Goal: Task Accomplishment & Management: Use online tool/utility

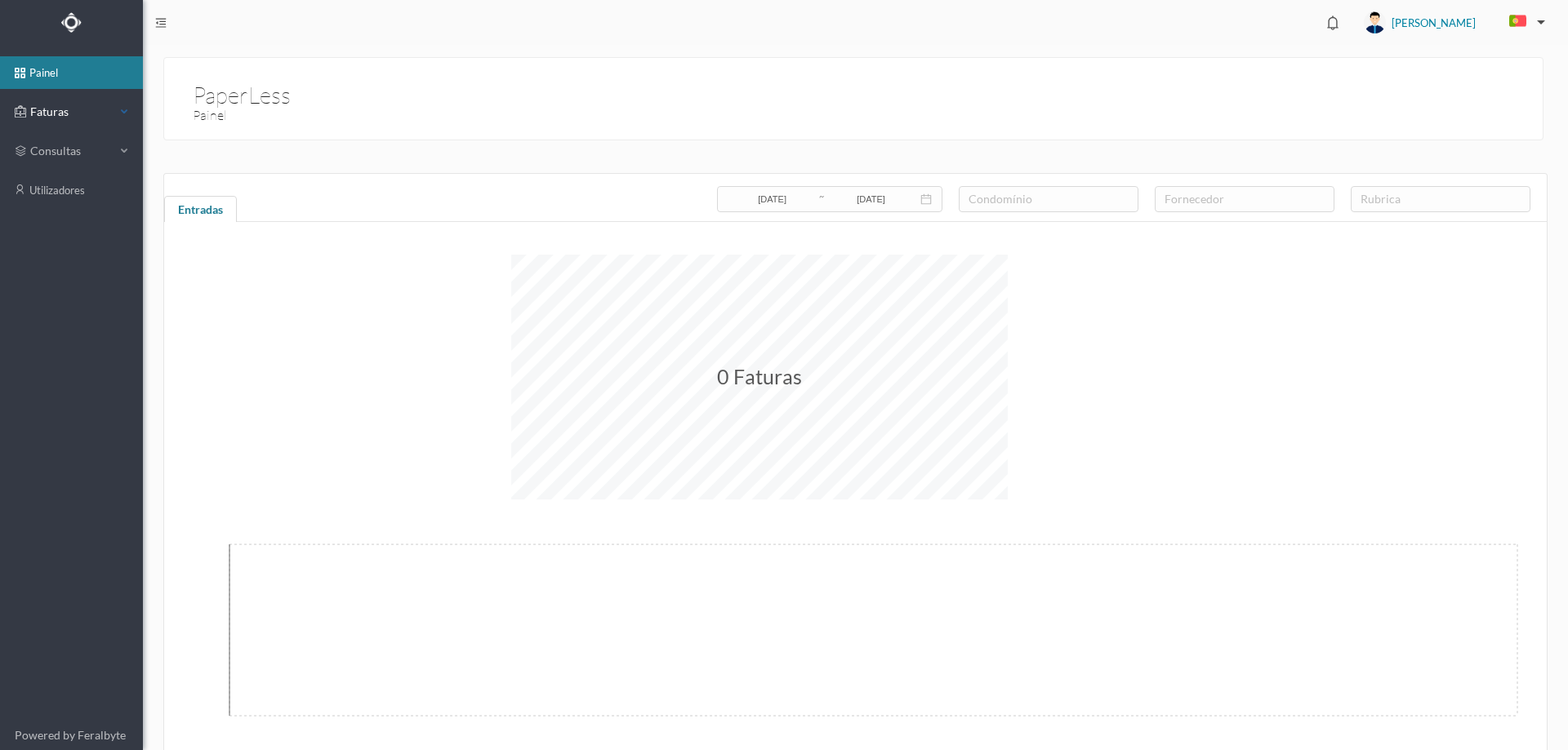
click at [114, 121] on div "Faturas" at bounding box center [64, 112] width 101 height 33
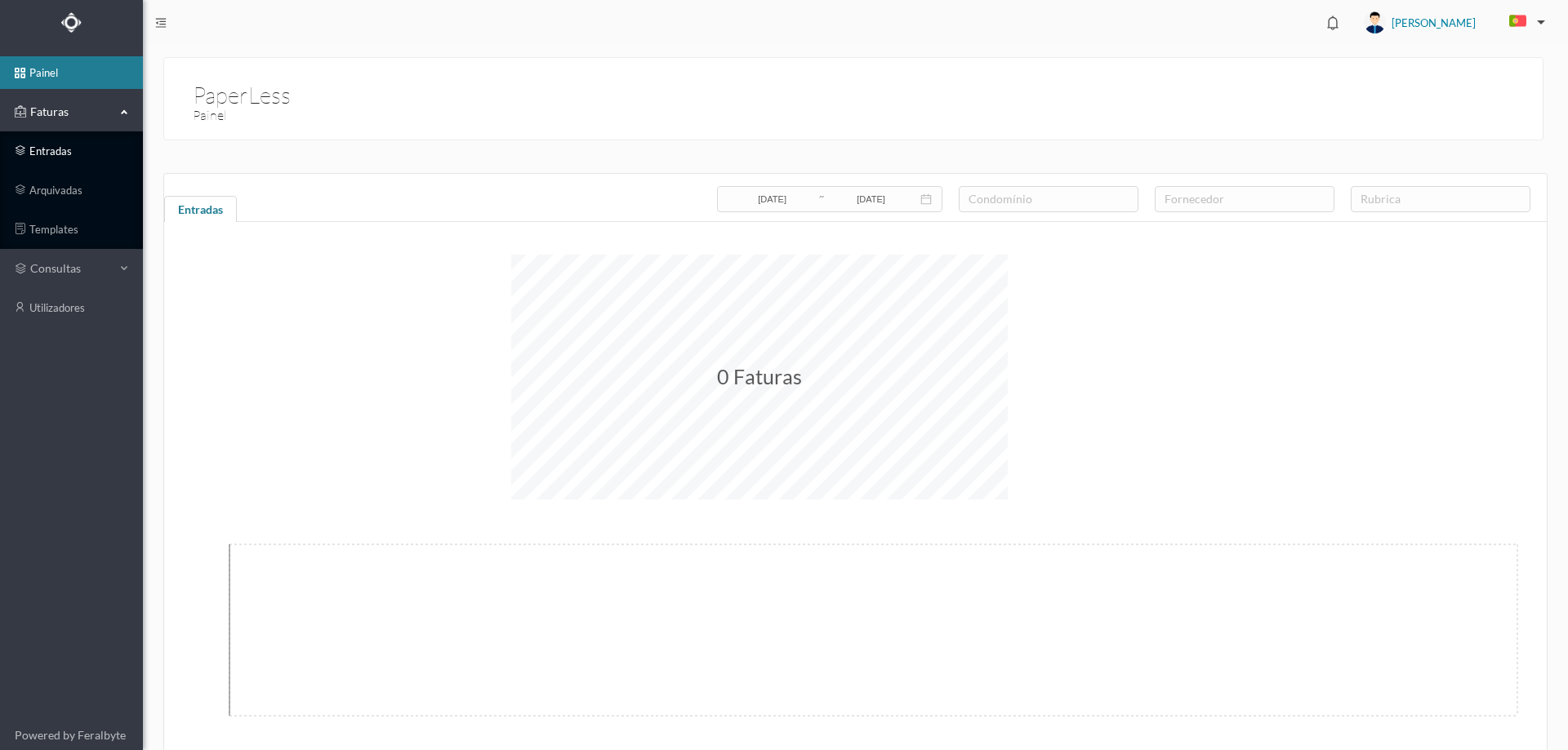
click at [71, 142] on link "entradas" at bounding box center [72, 151] width 143 height 33
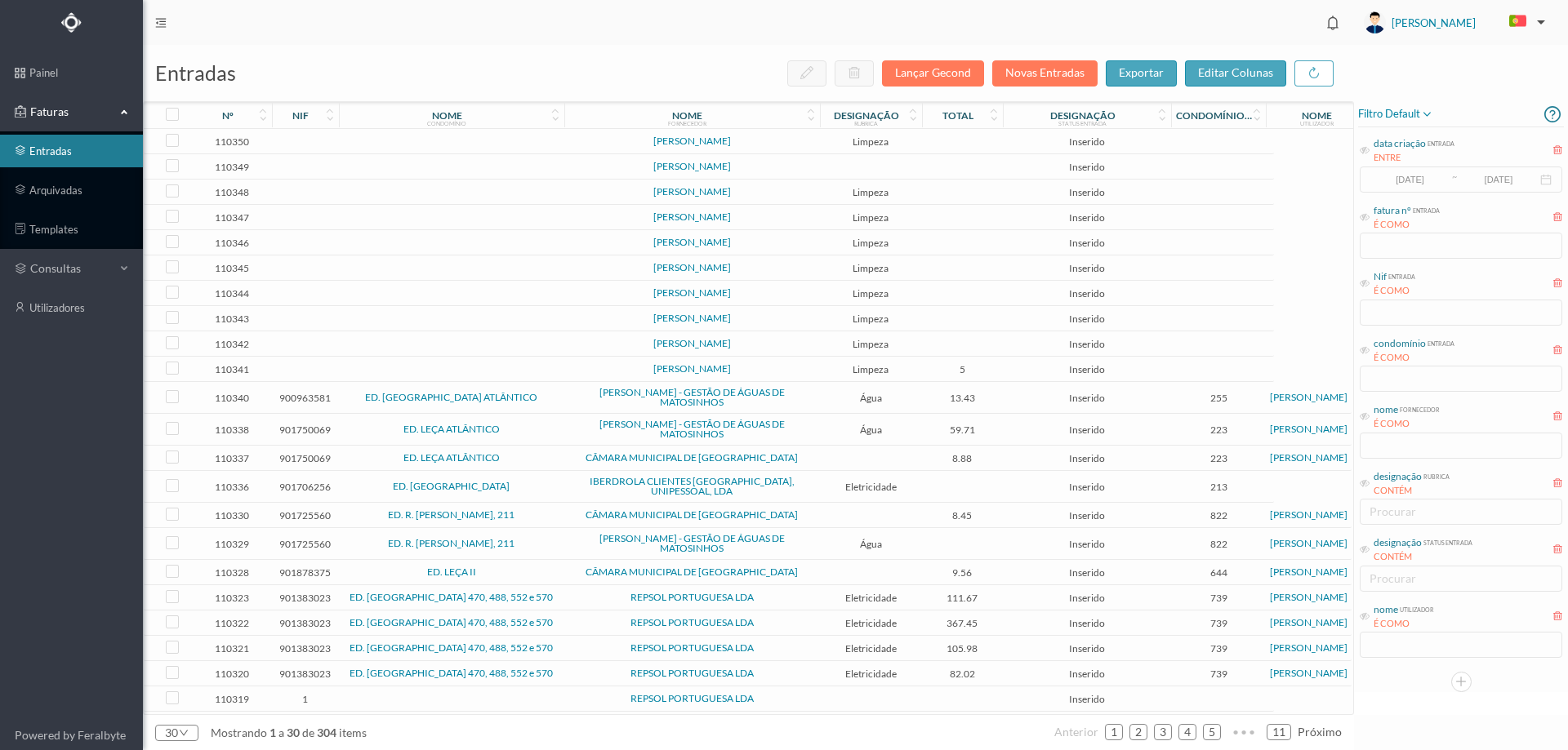
click at [1013, 143] on span "Inserido" at bounding box center [1086, 141] width 160 height 13
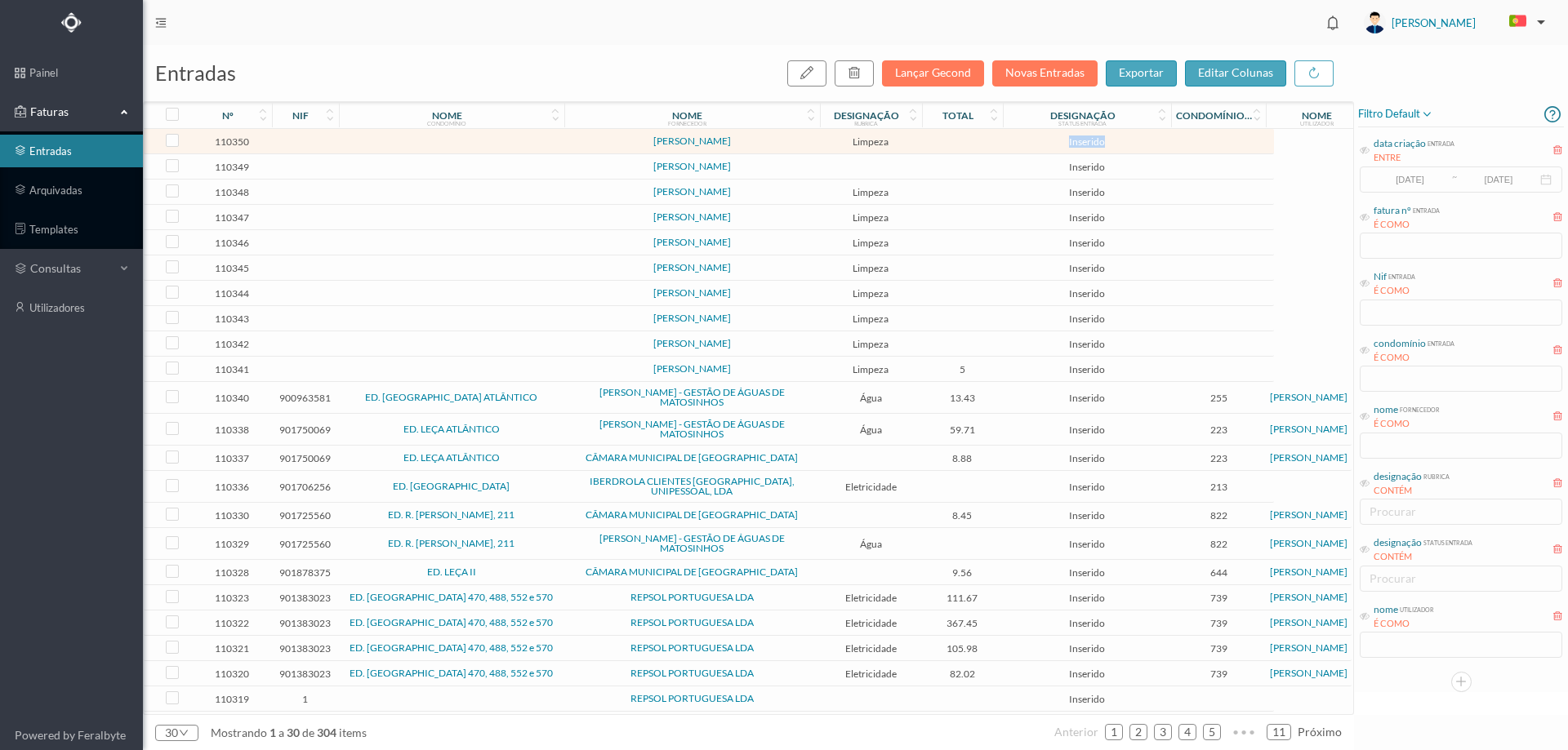
click at [1013, 143] on span "Inserido" at bounding box center [1086, 141] width 160 height 13
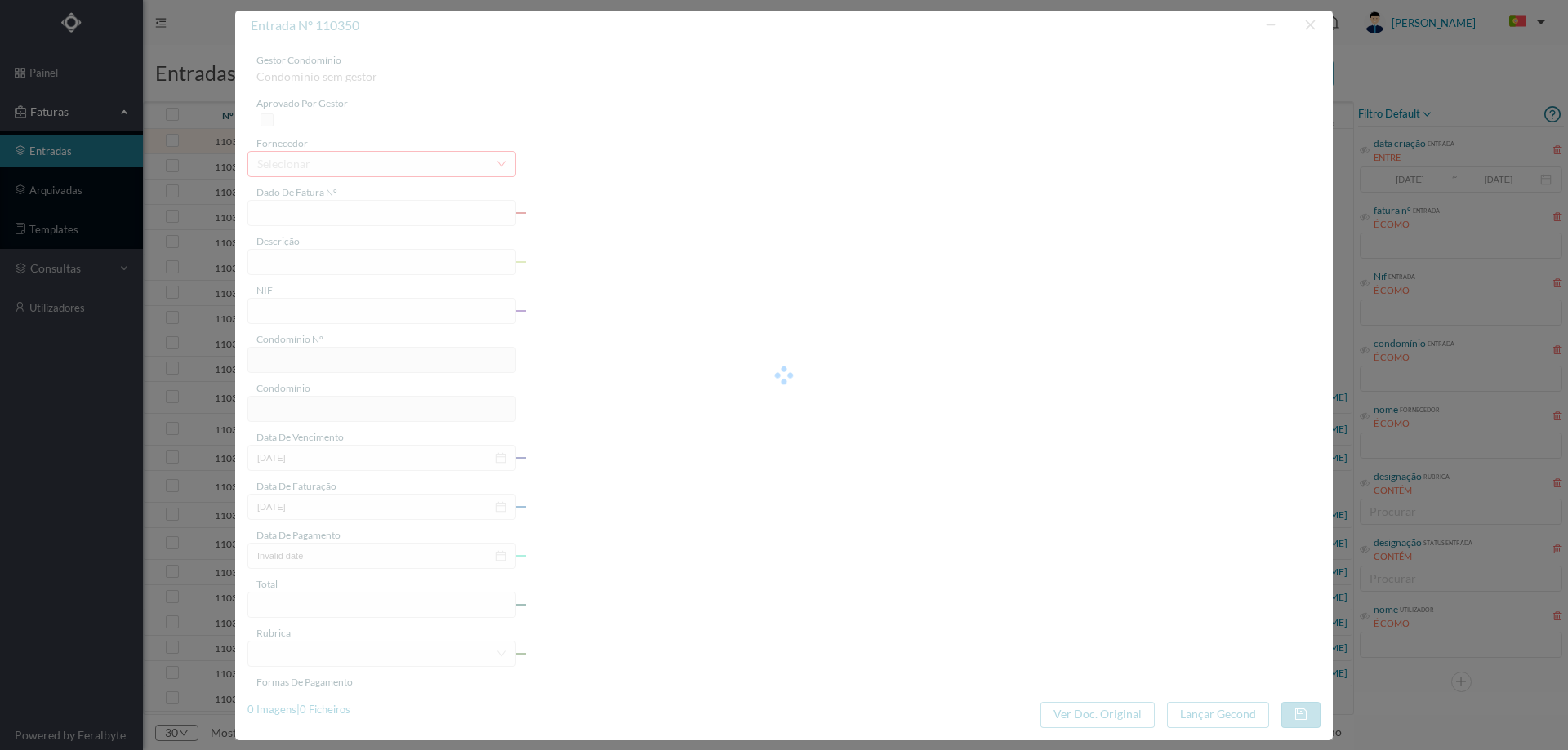
type input "IO [DATE]"
type input "0"
type input "Invalid date"
type input "0.00"
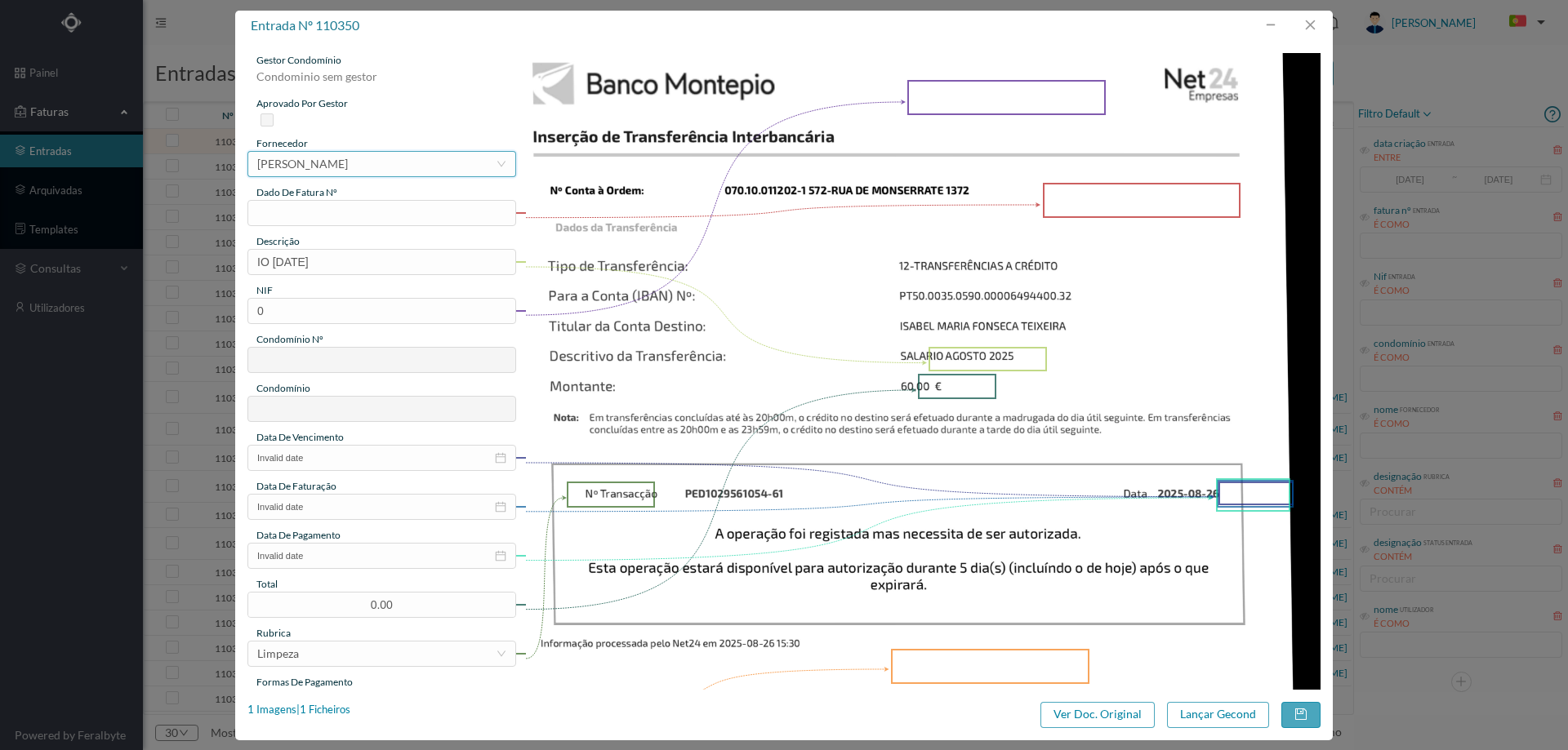
click at [348, 162] on div "[PERSON_NAME]" at bounding box center [303, 163] width 91 height 24
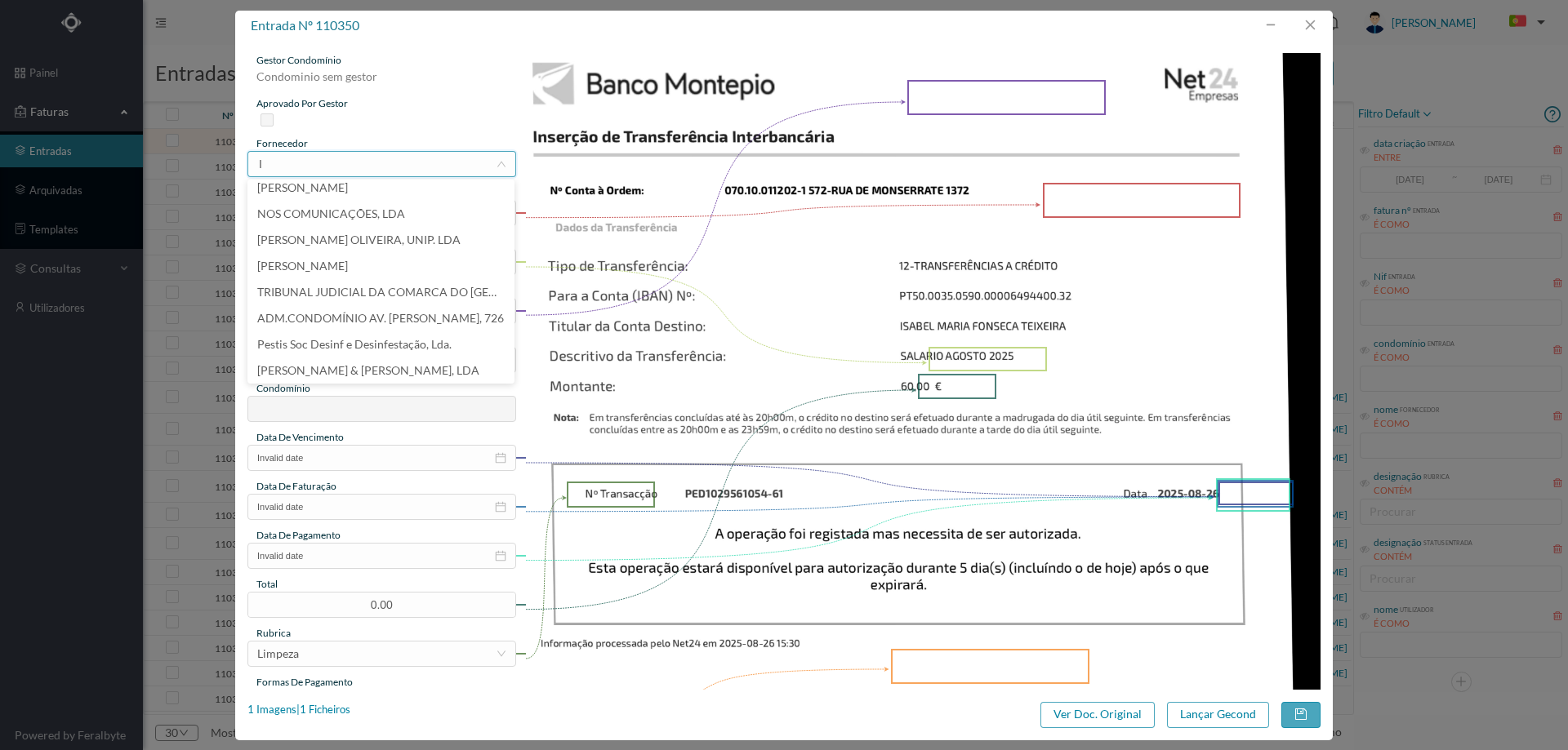
scroll to position [4, 0]
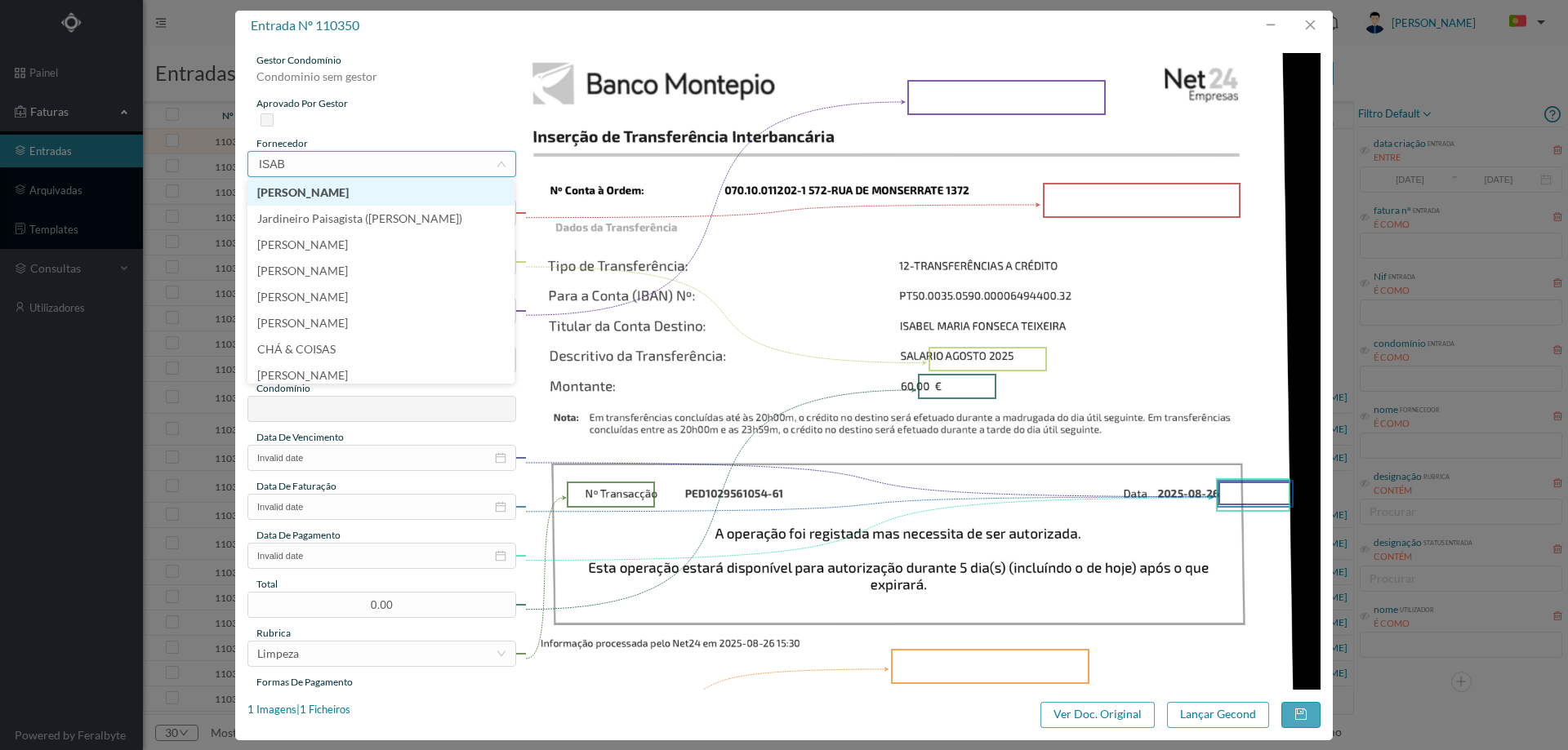
type input "ISABE"
click at [427, 217] on li "[PERSON_NAME]" at bounding box center [381, 219] width 267 height 26
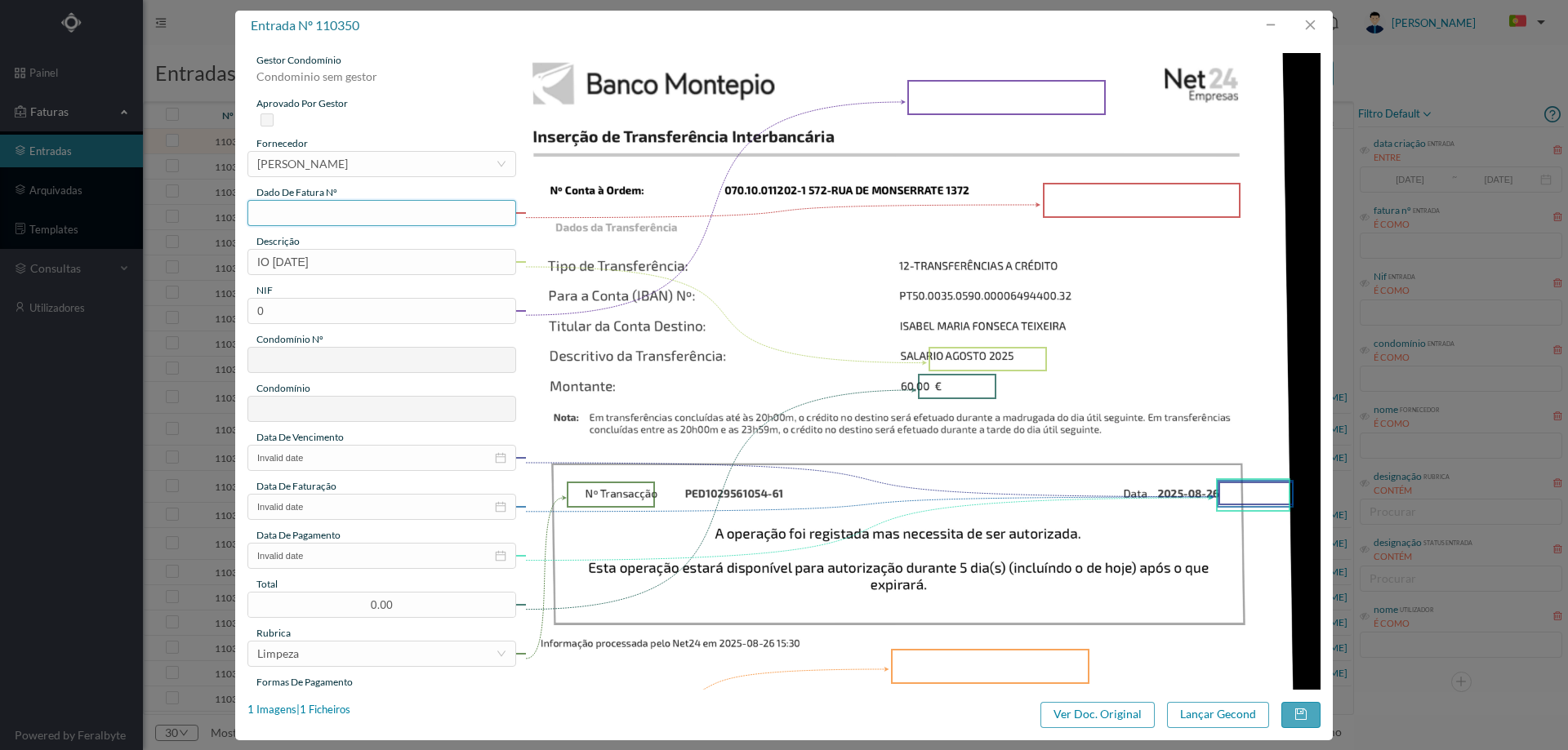
click at [364, 215] on input "text" at bounding box center [382, 213] width 268 height 26
type input "agosto/2025"
drag, startPoint x: 376, startPoint y: 261, endPoint x: 239, endPoint y: 261, distance: 137.0
click at [239, 261] on div "gestor condomínio Condominio sem gestor aprovado por gestor fornecedor selecion…" at bounding box center [784, 365] width 1097 height 649
type input "Limpeza [DATE]"
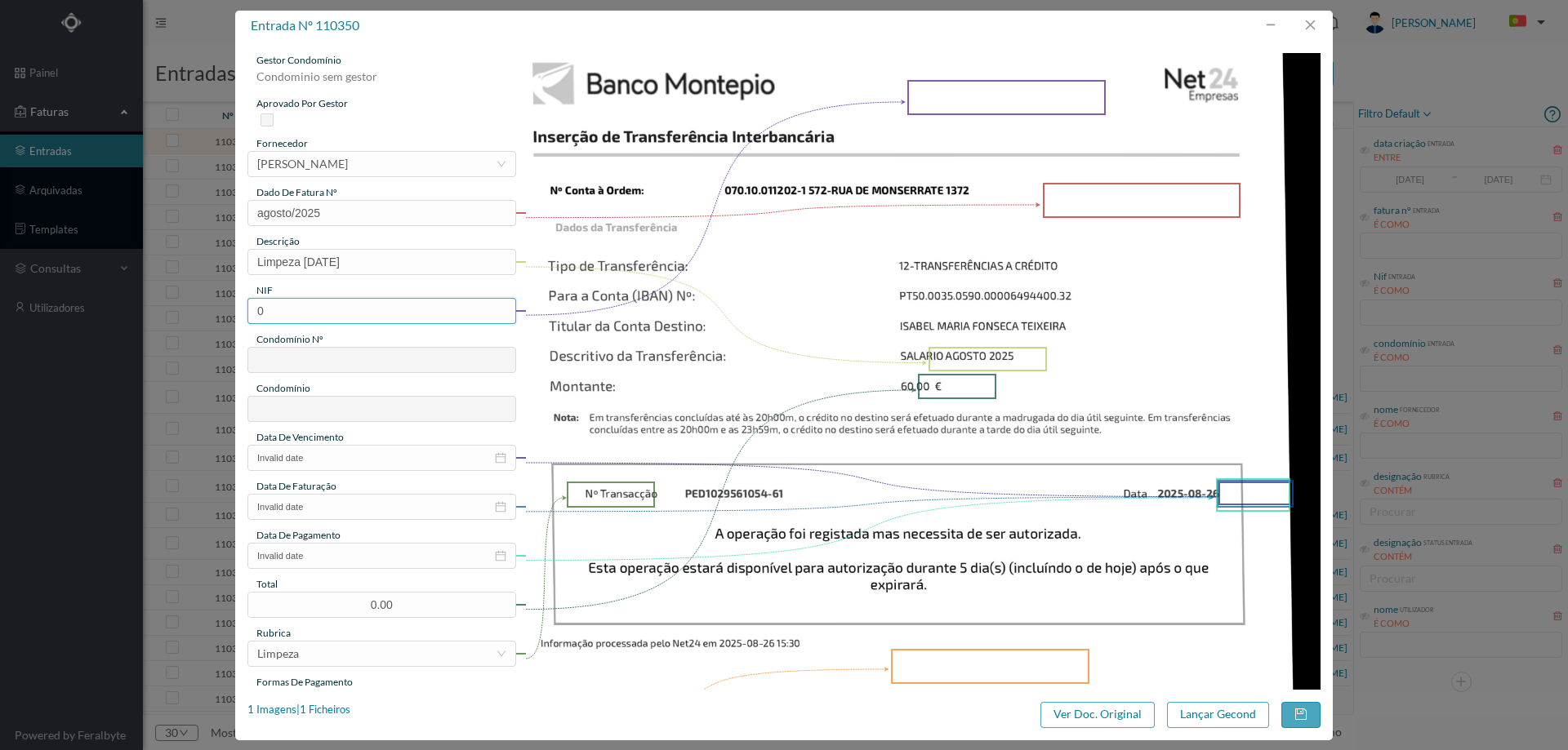
click at [344, 307] on input "0" at bounding box center [382, 311] width 268 height 26
paste input "900893664"
type input "900893664"
type input "748"
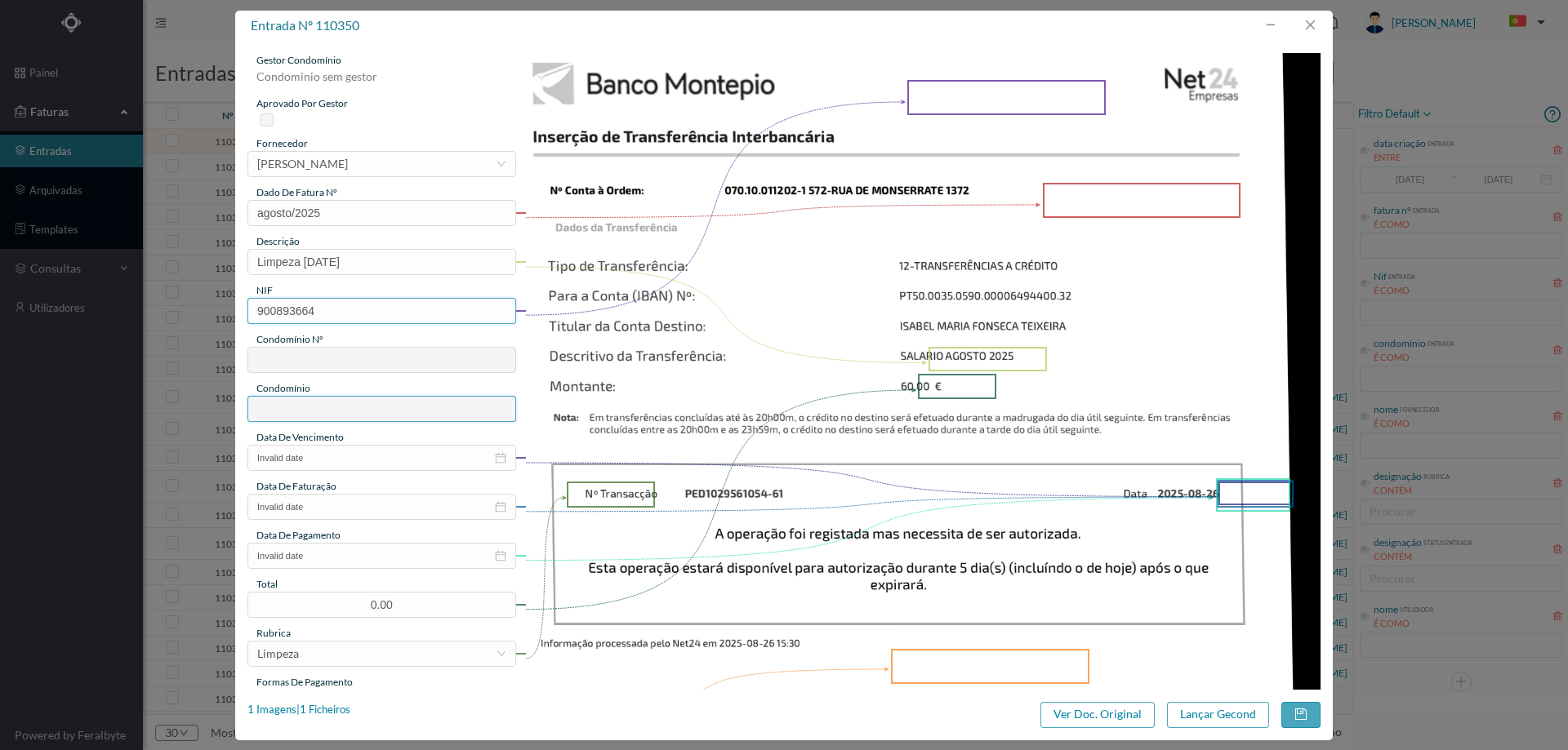
type input "ED. [STREET_ADDRESS]"
type input "900893664"
click at [378, 270] on span "Nº: 572 | Nome: ED. [GEOGRAPHIC_DATA] 1372" at bounding box center [422, 267] width 340 height 14
click at [252, 270] on input "Nº: 572 | Nome: ED. [GEOGRAPHIC_DATA] 1372" at bounding box center [246, 268] width 13 height 13
type input "572"
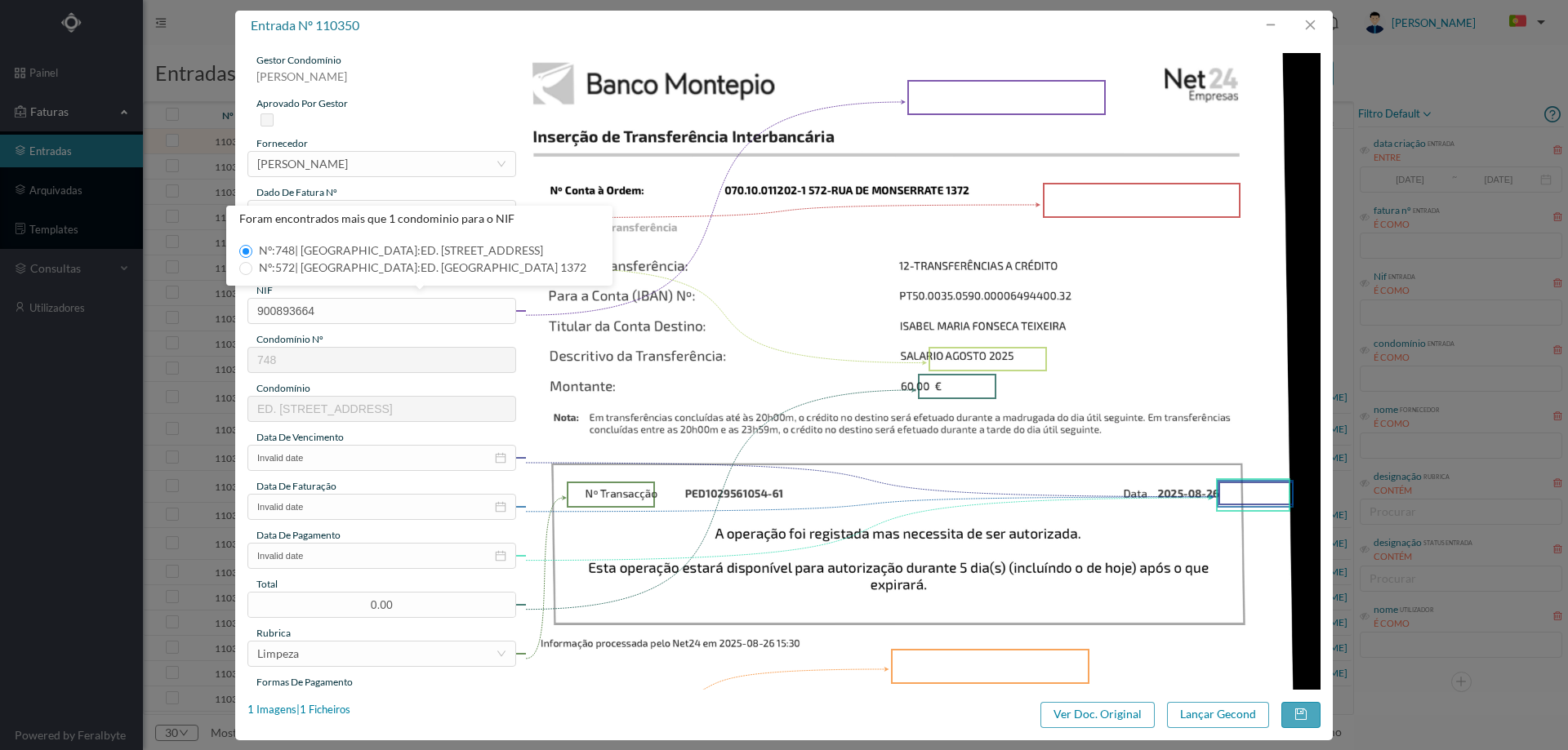
type input "ED. [GEOGRAPHIC_DATA] 1372"
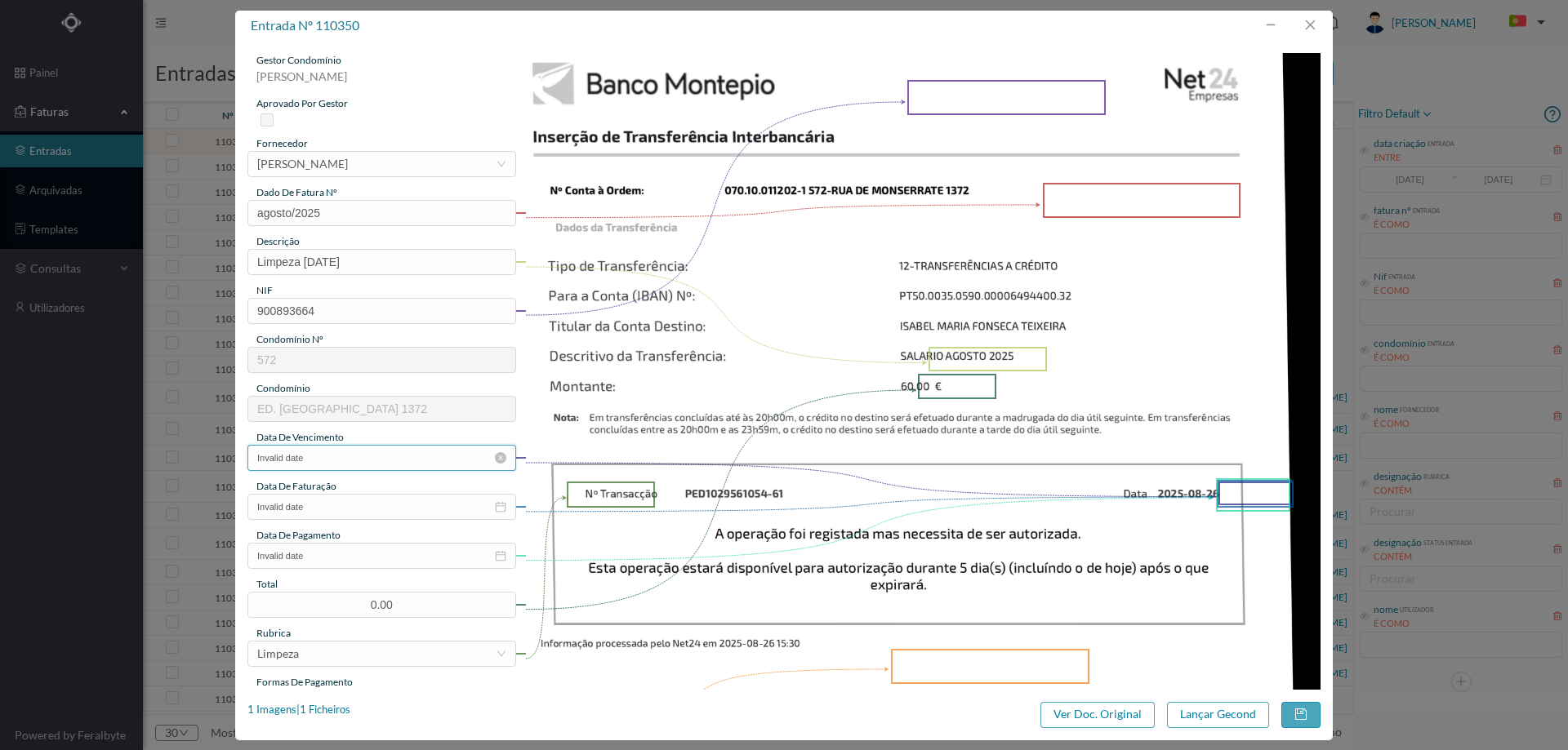
click at [360, 448] on input "Invalid date" at bounding box center [382, 458] width 268 height 26
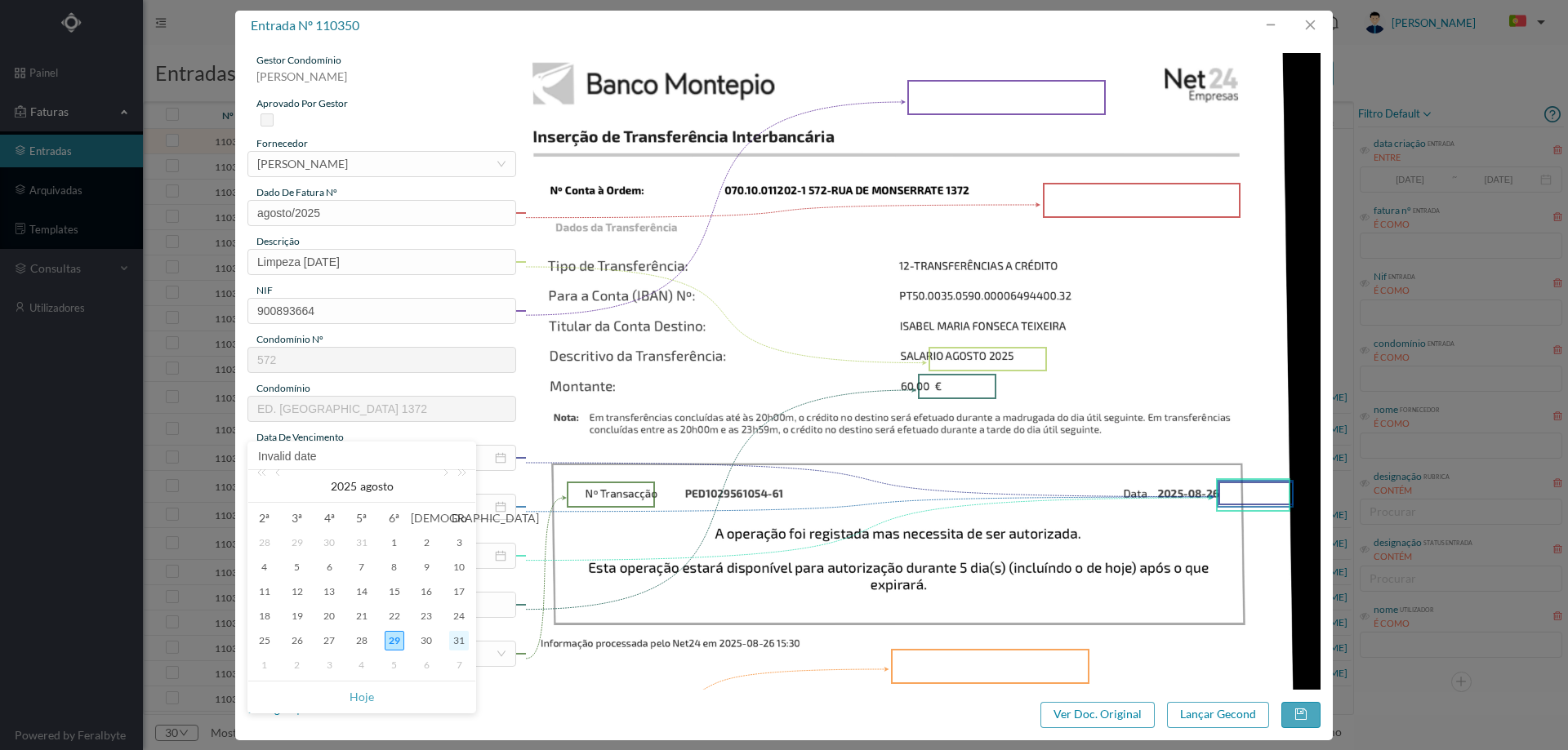
click at [455, 636] on div "31" at bounding box center [459, 641] width 20 height 20
type input "[DATE]"
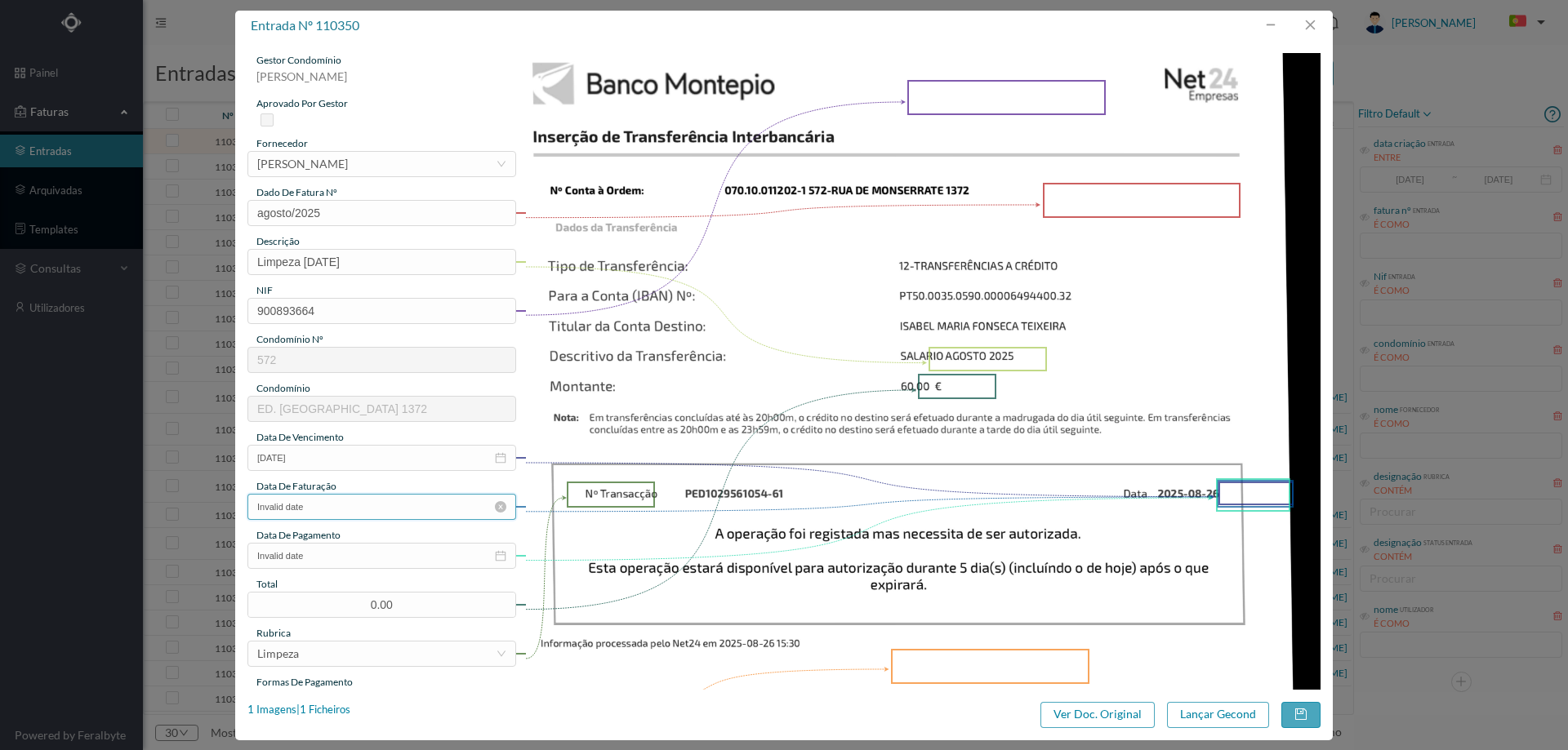
click at [390, 502] on input "Invalid date" at bounding box center [382, 507] width 268 height 26
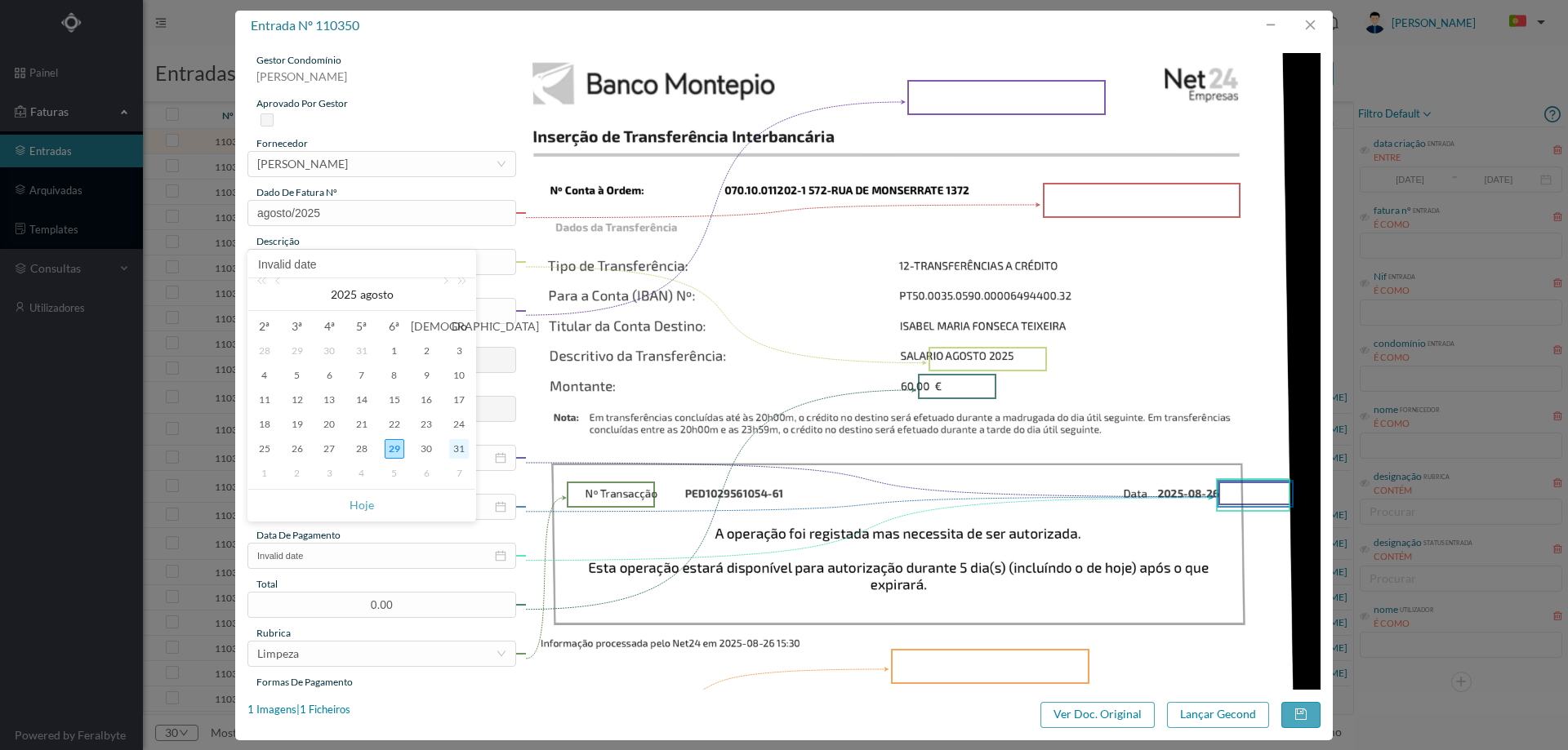
click at [464, 444] on div "31" at bounding box center [459, 449] width 20 height 20
type input "[DATE]"
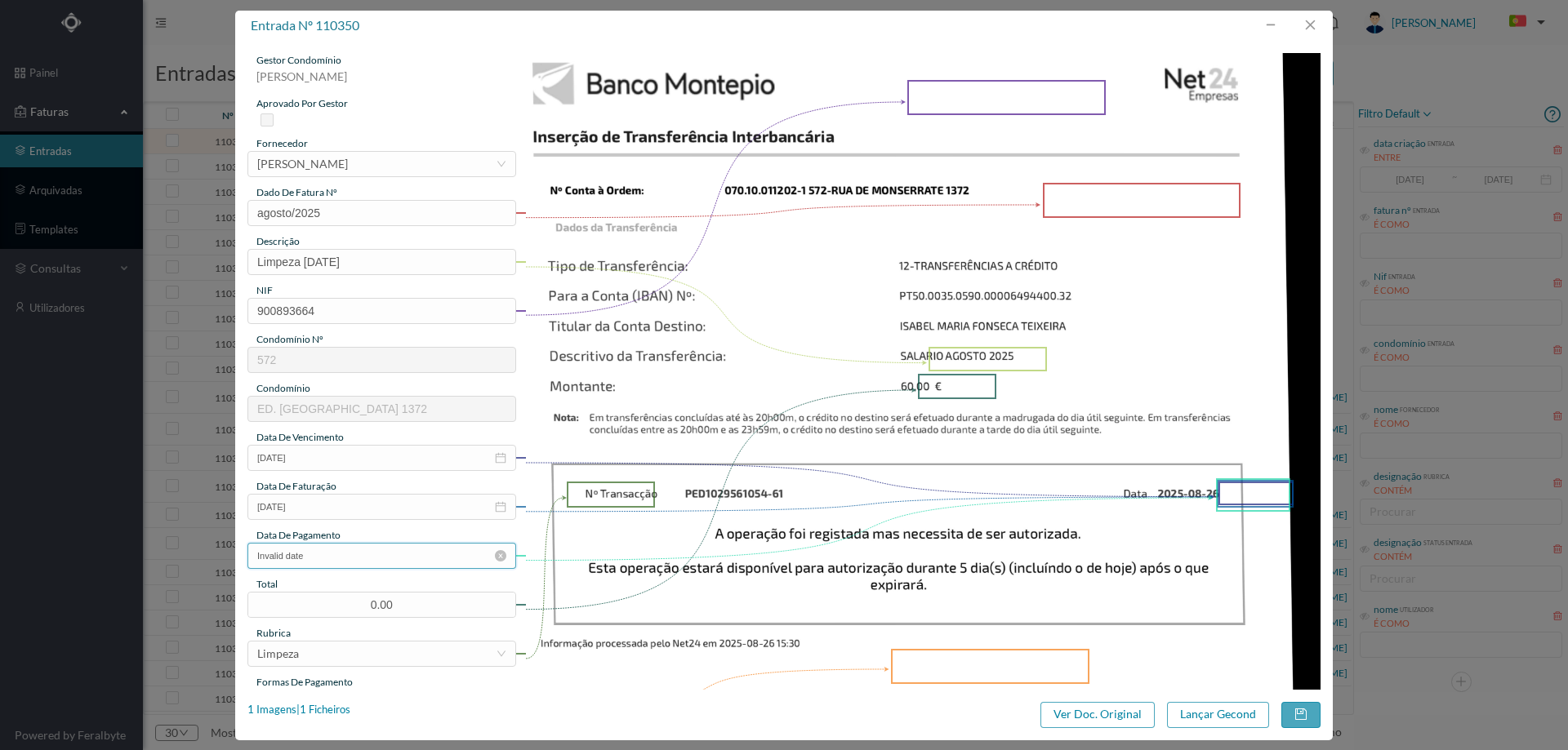
click at [413, 560] on input "Invalid date" at bounding box center [382, 556] width 268 height 26
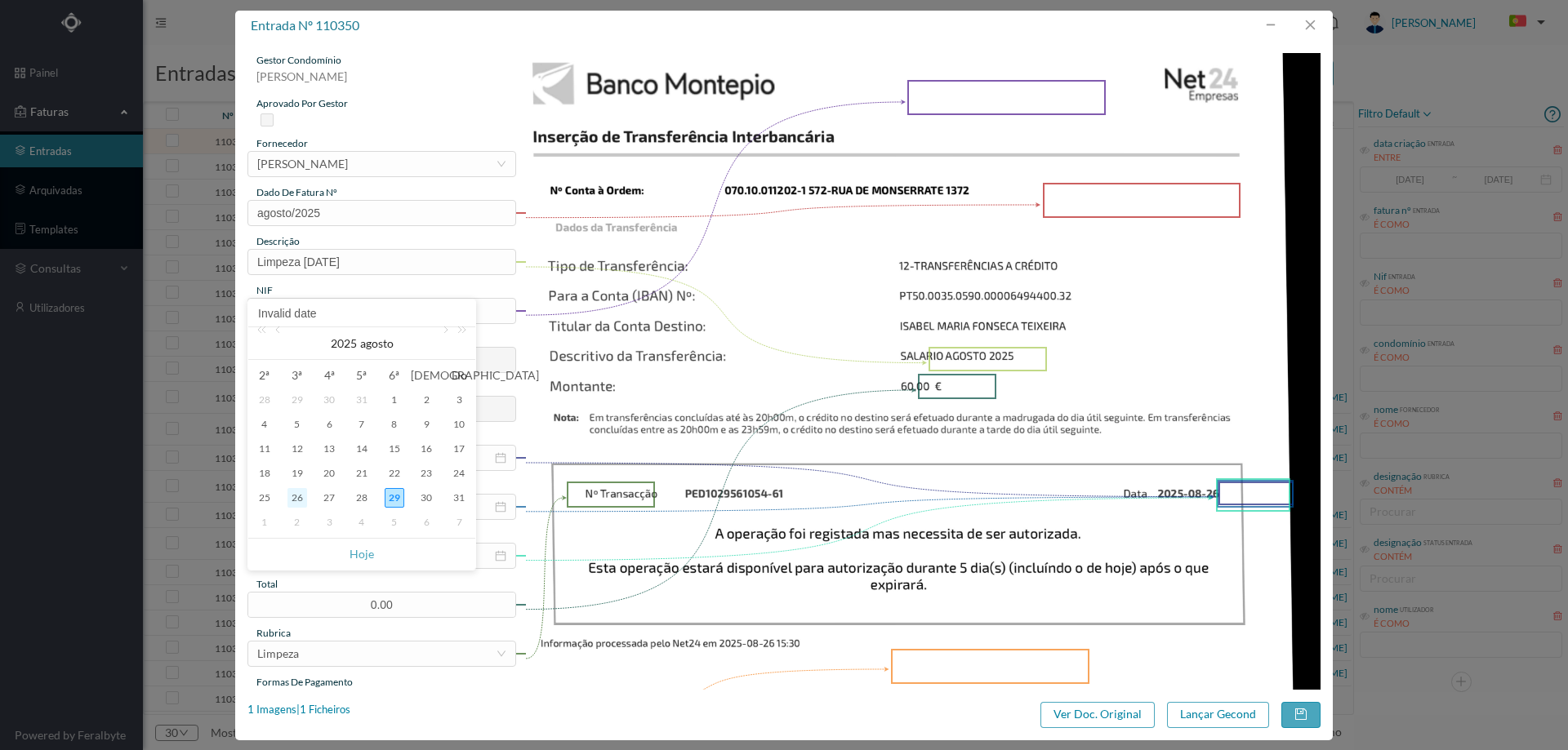
click at [301, 495] on div "26" at bounding box center [297, 498] width 20 height 20
type input "[DATE]"
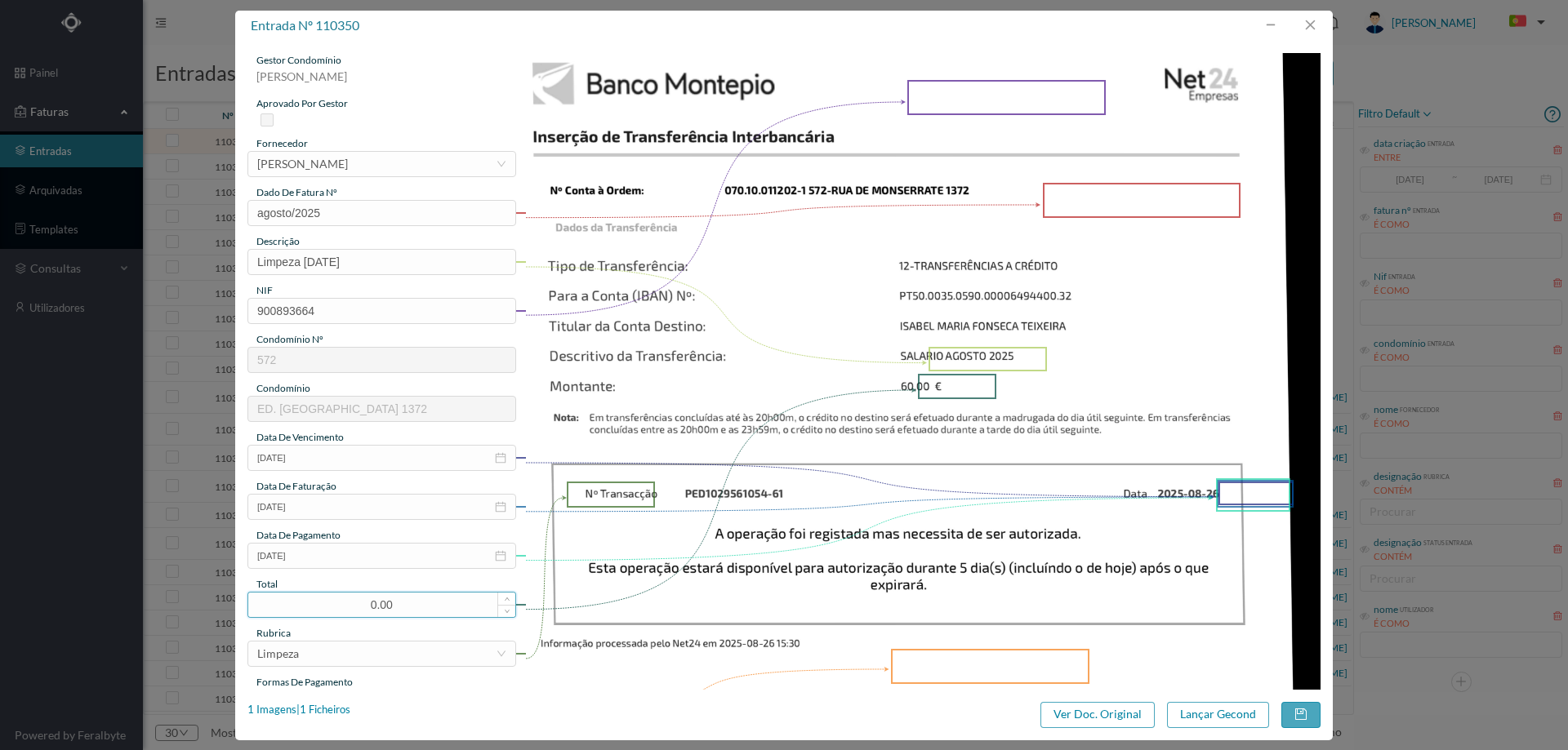
drag, startPoint x: 403, startPoint y: 609, endPoint x: 332, endPoint y: 598, distance: 71.8
click at [332, 598] on input "0.00" at bounding box center [382, 605] width 267 height 24
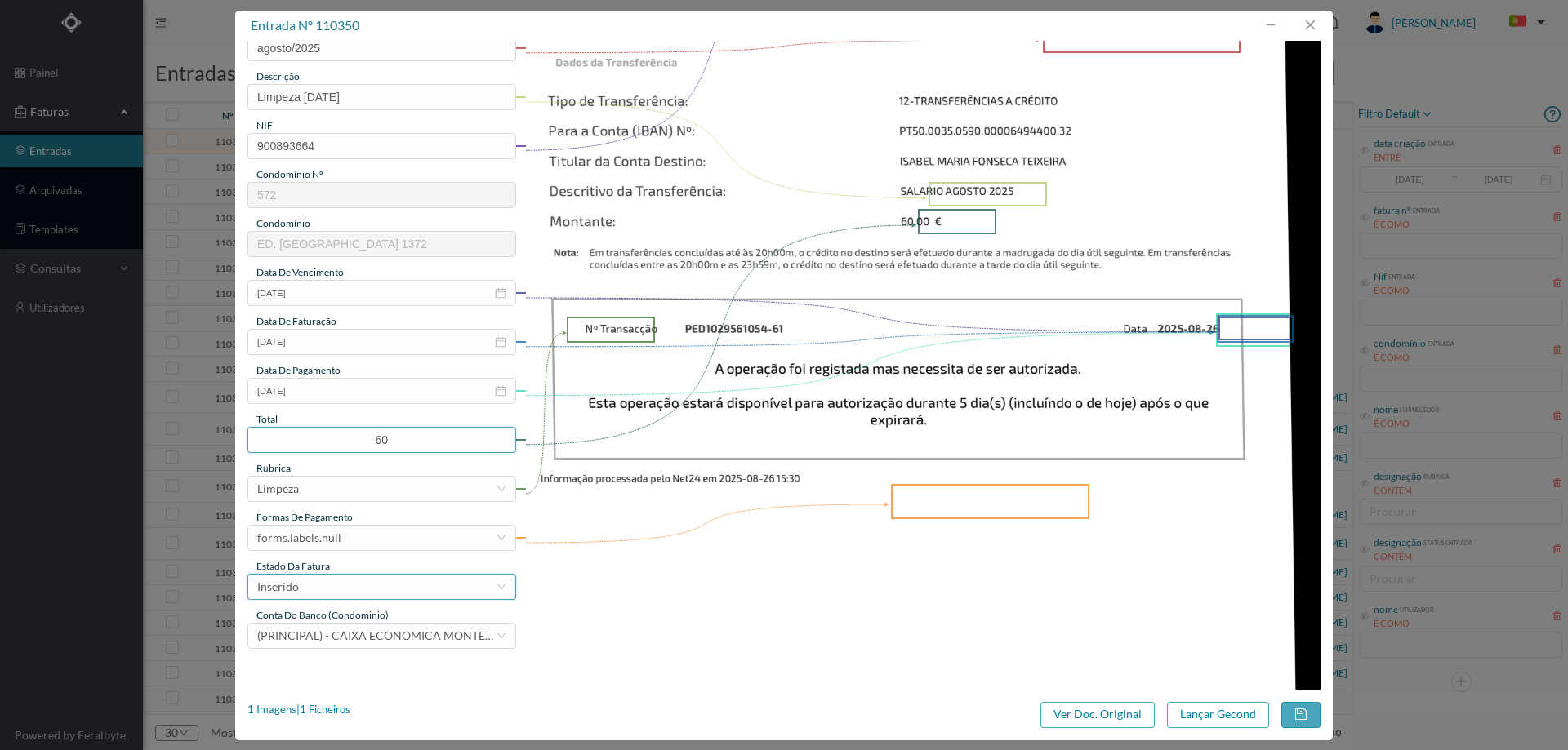
scroll to position [245, 0]
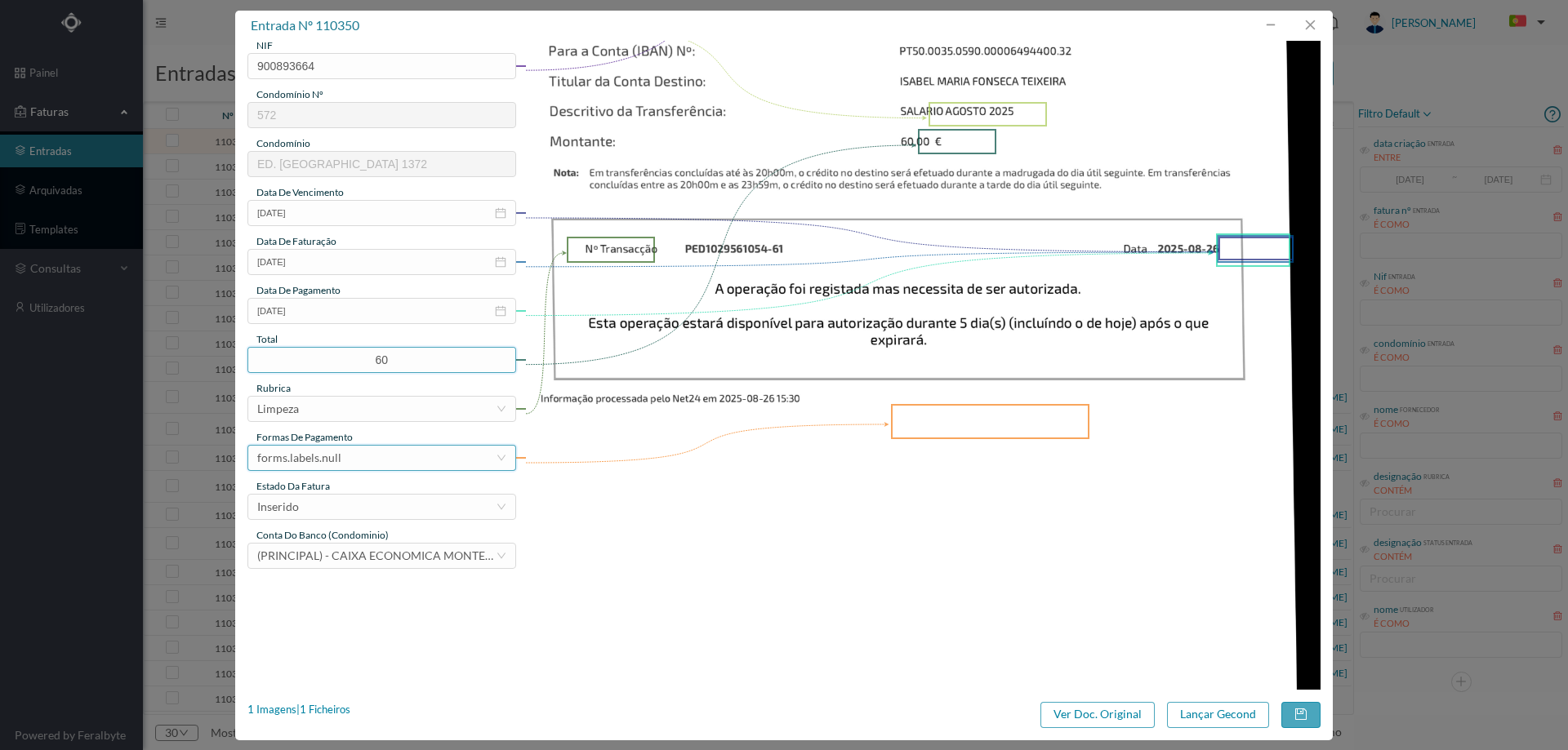
type input "60.00"
click at [381, 465] on div "forms.labels.null" at bounding box center [376, 458] width 239 height 24
click at [359, 542] on li "transferência bancária" at bounding box center [381, 541] width 267 height 26
click at [368, 510] on div "Inserido" at bounding box center [376, 507] width 239 height 24
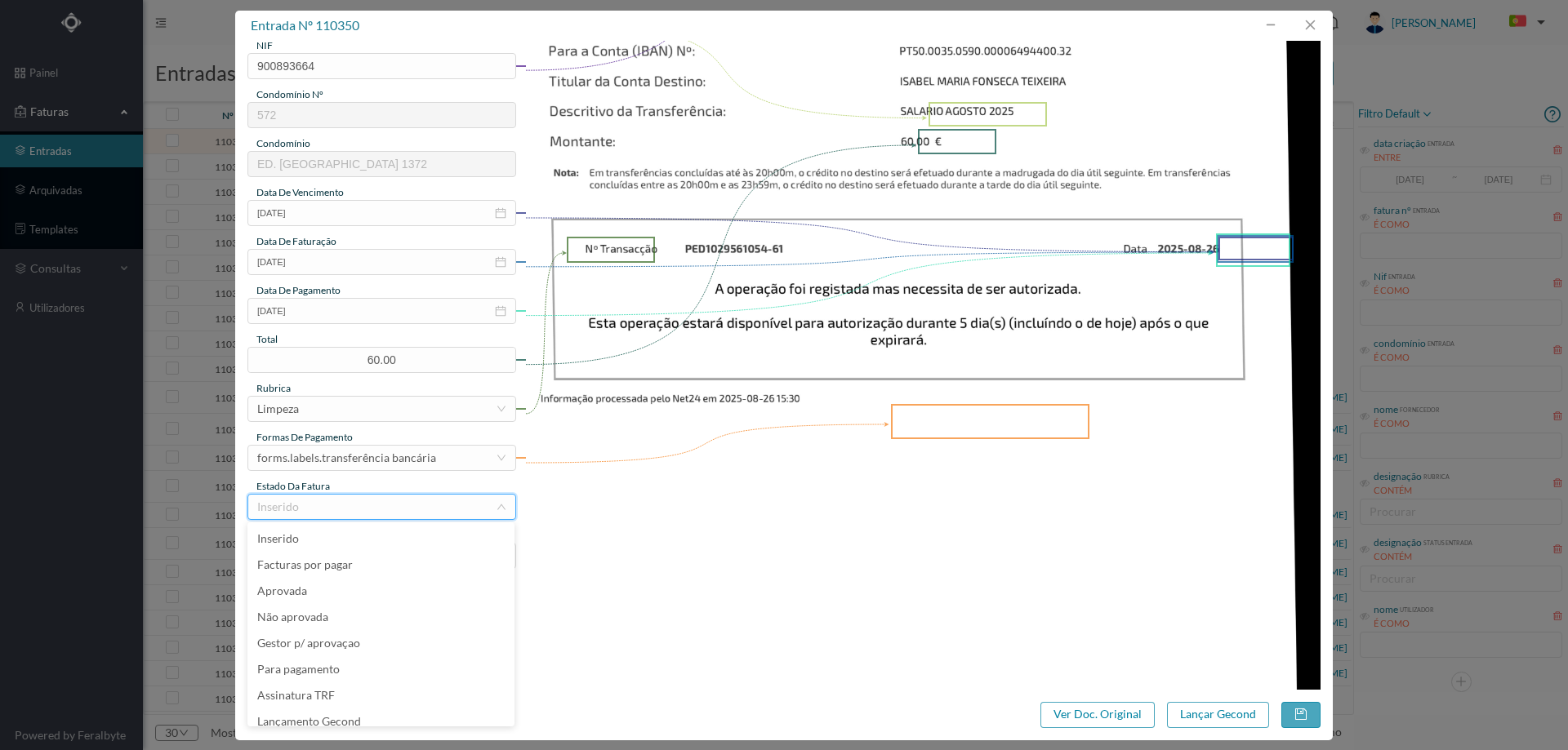
scroll to position [8, 0]
click at [353, 714] on li "Lançamento Gecond" at bounding box center [381, 714] width 267 height 26
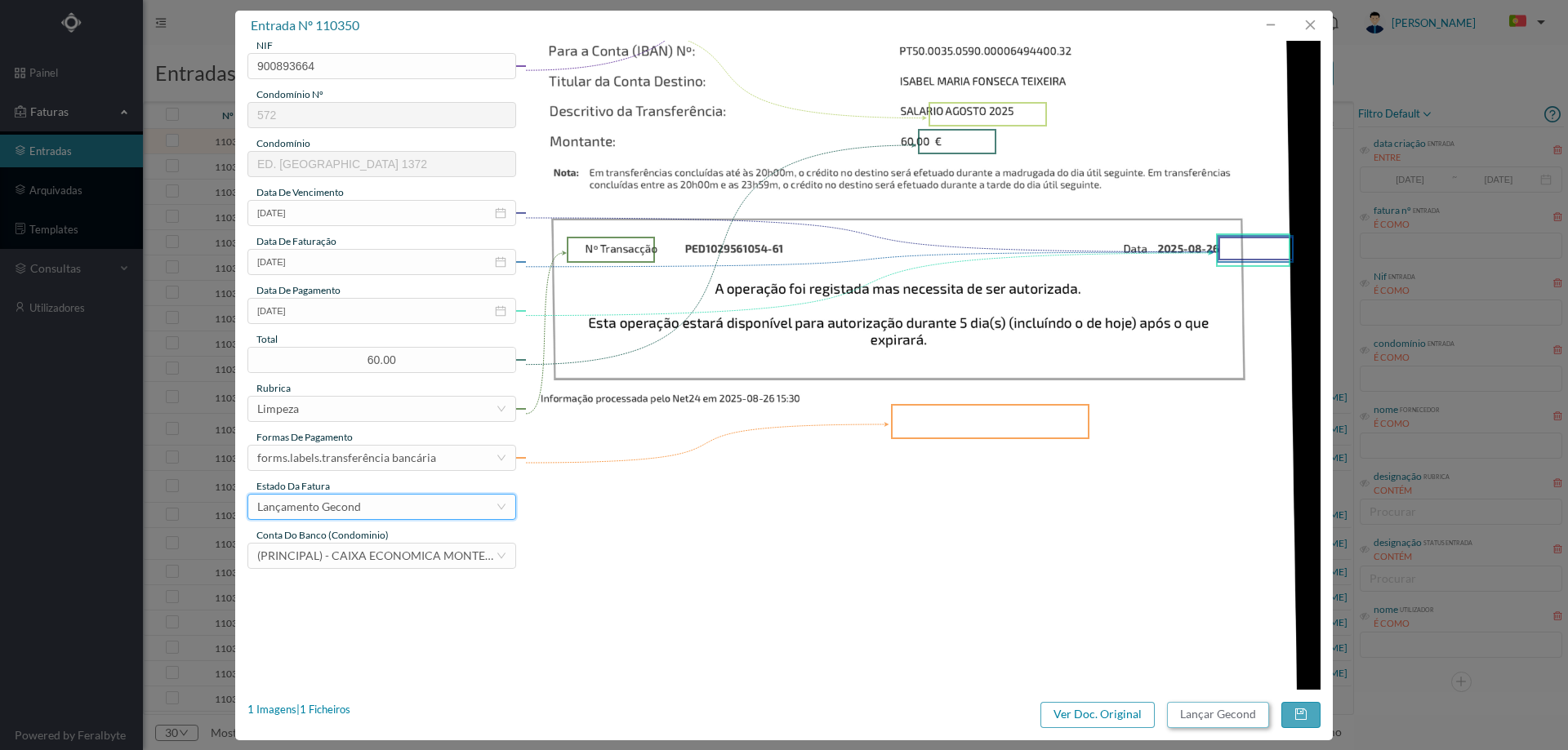
click at [1204, 715] on button "Lançar Gecond" at bounding box center [1218, 715] width 102 height 26
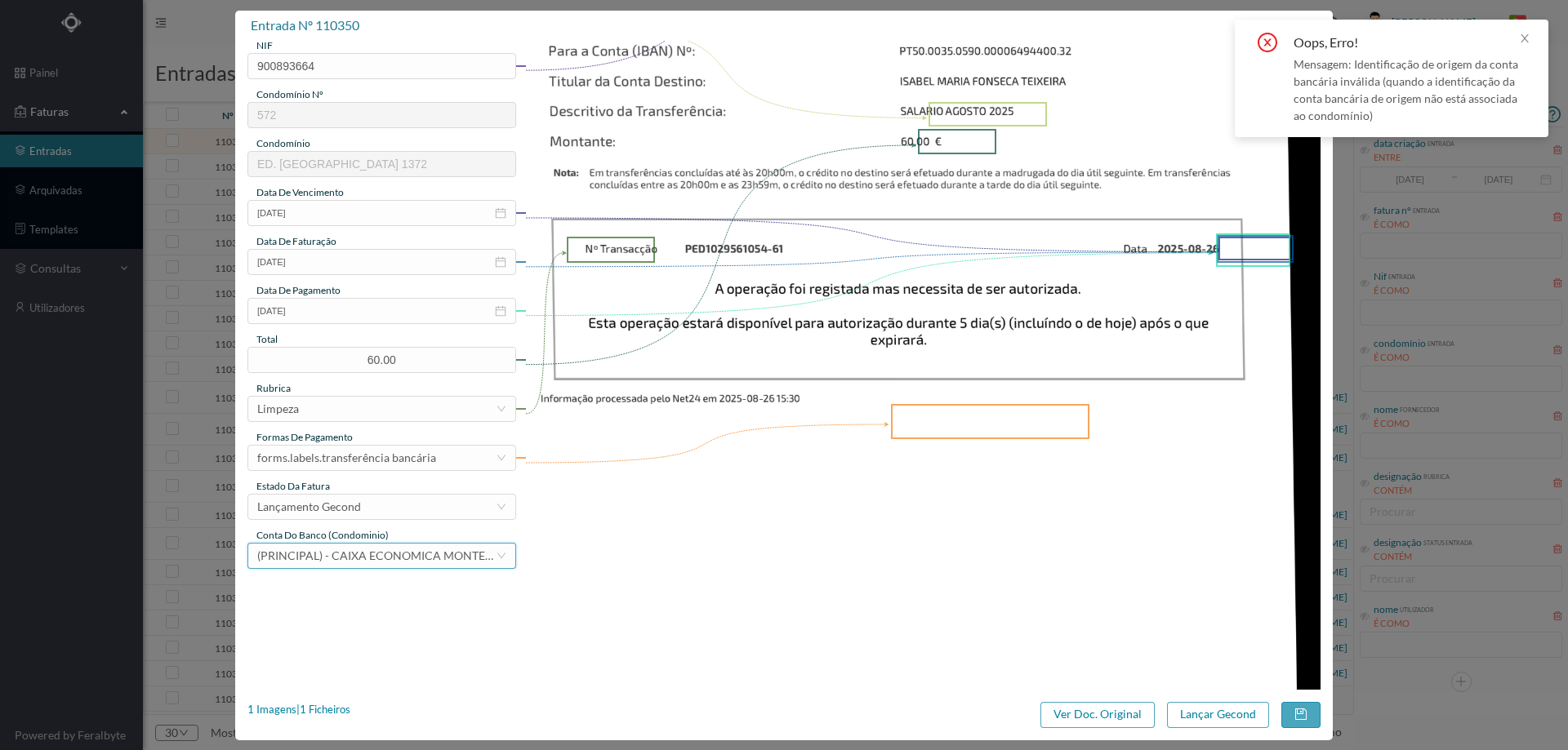
click at [393, 566] on div "(PRINCIPAL) - CAIXA ECONOMICA MONTEPIO GERAL ([FINANCIAL_ID])" at bounding box center [376, 556] width 239 height 24
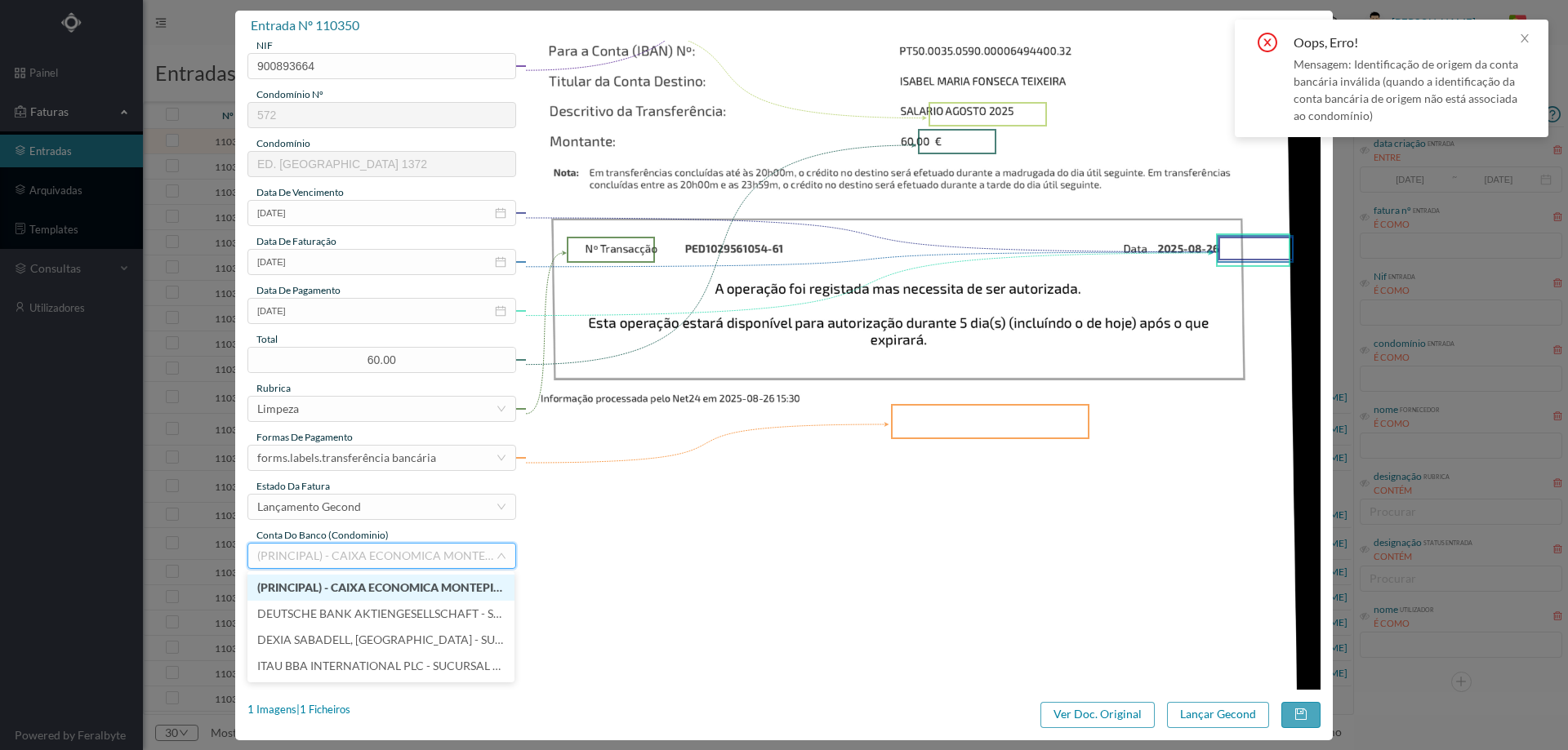
click at [374, 583] on span "(PRINCIPAL) - CAIXA ECONOMICA MONTEPIO GERAL ([FINANCIAL_ID])" at bounding box center [445, 587] width 375 height 14
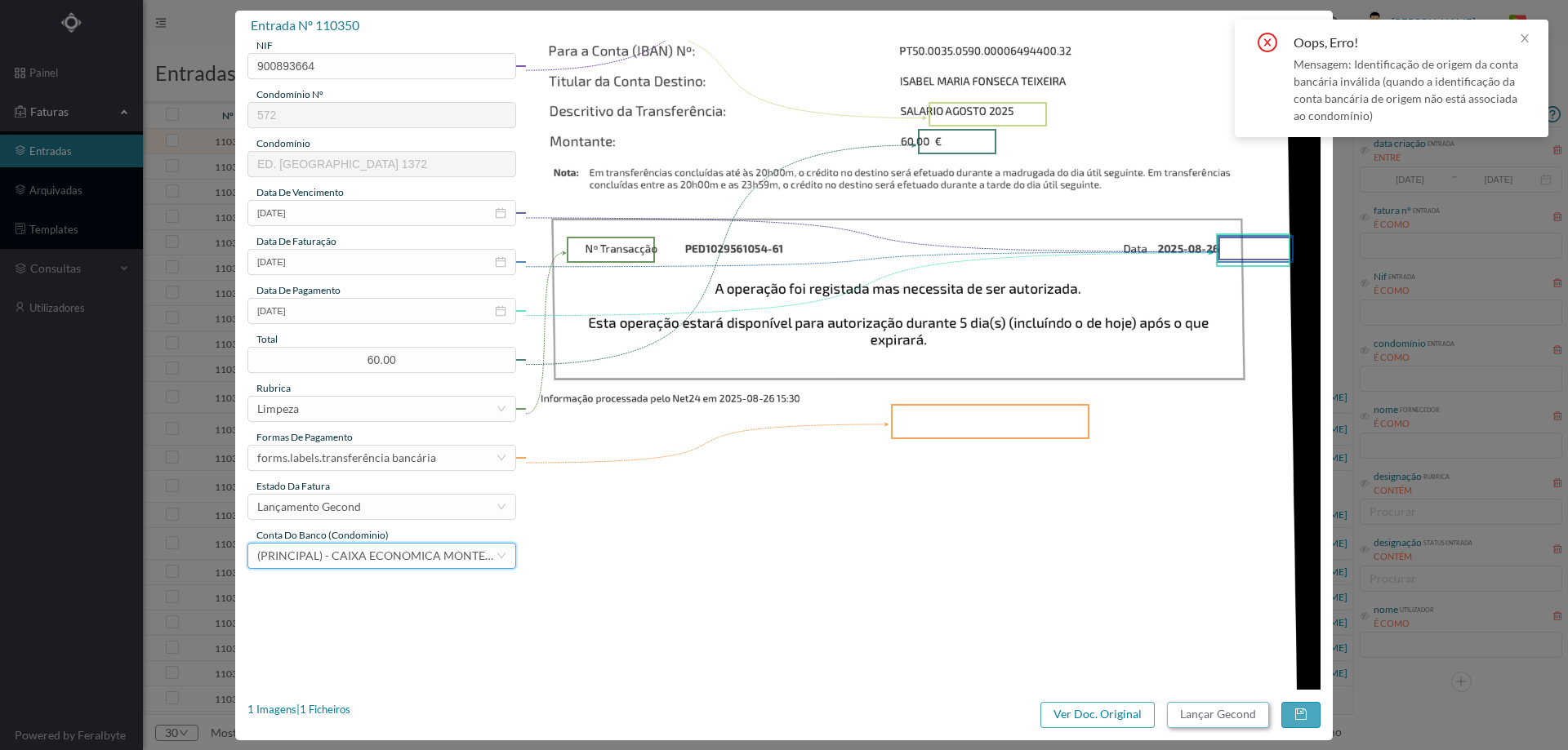
click at [1212, 717] on button "Lançar Gecond" at bounding box center [1218, 715] width 102 height 26
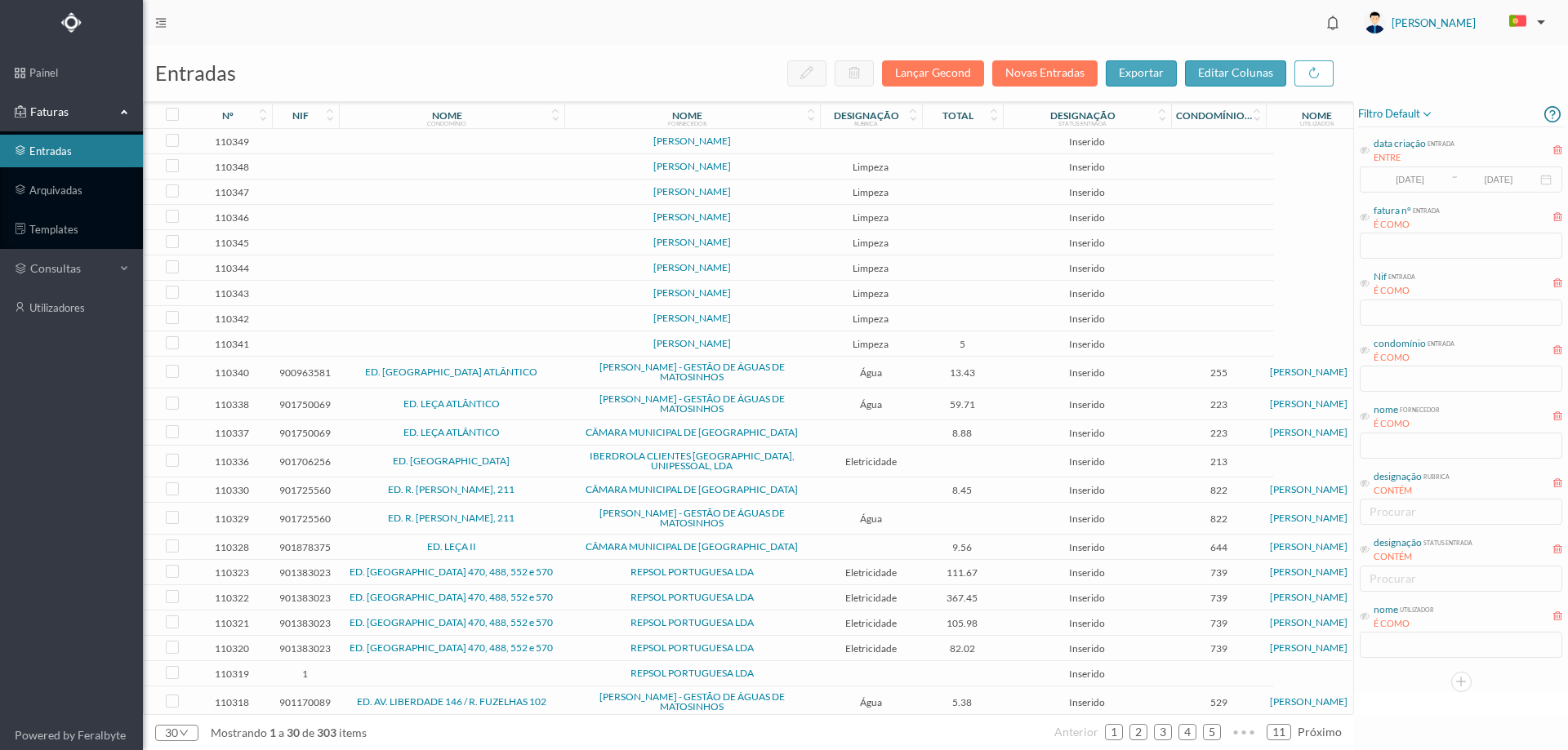
click at [935, 144] on td at bounding box center [963, 141] width 82 height 25
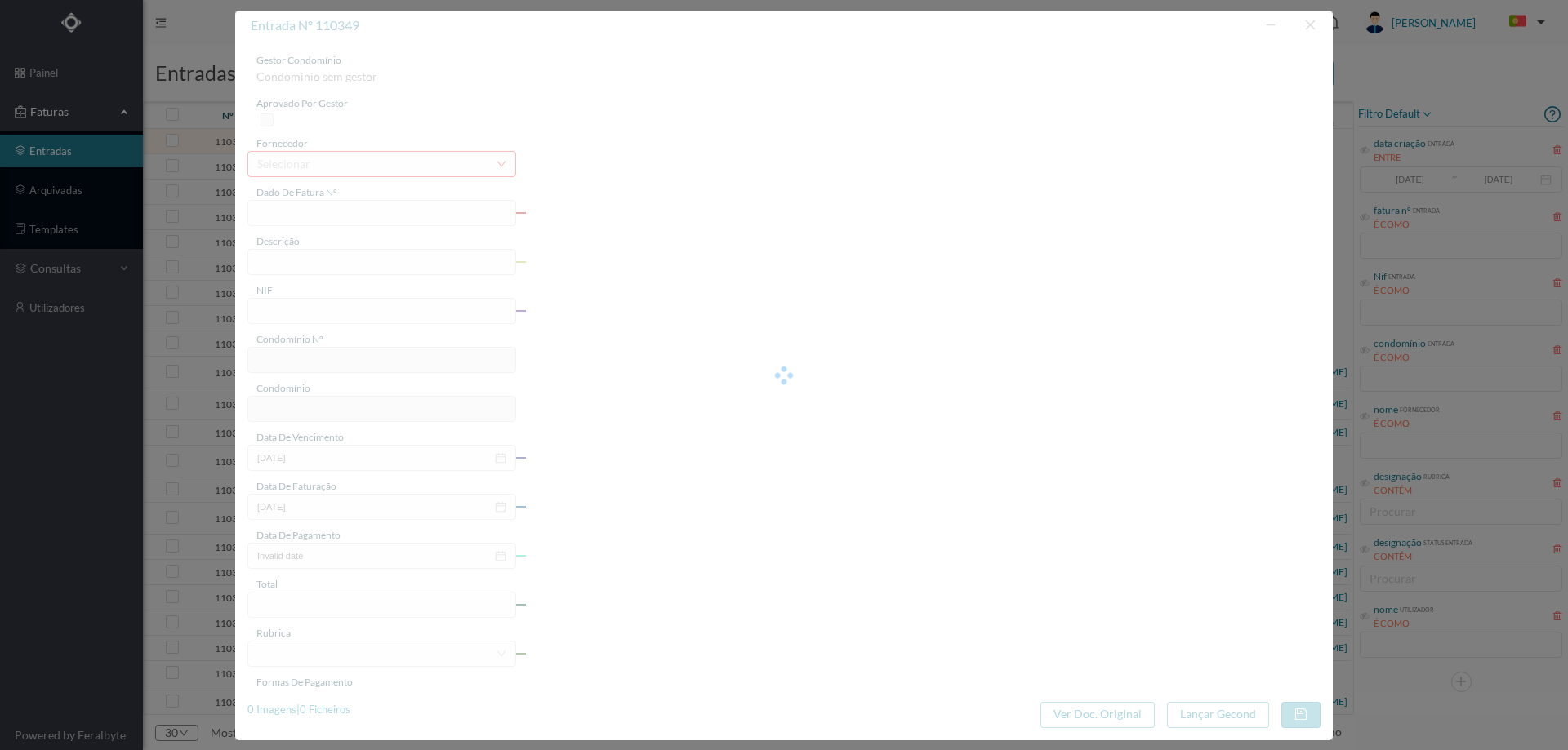
type input "0"
type input "Invalid date"
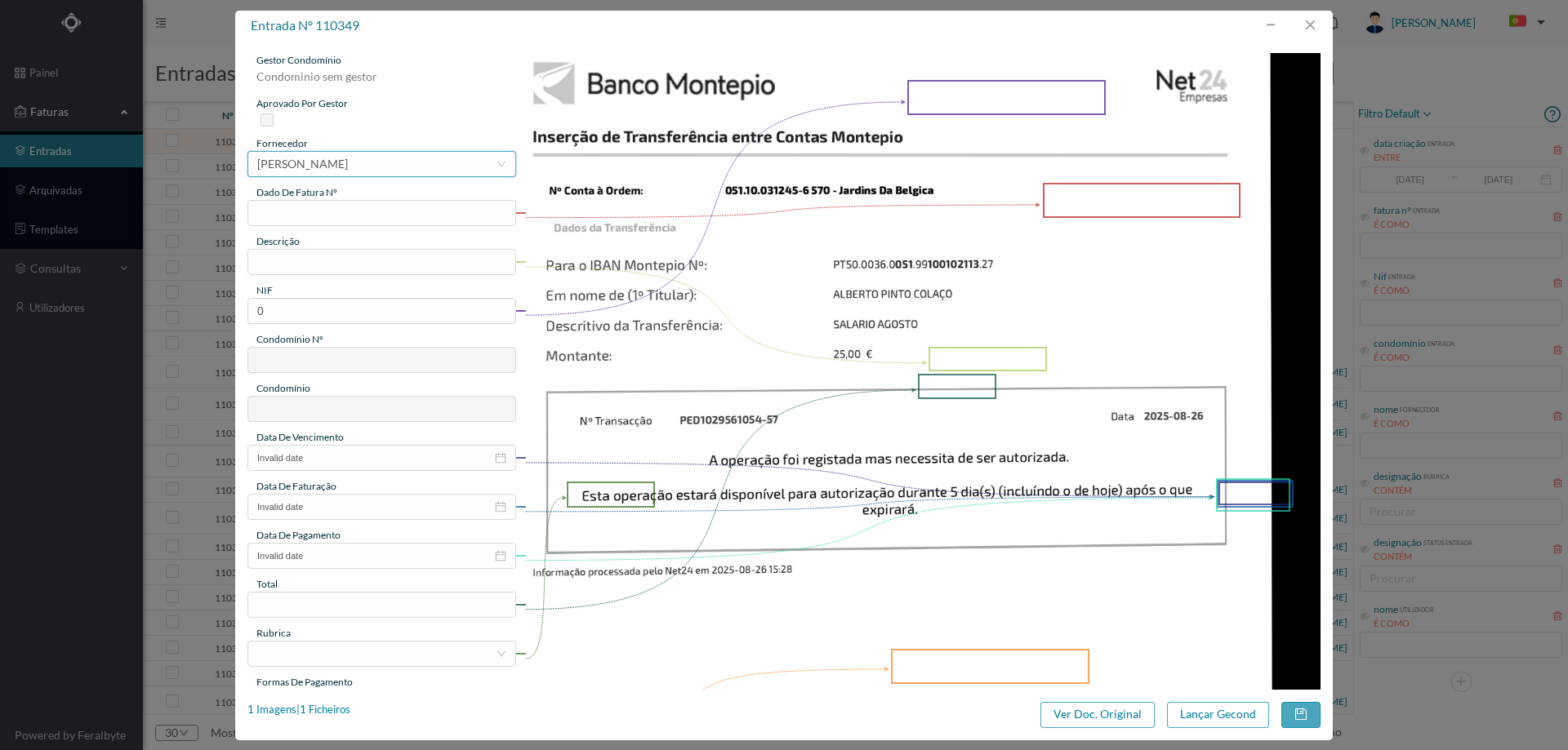
click at [345, 170] on div "[PERSON_NAME]" at bounding box center [303, 163] width 91 height 24
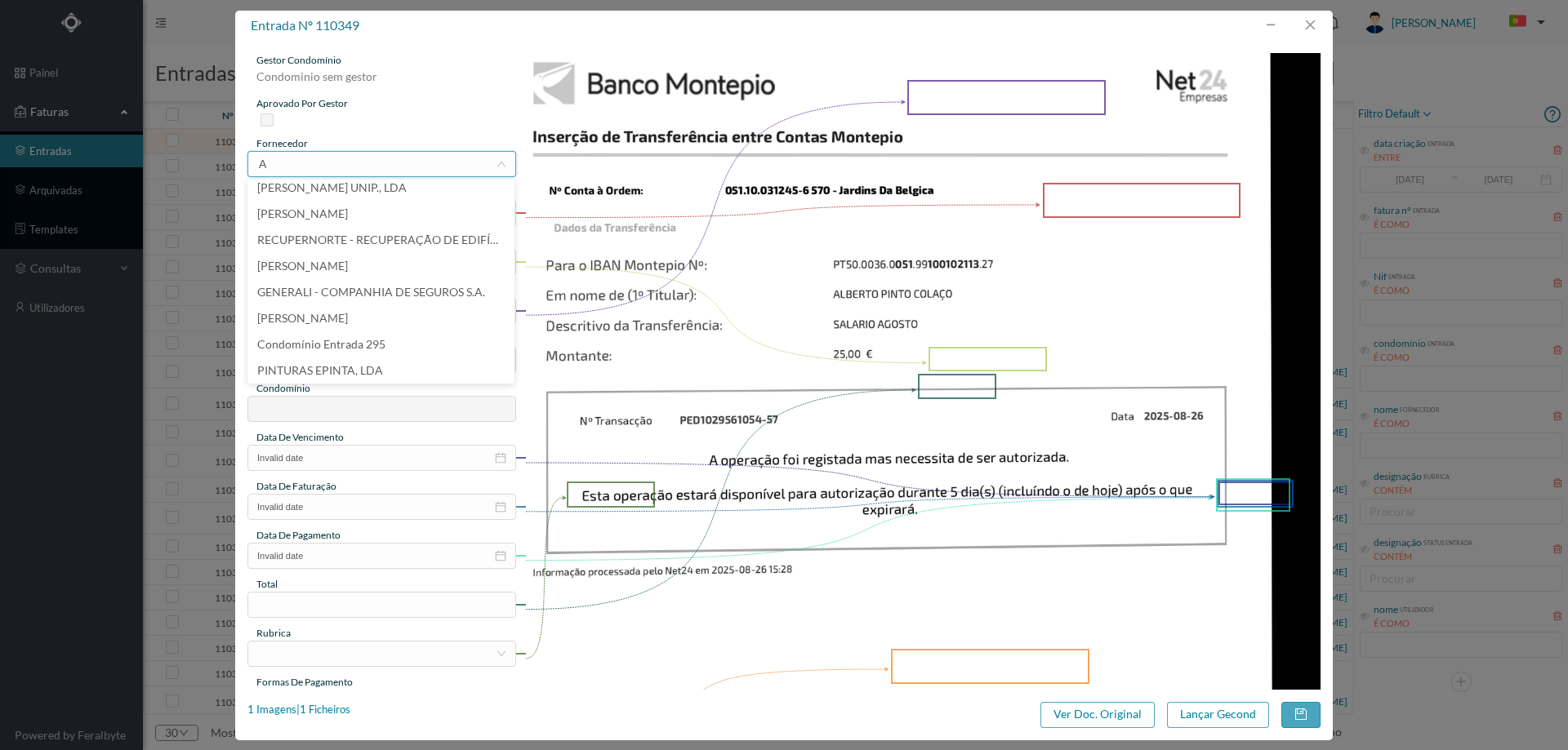
scroll to position [4, 0]
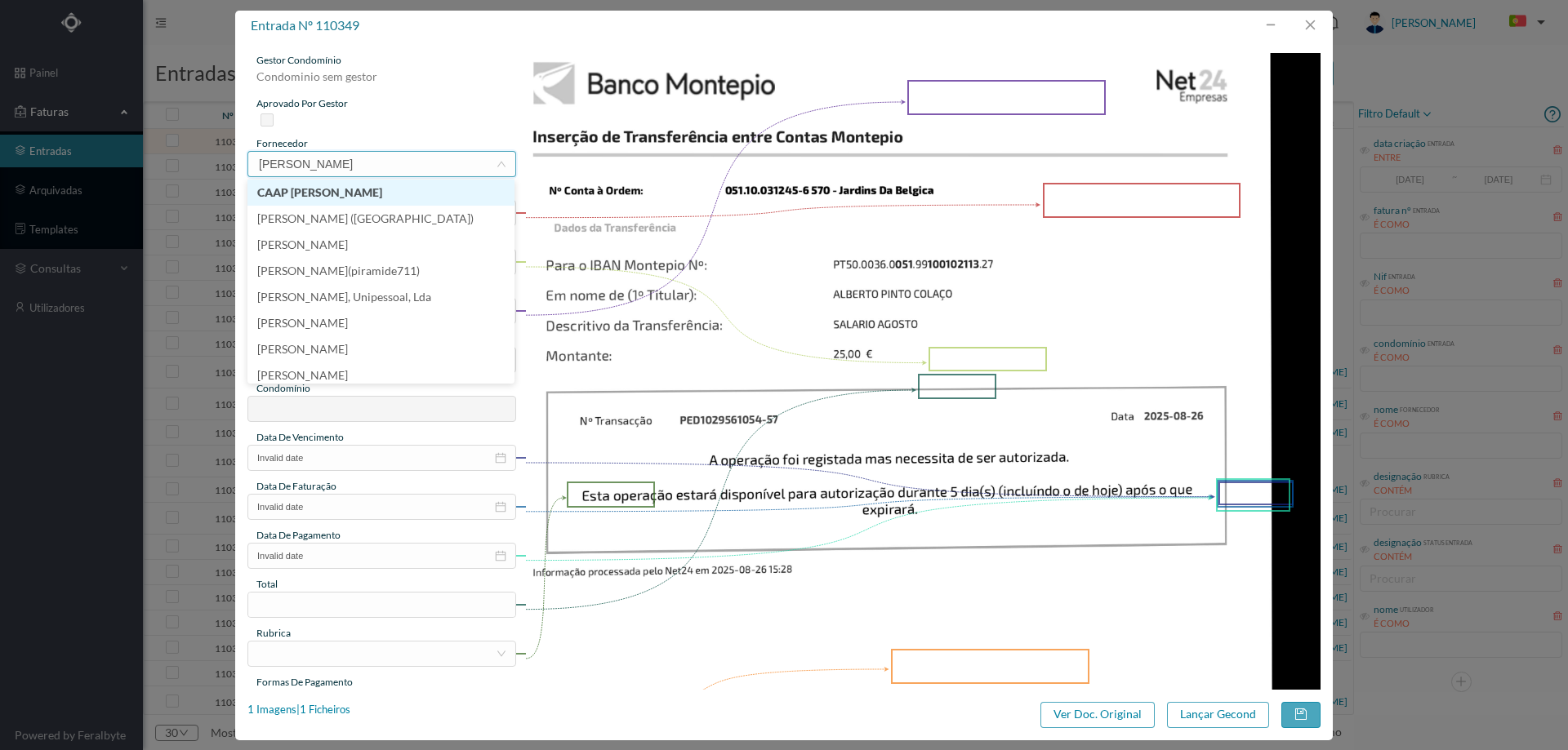
type input "[PERSON_NAME]"
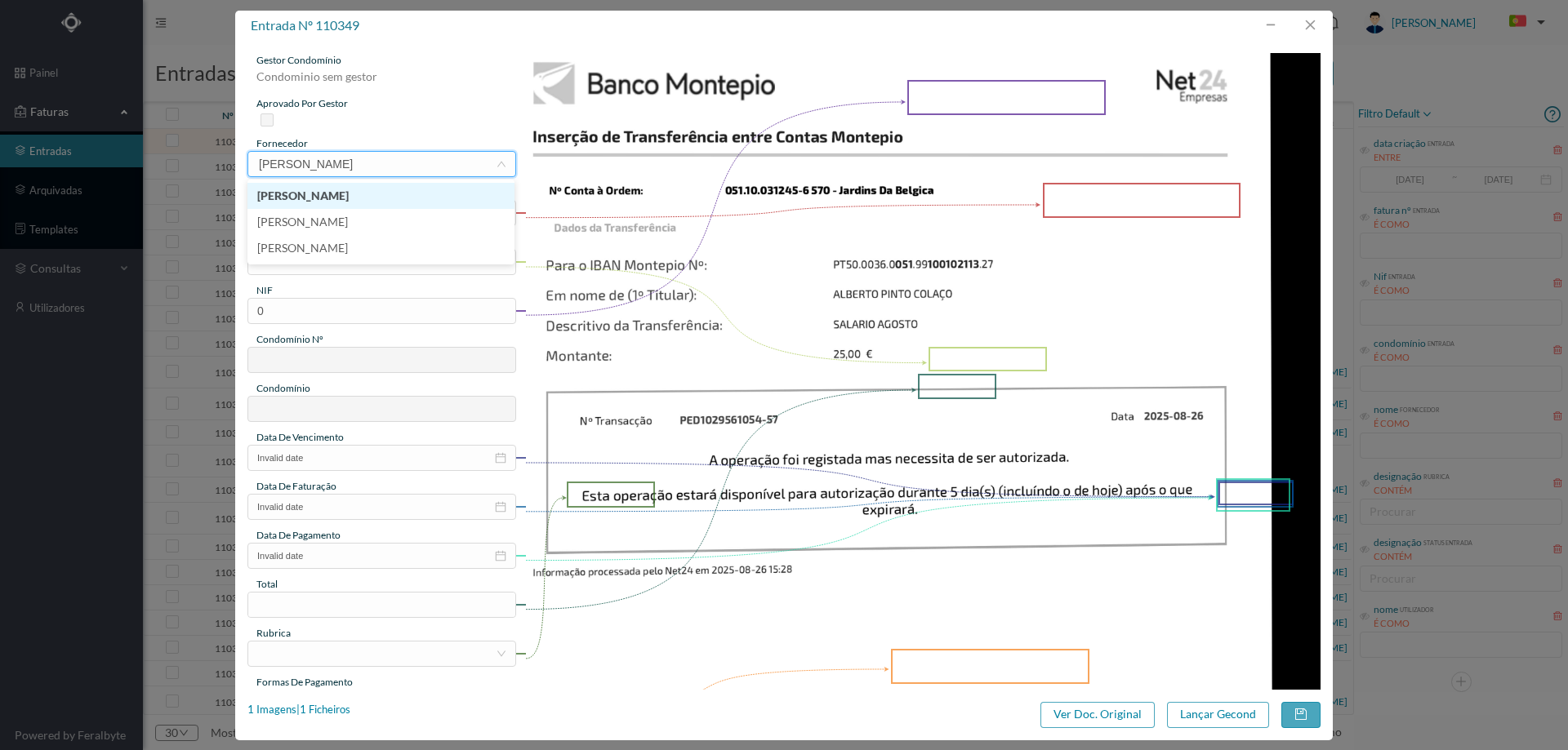
click at [348, 198] on li "[PERSON_NAME]" at bounding box center [381, 196] width 267 height 26
click at [348, 198] on div "dado de fatura nº" at bounding box center [382, 192] width 268 height 15
click at [354, 209] on input "text" at bounding box center [382, 213] width 268 height 26
type input "agosto/2025"
click at [355, 263] on input "text" at bounding box center [382, 262] width 268 height 26
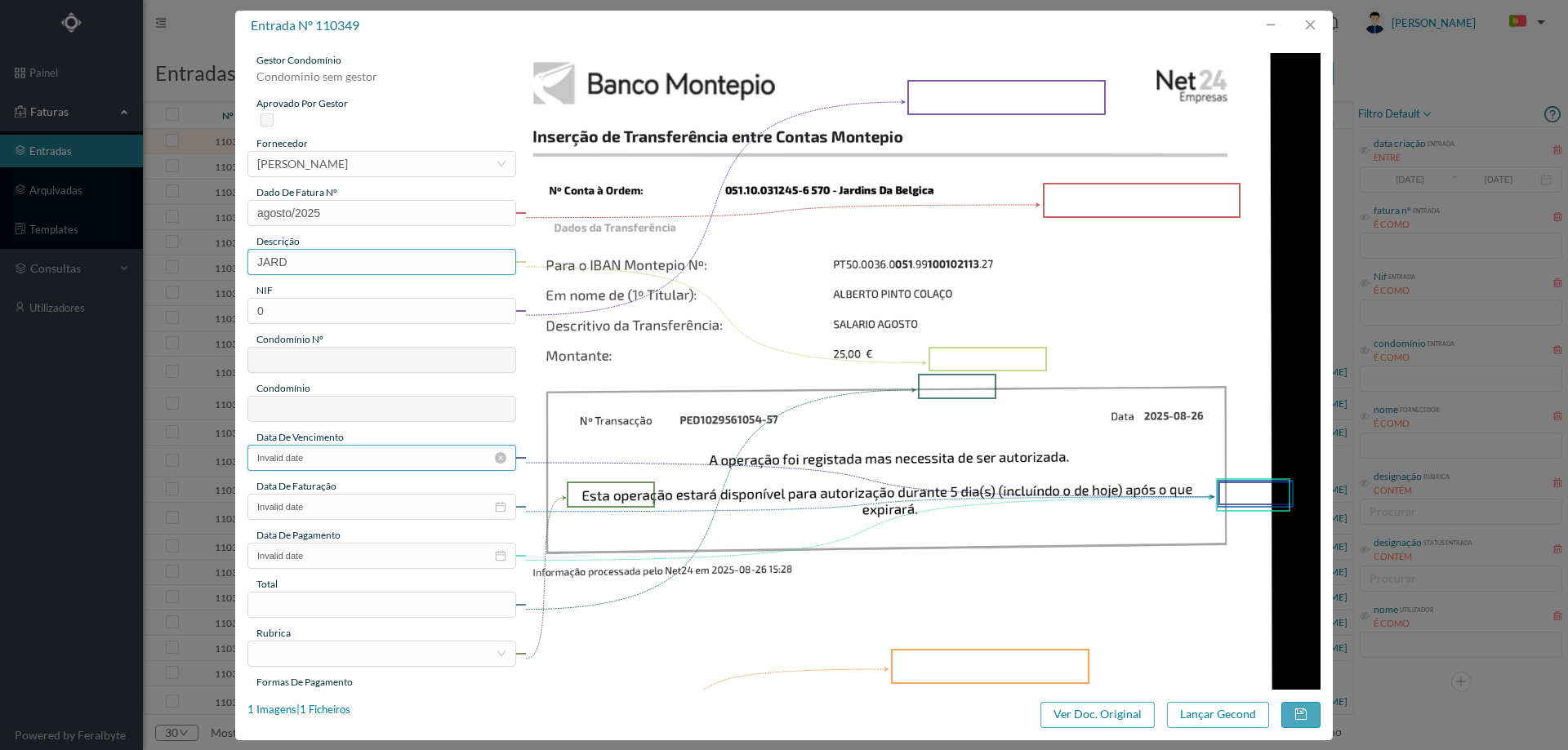
type input "Jardinagem [DATE]"
click at [348, 298] on input "0" at bounding box center [382, 311] width 268 height 26
click at [275, 320] on input "0" at bounding box center [382, 311] width 268 height 26
paste input "90117520"
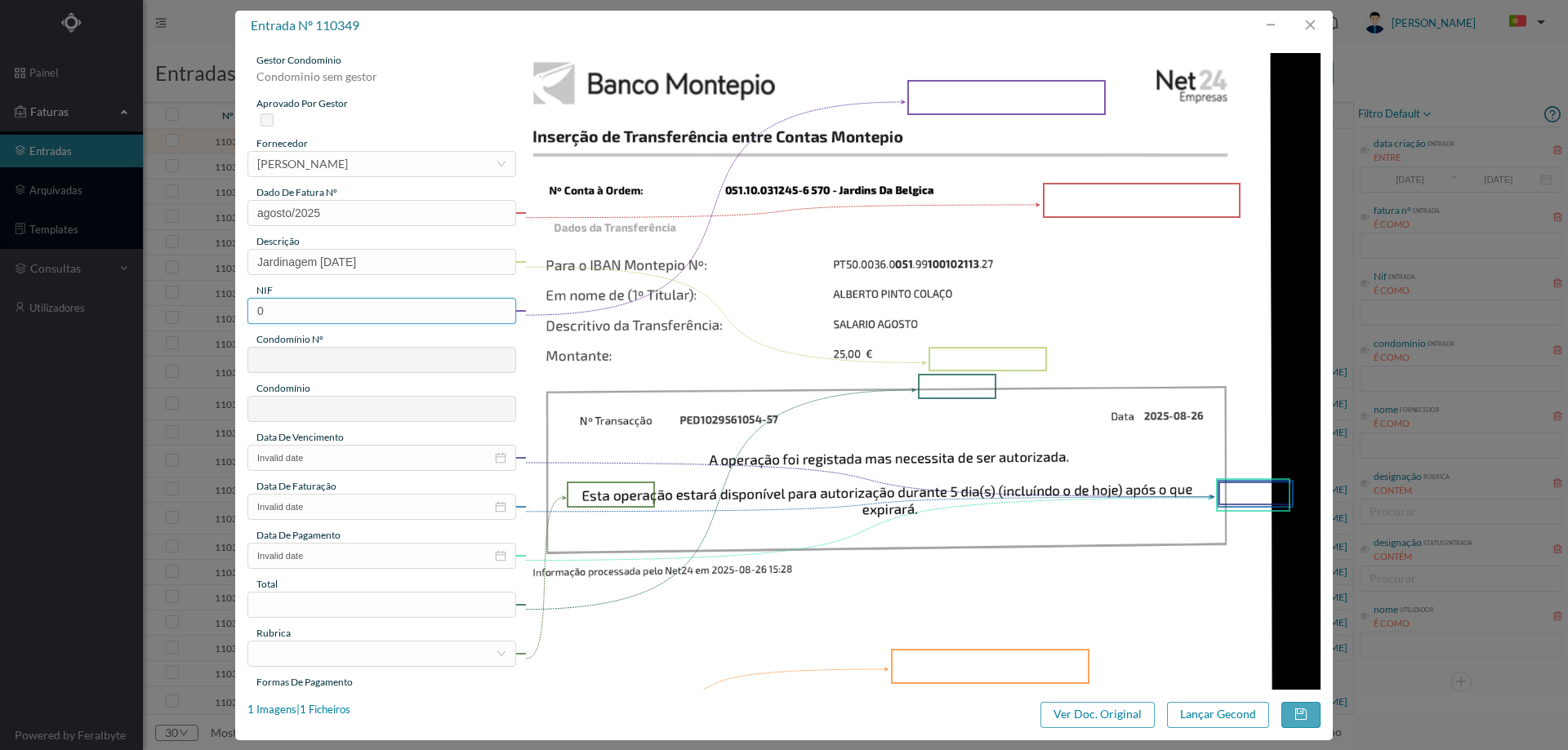
type input "901175200"
type input "570"
type input "ED. JARDINS DA [GEOGRAPHIC_DATA]"
type input "901175200"
click at [319, 460] on input "Invalid date" at bounding box center [382, 458] width 268 height 26
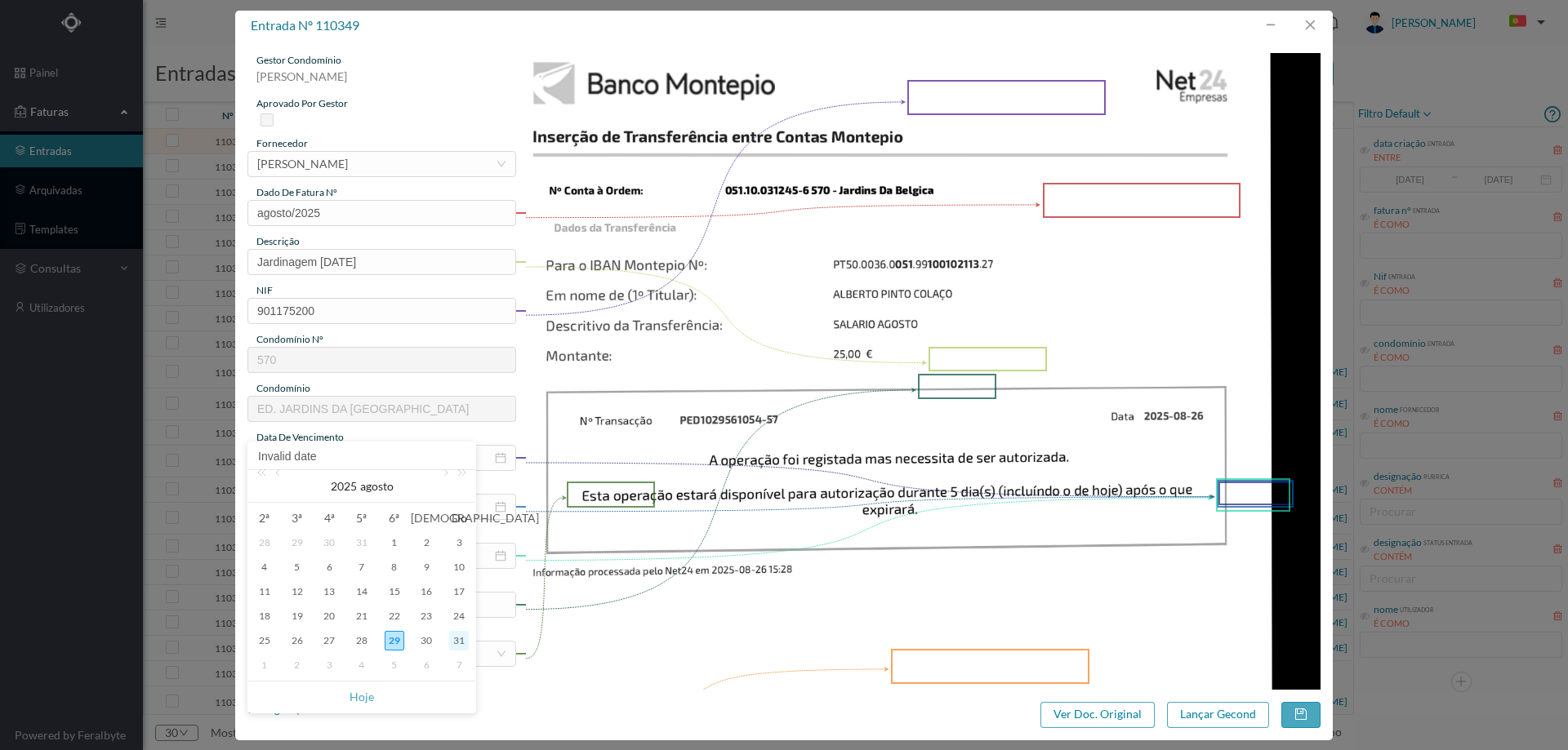
click at [462, 639] on div "31" at bounding box center [459, 641] width 20 height 20
type input "[DATE]"
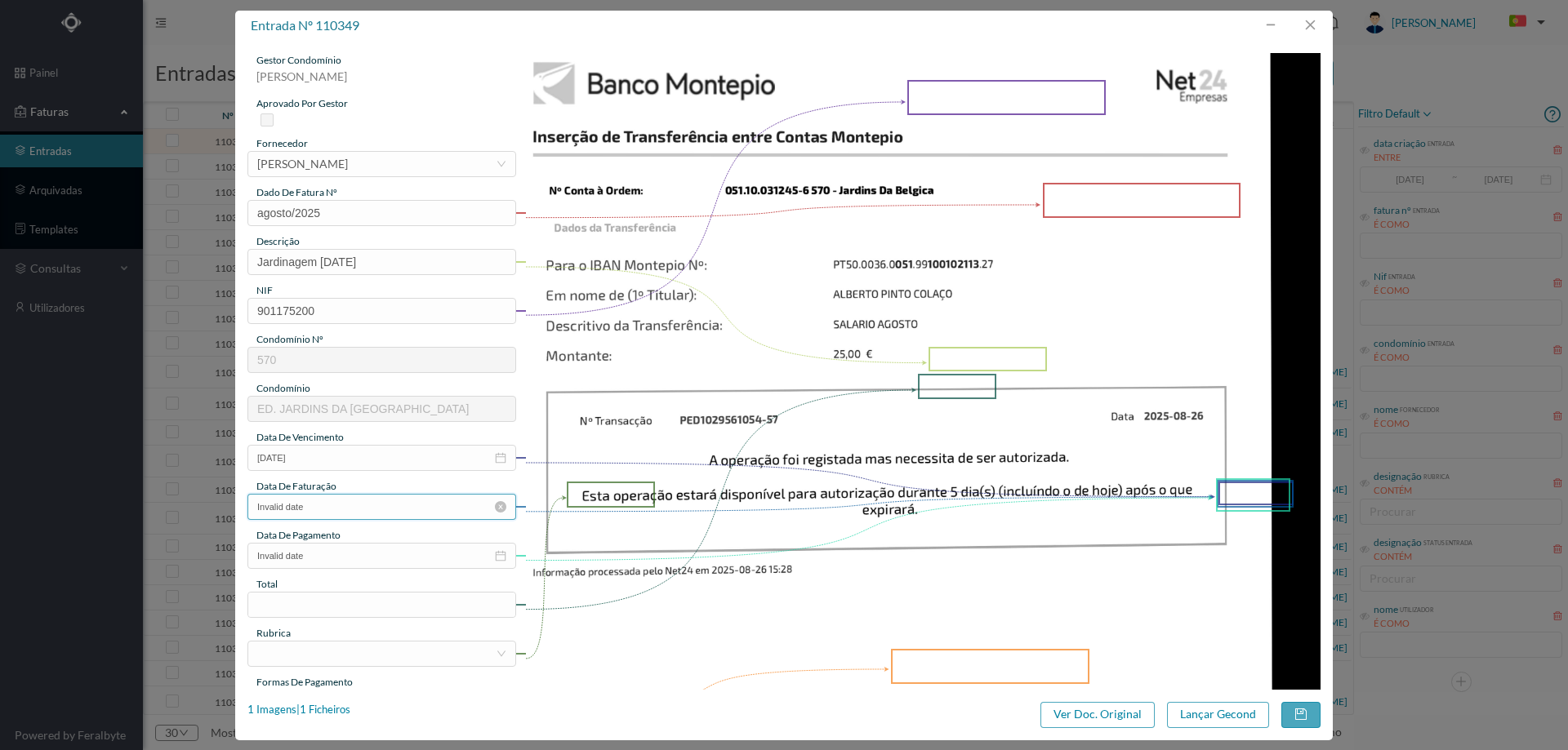
click at [389, 498] on input "Invalid date" at bounding box center [382, 507] width 268 height 26
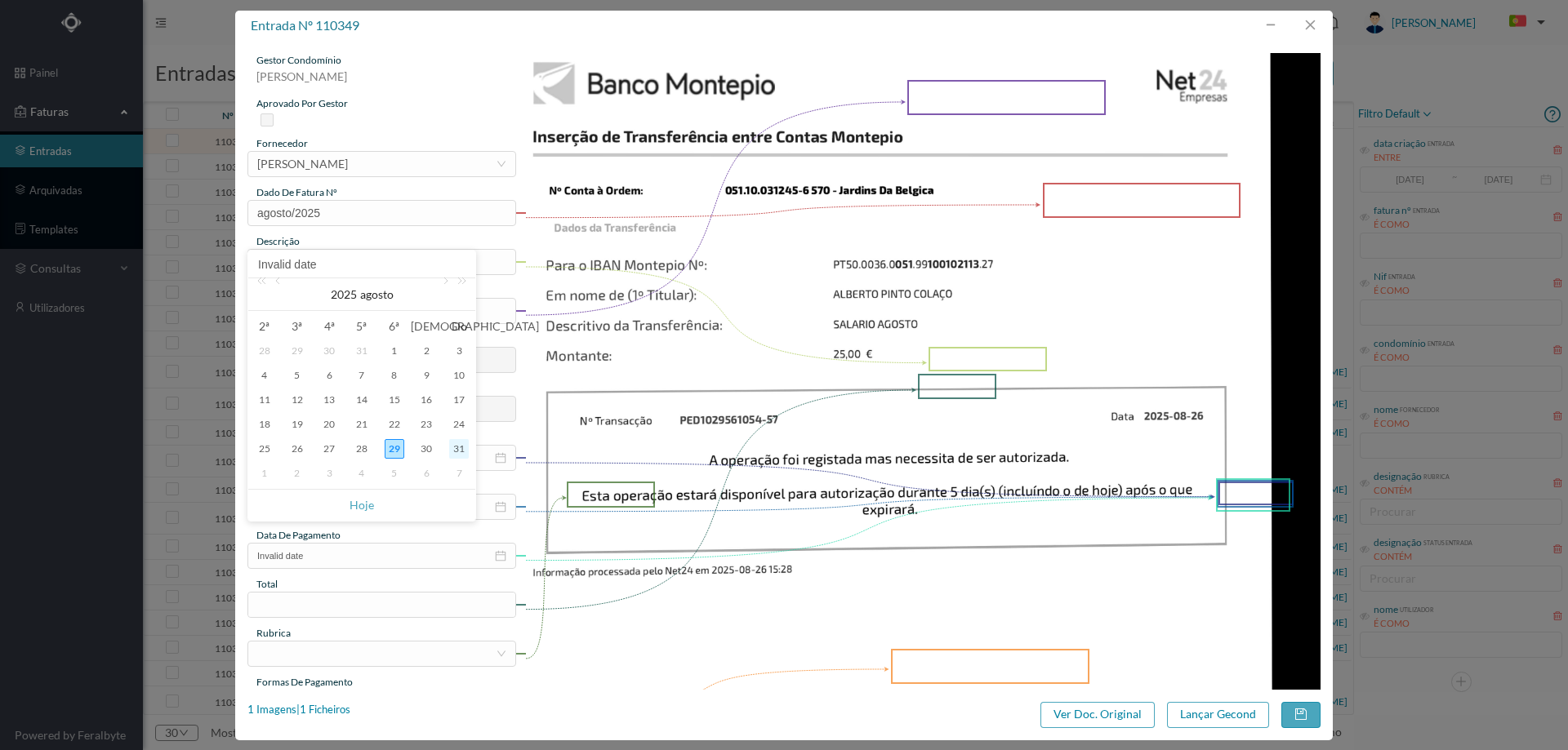
click at [460, 448] on div "31" at bounding box center [459, 449] width 20 height 20
type input "[DATE]"
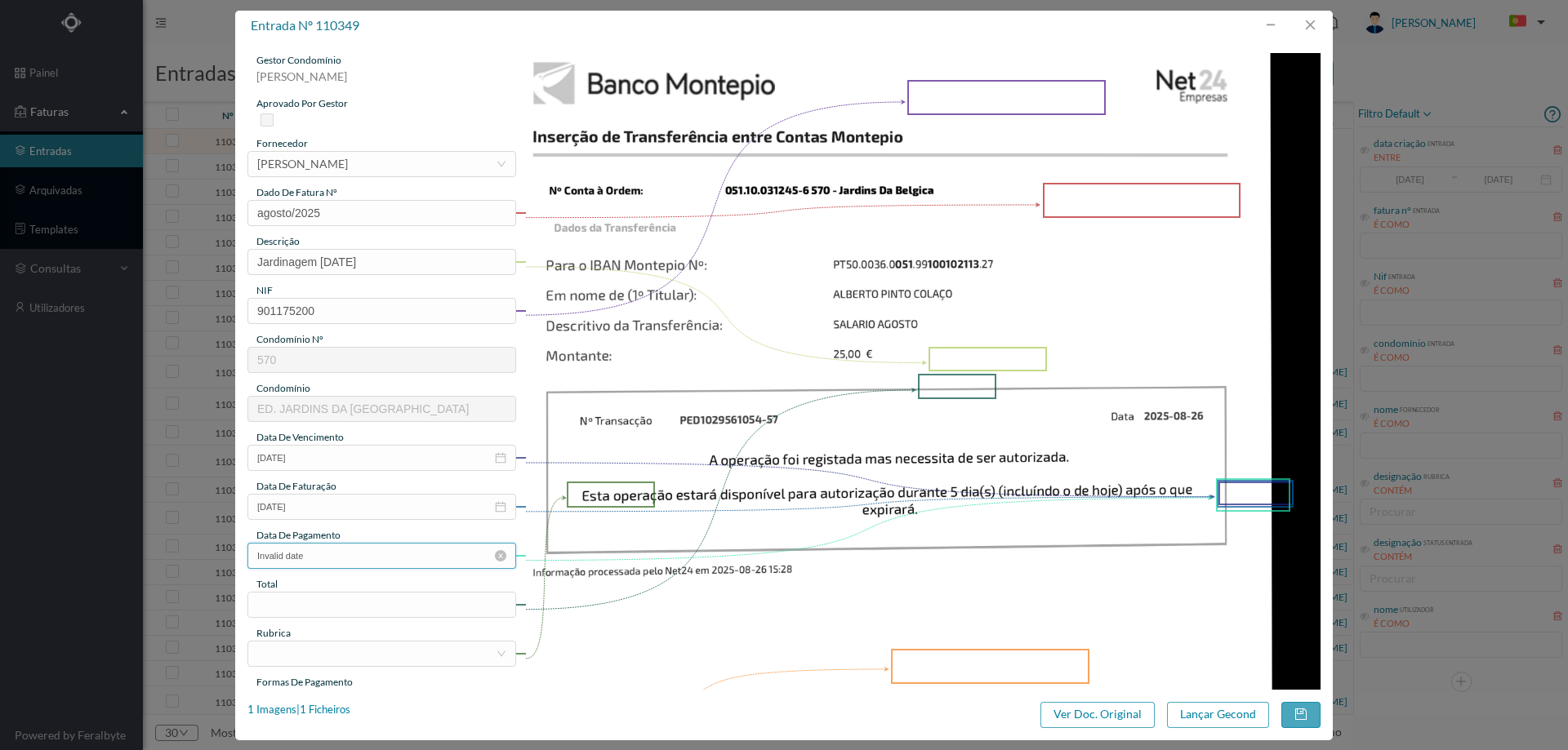
click at [330, 547] on input "Invalid date" at bounding box center [382, 556] width 268 height 26
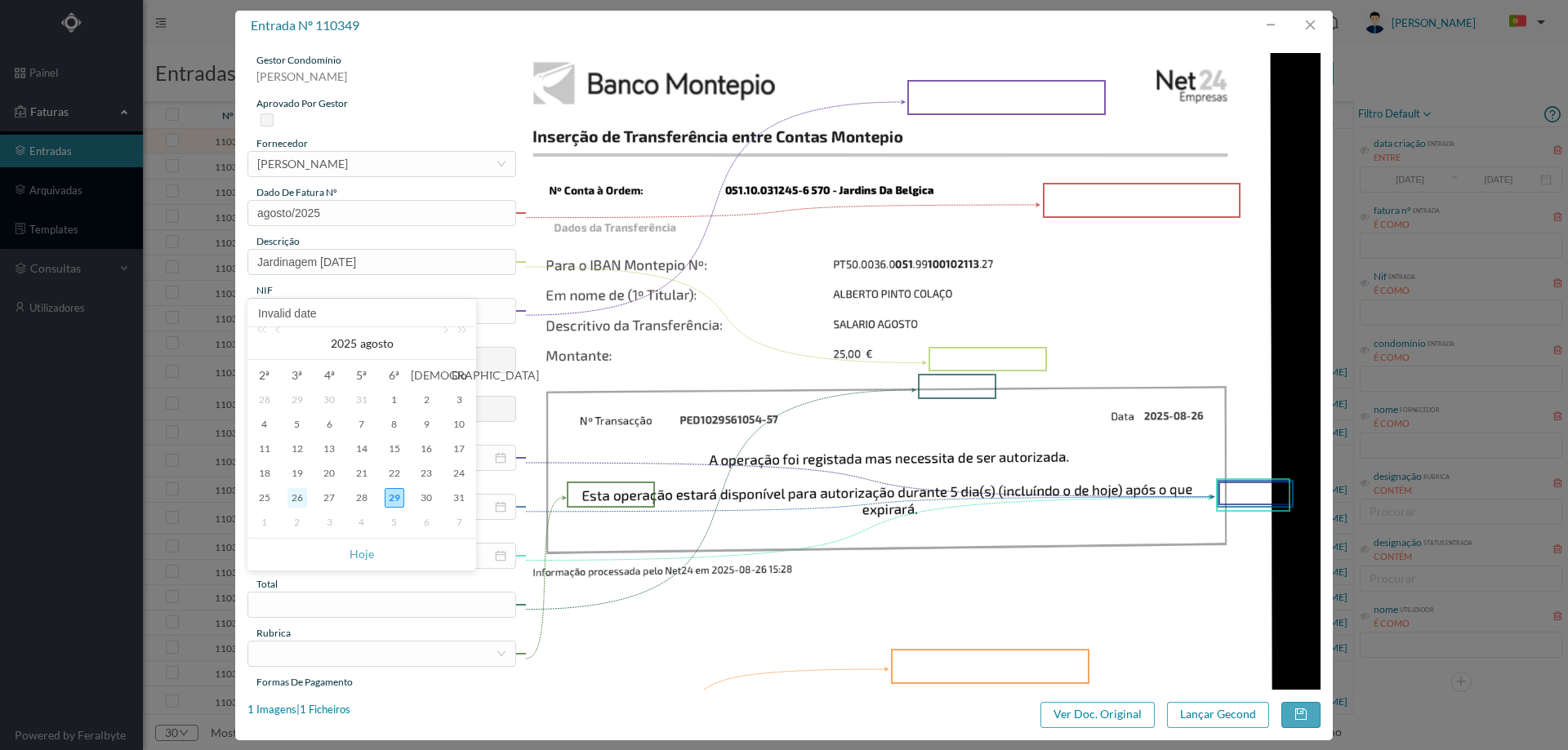
click at [292, 495] on div "26" at bounding box center [297, 498] width 20 height 20
type input "[DATE]"
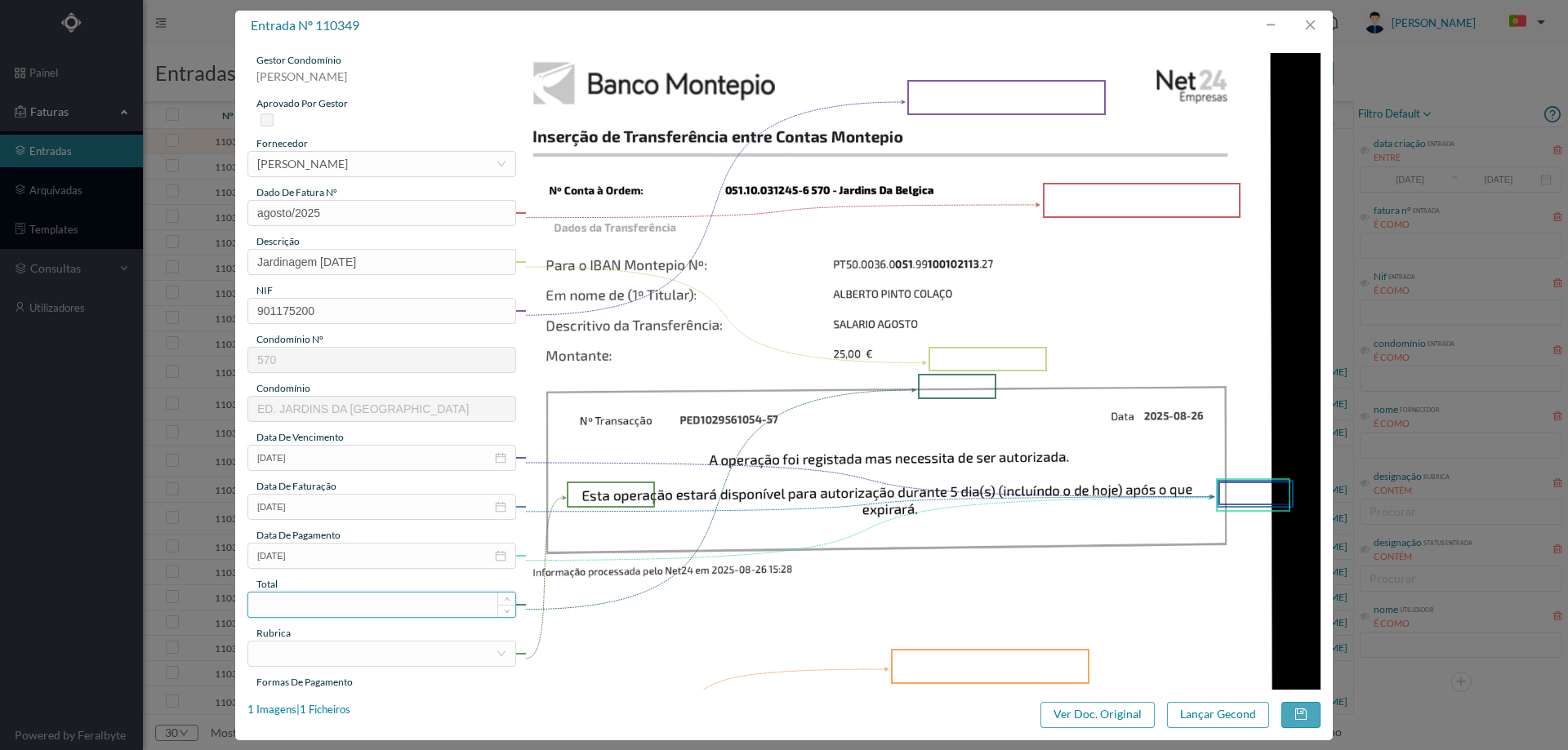
click at [329, 615] on input at bounding box center [382, 605] width 267 height 24
type input "25.00"
click at [333, 652] on div at bounding box center [376, 654] width 239 height 24
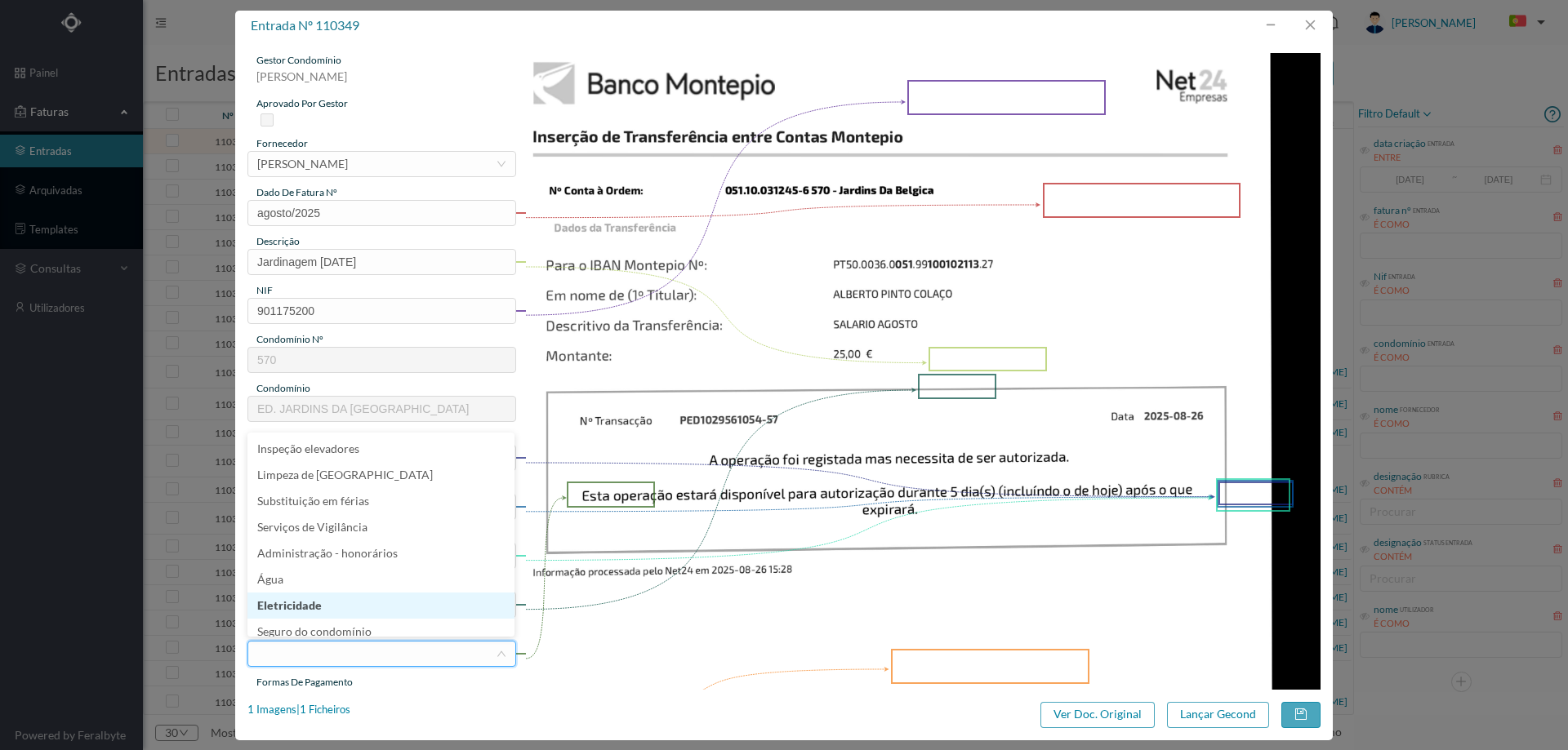
scroll to position [250, 0]
click at [950, 453] on img at bounding box center [923, 617] width 796 height 1126
click at [346, 658] on div at bounding box center [376, 654] width 239 height 24
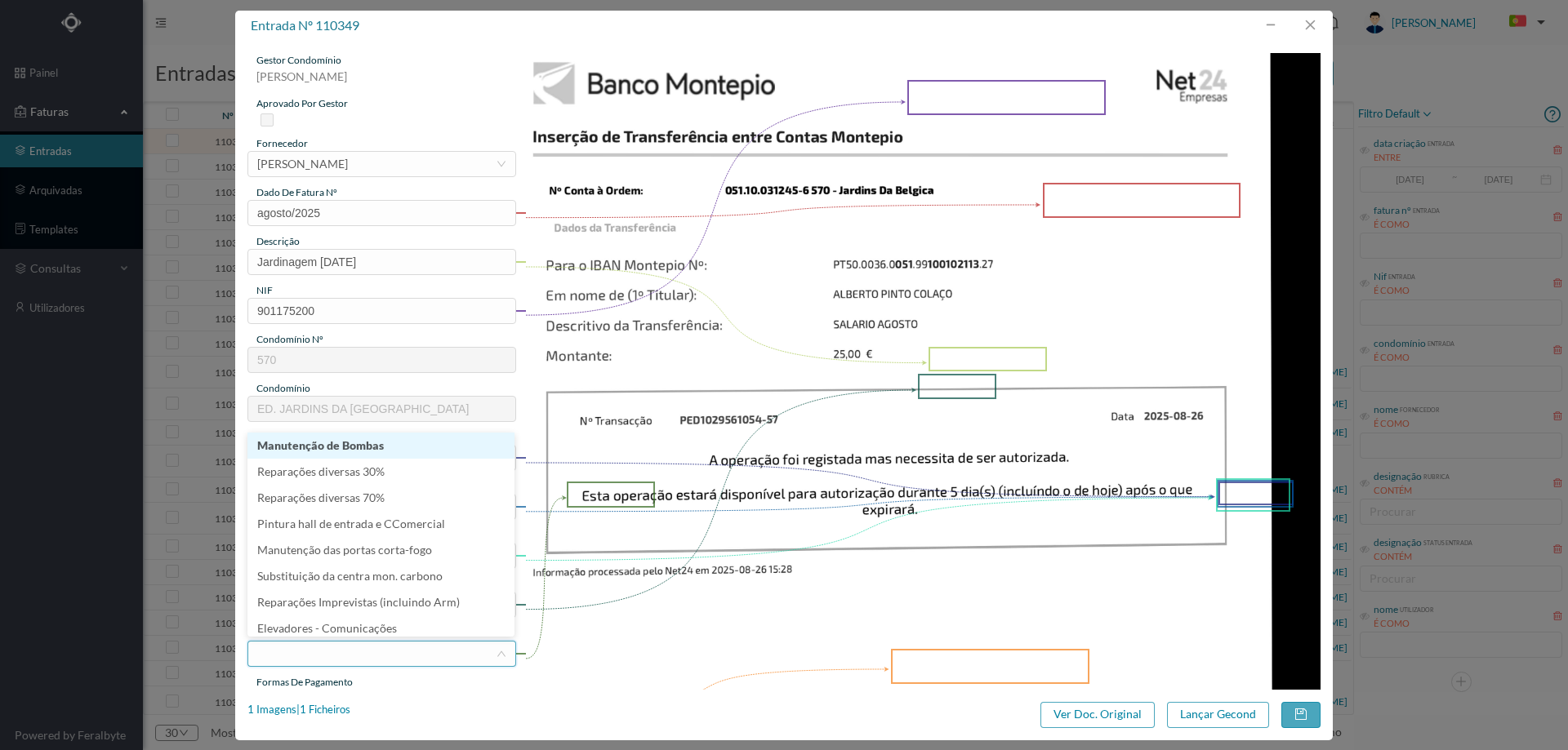
type input "J"
click at [301, 450] on li "Jardim" at bounding box center [381, 445] width 267 height 26
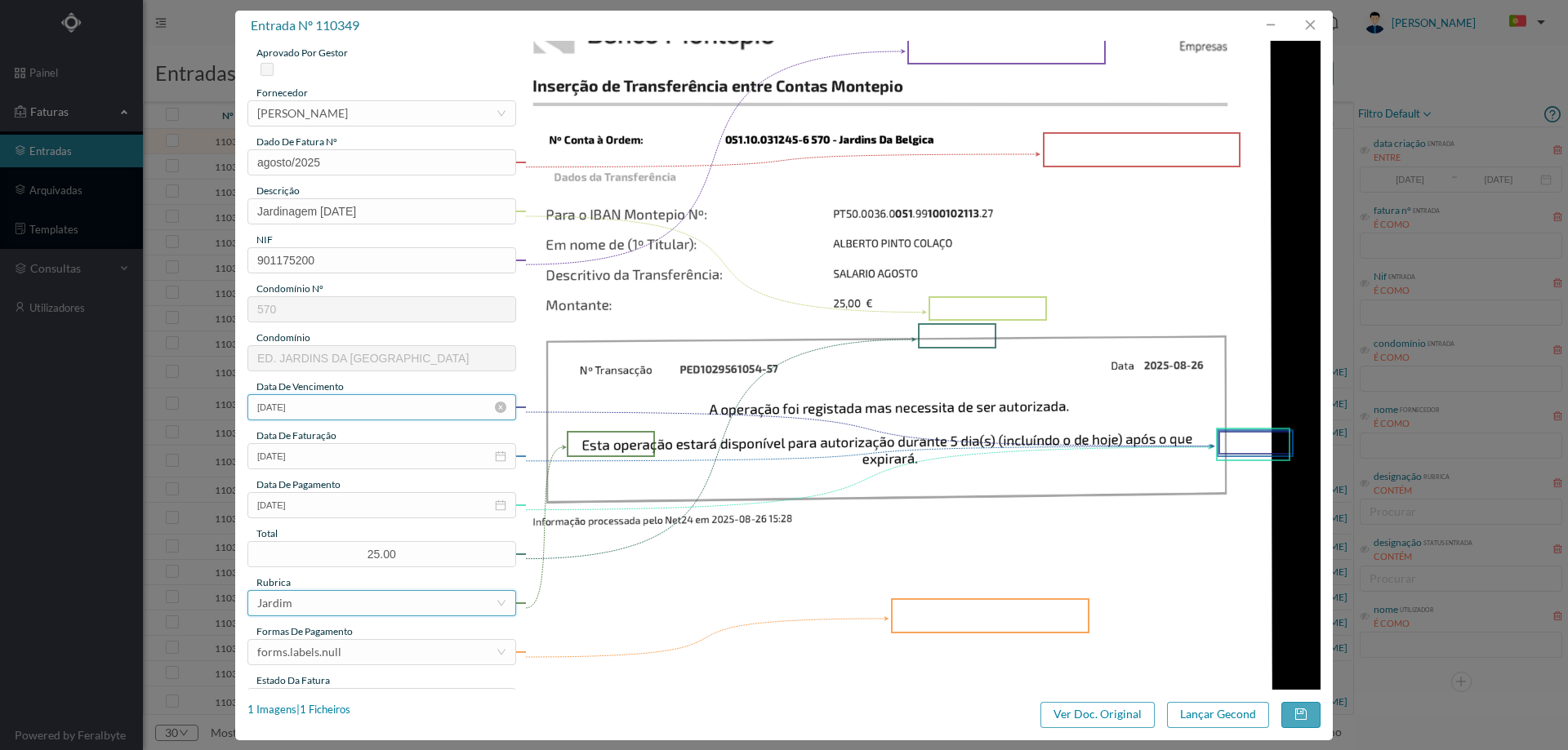
scroll to position [163, 0]
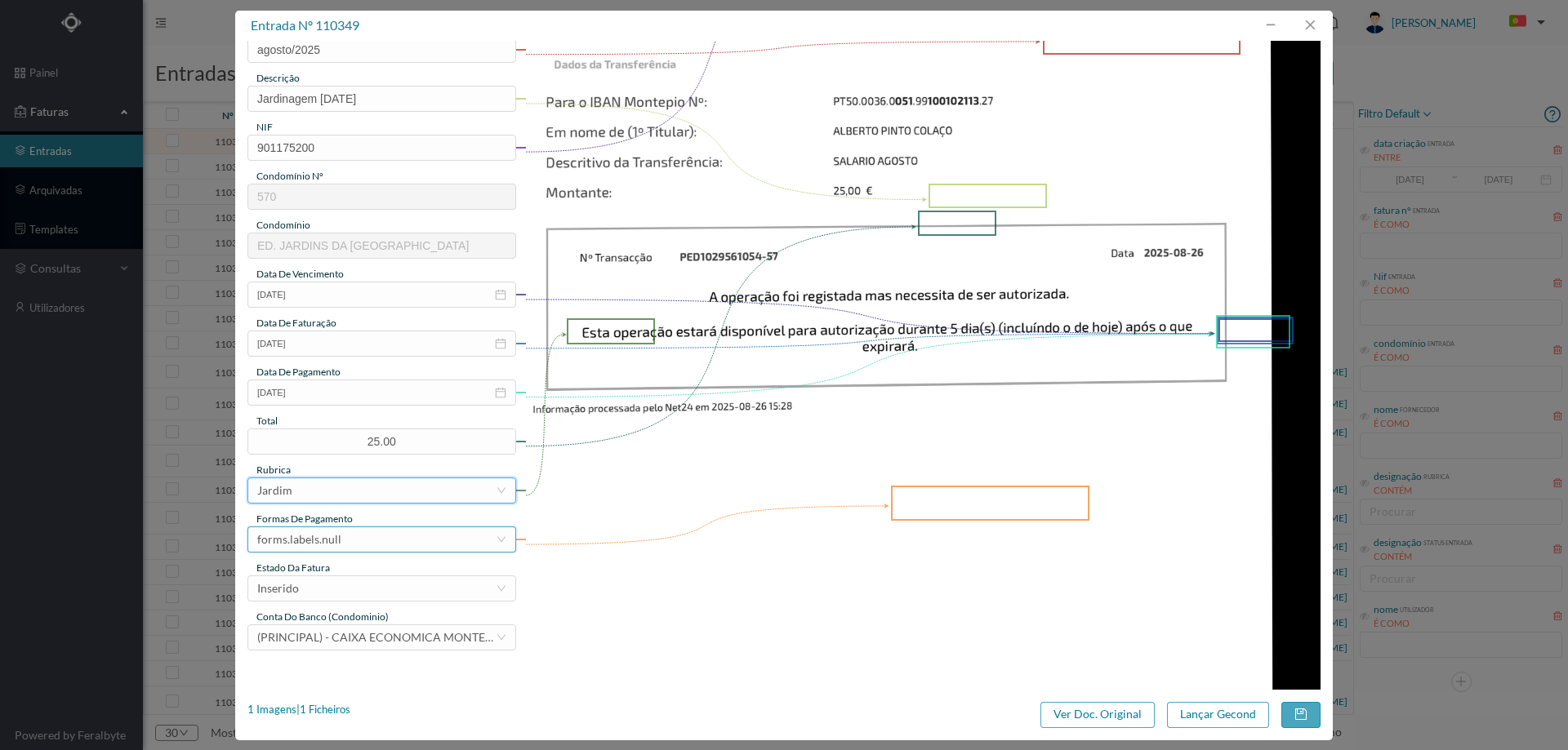
click at [327, 529] on div "forms.labels.null" at bounding box center [299, 540] width 84 height 24
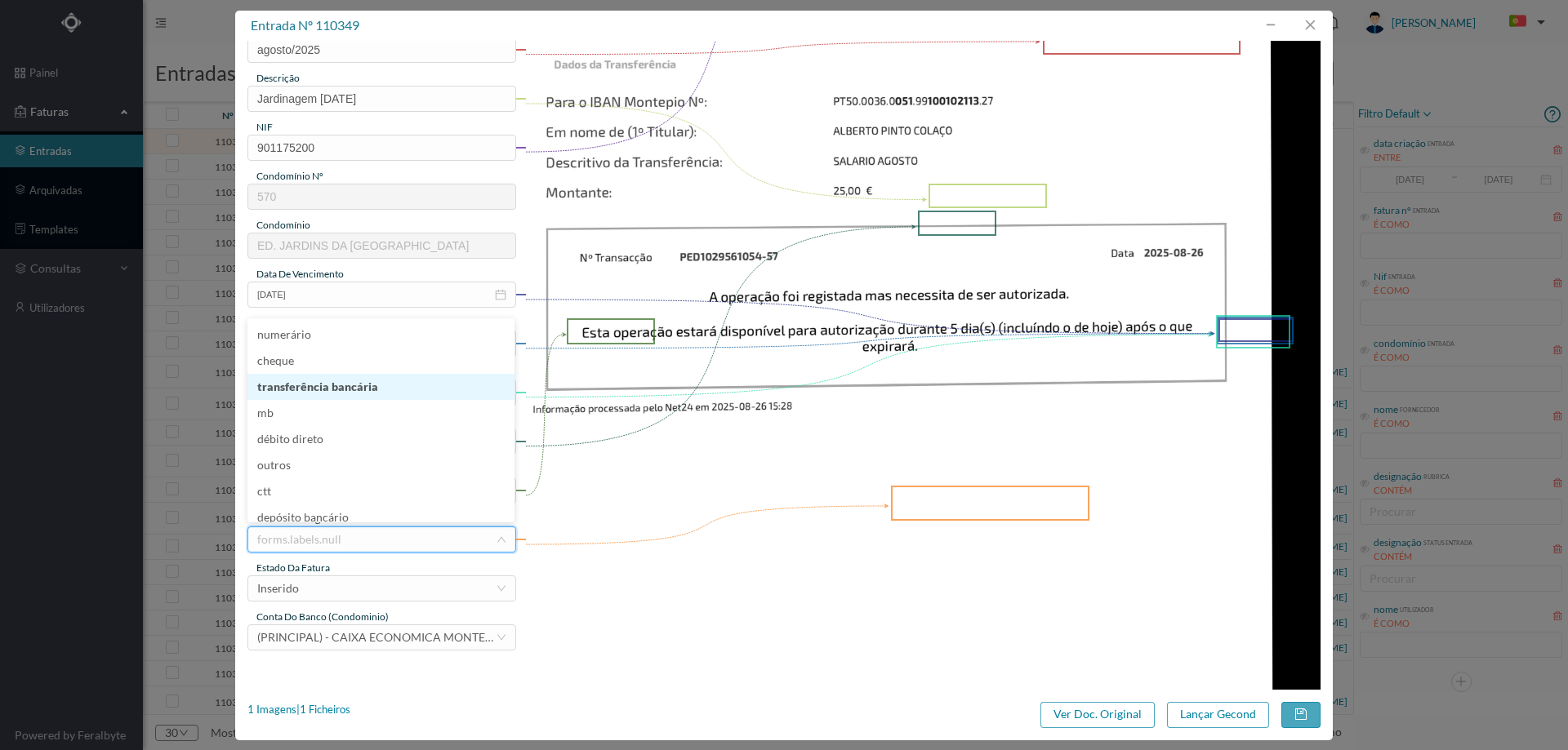
click at [346, 387] on li "transferência bancária" at bounding box center [381, 386] width 267 height 26
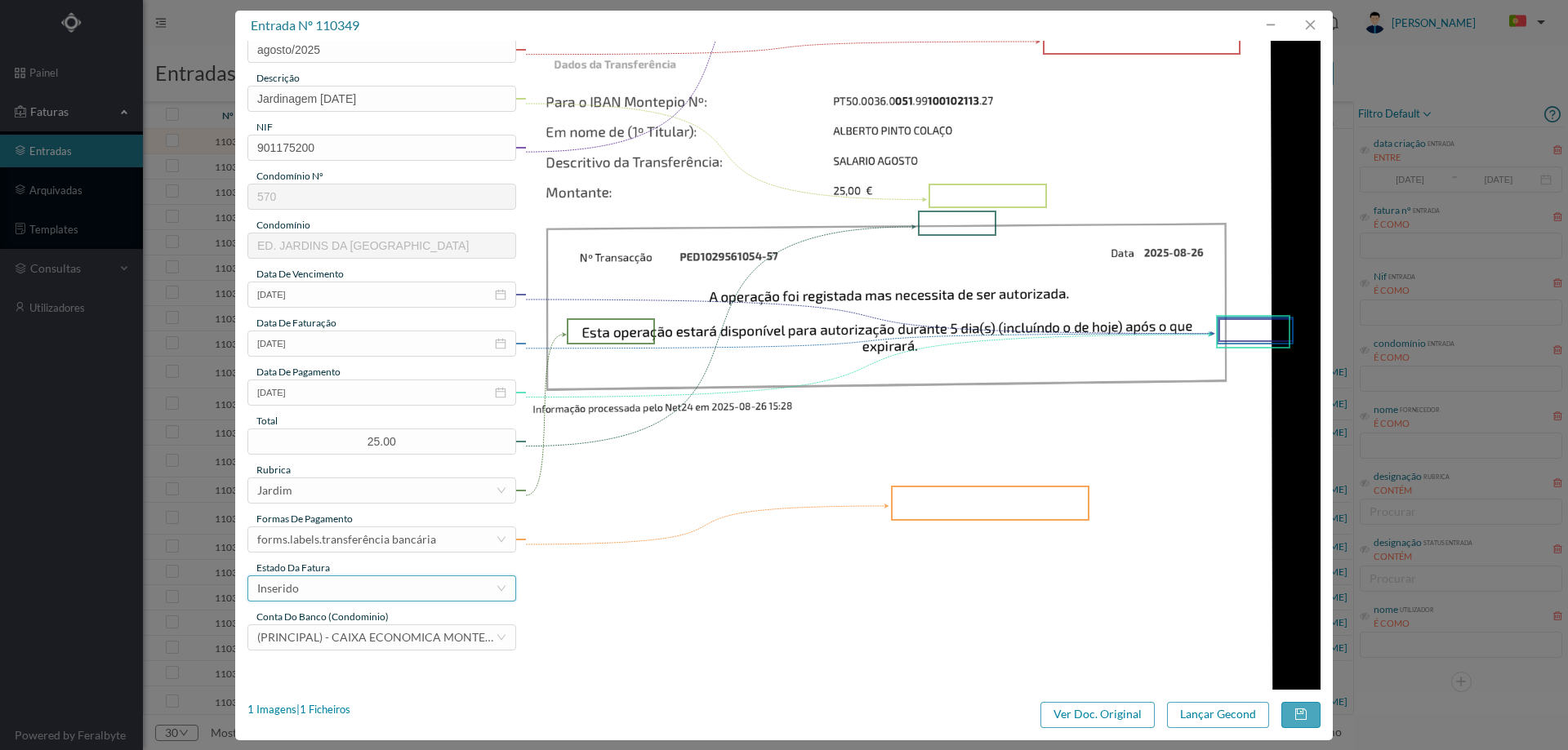
click at [337, 579] on div "Inserido" at bounding box center [376, 589] width 239 height 24
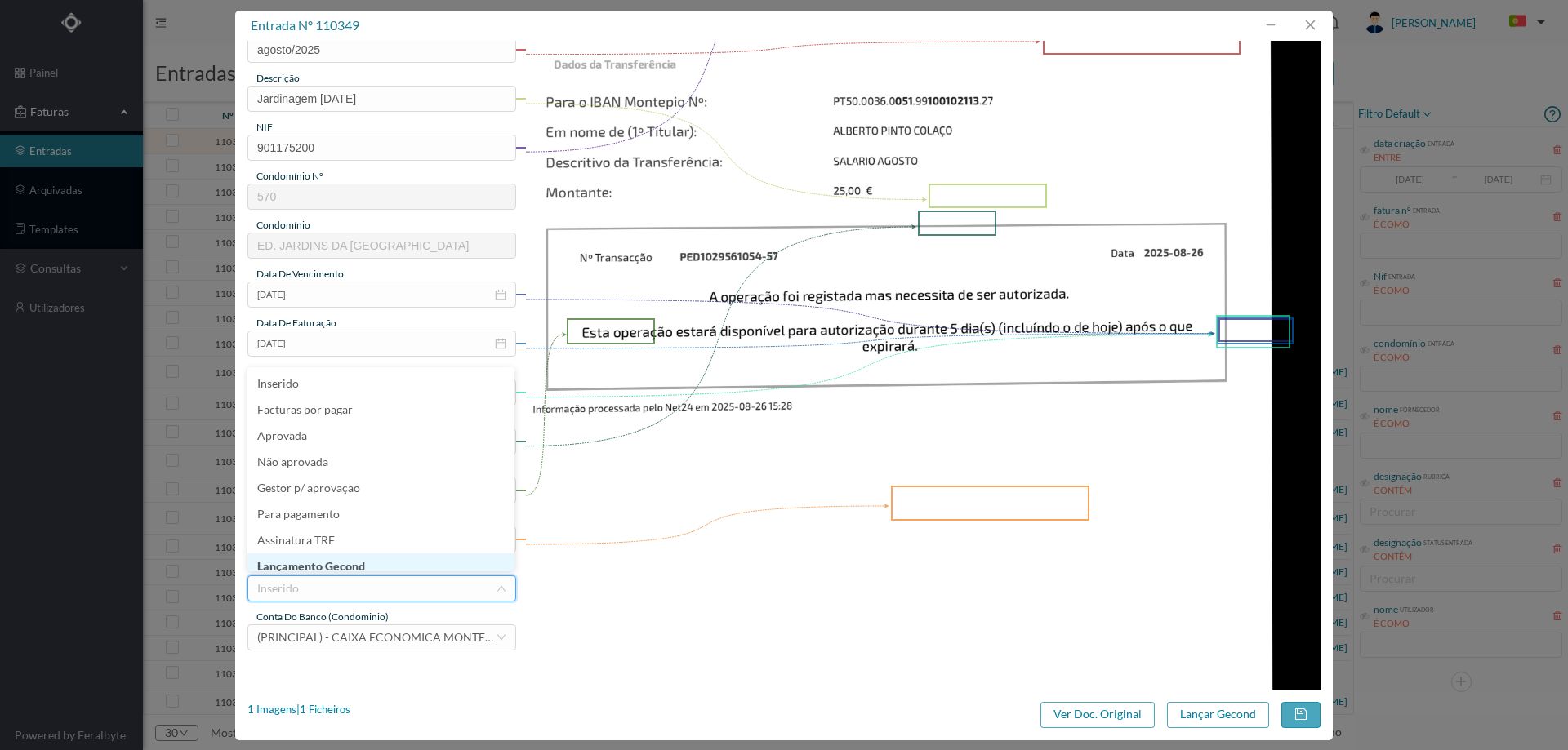
click at [344, 553] on li "Lançamento Gecond" at bounding box center [381, 566] width 267 height 26
click at [1214, 718] on button "Lançar Gecond" at bounding box center [1218, 715] width 102 height 26
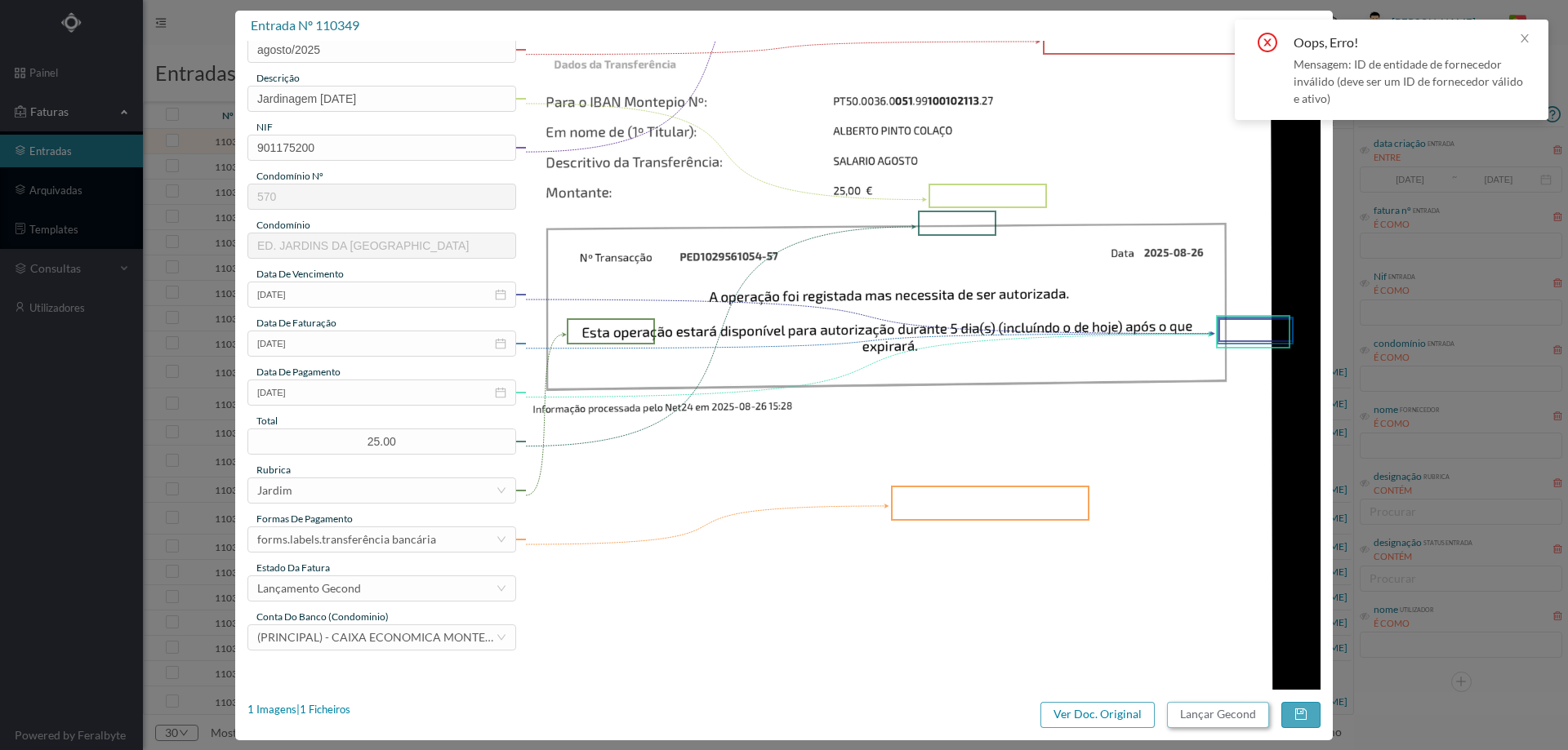
click at [1167, 702] on button "Lançar Gecond" at bounding box center [1218, 715] width 102 height 26
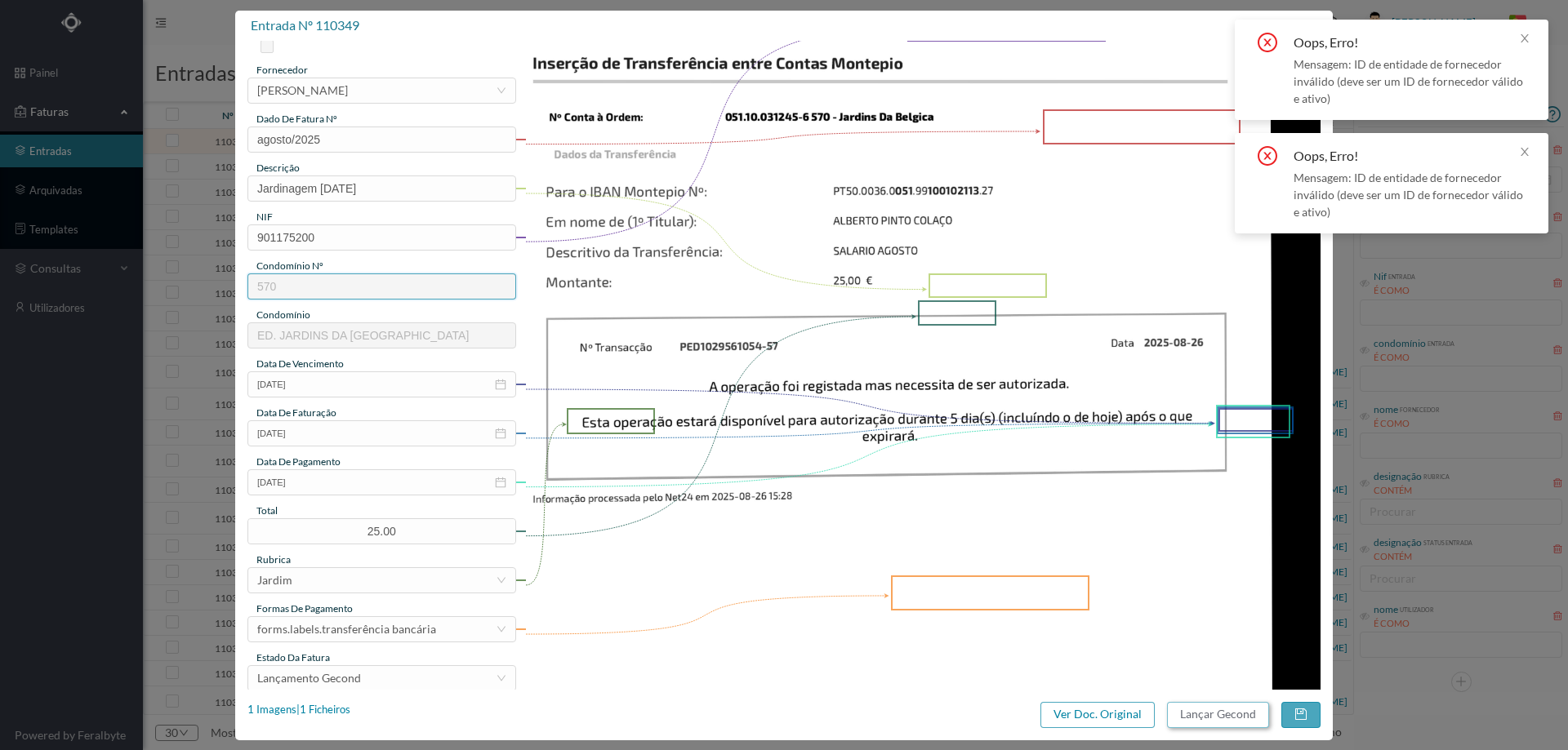
scroll to position [0, 0]
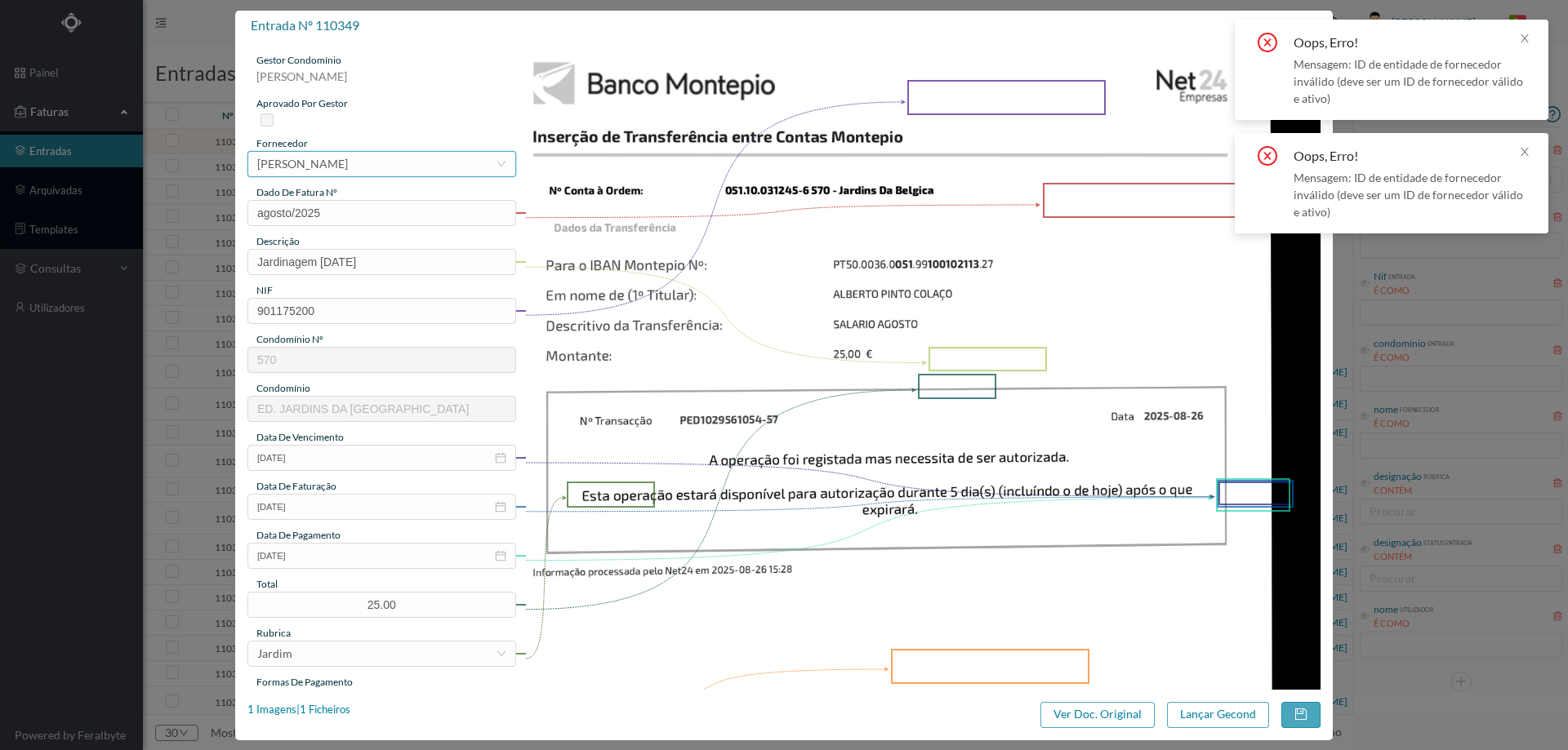
click at [348, 170] on div "[PERSON_NAME]" at bounding box center [303, 163] width 91 height 24
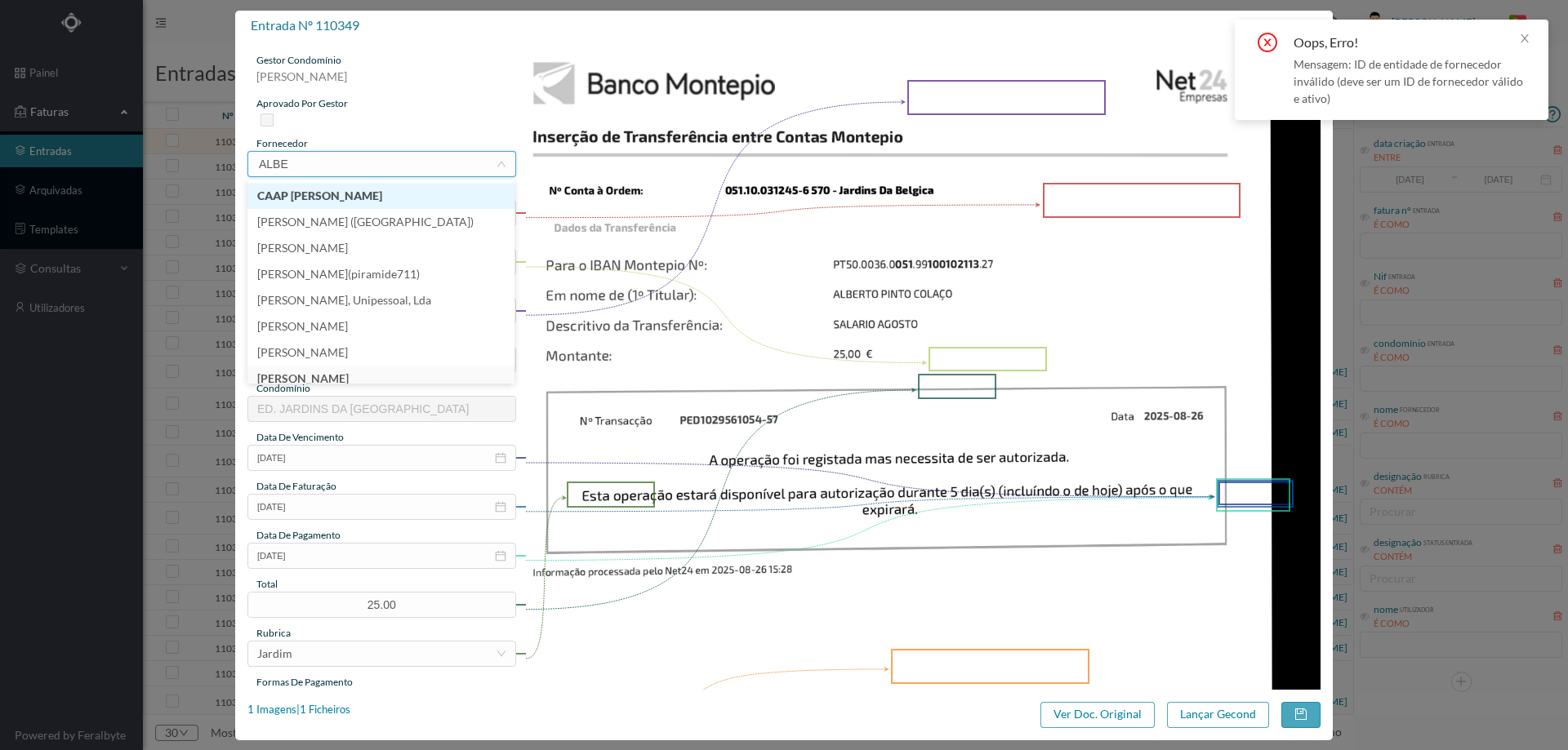
type input "ALBER"
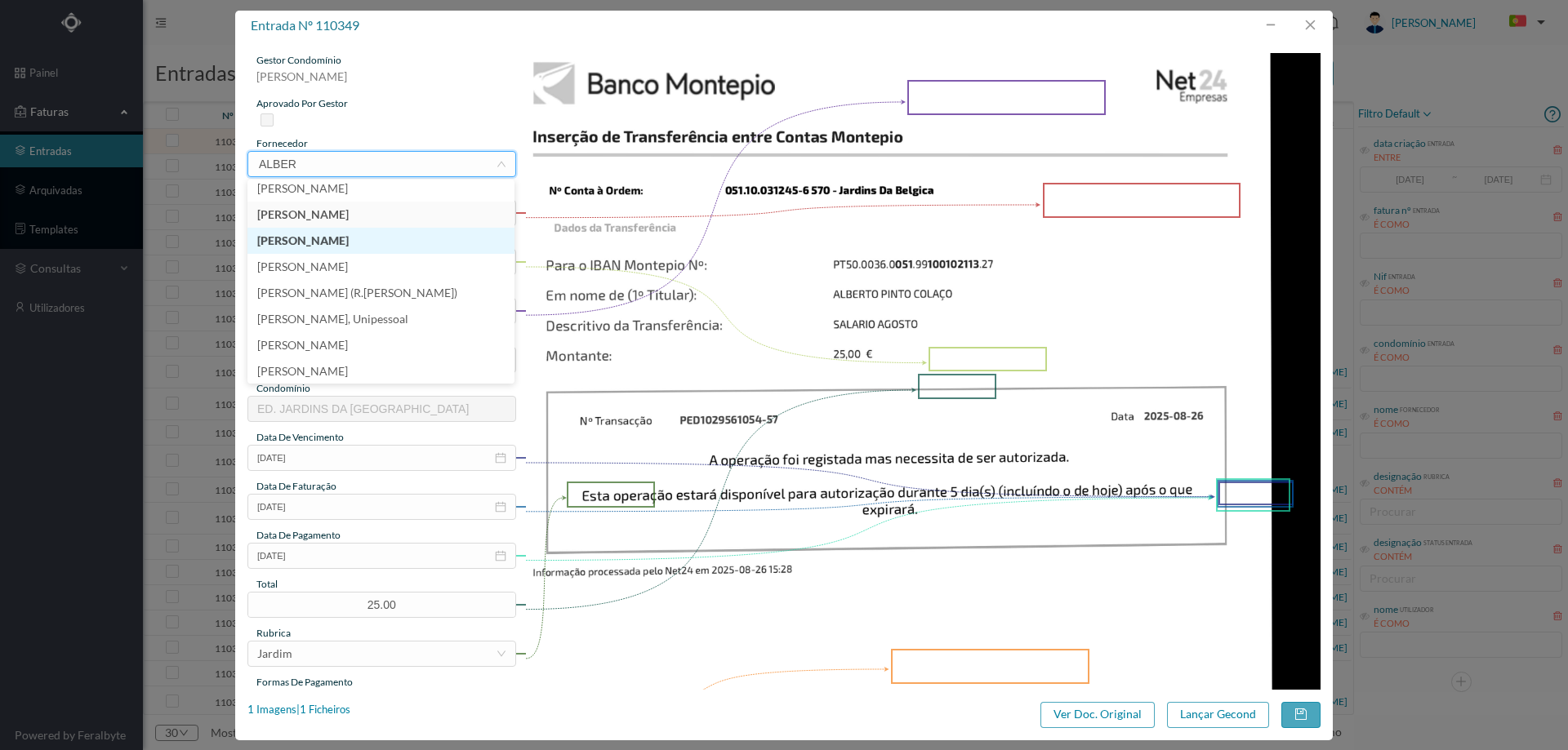
scroll to position [168, 0]
click at [394, 370] on li "[PERSON_NAME]" at bounding box center [381, 367] width 267 height 26
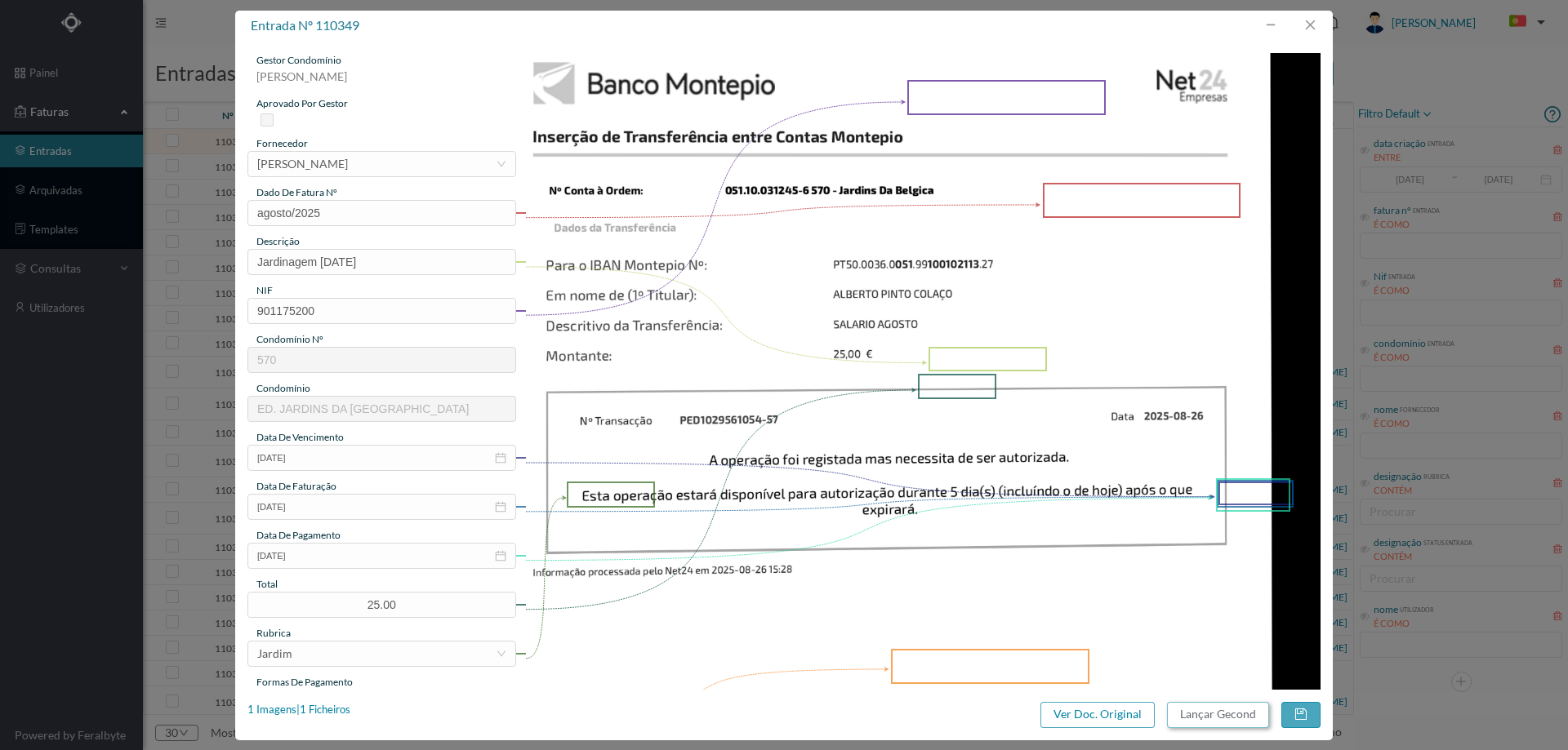
click at [1232, 720] on button "Lançar Gecond" at bounding box center [1218, 715] width 102 height 26
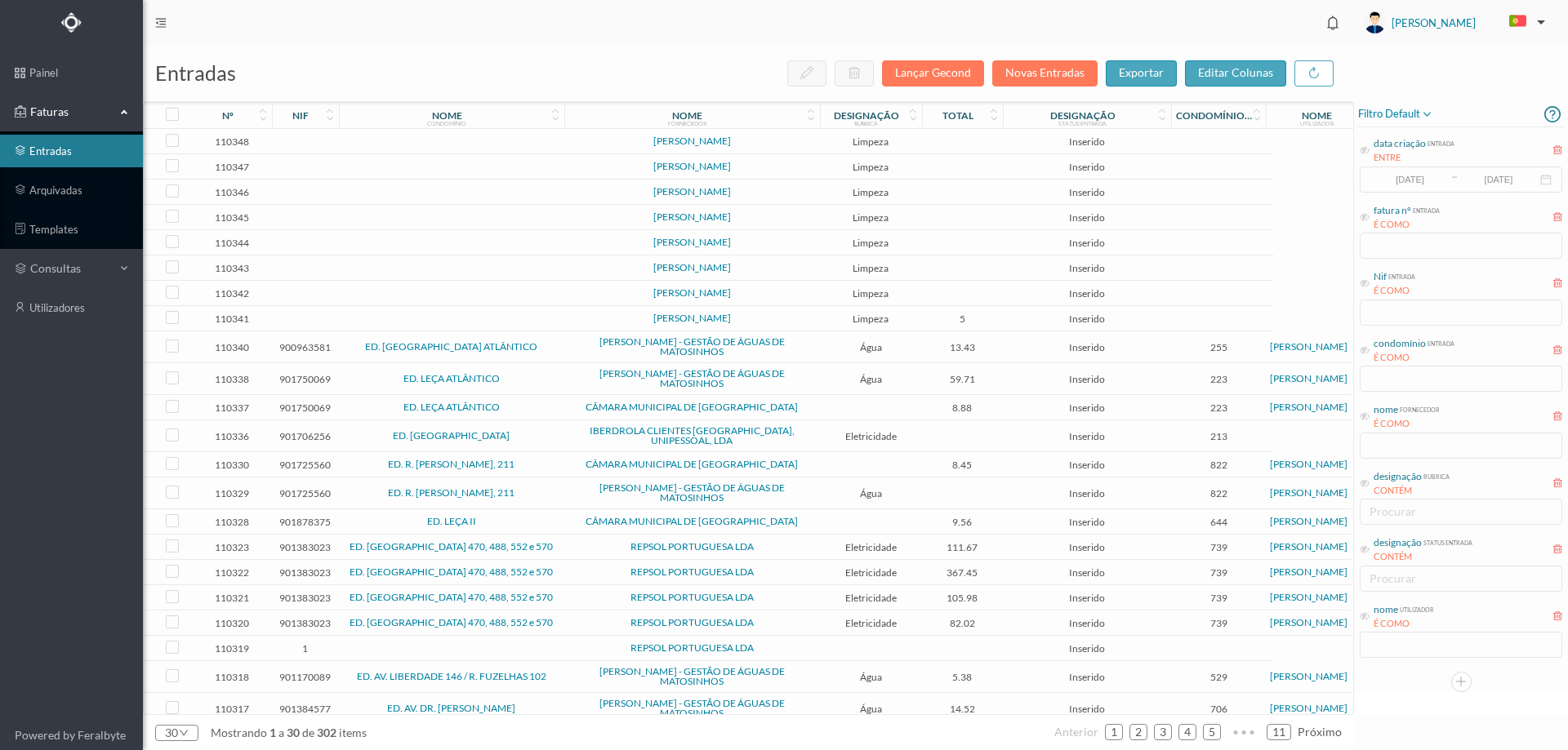
click at [479, 143] on td at bounding box center [452, 141] width 226 height 25
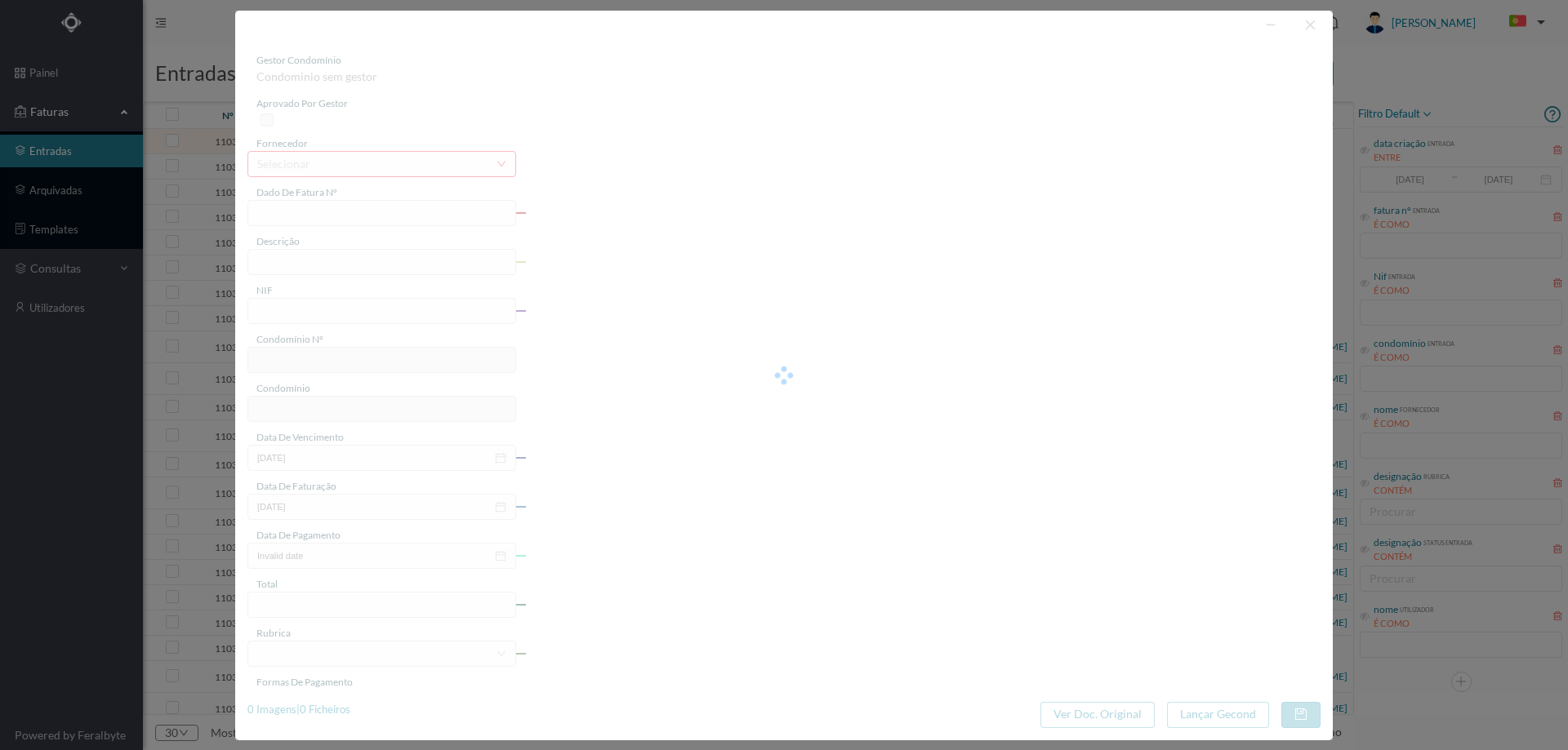
type input "[DATE] + RETRO/"
type input "0"
type input "Invalid date"
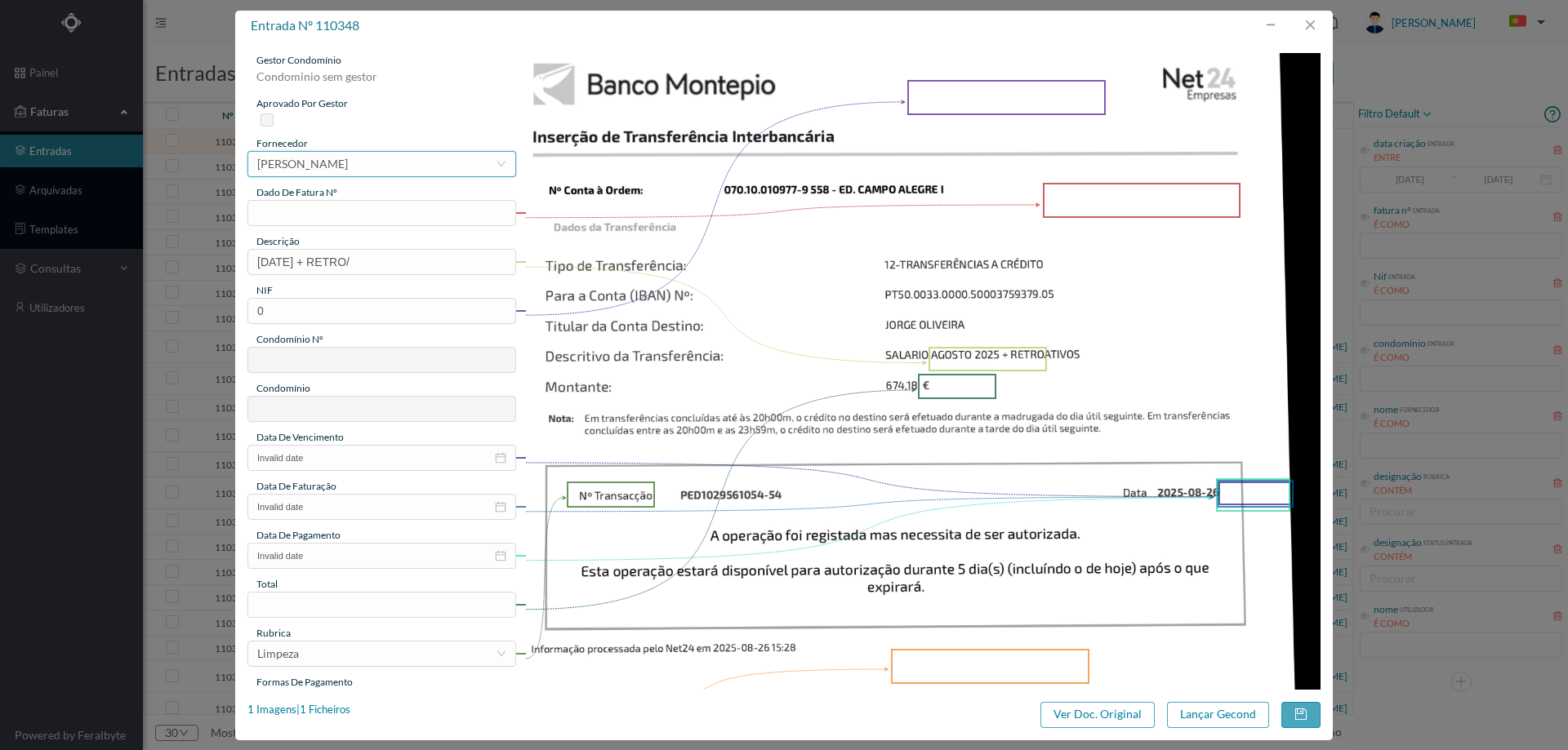
click at [348, 166] on div "[PERSON_NAME]" at bounding box center [303, 163] width 91 height 24
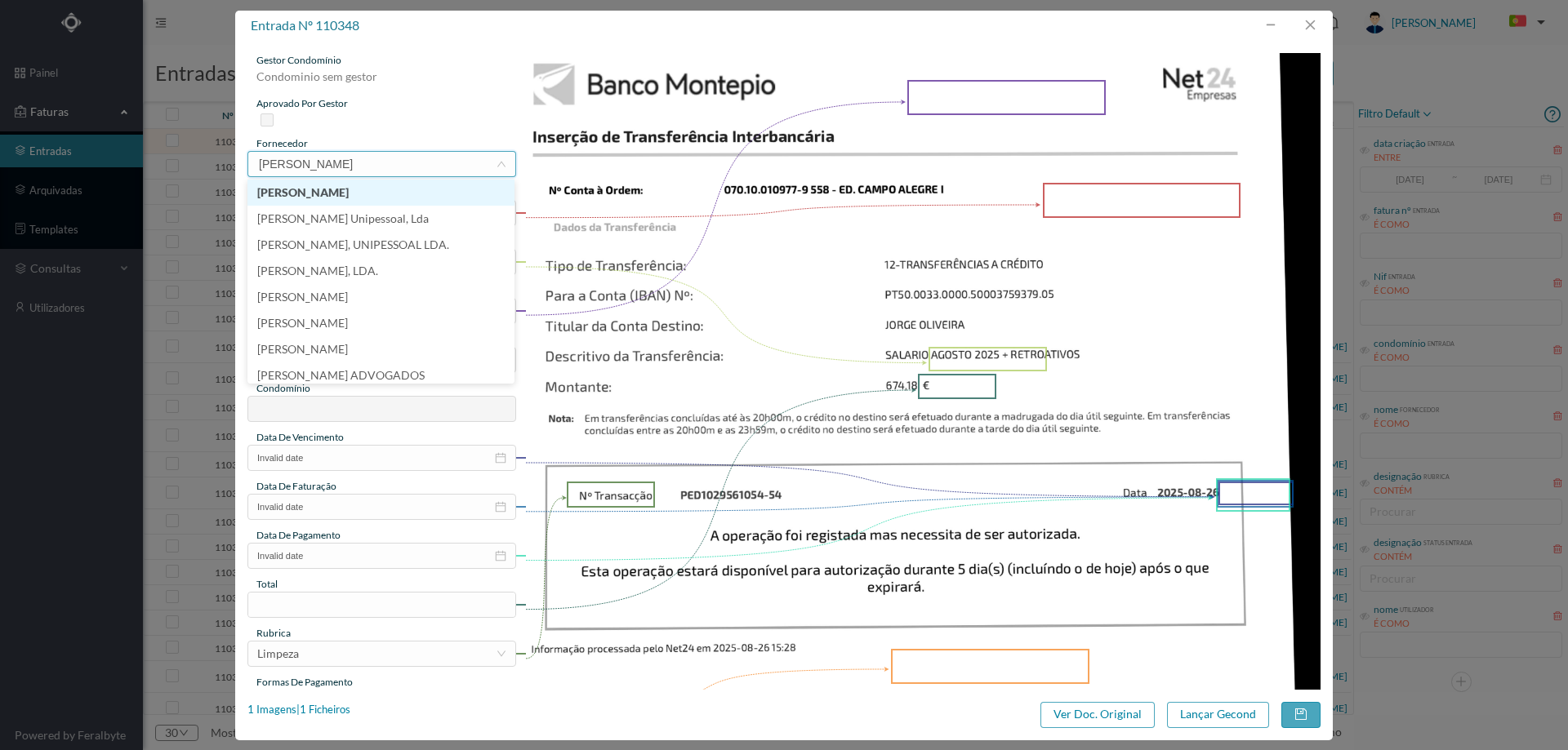
type input "[PERSON_NAME]"
click at [425, 347] on li "[PERSON_NAME]" at bounding box center [381, 349] width 267 height 26
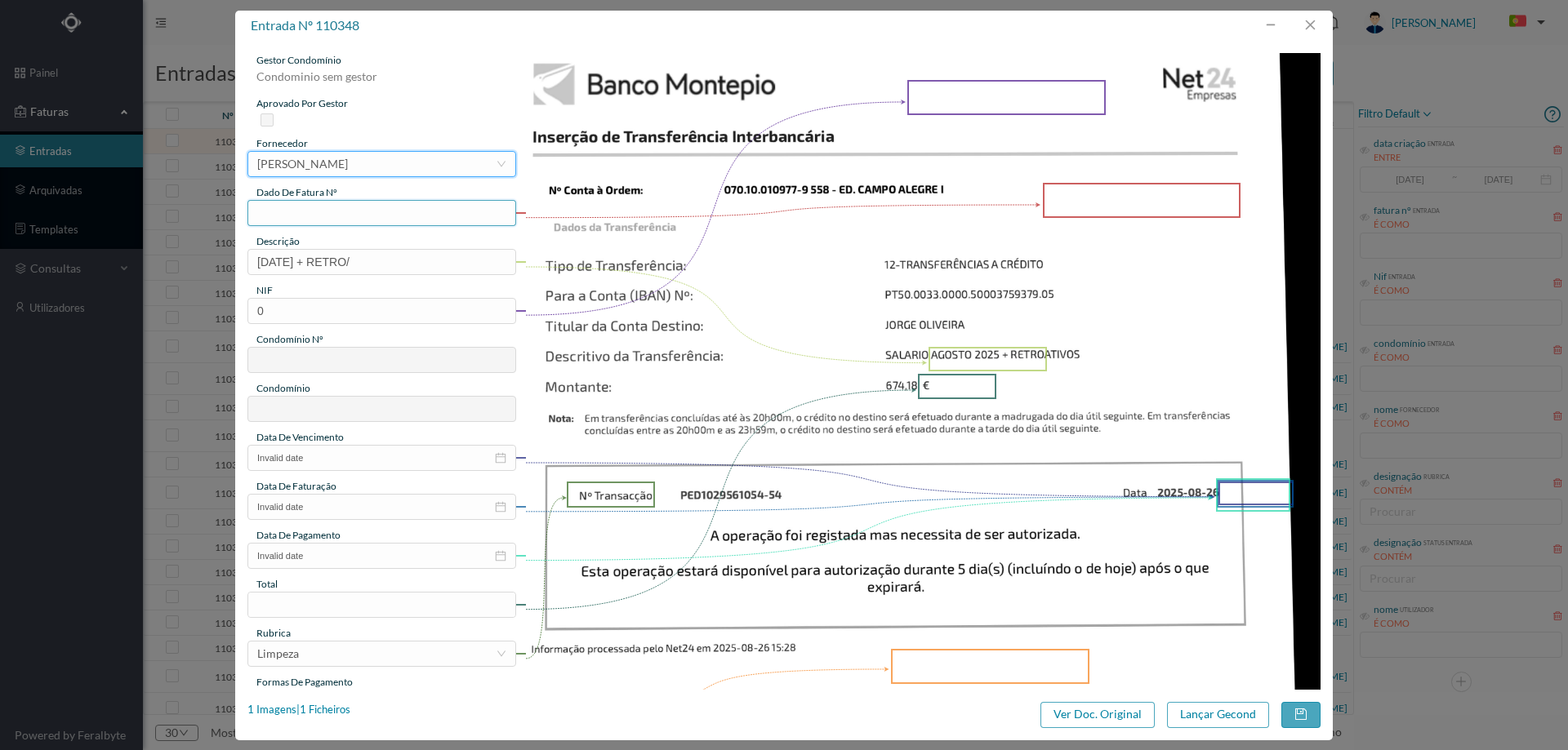
click at [365, 220] on input "text" at bounding box center [382, 213] width 268 height 26
type input "SALARIO AGOSTO 2025"
click at [394, 263] on input "AGOSTO 2025 + RETRO/" at bounding box center [382, 262] width 268 height 26
click at [392, 212] on input "SALARIO AGOSTO 2025" at bounding box center [382, 213] width 268 height 26
drag, startPoint x: 397, startPoint y: 262, endPoint x: 340, endPoint y: 264, distance: 57.0
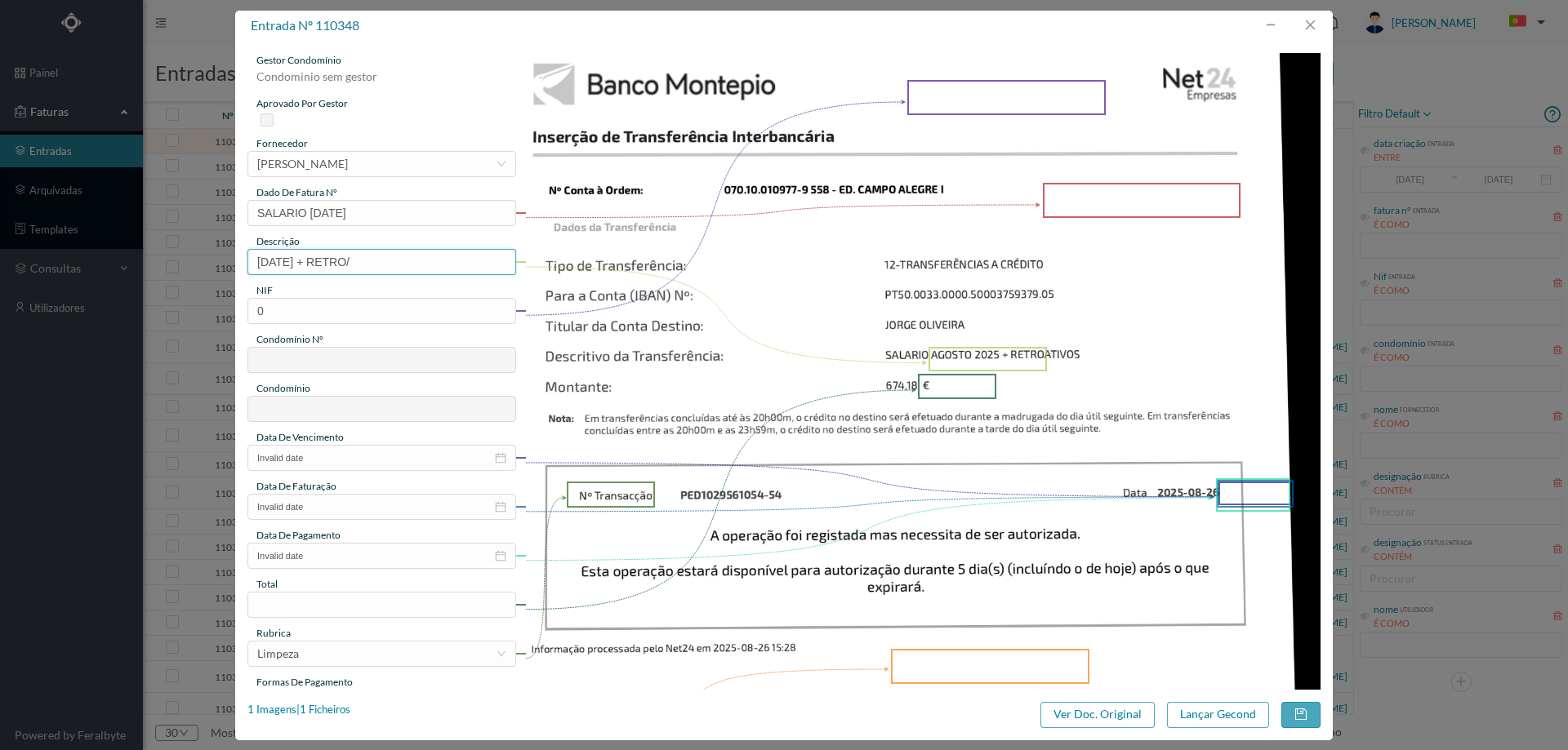
click at [340, 264] on input "AGOSTO 2025 + RETRO/" at bounding box center [382, 262] width 268 height 26
click at [424, 268] on input "AGOSTO 2025 + RETRO/" at bounding box center [382, 262] width 268 height 26
click at [348, 260] on input "AGOSTO 2025 + RETROATIVOS" at bounding box center [382, 262] width 268 height 26
drag, startPoint x: 336, startPoint y: 260, endPoint x: 212, endPoint y: 256, distance: 124.1
click at [212, 256] on div "entrada nº 110348 gestor condomínio Condominio sem gestor aprovado por gestor f…" at bounding box center [784, 375] width 1568 height 750
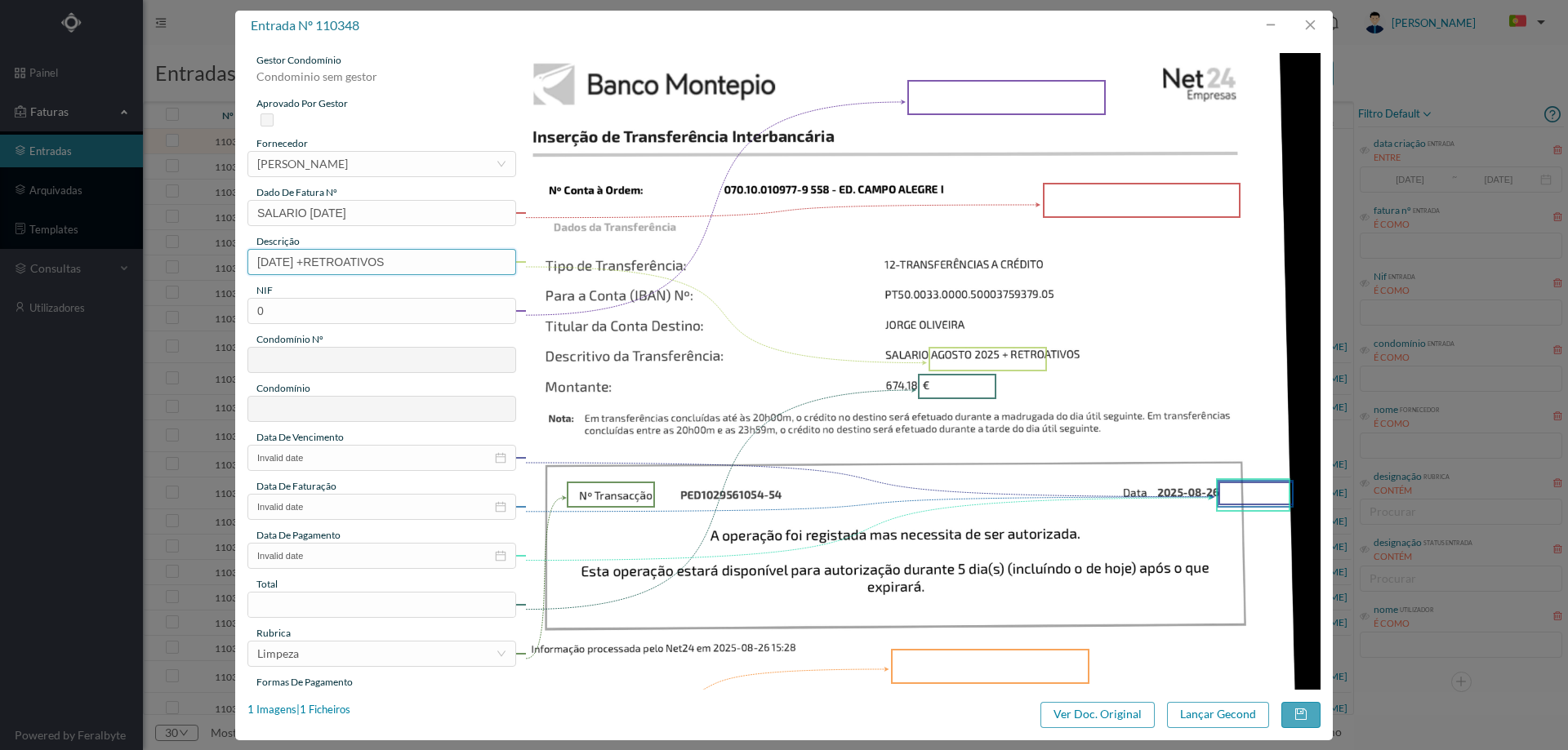
click at [299, 264] on input "AGOSTO 2025 +RETROATIVOS" at bounding box center [382, 262] width 268 height 26
drag, startPoint x: 315, startPoint y: 262, endPoint x: 326, endPoint y: 262, distance: 11.0
click at [326, 262] on input "AGOSTO 2025 +RETROATIVOS" at bounding box center [382, 262] width 268 height 26
drag, startPoint x: 308, startPoint y: 262, endPoint x: 335, endPoint y: 262, distance: 27.0
click at [335, 262] on input "AGOSTO 2025 +RETROATIVOS" at bounding box center [382, 262] width 268 height 26
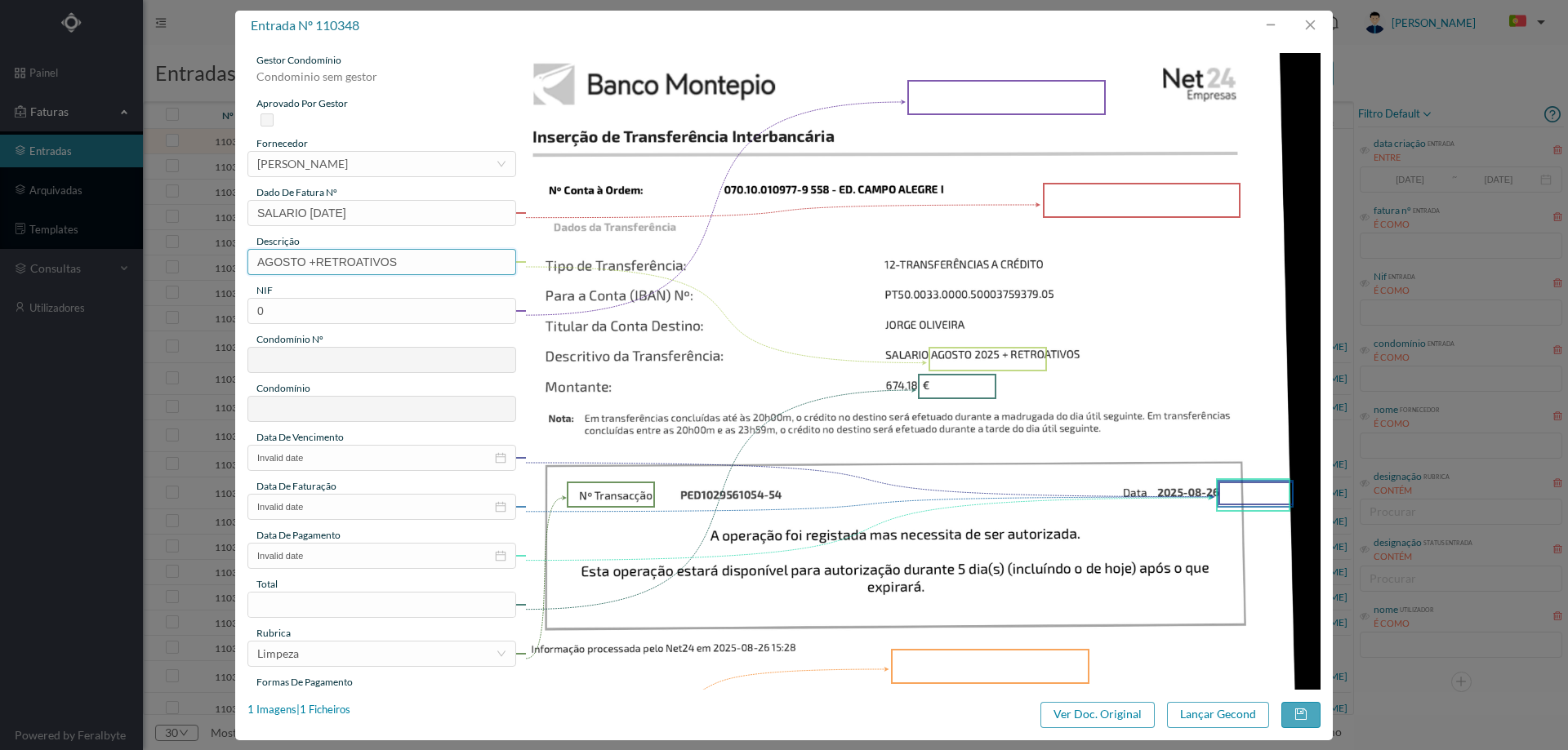
click at [307, 258] on input "AGOSTO +RETROATIVOS" at bounding box center [382, 262] width 268 height 26
click at [310, 262] on input "AGOSTO +RETROATIVOS" at bounding box center [382, 262] width 268 height 26
click at [259, 261] on input "AGOSTO+RETROATIVOS" at bounding box center [382, 262] width 268 height 26
type input "PORTARIA AGOSTO+RETROATIVOS"
click at [382, 300] on input "0" at bounding box center [382, 311] width 268 height 26
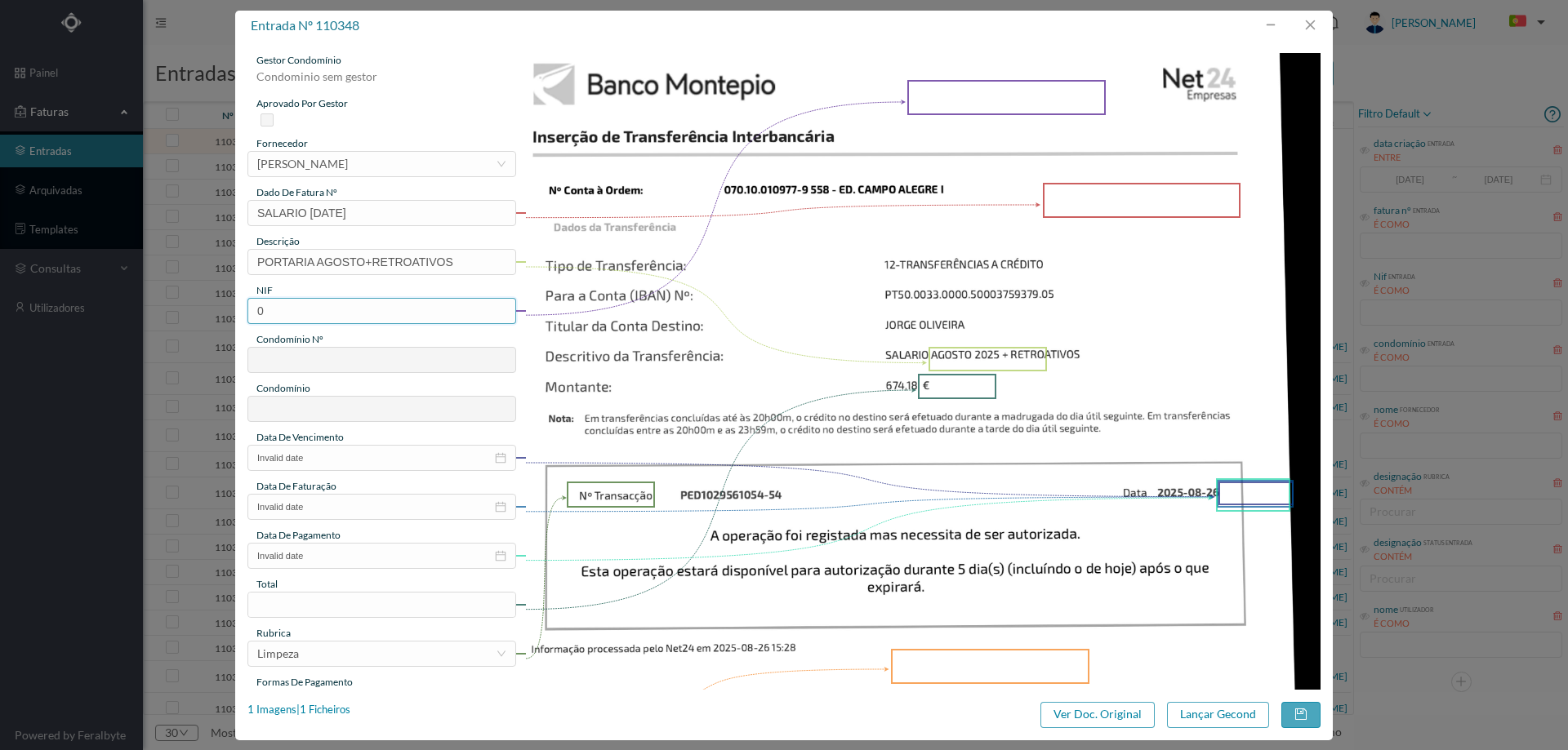
click at [382, 300] on input "0" at bounding box center [382, 311] width 268 height 26
paste input "900825014"
type input "900825014"
type input "558"
type input "ED. CAMPO ALEGRE I"
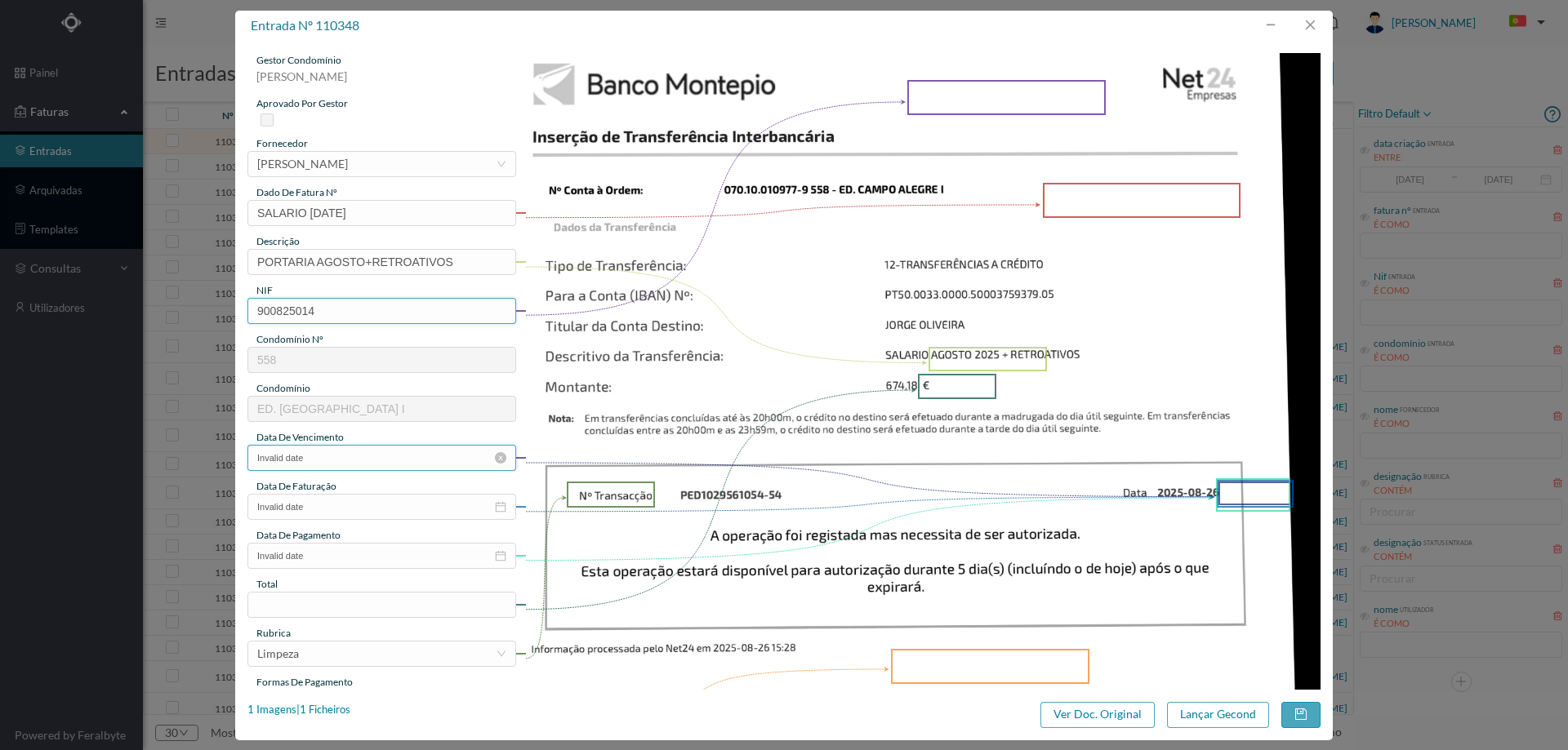
type input "900825014"
click at [336, 464] on input "Invalid date" at bounding box center [382, 458] width 268 height 26
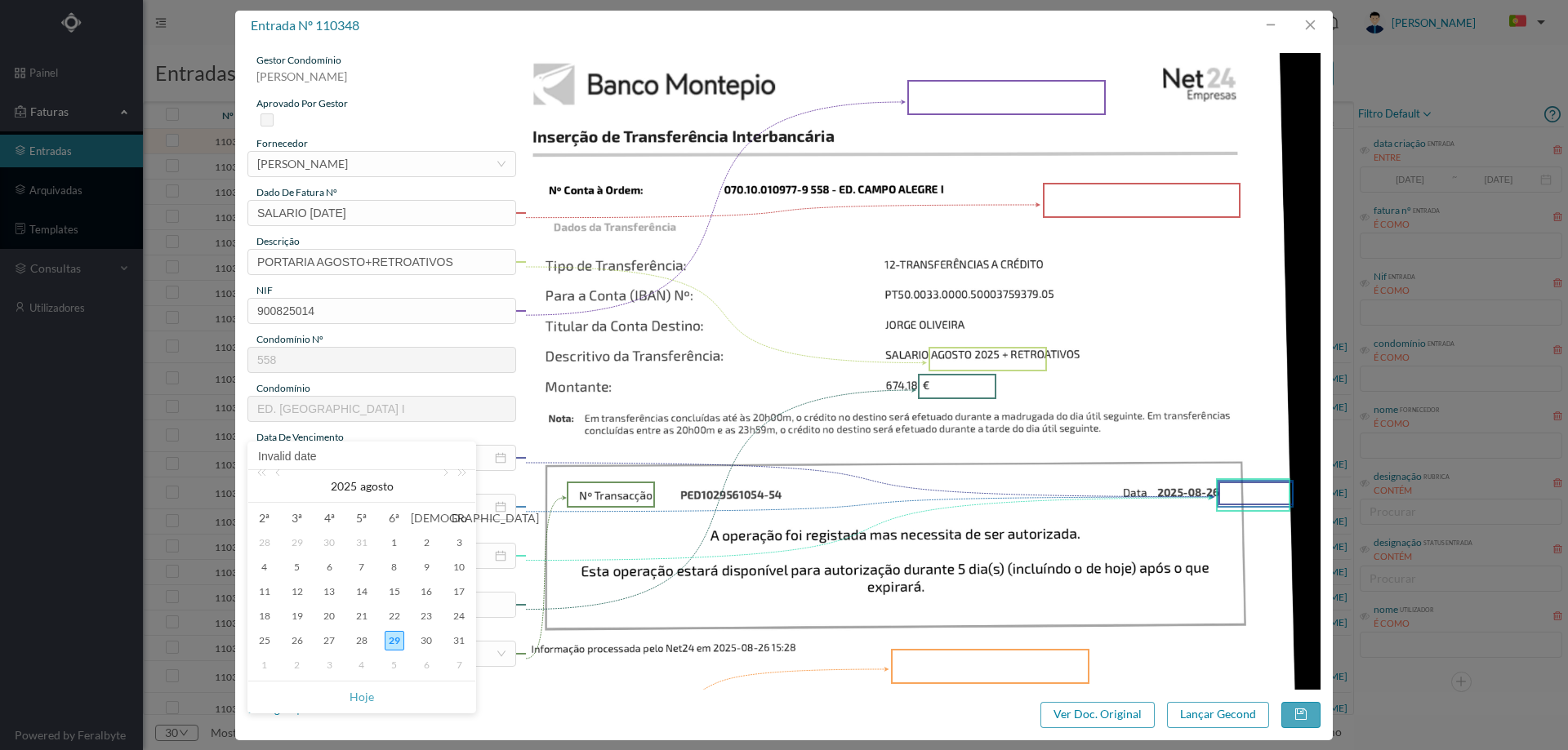
click at [463, 635] on div "31" at bounding box center [459, 641] width 20 height 20
type input "2025-08-31"
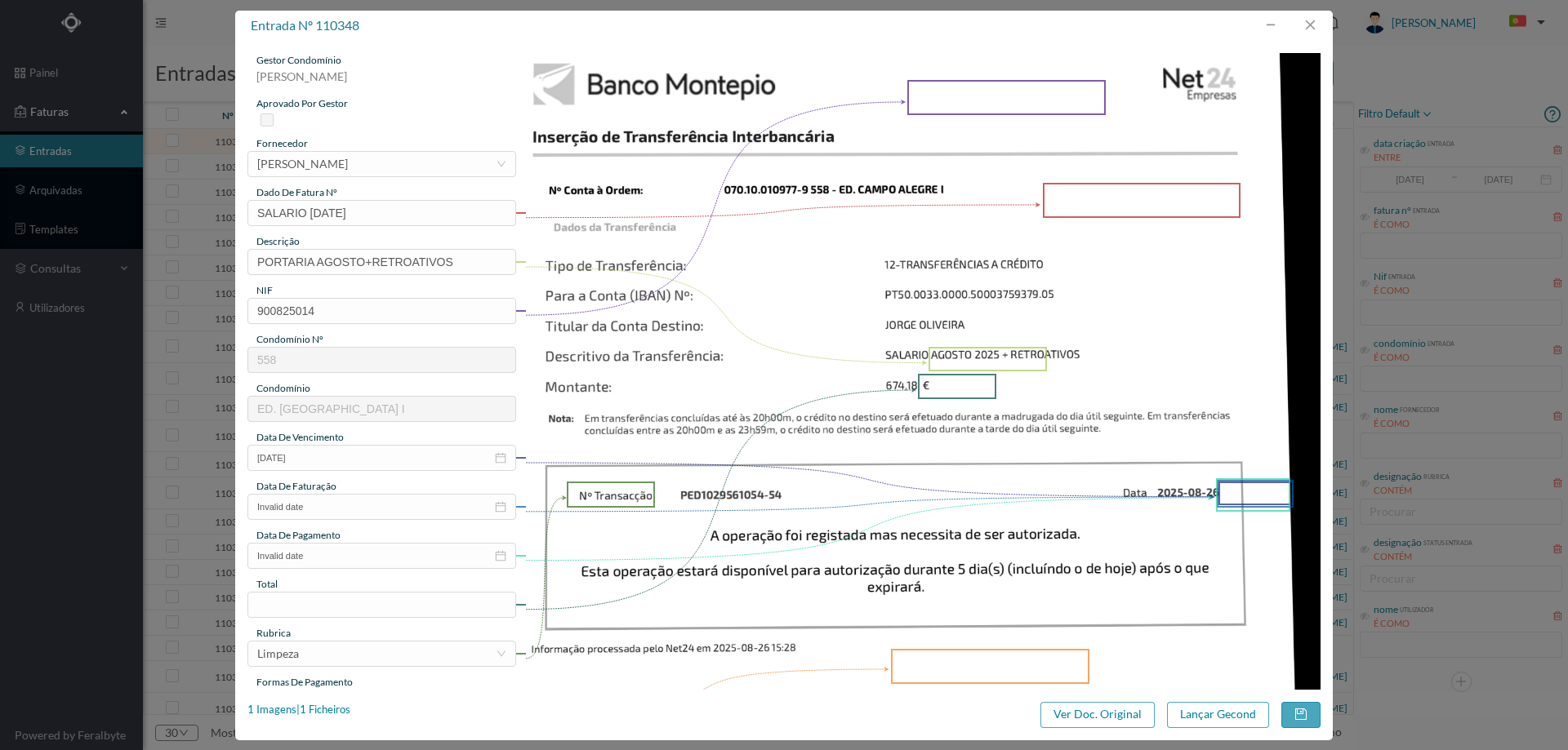
click at [397, 486] on div "data de faturação" at bounding box center [382, 487] width 268 height 15
click at [406, 515] on input "Invalid date" at bounding box center [382, 507] width 268 height 26
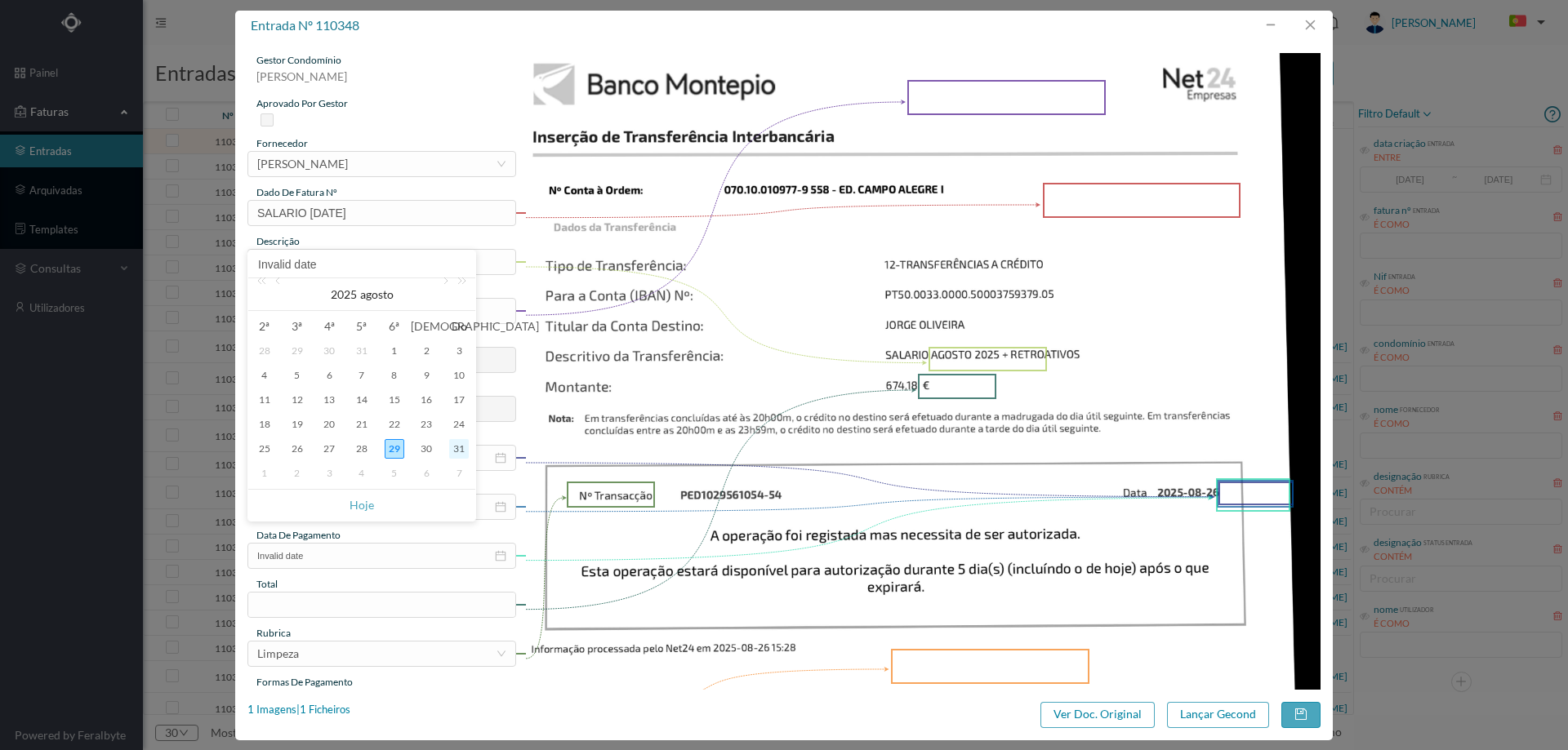
click at [459, 452] on div "31" at bounding box center [459, 449] width 20 height 20
type input "2025-08-31"
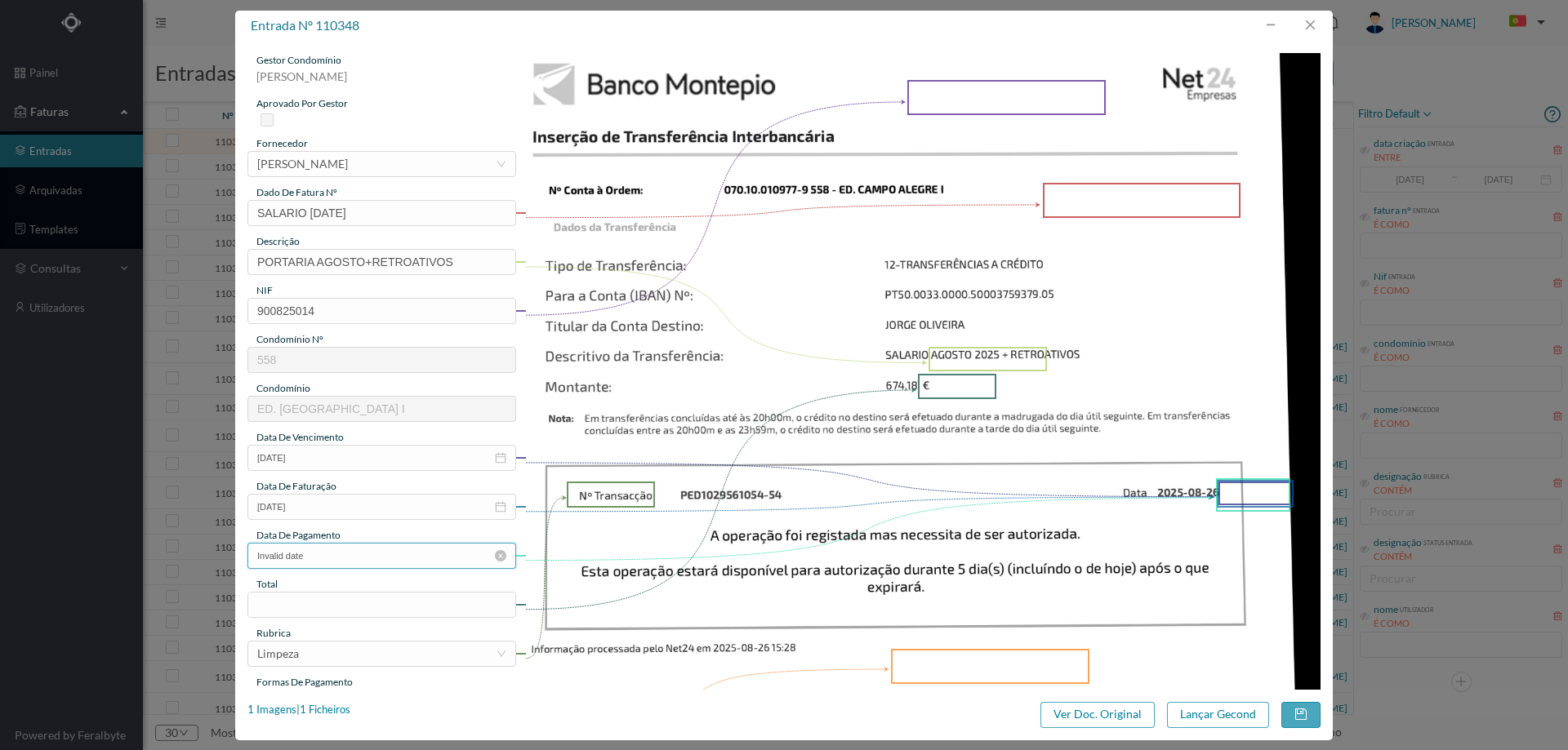
click at [404, 559] on input "Invalid date" at bounding box center [382, 556] width 268 height 26
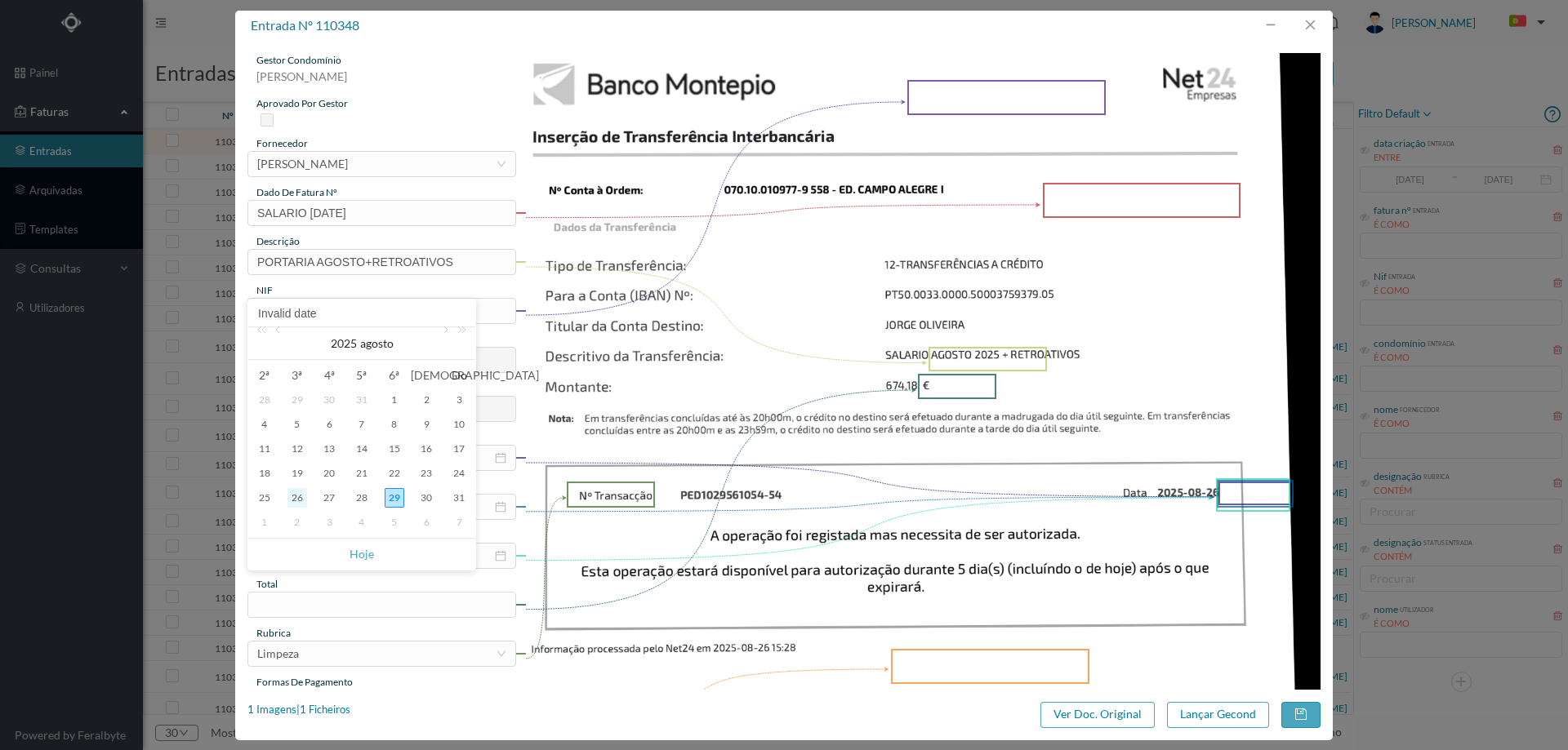
click at [298, 496] on div "26" at bounding box center [297, 498] width 20 height 20
type input "2025-08-26"
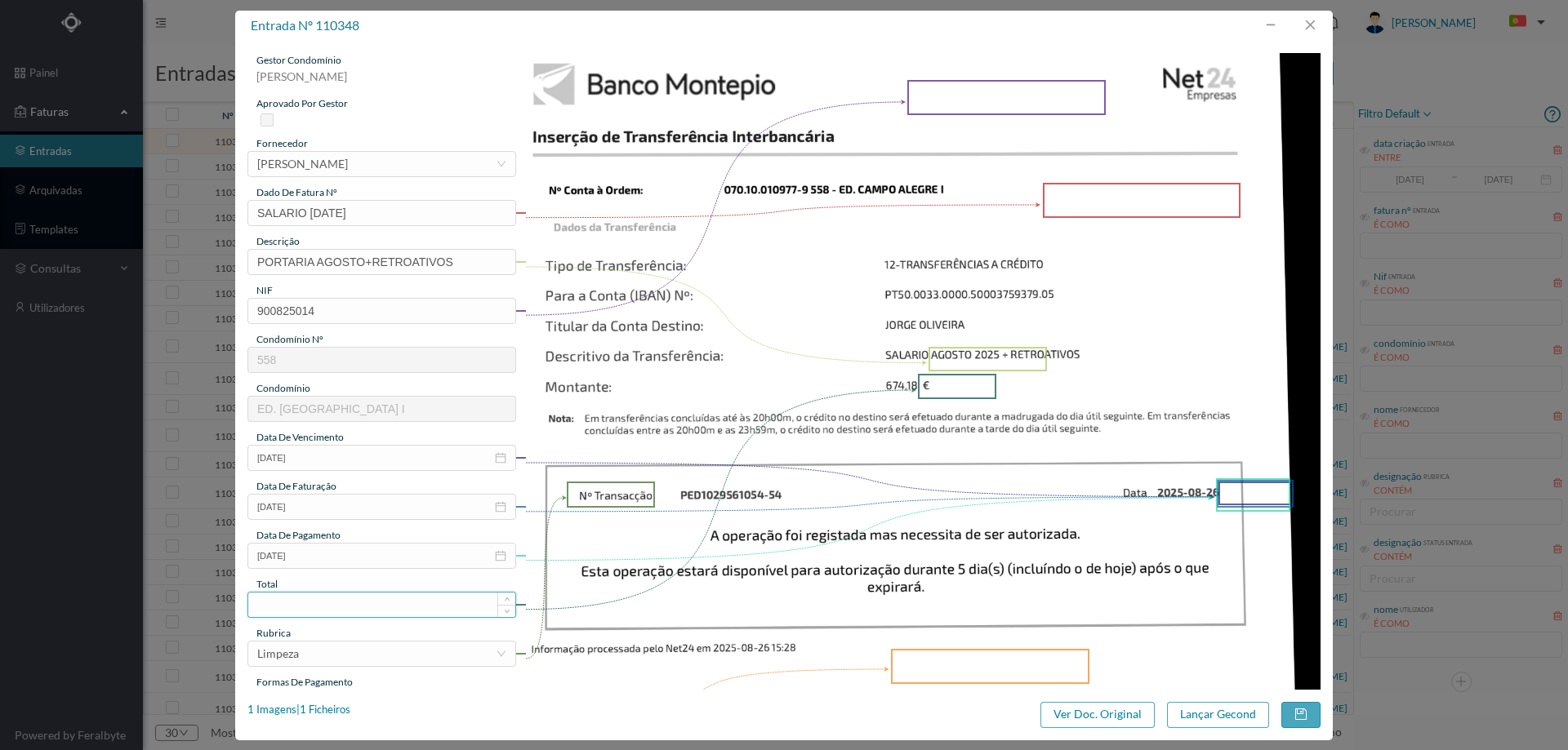
click at [298, 600] on input at bounding box center [382, 605] width 267 height 24
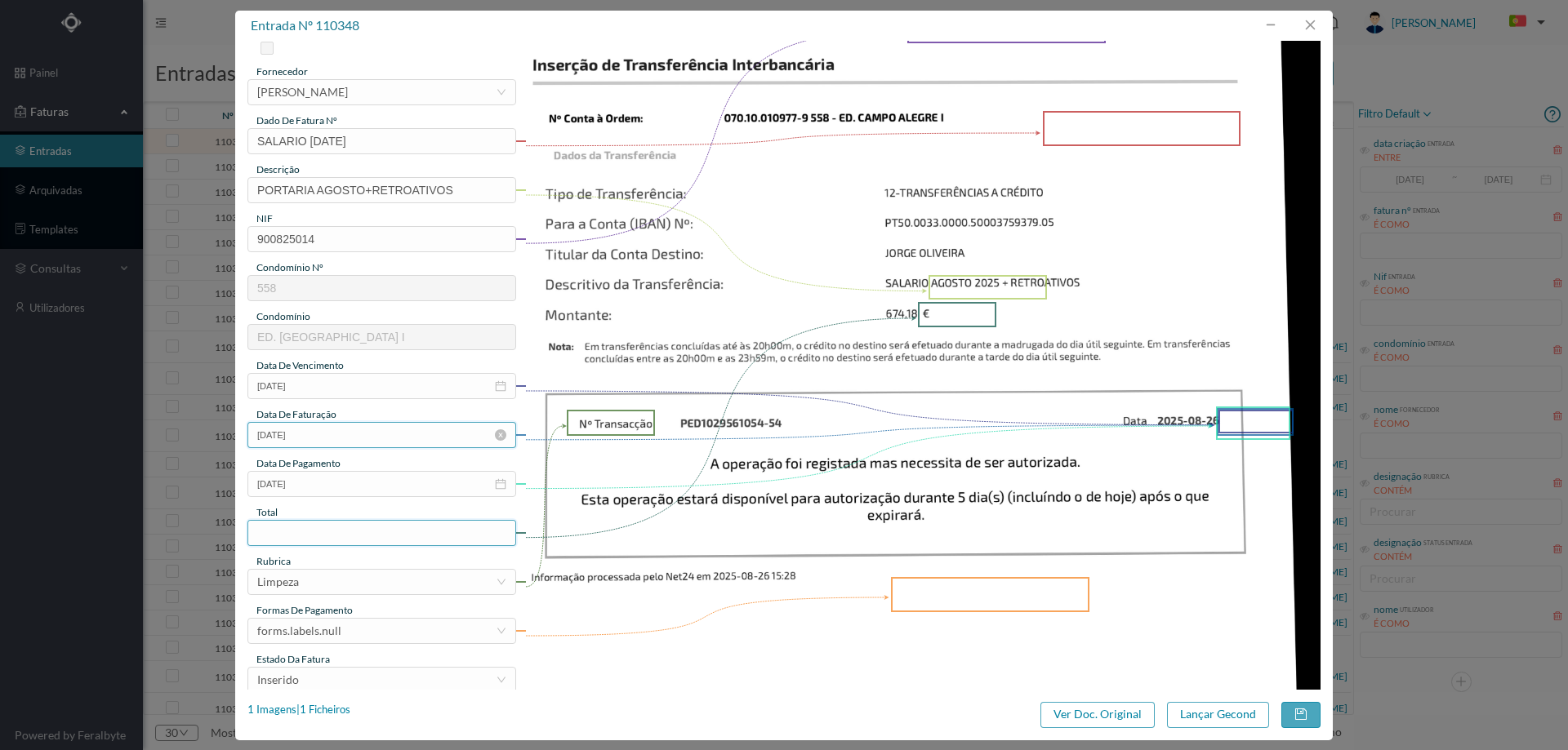
scroll to position [163, 0]
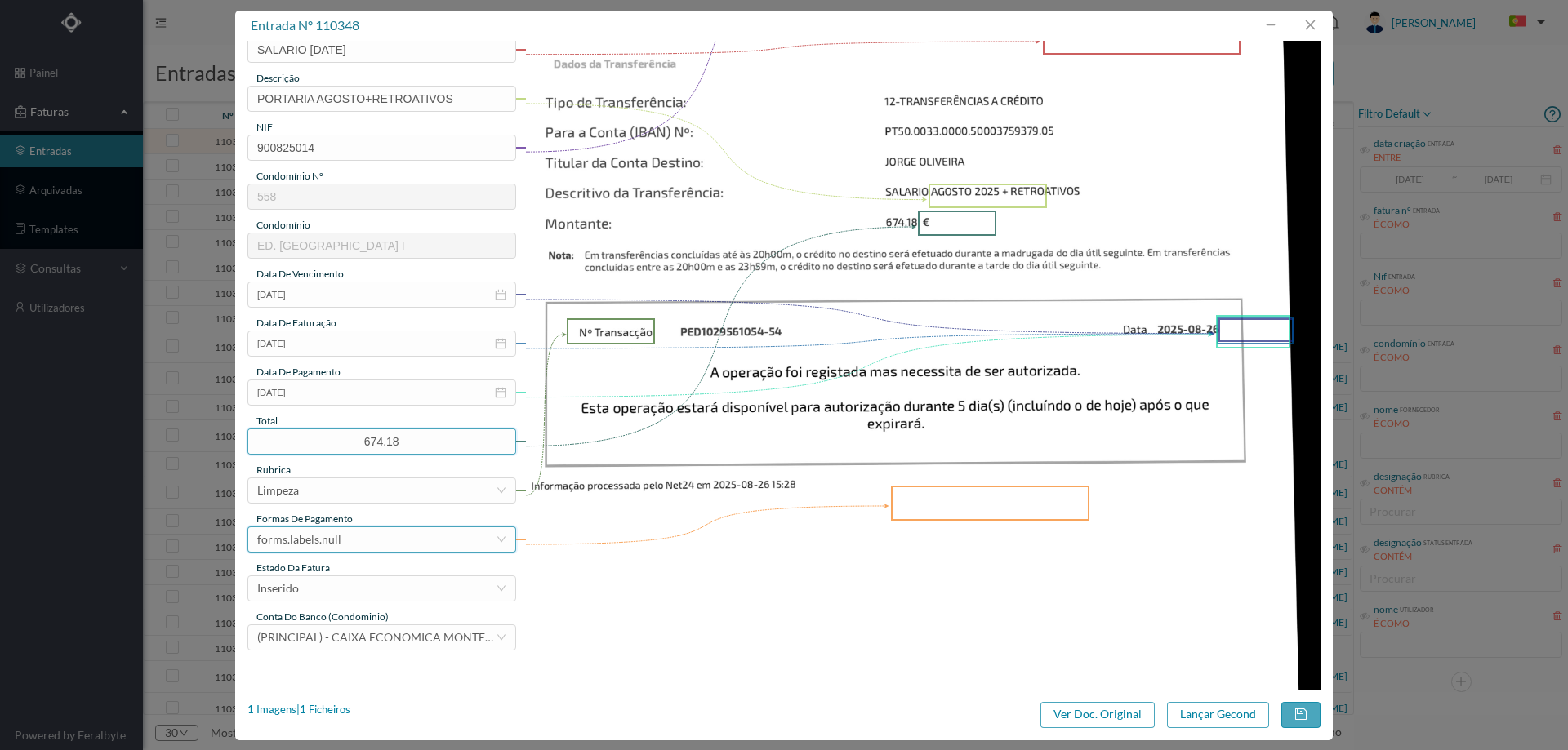
type input "674.18"
click at [355, 540] on div "forms.labels.null" at bounding box center [376, 540] width 239 height 24
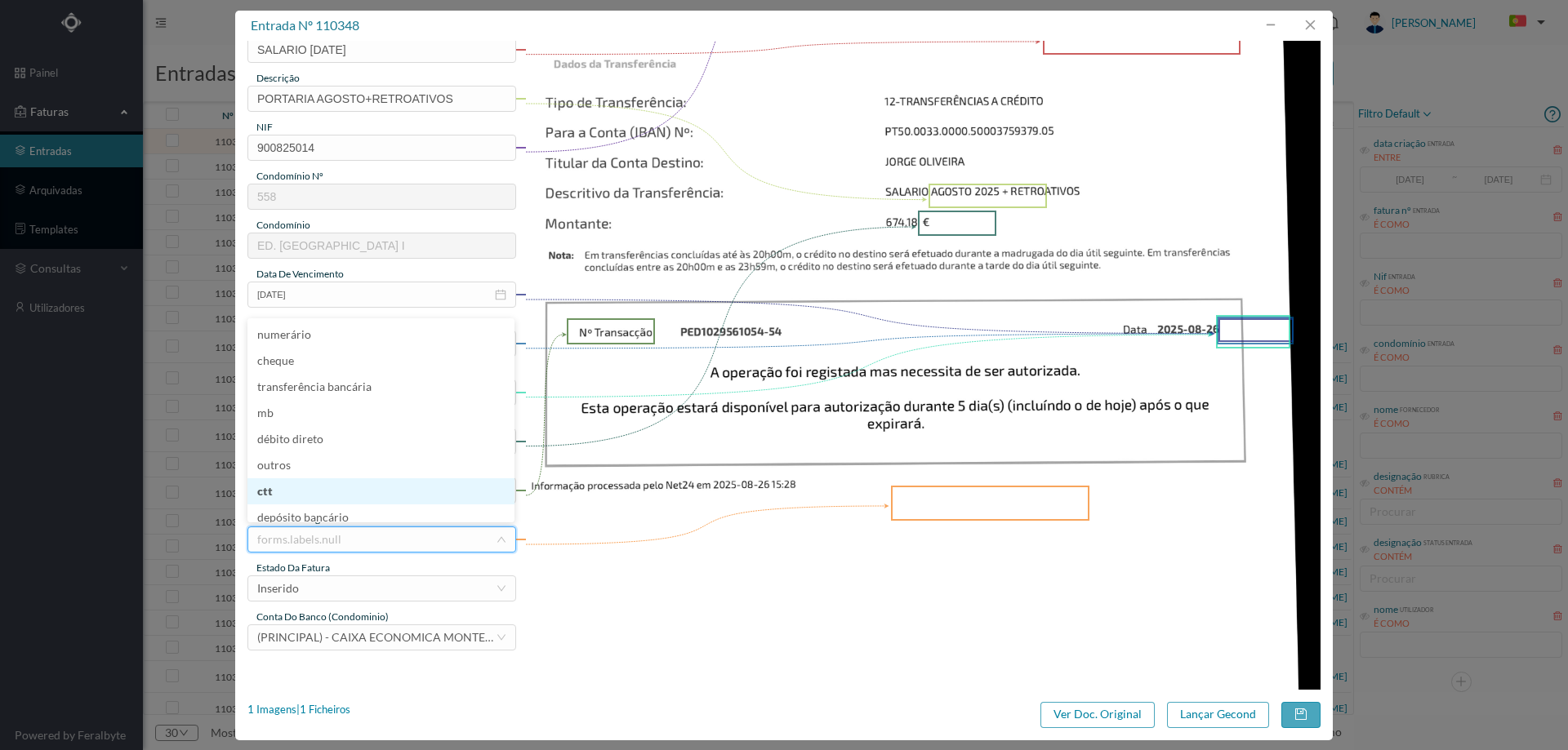
scroll to position [8, 0]
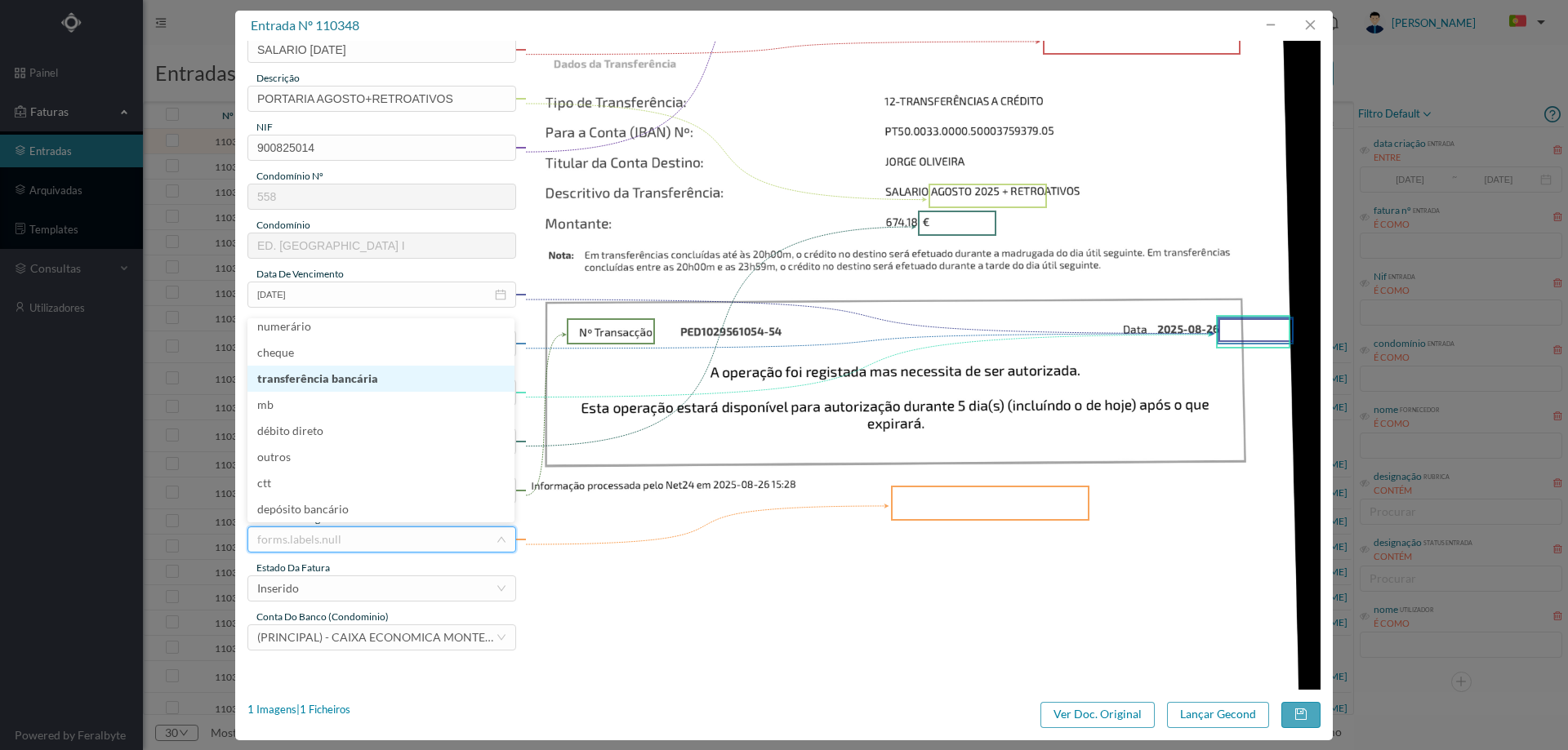
click at [370, 386] on li "transferência bancária" at bounding box center [381, 378] width 267 height 26
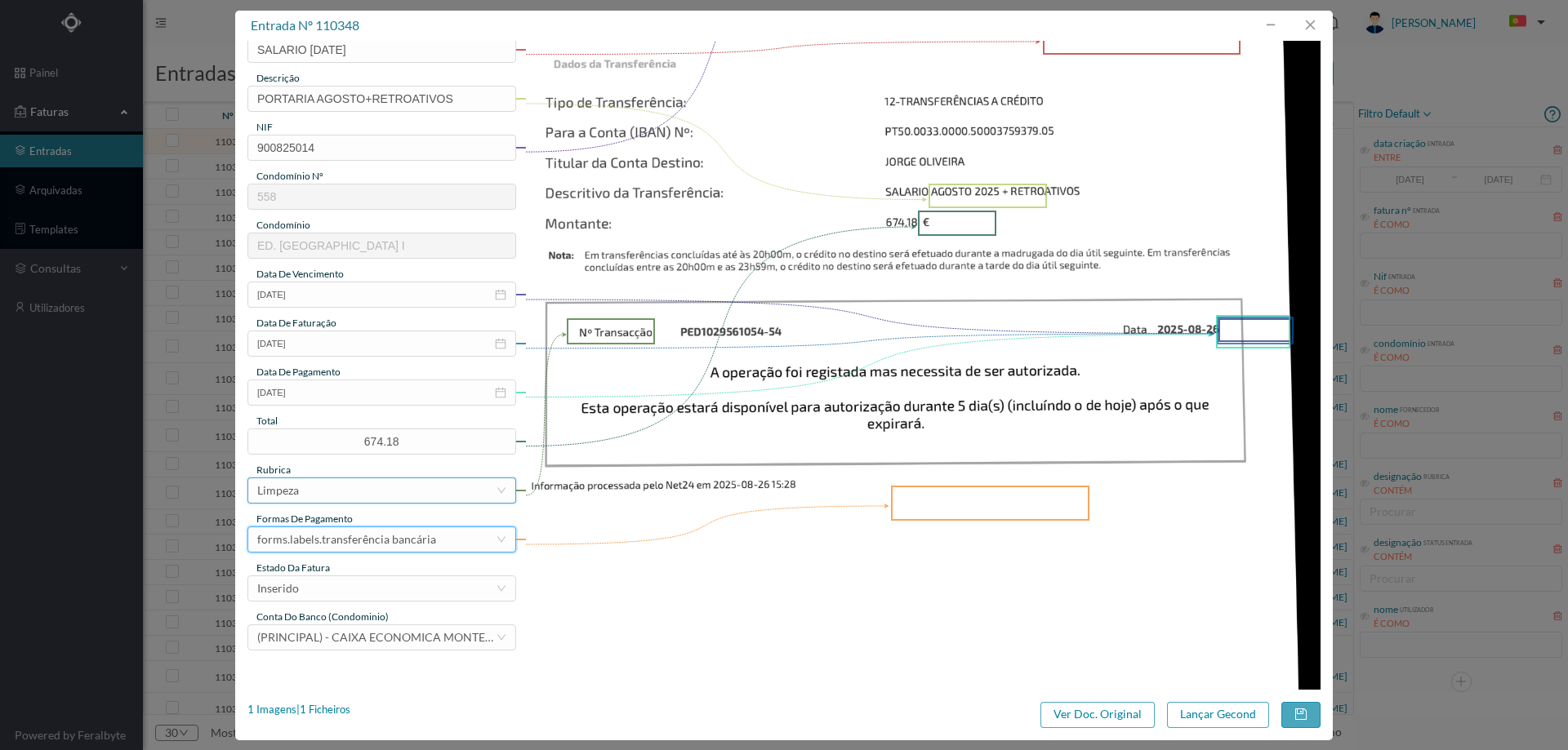
click at [336, 492] on div "Limpeza" at bounding box center [376, 491] width 239 height 24
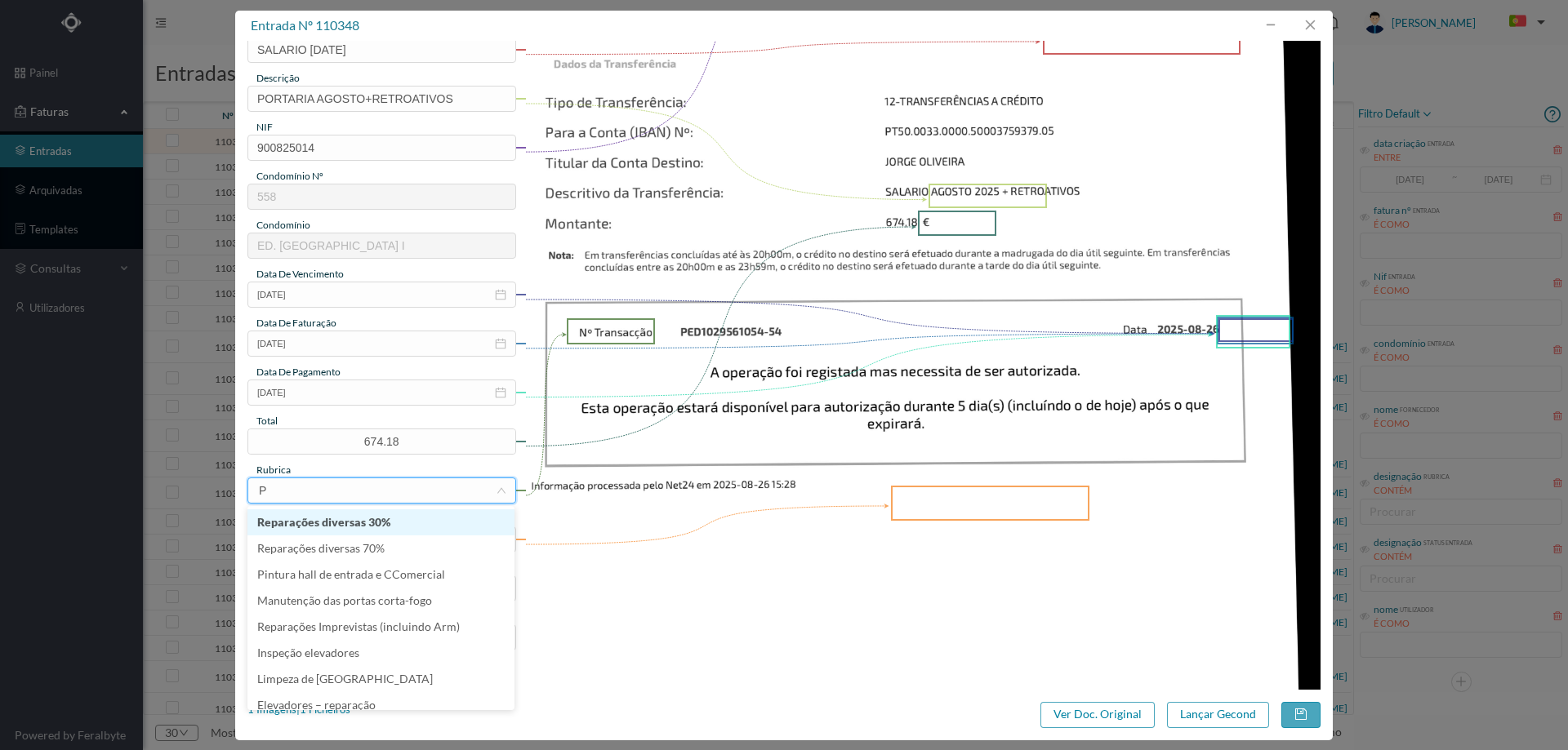
type input "PO"
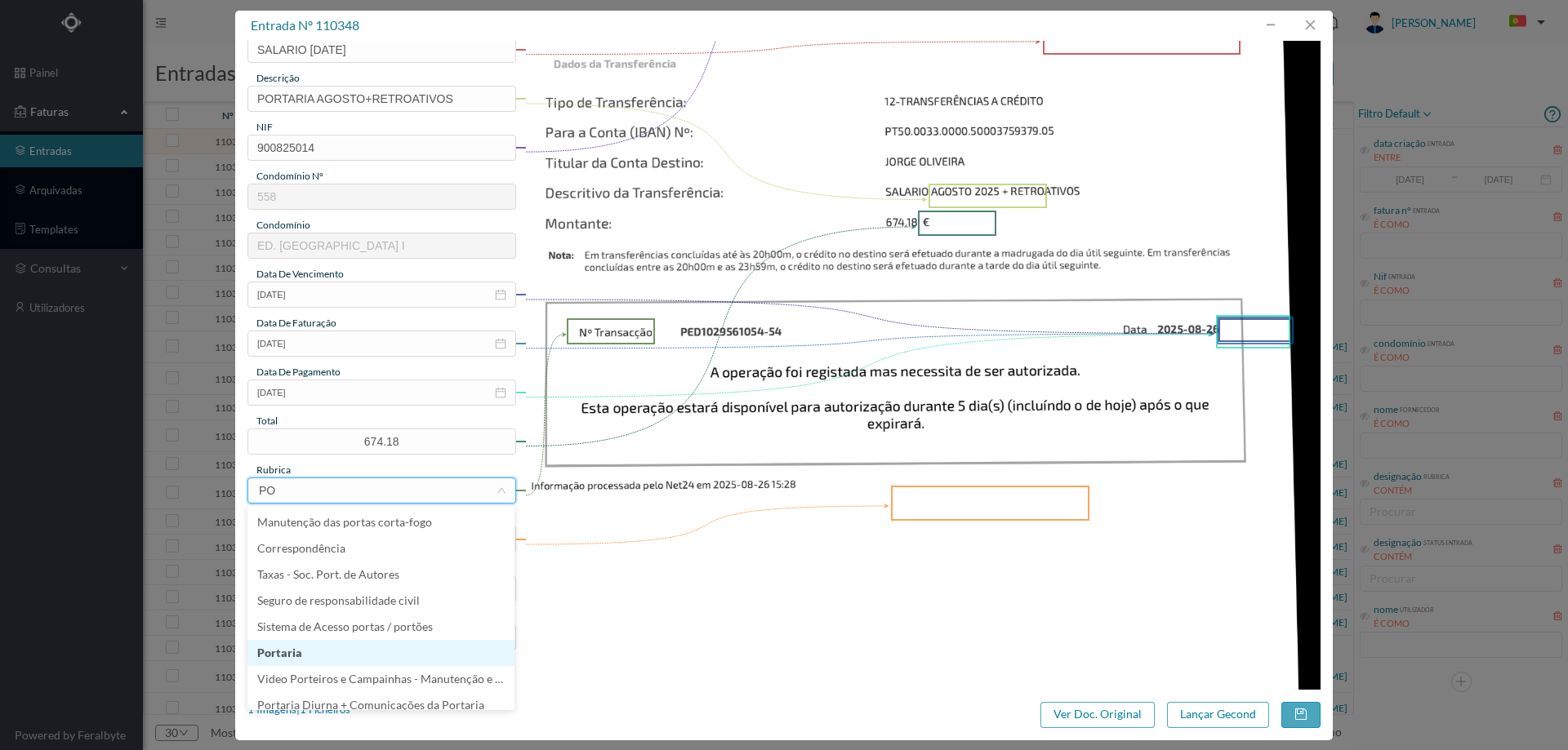
click at [298, 648] on li "Portaria" at bounding box center [381, 653] width 267 height 26
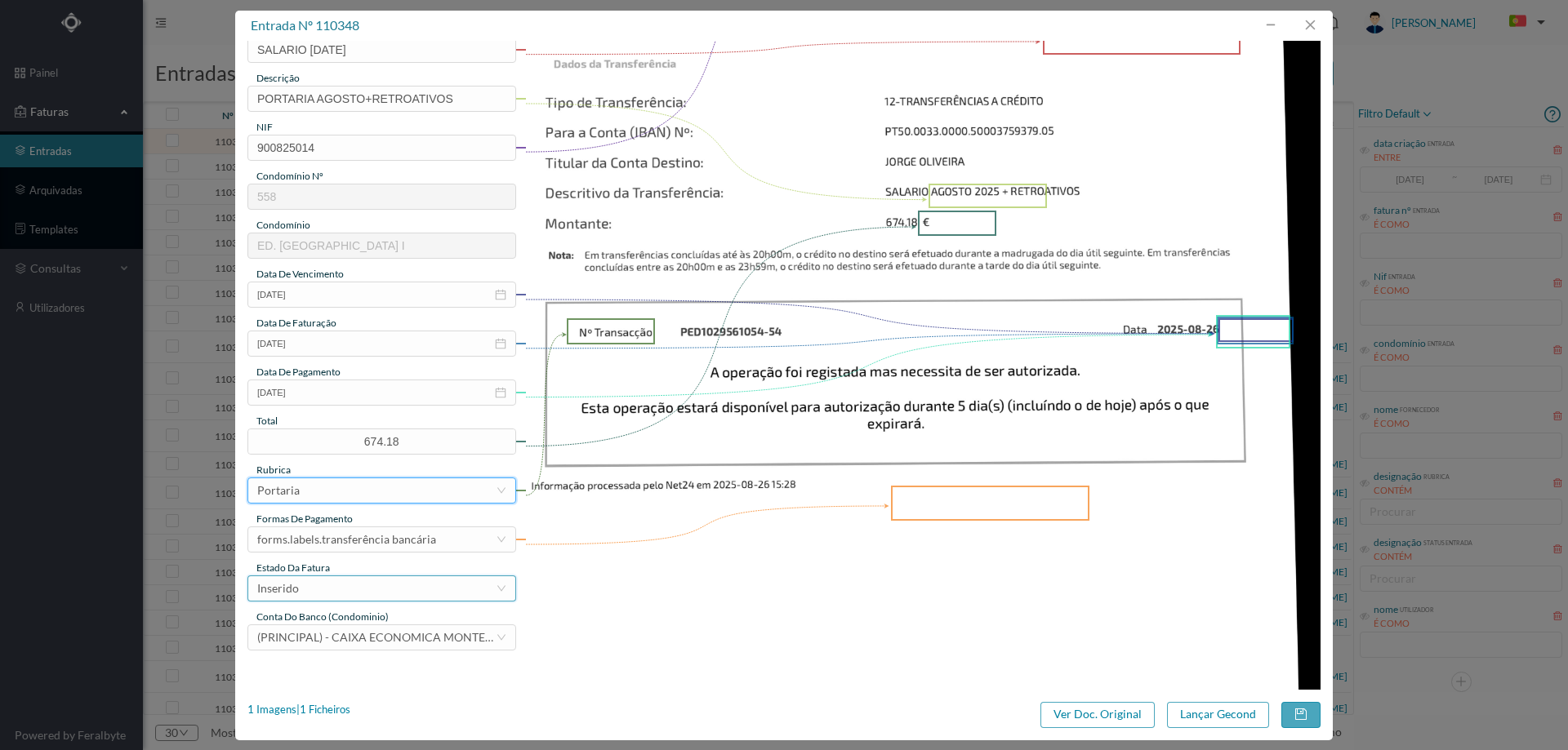
click at [312, 588] on div "Inserido" at bounding box center [376, 589] width 239 height 24
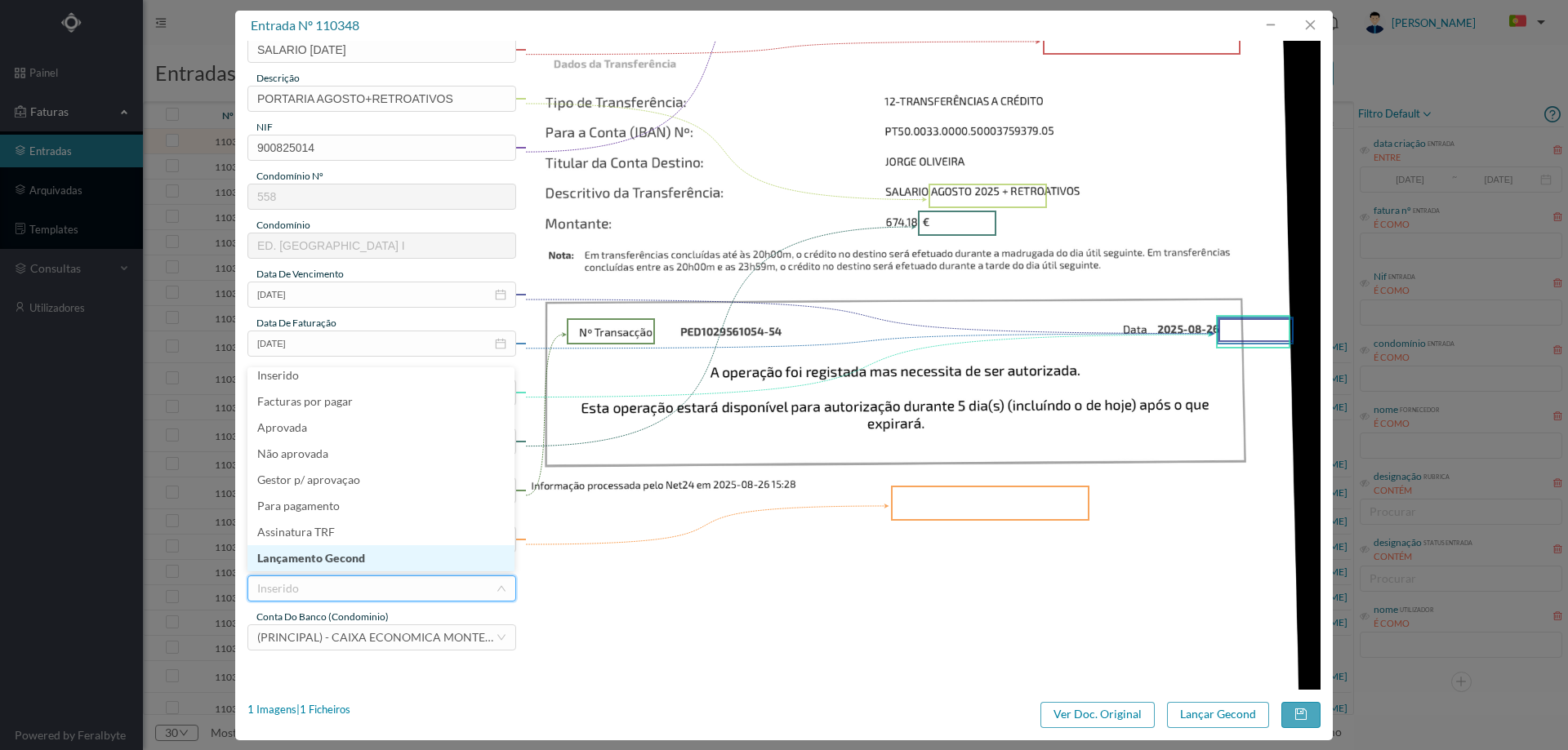
click at [351, 561] on li "Lançamento Gecond" at bounding box center [381, 558] width 267 height 26
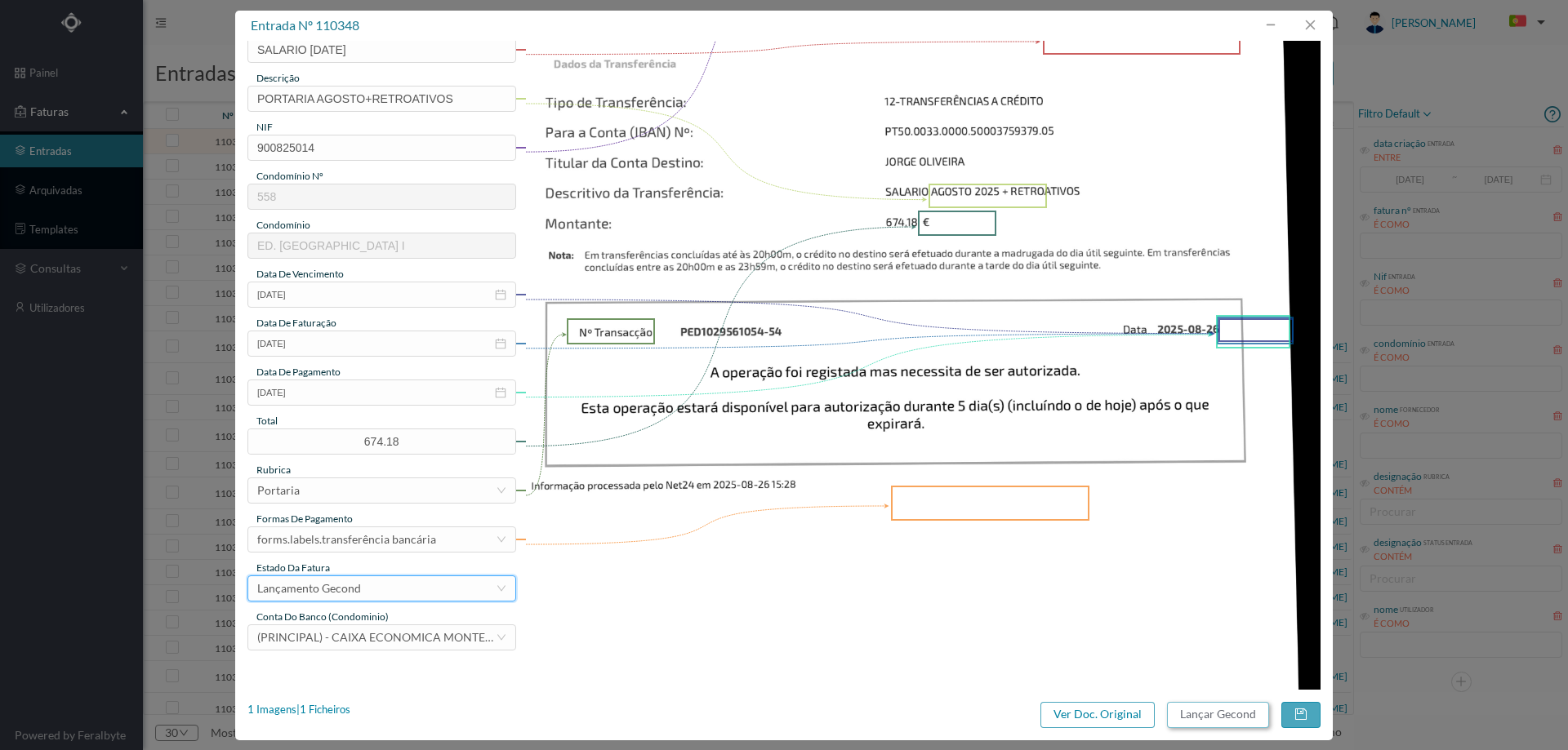
click at [1209, 717] on button "Lançar Gecond" at bounding box center [1218, 715] width 102 height 26
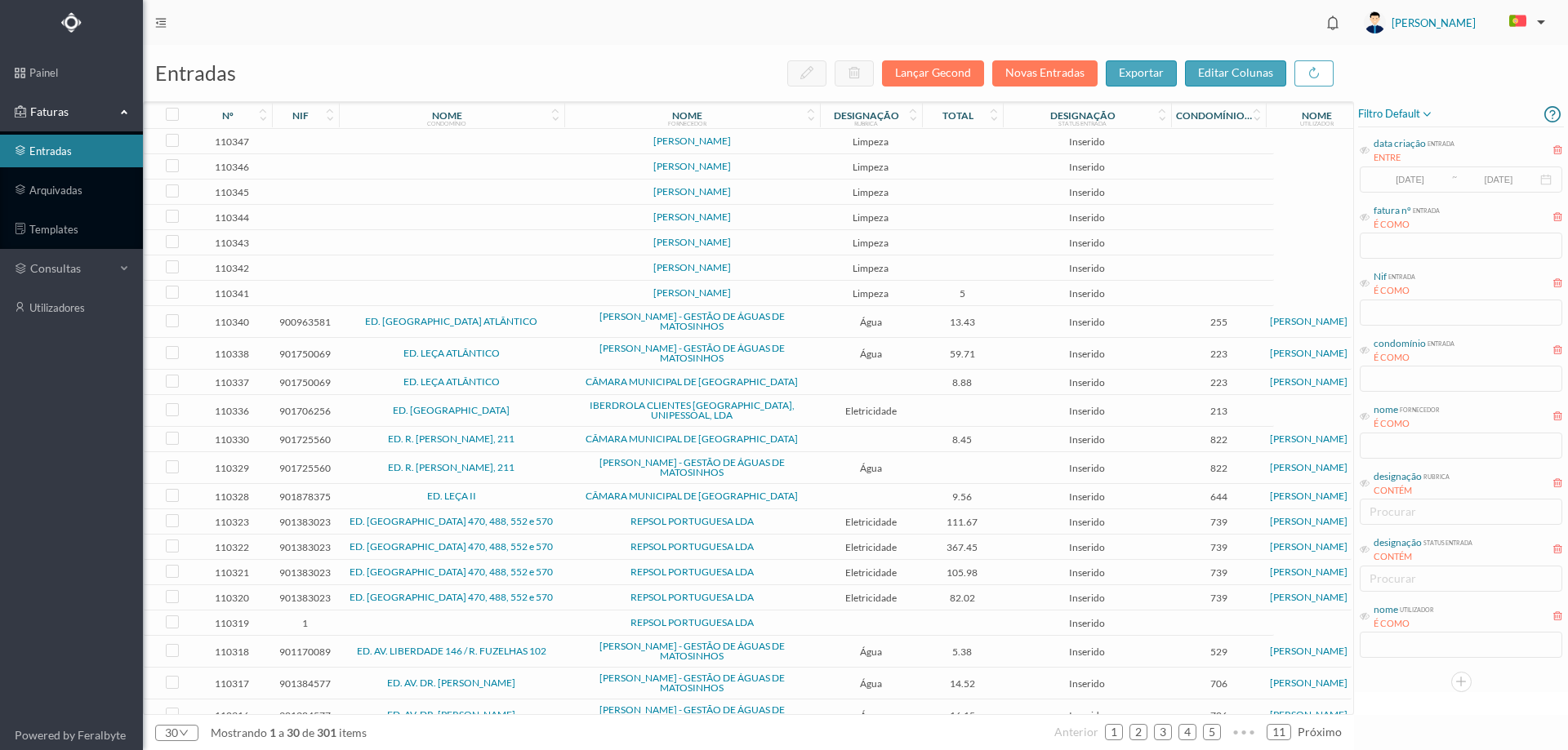
click at [424, 144] on td at bounding box center [452, 141] width 226 height 25
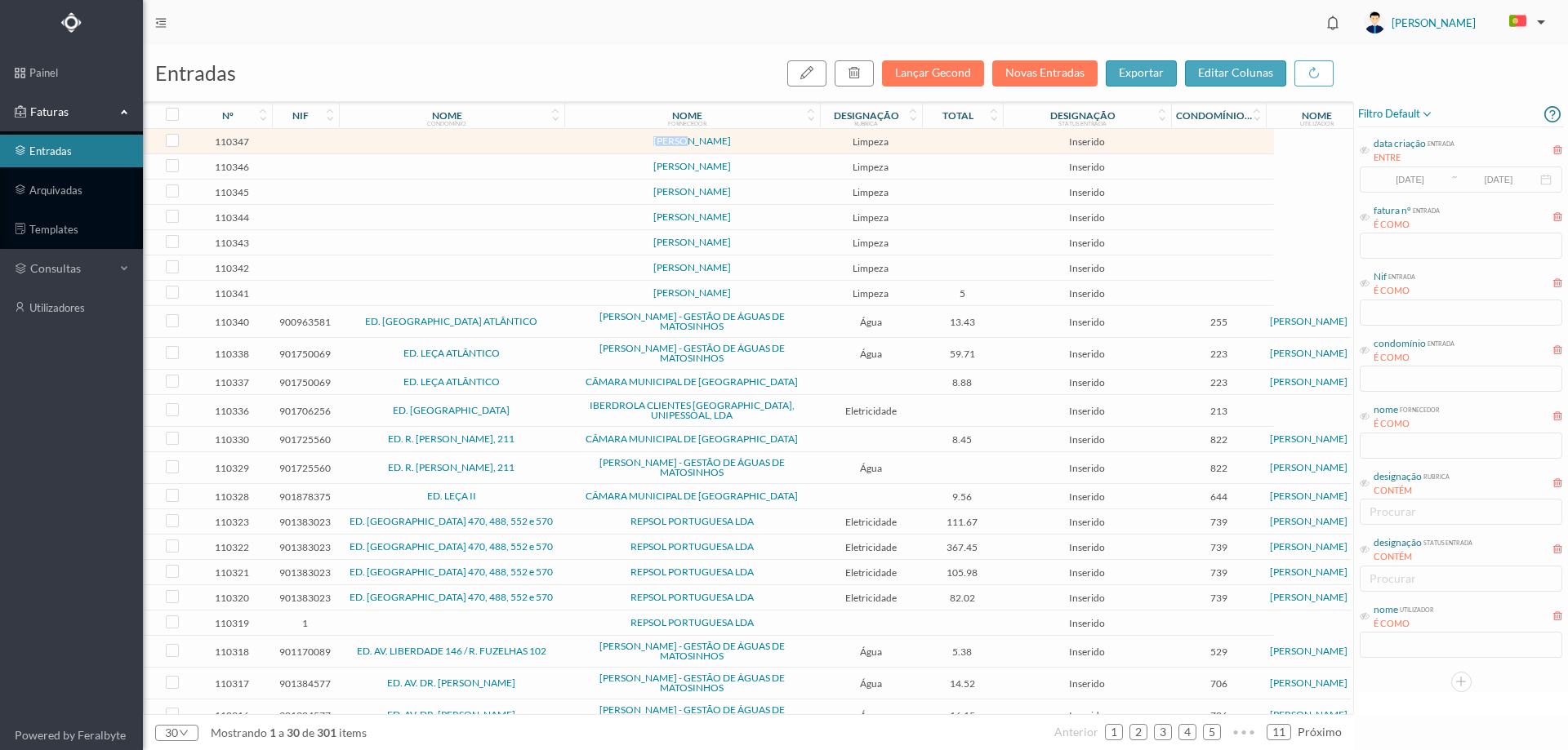
click at [424, 144] on td at bounding box center [452, 141] width 226 height 25
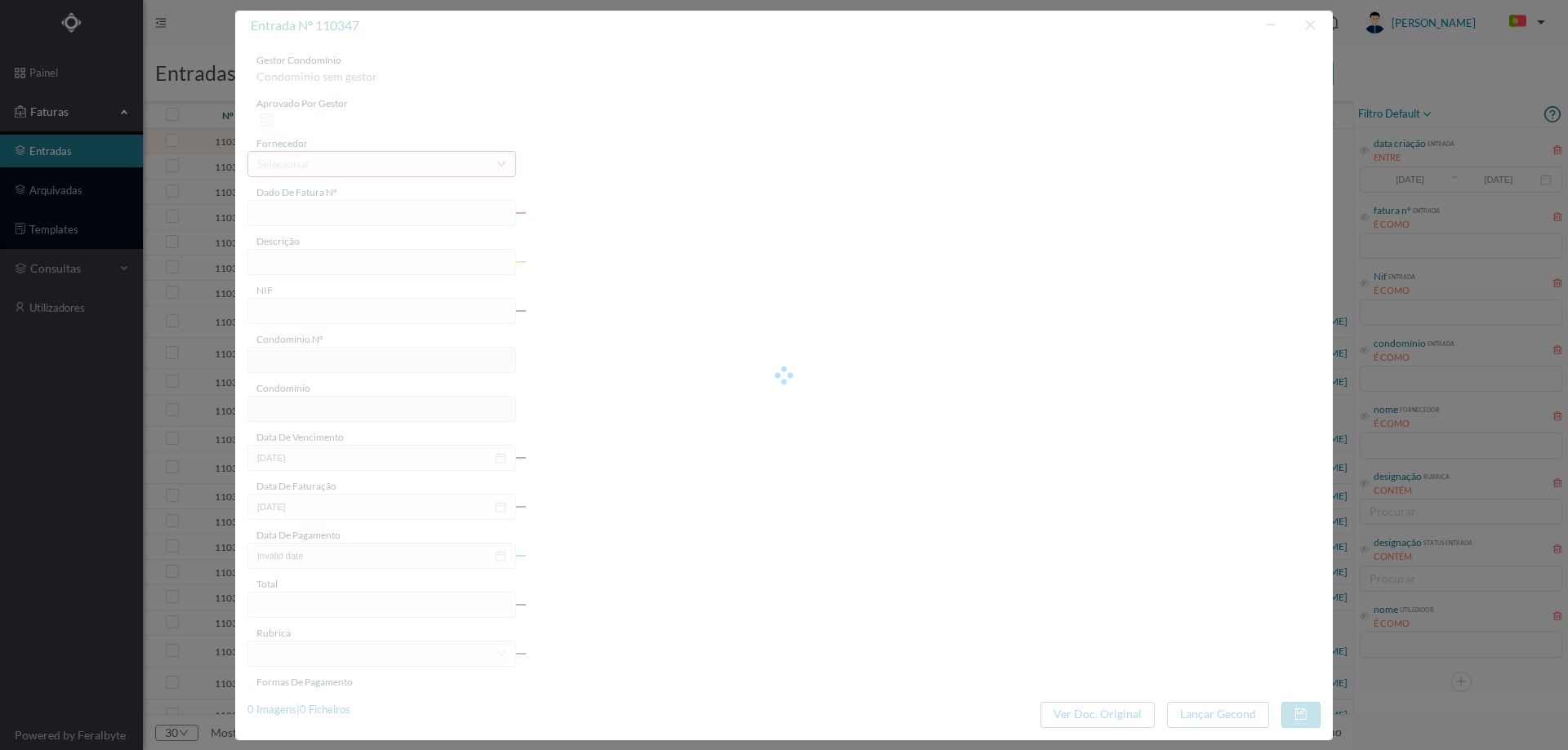
type input "AGOSTO 2025 + RETROA"
type input "0"
type input "Invalid date"
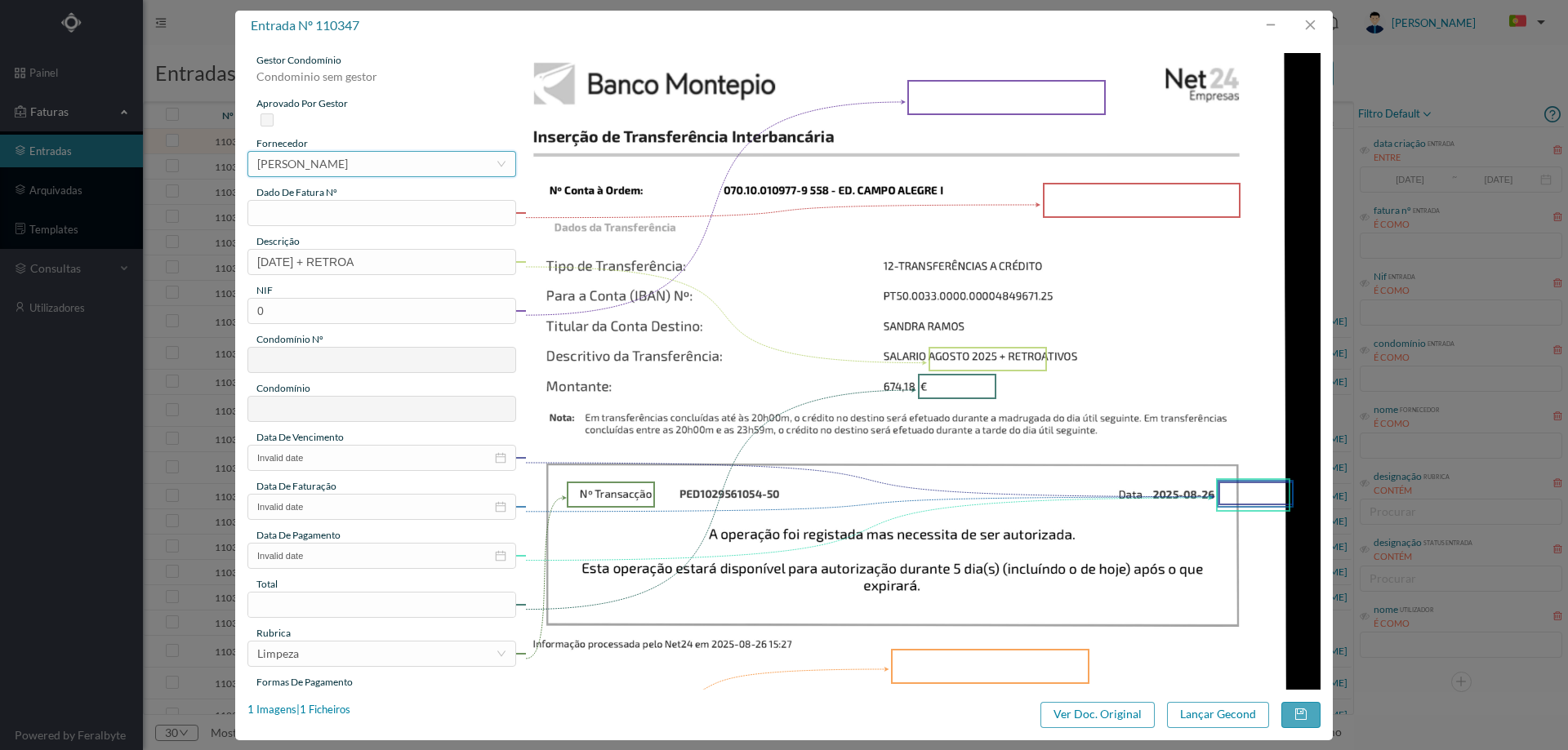
click at [321, 168] on div "[PERSON_NAME]" at bounding box center [303, 163] width 91 height 24
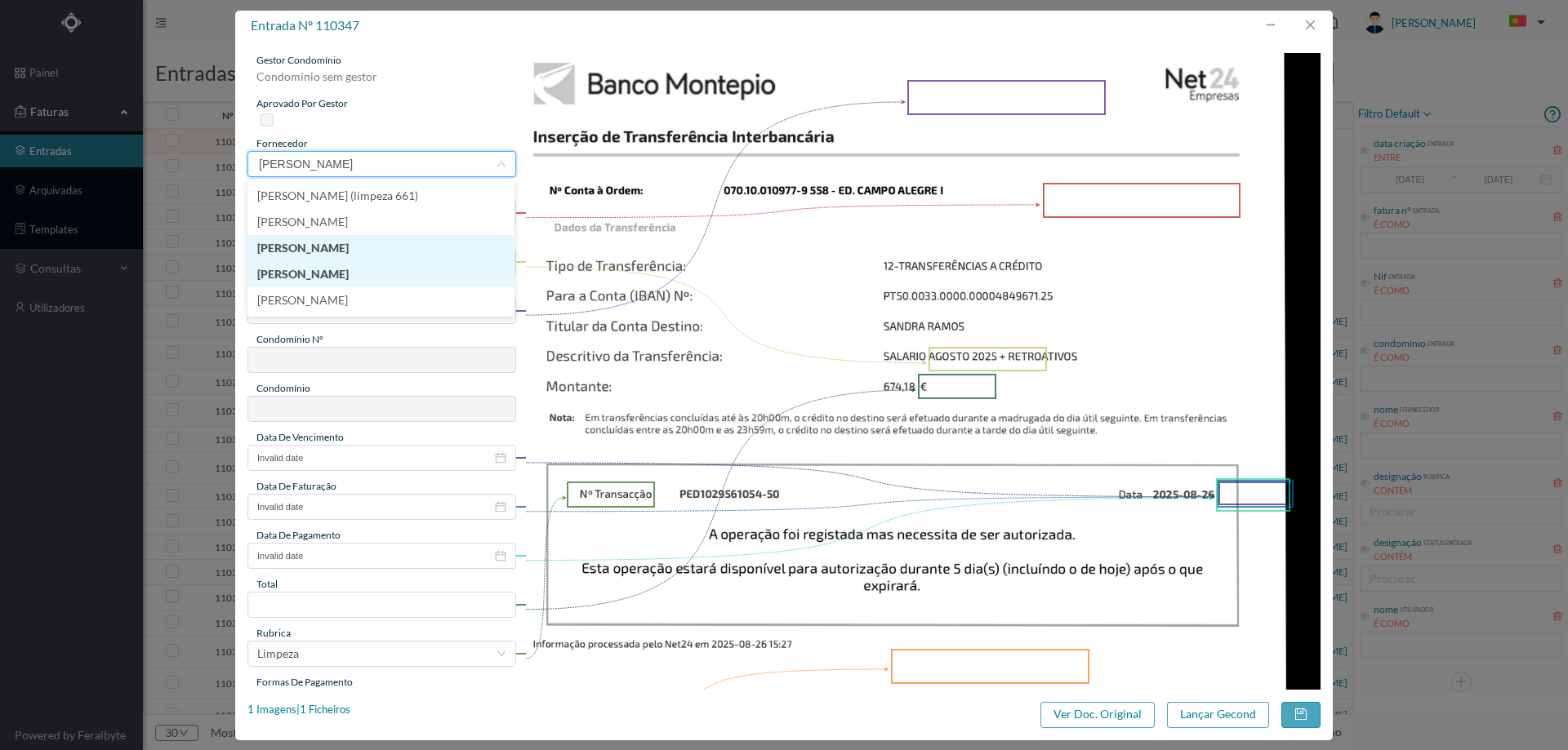
click at [374, 258] on li "[PERSON_NAME]" at bounding box center [381, 248] width 267 height 26
type input "SANDRA"
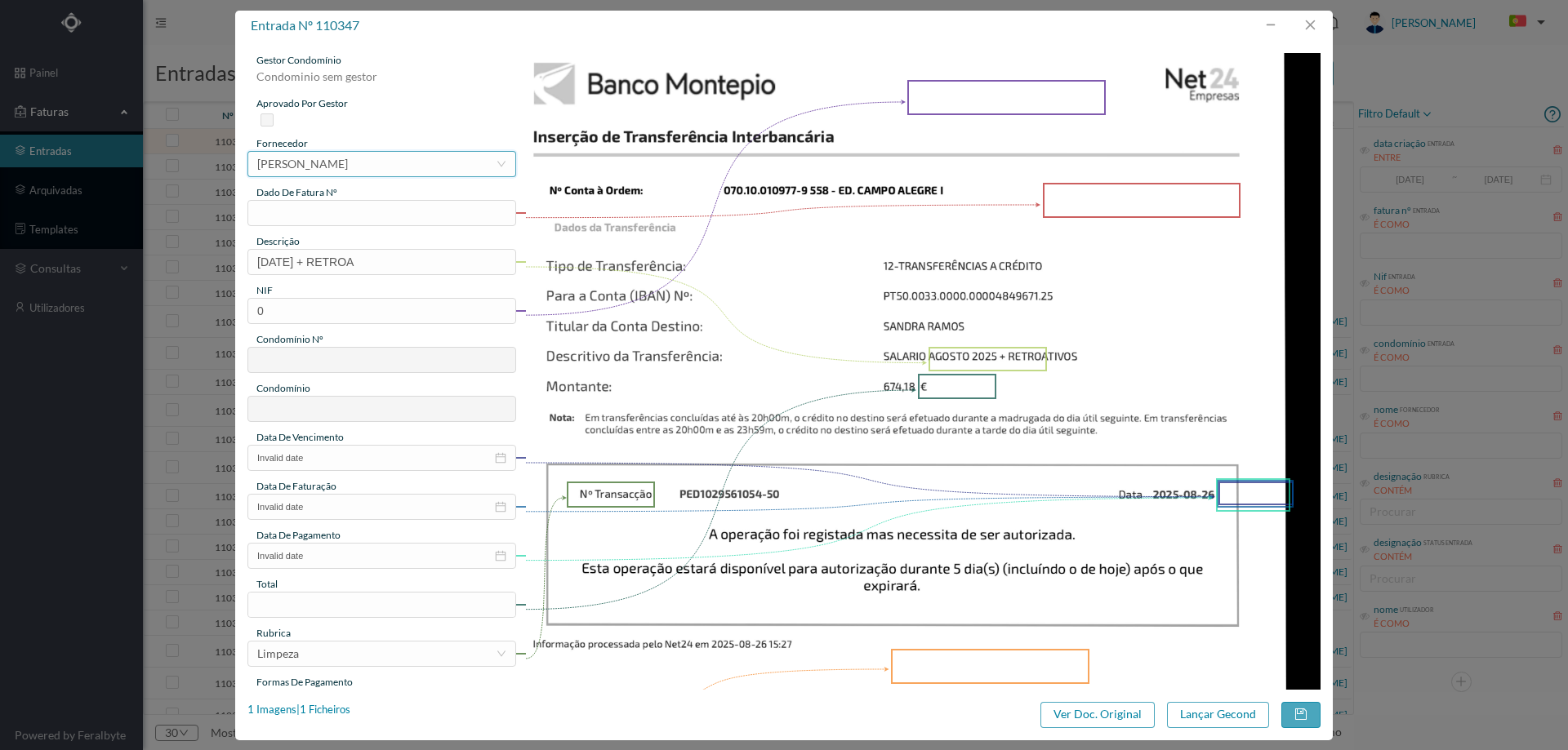
click at [348, 152] on div "[PERSON_NAME]" at bounding box center [303, 163] width 91 height 24
type input "SANDRA"
click at [434, 278] on li "[PERSON_NAME]" at bounding box center [381, 274] width 267 height 26
click at [387, 224] on input "text" at bounding box center [382, 213] width 268 height 26
type input "agosto/2025"
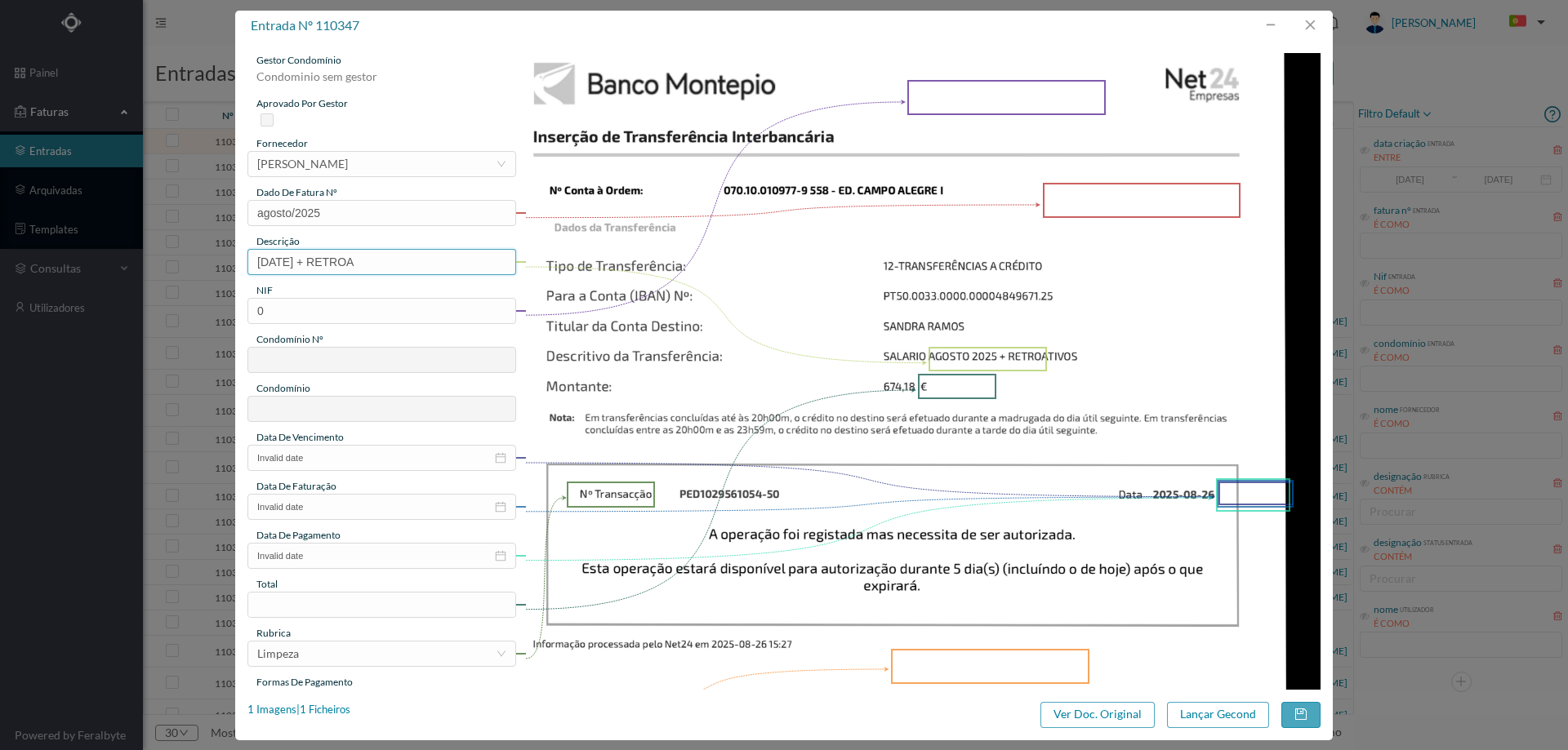
click at [317, 262] on input "AGOSTO 2025 + RETROA" at bounding box center [382, 262] width 268 height 26
click at [253, 263] on input "AGOSTO + RETROA" at bounding box center [382, 262] width 268 height 26
click at [423, 260] on input "LIMPEZA AGOSTO + RETROA" at bounding box center [382, 262] width 268 height 26
type input "LIMPEZA AGOSTO + RETROATIVOS"
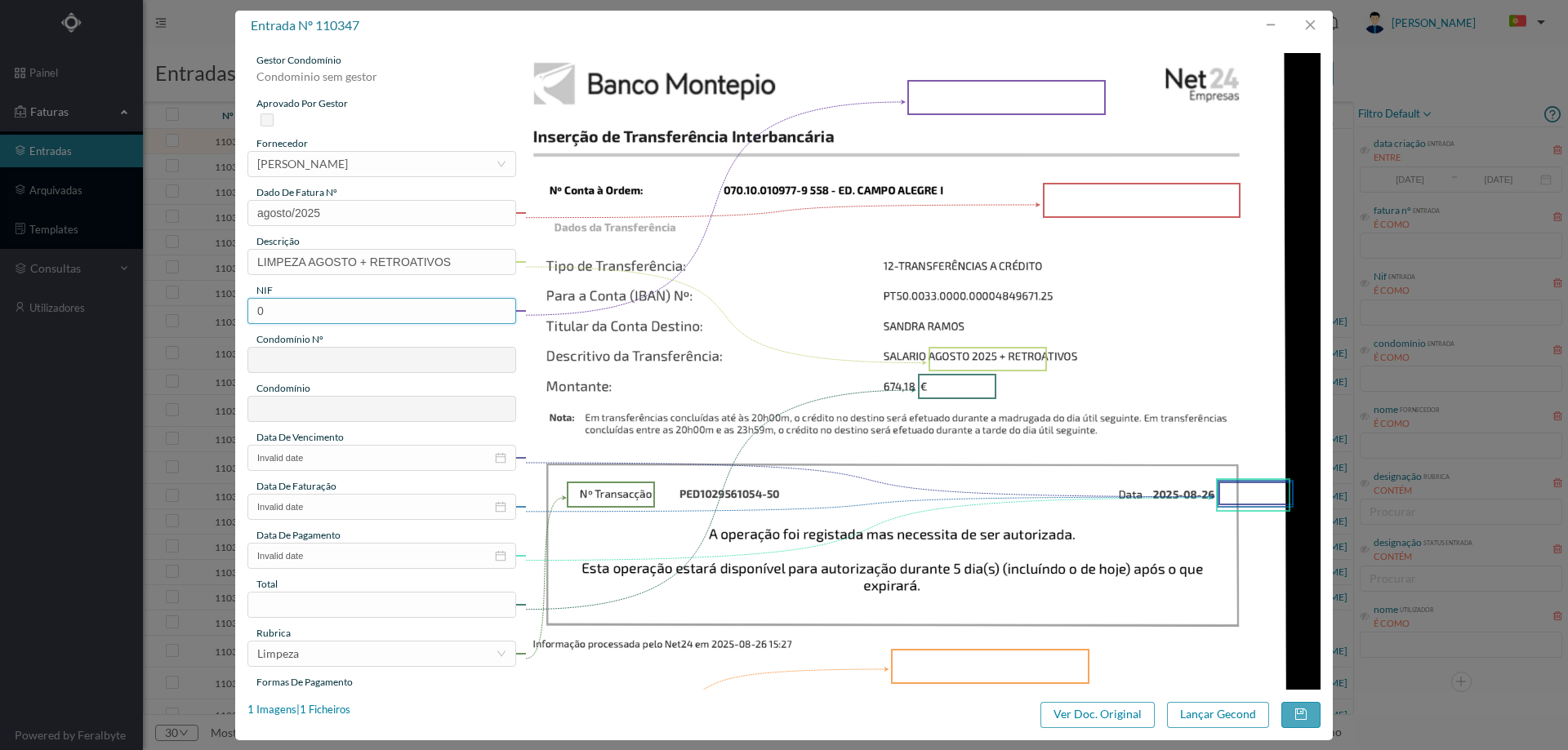
click at [317, 311] on input "0" at bounding box center [382, 311] width 268 height 26
click at [317, 310] on input "0" at bounding box center [382, 311] width 268 height 26
paste input "900825014"
type input "900825014"
type input "558"
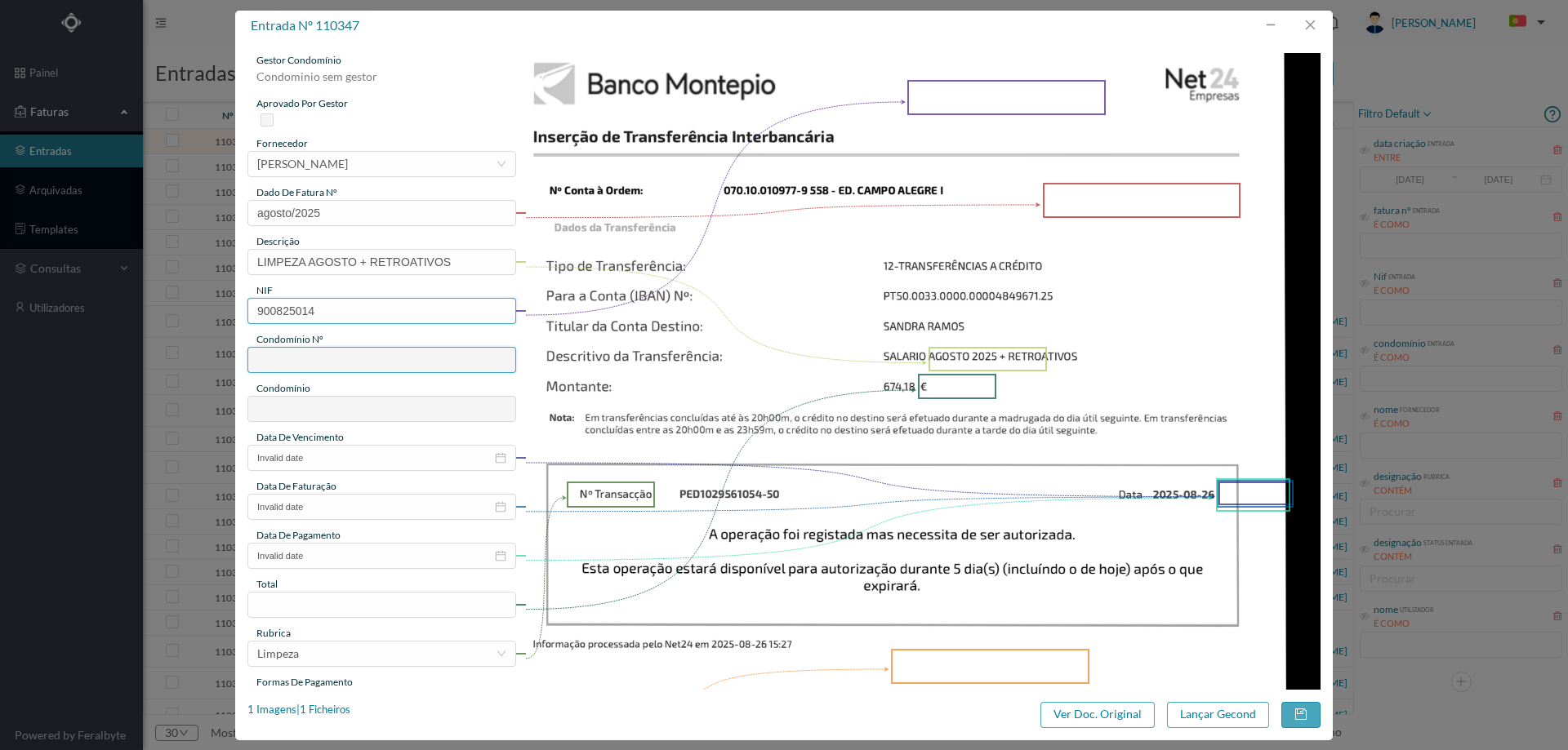
type input "ED. CAMPO ALEGRE I"
type input "900825014"
click at [317, 455] on input "Invalid date" at bounding box center [382, 458] width 268 height 26
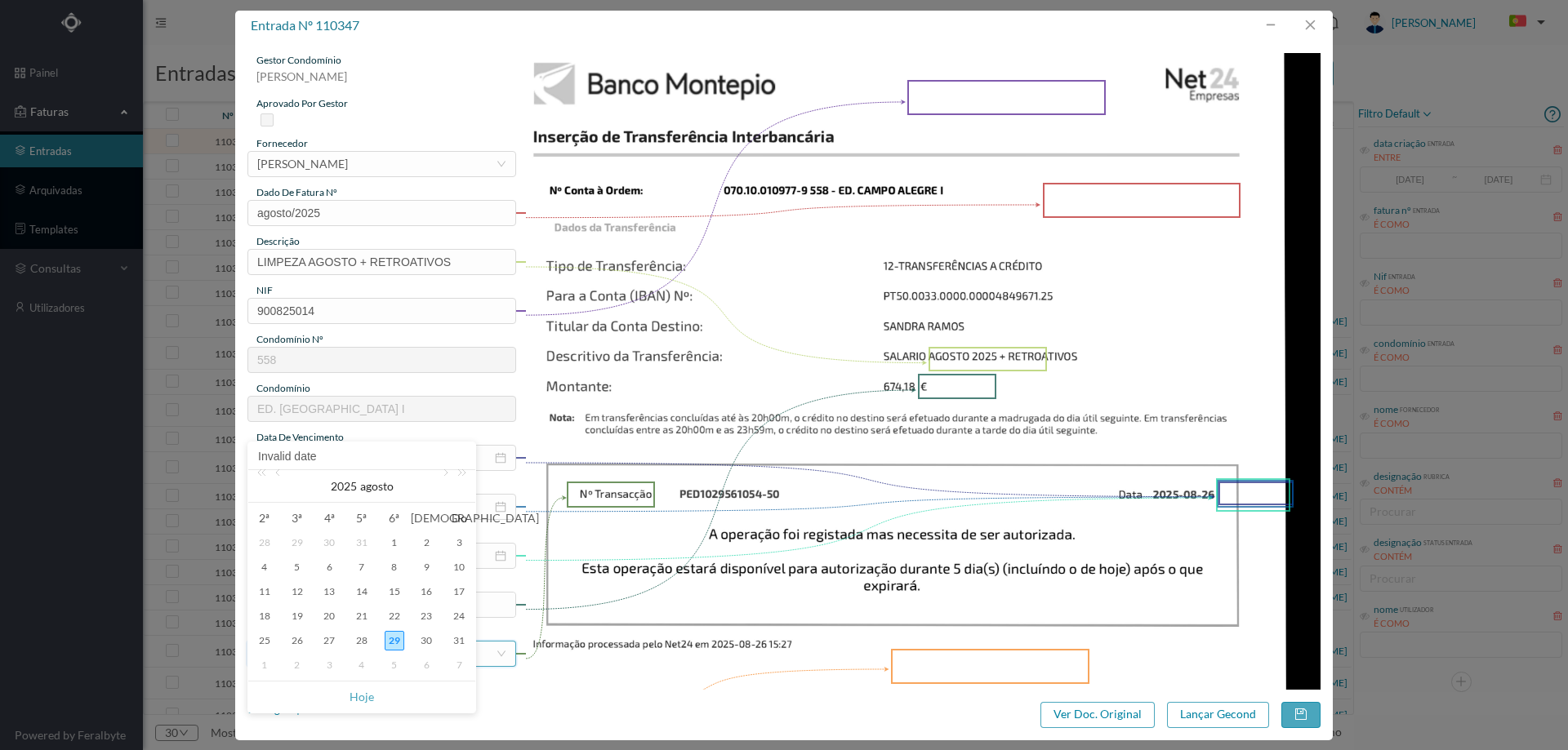
click at [461, 641] on div "31" at bounding box center [459, 641] width 20 height 20
type input "2025-08-31"
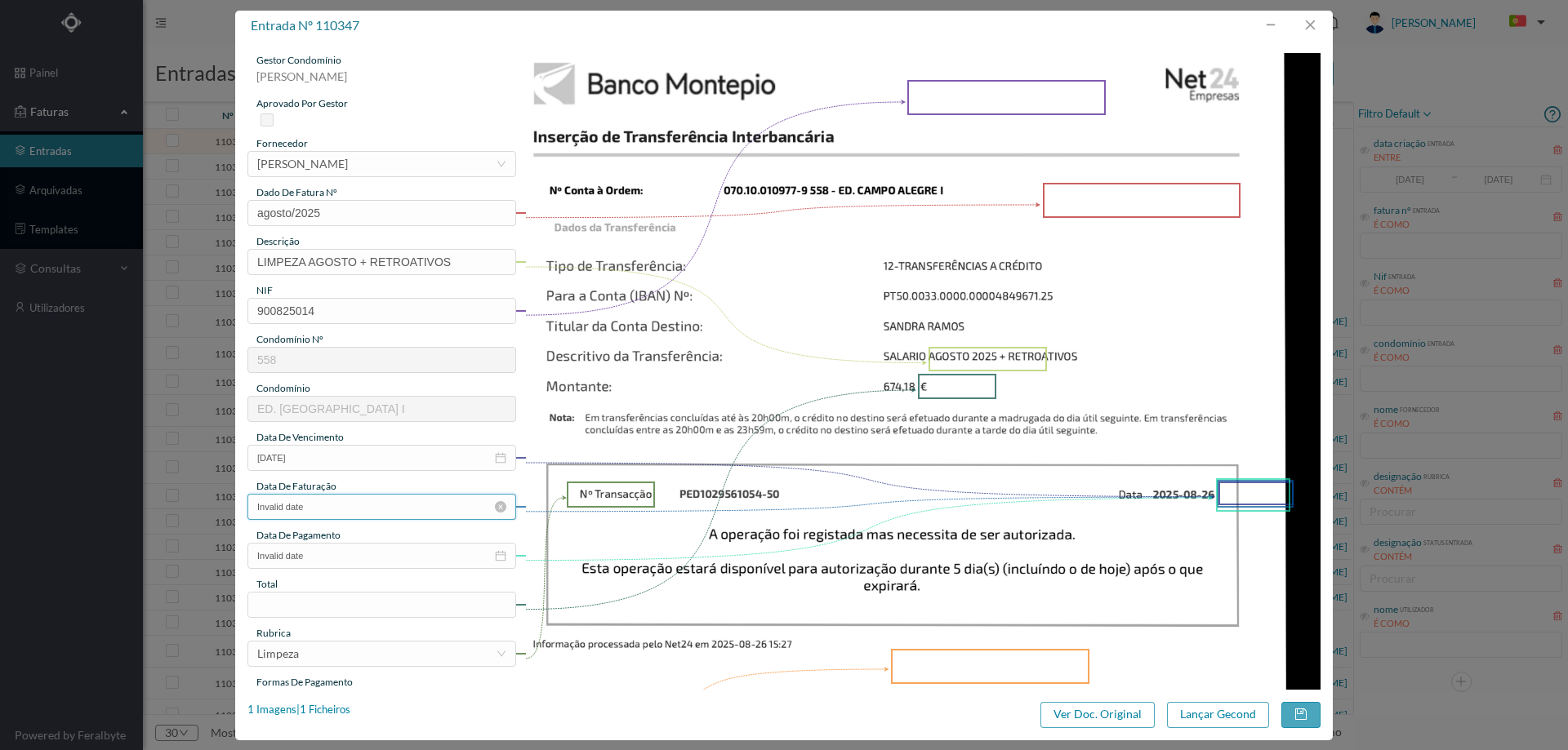
click at [335, 512] on input "Invalid date" at bounding box center [382, 507] width 268 height 26
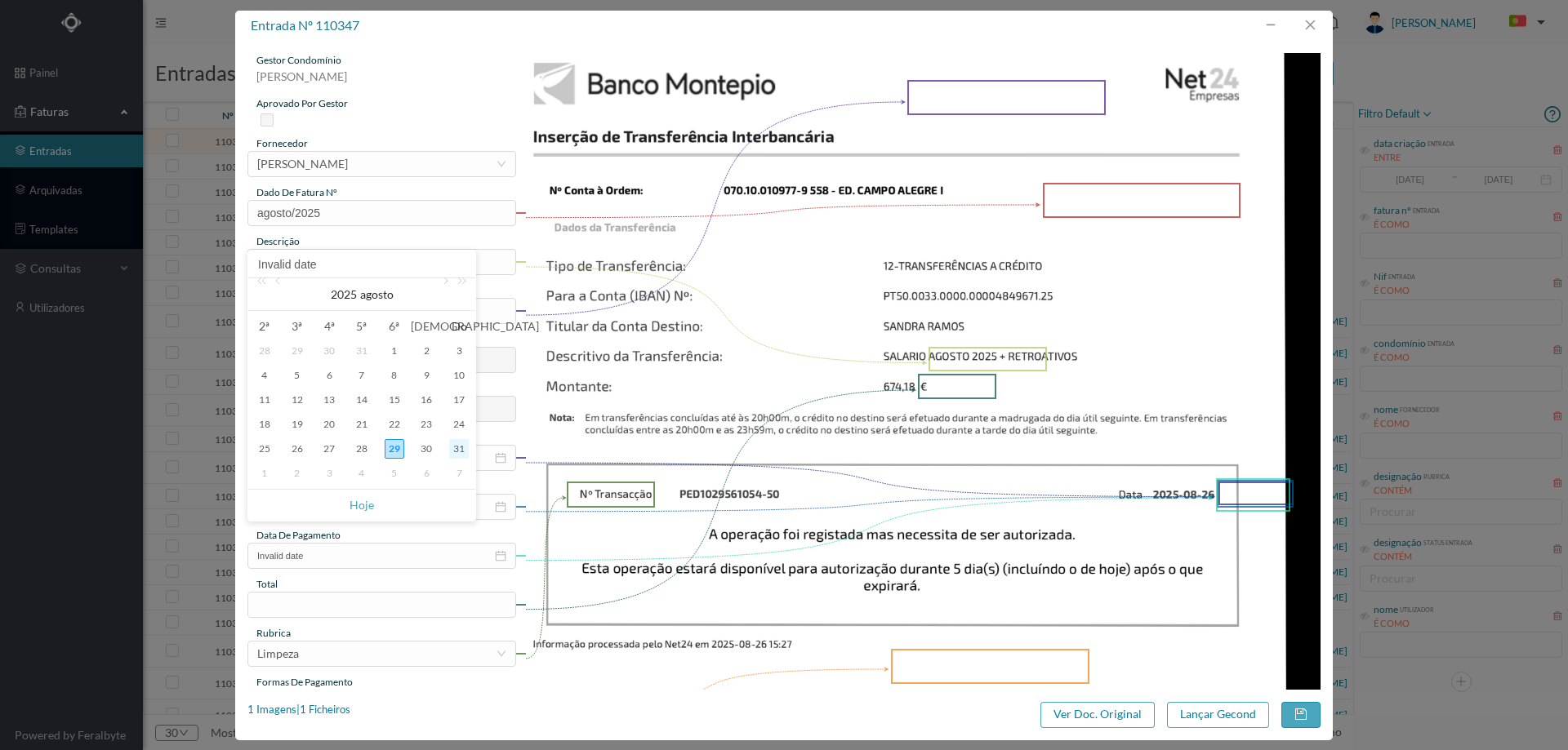
click at [455, 449] on div "31" at bounding box center [459, 449] width 20 height 20
type input "2025-08-31"
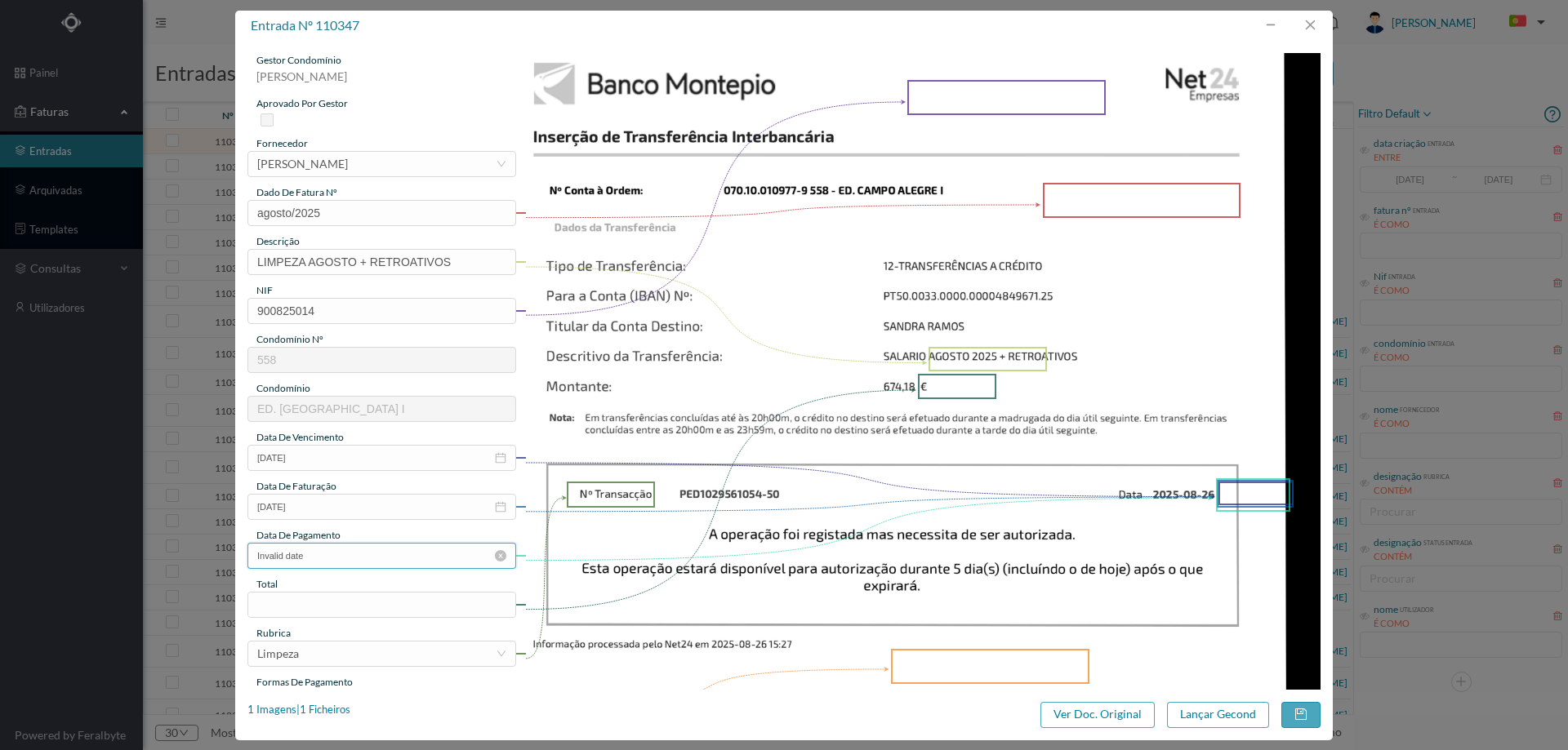
click at [331, 550] on input "Invalid date" at bounding box center [382, 556] width 268 height 26
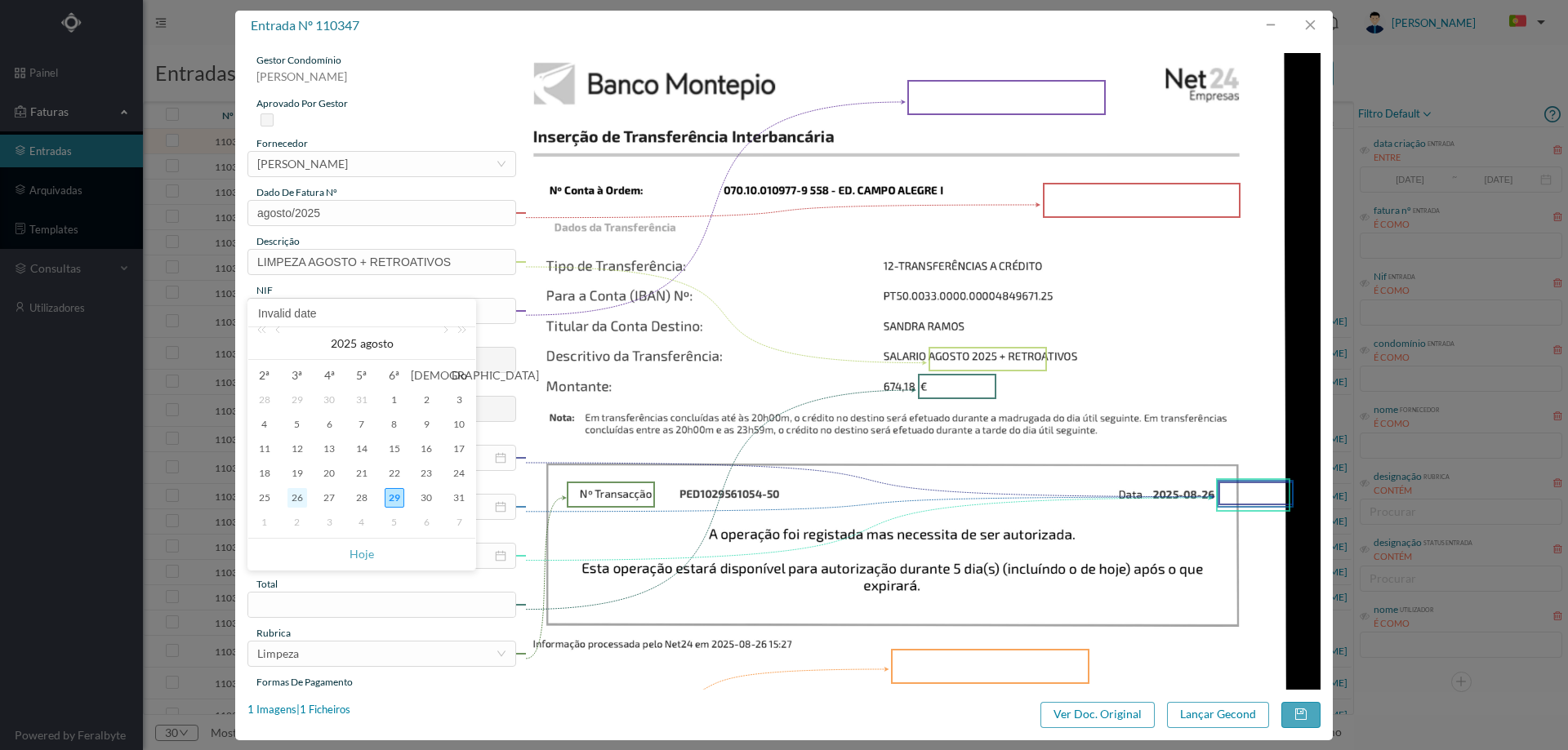
click at [297, 498] on div "26" at bounding box center [297, 498] width 20 height 20
type input "2025-08-26"
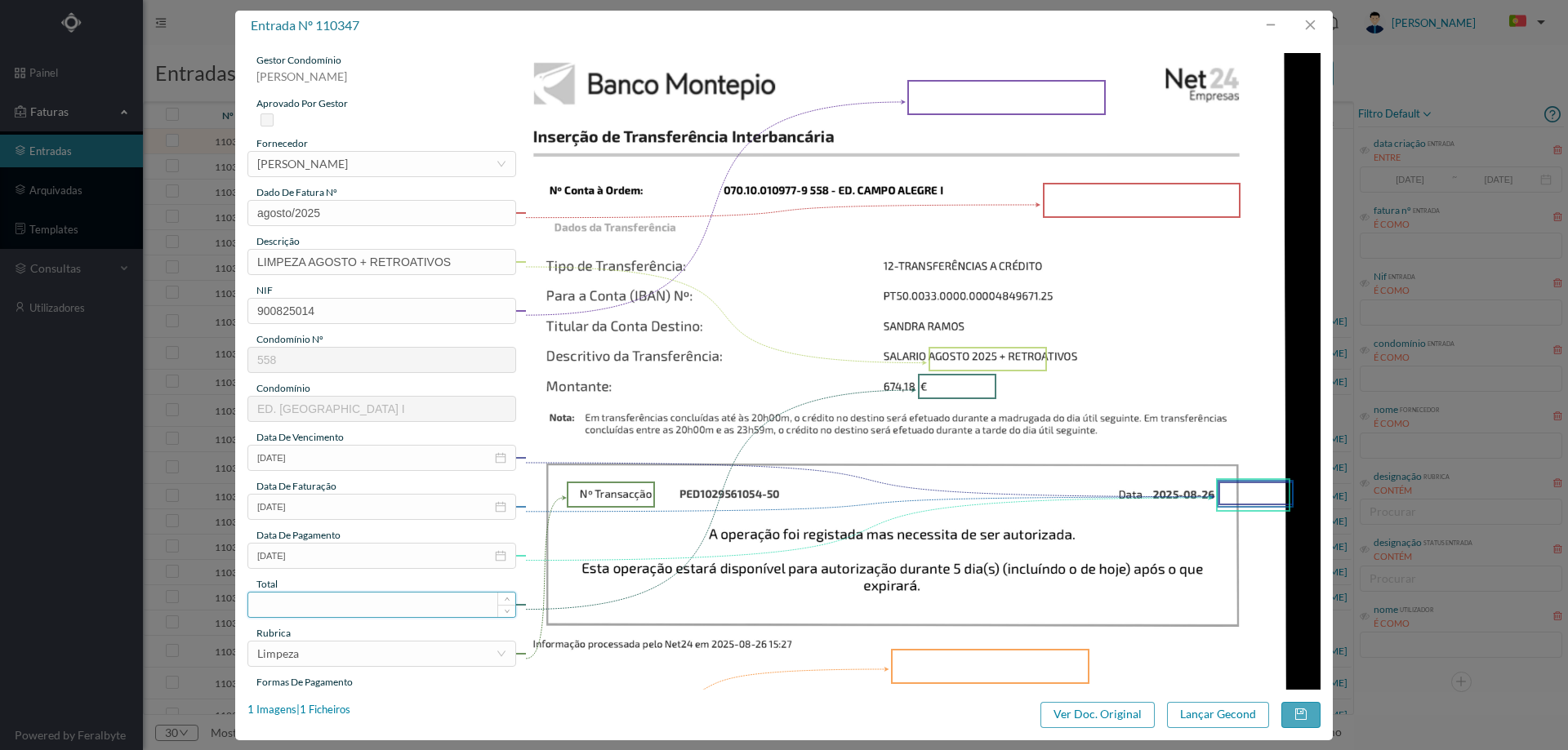
click at [322, 597] on input at bounding box center [382, 605] width 267 height 24
click at [1088, 712] on button "Ver Doc. Original" at bounding box center [1097, 715] width 114 height 26
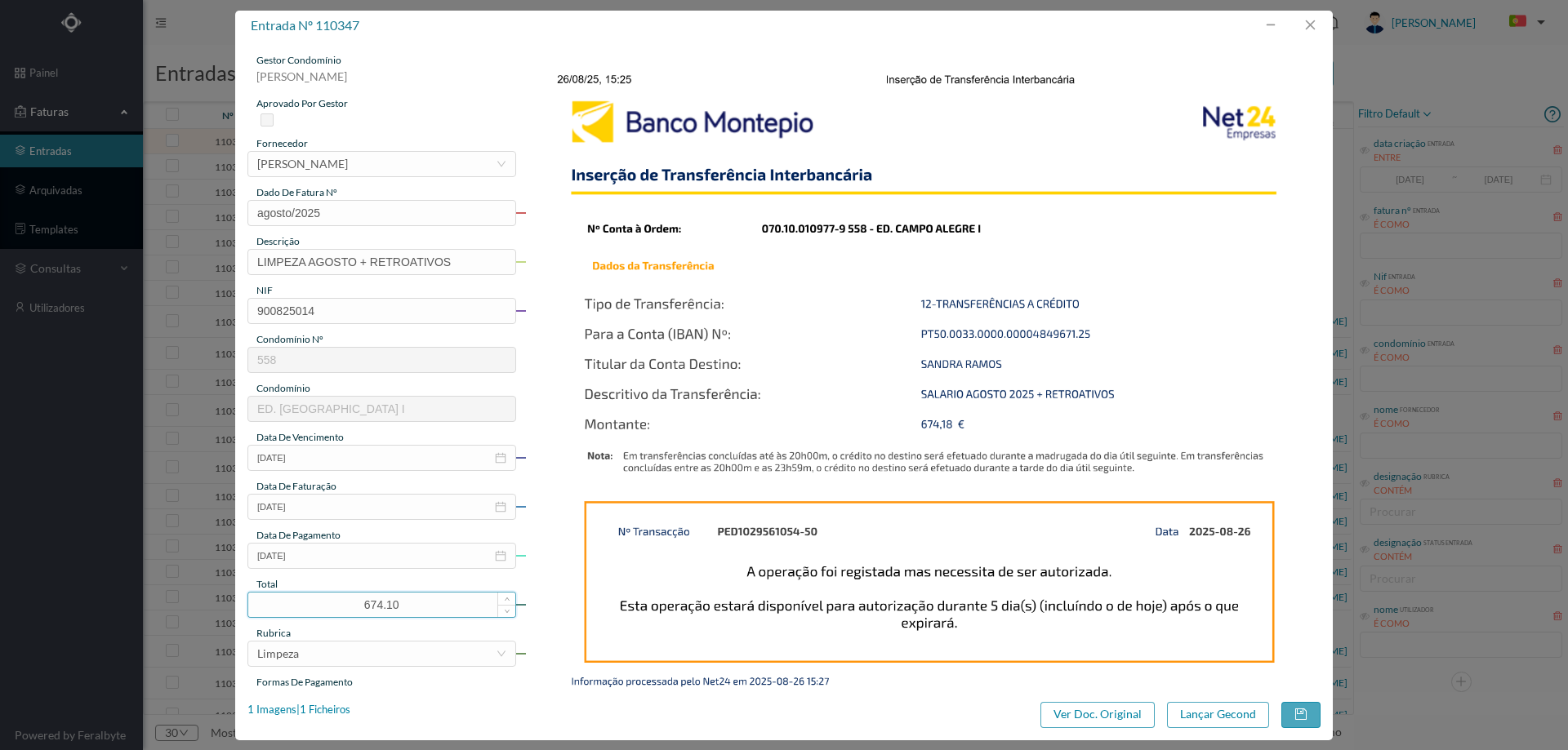
click at [412, 617] on input "674.10" at bounding box center [382, 605] width 267 height 24
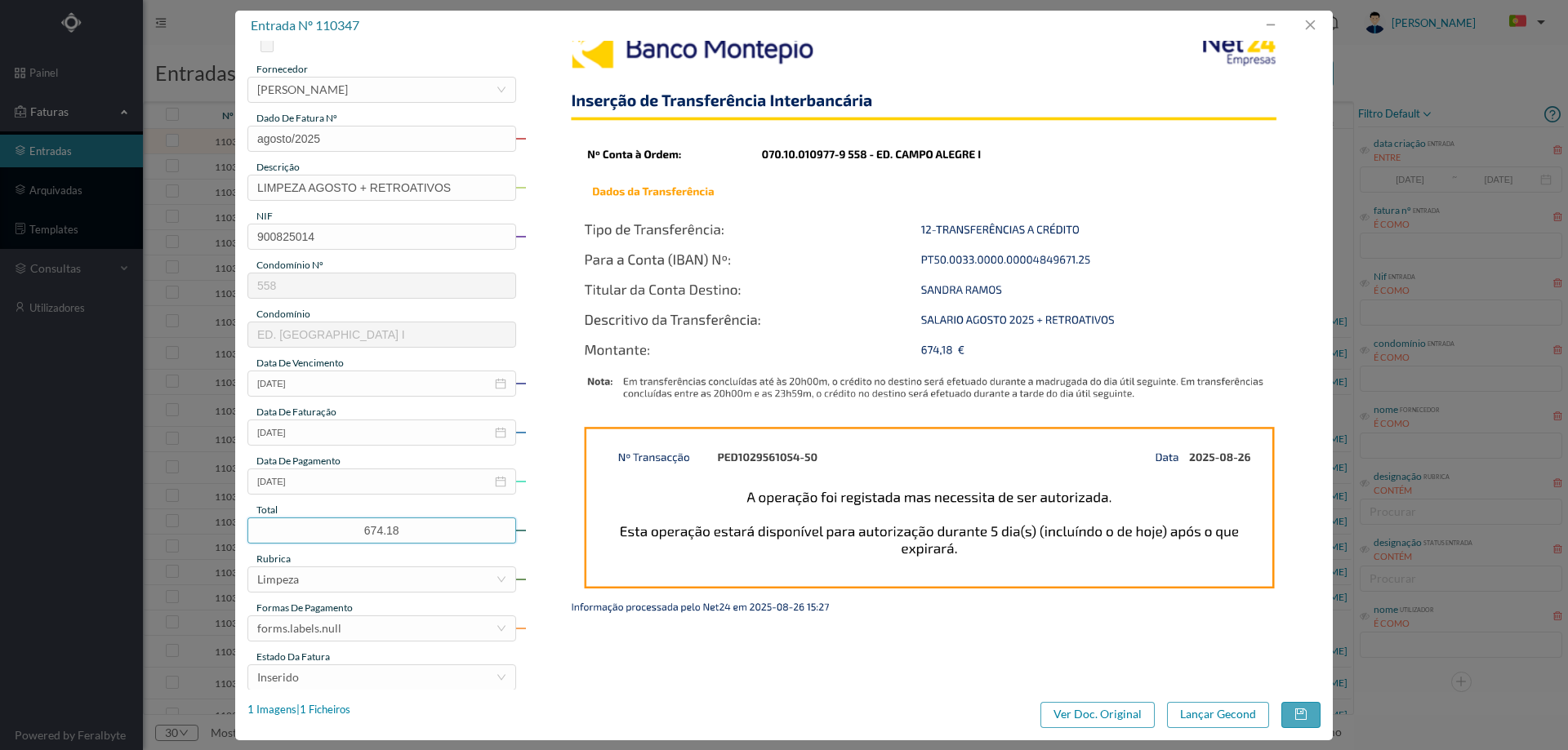
scroll to position [163, 0]
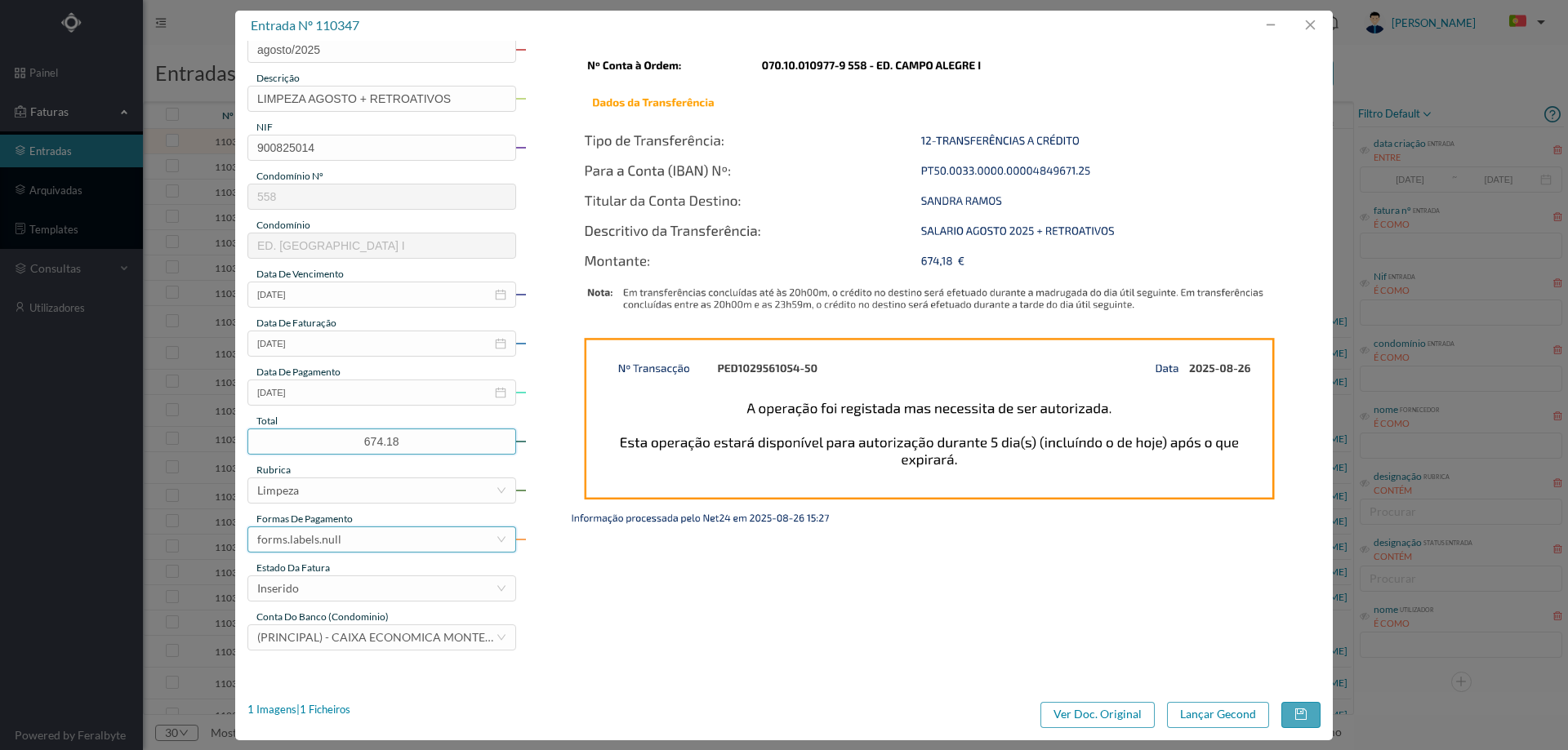
type input "674.18"
click at [322, 542] on div "forms.labels.null" at bounding box center [299, 540] width 84 height 24
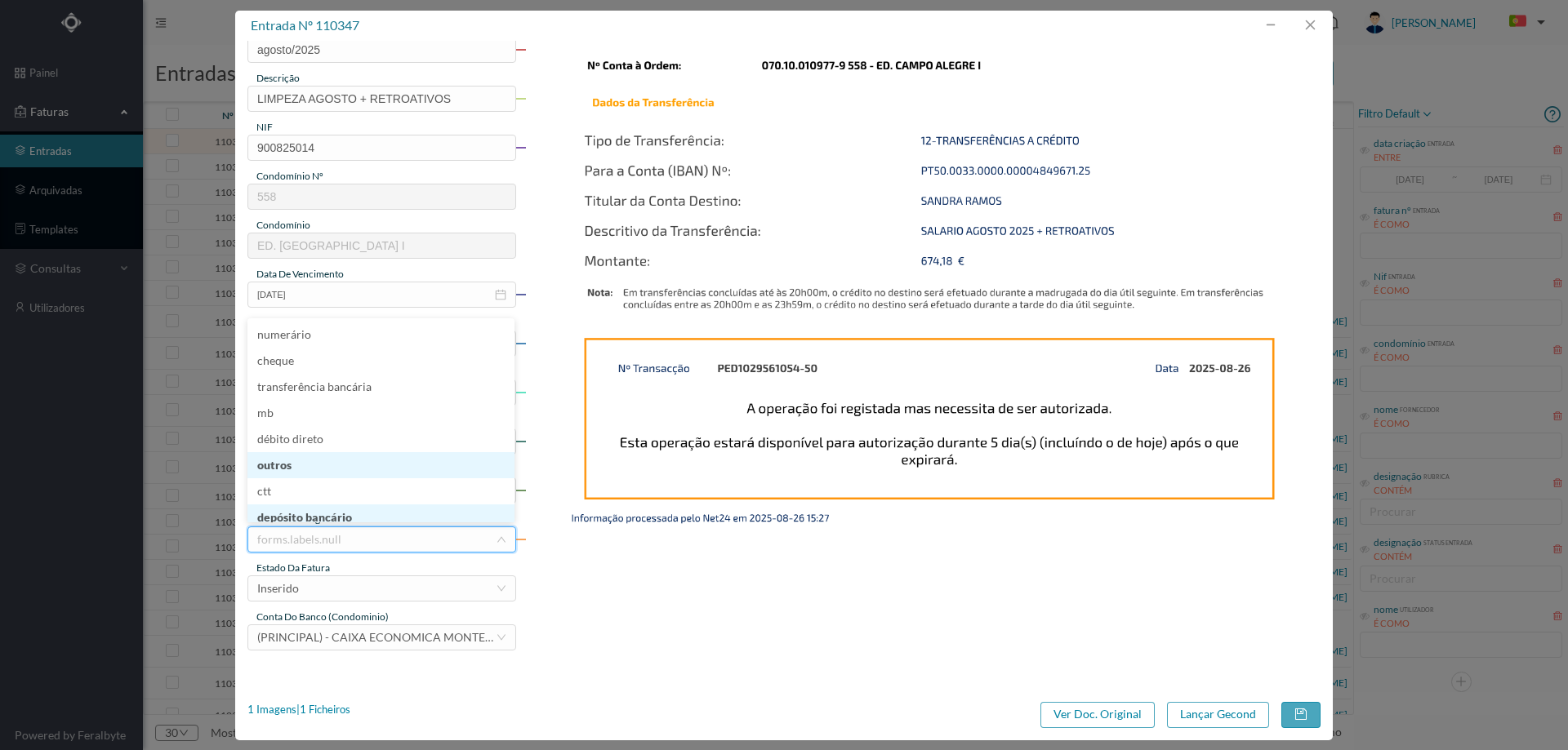
scroll to position [7, 0]
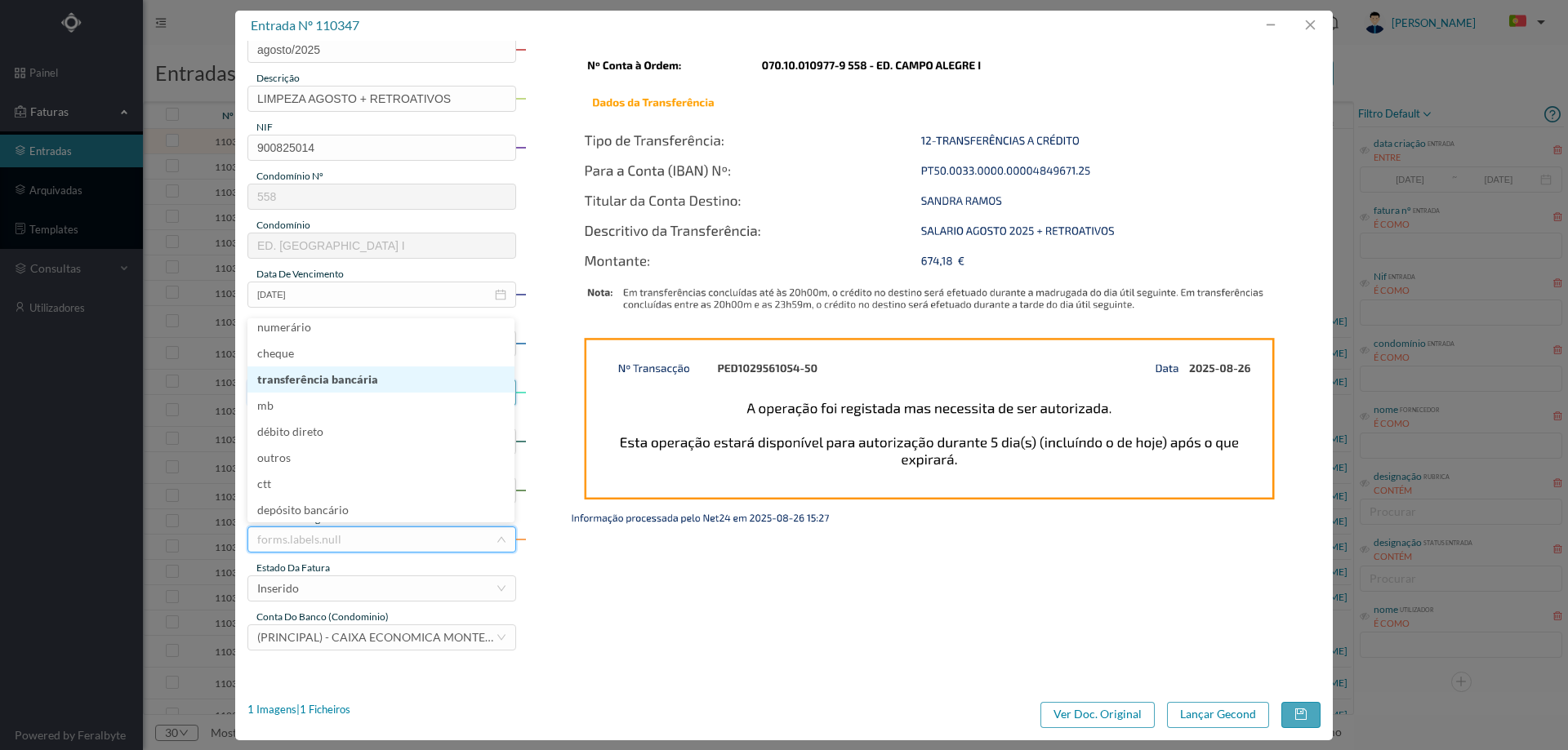
click at [329, 383] on li "transferência bancária" at bounding box center [381, 379] width 267 height 26
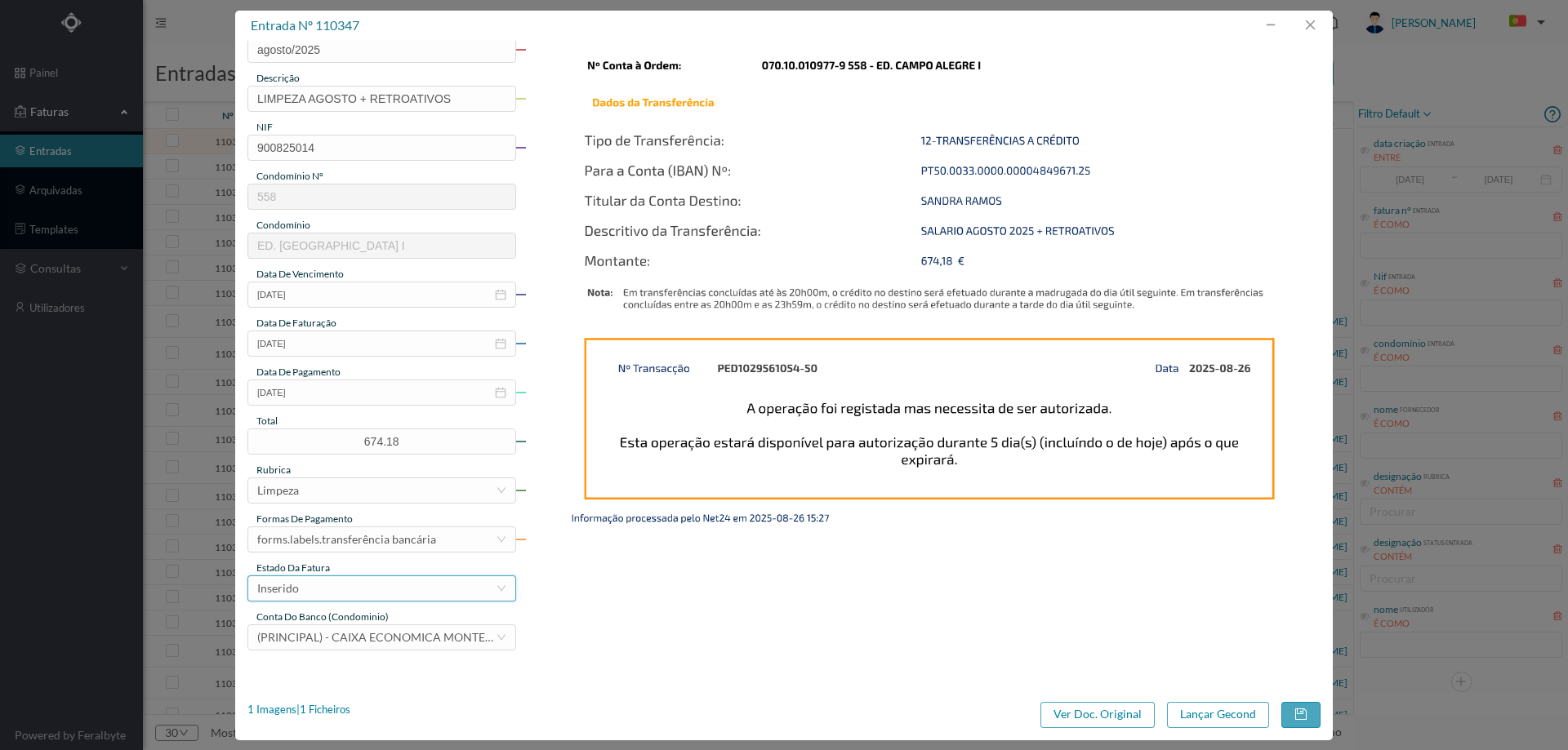
click at [326, 589] on div "Inserido" at bounding box center [376, 589] width 239 height 24
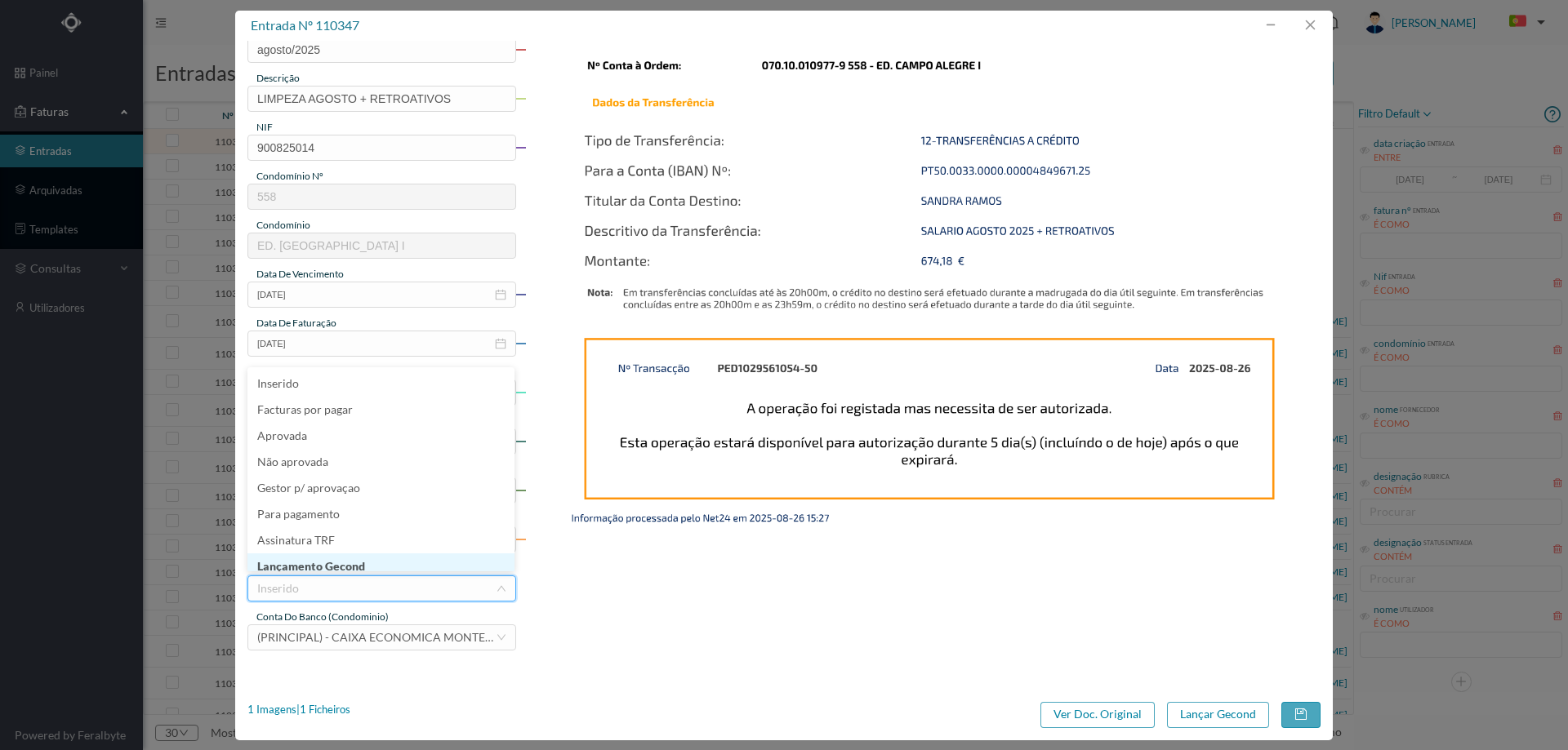
scroll to position [8, 0]
click at [336, 565] on li "Lançamento Gecond" at bounding box center [381, 558] width 267 height 26
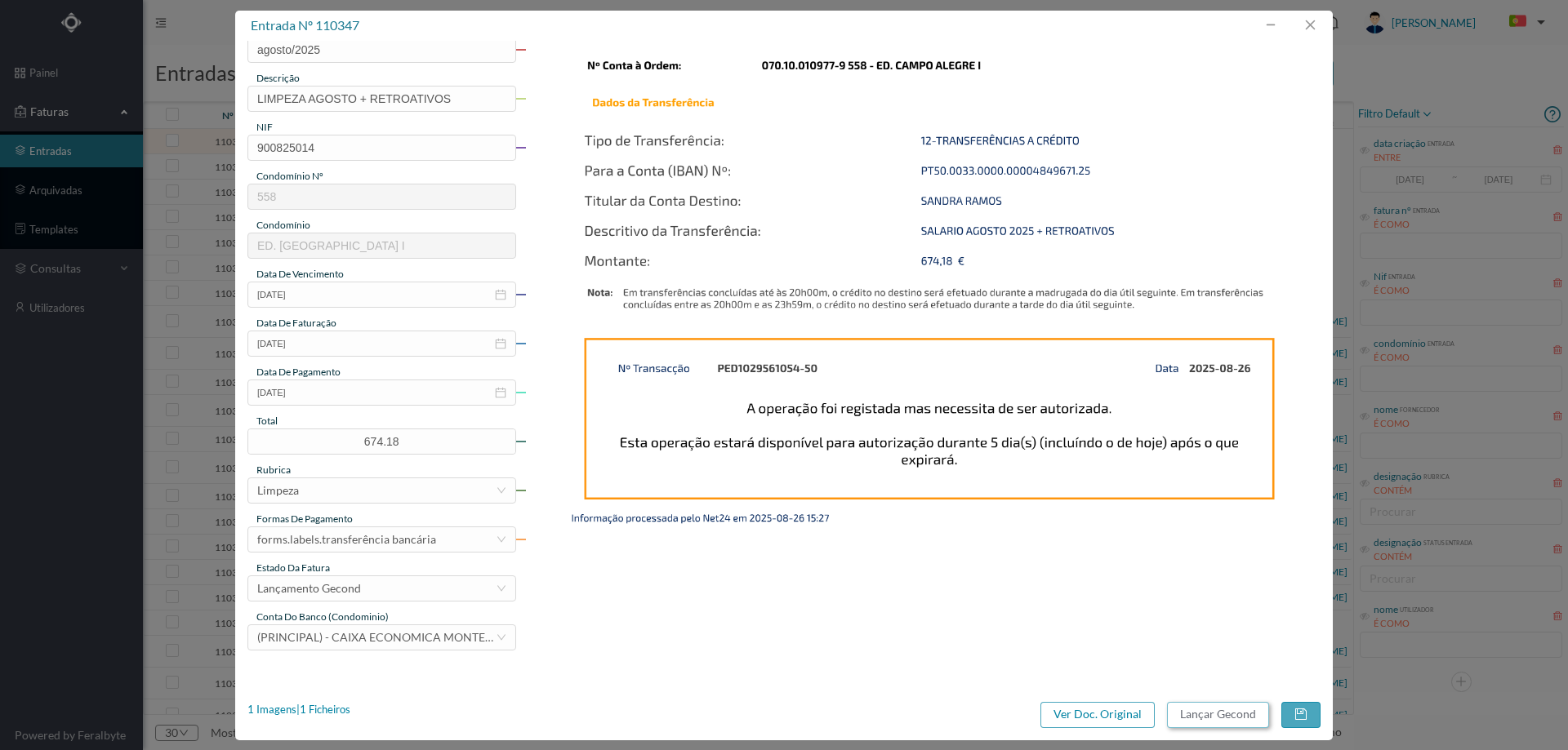
click at [1228, 722] on button "Lançar Gecond" at bounding box center [1218, 715] width 102 height 26
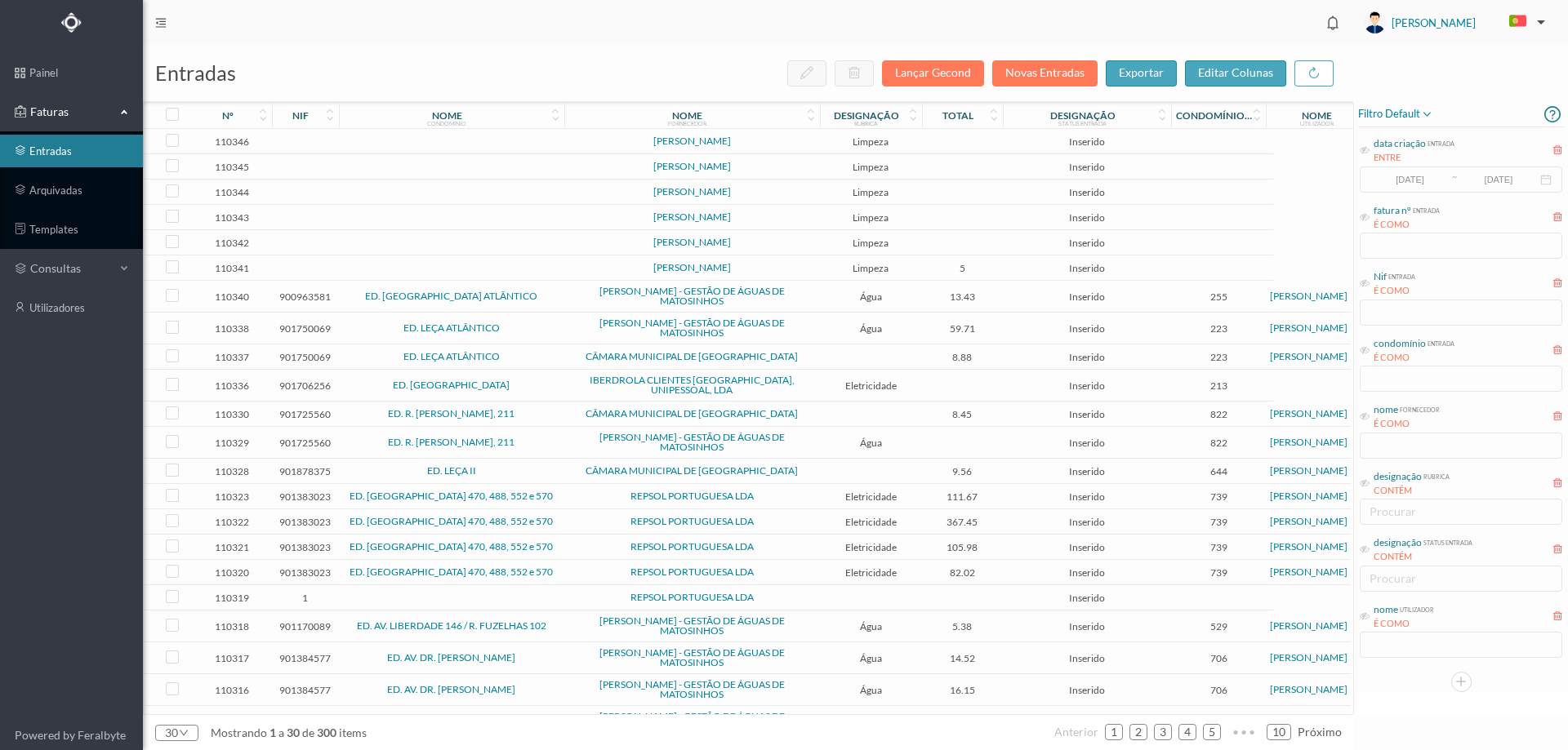
click at [925, 143] on td at bounding box center [963, 141] width 82 height 25
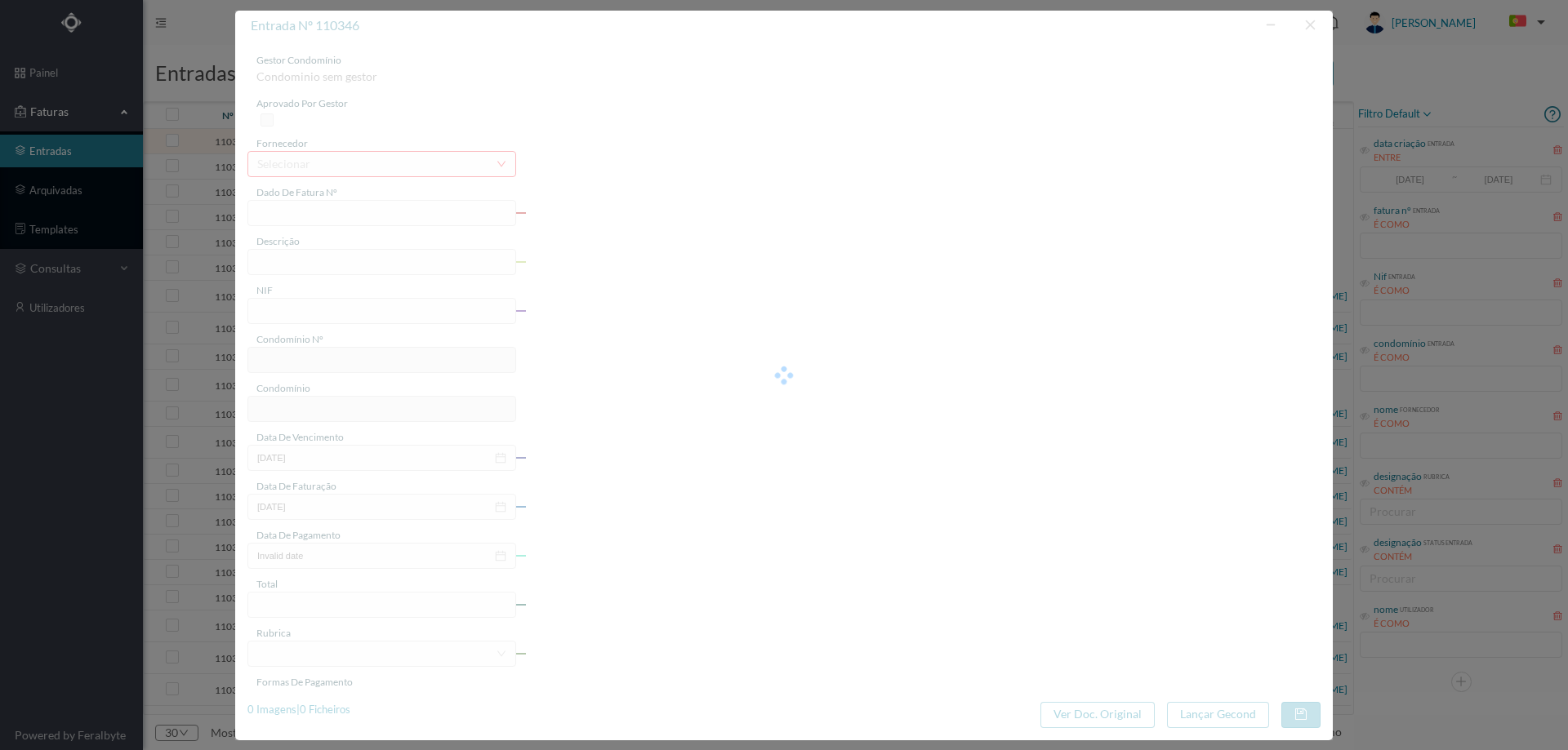
type input "RIO AGOSTO 2025"
type input "0"
type input "Invalid date"
type input "0.00"
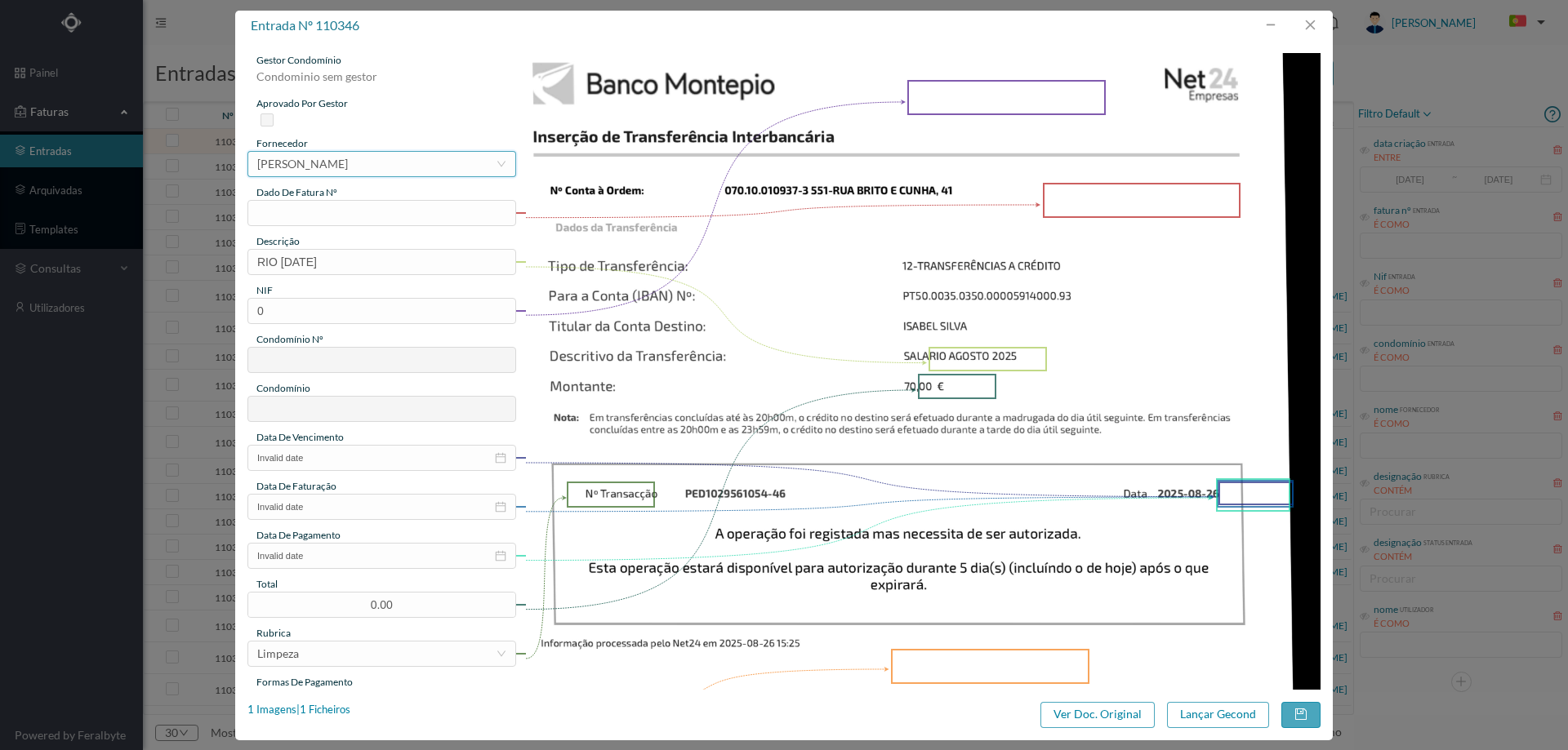
click at [348, 170] on div "[PERSON_NAME]" at bounding box center [303, 163] width 91 height 24
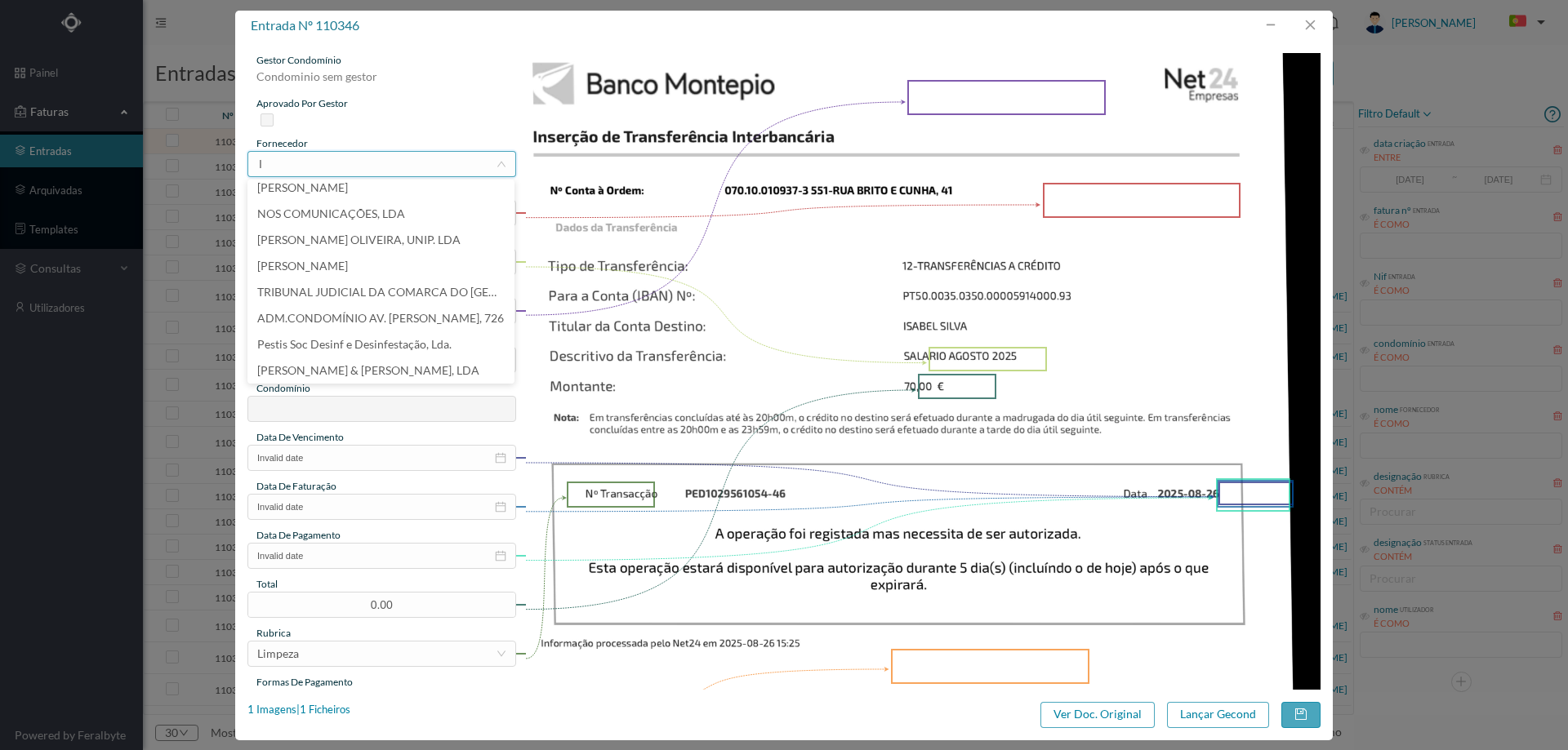
scroll to position [4, 0]
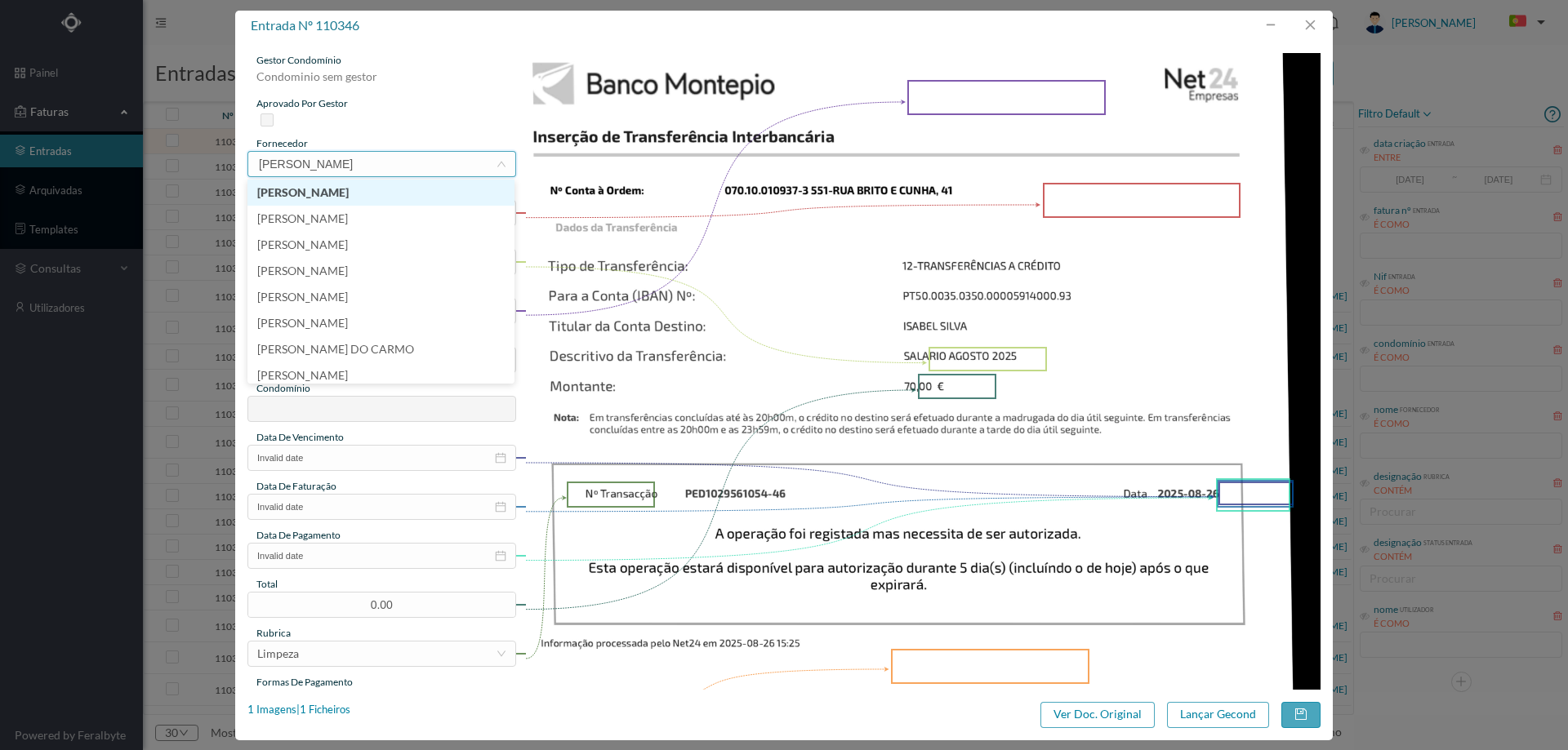
type input "ISABEL"
click at [389, 317] on li "[PERSON_NAME]" at bounding box center [381, 323] width 267 height 26
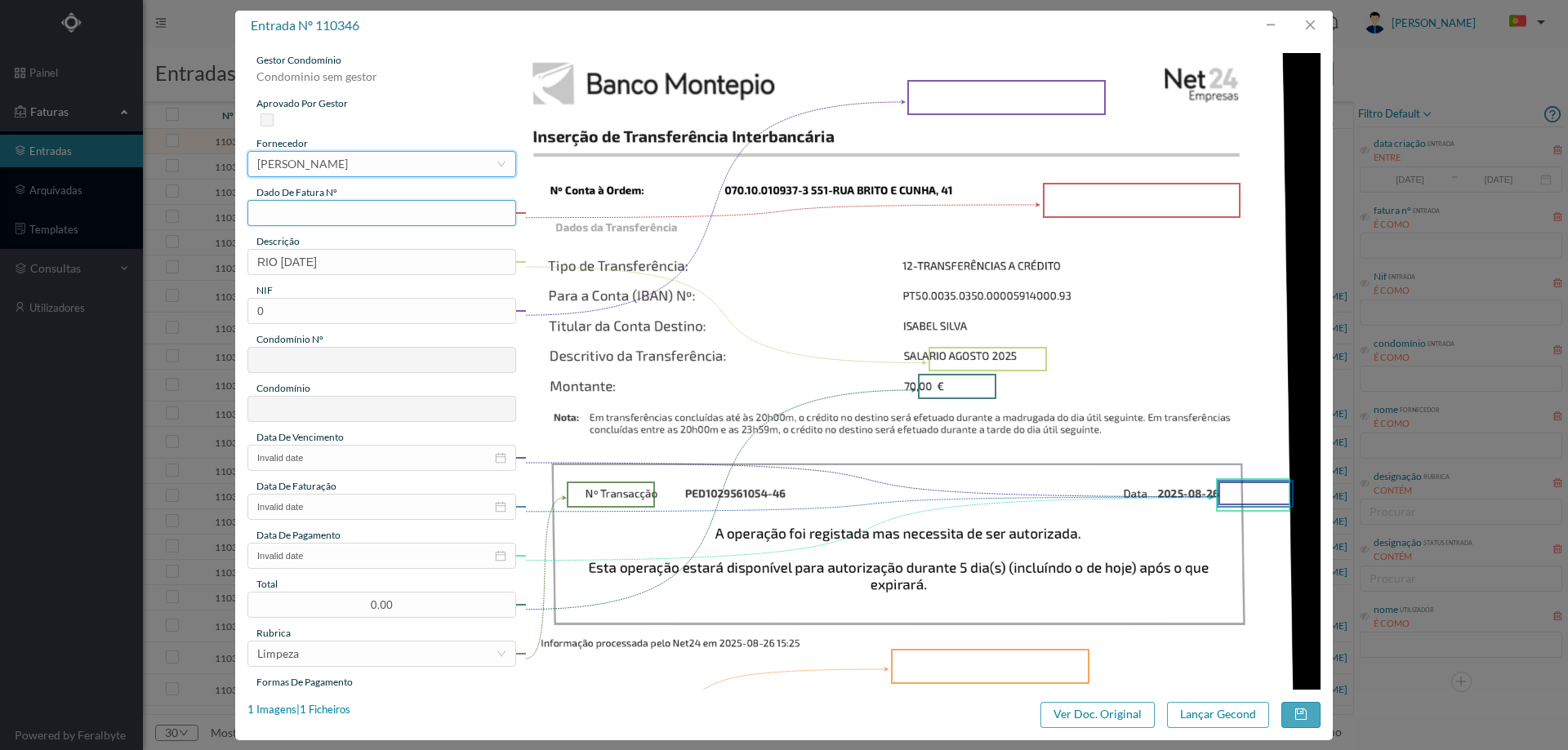
click at [341, 216] on input "text" at bounding box center [382, 213] width 268 height 26
drag, startPoint x: 386, startPoint y: 219, endPoint x: 118, endPoint y: 209, distance: 268.2
click at [118, 209] on div "entrada nº 110346 gestor condomínio Condominio sem gestor aprovado por gestor f…" at bounding box center [784, 375] width 1568 height 750
type input "agosto/2025"
drag, startPoint x: 385, startPoint y: 262, endPoint x: 206, endPoint y: 259, distance: 179.0
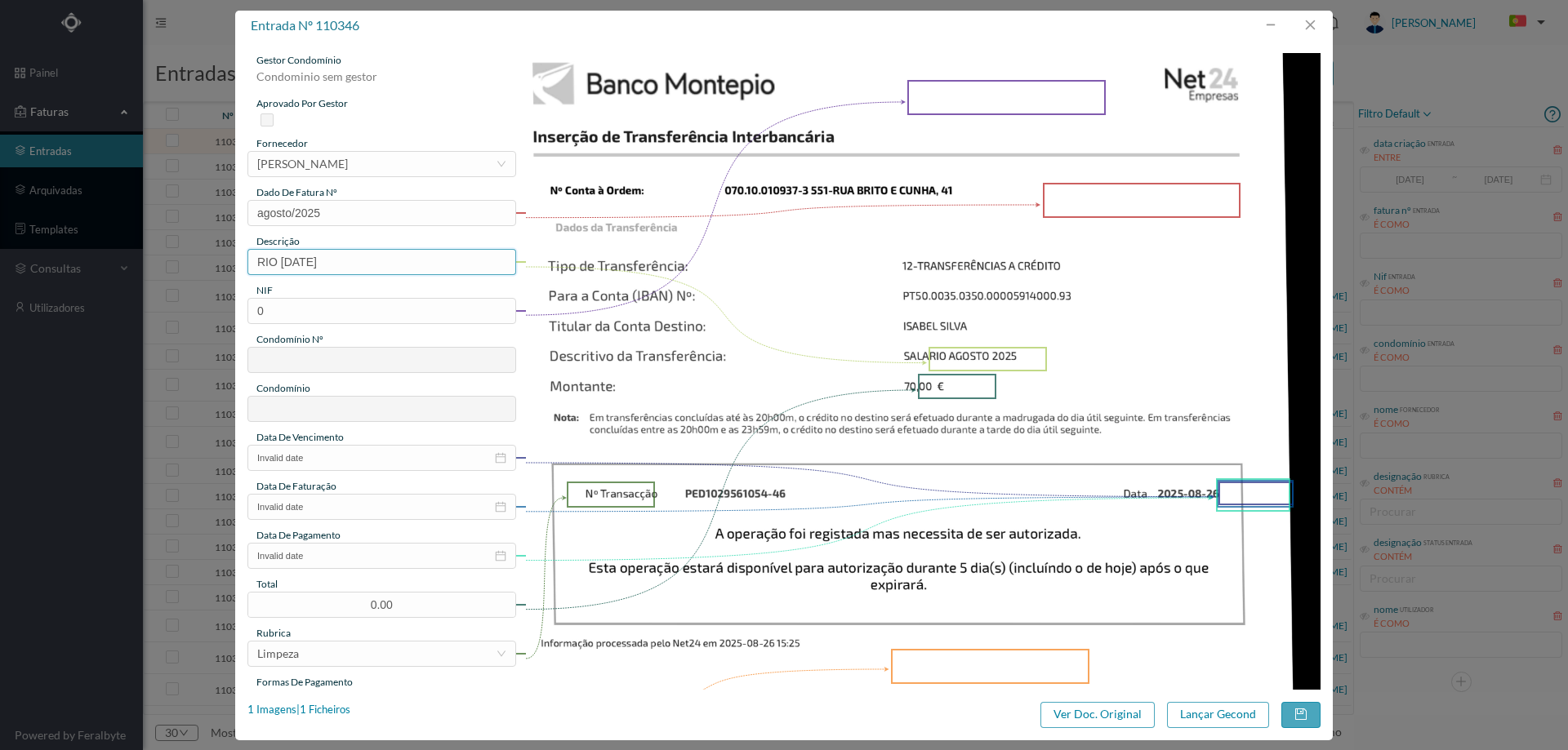
click at [206, 259] on div "entrada nº 110346 gestor condomínio Condominio sem gestor aprovado por gestor f…" at bounding box center [784, 375] width 1568 height 750
type input "Limpeza Agosto 2025"
click at [313, 311] on input "0" at bounding box center [382, 311] width 268 height 26
paste input "901686107"
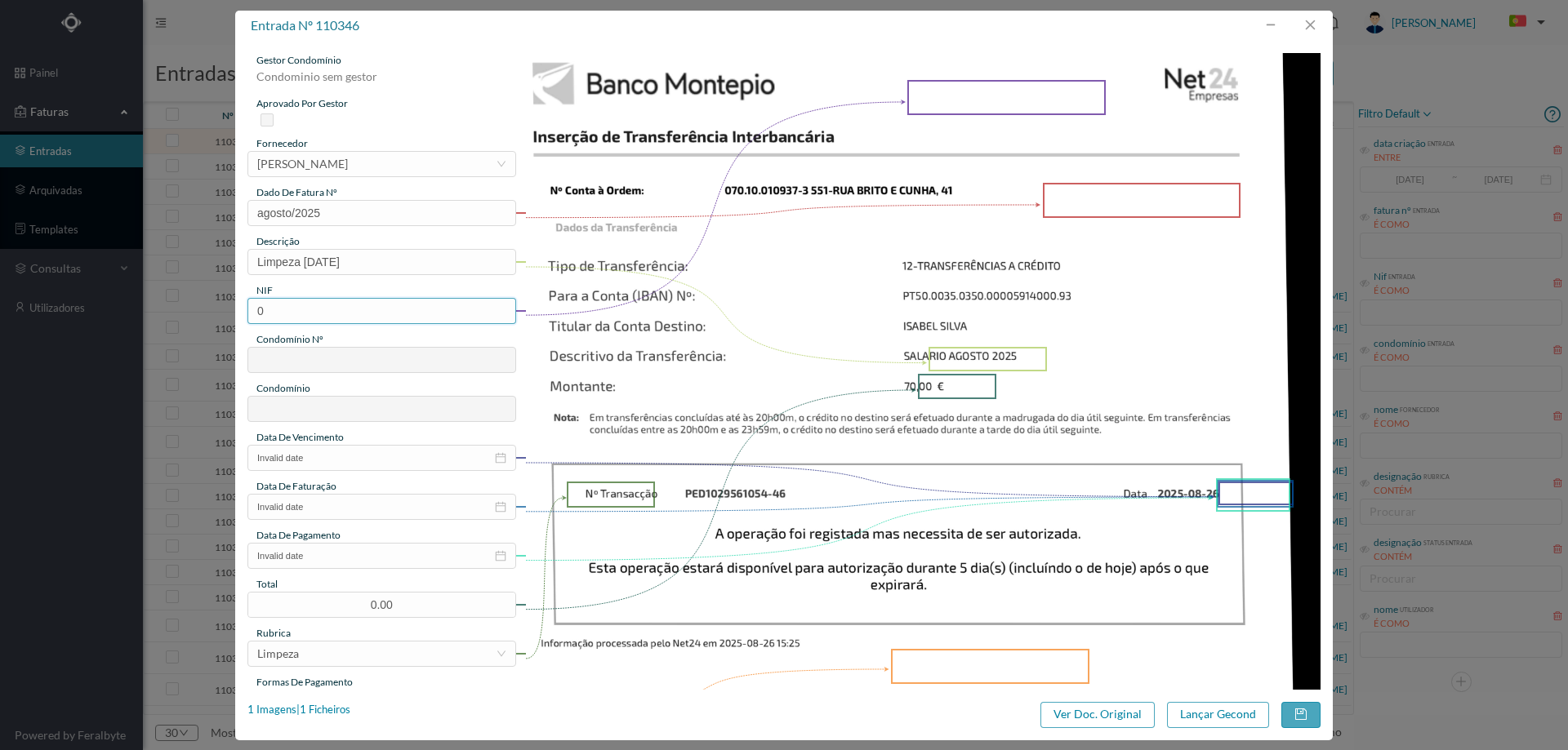
type input "901686107"
type input "551"
type input "ED. RUA BRITO E CUNHA, 41"
type input "901686107"
click at [327, 456] on input "Invalid date" at bounding box center [382, 458] width 268 height 26
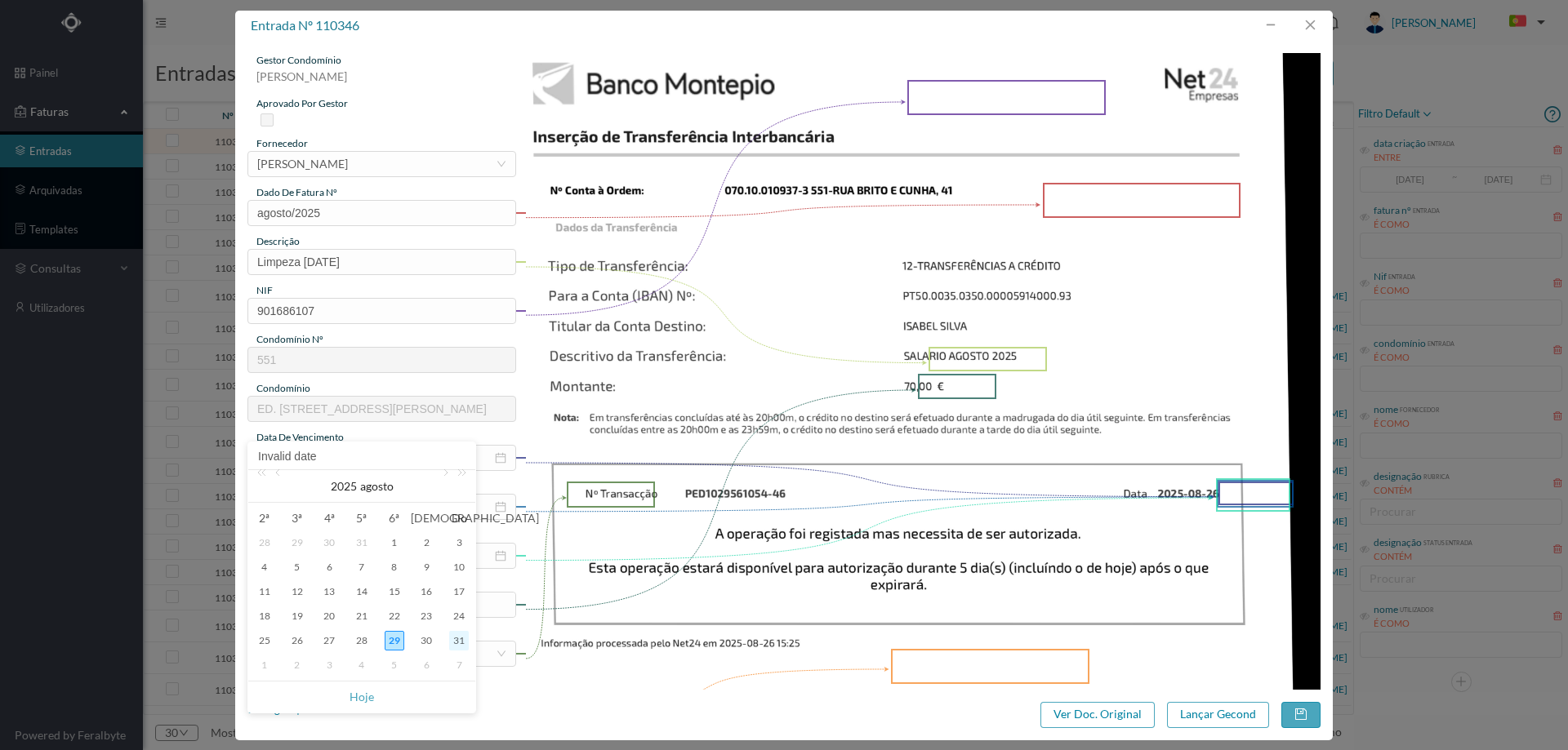
click at [454, 638] on div "31" at bounding box center [459, 641] width 20 height 20
type input "2025-08-31"
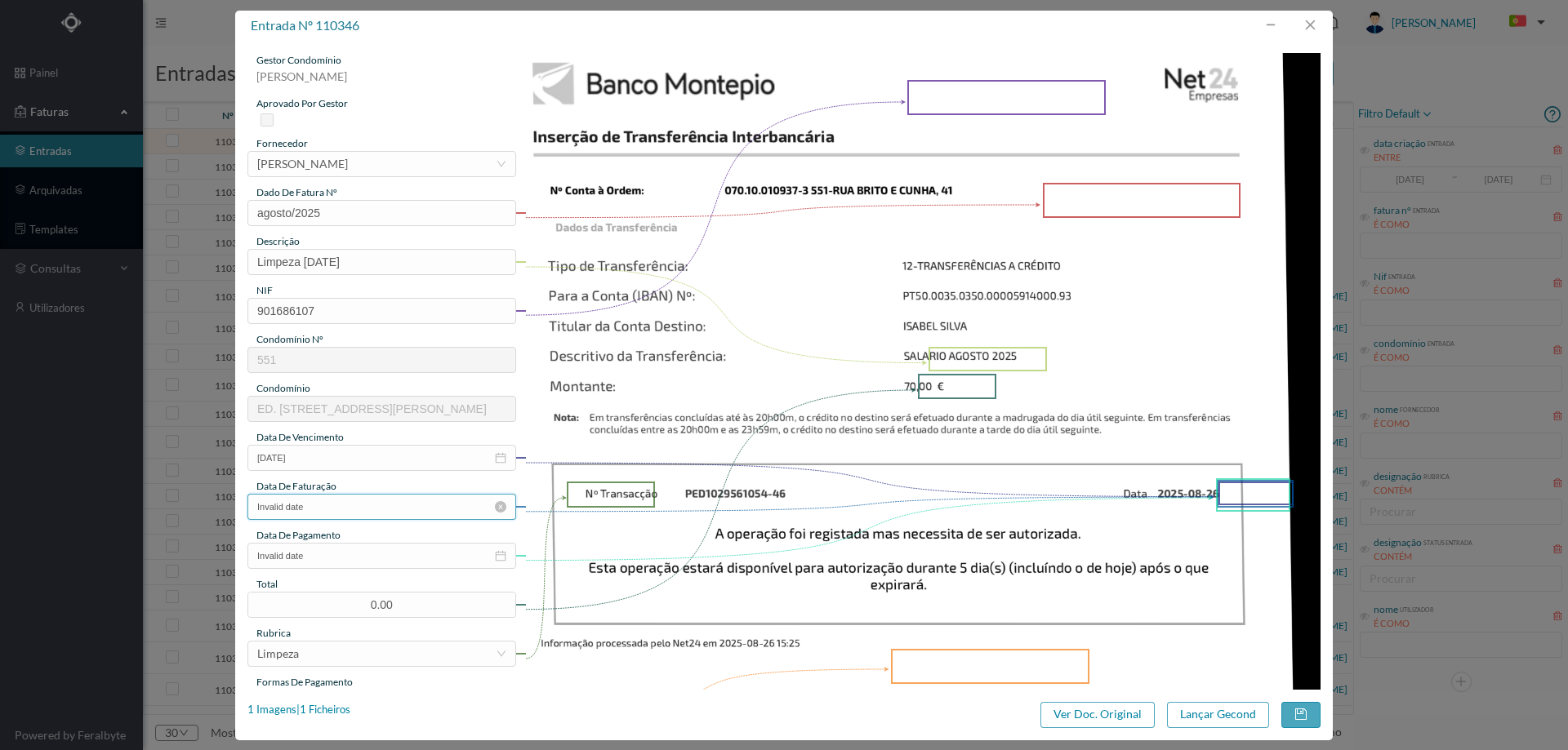
click at [324, 504] on input "Invalid date" at bounding box center [382, 507] width 268 height 26
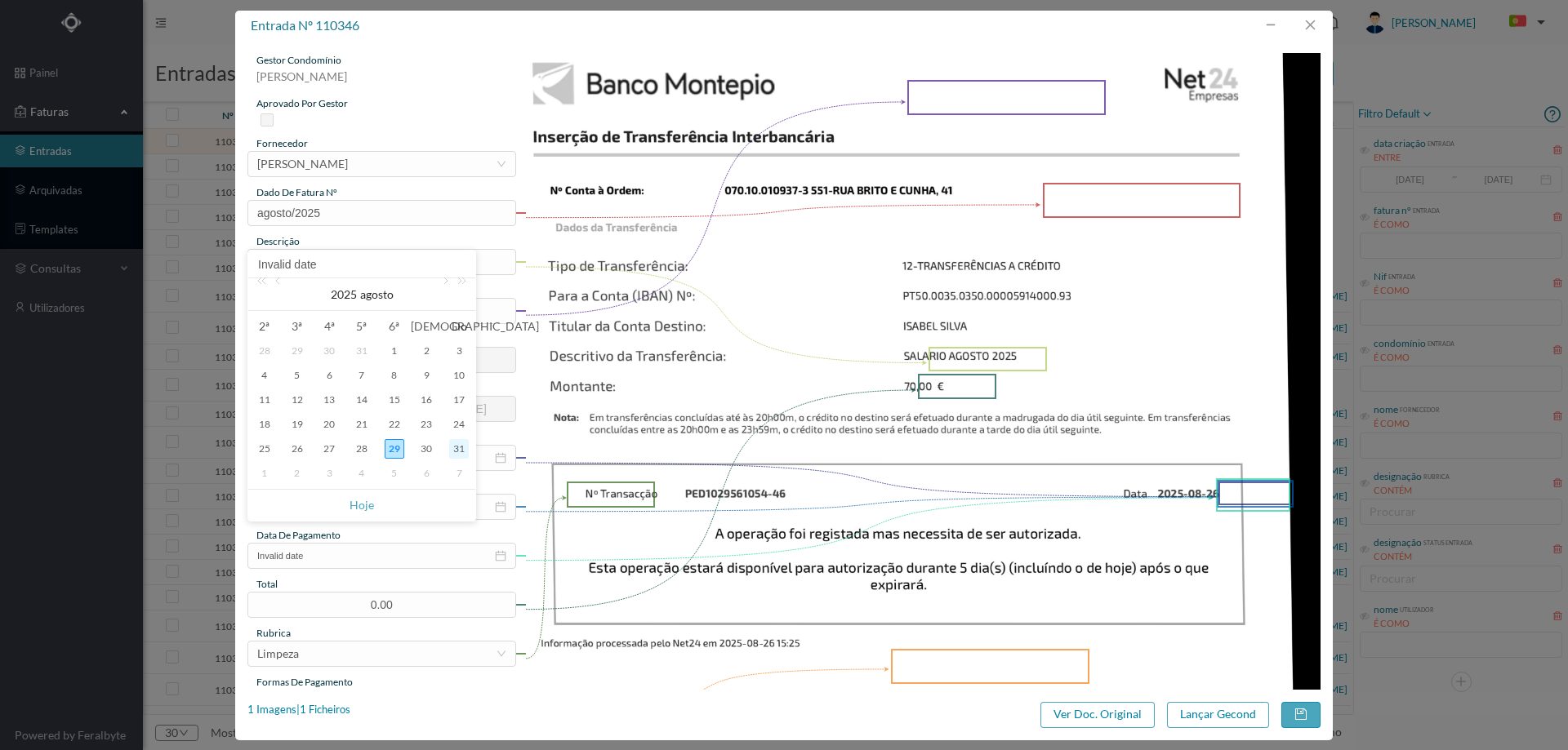
click at [454, 453] on div "31" at bounding box center [459, 449] width 20 height 20
type input "2025-08-31"
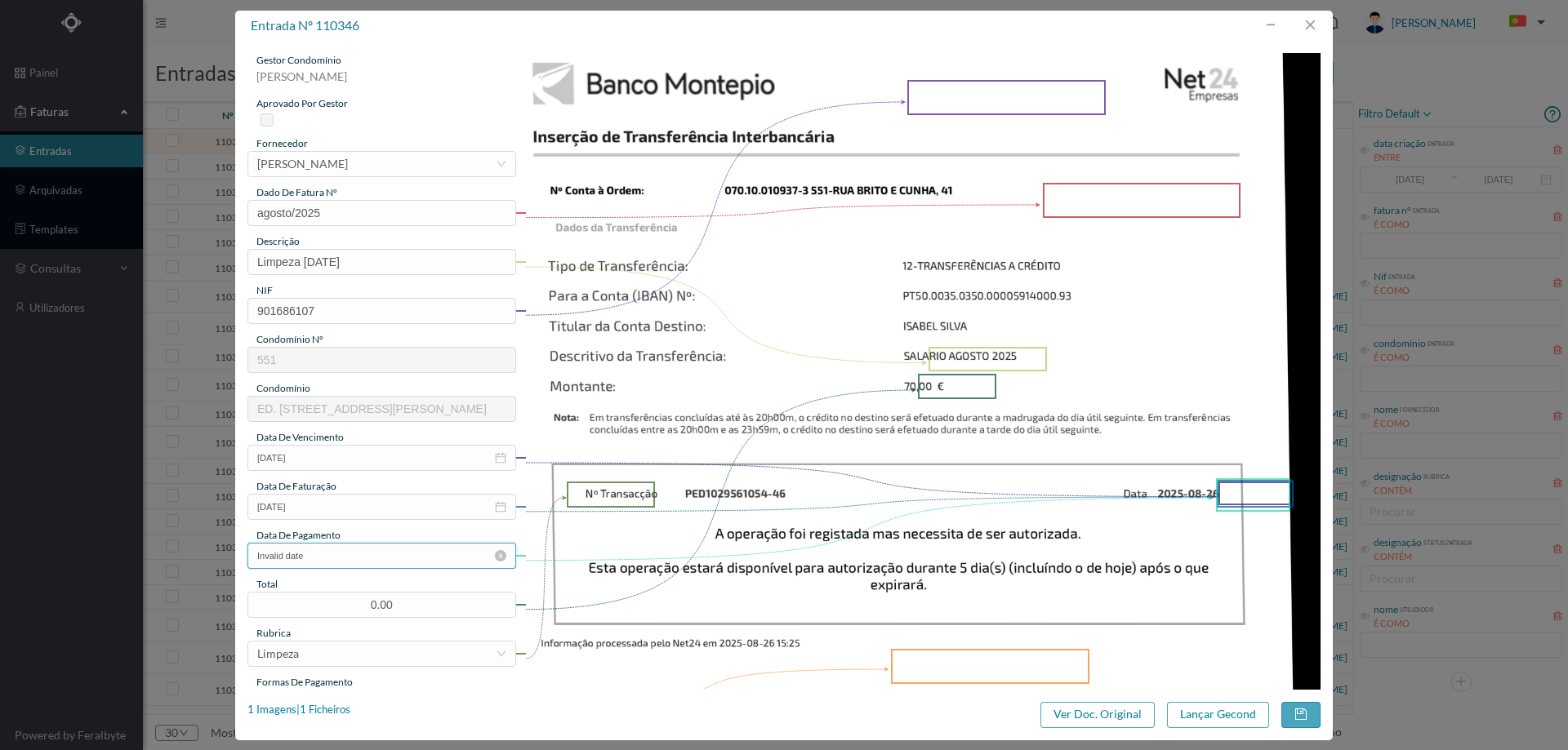
click at [377, 550] on input "Invalid date" at bounding box center [382, 556] width 268 height 26
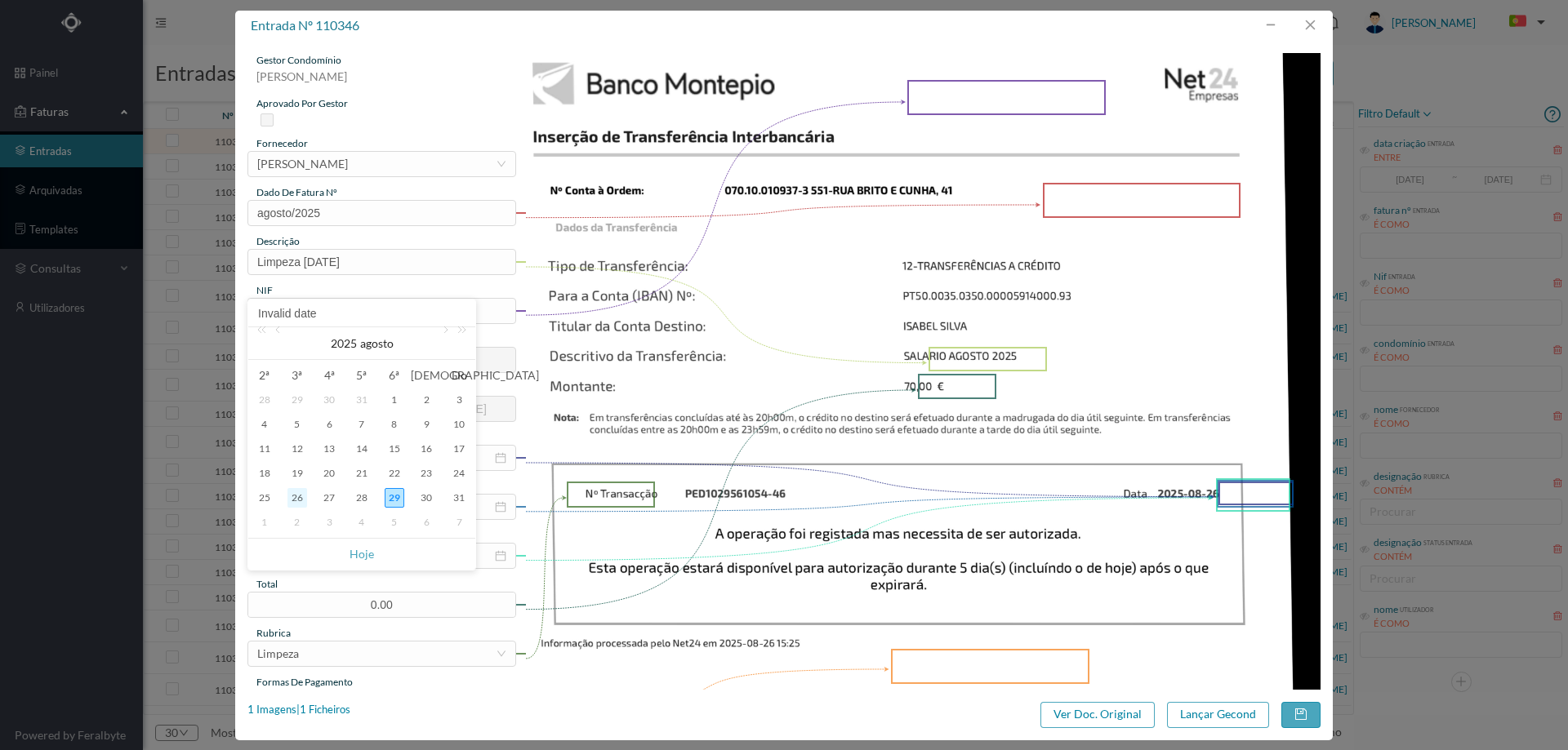
click at [297, 496] on div "26" at bounding box center [297, 498] width 20 height 20
type input "2025-08-26"
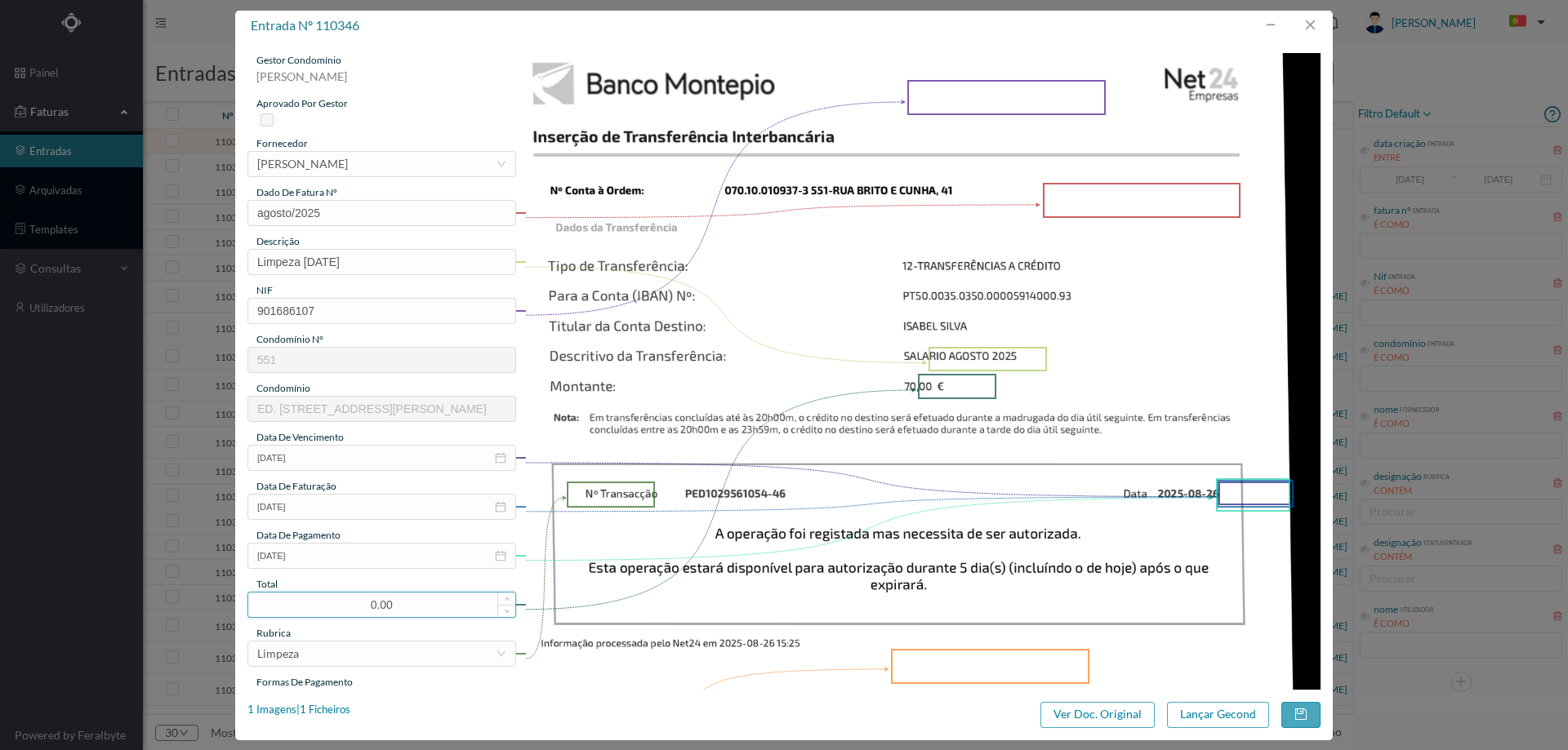
drag, startPoint x: 393, startPoint y: 603, endPoint x: 366, endPoint y: 602, distance: 27.0
click at [366, 602] on input "0.00" at bounding box center [382, 605] width 267 height 24
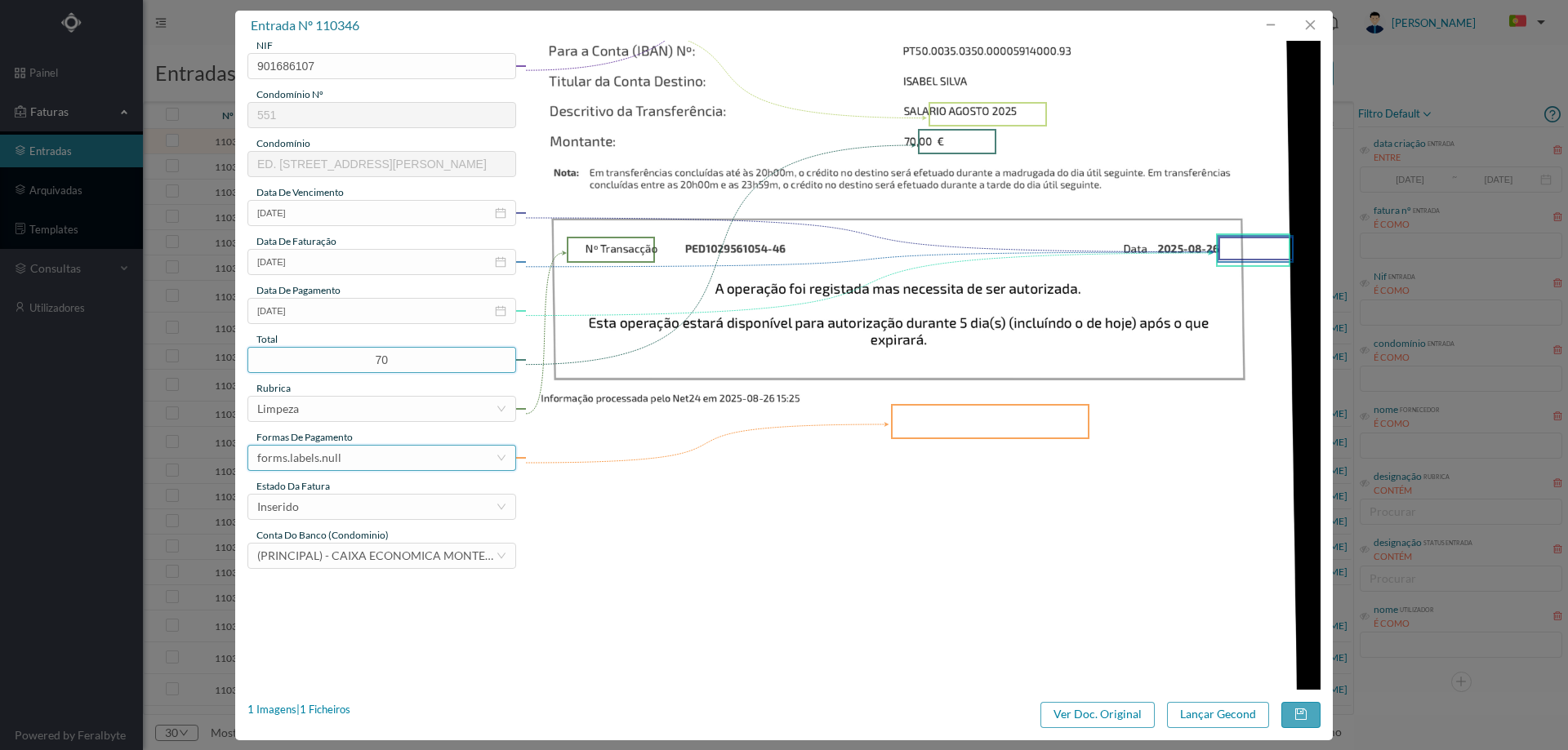
click at [282, 453] on div "forms.labels.null" at bounding box center [299, 458] width 84 height 24
type input "70.00"
click at [329, 554] on li "transferência bancária" at bounding box center [381, 541] width 267 height 26
click at [323, 506] on div "Inserido" at bounding box center [376, 507] width 239 height 24
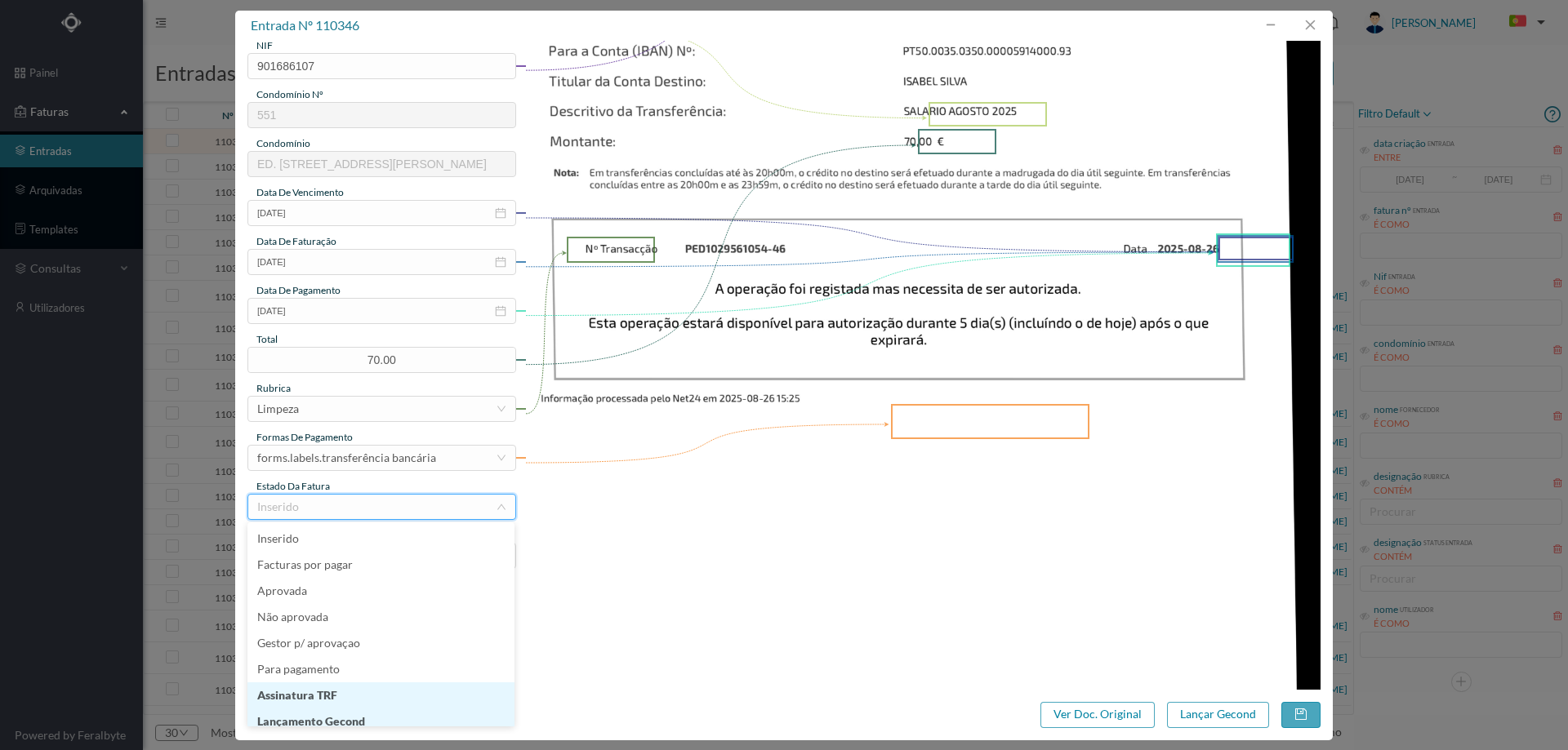
scroll to position [8, 0]
click at [355, 716] on li "Lançamento Gecond" at bounding box center [381, 714] width 267 height 26
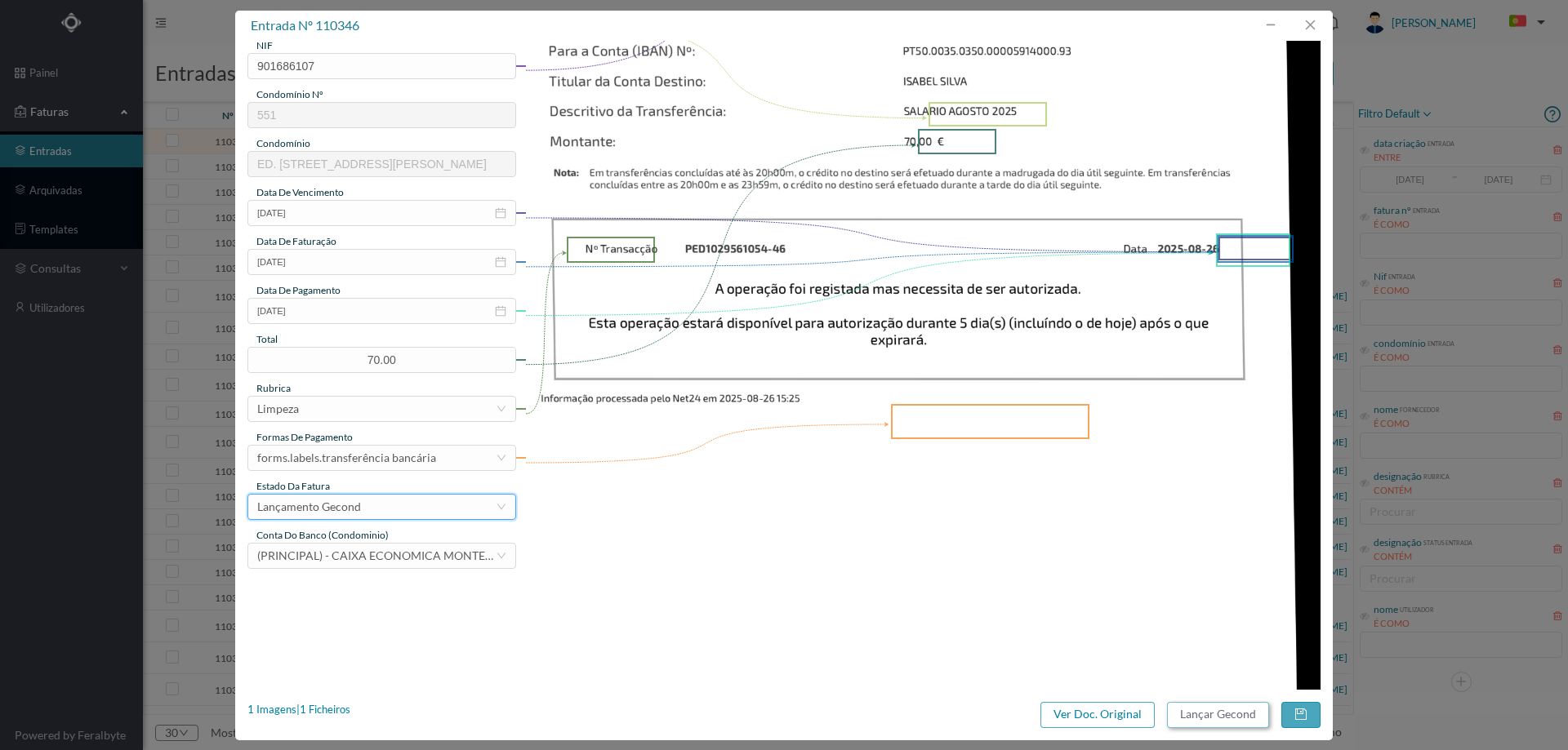
click at [1185, 706] on button "Lançar Gecond" at bounding box center [1218, 715] width 102 height 26
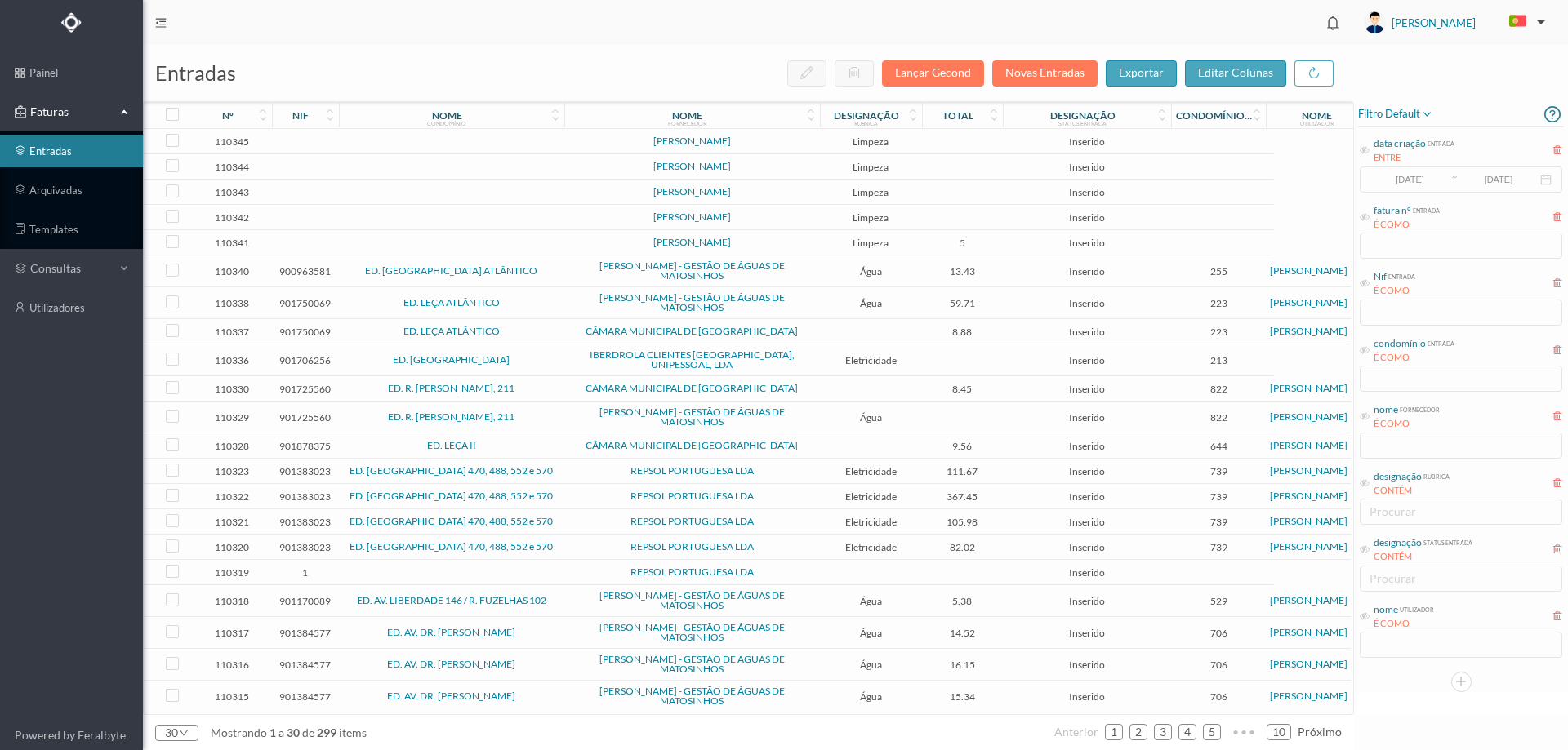
click at [894, 143] on span "Limpeza" at bounding box center [872, 141] width 94 height 13
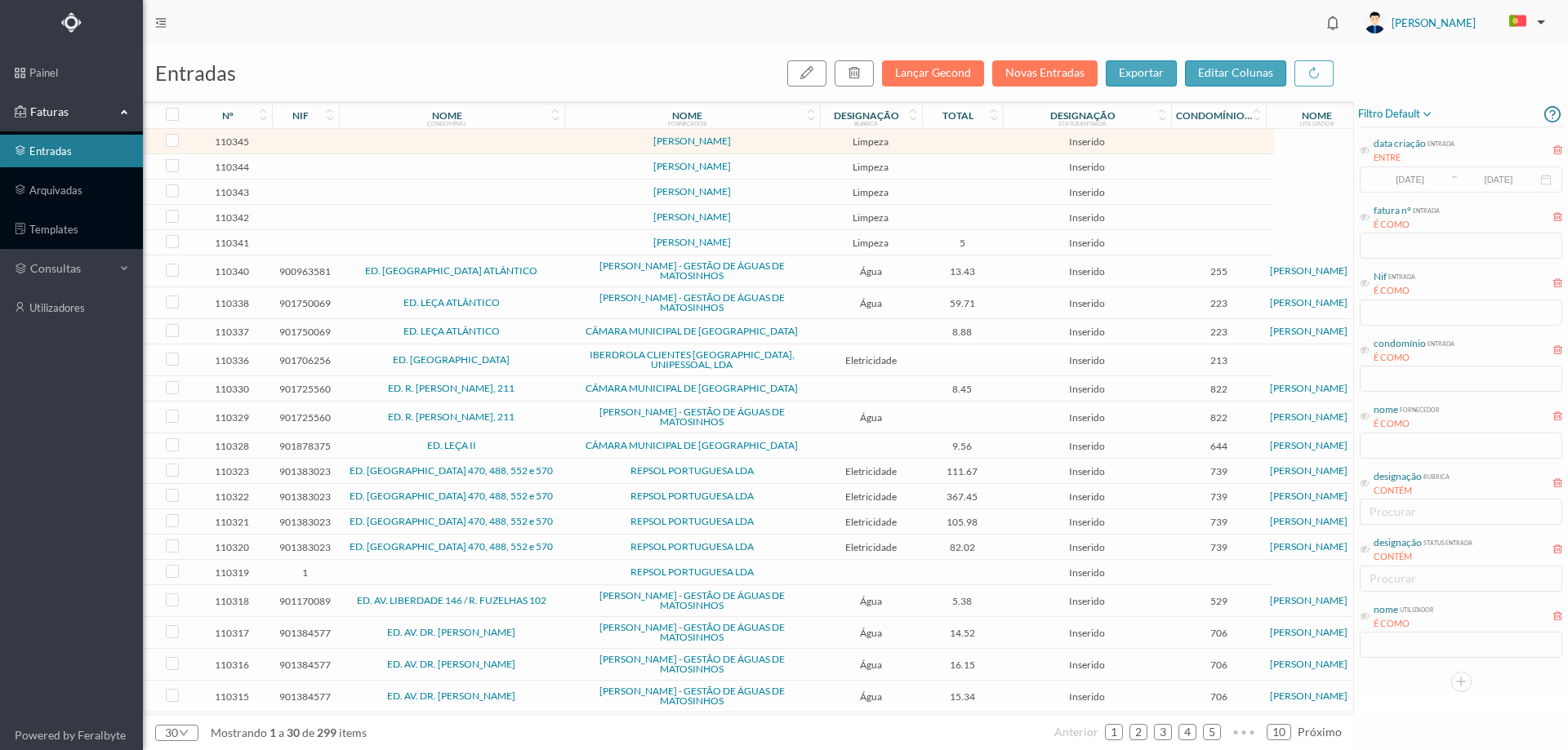
click at [894, 143] on span "Limpeza" at bounding box center [872, 141] width 94 height 13
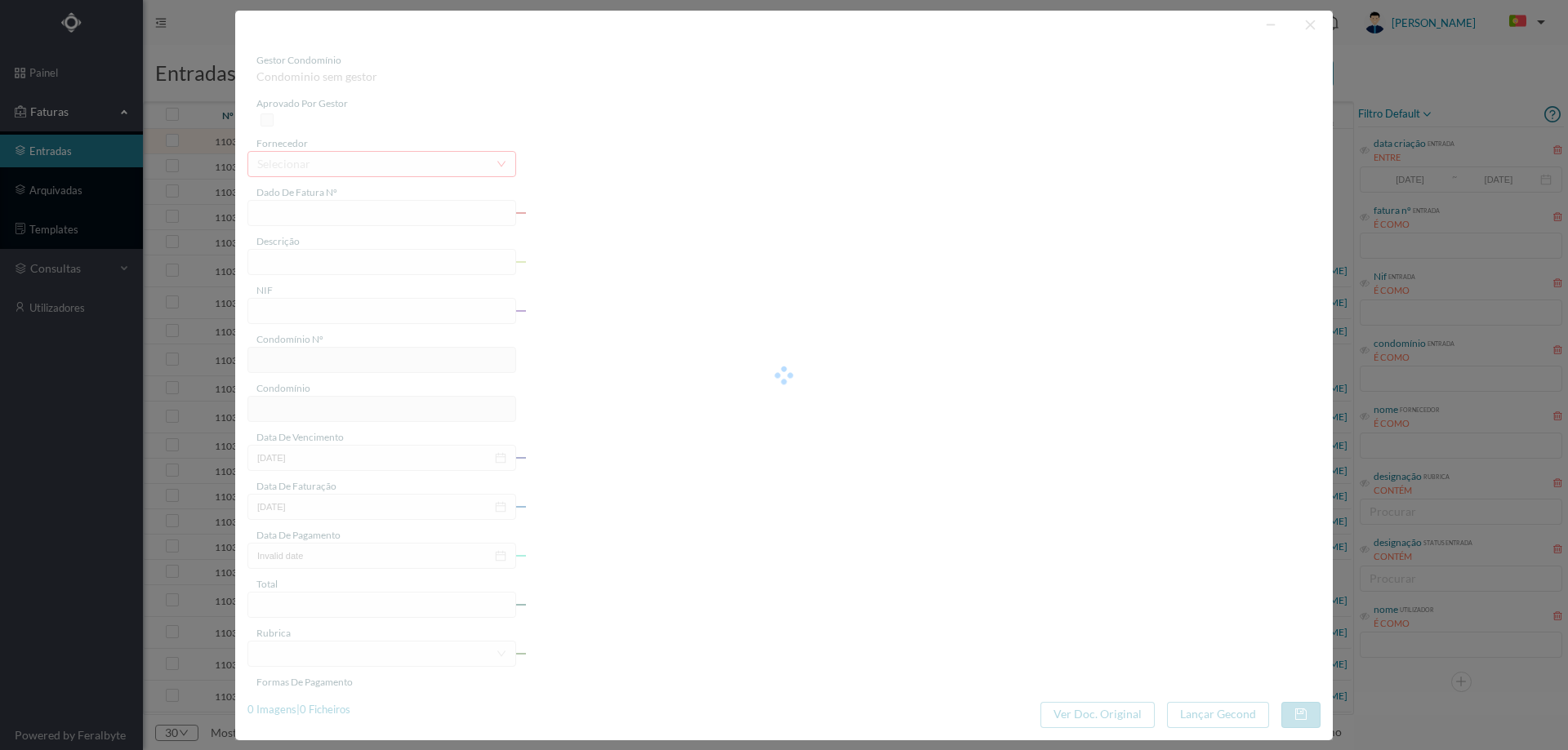
type input "RIO AGOSTO 2025"
type input "0"
type input "Invalid date"
type input "0.00"
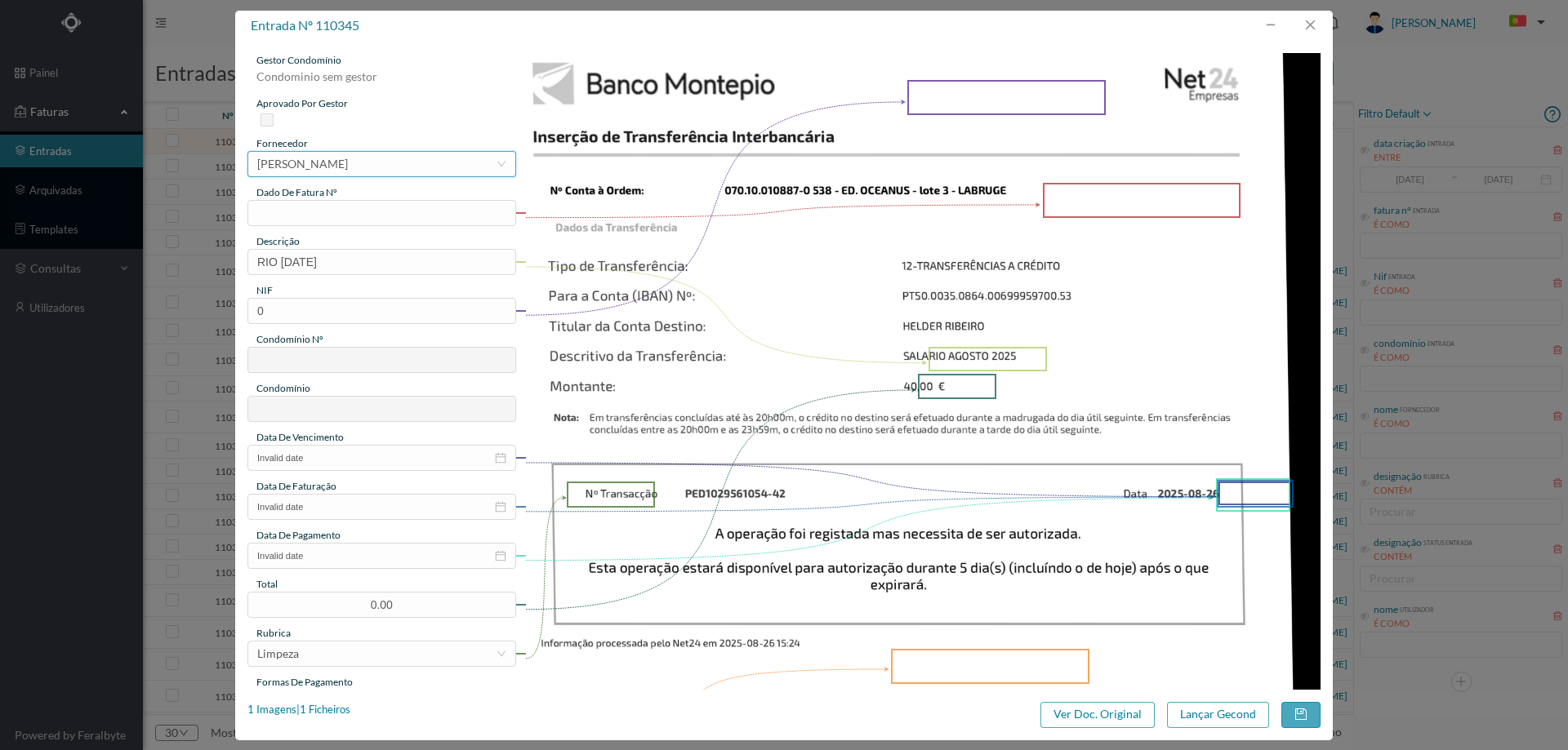
click at [348, 169] on div "MARIA DO CARMO BRAGA DA SILVA CARDOSO" at bounding box center [303, 163] width 91 height 24
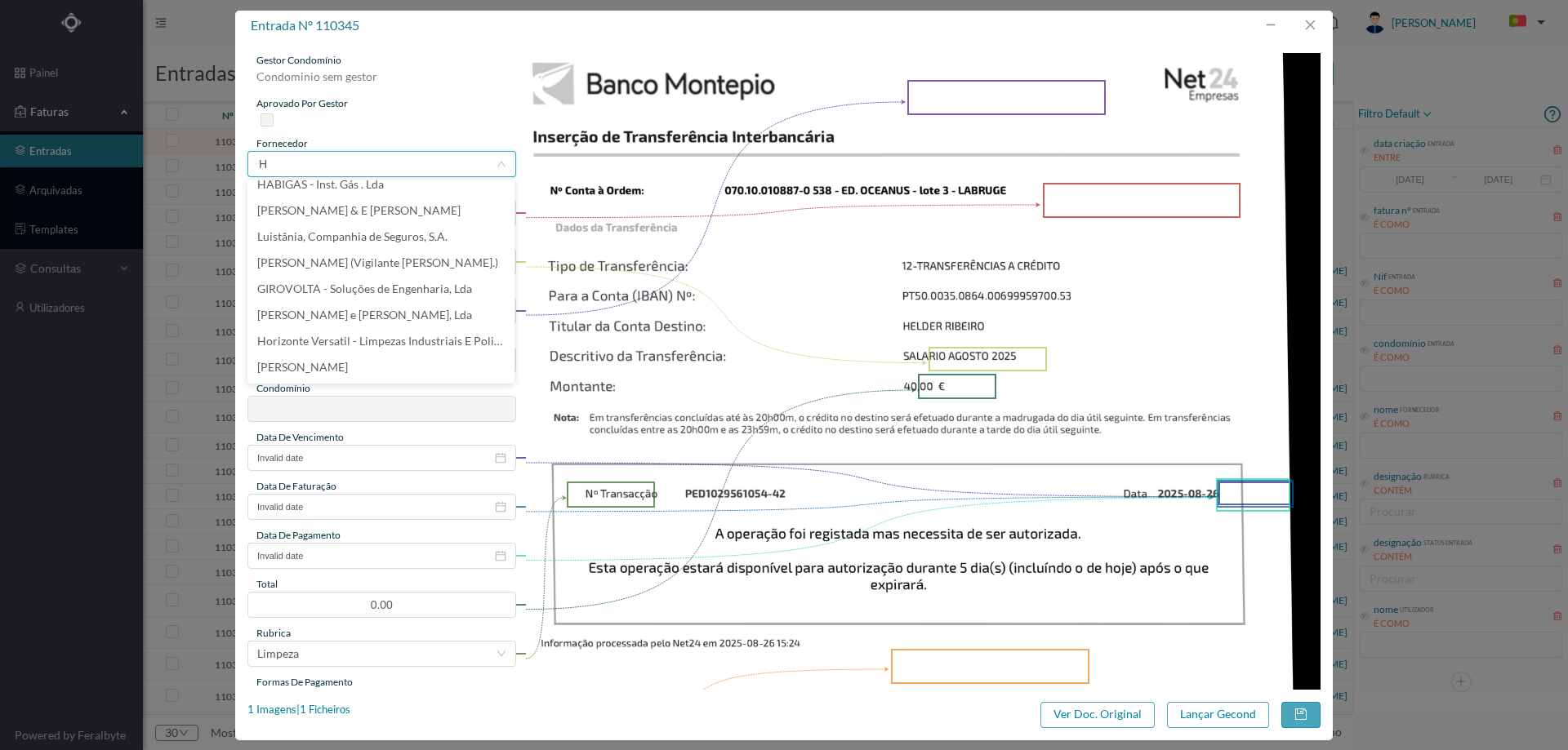
scroll to position [4, 0]
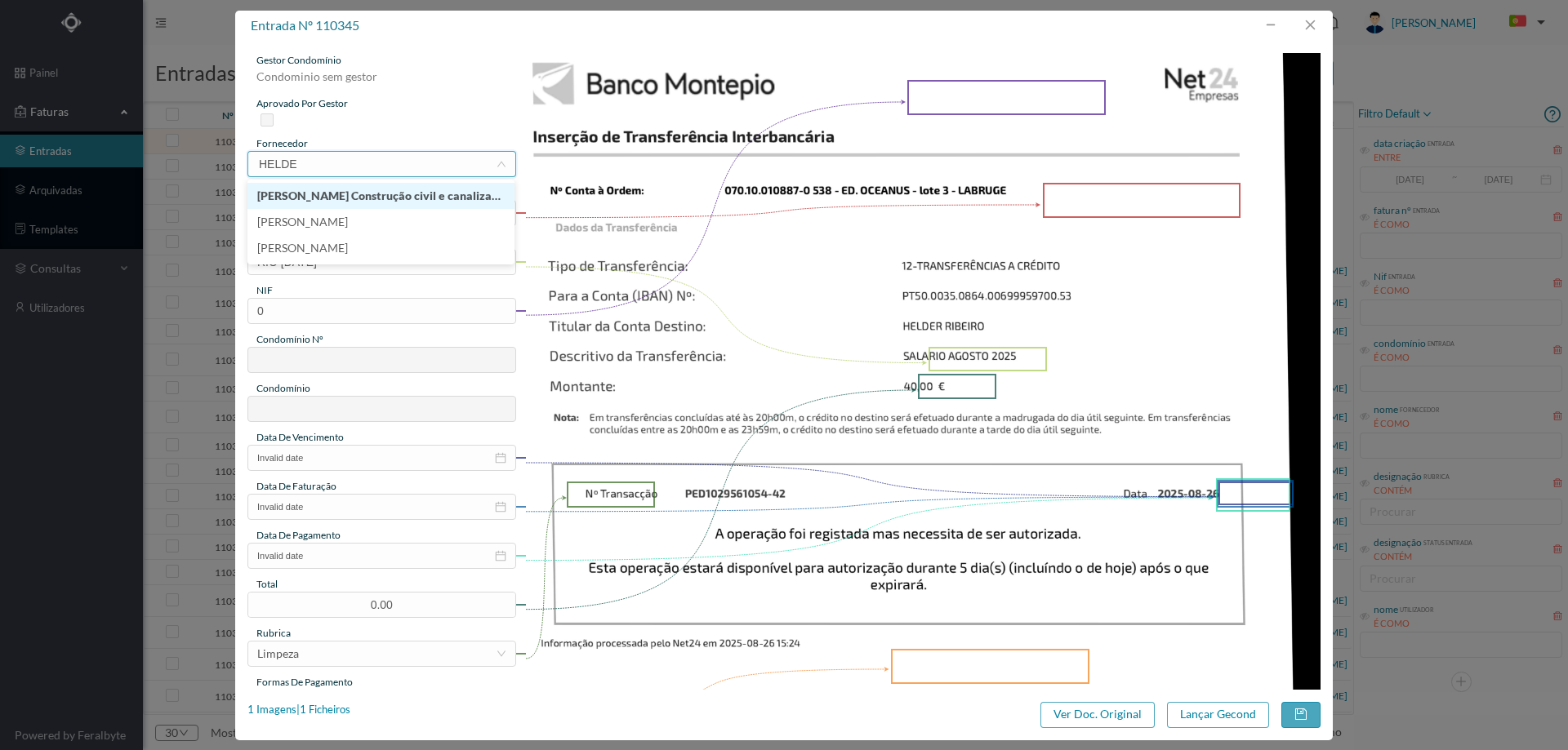
type input "HELDER"
click at [348, 225] on li "HELDER RIBEIRO" at bounding box center [381, 222] width 267 height 26
click at [348, 217] on input "text" at bounding box center [382, 213] width 268 height 26
type input "agosto/2025"
drag, startPoint x: 278, startPoint y: 262, endPoint x: 218, endPoint y: 261, distance: 60.0
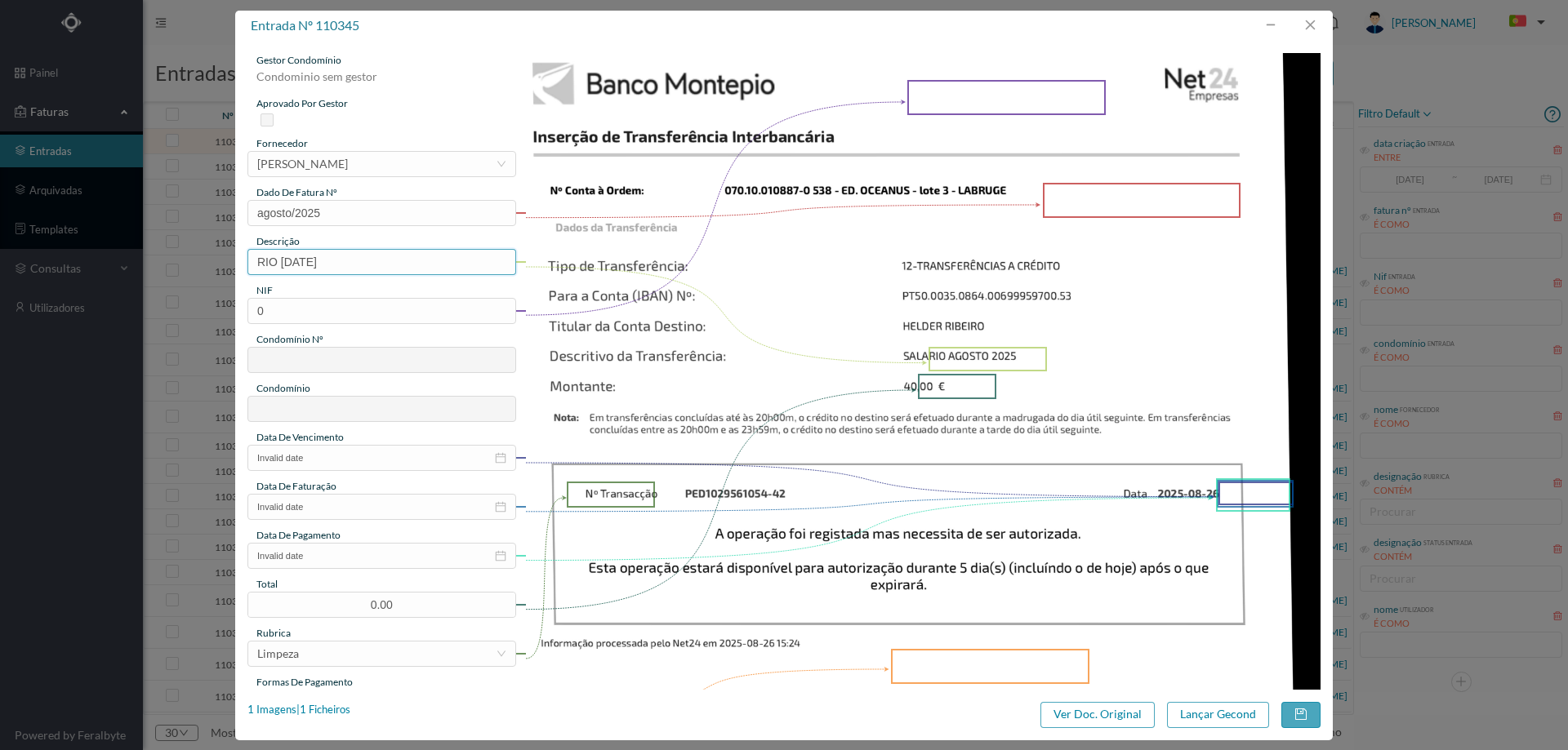
click at [218, 261] on div "entrada nº 110345 gestor condomínio Condominio sem gestor aprovado por gestor f…" at bounding box center [784, 375] width 1568 height 750
type input "JARDINAGEM AGOSTO 2025"
click at [396, 324] on div "gestor condomínio Condominio sem gestor aprovado por gestor fornecedor selecion…" at bounding box center [382, 433] width 268 height 761
click at [388, 310] on input "0" at bounding box center [382, 311] width 268 height 26
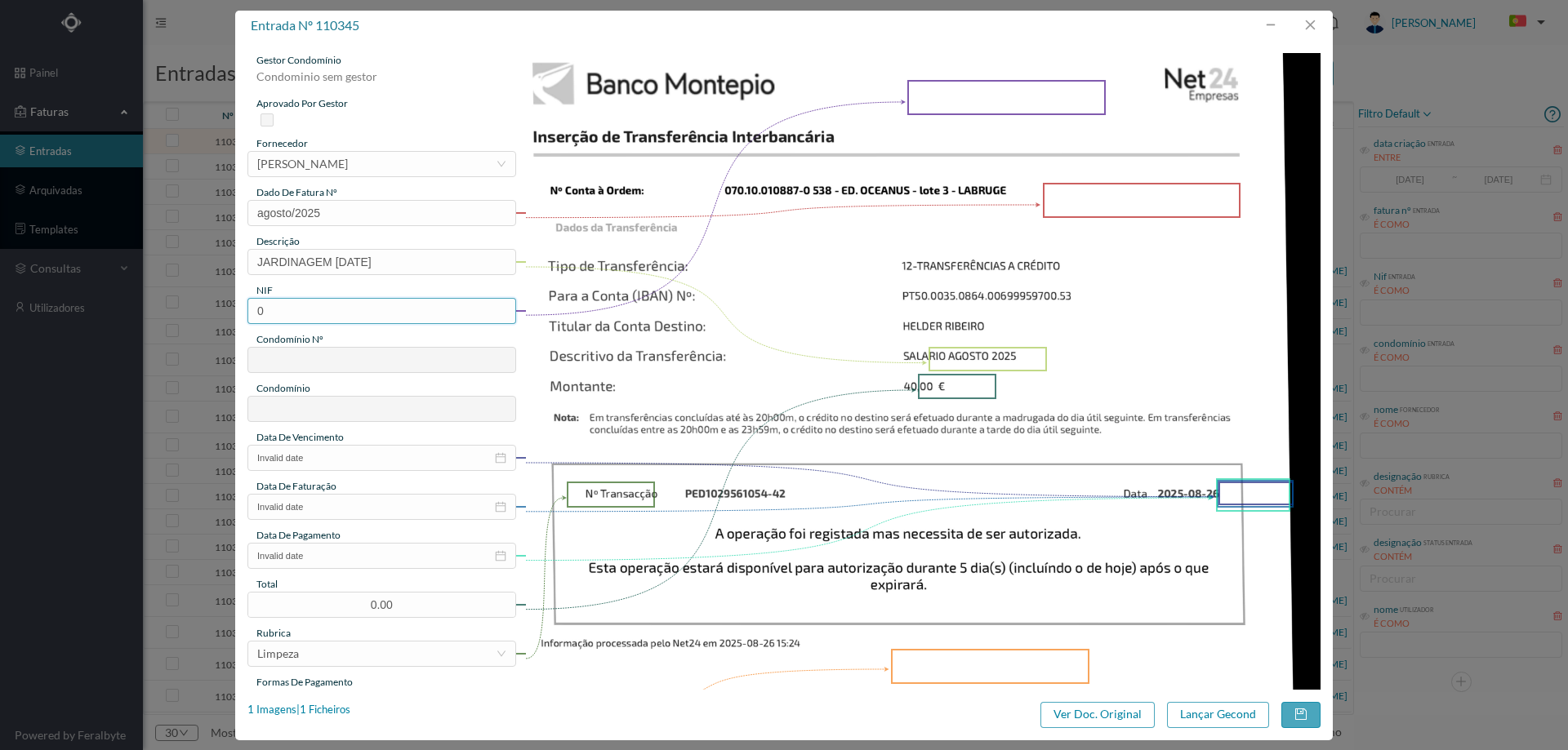
paste input "90131580"
type input "901315800"
type input "538"
type input "ED. OCEANUS - lote 3 - LABRUGE"
type input "901315800"
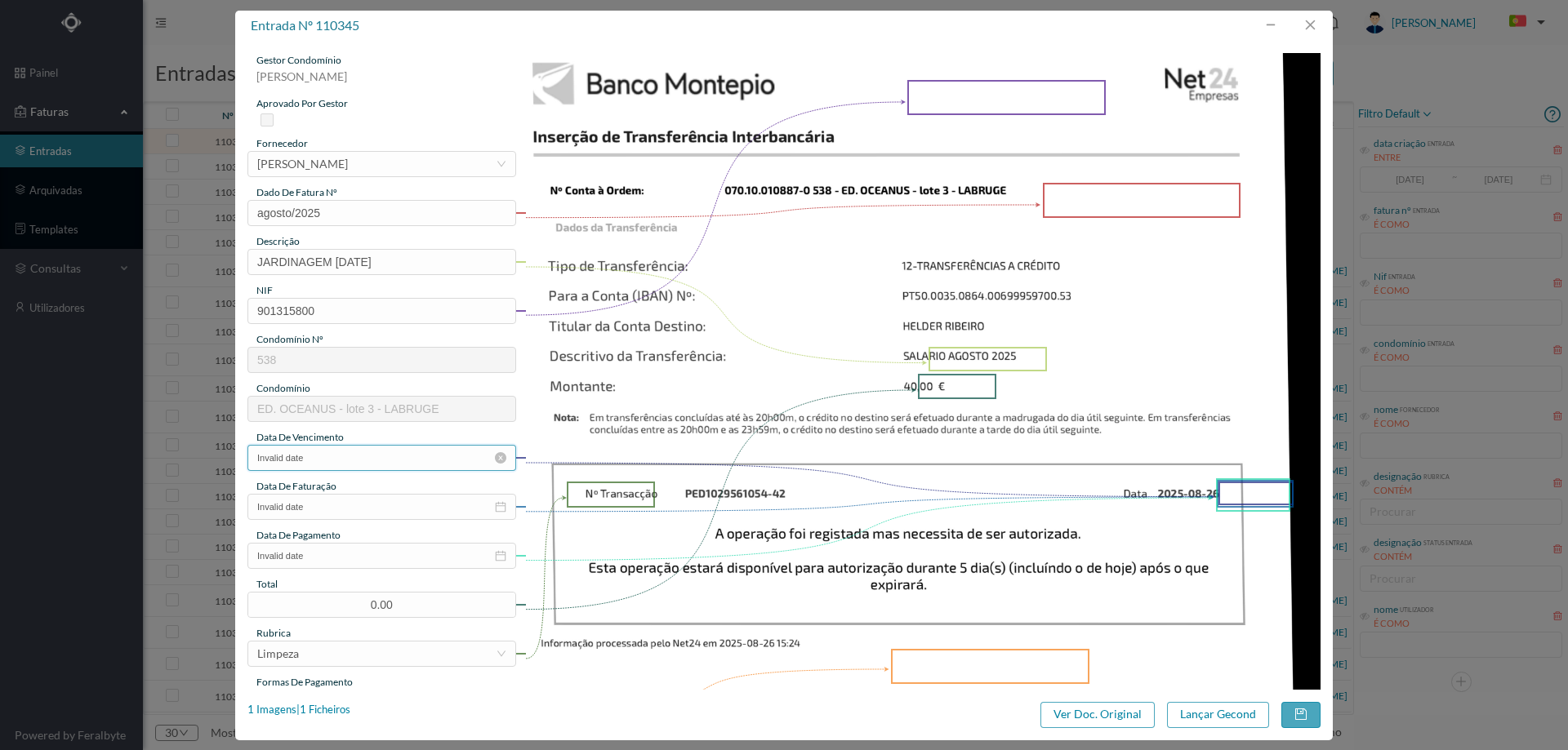
click at [331, 467] on input "Invalid date" at bounding box center [382, 458] width 268 height 26
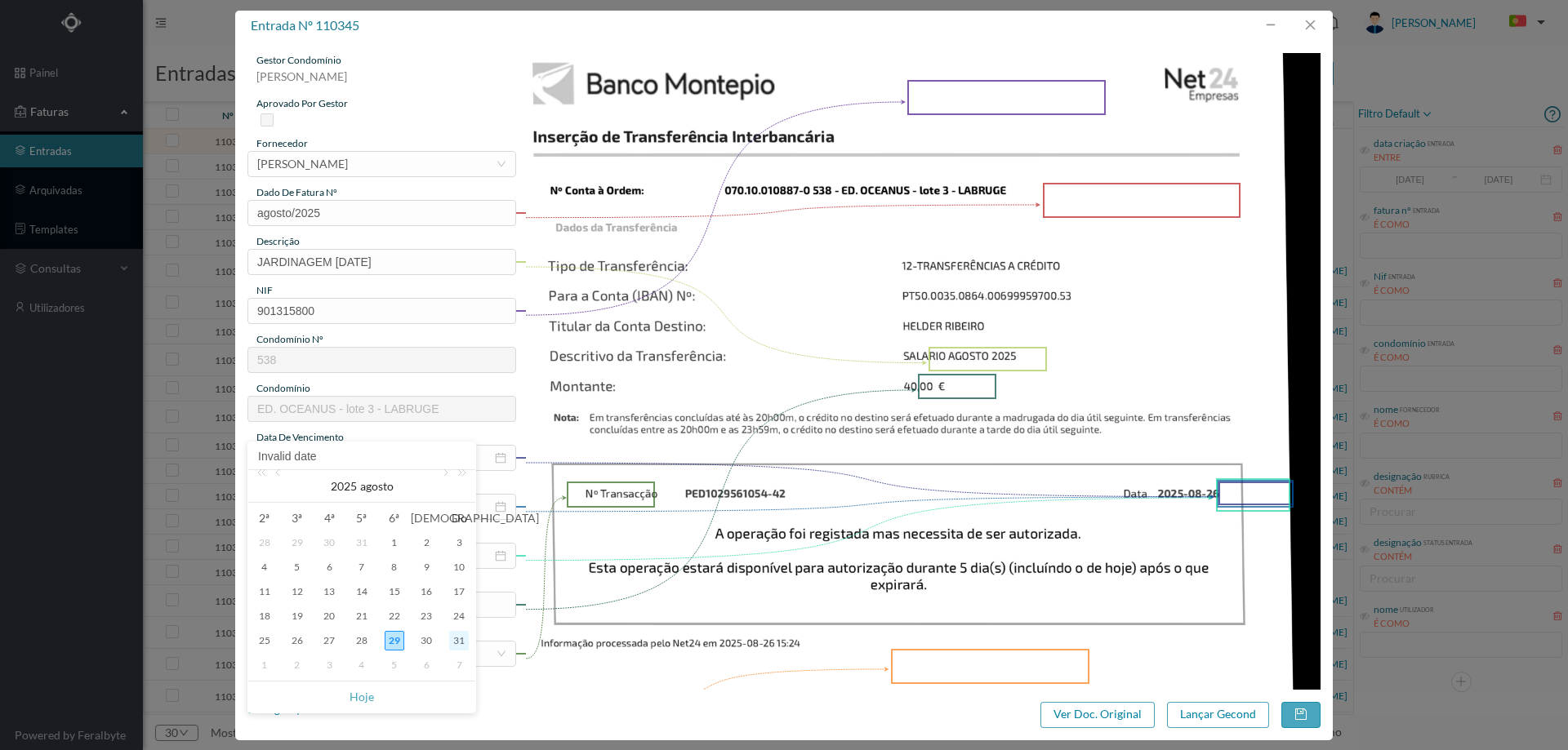
click at [452, 642] on div "31" at bounding box center [459, 641] width 20 height 20
type input "2025-08-31"
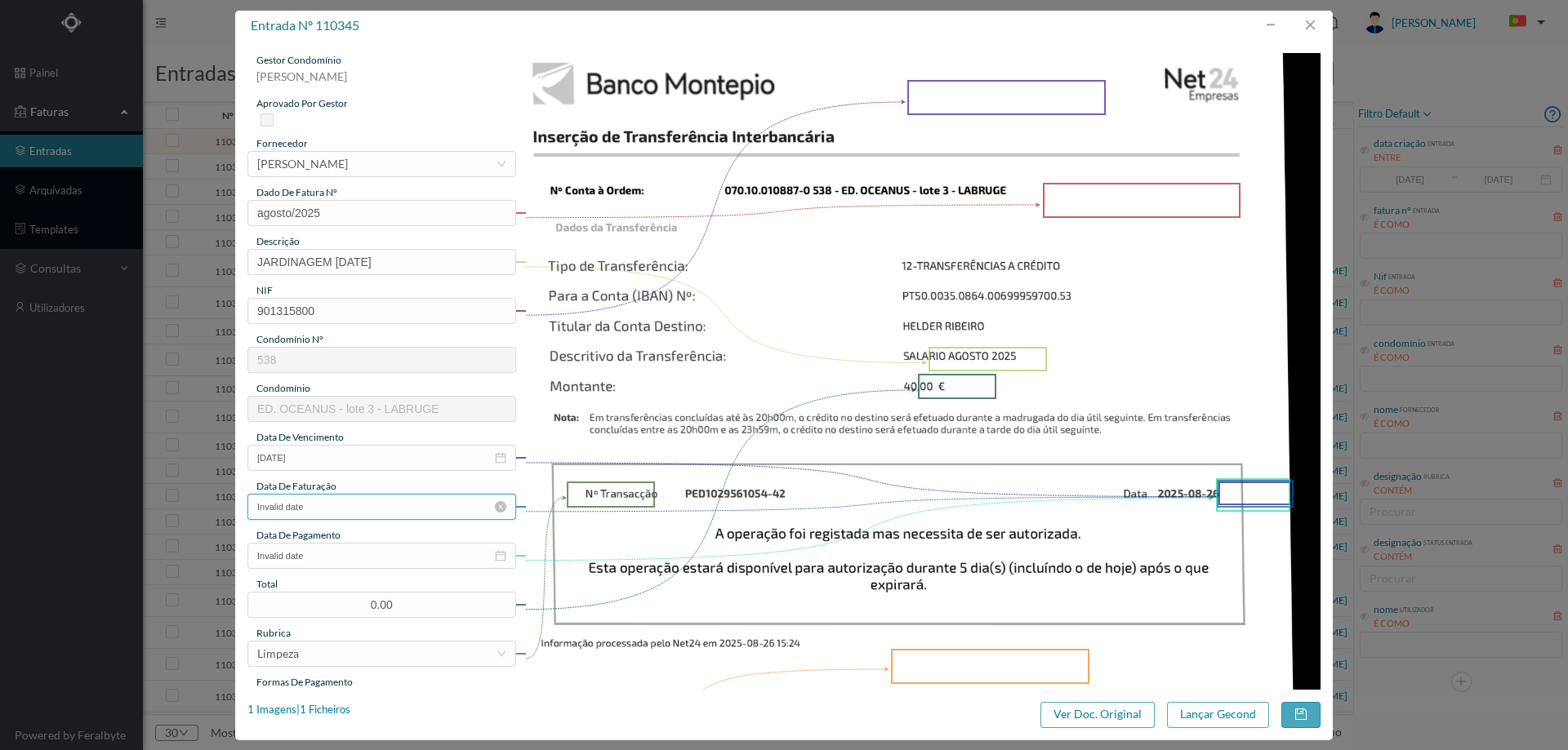
click at [355, 502] on input "Invalid date" at bounding box center [382, 507] width 268 height 26
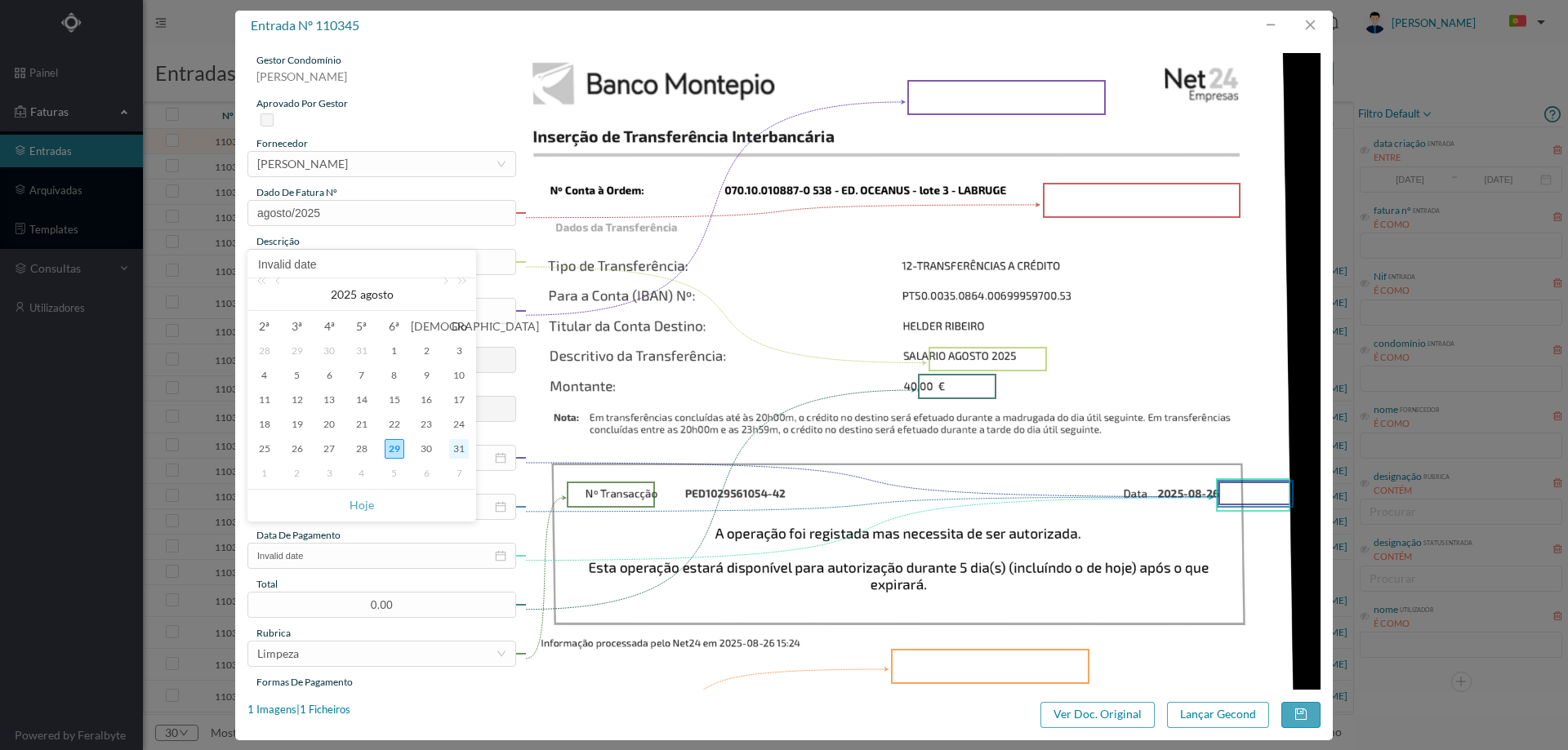
click at [456, 447] on div "31" at bounding box center [459, 449] width 20 height 20
type input "2025-08-31"
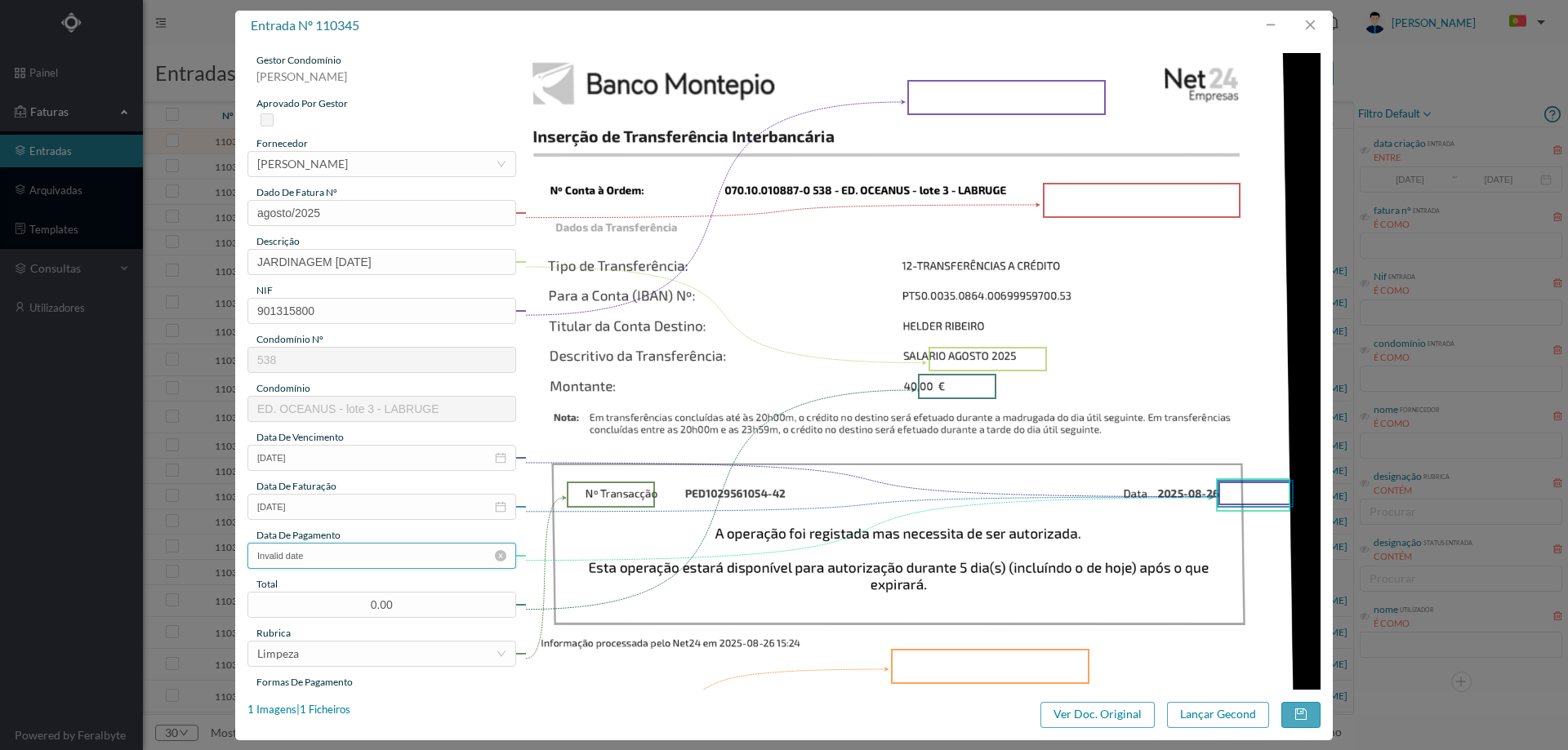
click at [385, 569] on input "Invalid date" at bounding box center [382, 556] width 268 height 26
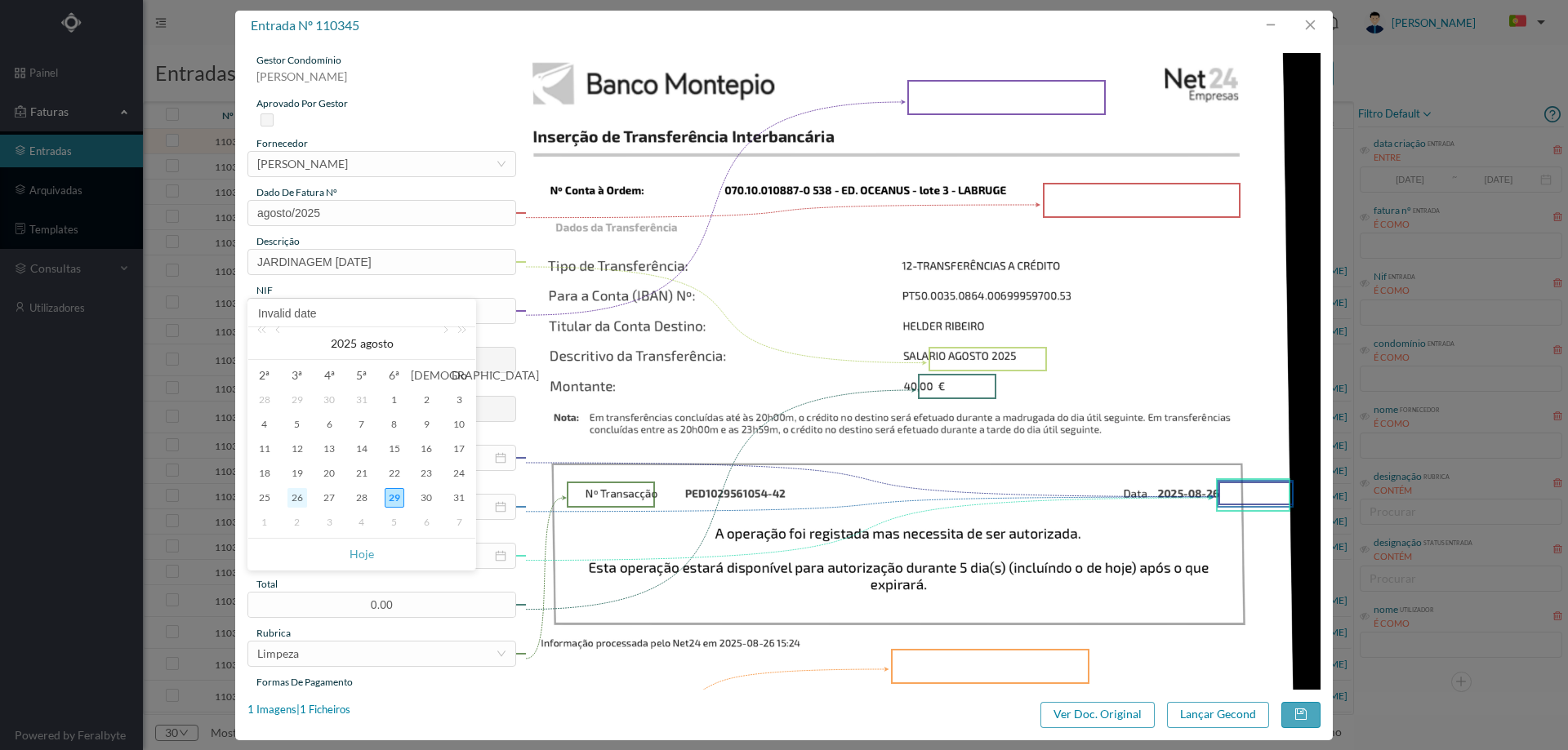
click at [301, 497] on div "26" at bounding box center [297, 498] width 20 height 20
type input "2025-08-26"
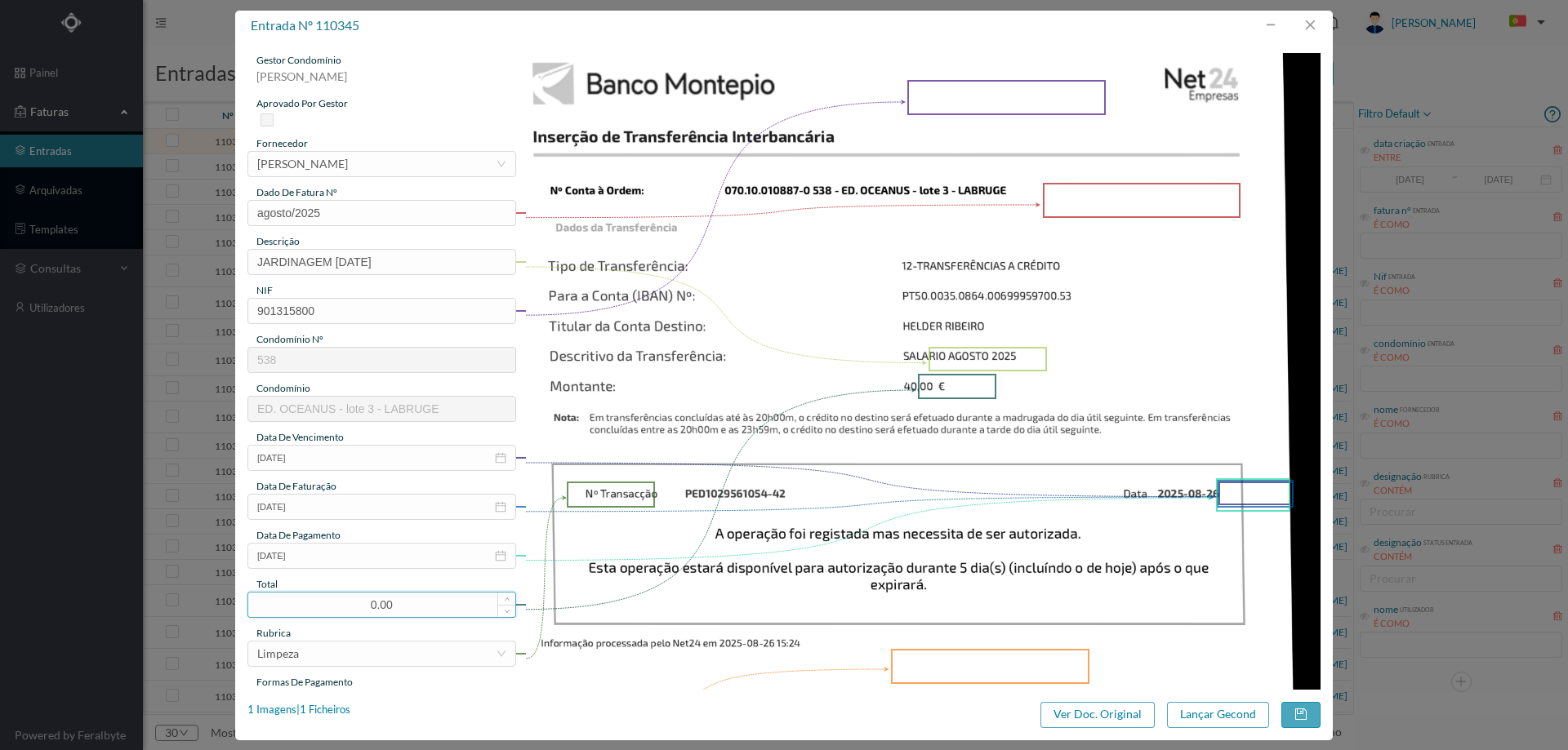
drag, startPoint x: 412, startPoint y: 611, endPoint x: 338, endPoint y: 604, distance: 74.3
click at [331, 604] on input "0.00" at bounding box center [382, 605] width 267 height 24
type input "40.00"
click at [725, 428] on img at bounding box center [923, 617] width 796 height 1126
click at [319, 649] on div "Limpeza" at bounding box center [376, 654] width 239 height 24
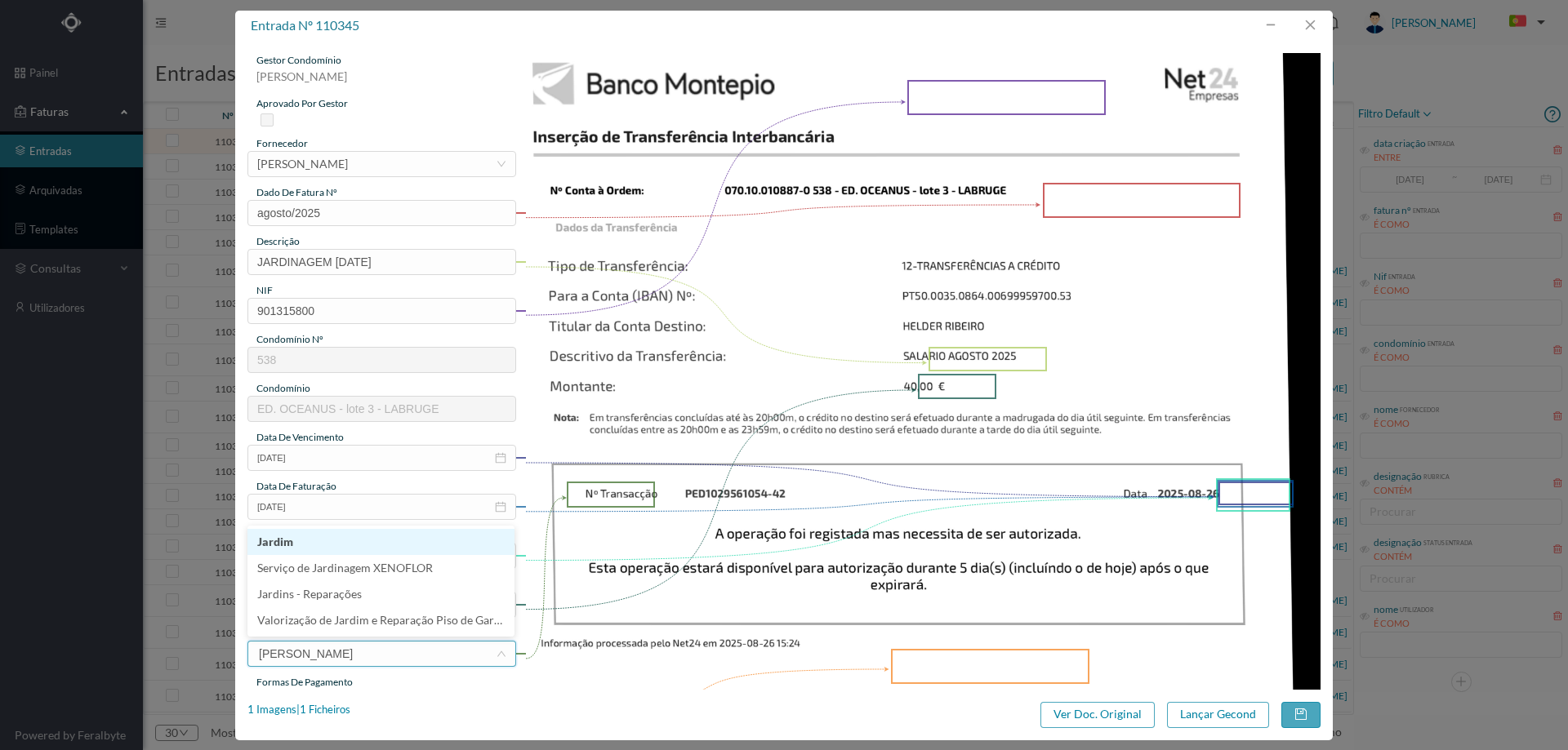
type input "JAR"
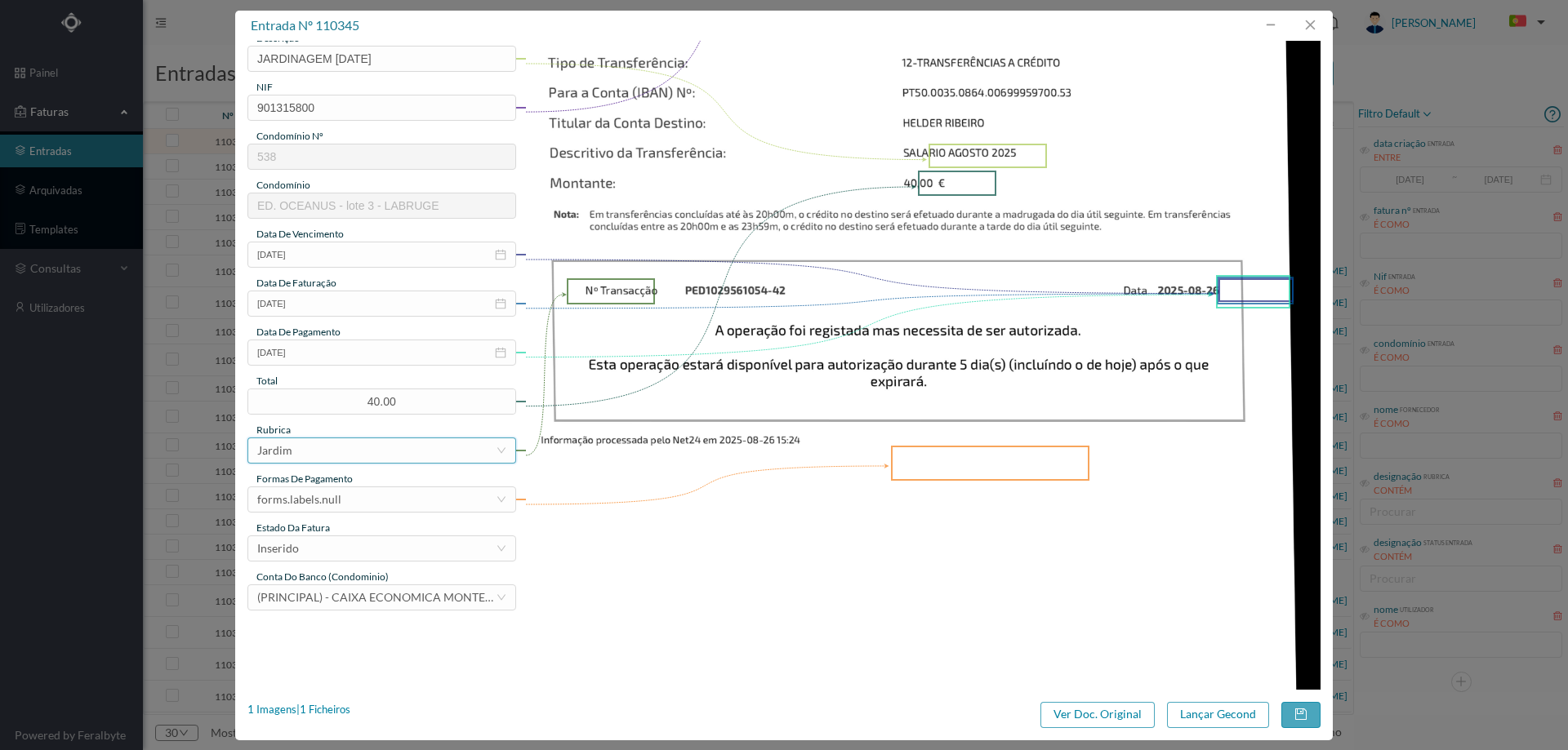
scroll to position [490, 0]
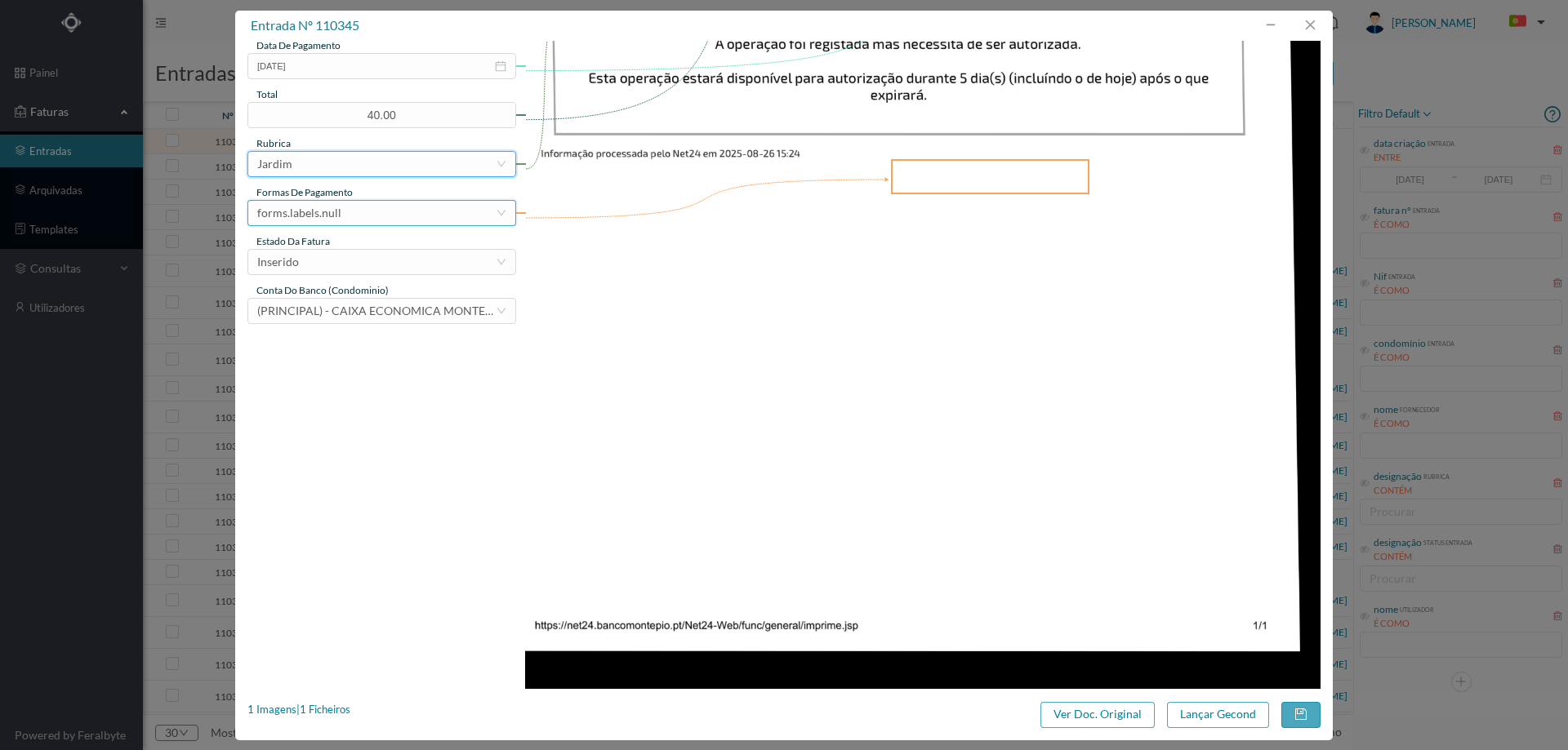
click at [349, 218] on div "forms.labels.null" at bounding box center [376, 212] width 239 height 24
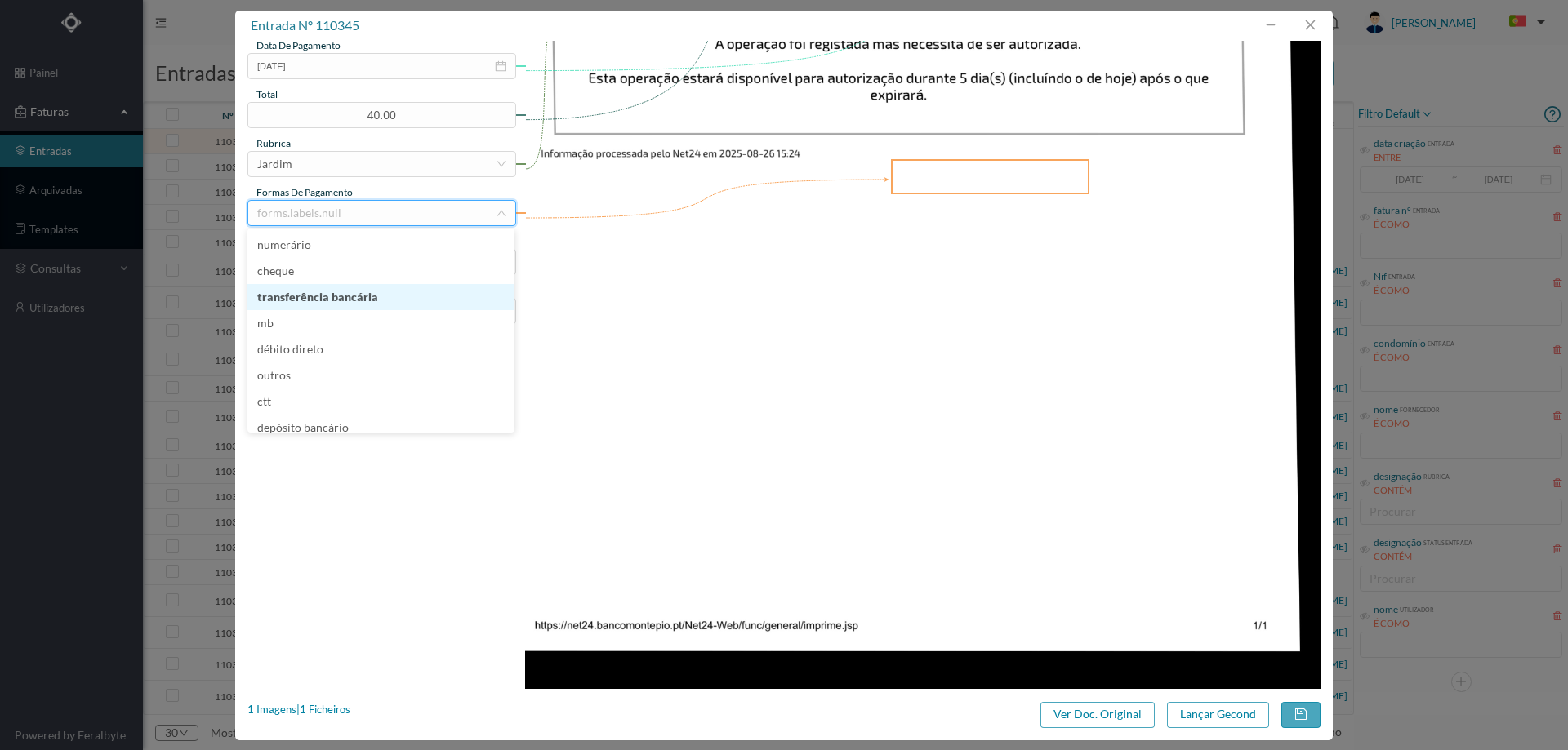
click at [359, 291] on li "transferência bancária" at bounding box center [381, 297] width 267 height 26
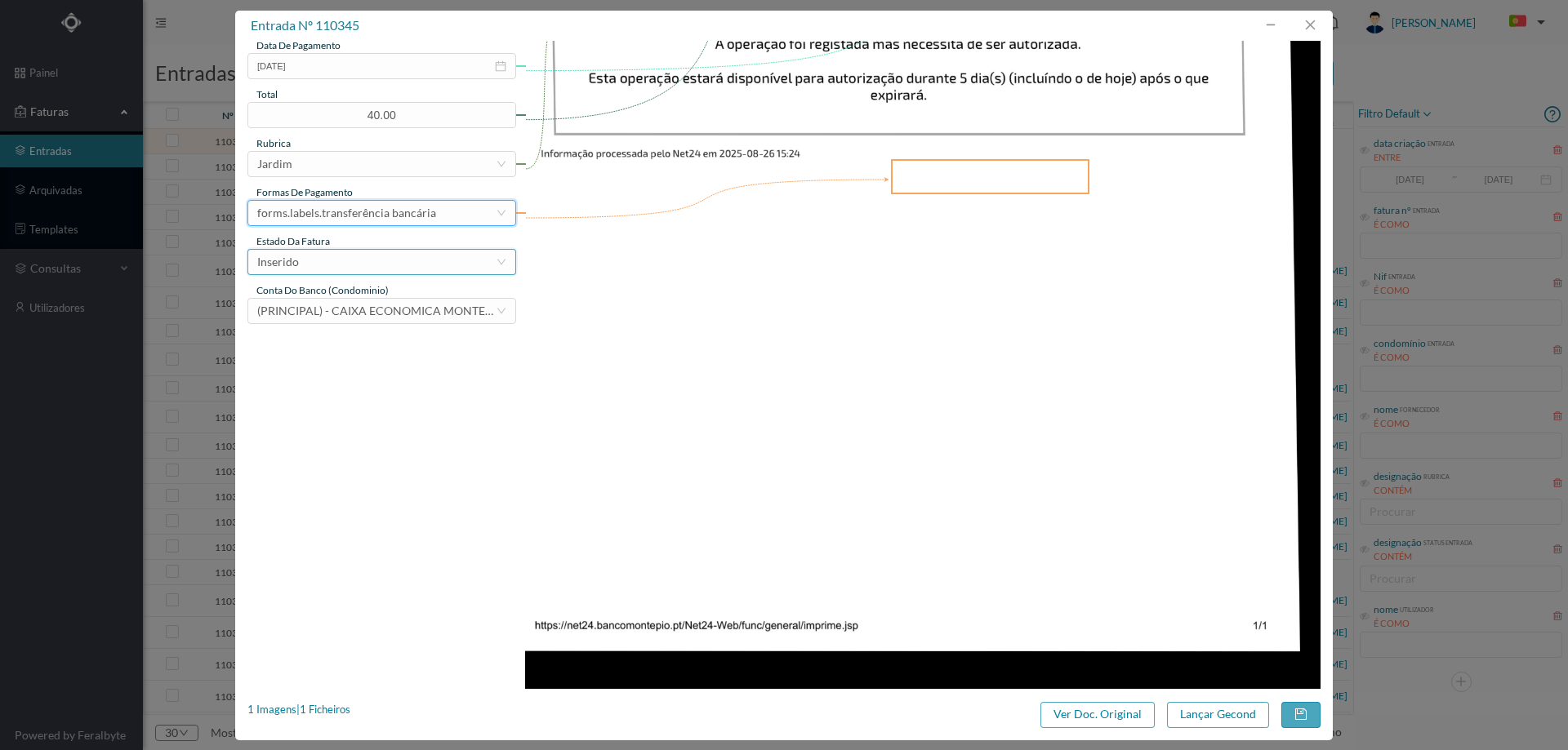
click at [356, 267] on div "Inserido" at bounding box center [376, 262] width 239 height 24
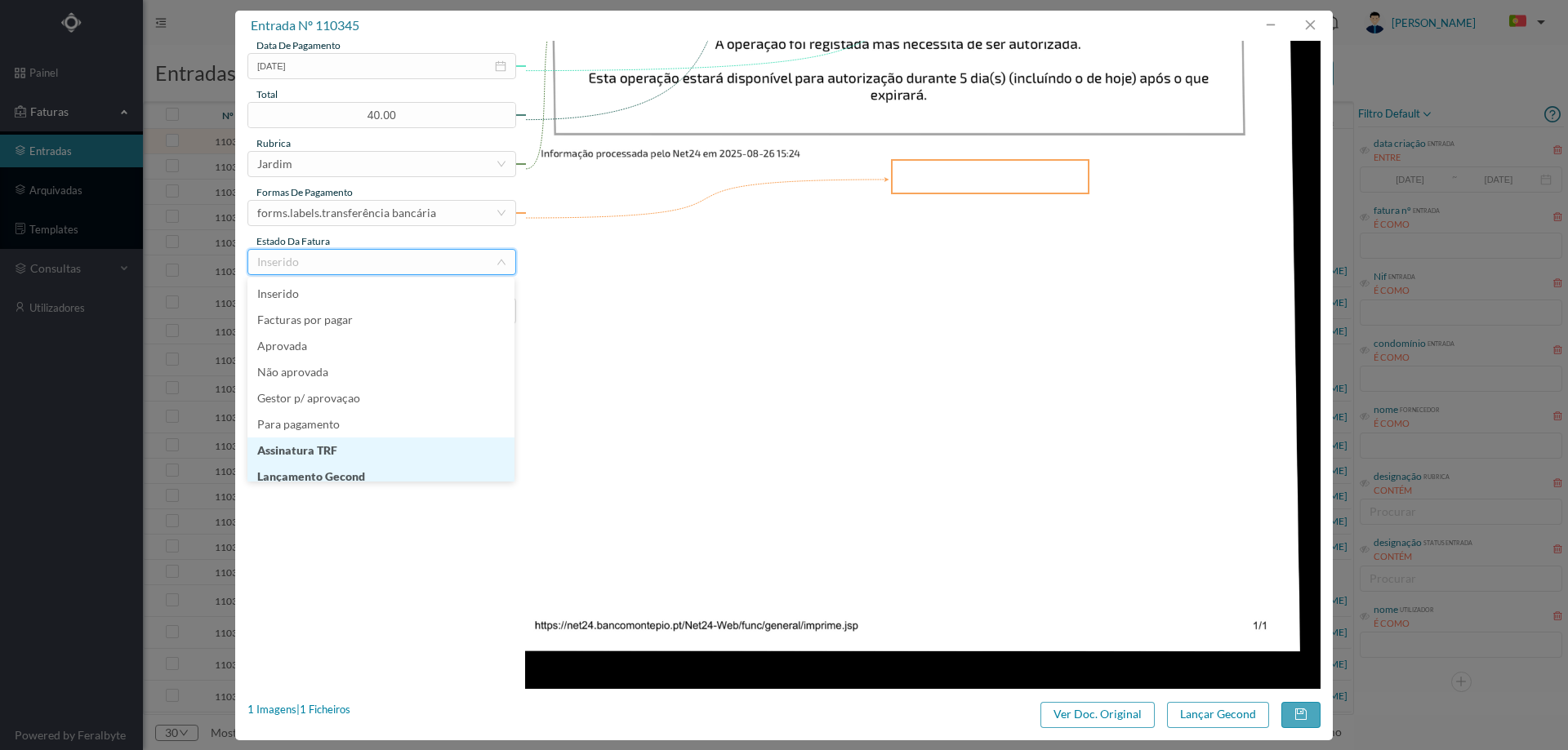
scroll to position [8, 0]
click at [370, 472] on li "Lançamento Gecond" at bounding box center [381, 468] width 267 height 26
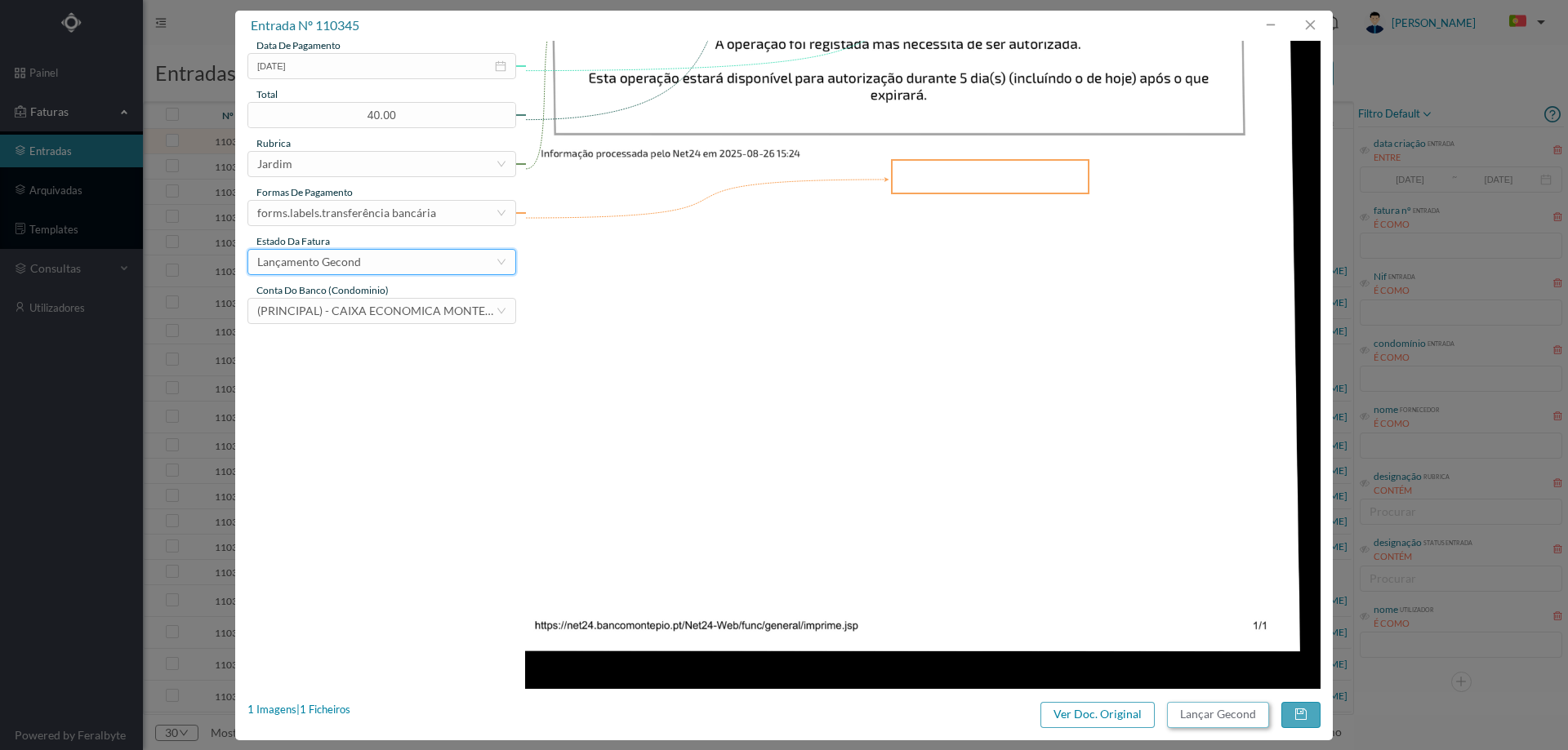
click at [1211, 723] on button "Lançar Gecond" at bounding box center [1218, 715] width 102 height 26
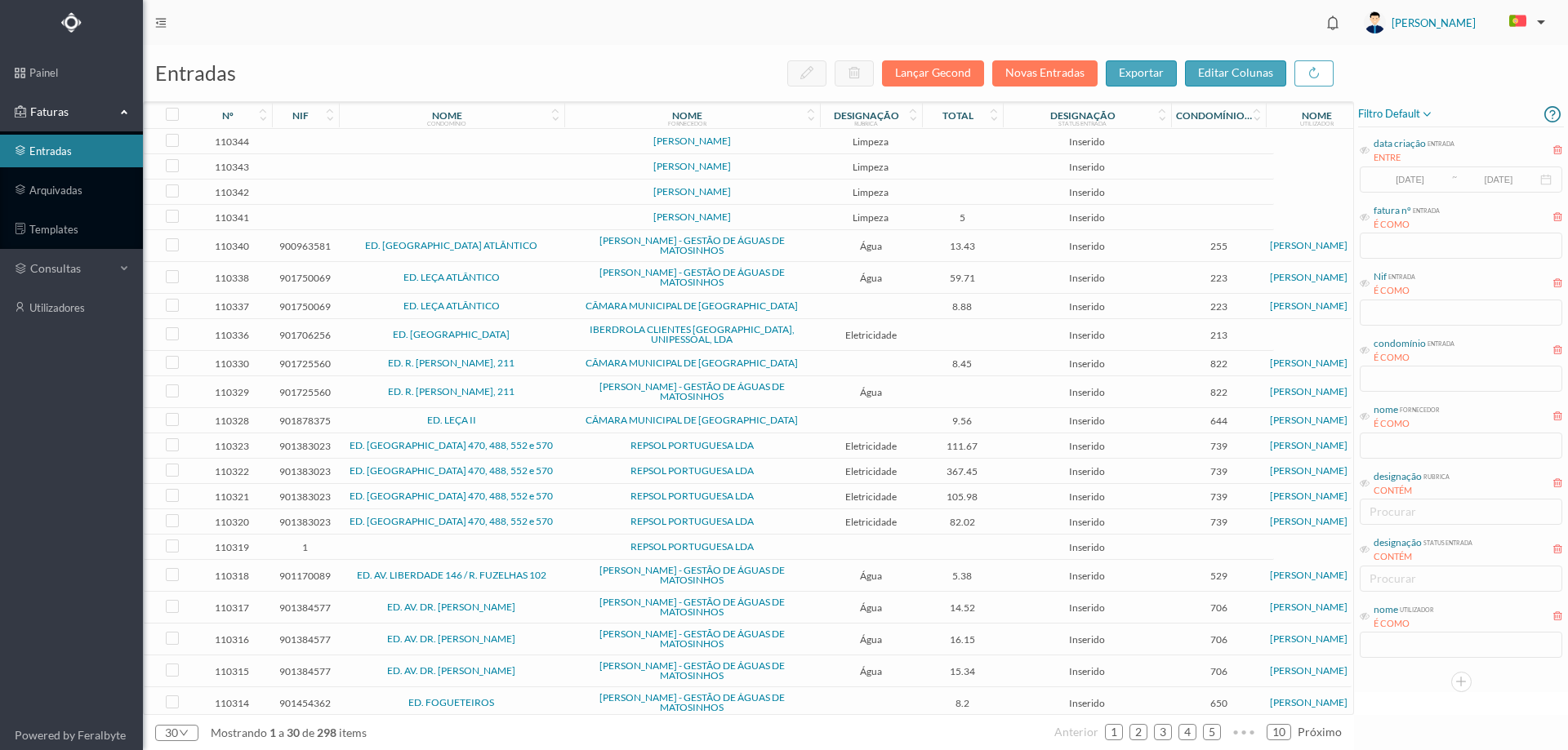
click at [539, 137] on td at bounding box center [452, 141] width 226 height 25
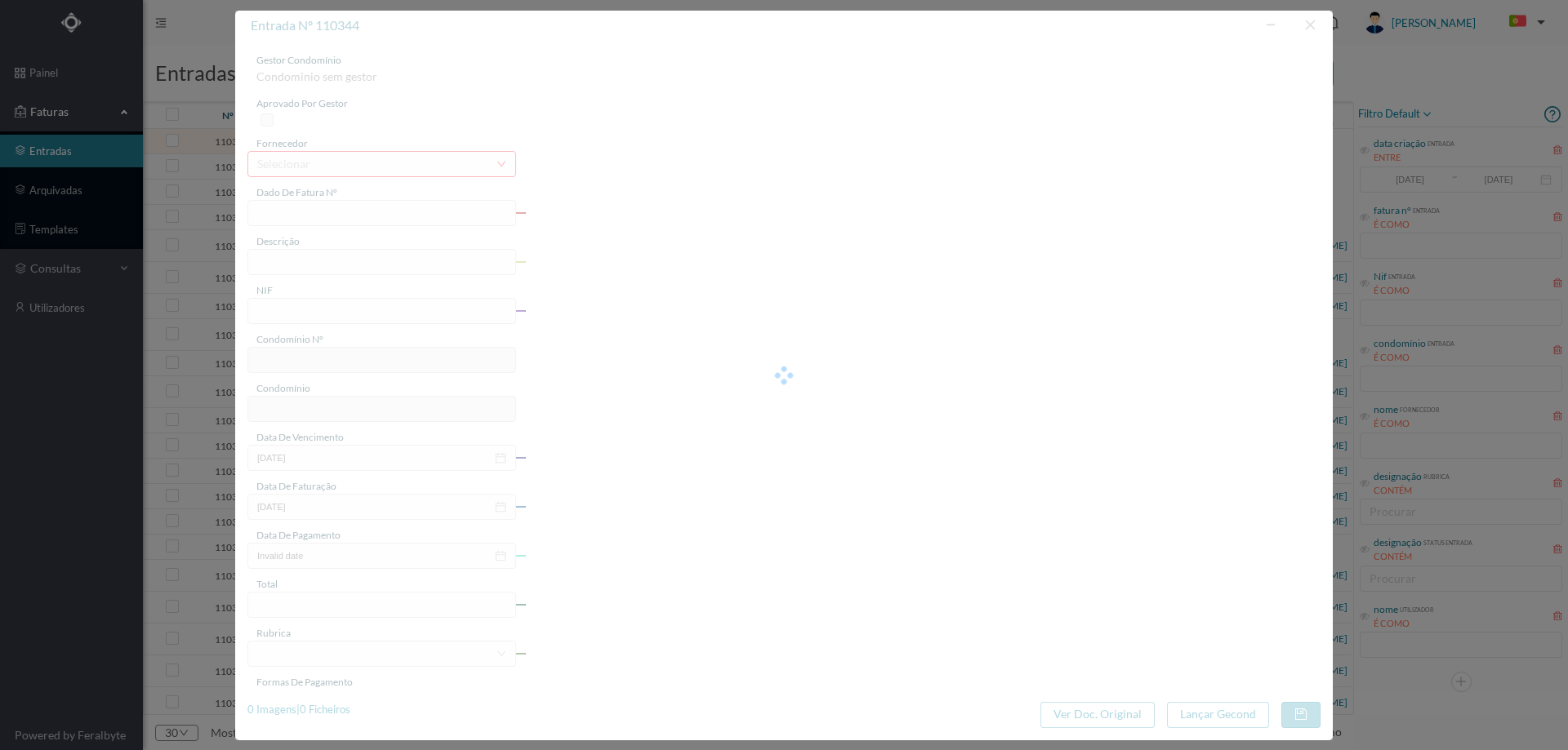
type input "RIO AGOSTO 2025"
type input "0"
type input "Invalid date"
type input "0.00"
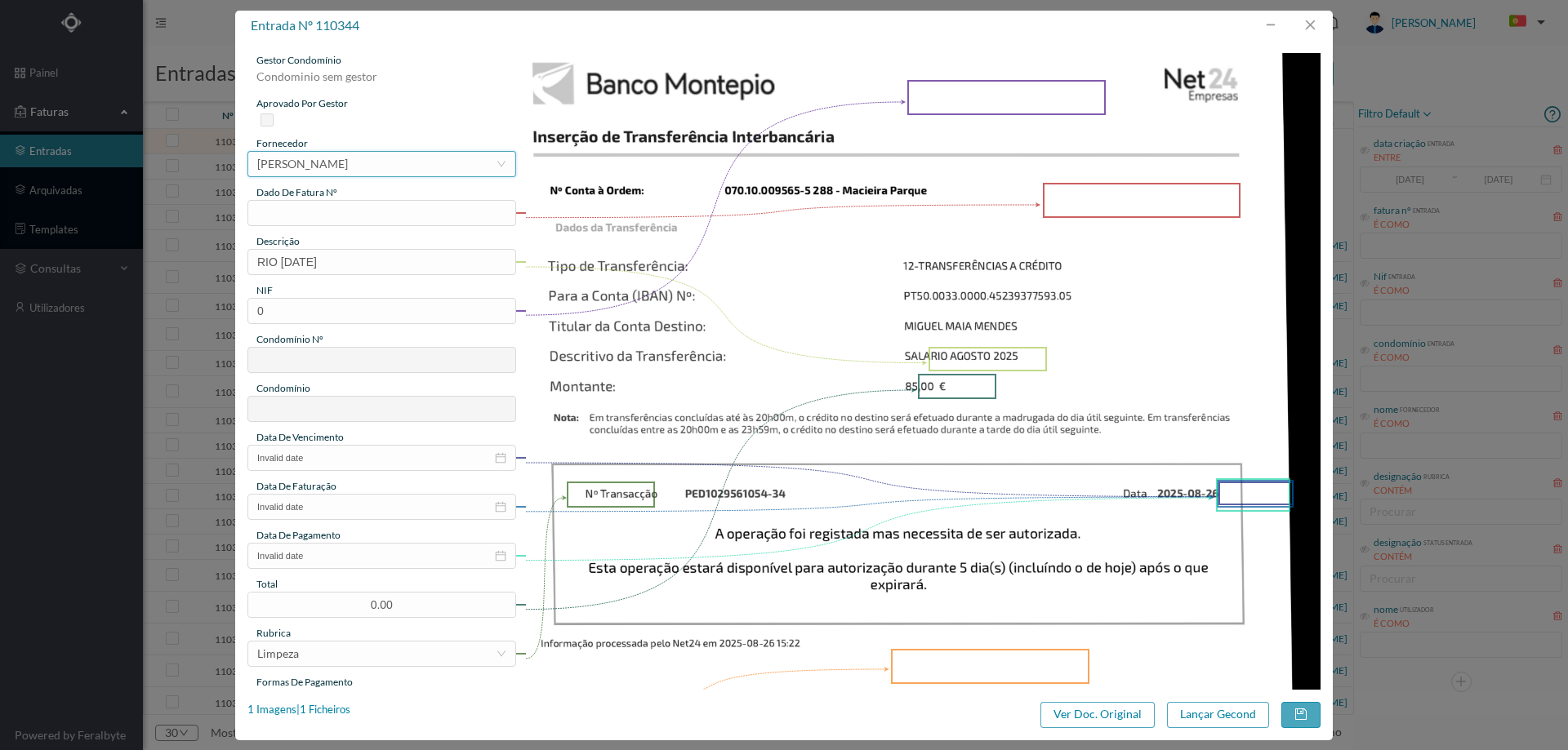
click at [348, 170] on div "MARIA DO CARMO BRAGA DA SILVA CARDOSO" at bounding box center [303, 163] width 91 height 24
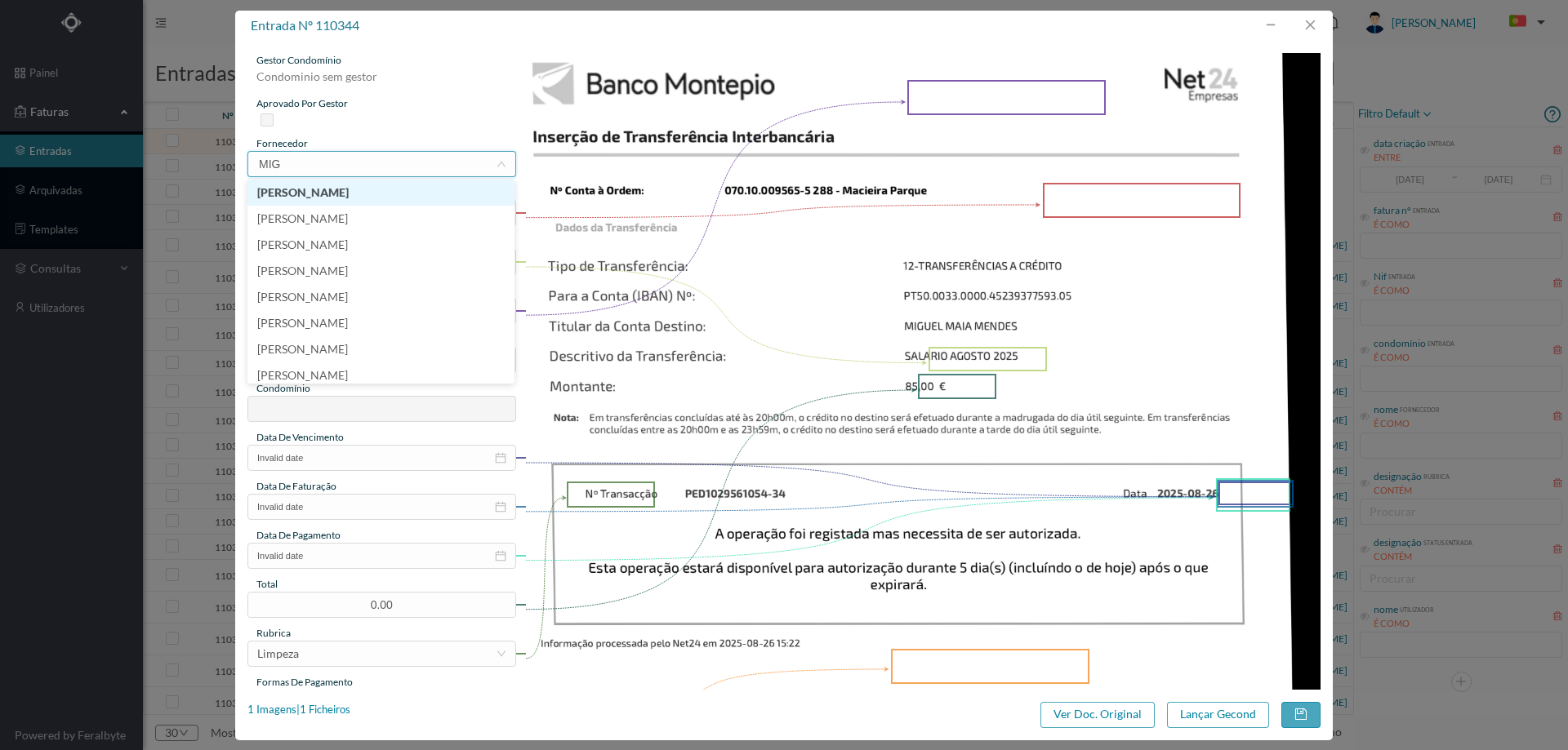
type input "MIGU"
click at [400, 276] on li "[PERSON_NAME]" at bounding box center [381, 271] width 267 height 26
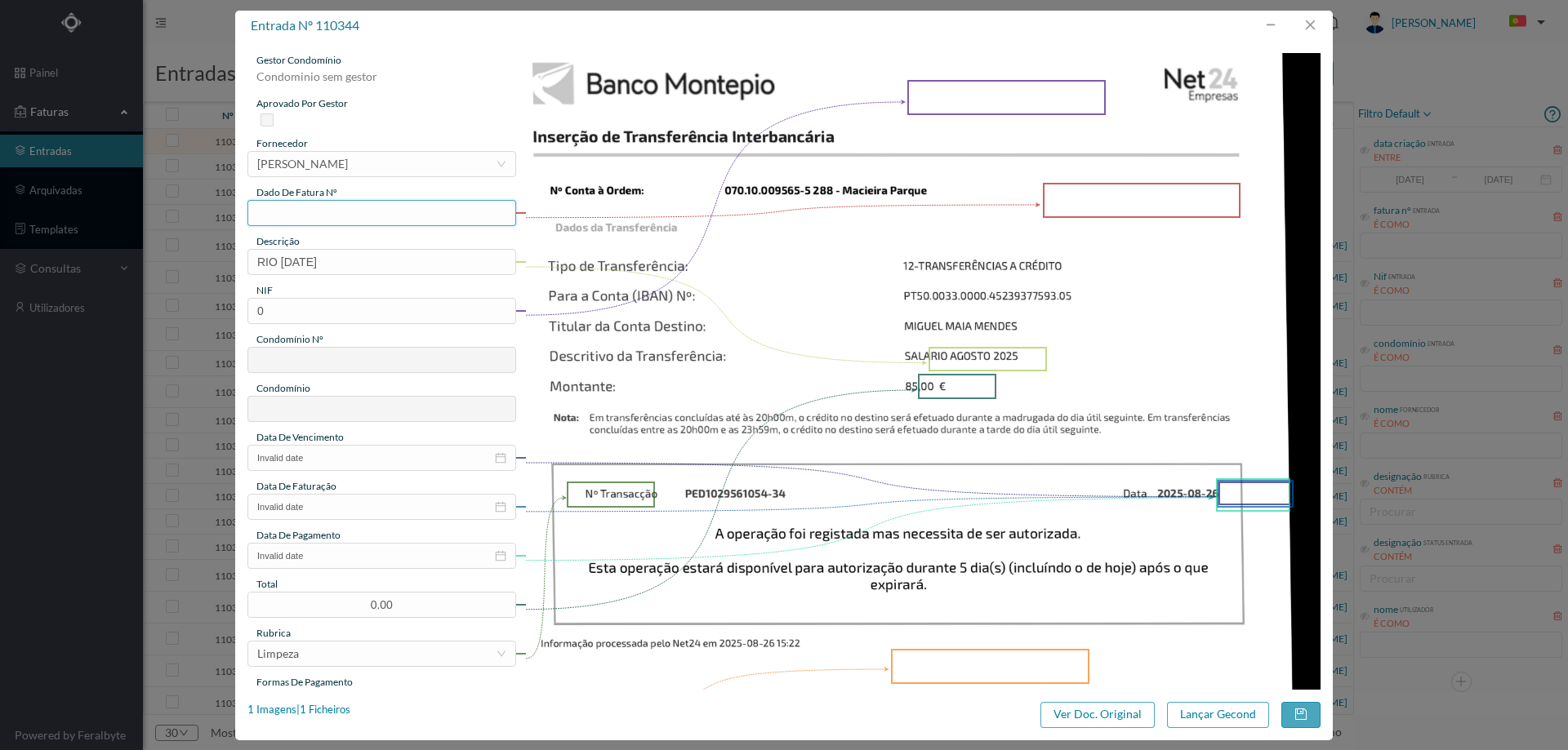
click at [375, 213] on input "text" at bounding box center [382, 213] width 268 height 26
type input "agosto/2025"
drag, startPoint x: 275, startPoint y: 261, endPoint x: 207, endPoint y: 259, distance: 68.0
click at [207, 259] on div "entrada nº 110344 gestor condomínio Condominio sem gestor aprovado por gestor f…" at bounding box center [784, 375] width 1568 height 750
type input "LIMPEZA AGOSTO 2025"
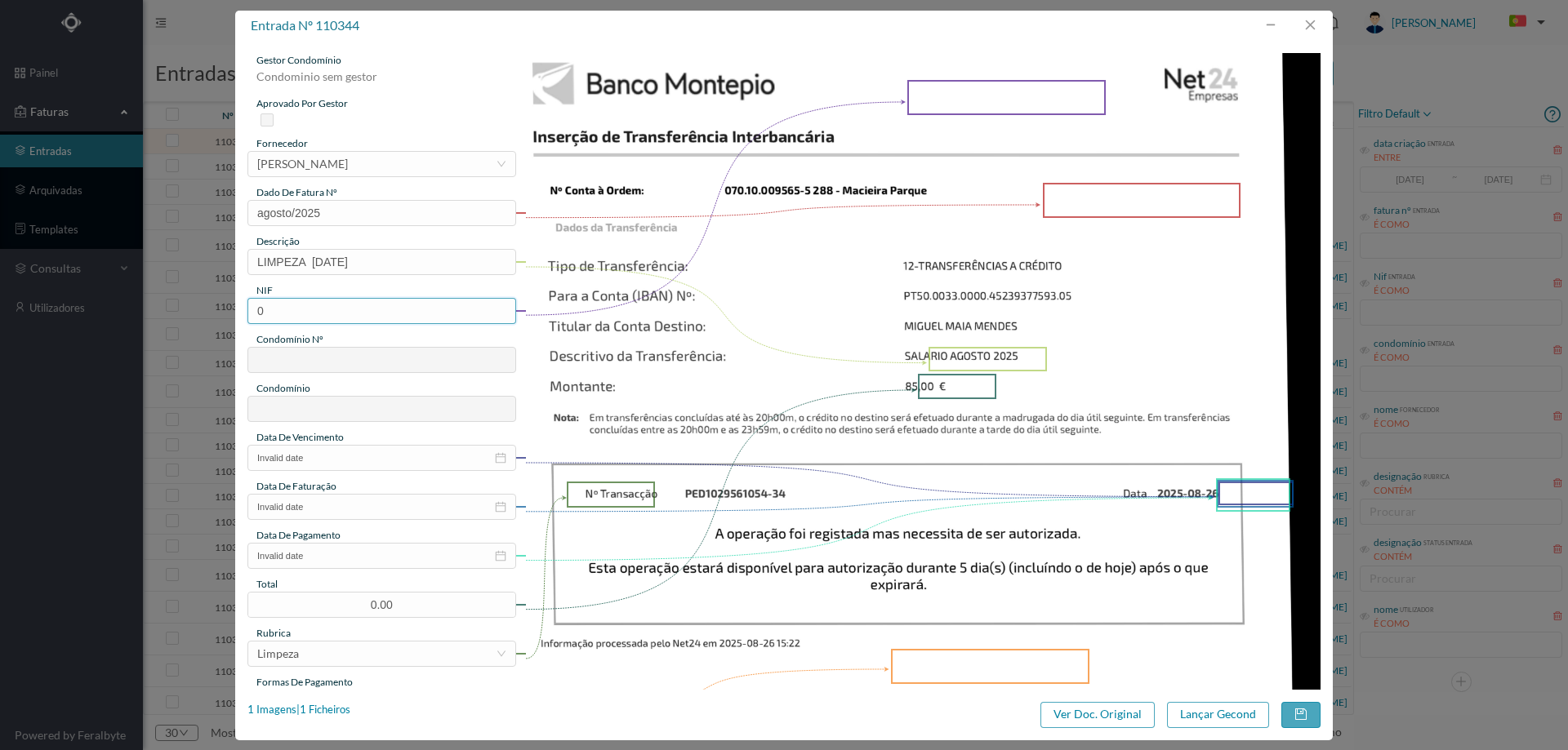
click at [318, 307] on input "0" at bounding box center [382, 311] width 268 height 26
paste input "901631418"
type input "901631418"
click at [328, 458] on input "Invalid date" at bounding box center [382, 458] width 268 height 26
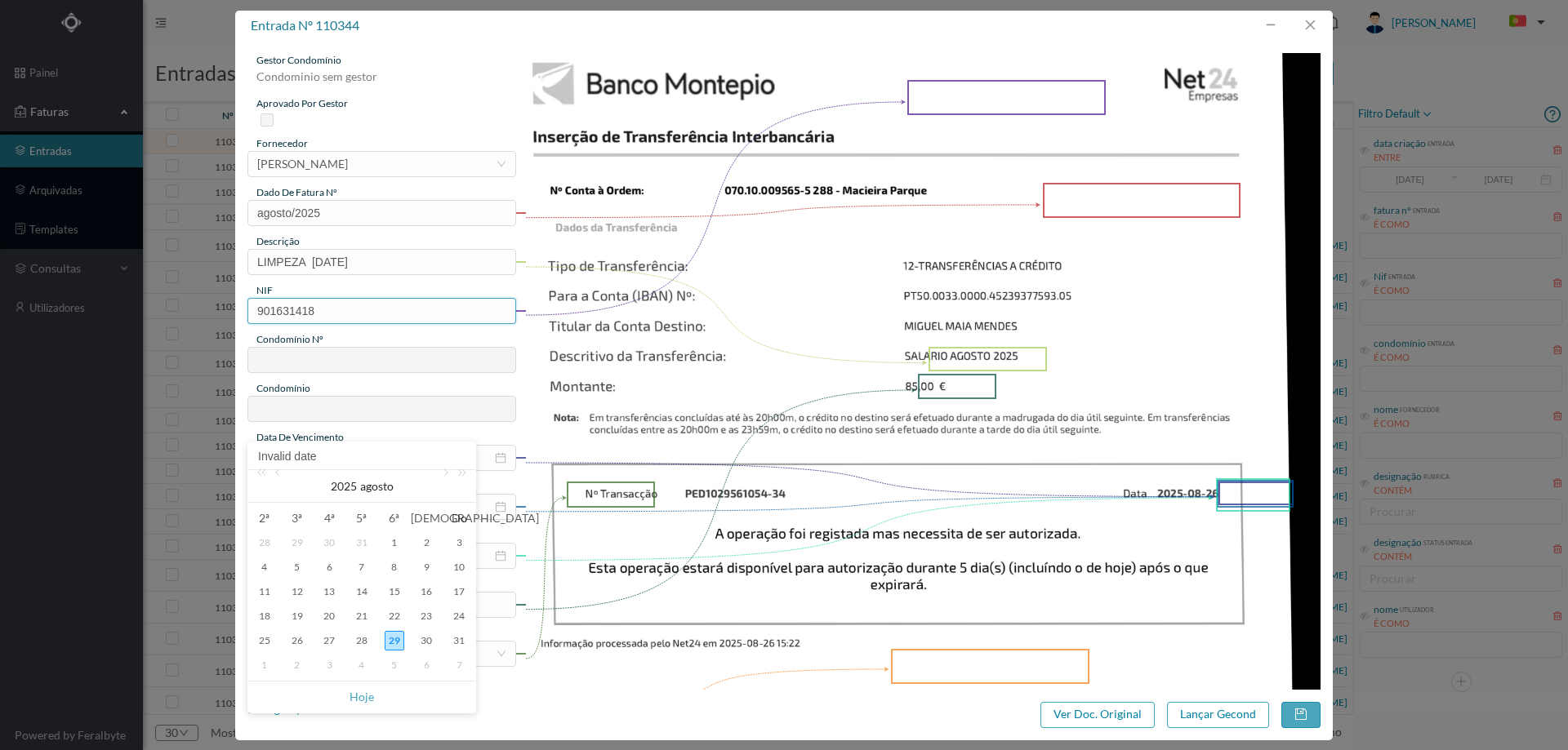
type input "288"
type input "ED. MACIEIRA PARQUE II"
click at [452, 643] on div "31" at bounding box center [459, 641] width 20 height 20
type input "2025-08-31"
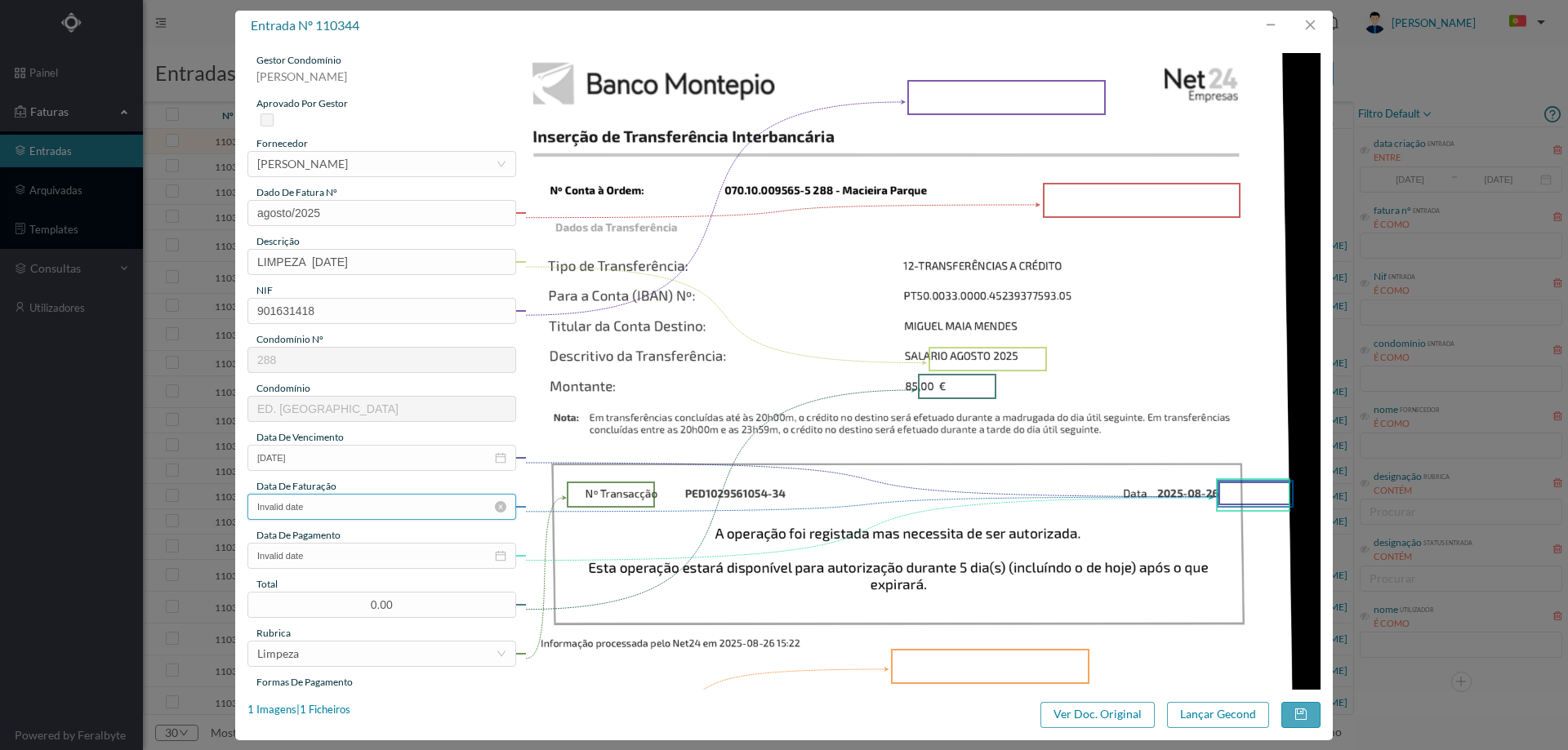
click at [390, 504] on input "Invalid date" at bounding box center [382, 507] width 268 height 26
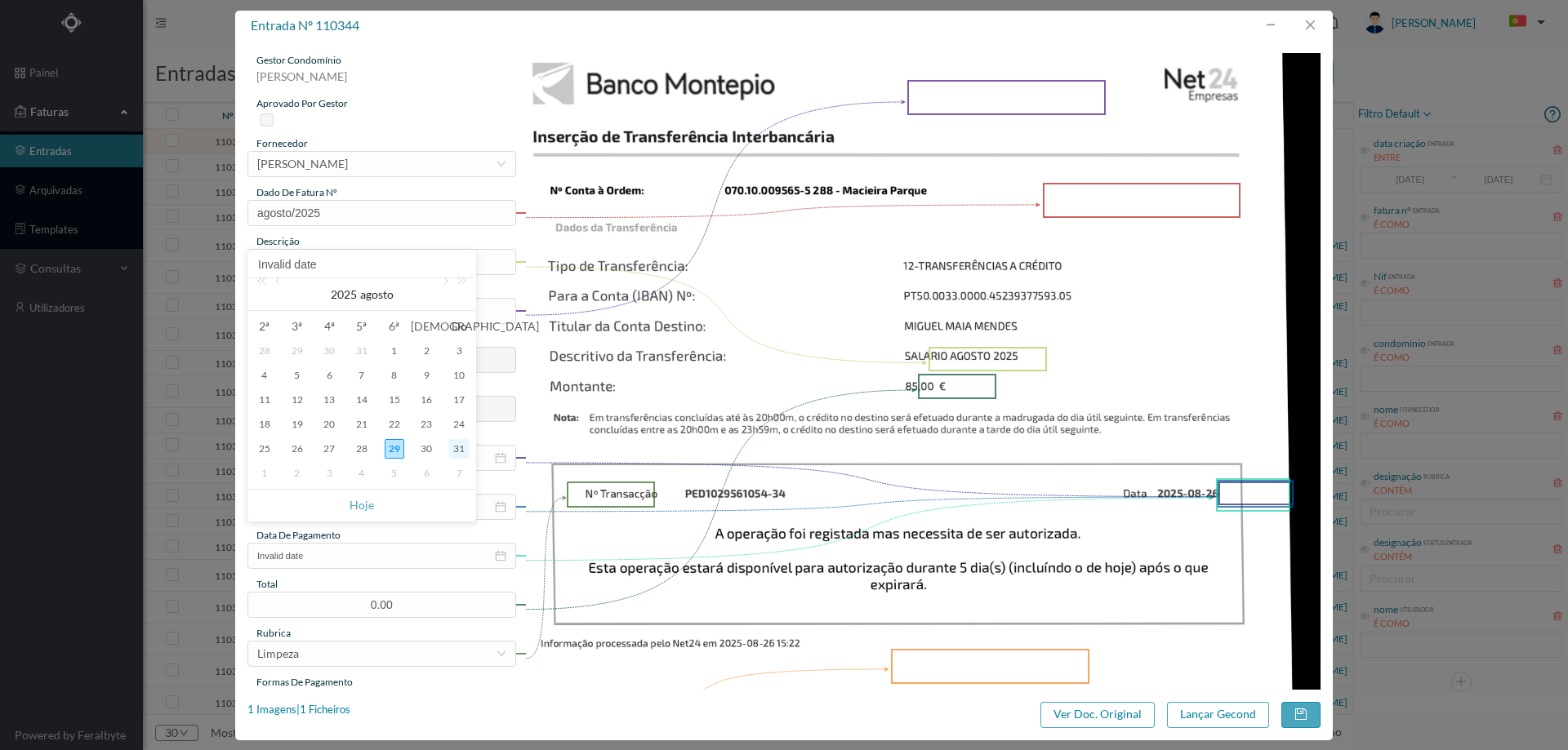
click at [465, 450] on div "31" at bounding box center [459, 449] width 20 height 20
type input "2025-08-31"
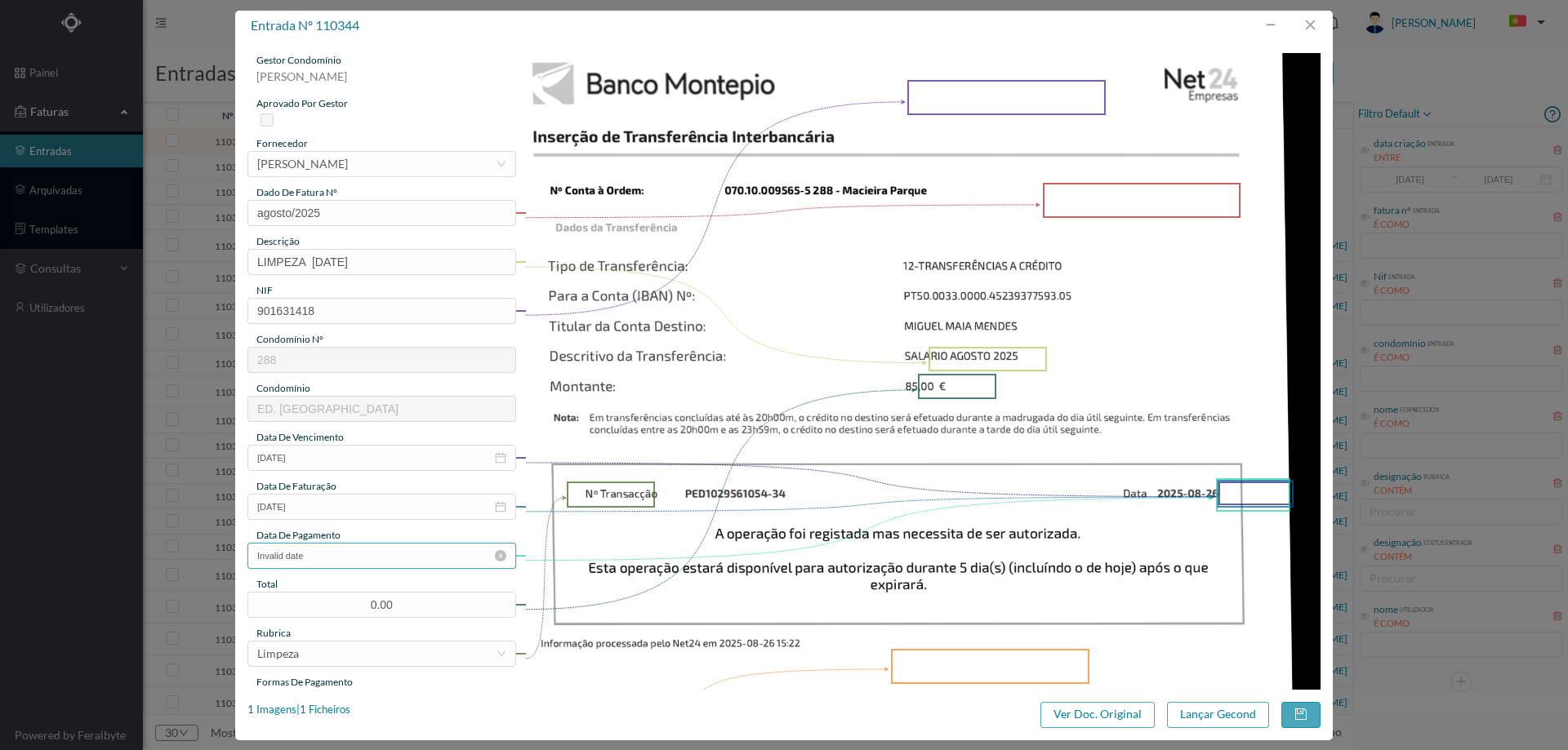
click at [381, 560] on input "Invalid date" at bounding box center [382, 556] width 268 height 26
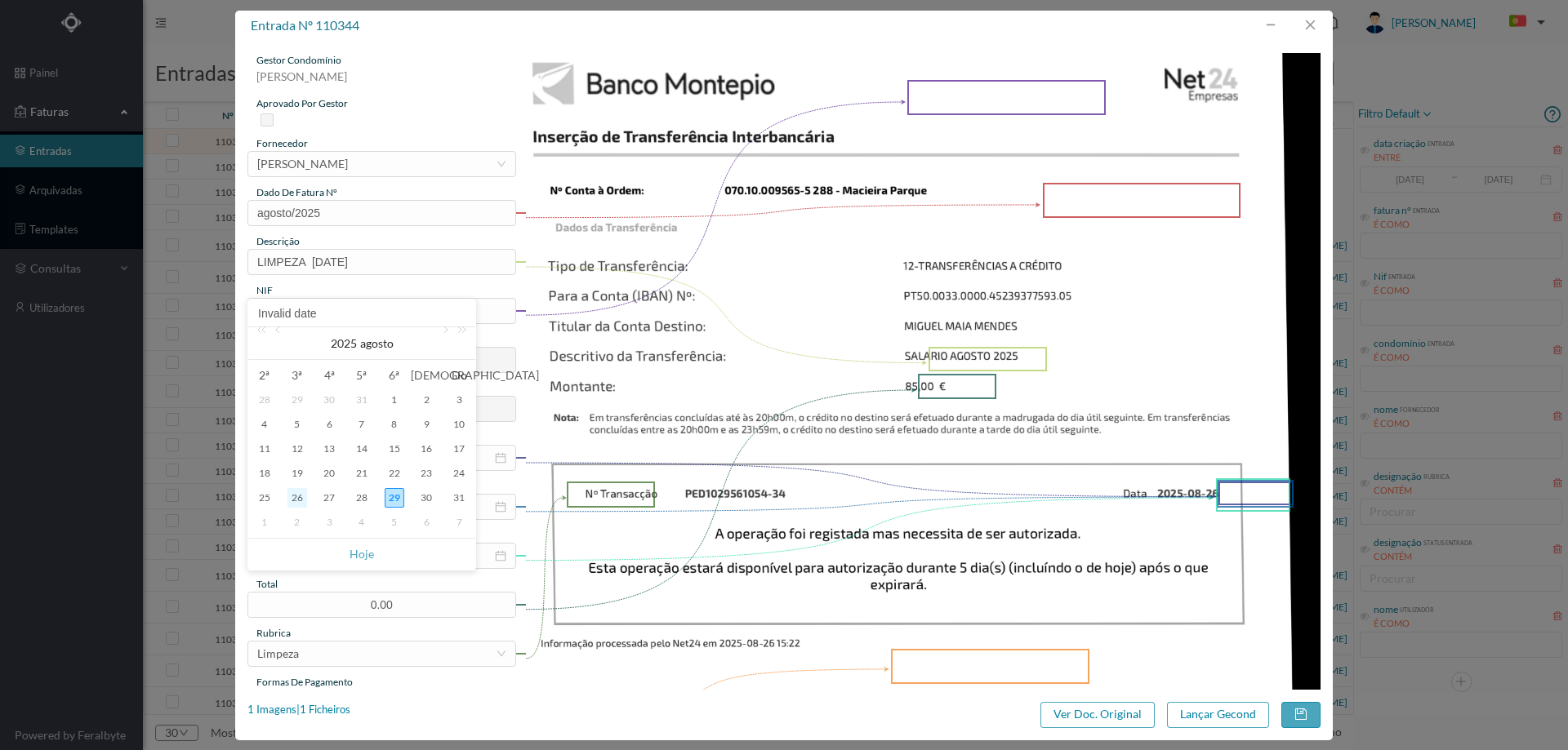
click at [296, 496] on div "26" at bounding box center [297, 498] width 20 height 20
type input "2025-08-26"
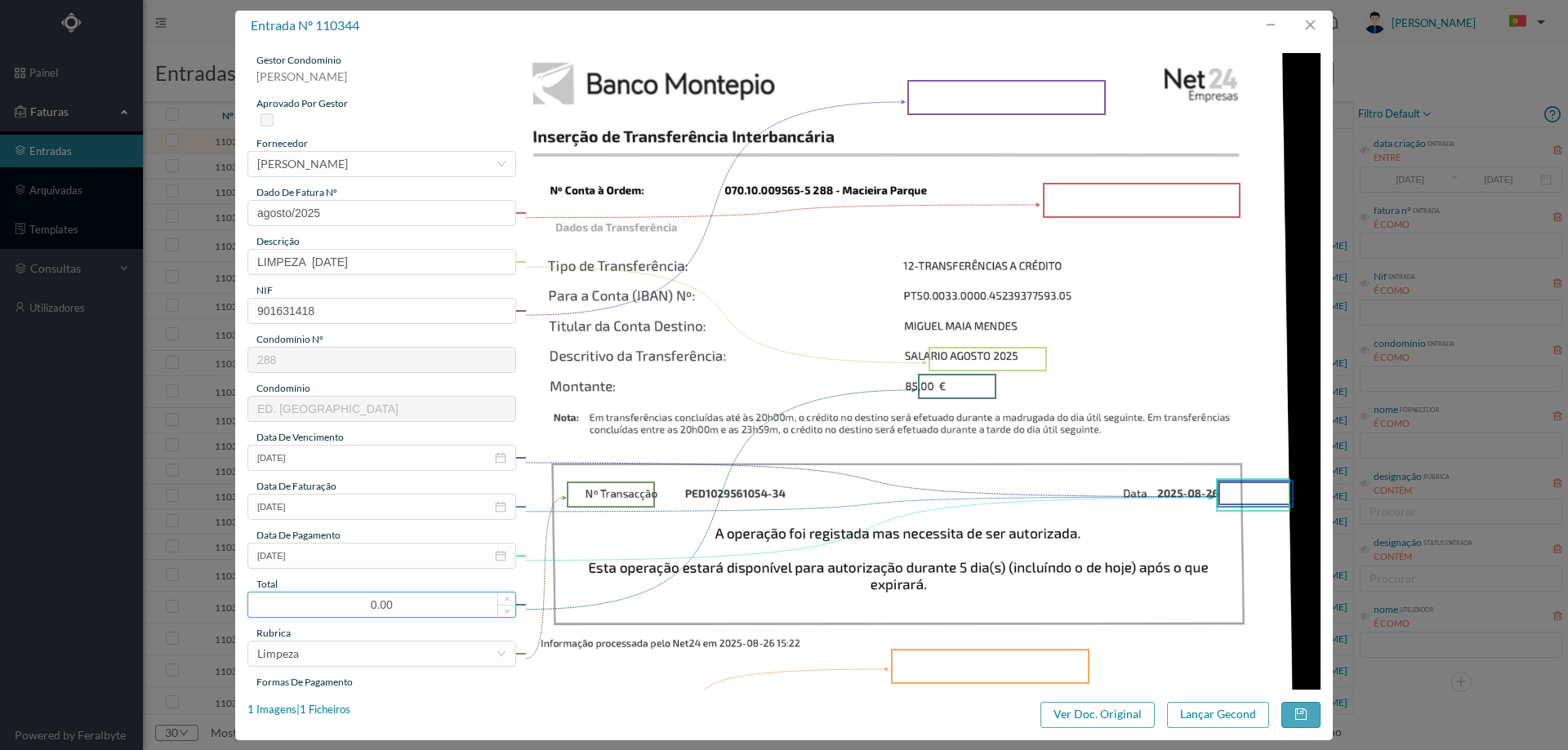
drag, startPoint x: 399, startPoint y: 607, endPoint x: 346, endPoint y: 607, distance: 53.0
click at [346, 607] on input "0.00" at bounding box center [382, 605] width 267 height 24
type input "85.00"
click at [663, 544] on img at bounding box center [923, 617] width 796 height 1126
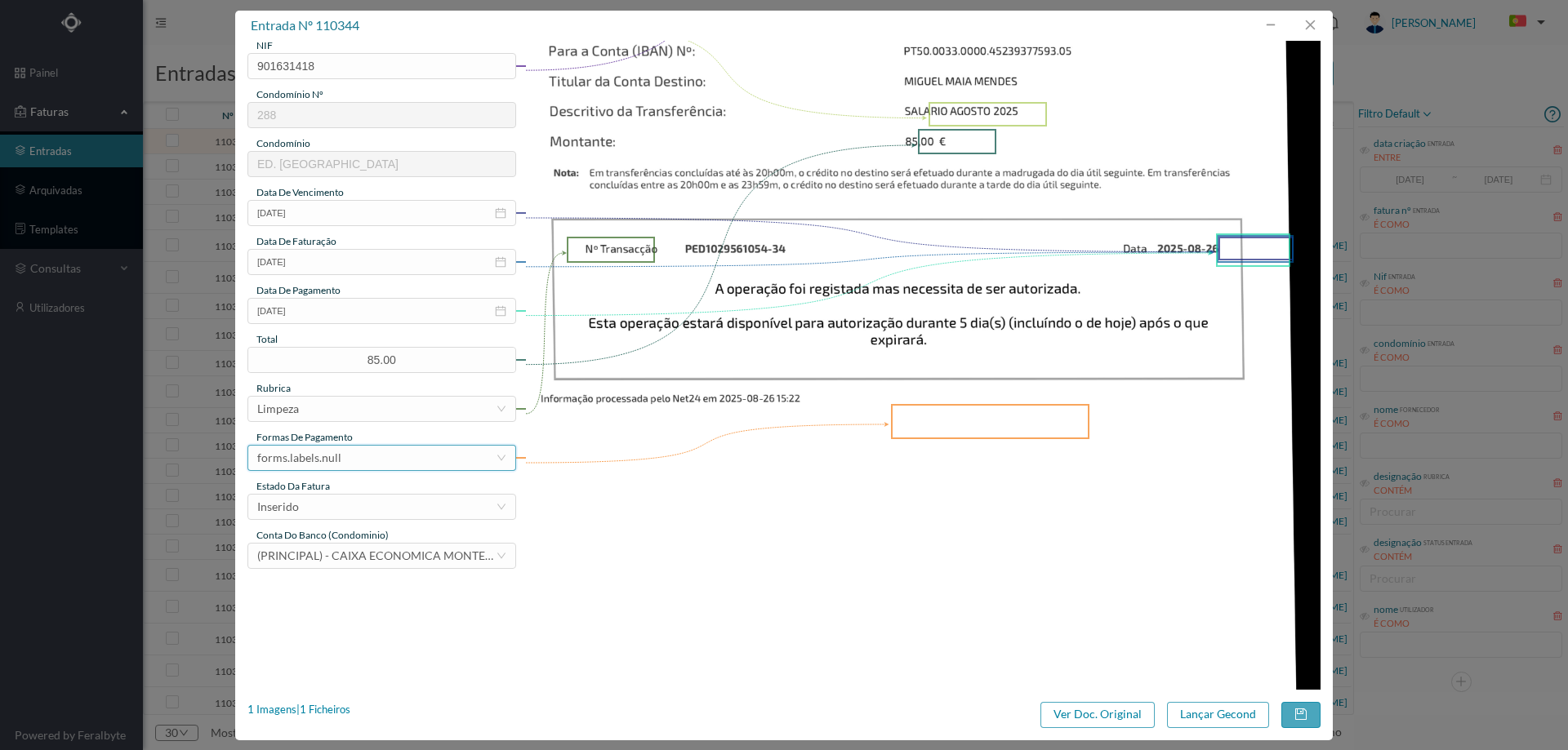
click at [335, 462] on div "forms.labels.null" at bounding box center [299, 458] width 84 height 24
click at [348, 545] on li "transferência bancária" at bounding box center [381, 541] width 267 height 26
click at [364, 495] on div "Inserido" at bounding box center [376, 507] width 239 height 24
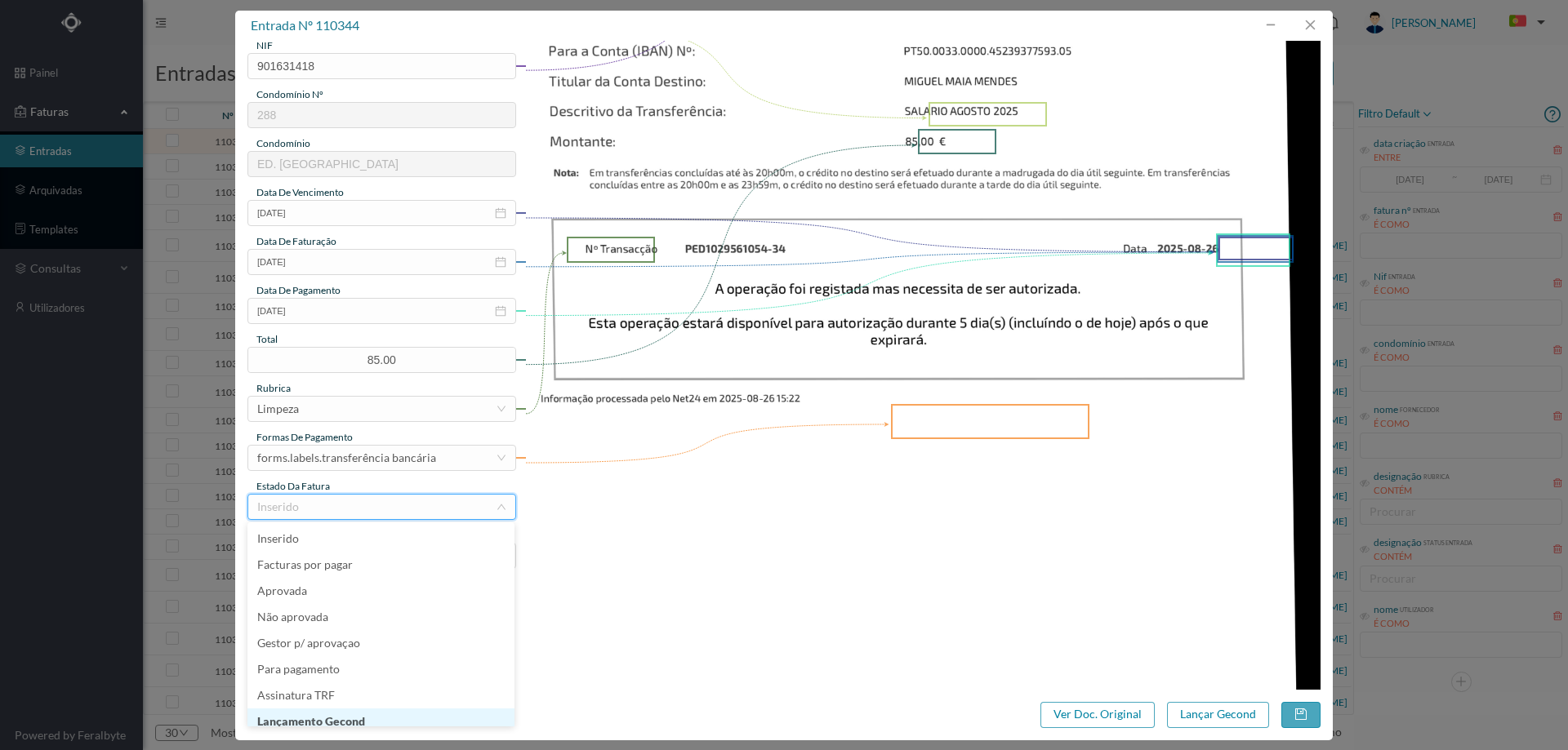
scroll to position [8, 0]
click at [401, 713] on li "Lançamento Gecond" at bounding box center [381, 714] width 267 height 26
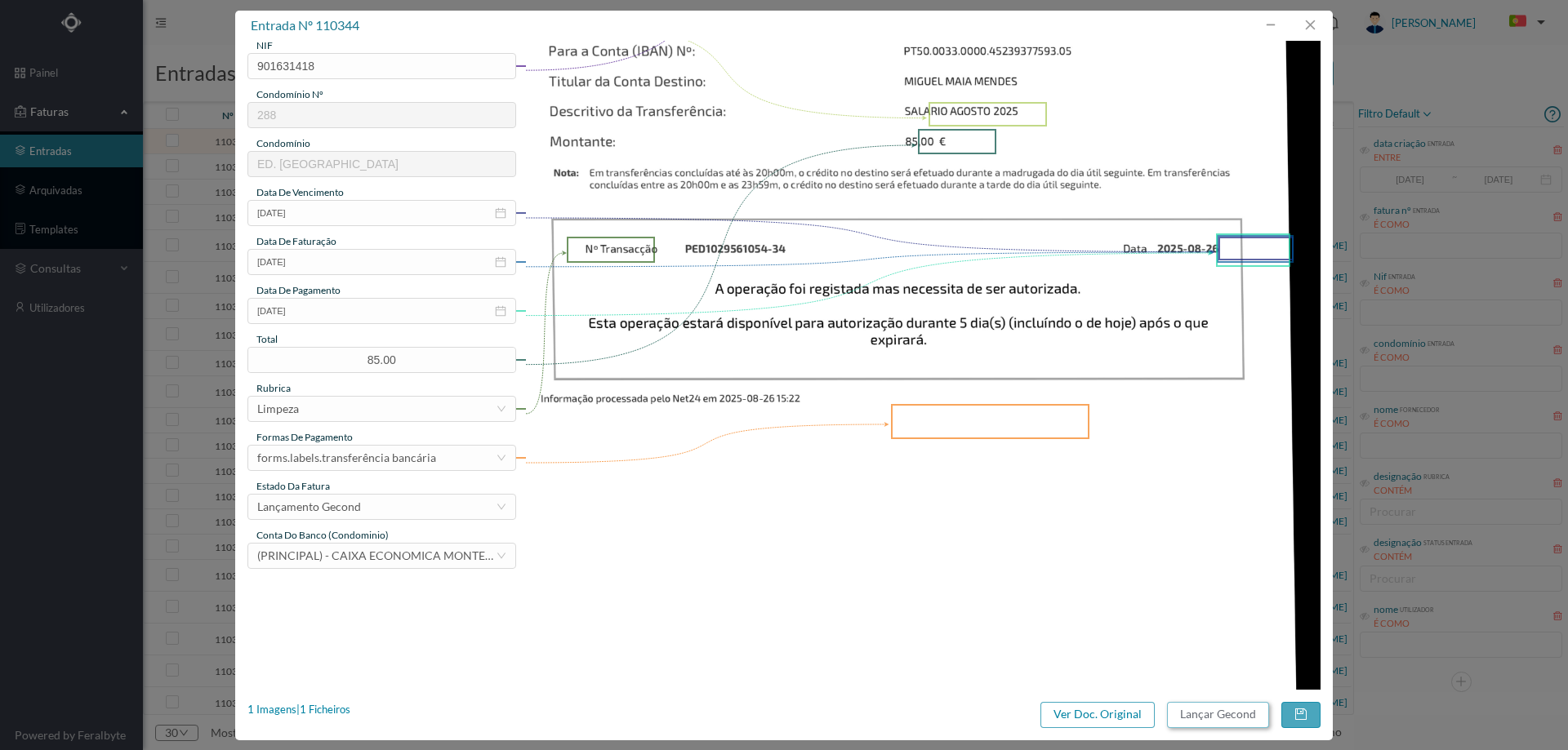
click at [1240, 718] on button "Lançar Gecond" at bounding box center [1218, 715] width 102 height 26
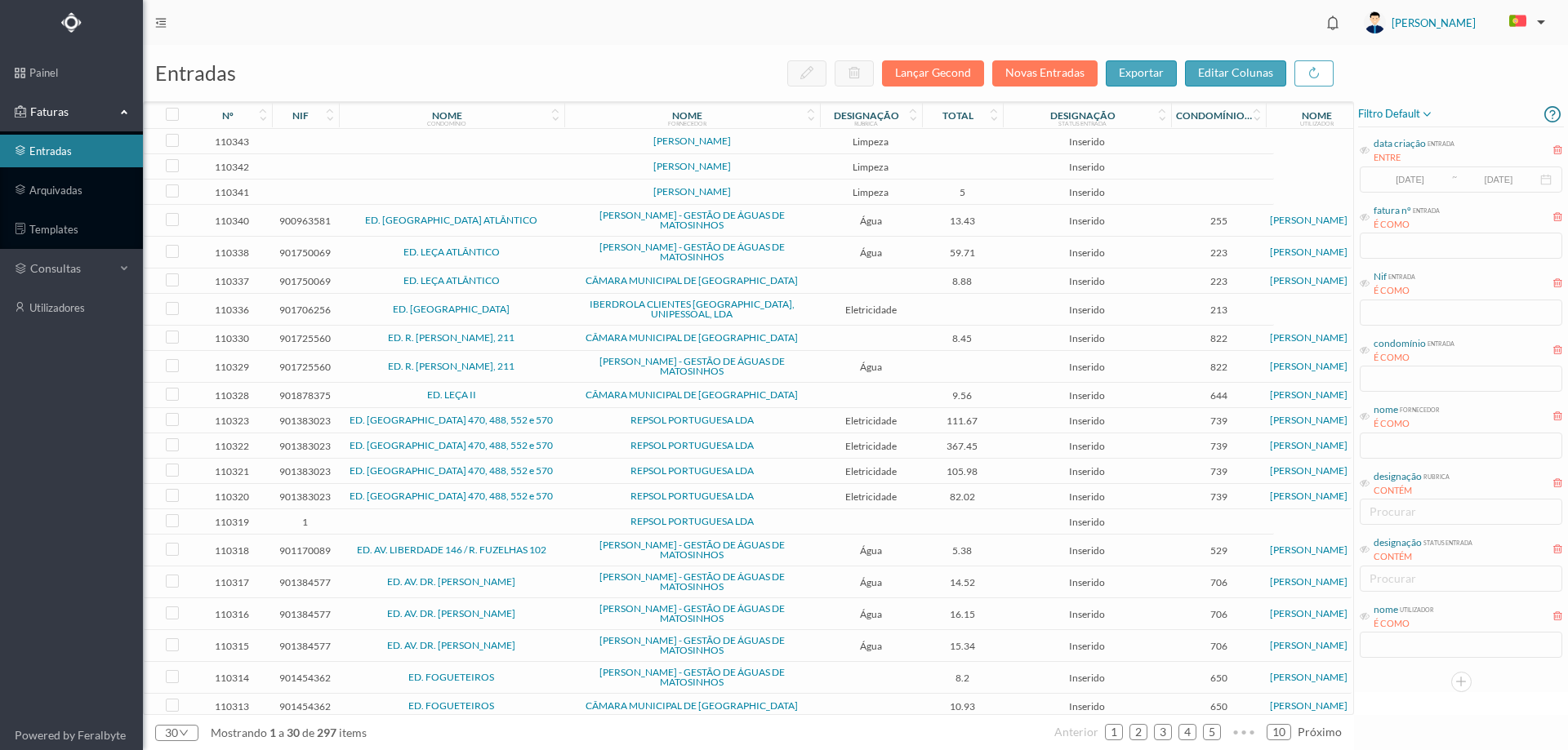
click at [951, 135] on td at bounding box center [963, 141] width 82 height 25
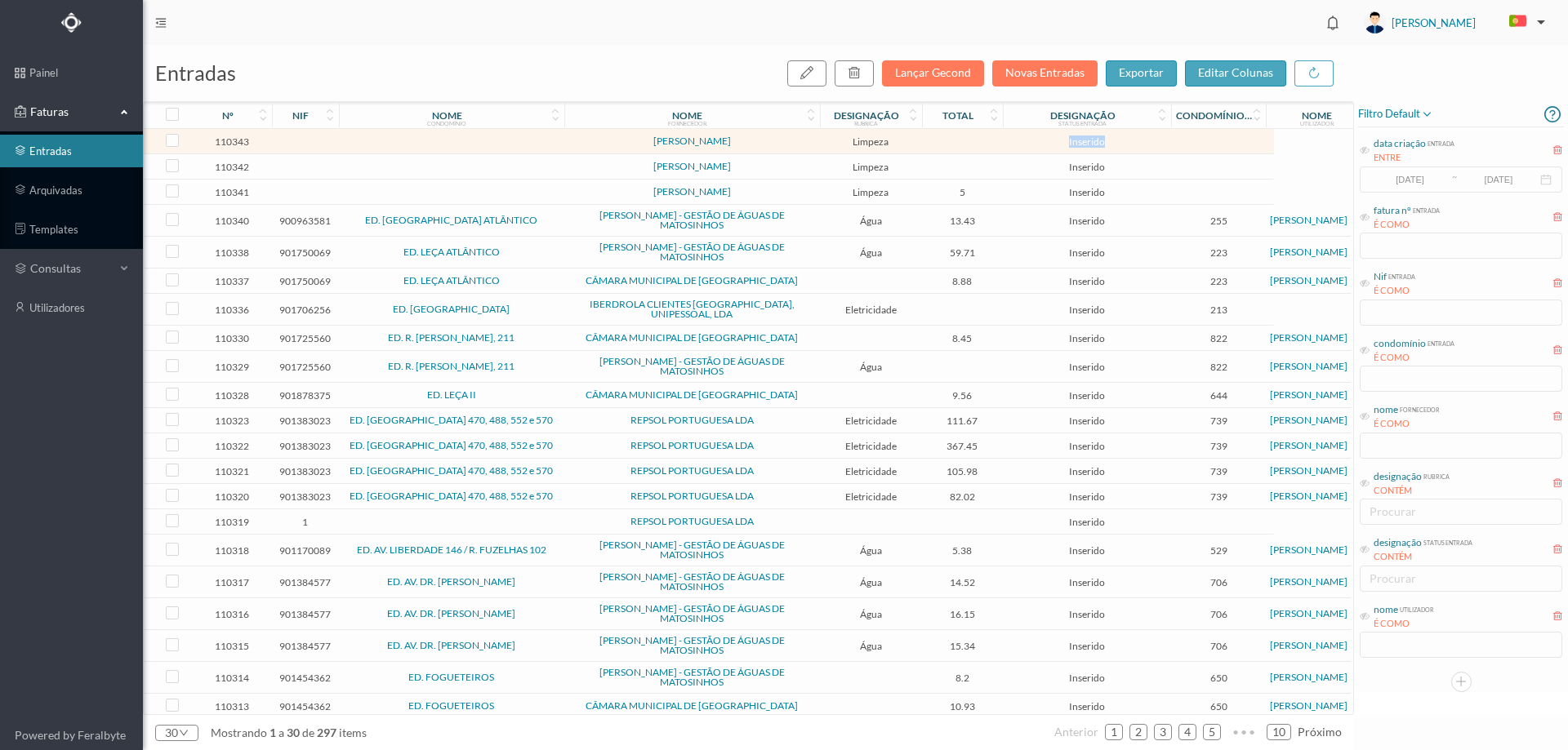
click at [951, 135] on td at bounding box center [963, 141] width 82 height 25
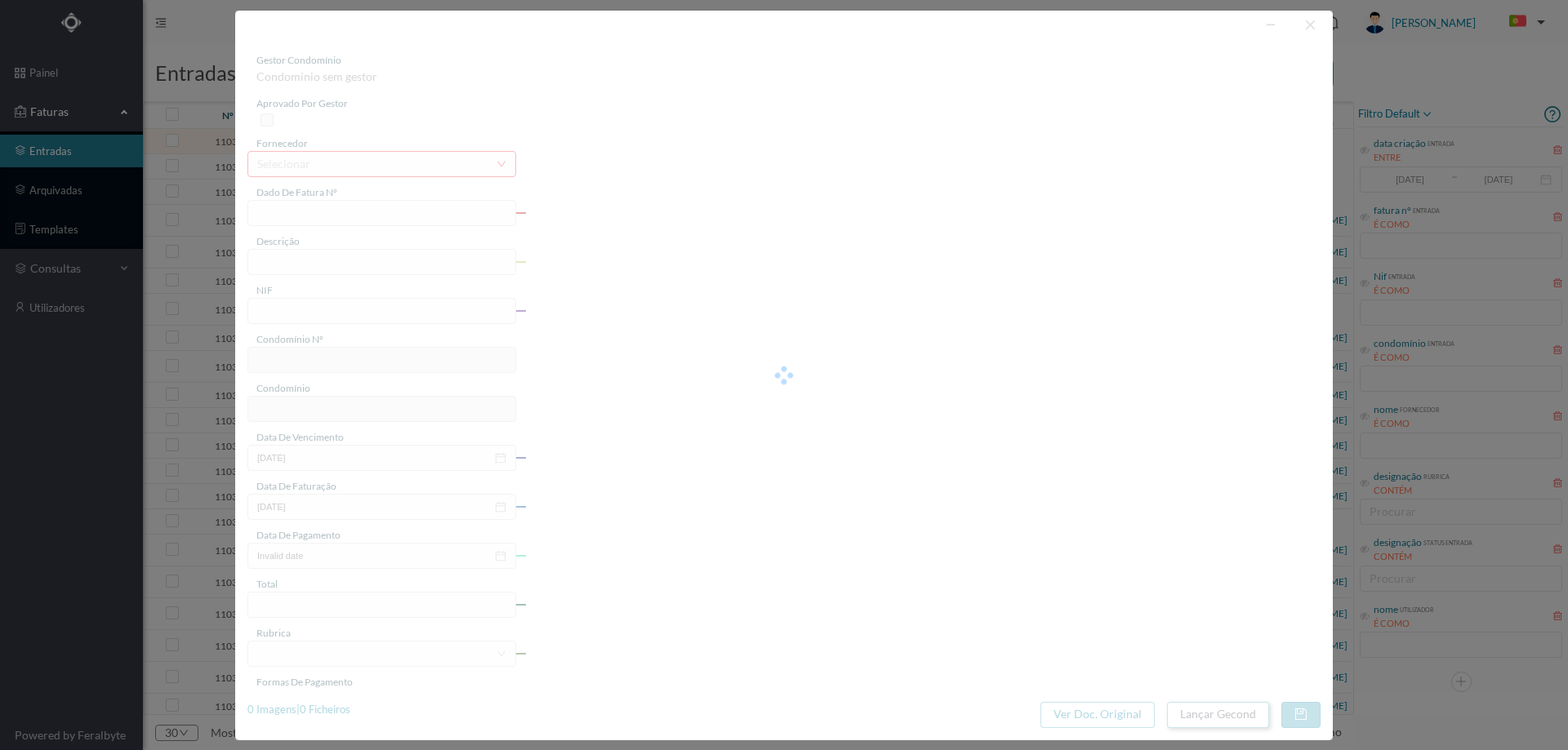
type input "RIO AGOSTO 2025"
type input "0"
type input "Invalid date"
type input "0.00"
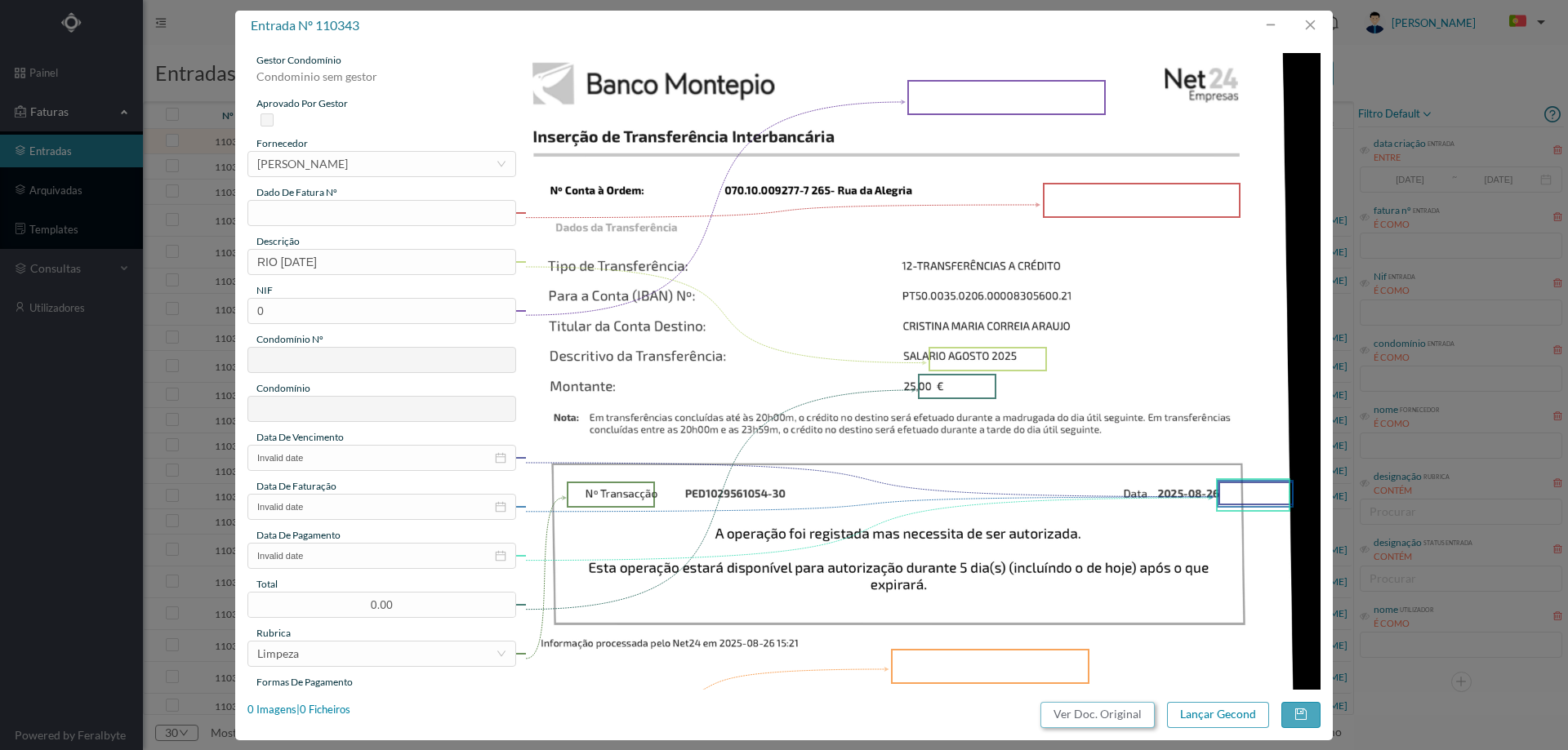
click at [1113, 715] on button "Ver Doc. Original" at bounding box center [1097, 715] width 114 height 26
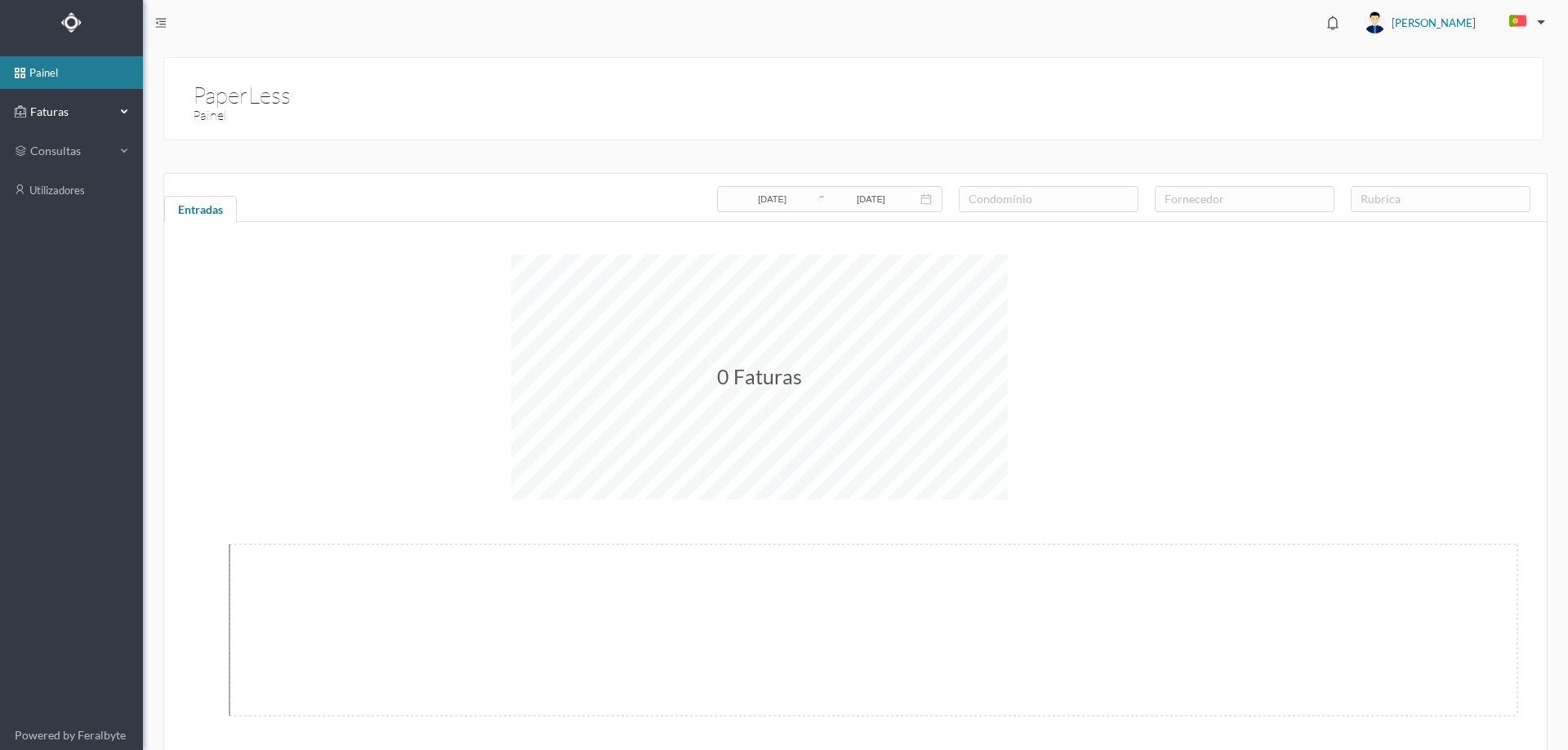
click at [99, 110] on span "Faturas" at bounding box center [71, 112] width 90 height 16
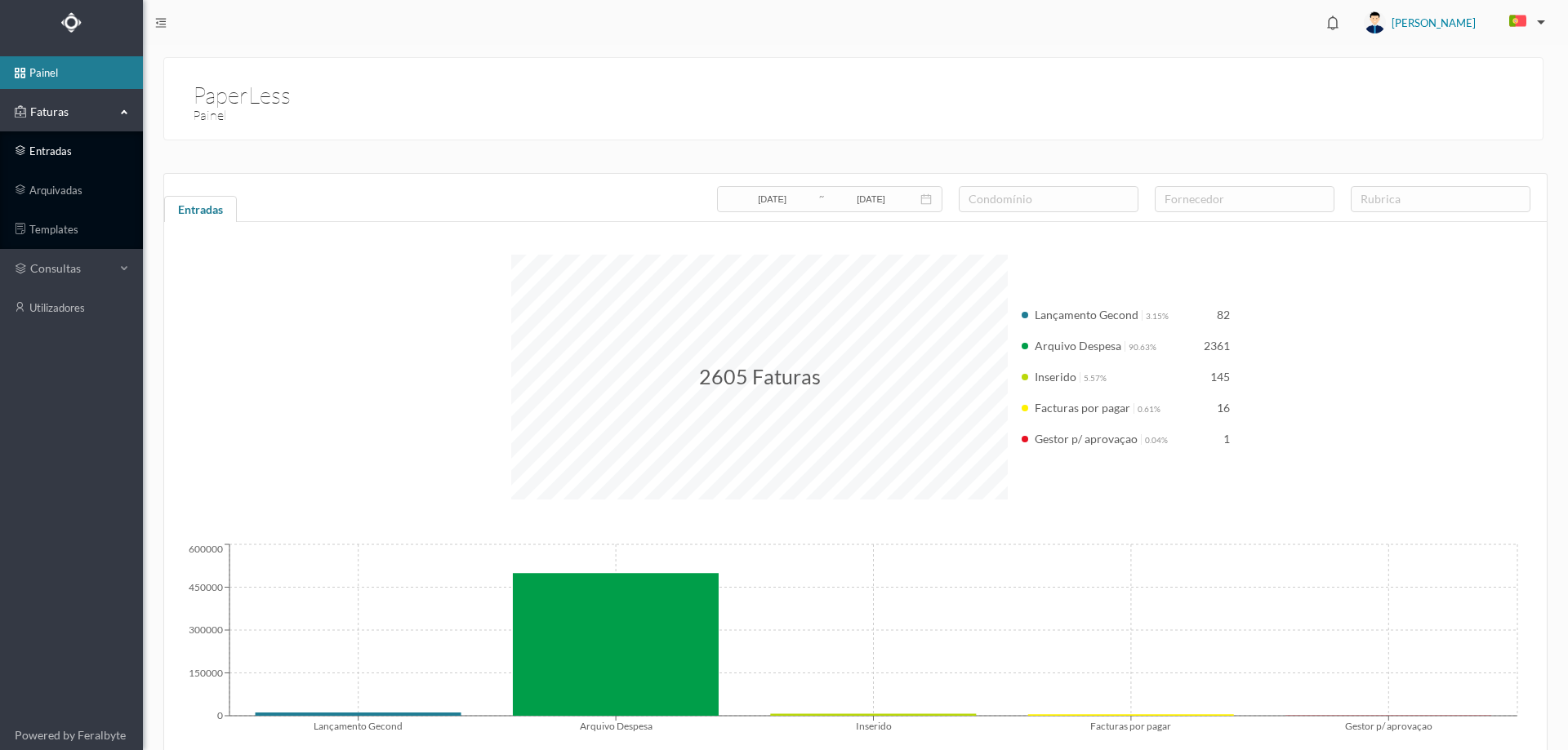
click at [80, 159] on link "entradas" at bounding box center [72, 151] width 143 height 33
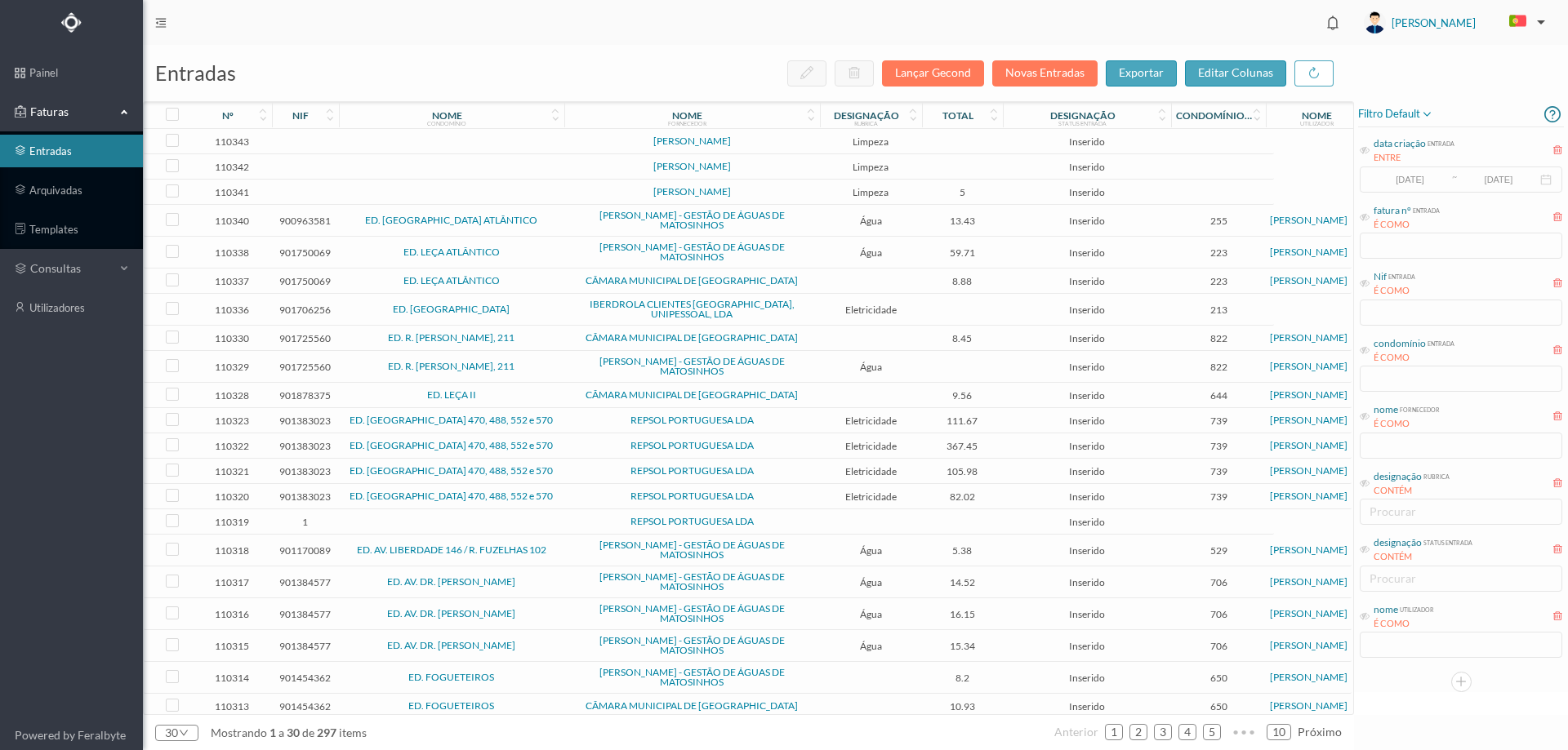
click at [433, 141] on td at bounding box center [452, 141] width 226 height 25
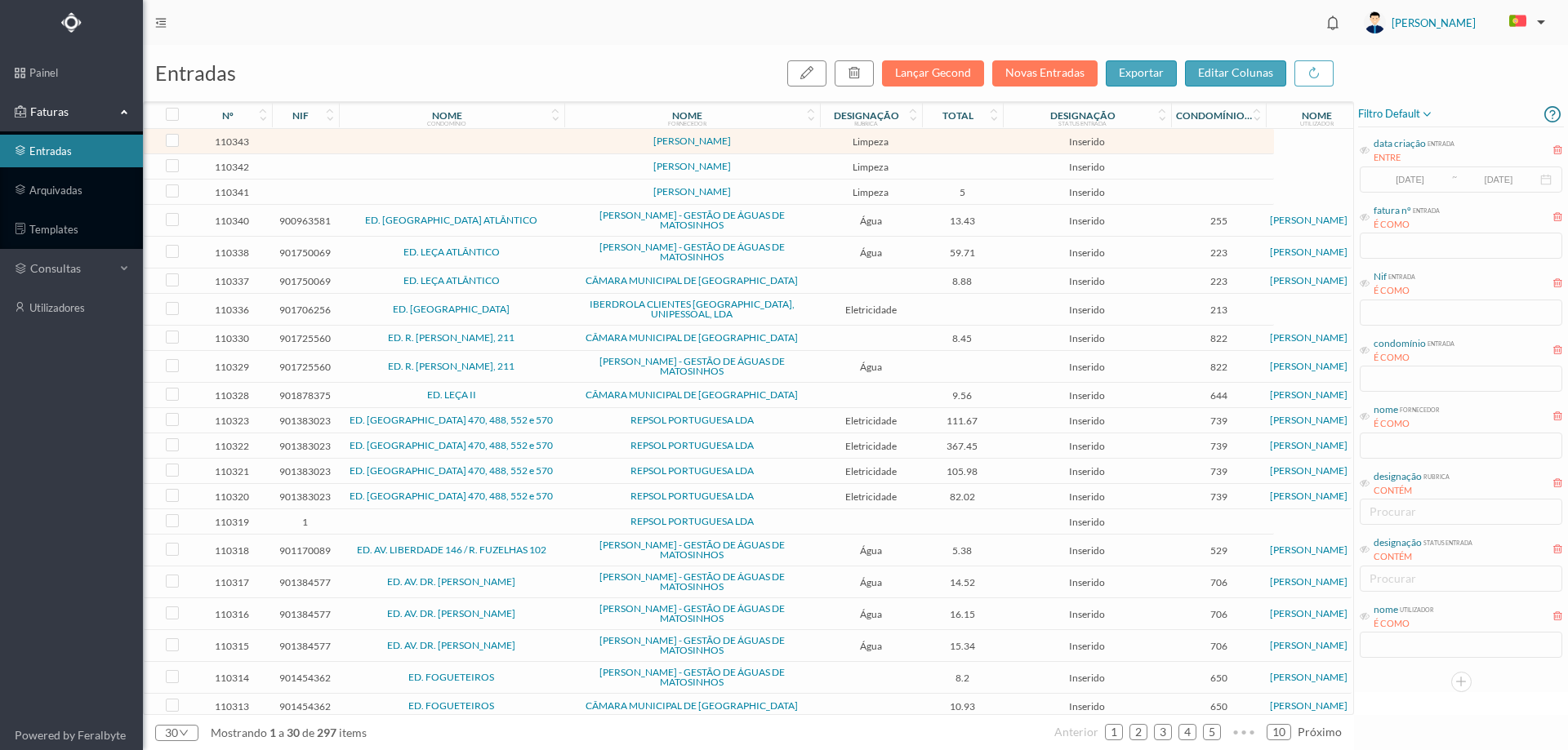
click at [433, 141] on td at bounding box center [452, 141] width 226 height 25
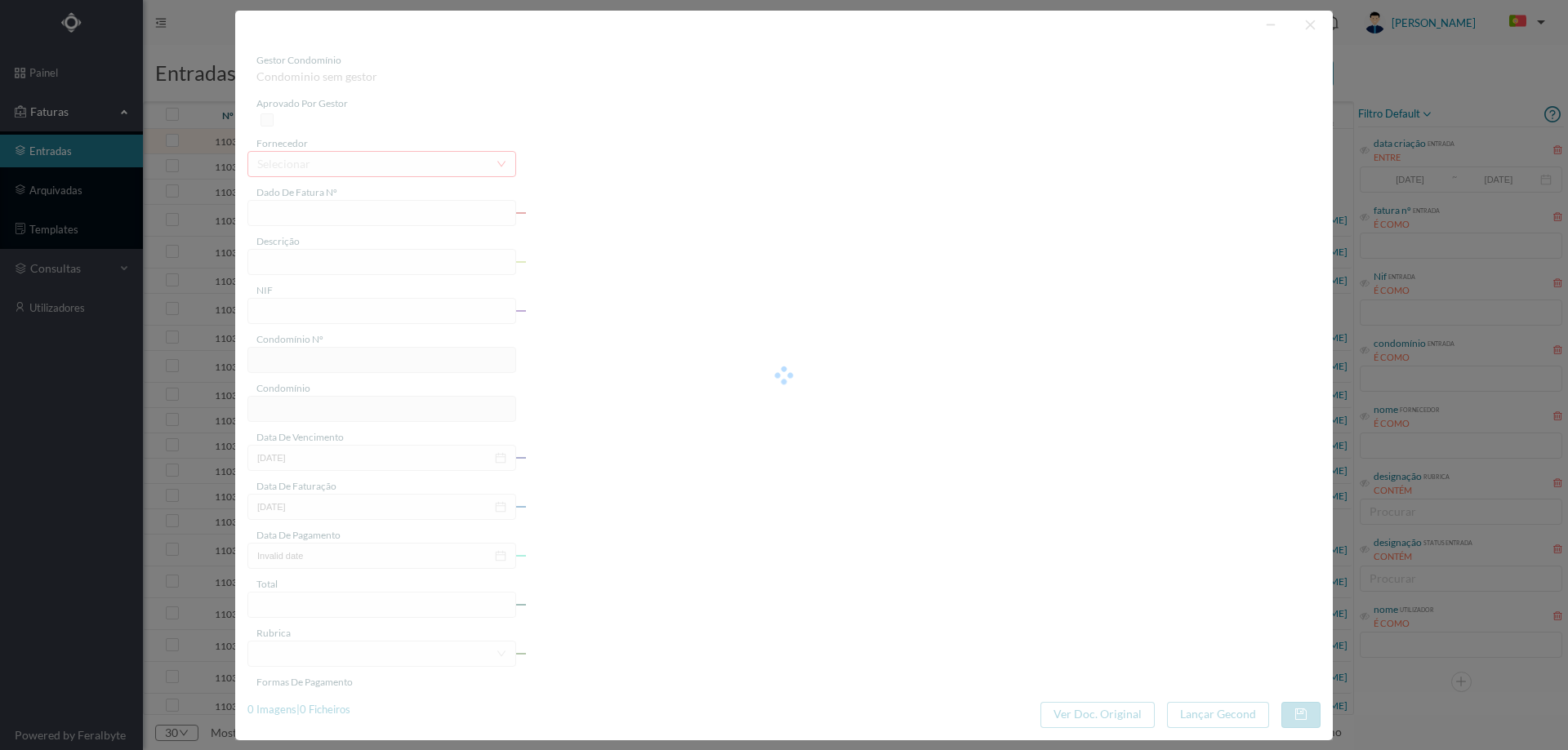
type input "RIO [DATE]"
type input "0"
type input "Invalid date"
type input "0.00"
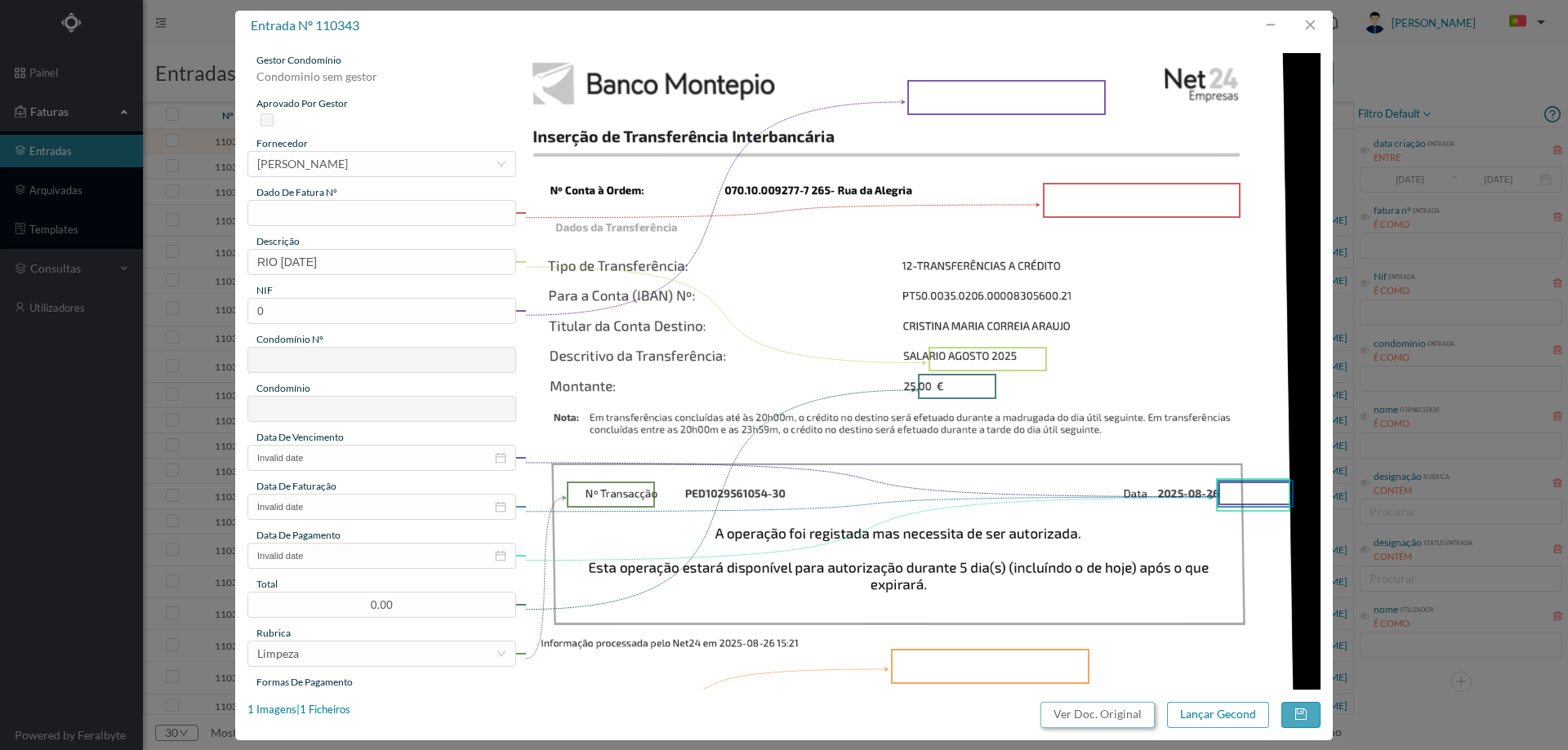
click at [1065, 704] on button "Ver Doc. Original" at bounding box center [1097, 715] width 114 height 26
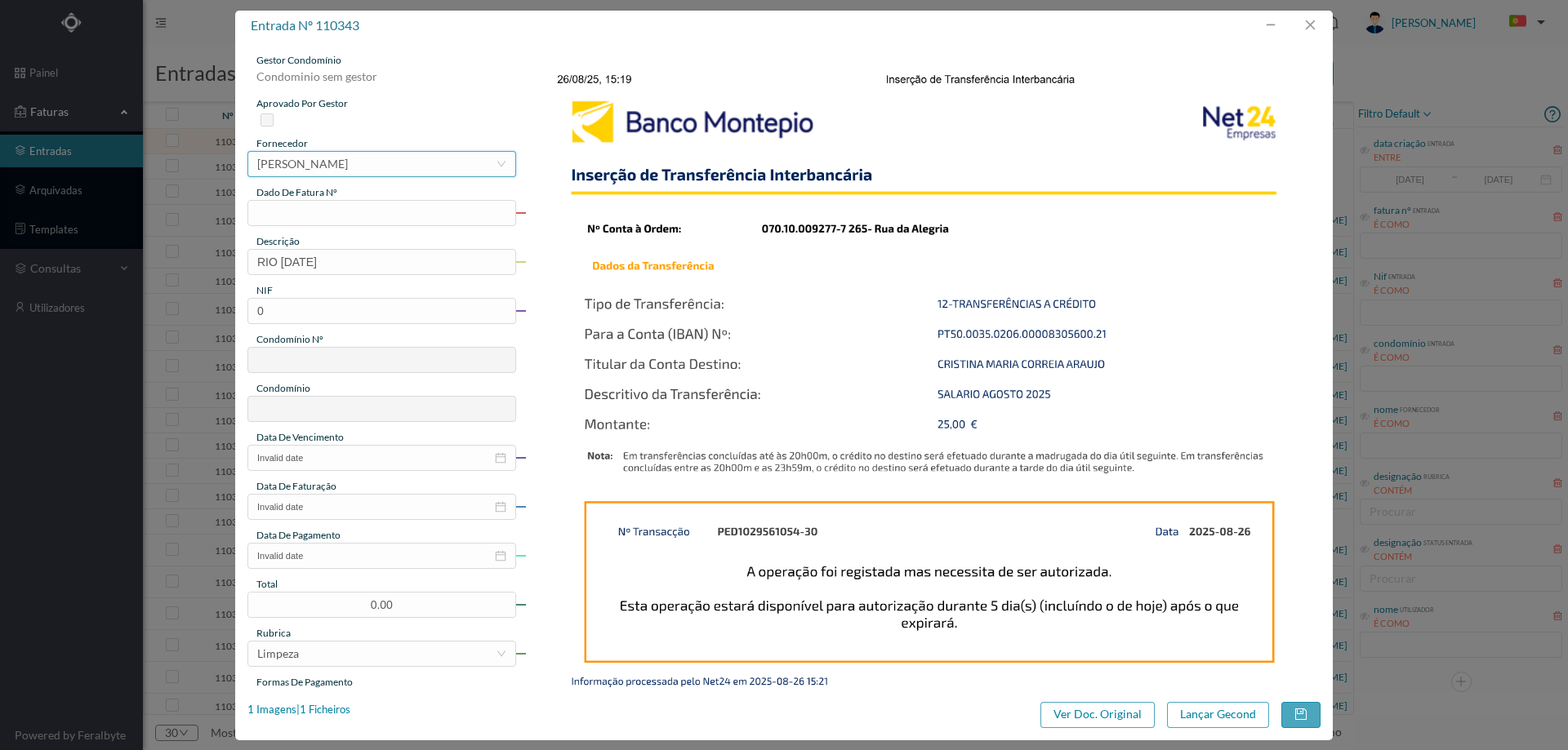
click at [340, 162] on div "[PERSON_NAME]" at bounding box center [303, 163] width 91 height 24
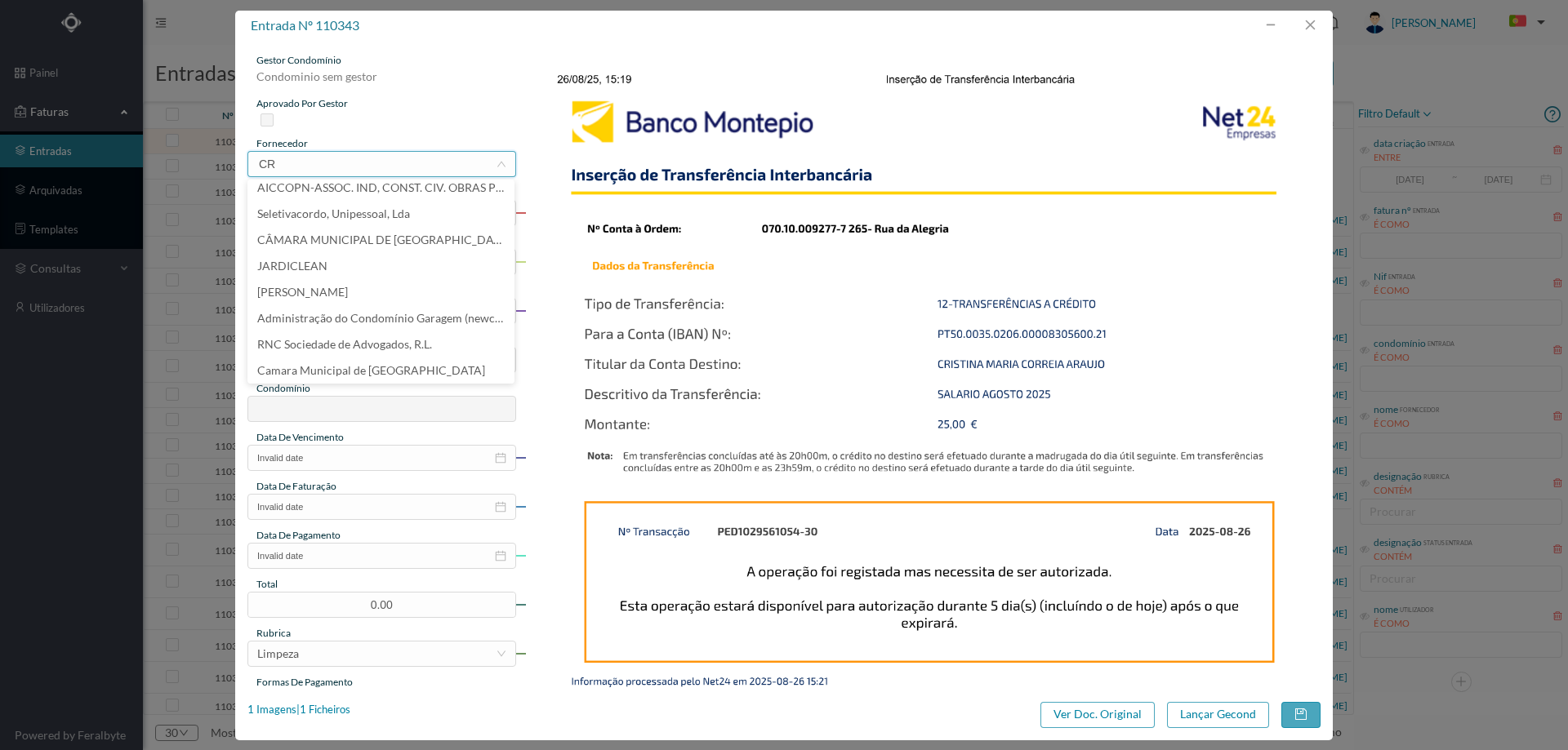
scroll to position [4, 0]
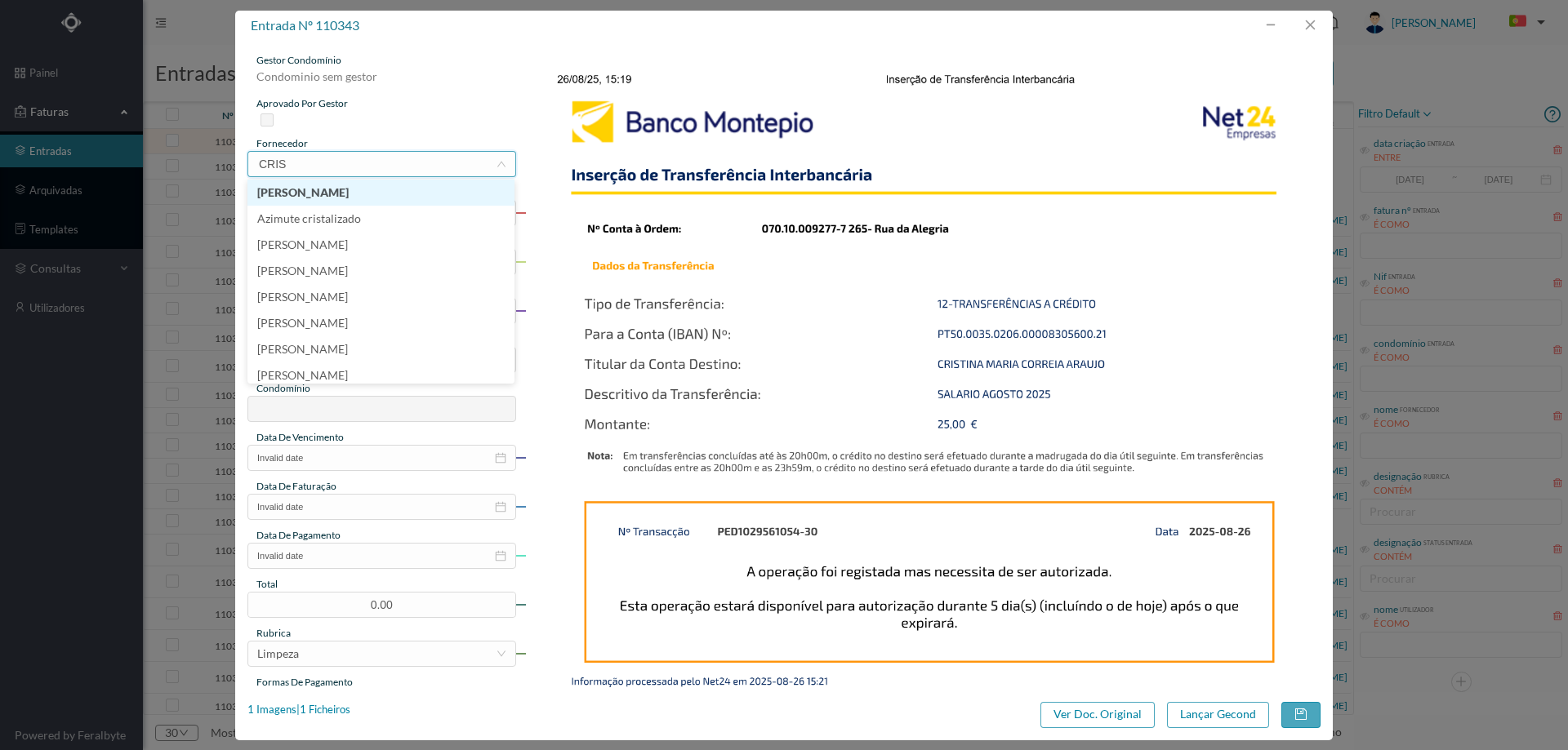
type input "CRIST"
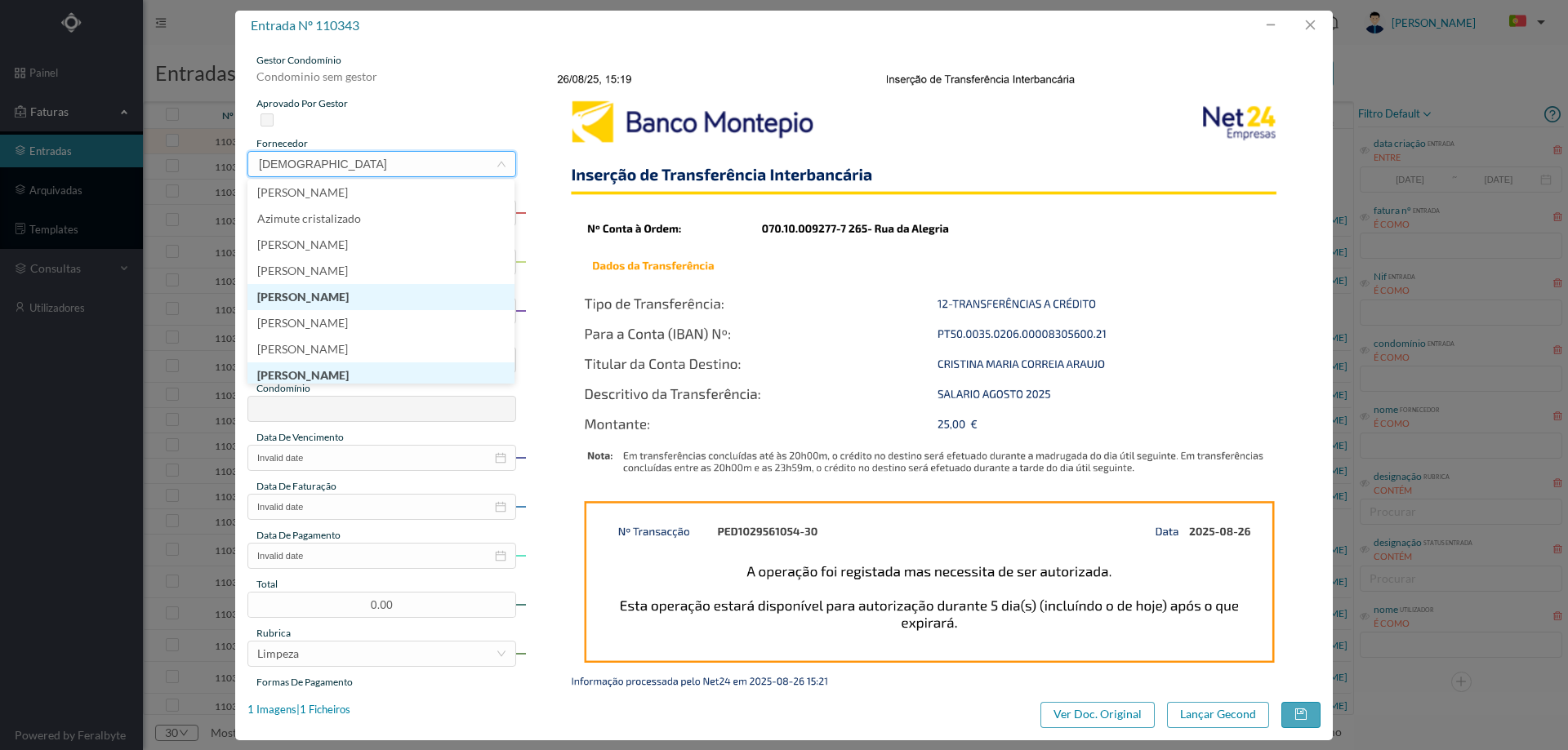
scroll to position [8, 0]
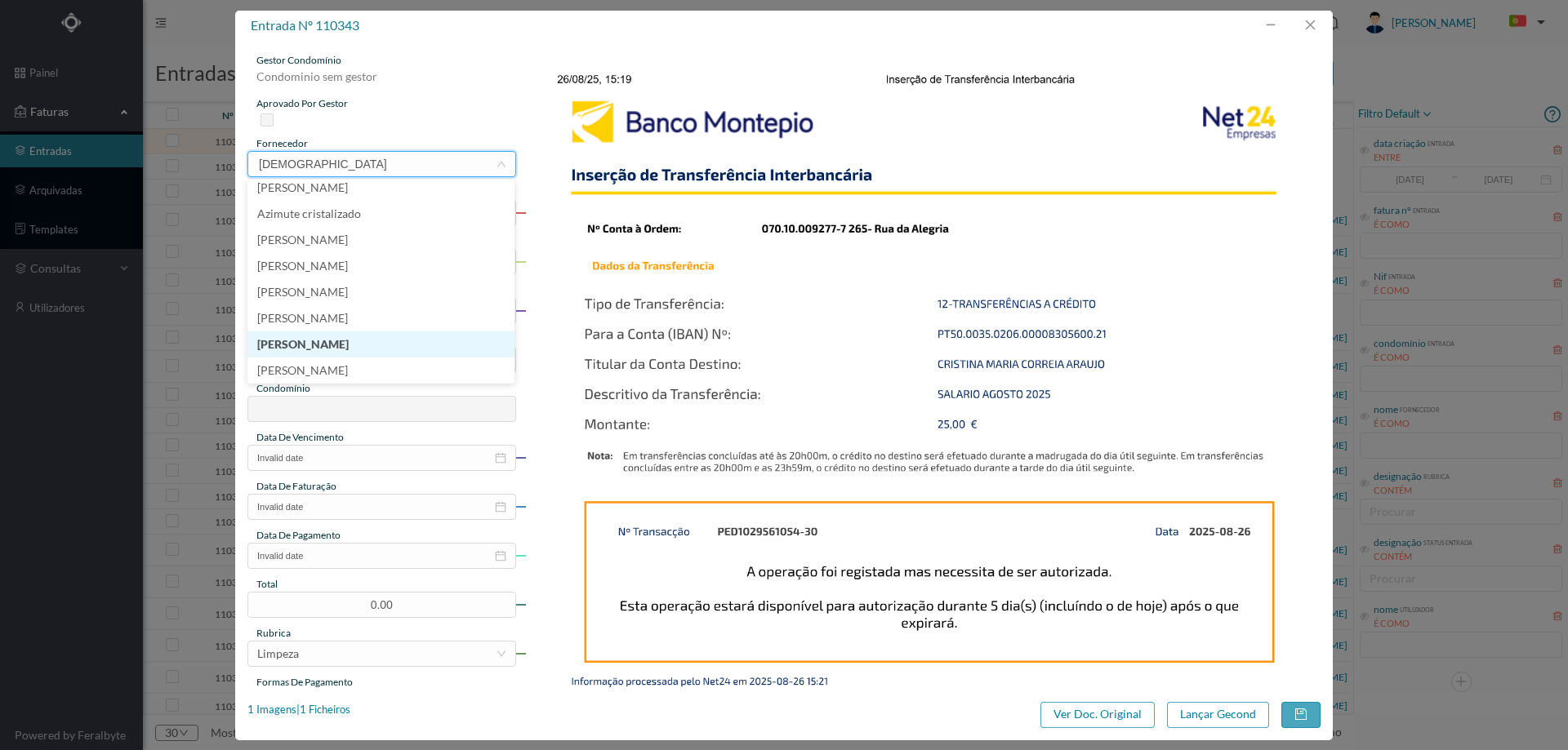
click at [420, 349] on li "[PERSON_NAME]" at bounding box center [381, 345] width 267 height 26
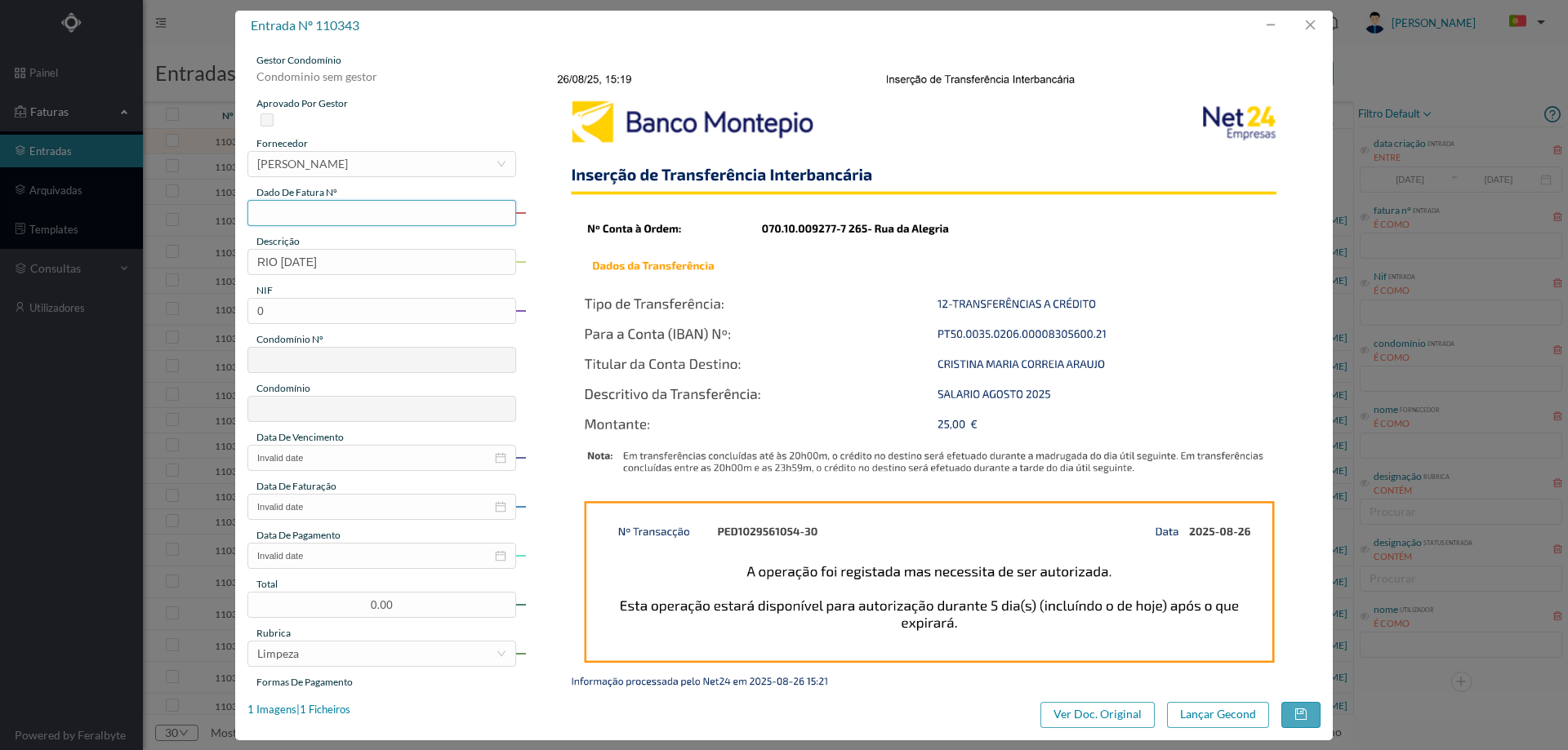
click at [354, 212] on input "text" at bounding box center [382, 213] width 268 height 26
type input "agosto/2025"
drag, startPoint x: 275, startPoint y: 263, endPoint x: 229, endPoint y: 263, distance: 46.0
click at [229, 263] on div "entrada nº 110343 gestor condomínio Condominio sem gestor aprovado por gestor f…" at bounding box center [784, 375] width 1568 height 750
type input "LIMPEZA [DATE]"
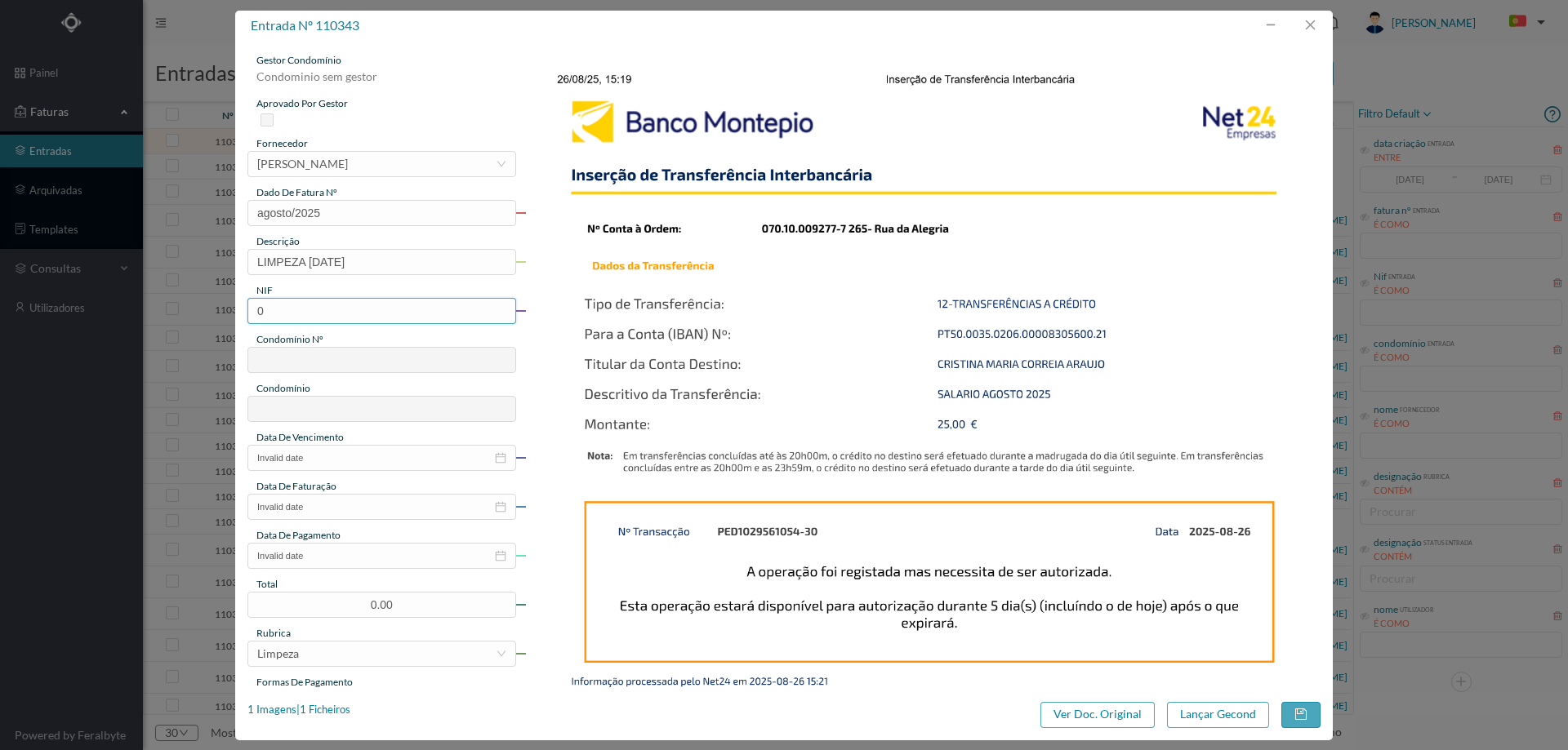
click at [351, 319] on input "0" at bounding box center [382, 311] width 268 height 26
click at [351, 308] on input "0" at bounding box center [382, 311] width 268 height 26
paste input "90181153"
type input "901811530"
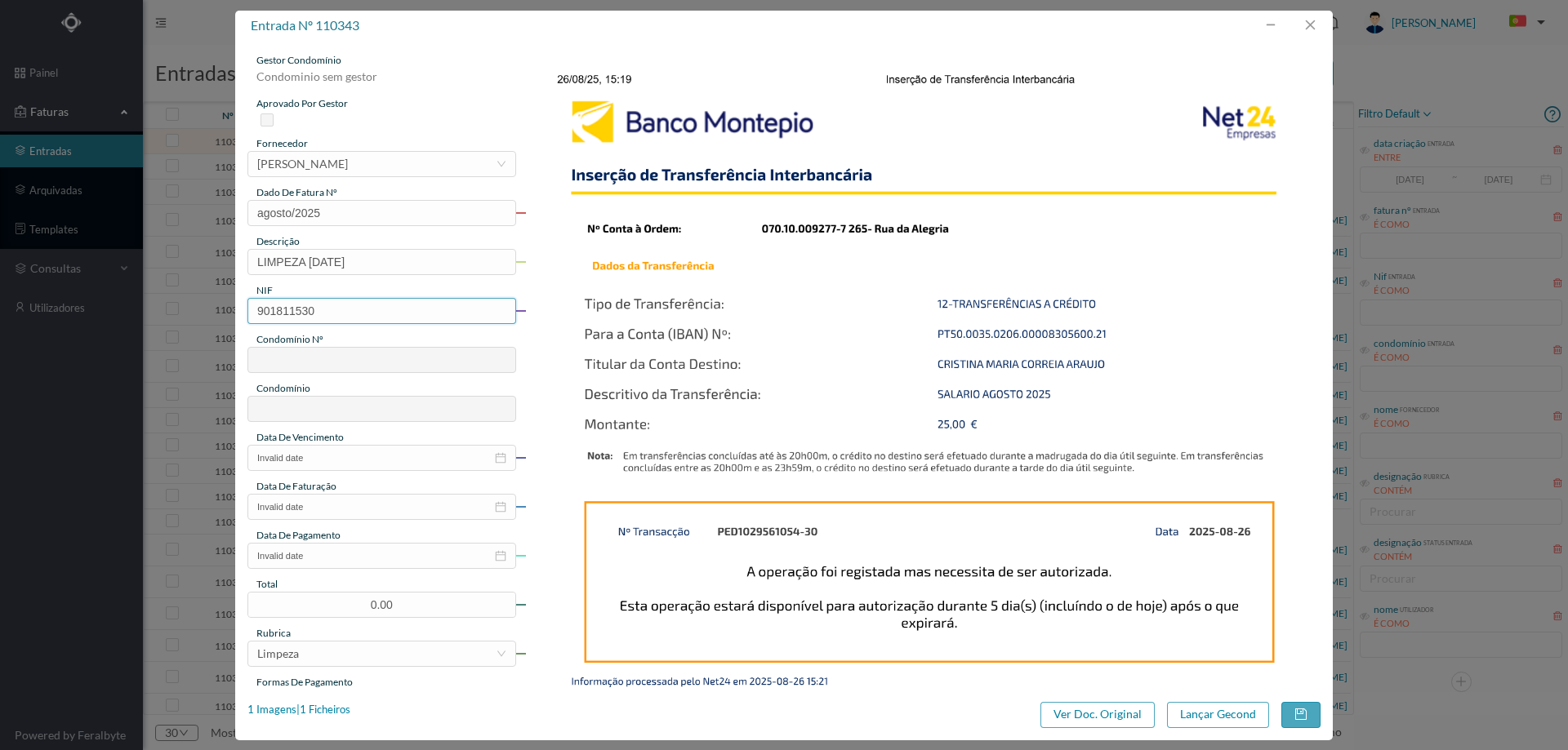
type input "265"
type input "ED. RUA DA ALEGRIA"
type input "901811530"
click at [337, 453] on input "Invalid date" at bounding box center [382, 458] width 268 height 26
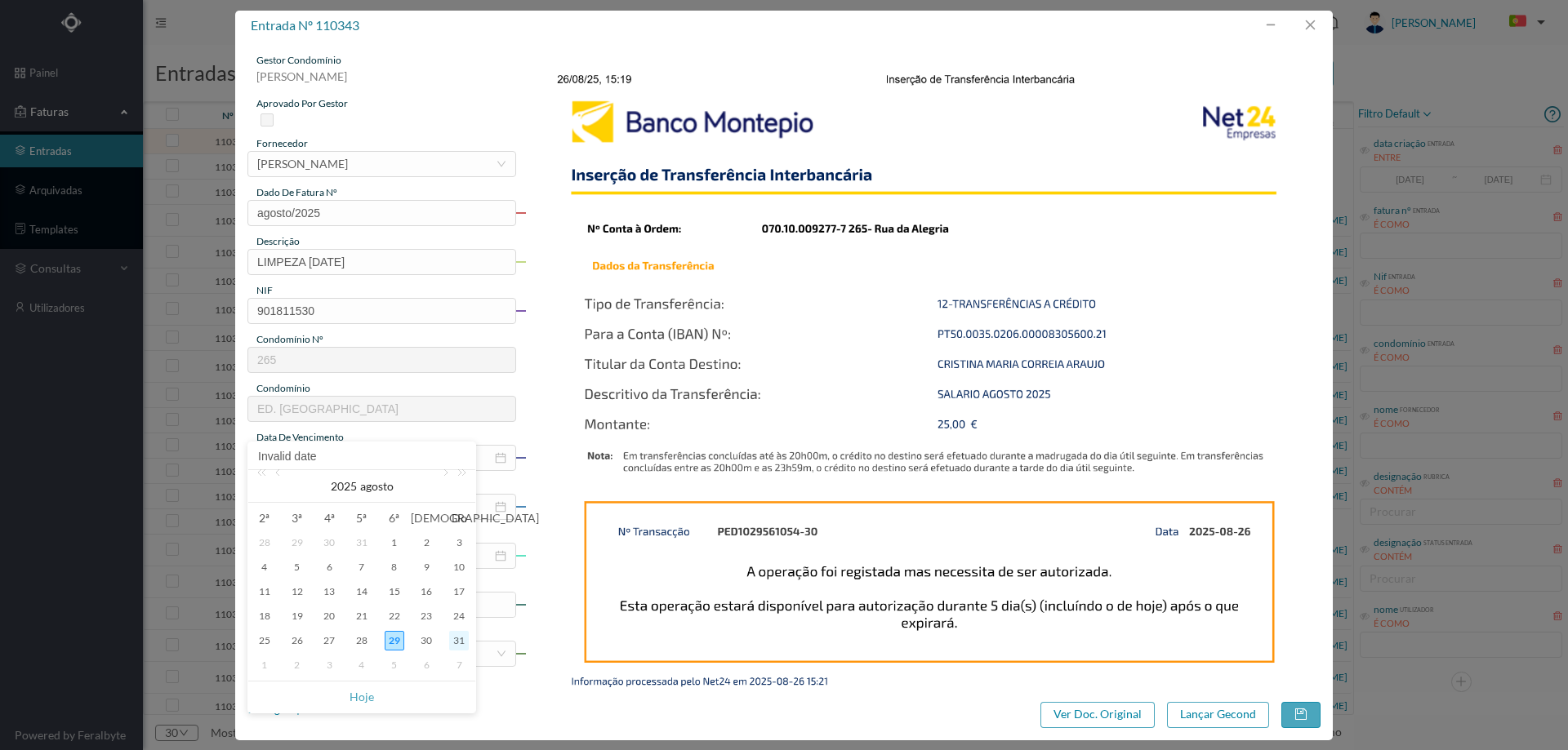
click at [454, 643] on div "31" at bounding box center [459, 641] width 20 height 20
type input "[DATE]"
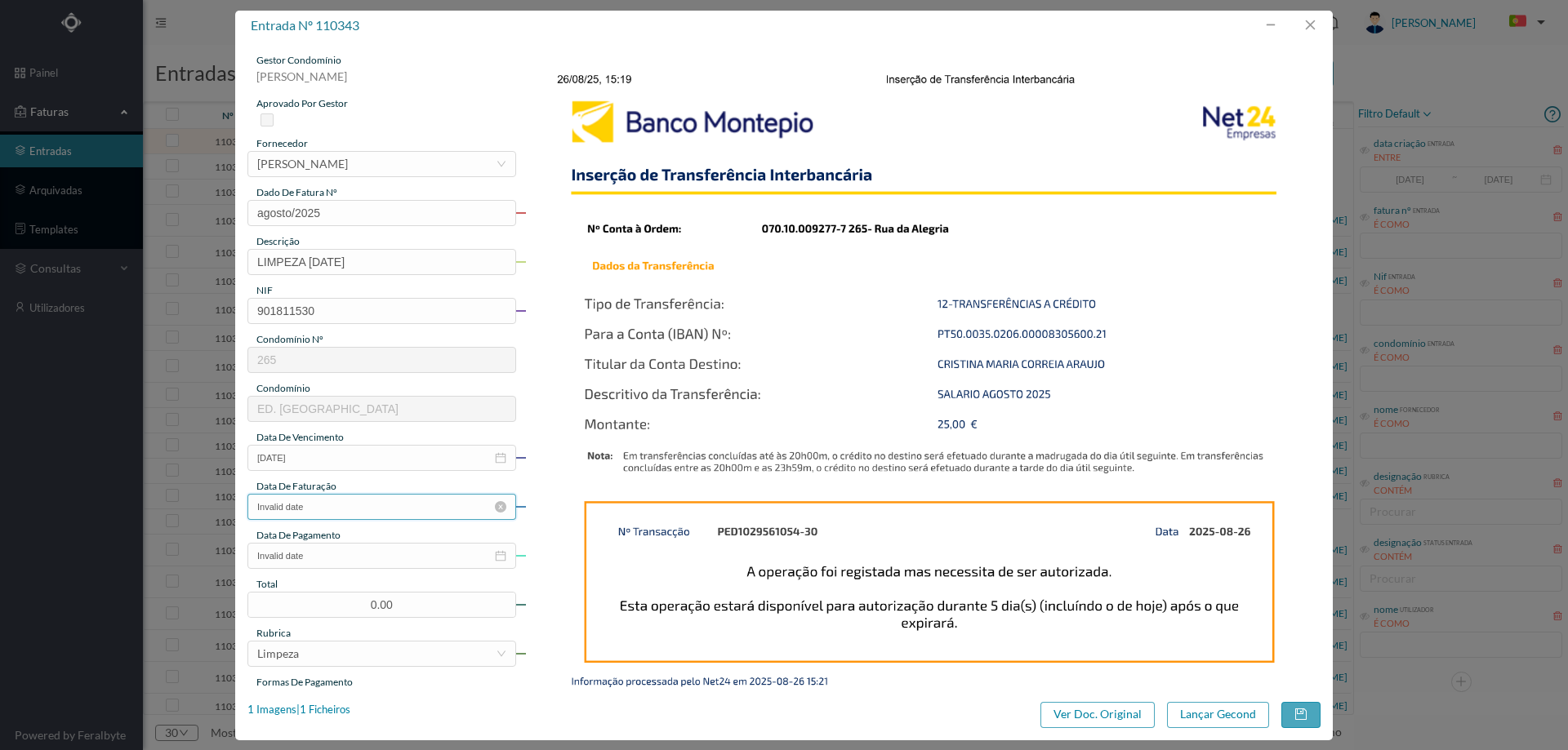
click at [326, 510] on input "Invalid date" at bounding box center [382, 507] width 268 height 26
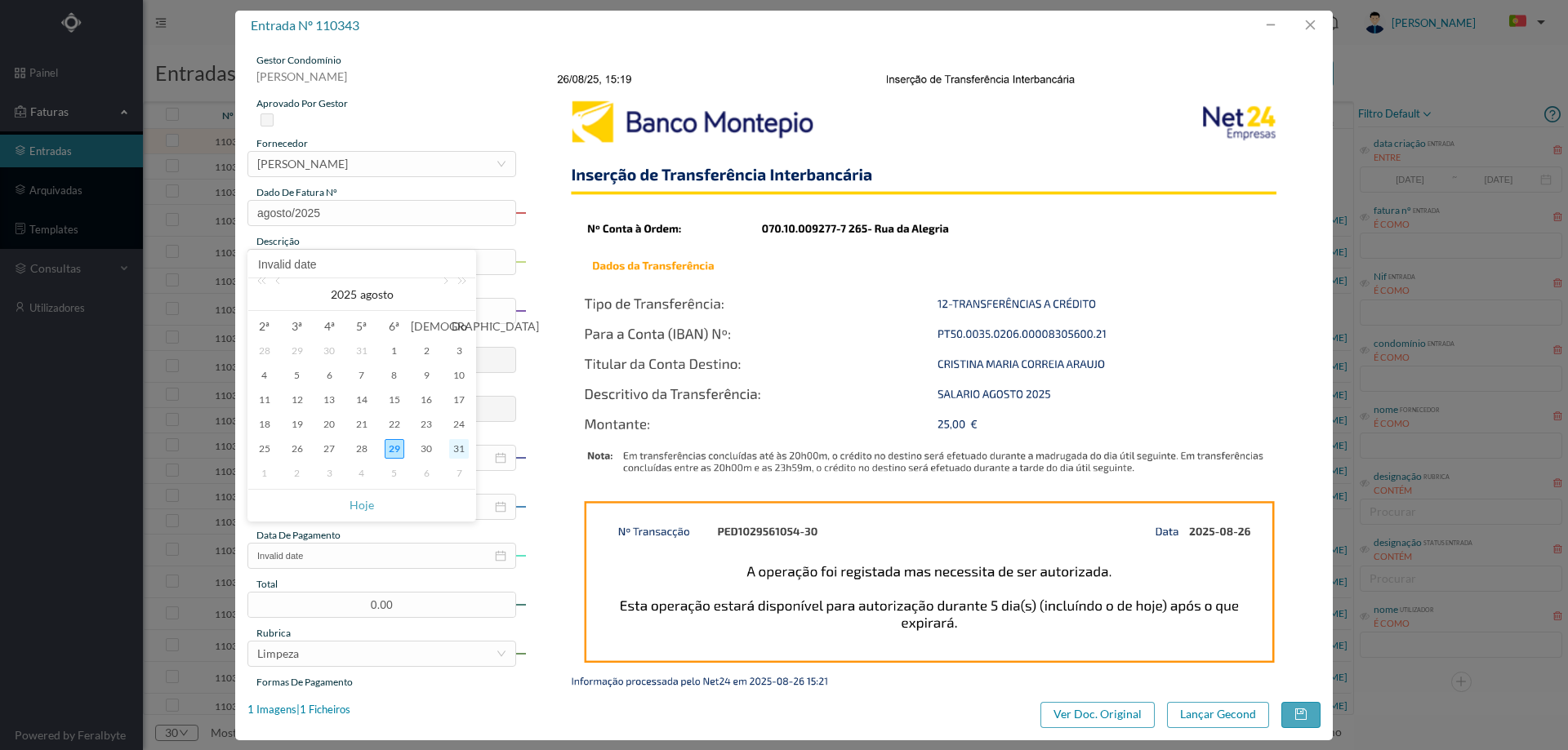
click at [456, 447] on div "31" at bounding box center [459, 449] width 20 height 20
type input "[DATE]"
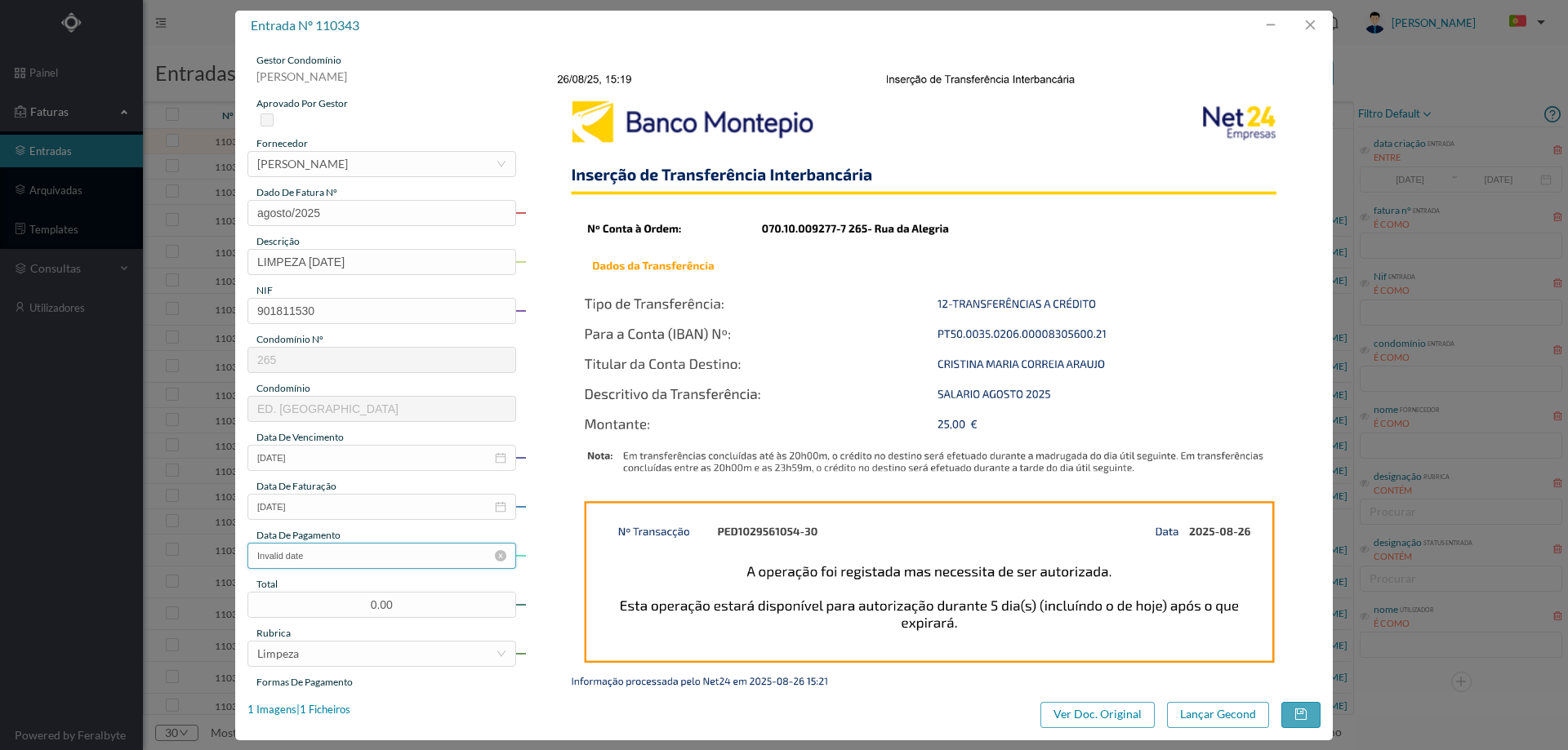
click at [350, 555] on input "Invalid date" at bounding box center [382, 556] width 268 height 26
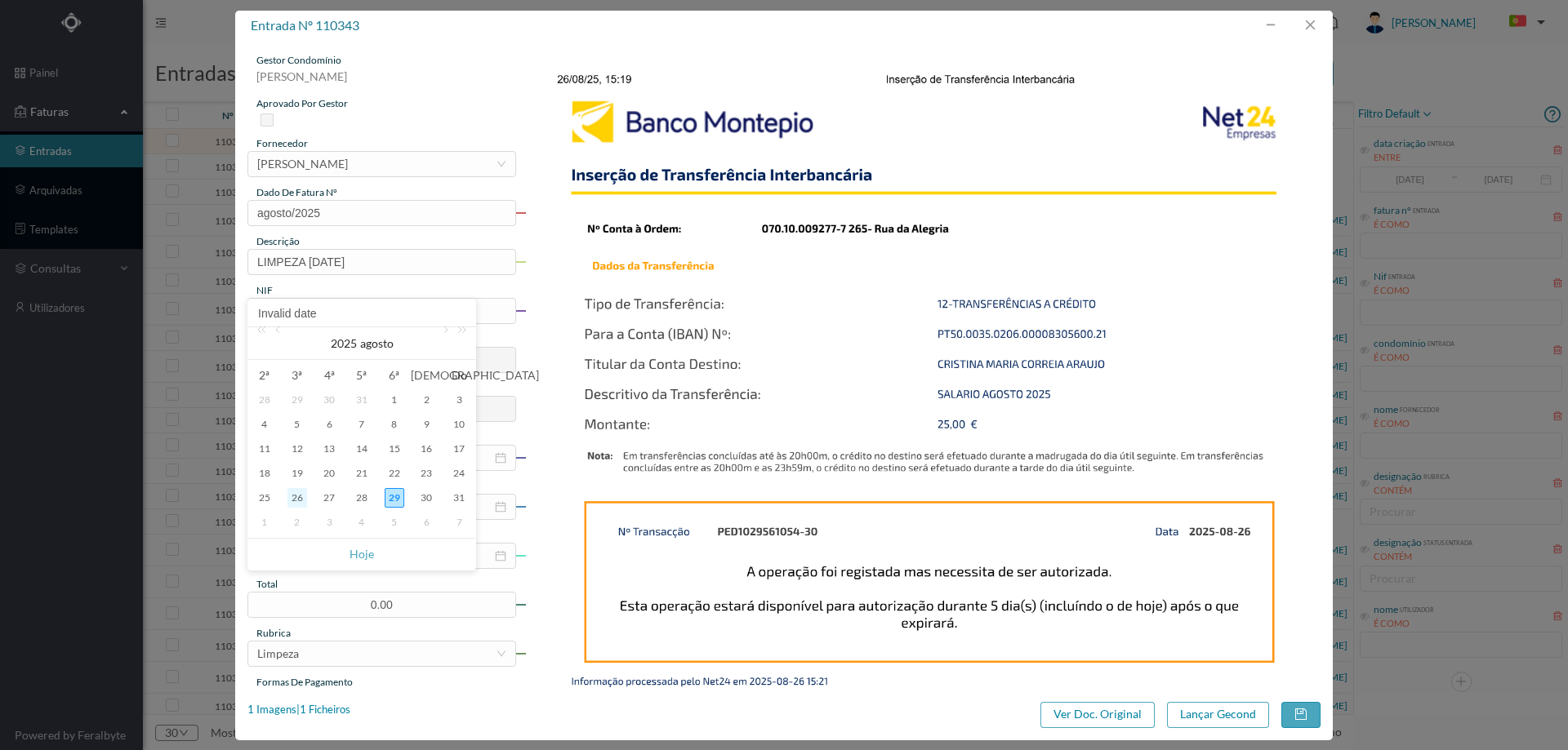
click at [291, 494] on div "26" at bounding box center [297, 498] width 20 height 20
type input "[DATE]"
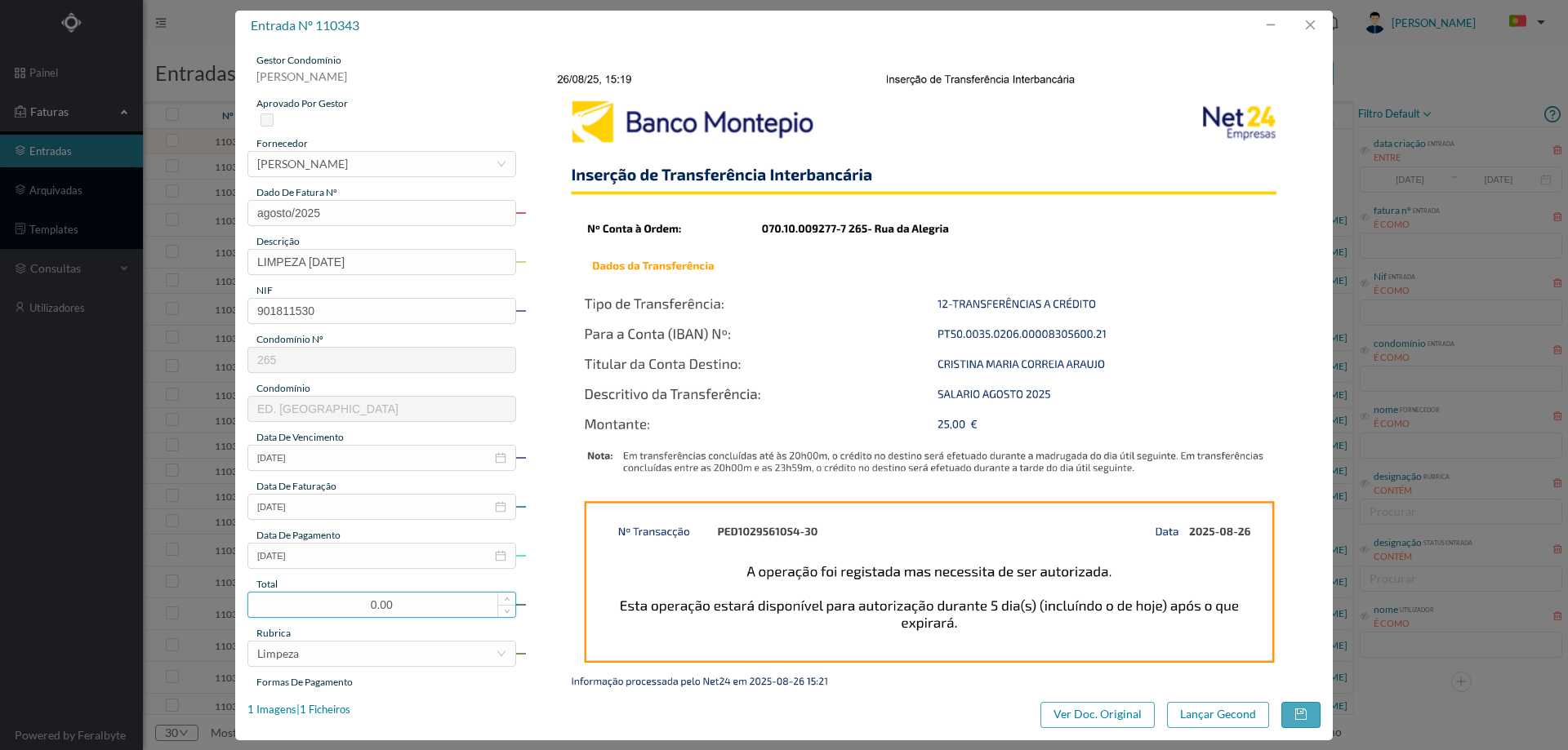
drag, startPoint x: 401, startPoint y: 599, endPoint x: 357, endPoint y: 606, distance: 44.6
click at [357, 606] on input "0.00" at bounding box center [382, 605] width 267 height 24
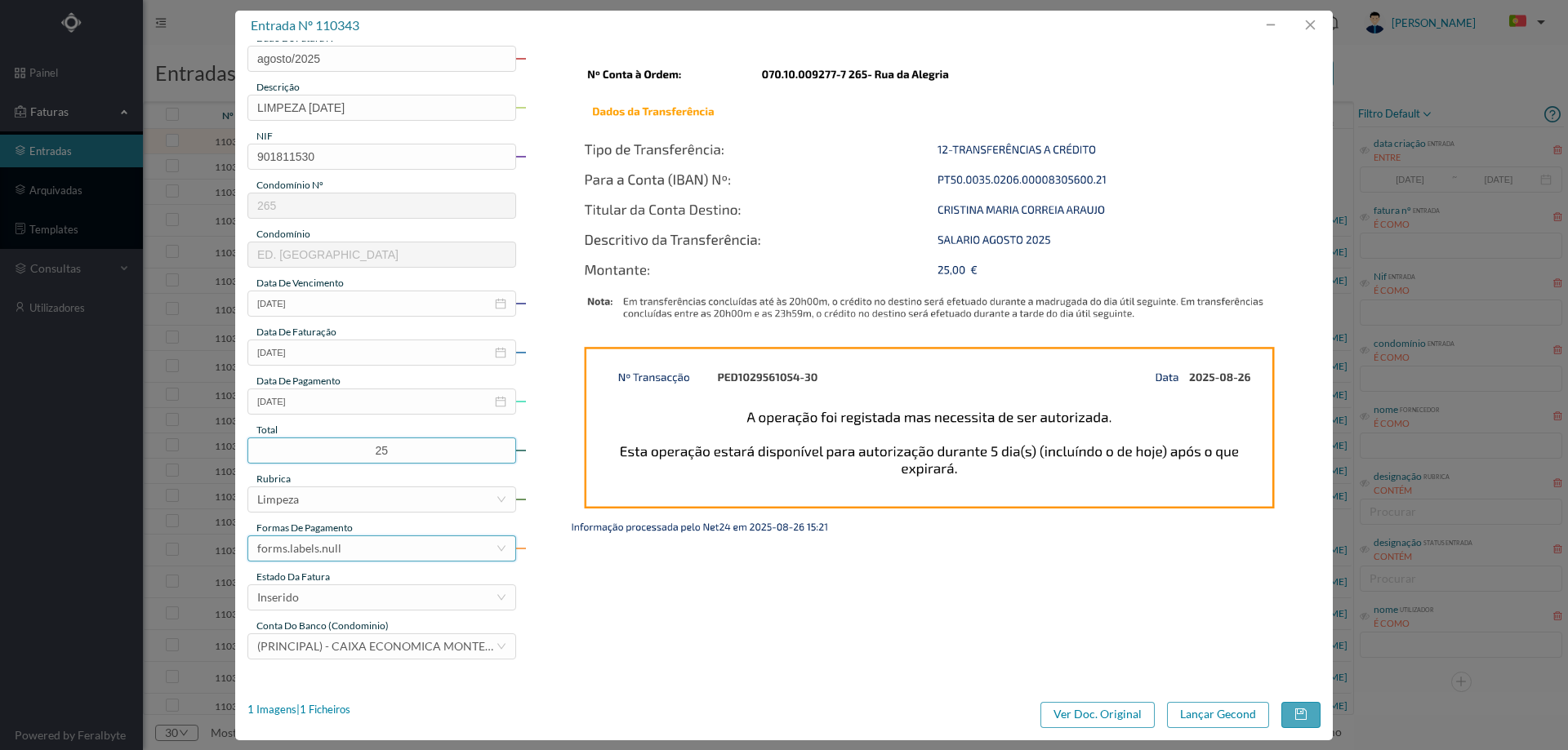
scroll to position [245, 0]
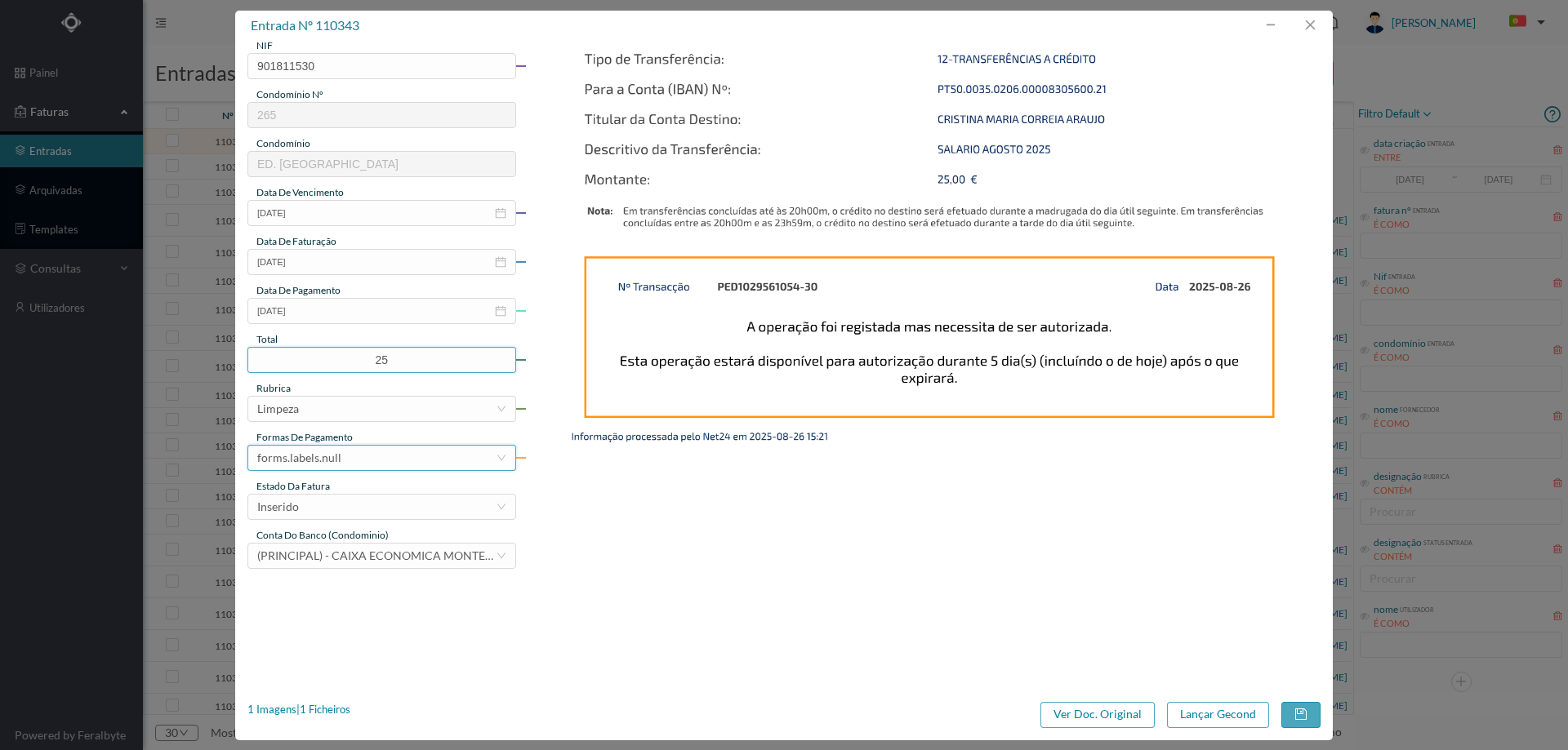
type input "25.00"
click at [342, 455] on div "forms.labels.null" at bounding box center [376, 458] width 239 height 24
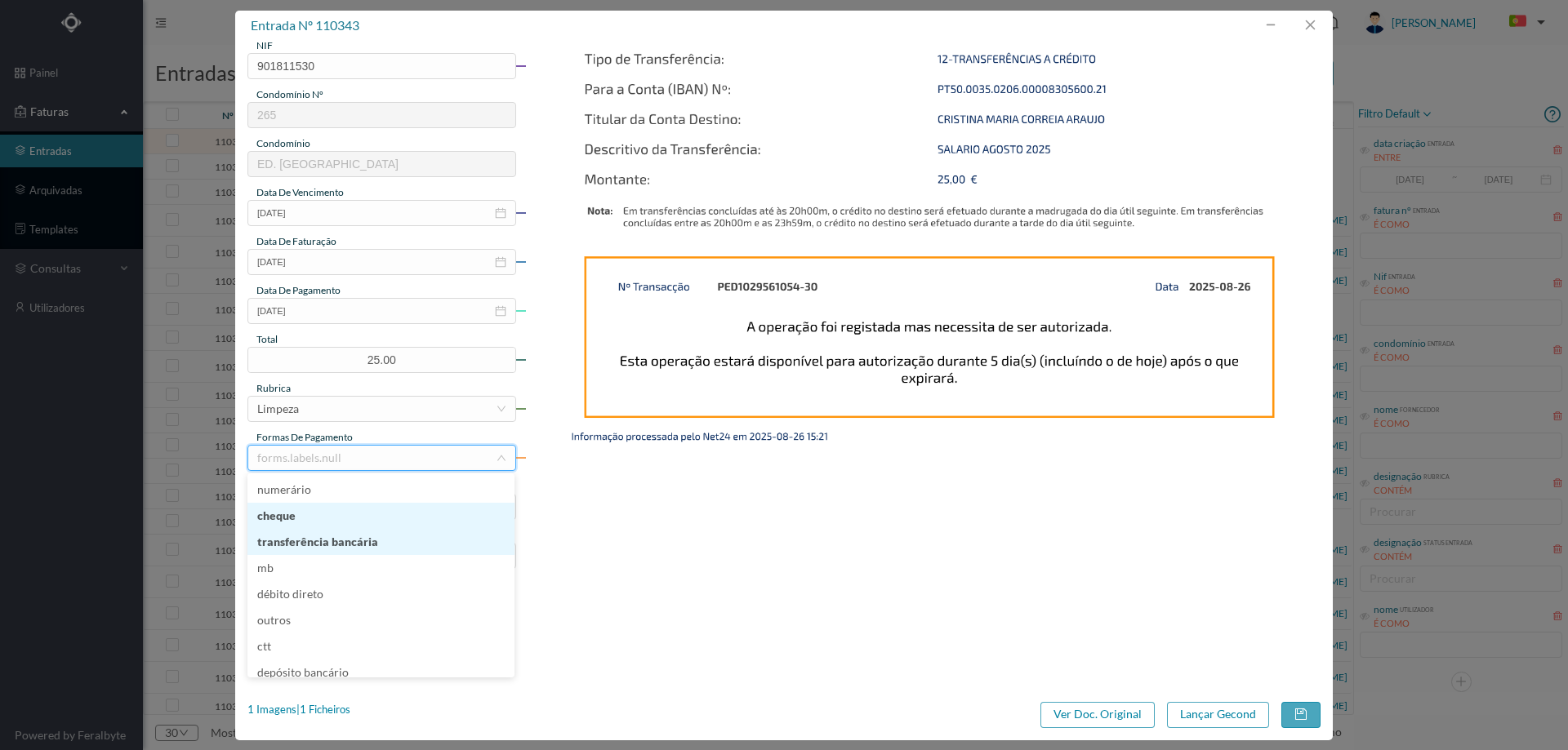
click at [351, 538] on li "transferência bancária" at bounding box center [381, 541] width 267 height 26
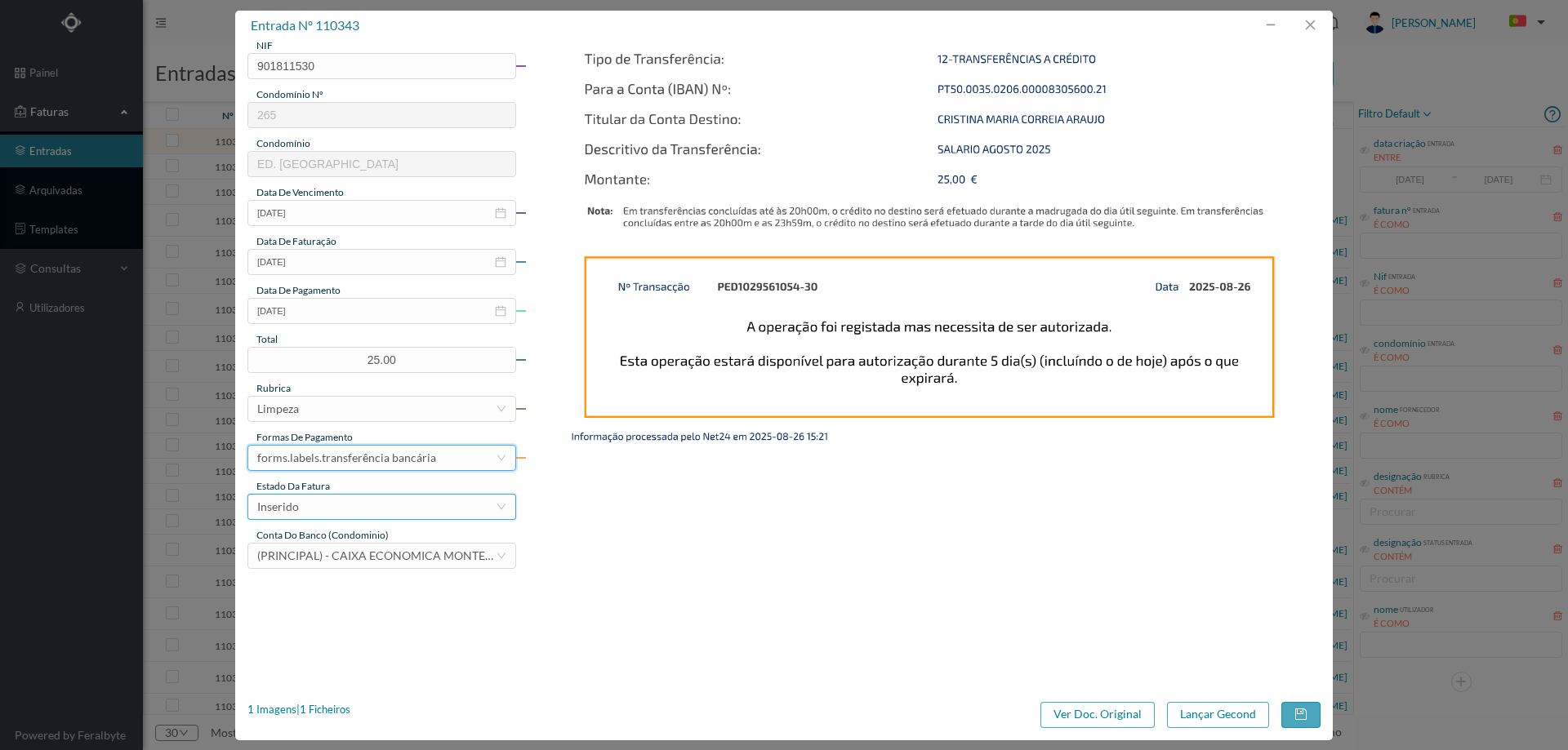
click at [348, 504] on div "Inserido" at bounding box center [376, 507] width 239 height 24
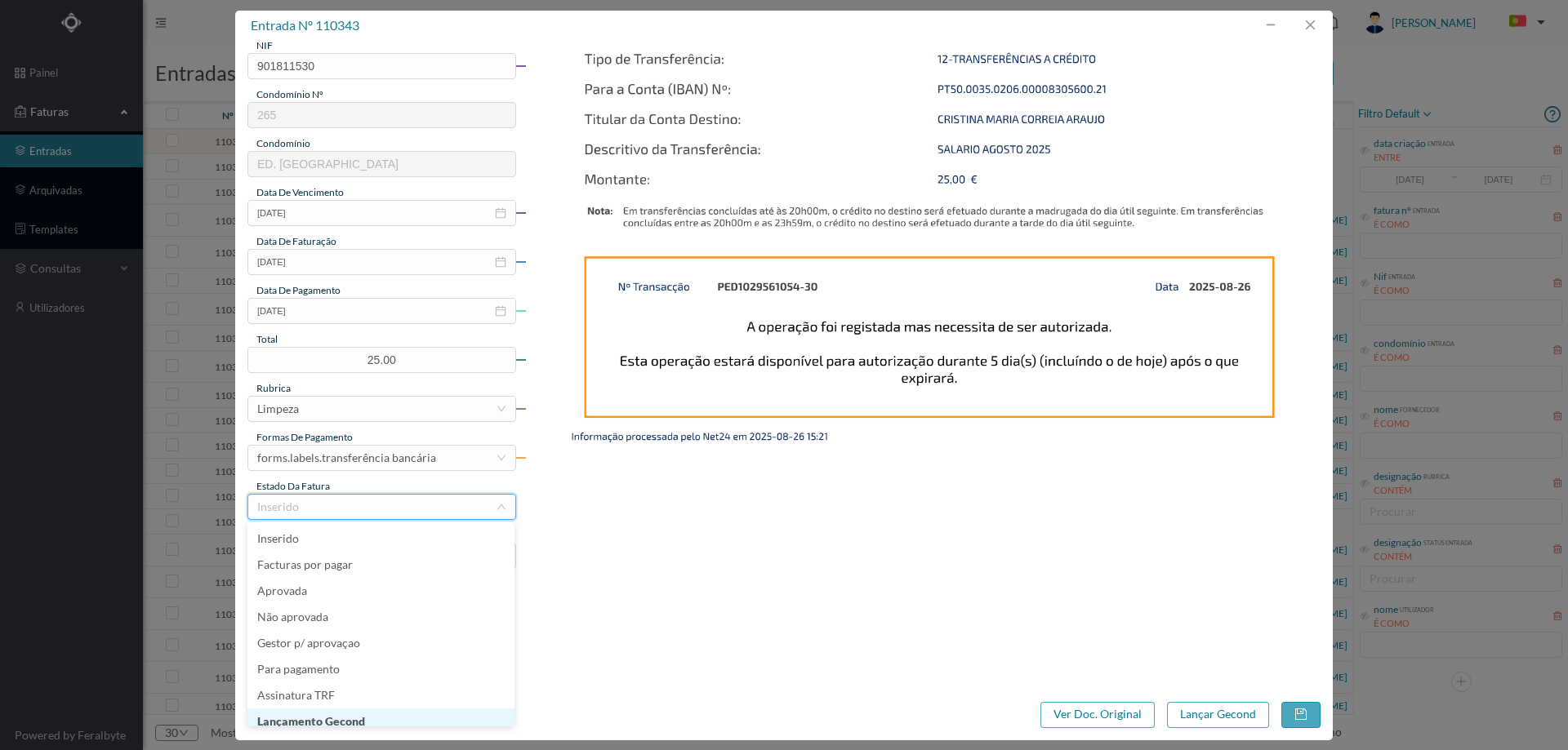
scroll to position [8, 0]
click at [345, 714] on li "Lançamento Gecond" at bounding box center [381, 714] width 267 height 26
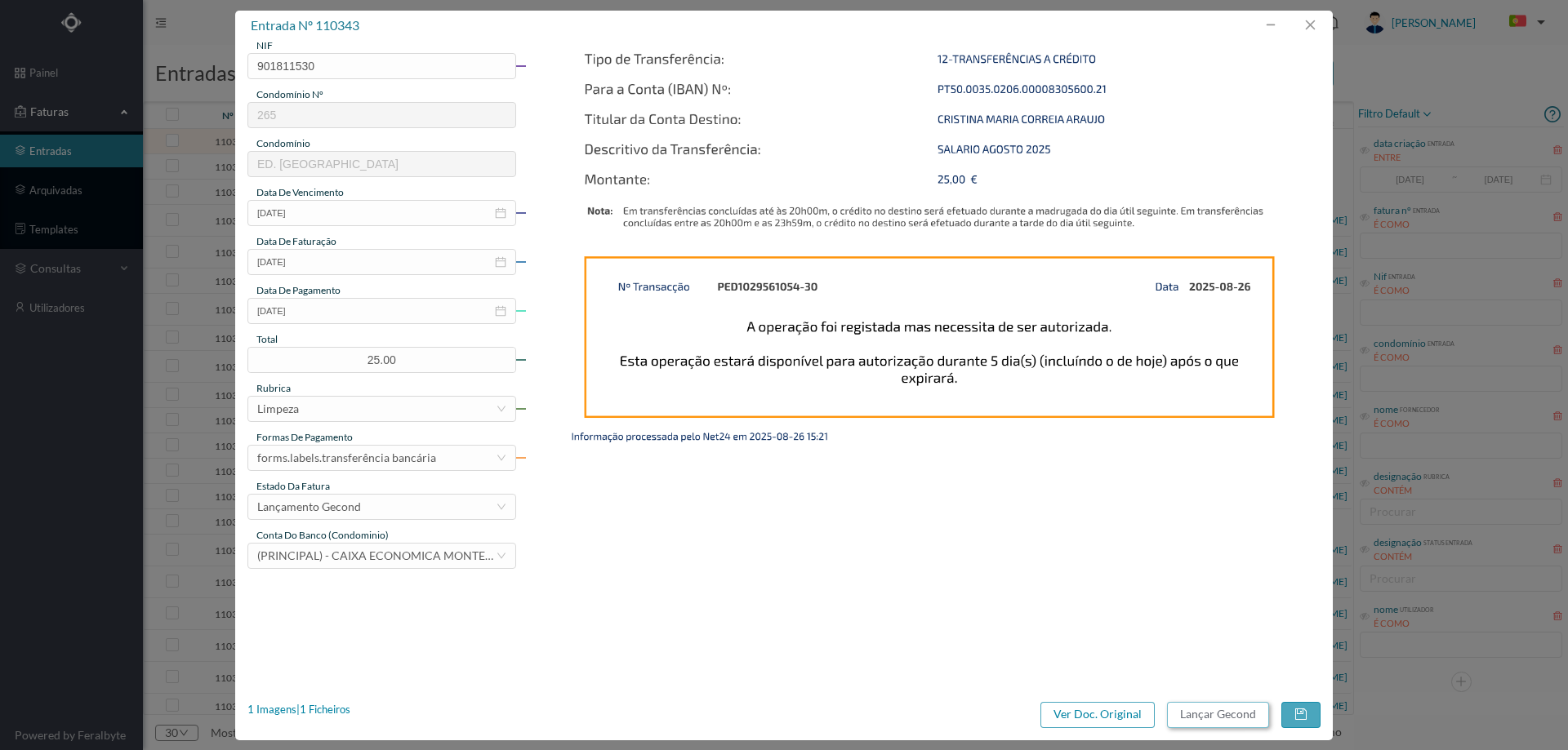
click at [1206, 712] on button "Lançar Gecond" at bounding box center [1218, 715] width 102 height 26
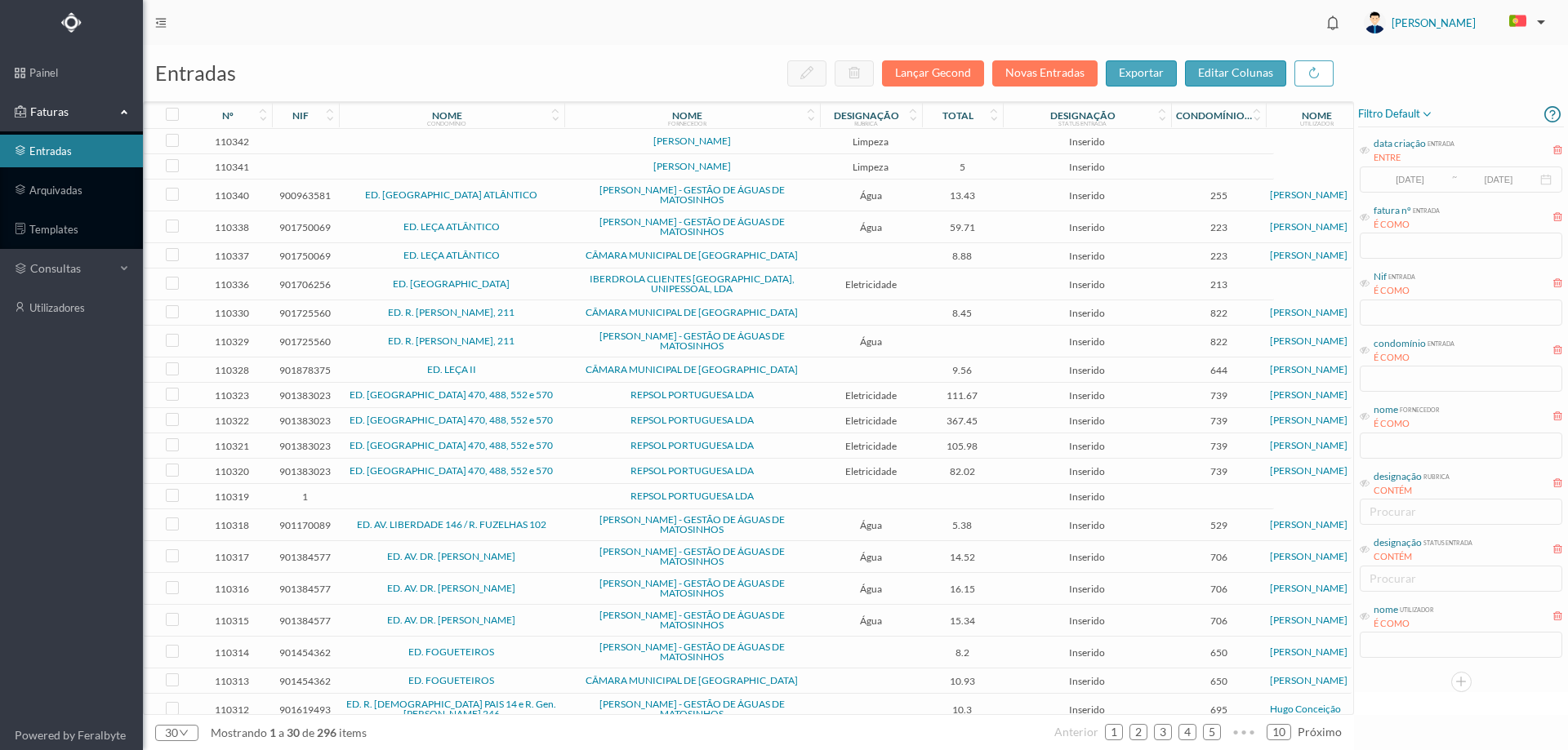
click at [920, 138] on td "Limpeza" at bounding box center [871, 141] width 102 height 25
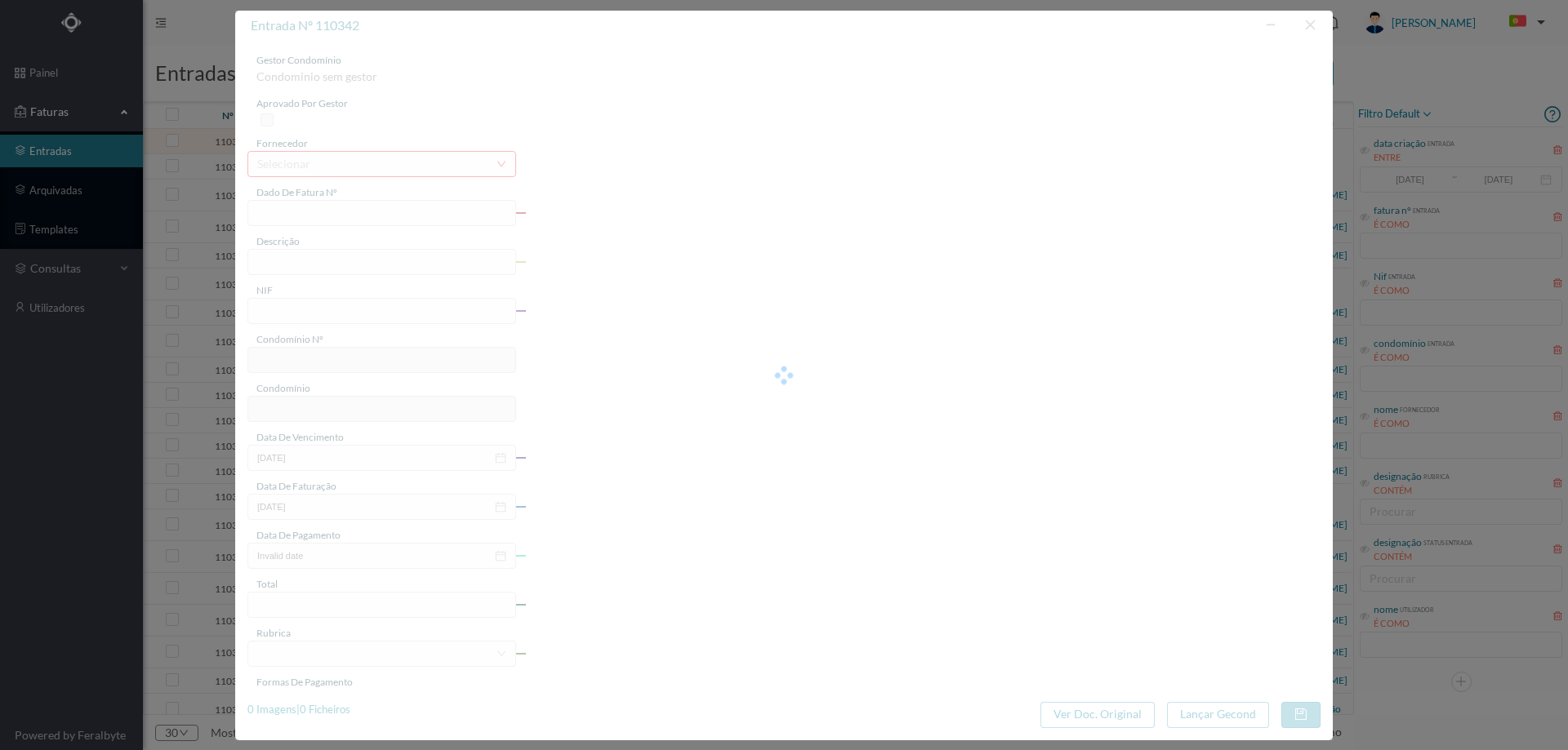
type input "RIO [DATE]"
type input "0"
type input "Invalid date"
type input "0.00"
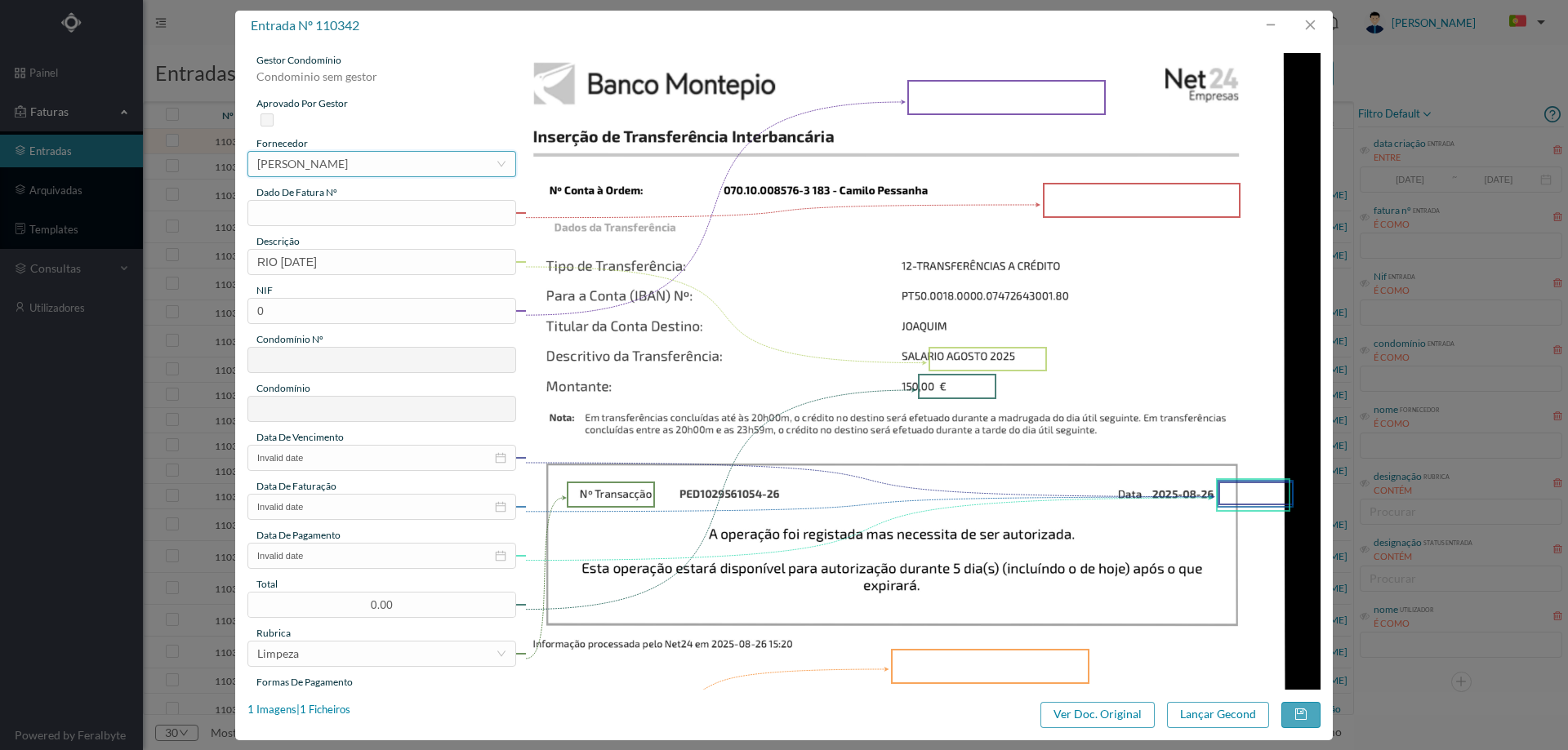
click at [348, 162] on div "[PERSON_NAME]" at bounding box center [303, 163] width 91 height 24
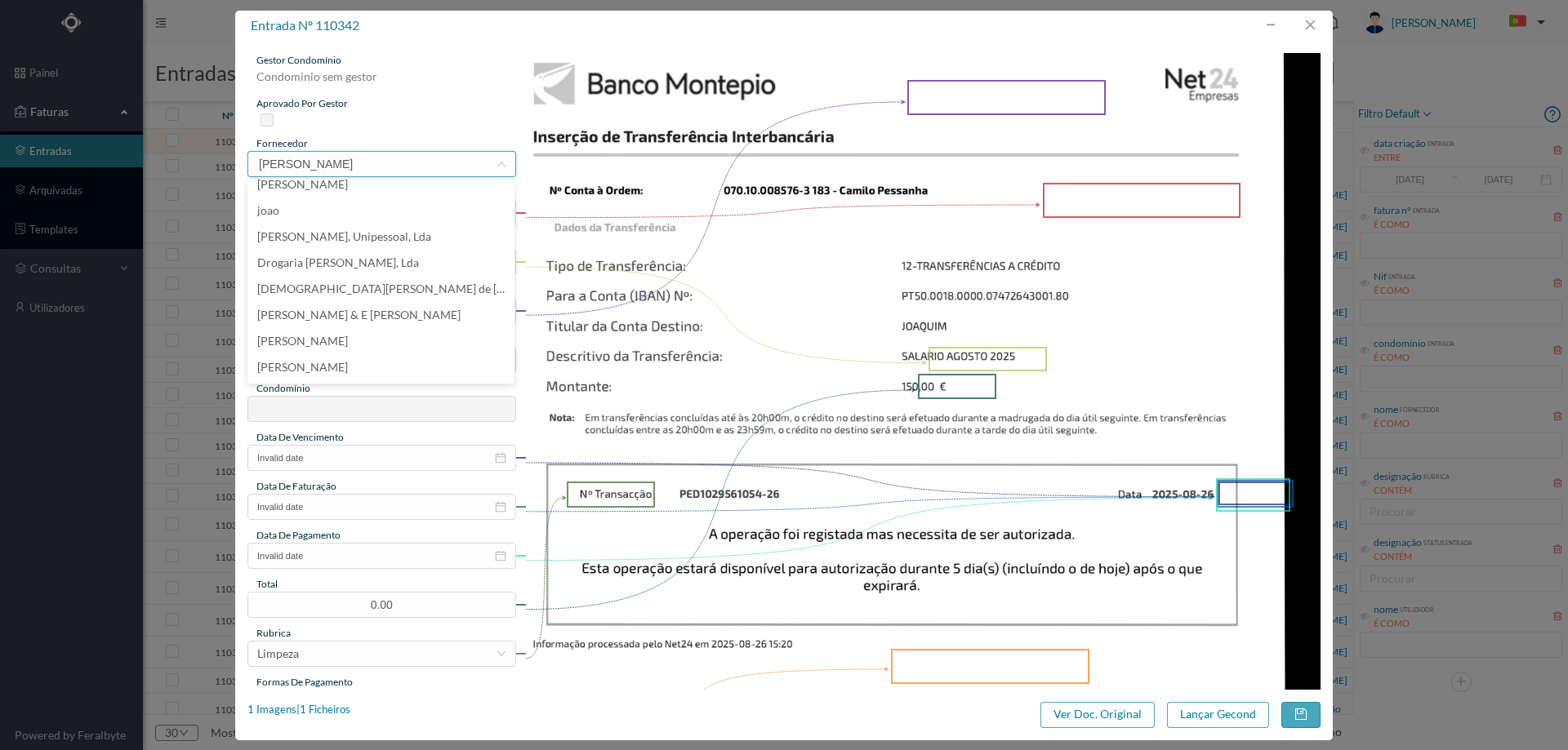
scroll to position [4, 0]
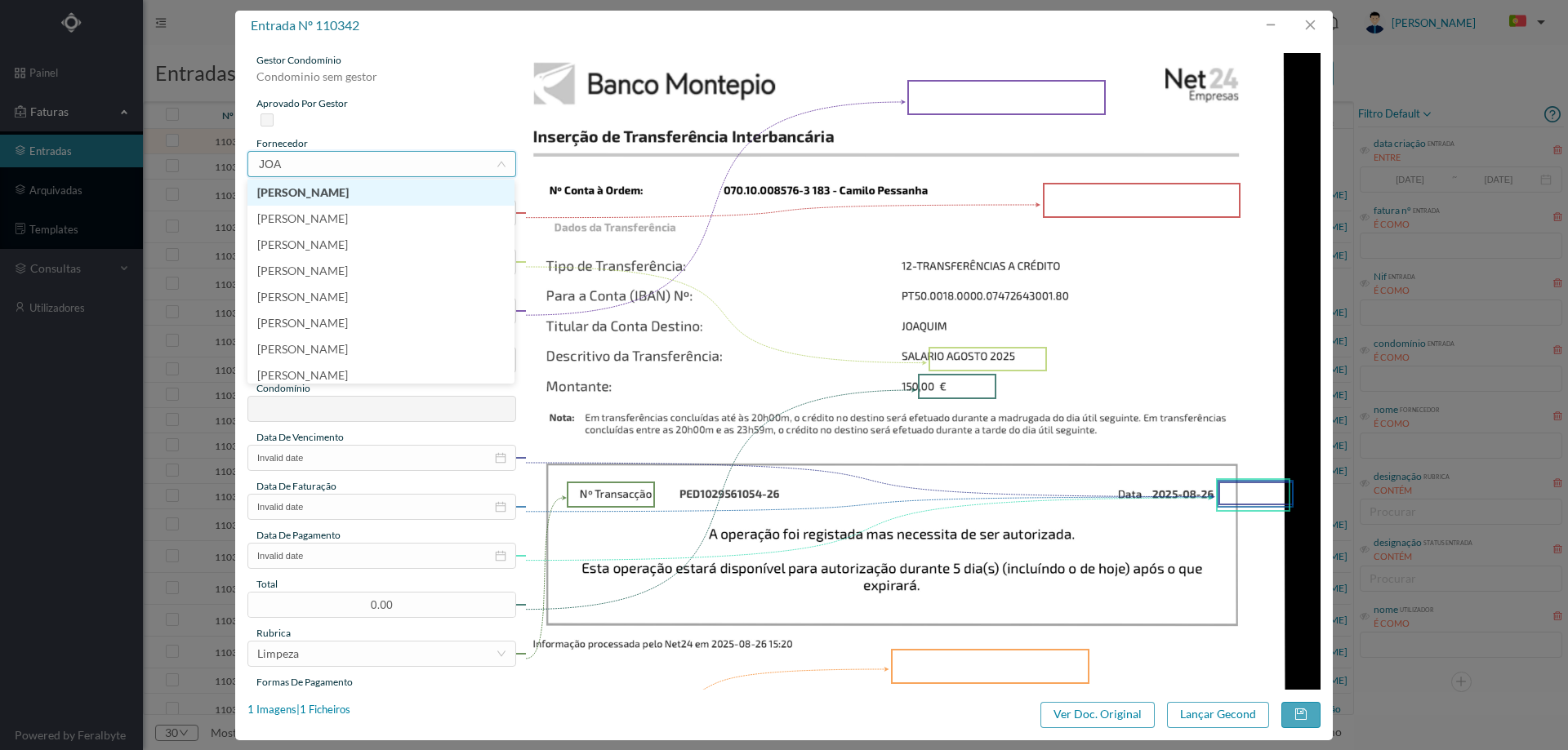
type input "JOAQ"
click at [341, 322] on li "[PERSON_NAME]" at bounding box center [381, 323] width 267 height 26
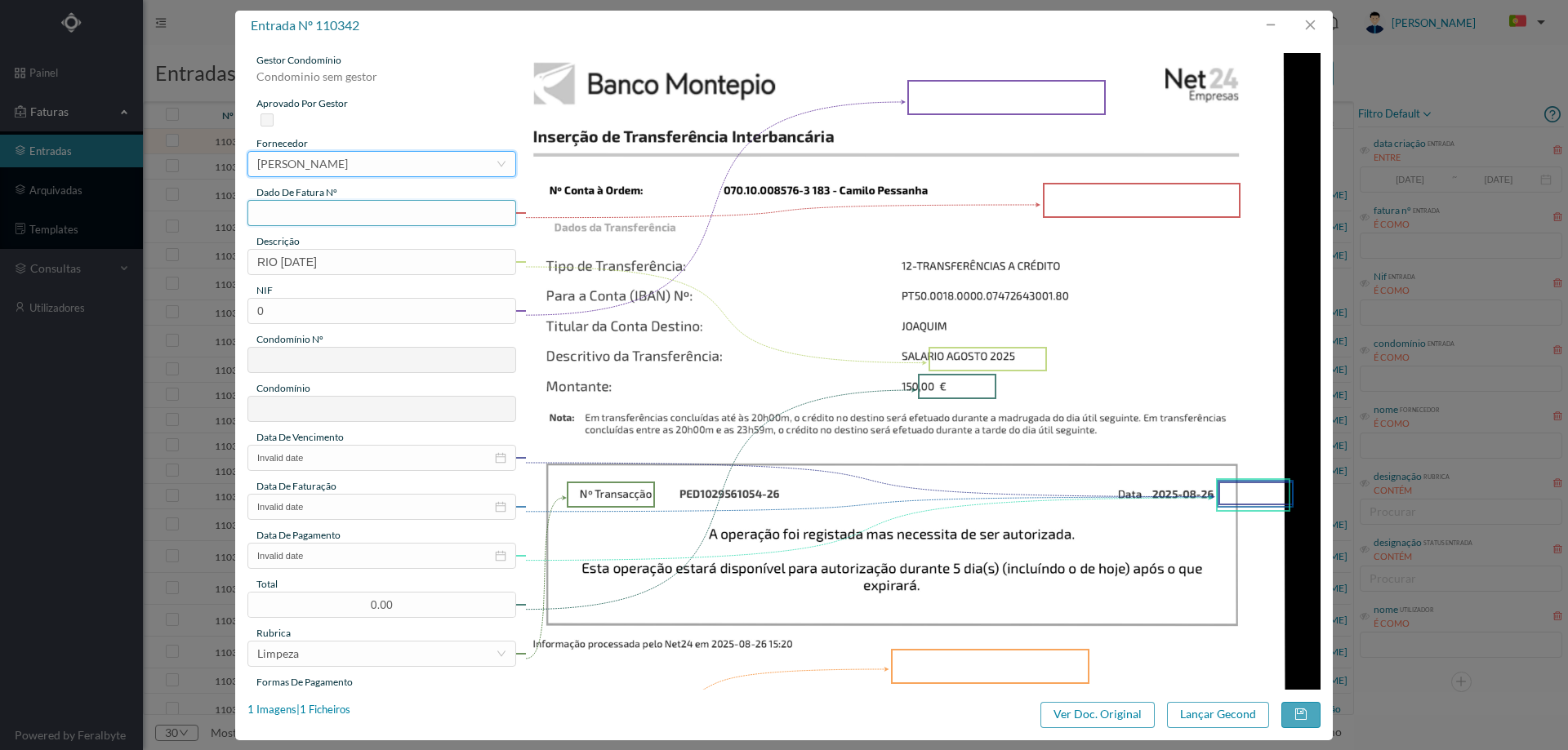
click at [325, 216] on input "text" at bounding box center [382, 213] width 268 height 26
type input "agosto/2025"
drag, startPoint x: 275, startPoint y: 257, endPoint x: 255, endPoint y: 257, distance: 20.0
click at [255, 257] on input "RIO [DATE]" at bounding box center [382, 262] width 268 height 26
type input "JARDINAGEM [DATE]"
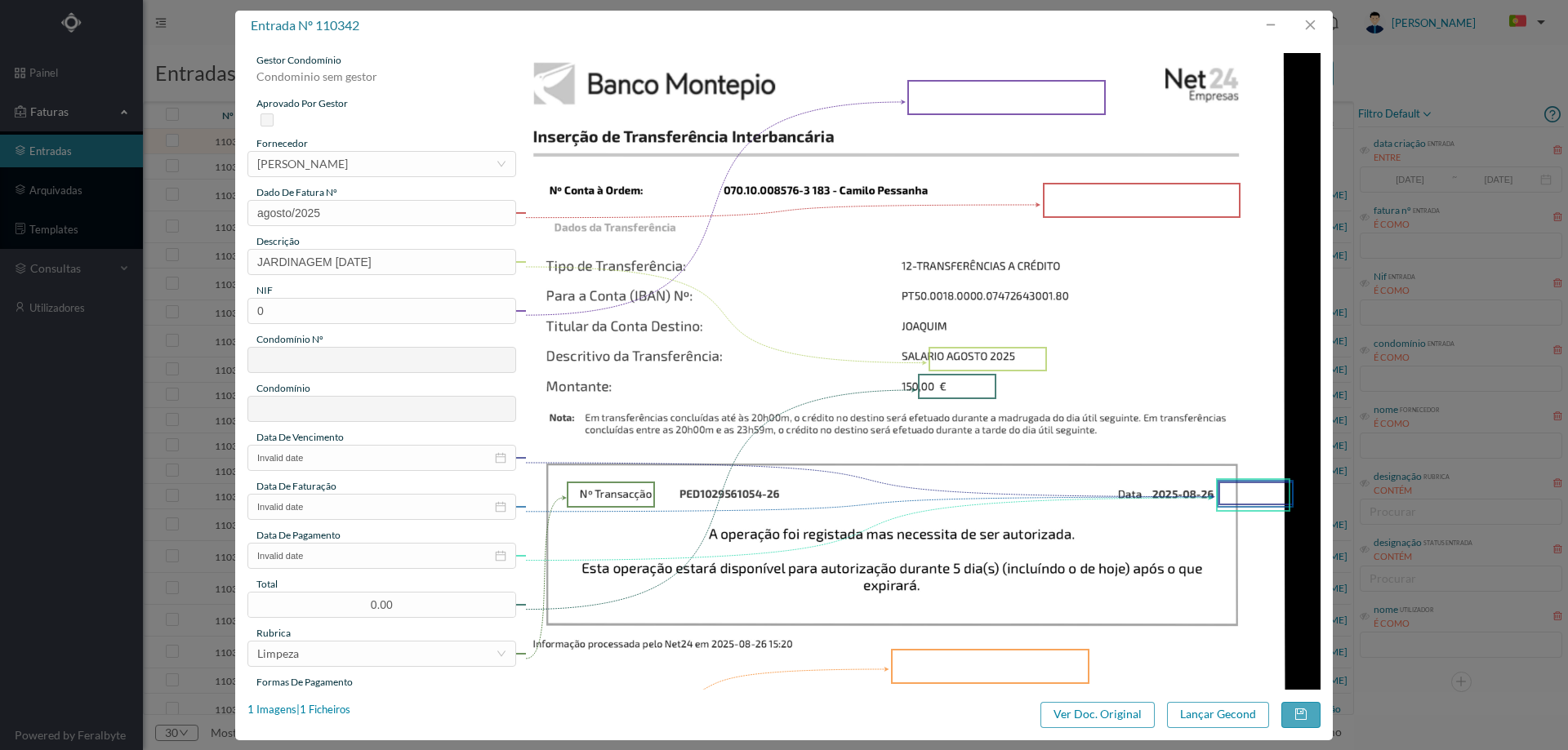
click at [842, 361] on img at bounding box center [923, 617] width 796 height 1126
click at [339, 316] on input "0" at bounding box center [382, 311] width 268 height 26
paste input "90117873"
click at [434, 473] on div "gestor condomínio Condominio sem gestor aprovado por gestor fornecedor selecion…" at bounding box center [382, 433] width 268 height 761
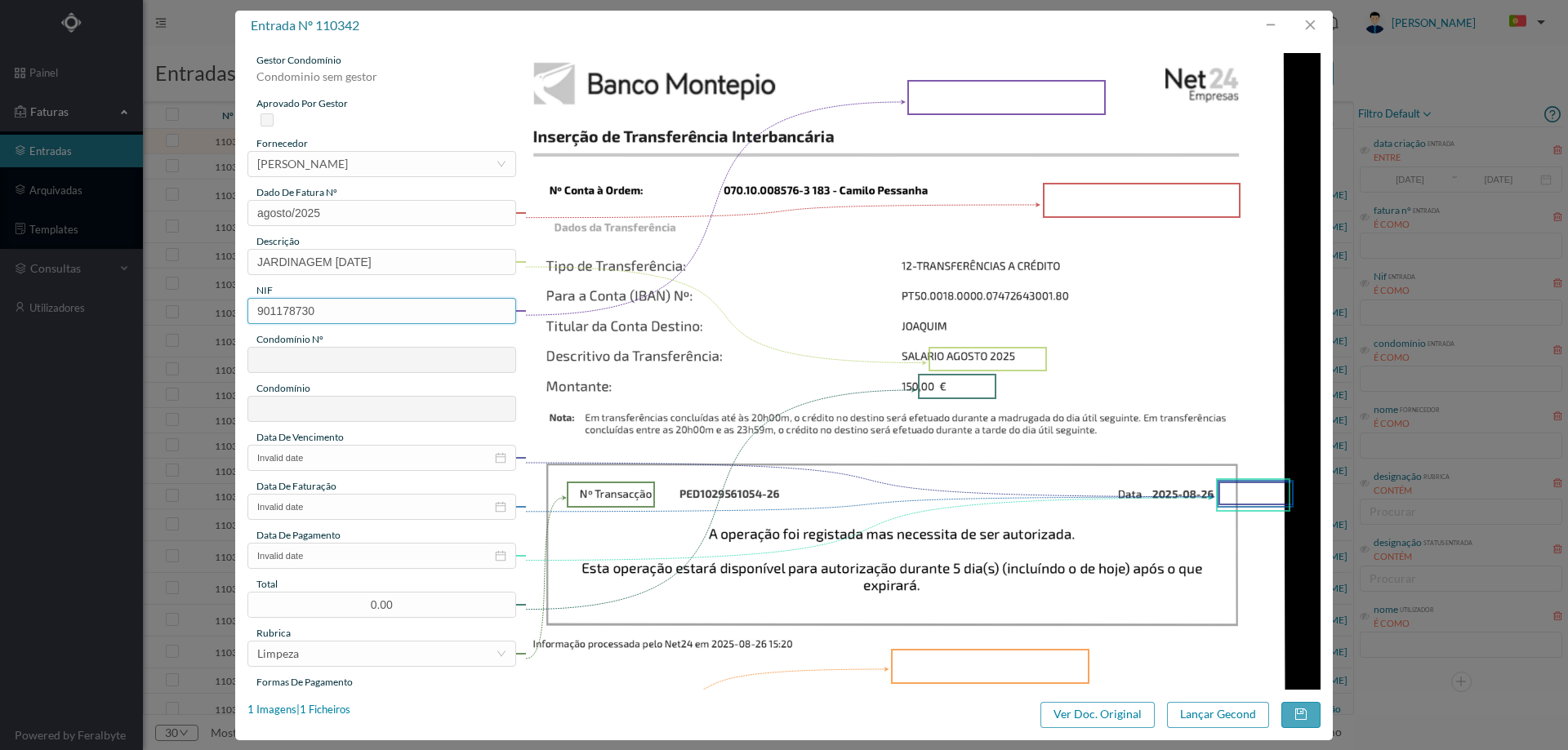
click at [266, 309] on input "901178730" at bounding box center [382, 311] width 268 height 26
type input "901178730"
click at [370, 459] on input "Invalid date" at bounding box center [382, 458] width 268 height 26
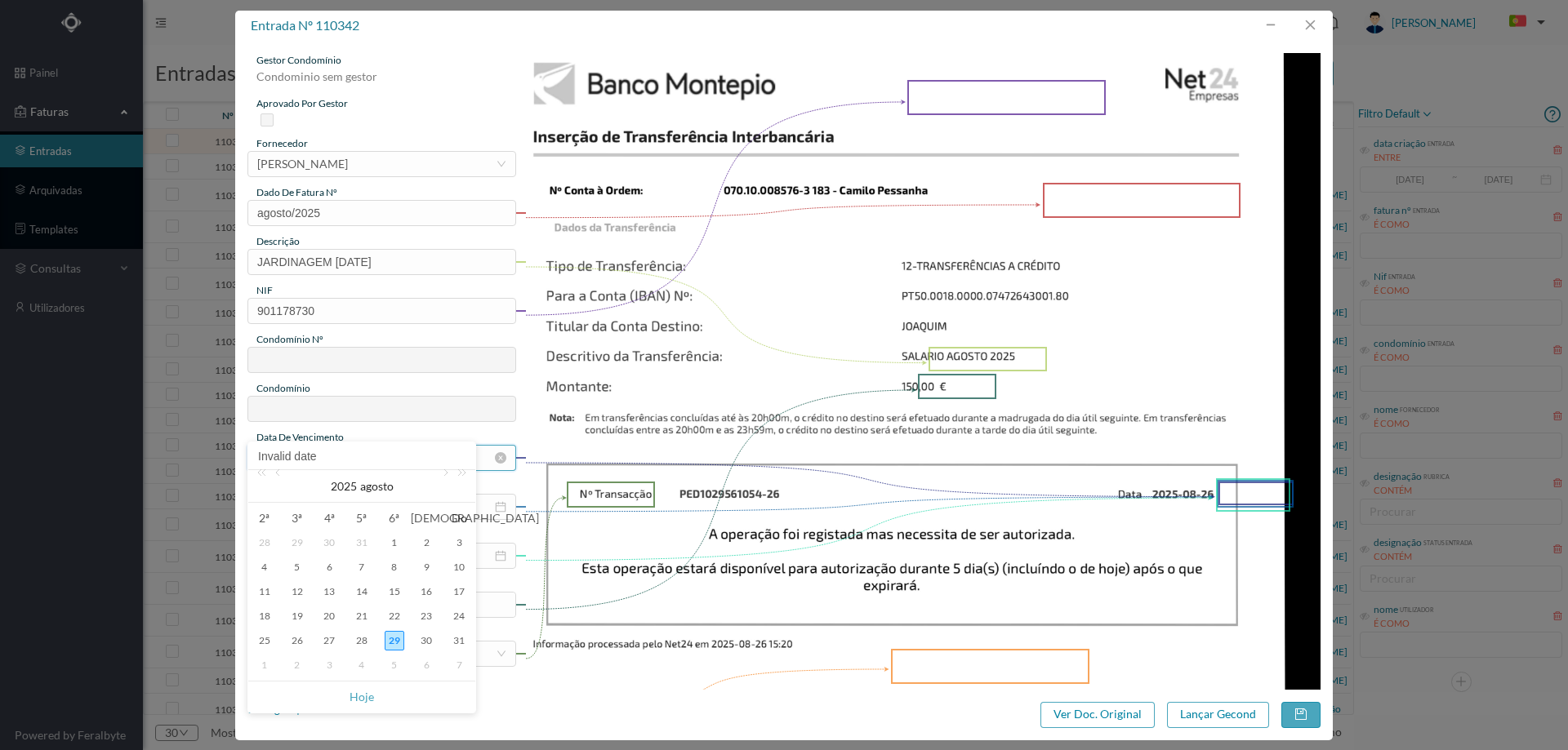
type input "183"
type input "ED. CAMILO PESSANHA 19 a 81"
click at [461, 642] on div "31" at bounding box center [459, 641] width 20 height 20
type input "[DATE]"
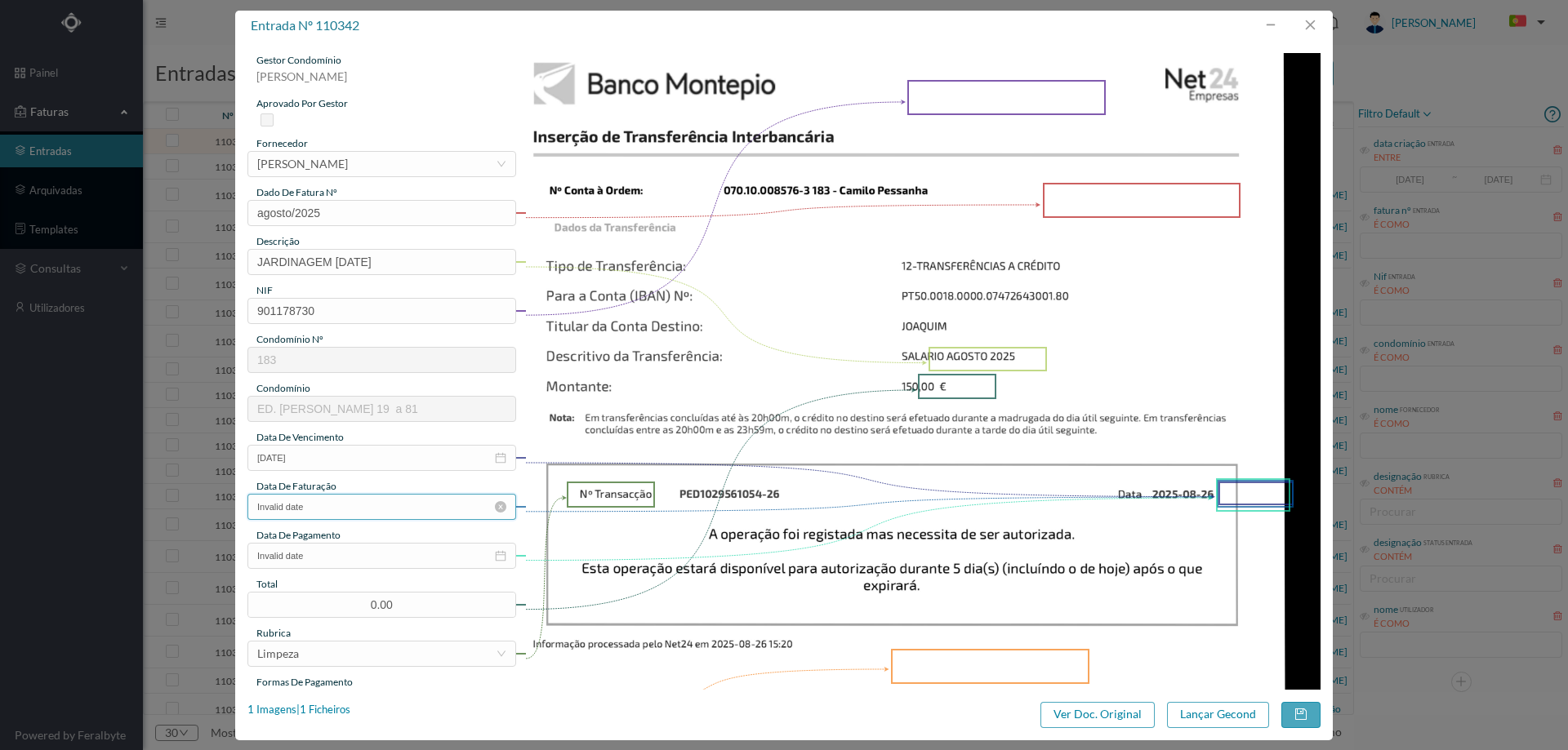
click at [373, 499] on input "Invalid date" at bounding box center [382, 507] width 268 height 26
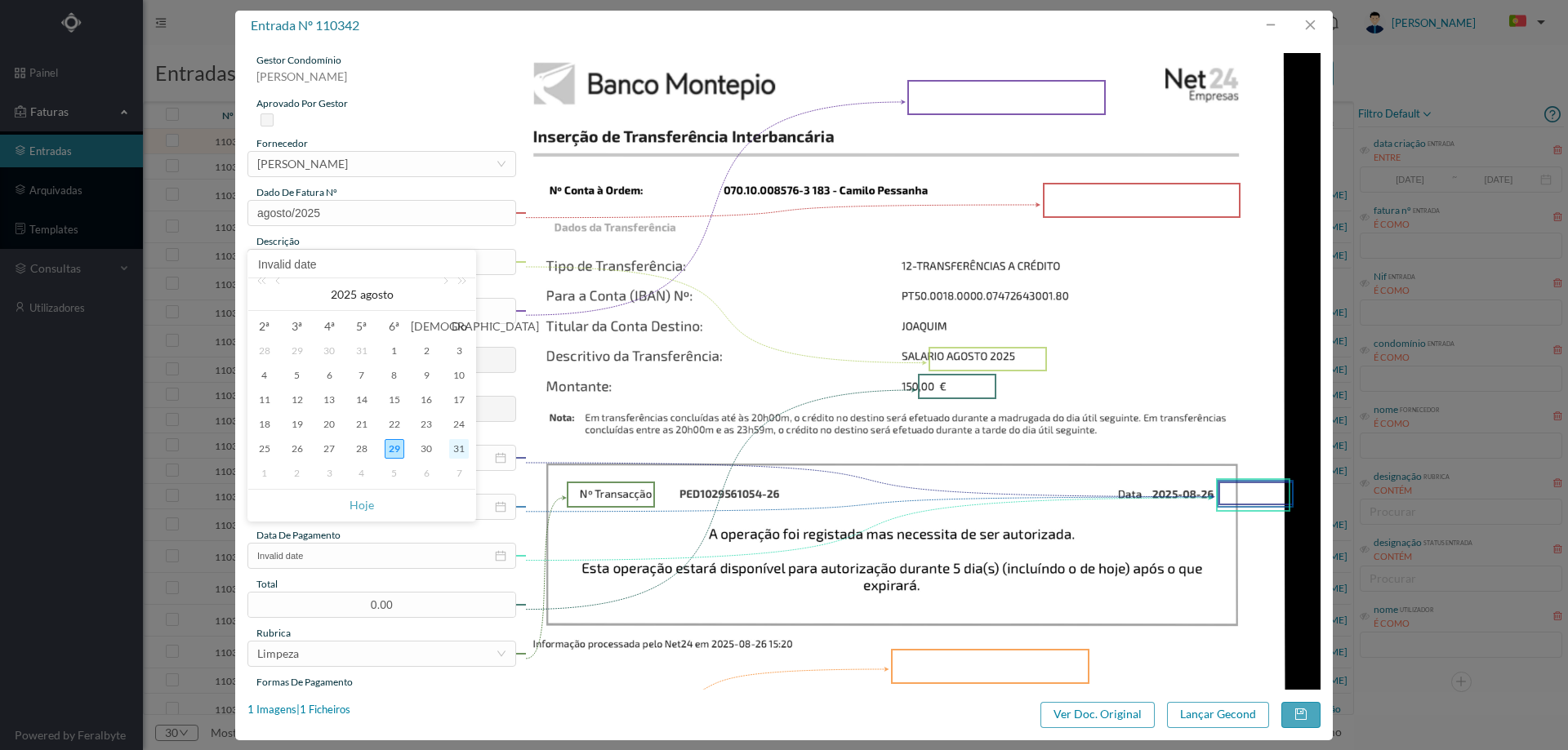
click at [455, 453] on div "31" at bounding box center [459, 449] width 20 height 20
type input "[DATE]"
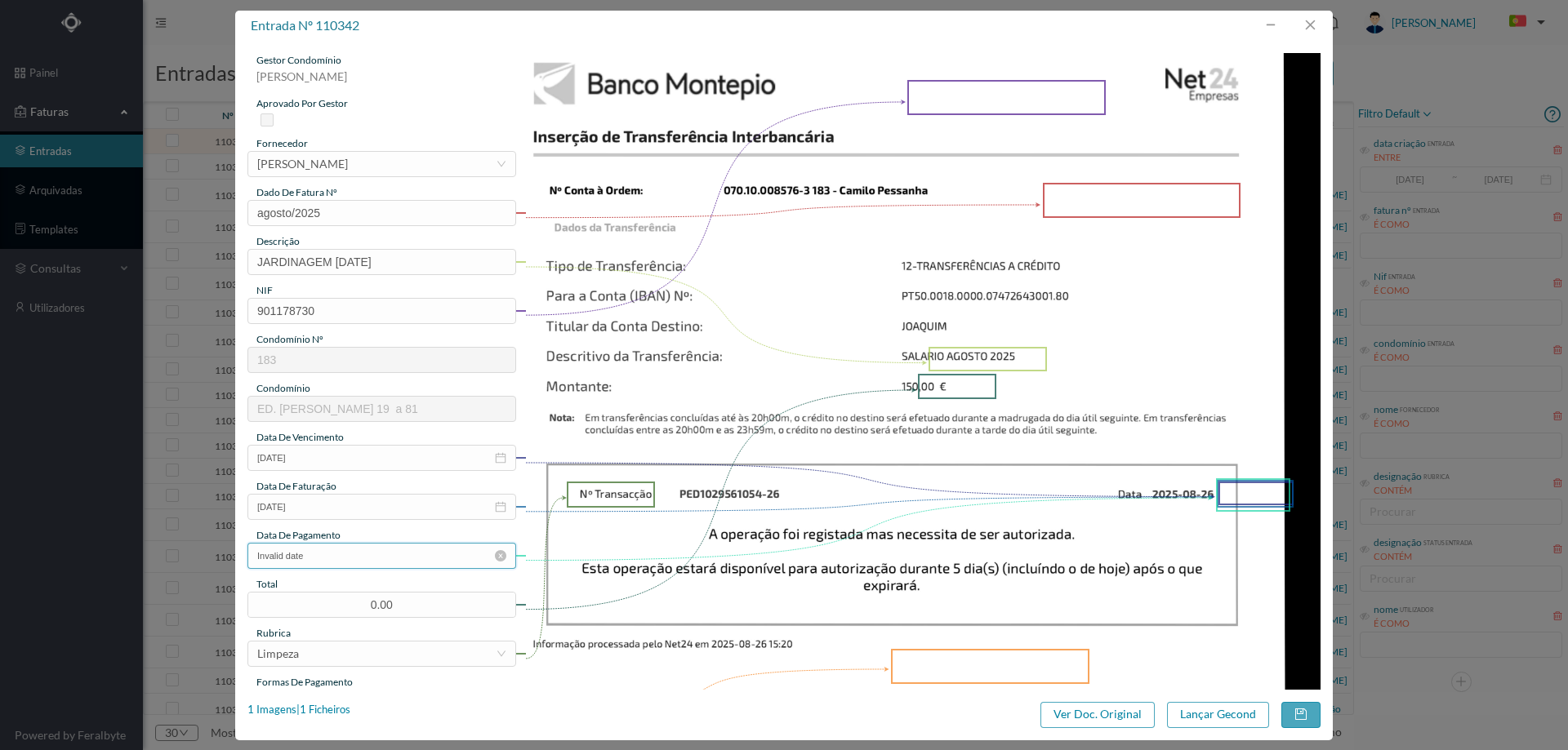
click at [349, 559] on input "Invalid date" at bounding box center [382, 556] width 268 height 26
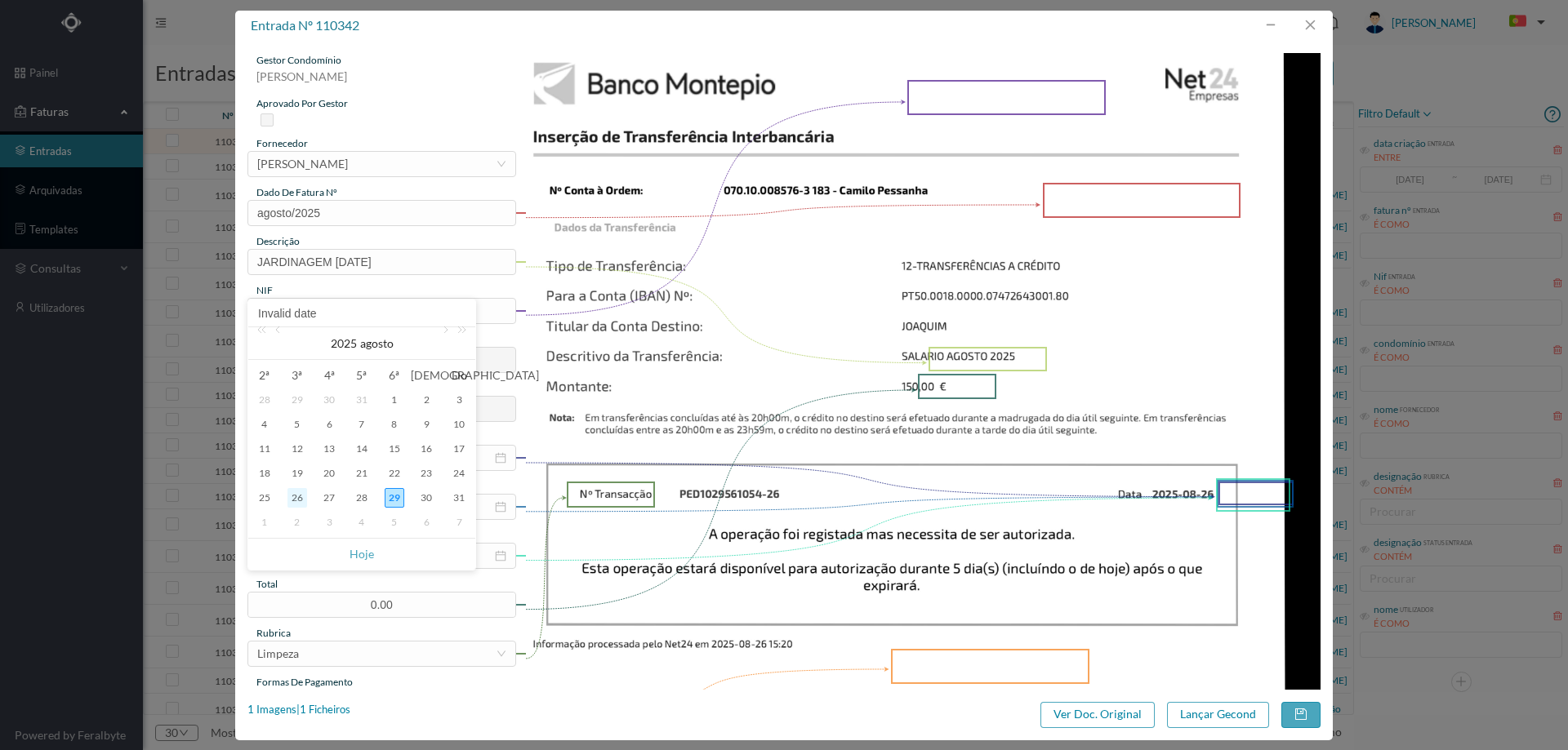
click at [303, 504] on div "26" at bounding box center [297, 498] width 20 height 20
type input "[DATE]"
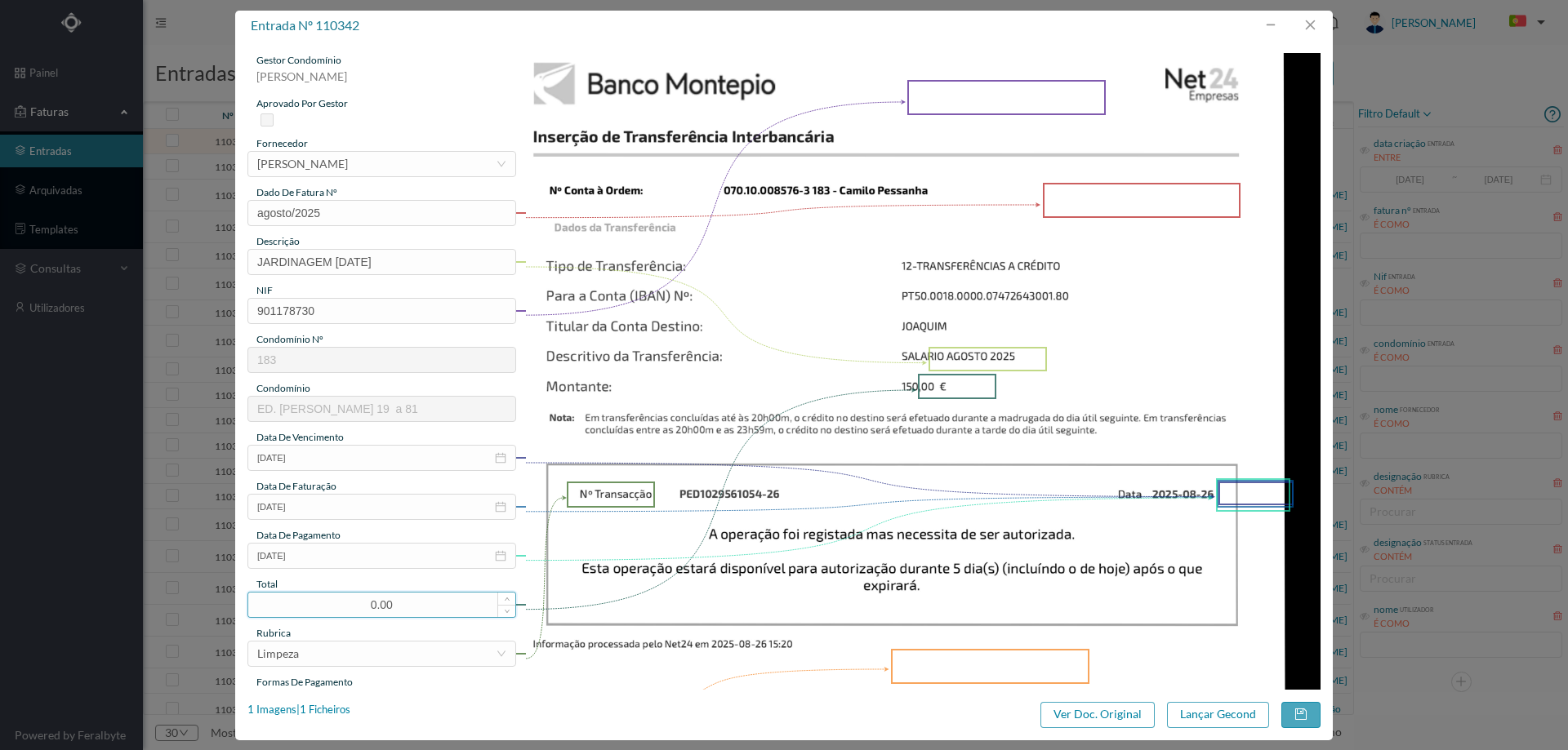
drag, startPoint x: 373, startPoint y: 605, endPoint x: 347, endPoint y: 601, distance: 26.3
click at [347, 601] on input "0.00" at bounding box center [382, 605] width 267 height 24
type input "150.00"
click at [911, 467] on img at bounding box center [923, 617] width 796 height 1126
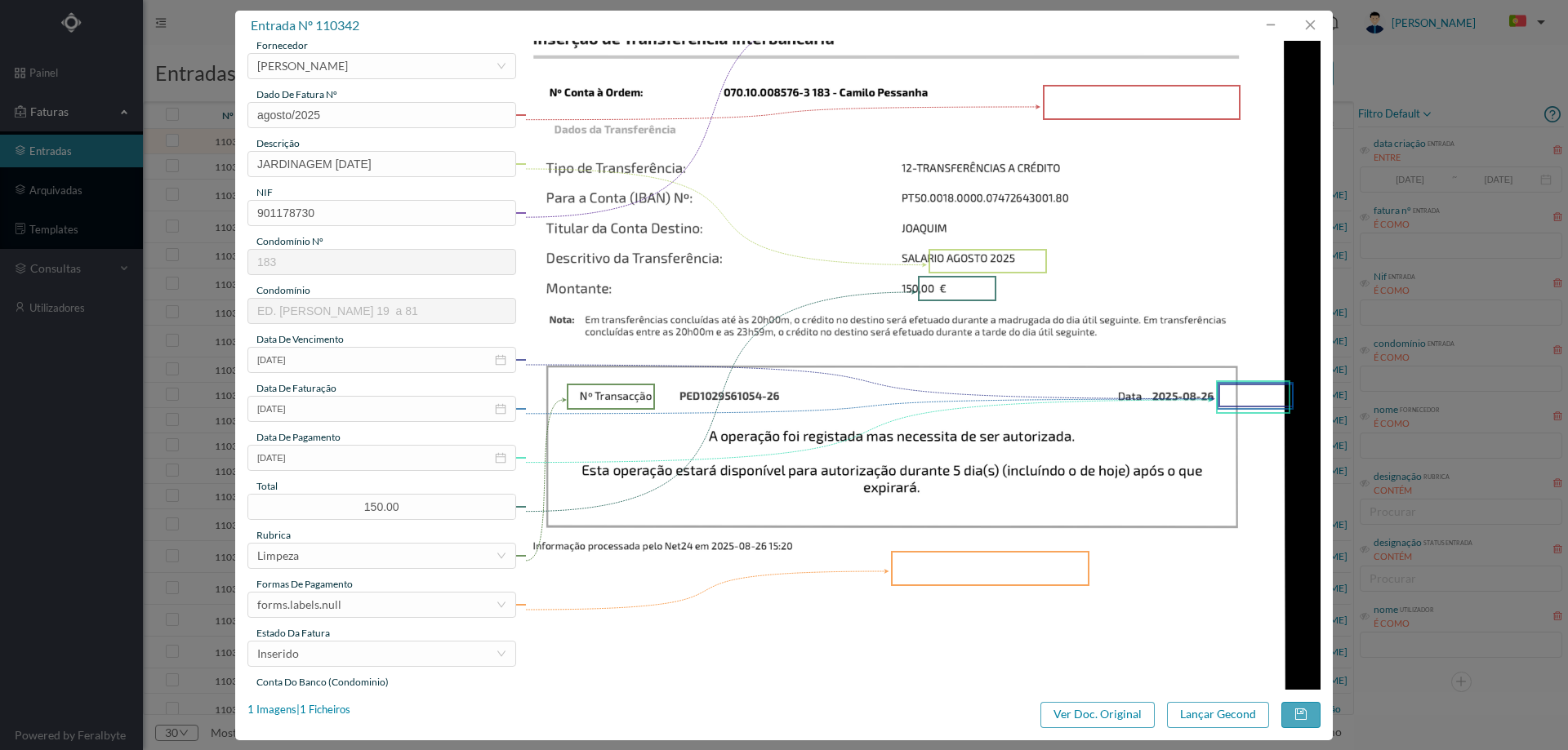
scroll to position [245, 0]
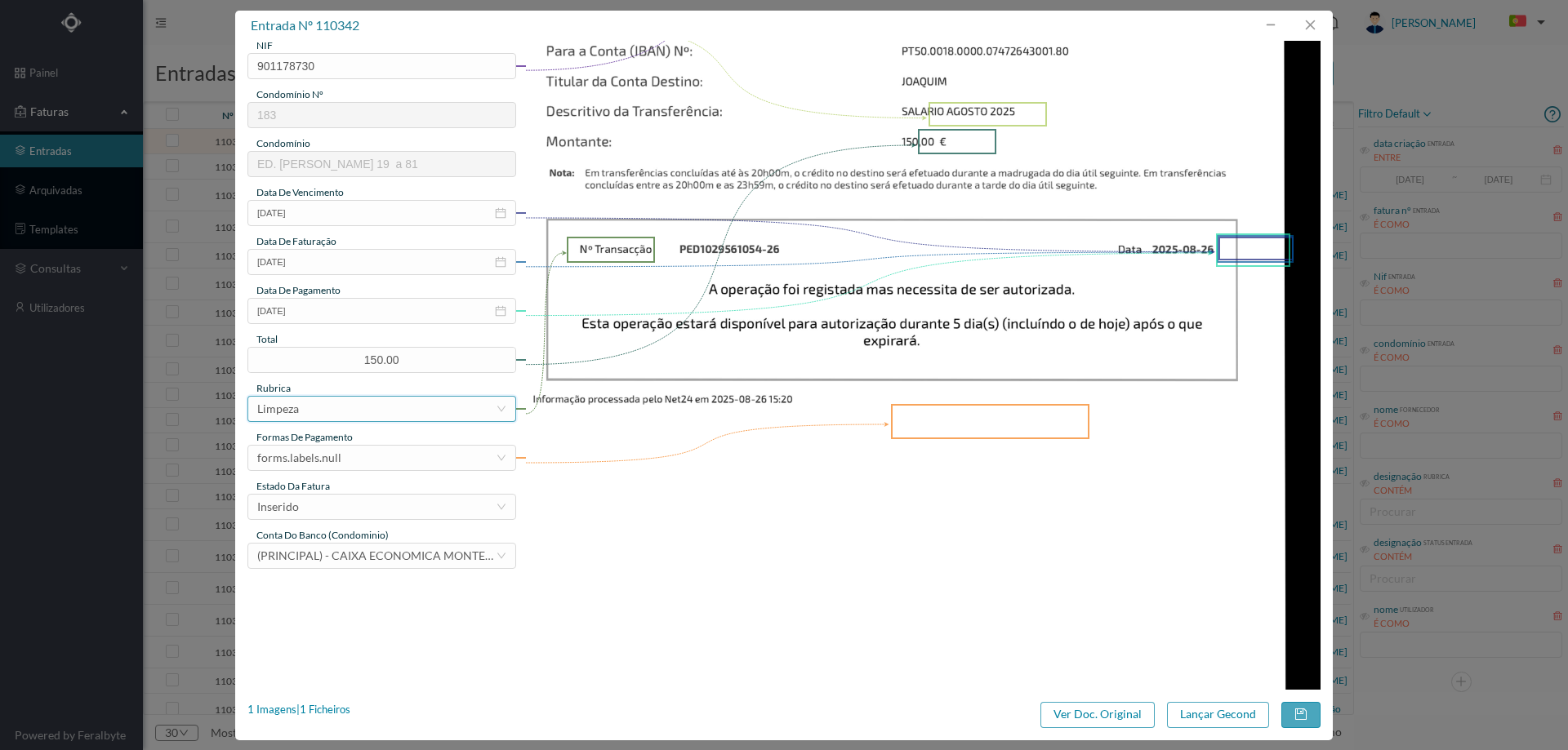
click at [350, 404] on div "Limpeza" at bounding box center [376, 409] width 239 height 24
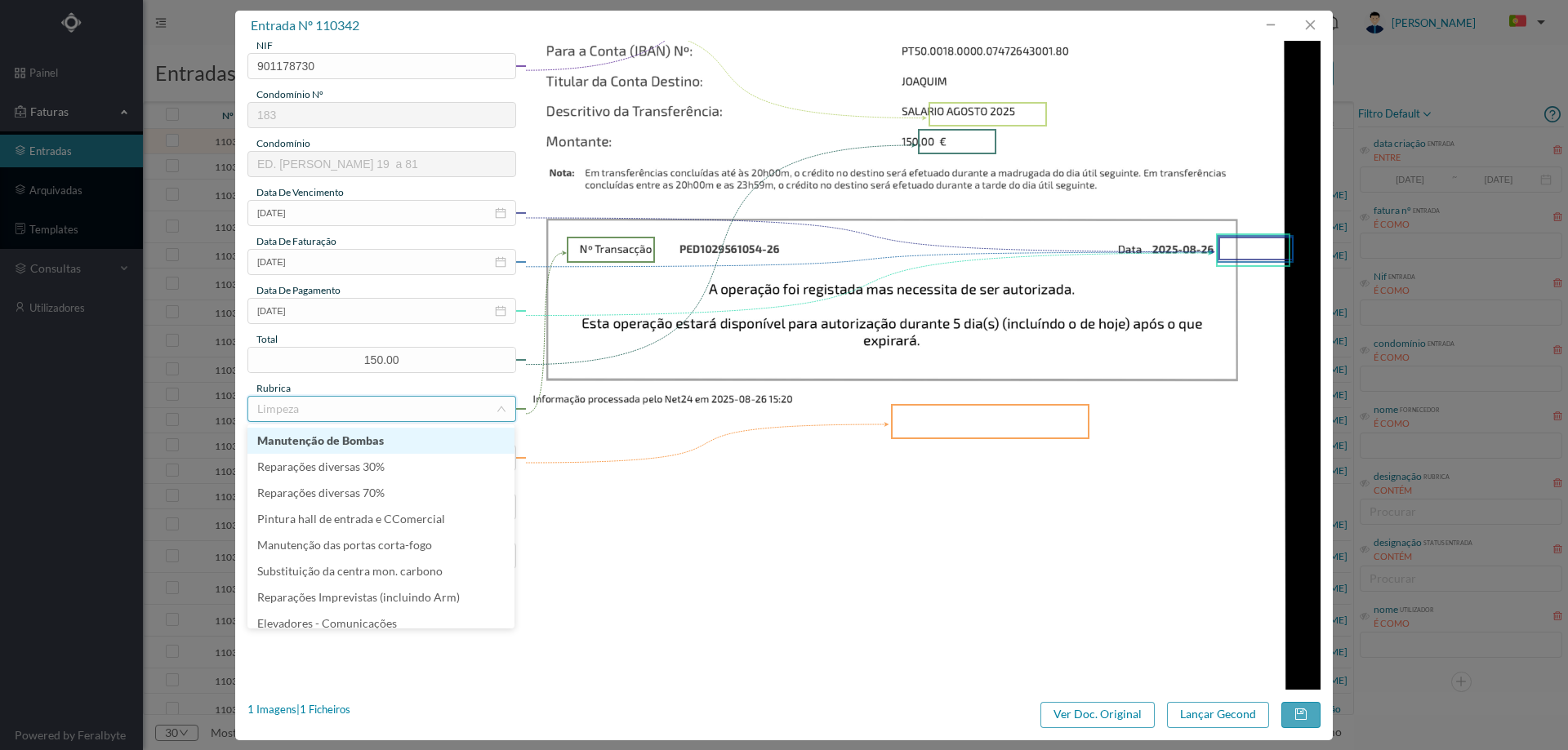
type input "J"
click at [345, 442] on li "Jardim" at bounding box center [381, 441] width 267 height 26
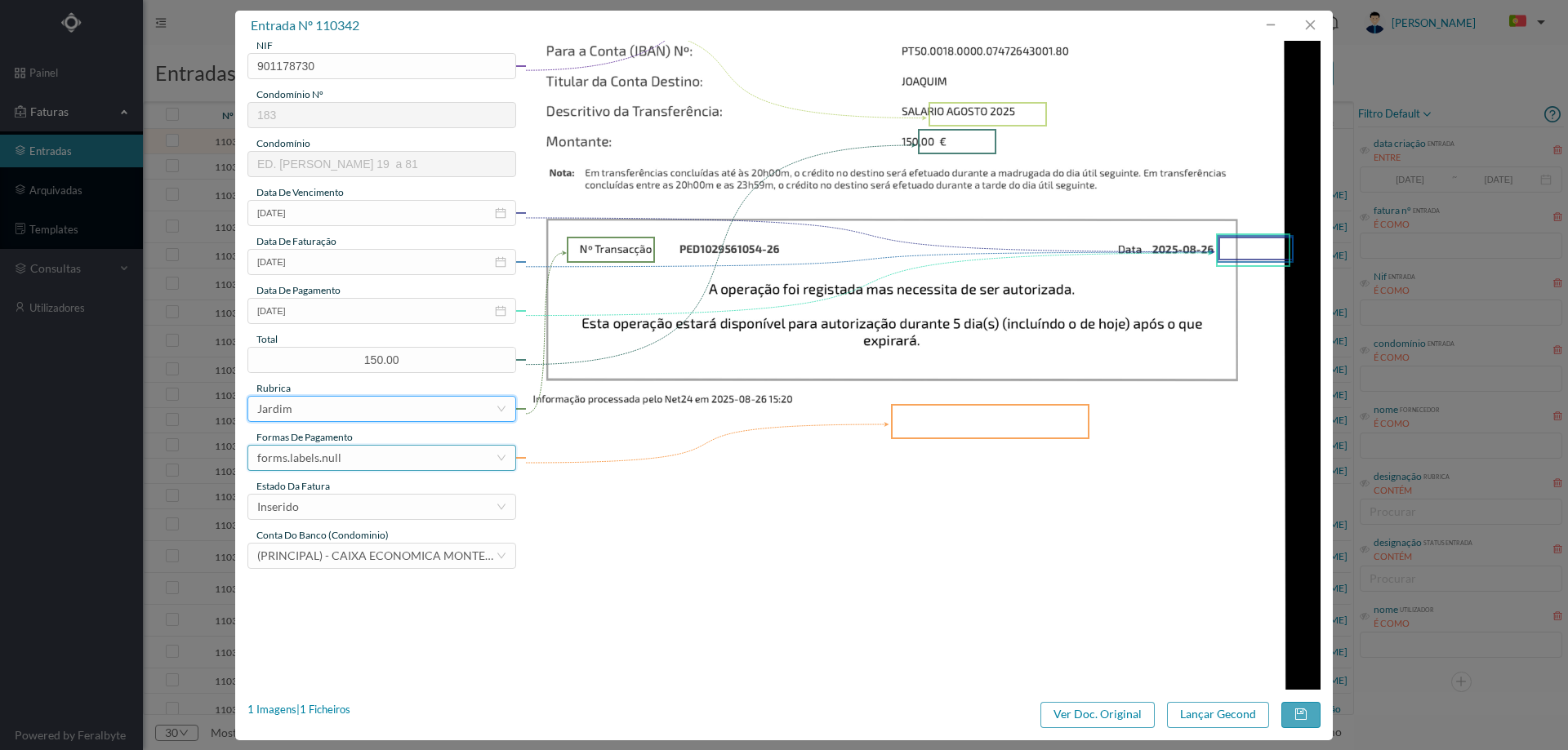
click at [310, 459] on div "forms.labels.null" at bounding box center [299, 458] width 84 height 24
click at [331, 539] on li "transferência bancária" at bounding box center [381, 541] width 267 height 26
click at [325, 501] on div "Inserido" at bounding box center [376, 507] width 239 height 24
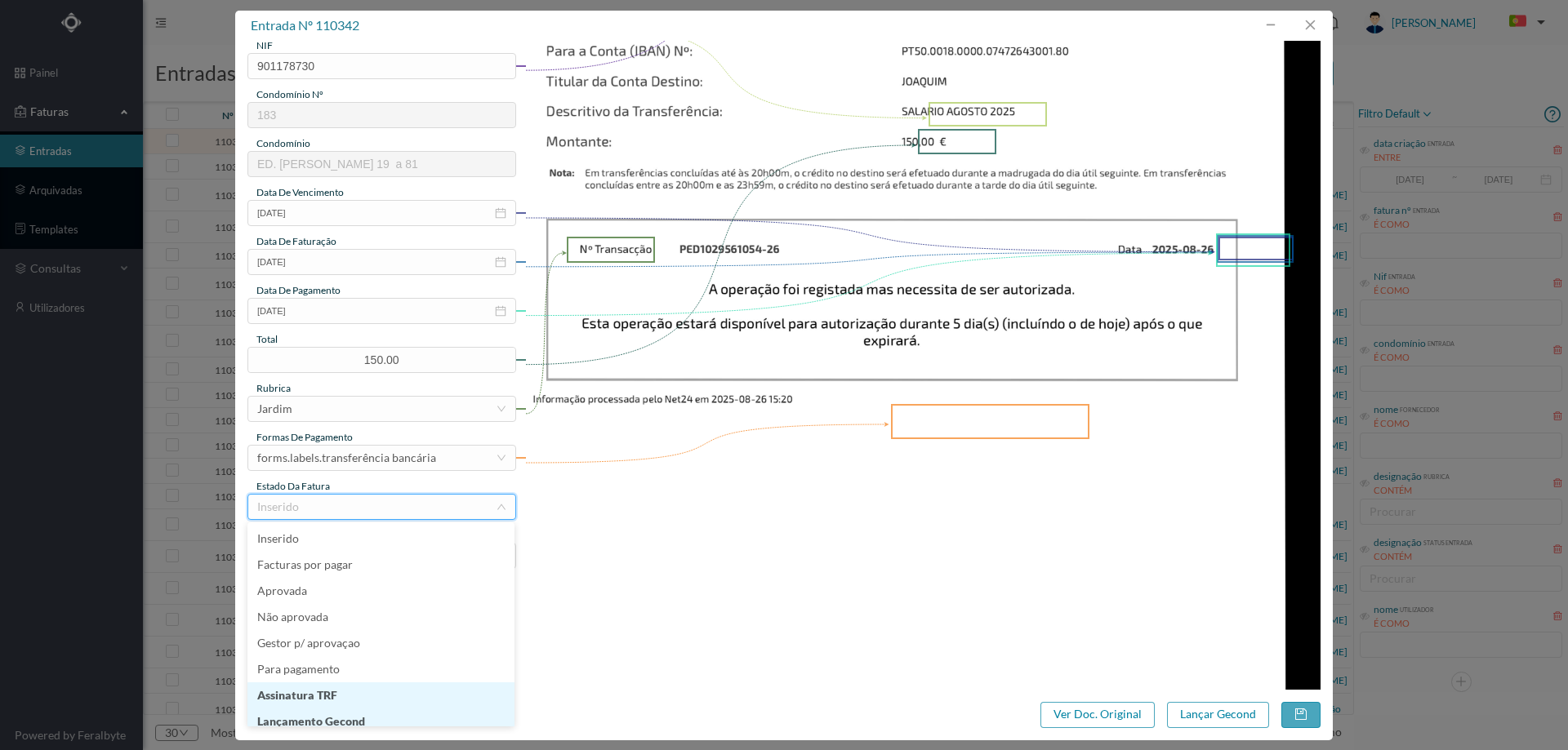
scroll to position [8, 0]
click at [375, 712] on li "Lançamento Gecond" at bounding box center [381, 714] width 267 height 26
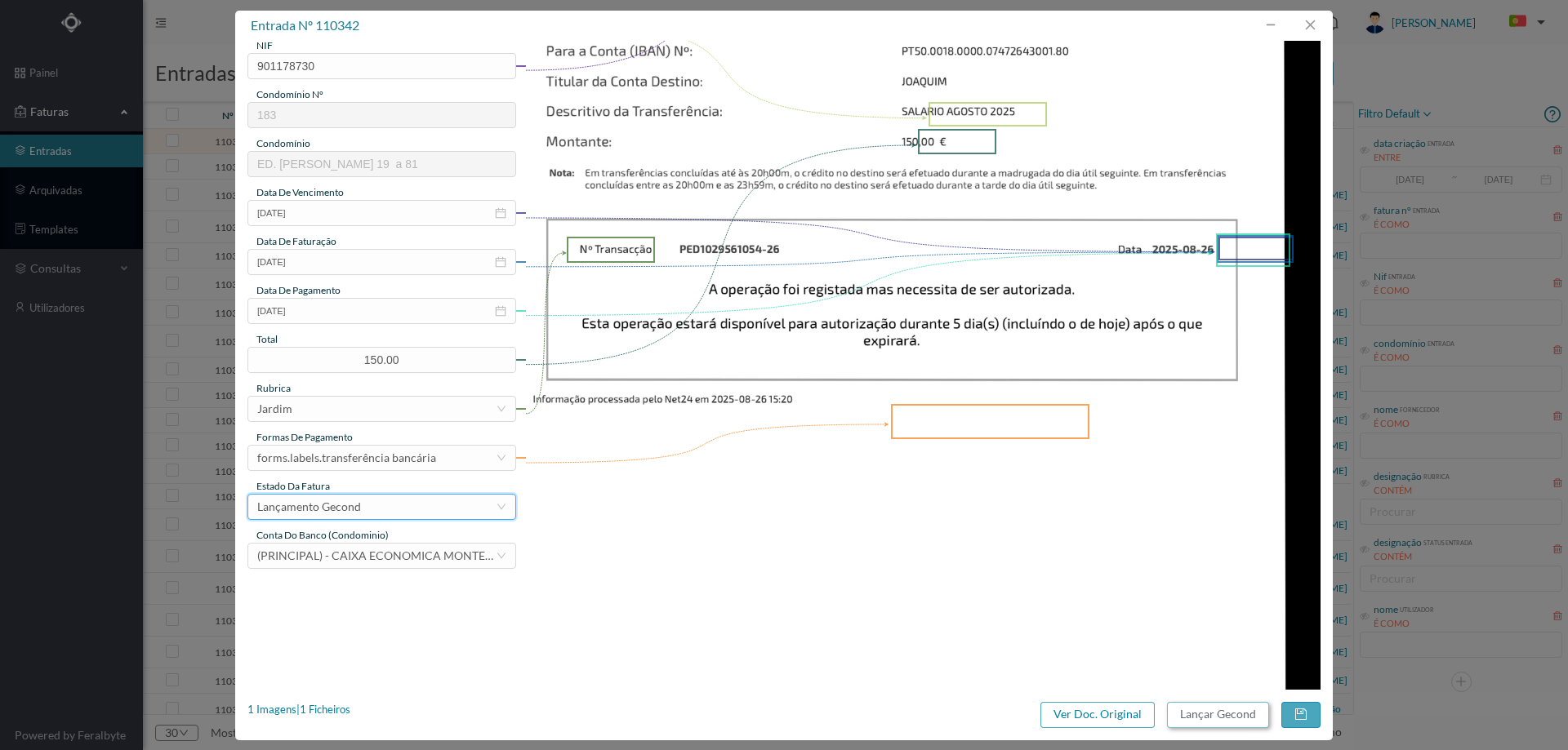
click at [1224, 718] on button "Lançar Gecond" at bounding box center [1218, 715] width 102 height 26
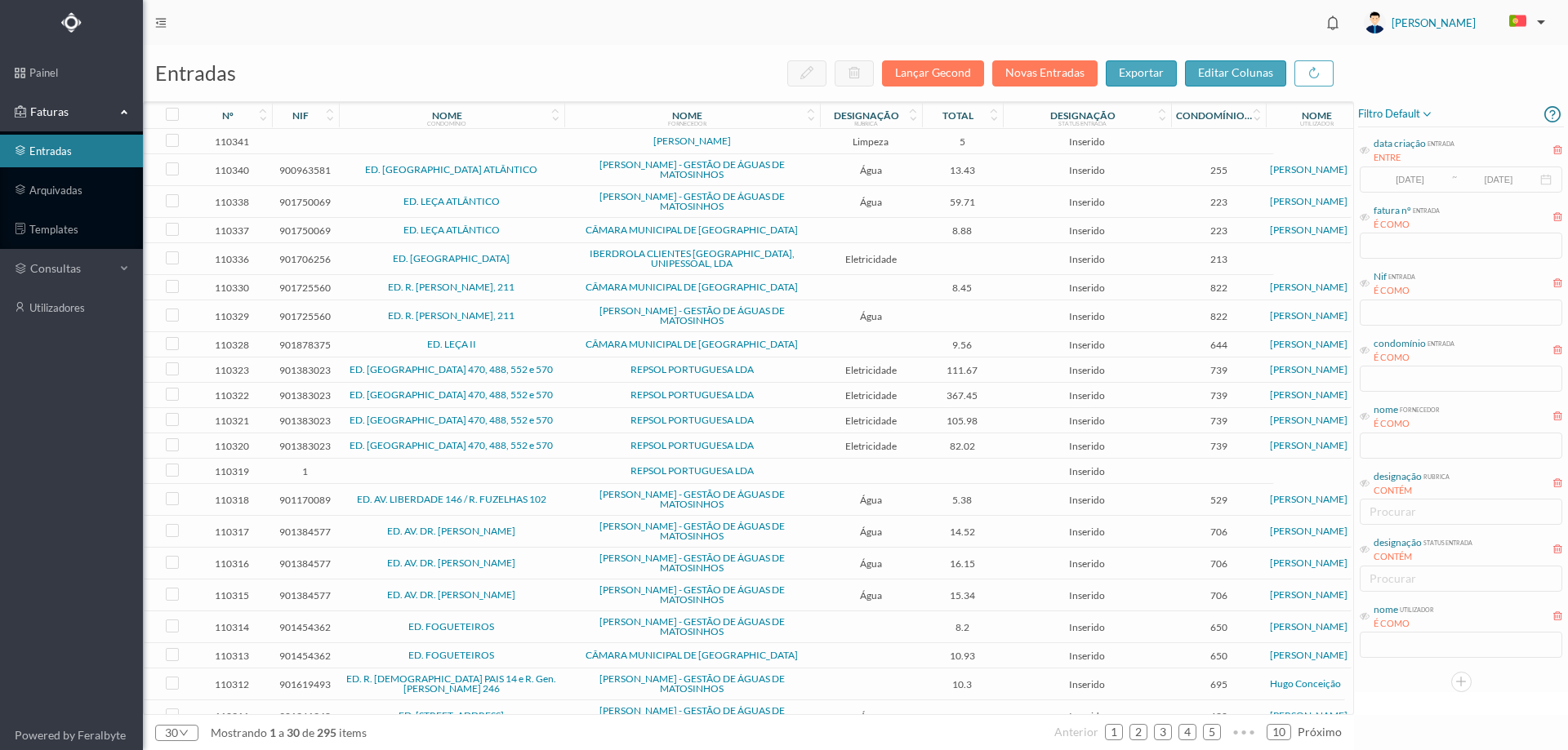
click at [908, 145] on span "Limpeza" at bounding box center [872, 141] width 94 height 13
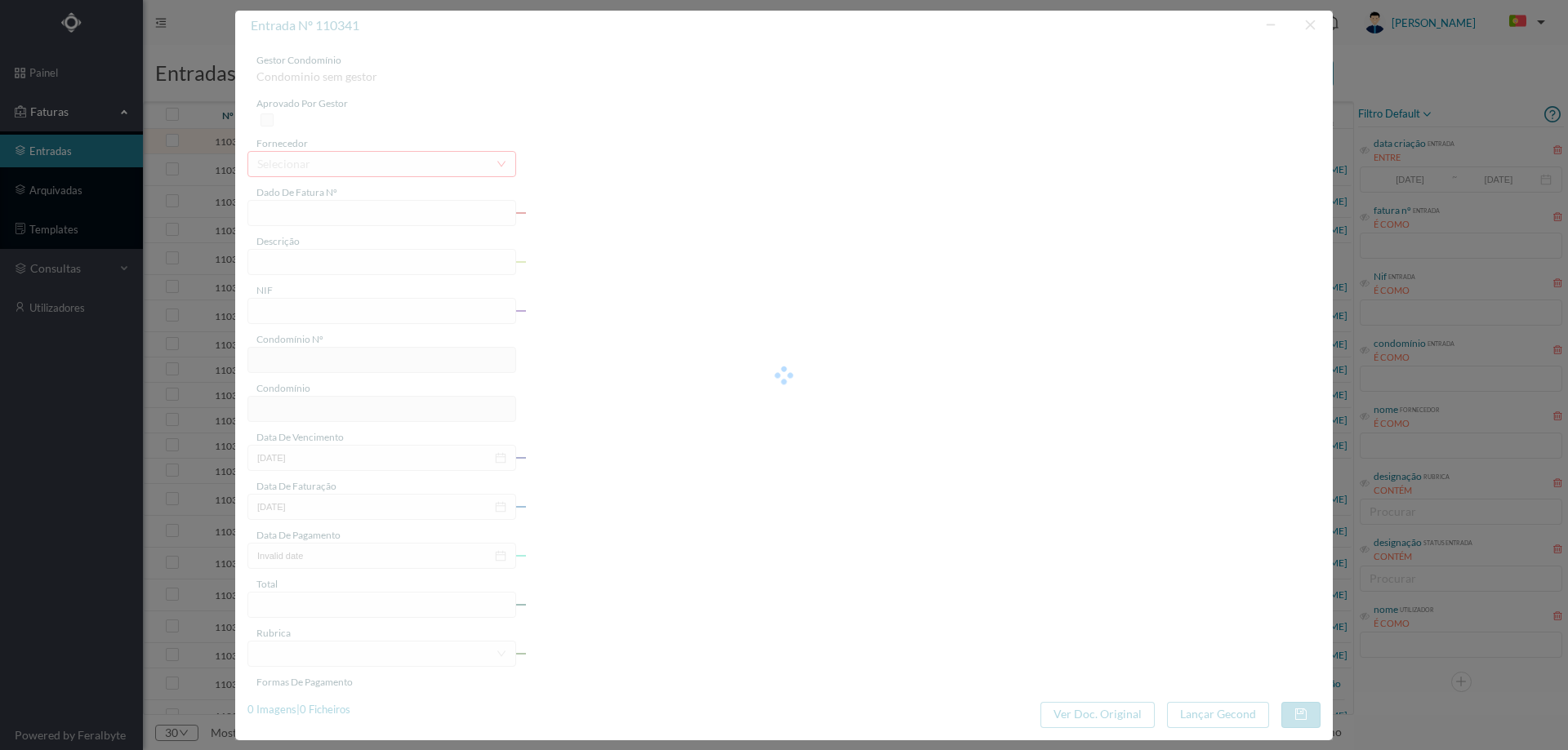
type input "RIO AGOSTO (LIMP E JAI"
type input "0"
type input "Invalid date"
type input "5.00"
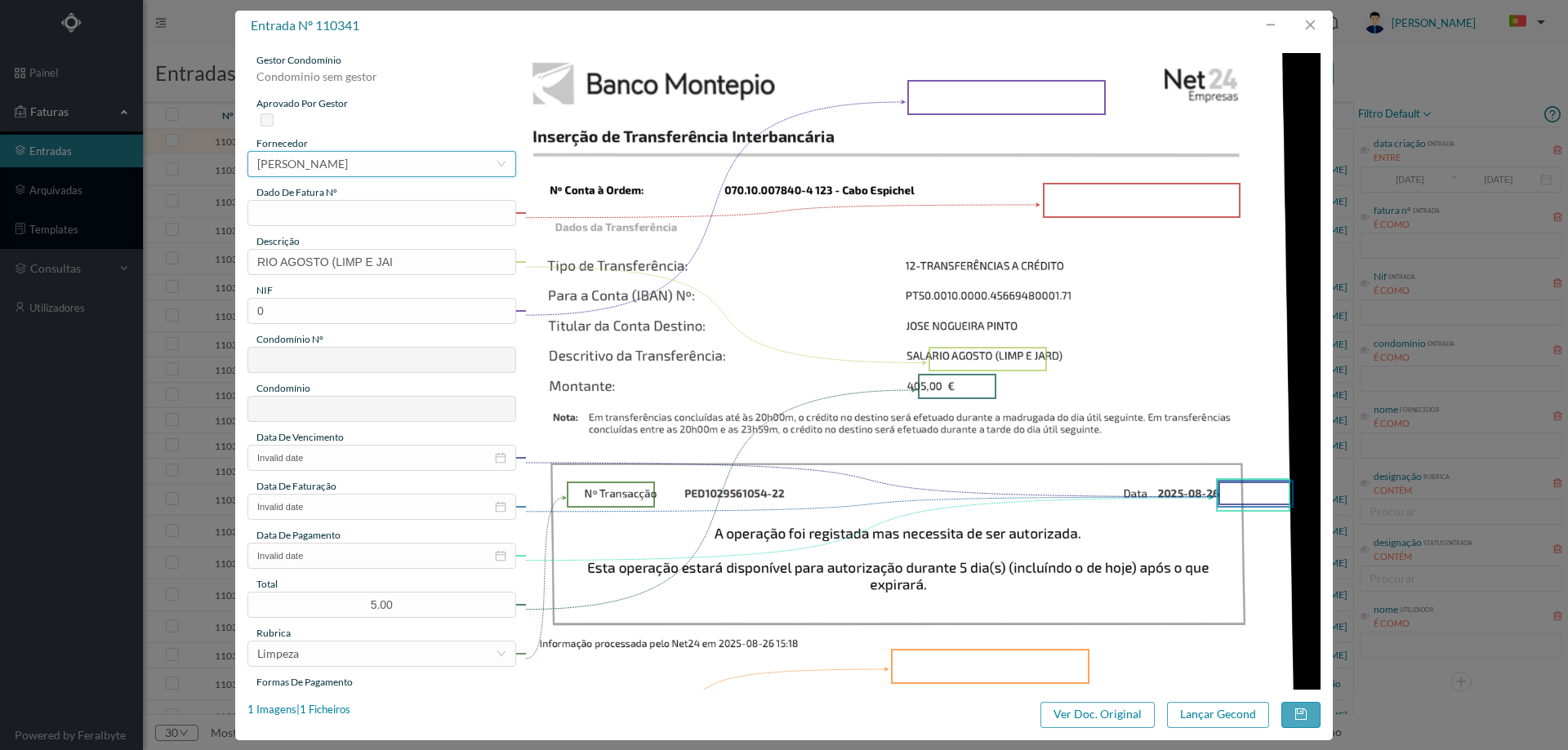
click at [348, 163] on div "[PERSON_NAME]" at bounding box center [303, 163] width 91 height 24
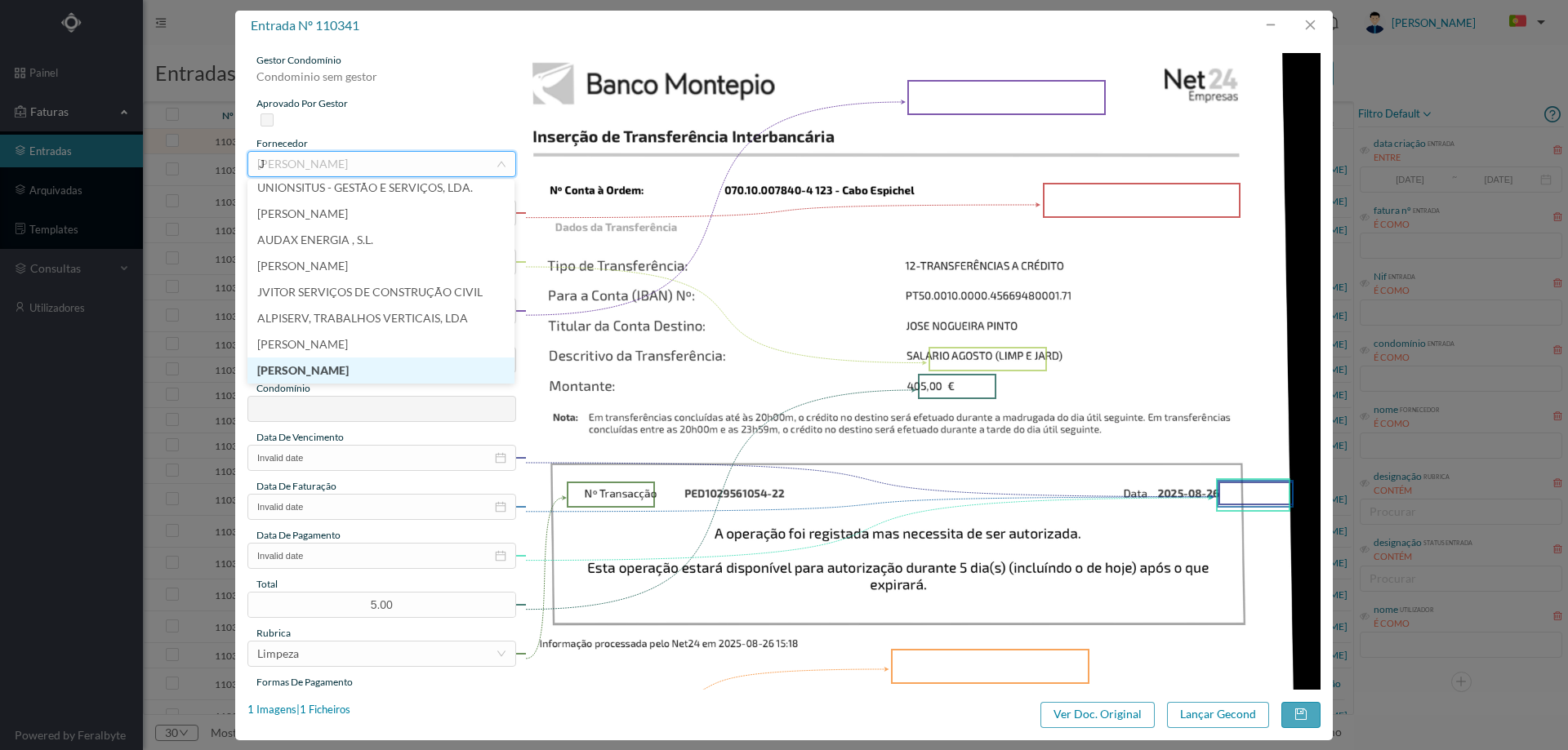
scroll to position [4, 0]
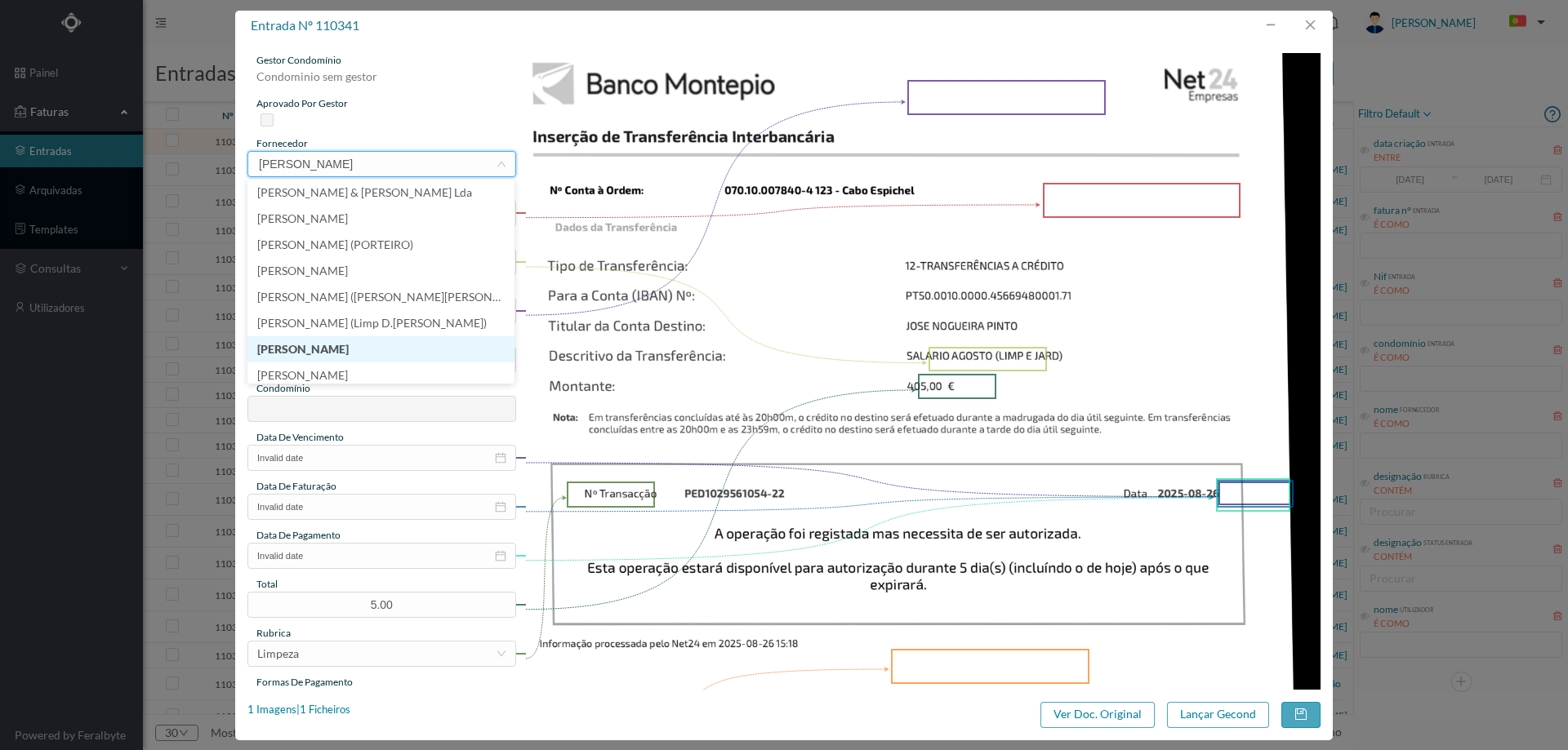
type input "J"
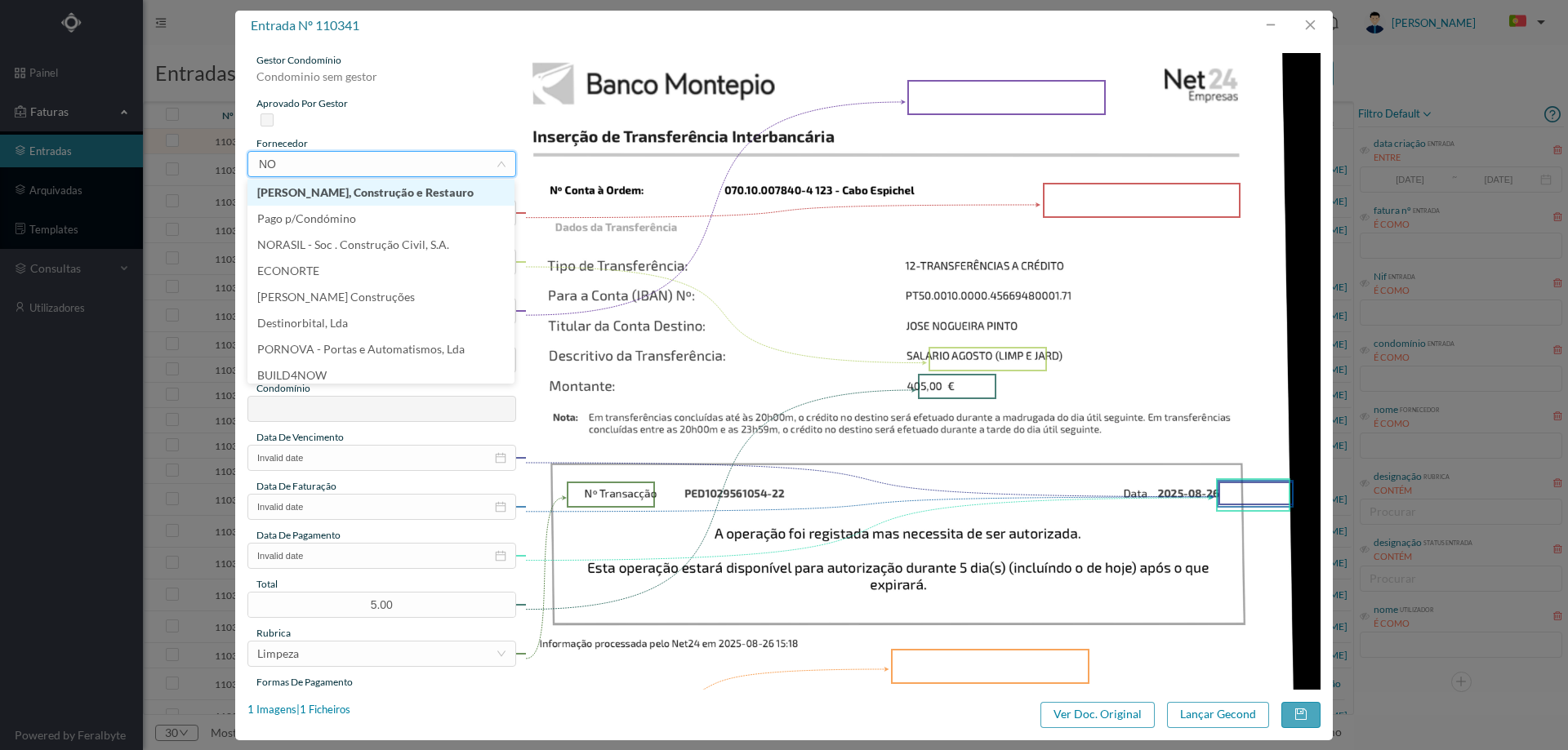
type input "NOG"
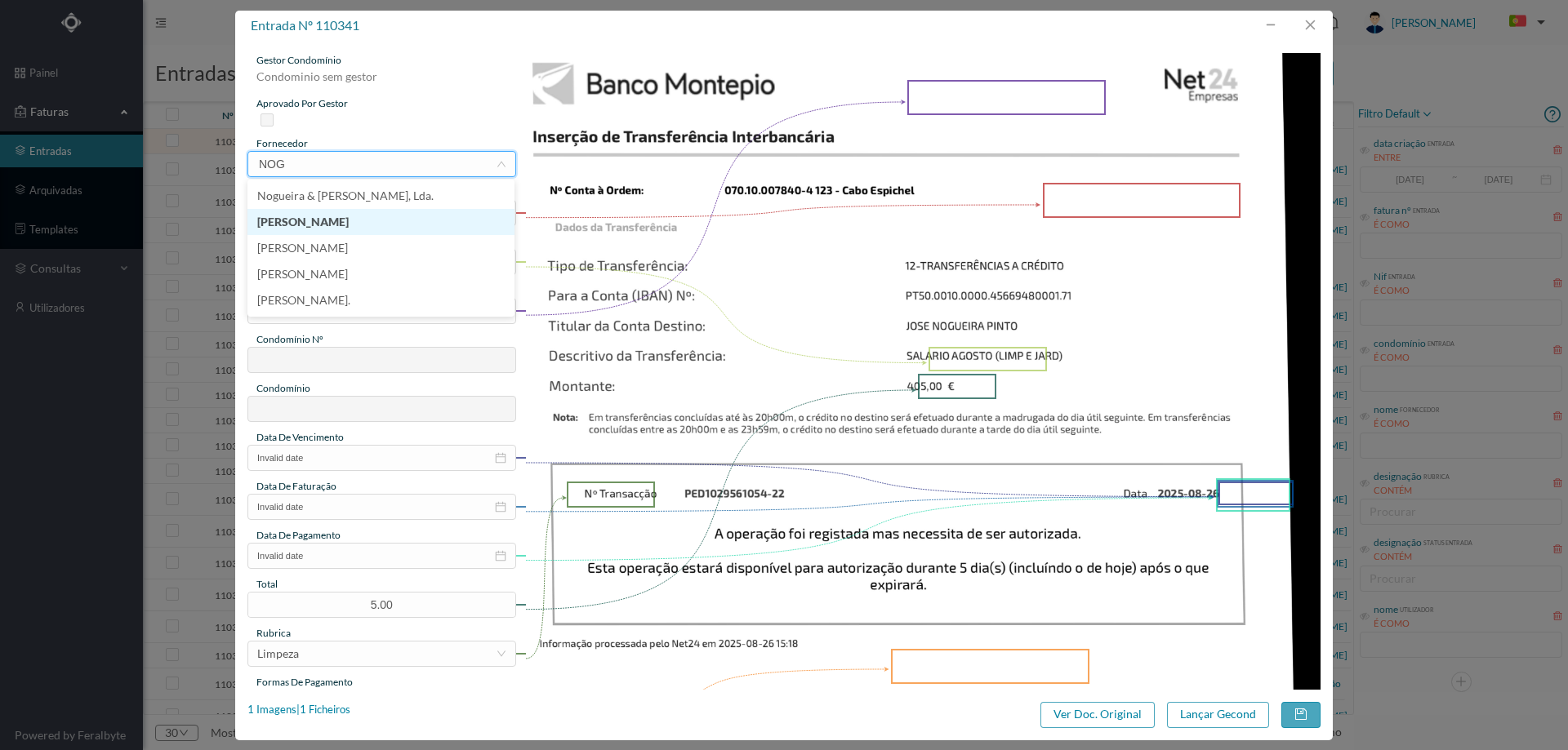
click at [463, 231] on li "[PERSON_NAME]" at bounding box center [381, 222] width 267 height 26
click at [443, 229] on div "gestor condomínio Condominio sem gestor aprovado por gestor fornecedor selecion…" at bounding box center [382, 433] width 268 height 761
click at [444, 218] on input "text" at bounding box center [382, 213] width 268 height 26
type input "agosto/2025"
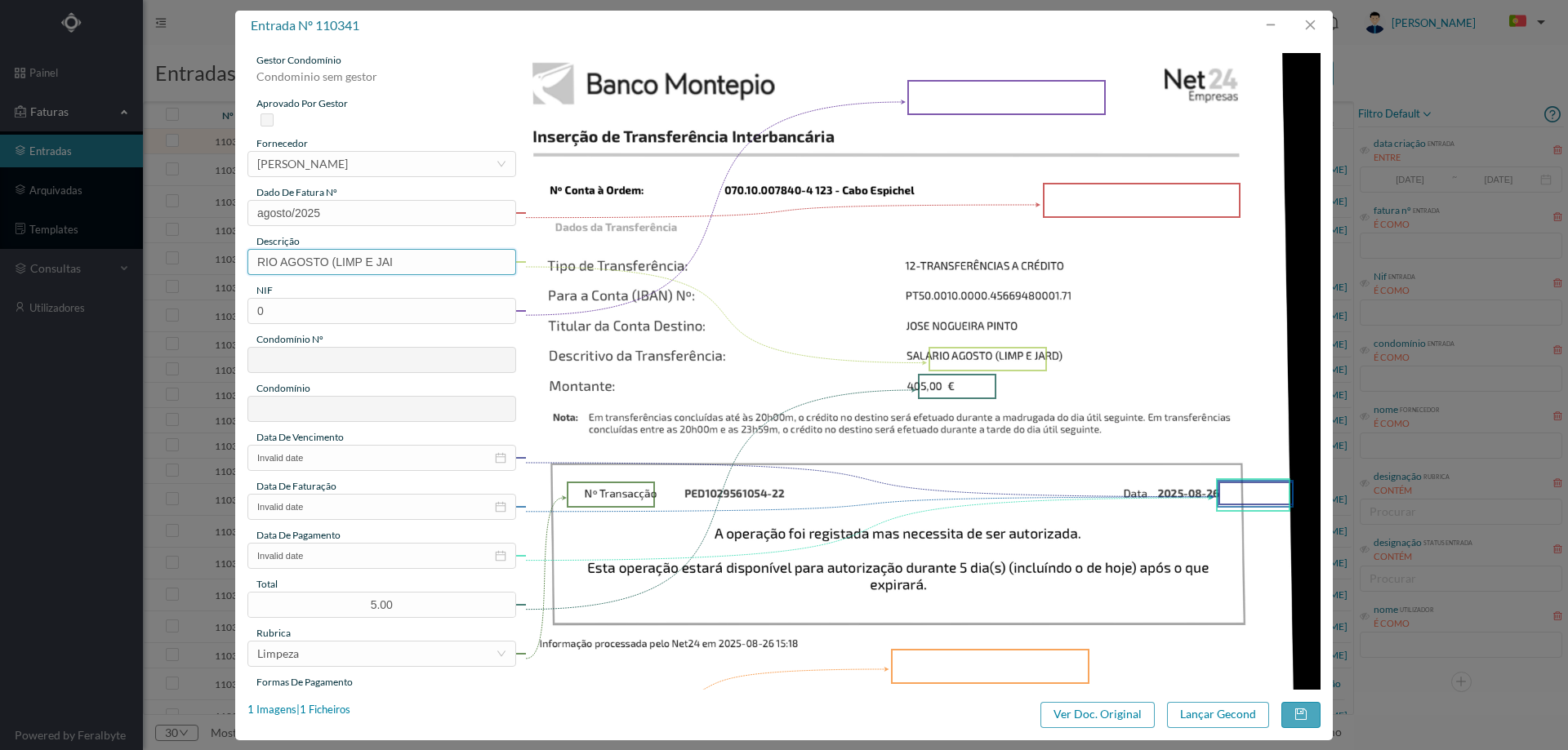
drag, startPoint x: 396, startPoint y: 262, endPoint x: 170, endPoint y: 260, distance: 226.0
click at [170, 260] on div "entrada nº 110341 gestor condomínio Condominio sem gestor aprovado por gestor f…" at bounding box center [784, 375] width 1568 height 750
type input "Jardinagem [DATE]"
click at [343, 313] on input "0" at bounding box center [382, 311] width 268 height 26
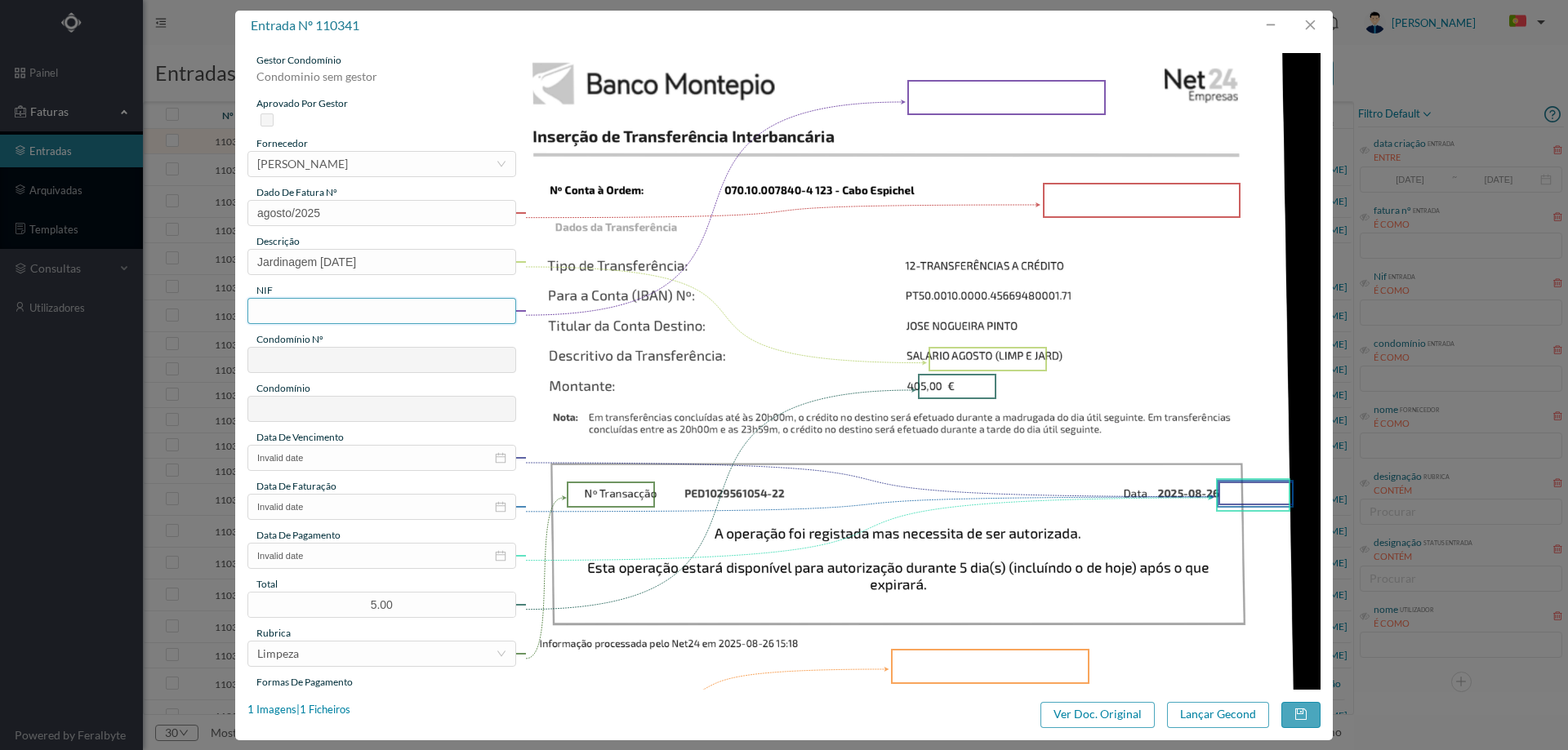
click at [381, 315] on input "text" at bounding box center [382, 311] width 268 height 26
paste input "900725800"
type input "900725800"
click at [347, 447] on input "Invalid date" at bounding box center [382, 458] width 268 height 26
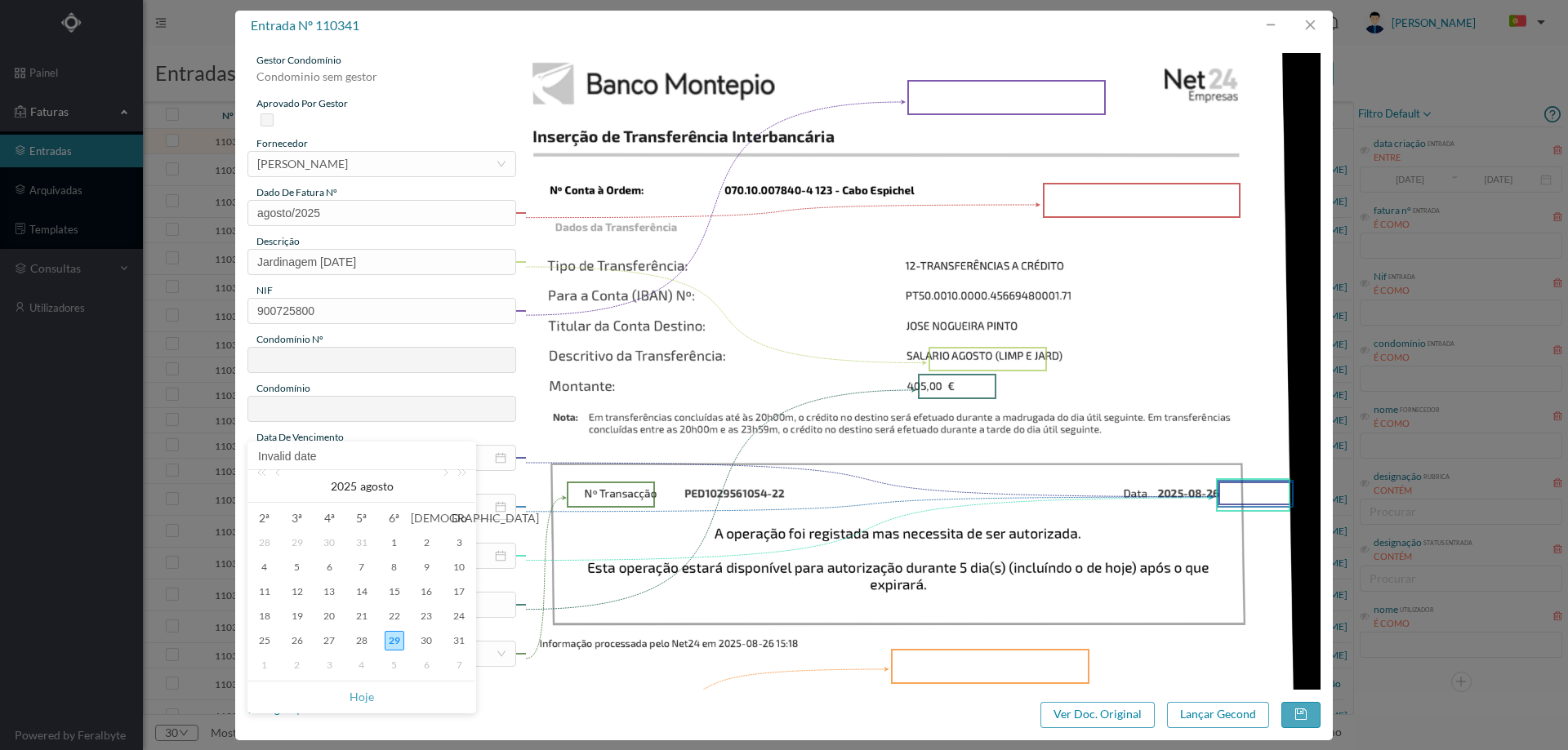
type input "123"
type input "ED. CABO ESPICHEL"
click at [460, 644] on div "31" at bounding box center [459, 641] width 20 height 20
type input "[DATE]"
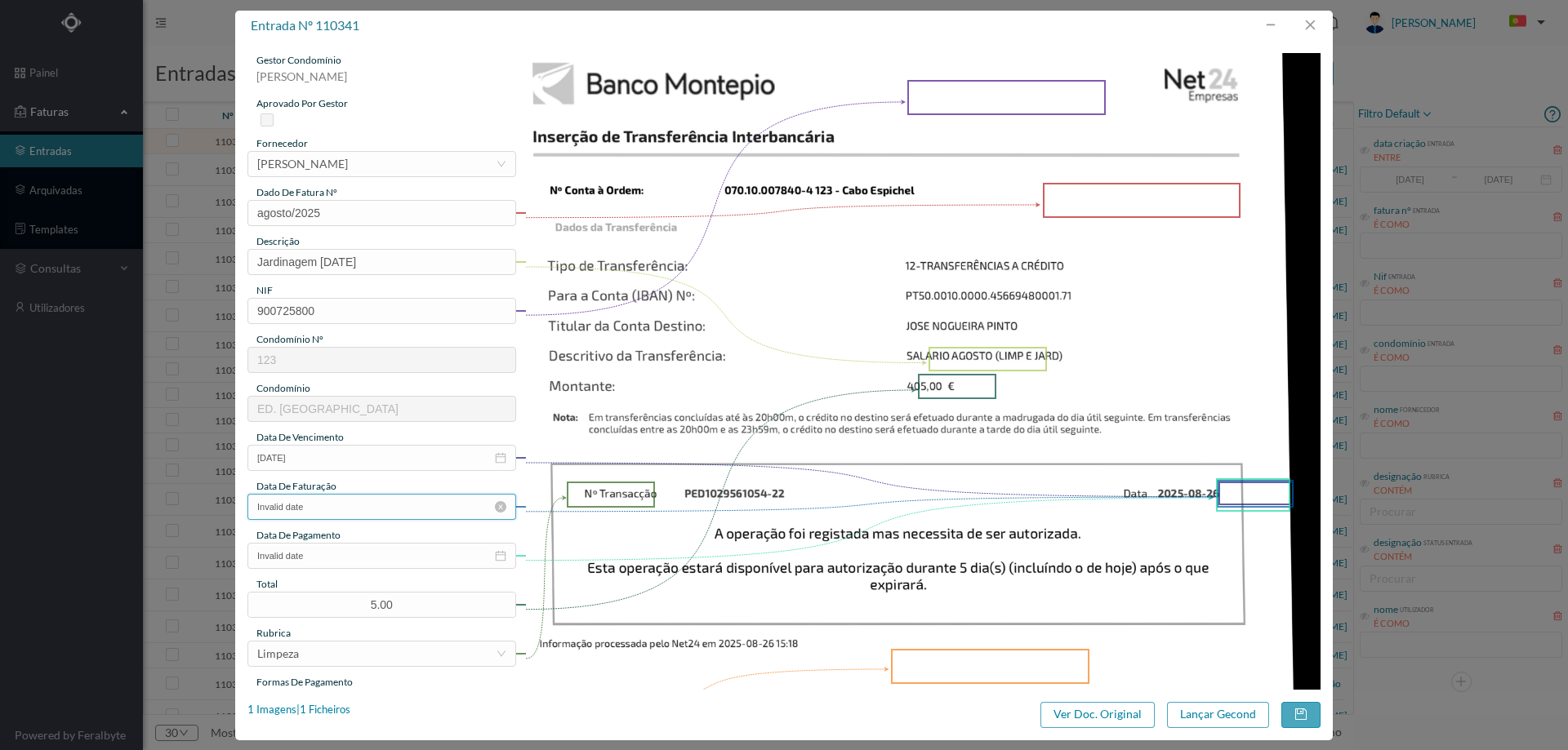
click at [373, 507] on input "Invalid date" at bounding box center [382, 507] width 268 height 26
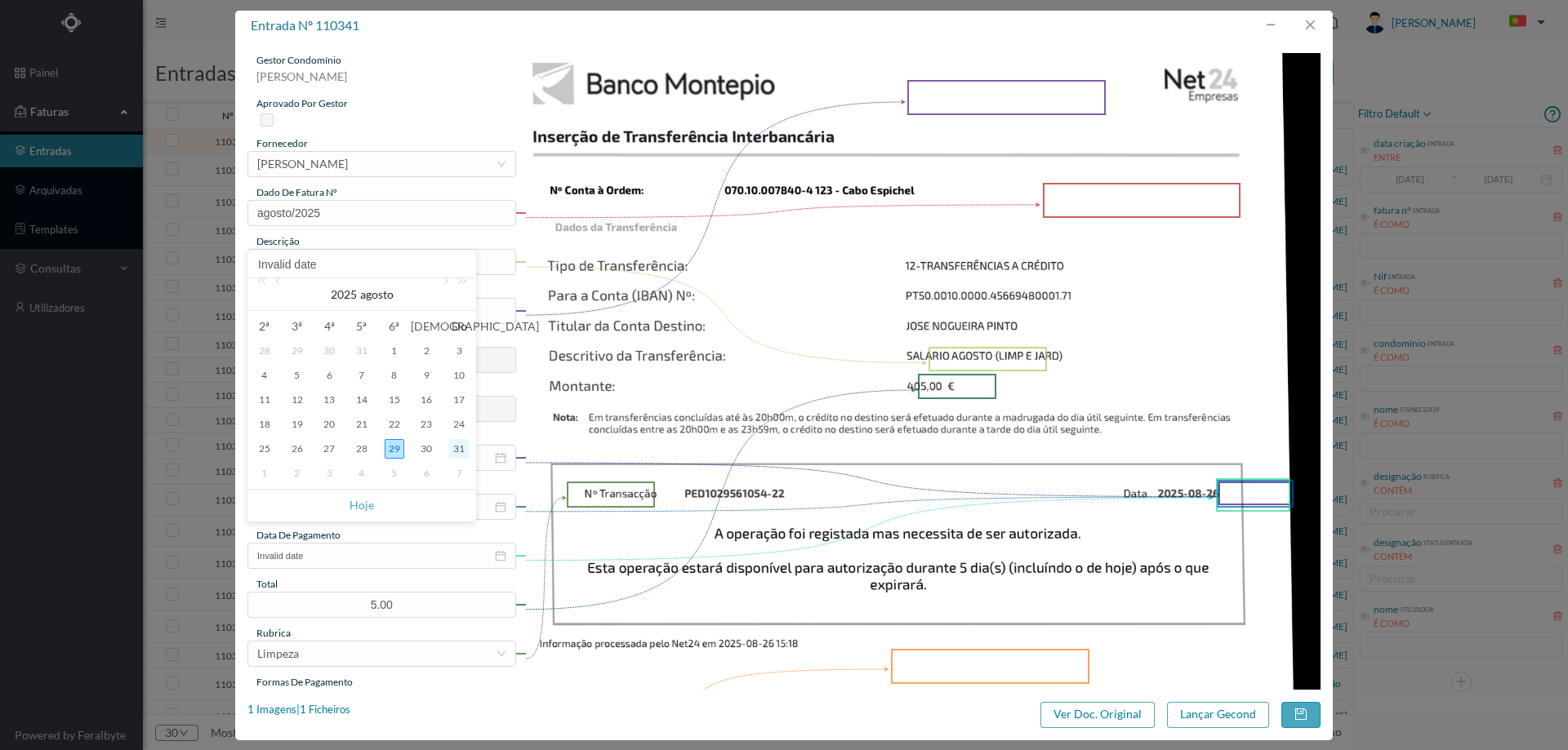
click at [463, 449] on div "31" at bounding box center [459, 449] width 20 height 20
type input "[DATE]"
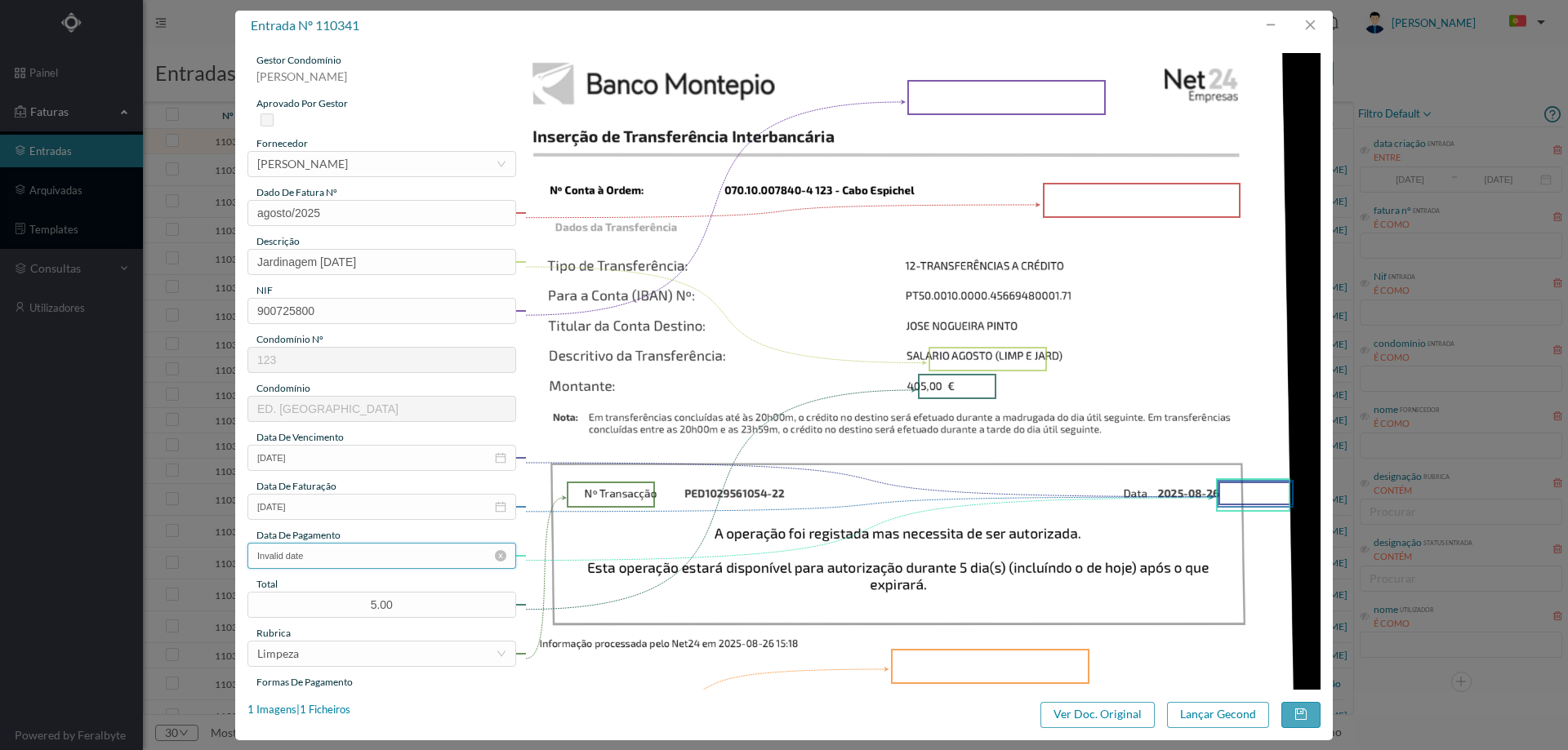
click at [382, 553] on input "Invalid date" at bounding box center [382, 556] width 268 height 26
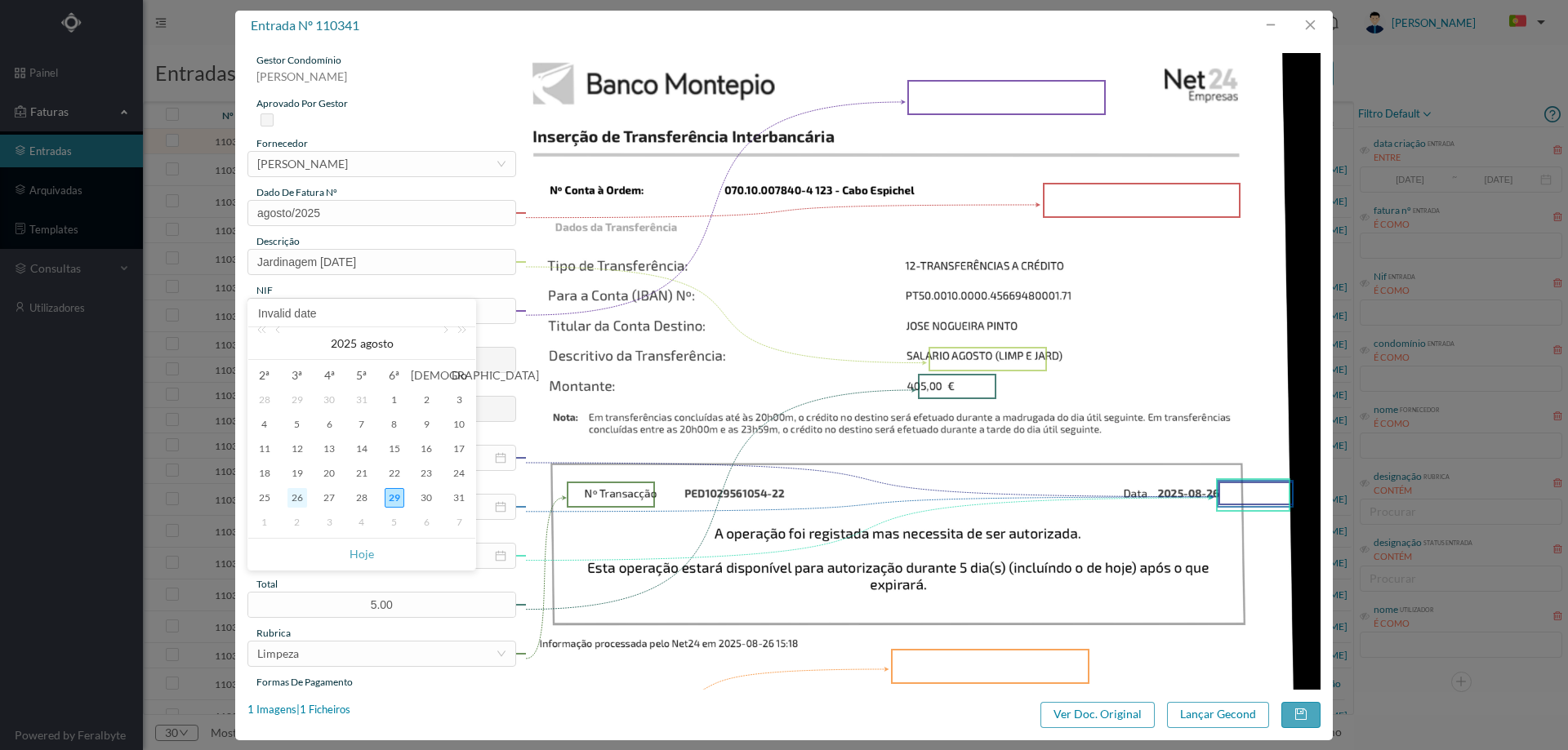
click at [299, 496] on div "26" at bounding box center [297, 498] width 20 height 20
type input "[DATE]"
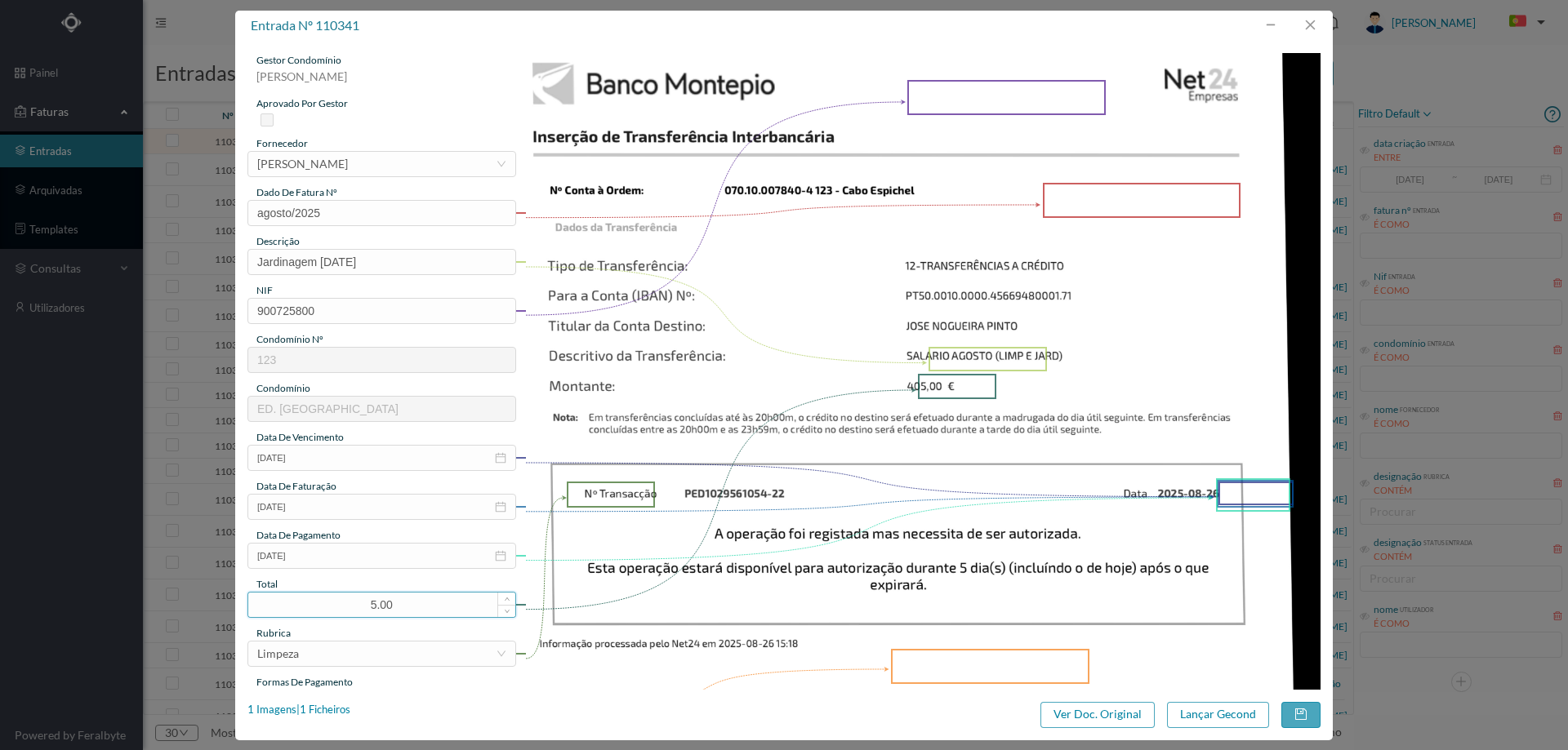
drag, startPoint x: 351, startPoint y: 605, endPoint x: 328, endPoint y: 604, distance: 23.0
click at [328, 604] on div "5.00" at bounding box center [382, 605] width 268 height 26
click at [417, 597] on input "5.00" at bounding box center [382, 605] width 267 height 24
type input "5"
type input "225.00"
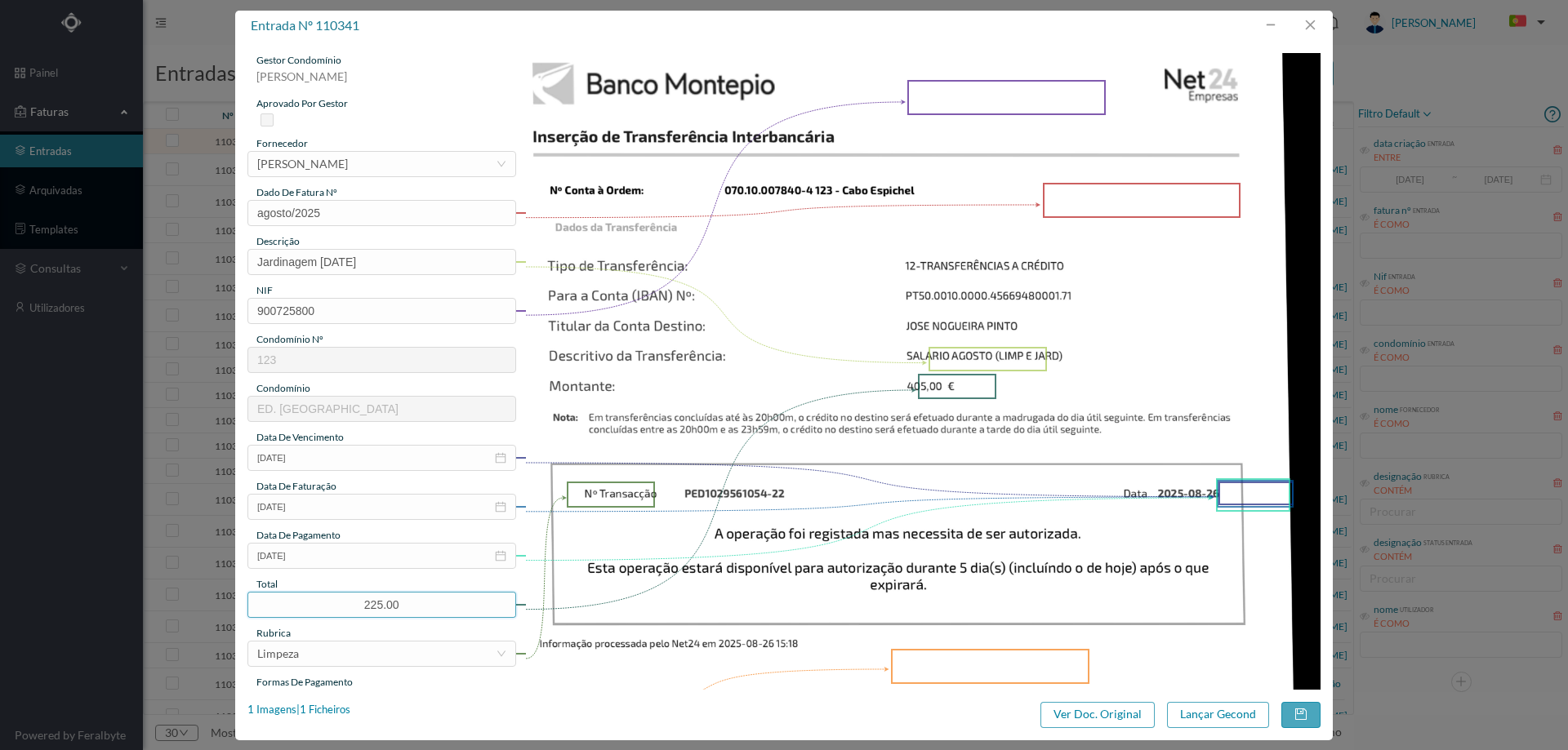
click at [739, 530] on img at bounding box center [923, 617] width 796 height 1126
click at [406, 651] on div "Limpeza" at bounding box center [376, 654] width 239 height 24
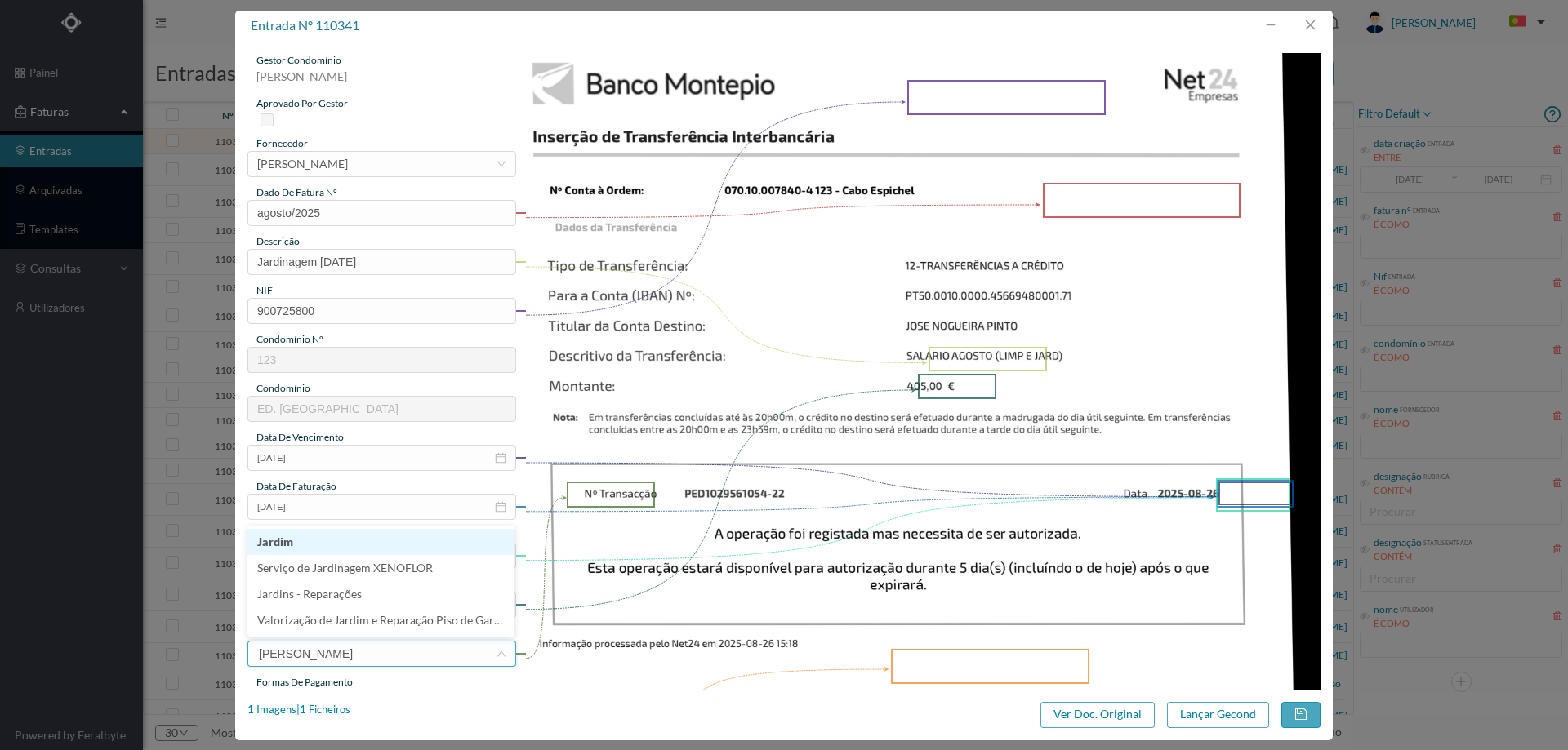
type input "JAR"
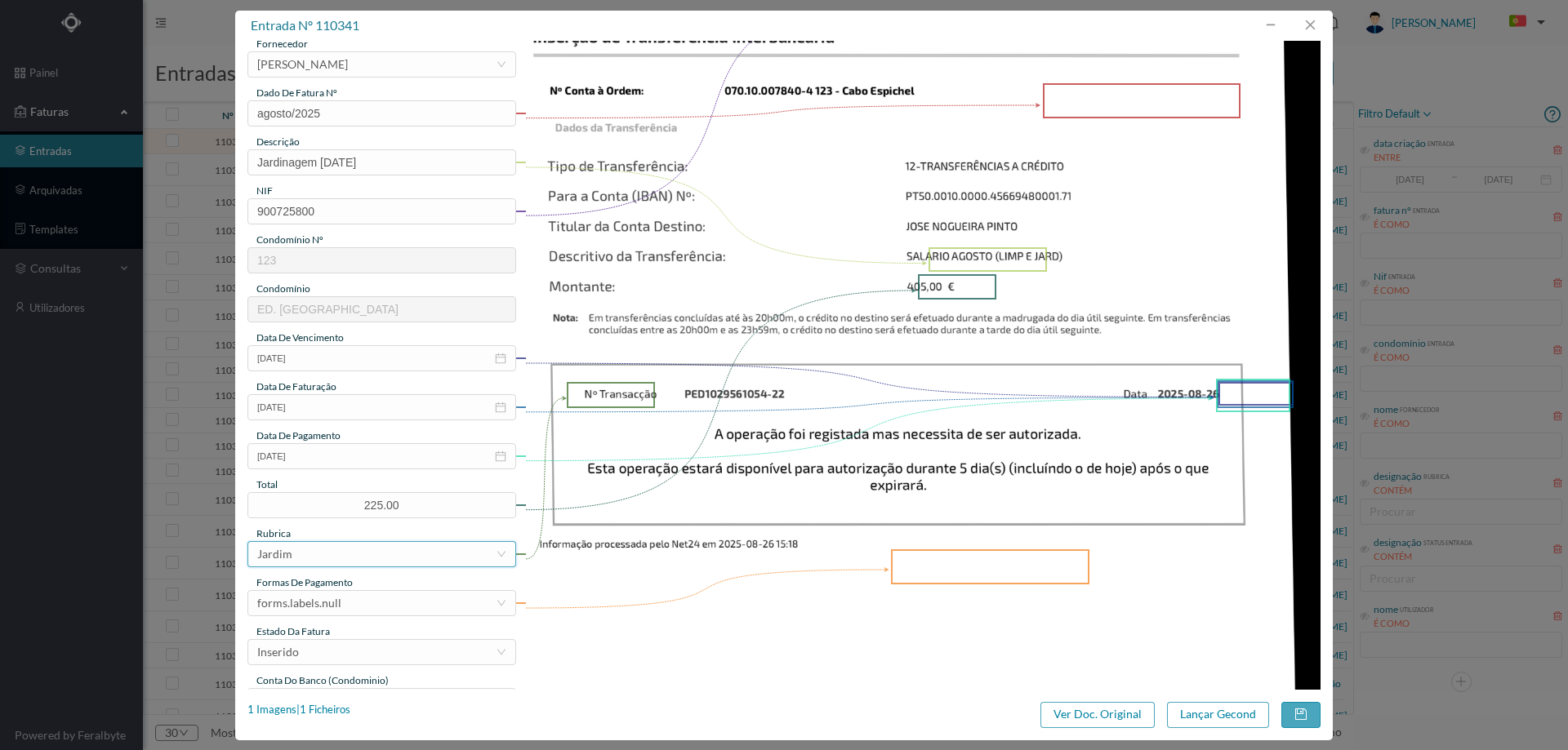
scroll to position [326, 0]
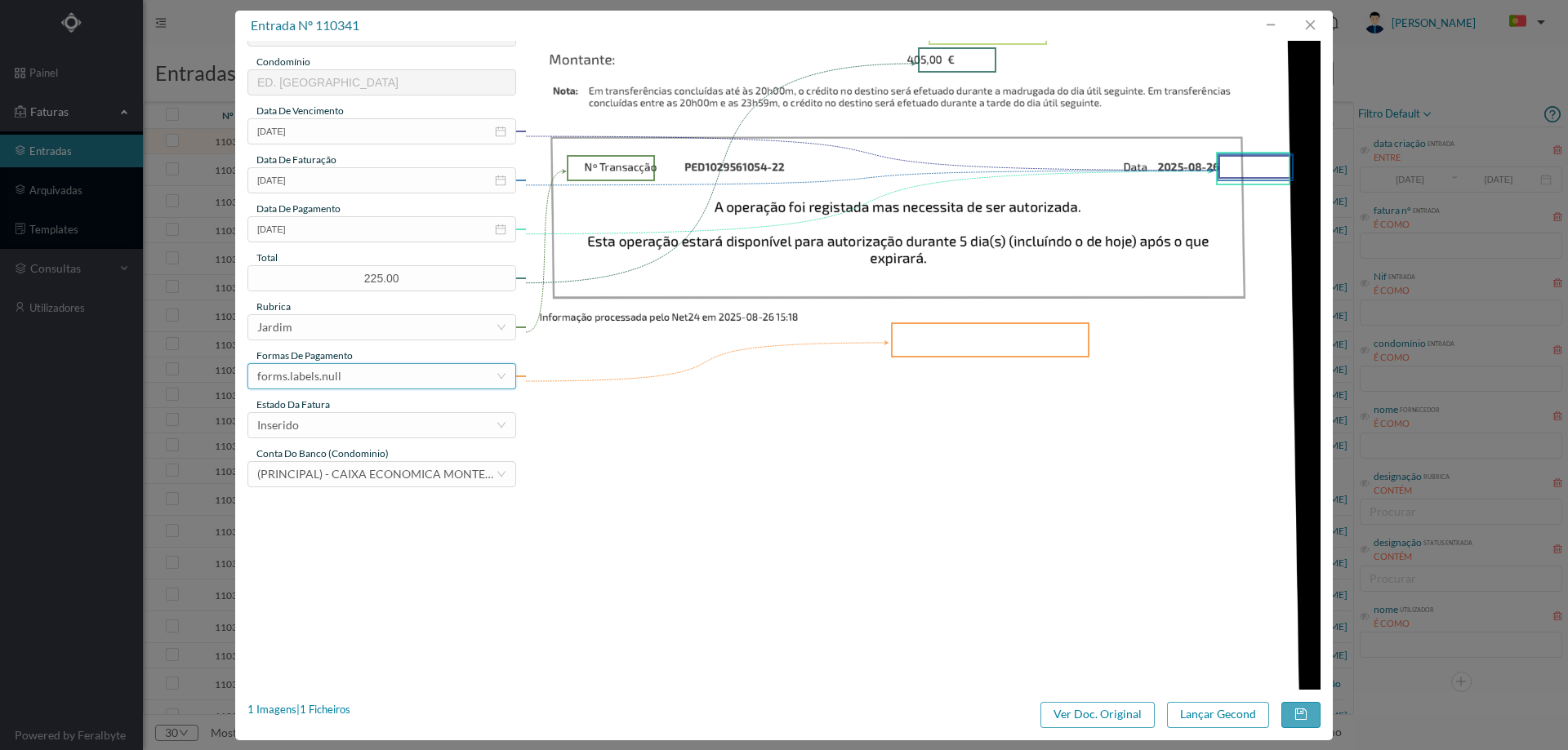
click at [400, 368] on div "forms.labels.null" at bounding box center [376, 376] width 239 height 24
click at [400, 448] on li "transferência bancária" at bounding box center [381, 460] width 267 height 26
click at [398, 403] on div "estado da fatura" at bounding box center [382, 404] width 268 height 15
click at [397, 417] on div "Inserido" at bounding box center [376, 425] width 239 height 24
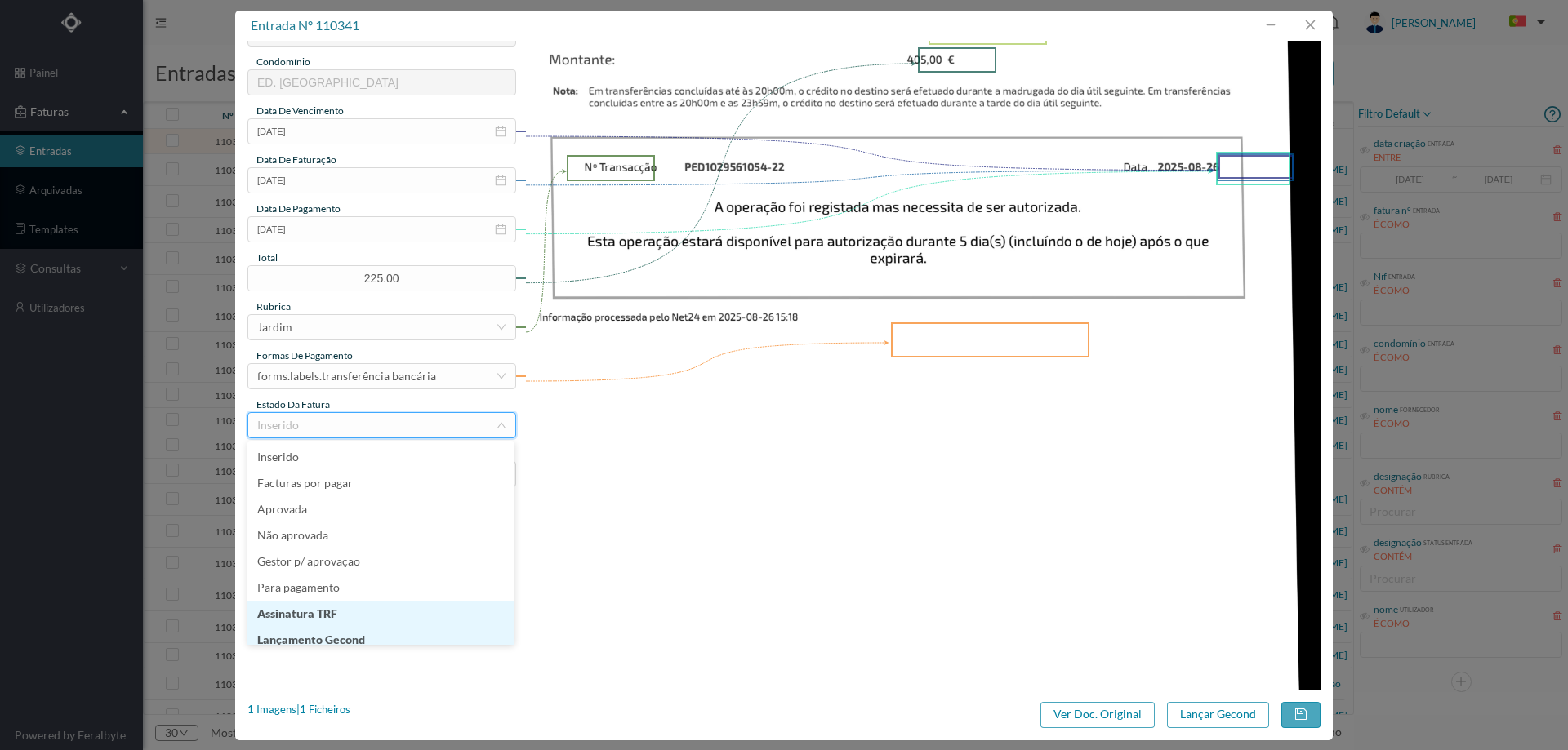
scroll to position [8, 0]
click at [381, 632] on li "Lançamento Gecond" at bounding box center [381, 632] width 267 height 26
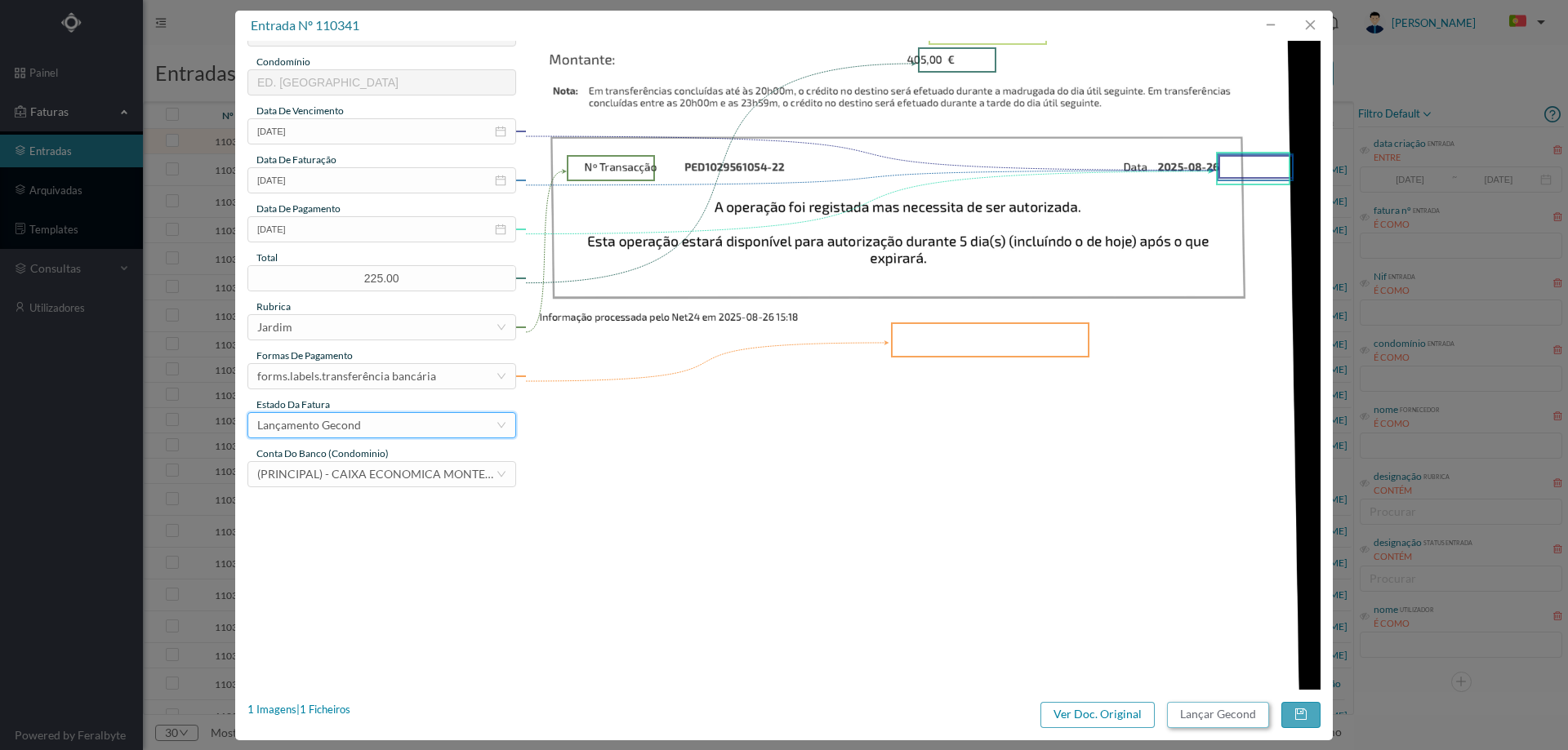
click at [1190, 706] on button "Lançar Gecond" at bounding box center [1218, 715] width 102 height 26
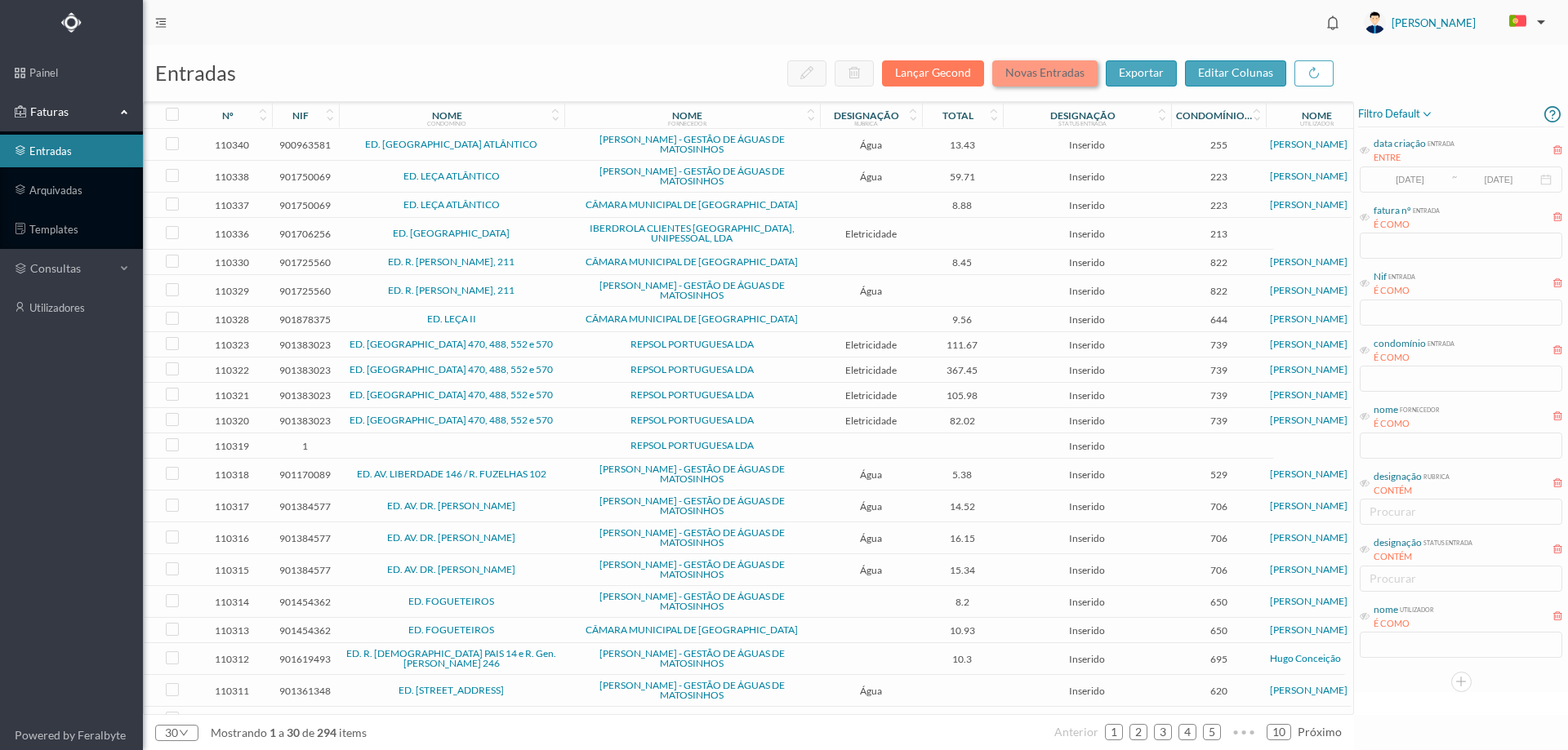
click at [1030, 73] on button "Novas Entradas" at bounding box center [1045, 73] width 105 height 26
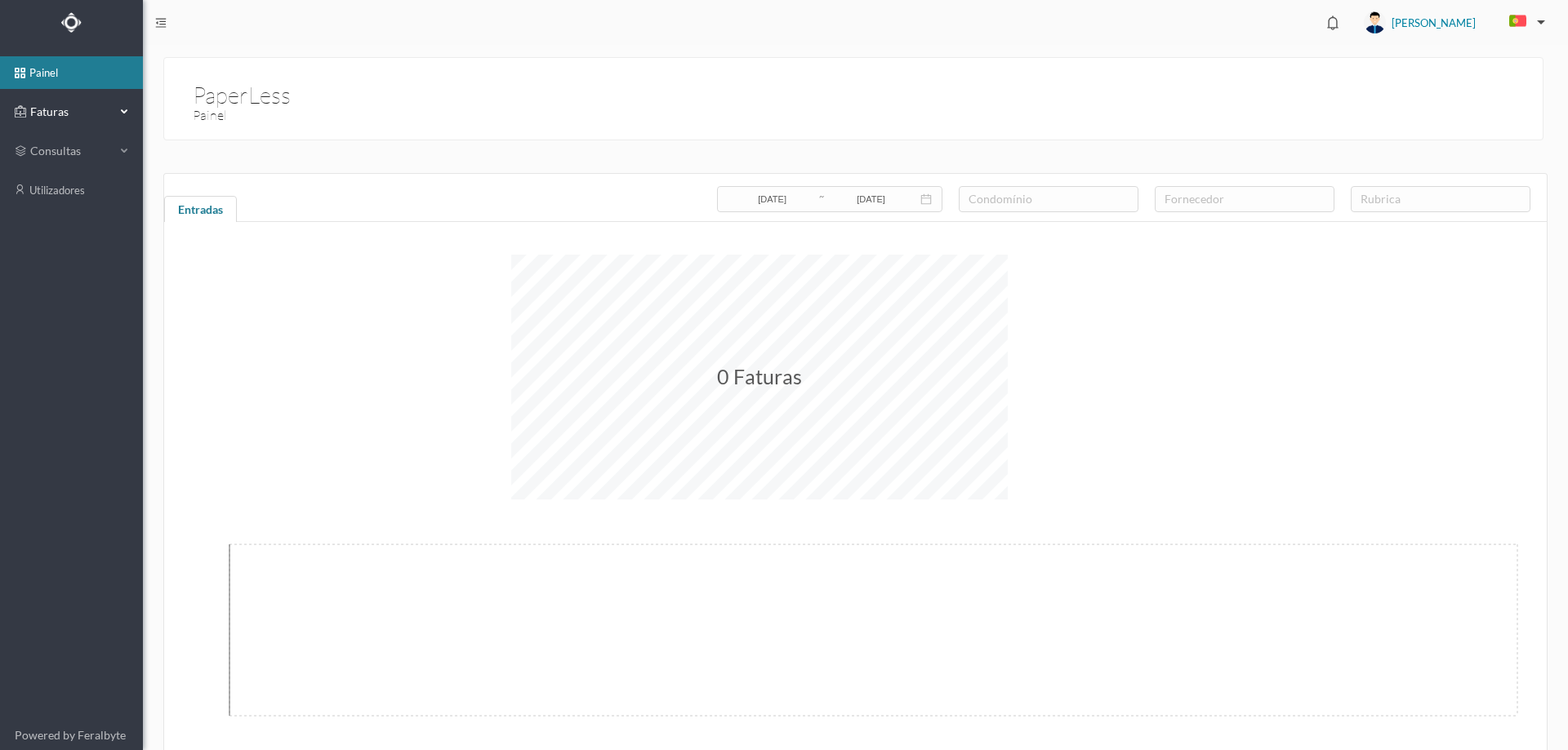
click at [108, 113] on span "Faturas" at bounding box center [71, 112] width 90 height 16
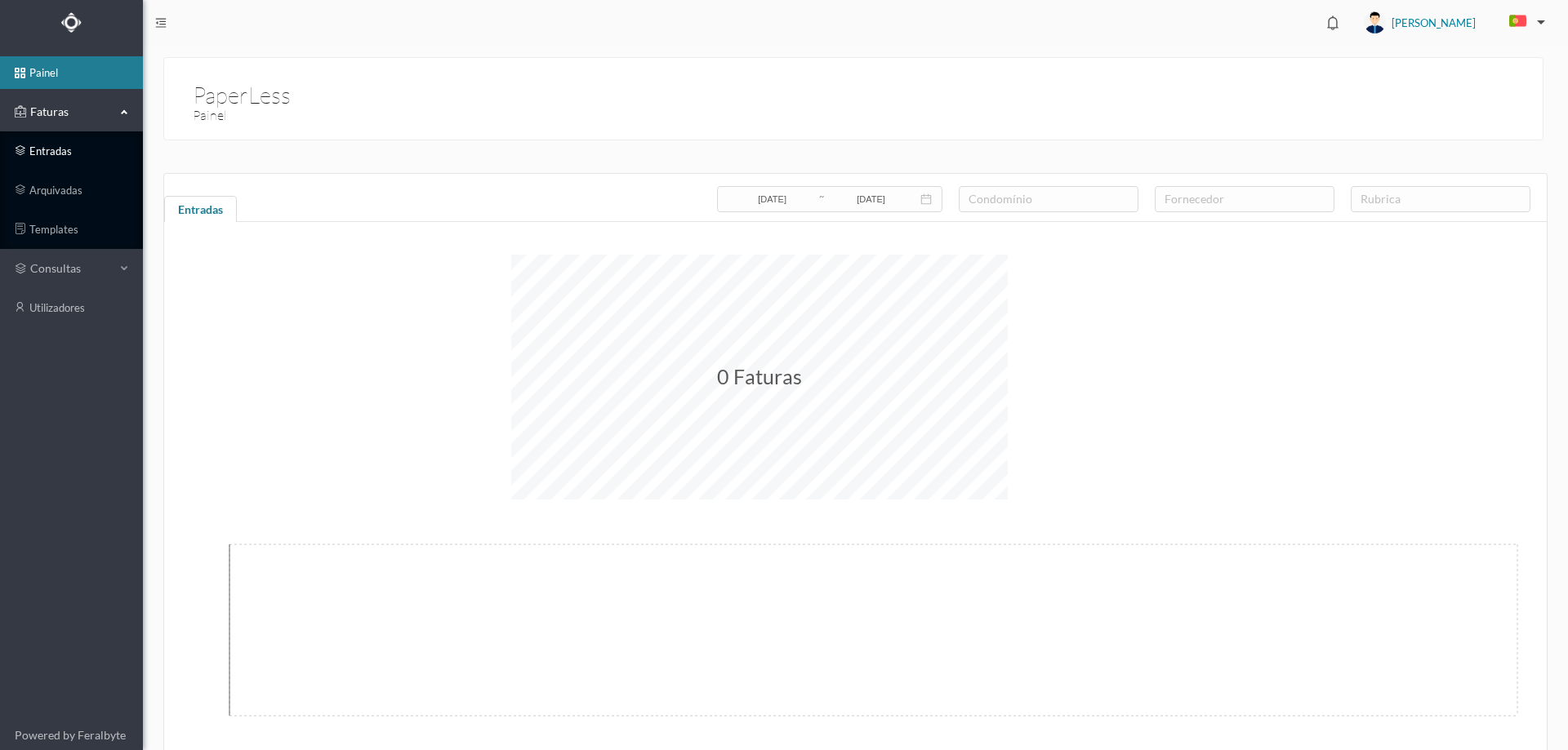
click at [41, 155] on link "entradas" at bounding box center [72, 151] width 143 height 33
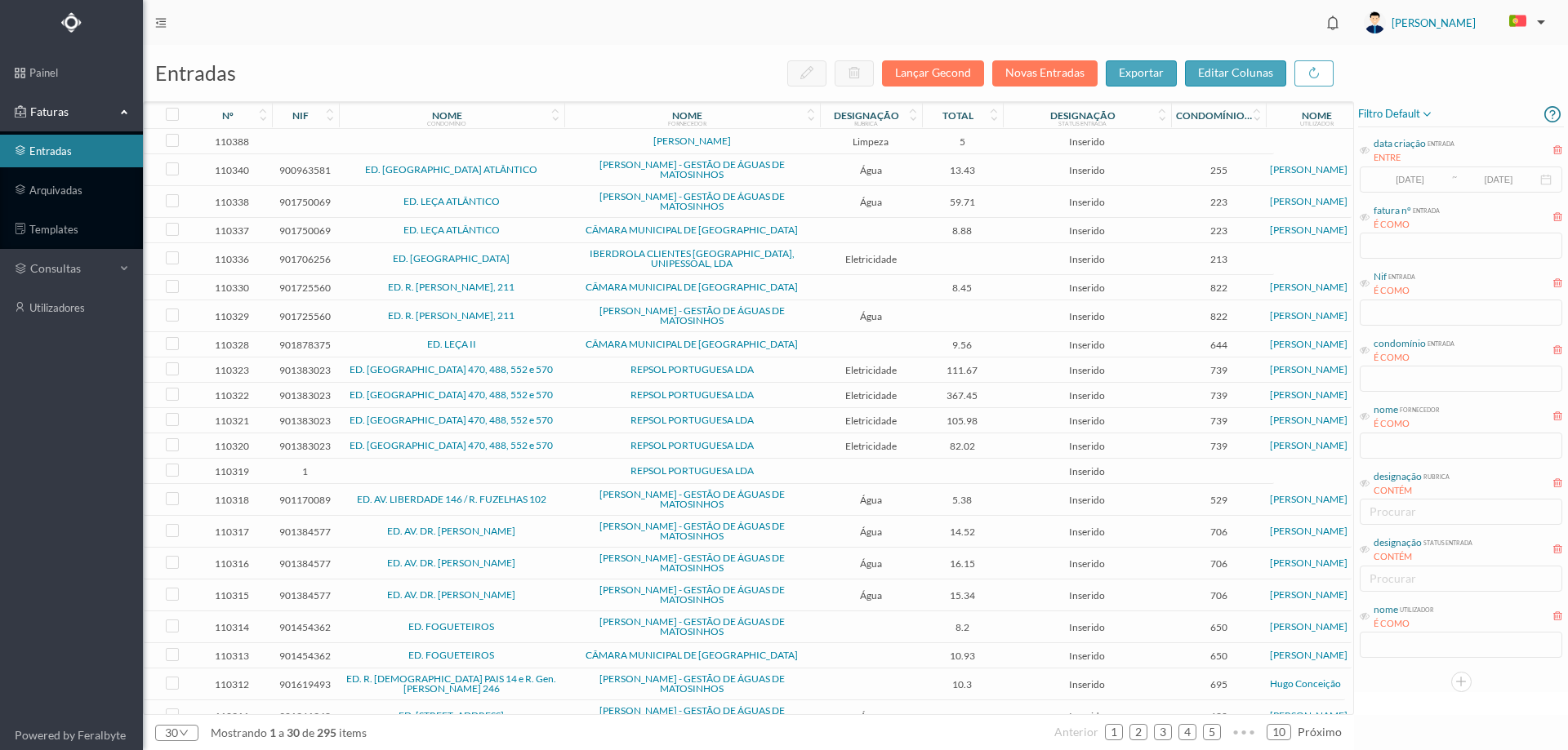
click at [916, 144] on span "Limpeza" at bounding box center [872, 141] width 94 height 13
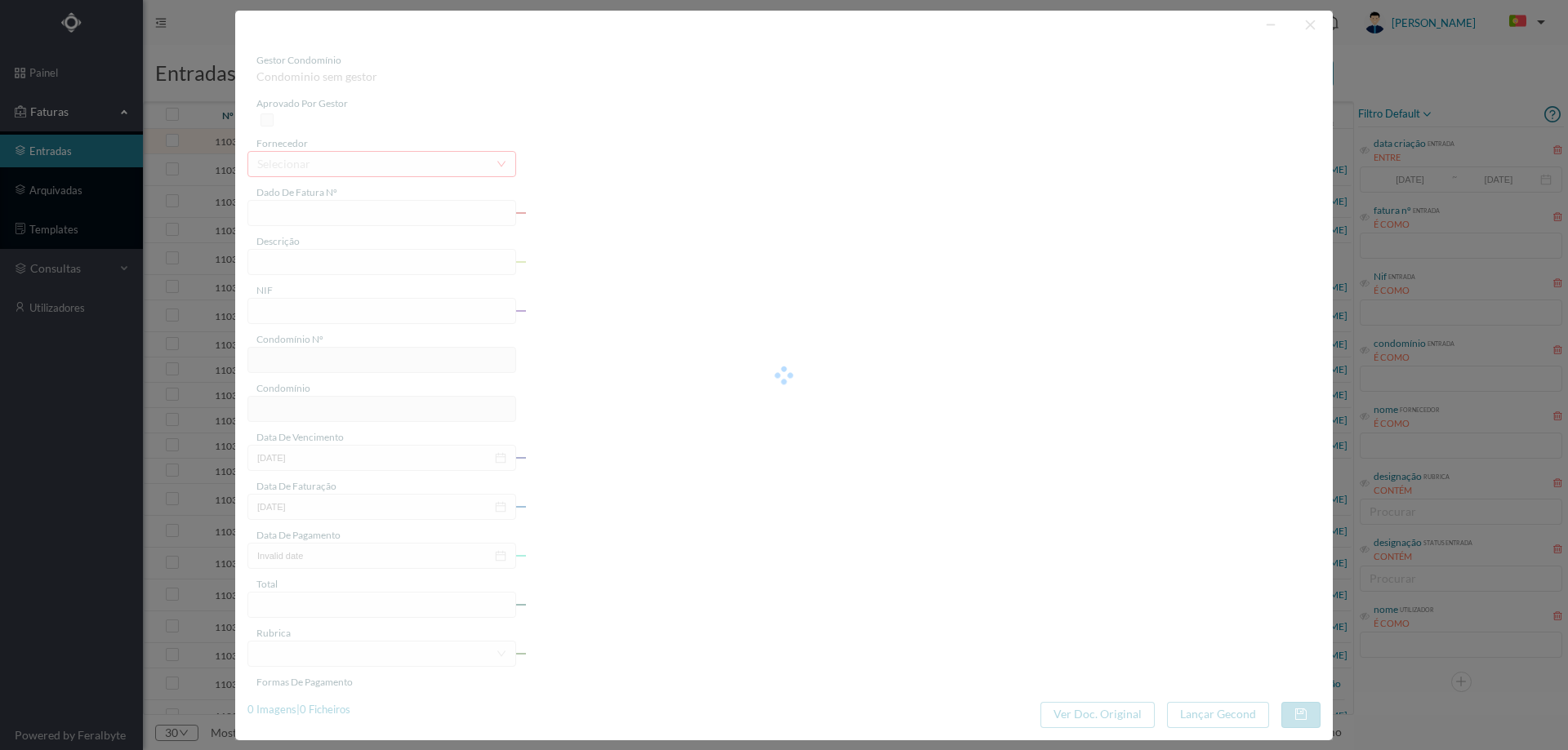
type input "RIO AGOSTO (LIMP E JAI"
type input "0"
type input "Invalid date"
type input "5.00"
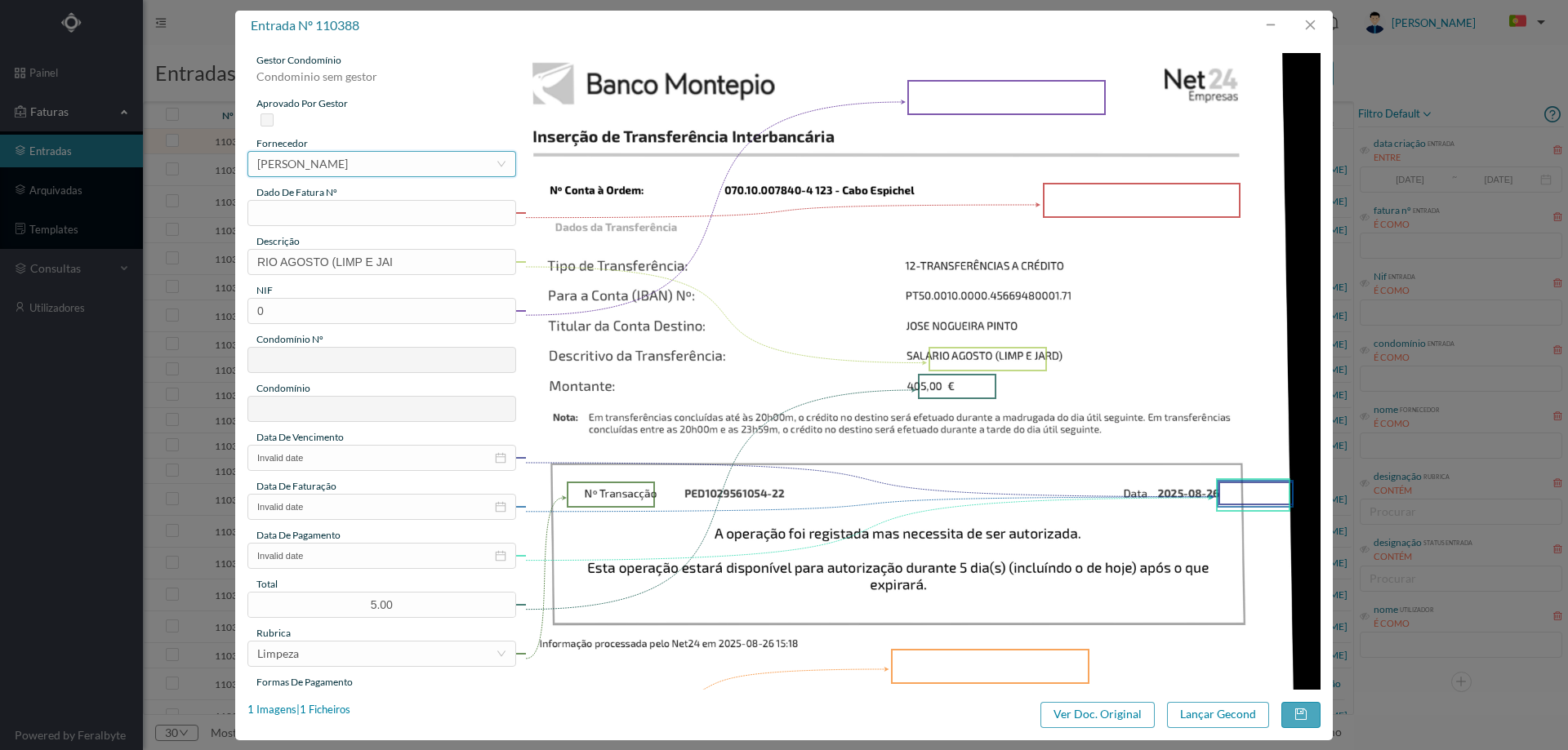
click at [348, 161] on div "[PERSON_NAME]" at bounding box center [303, 163] width 91 height 24
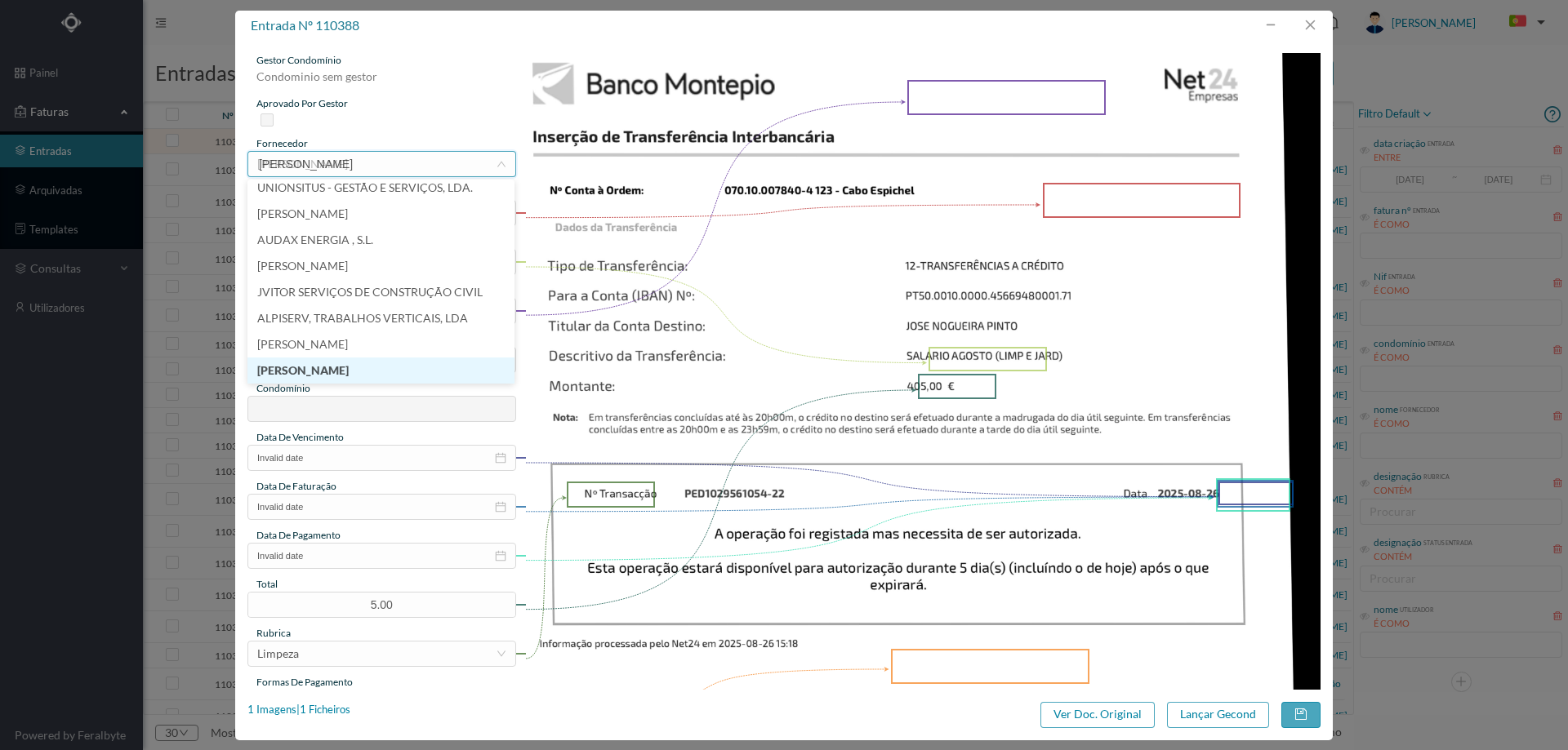
scroll to position [4, 0]
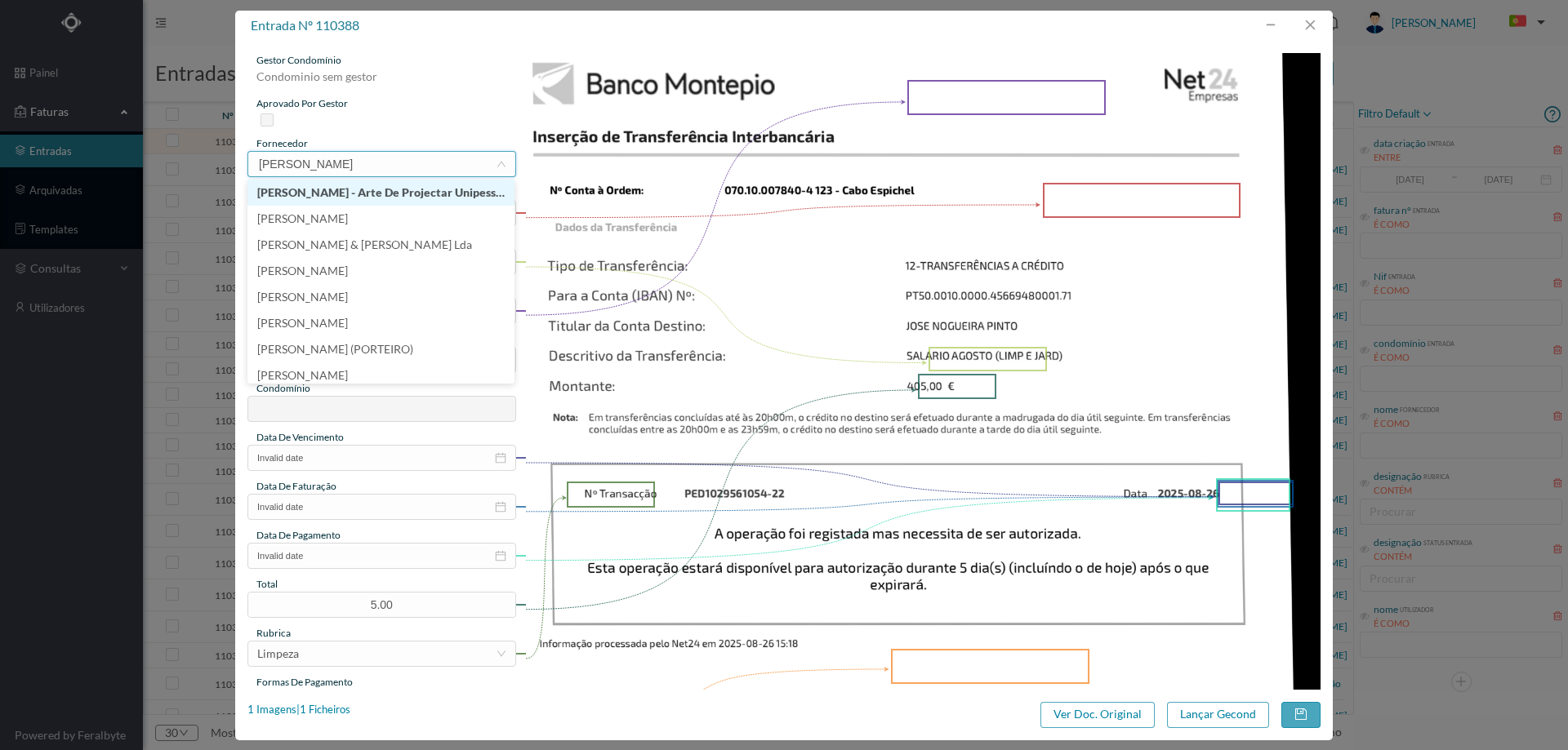
type input "J"
type input "NOG"
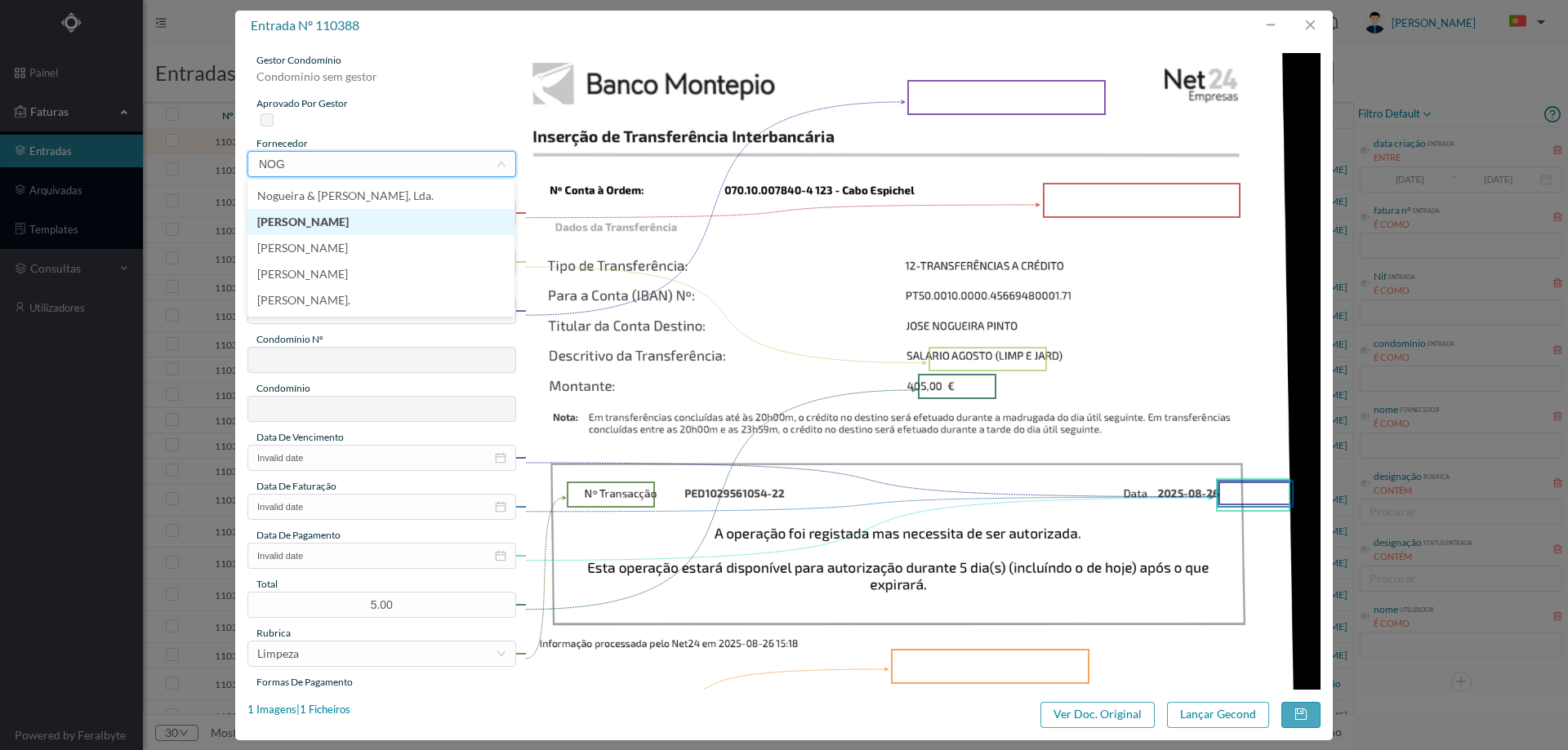
click at [359, 218] on li "[PERSON_NAME]" at bounding box center [381, 222] width 267 height 26
click at [359, 214] on input "text" at bounding box center [382, 213] width 268 height 26
type input "agosto/2025"
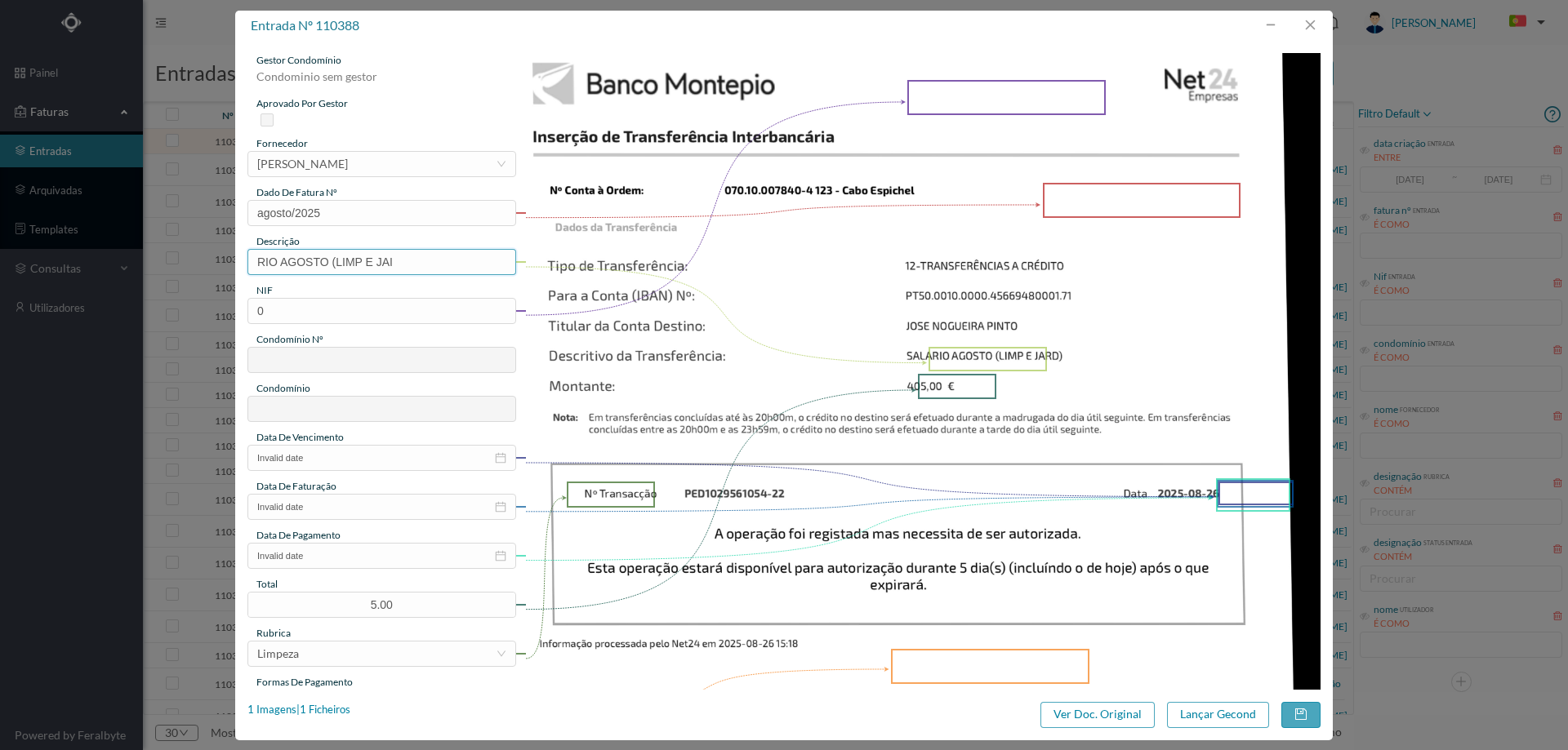
drag, startPoint x: 407, startPoint y: 266, endPoint x: 174, endPoint y: 262, distance: 233.0
click at [174, 262] on div "entrada nº 110388 gestor condomínio Condominio sem gestor aprovado por gestor f…" at bounding box center [784, 375] width 1568 height 750
type input "LIMPEZA [DATE]"
click at [290, 308] on input "0" at bounding box center [382, 311] width 268 height 26
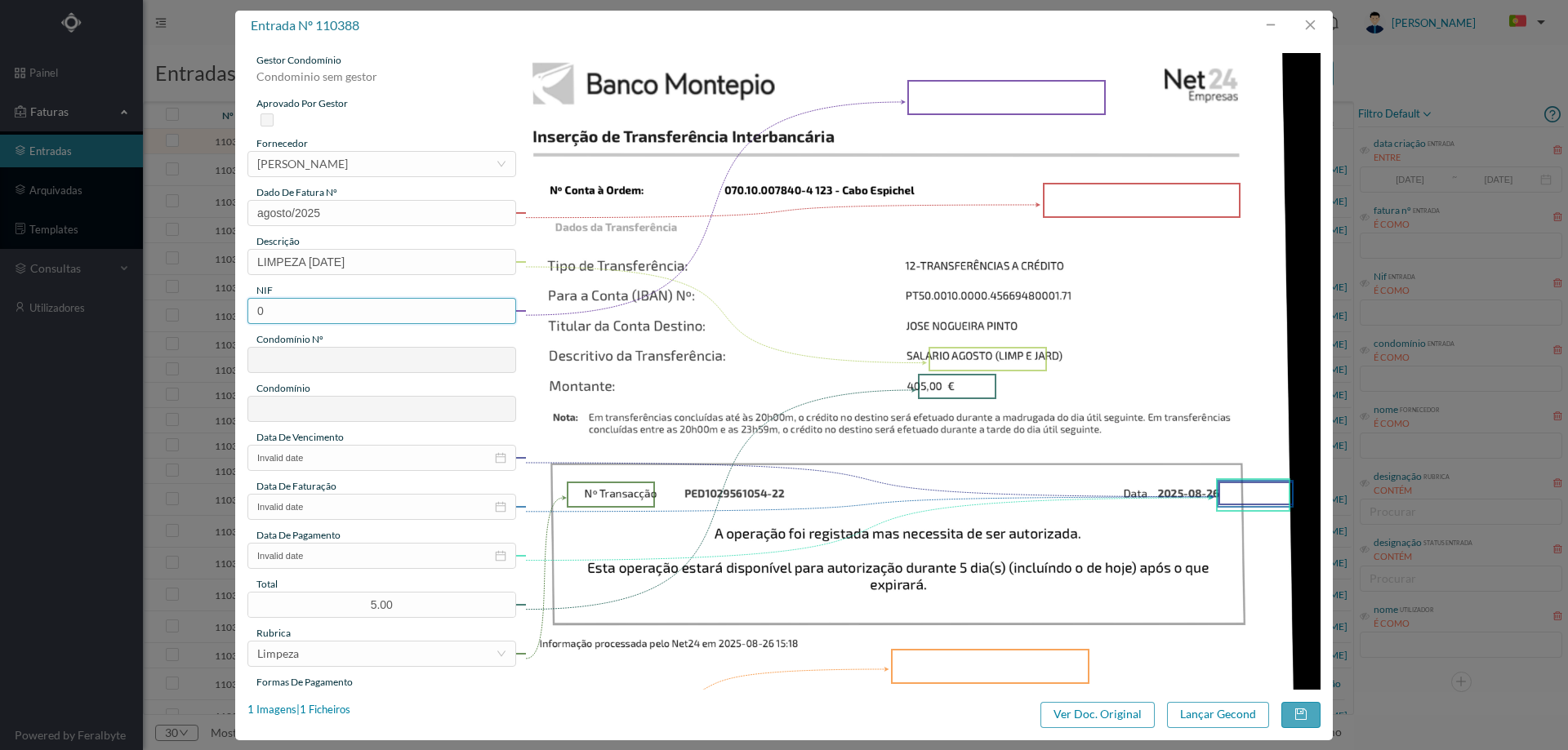
paste input "90072580"
type input "900725800"
type input "123"
type input "ED. CABO ESPICHEL"
type input "900725800"
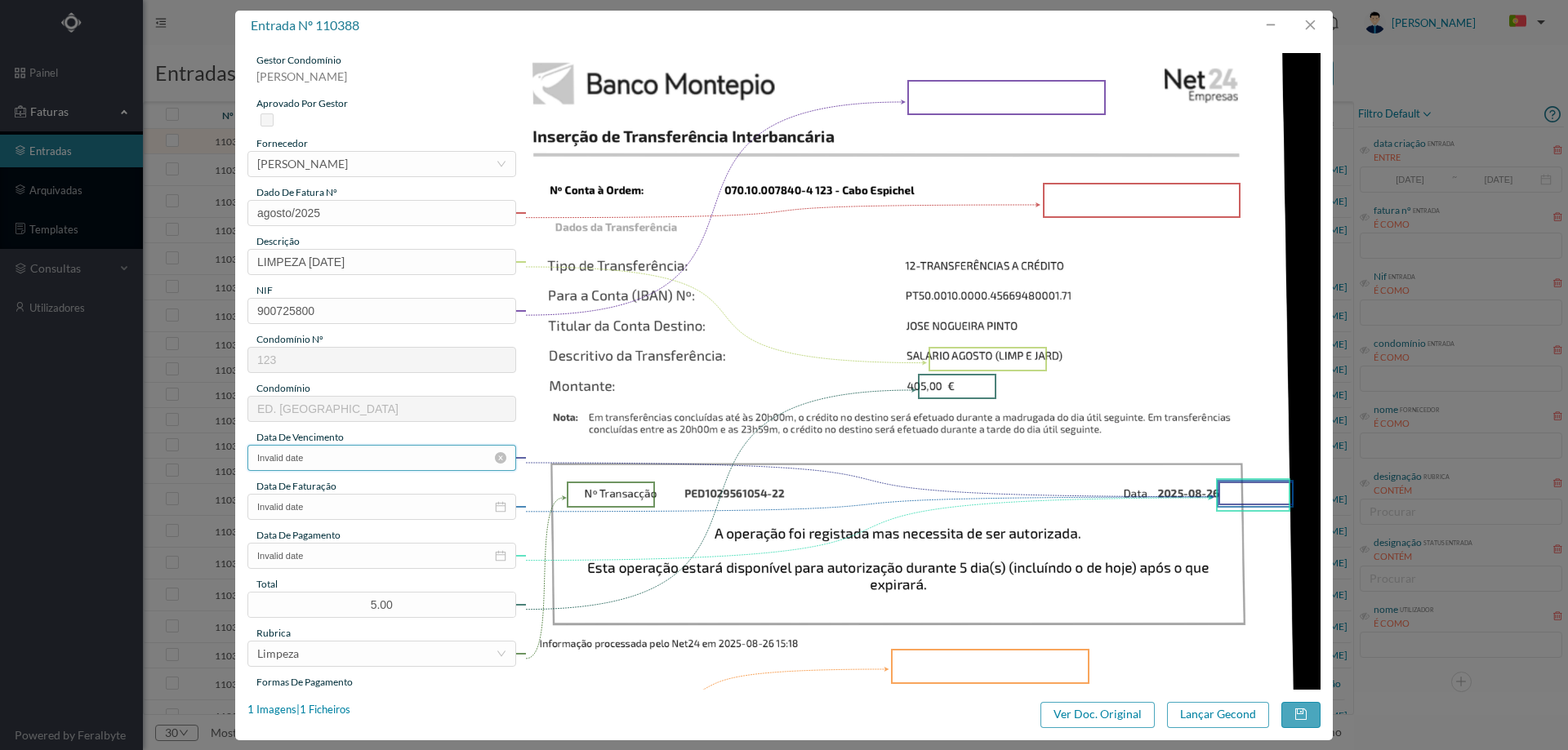
click at [339, 469] on input "Invalid date" at bounding box center [382, 458] width 268 height 26
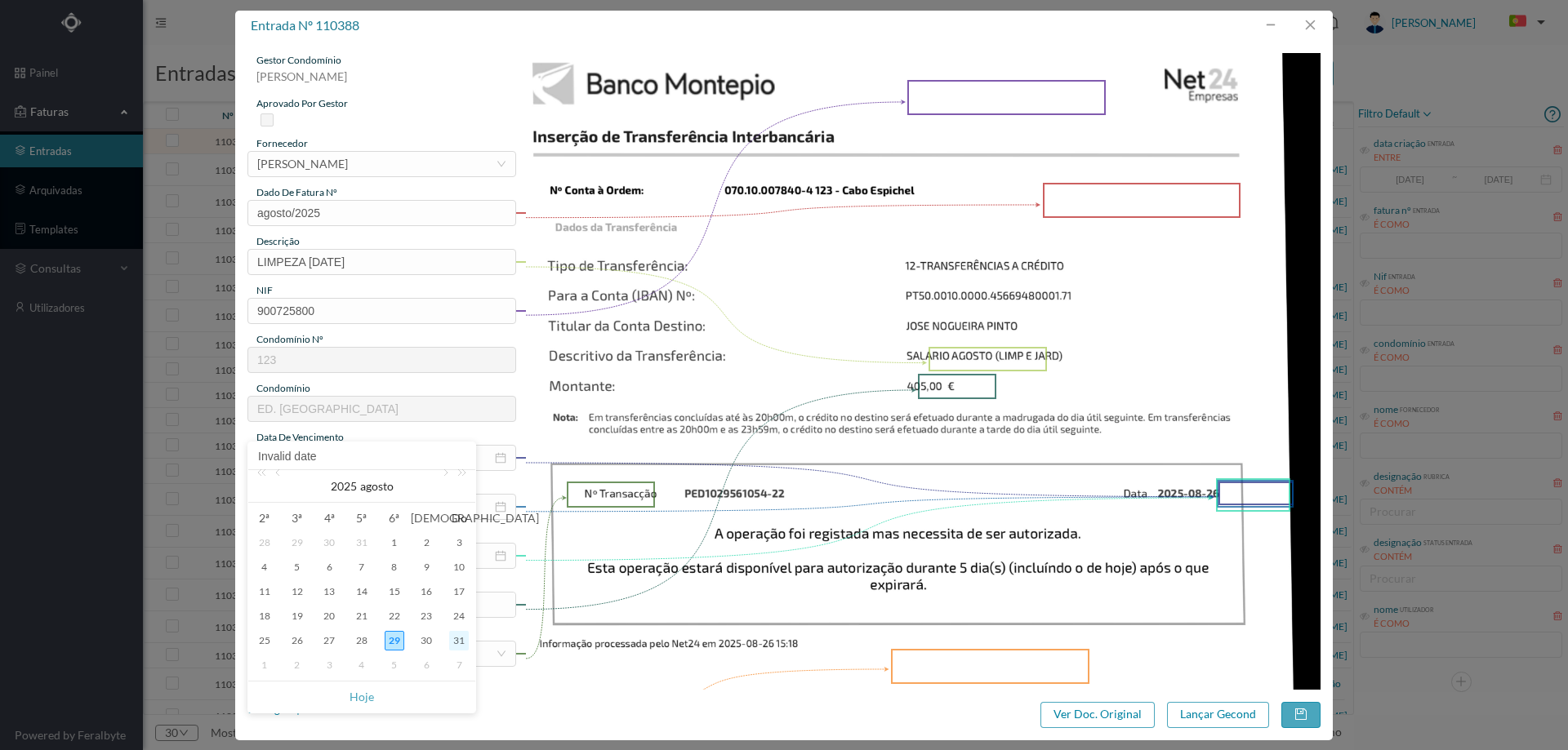
click at [454, 641] on div "31" at bounding box center [459, 641] width 20 height 20
type input "[DATE]"
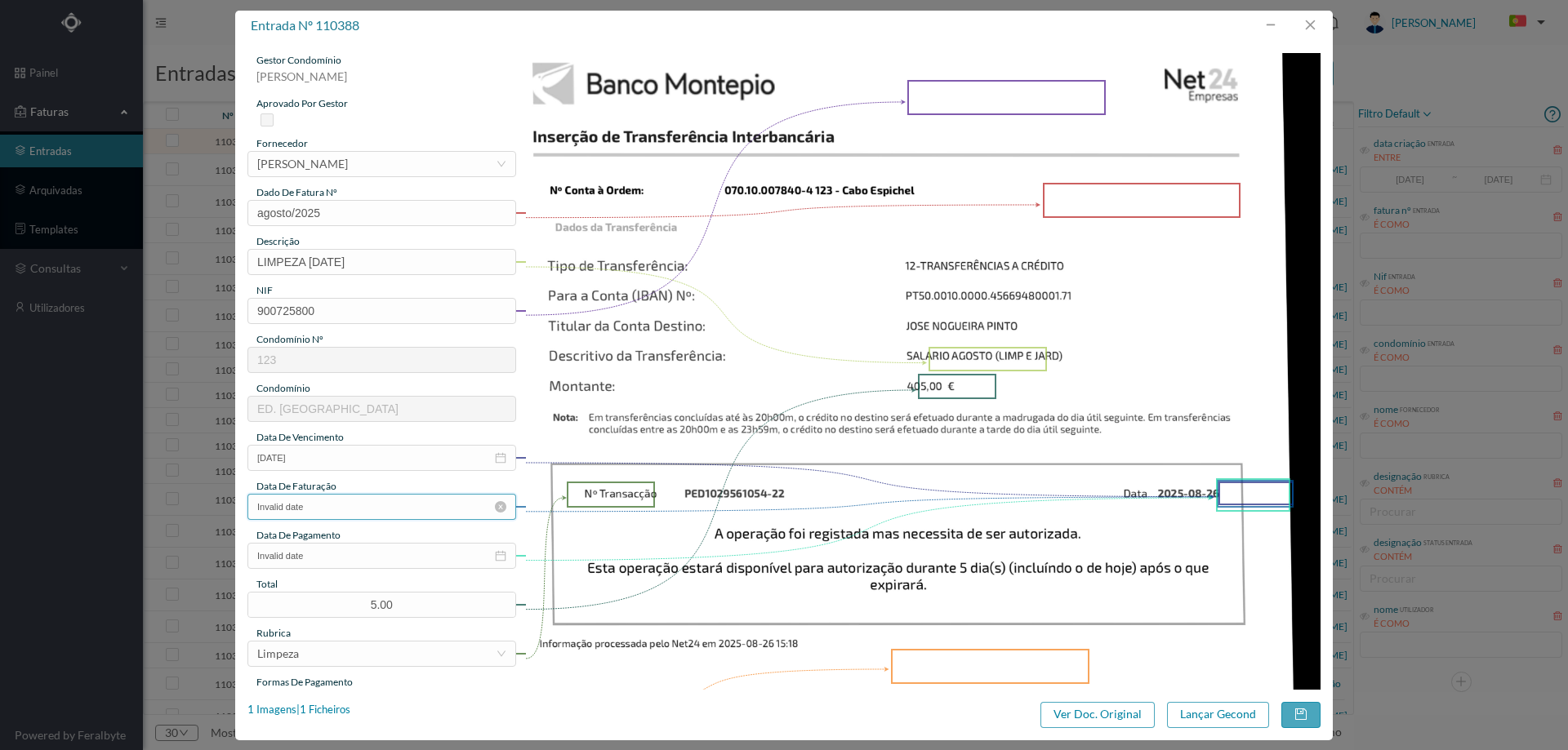
click at [326, 513] on input "Invalid date" at bounding box center [382, 507] width 268 height 26
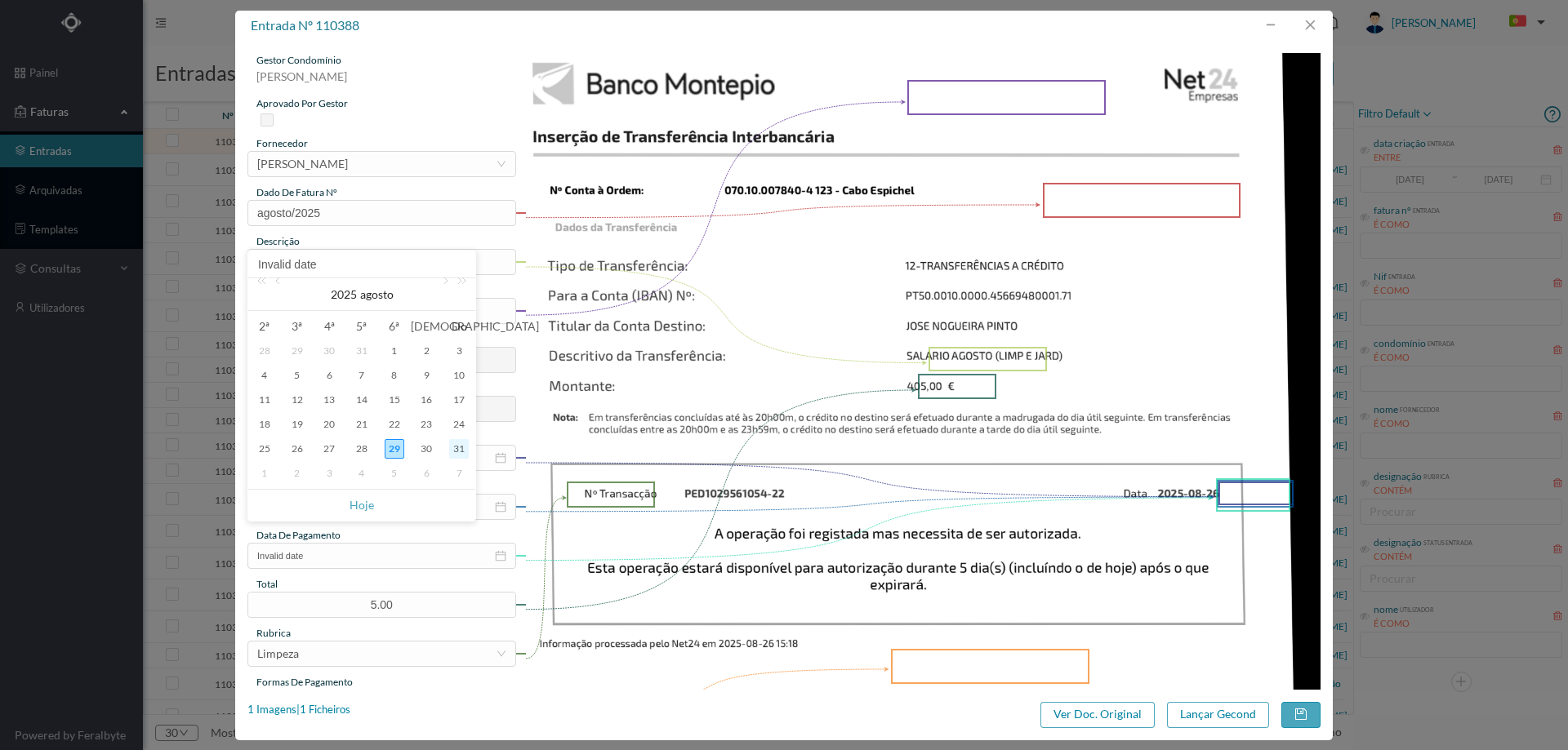
click at [460, 453] on div "31" at bounding box center [459, 449] width 20 height 20
type input "[DATE]"
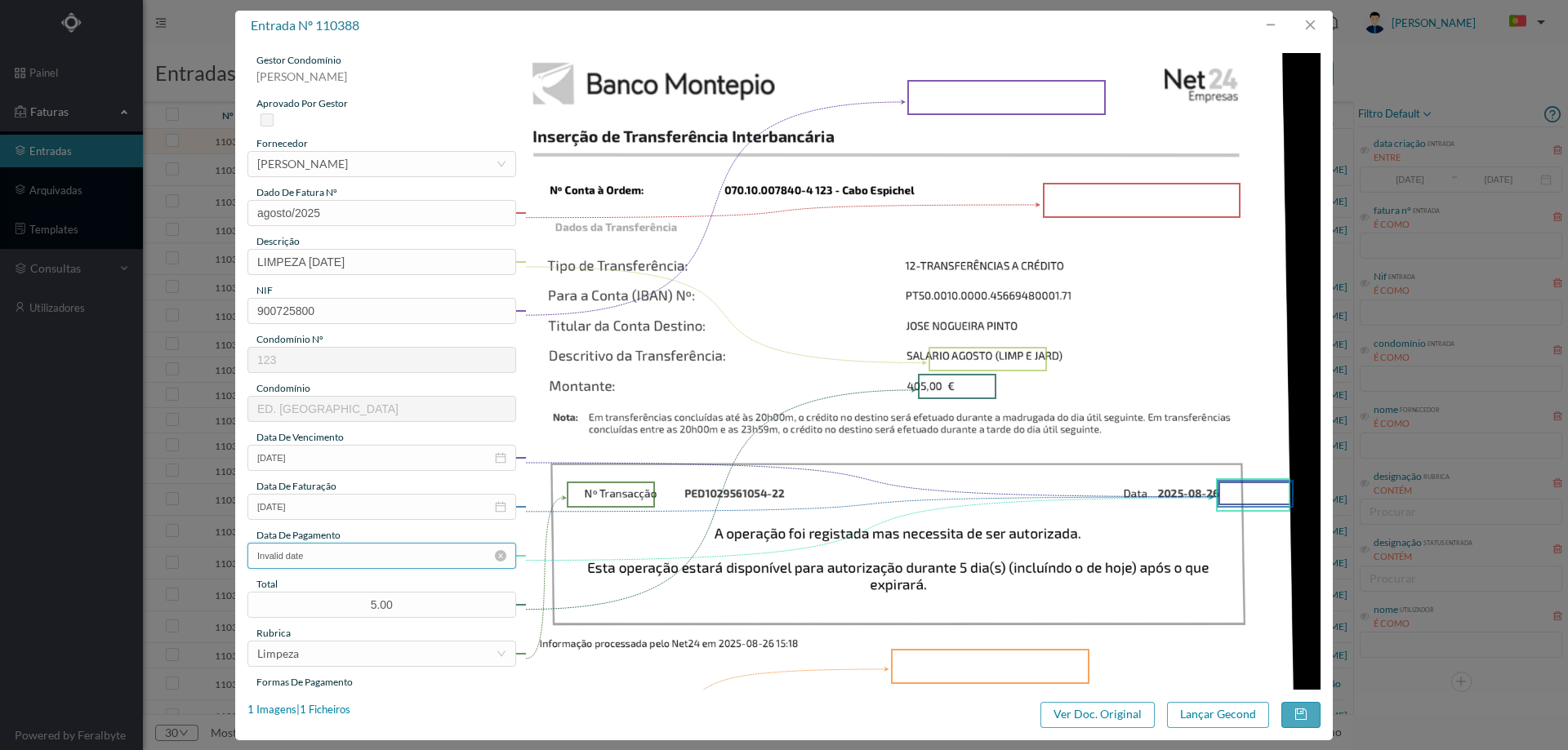
click at [407, 564] on input "Invalid date" at bounding box center [382, 556] width 268 height 26
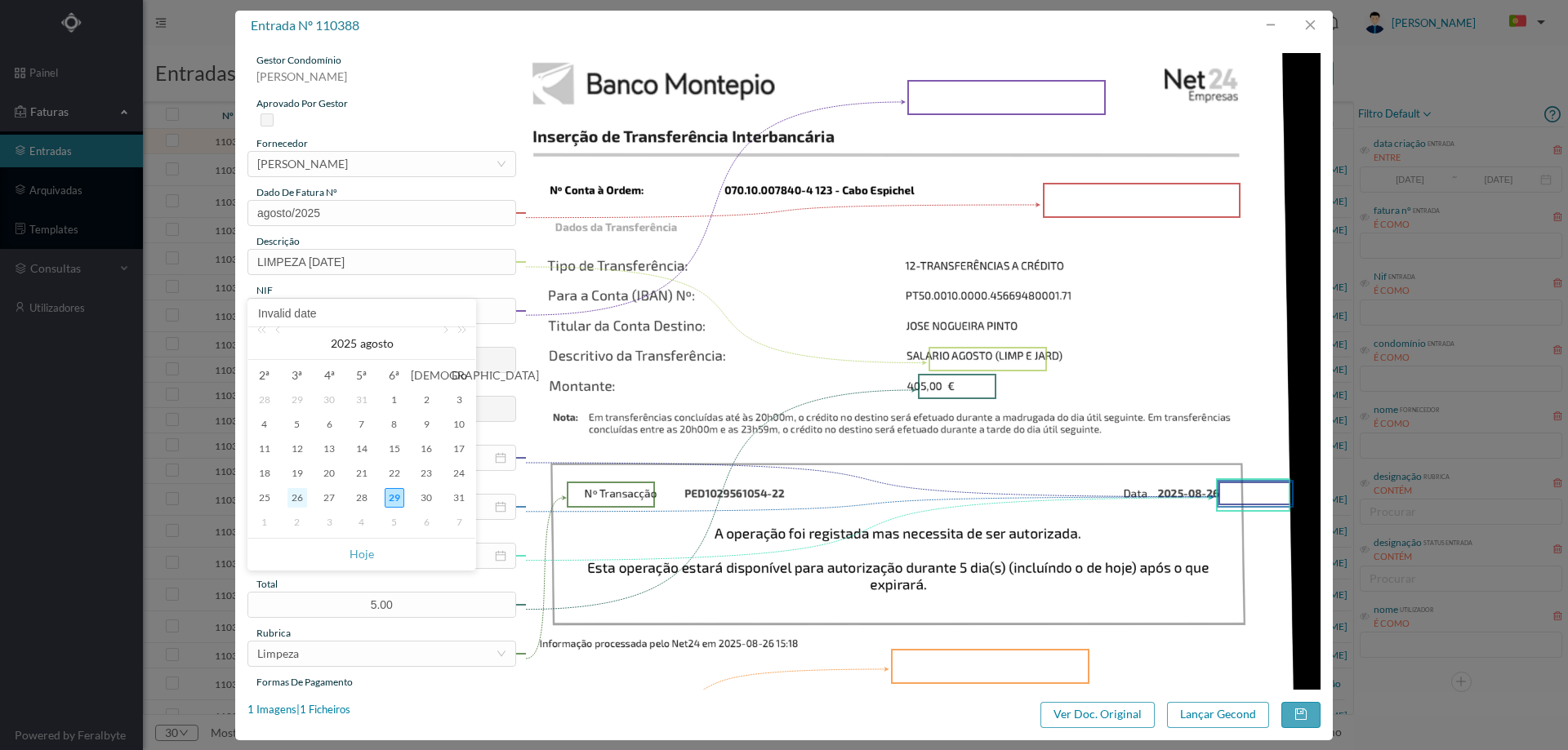
click at [293, 497] on div "26" at bounding box center [297, 498] width 20 height 20
type input "[DATE]"
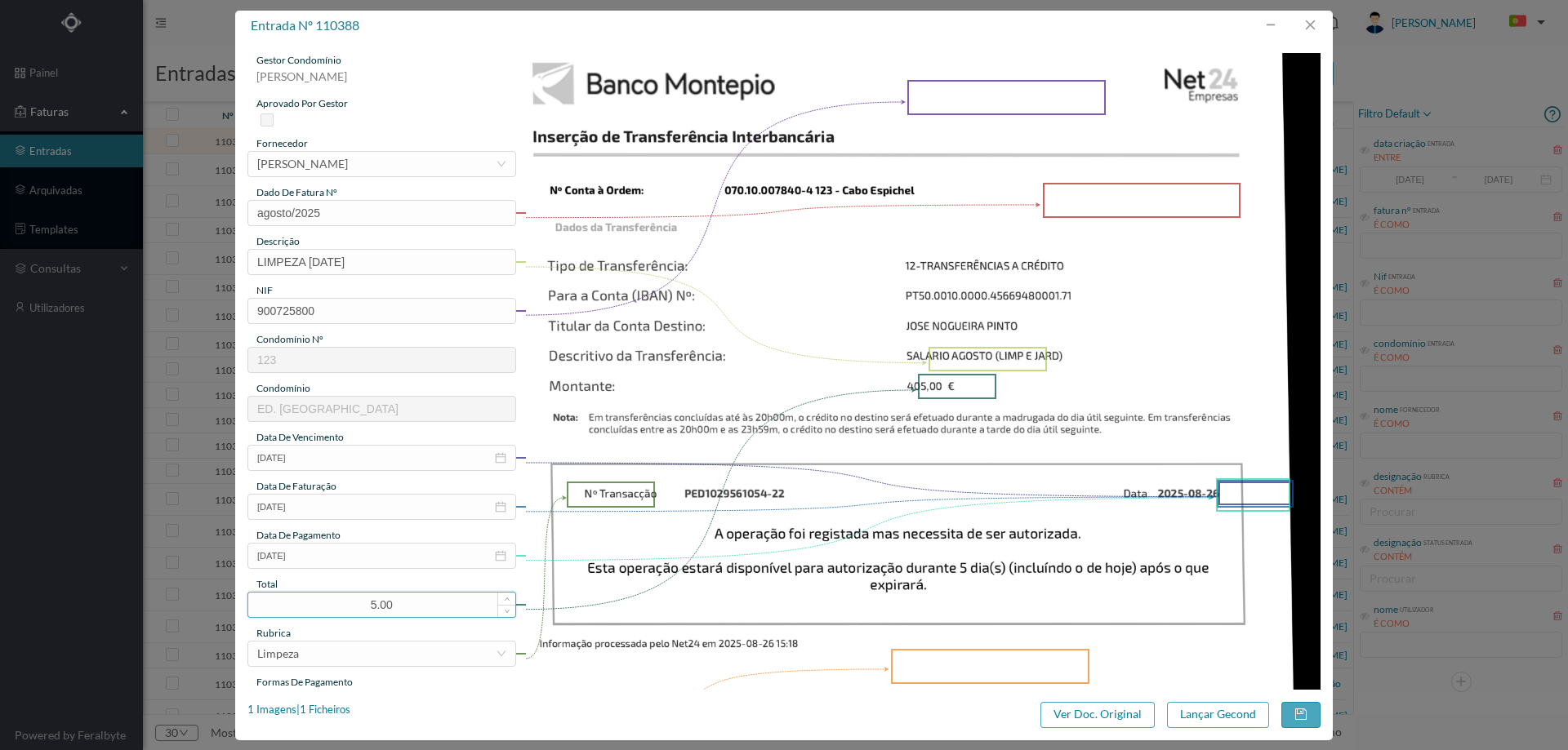
drag, startPoint x: 414, startPoint y: 609, endPoint x: 275, endPoint y: 591, distance: 140.2
click at [275, 592] on div "5.00" at bounding box center [382, 605] width 268 height 26
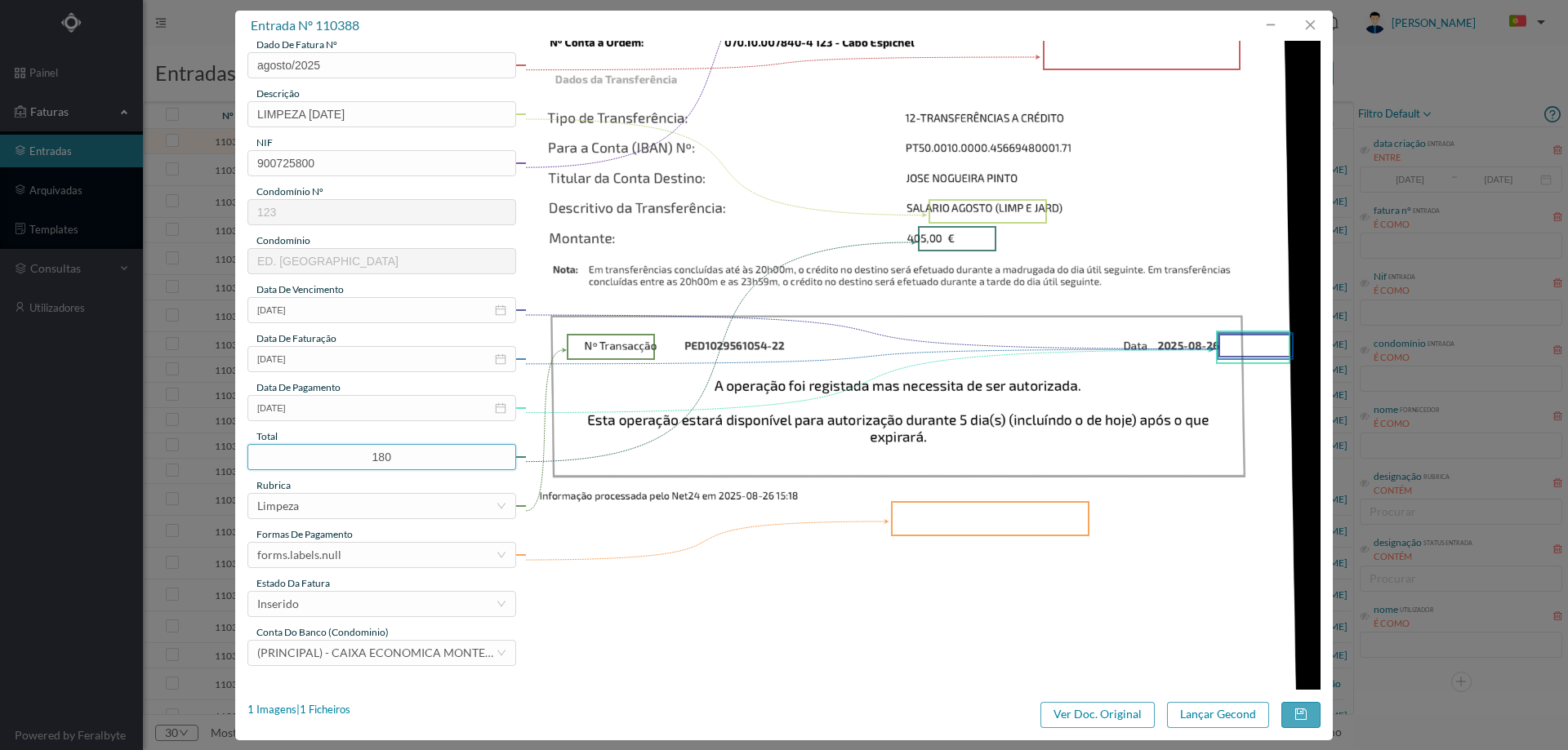
scroll to position [326, 0]
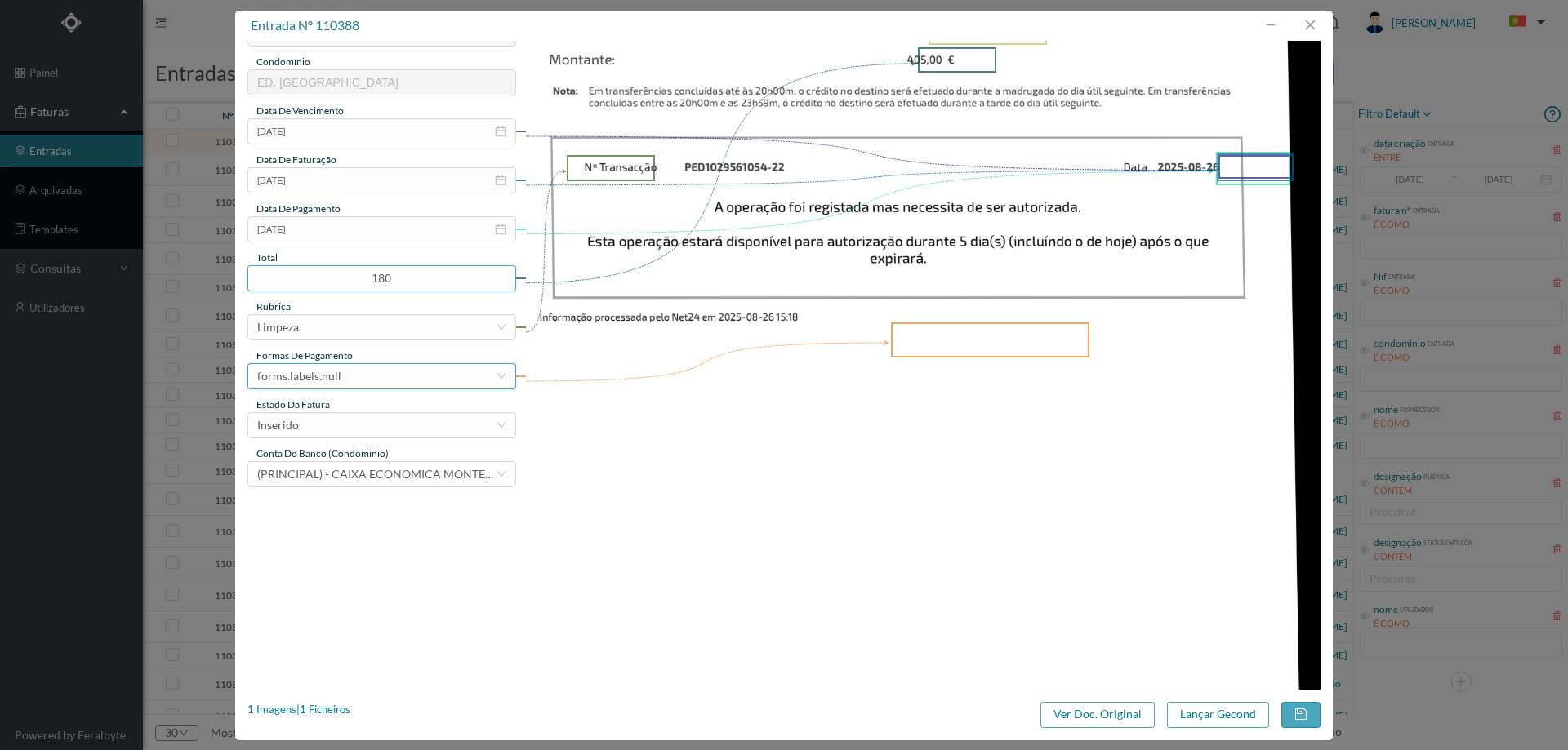
type input "180.00"
click at [340, 377] on div "forms.labels.null" at bounding box center [376, 376] width 239 height 24
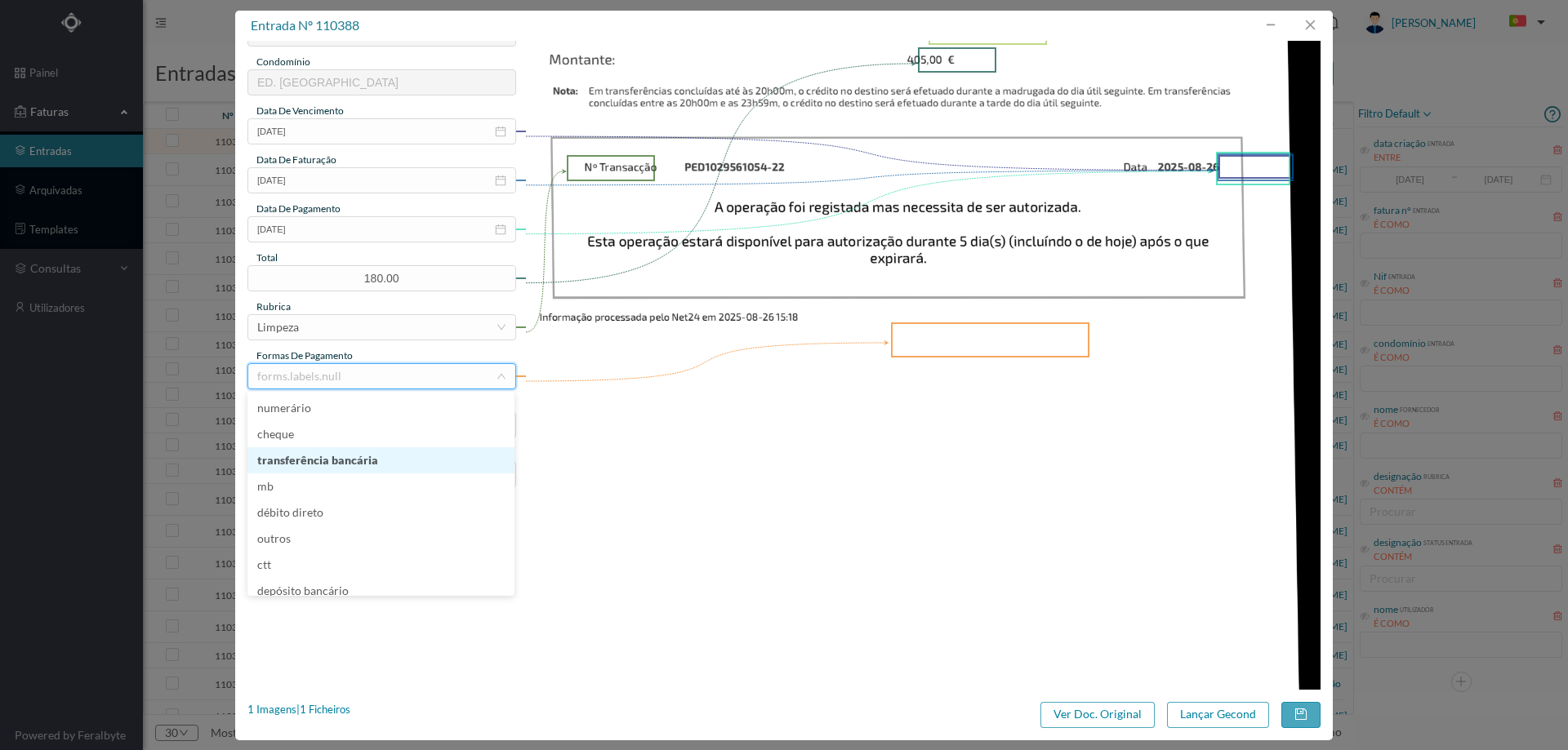
click at [386, 460] on li "transferência bancária" at bounding box center [381, 460] width 267 height 26
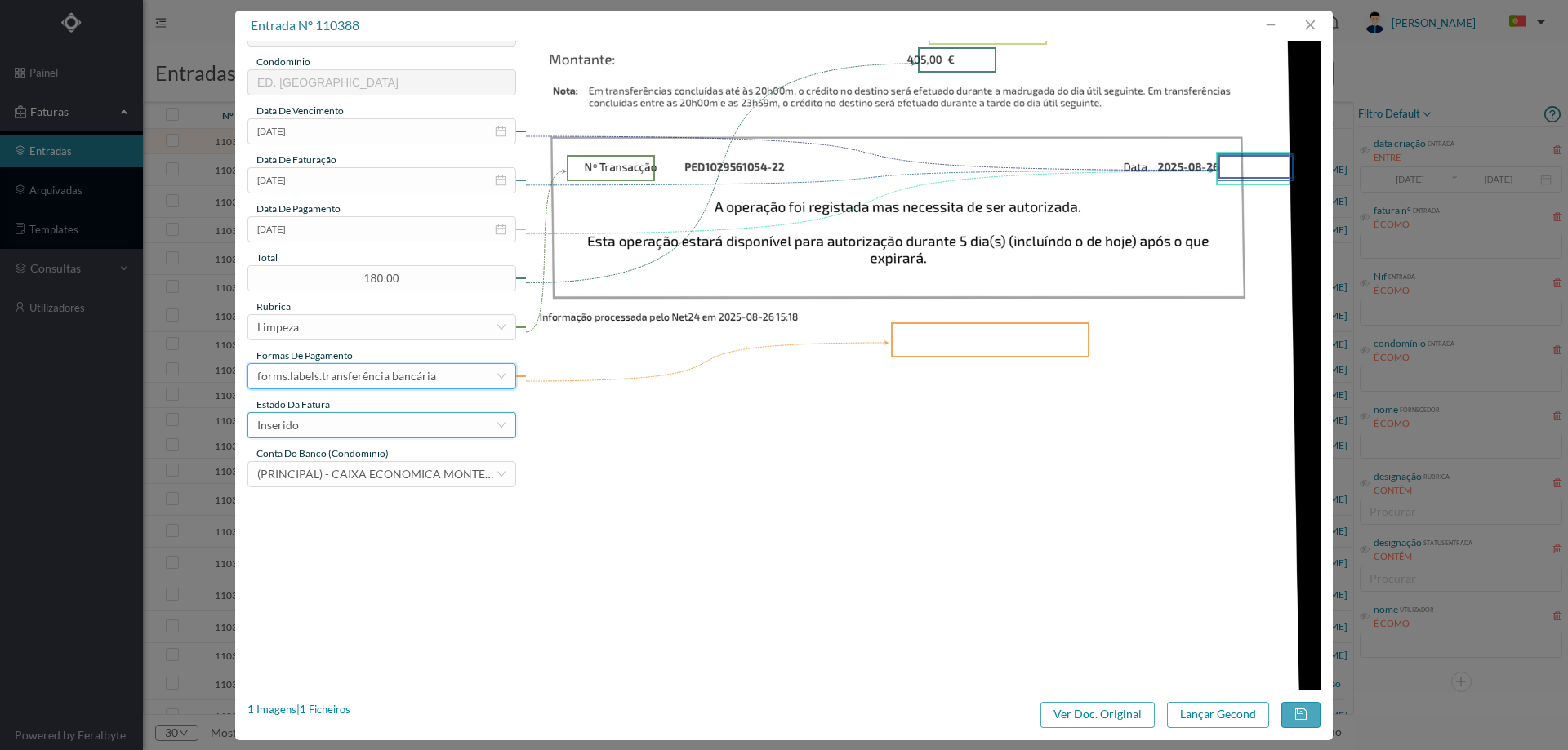
click at [377, 421] on div "Inserido" at bounding box center [376, 425] width 239 height 24
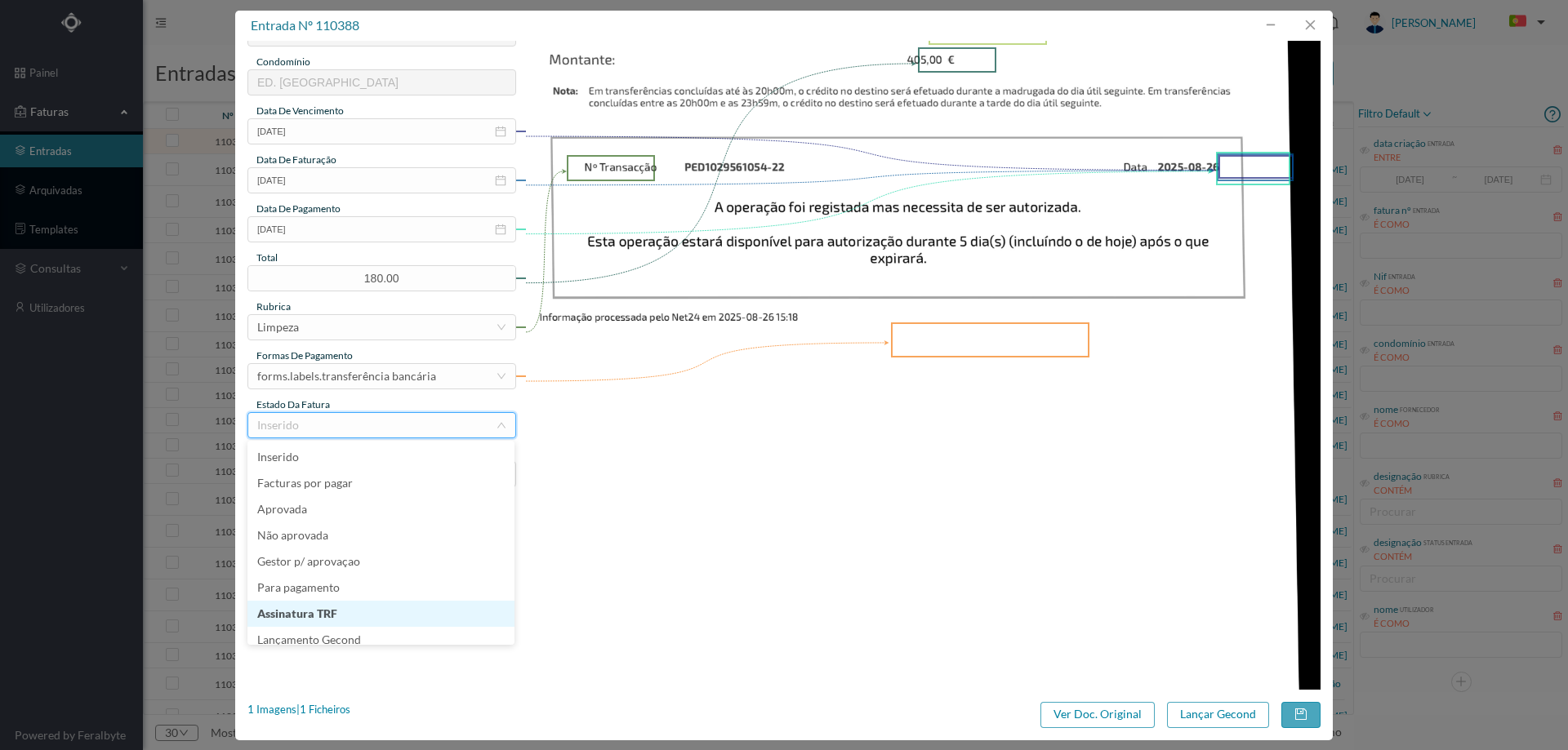
scroll to position [8, 0]
click at [369, 633] on li "Lançamento Gecond" at bounding box center [381, 632] width 267 height 26
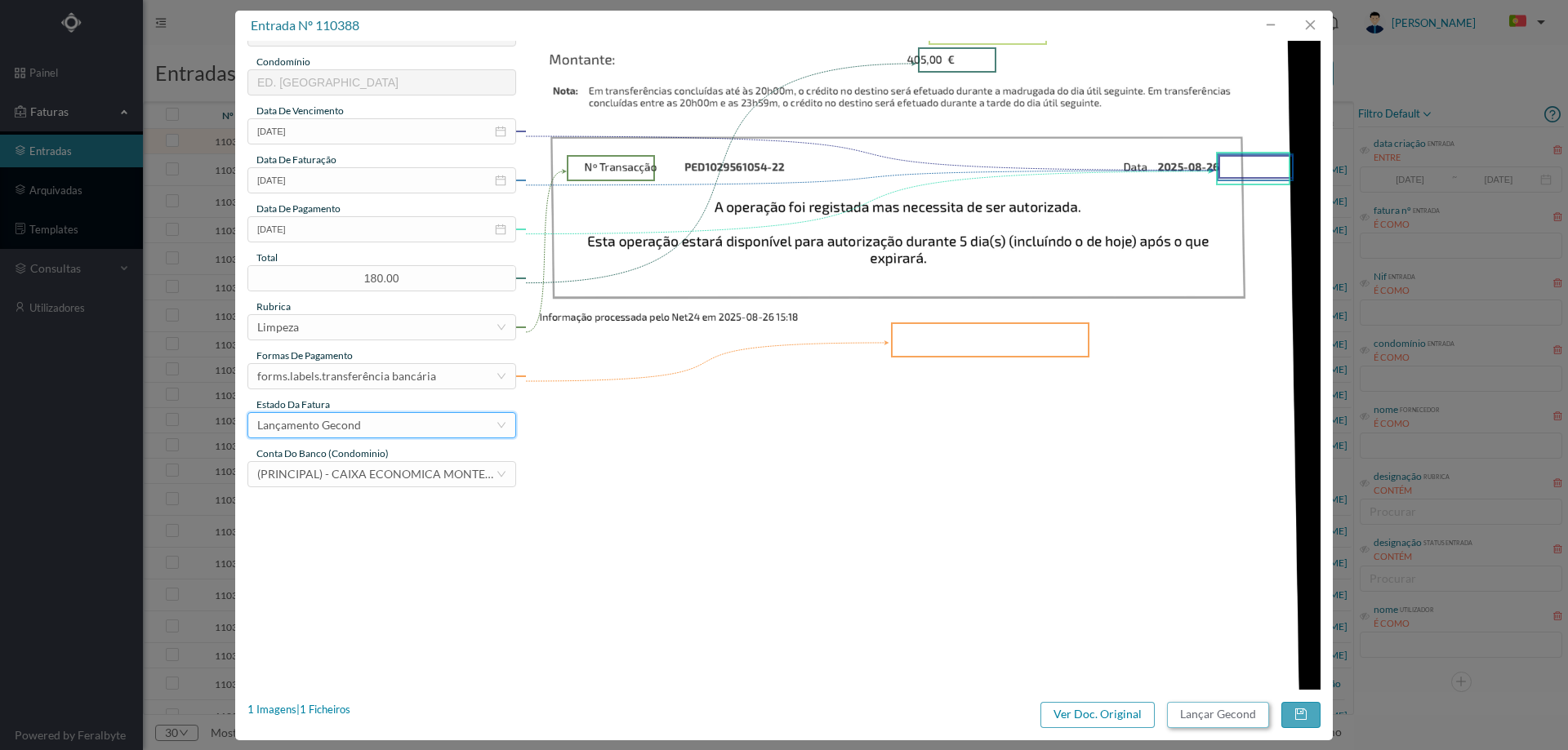
click at [1221, 713] on button "Lançar Gecond" at bounding box center [1218, 715] width 102 height 26
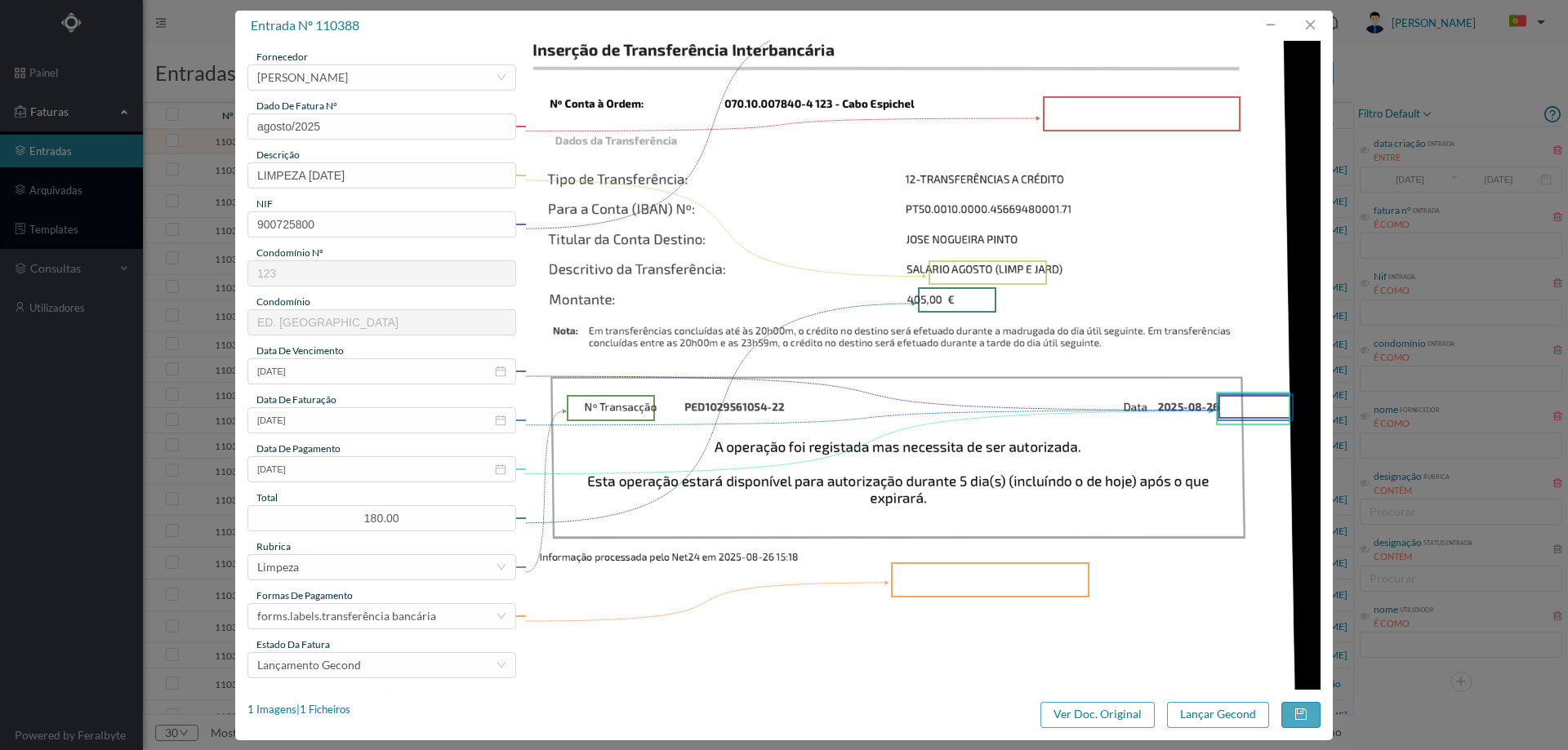
scroll to position [0, 0]
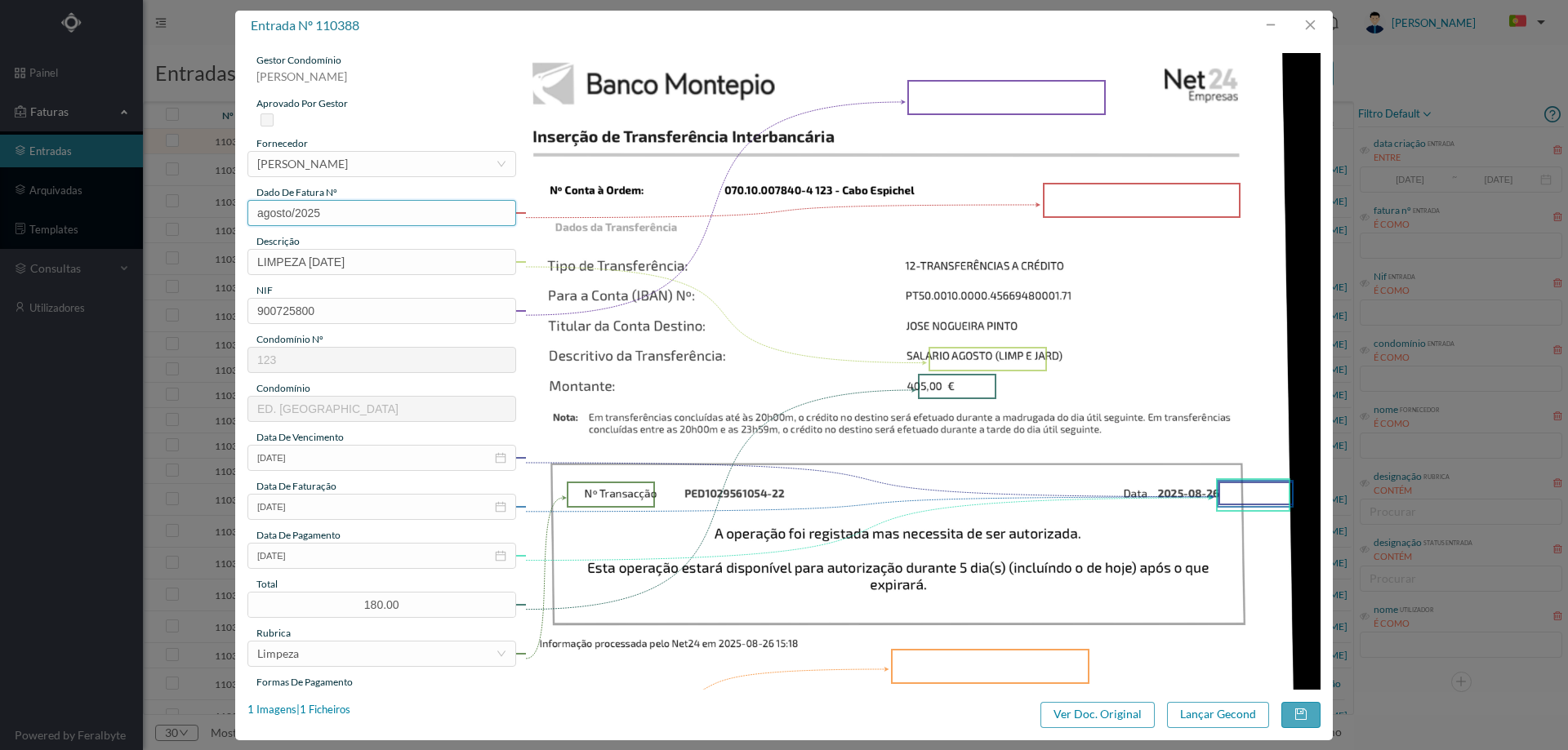
click at [296, 213] on input "agosto/2025" at bounding box center [382, 213] width 268 height 26
type input "agosto/ 2025"
click at [1308, 713] on button "button" at bounding box center [1300, 715] width 39 height 26
click at [1308, 712] on button "button" at bounding box center [1300, 715] width 39 height 26
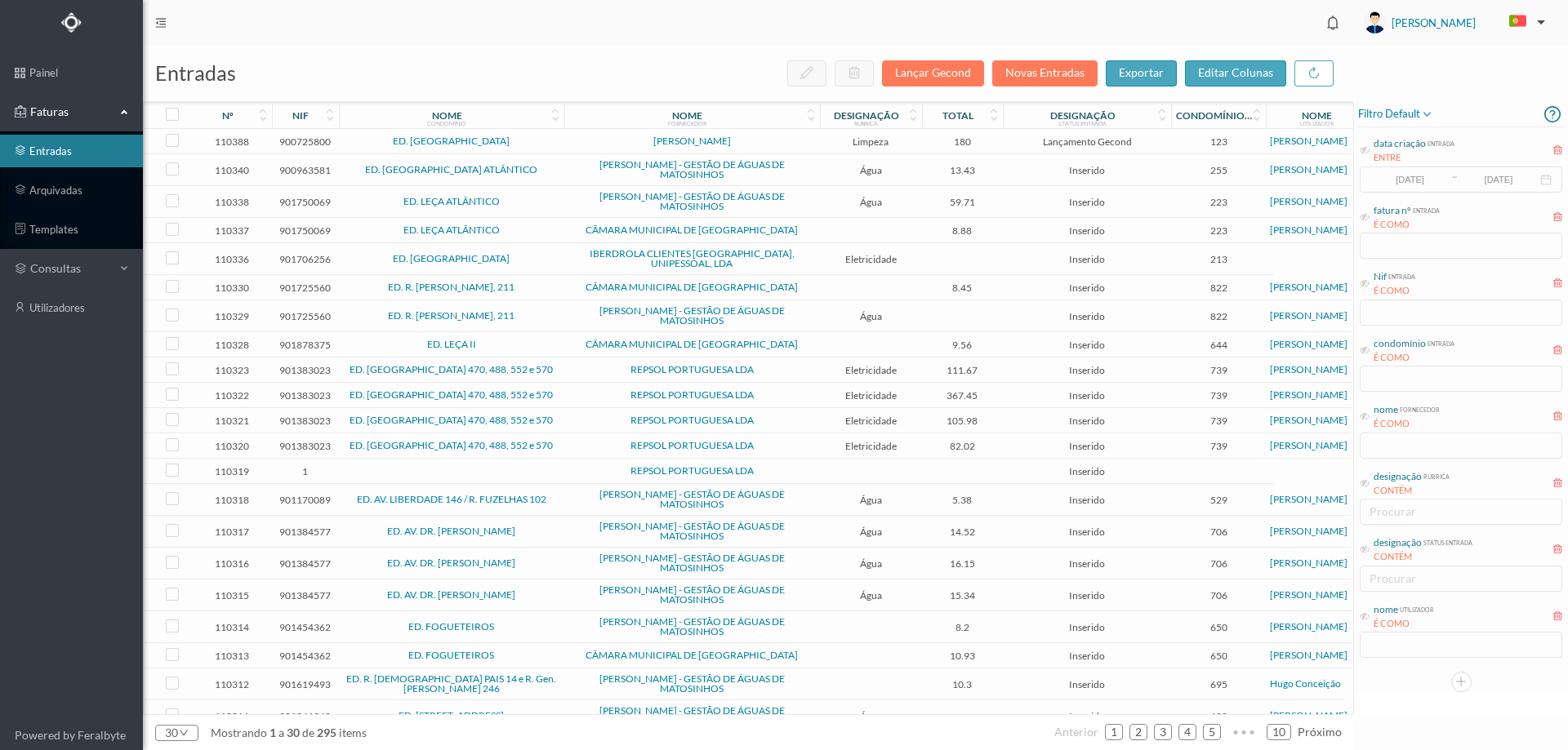
click at [521, 142] on span "ED. CABO ESPICHEL" at bounding box center [452, 141] width 218 height 10
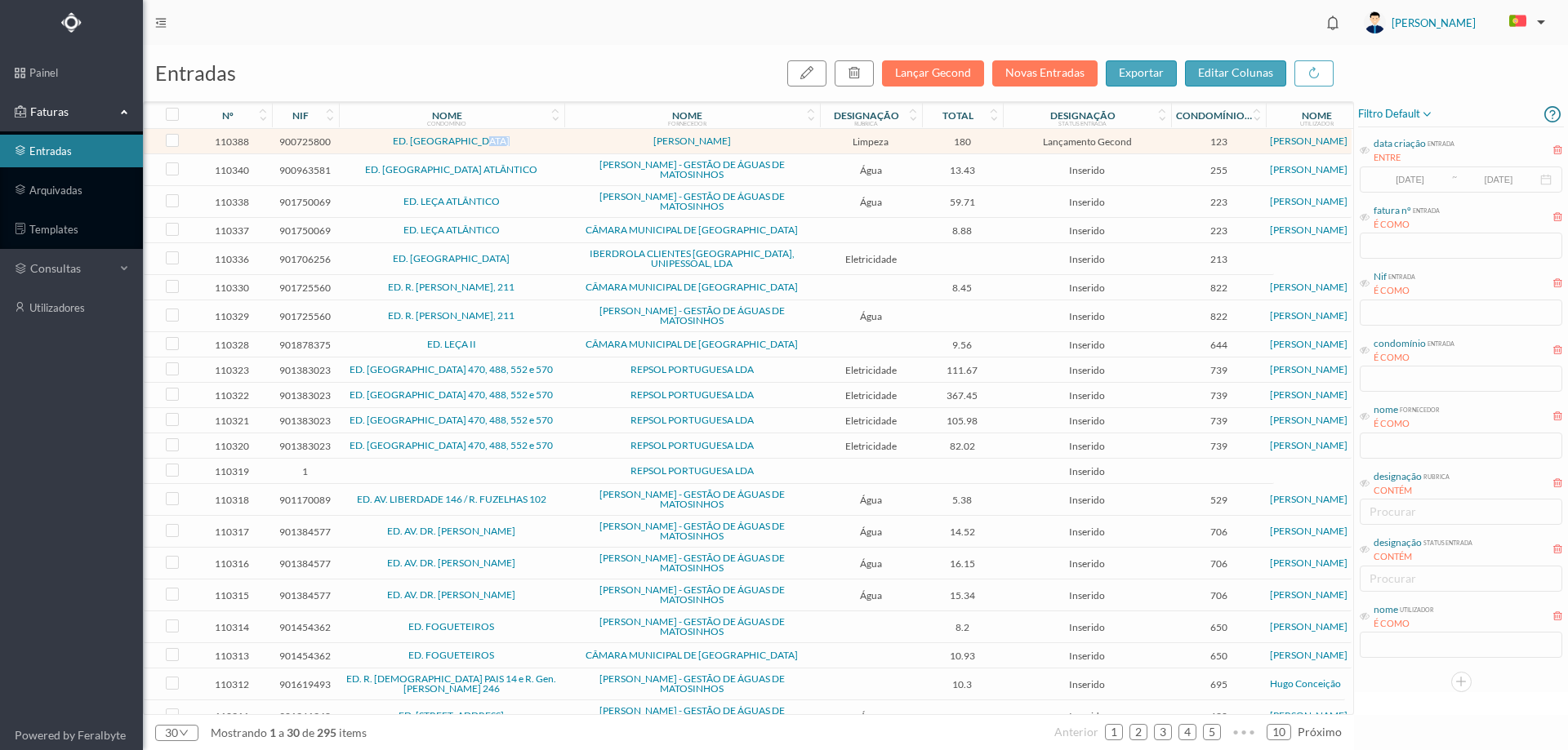
click at [521, 142] on span "ED. CABO ESPICHEL" at bounding box center [452, 141] width 218 height 10
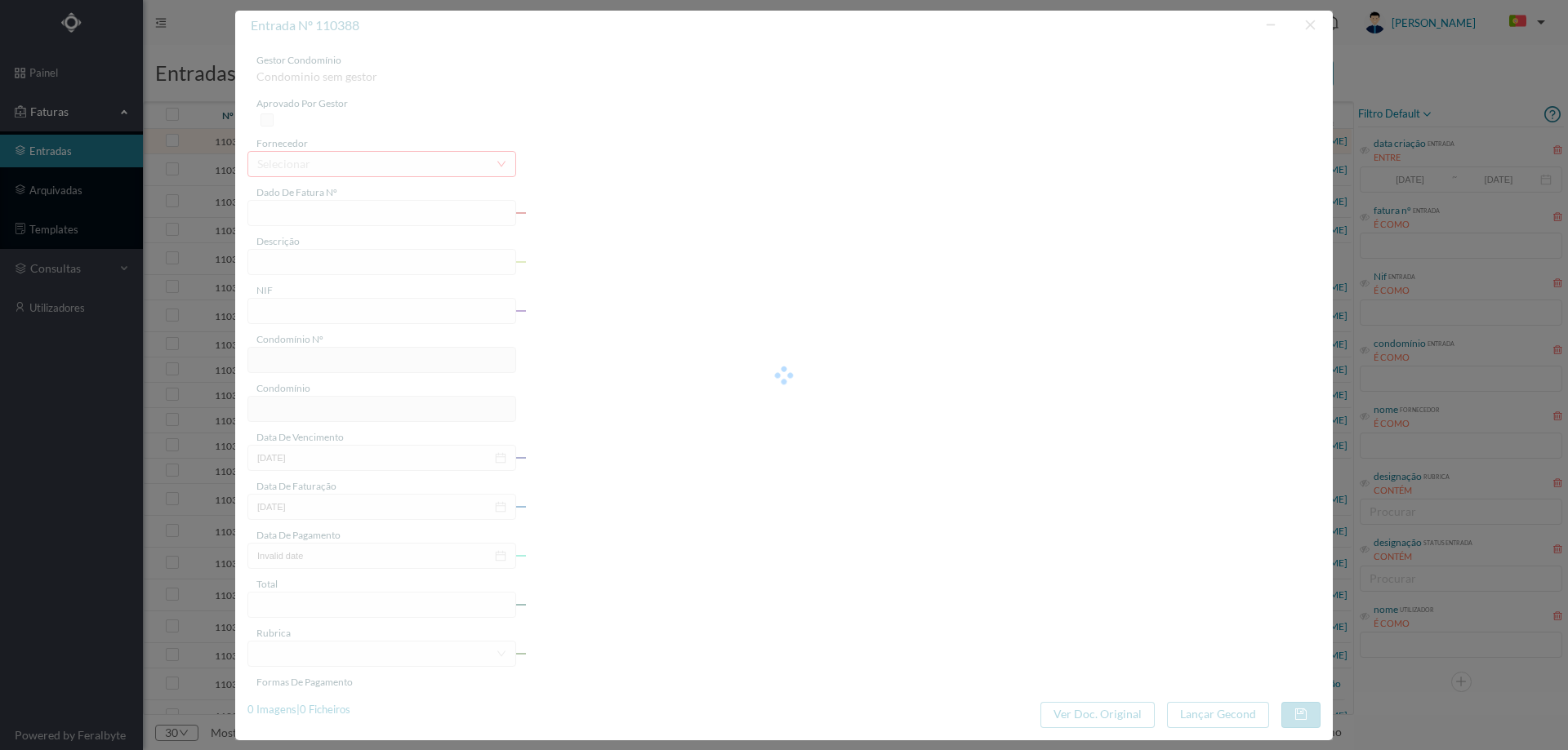
type input "agosto/ 2025"
type input "LIMPEZA [DATE]"
type input "900725800"
type input "[DATE]"
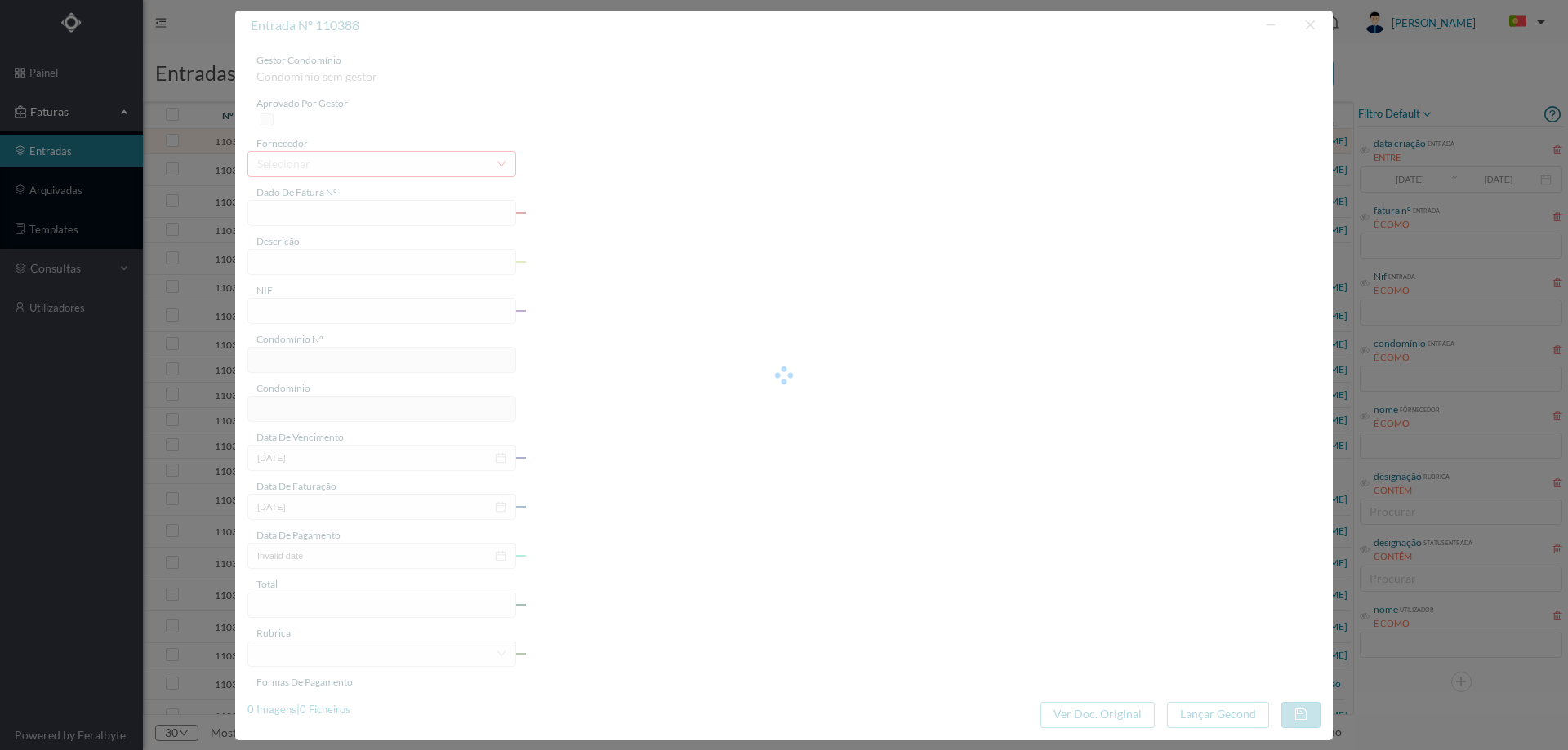
type input "[DATE]"
type input "180.00"
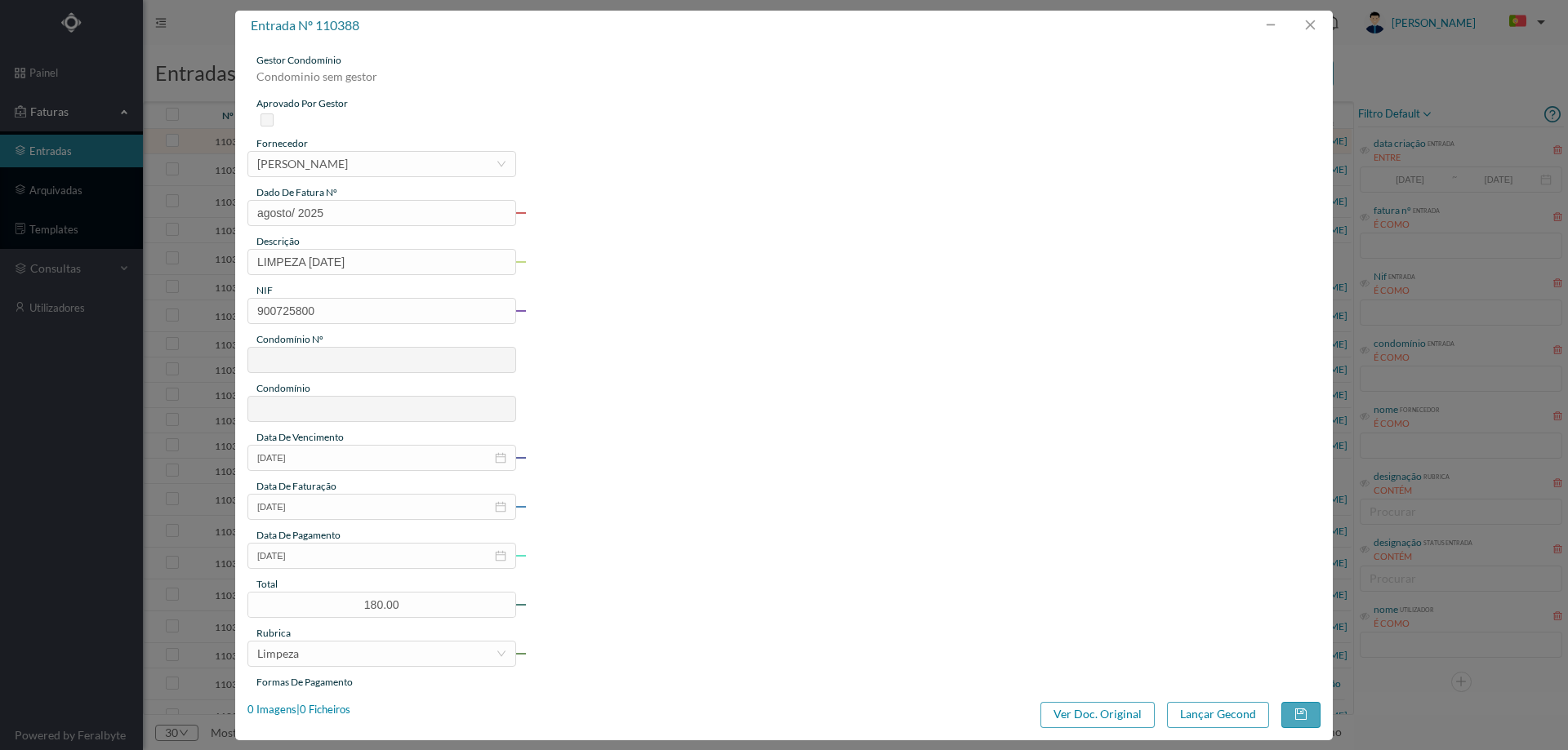
type input "123"
type input "ED. CABO ESPICHEL"
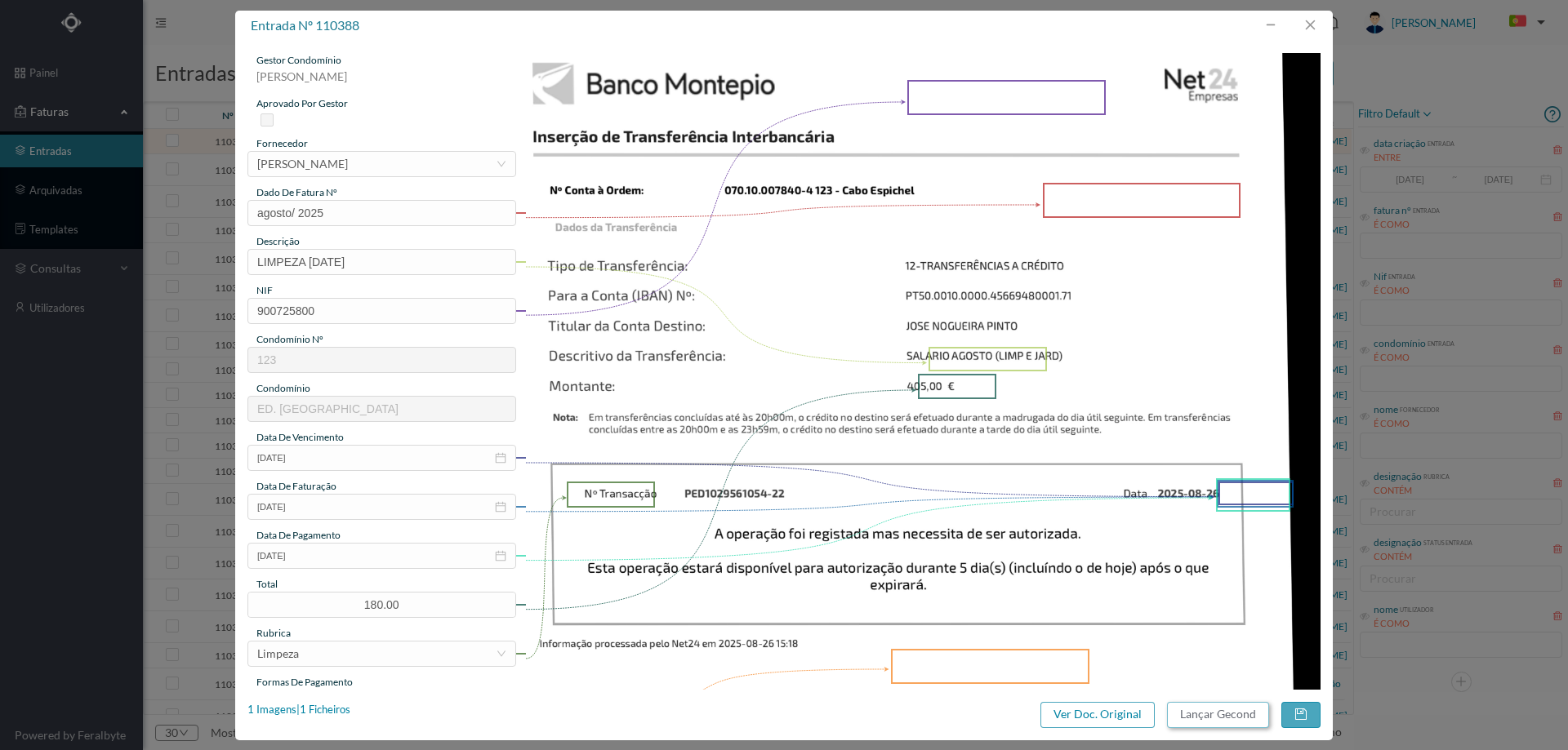
click at [1192, 709] on button "Lançar Gecond" at bounding box center [1218, 715] width 102 height 26
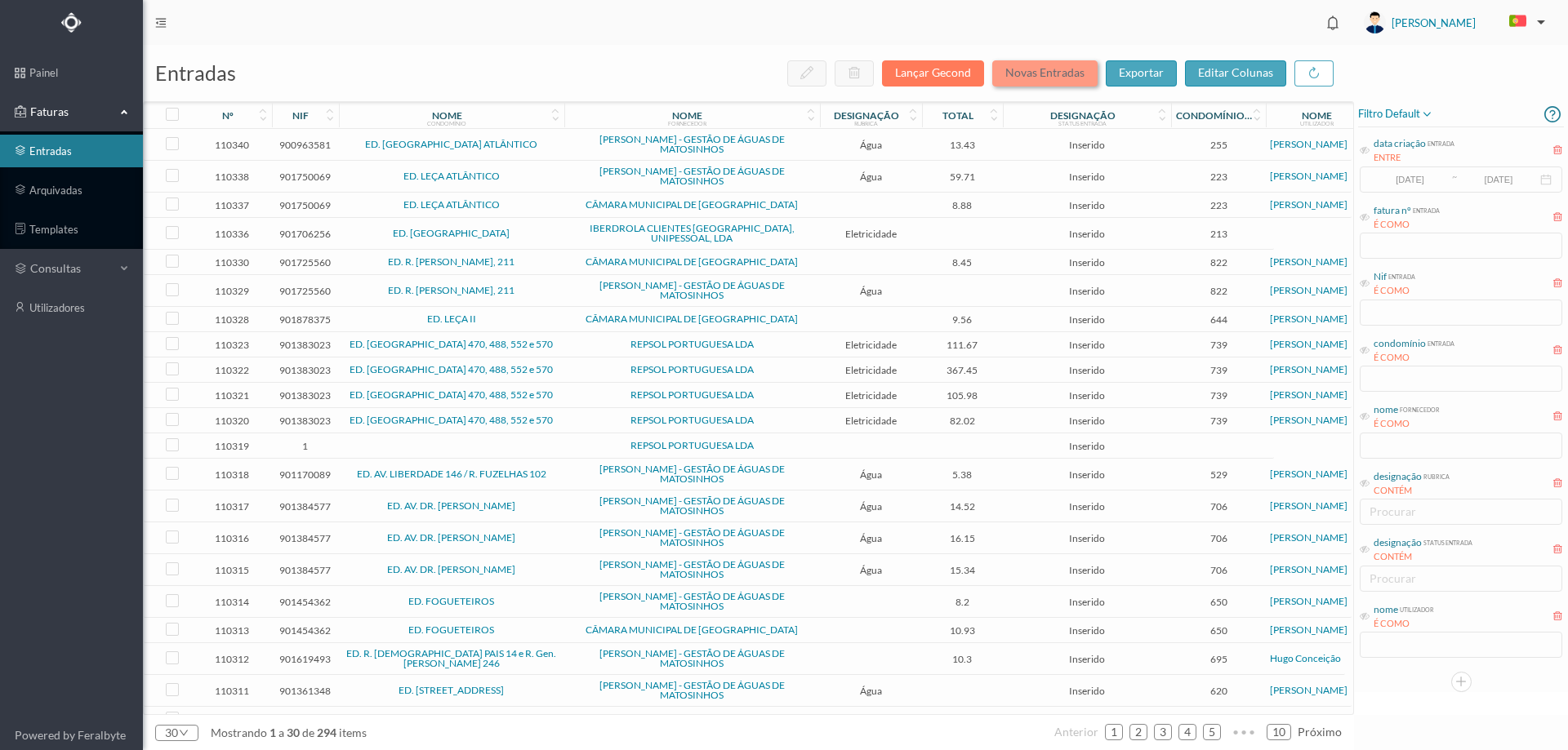
click at [1073, 73] on button "Novas Entradas" at bounding box center [1045, 73] width 105 height 26
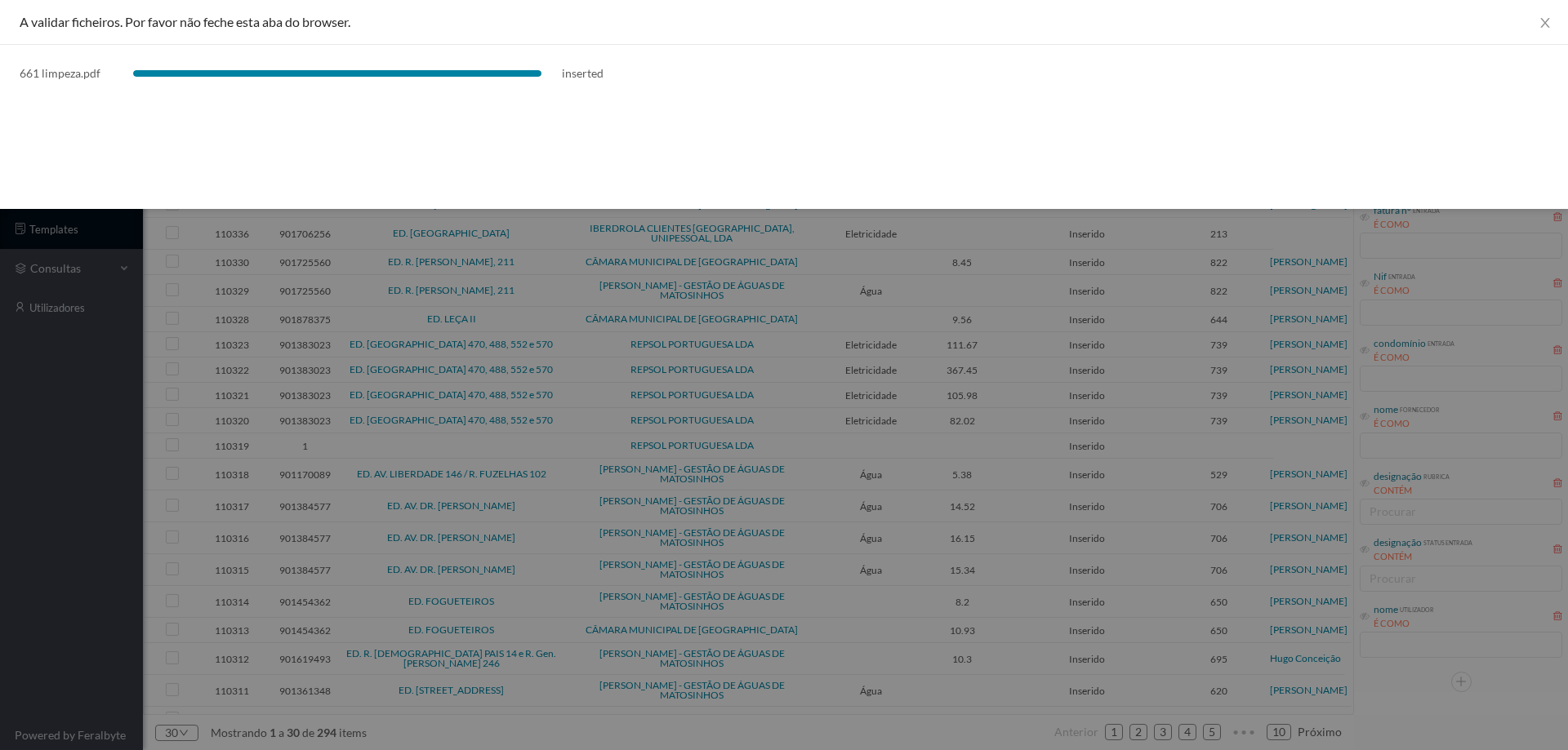
click at [101, 619] on div at bounding box center [784, 375] width 1568 height 750
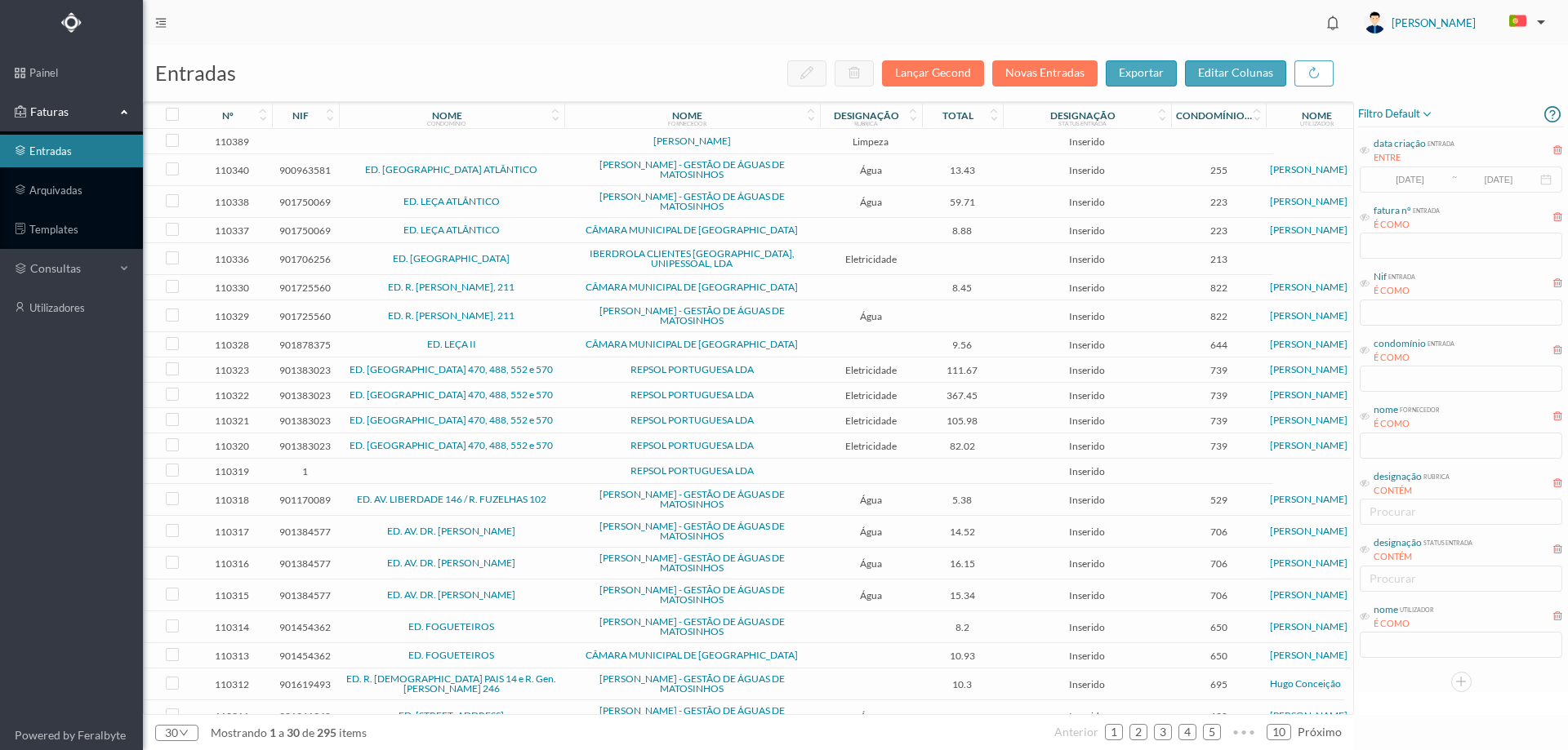
click at [550, 143] on td at bounding box center [452, 141] width 226 height 25
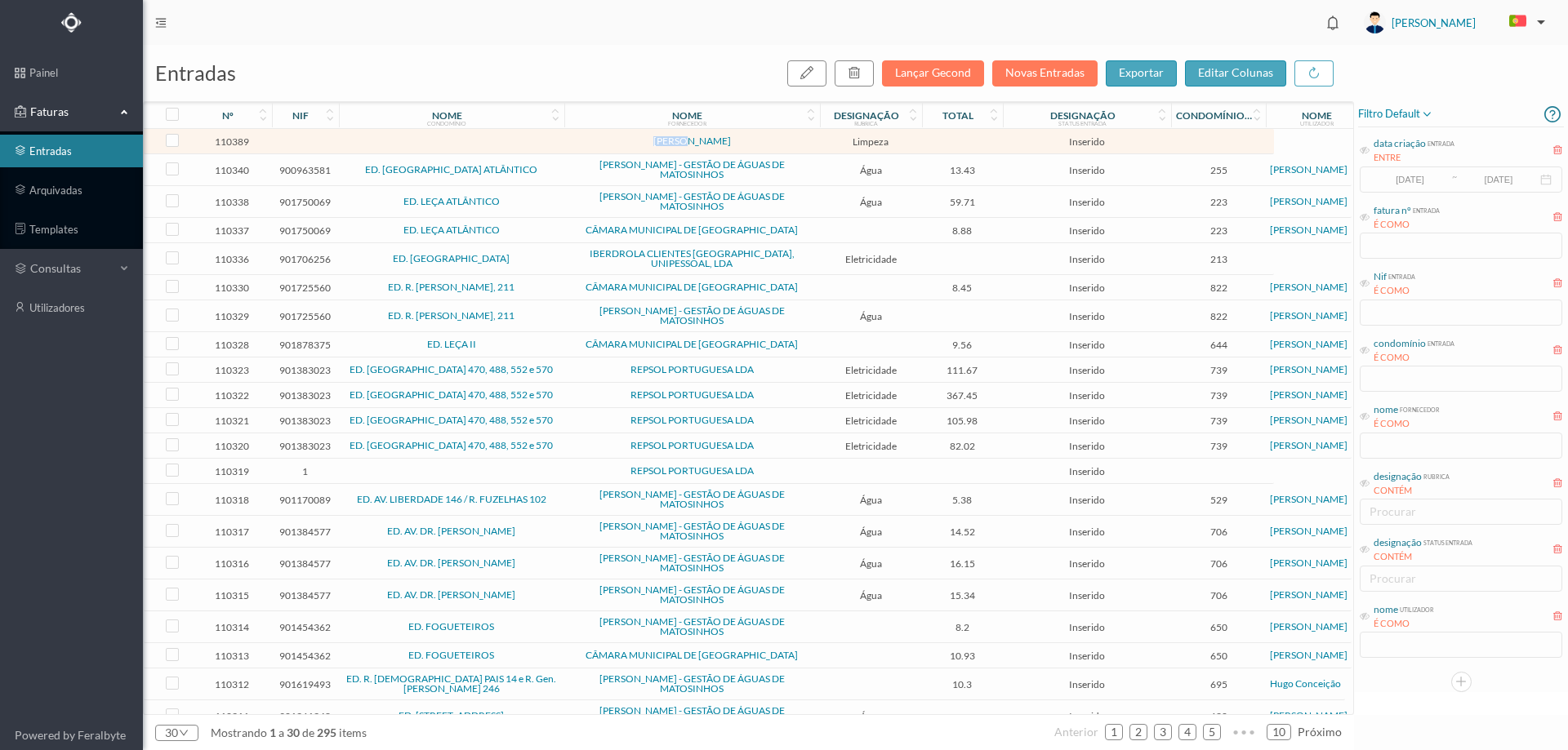
click at [550, 143] on td at bounding box center [452, 141] width 226 height 25
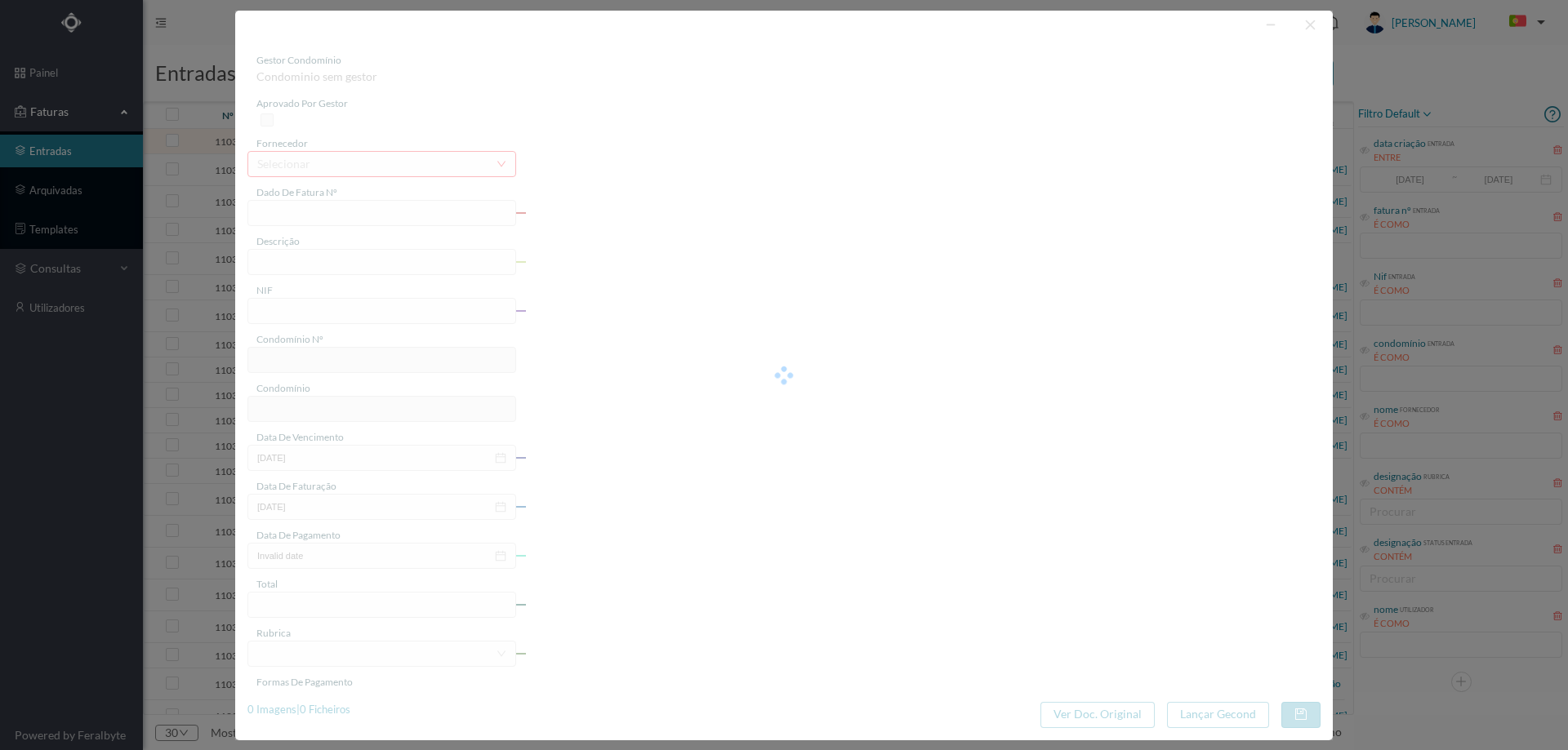
type input "AGOSTO 2025+ FERIAS A"
type input "0"
type input "Invalid date"
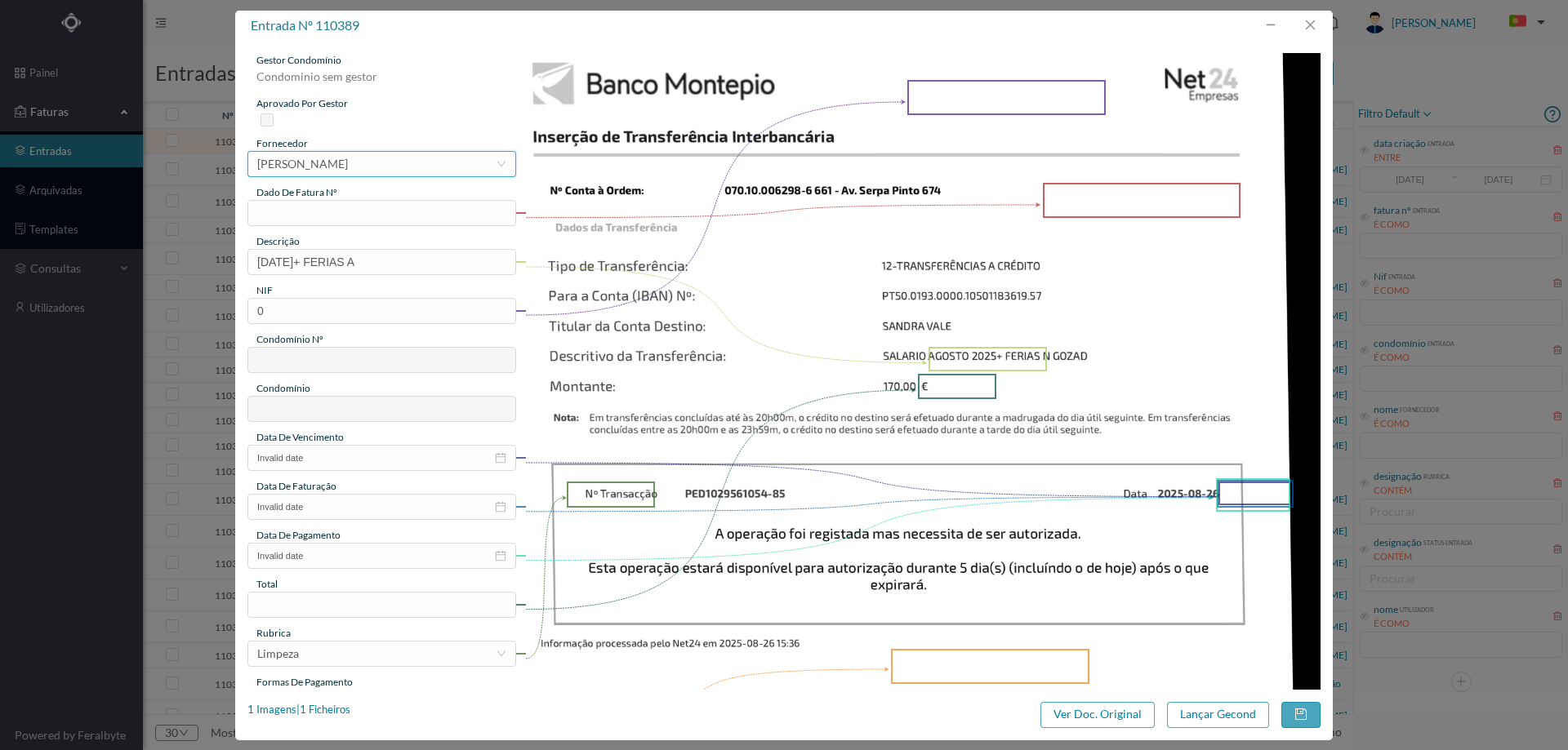
click at [348, 155] on div "[PERSON_NAME]" at bounding box center [303, 163] width 91 height 24
type input "SANDRA VA"
click at [347, 190] on li "[PERSON_NAME] (limpeza 661)" at bounding box center [381, 196] width 267 height 26
click at [353, 217] on input "text" at bounding box center [382, 213] width 268 height 26
type input "agosto/2025"
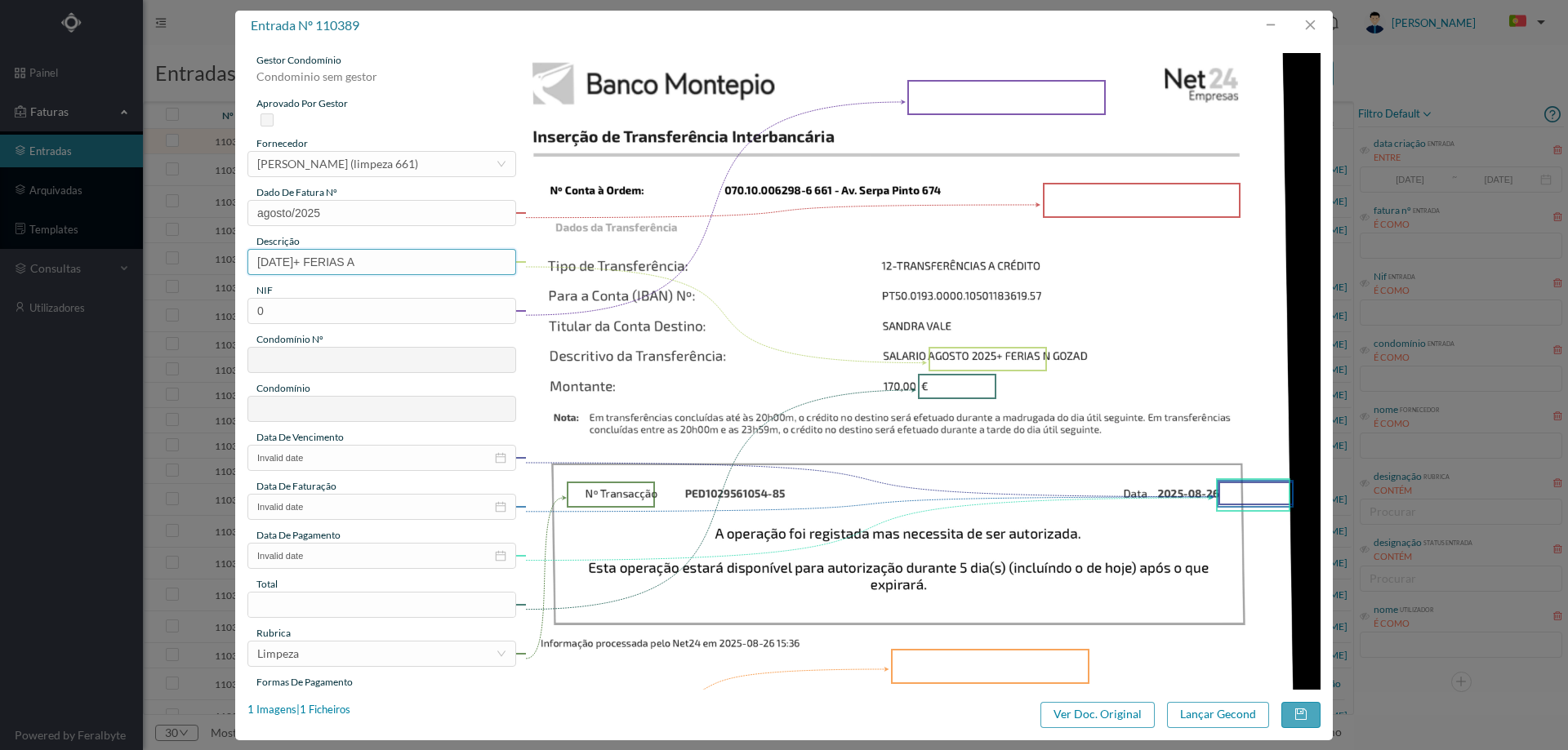
drag, startPoint x: 413, startPoint y: 265, endPoint x: 51, endPoint y: 217, distance: 365.2
click at [51, 217] on div "entrada nº 110389 gestor condomínio Condominio sem gestor aprovado por gestor f…" at bounding box center [784, 375] width 1568 height 750
type input "LIMPEZA AGOSTO E FERIAS NÃO GOZADAS"
click at [466, 311] on input "0" at bounding box center [382, 311] width 268 height 26
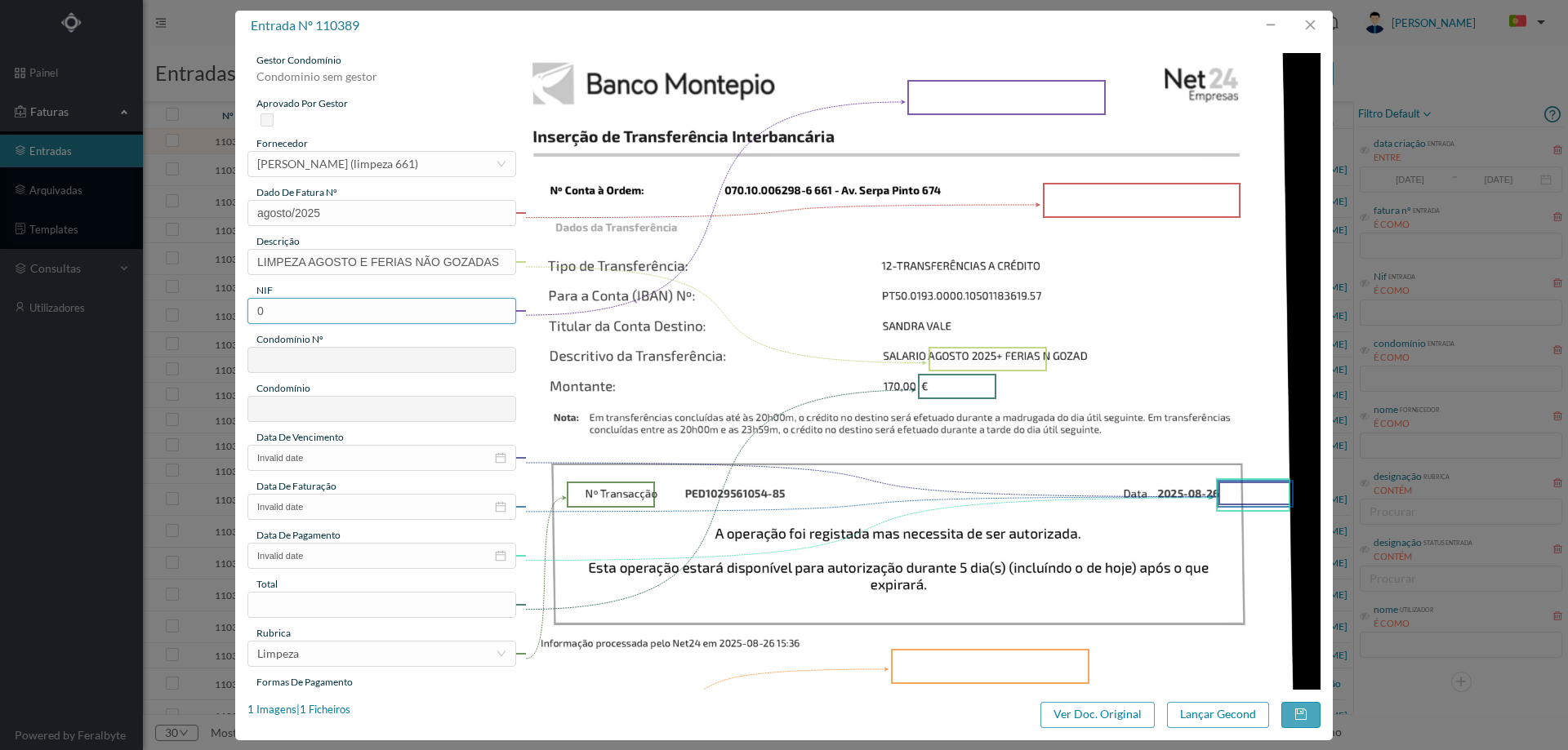
paste input "900559802"
click at [261, 312] on input "900559802" at bounding box center [382, 311] width 268 height 26
type input "900559802"
type input "661"
type input "ED. AV. SERPA PINTO 674 A 678"
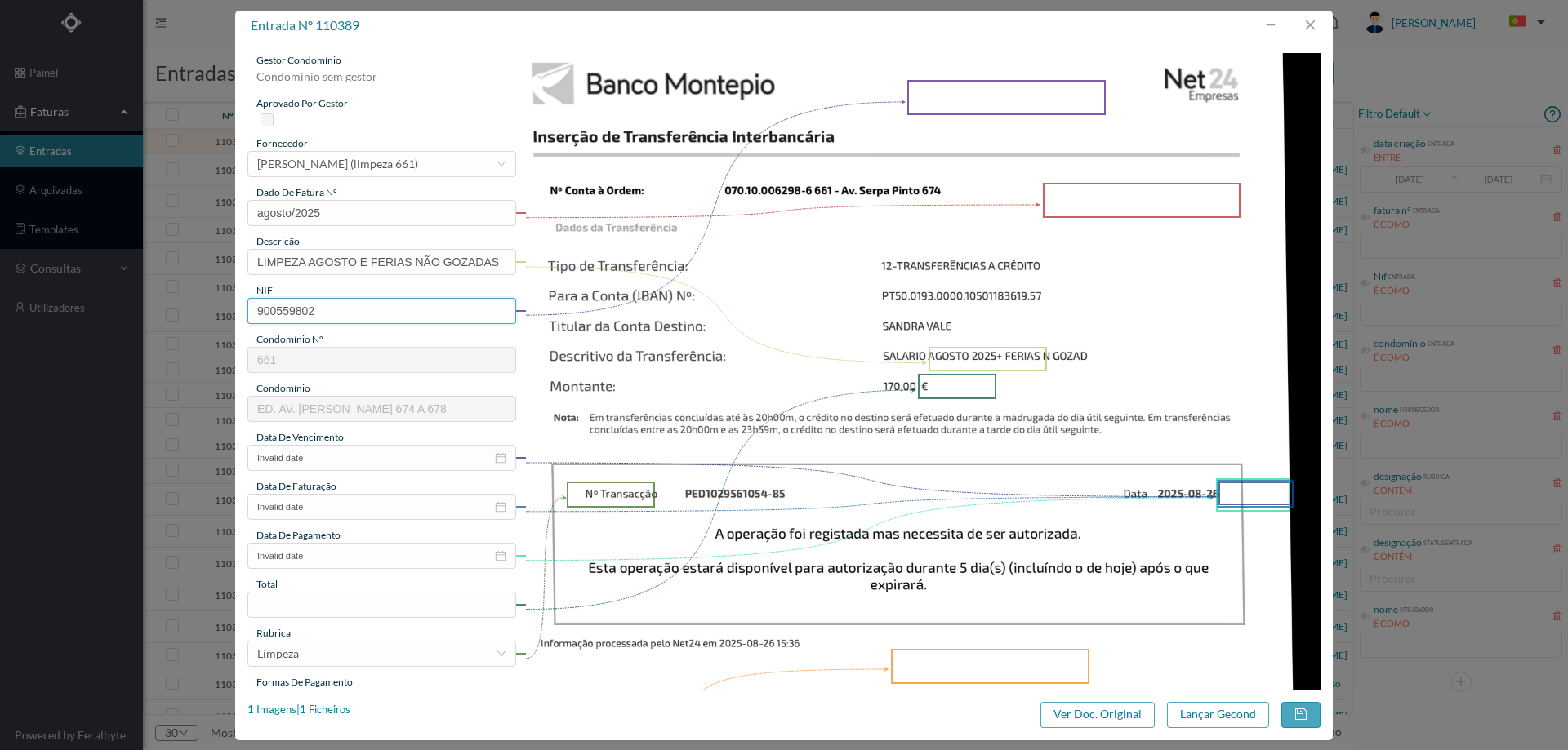
type input "900559802"
click at [372, 443] on div "data de vencimento" at bounding box center [382, 438] width 268 height 15
click at [378, 458] on input "Invalid date" at bounding box center [382, 458] width 268 height 26
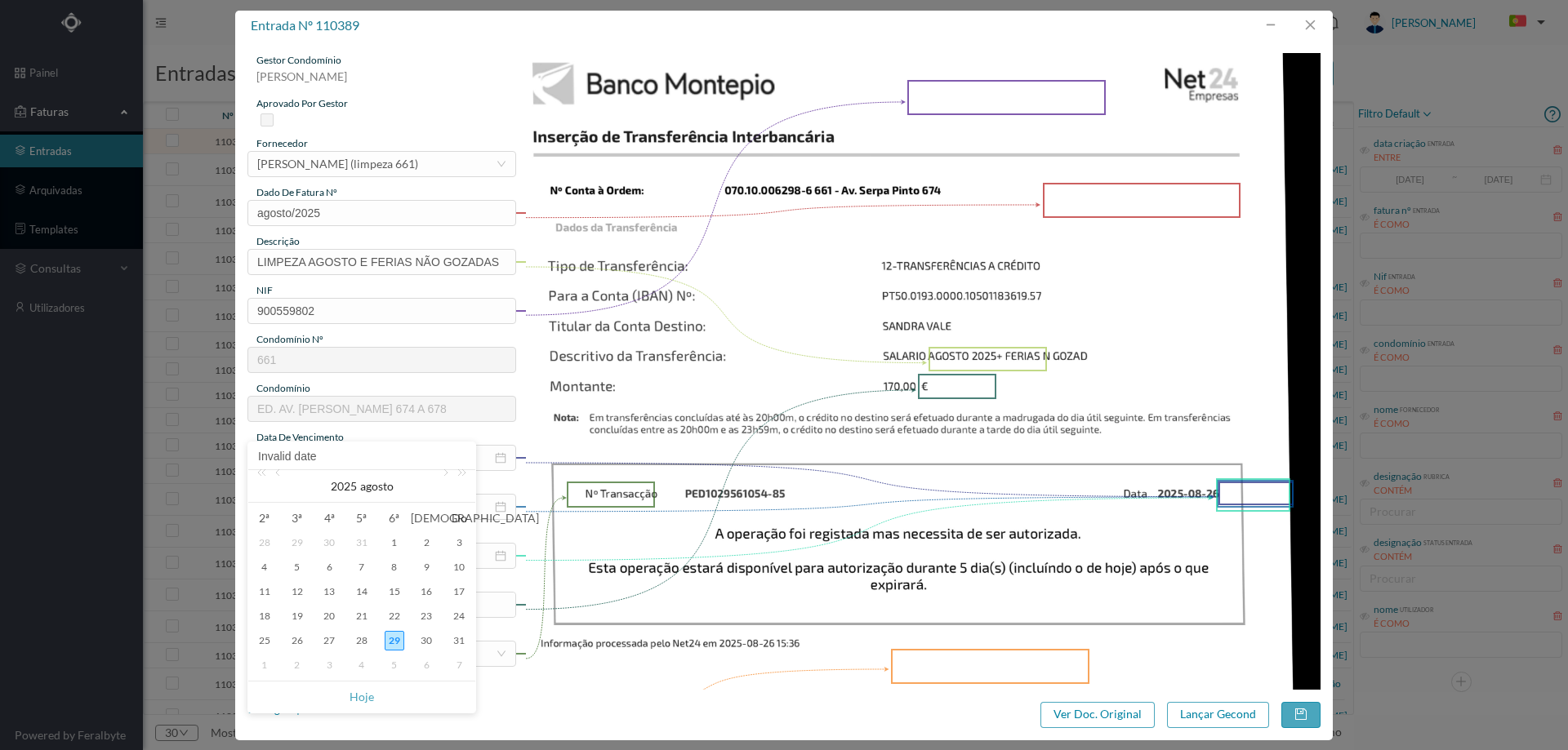
drag, startPoint x: 461, startPoint y: 638, endPoint x: 460, endPoint y: 624, distance: 14.0
click at [461, 639] on div "31" at bounding box center [459, 641] width 20 height 20
type input "[DATE]"
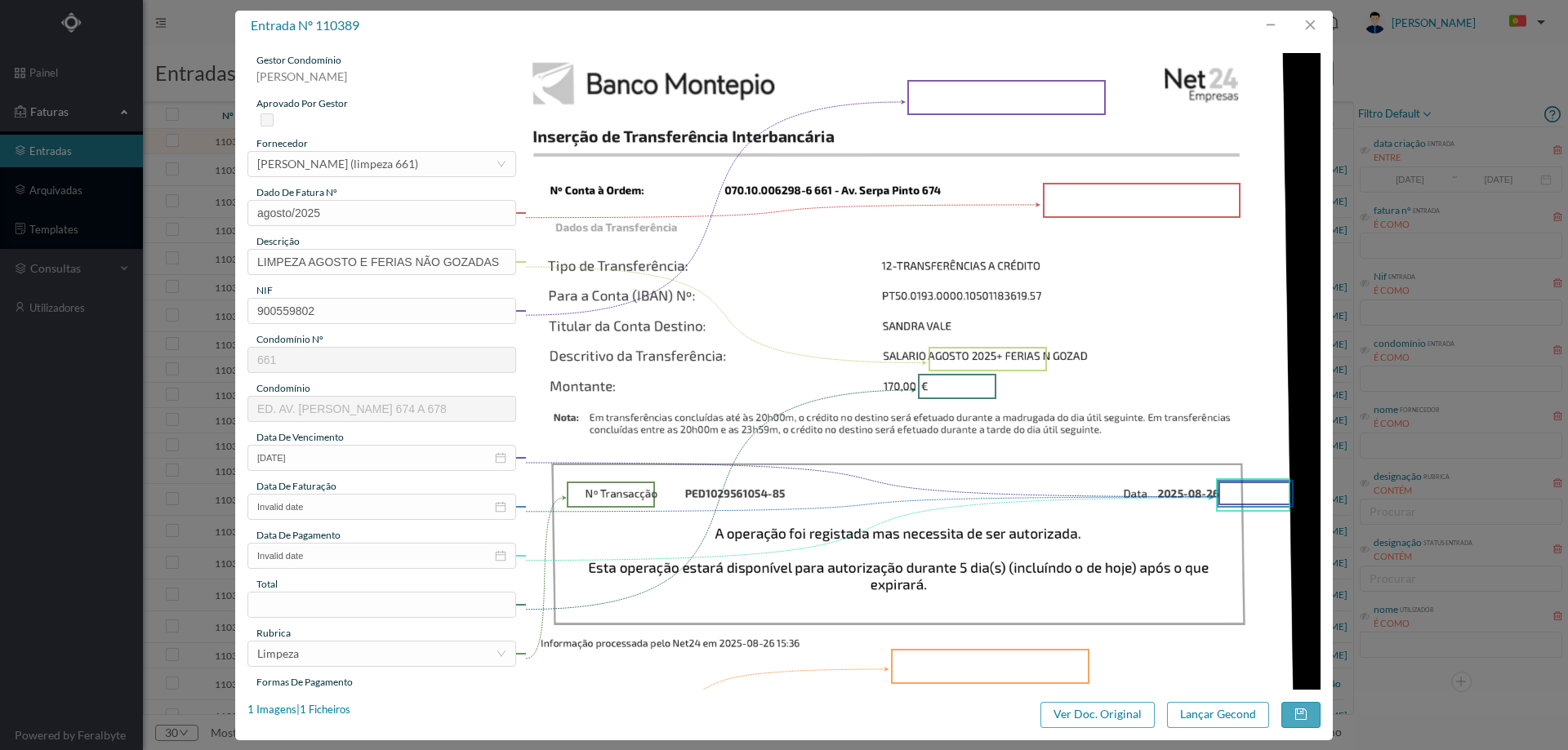
click at [353, 485] on div "data de faturação" at bounding box center [382, 487] width 268 height 15
click at [356, 519] on input "Invalid date" at bounding box center [382, 507] width 268 height 26
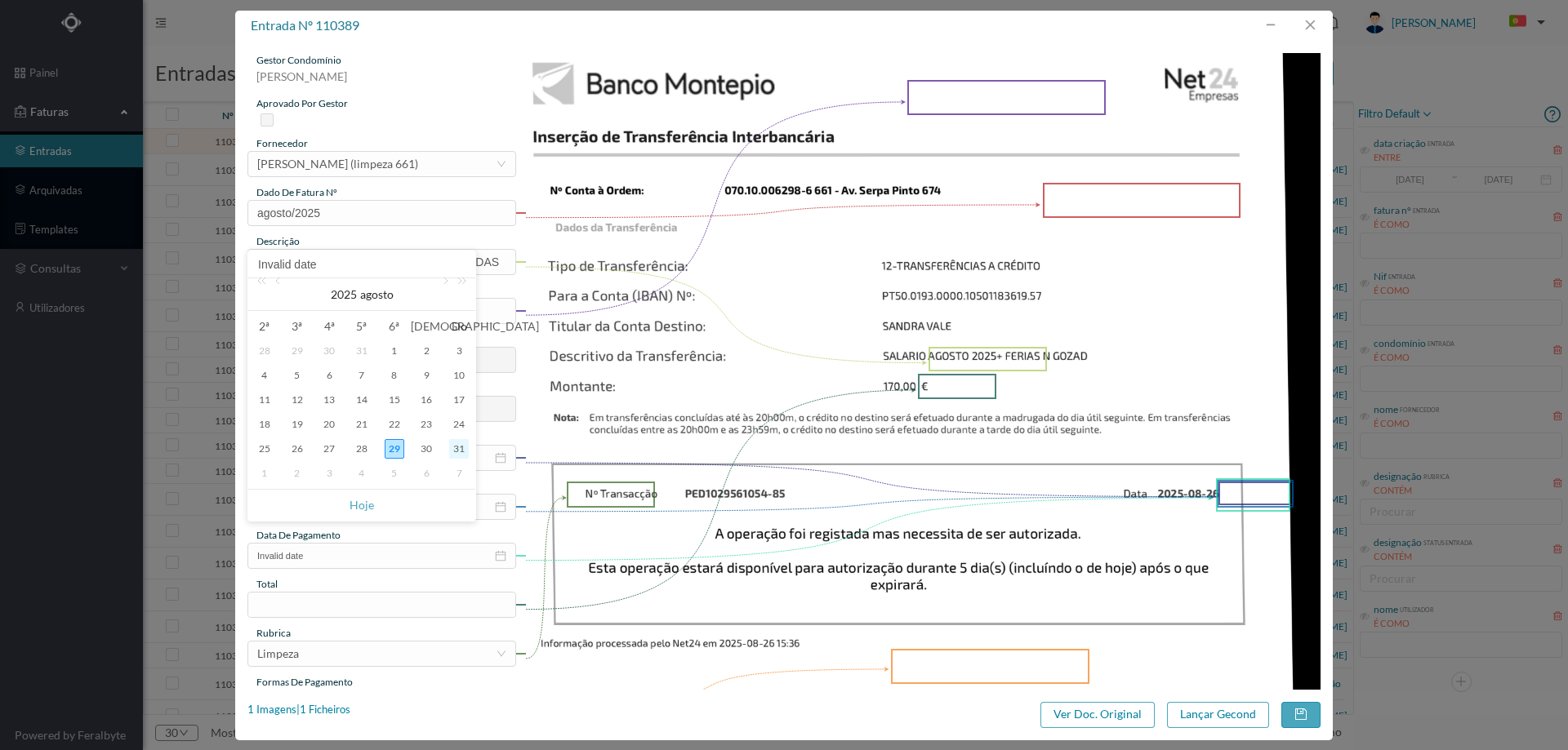
click at [456, 449] on div "31" at bounding box center [459, 449] width 20 height 20
type input "[DATE]"
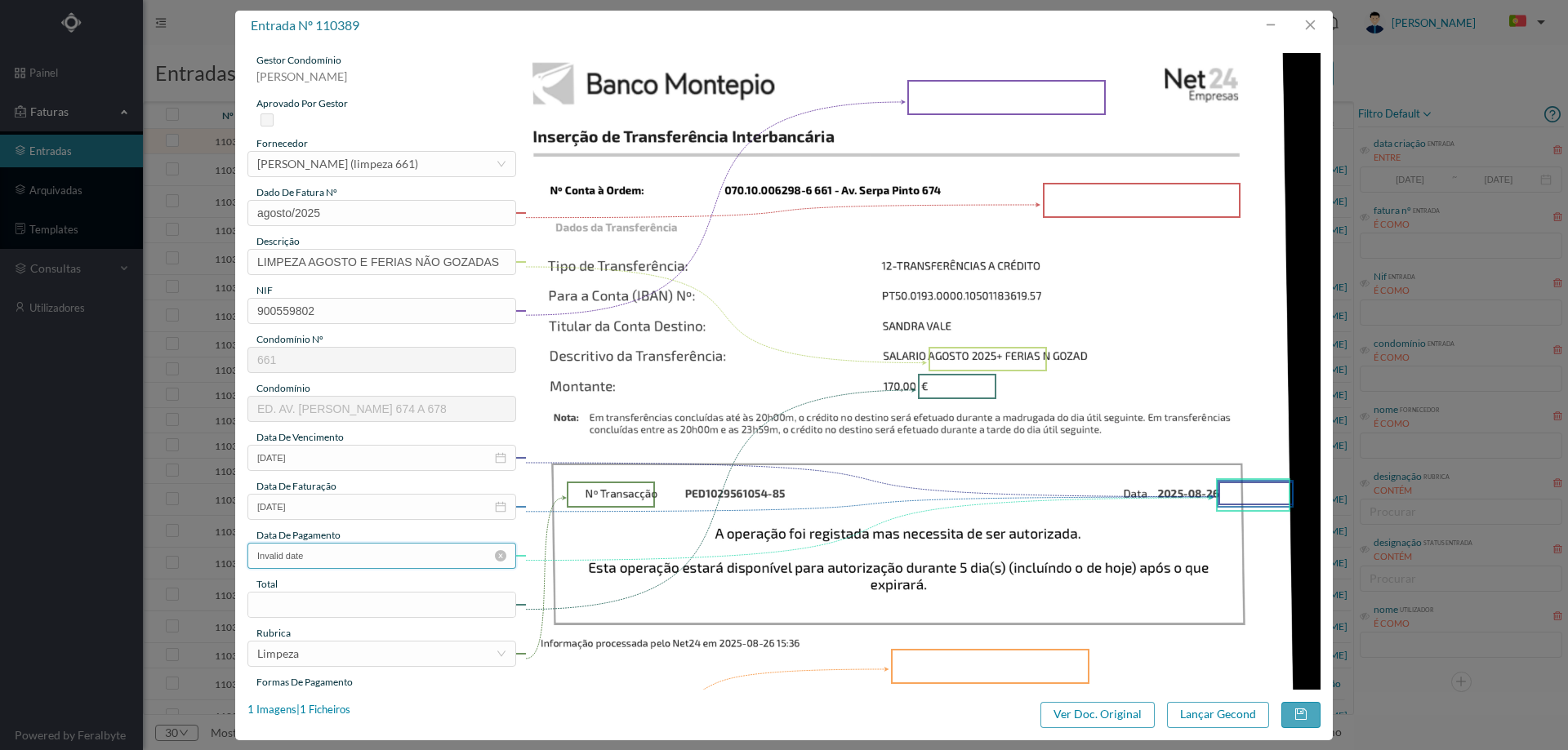
click at [342, 556] on input "Invalid date" at bounding box center [382, 556] width 268 height 26
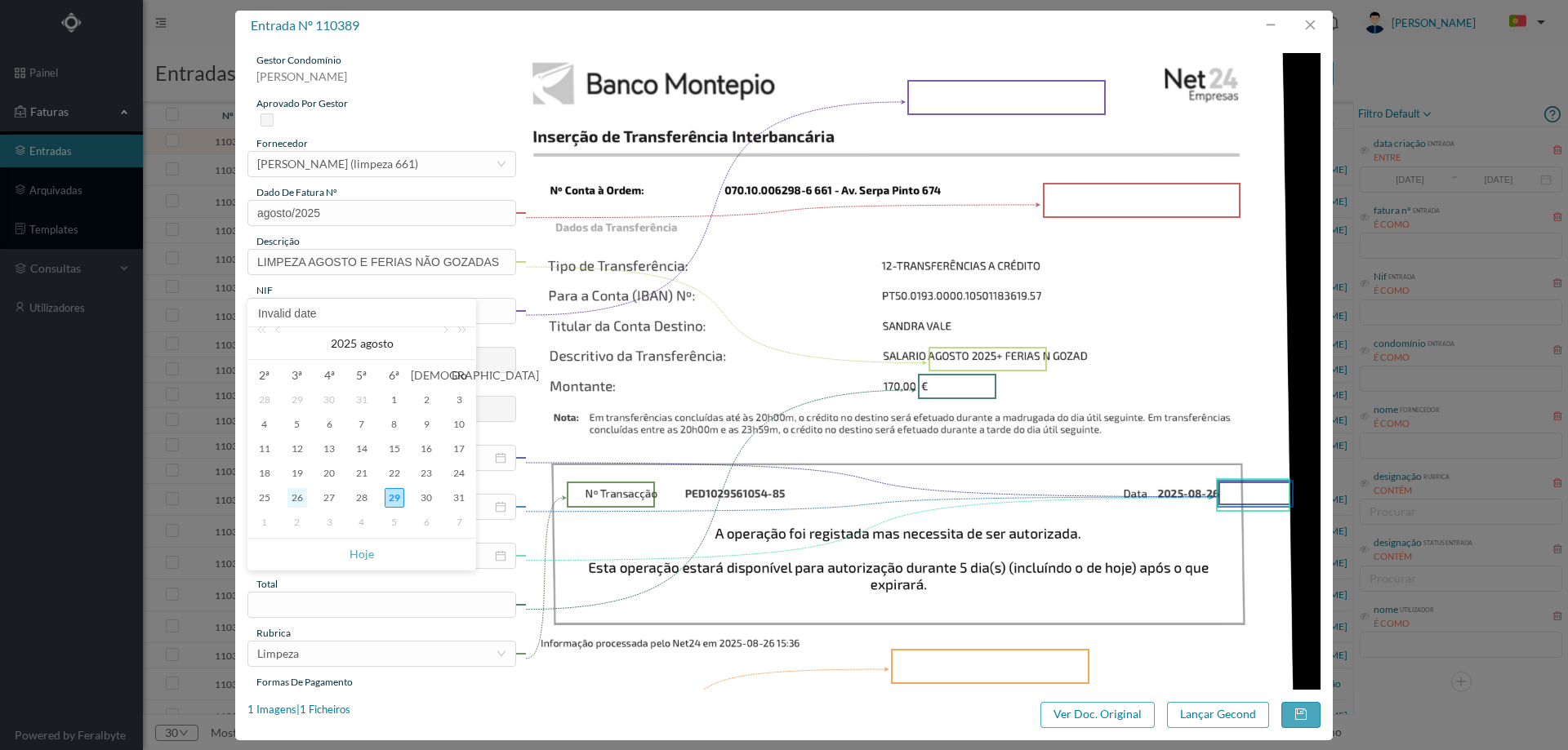
click at [299, 500] on div "26" at bounding box center [297, 498] width 20 height 20
type input "2025-08-26"
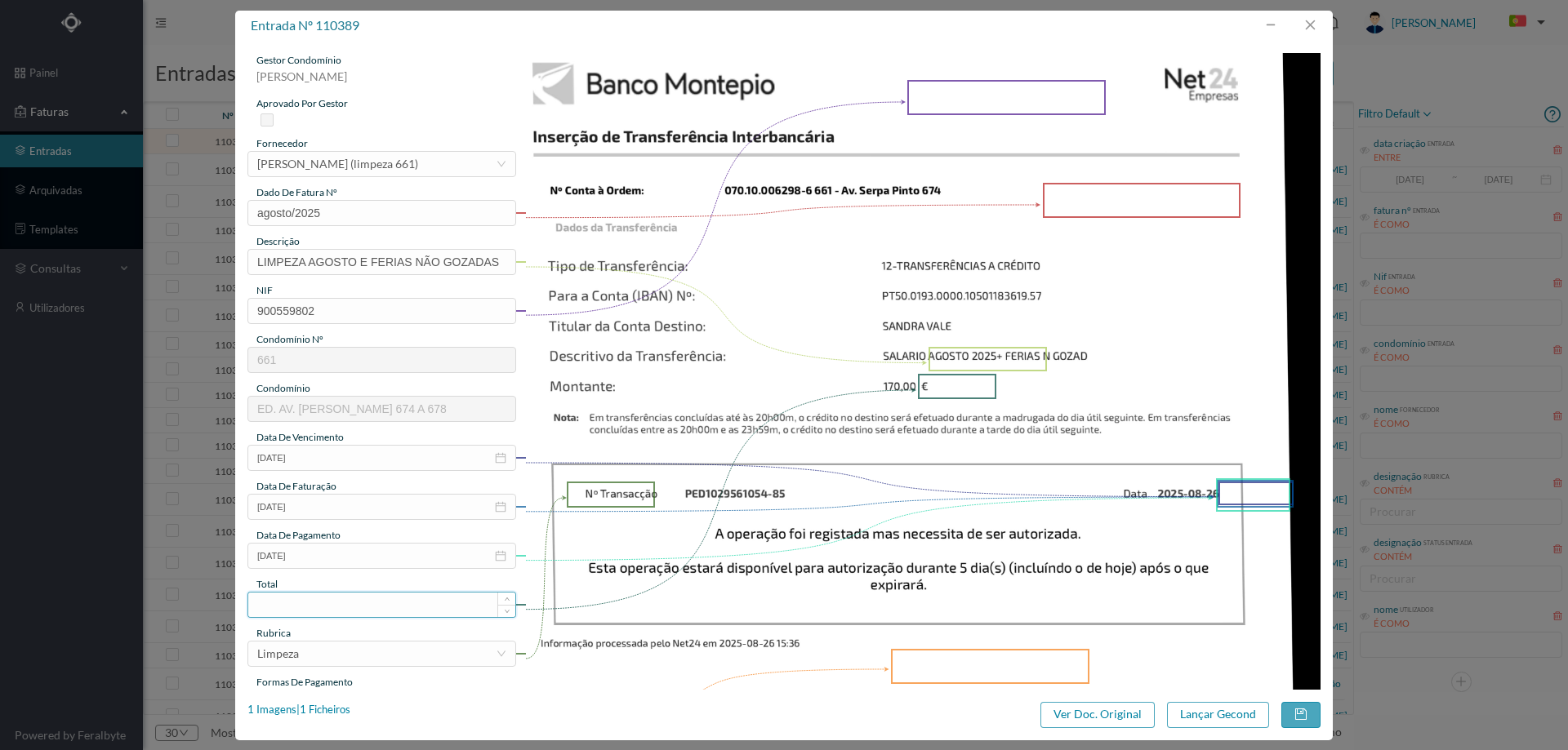
click at [321, 595] on input at bounding box center [382, 605] width 267 height 24
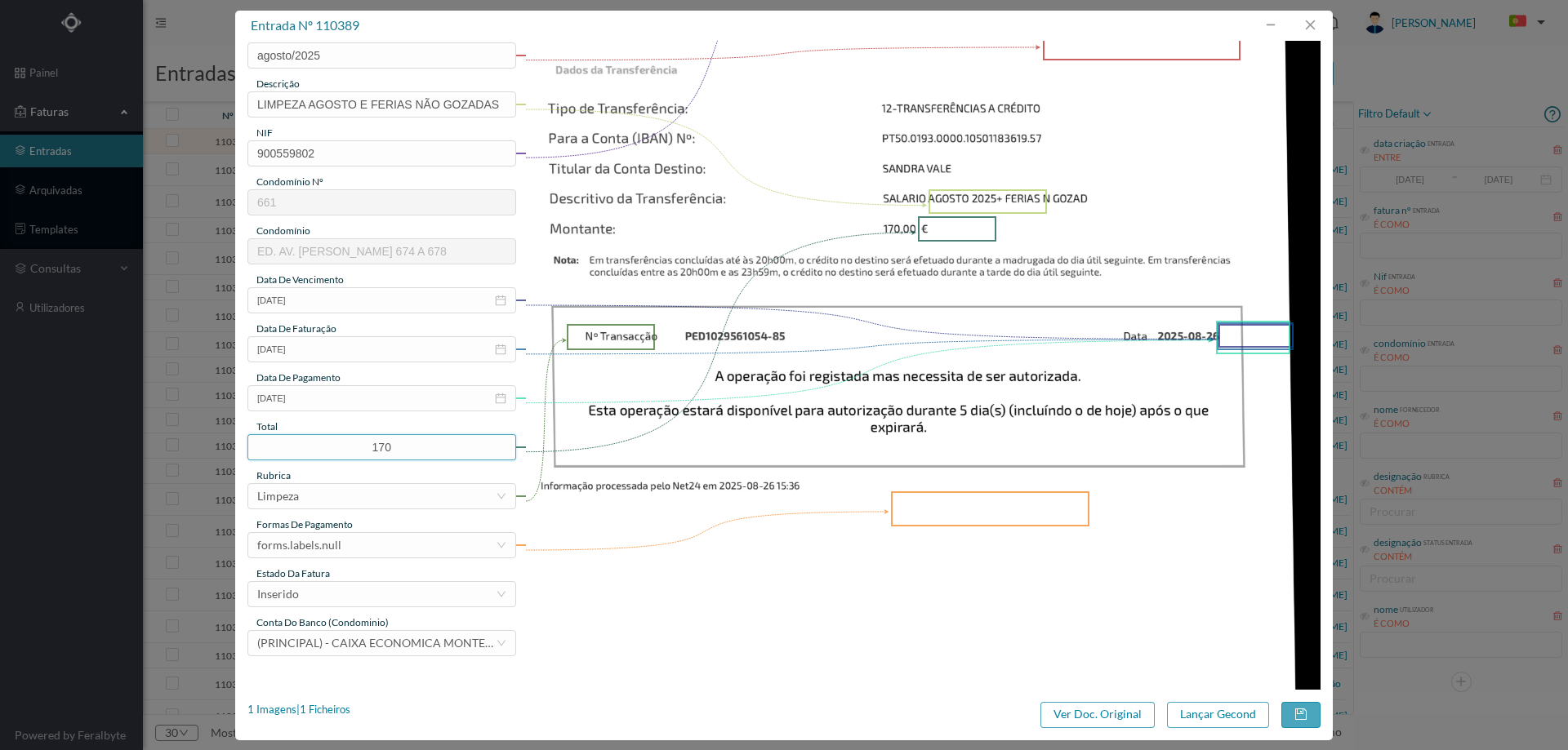
scroll to position [245, 0]
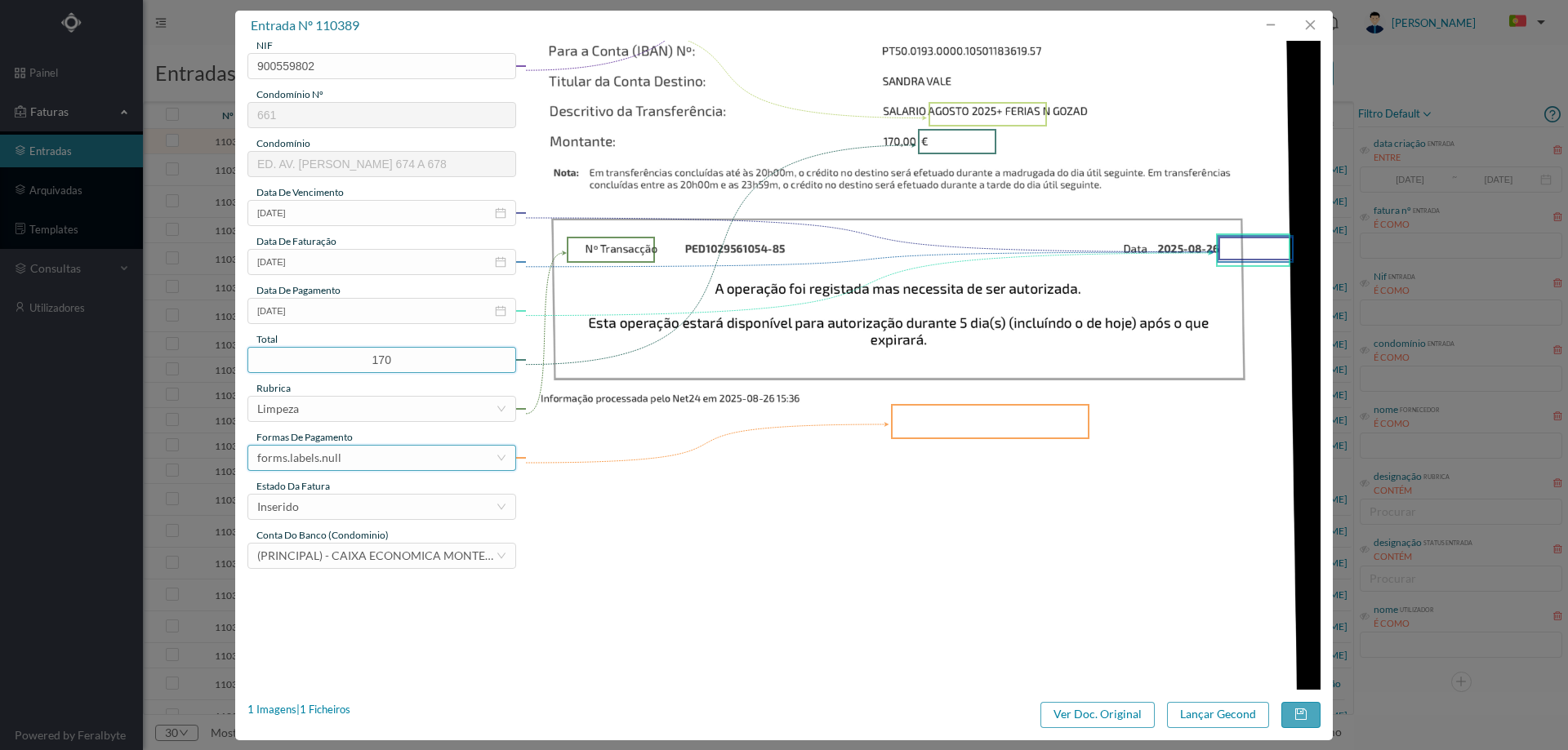
type input "170.00"
click at [328, 452] on div "forms.labels.null" at bounding box center [299, 458] width 84 height 24
click at [342, 541] on li "transferência bancária" at bounding box center [381, 541] width 267 height 26
click at [325, 502] on div "Inserido" at bounding box center [376, 507] width 239 height 24
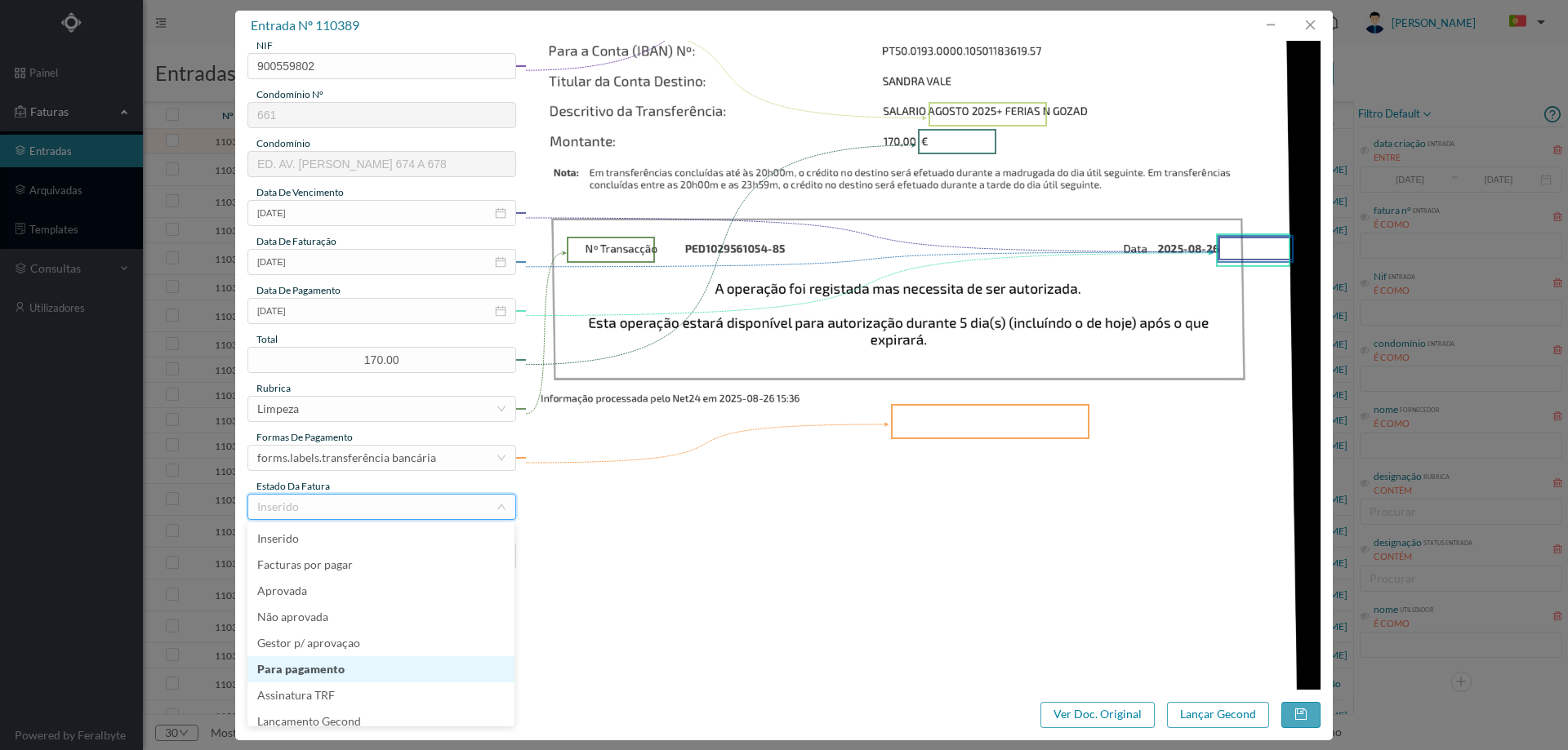
scroll to position [8, 0]
click at [365, 704] on li "Lançamento Gecond" at bounding box center [381, 714] width 267 height 26
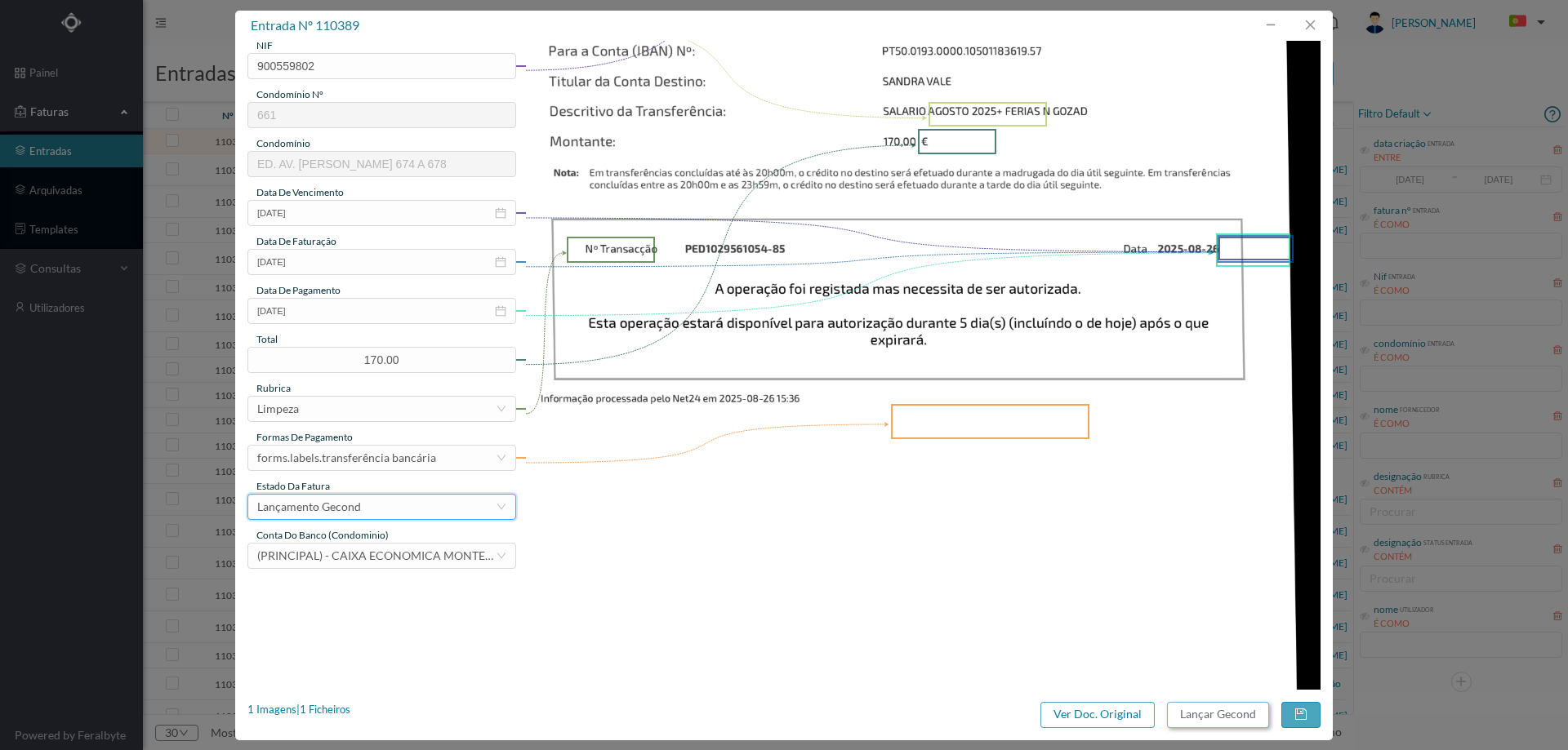
click at [1223, 705] on button "Lançar Gecond" at bounding box center [1218, 715] width 102 height 26
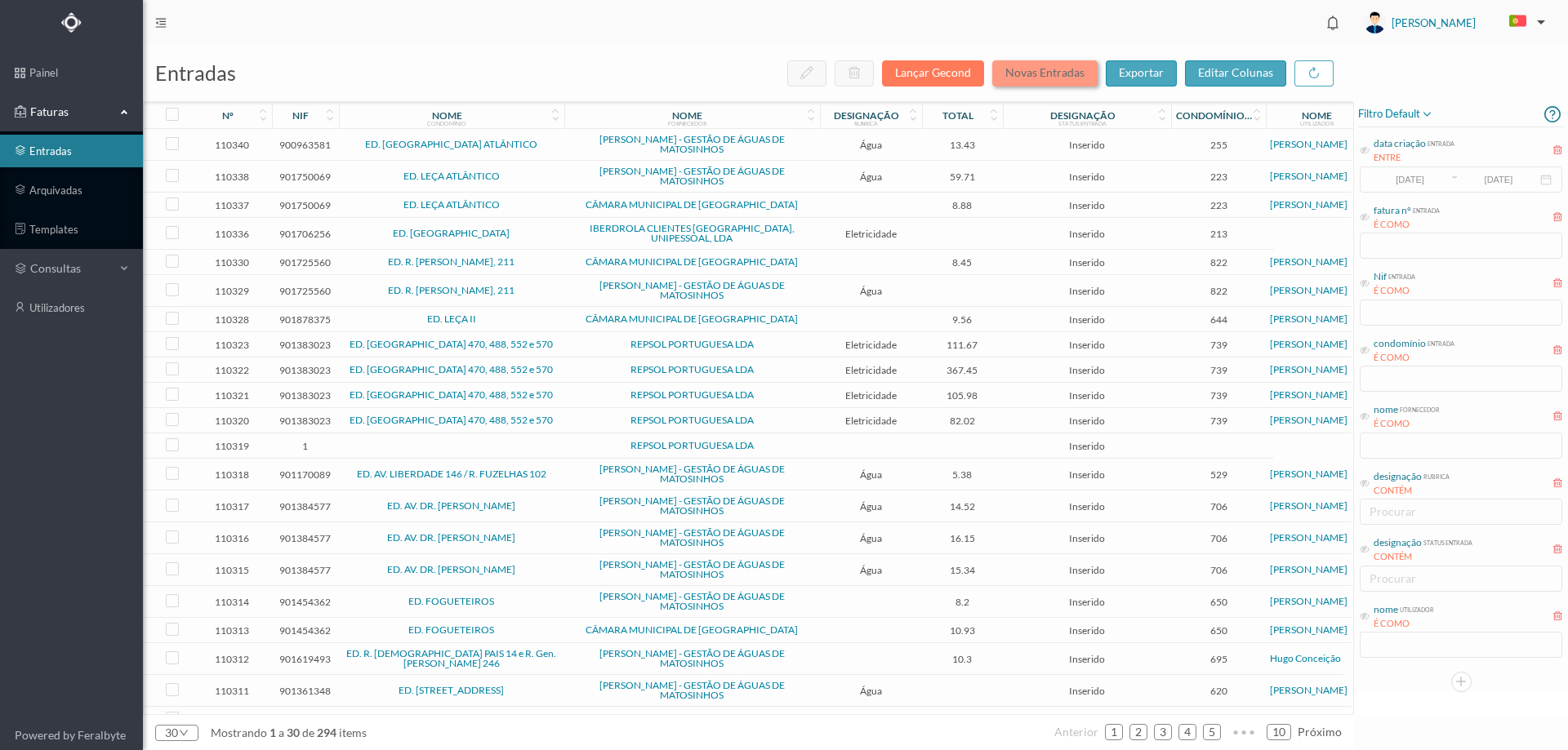
click at [1054, 79] on button "Novas Entradas" at bounding box center [1045, 73] width 105 height 26
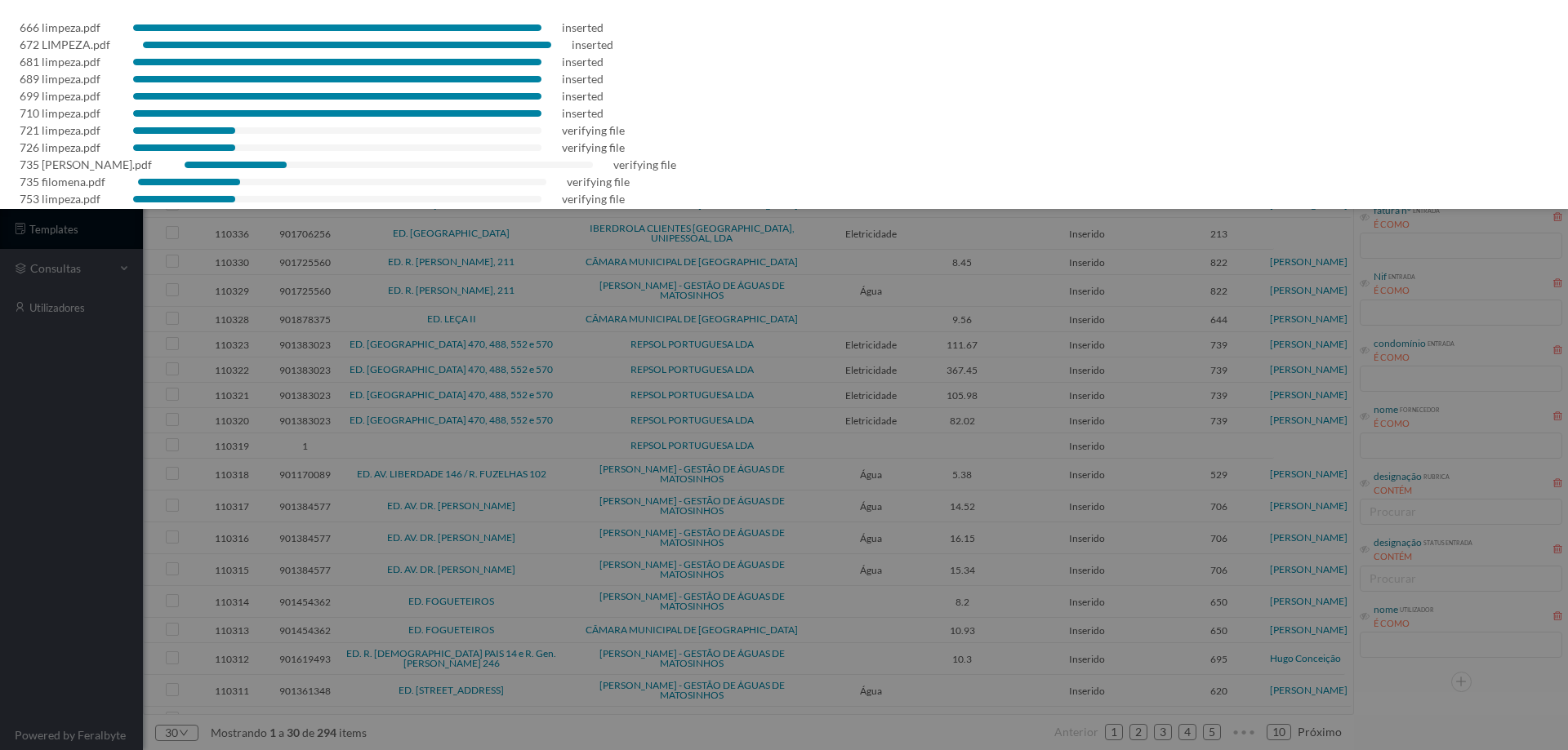
scroll to position [63, 0]
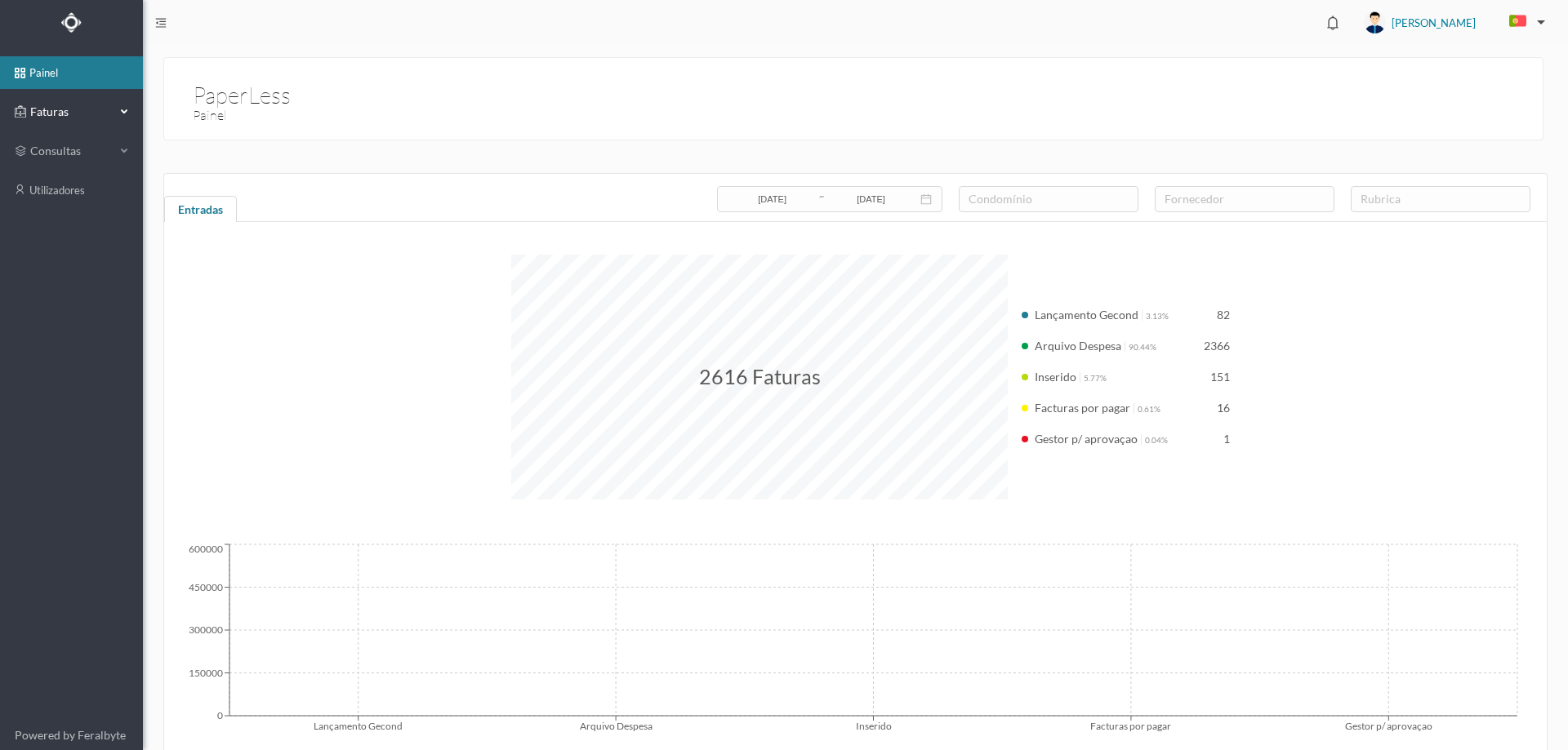
click at [110, 113] on span "Faturas" at bounding box center [71, 112] width 90 height 16
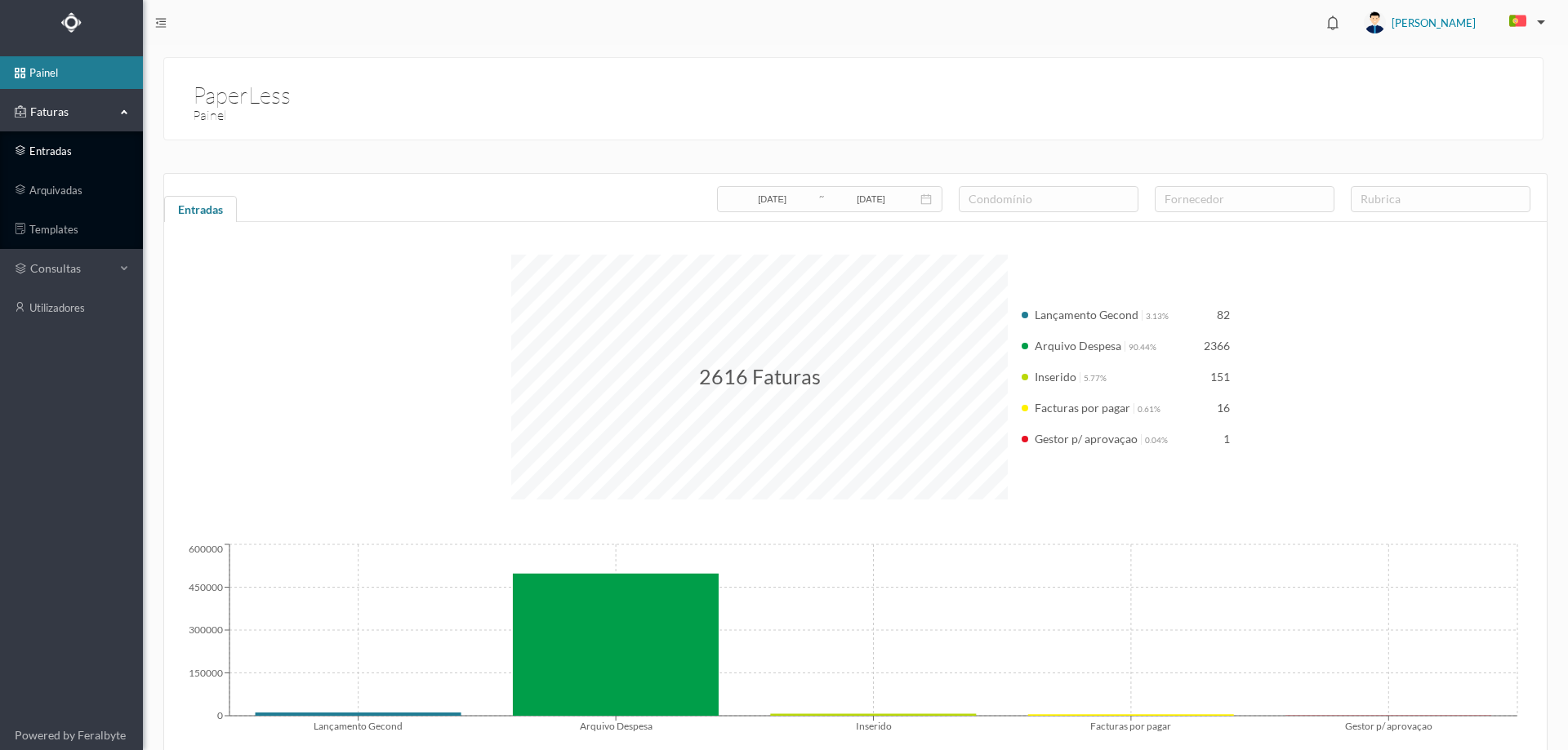
click at [77, 154] on link "entradas" at bounding box center [72, 151] width 143 height 33
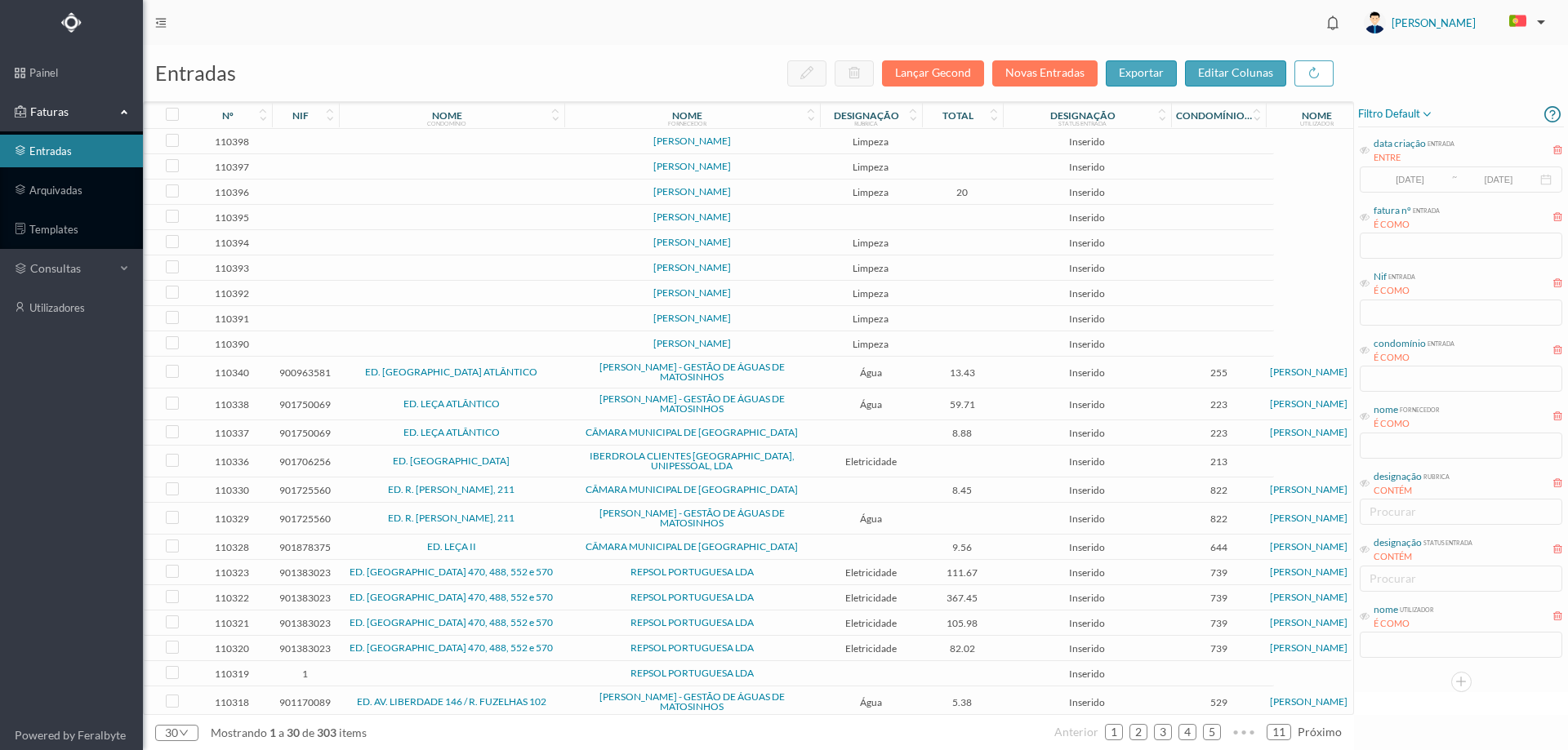
click at [962, 145] on td at bounding box center [963, 141] width 82 height 25
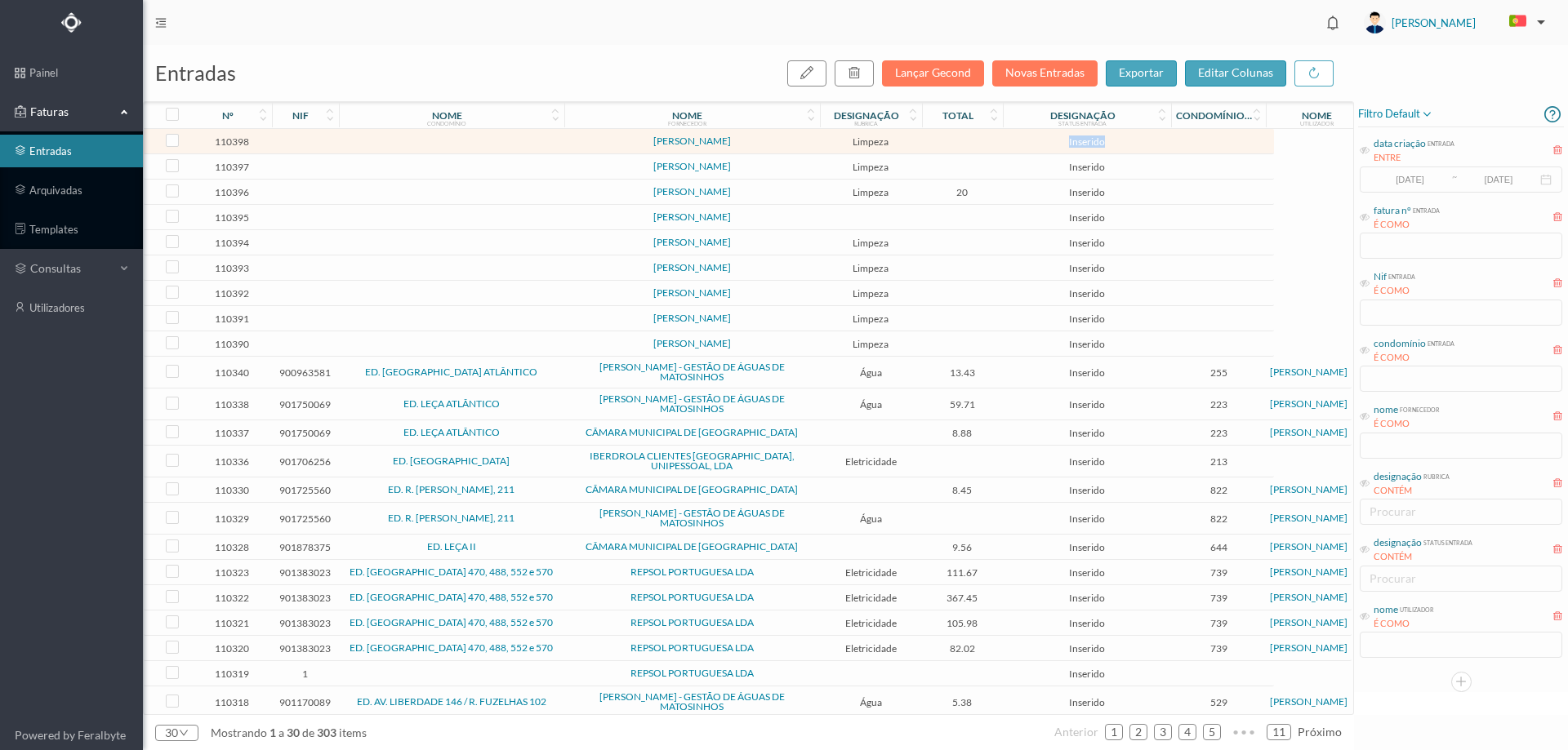
click at [962, 145] on td at bounding box center [963, 141] width 82 height 25
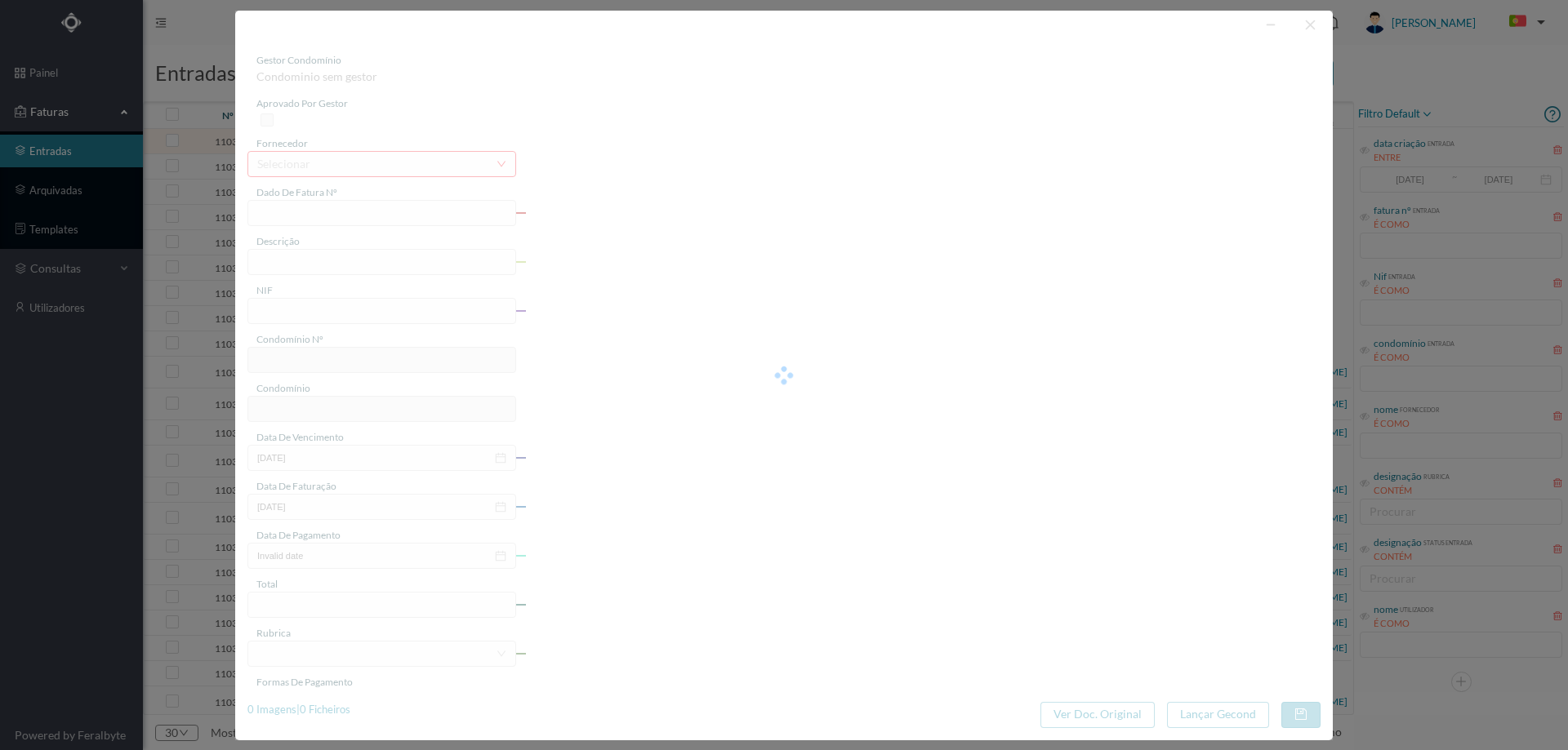
type input "RIO [DATE]"
type input "0"
type input "Invalid date"
type input "0.00"
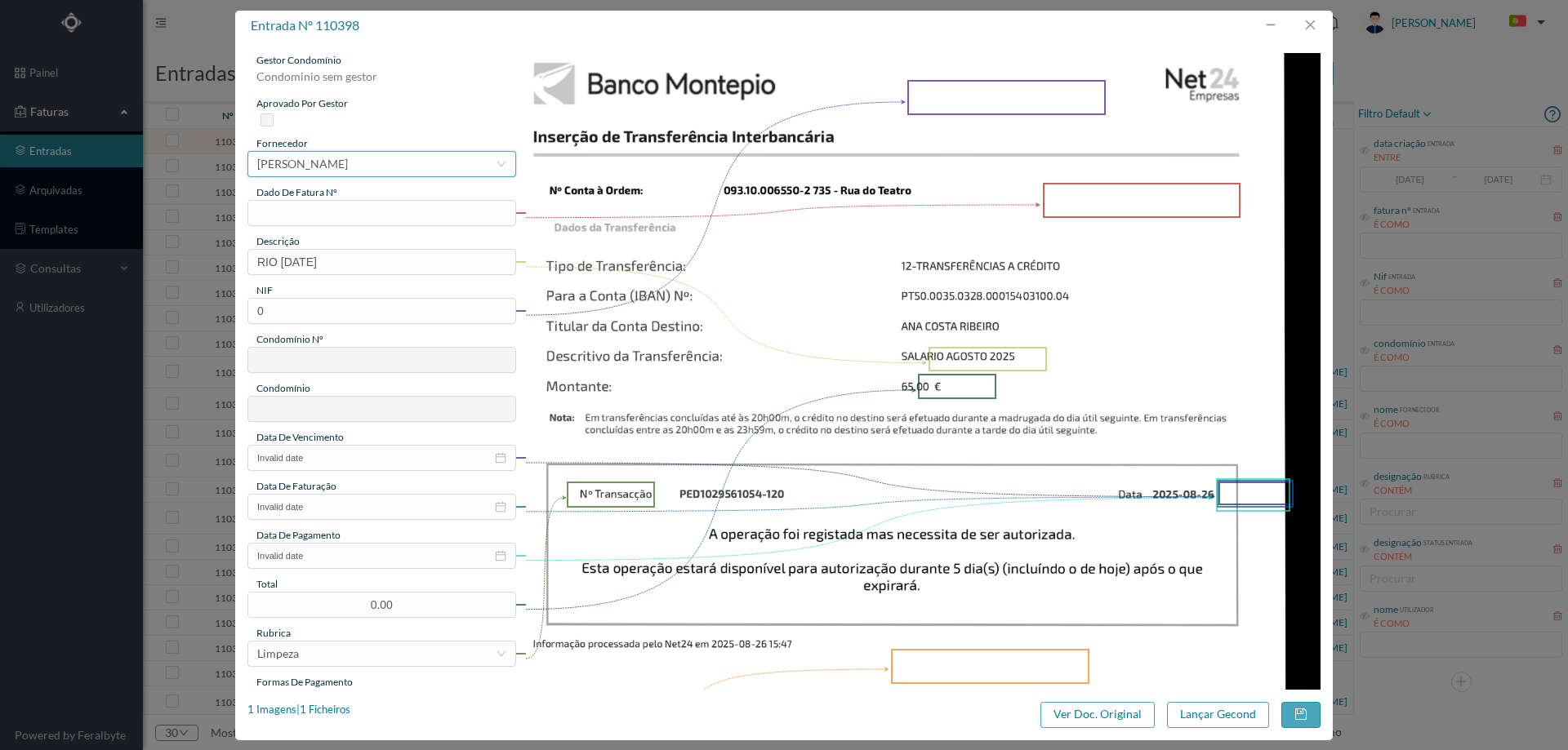
click at [348, 168] on div "[PERSON_NAME]" at bounding box center [303, 163] width 91 height 24
type input "ana cos"
click at [396, 215] on li "[PERSON_NAME] (limpeza 735)" at bounding box center [381, 222] width 267 height 26
click at [374, 209] on input "text" at bounding box center [382, 213] width 268 height 26
type input "agosto/2025"
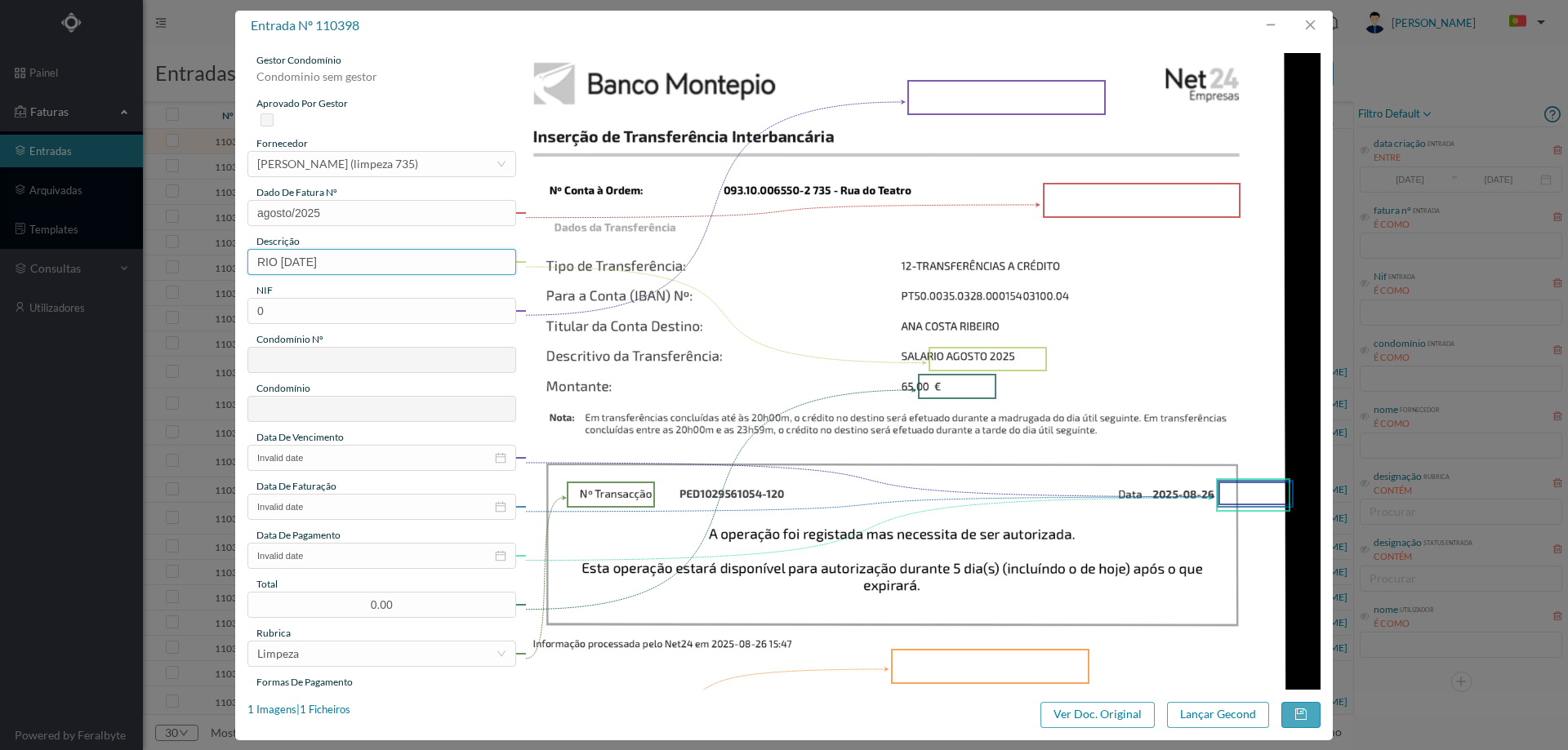
drag, startPoint x: 369, startPoint y: 266, endPoint x: 207, endPoint y: 267, distance: 162.0
click at [207, 267] on div "entrada nº 110398 gestor condomínio Condominio sem gestor aprovado por gestor f…" at bounding box center [784, 375] width 1568 height 750
type input "Limpeza [DATE]"
click at [303, 311] on input "0" at bounding box center [382, 311] width 268 height 26
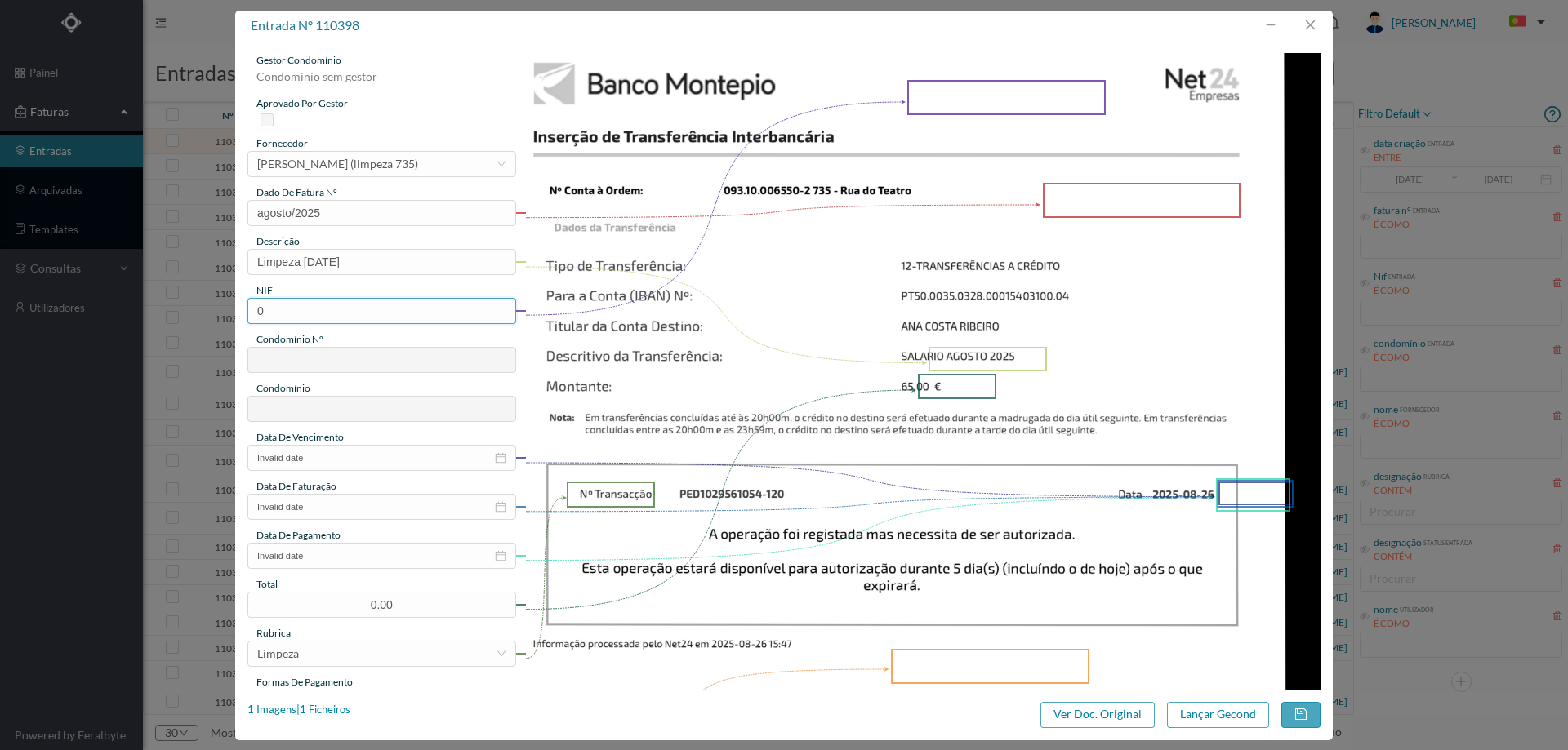
paste input "901353388"
click at [259, 308] on input "901353388" at bounding box center [382, 311] width 268 height 26
type input "901353388"
type input "735"
type input "ED. RUA DO TEATRO, 194 E RUA DO TUNEL 33"
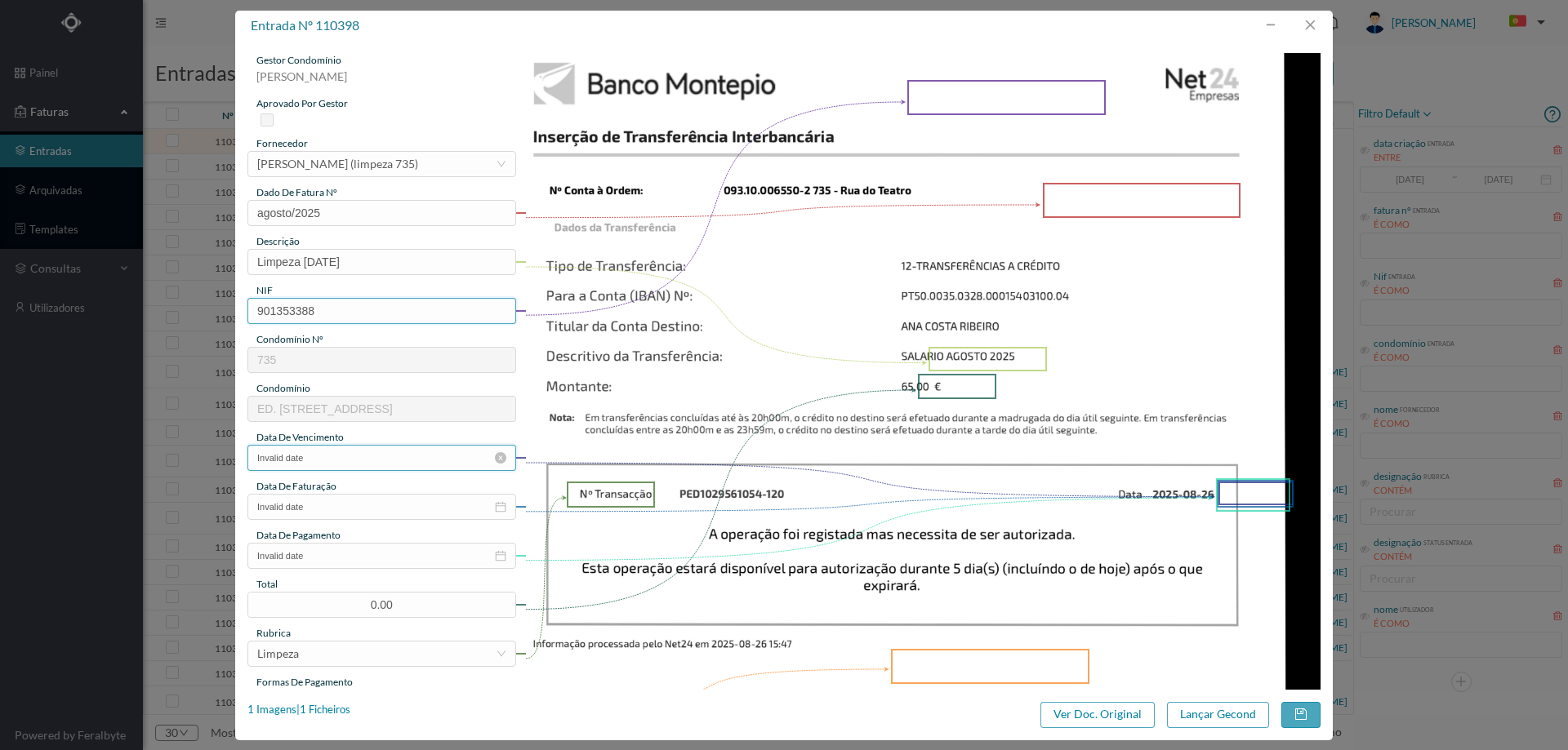
type input "901353388"
click at [409, 462] on input "Invalid date" at bounding box center [382, 458] width 268 height 26
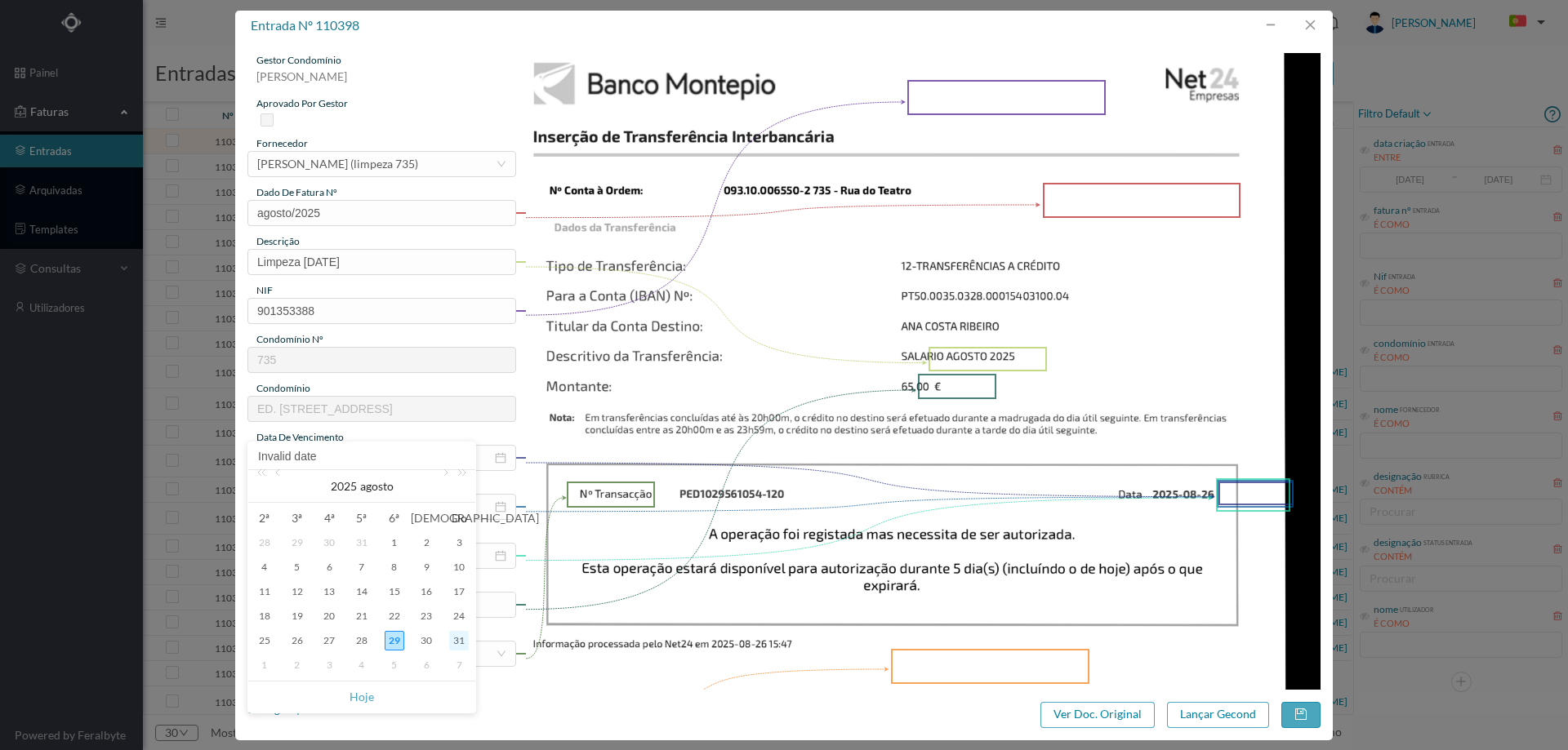
click at [463, 641] on div "31" at bounding box center [459, 641] width 20 height 20
type input "[DATE]"
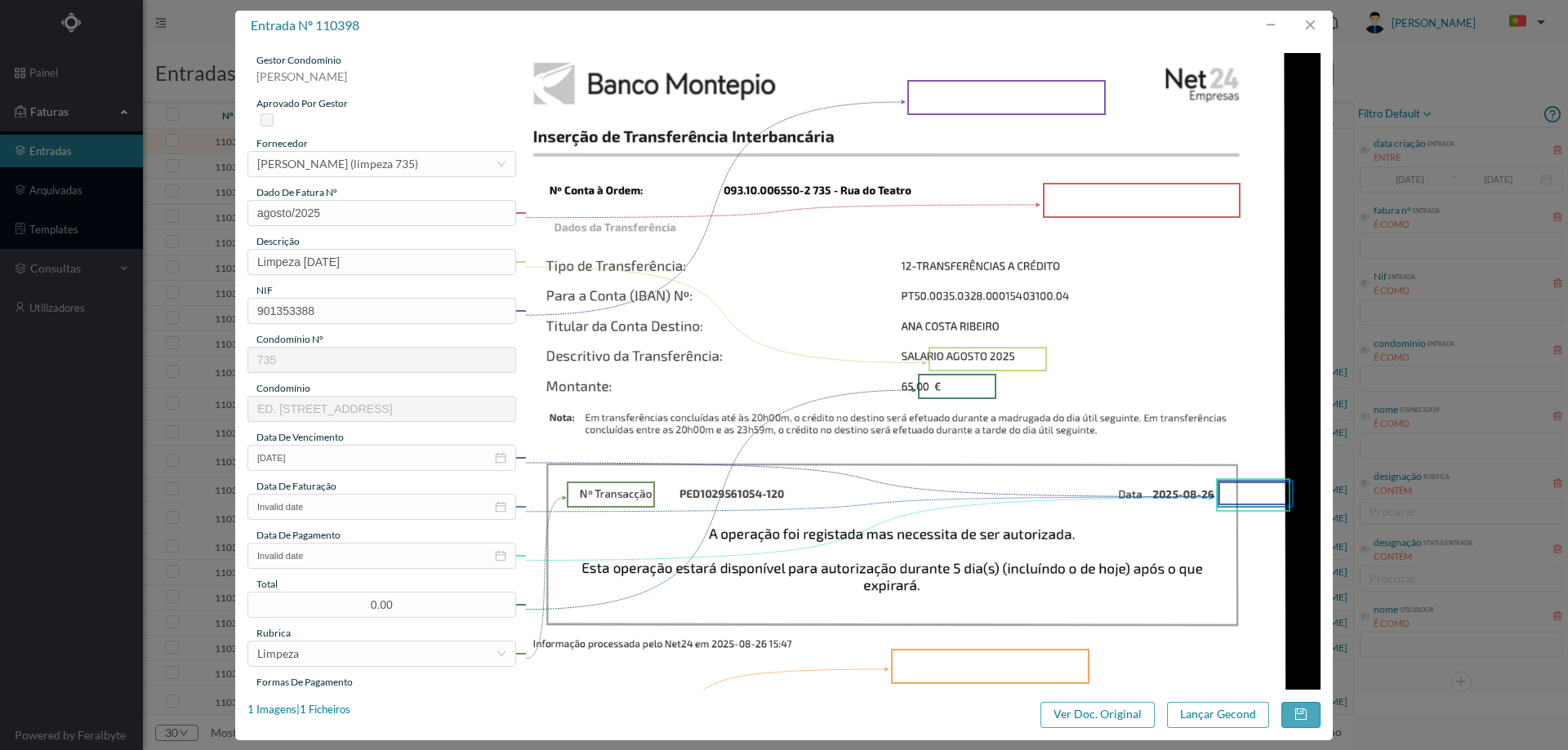
click at [406, 492] on div "data de faturação" at bounding box center [382, 487] width 268 height 15
click at [408, 507] on input "Invalid date" at bounding box center [382, 507] width 268 height 26
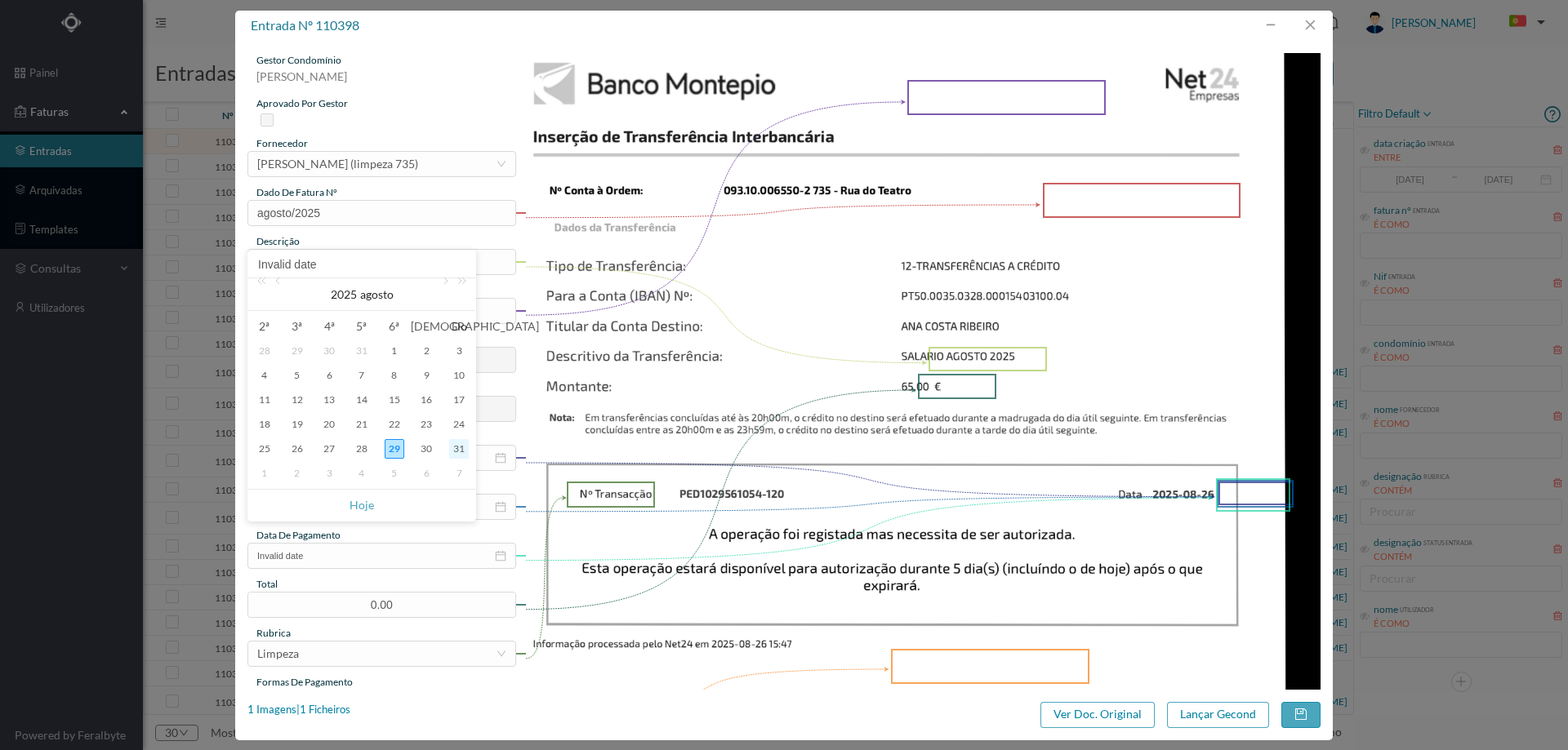
click at [457, 451] on div "31" at bounding box center [459, 449] width 20 height 20
type input "[DATE]"
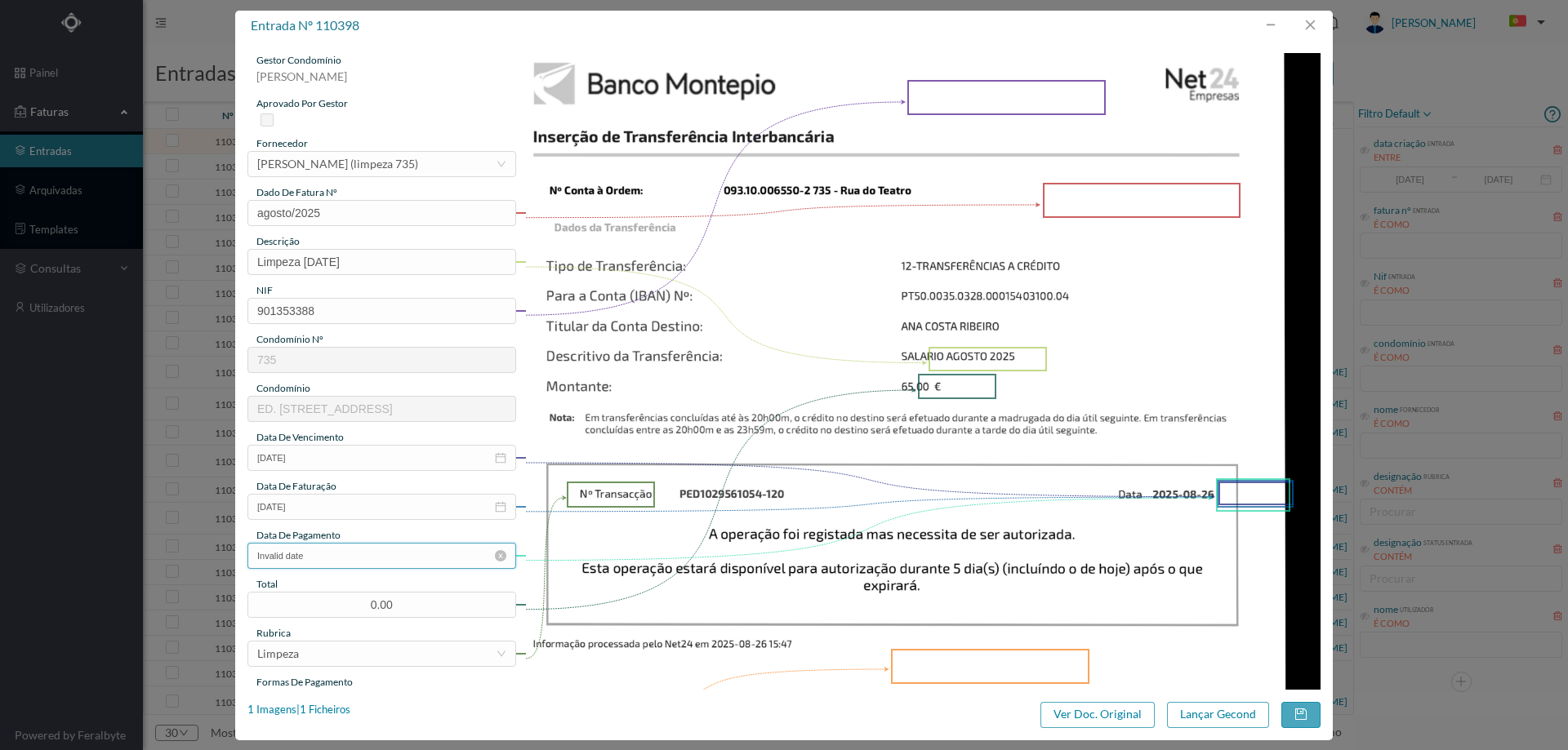
click at [404, 553] on input "Invalid date" at bounding box center [382, 556] width 268 height 26
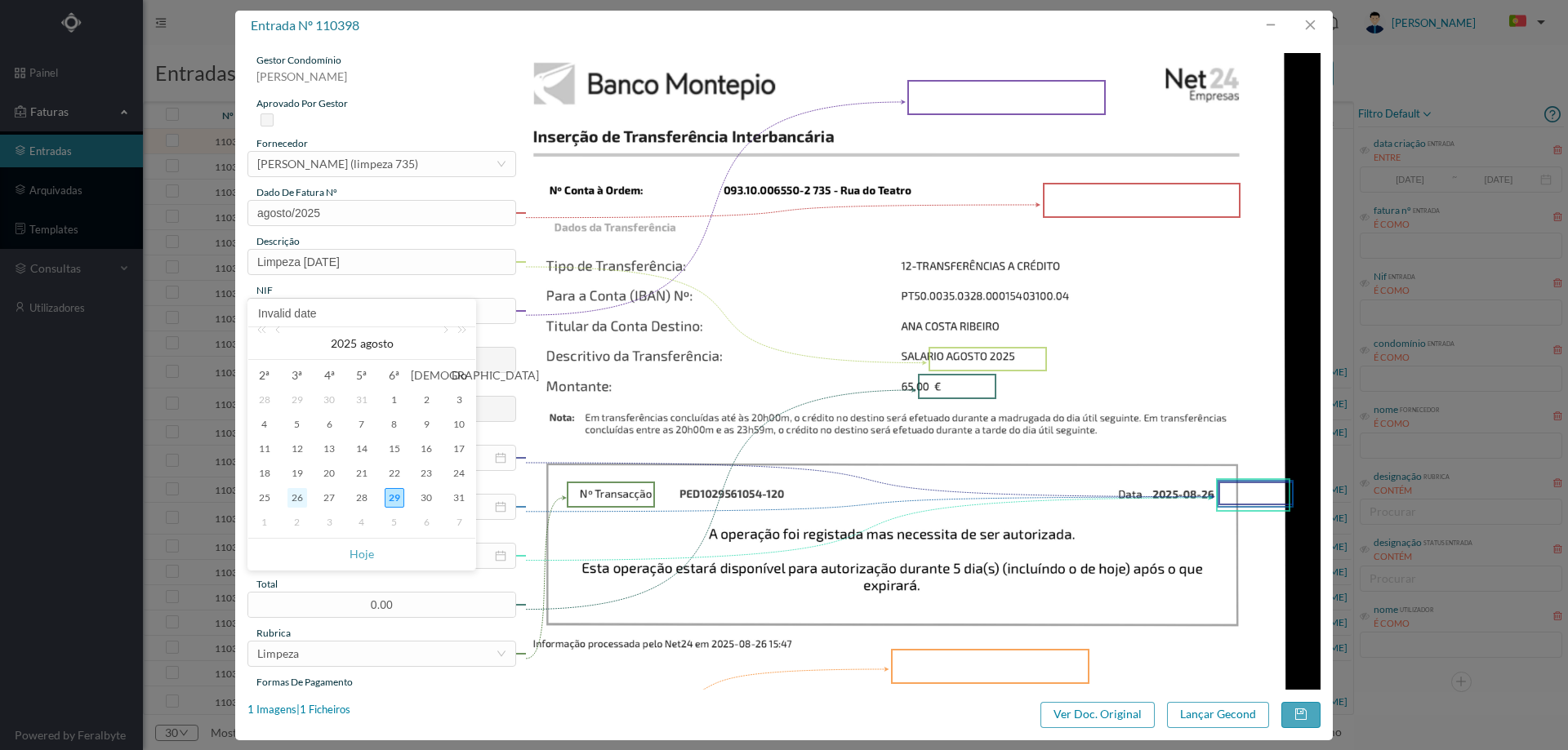
click at [295, 499] on div "26" at bounding box center [297, 498] width 20 height 20
type input "[DATE]"
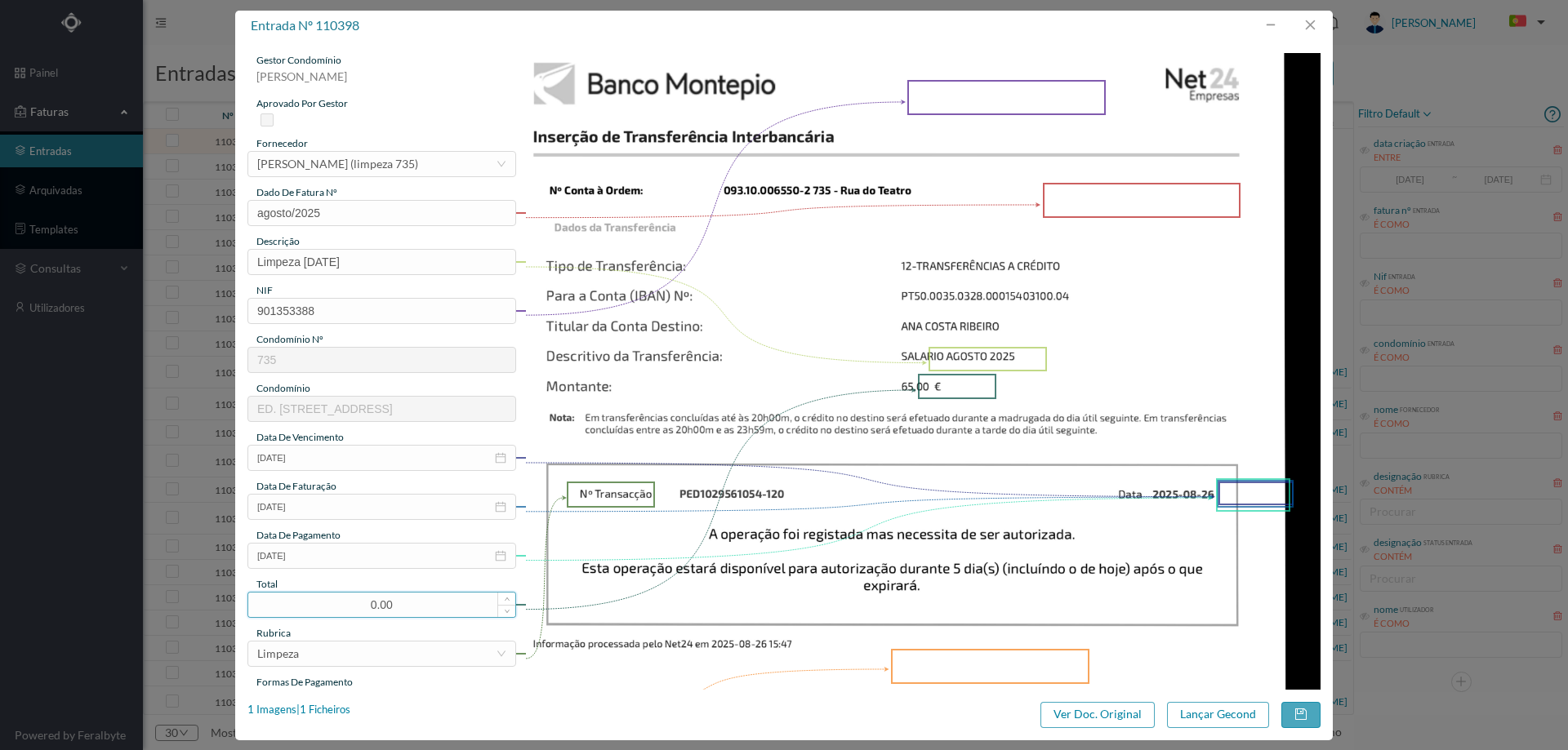
click at [342, 608] on input "0.00" at bounding box center [382, 605] width 267 height 24
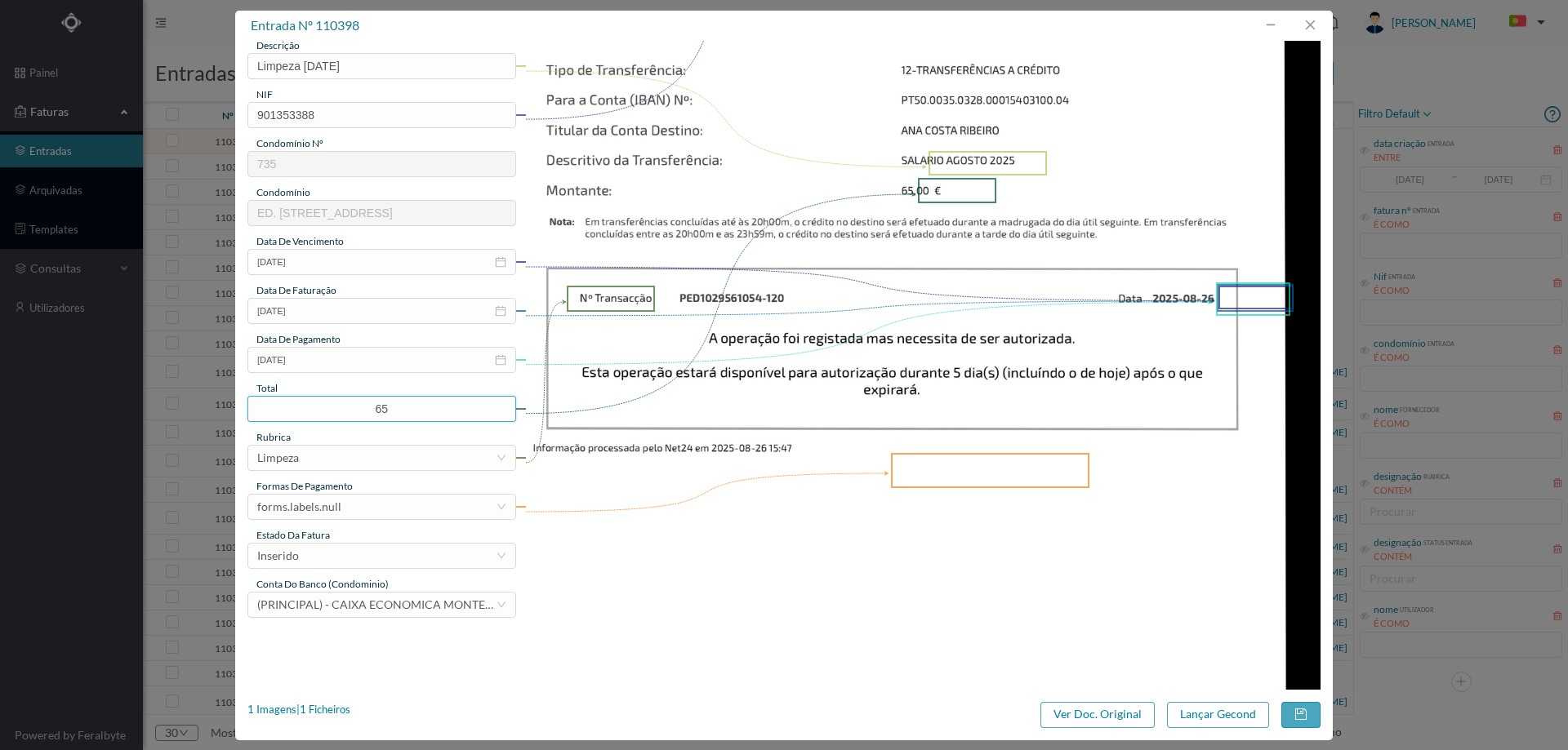
scroll to position [326, 0]
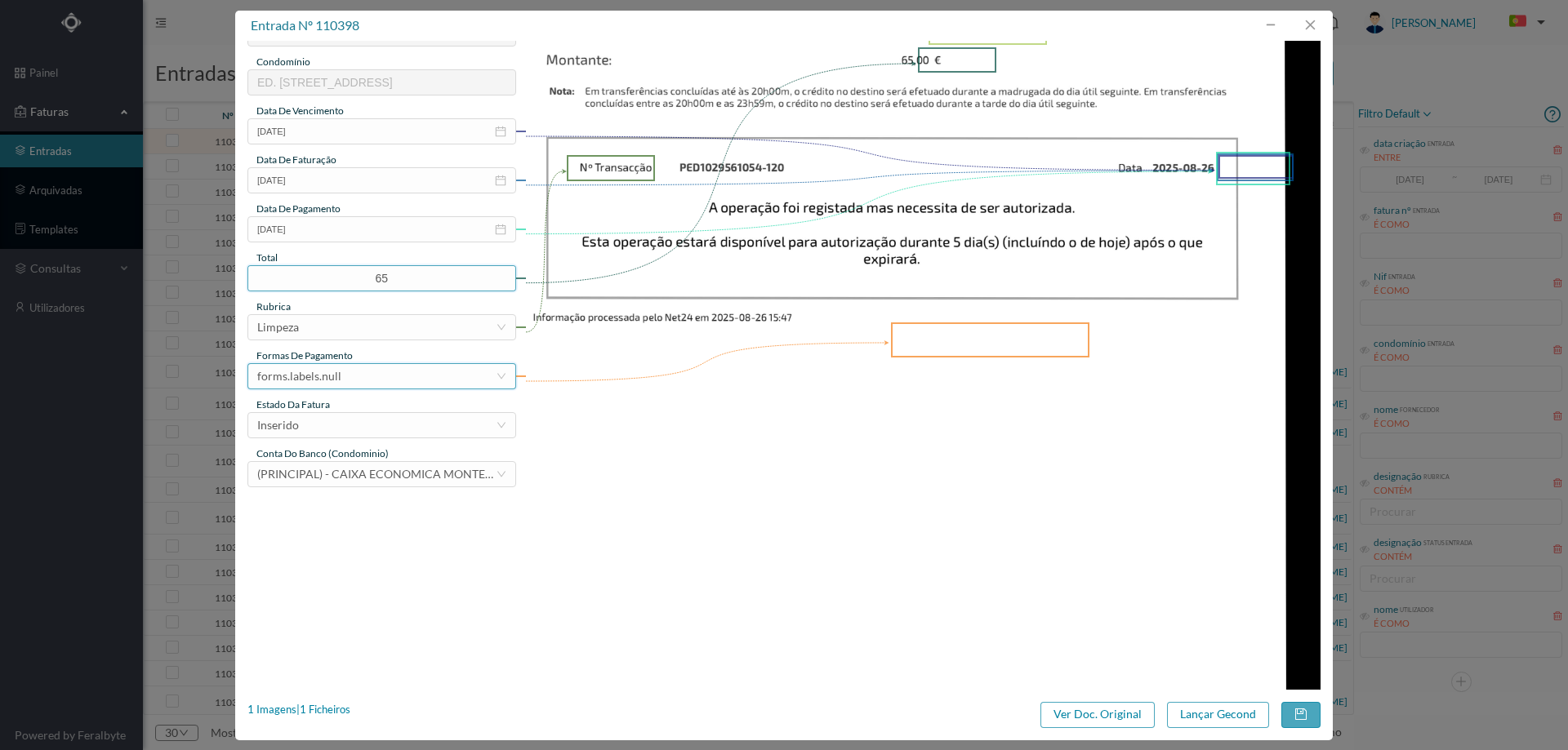
type input "65.00"
click at [341, 378] on div "forms.labels.null" at bounding box center [376, 376] width 239 height 24
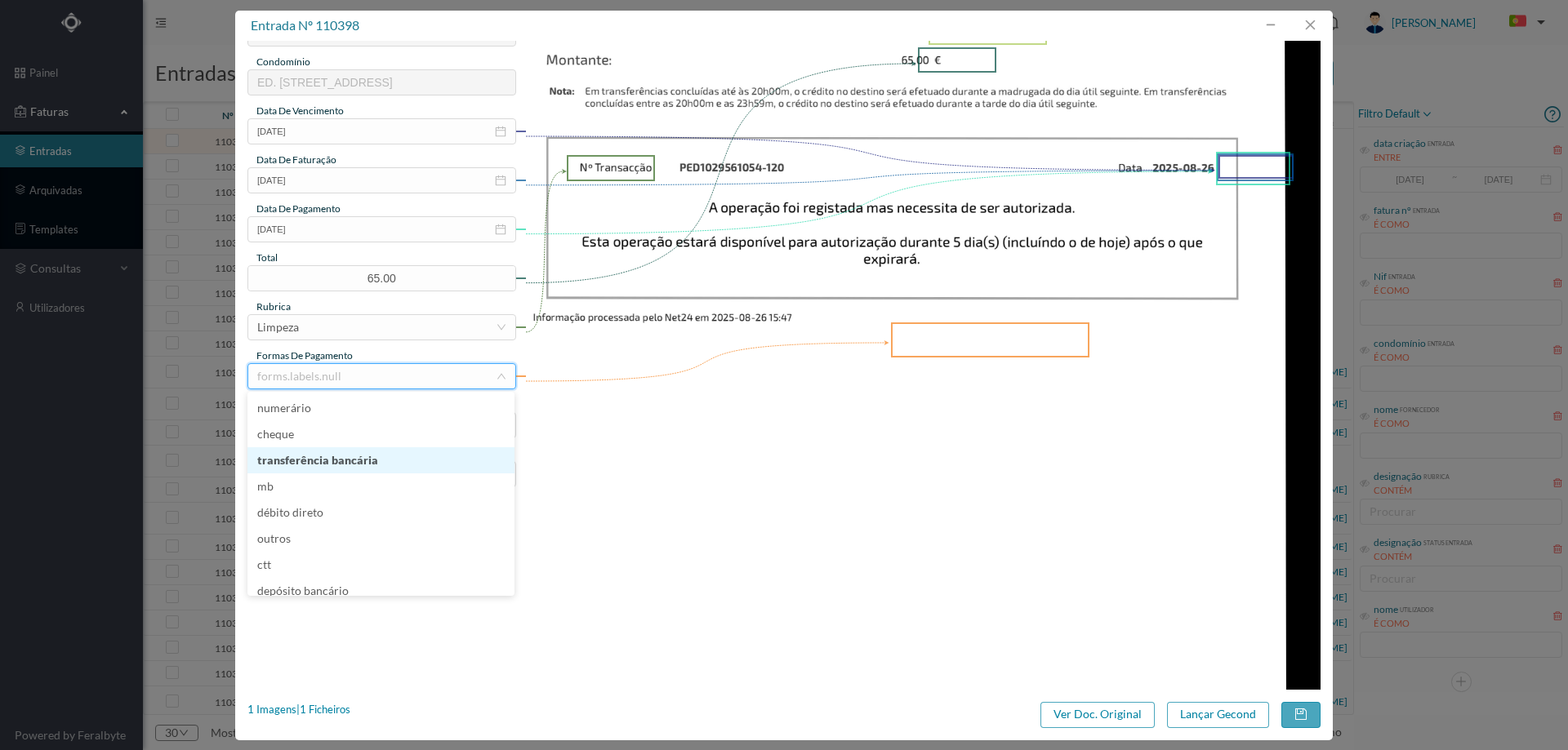
click at [364, 454] on li "transferência bancária" at bounding box center [381, 460] width 267 height 26
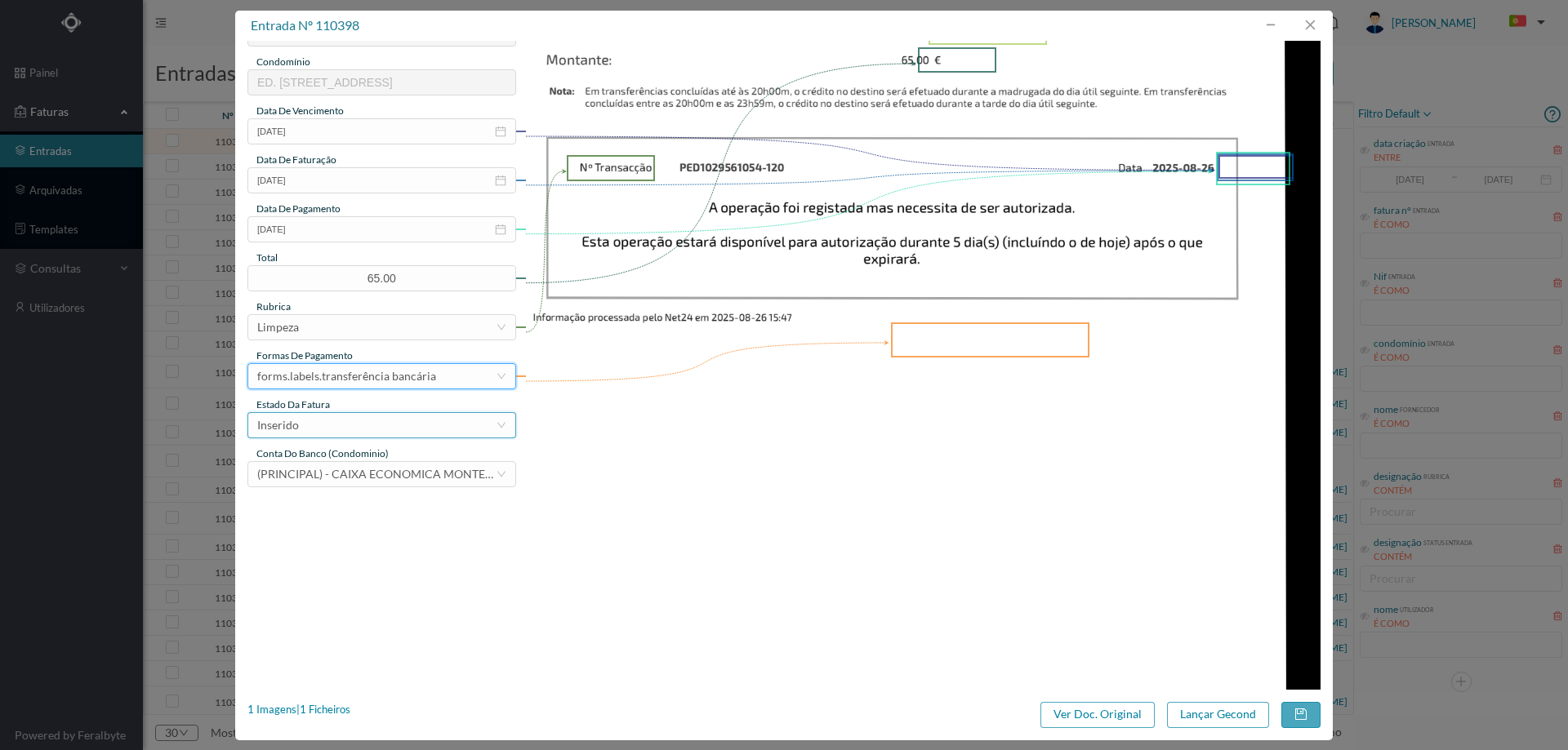
click at [365, 423] on div "Inserido" at bounding box center [376, 425] width 239 height 24
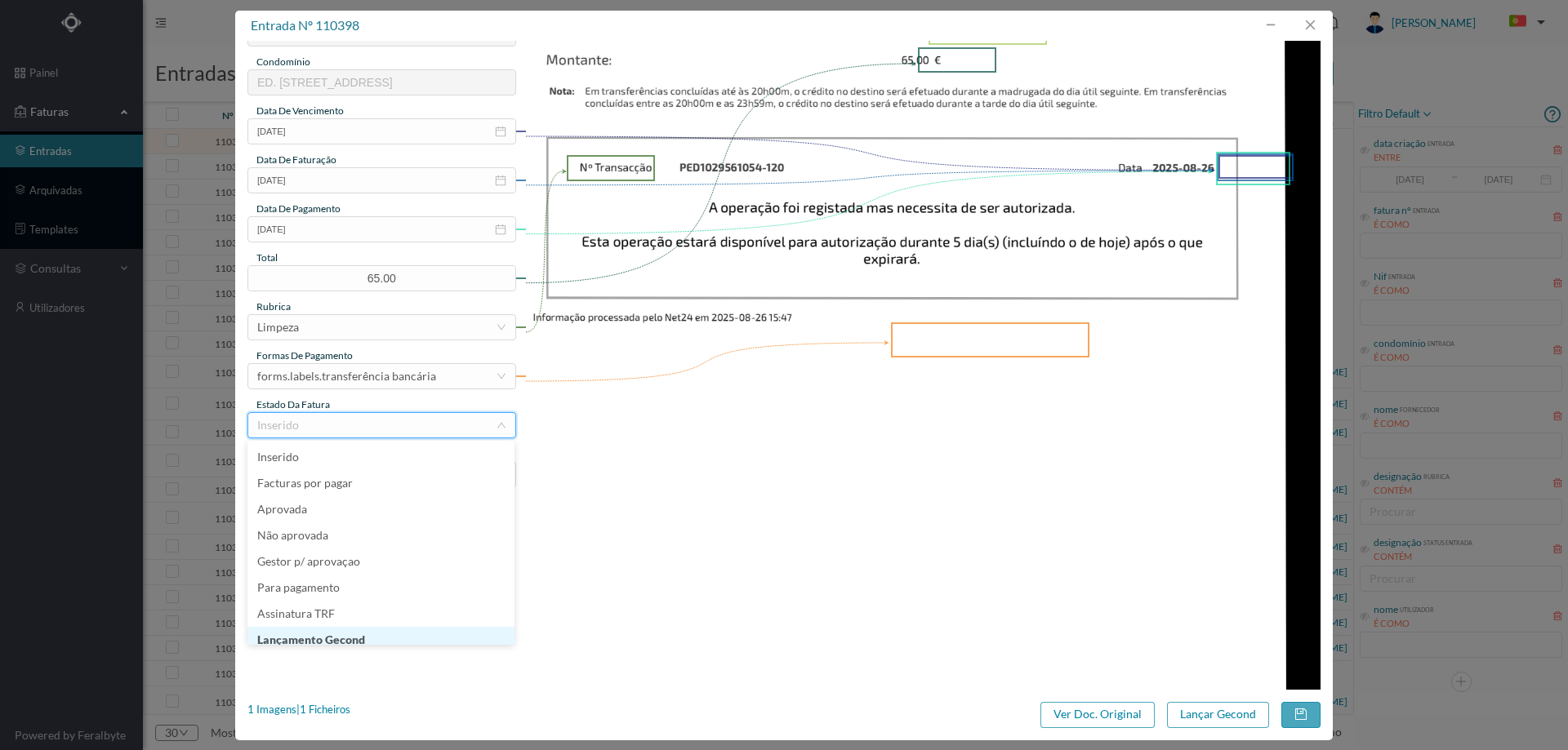
scroll to position [8, 0]
click at [382, 633] on li "Lançamento Gecond" at bounding box center [381, 632] width 267 height 26
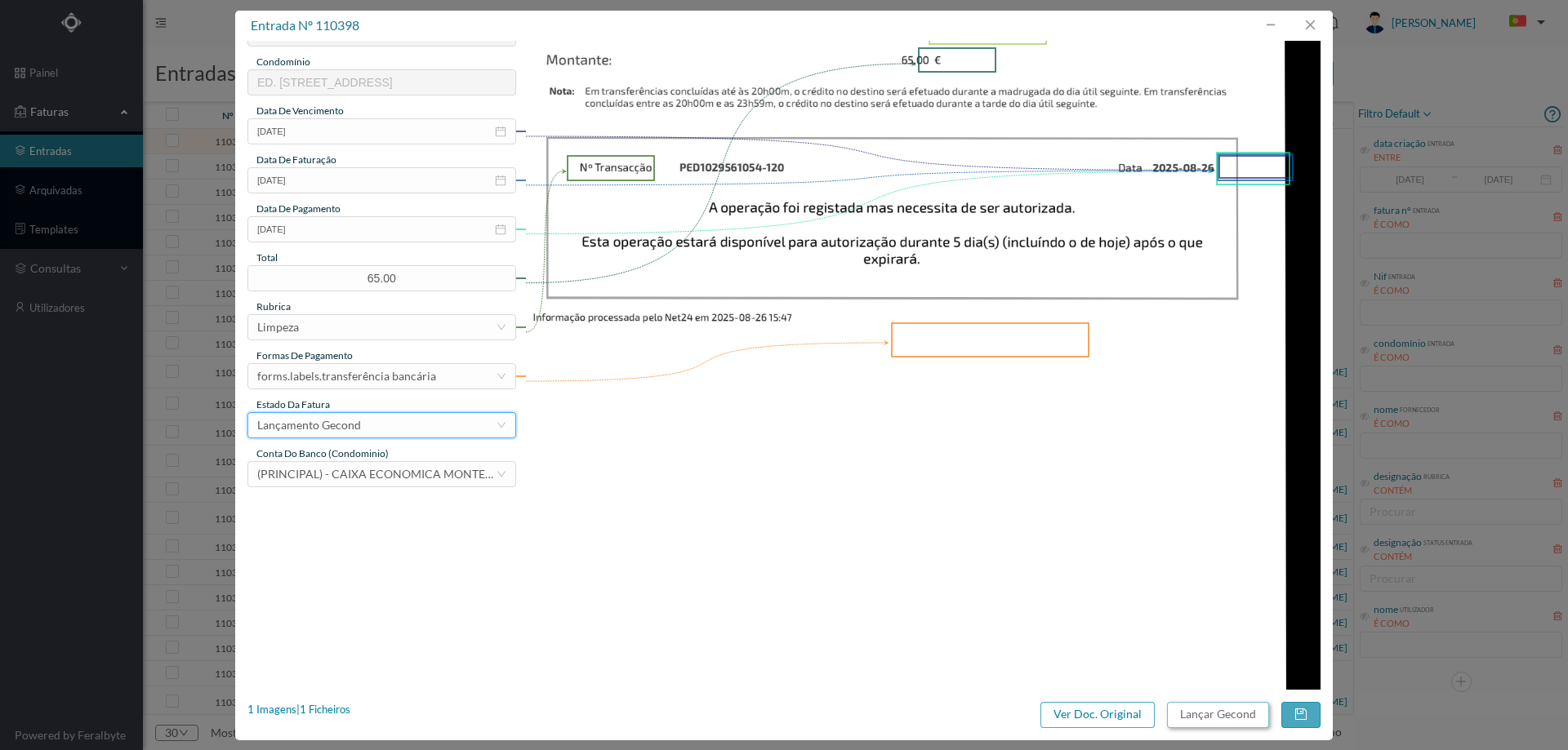
click at [1236, 716] on button "Lançar Gecond" at bounding box center [1218, 715] width 102 height 26
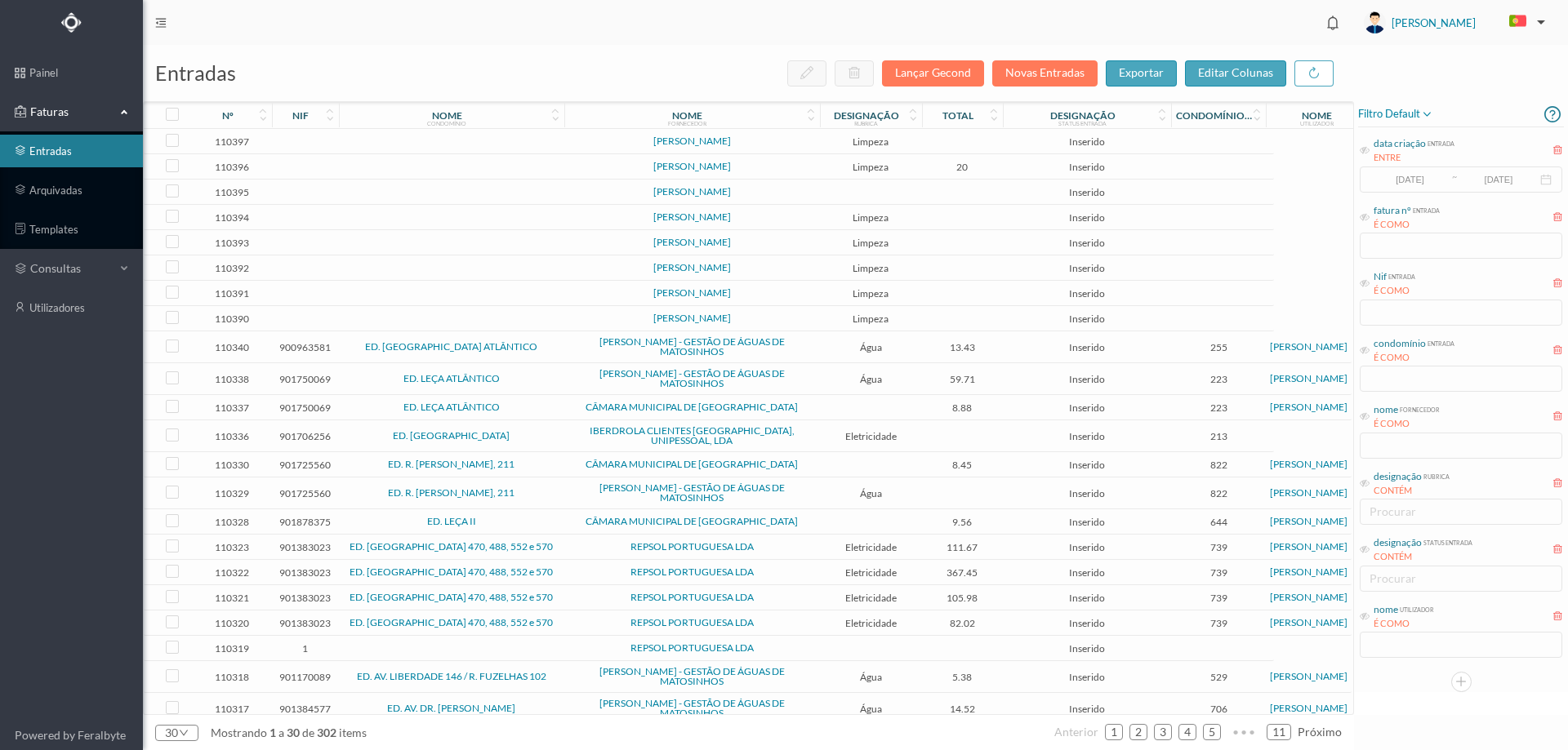
click at [955, 143] on td at bounding box center [963, 141] width 82 height 25
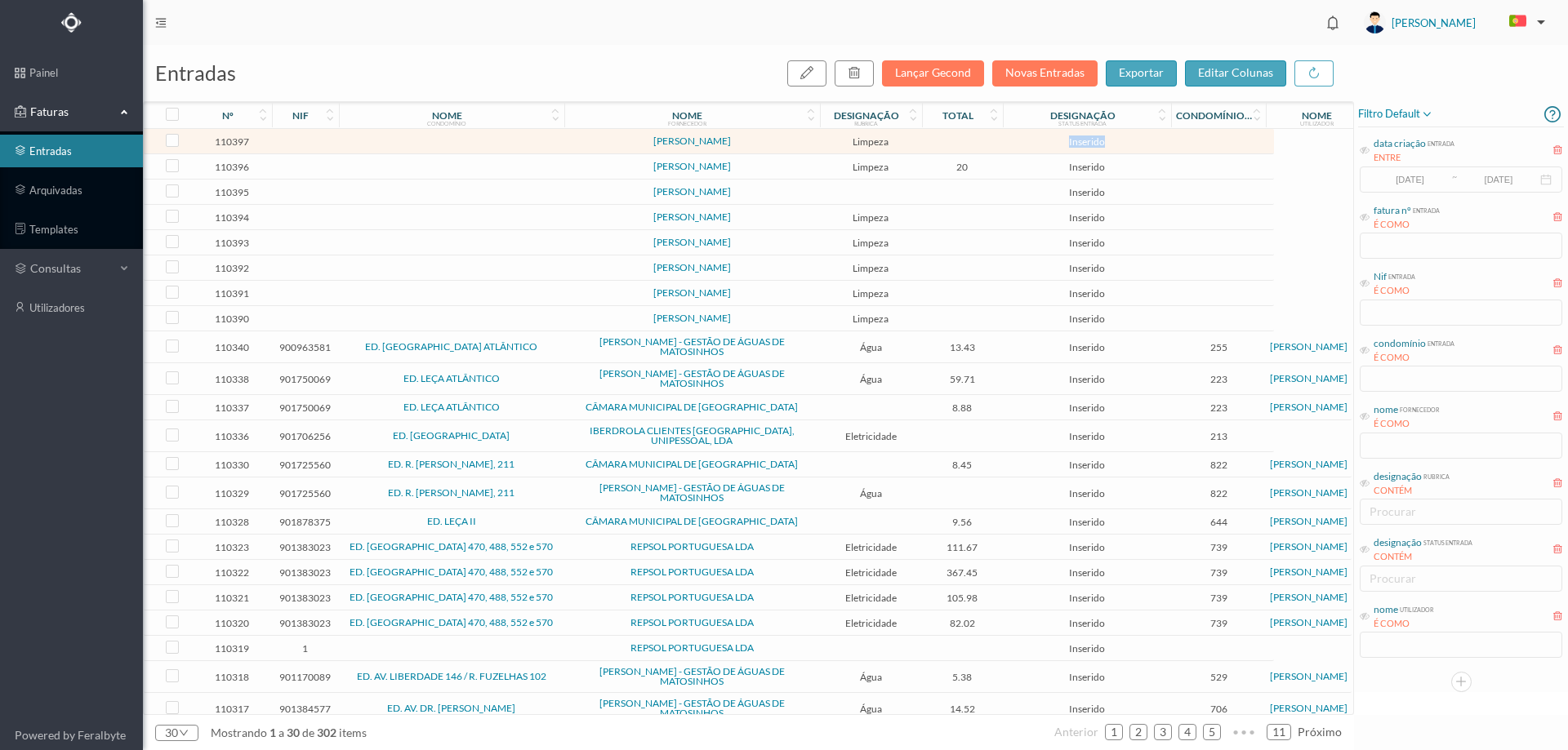
click at [955, 143] on td at bounding box center [963, 141] width 82 height 25
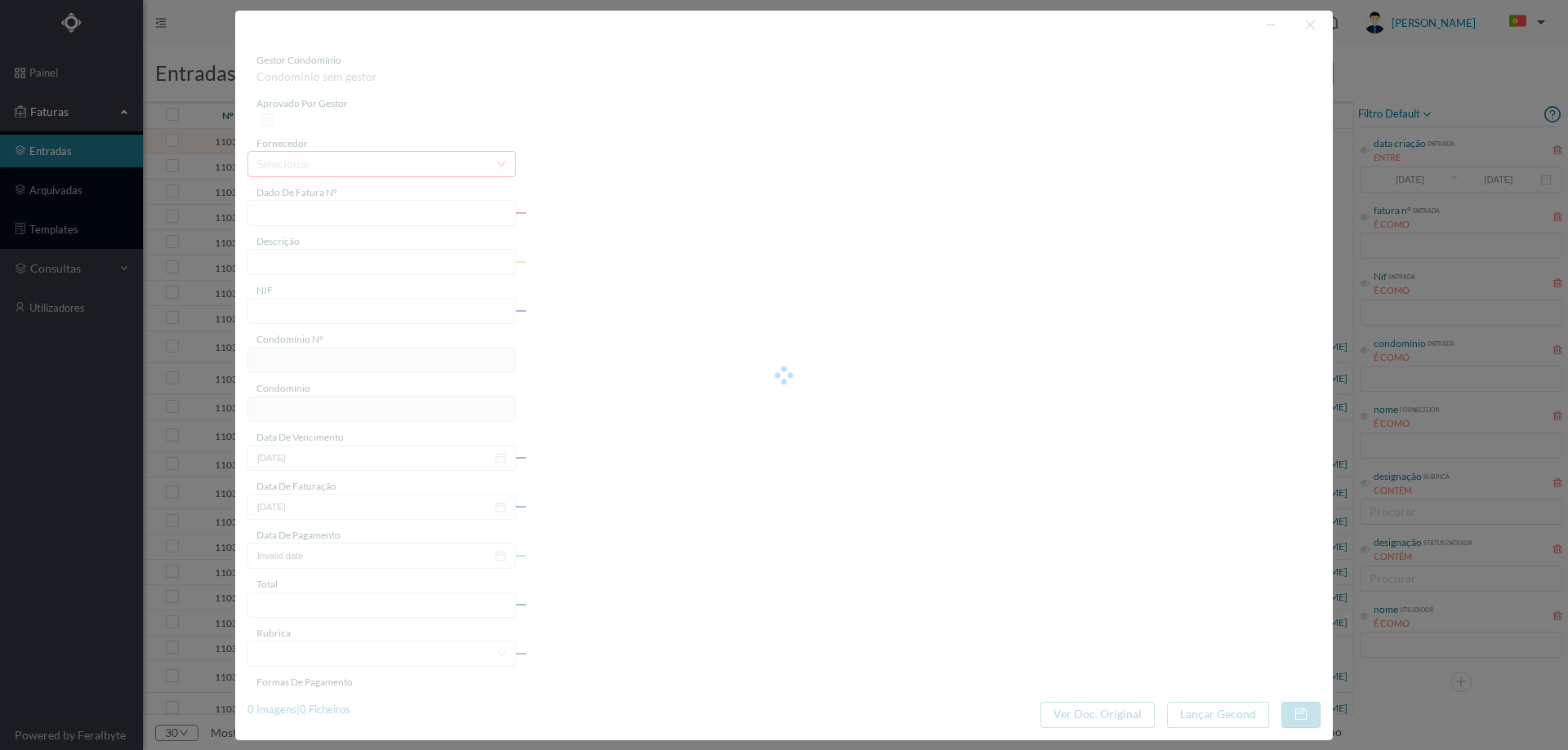
type input "RIO [DATE]"
type input "0"
type input "Invalid date"
type input "0.00"
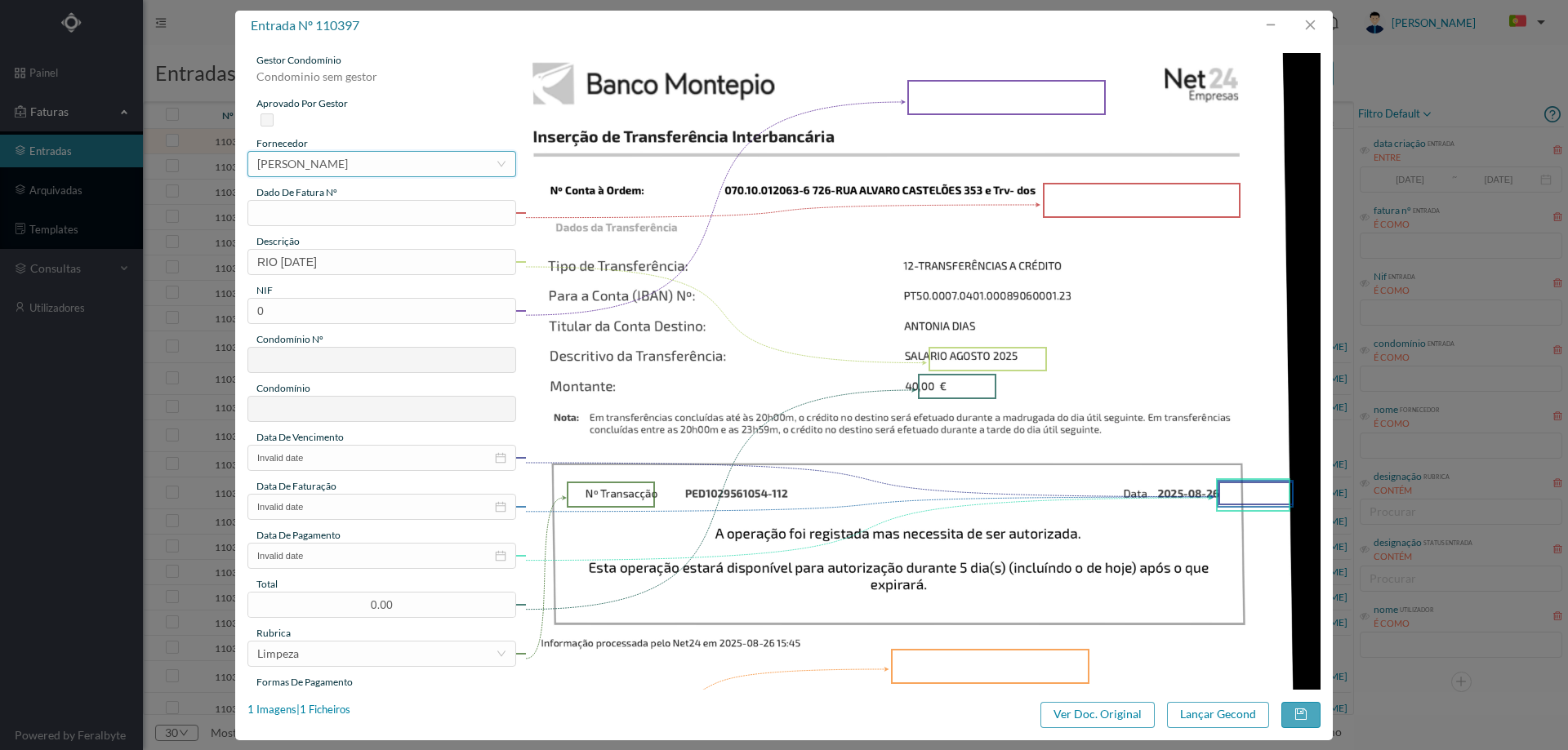
click at [348, 163] on div "[PERSON_NAME]" at bounding box center [303, 163] width 91 height 24
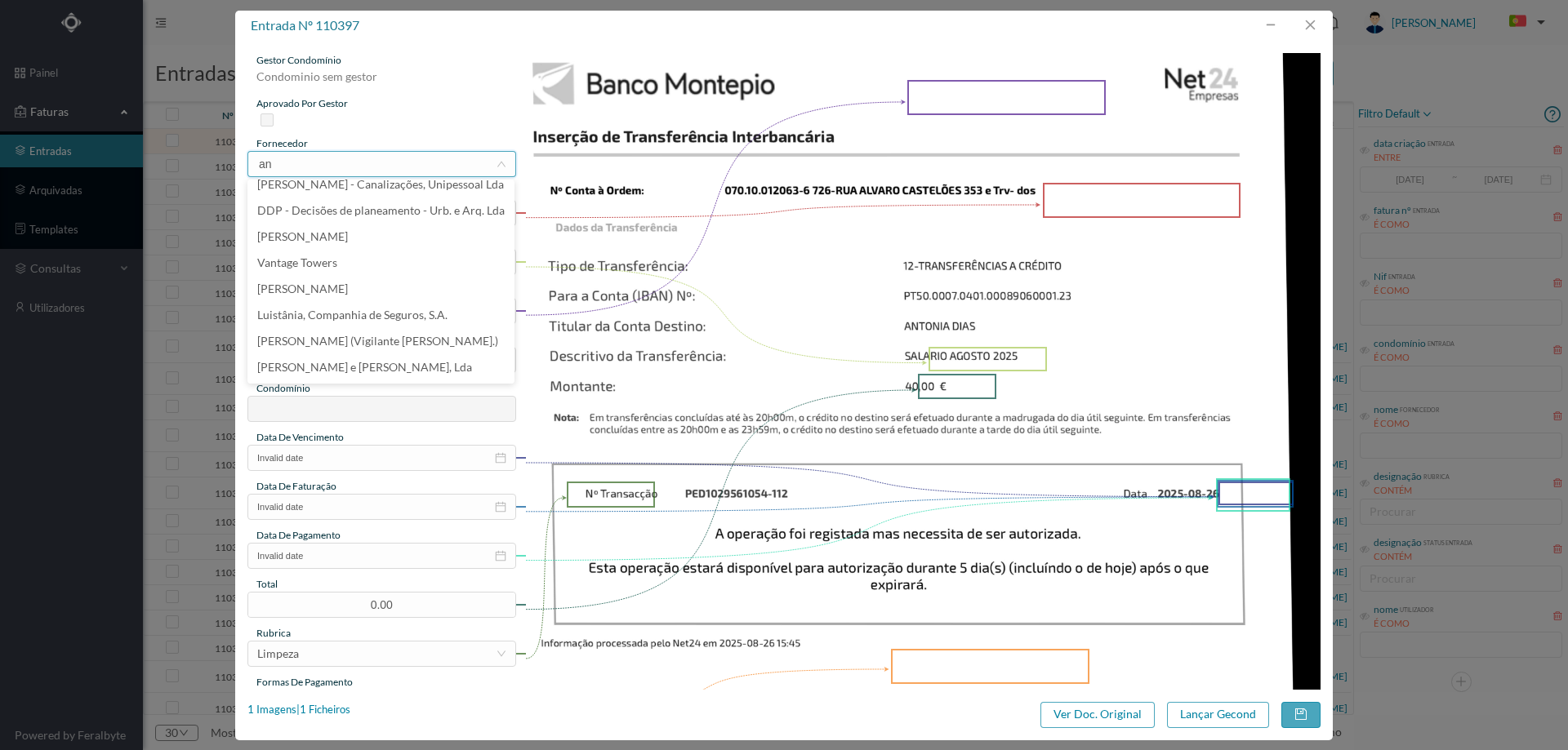
scroll to position [4, 0]
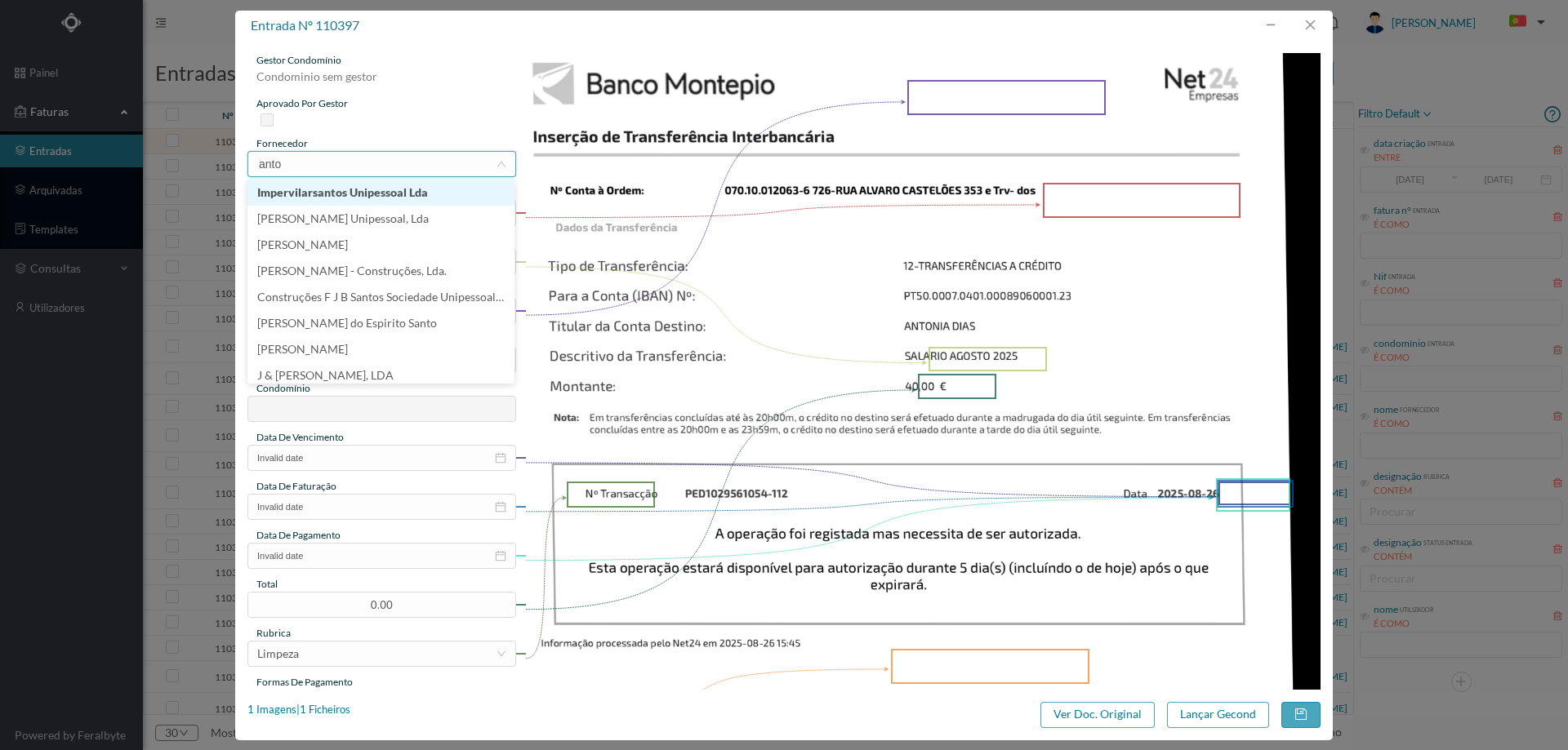
type input "ant"
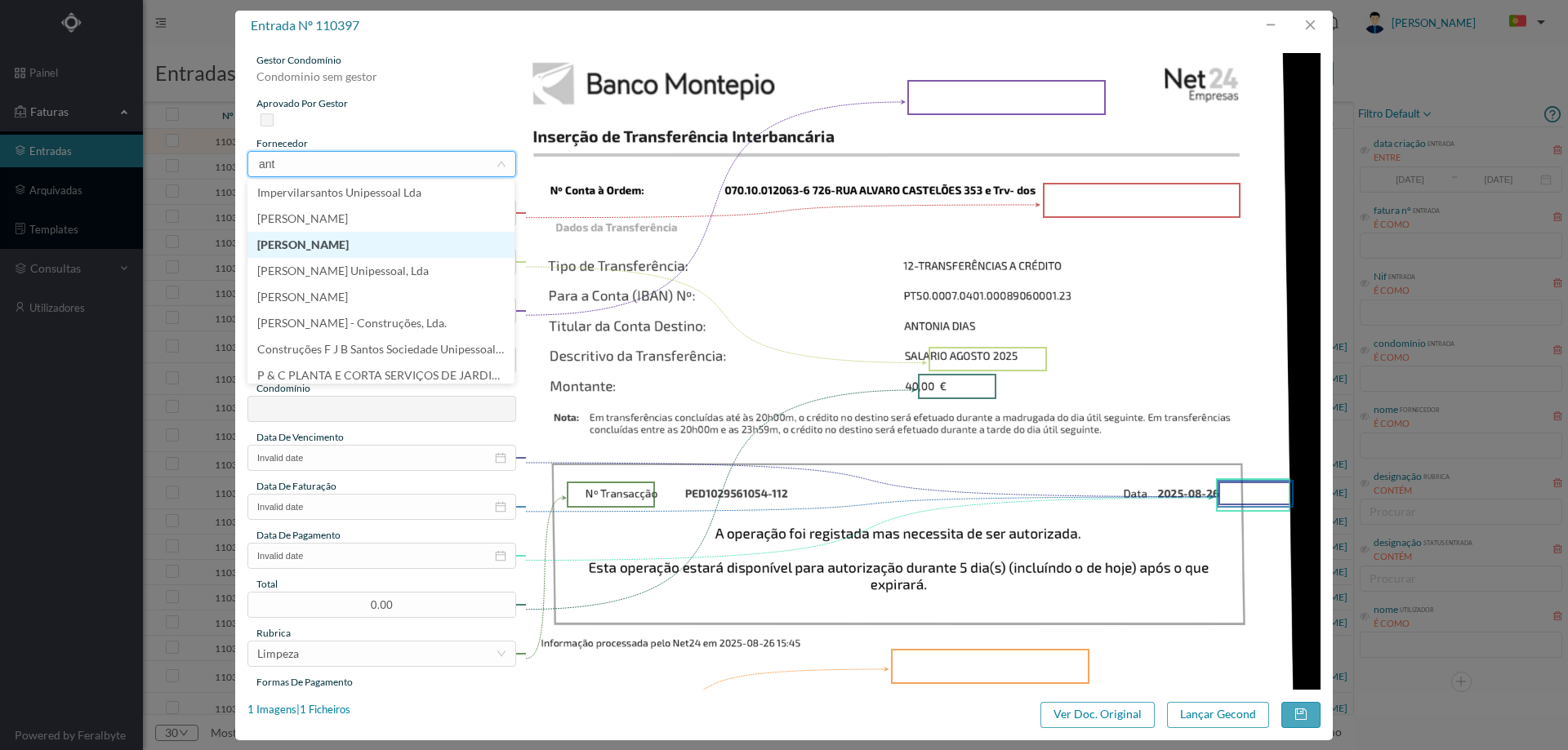
click at [333, 258] on li "[PERSON_NAME]" at bounding box center [381, 245] width 267 height 26
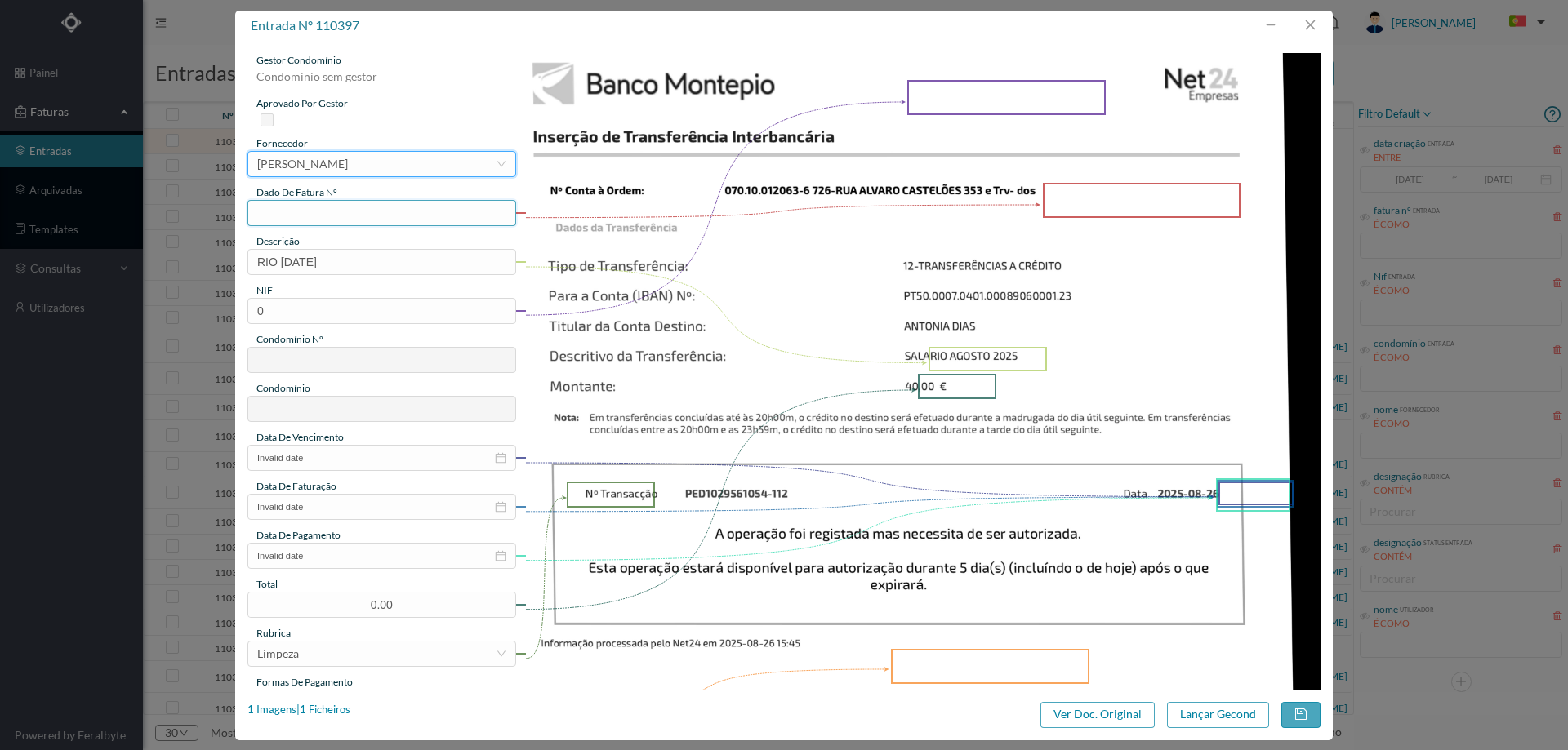
click at [326, 219] on input "text" at bounding box center [382, 213] width 268 height 26
type input "agosto/2025"
drag, startPoint x: 383, startPoint y: 268, endPoint x: 231, endPoint y: 267, distance: 152.0
click at [231, 267] on div "entrada nº 110397 gestor condomínio Condominio sem gestor aprovado por gestor f…" at bounding box center [784, 375] width 1568 height 750
click at [255, 261] on input "RIO [DATE]" at bounding box center [382, 262] width 268 height 26
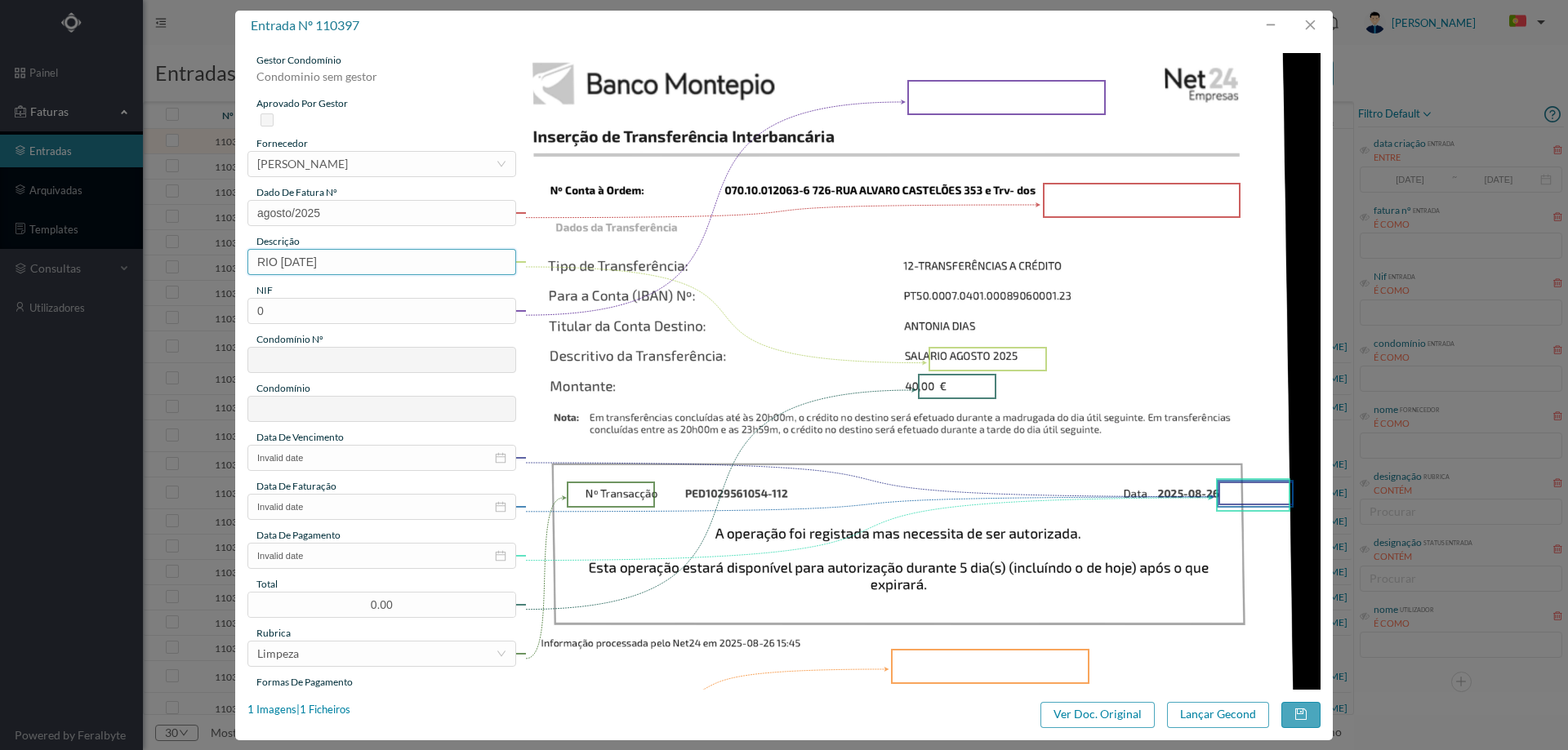
drag, startPoint x: 278, startPoint y: 262, endPoint x: 226, endPoint y: 260, distance: 52.0
click at [226, 260] on div "entrada nº 110397 gestor condomínio Condominio sem gestor aprovado por gestor f…" at bounding box center [784, 375] width 1568 height 750
type input "limpeza AGOSTO 2025"
click at [381, 321] on input "0" at bounding box center [382, 311] width 268 height 26
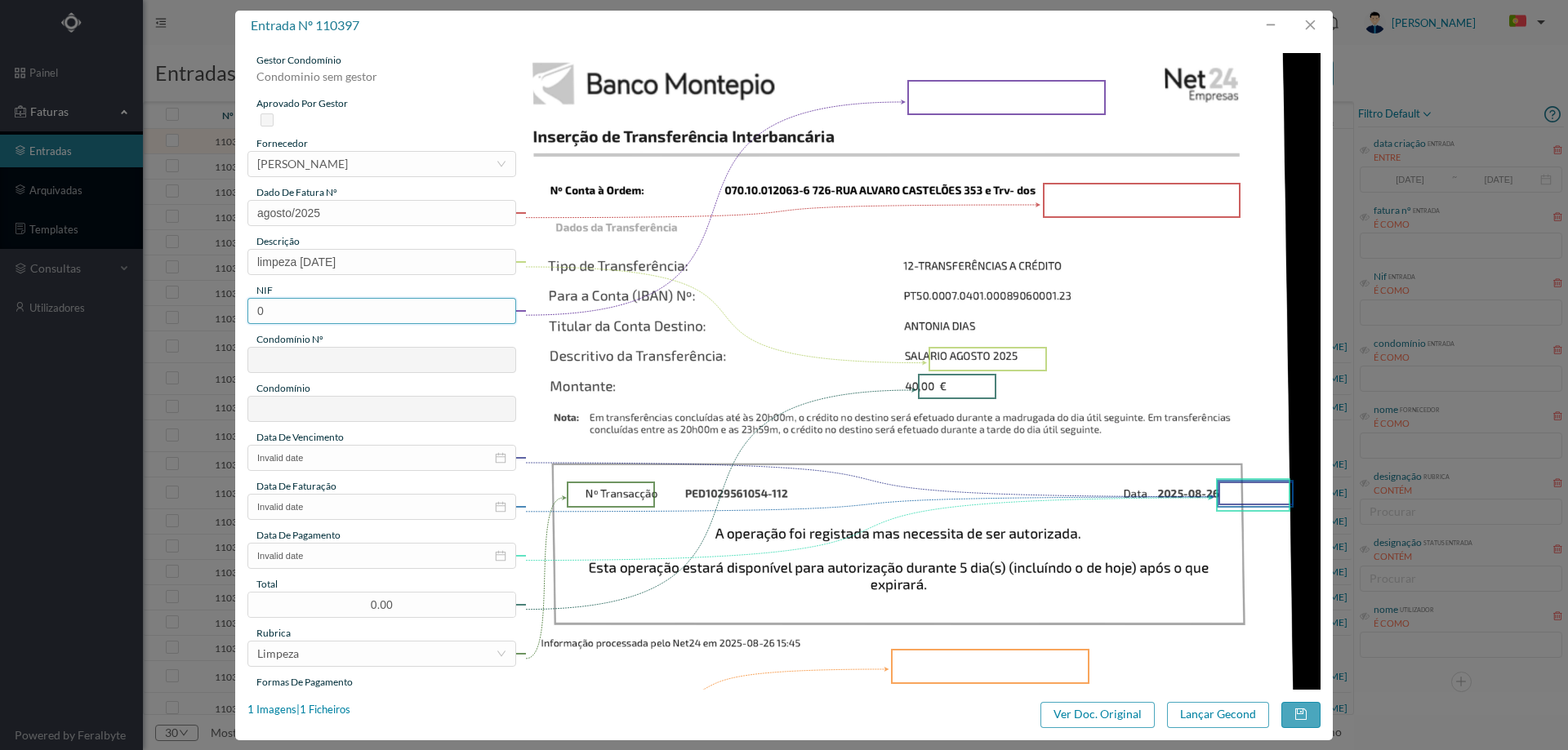
paste input "902169645"
type input "902169645"
type input "726"
type input "ED. RUA ALVARO CASTELÕES 353 e Trv- dos LOUREIROS 2"
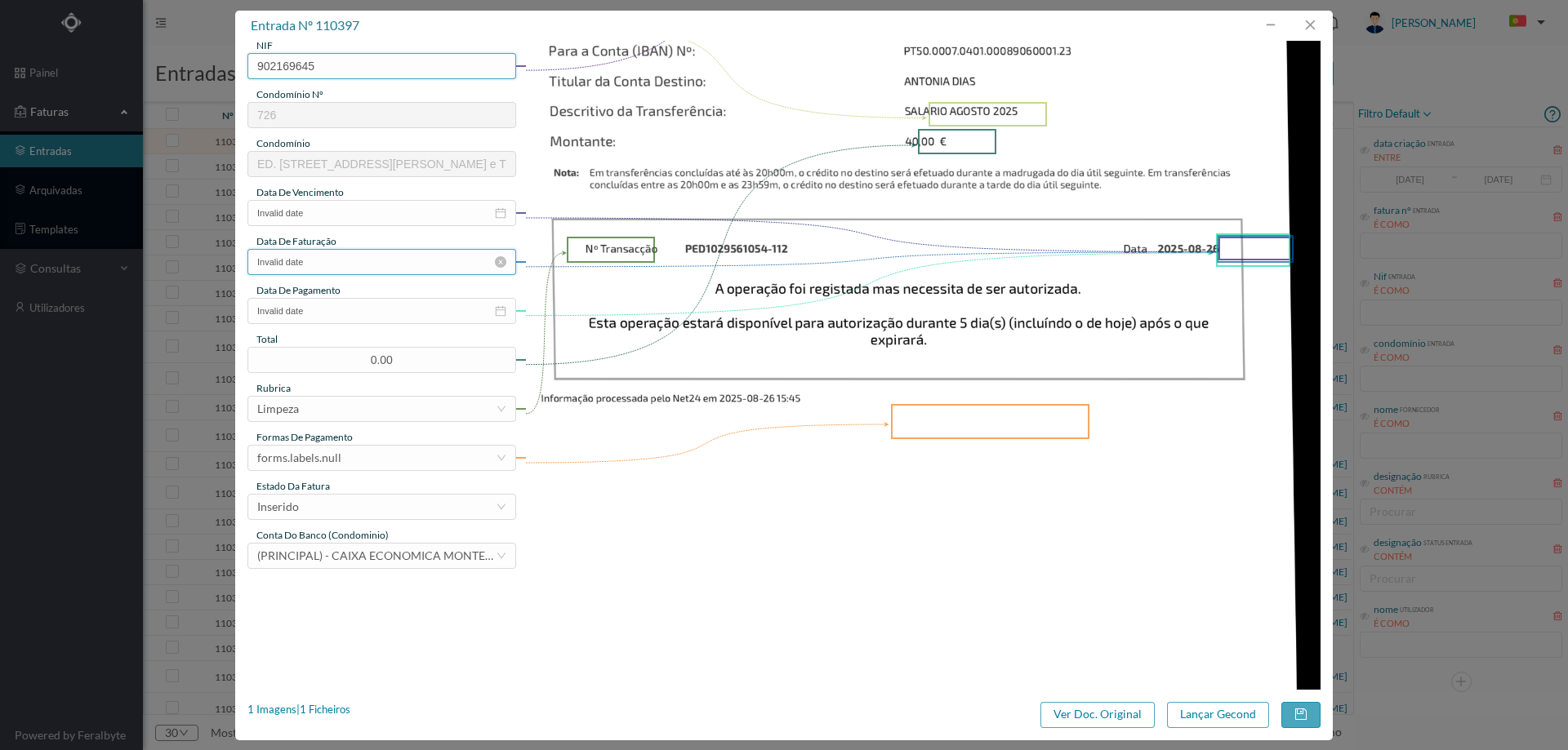
type input "902169645"
click at [350, 251] on input "Invalid date" at bounding box center [382, 262] width 268 height 26
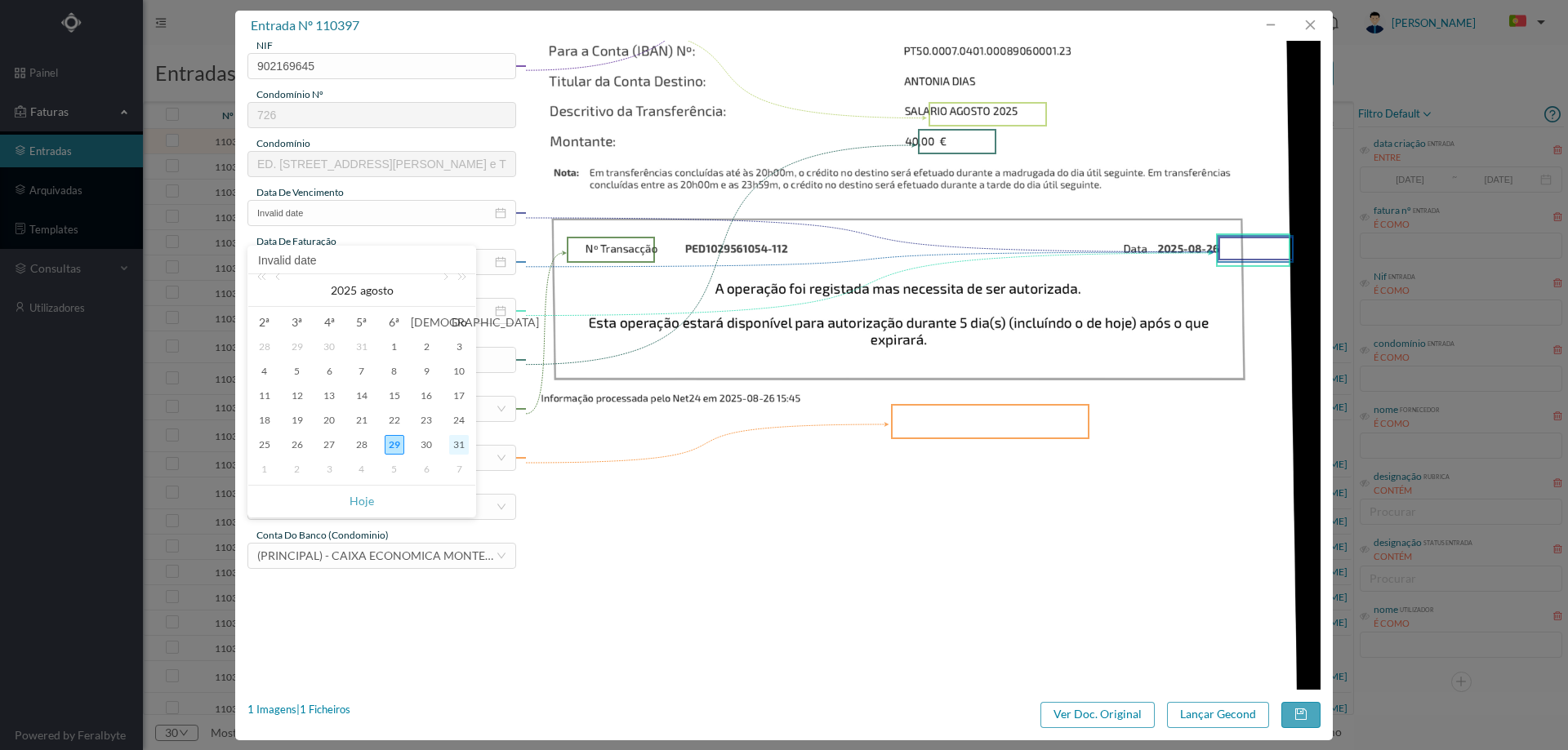
click at [459, 443] on div "31" at bounding box center [459, 445] width 20 height 20
type input "[DATE]"
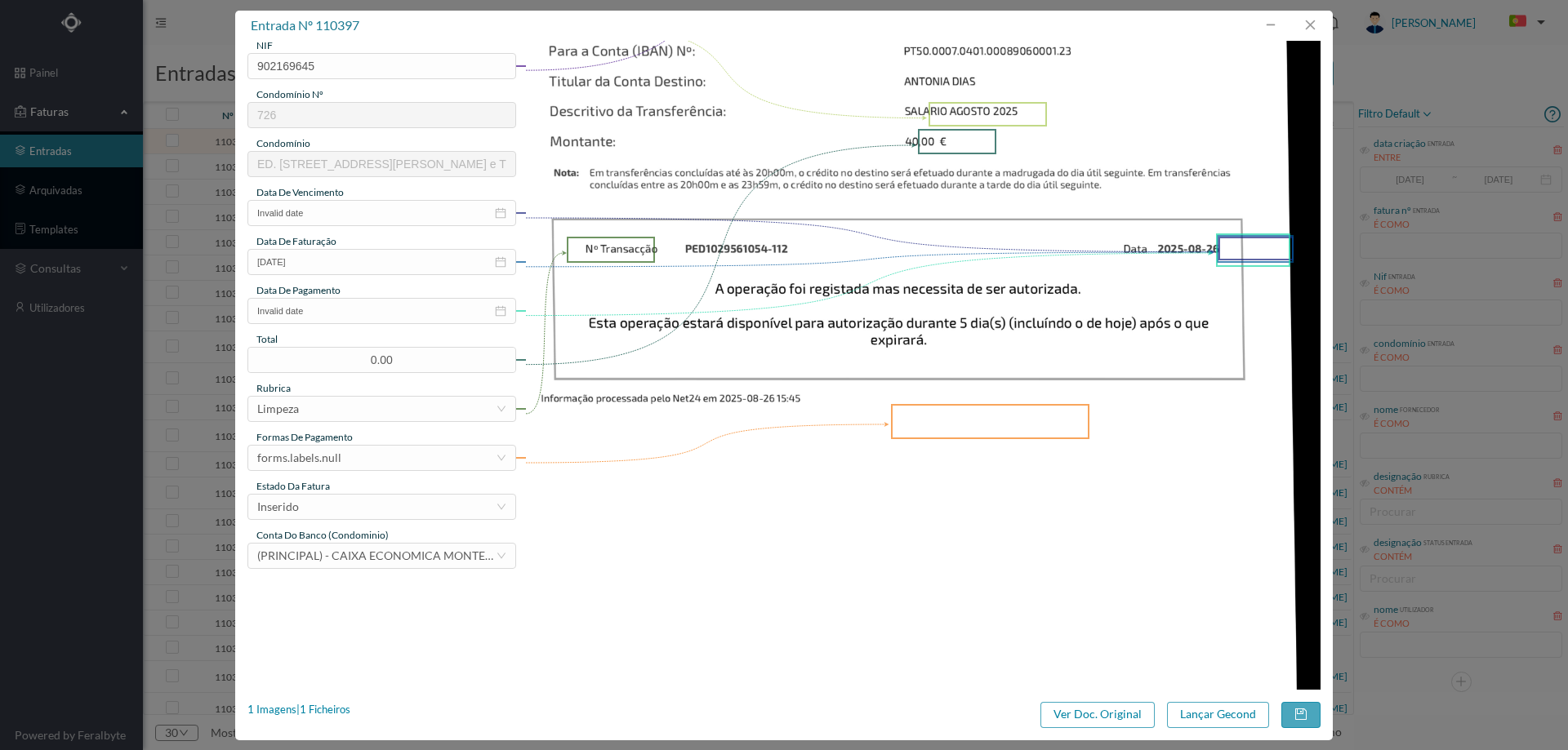
click at [436, 226] on div "gestor condomínio Beatriz Pinheiro aprovado por gestor fornecedor selecionar An…" at bounding box center [382, 188] width 268 height 761
click at [436, 214] on input "Invalid date" at bounding box center [382, 213] width 268 height 26
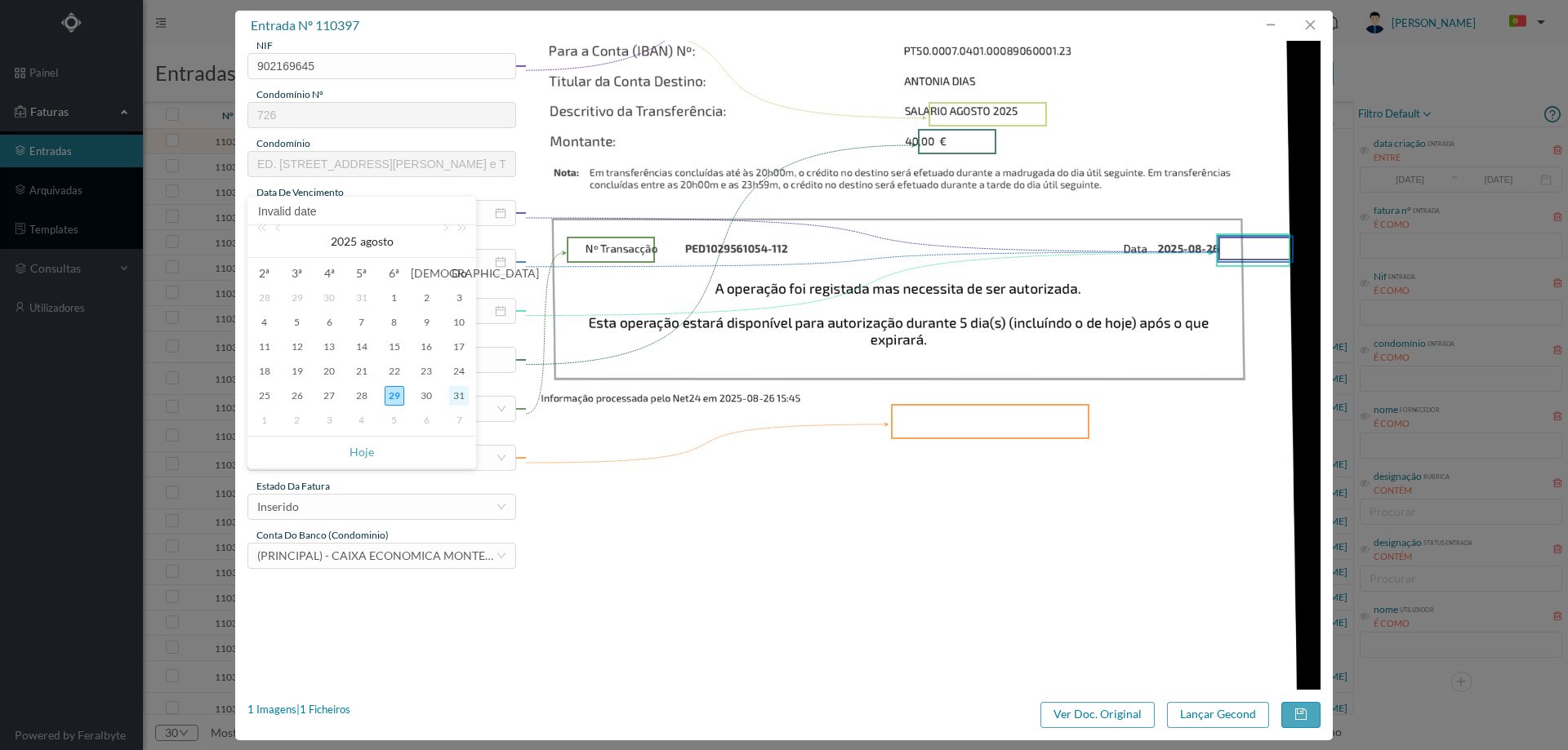
click at [459, 393] on div "31" at bounding box center [459, 396] width 20 height 20
type input "[DATE]"
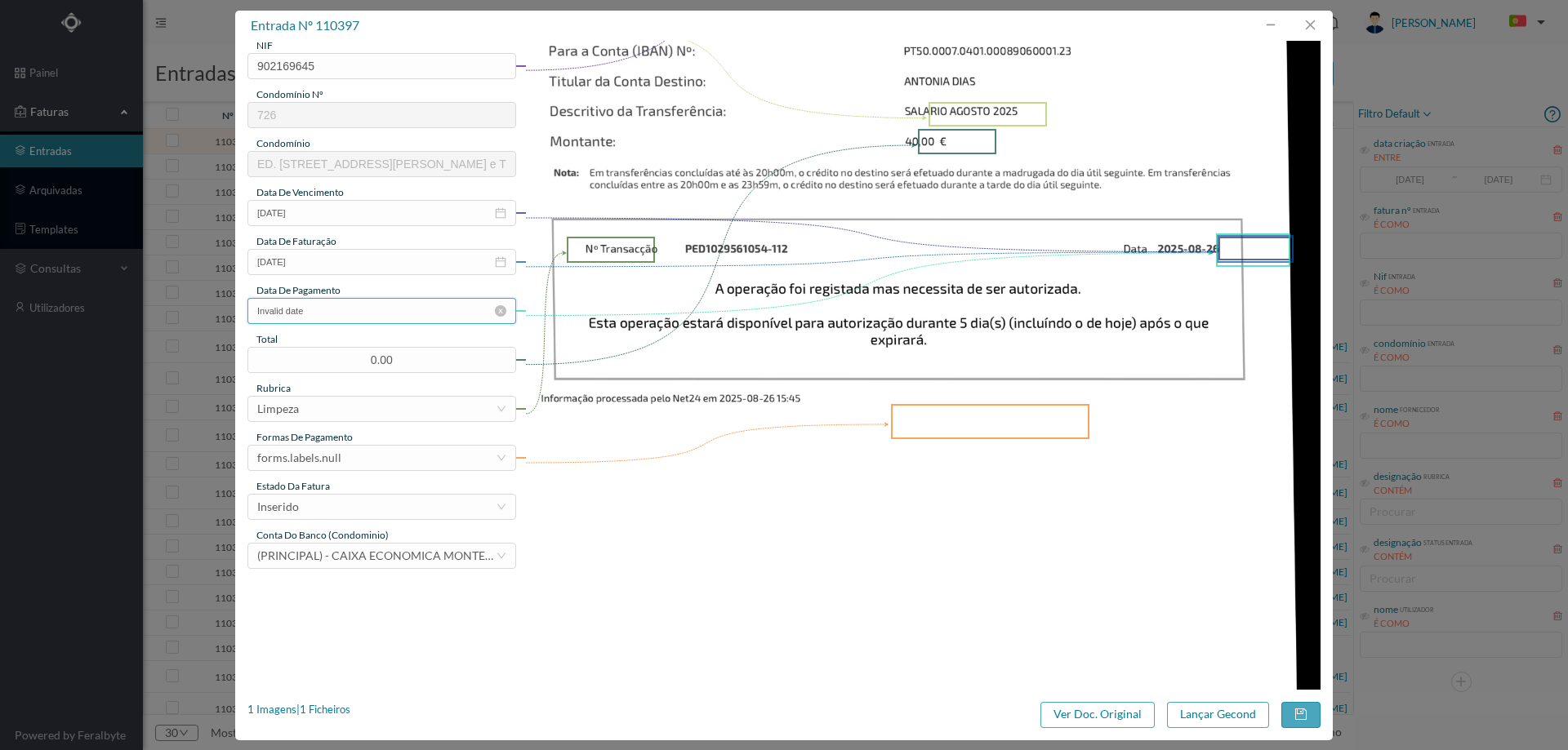
click at [365, 303] on input "Invalid date" at bounding box center [382, 311] width 268 height 26
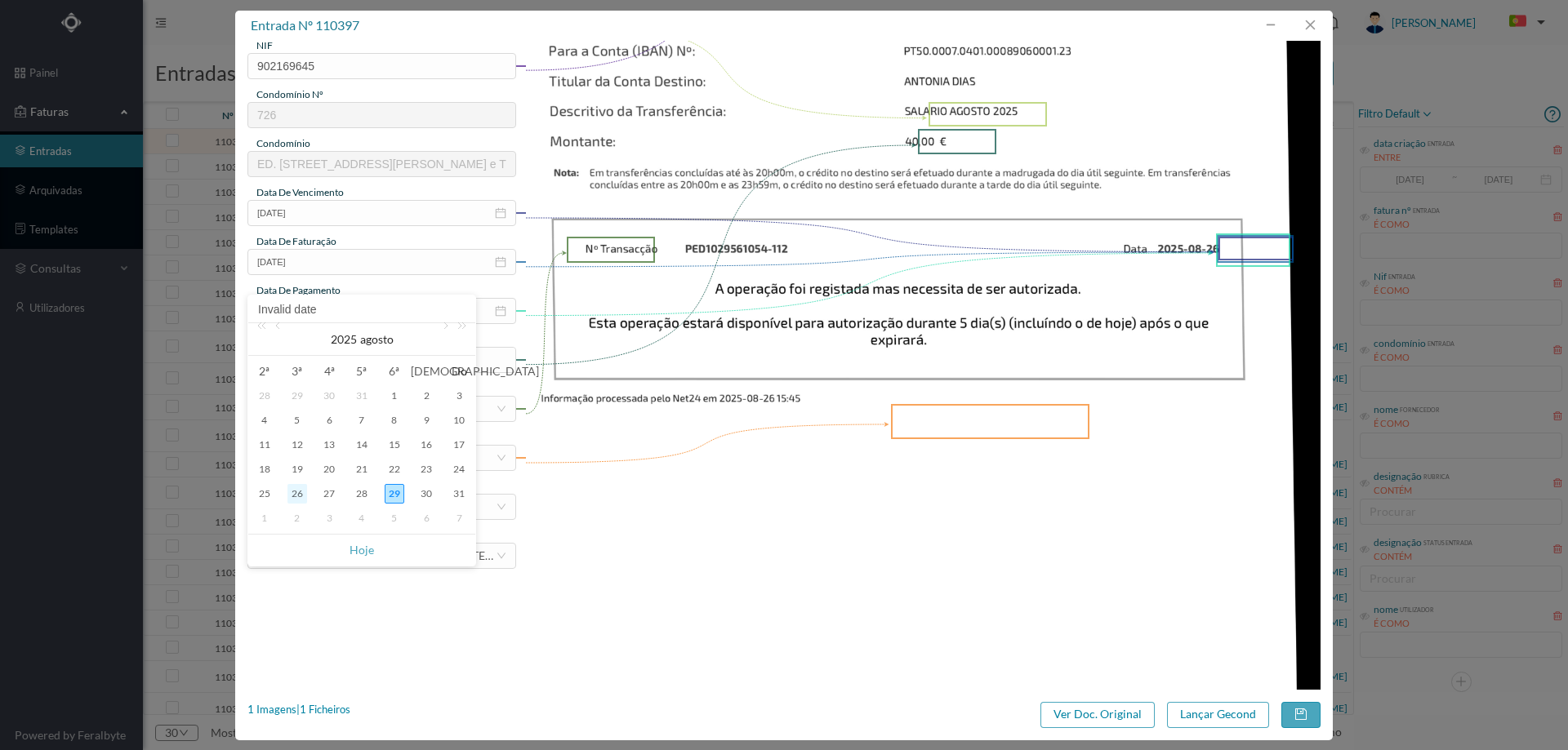
click at [302, 494] on div "26" at bounding box center [297, 494] width 20 height 20
type input "[DATE]"
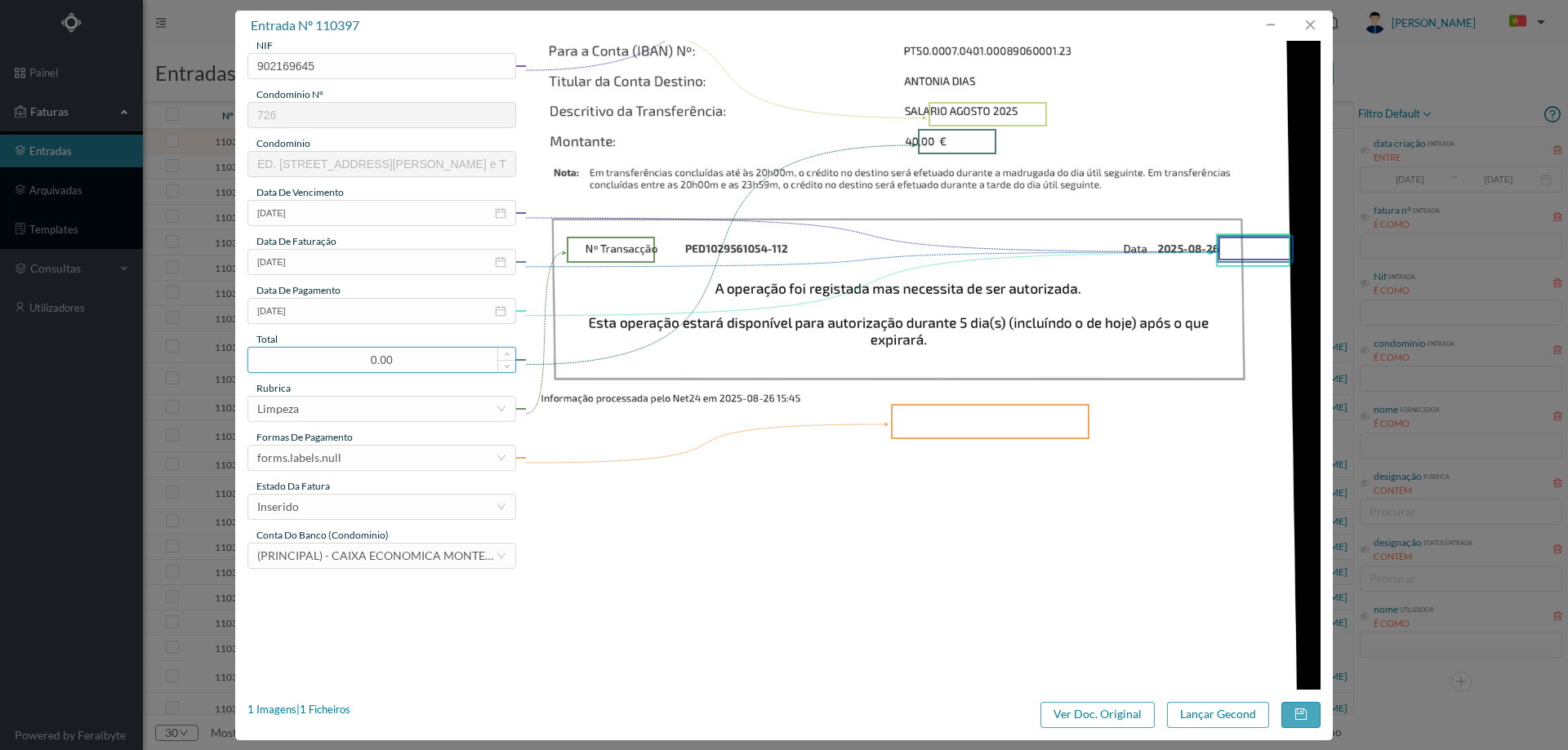
click at [345, 360] on input "0.00" at bounding box center [382, 360] width 267 height 24
click at [402, 361] on input "000." at bounding box center [382, 360] width 267 height 24
click at [400, 361] on input "000." at bounding box center [382, 360] width 267 height 24
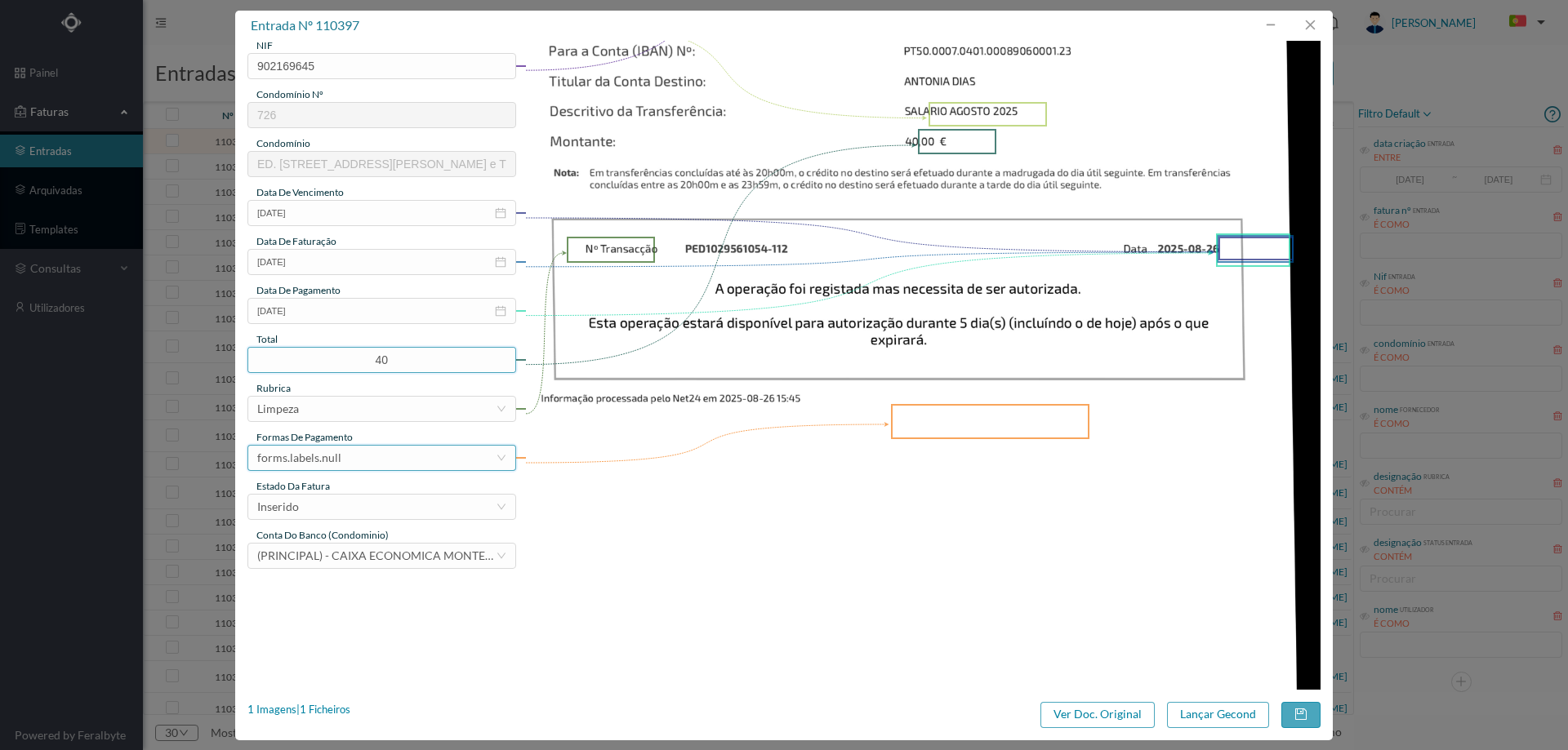
type input "40.00"
click at [352, 450] on div "forms.labels.null" at bounding box center [376, 458] width 239 height 24
click at [340, 546] on li "transferência bancária" at bounding box center [381, 541] width 267 height 26
click at [338, 507] on div "Inserido" at bounding box center [376, 507] width 239 height 24
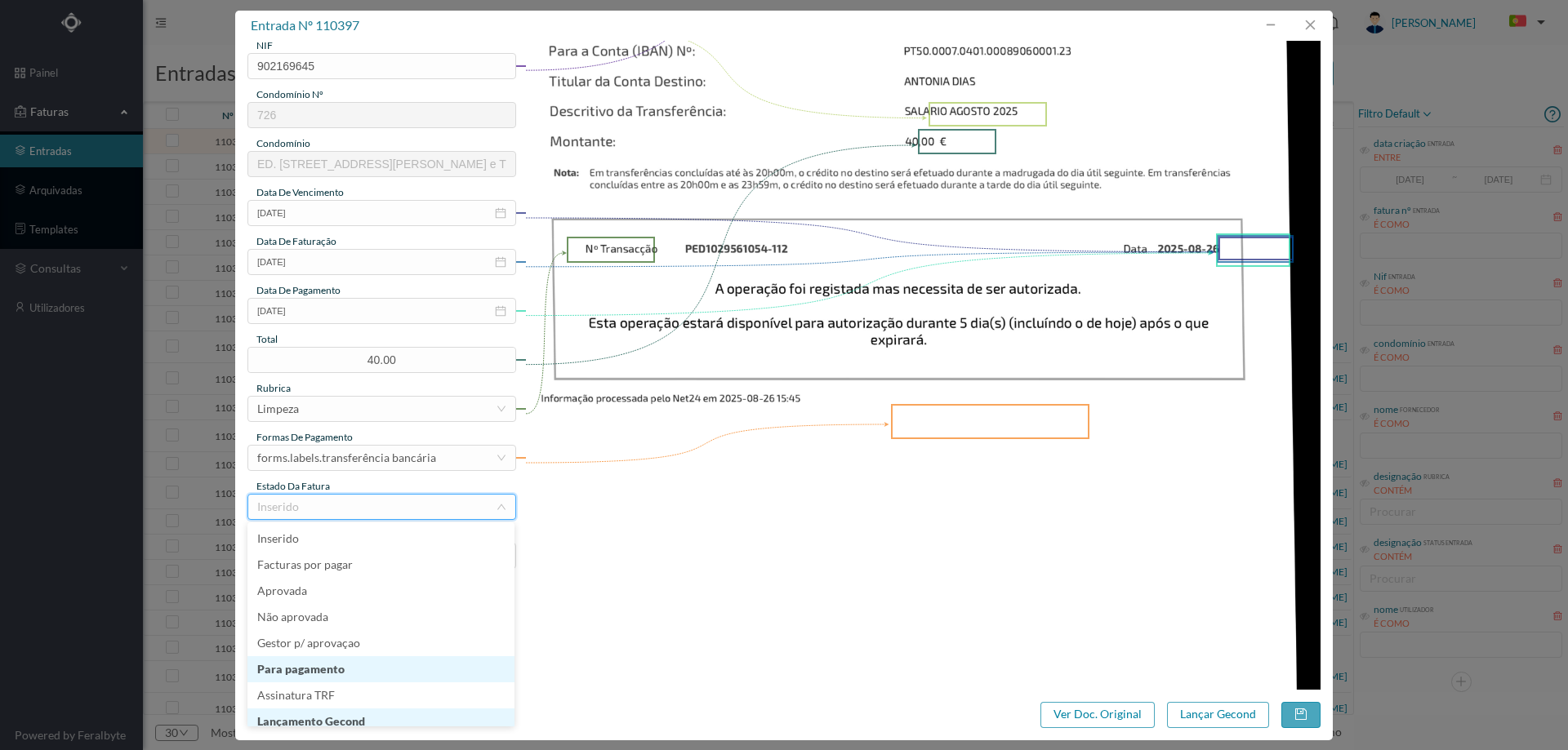
scroll to position [8, 0]
drag, startPoint x: 355, startPoint y: 716, endPoint x: 414, endPoint y: 716, distance: 59.0
click at [356, 716] on li "Lançamento Gecond" at bounding box center [381, 714] width 267 height 26
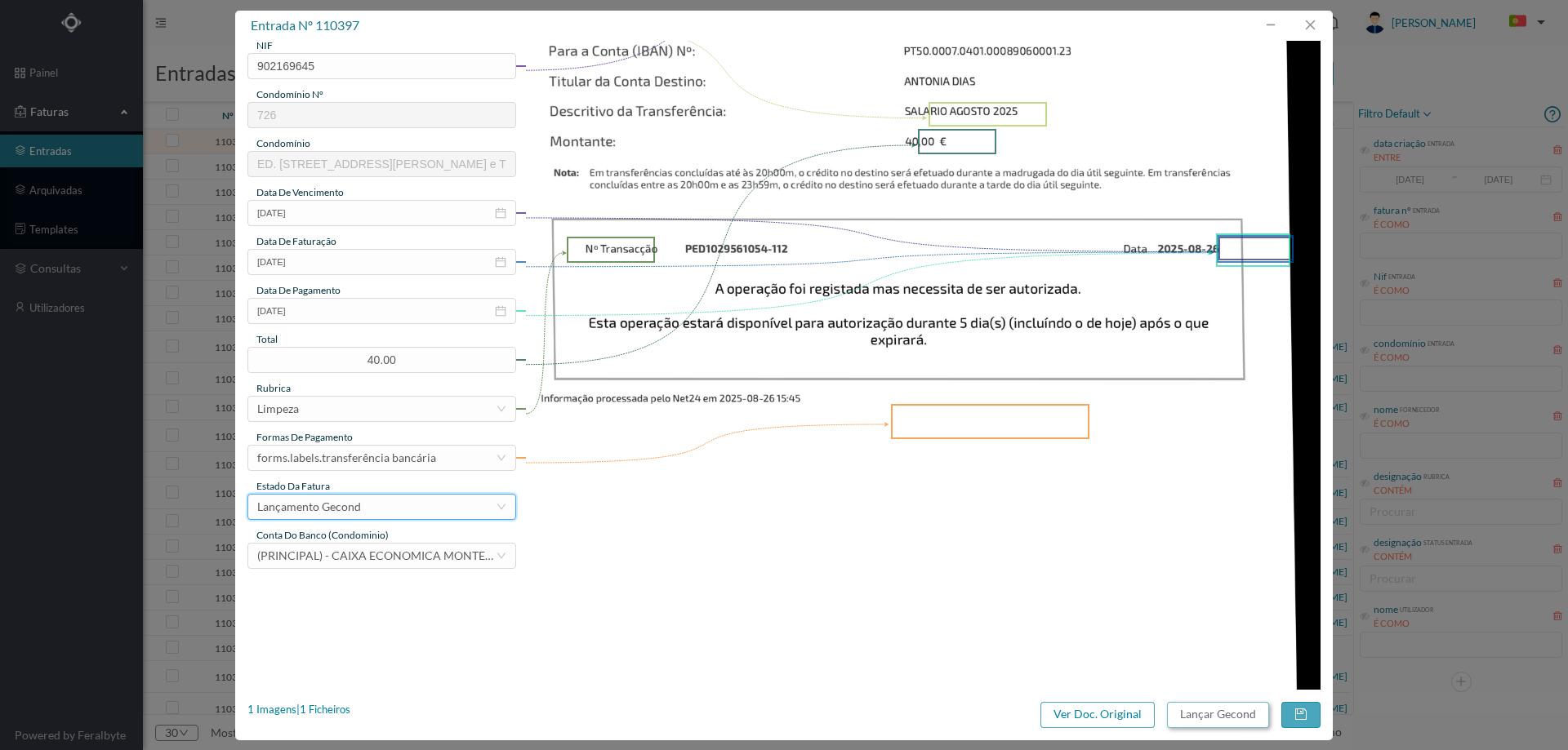
click at [1254, 716] on button "Lançar Gecond" at bounding box center [1218, 715] width 102 height 26
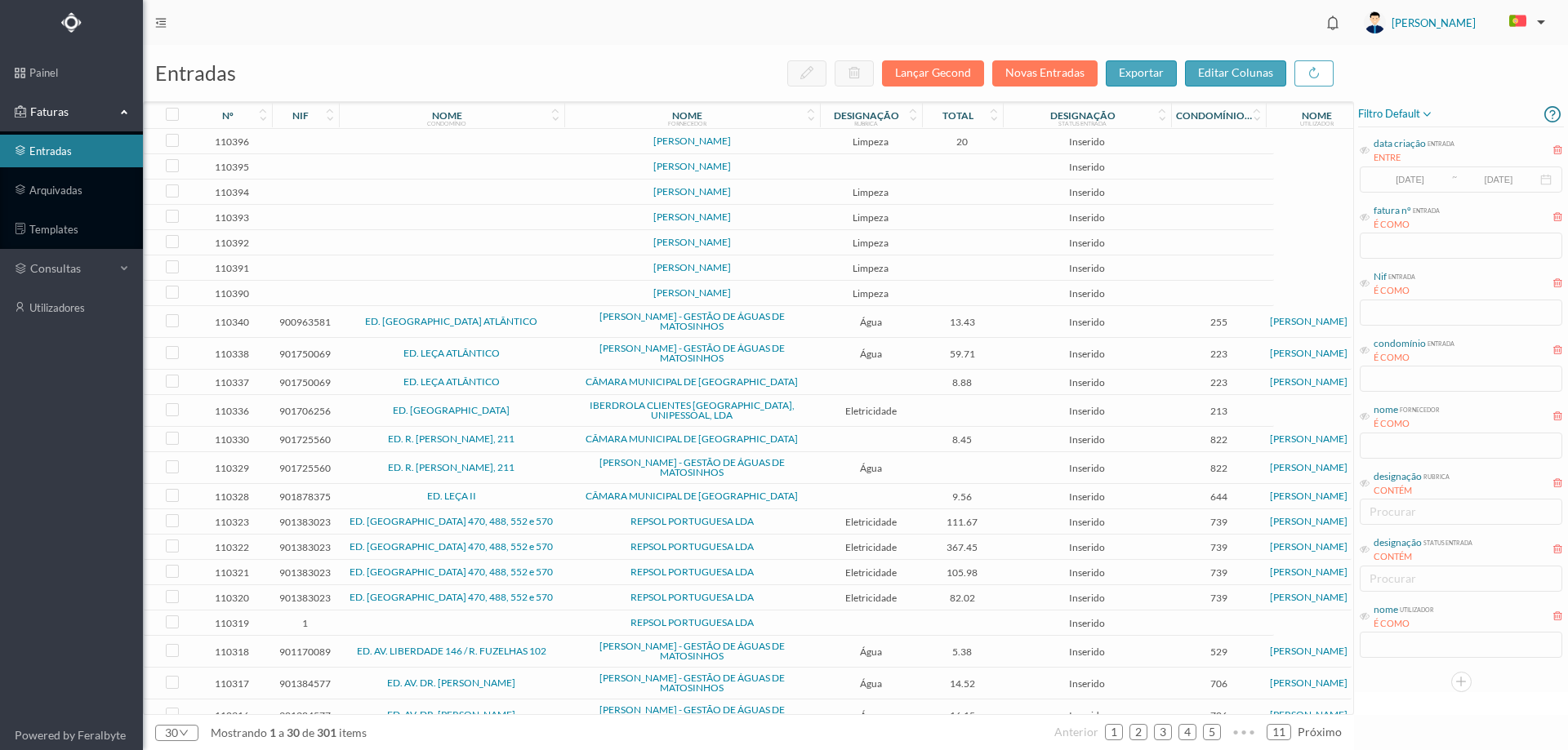
click at [998, 143] on span "20" at bounding box center [962, 141] width 73 height 13
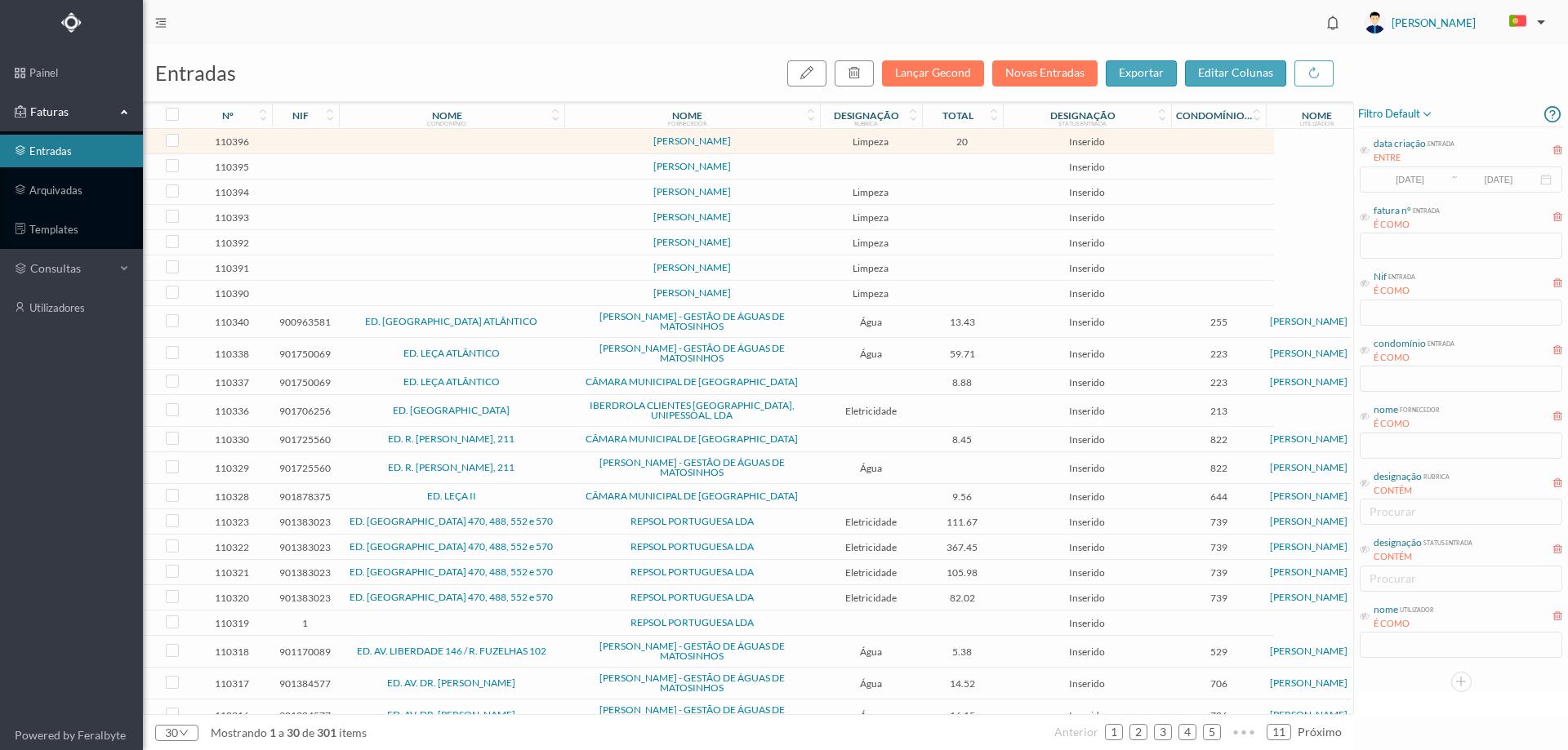
click at [998, 143] on span "20" at bounding box center [962, 141] width 73 height 13
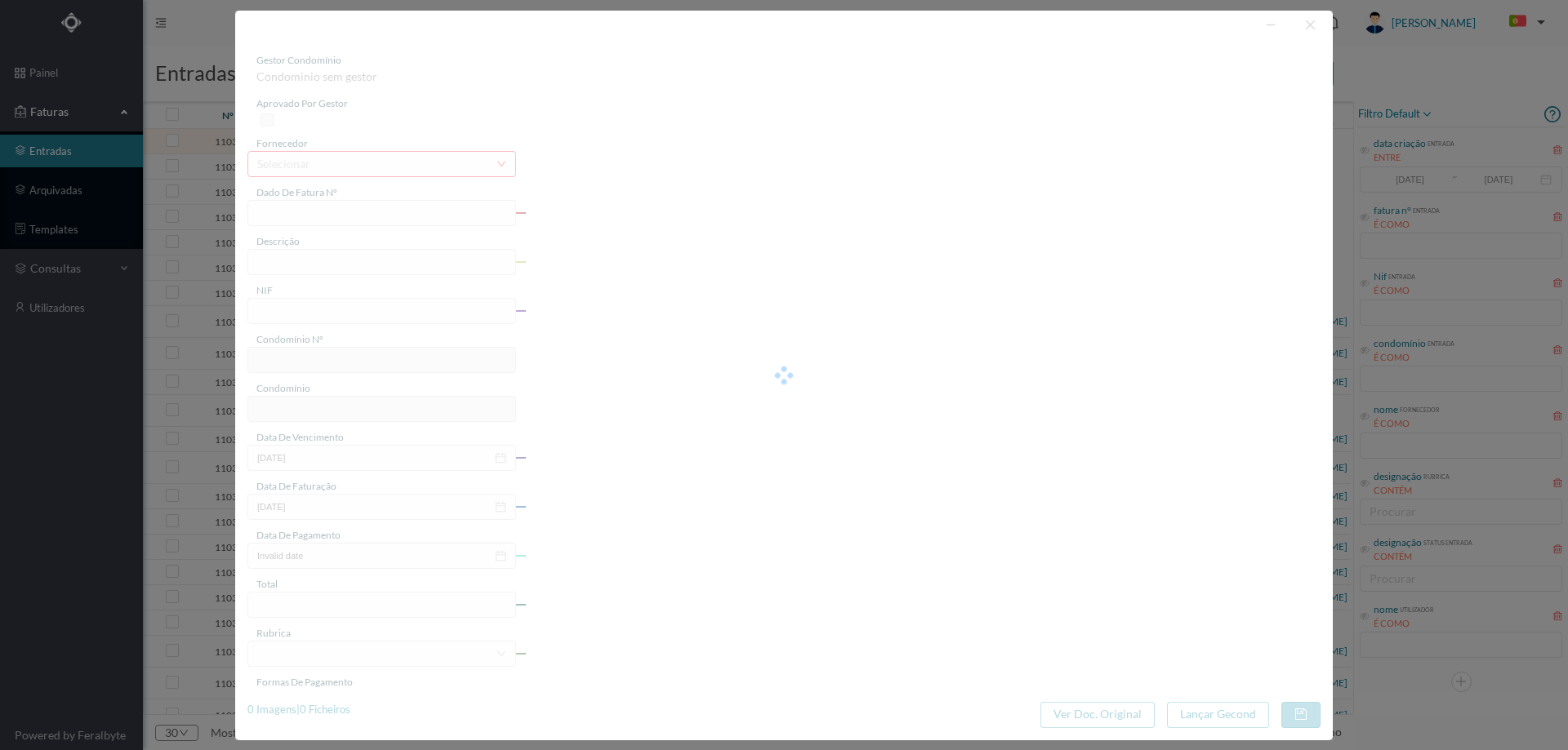
type input "ARIO AGOSTO 2025"
type input "0"
type input "Invalid date"
type input "20.00"
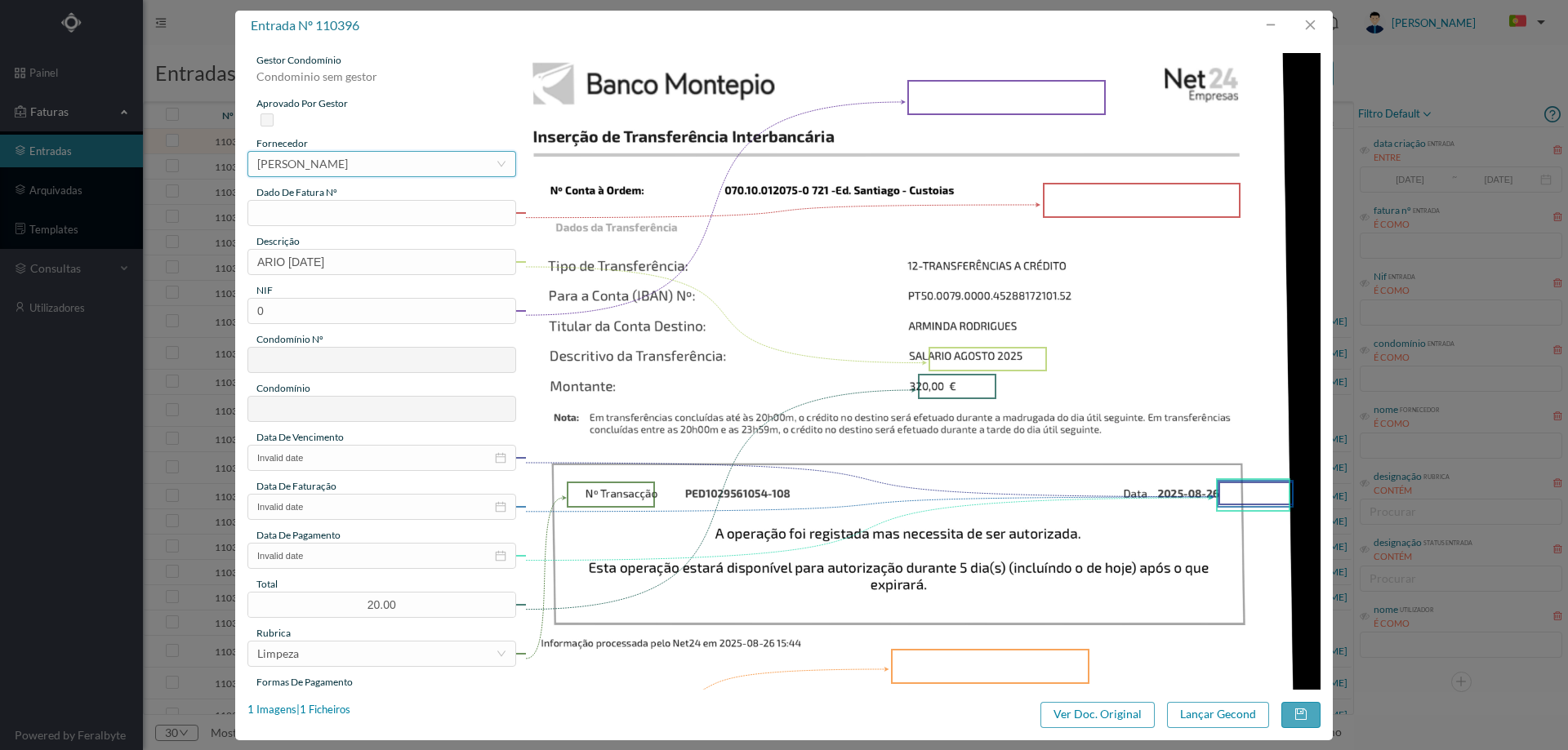
click at [348, 161] on div "[PERSON_NAME]" at bounding box center [303, 163] width 91 height 24
type input "arminda"
click at [453, 215] on input "text" at bounding box center [382, 213] width 268 height 26
type input "agosto/2025"
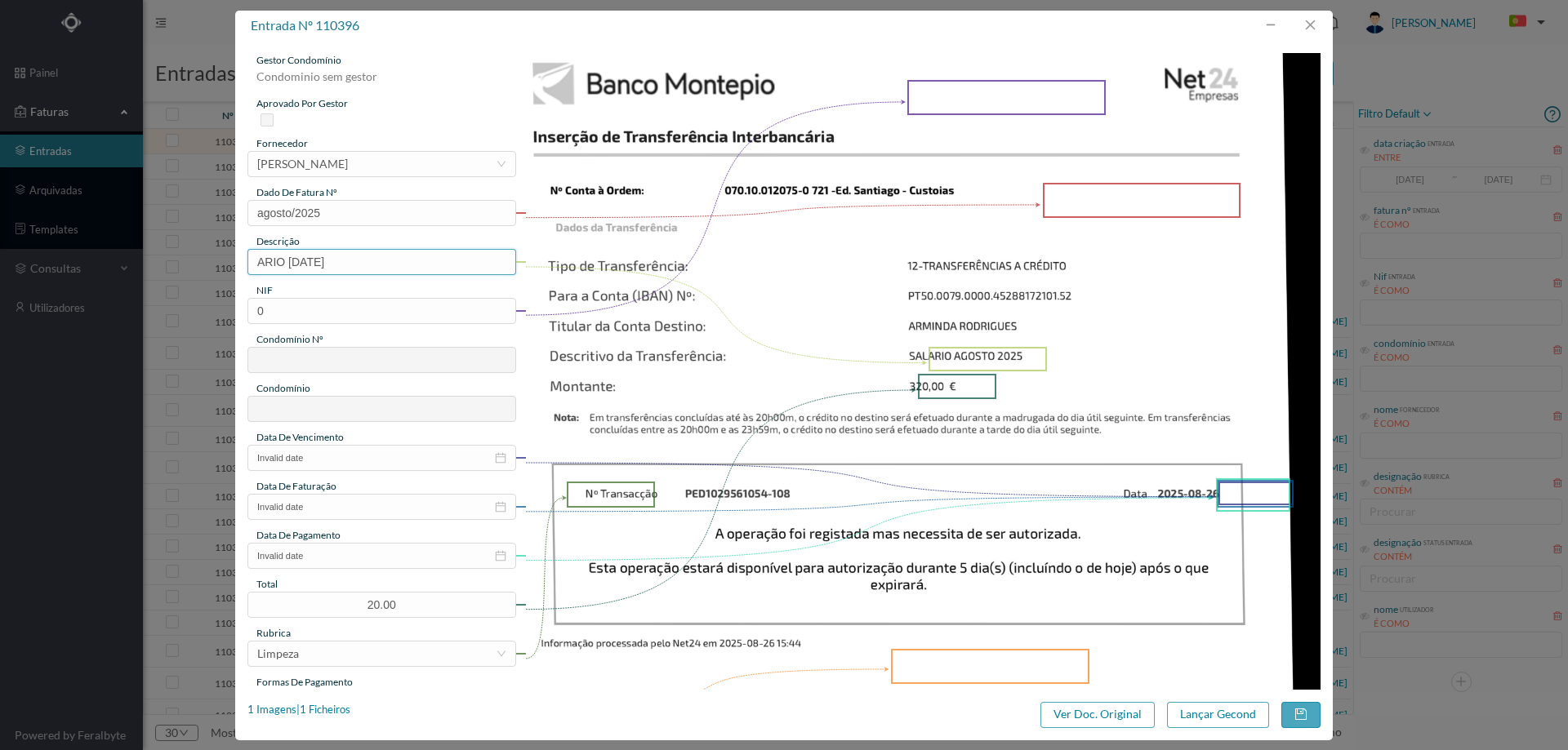
drag, startPoint x: 289, startPoint y: 258, endPoint x: 248, endPoint y: 259, distance: 41.0
click at [248, 259] on input "ARIO AGOSTO 2025" at bounding box center [382, 262] width 268 height 26
type input "LIMPEZA [DATE]"
click at [934, 472] on img at bounding box center [923, 617] width 796 height 1126
click at [420, 314] on input "0" at bounding box center [382, 311] width 268 height 26
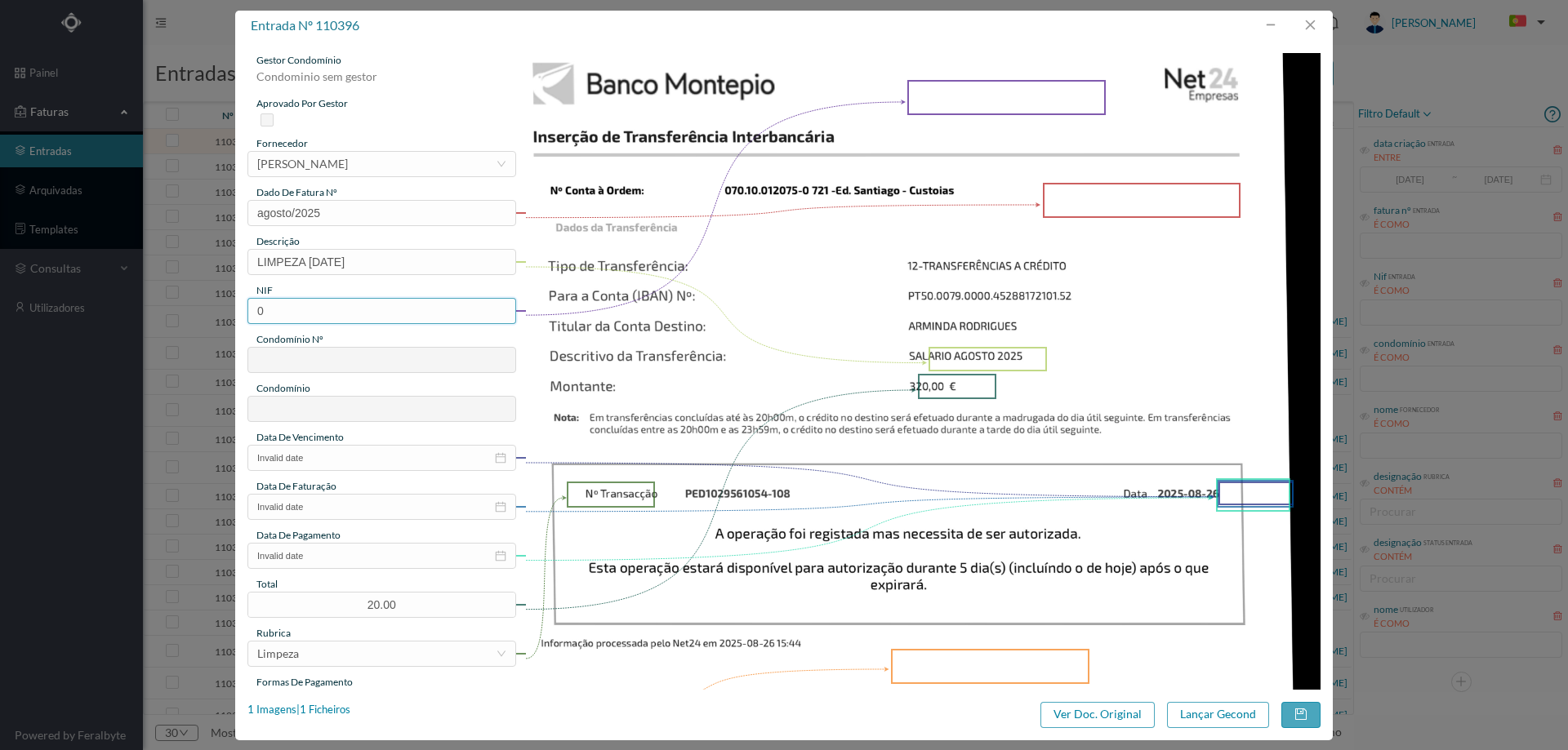
click at [420, 314] on input "0" at bounding box center [382, 311] width 268 height 26
paste input "900580208"
type input "900580208"
type input "721"
type input "Ed. Santiago - Custoias"
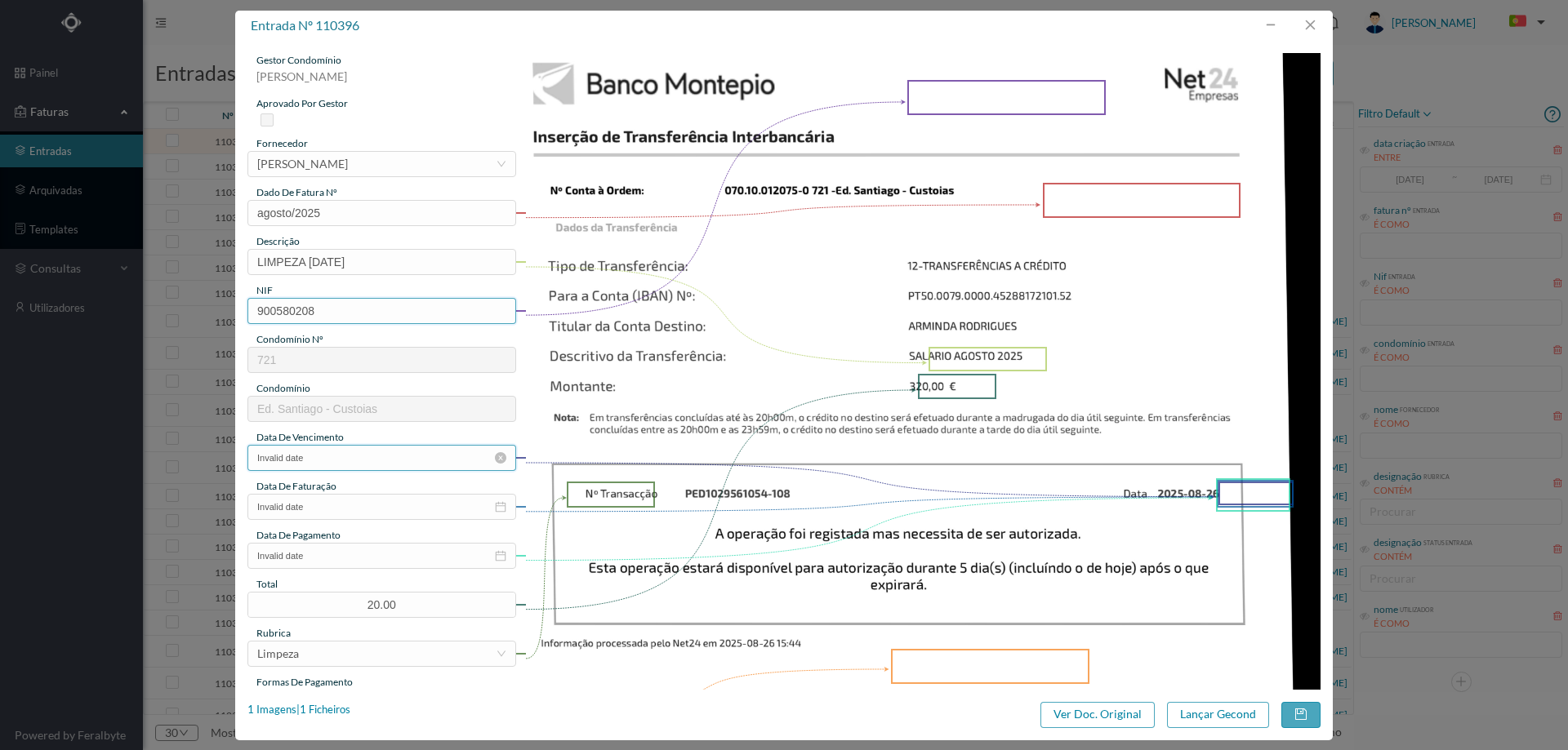
type input "900580208"
click at [346, 447] on input "Invalid date" at bounding box center [382, 458] width 268 height 26
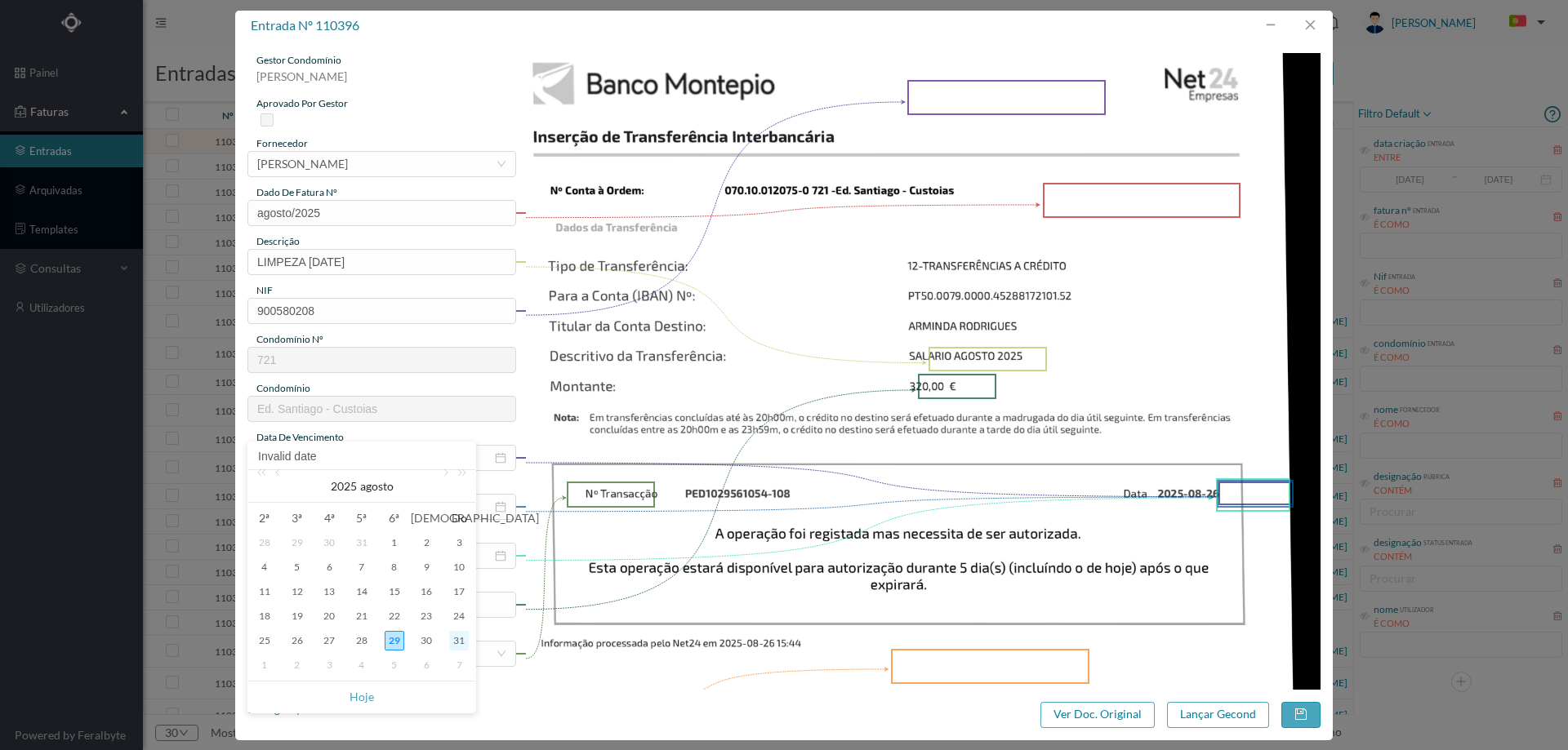
click at [464, 633] on div "31" at bounding box center [459, 641] width 20 height 20
type input "[DATE]"
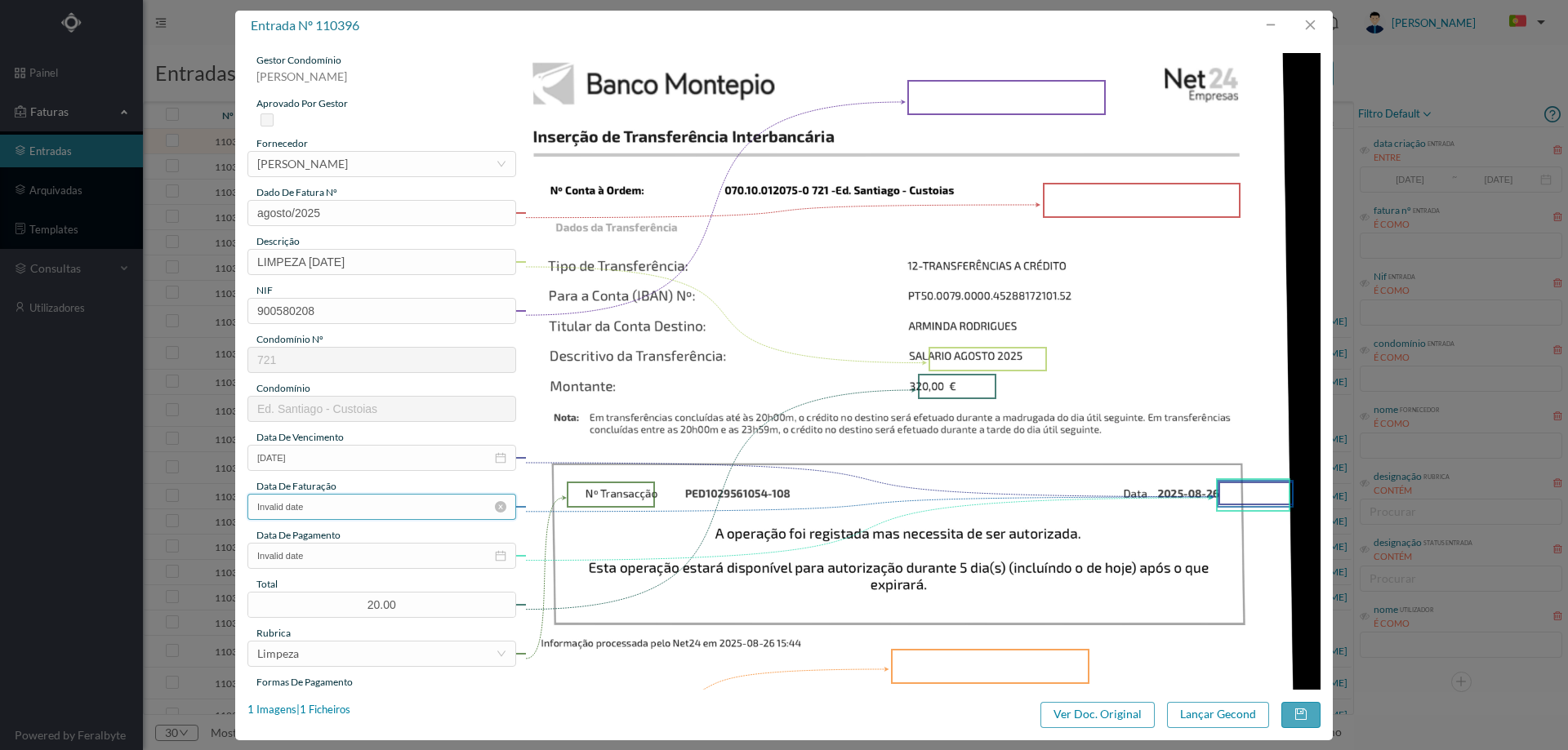
click at [355, 504] on input "Invalid date" at bounding box center [382, 507] width 268 height 26
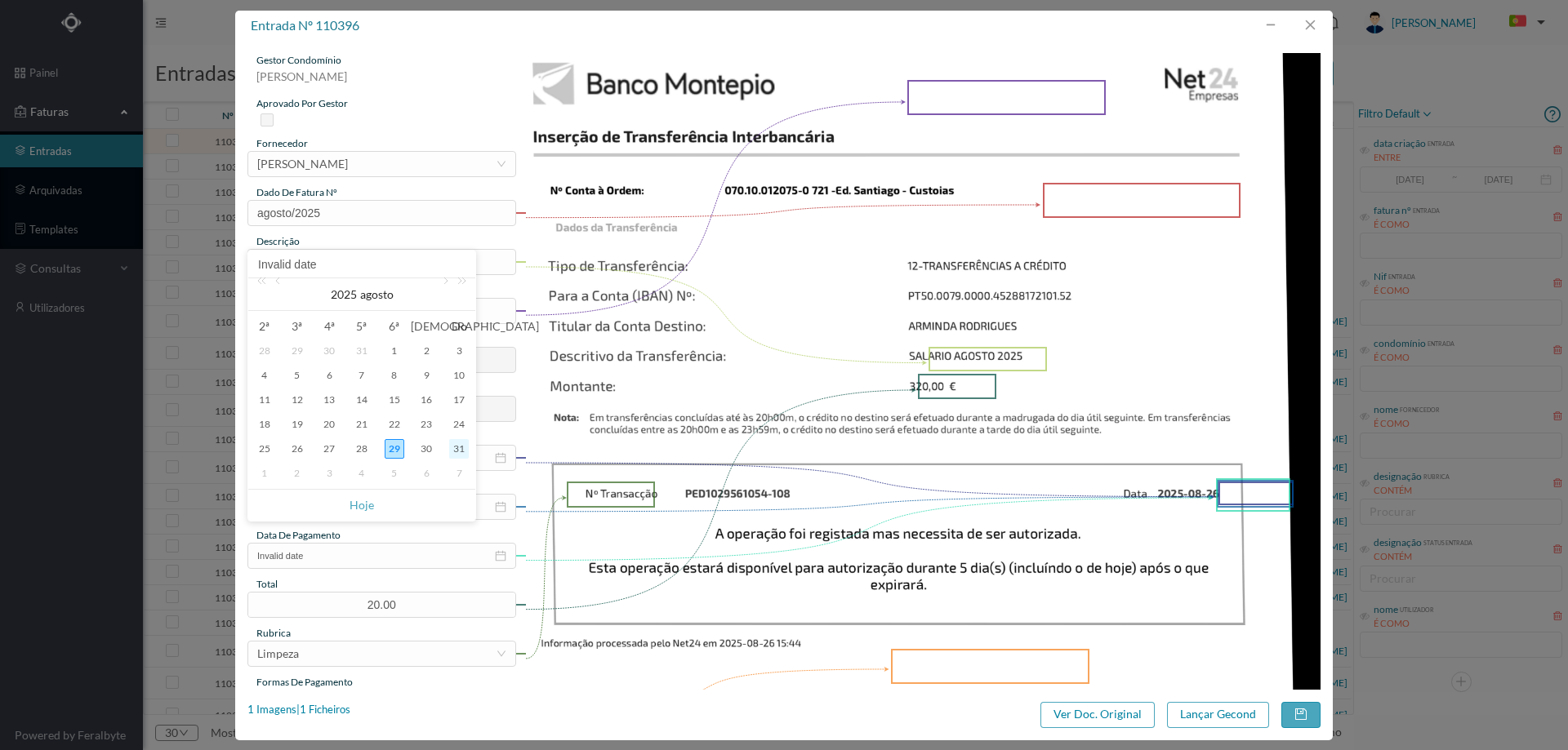
click at [463, 443] on div "31" at bounding box center [459, 449] width 20 height 20
type input "[DATE]"
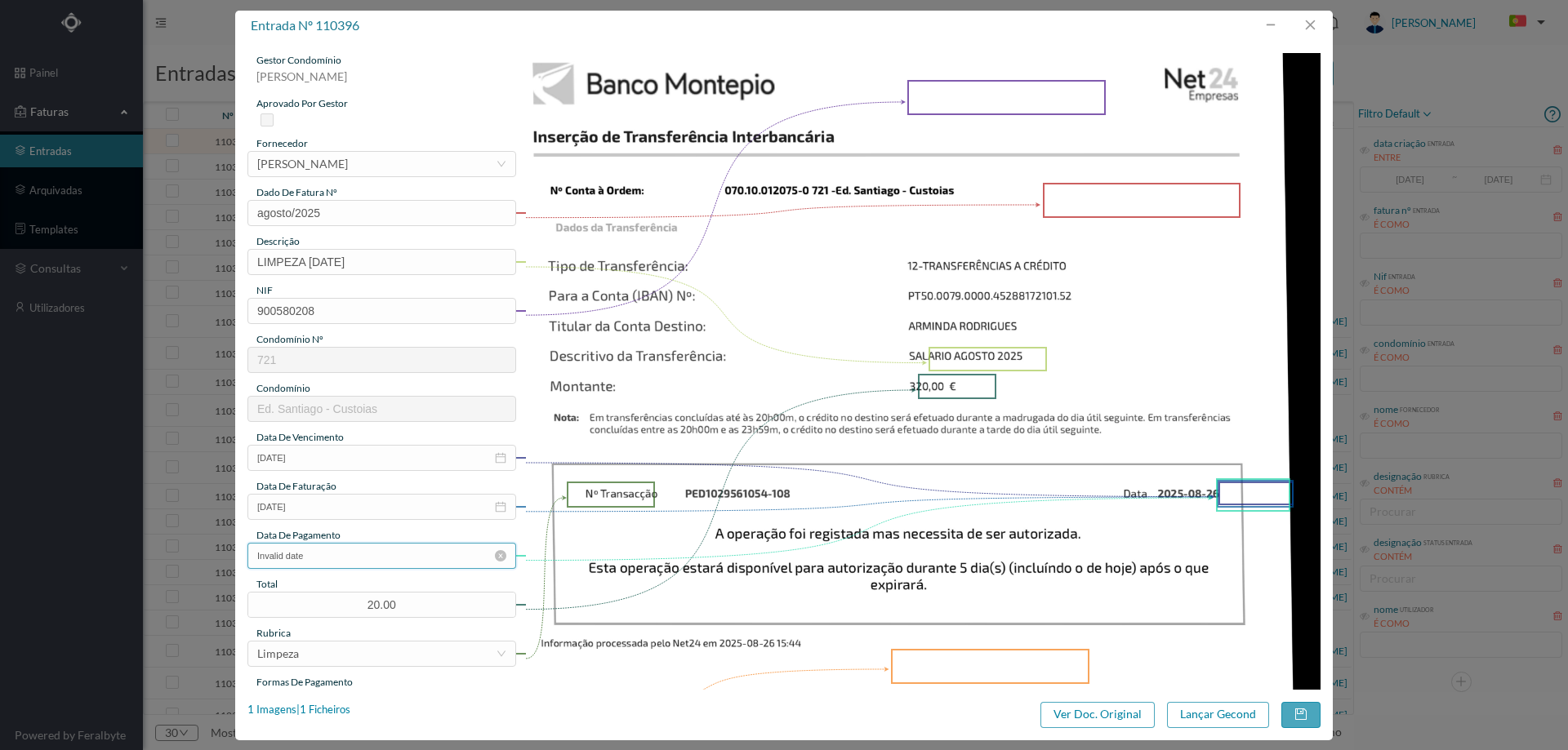
click at [349, 545] on input "Invalid date" at bounding box center [382, 556] width 268 height 26
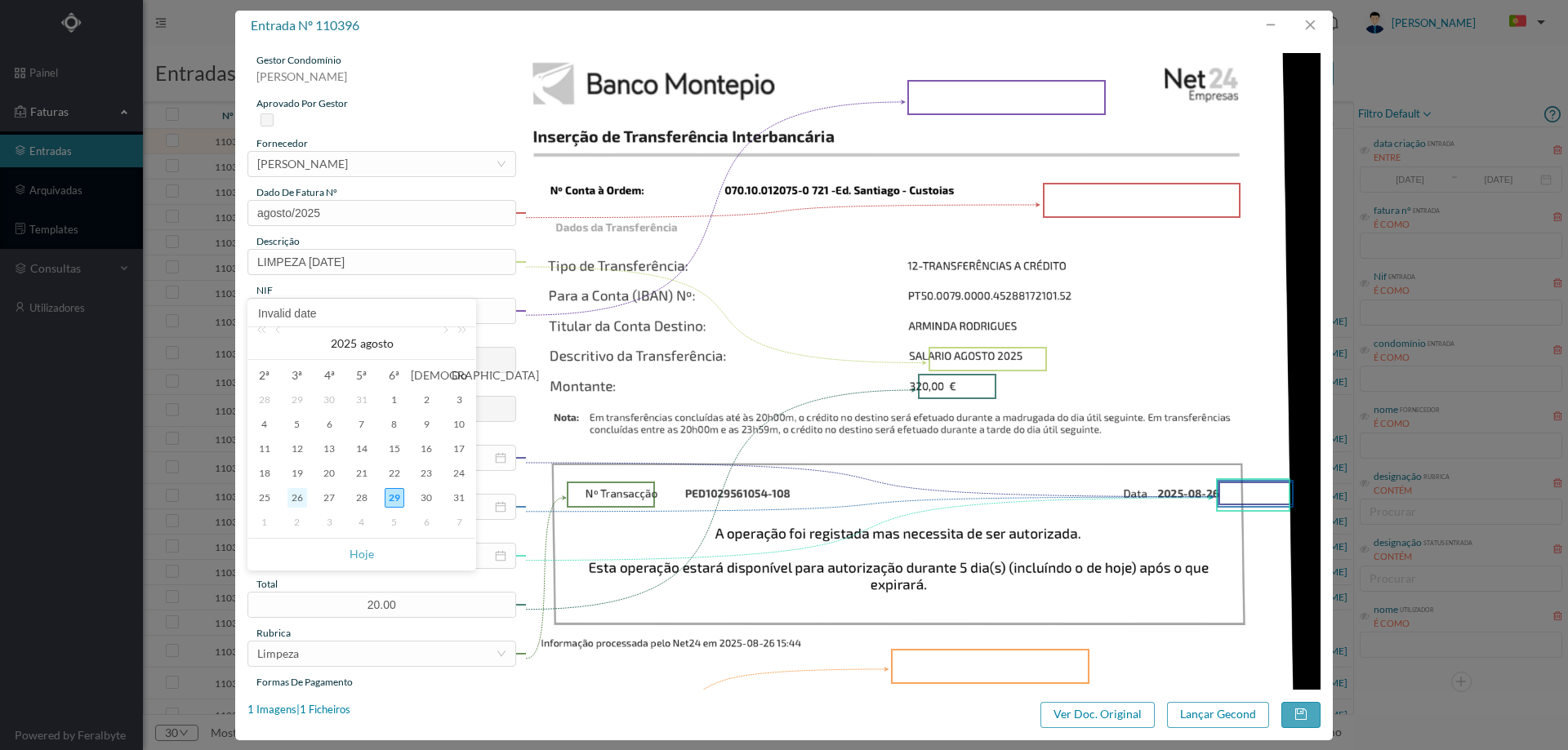
click at [300, 499] on div "26" at bounding box center [297, 498] width 20 height 20
type input "[DATE]"
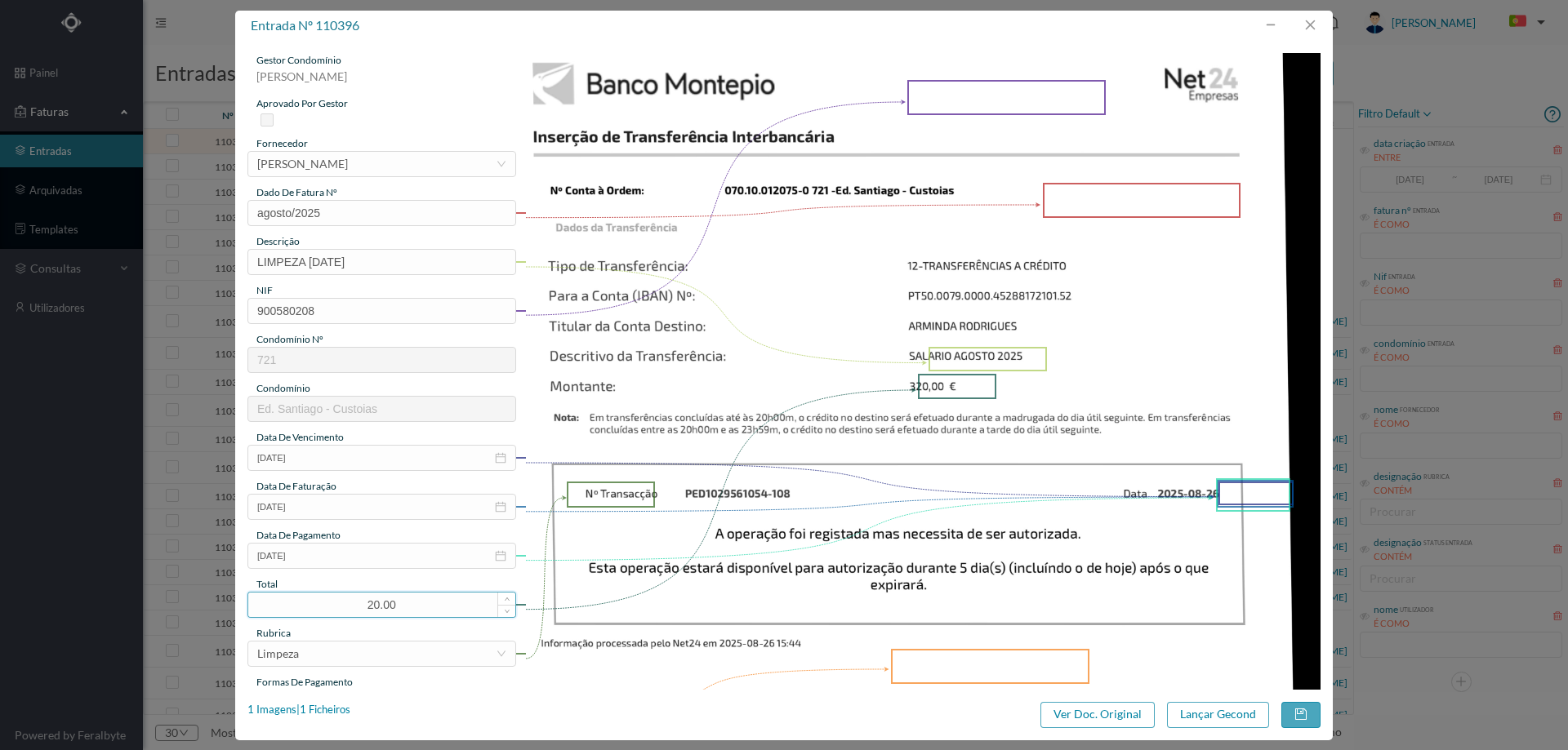
drag, startPoint x: 403, startPoint y: 602, endPoint x: 345, endPoint y: 602, distance: 58.0
click at [345, 602] on input "20.00" at bounding box center [382, 605] width 267 height 24
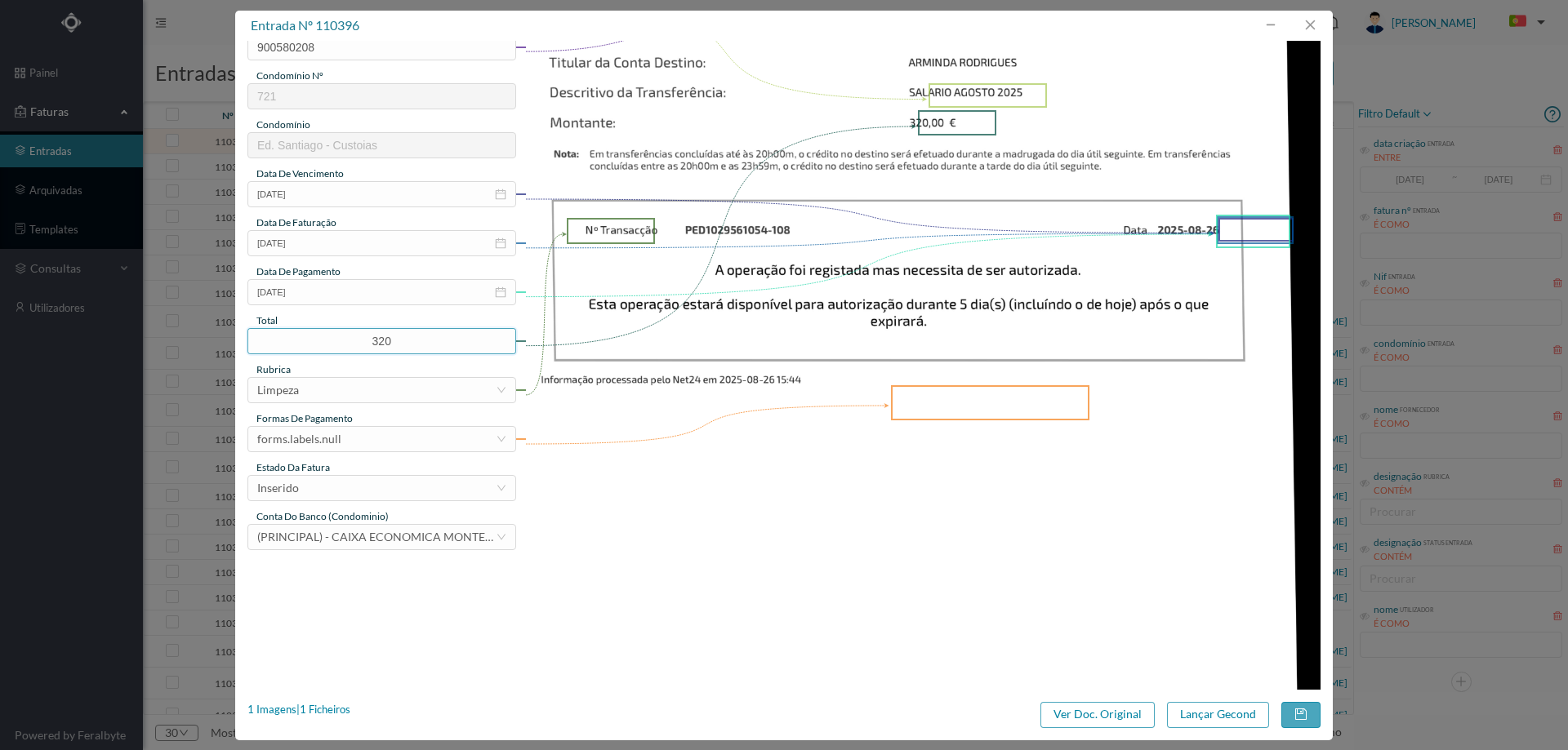
scroll to position [326, 0]
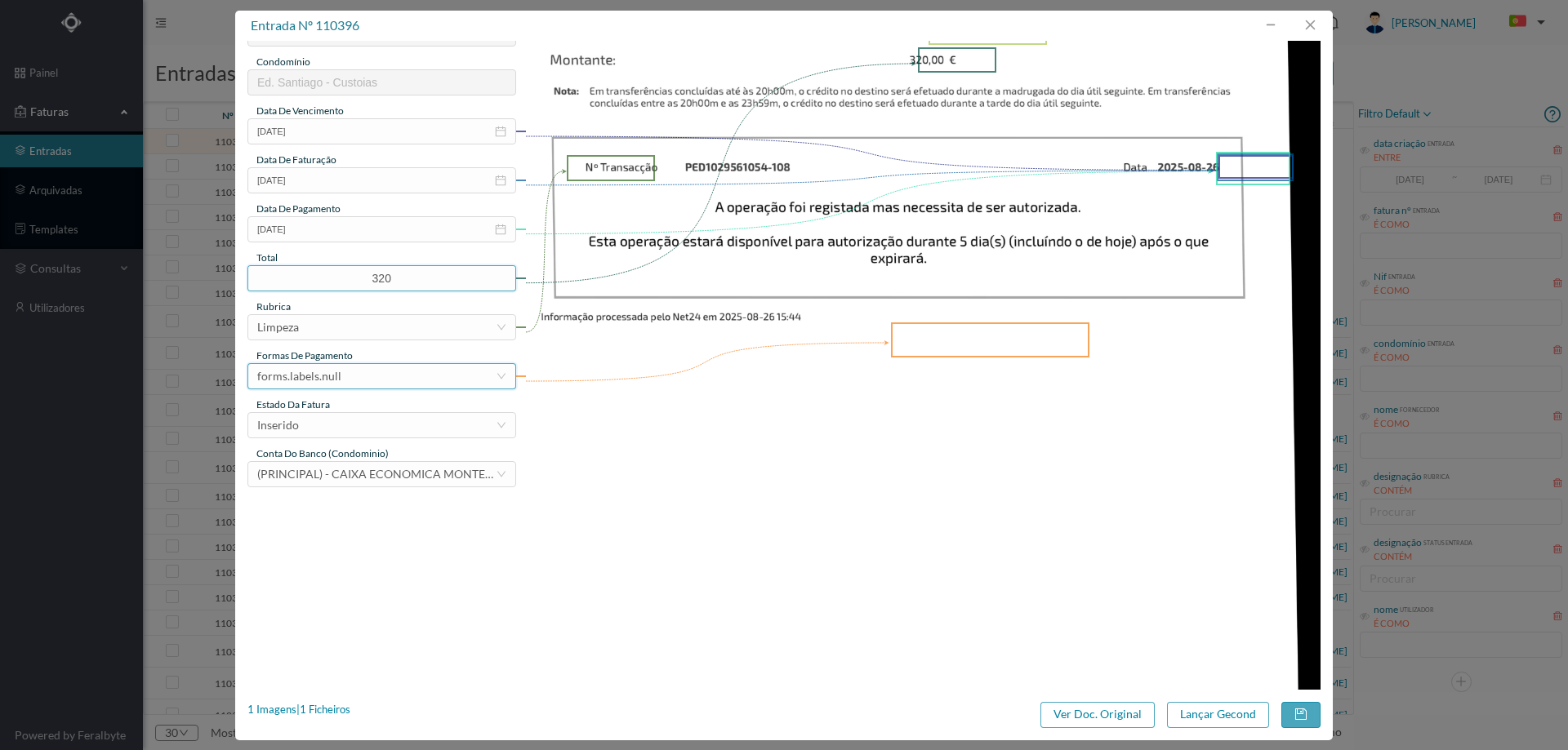
type input "320.00"
click at [336, 377] on div "forms.labels.null" at bounding box center [299, 376] width 84 height 24
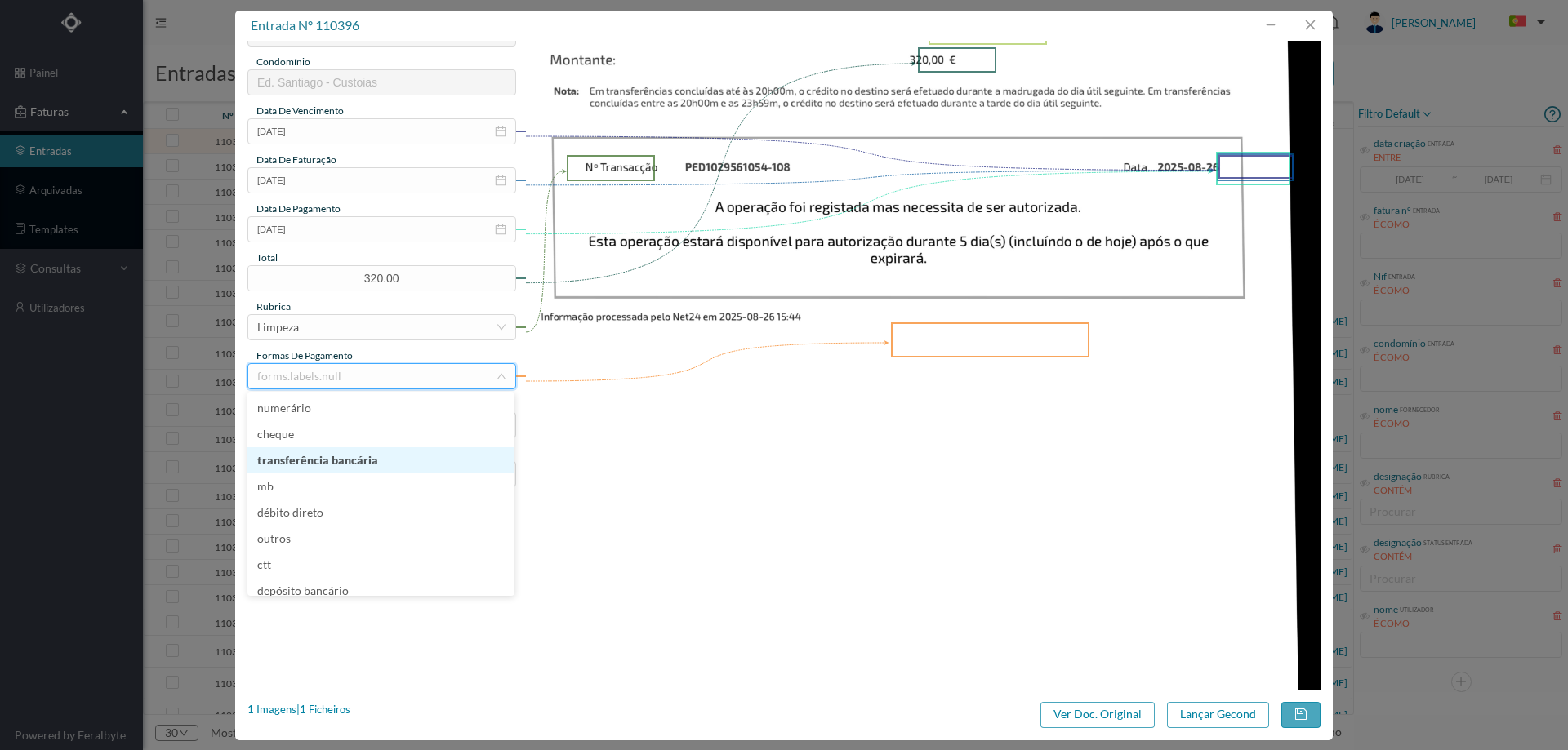
click at [382, 459] on li "transferência bancária" at bounding box center [381, 460] width 267 height 26
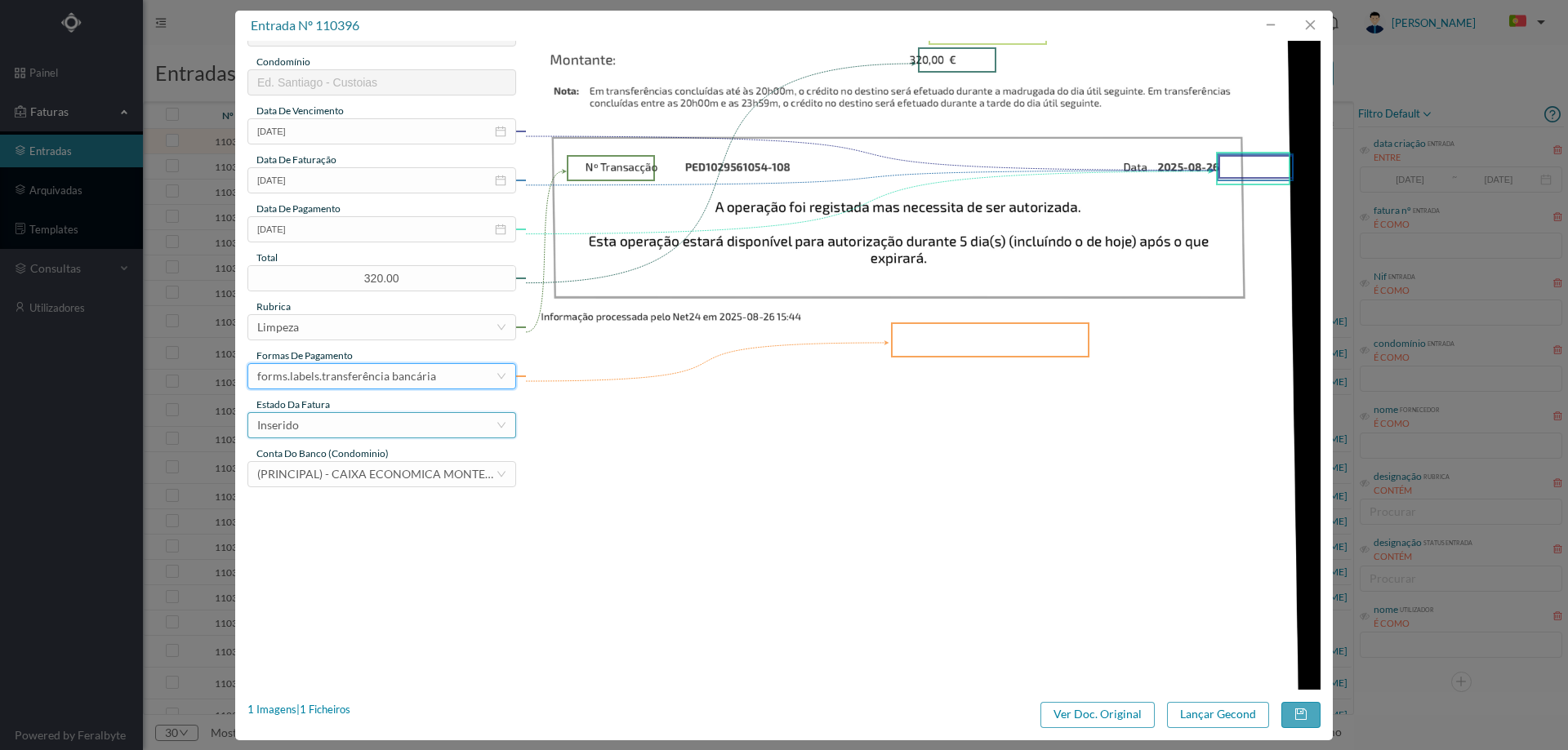
click at [370, 421] on div "Inserido" at bounding box center [376, 425] width 239 height 24
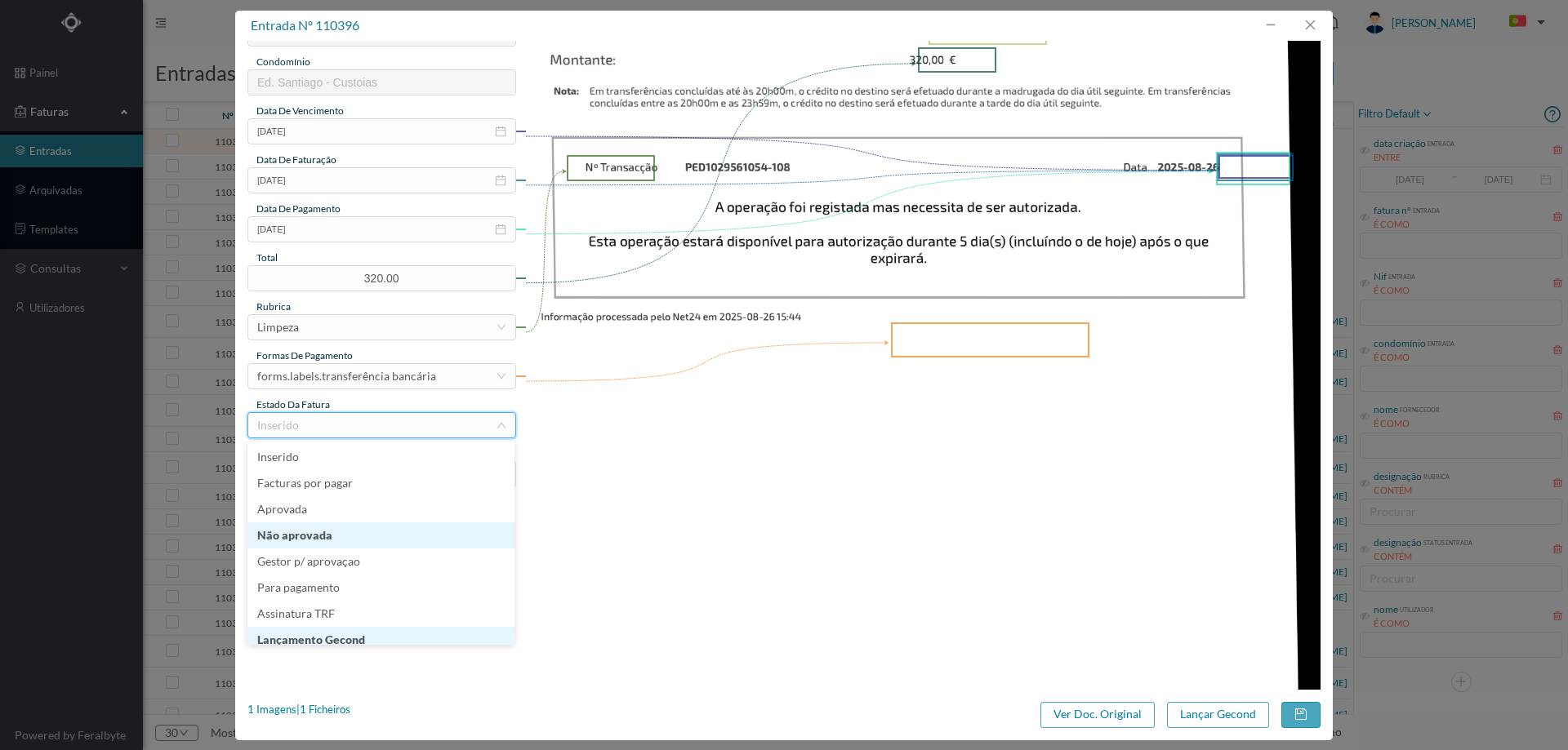
scroll to position [8, 0]
click at [351, 634] on li "Lançamento Gecond" at bounding box center [381, 632] width 267 height 26
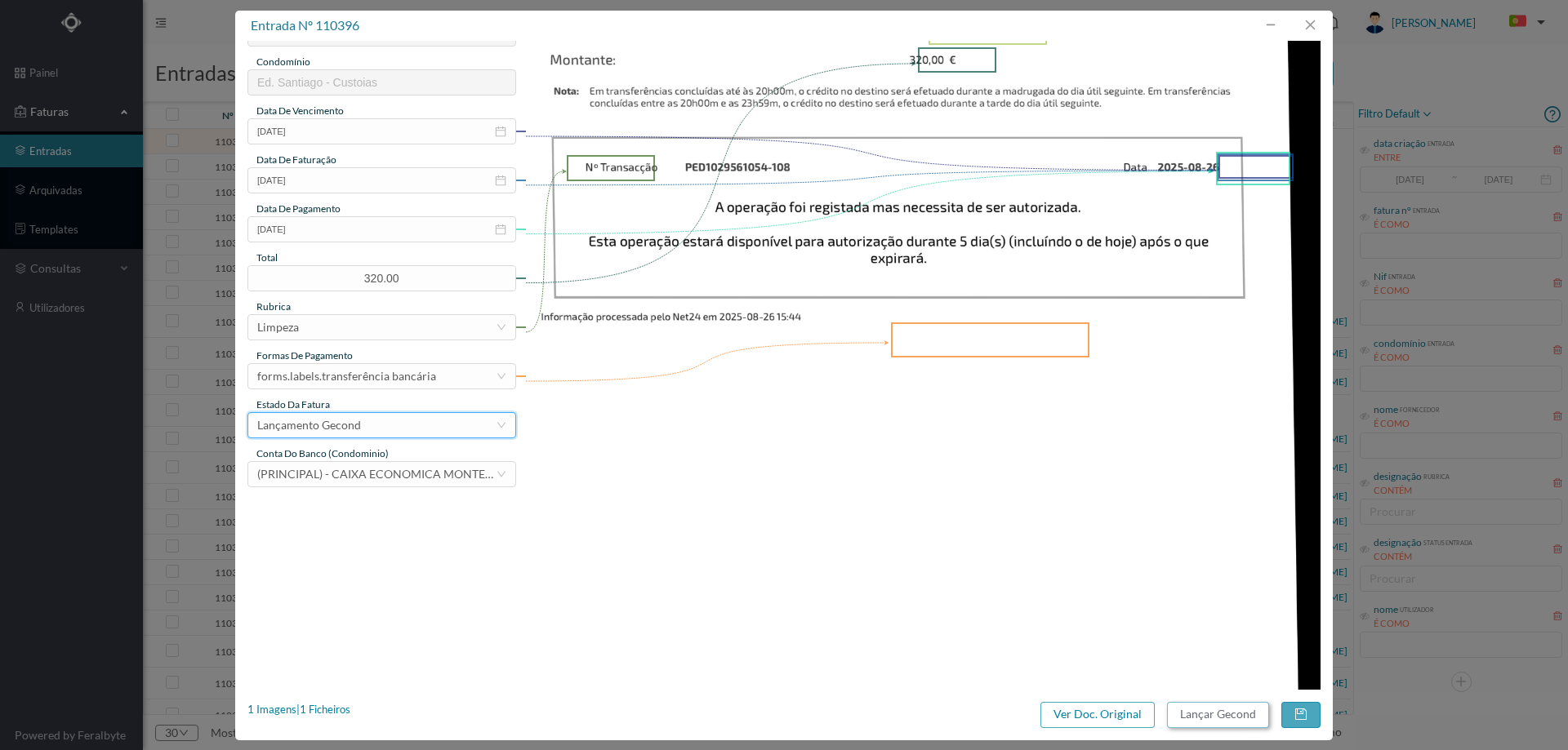
click at [1218, 713] on button "Lançar Gecond" at bounding box center [1218, 715] width 102 height 26
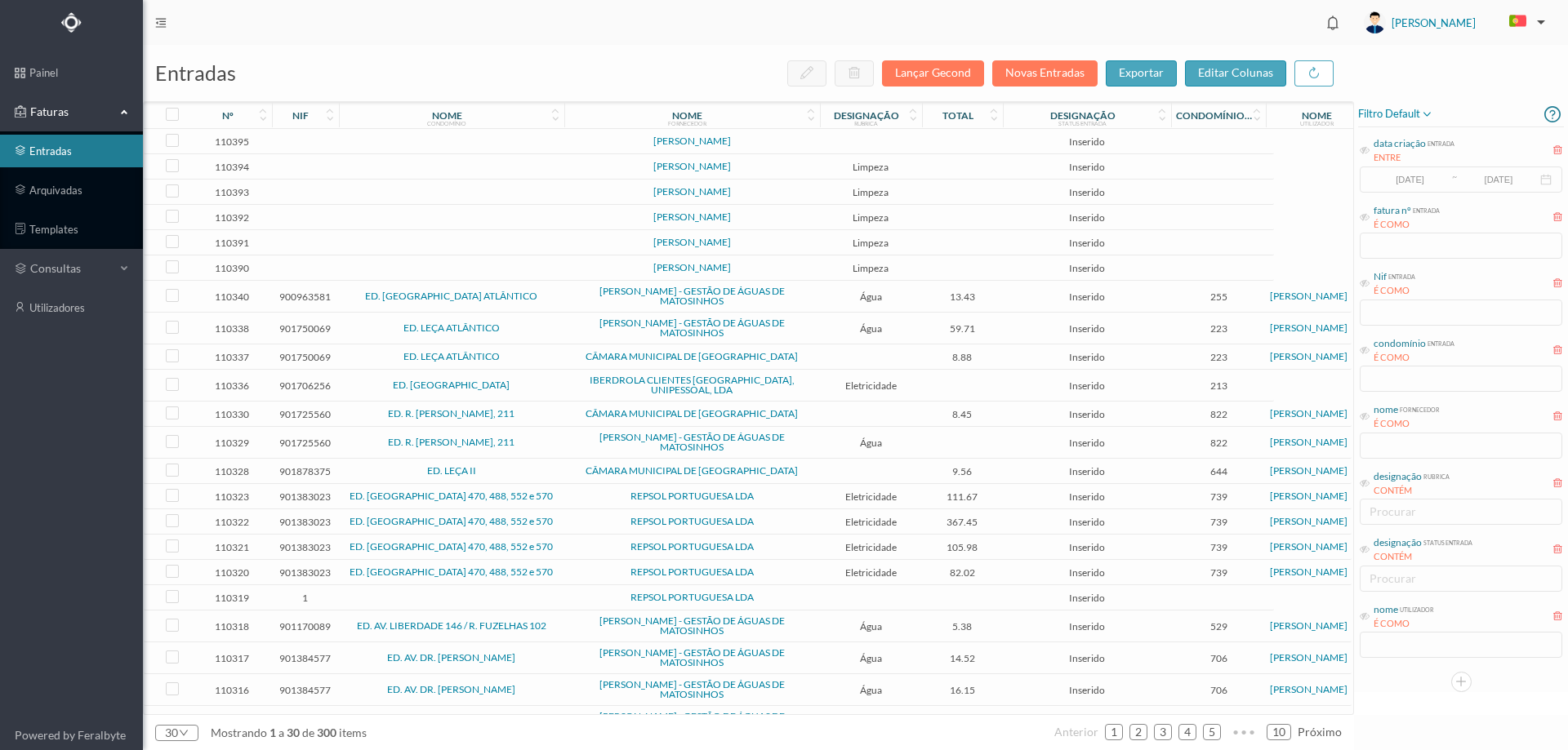
click at [887, 141] on td at bounding box center [871, 141] width 102 height 25
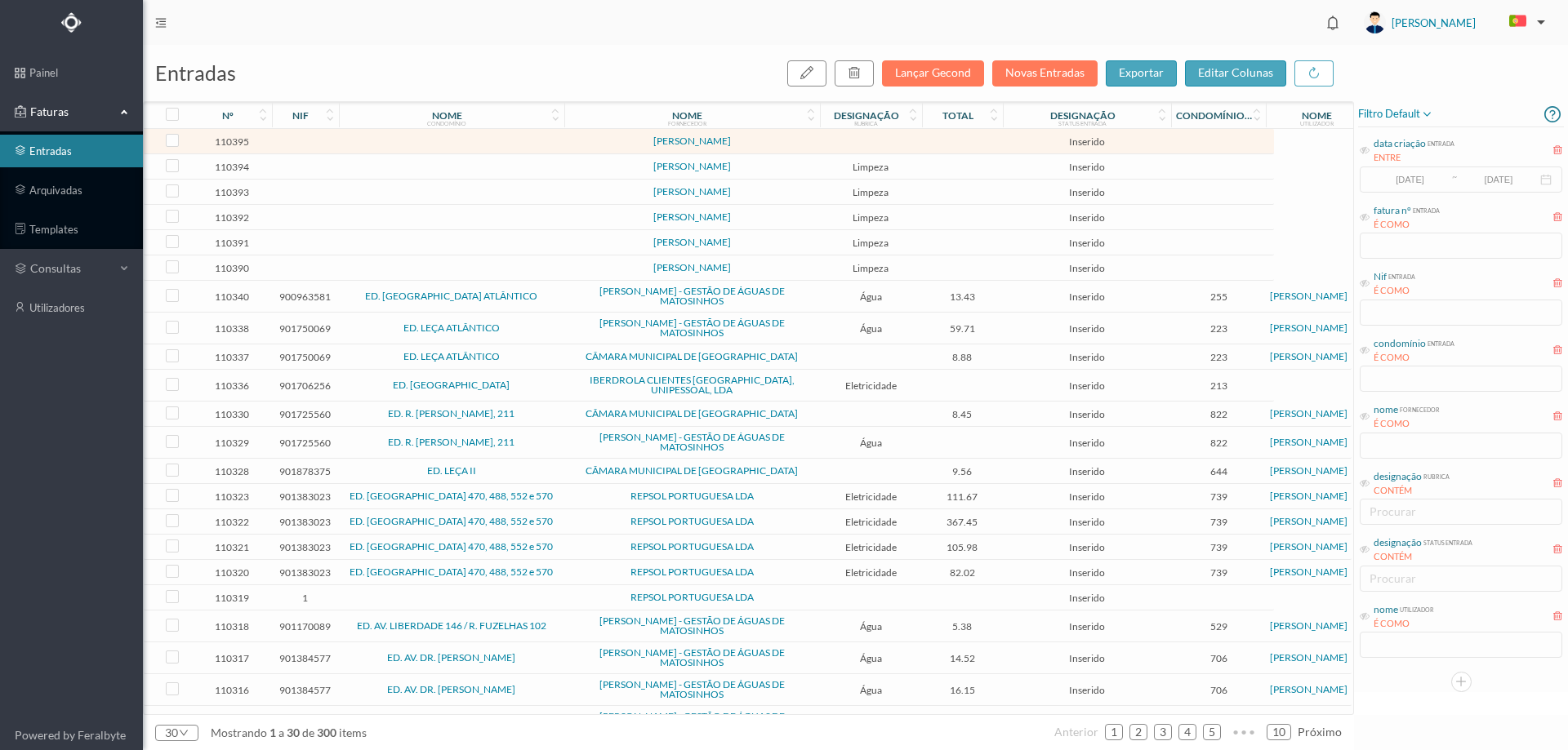
click at [887, 141] on td at bounding box center [871, 141] width 102 height 25
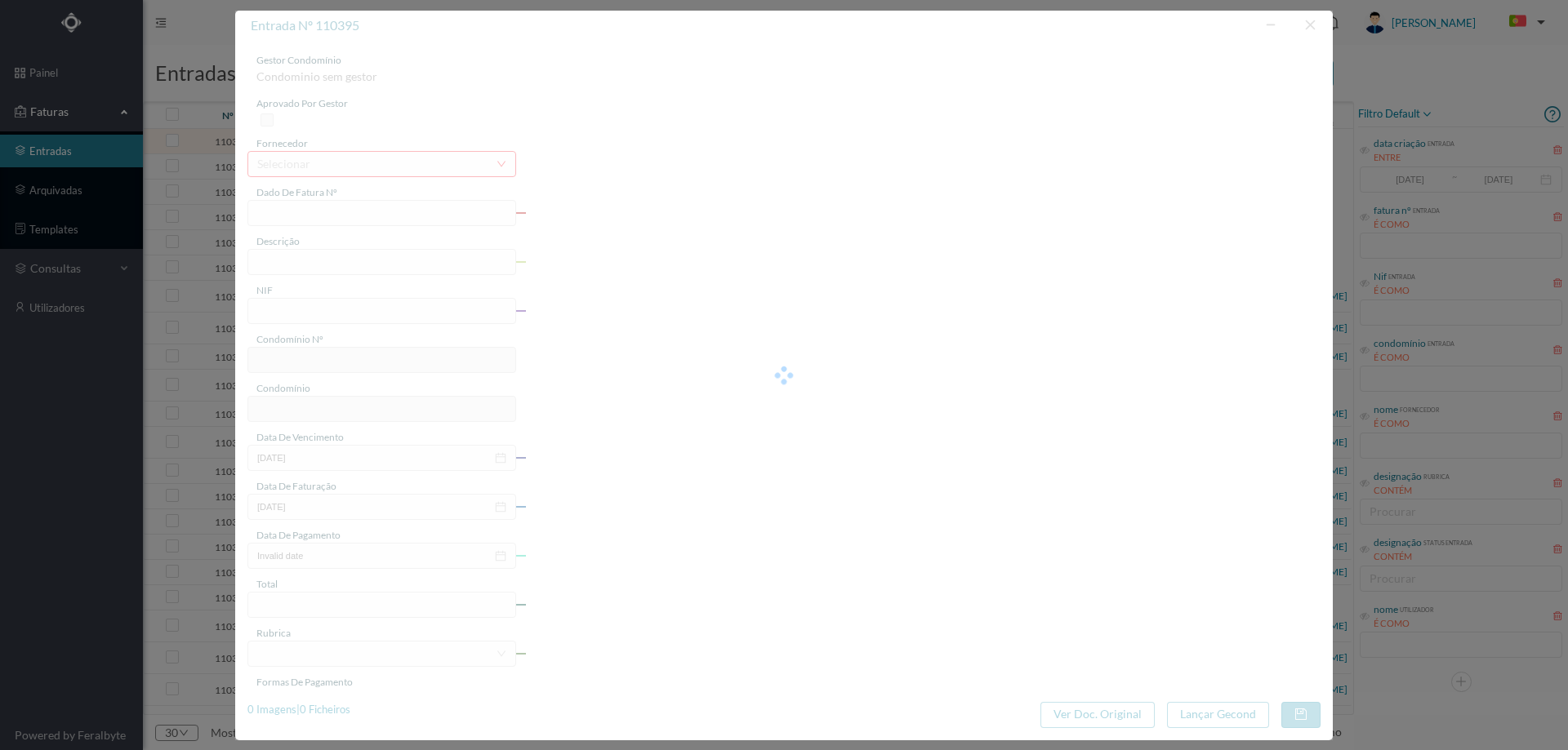
type input "9"
type input "STO"
type input "0"
type input "0002-01-01"
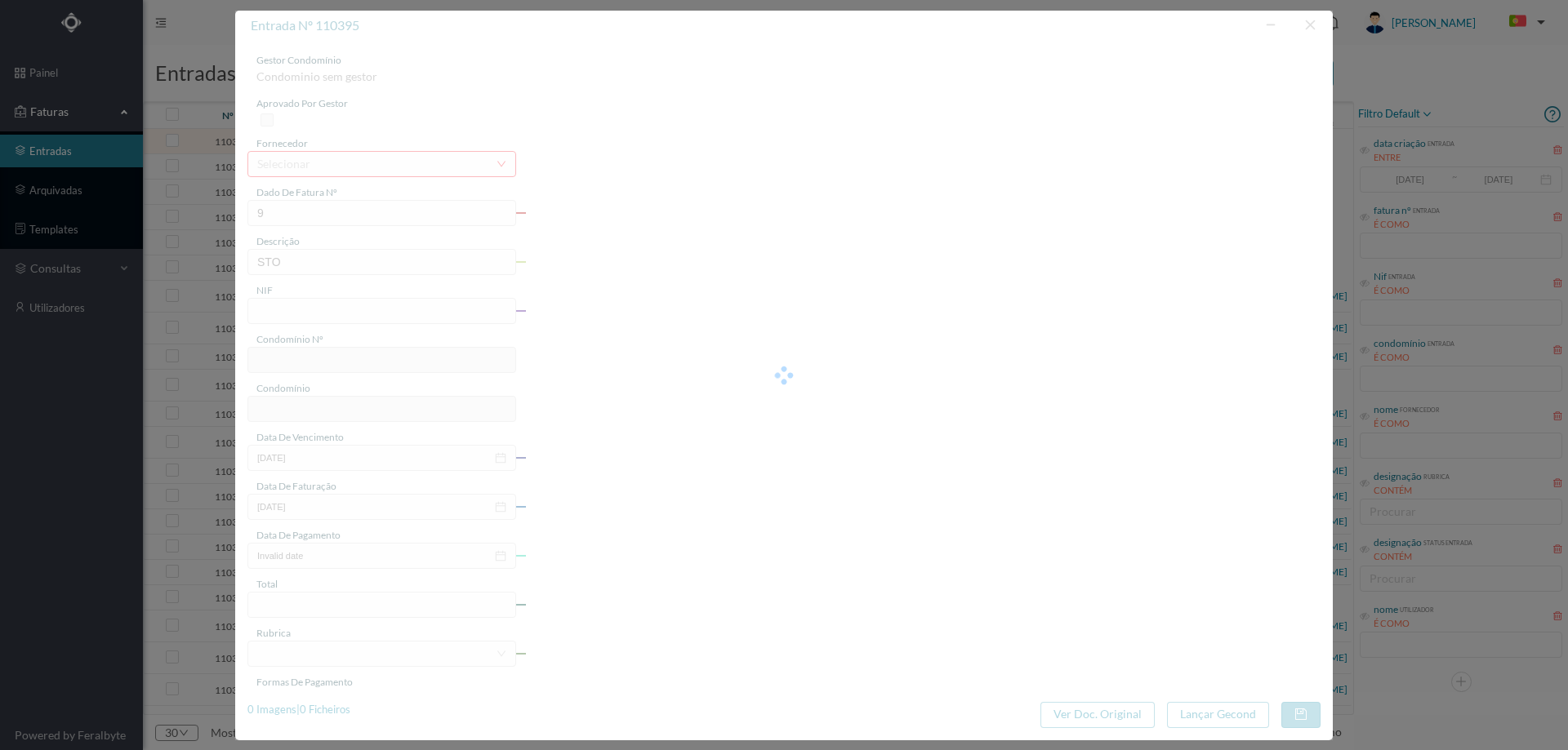
type input "0002-01-01"
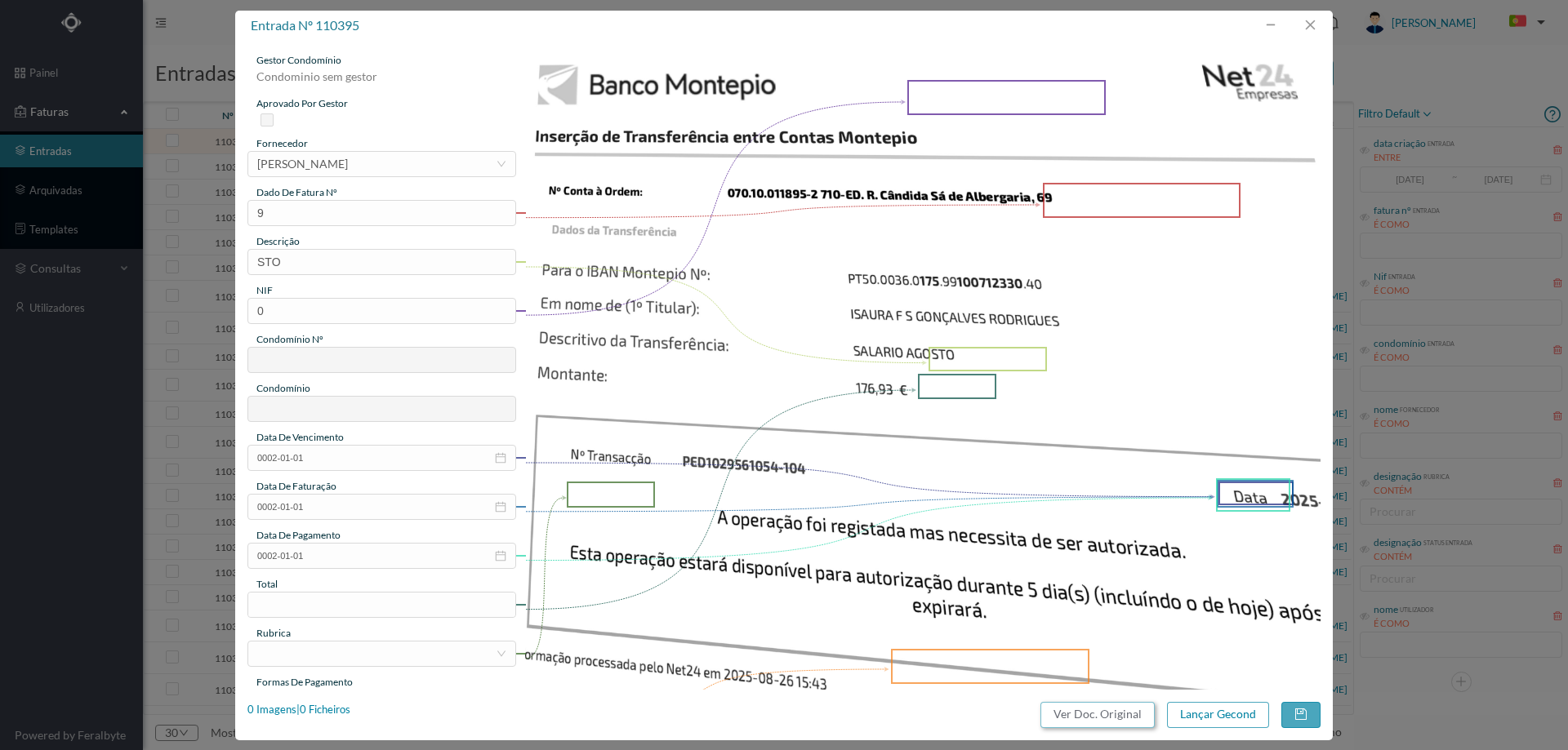
click at [1057, 712] on button "Ver Doc. Original" at bounding box center [1097, 715] width 114 height 26
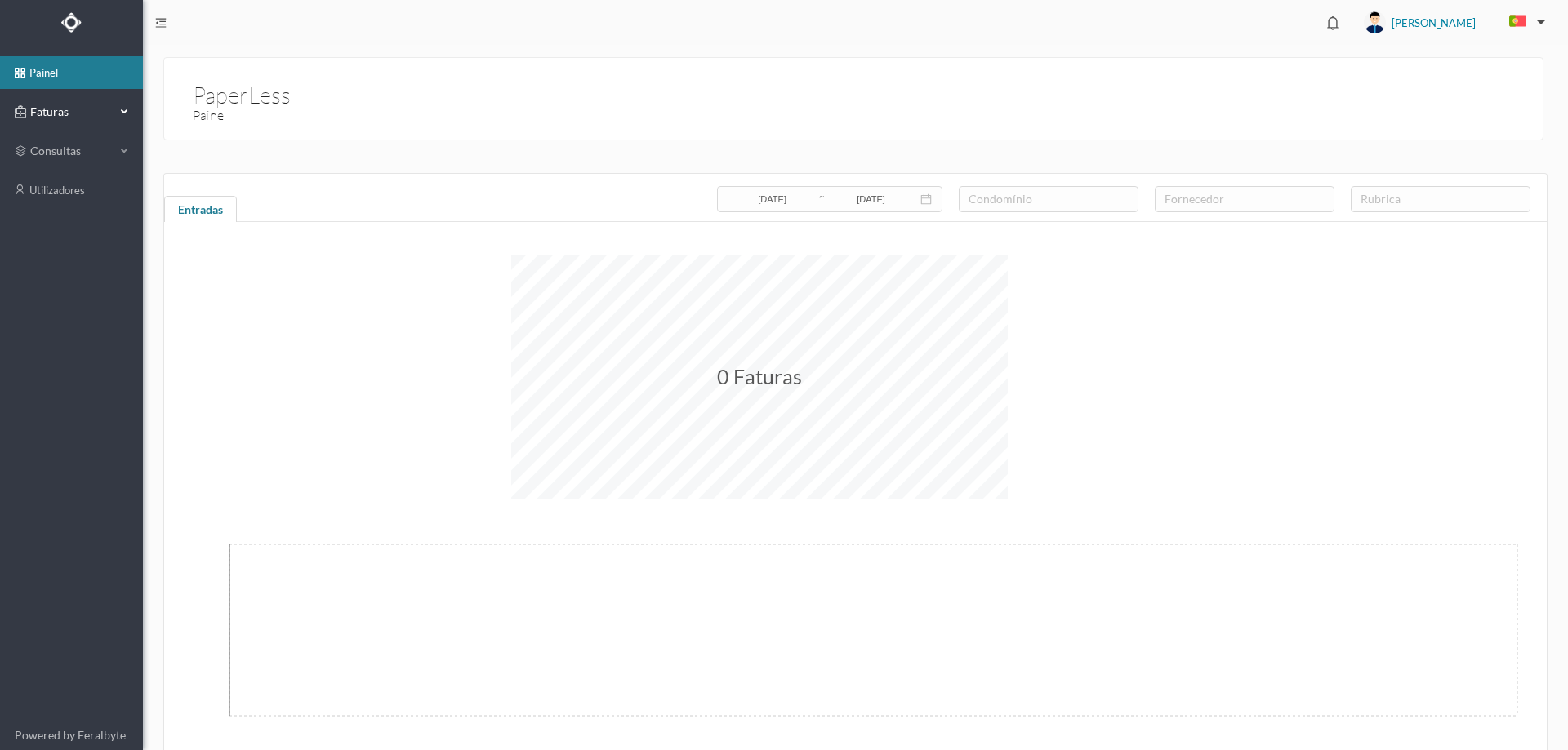
click at [70, 108] on span "Faturas" at bounding box center [71, 112] width 90 height 16
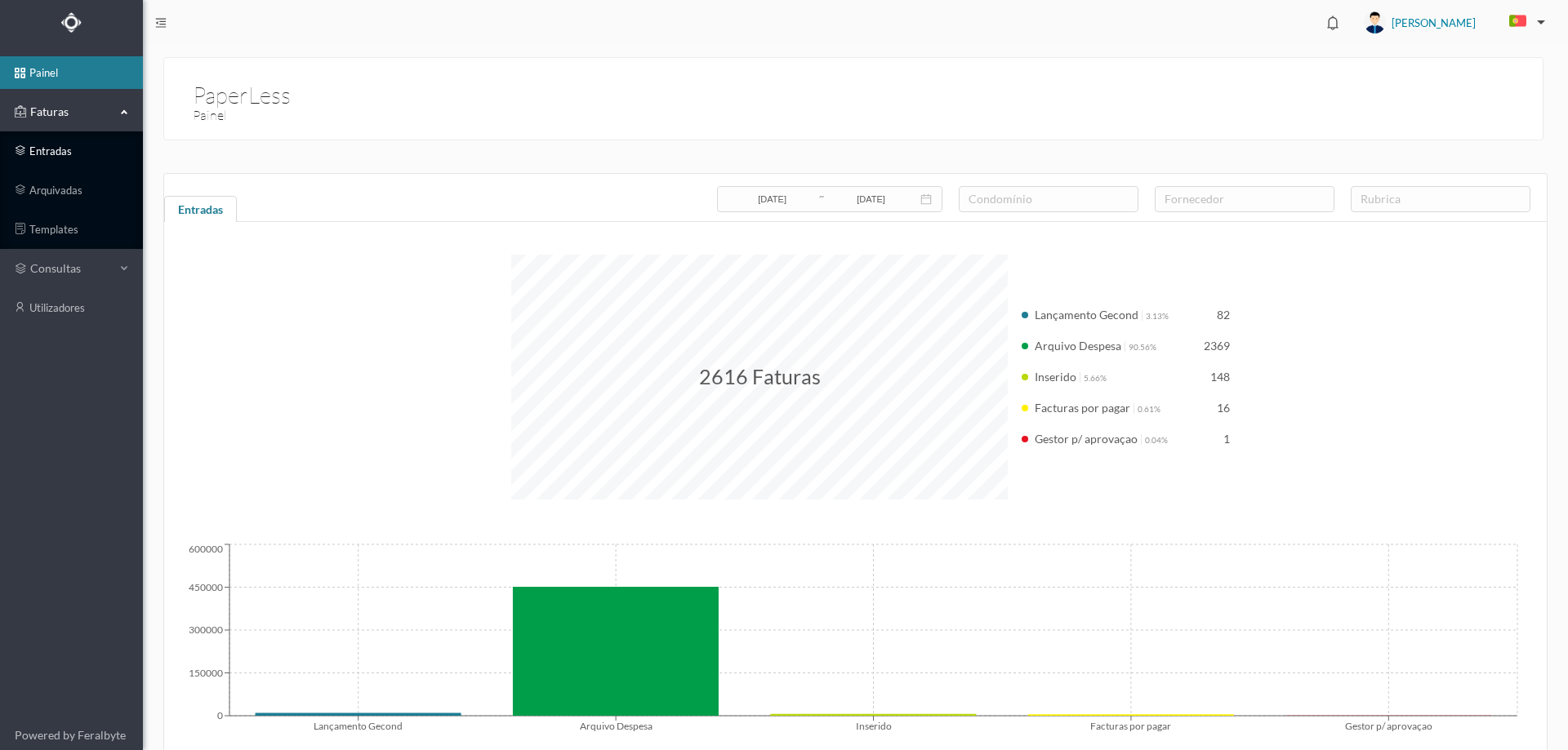
click at [73, 164] on link "entradas" at bounding box center [72, 151] width 143 height 33
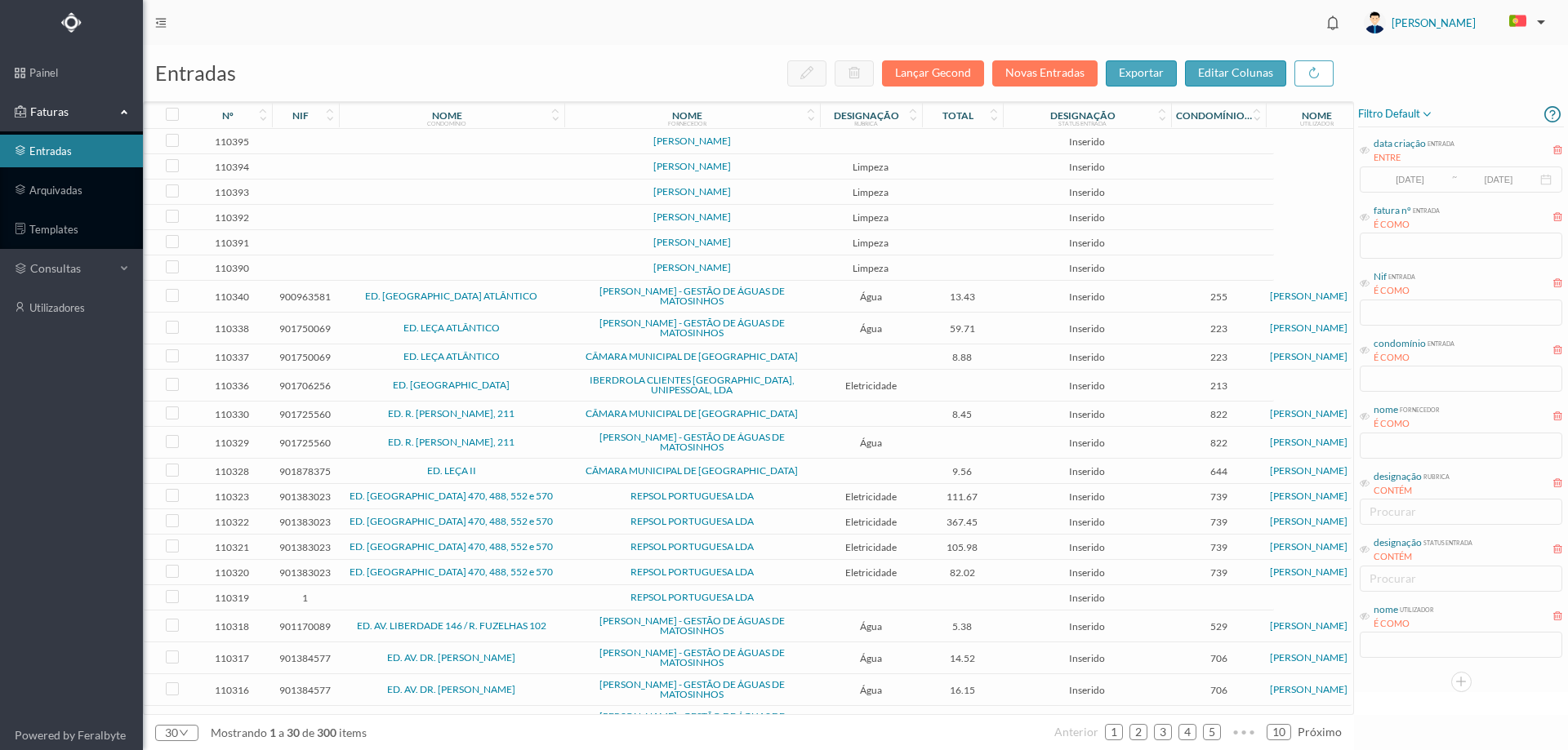
click at [827, 144] on td at bounding box center [871, 141] width 102 height 25
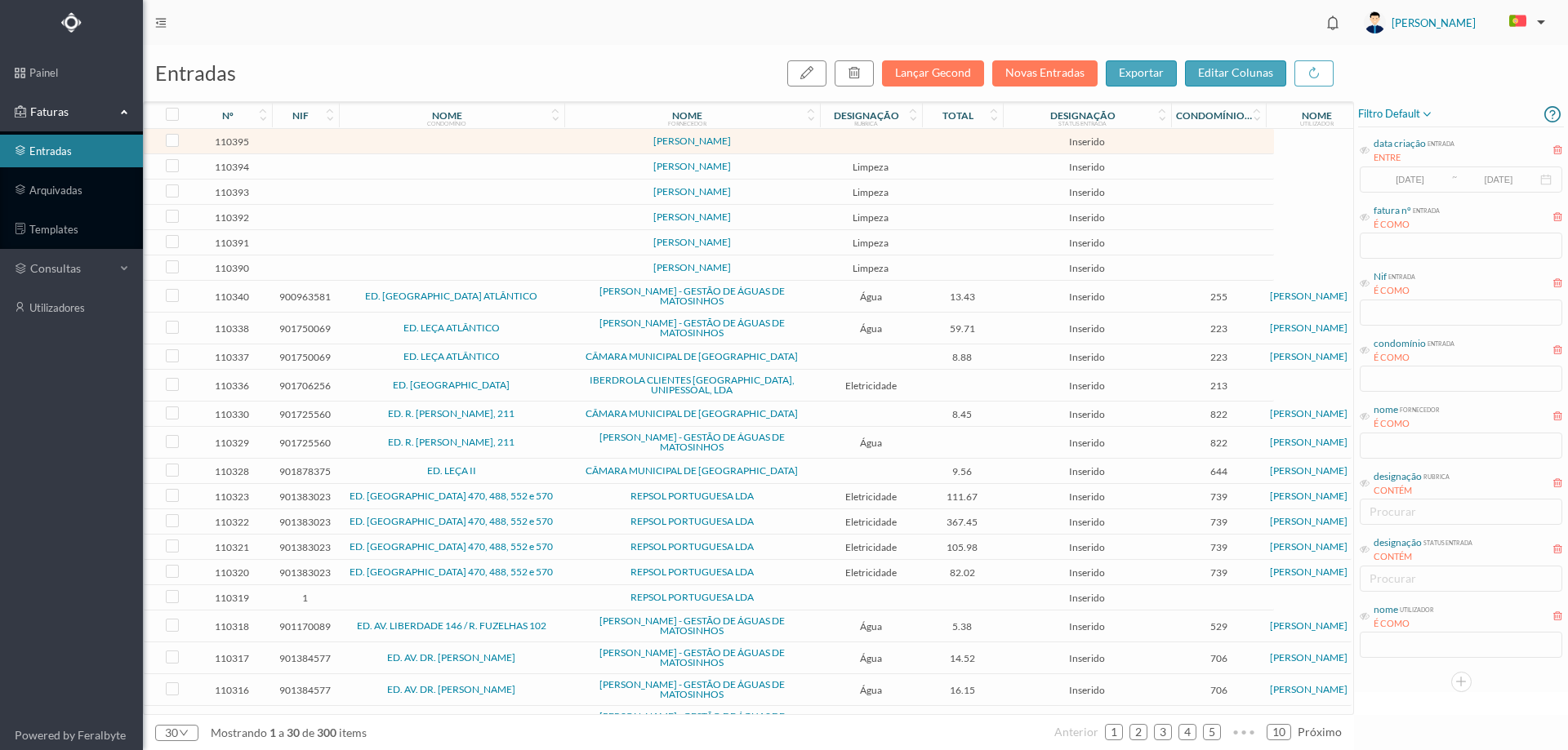
click at [827, 144] on td at bounding box center [871, 141] width 102 height 25
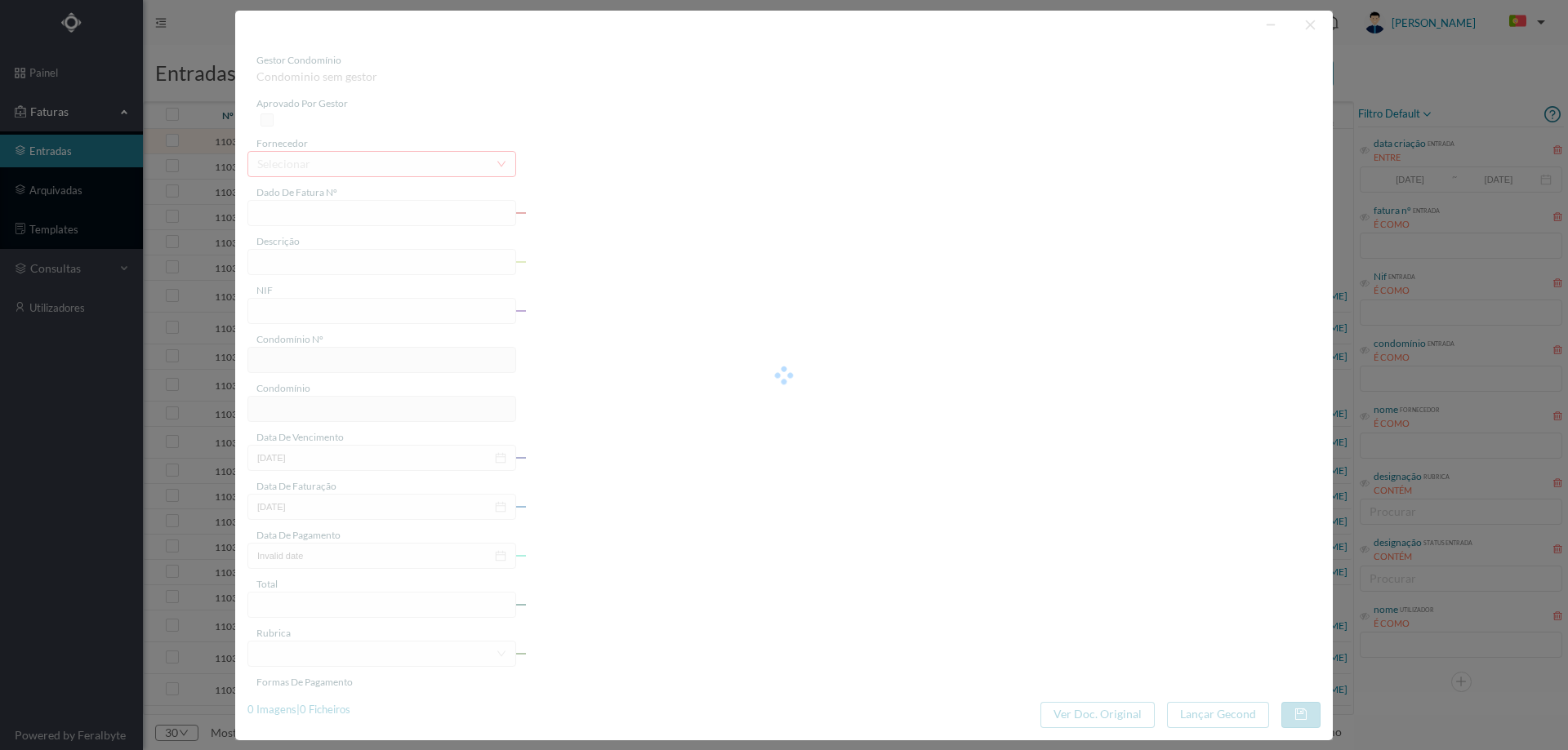
type input "9"
type input "STO"
type input "0"
type input "0002-01-01"
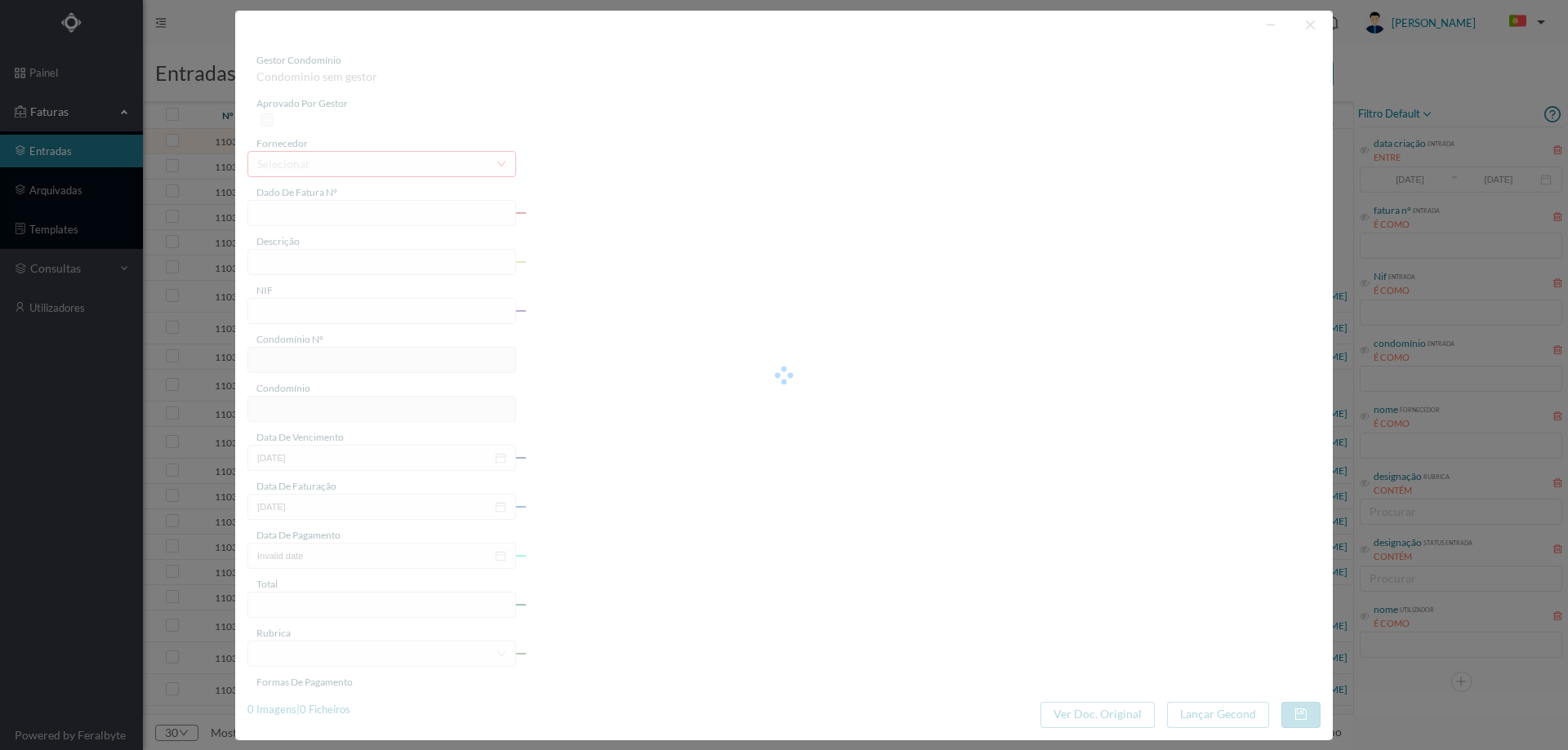
type input "0002-01-01"
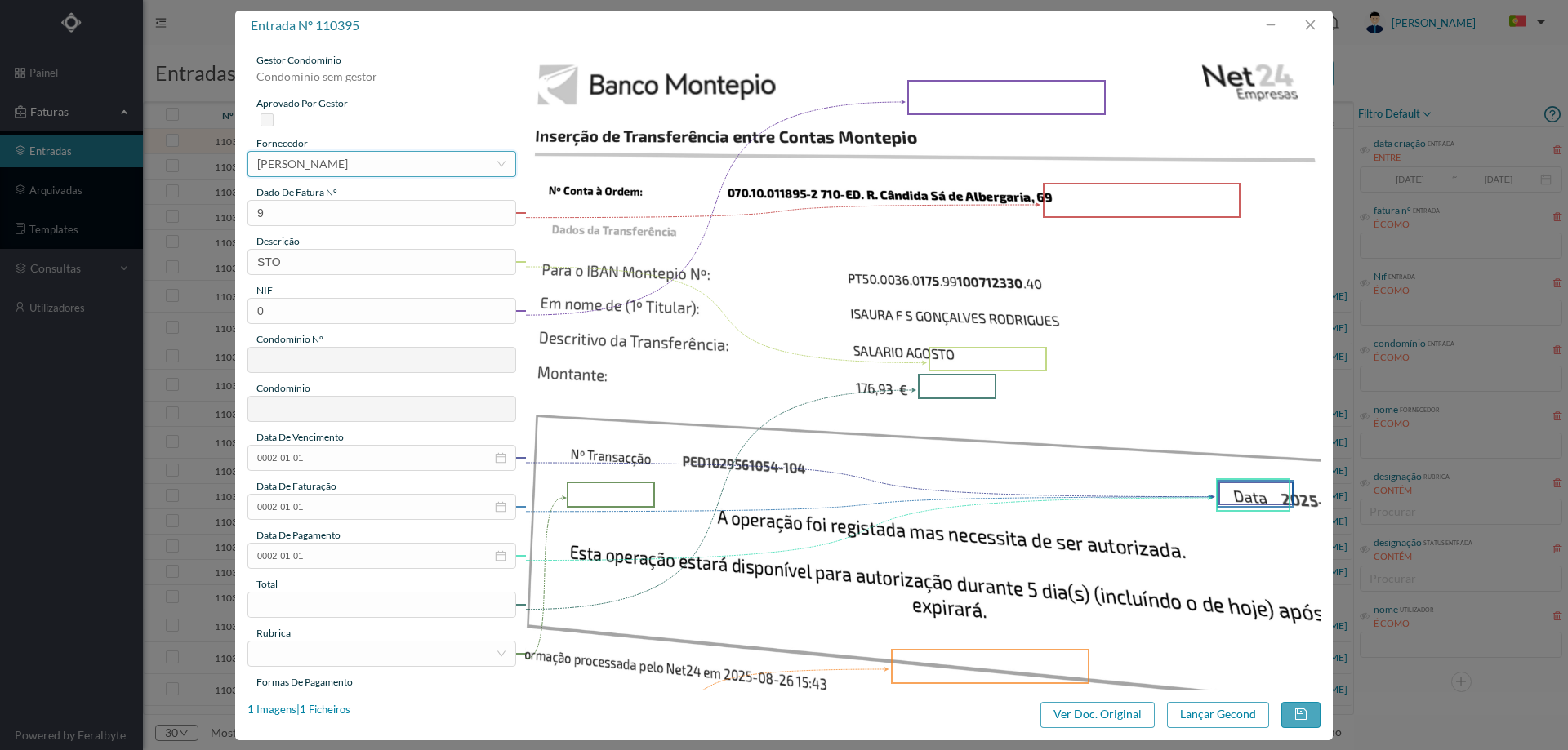
click at [348, 170] on div "[PERSON_NAME]" at bounding box center [303, 163] width 91 height 24
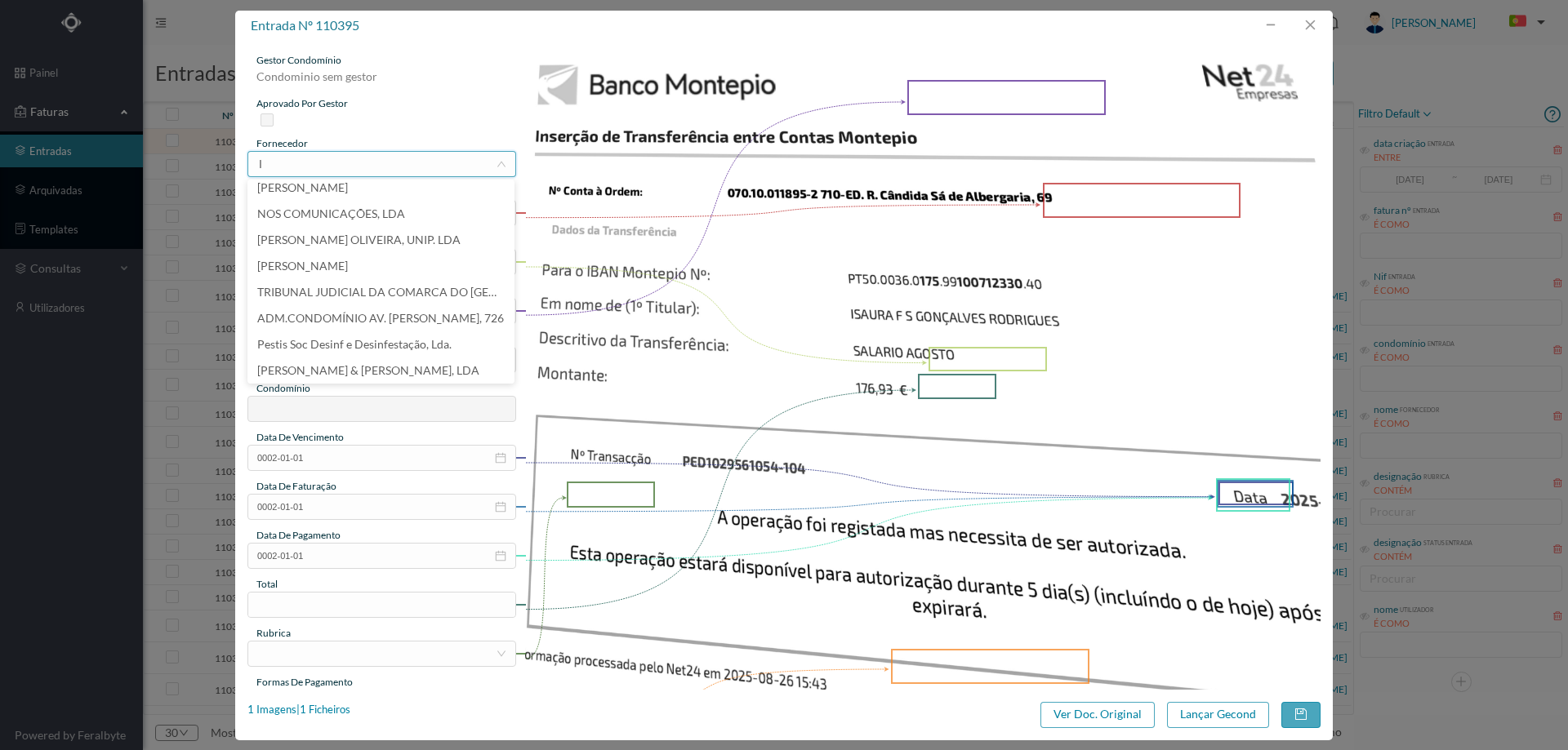
scroll to position [4, 0]
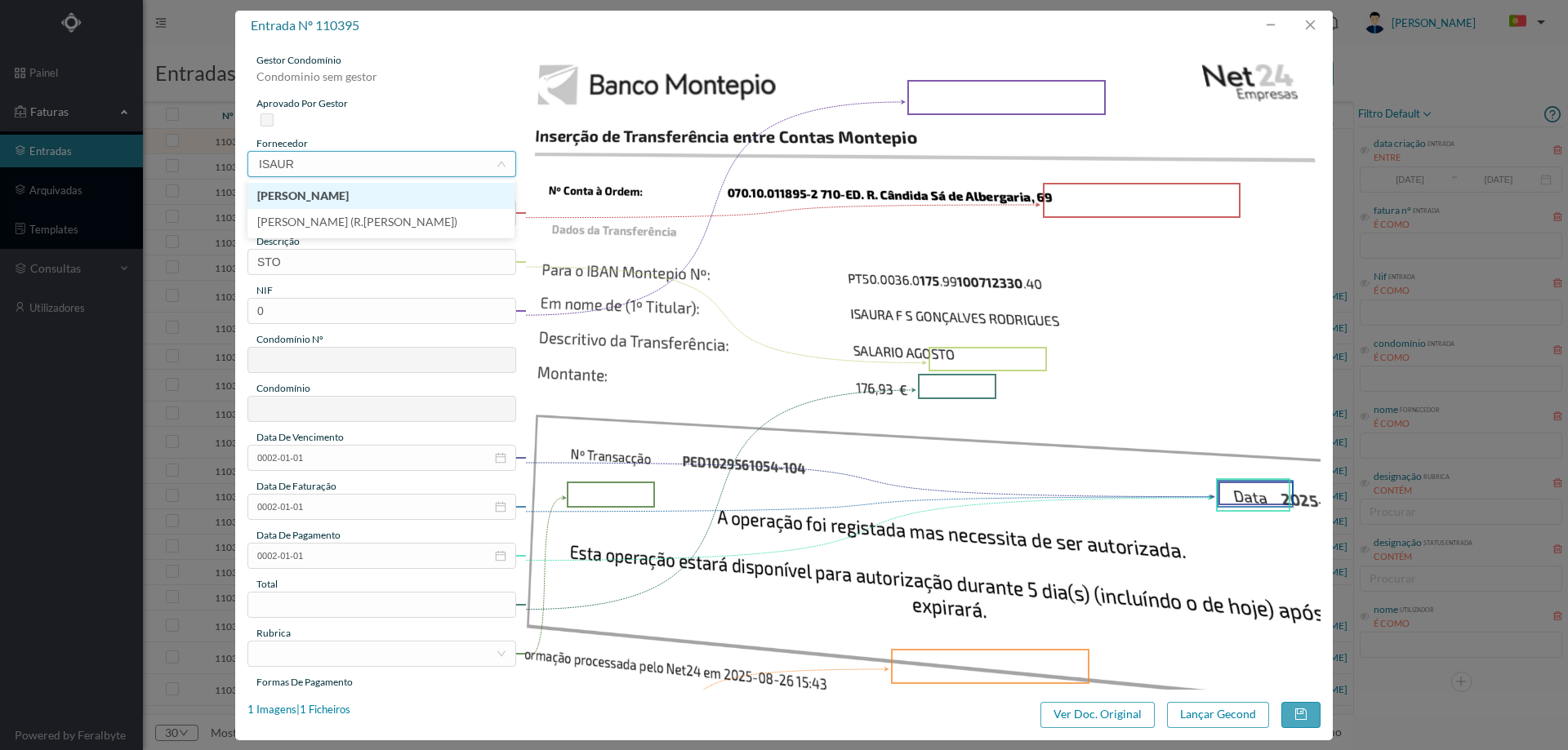
type input "ISAURA"
click at [386, 218] on li "[PERSON_NAME] (R.[PERSON_NAME])" at bounding box center [381, 222] width 267 height 26
click at [367, 198] on div "dado de fatura nº" at bounding box center [382, 192] width 268 height 15
click at [365, 206] on input "9" at bounding box center [382, 213] width 268 height 26
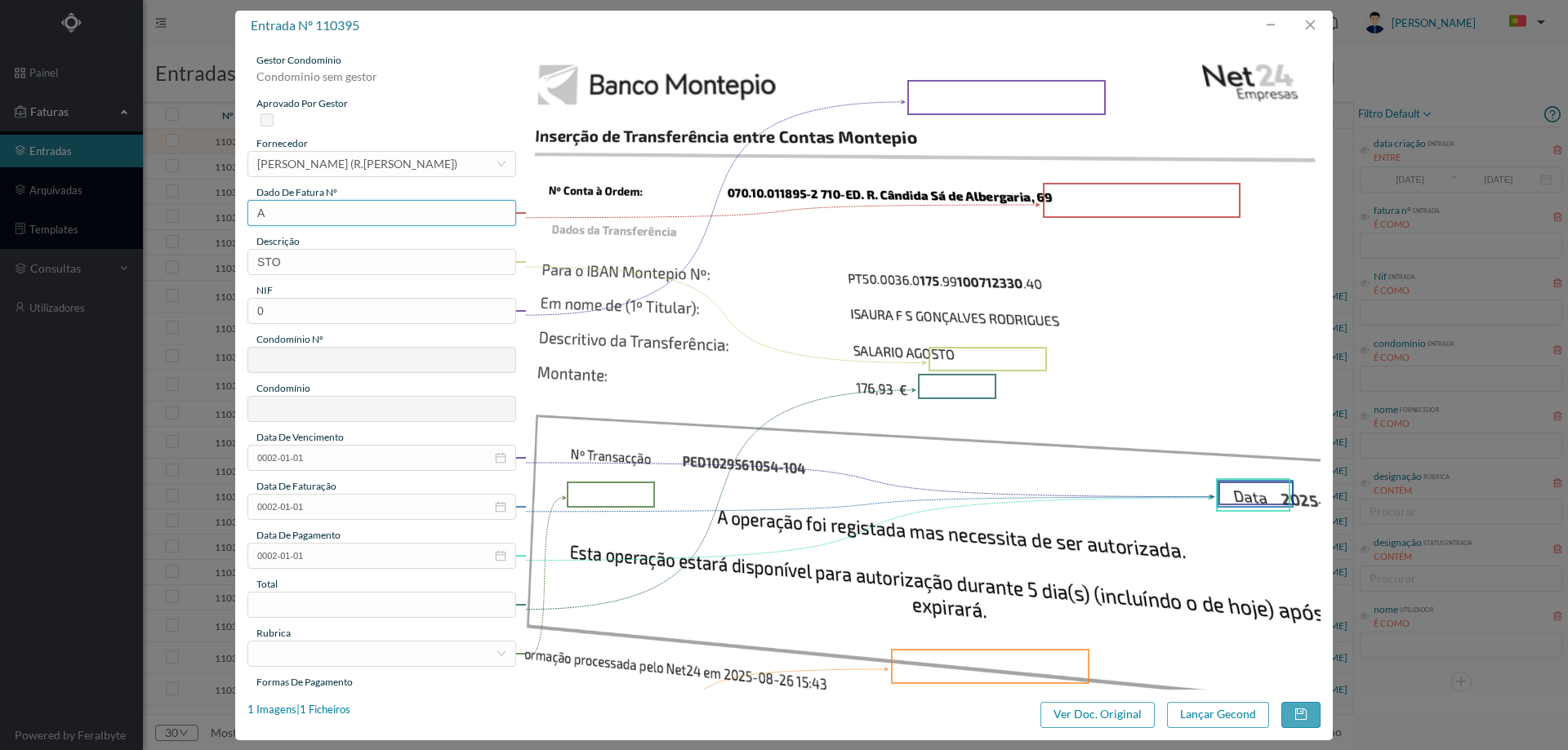
type input "agosto/2025"
click at [333, 258] on input "STO" at bounding box center [382, 262] width 268 height 26
type input "Limpeza Agosto 2025"
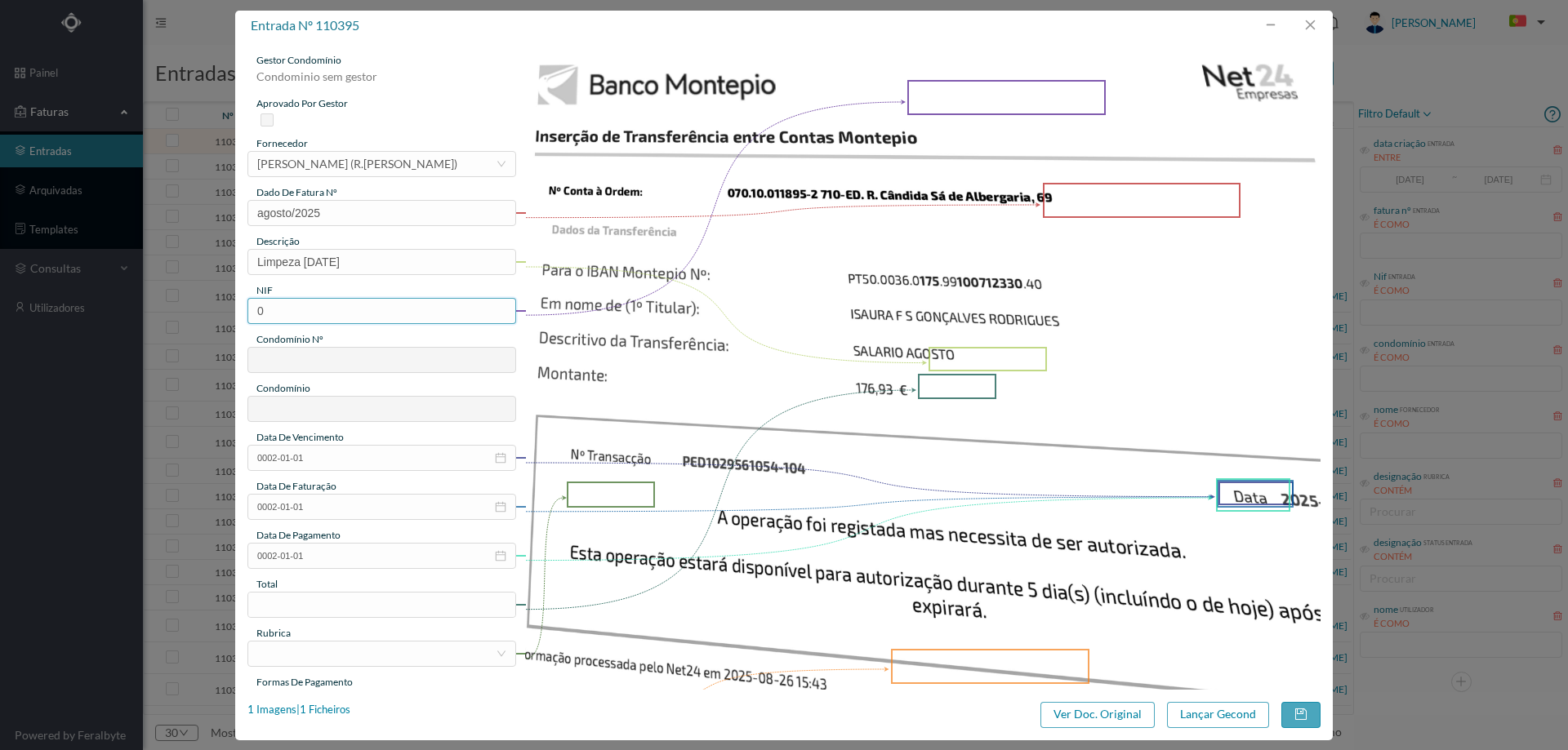
click at [375, 311] on input "0" at bounding box center [382, 311] width 268 height 26
paste input "901302953"
type input "901302953"
type input "710"
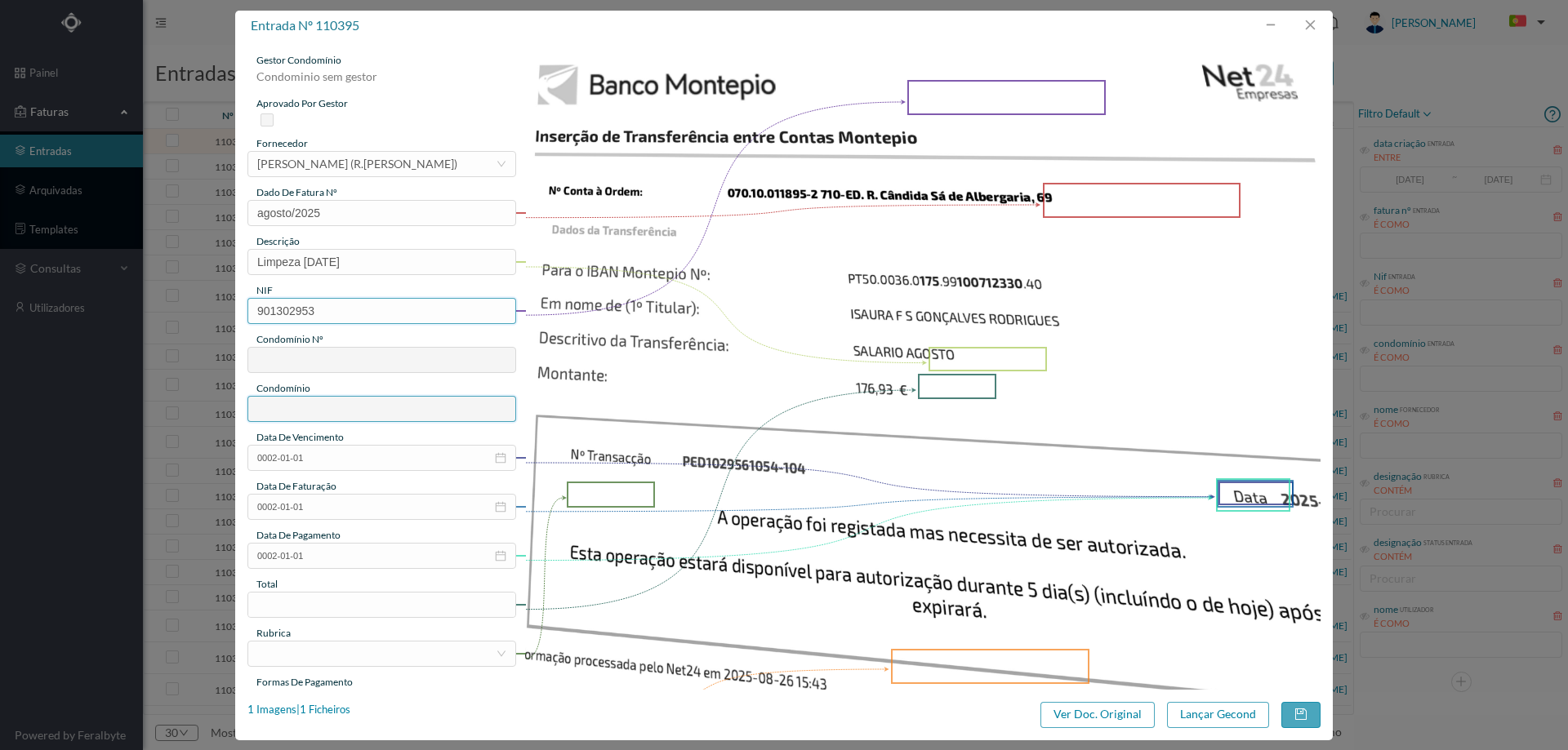
type input "ED. R. Cândida Sá de Albergaria, 69 a 89"
type input "901302953"
click at [356, 457] on input "0002-01-01" at bounding box center [382, 458] width 268 height 26
click at [365, 693] on link "Hoje" at bounding box center [361, 697] width 24 height 31
click at [344, 463] on input "[DATE]" at bounding box center [382, 458] width 268 height 26
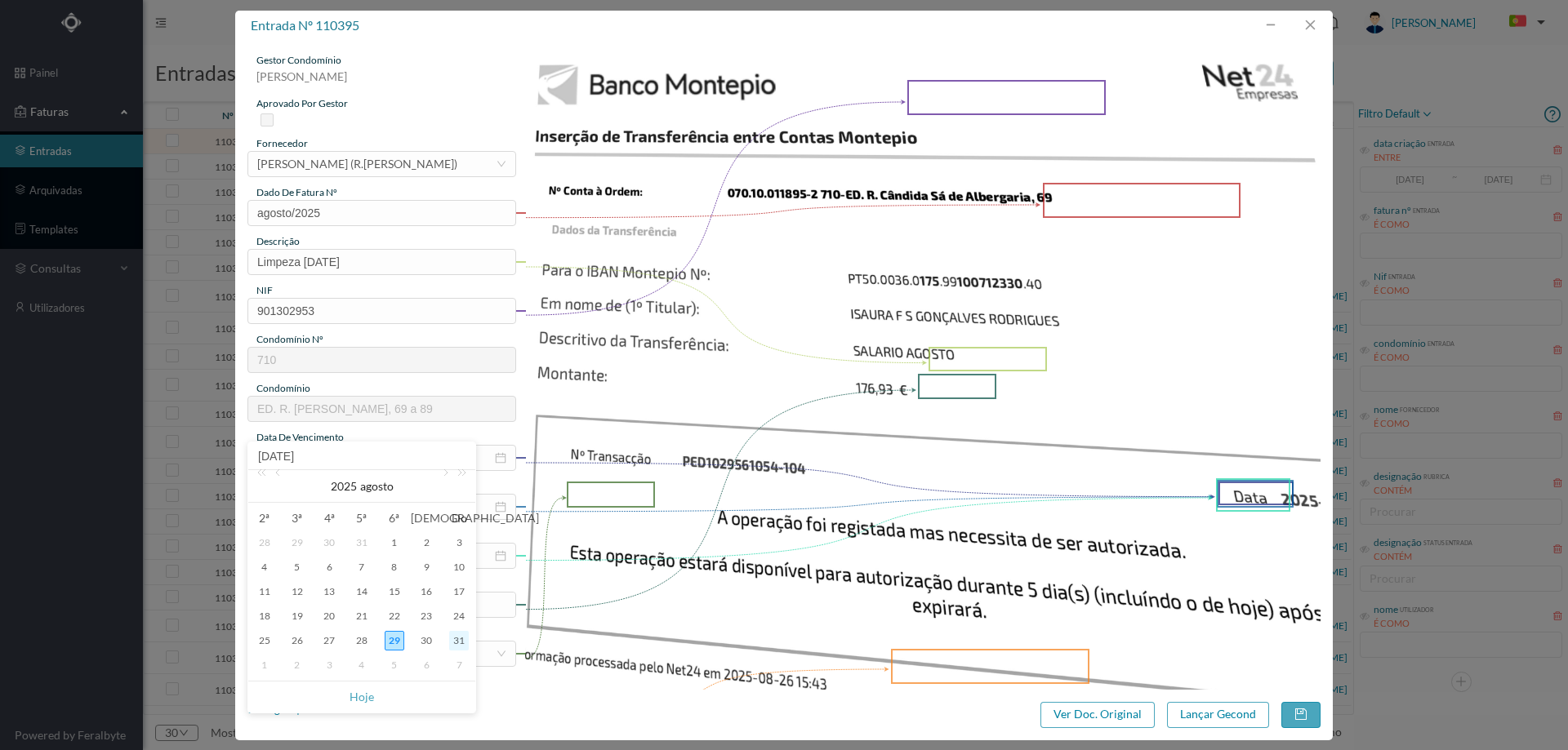
click at [453, 643] on div "31" at bounding box center [459, 641] width 20 height 20
type input "2025-08-31"
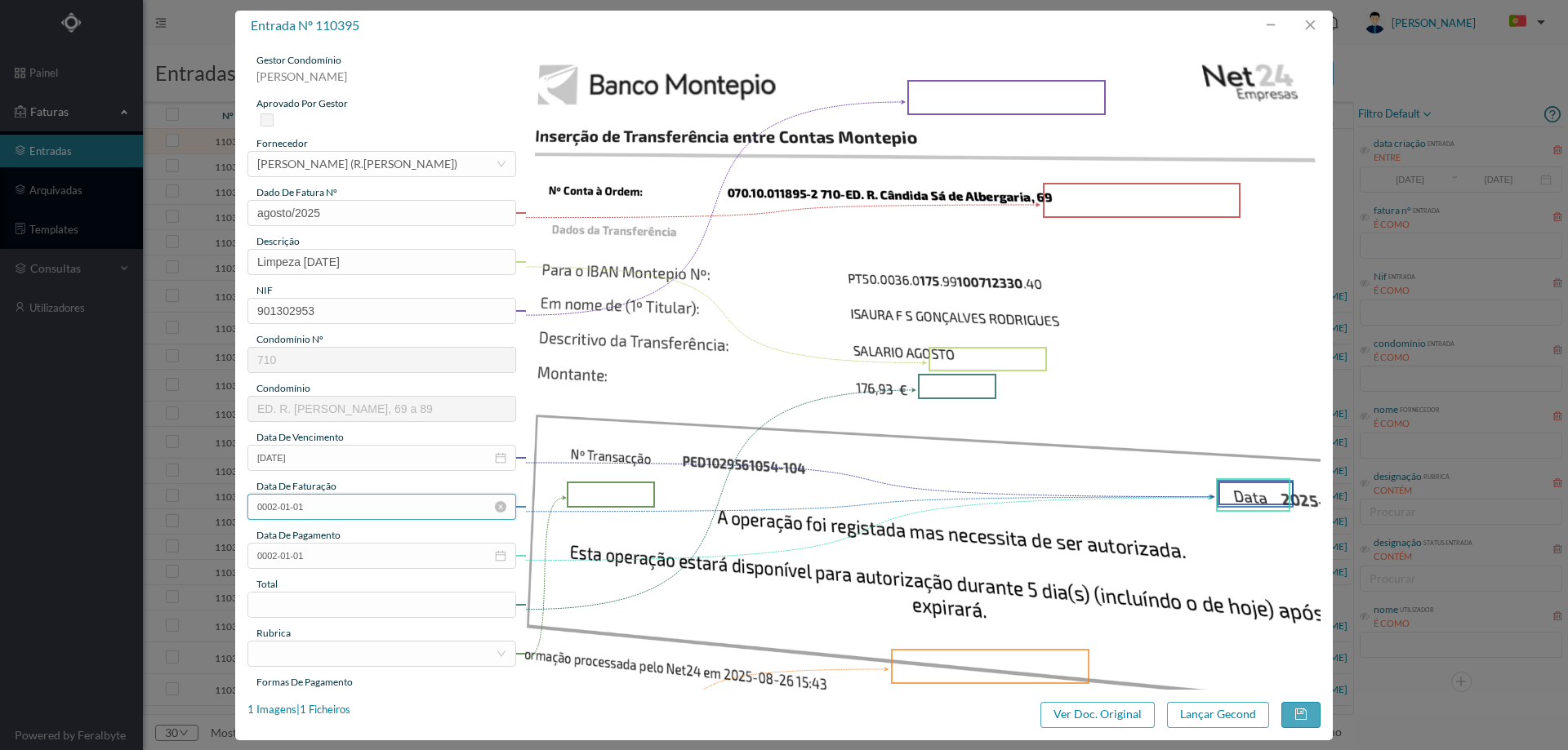
click at [367, 517] on input "0002-01-01" at bounding box center [382, 507] width 268 height 26
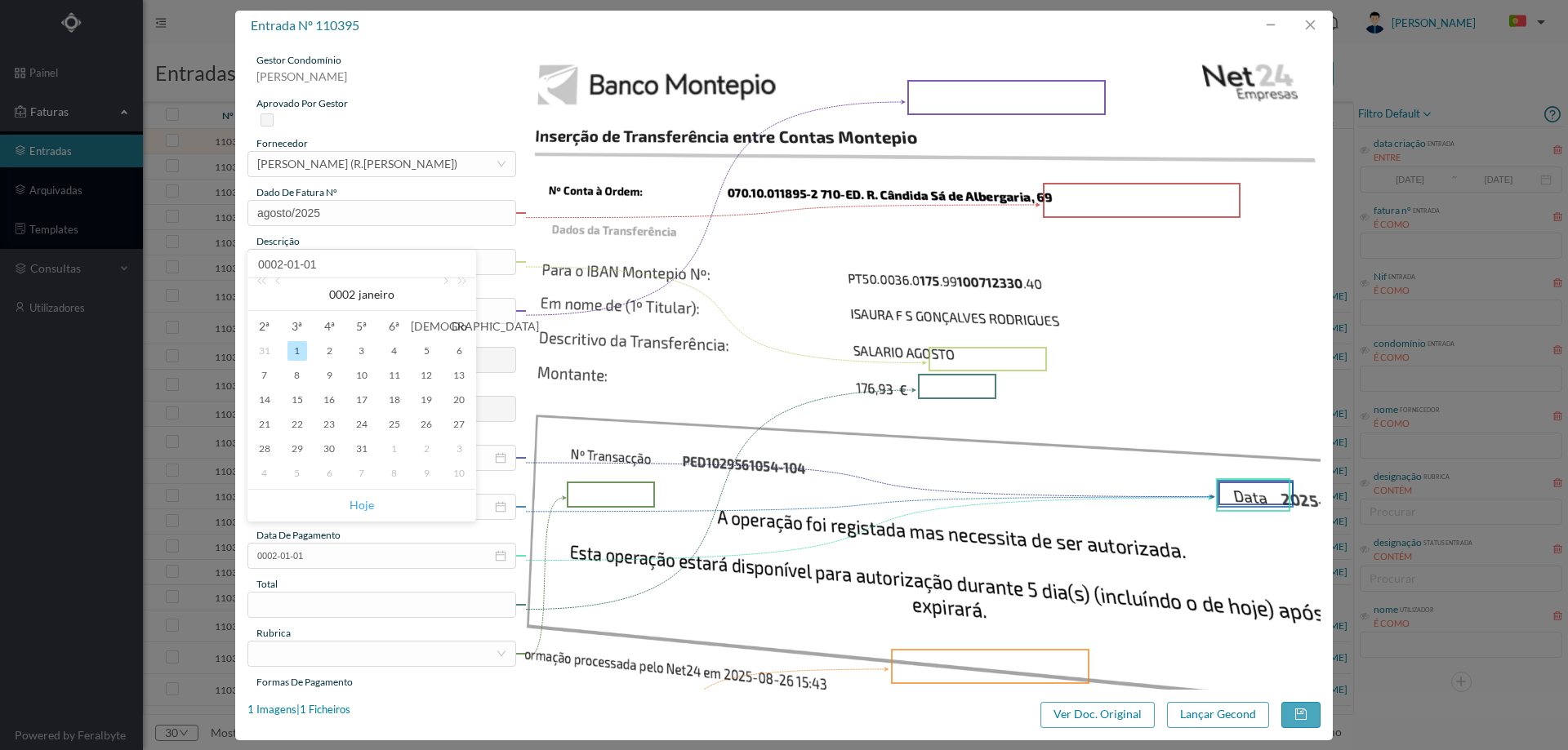
click at [365, 502] on link "Hoje" at bounding box center [361, 505] width 24 height 31
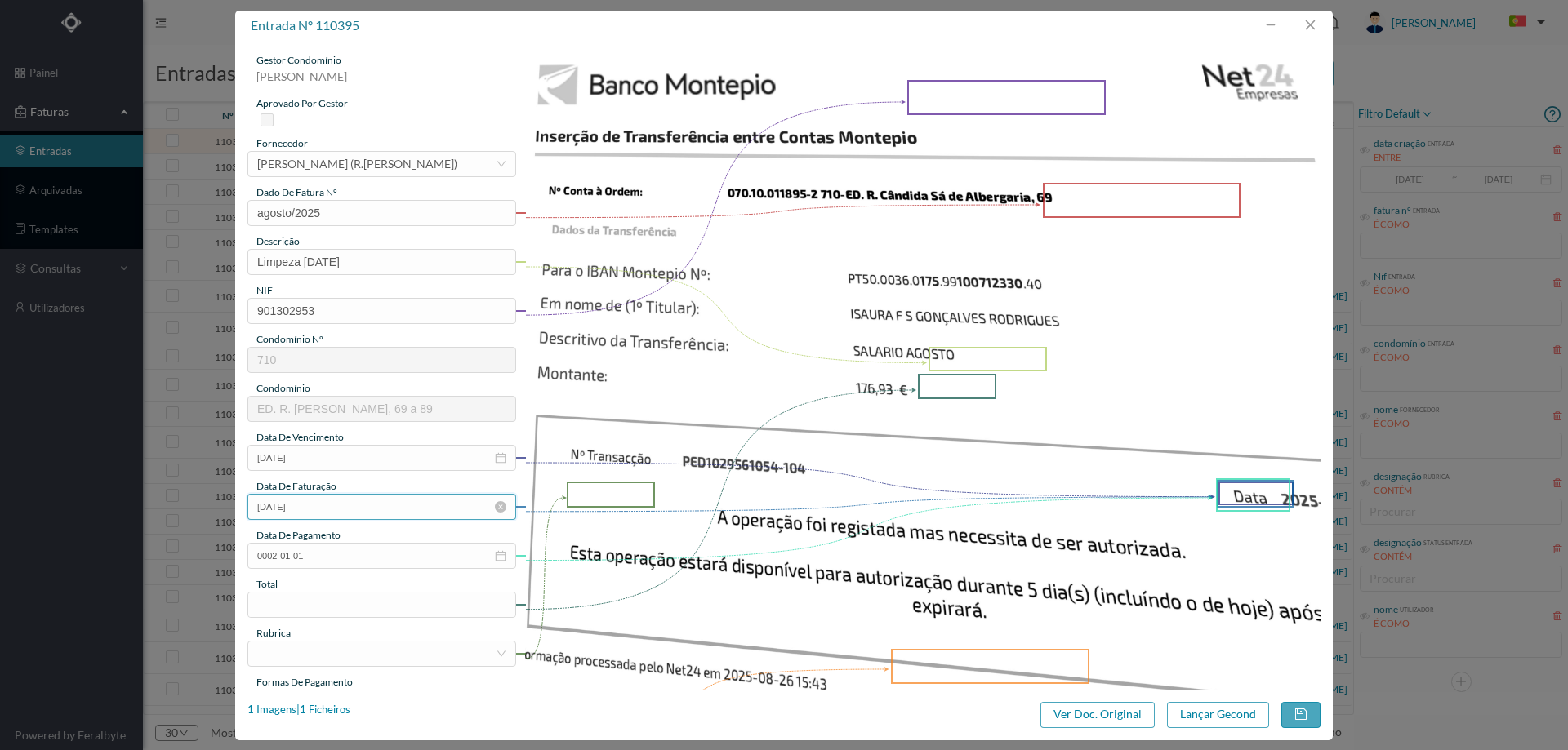
click at [435, 511] on input "[DATE]" at bounding box center [382, 507] width 268 height 26
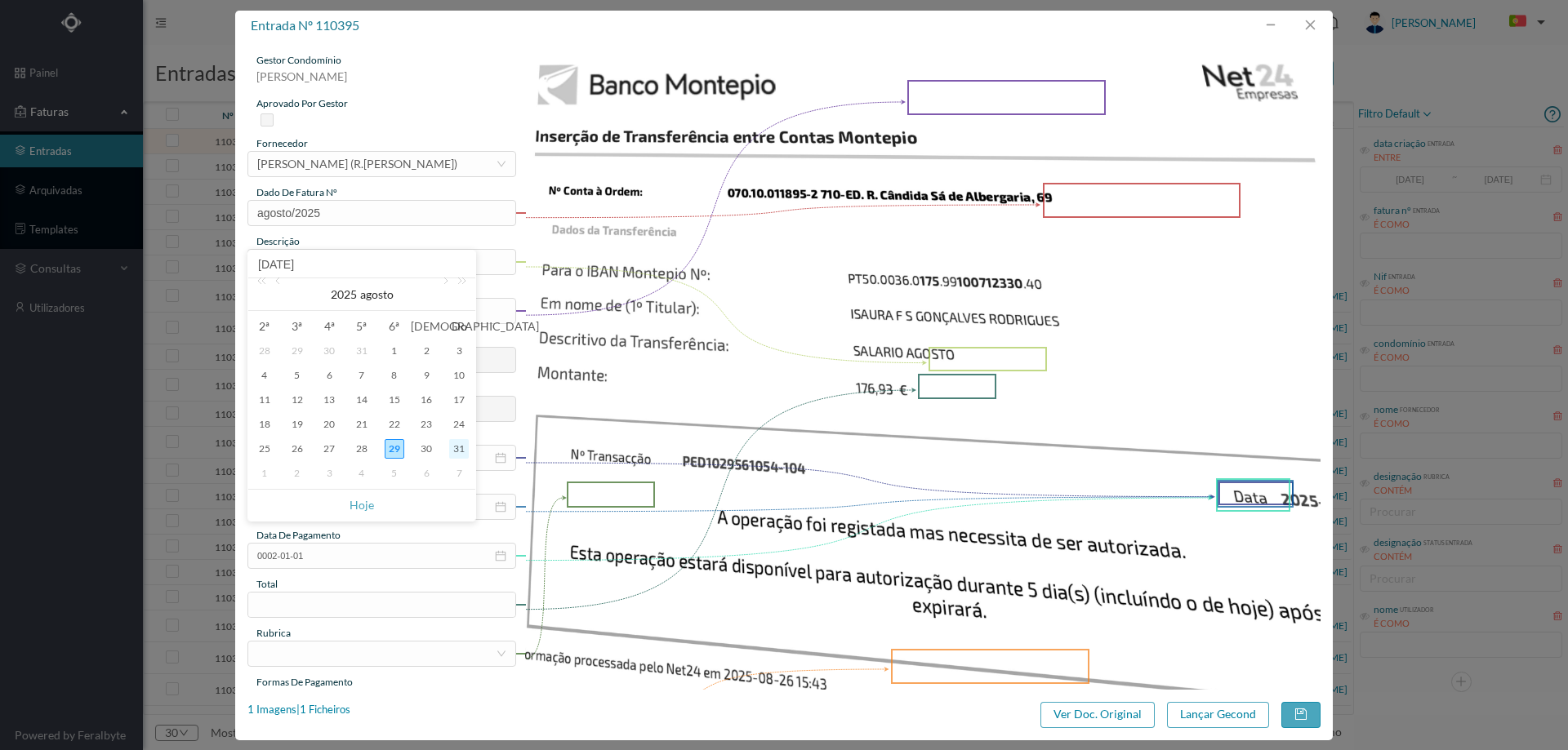
click at [463, 448] on div "31" at bounding box center [459, 449] width 20 height 20
type input "2025-08-31"
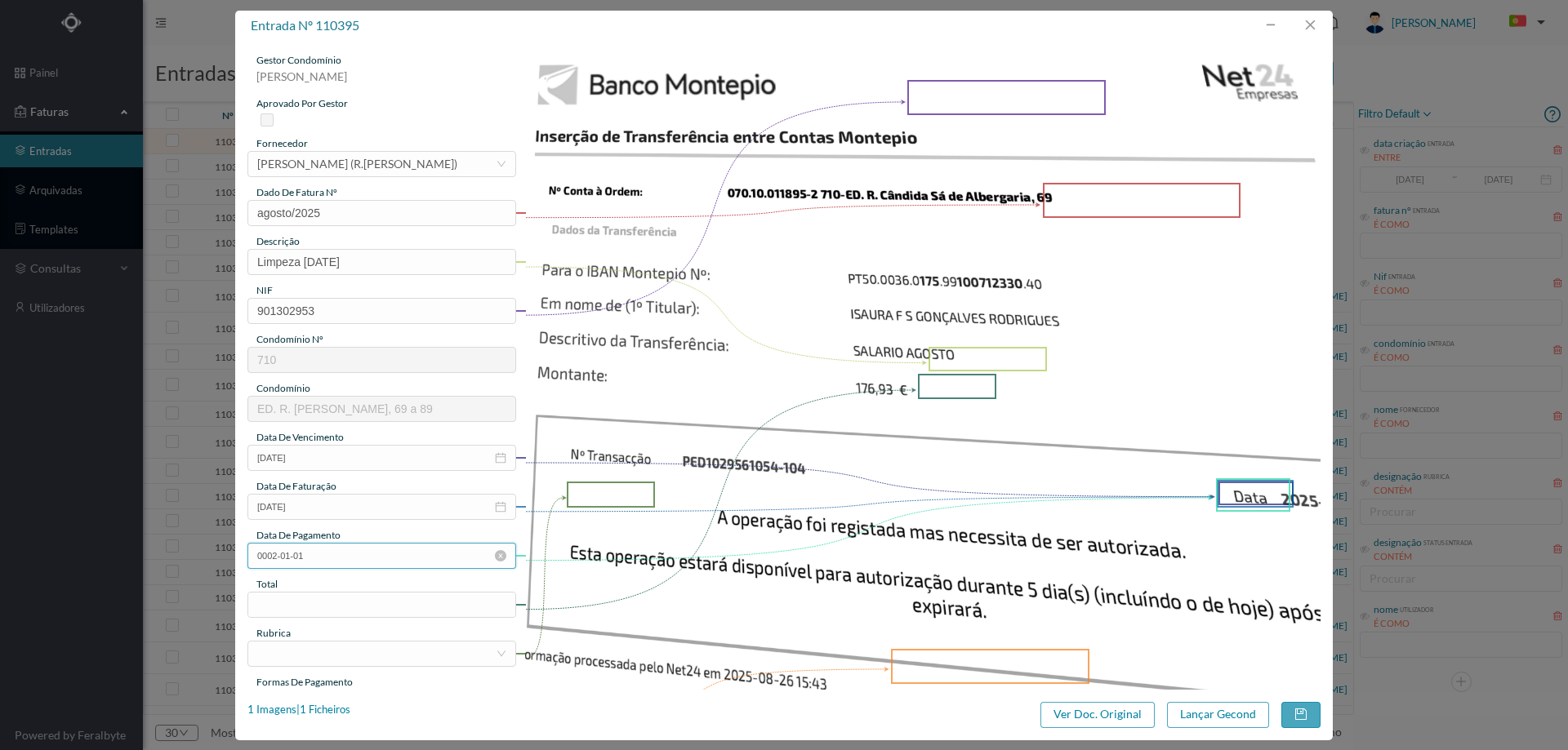
click at [365, 566] on input "0002-01-01" at bounding box center [382, 556] width 268 height 26
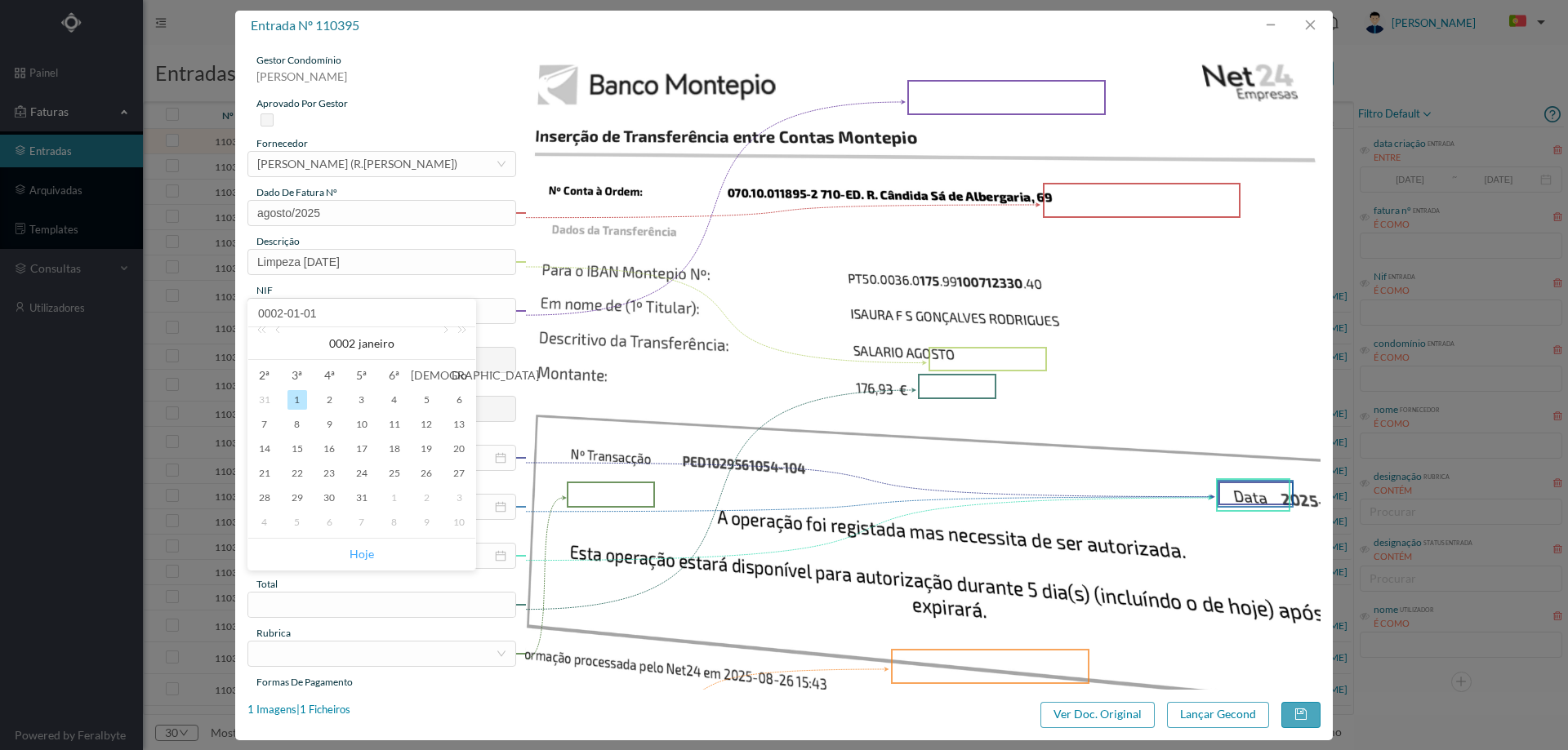
click at [360, 546] on link "Hoje" at bounding box center [361, 554] width 24 height 31
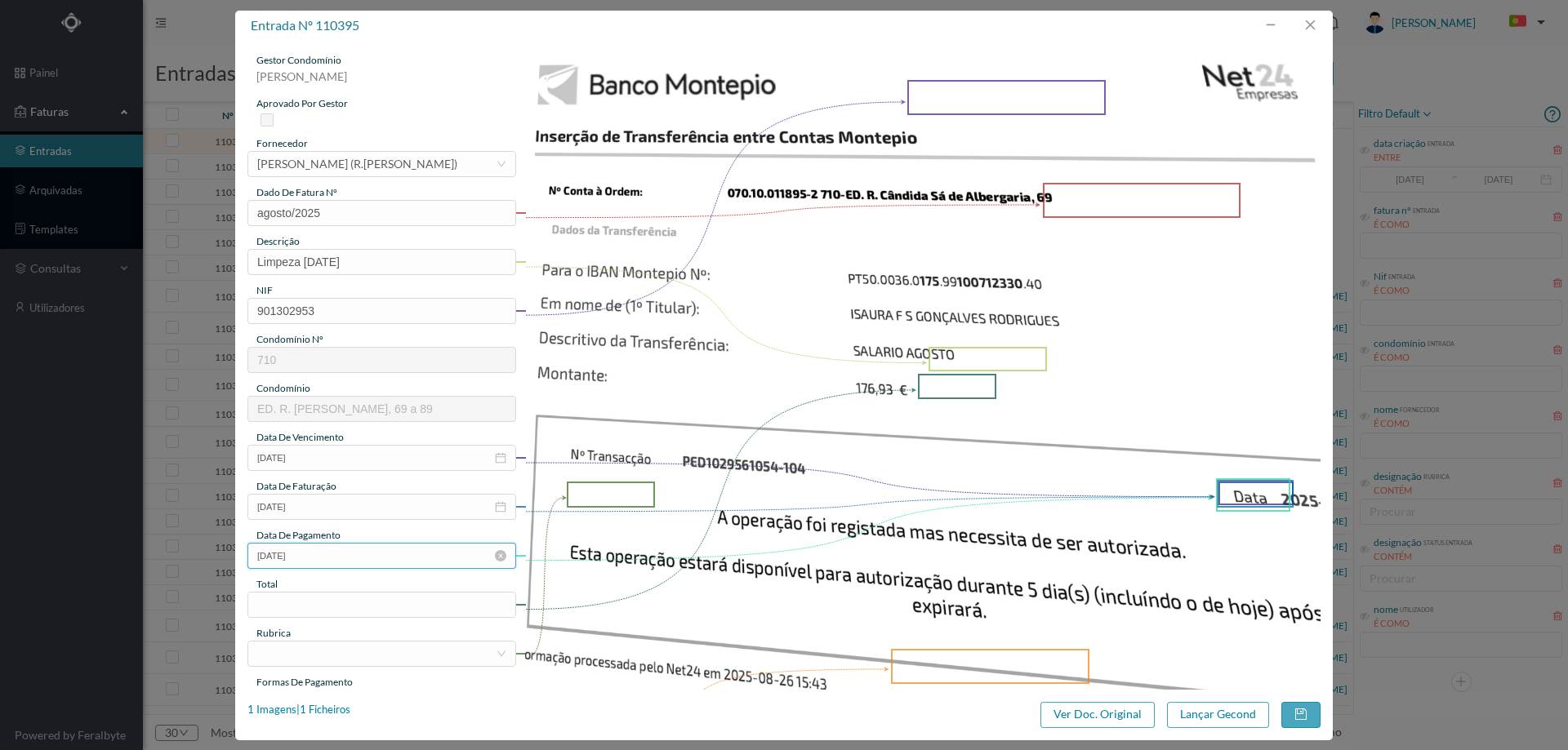
click at [336, 569] on input "[DATE]" at bounding box center [382, 556] width 268 height 26
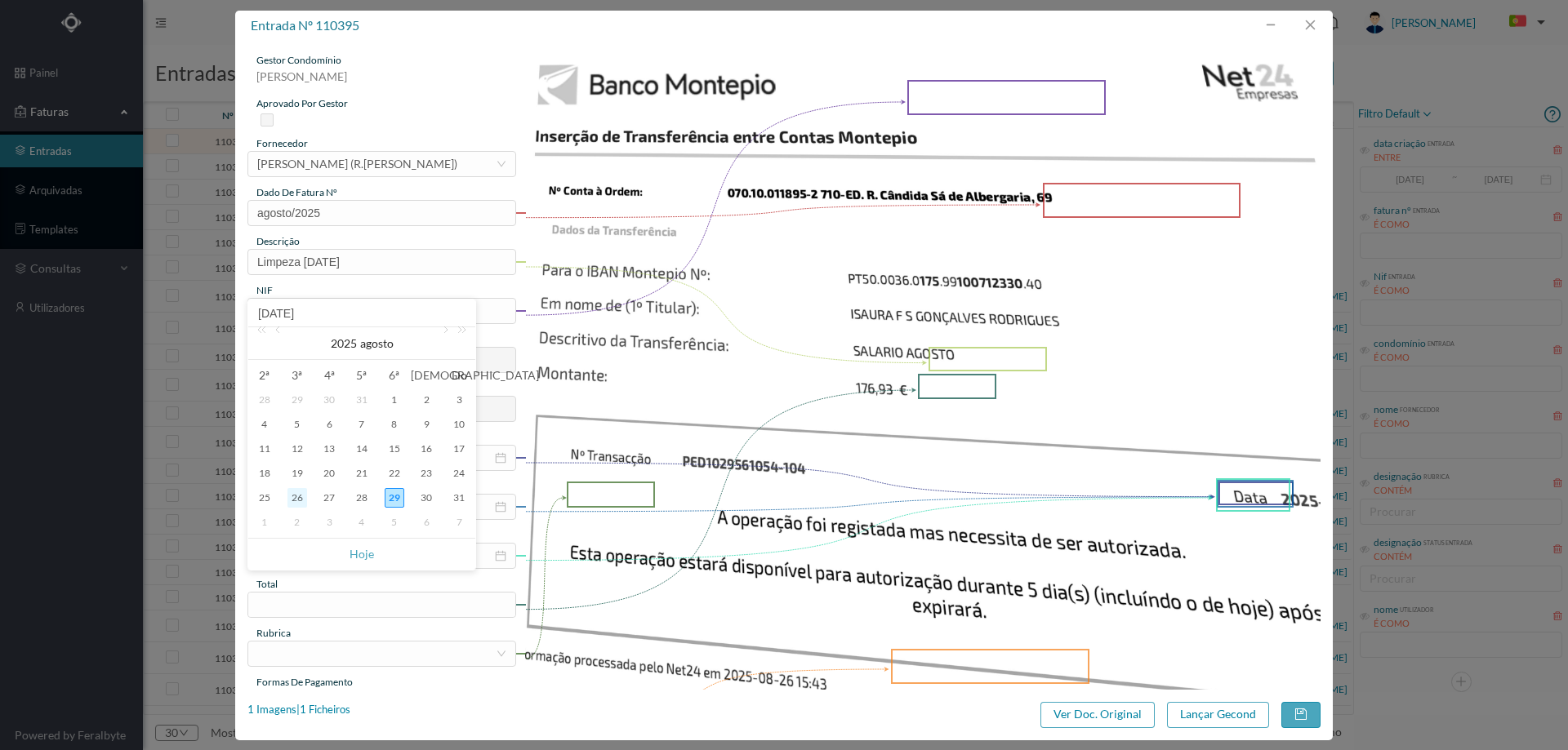
click at [300, 497] on div "26" at bounding box center [297, 498] width 20 height 20
type input "2025-08-26"
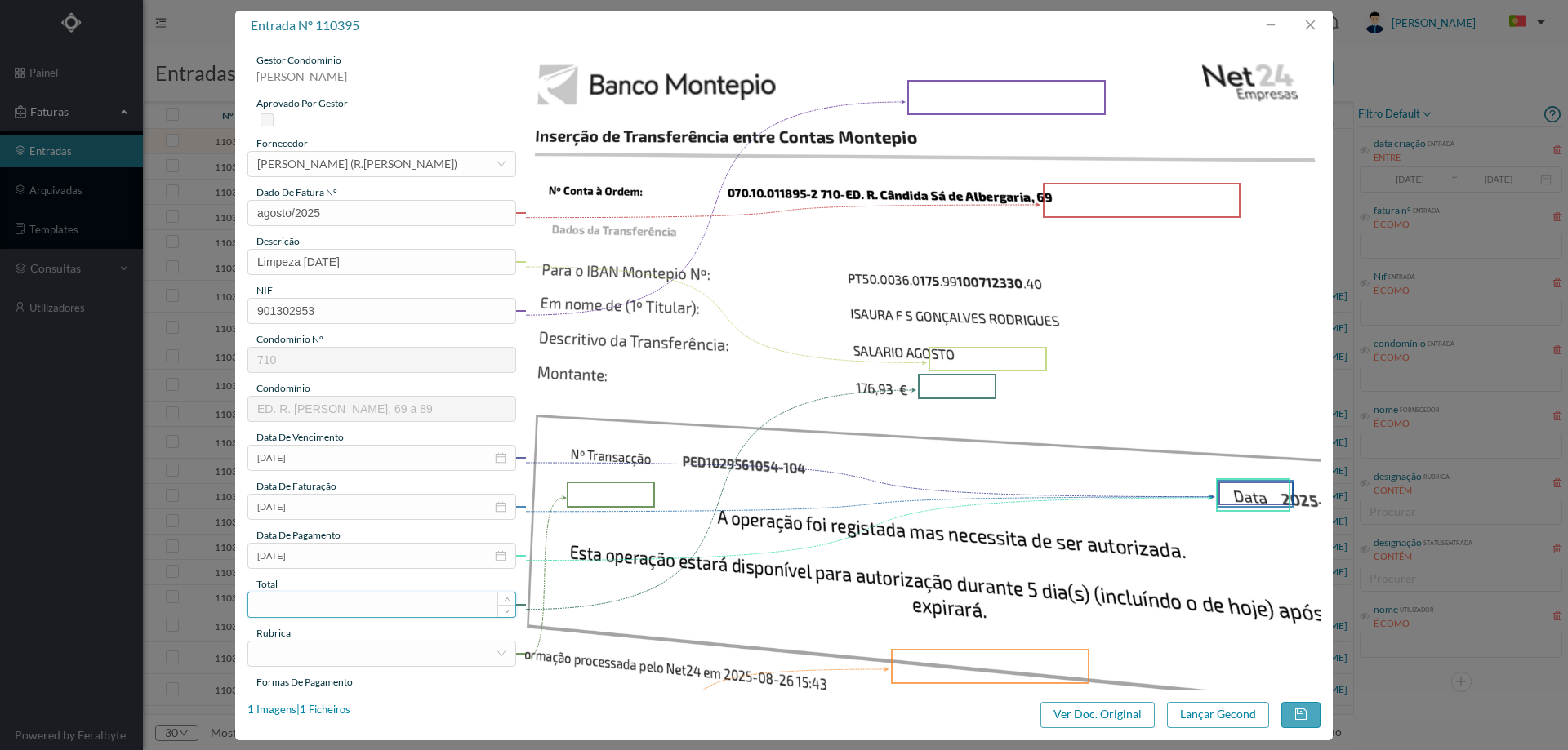
click at [340, 604] on input at bounding box center [382, 605] width 267 height 24
type input "150.00"
click at [324, 652] on div at bounding box center [376, 654] width 239 height 24
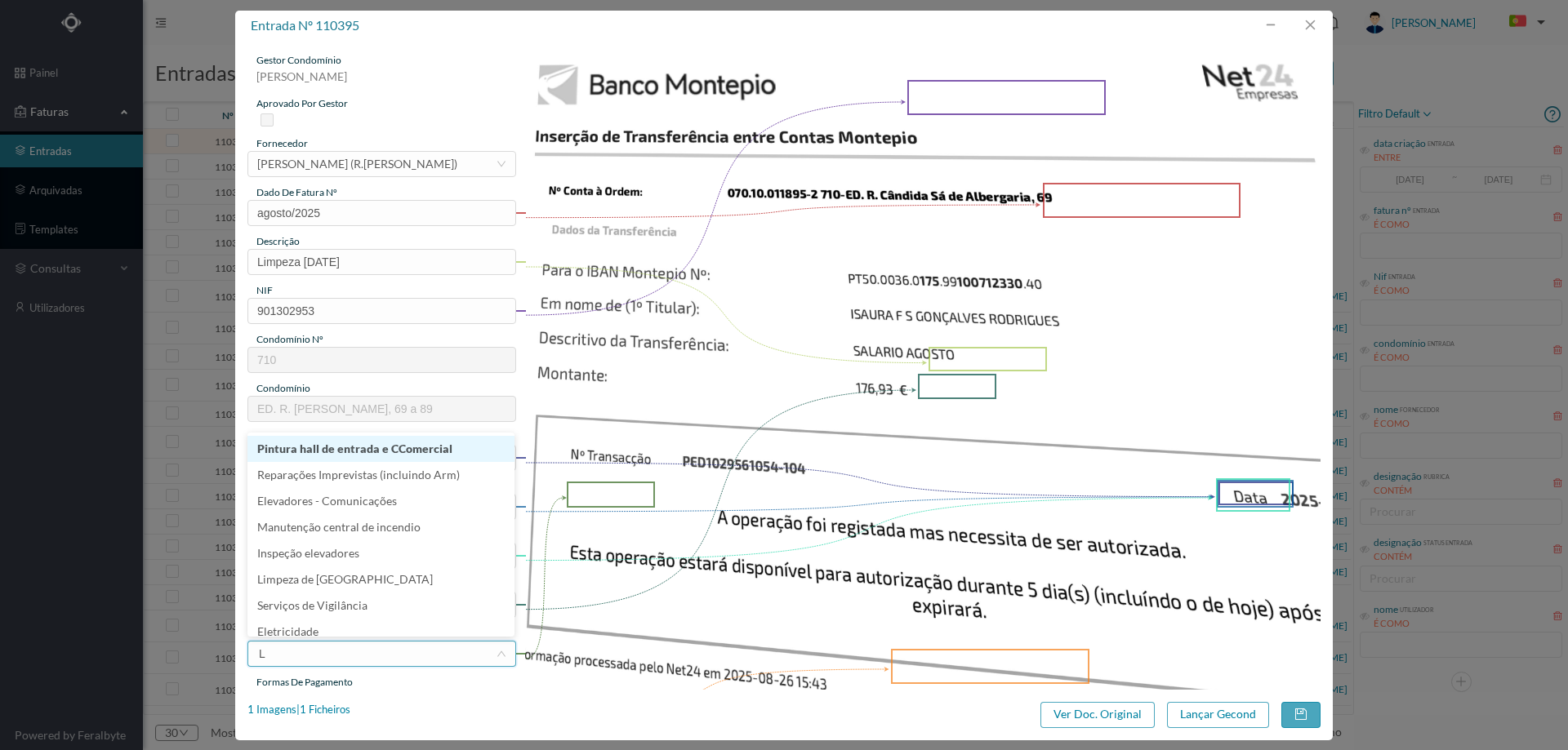
type input "LI"
click at [325, 472] on li "Limpeza" at bounding box center [381, 467] width 267 height 26
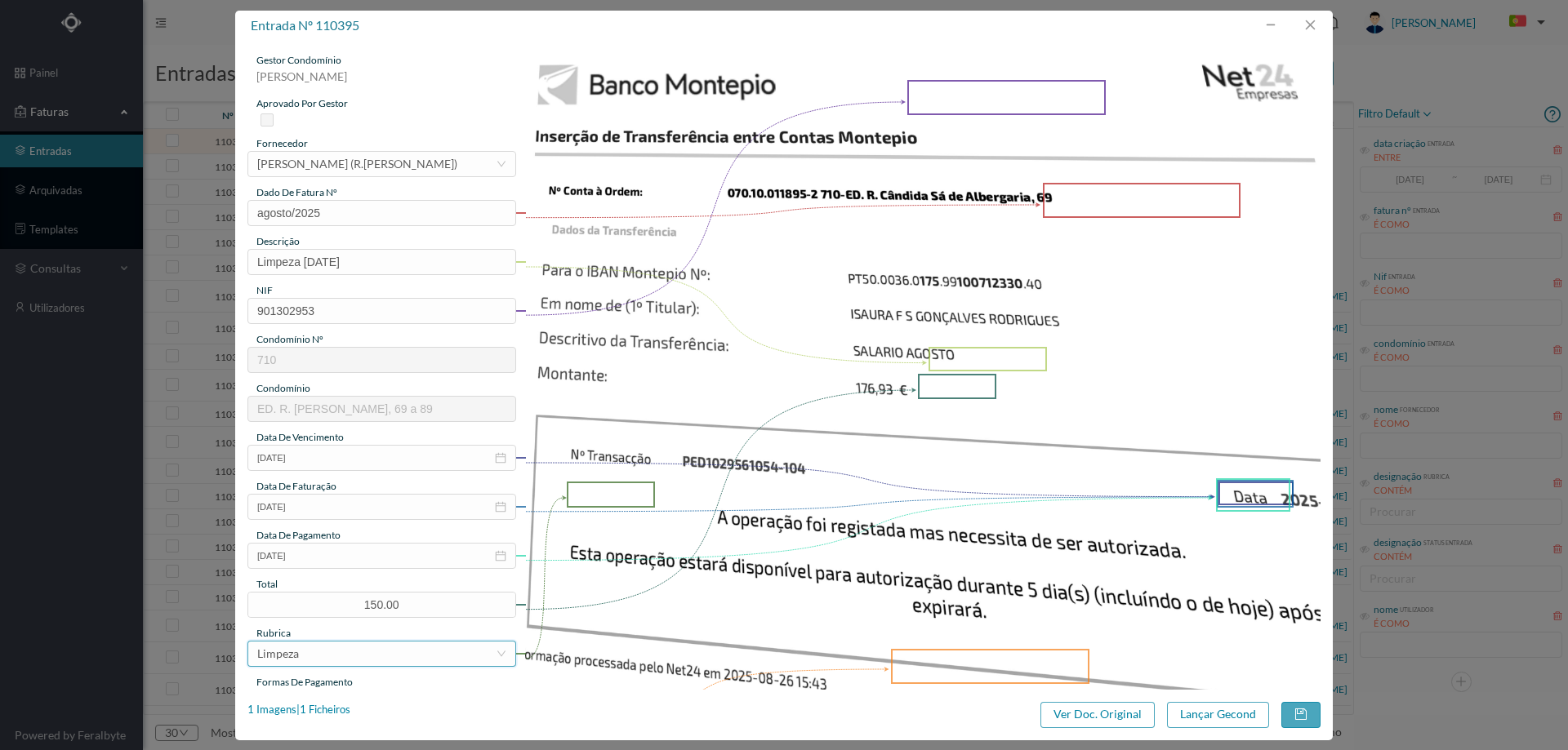
scroll to position [245, 0]
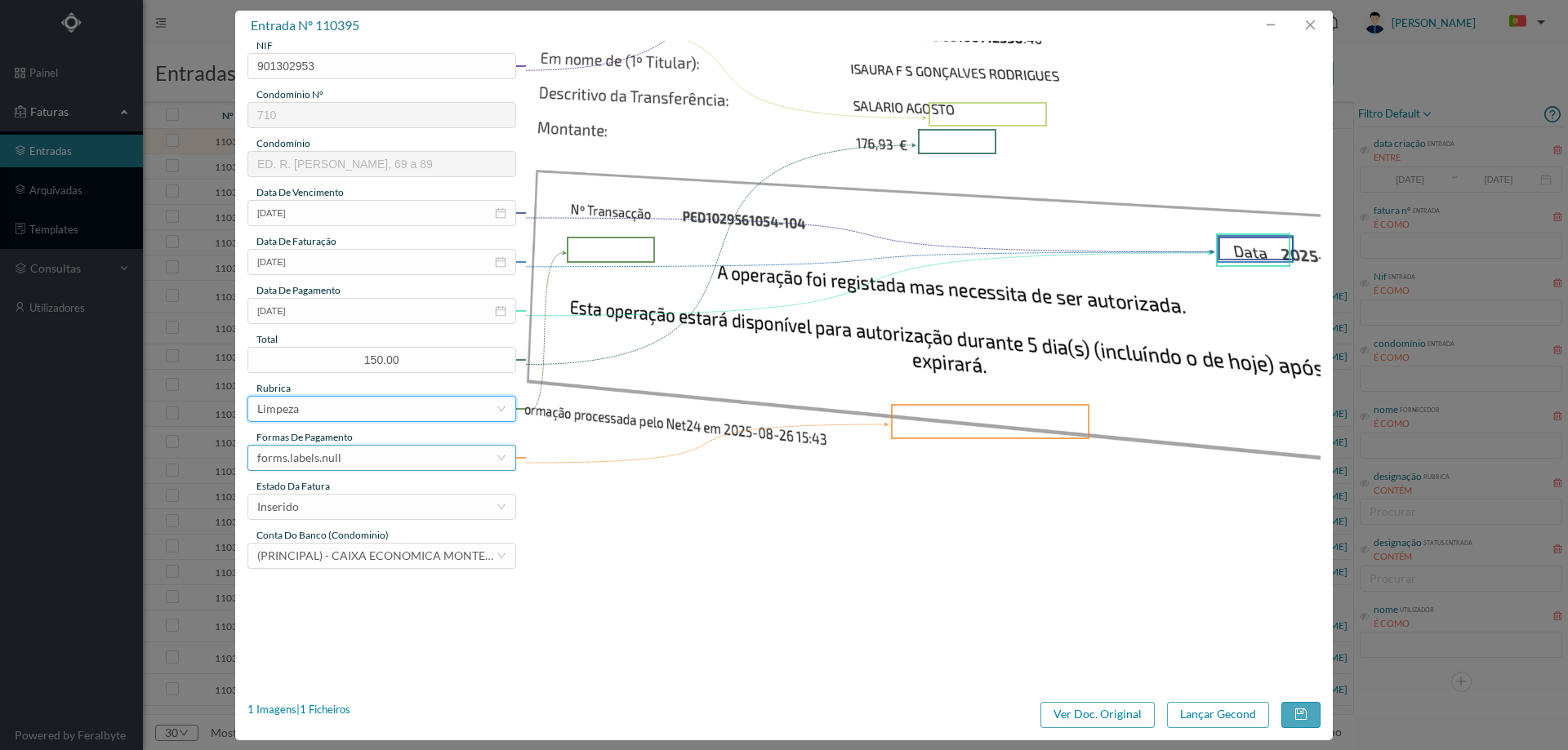
click at [331, 457] on div "forms.labels.null" at bounding box center [299, 458] width 84 height 24
click at [355, 534] on li "transferência bancária" at bounding box center [381, 541] width 267 height 26
click at [351, 511] on div "Inserido" at bounding box center [376, 507] width 239 height 24
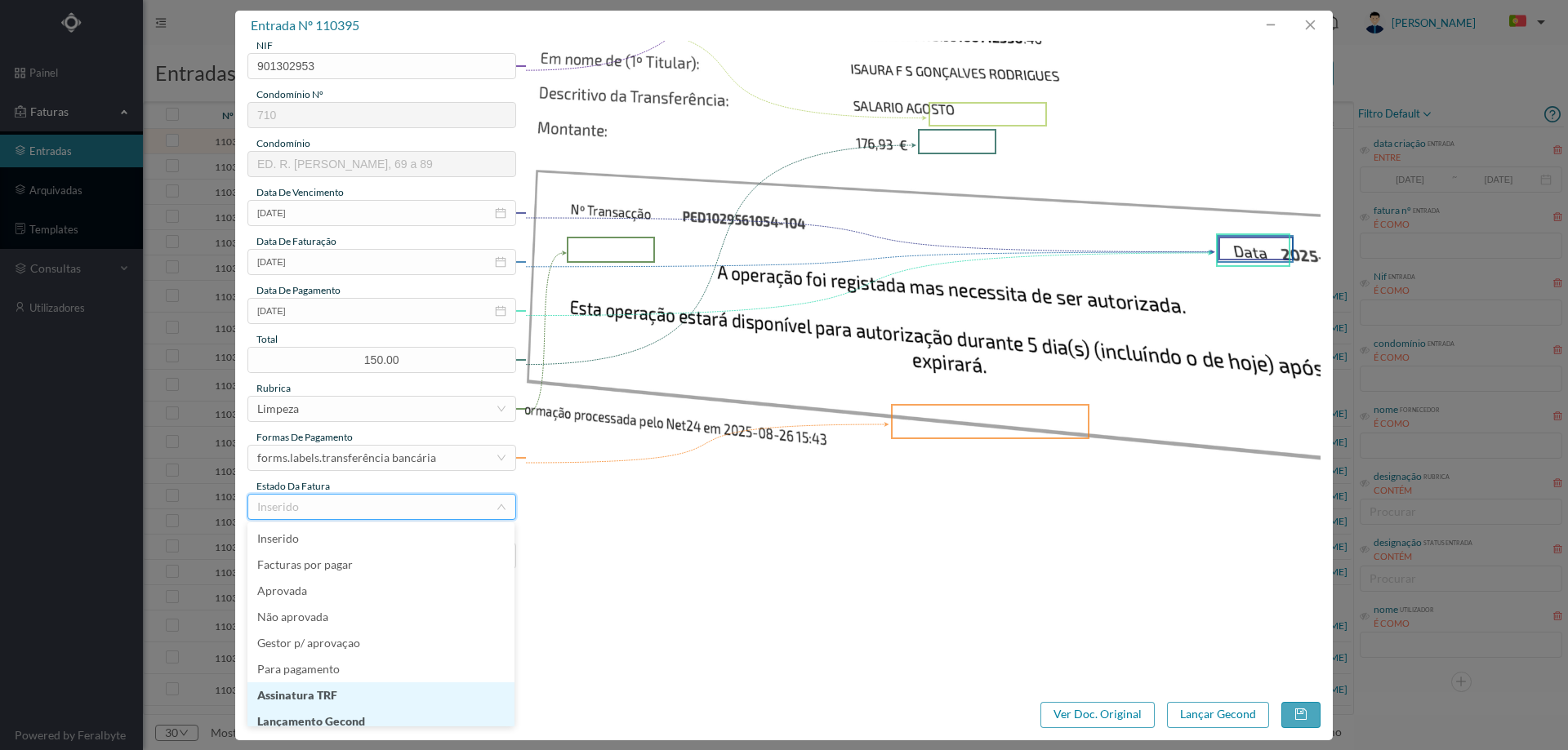
scroll to position [8, 0]
click at [325, 715] on li "Lançamento Gecond" at bounding box center [381, 714] width 267 height 26
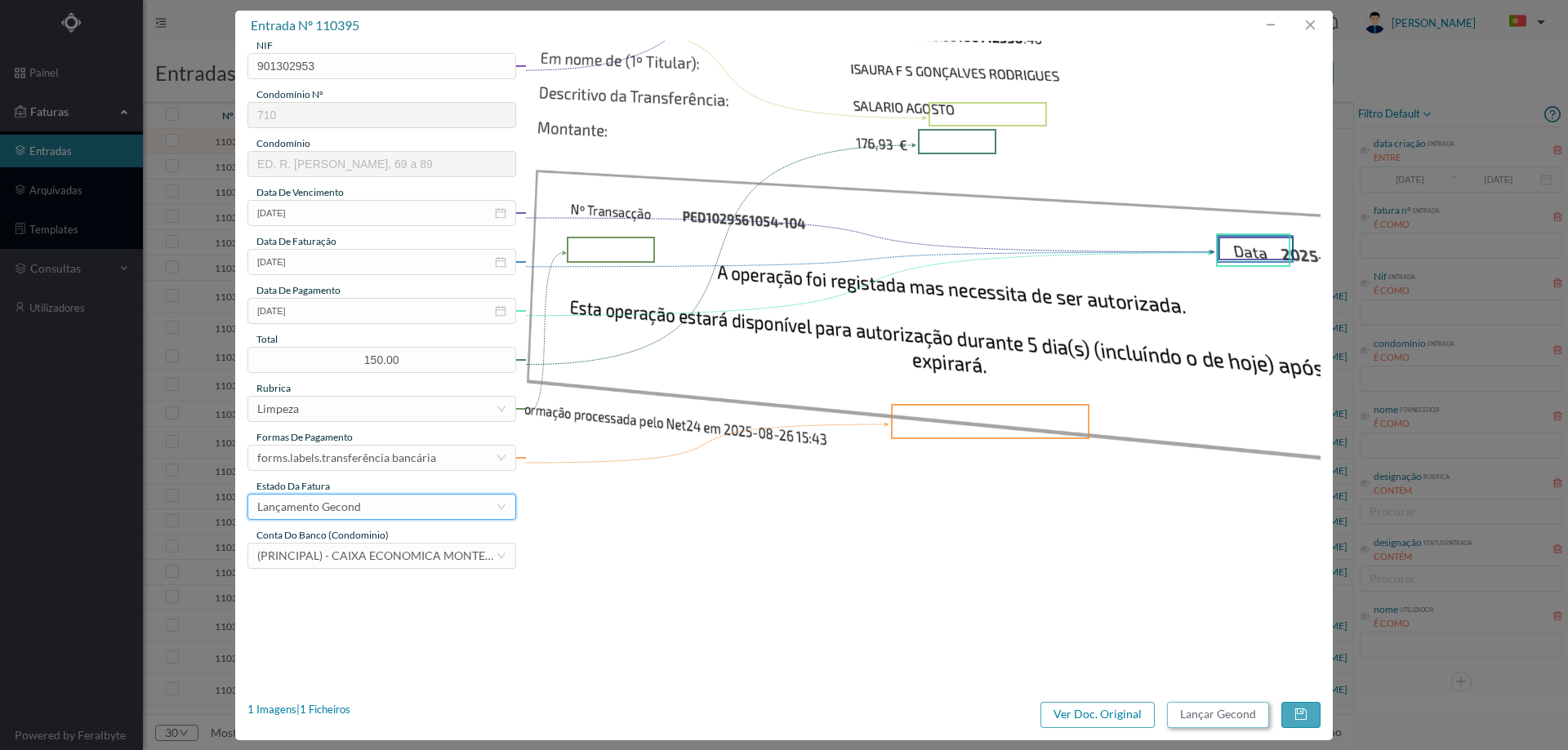
click at [1213, 711] on button "Lançar Gecond" at bounding box center [1218, 715] width 102 height 26
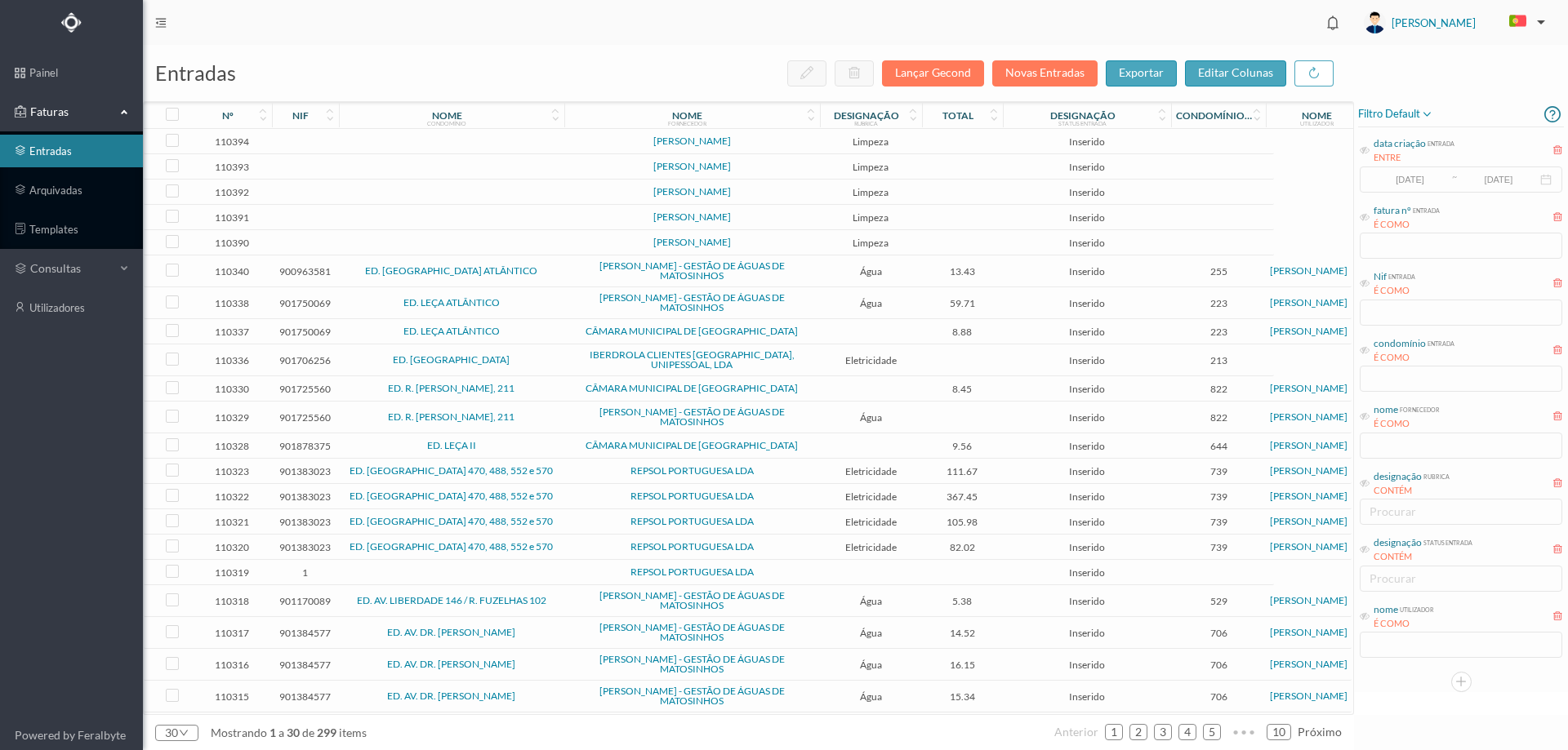
click at [930, 143] on td at bounding box center [963, 141] width 82 height 25
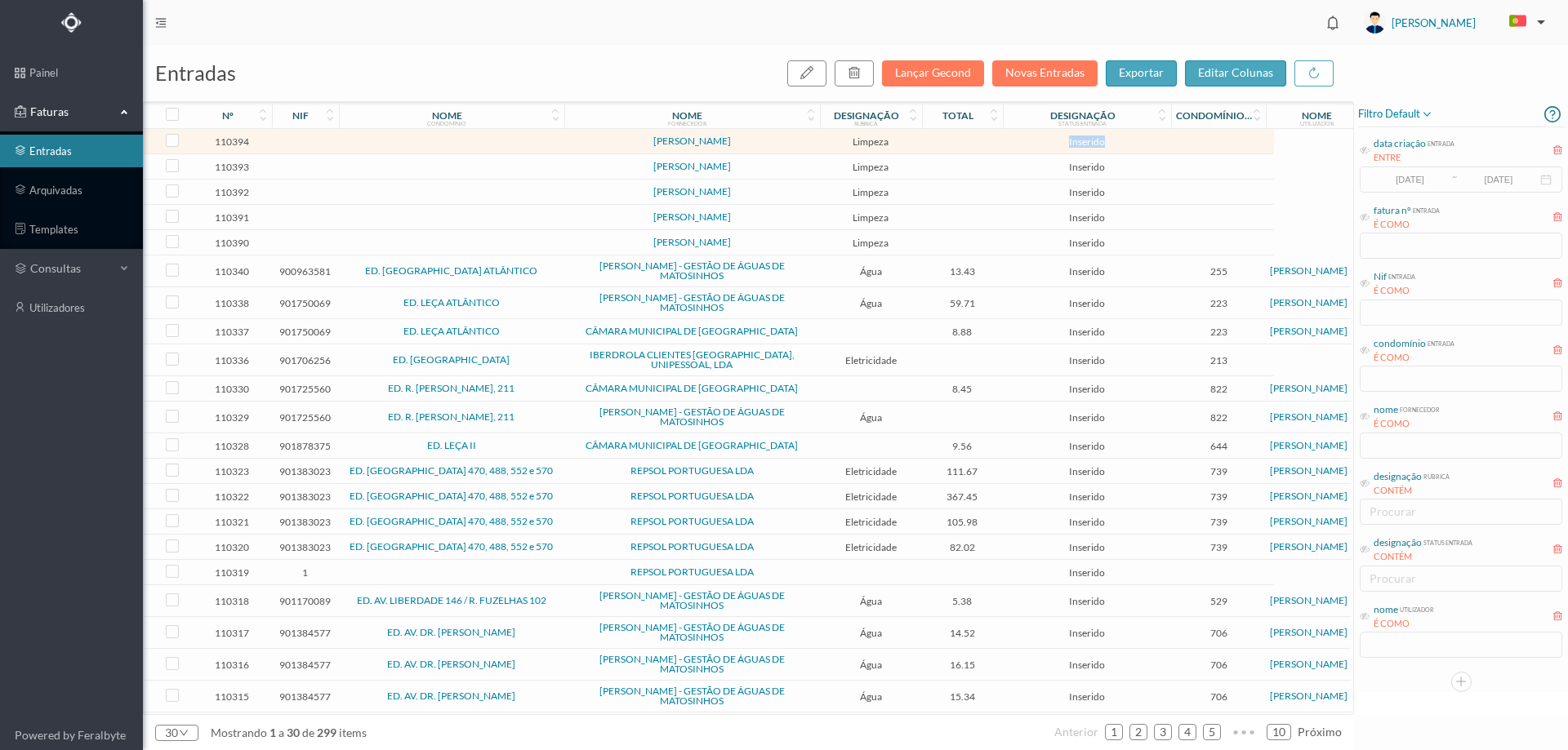
click at [930, 143] on td at bounding box center [963, 141] width 82 height 25
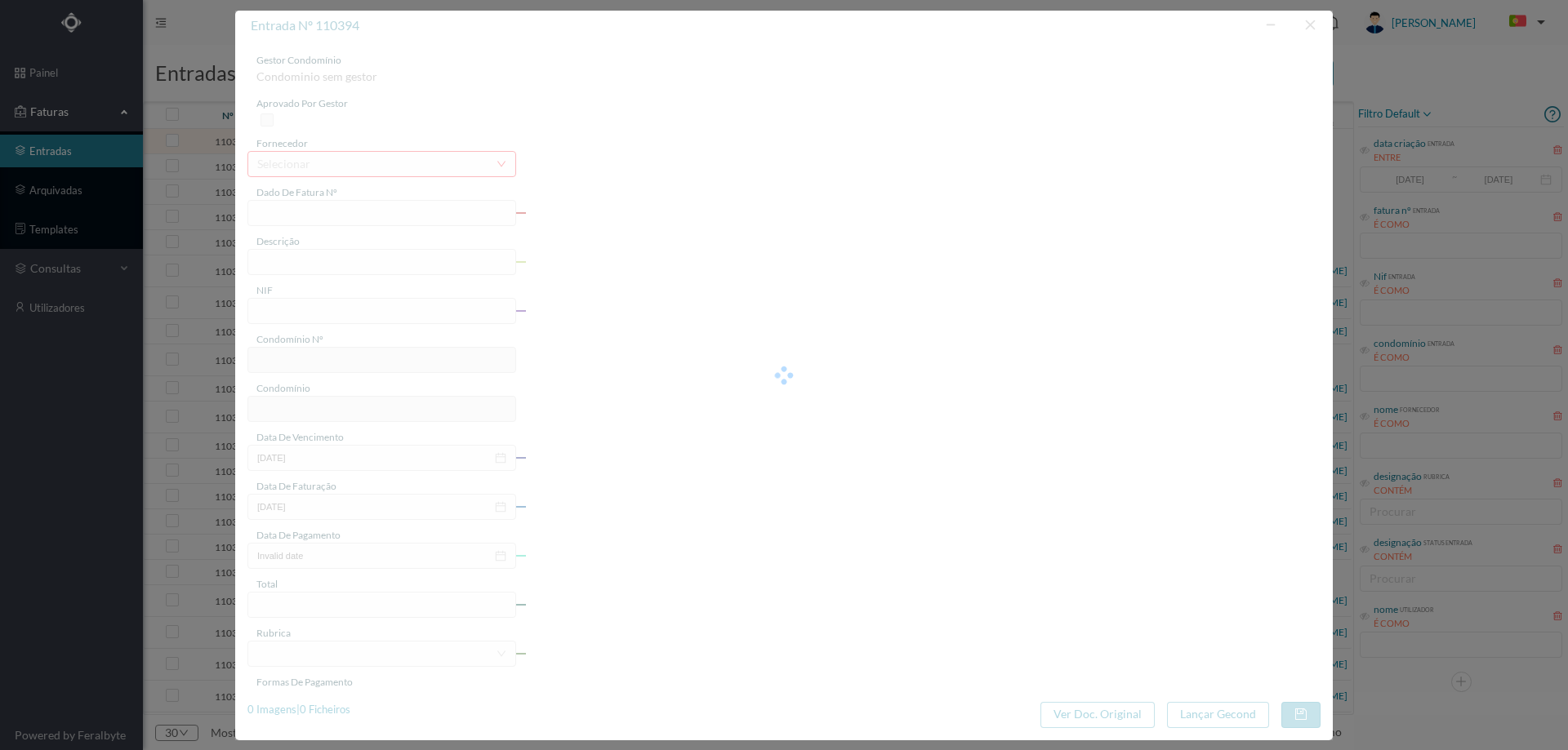
type input "RIO AGOSTO 2025"
type input "0"
type input "Invalid date"
type input "0.00"
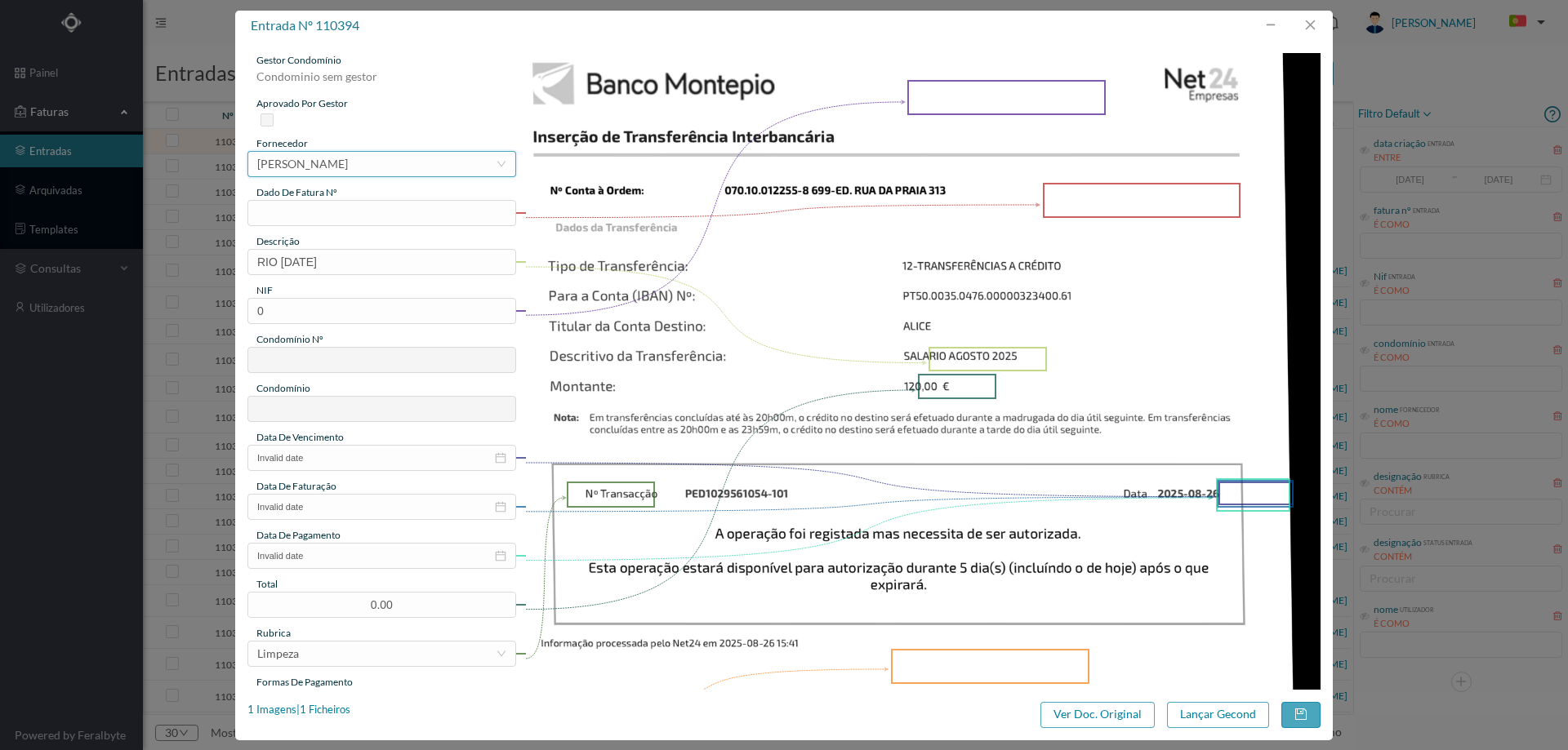
click at [348, 165] on div "[PERSON_NAME]" at bounding box center [303, 163] width 91 height 24
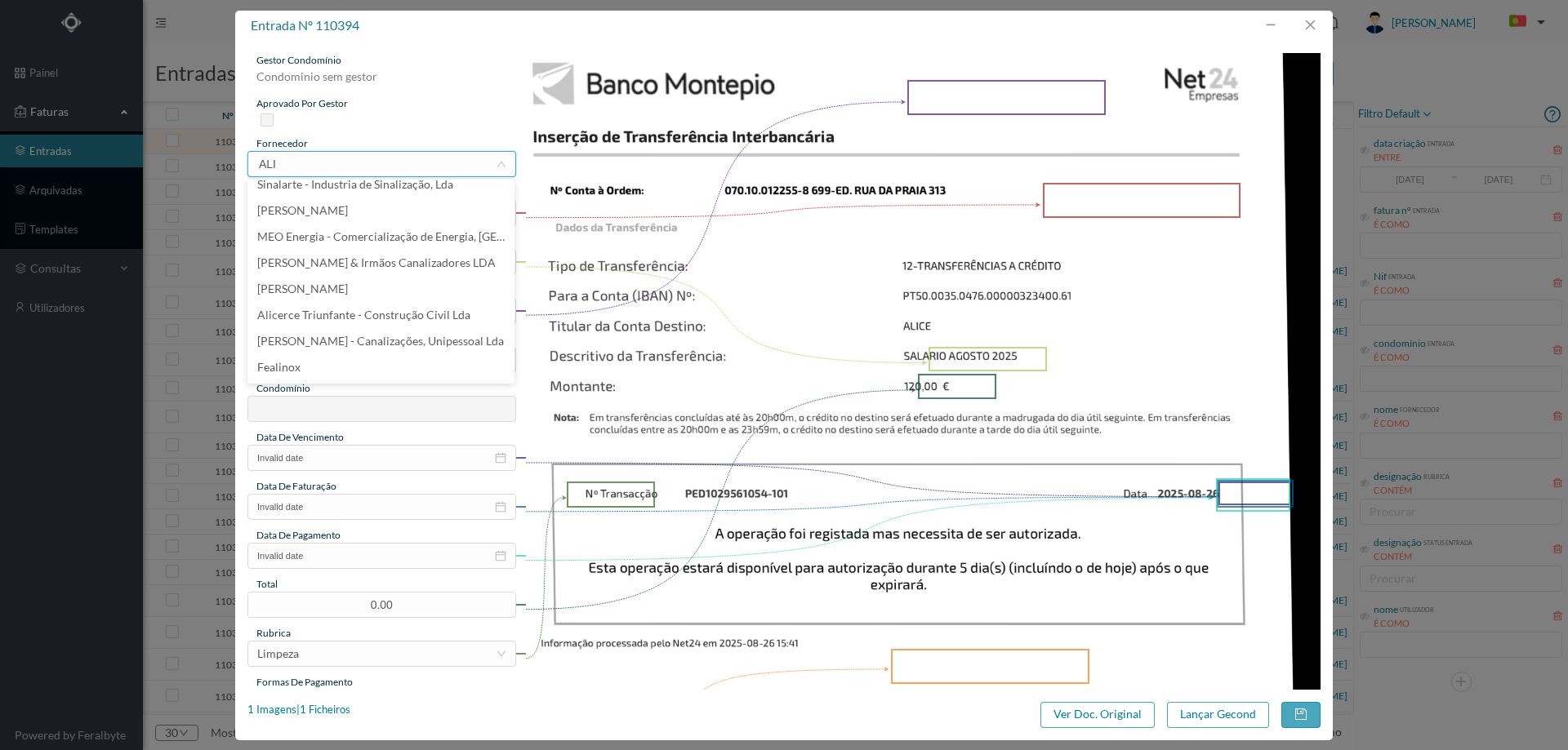
scroll to position [0, 0]
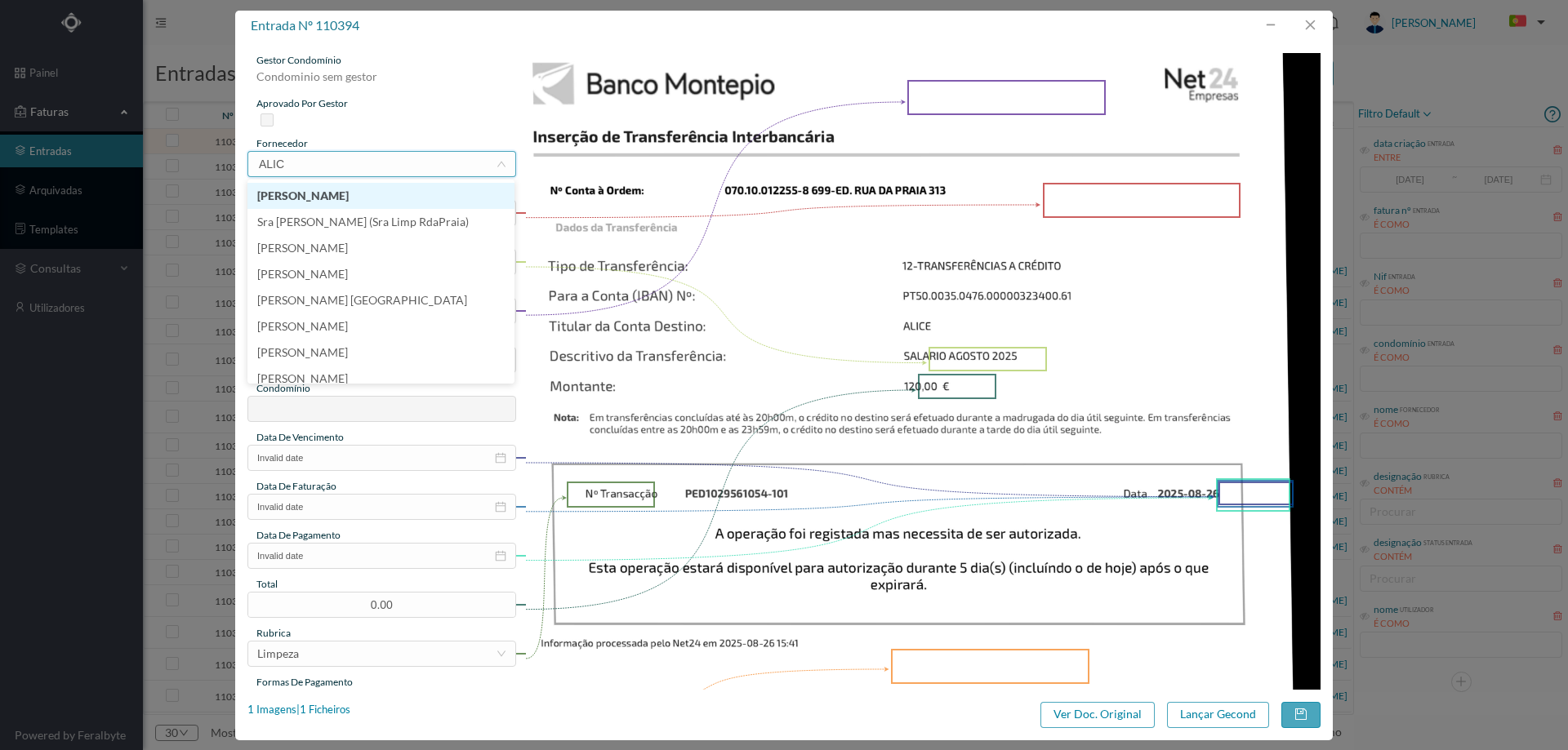
type input "ALICE"
click at [406, 215] on li "Sra [PERSON_NAME] (Sra Limp RdaPraia)" at bounding box center [381, 222] width 267 height 26
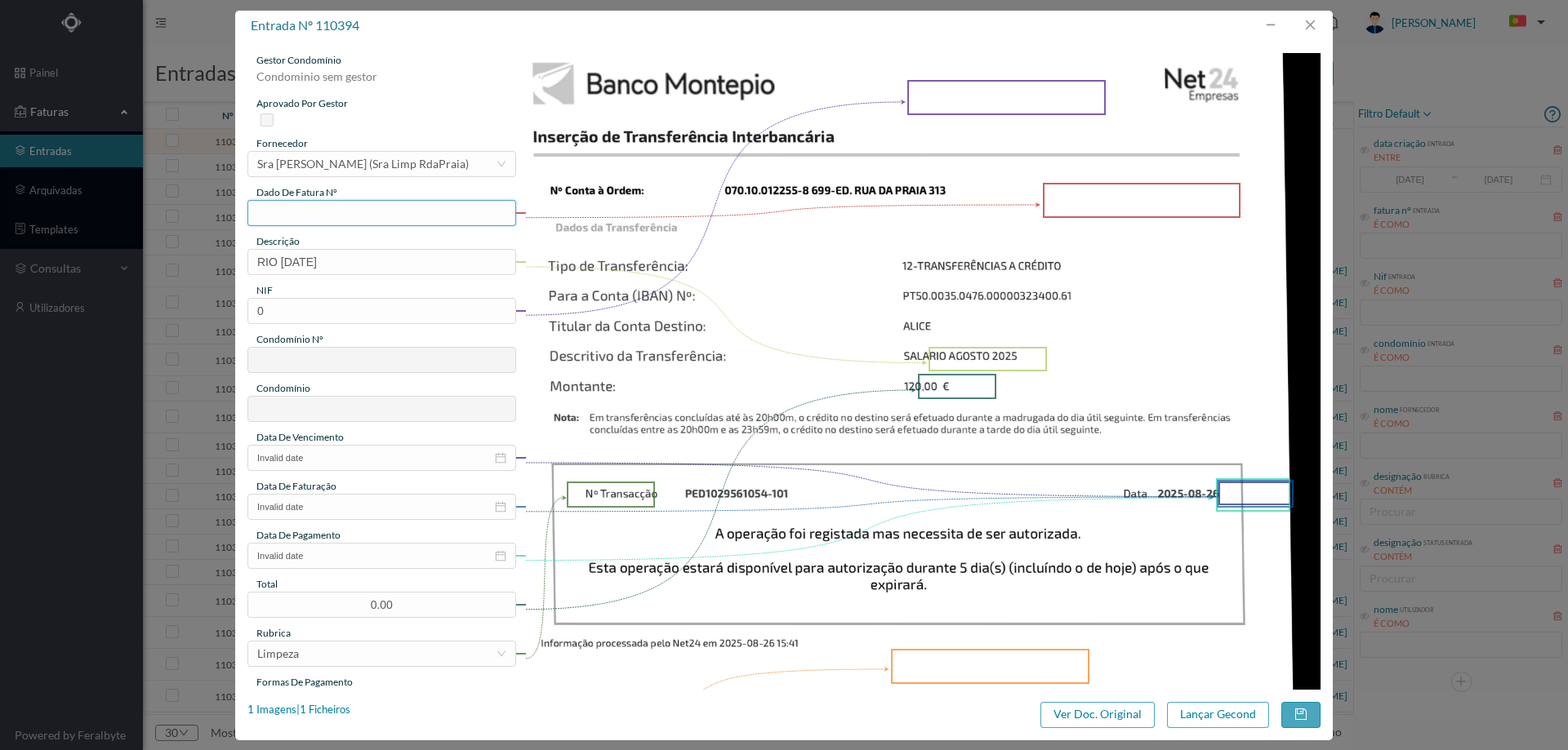
click at [401, 215] on input "text" at bounding box center [382, 213] width 268 height 26
type input "agosto/2025"
drag, startPoint x: 280, startPoint y: 258, endPoint x: 234, endPoint y: 258, distance: 46.0
click at [234, 258] on div "entrada nº 110394 gestor condomínio Condominio sem gestor aprovado por gestor f…" at bounding box center [784, 375] width 1568 height 750
type input "LIMPEZA AGOSTO 2025"
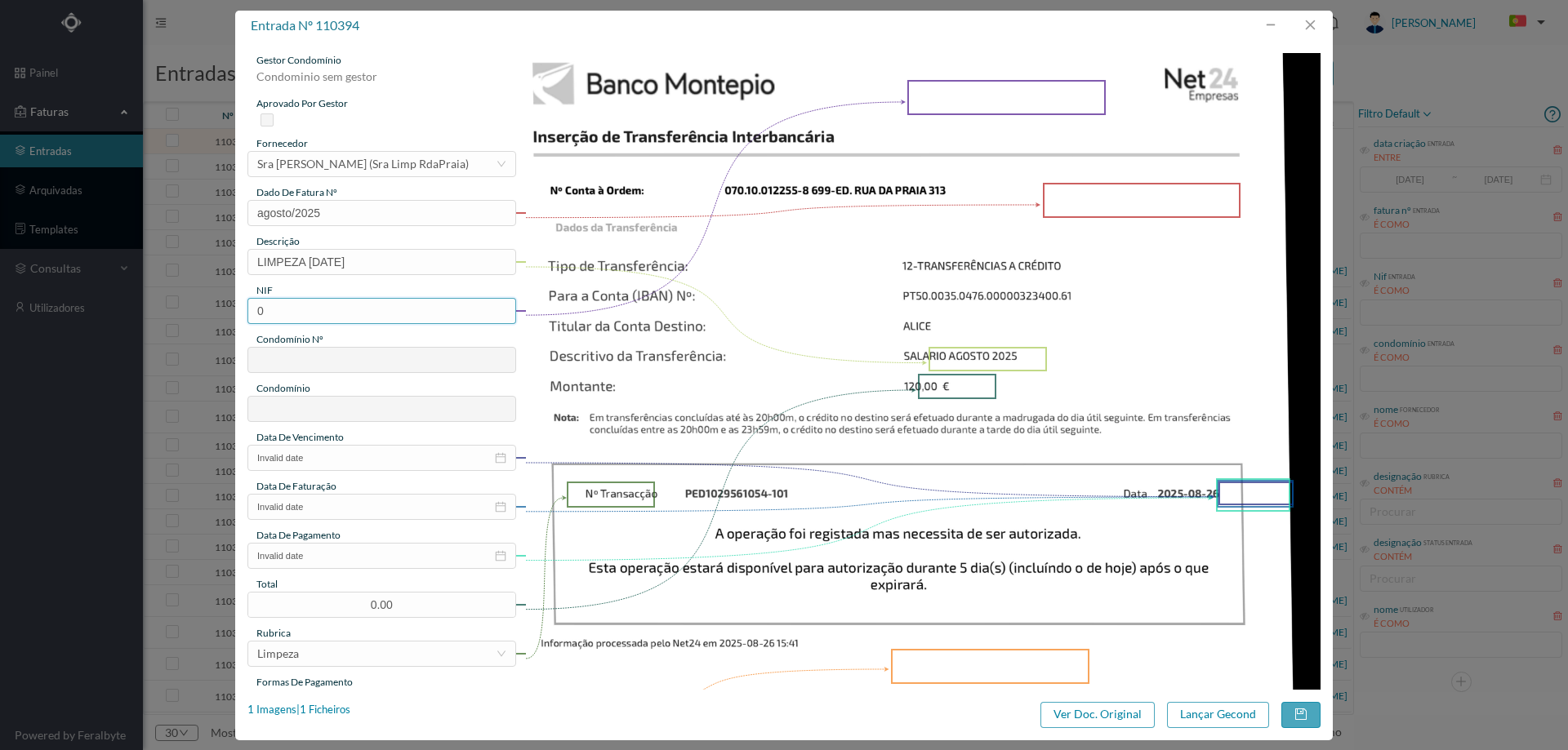
click at [371, 316] on input "0" at bounding box center [382, 311] width 268 height 26
click at [371, 315] on input "0" at bounding box center [382, 311] width 268 height 26
paste input "901529982"
type input "901529982"
type input "699"
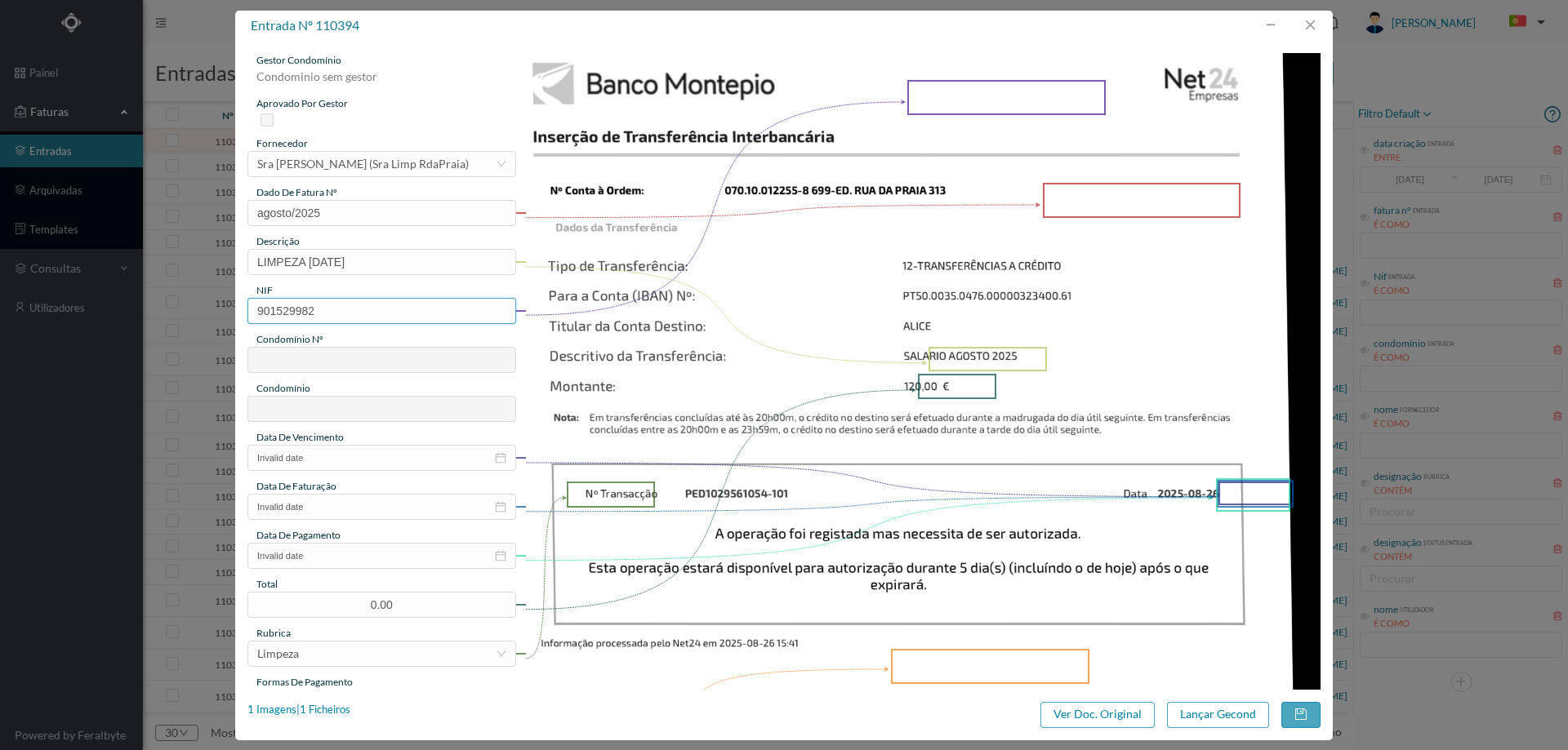
type input "ED. RUA DA PRAIA 313"
type input "901529982"
click at [353, 455] on input "Invalid date" at bounding box center [382, 458] width 268 height 26
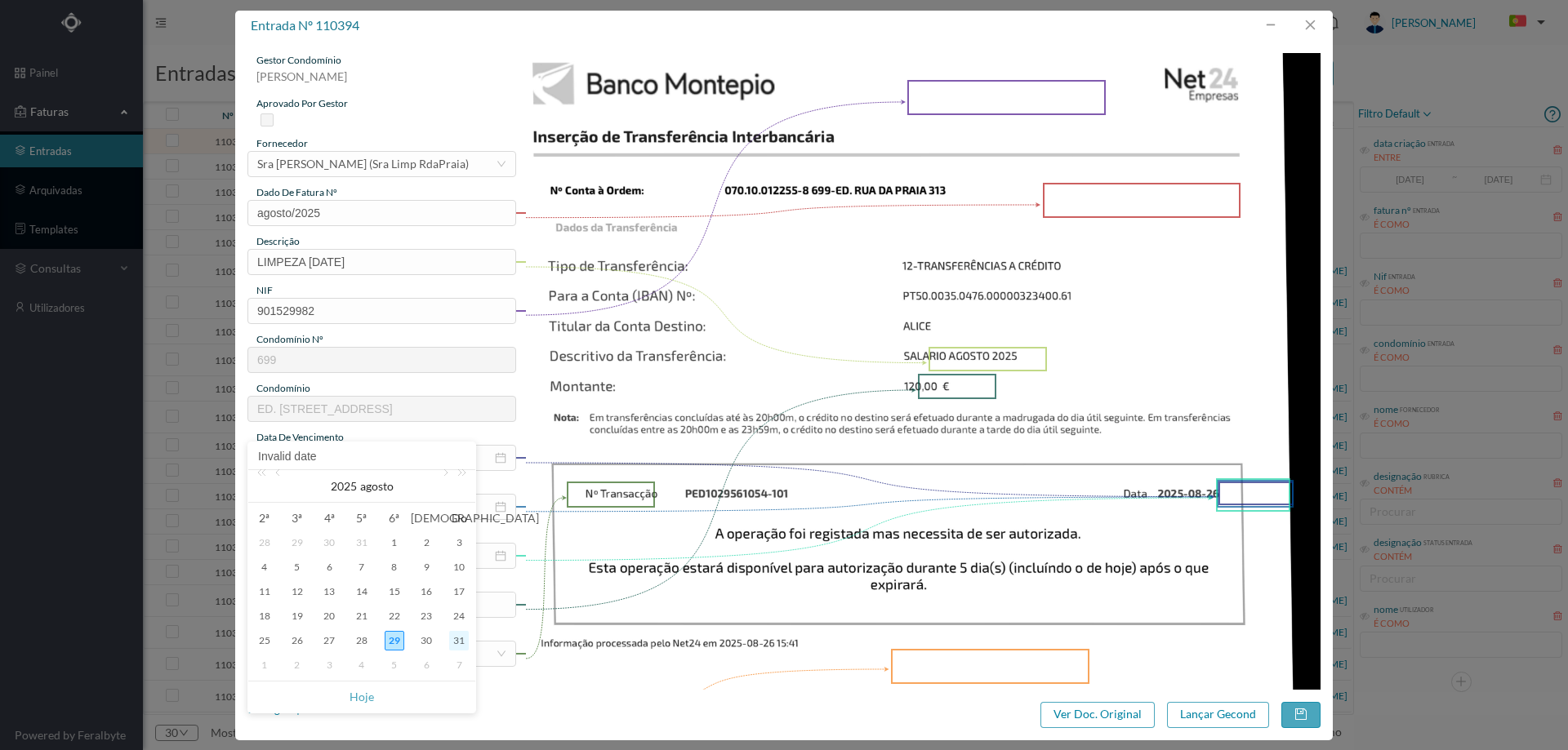
click at [455, 636] on div "31" at bounding box center [459, 641] width 20 height 20
type input "2025-08-31"
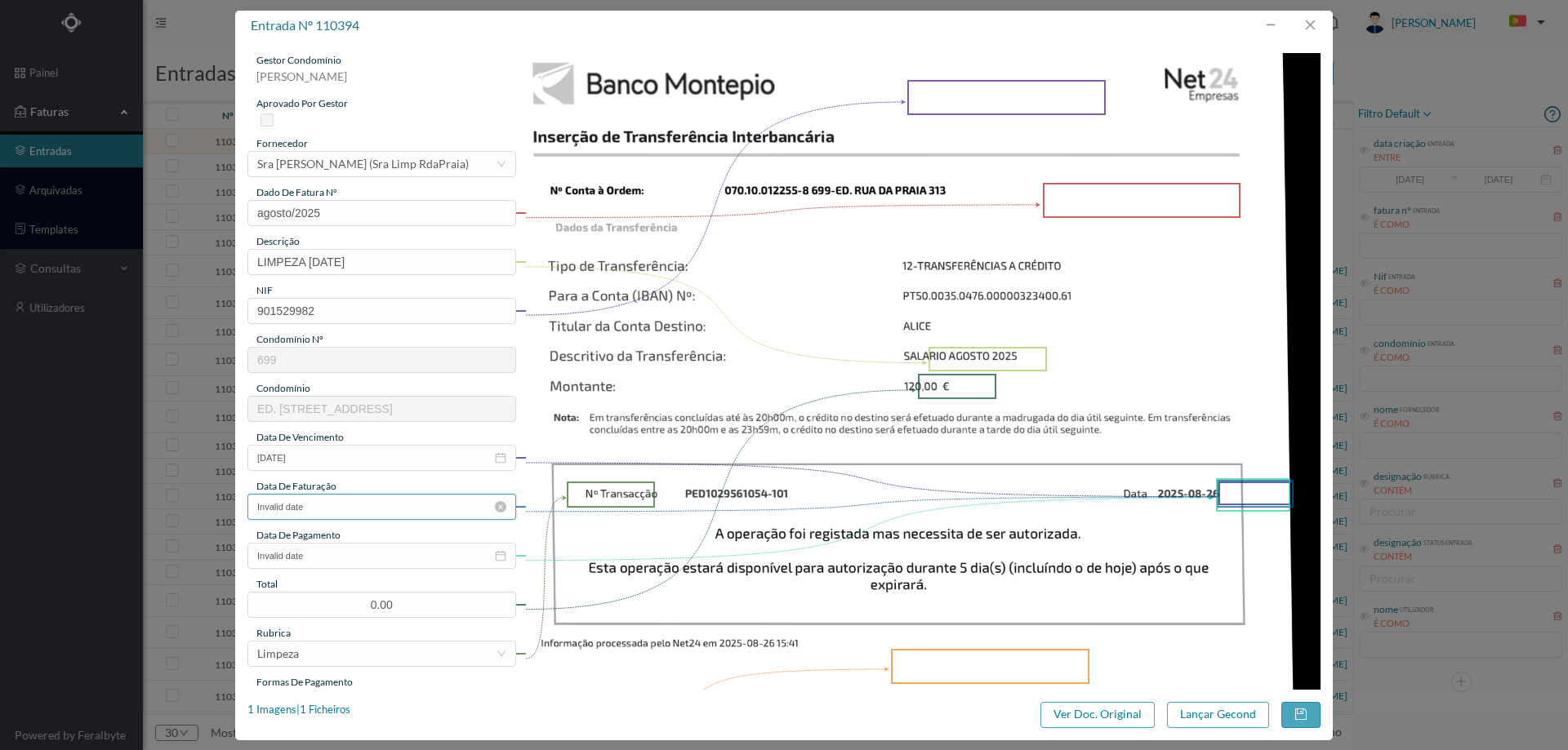
click at [363, 513] on input "Invalid date" at bounding box center [382, 507] width 268 height 26
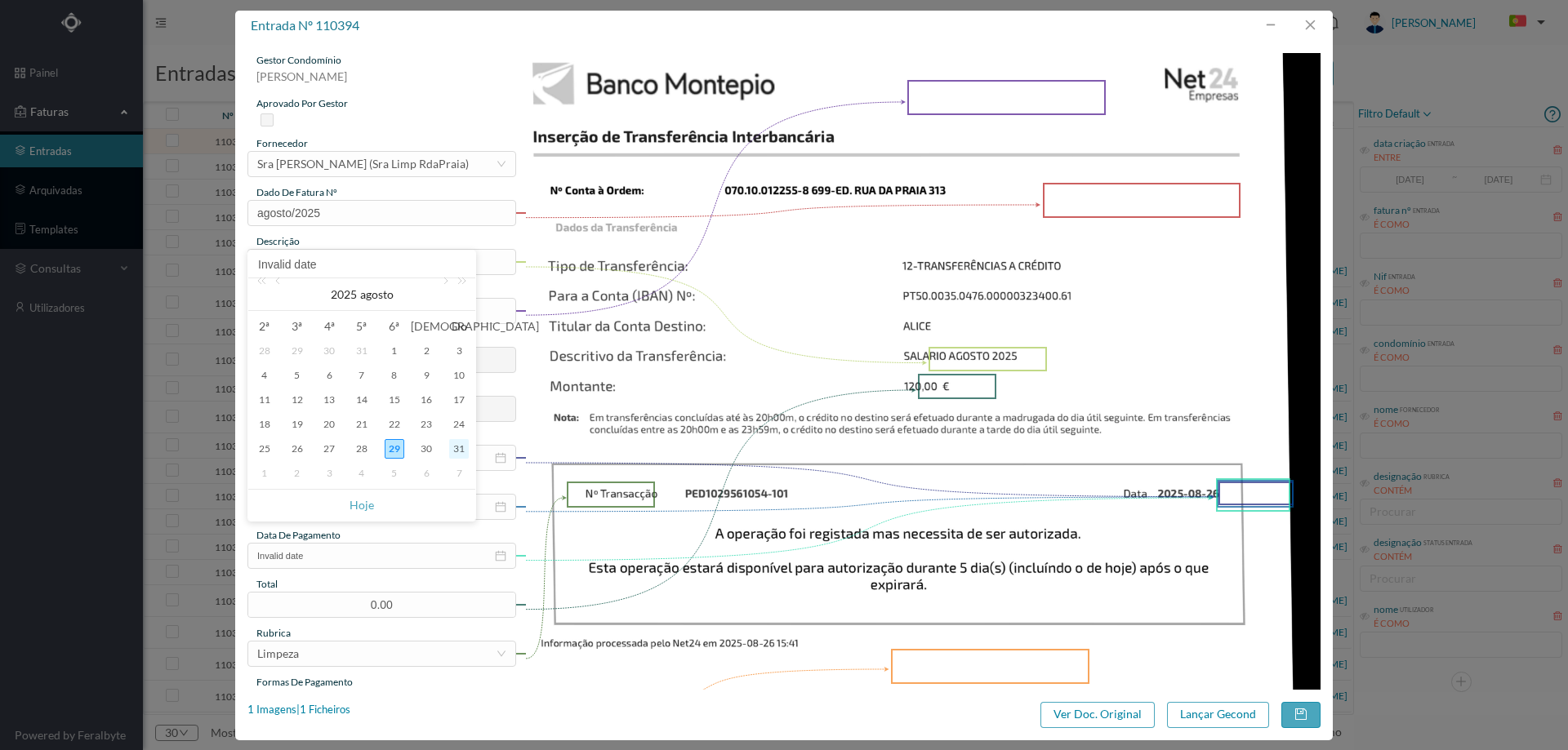
click at [463, 442] on div "31" at bounding box center [459, 449] width 20 height 20
type input "2025-08-31"
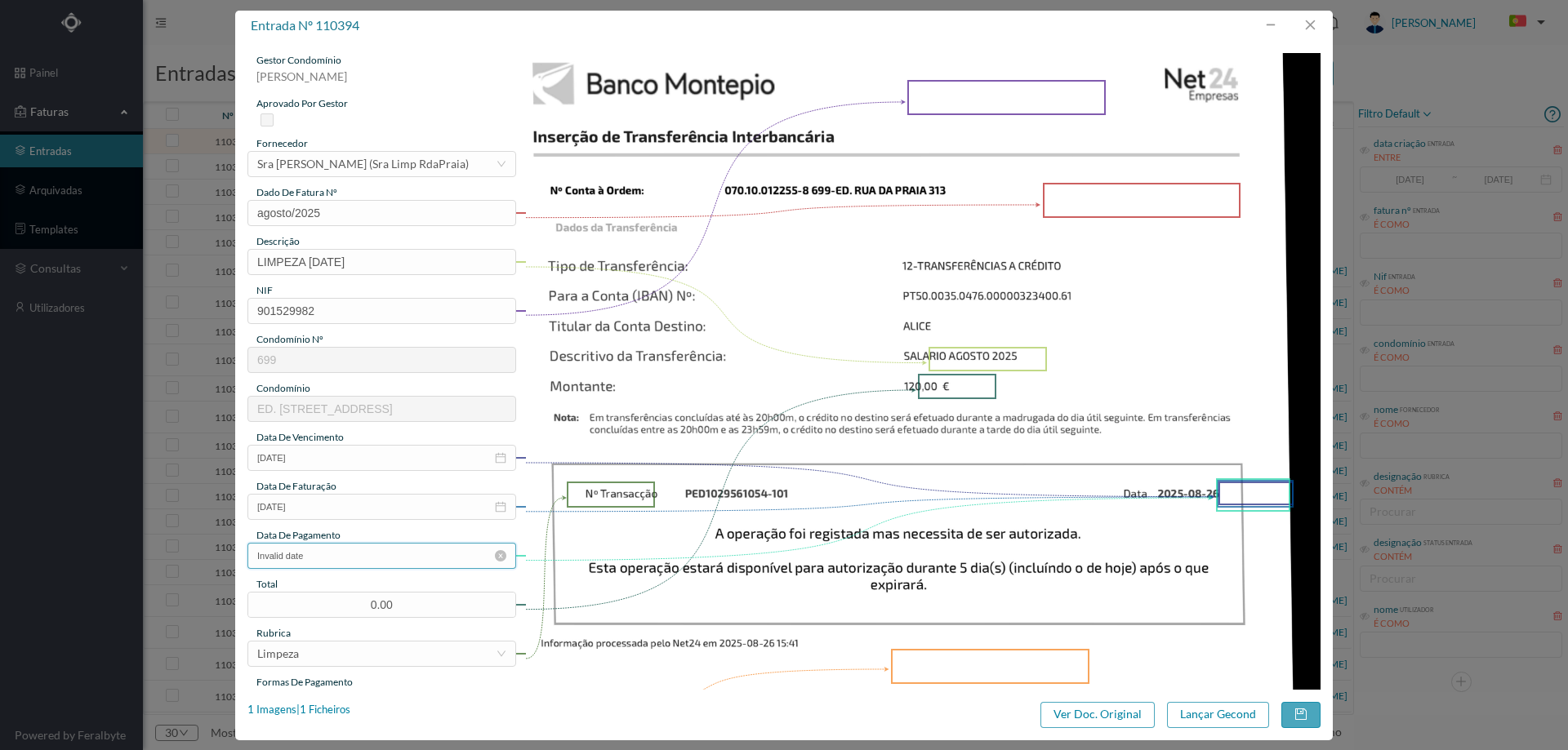
click at [385, 566] on input "Invalid date" at bounding box center [382, 556] width 268 height 26
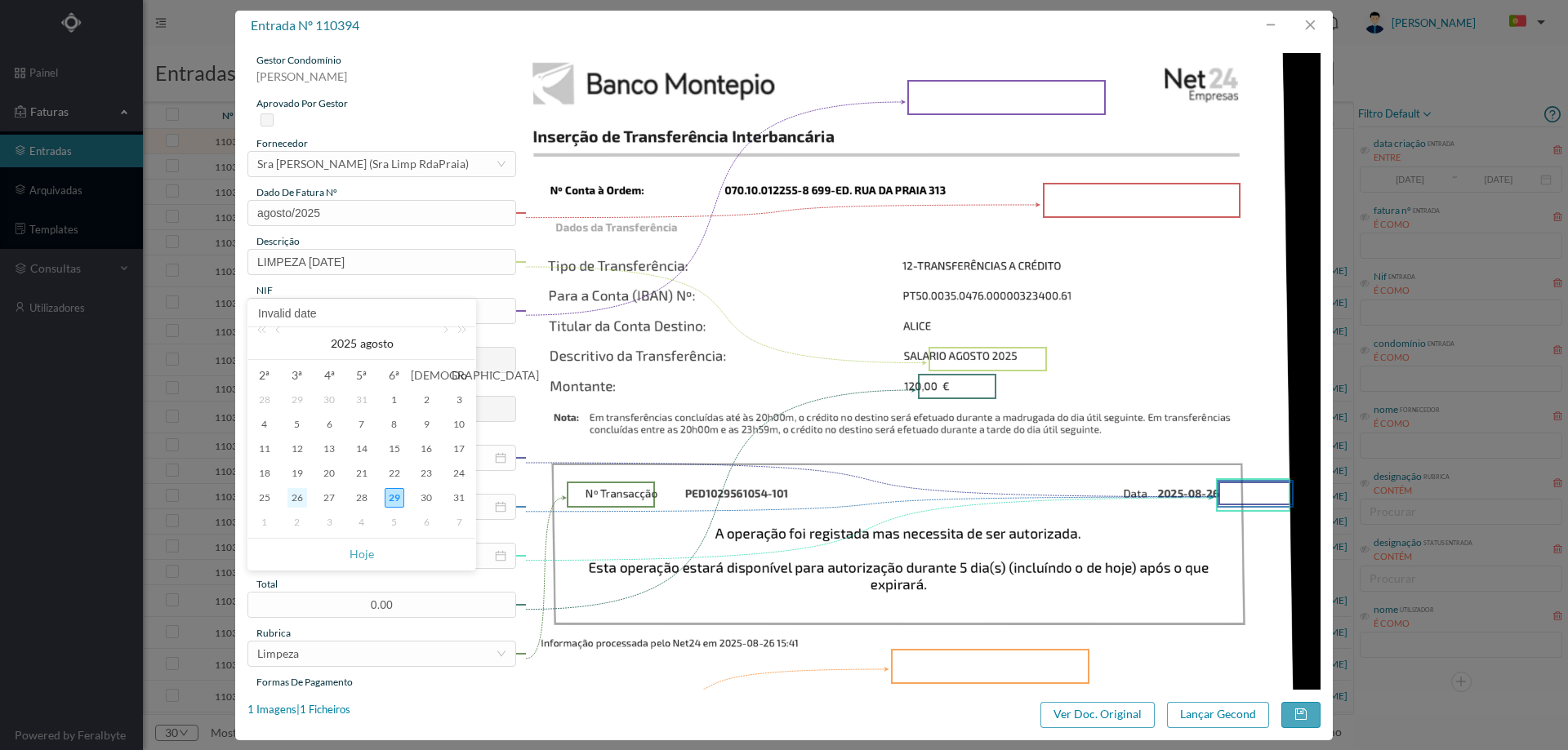
click at [302, 493] on div "26" at bounding box center [297, 498] width 20 height 20
type input "2025-08-26"
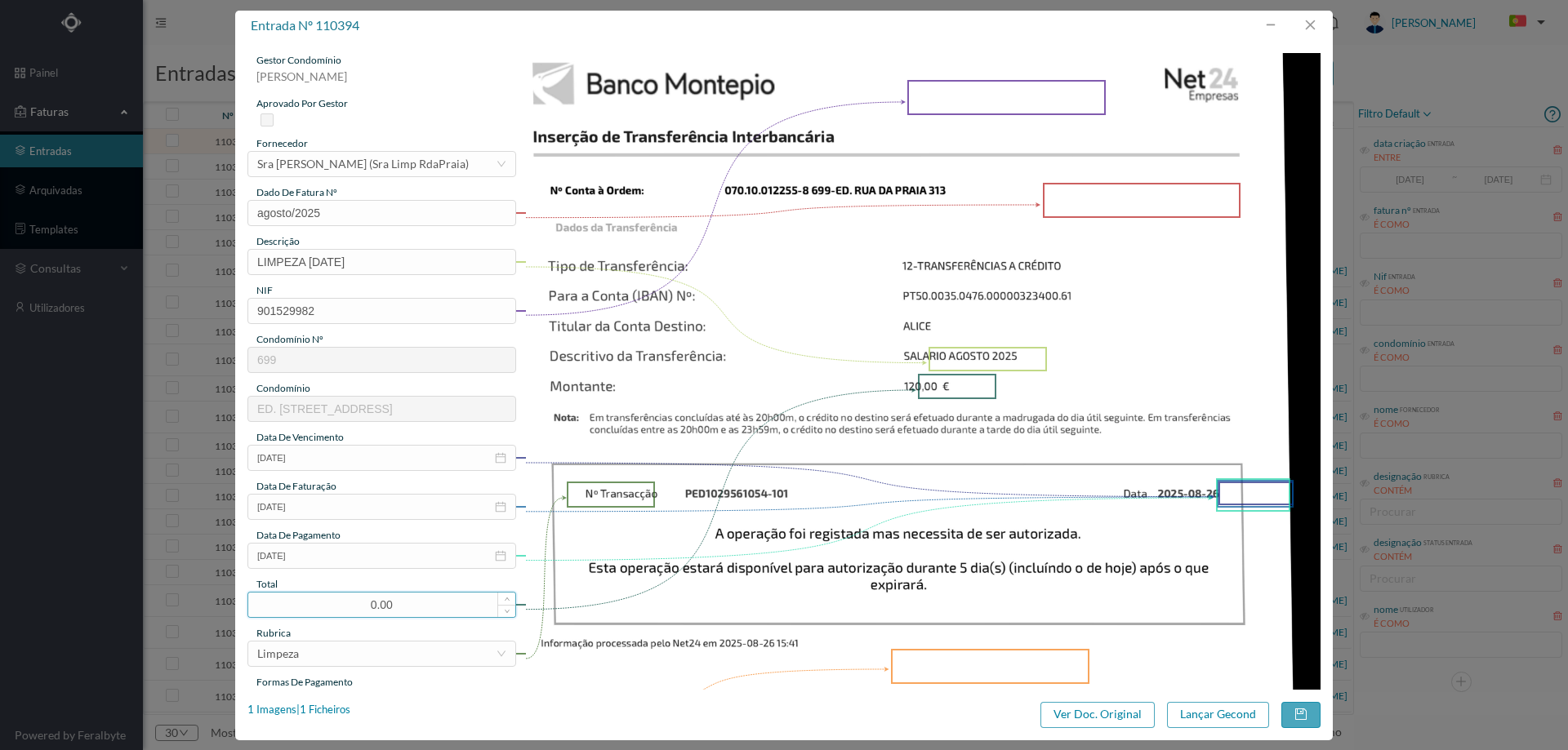
drag, startPoint x: 401, startPoint y: 602, endPoint x: 355, endPoint y: 606, distance: 46.2
click at [355, 606] on input "0.00" at bounding box center [382, 605] width 267 height 24
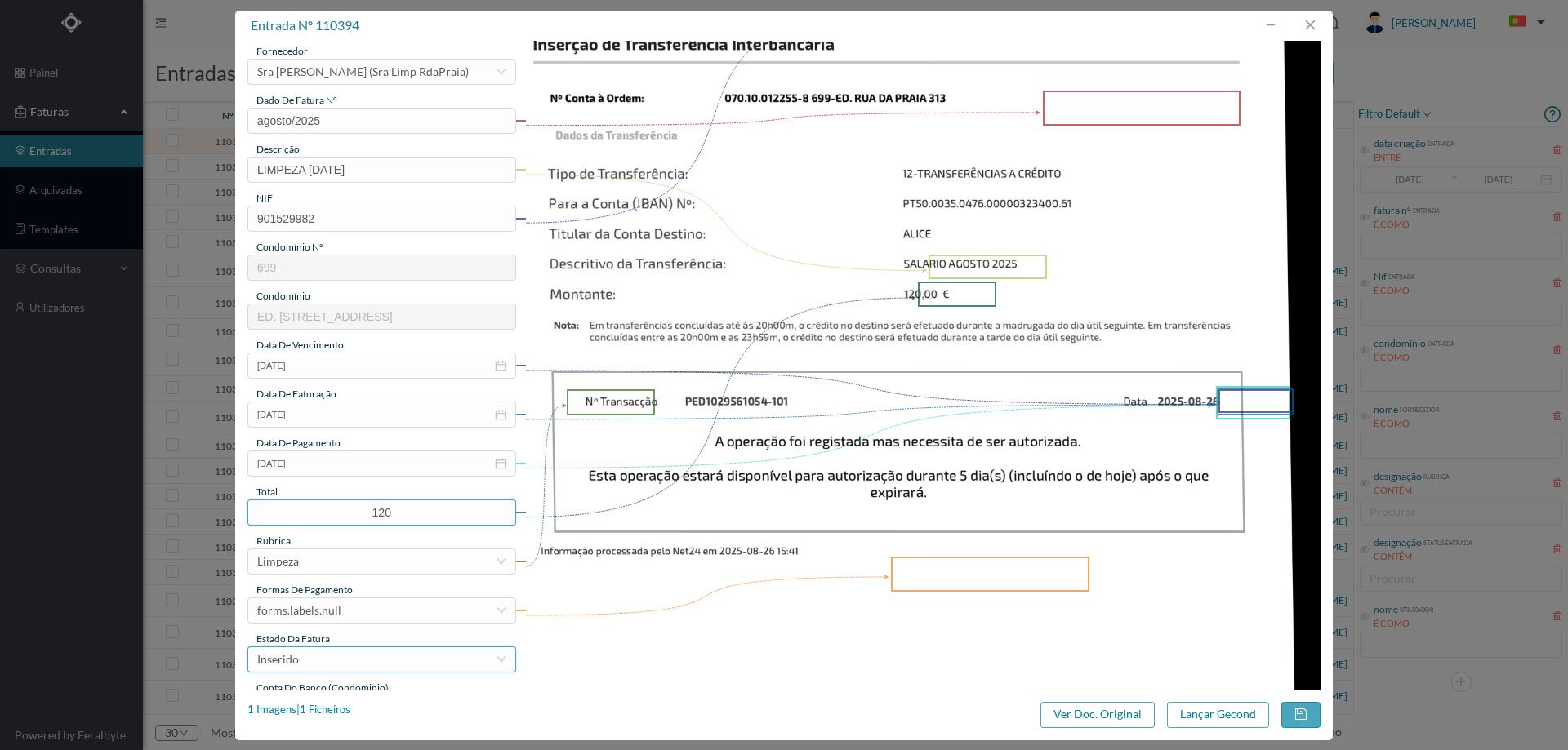
scroll to position [245, 0]
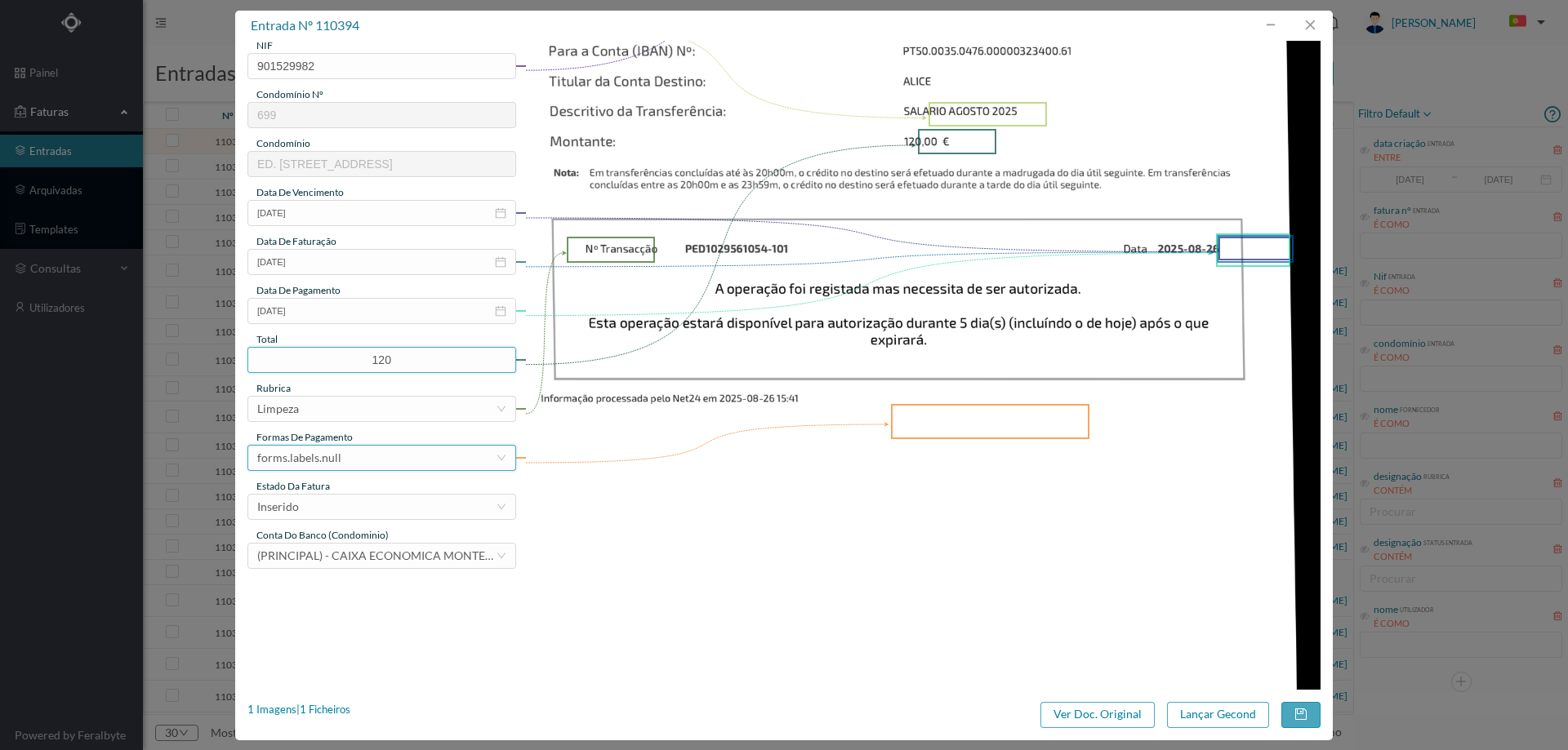
type input "120.00"
click at [295, 456] on div "forms.labels.null" at bounding box center [299, 458] width 84 height 24
click at [334, 547] on li "transferência bancária" at bounding box center [381, 541] width 267 height 26
click at [352, 500] on div "Inserido" at bounding box center [376, 507] width 239 height 24
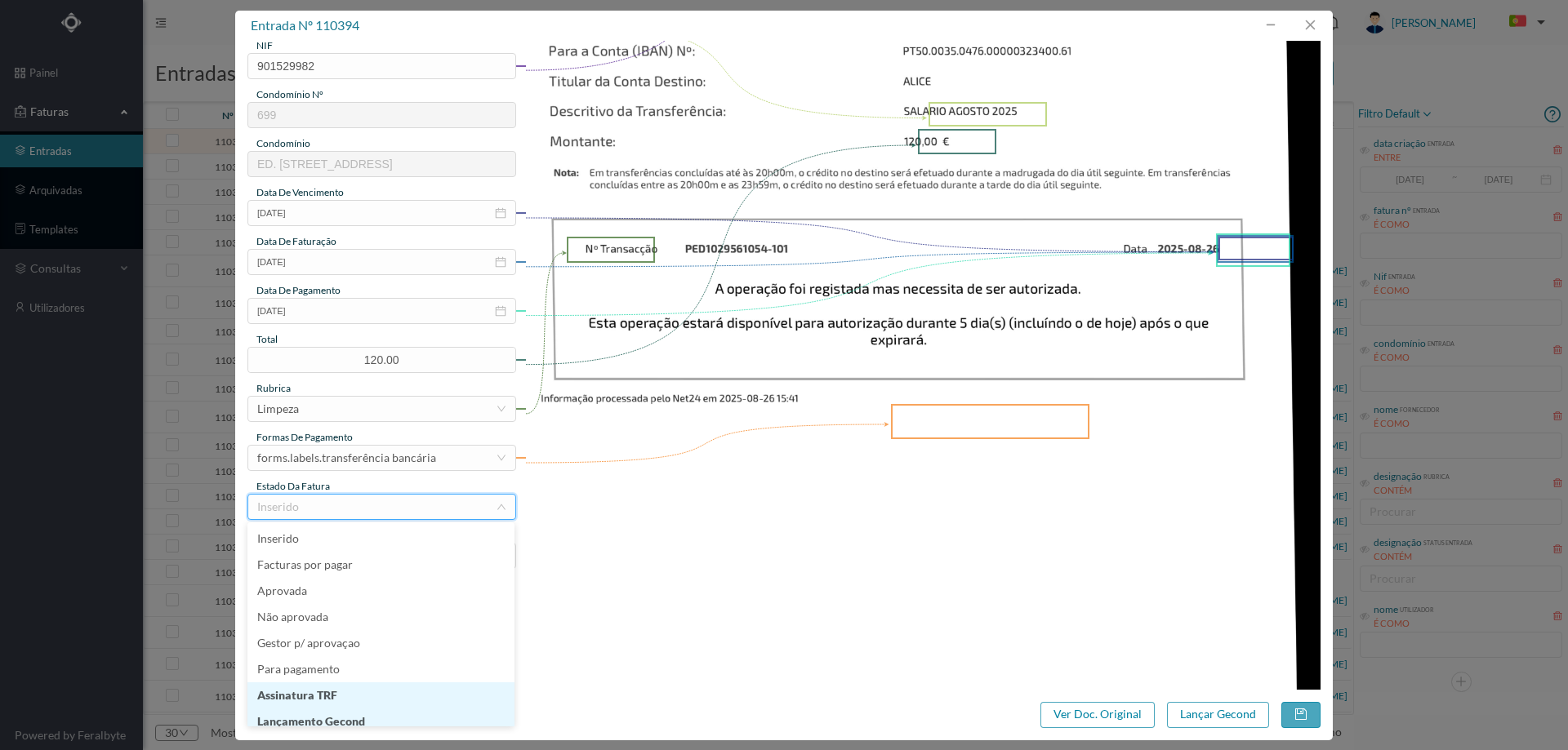
scroll to position [8, 0]
click at [333, 716] on li "Lançamento Gecond" at bounding box center [381, 714] width 267 height 26
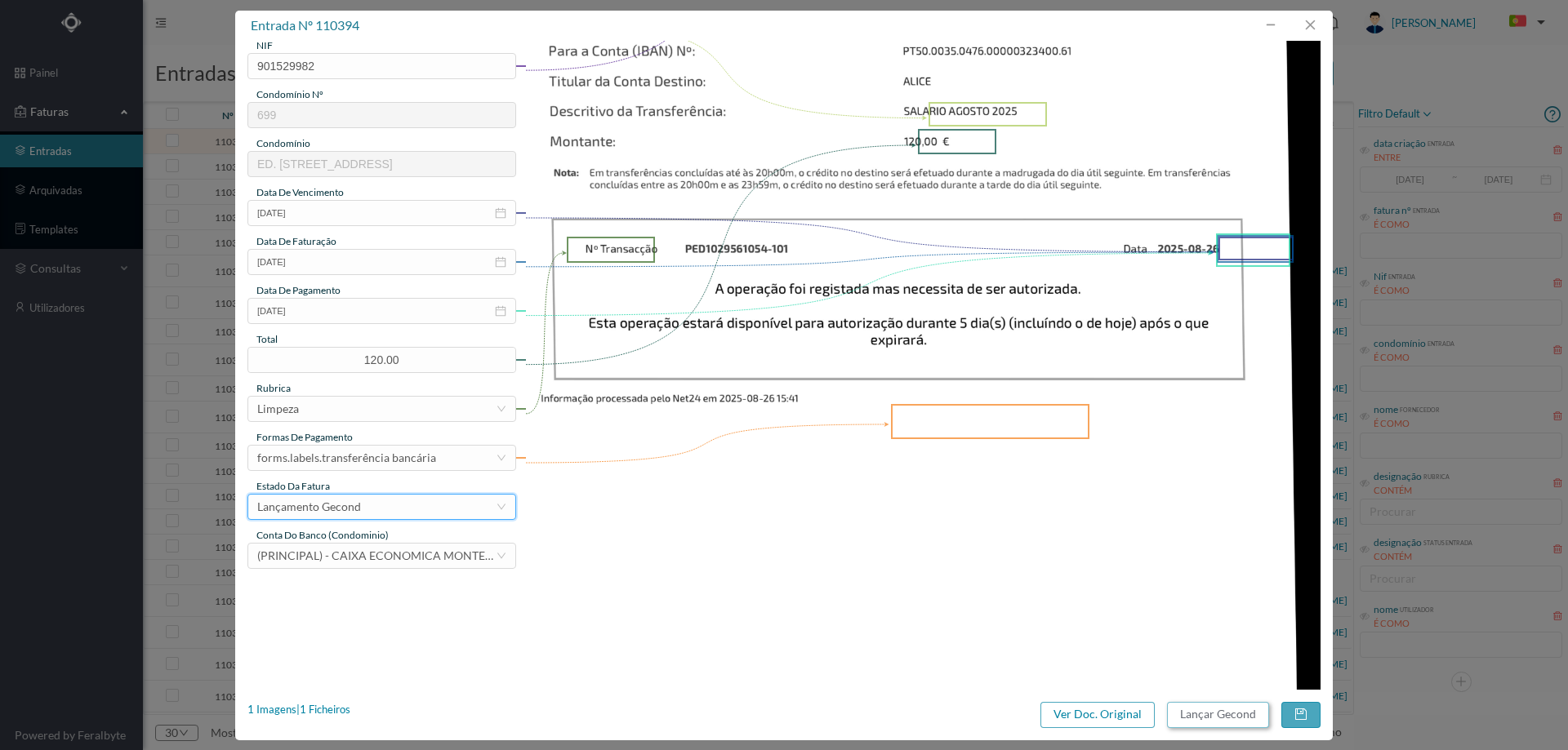
click at [1197, 711] on button "Lançar Gecond" at bounding box center [1218, 715] width 102 height 26
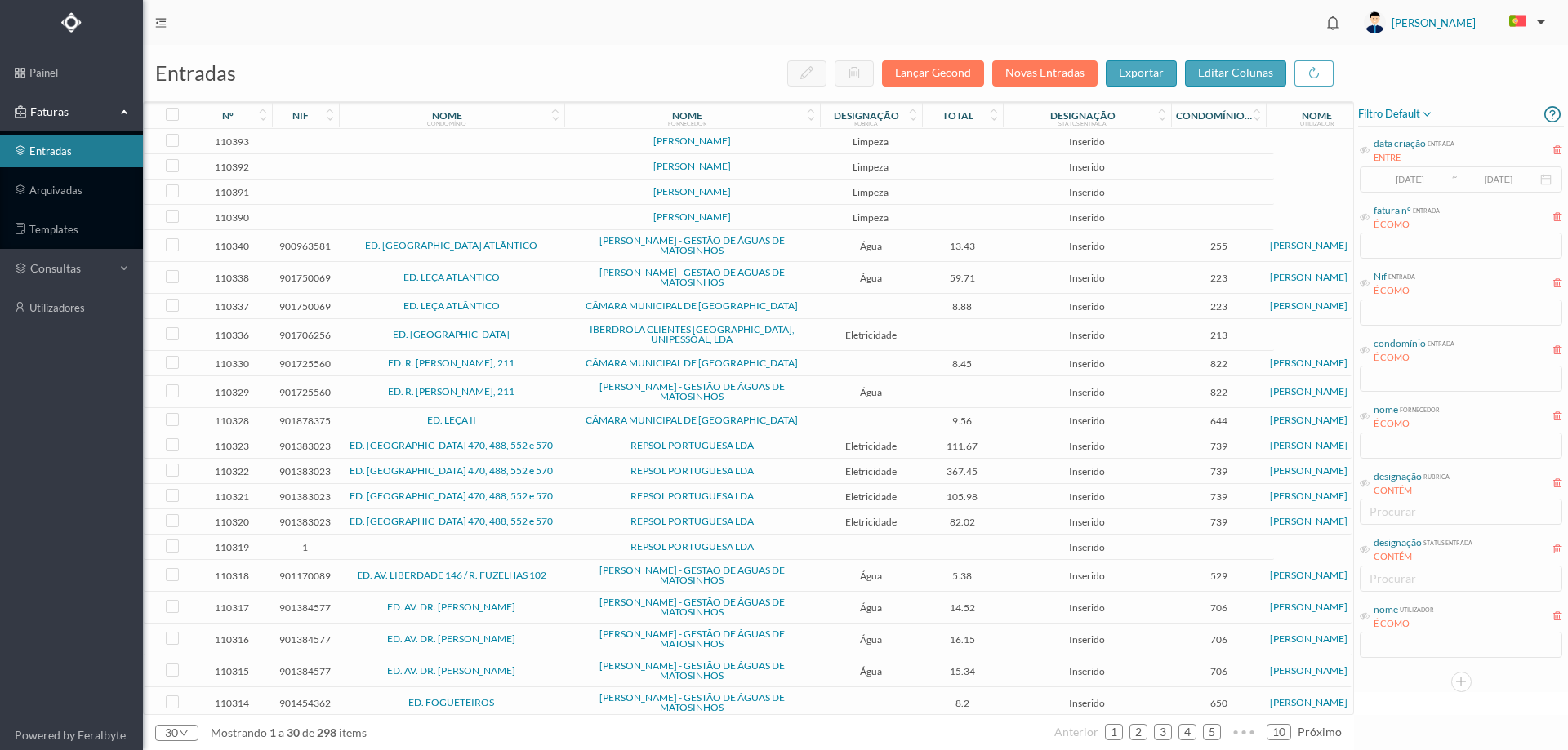
click at [497, 150] on td at bounding box center [452, 141] width 226 height 25
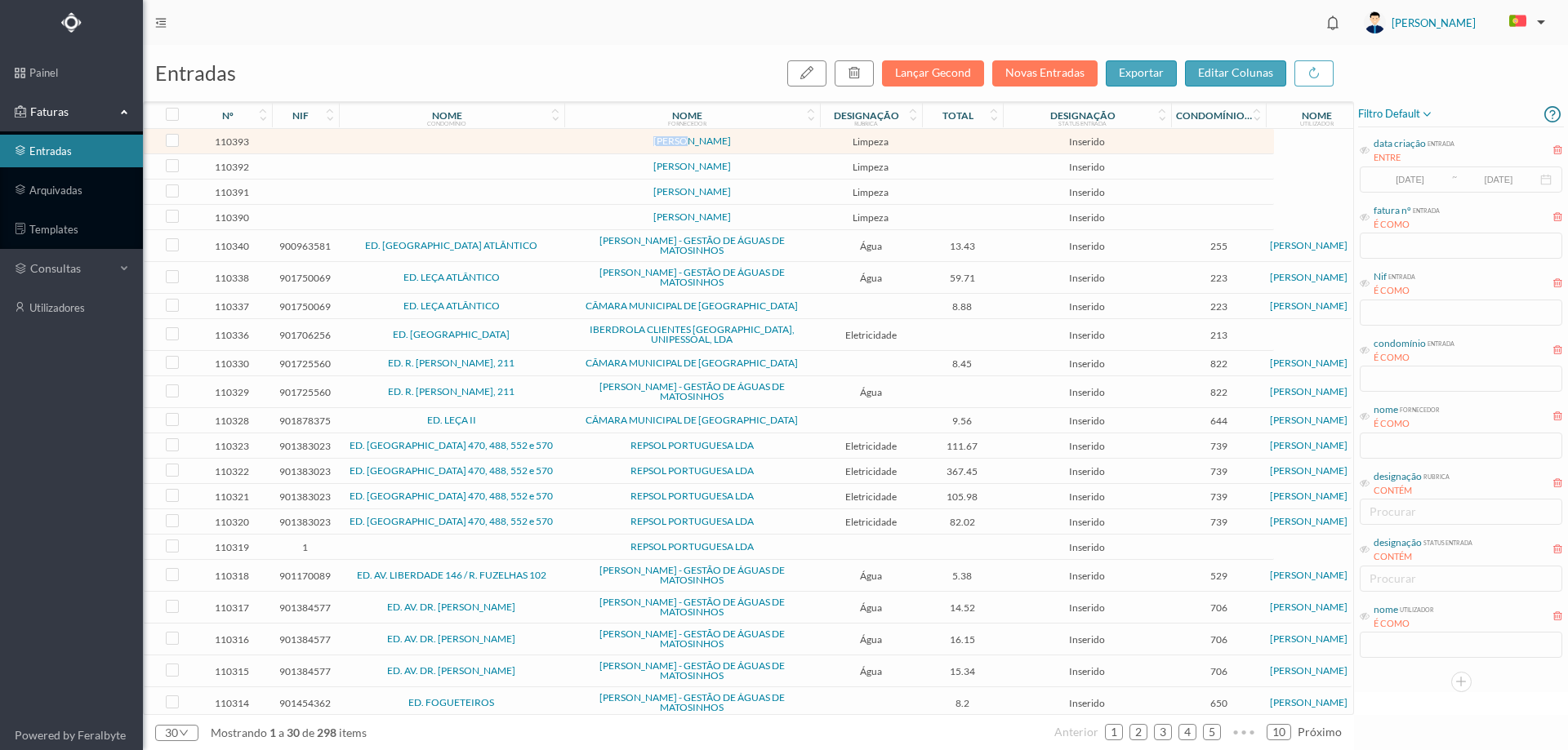
click at [497, 150] on td at bounding box center [452, 141] width 226 height 25
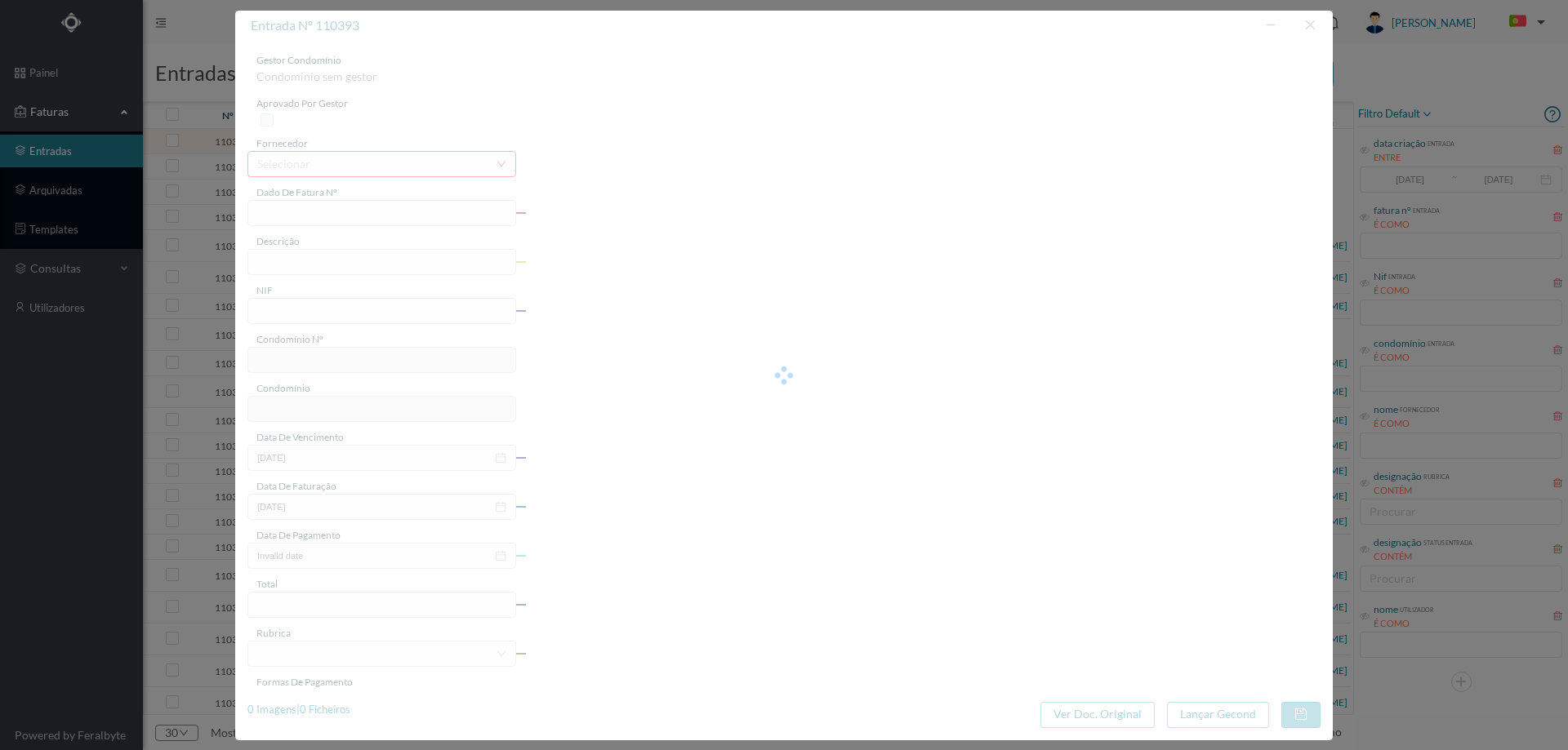
type input "RIO AGOSTO 2025"
type input "0"
type input "Invalid date"
type input "0.00"
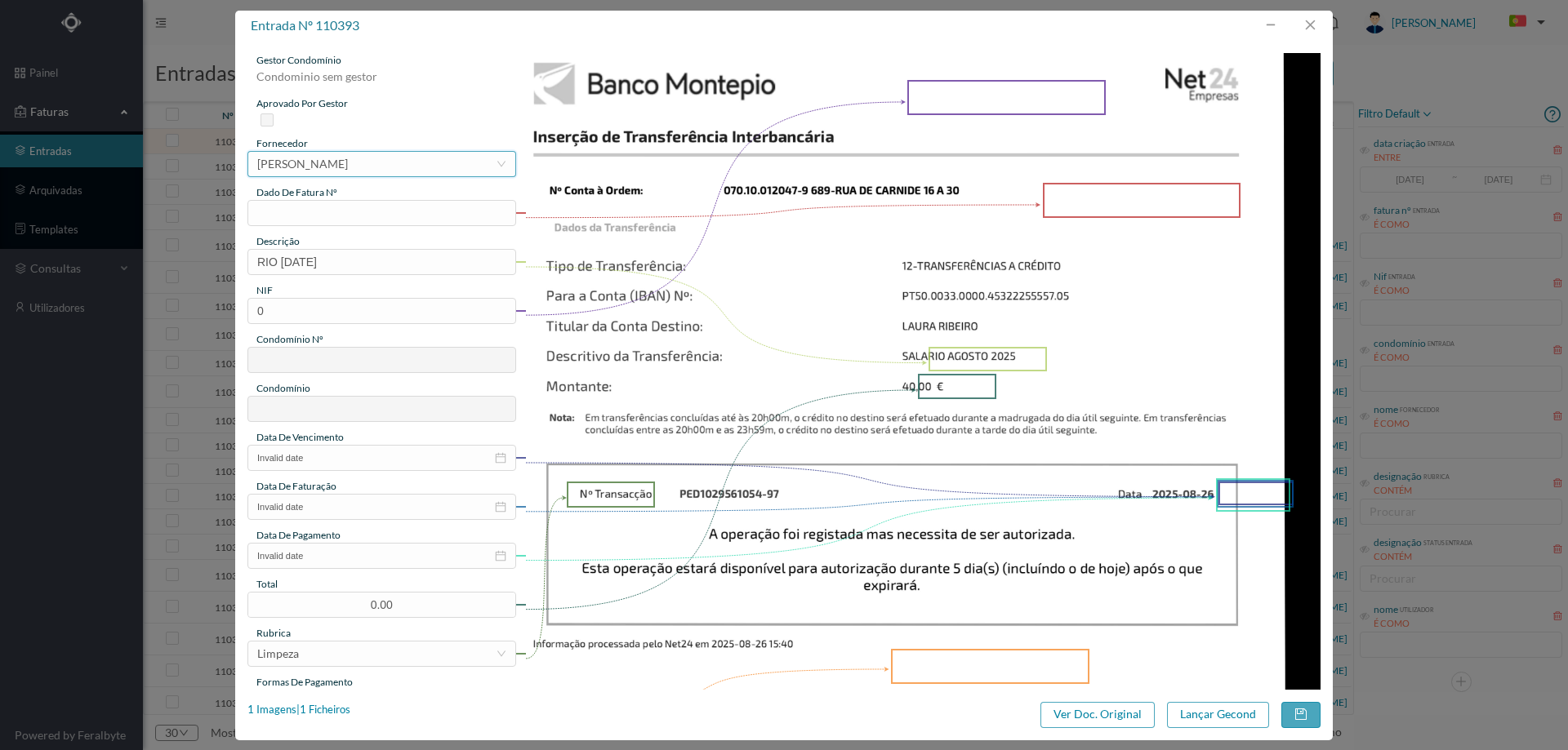
click at [348, 159] on div "[PERSON_NAME]" at bounding box center [303, 163] width 91 height 24
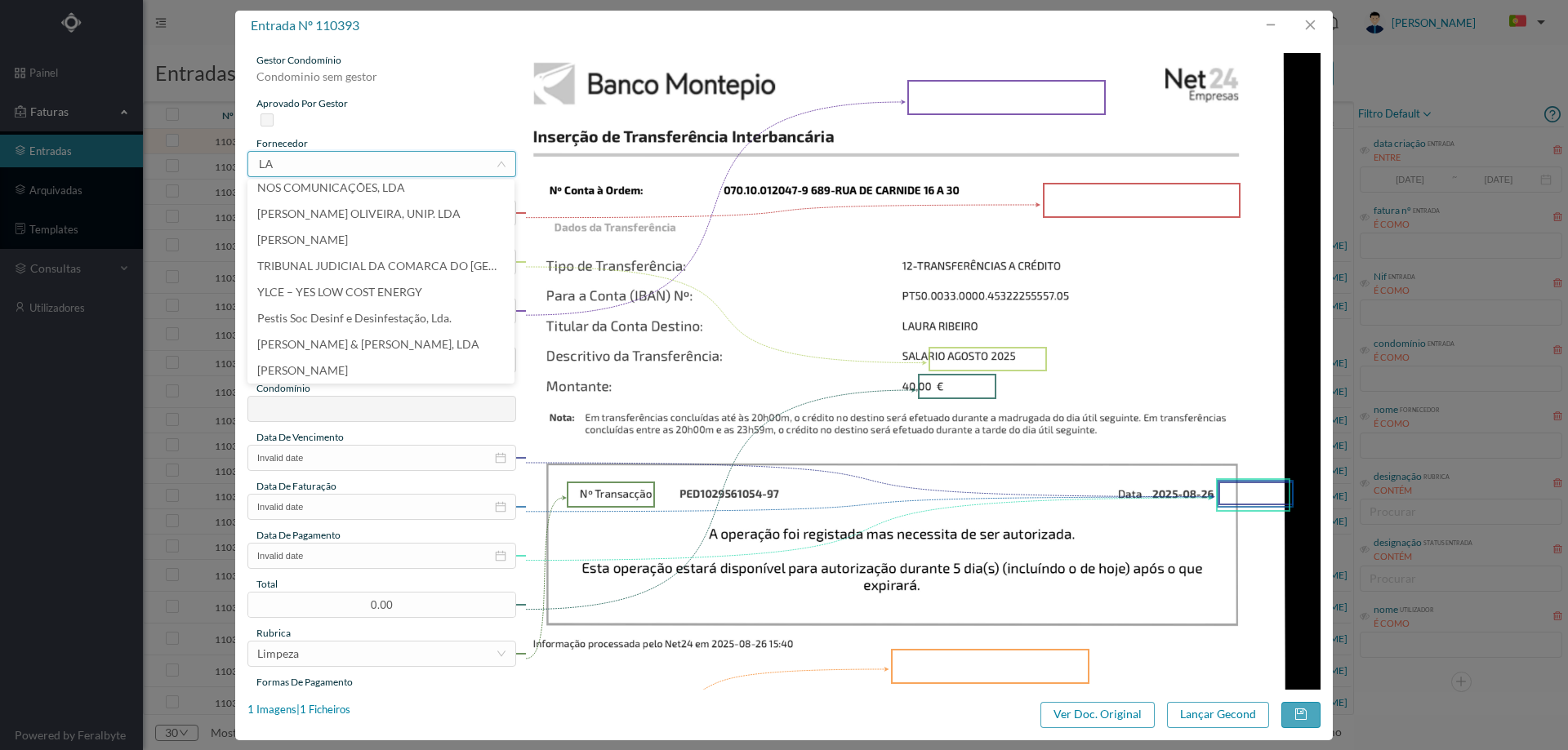
scroll to position [4, 0]
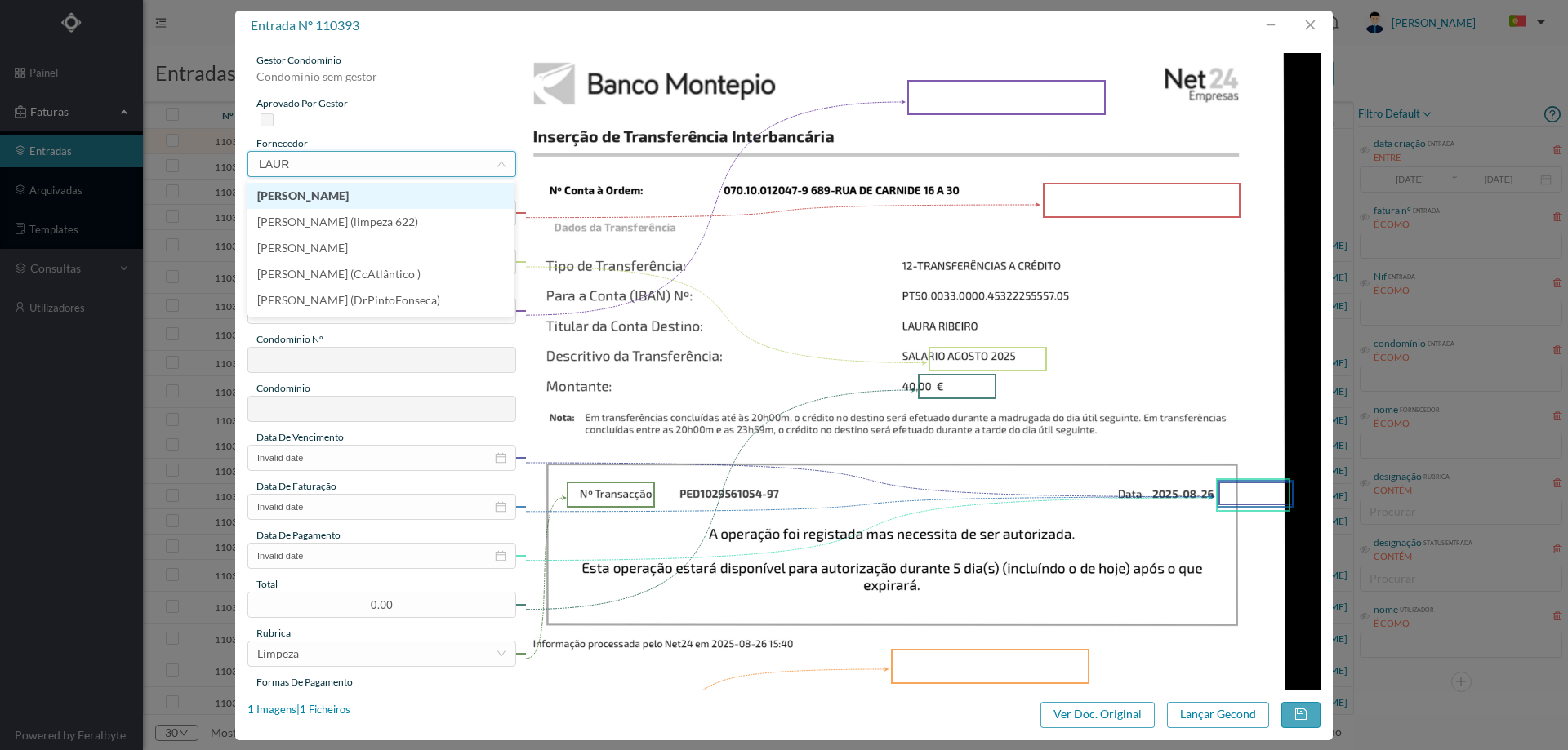
type input "LAURA"
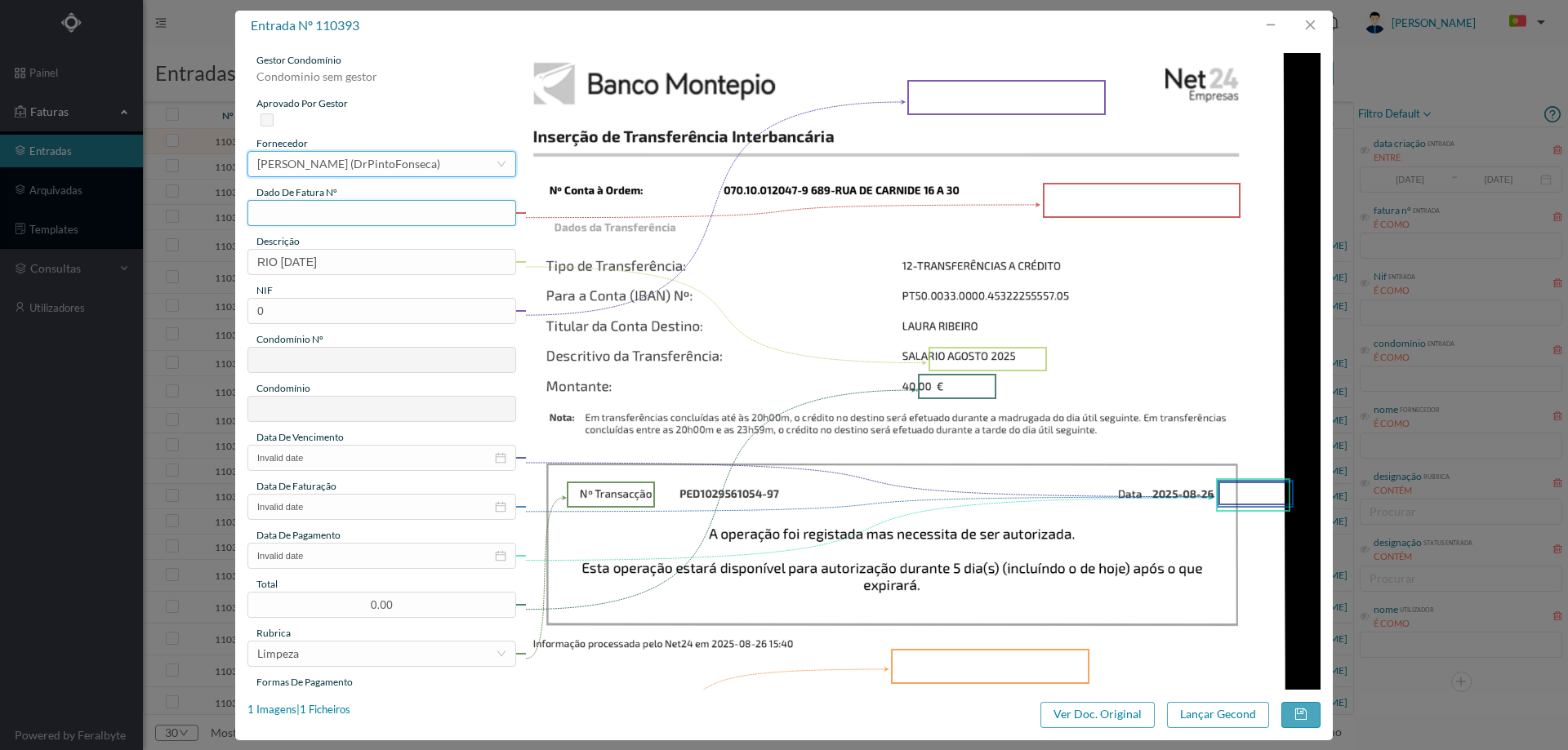
click at [381, 207] on input "text" at bounding box center [382, 213] width 268 height 26
type input "agosto/2025"
drag, startPoint x: 274, startPoint y: 264, endPoint x: 212, endPoint y: 262, distance: 62.0
click at [212, 262] on div "entrada nº 110393 gestor condomínio Condominio sem gestor aprovado por gestor f…" at bounding box center [784, 375] width 1568 height 750
type input "LIMPEZA AGOSTO 2025"
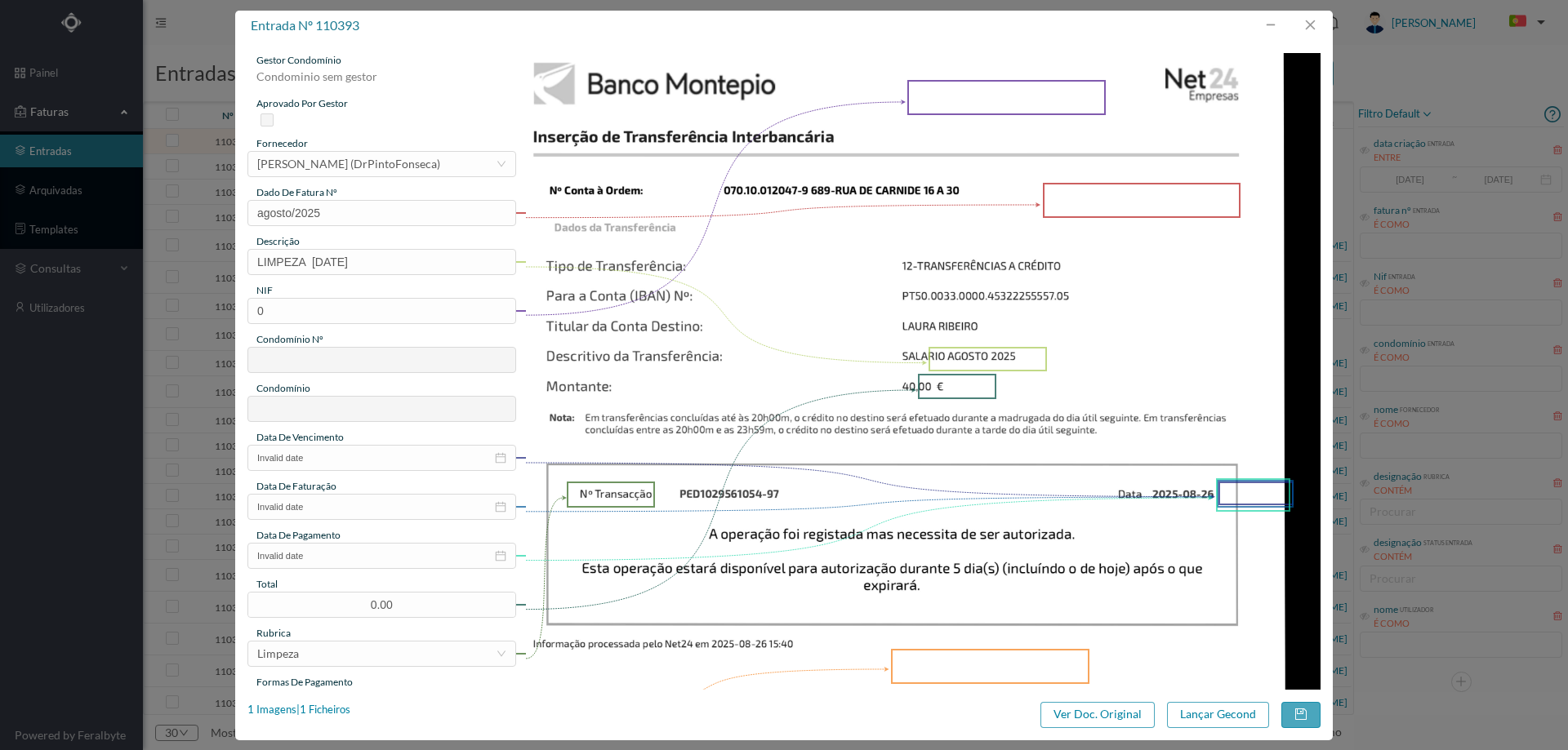
click at [1024, 280] on img at bounding box center [923, 617] width 796 height 1126
click at [340, 307] on input "0" at bounding box center [382, 311] width 268 height 26
paste input "902215566"
click at [260, 316] on input "902215566" at bounding box center [382, 311] width 268 height 26
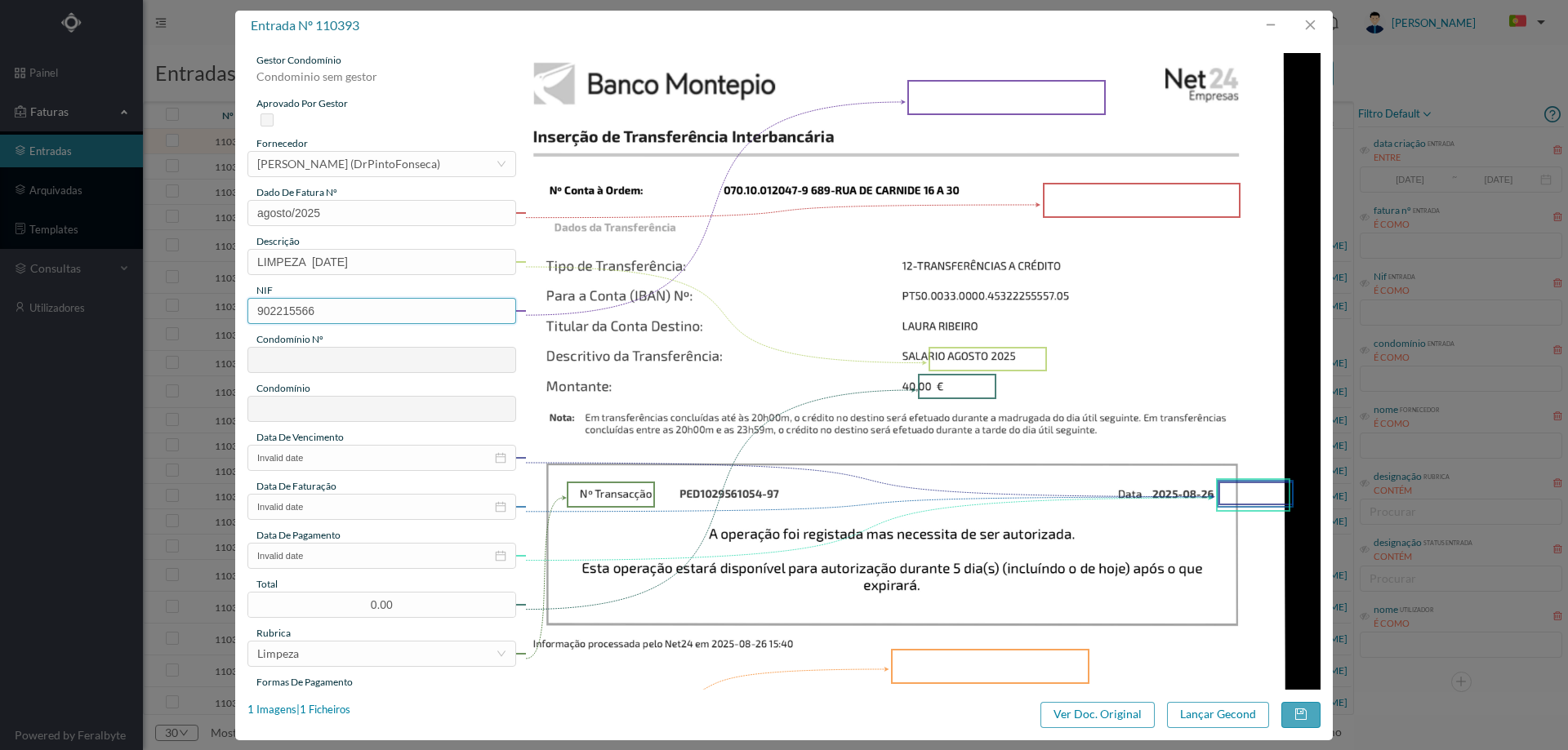
type input "902215566"
type input "689"
type input "ED. RUA DE CARNIDE 16 A 30"
type input "902215566"
click at [332, 461] on input "Invalid date" at bounding box center [382, 458] width 268 height 26
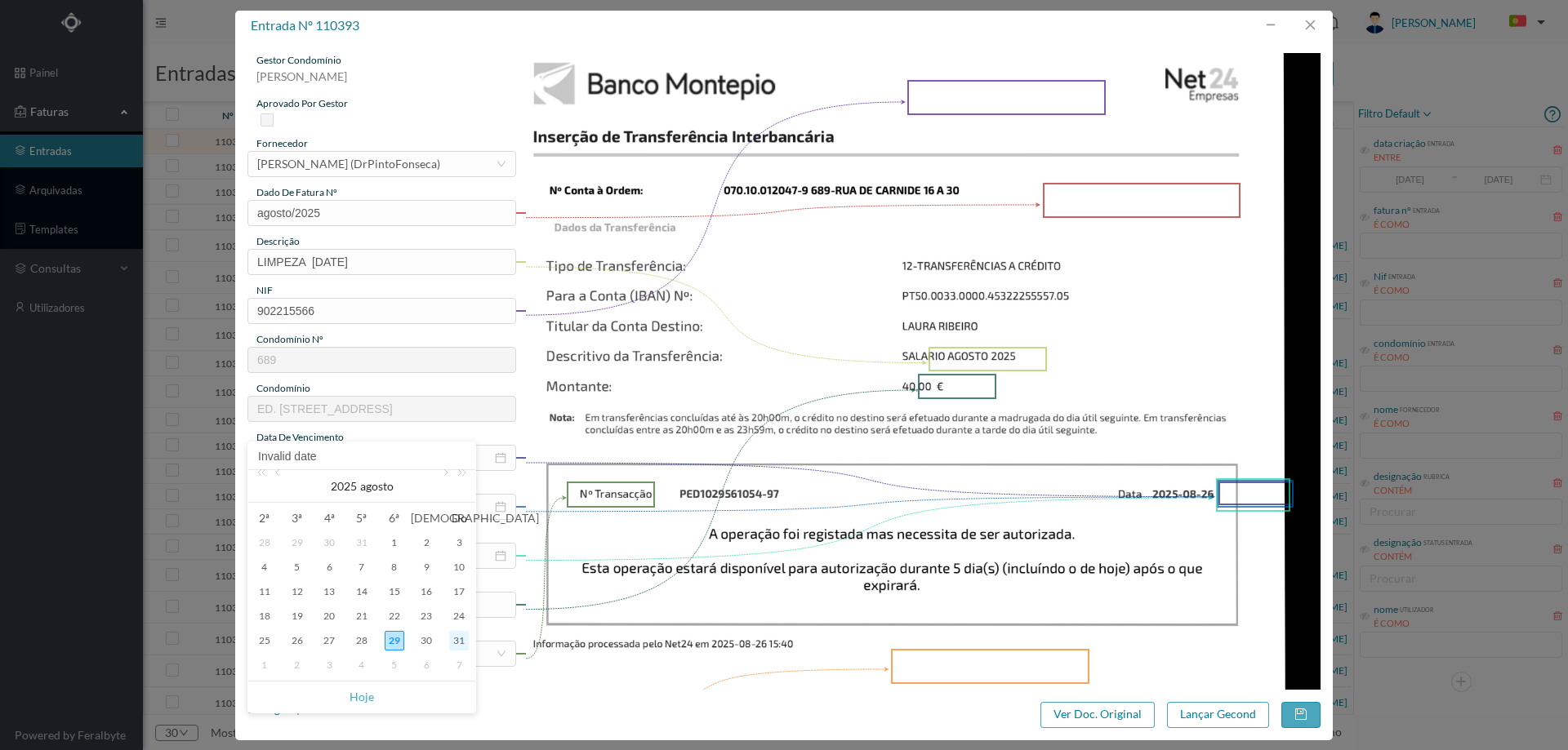
click at [452, 636] on div "31" at bounding box center [459, 641] width 20 height 20
type input "2025-08-31"
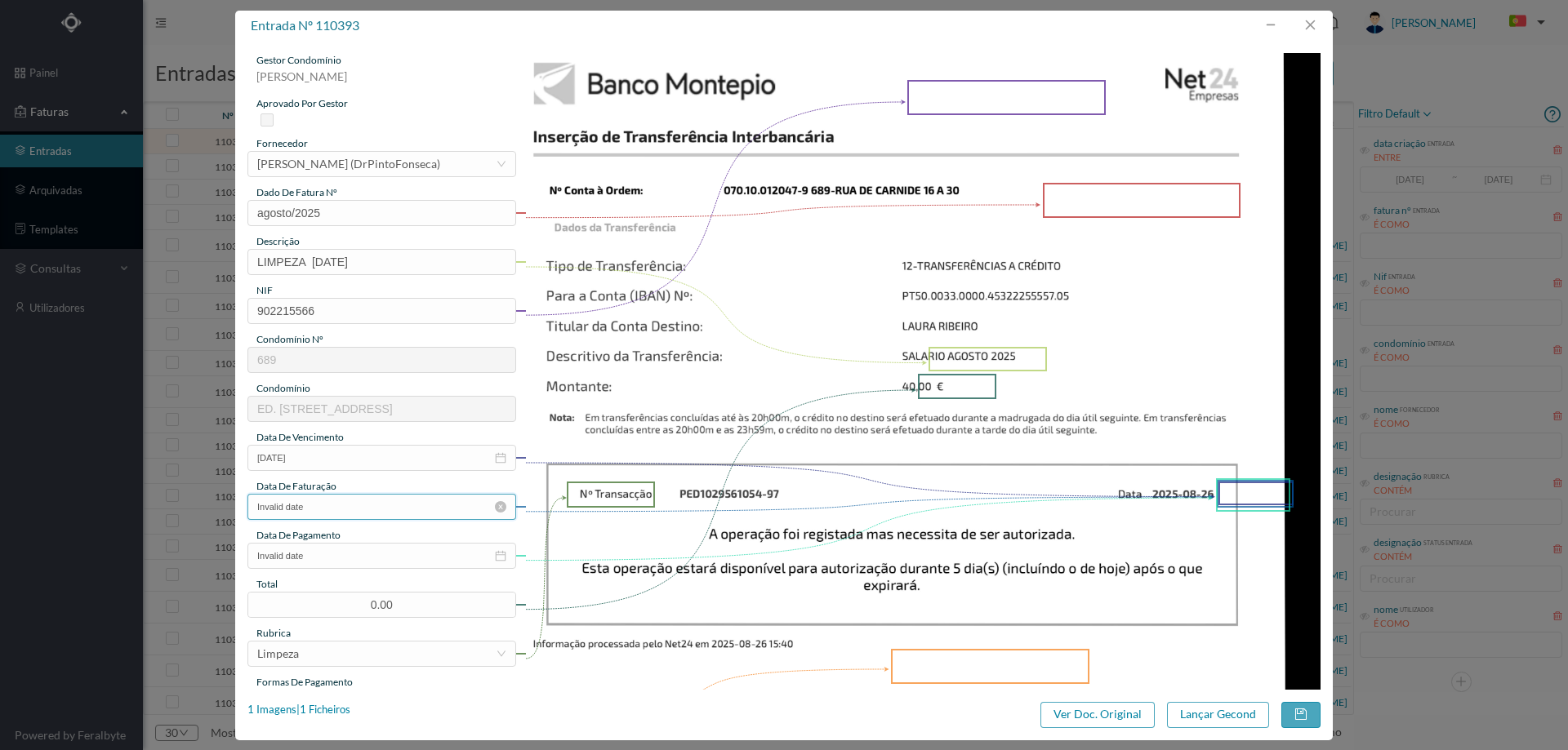
click at [371, 512] on input "Invalid date" at bounding box center [382, 507] width 268 height 26
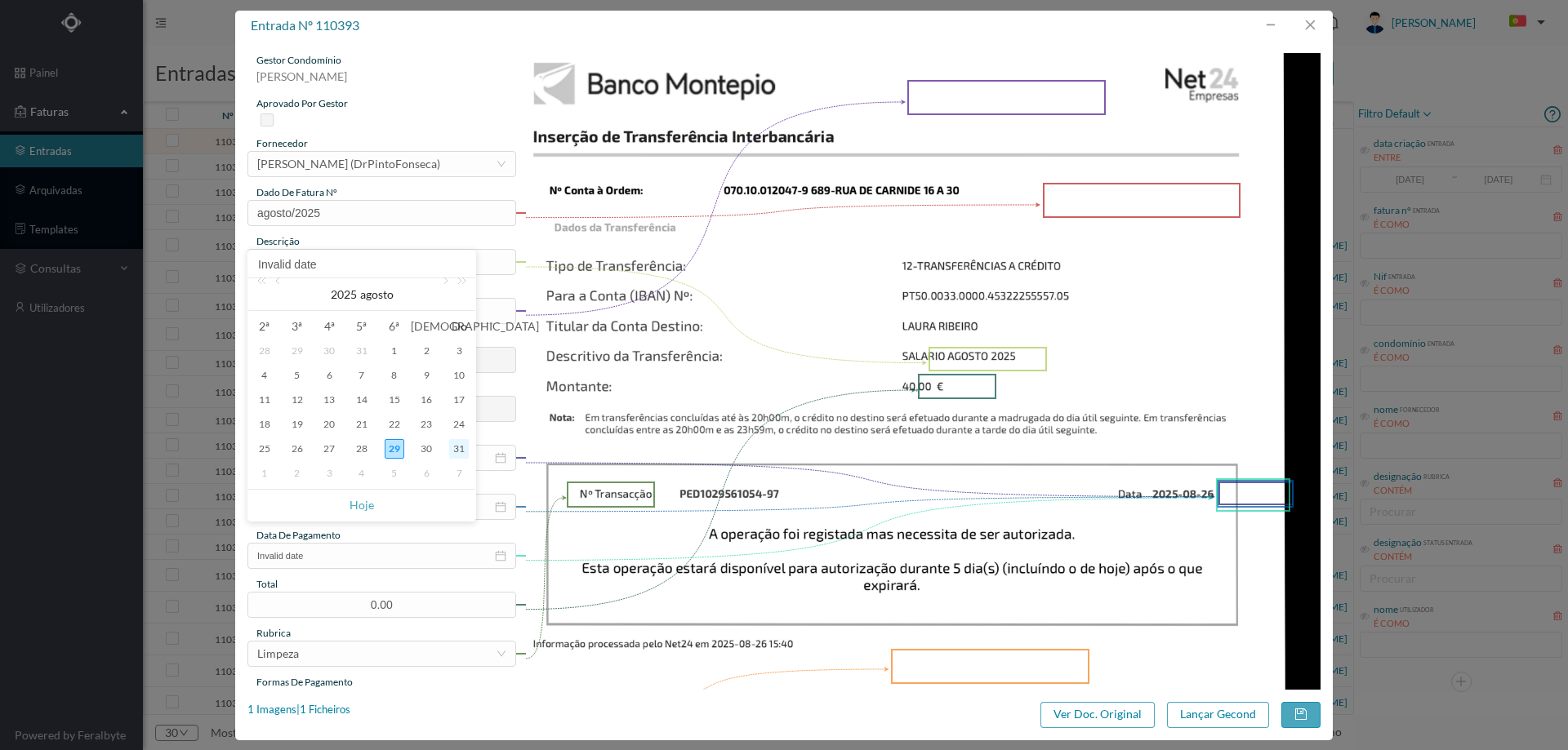
click at [455, 447] on div "31" at bounding box center [459, 449] width 20 height 20
type input "2025-08-31"
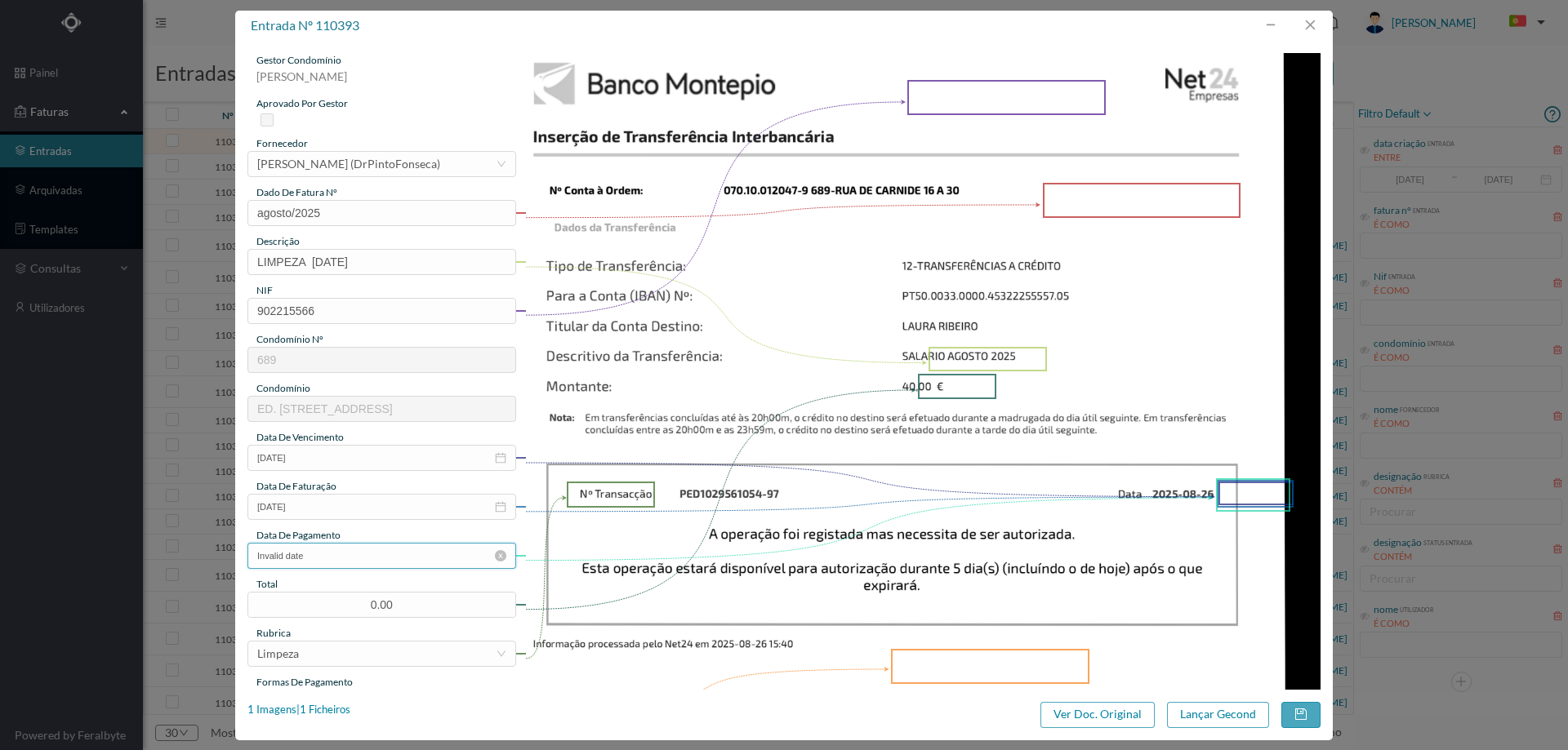
click at [363, 559] on input "Invalid date" at bounding box center [382, 556] width 268 height 26
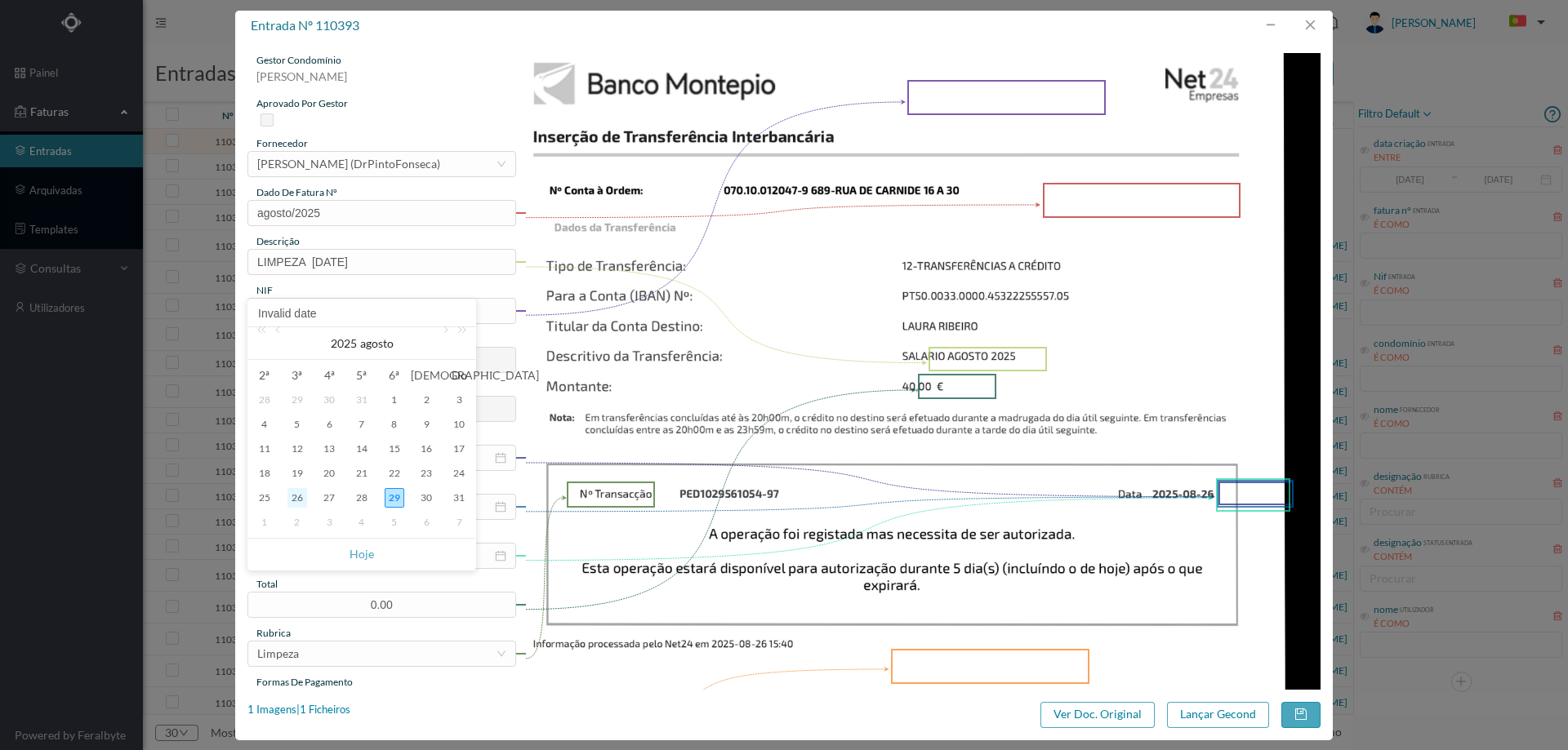
click at [297, 495] on div "26" at bounding box center [297, 498] width 20 height 20
type input "2025-08-26"
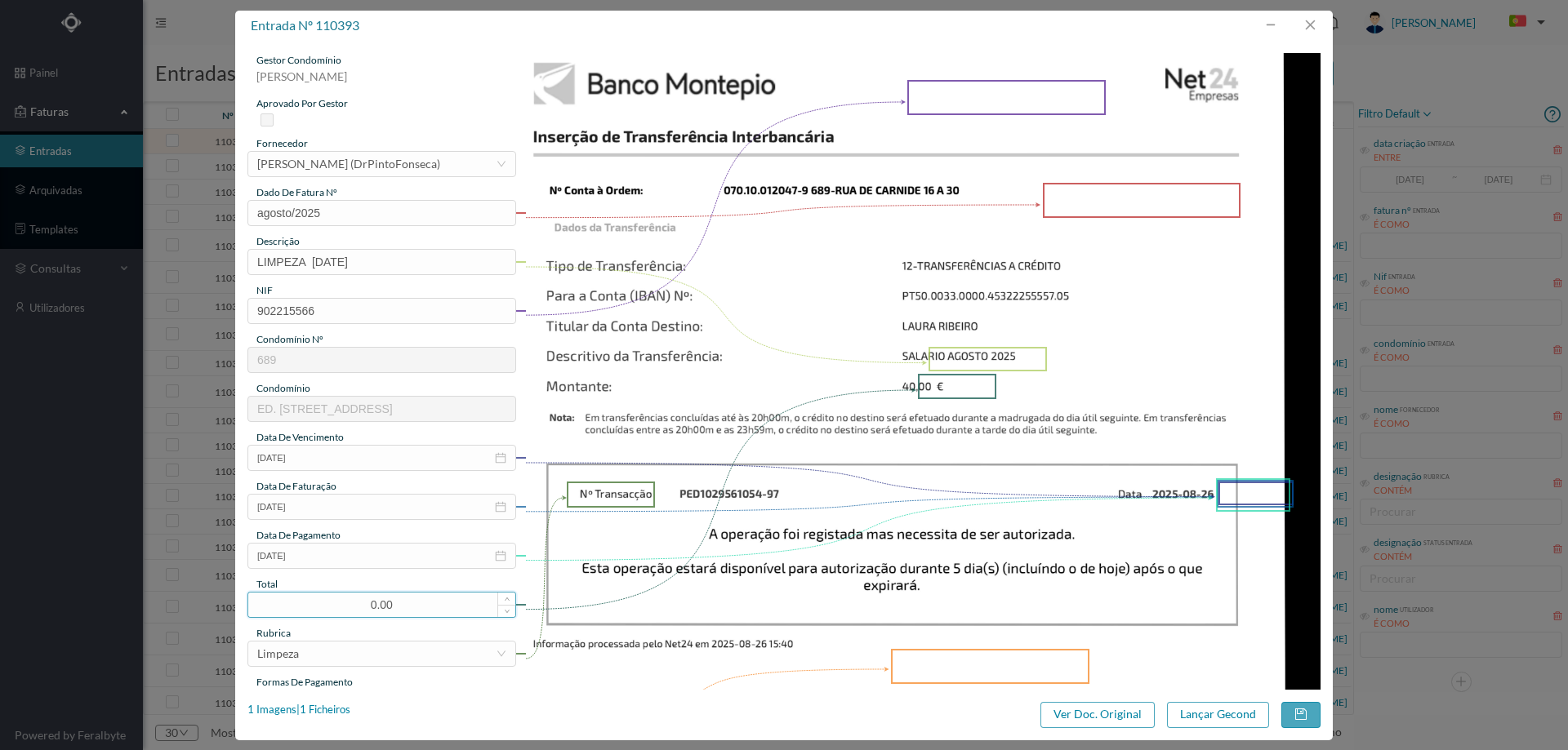
drag, startPoint x: 380, startPoint y: 606, endPoint x: 345, endPoint y: 601, distance: 35.4
click at [345, 601] on input "0.00" at bounding box center [382, 605] width 267 height 24
type input "40.00"
click at [631, 510] on img at bounding box center [923, 617] width 796 height 1126
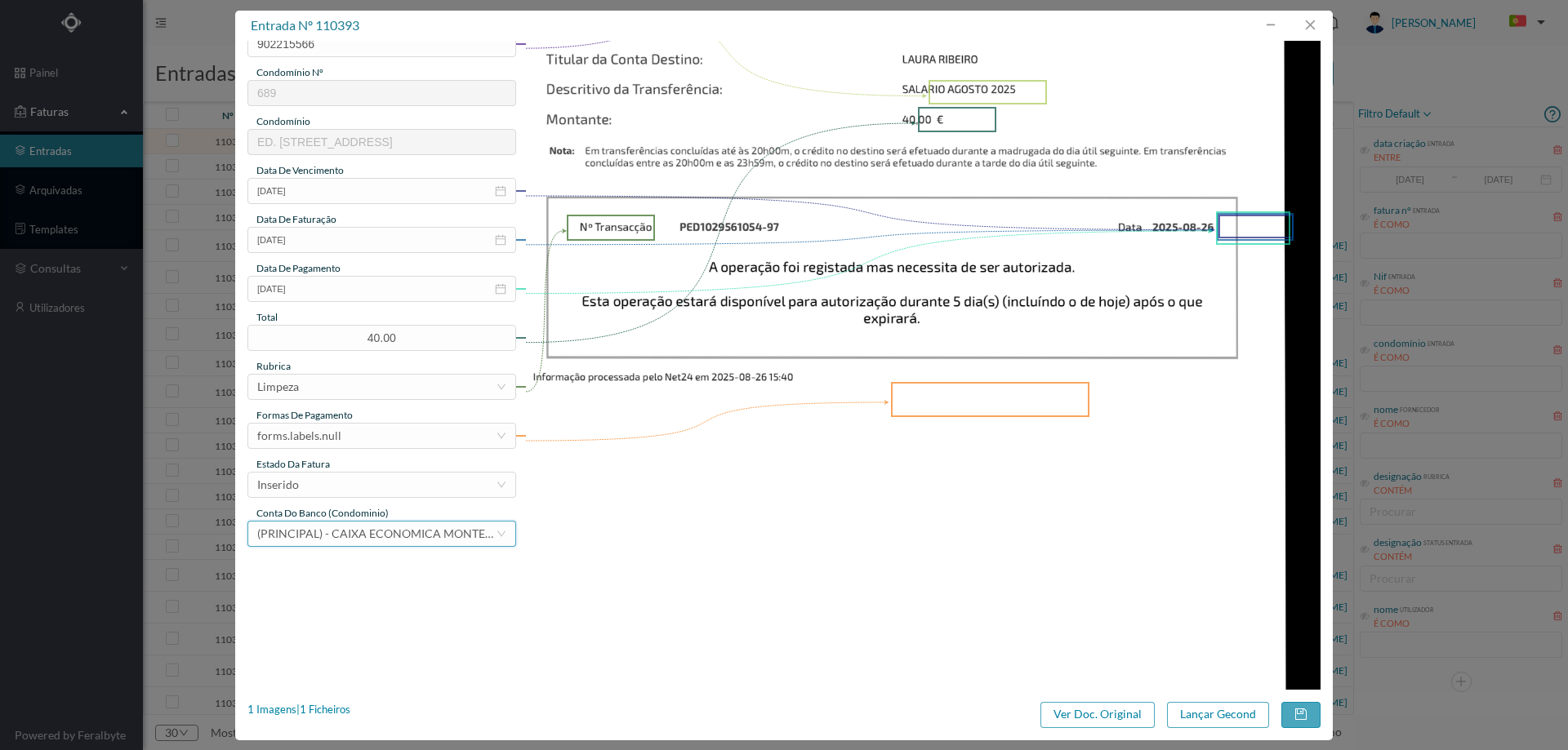
scroll to position [326, 0]
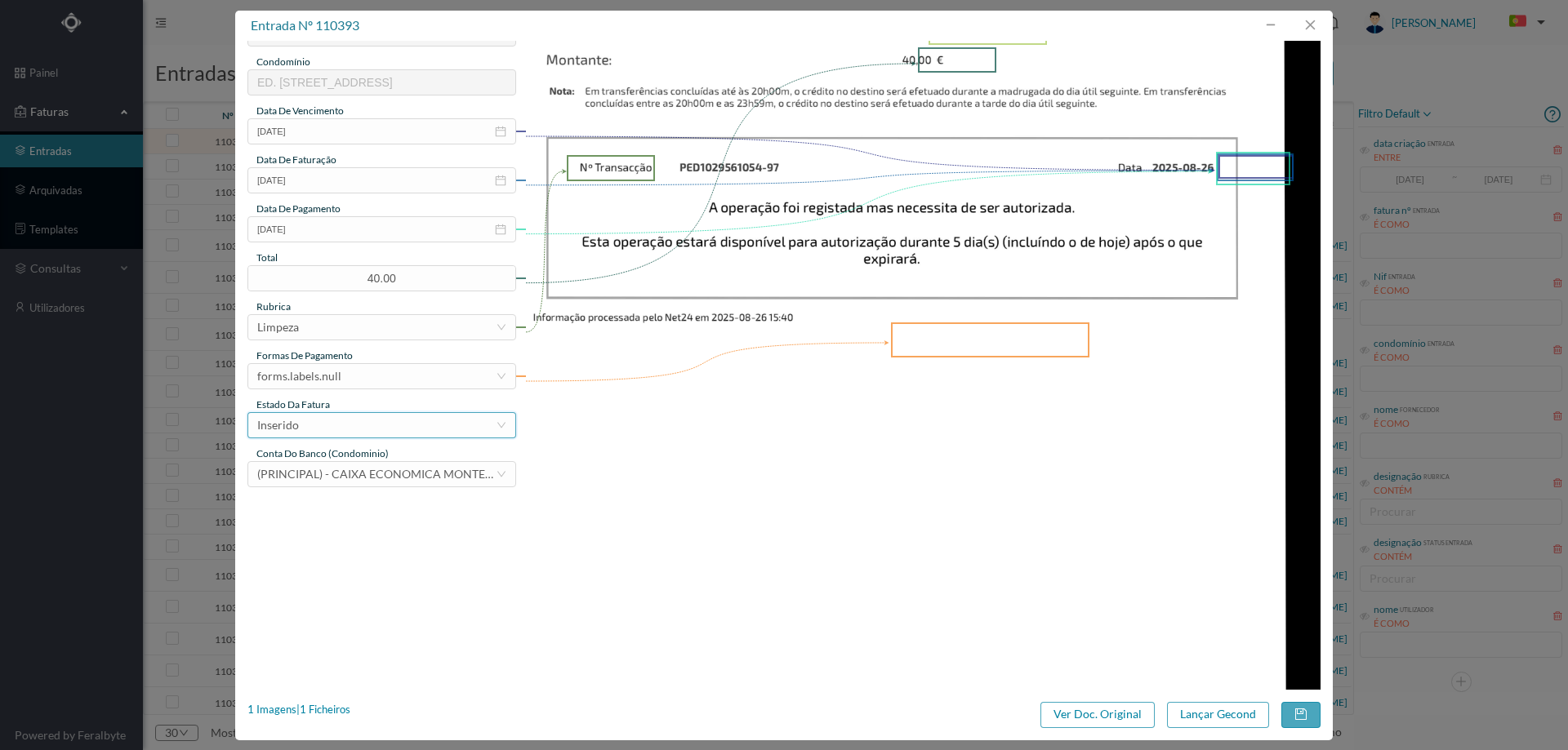
click at [356, 414] on div "Inserido" at bounding box center [376, 425] width 239 height 24
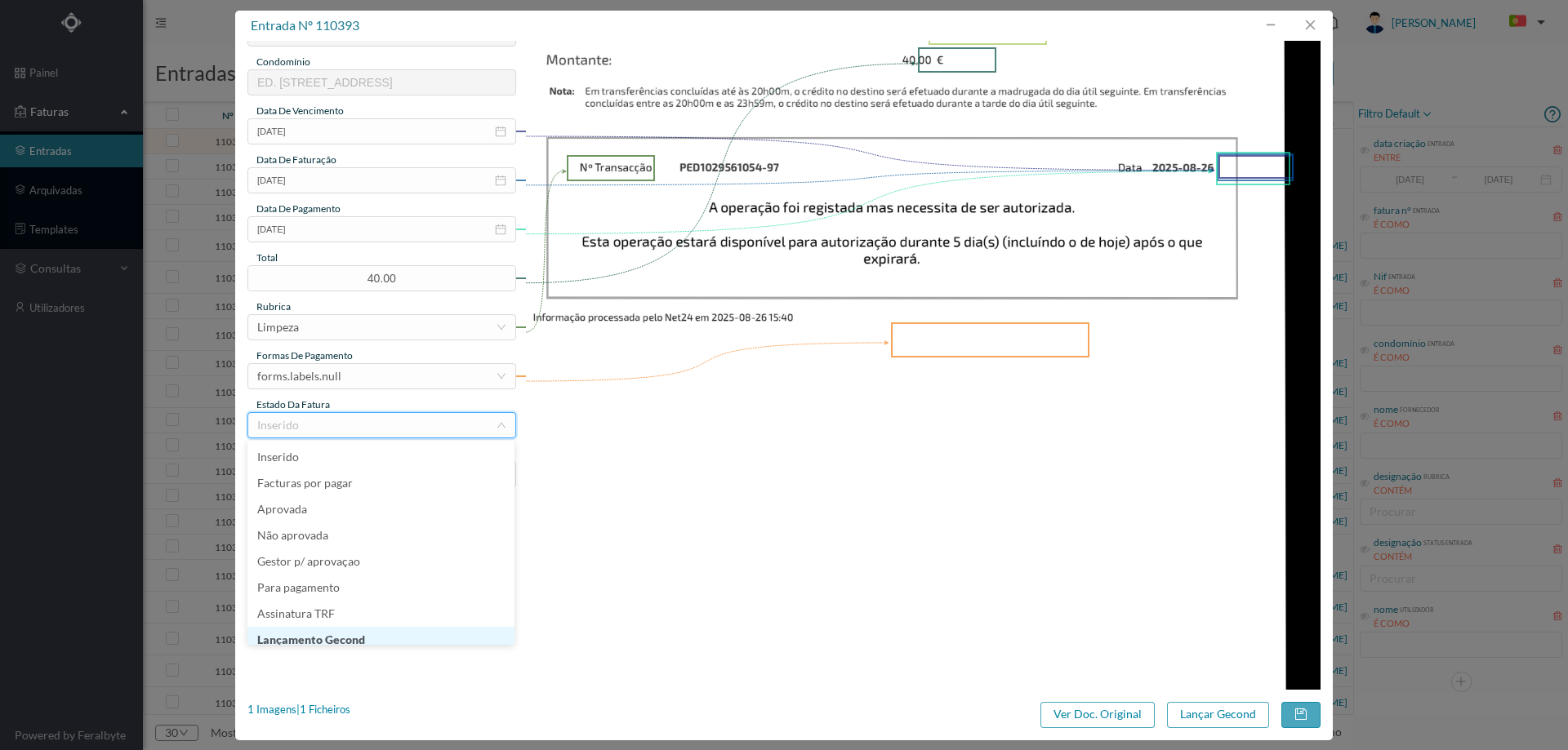
scroll to position [8, 0]
click at [350, 631] on li "Lançamento Gecond" at bounding box center [381, 632] width 267 height 26
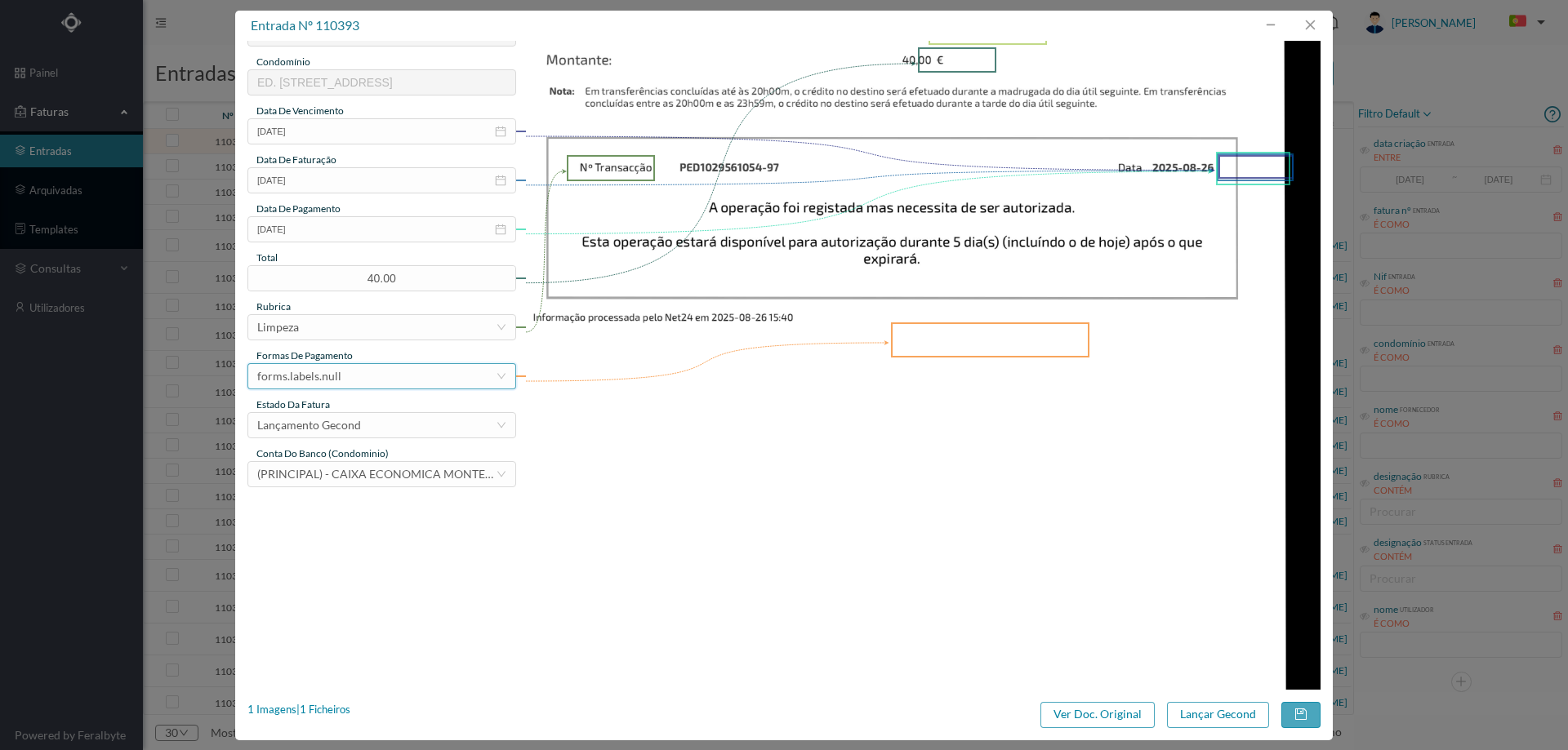
click at [368, 389] on div "forms.labels.null" at bounding box center [382, 376] width 268 height 26
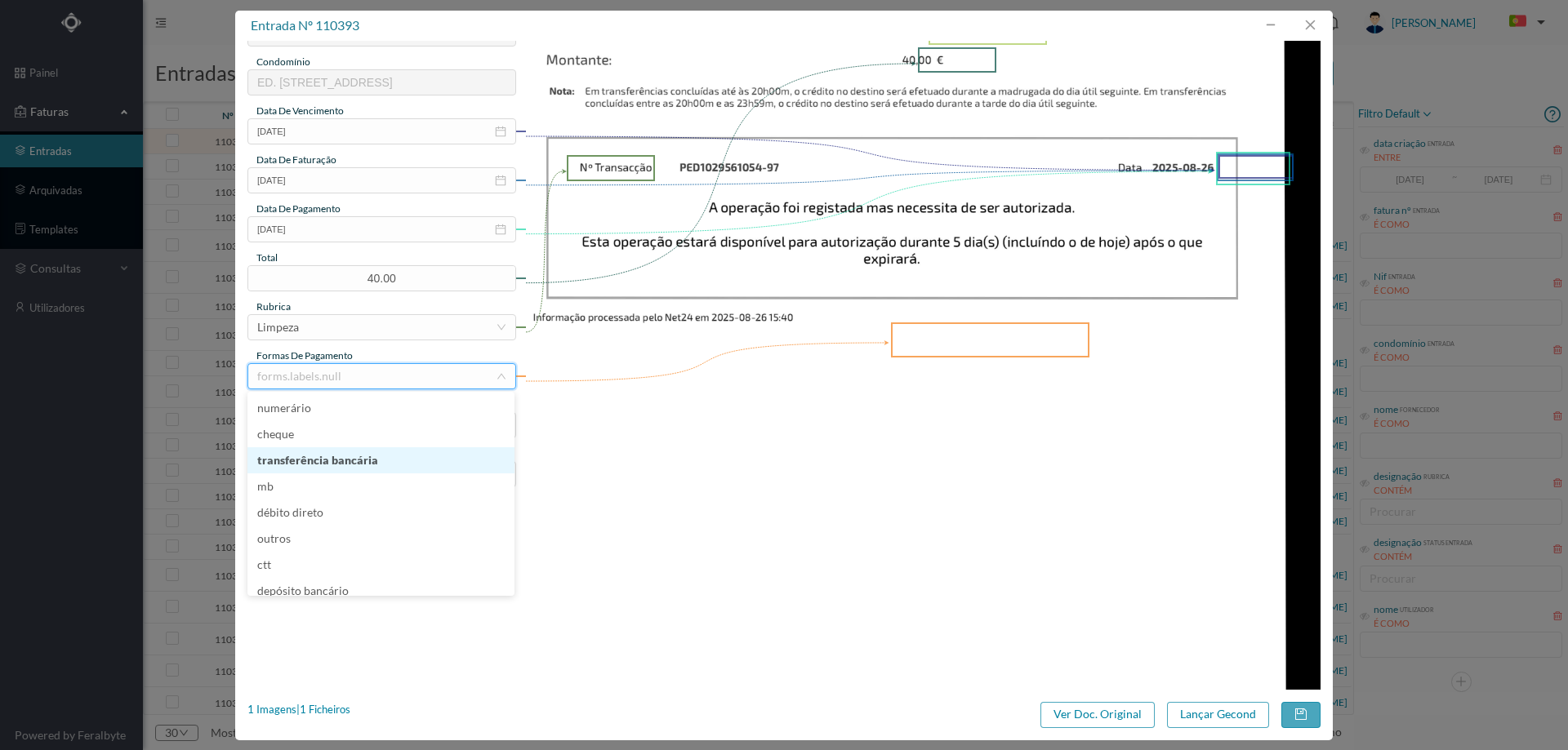
click at [374, 463] on li "transferência bancária" at bounding box center [381, 460] width 267 height 26
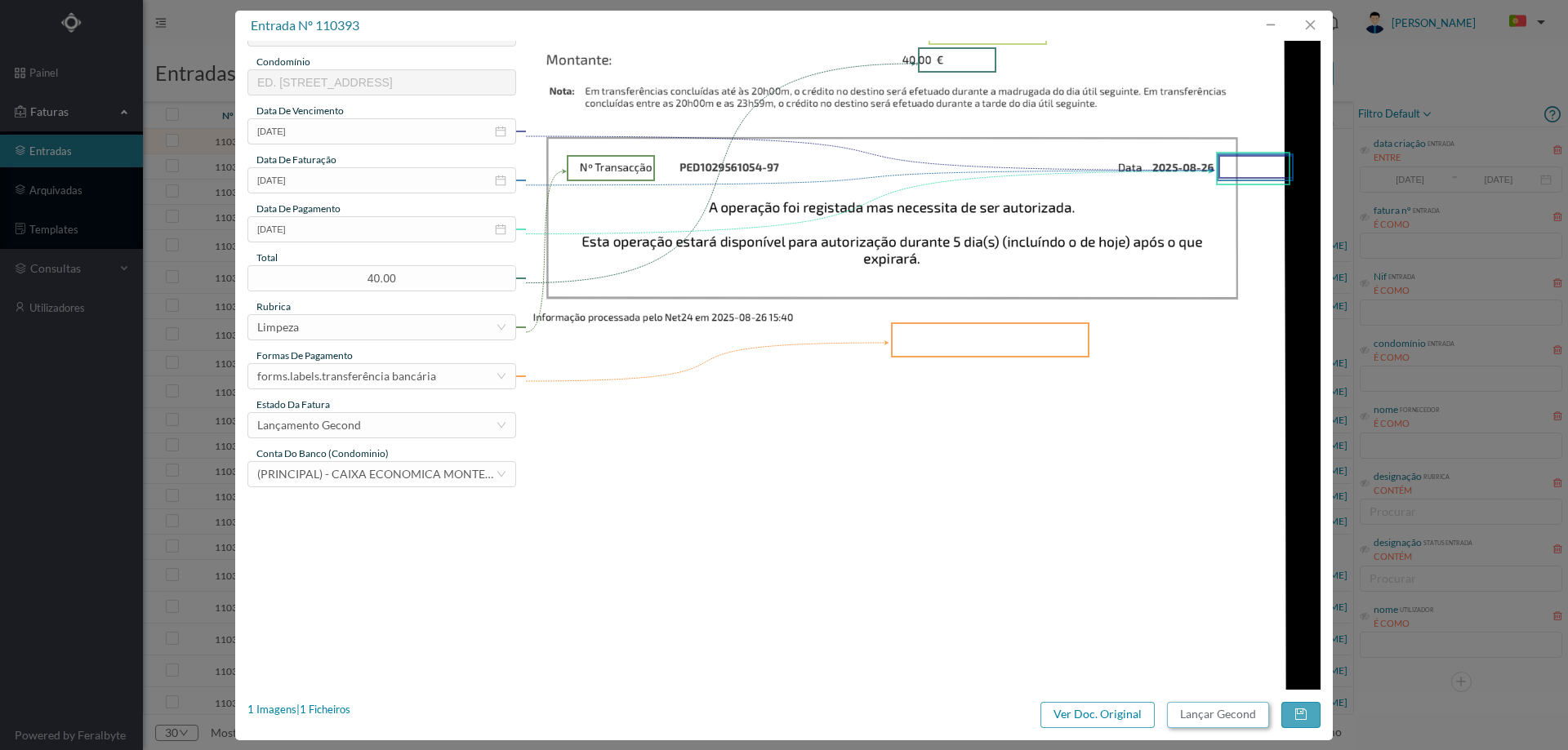
click at [1213, 716] on button "Lançar Gecond" at bounding box center [1218, 715] width 102 height 26
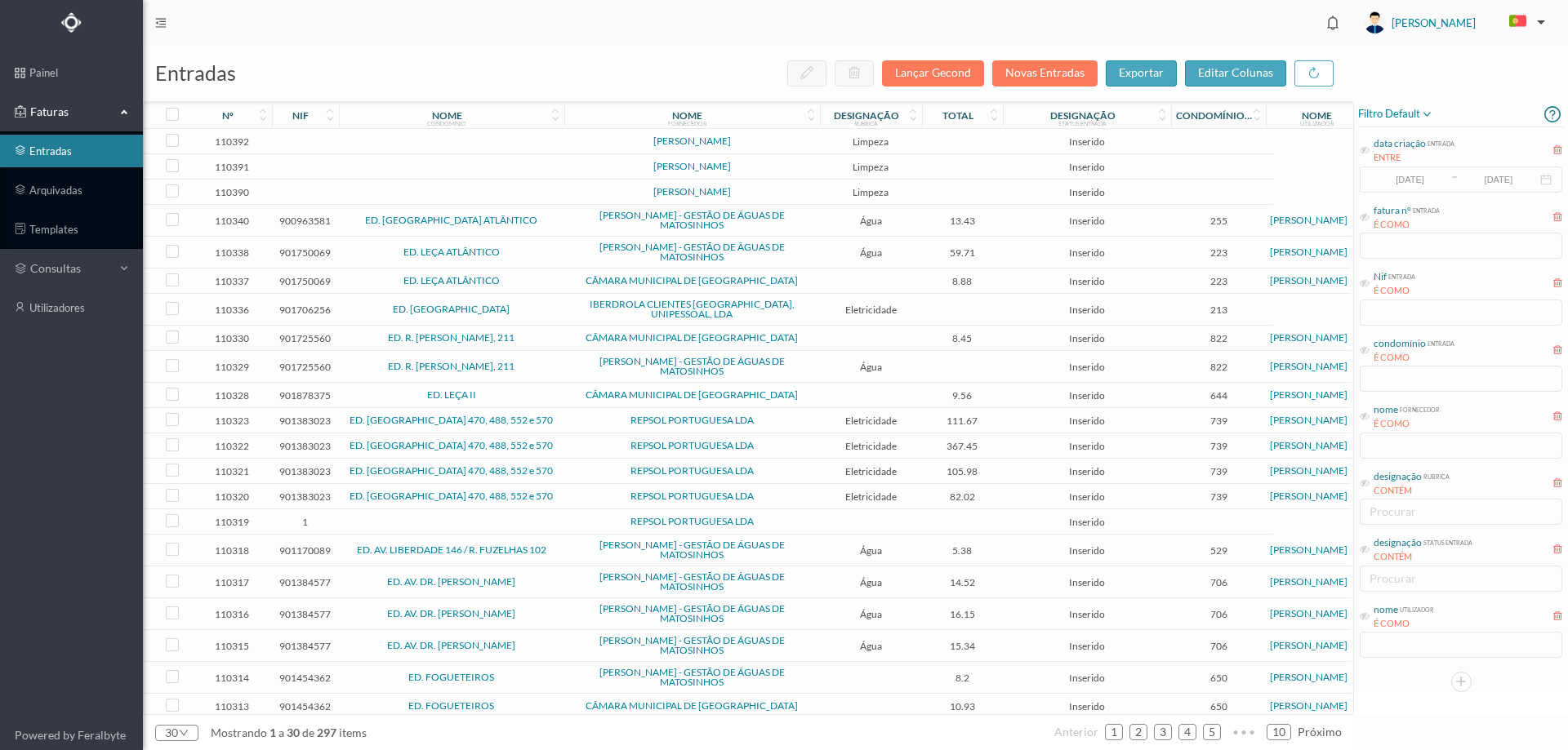
click at [554, 140] on td at bounding box center [452, 141] width 226 height 25
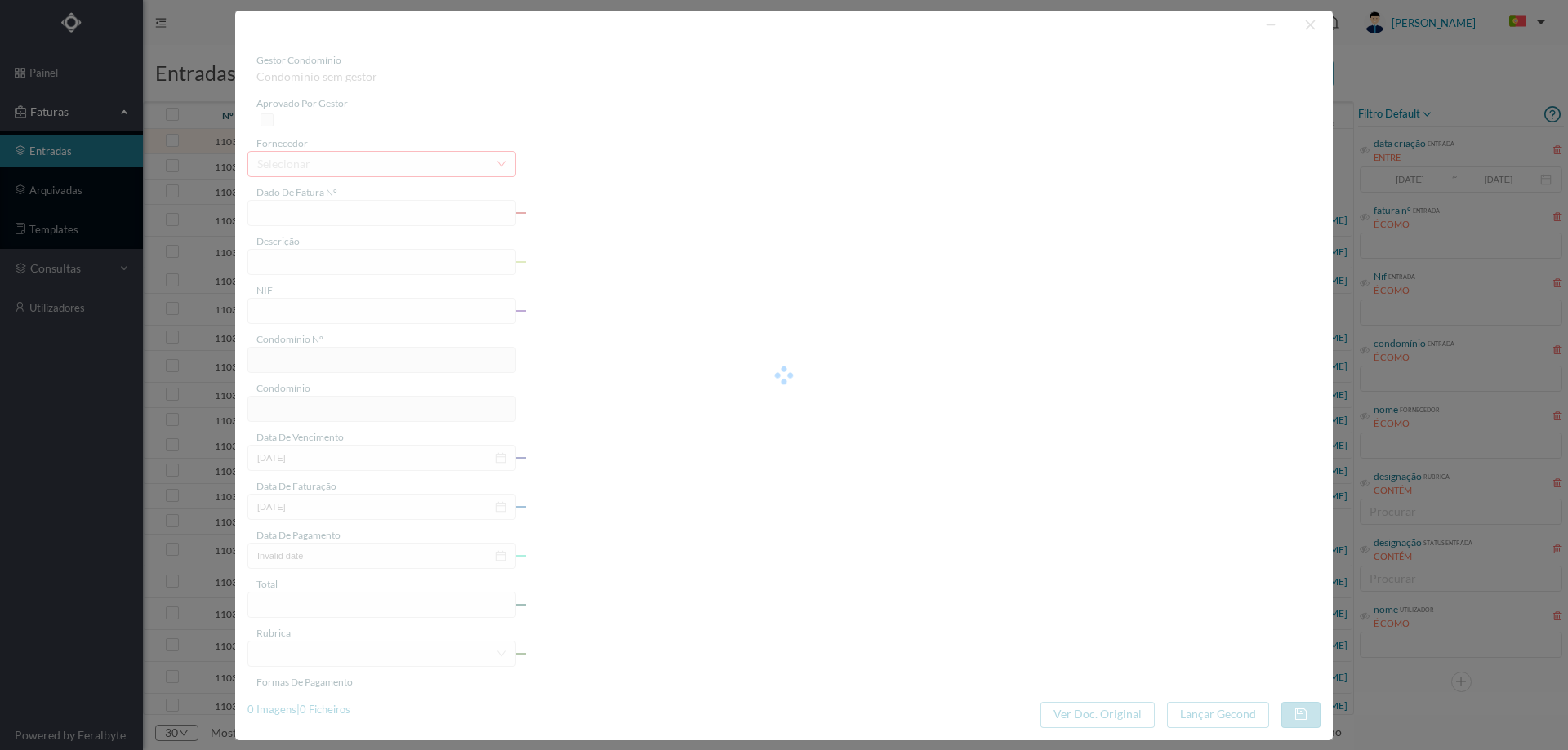
type input "RIO AGOSTO 2025"
type input "0"
type input "Invalid date"
type input "0.00"
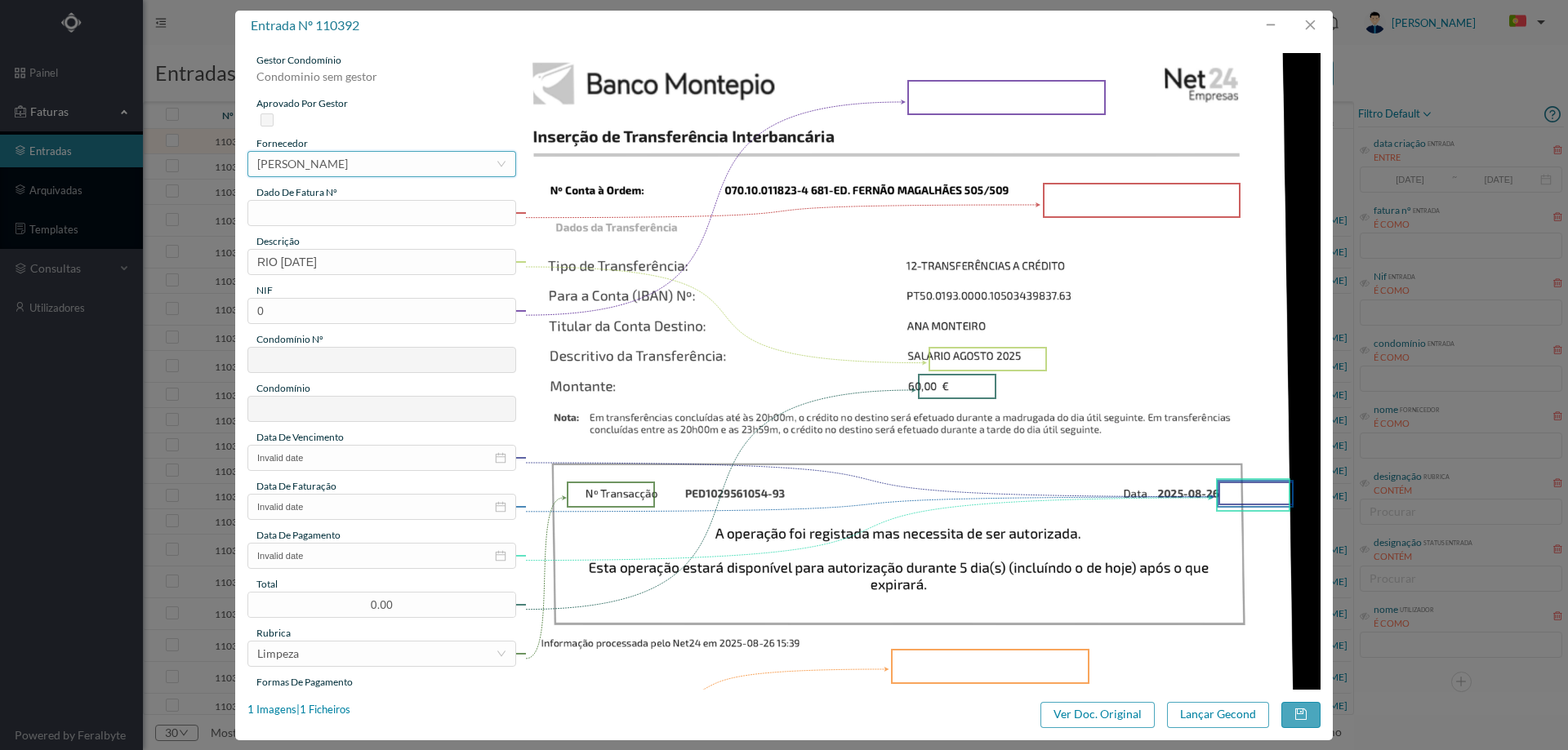
click at [348, 161] on div "MARIA DO CARMO BRAGA DA SILVA CARDOSO" at bounding box center [303, 163] width 91 height 24
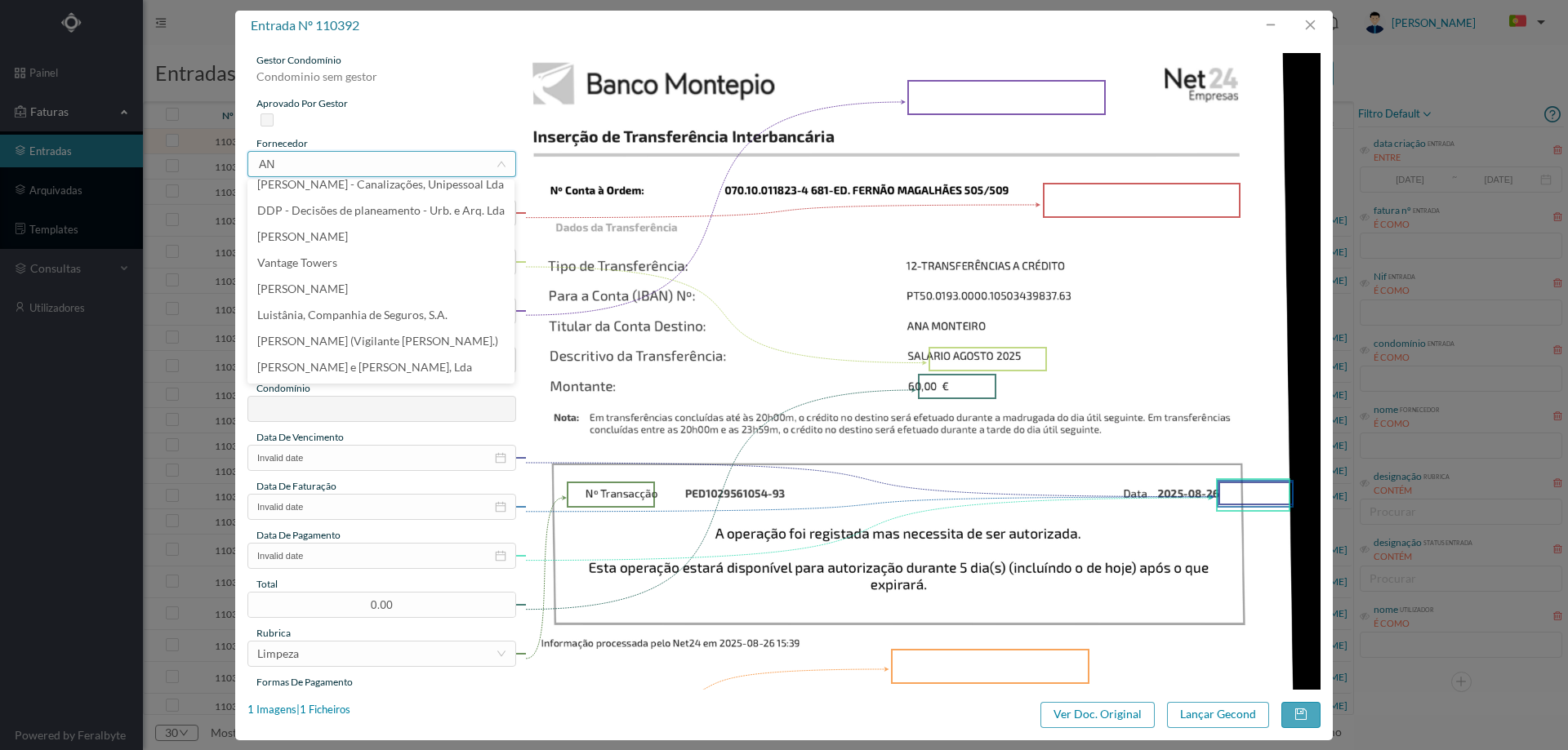
scroll to position [4, 0]
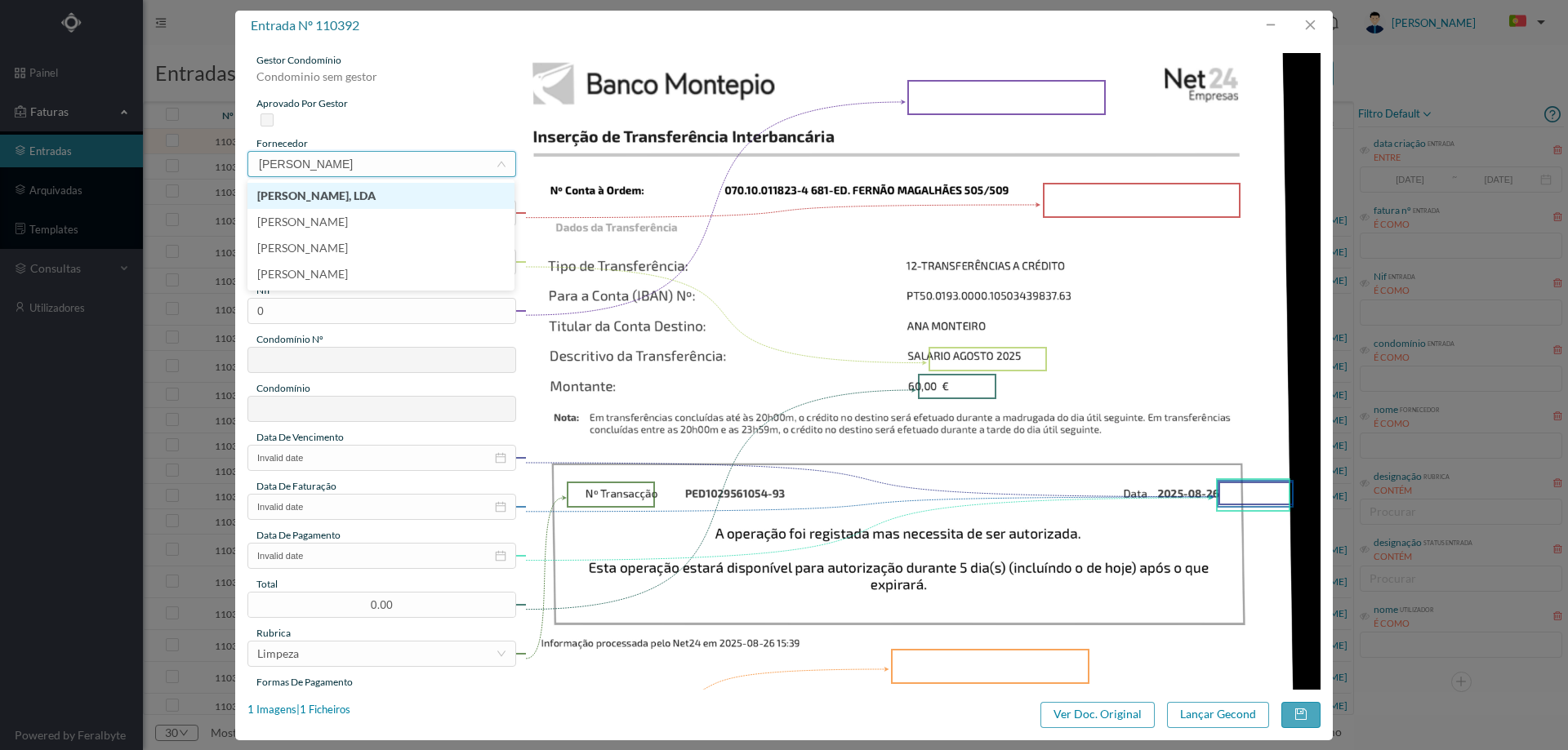
type input "ANA MO"
click at [413, 226] on div "gestor condomínio Condominio sem gestor aprovado por gestor fornecedor selecion…" at bounding box center [382, 433] width 268 height 761
click at [411, 209] on input "text" at bounding box center [382, 213] width 268 height 26
type input "agosto/2025"
drag, startPoint x: 274, startPoint y: 260, endPoint x: 256, endPoint y: 260, distance: 18.0
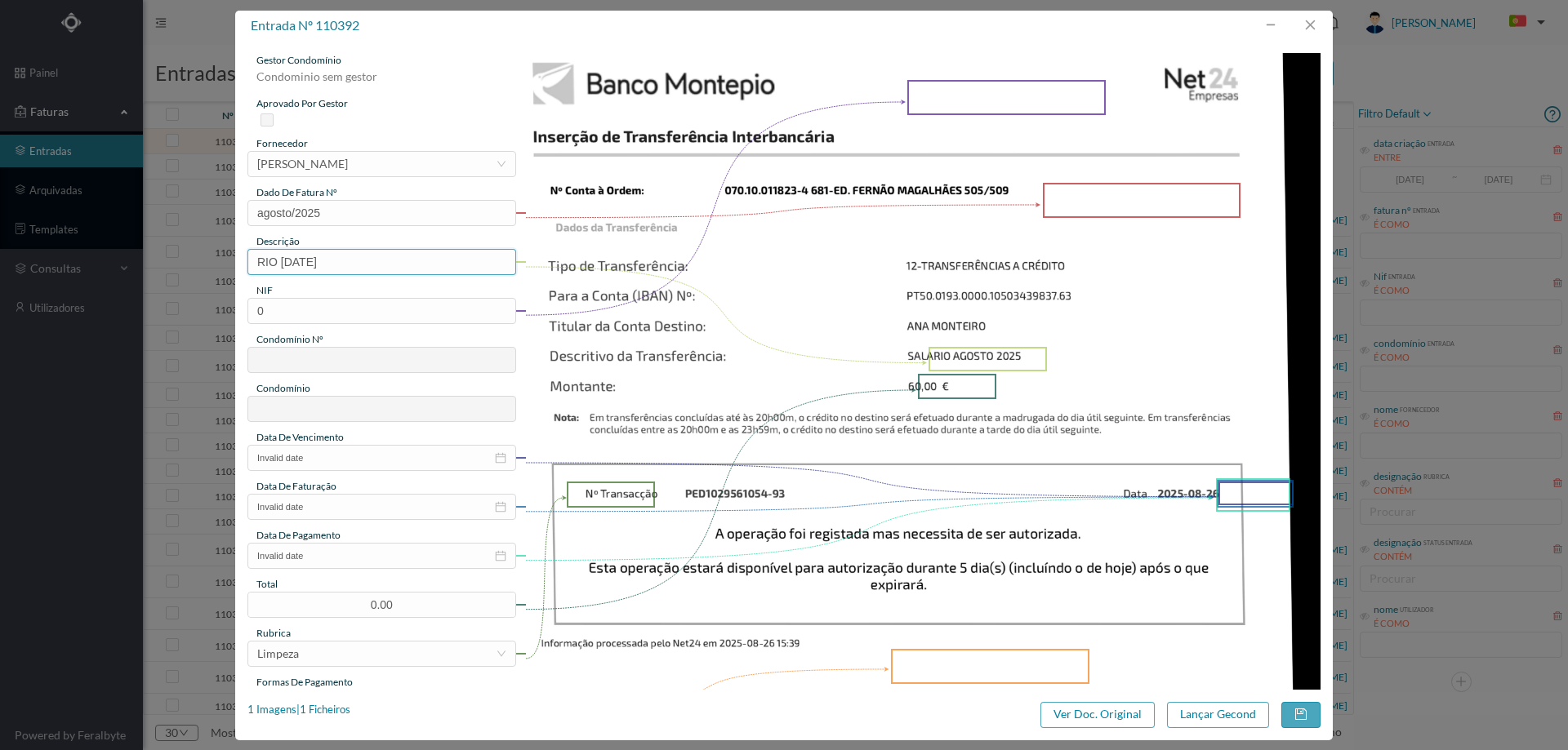
click at [256, 260] on input "RIO AGOSTO 2025" at bounding box center [382, 262] width 268 height 26
type input "LIMPEZA AGOSTO 2025"
click at [331, 314] on input "0" at bounding box center [382, 311] width 268 height 26
paste input "901515302"
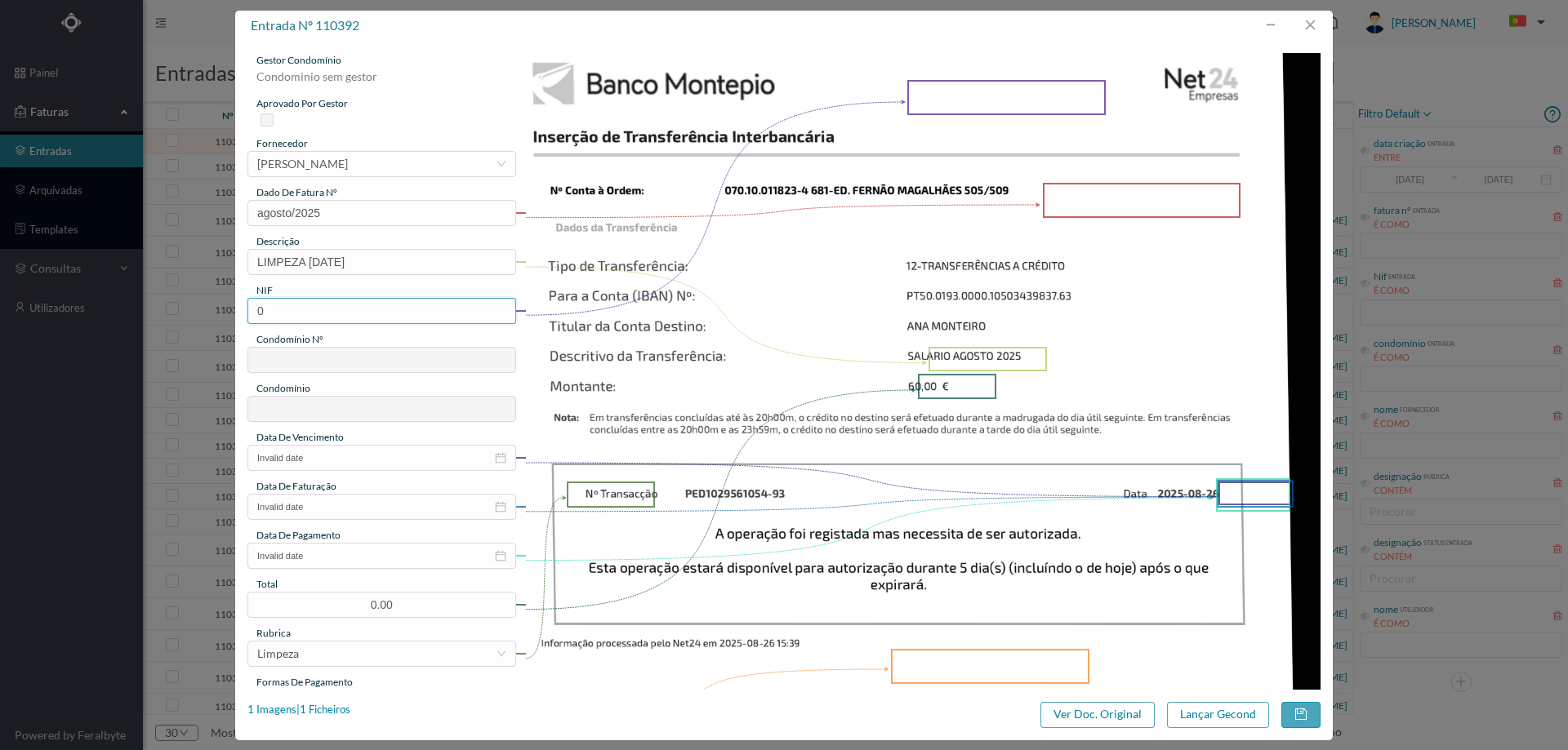
type input "901515302"
type input "681"
type input "ED. FERNÃO MAGALHÃES 505/509"
type input "901515302"
click at [332, 453] on input "Invalid date" at bounding box center [382, 458] width 268 height 26
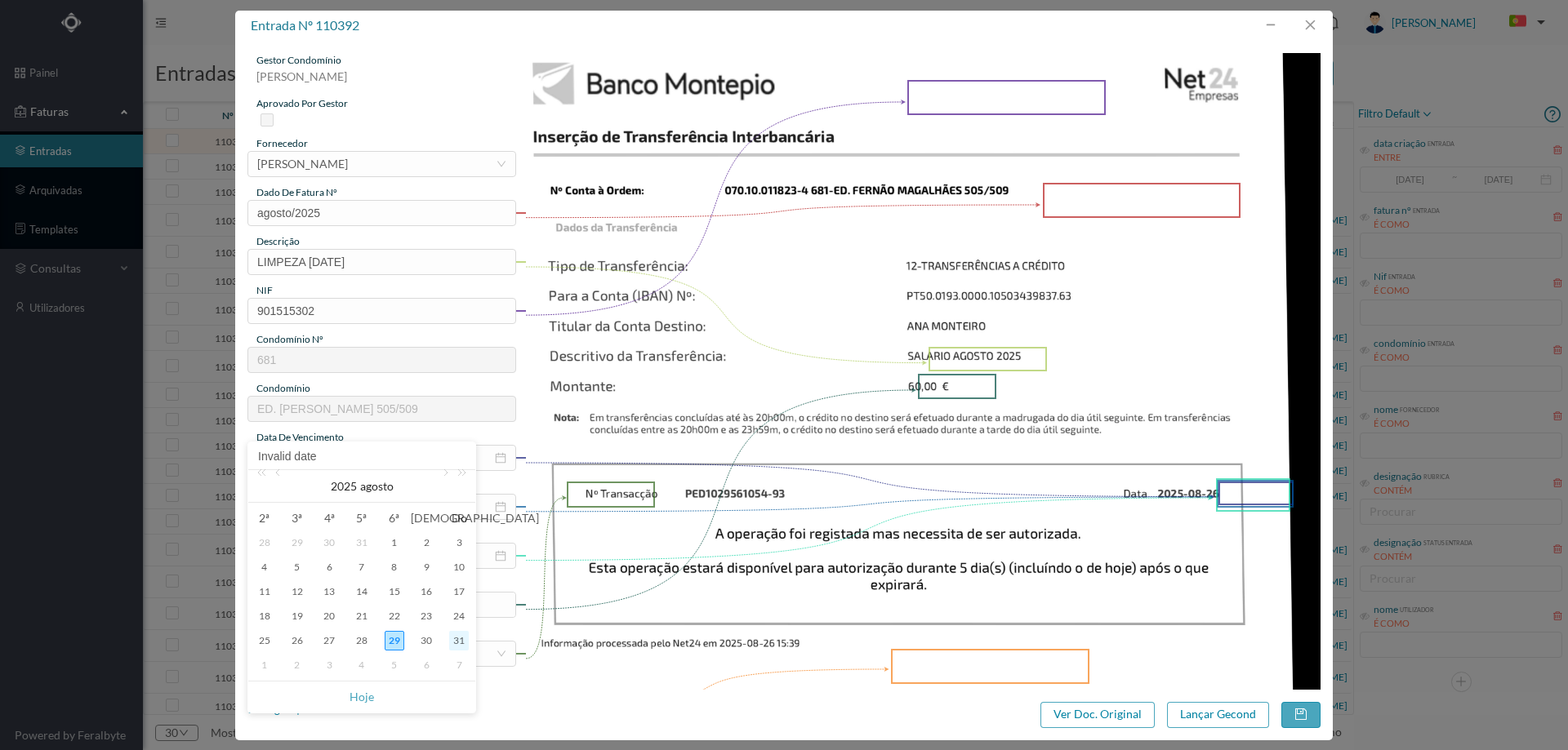
click at [463, 643] on div "31" at bounding box center [459, 641] width 20 height 20
type input "2025-08-31"
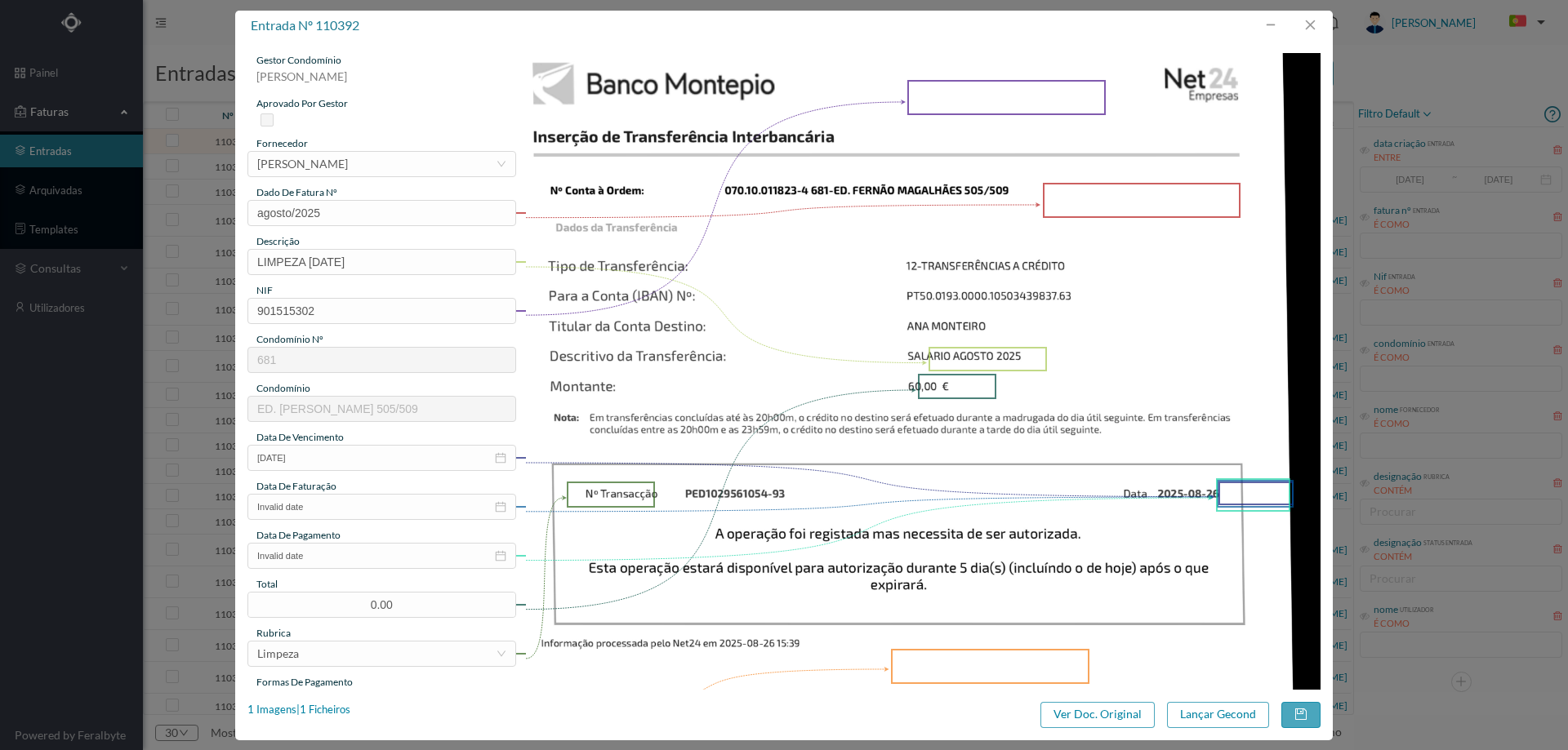
click at [368, 492] on div "data de faturação" at bounding box center [382, 487] width 268 height 15
click at [373, 503] on input "Invalid date" at bounding box center [382, 507] width 268 height 26
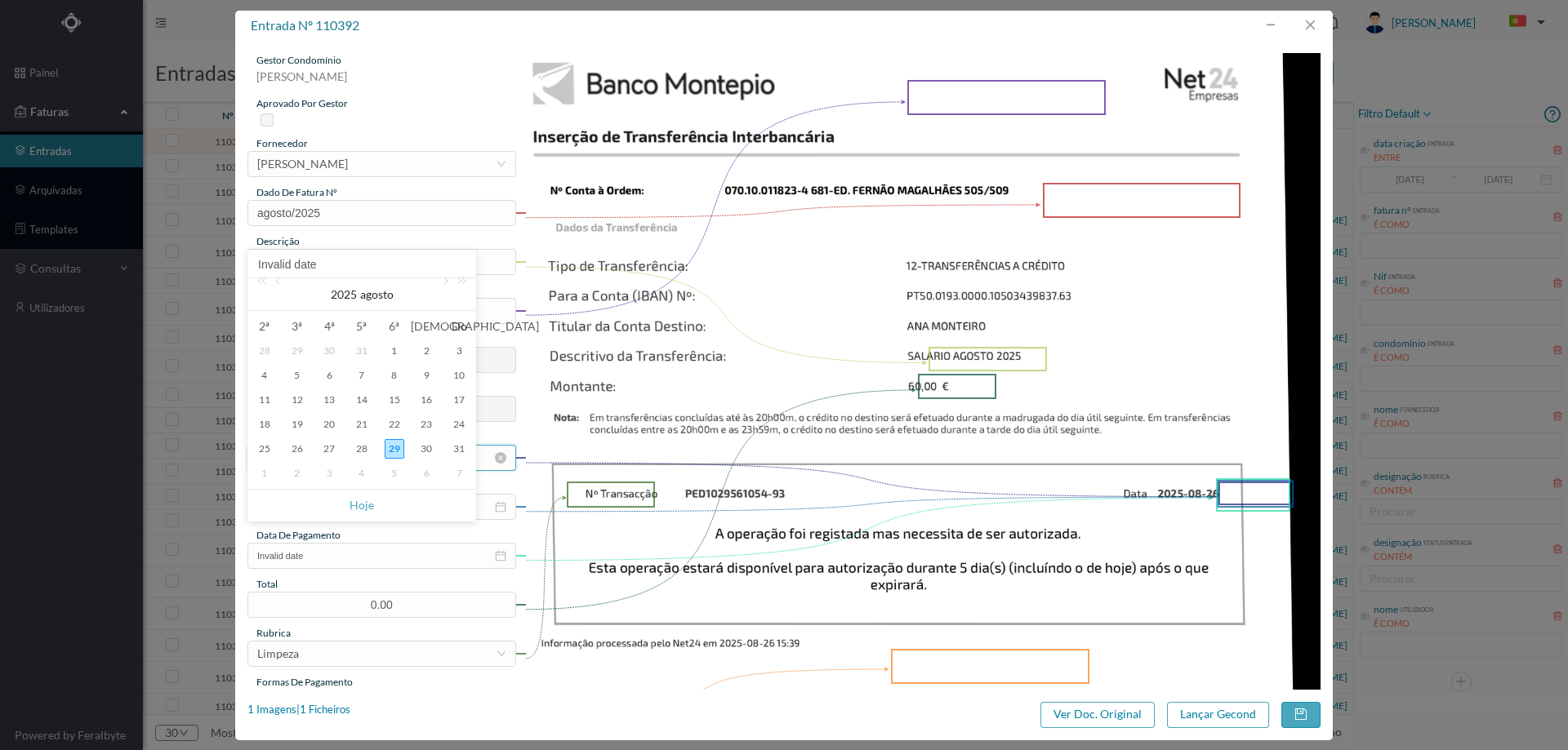
click at [457, 451] on div "31" at bounding box center [459, 449] width 20 height 20
type input "2025-08-31"
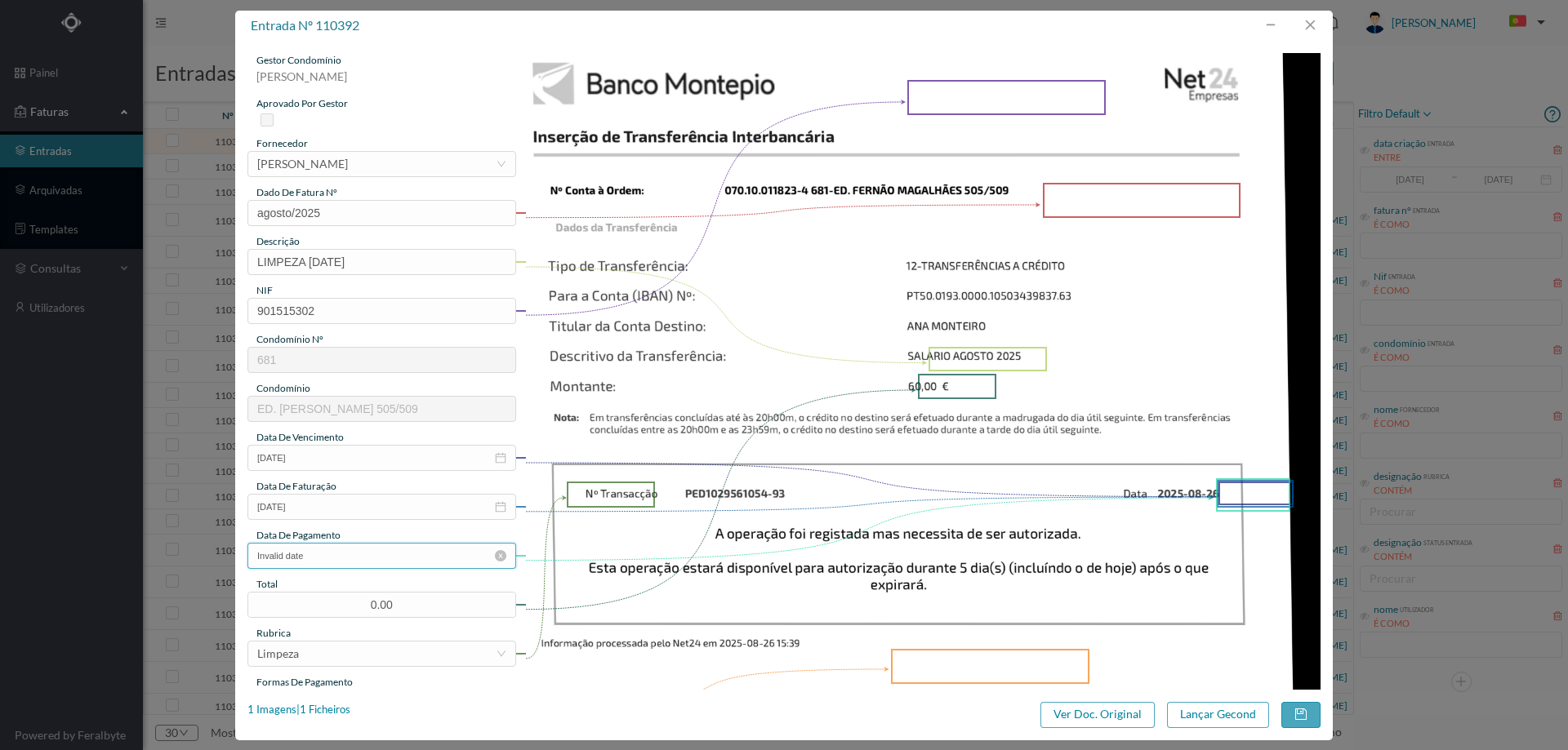
click at [383, 564] on input "Invalid date" at bounding box center [382, 556] width 268 height 26
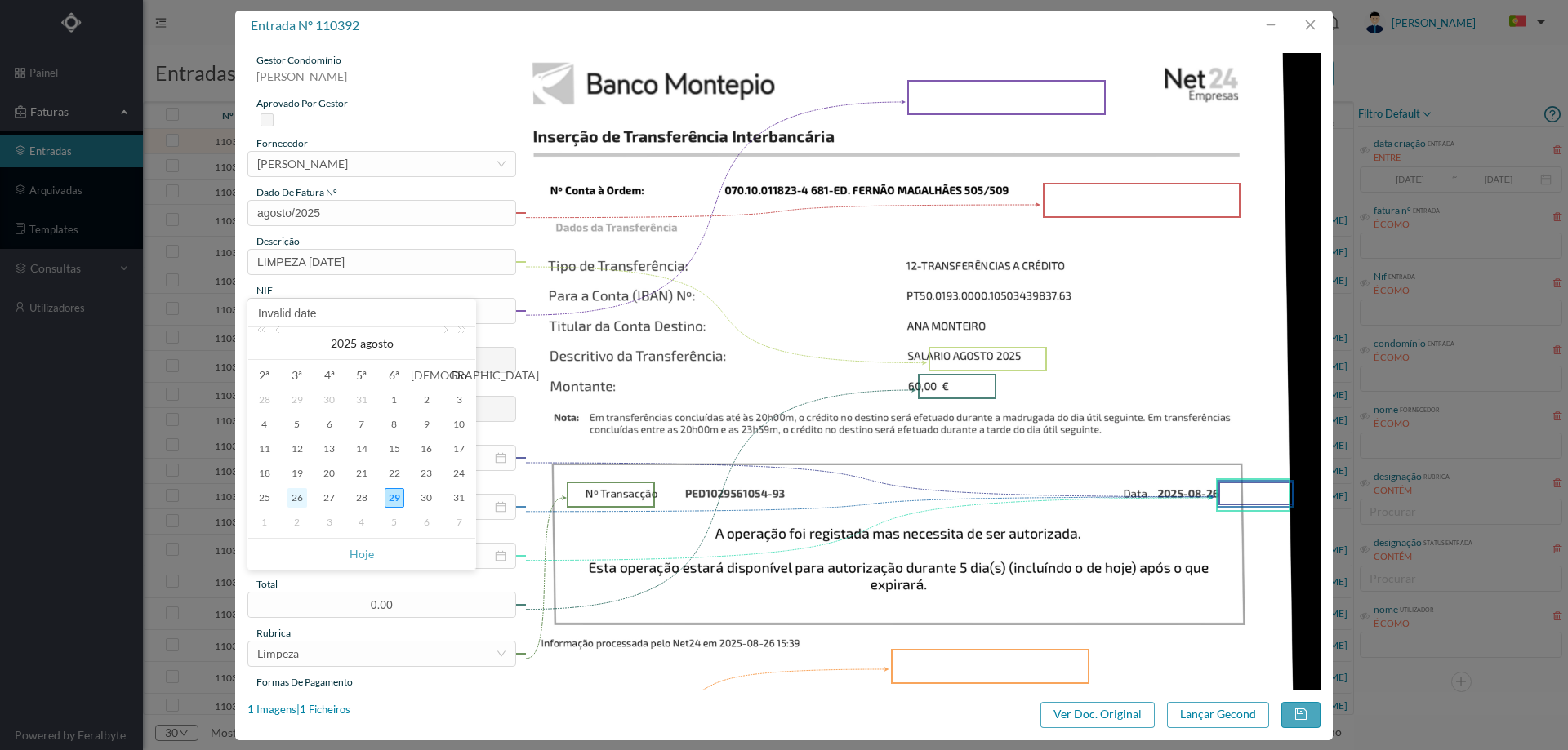
click at [299, 498] on div "26" at bounding box center [297, 498] width 20 height 20
type input "2025-08-26"
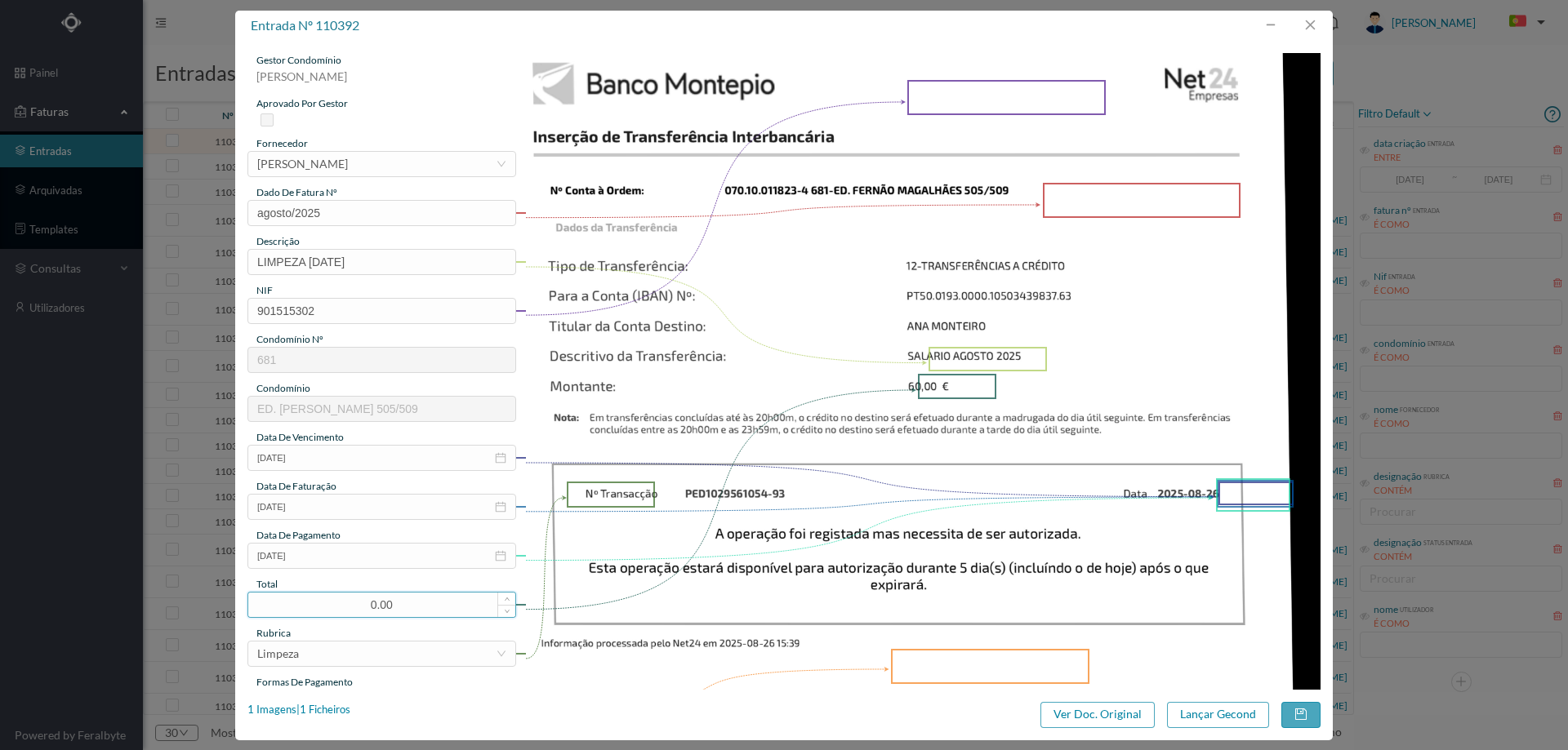
drag, startPoint x: 399, startPoint y: 609, endPoint x: 331, endPoint y: 606, distance: 68.1
click at [331, 606] on input "0.00" at bounding box center [382, 605] width 267 height 24
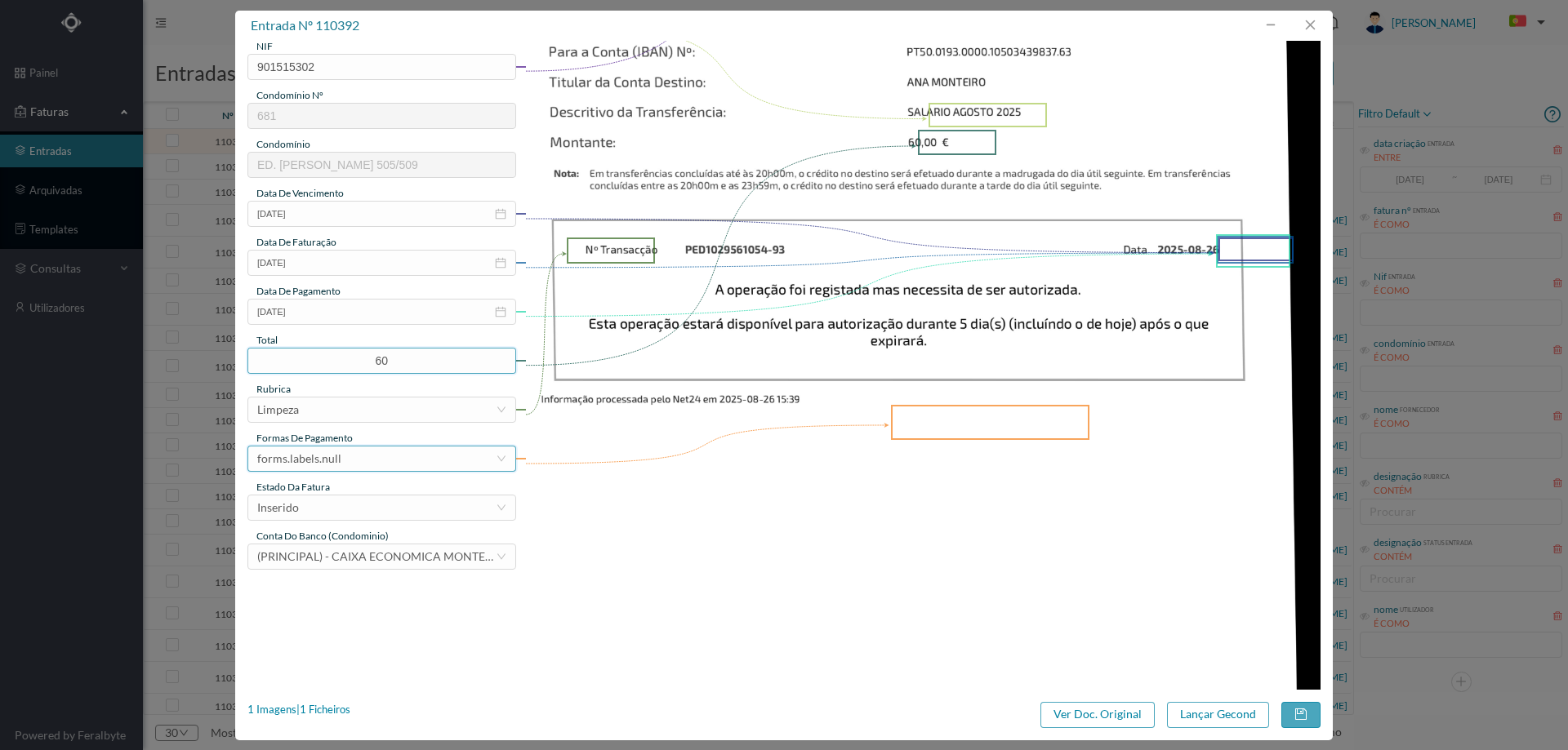
scroll to position [326, 0]
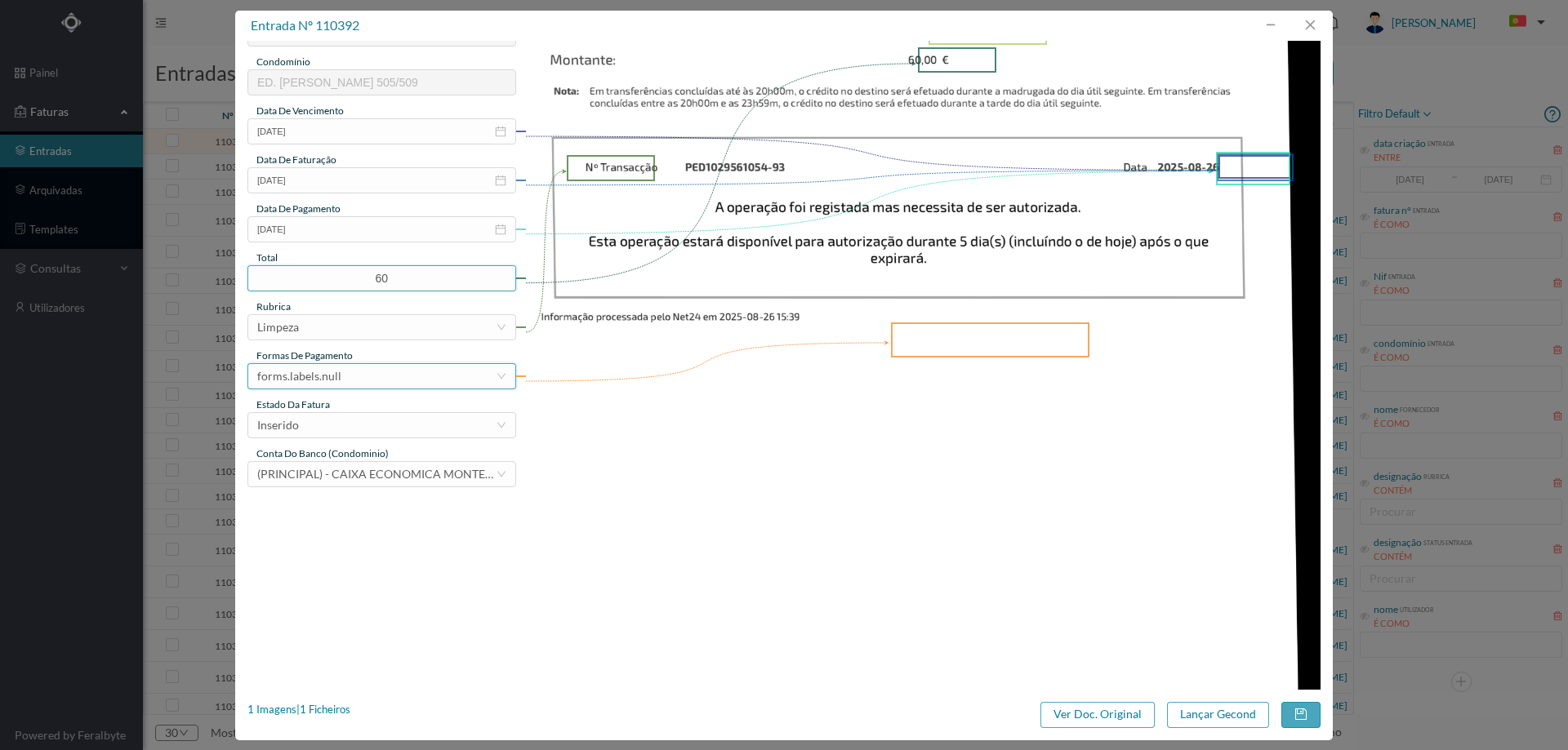
type input "60.00"
click at [325, 375] on div "forms.labels.null" at bounding box center [299, 376] width 84 height 24
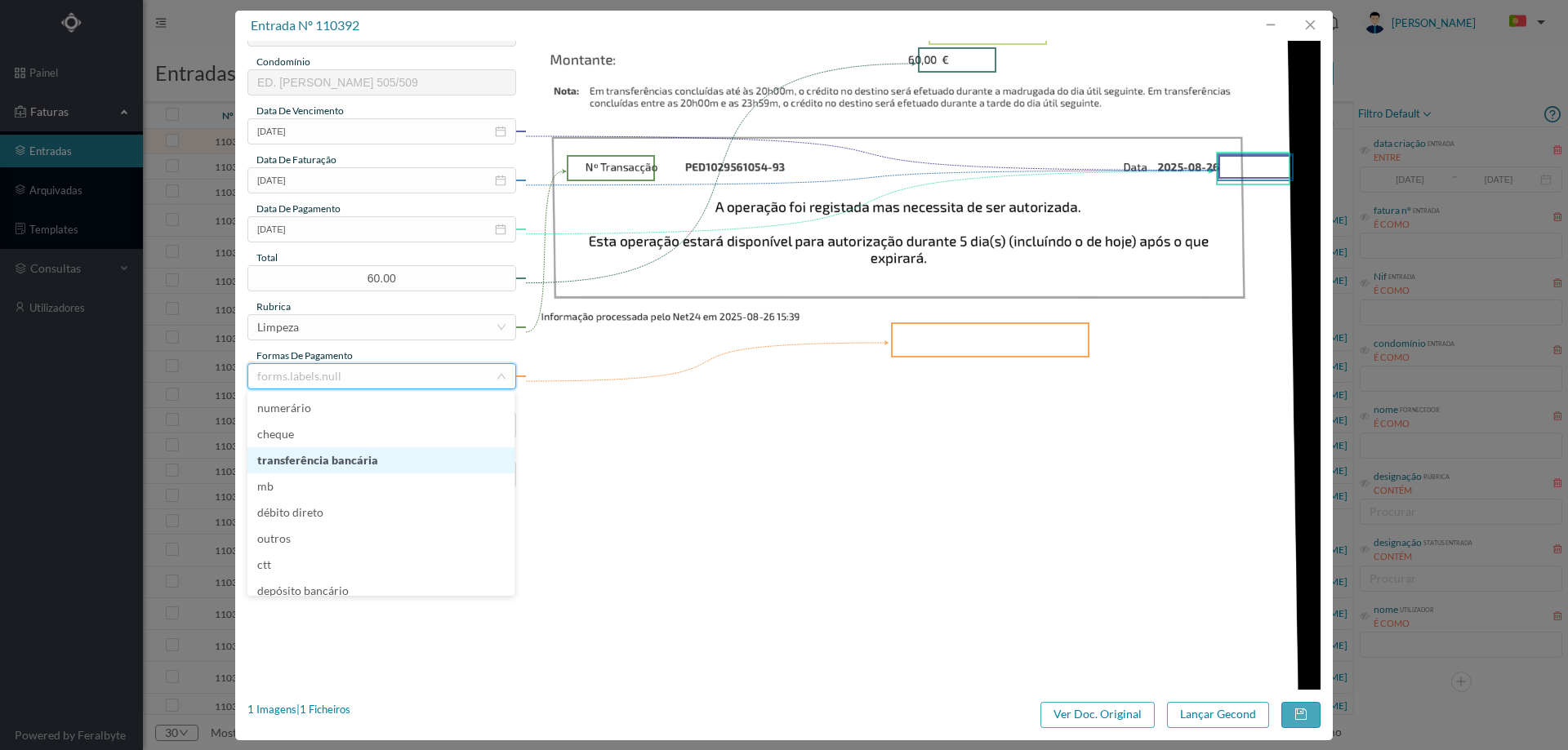
click at [388, 455] on li "transferência bancária" at bounding box center [381, 460] width 267 height 26
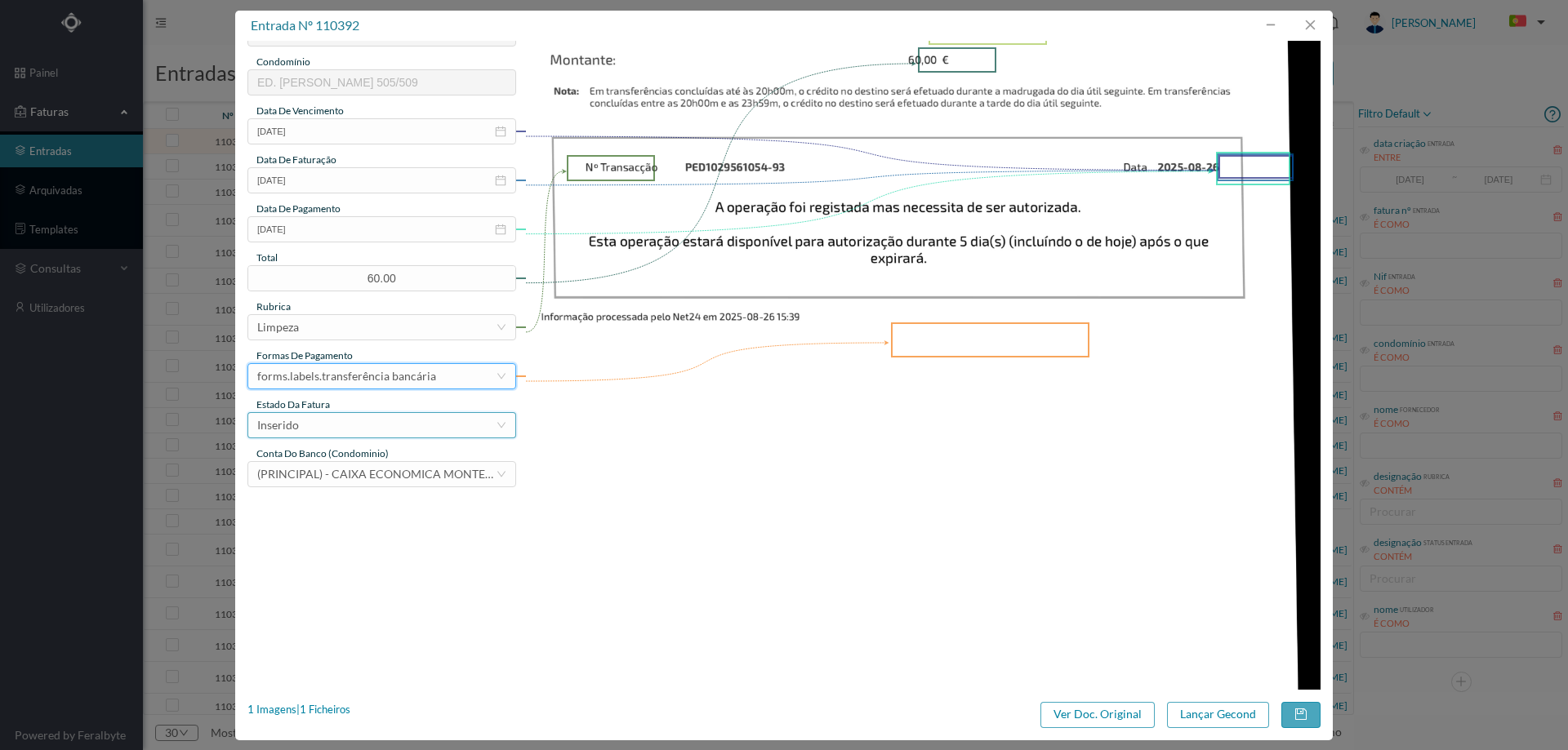
click at [359, 425] on div "Inserido" at bounding box center [376, 425] width 239 height 24
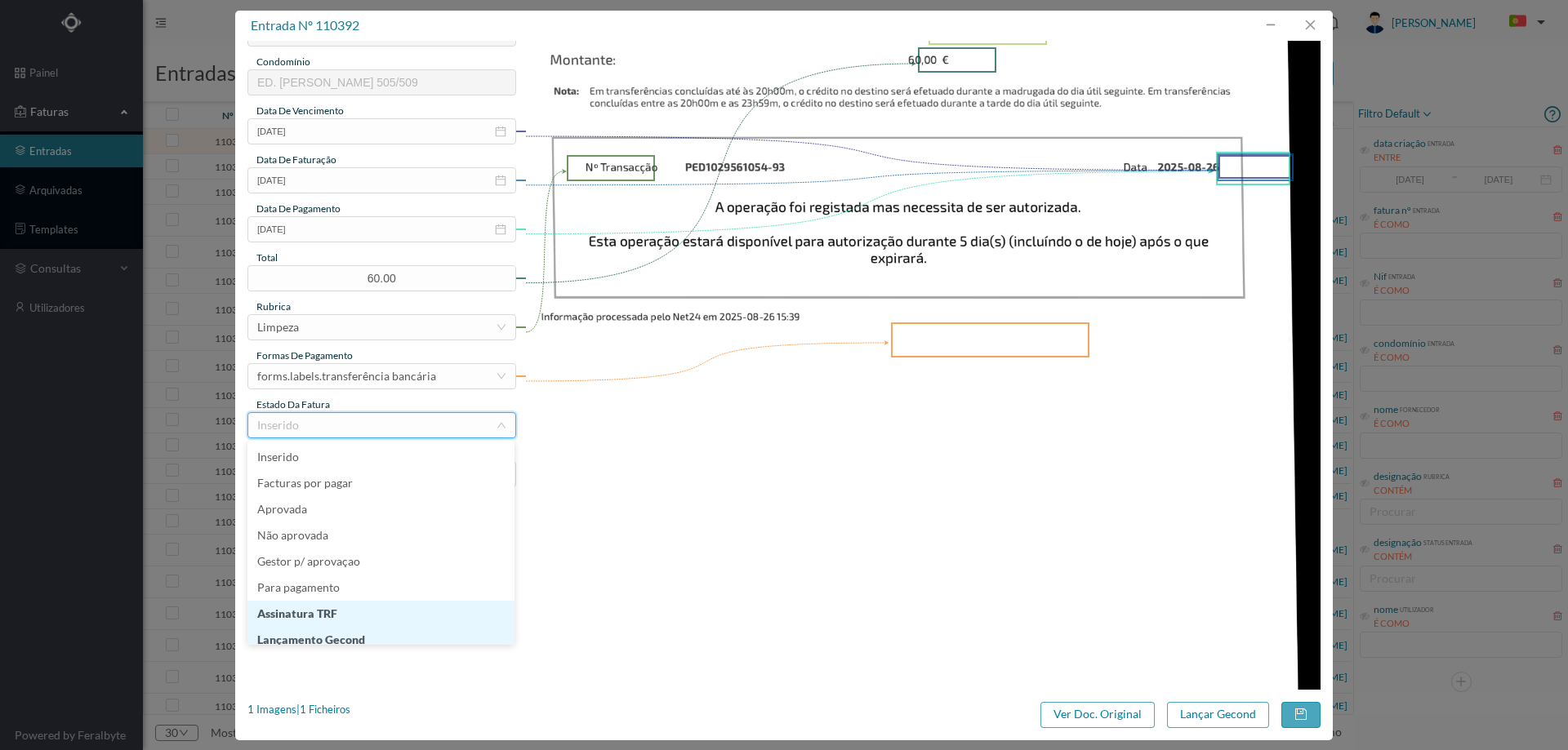
scroll to position [8, 0]
click at [367, 637] on li "Lançamento Gecond" at bounding box center [381, 632] width 267 height 26
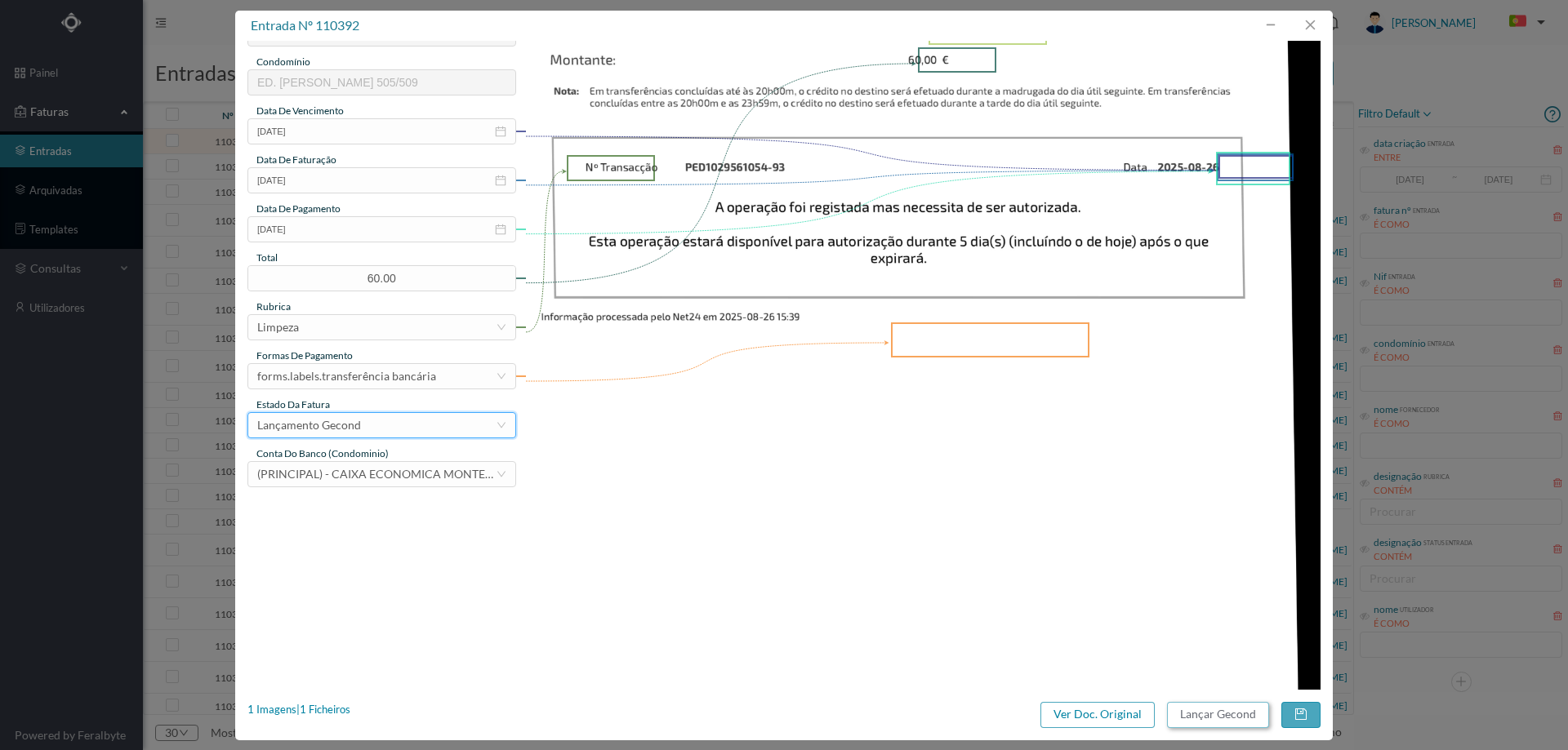
click at [1187, 715] on button "Lançar Gecond" at bounding box center [1218, 715] width 102 height 26
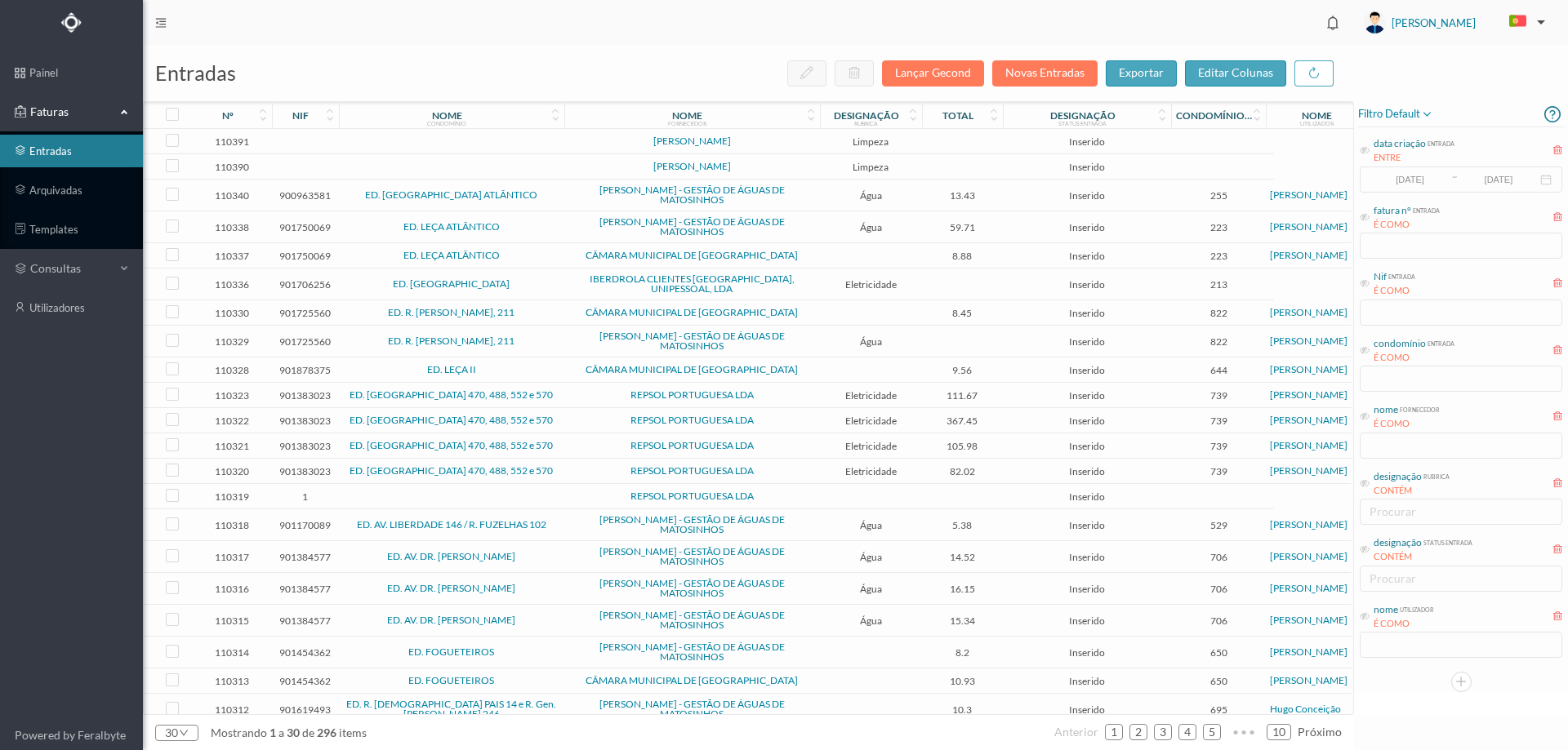
click at [969, 146] on td at bounding box center [963, 141] width 82 height 25
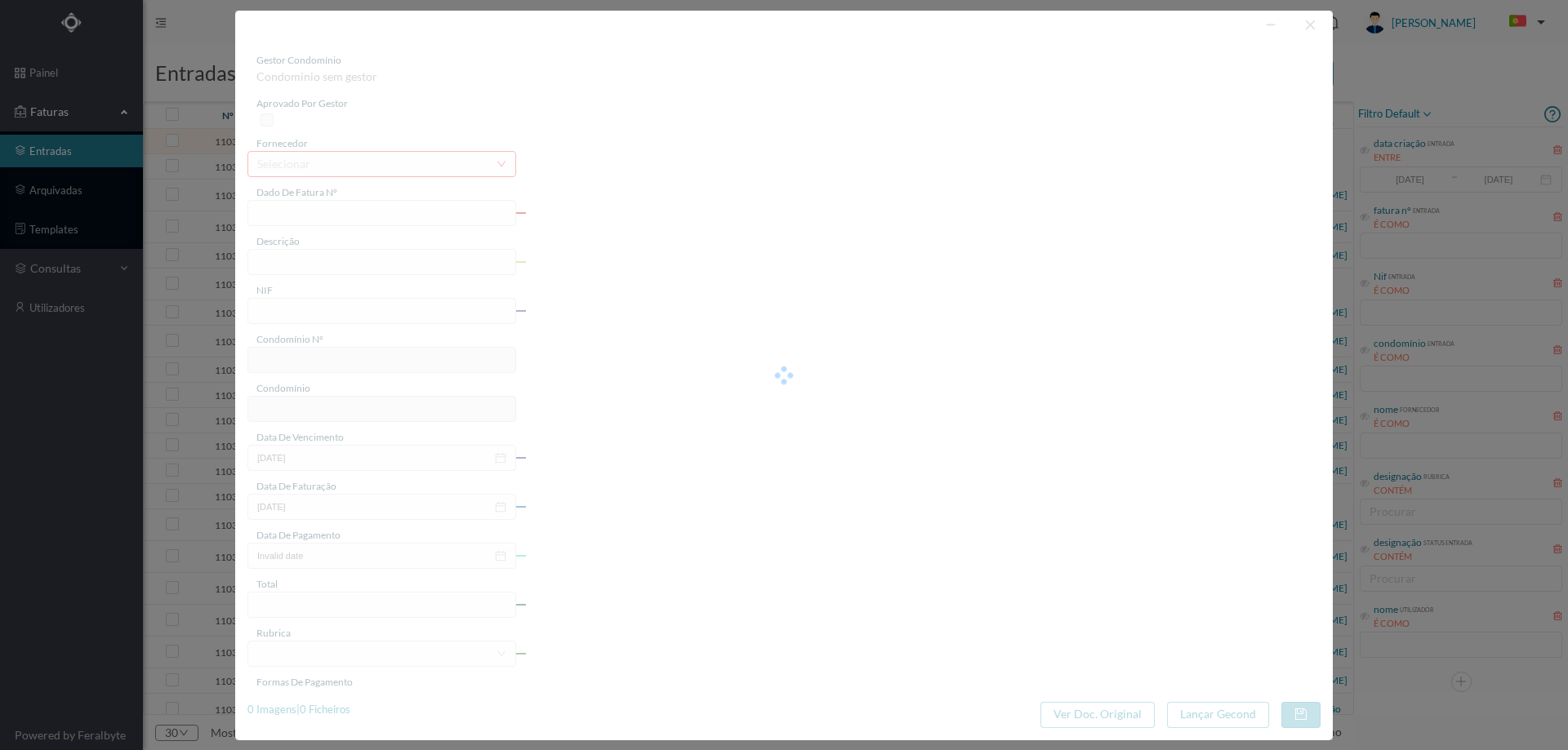
type input ") JULHO E AGOSTO 2025"
type input "0"
type input "Invalid date"
type input "0.00"
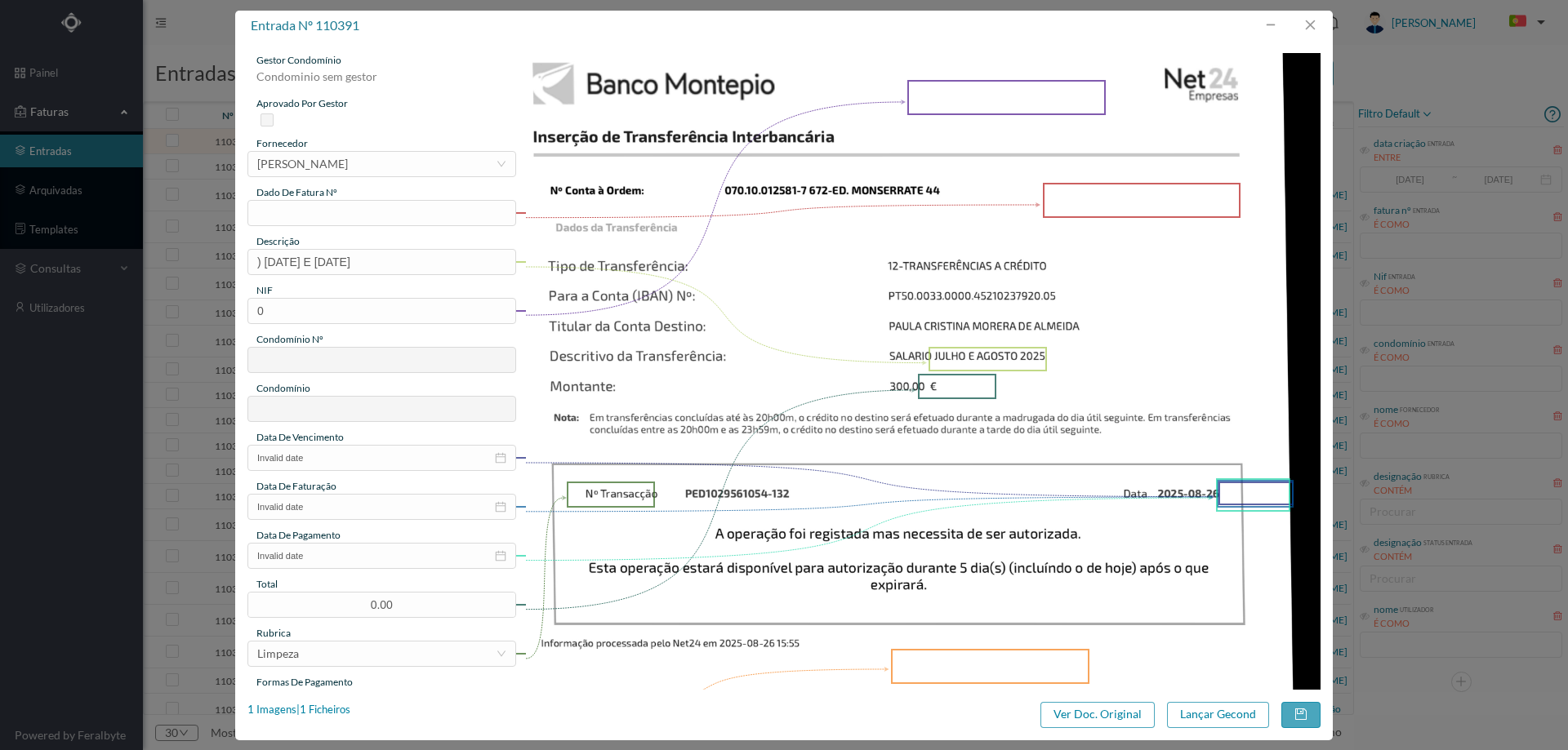
click at [383, 148] on div "fornecedor" at bounding box center [382, 143] width 268 height 15
click at [348, 160] on div "[PERSON_NAME]" at bounding box center [303, 163] width 91 height 24
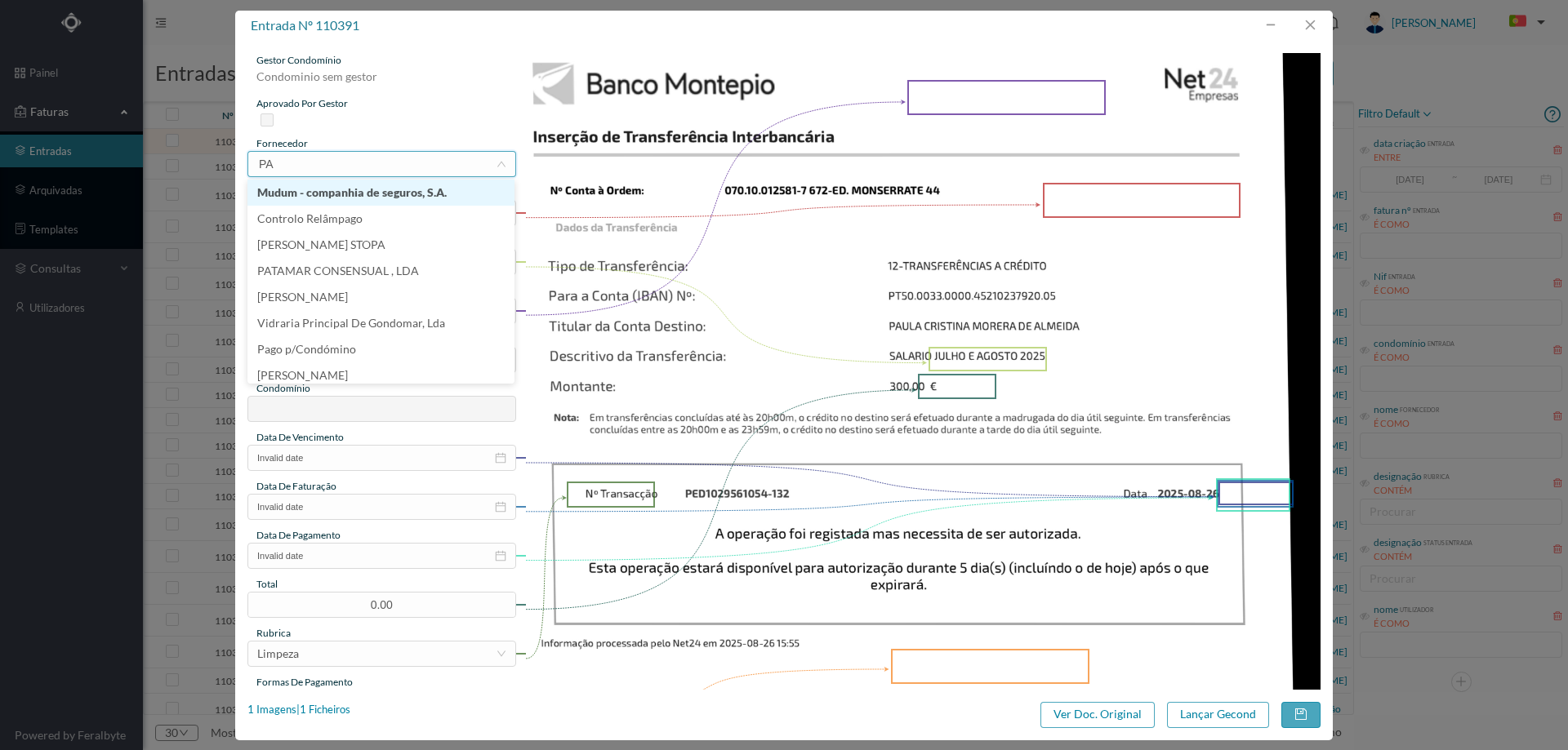
type input "P"
type input "OUTR"
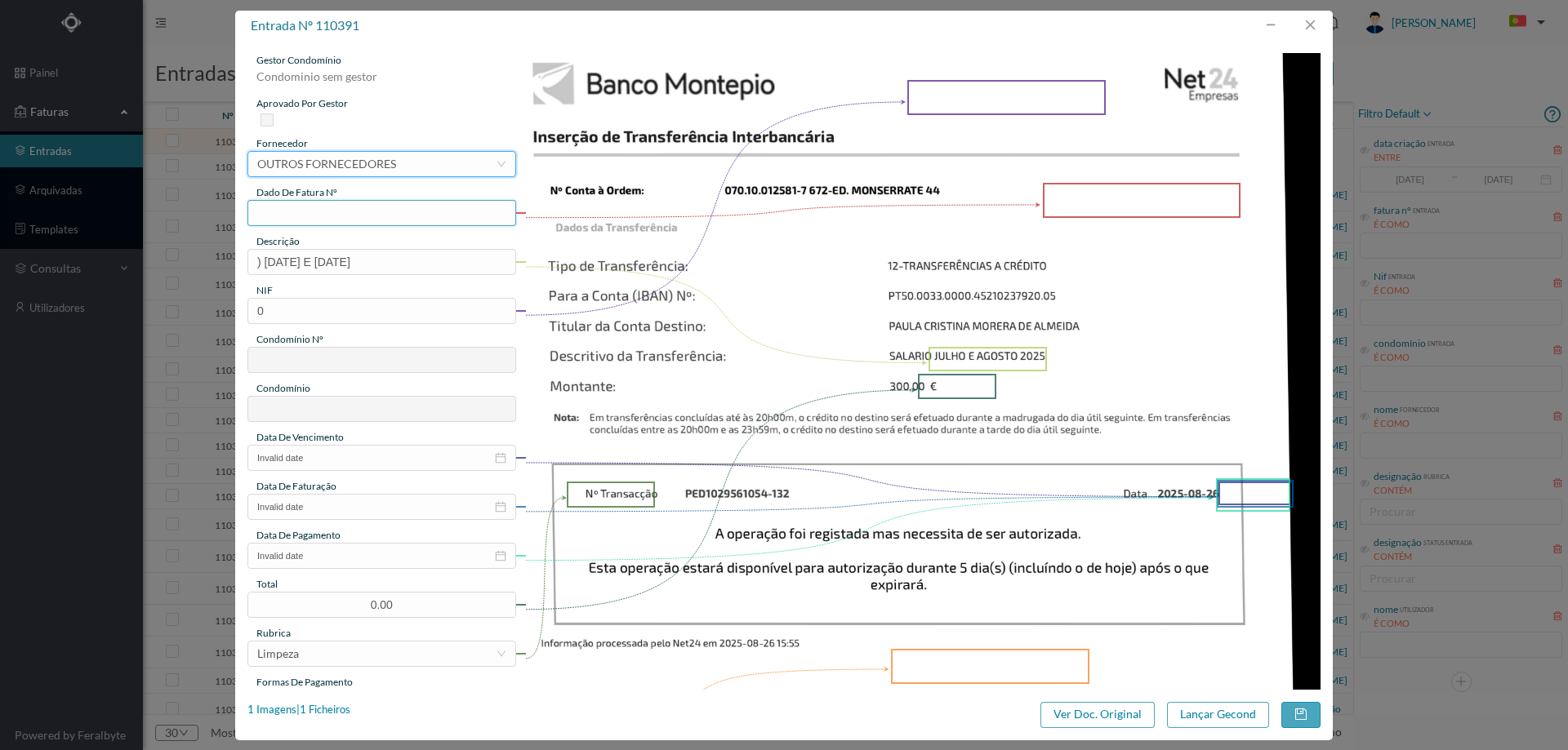
click at [329, 217] on input "text" at bounding box center [382, 213] width 268 height 26
click at [255, 212] on input "agosto/2025" at bounding box center [382, 213] width 268 height 26
type input "JULHO E agosto/2025"
drag, startPoint x: 406, startPoint y: 263, endPoint x: 202, endPoint y: 261, distance: 204.0
click at [202, 261] on div "entrada nº 110391 gestor condomínio Condominio sem gestor aprovado por gestor f…" at bounding box center [784, 375] width 1568 height 750
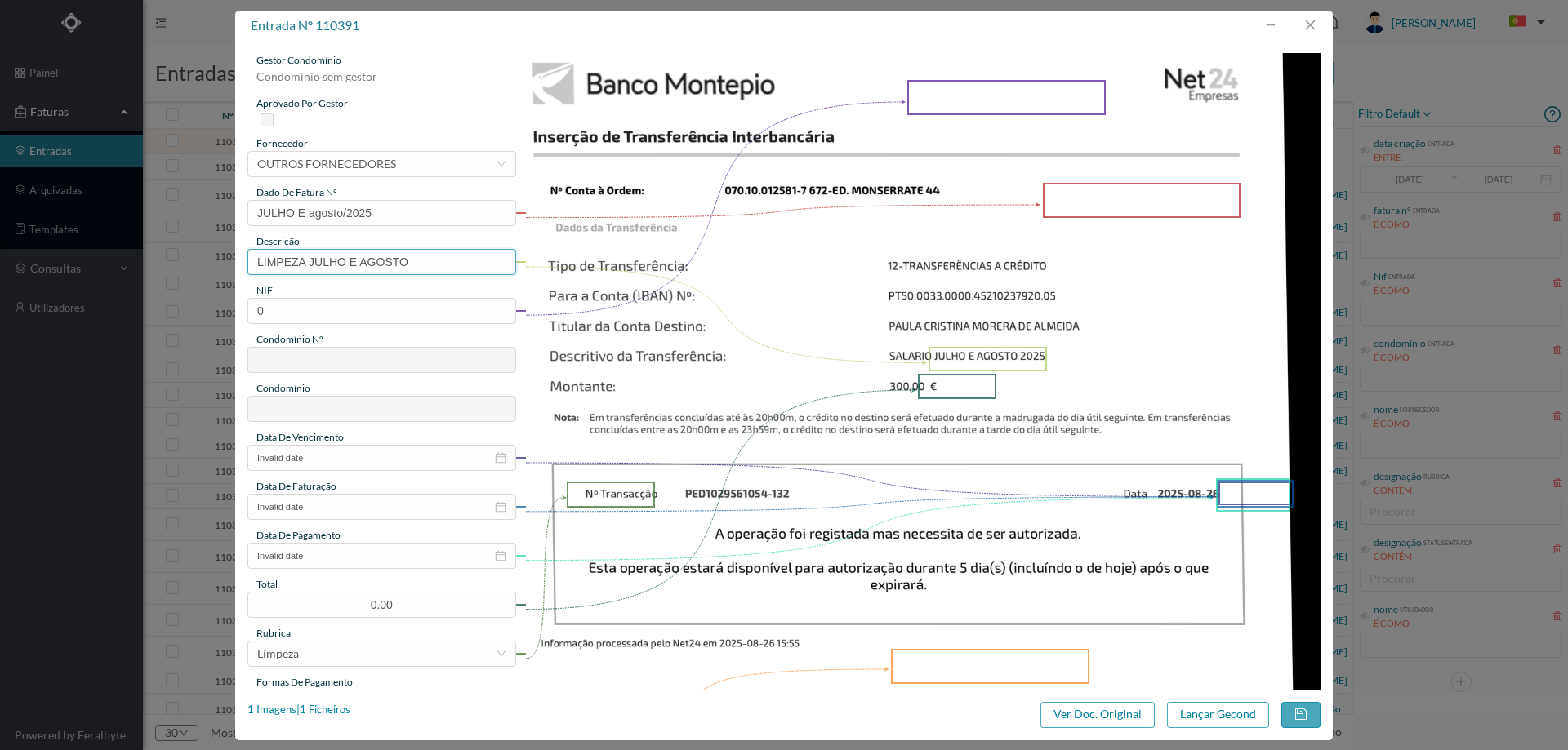
type input "LIMPEZA JULHO E AGOSTO"
click at [283, 316] on input "0" at bounding box center [382, 311] width 268 height 26
paste input "901877972"
type input "901877972"
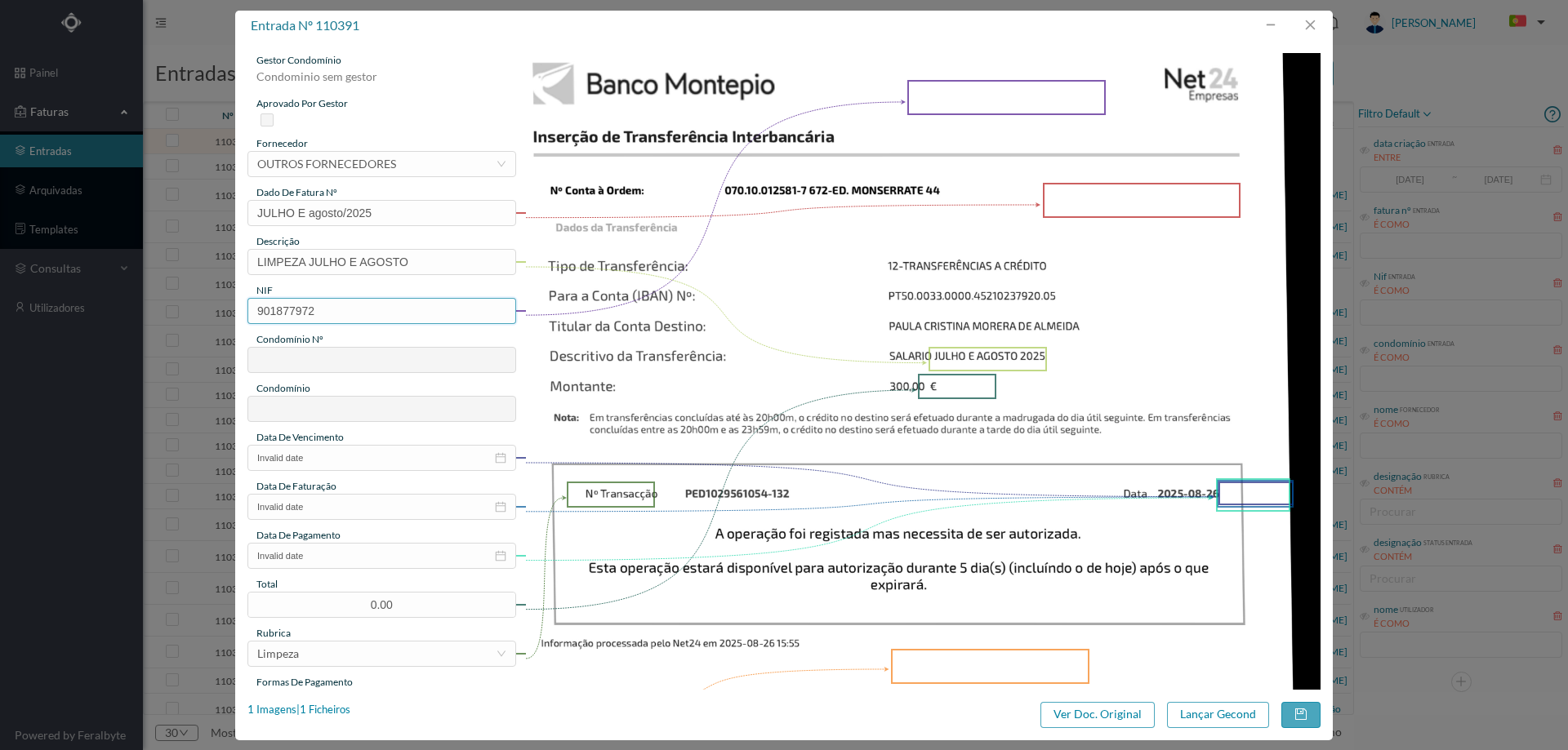
type input "672"
type input "ED. MONSERRATE 44"
type input "901877972"
click at [339, 459] on input "Invalid date" at bounding box center [382, 458] width 268 height 26
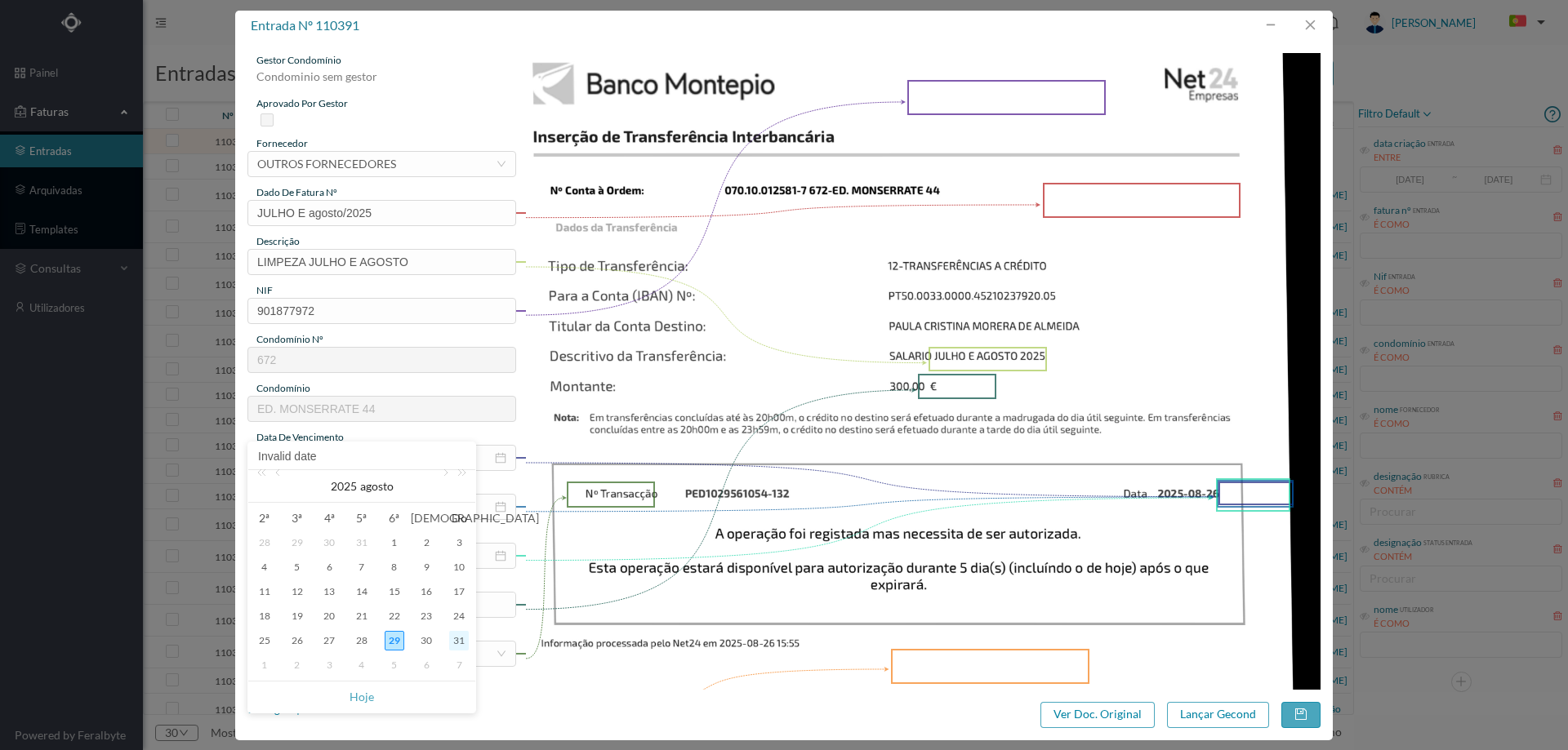
click at [457, 644] on div "31" at bounding box center [459, 641] width 20 height 20
type input "2025-08-31"
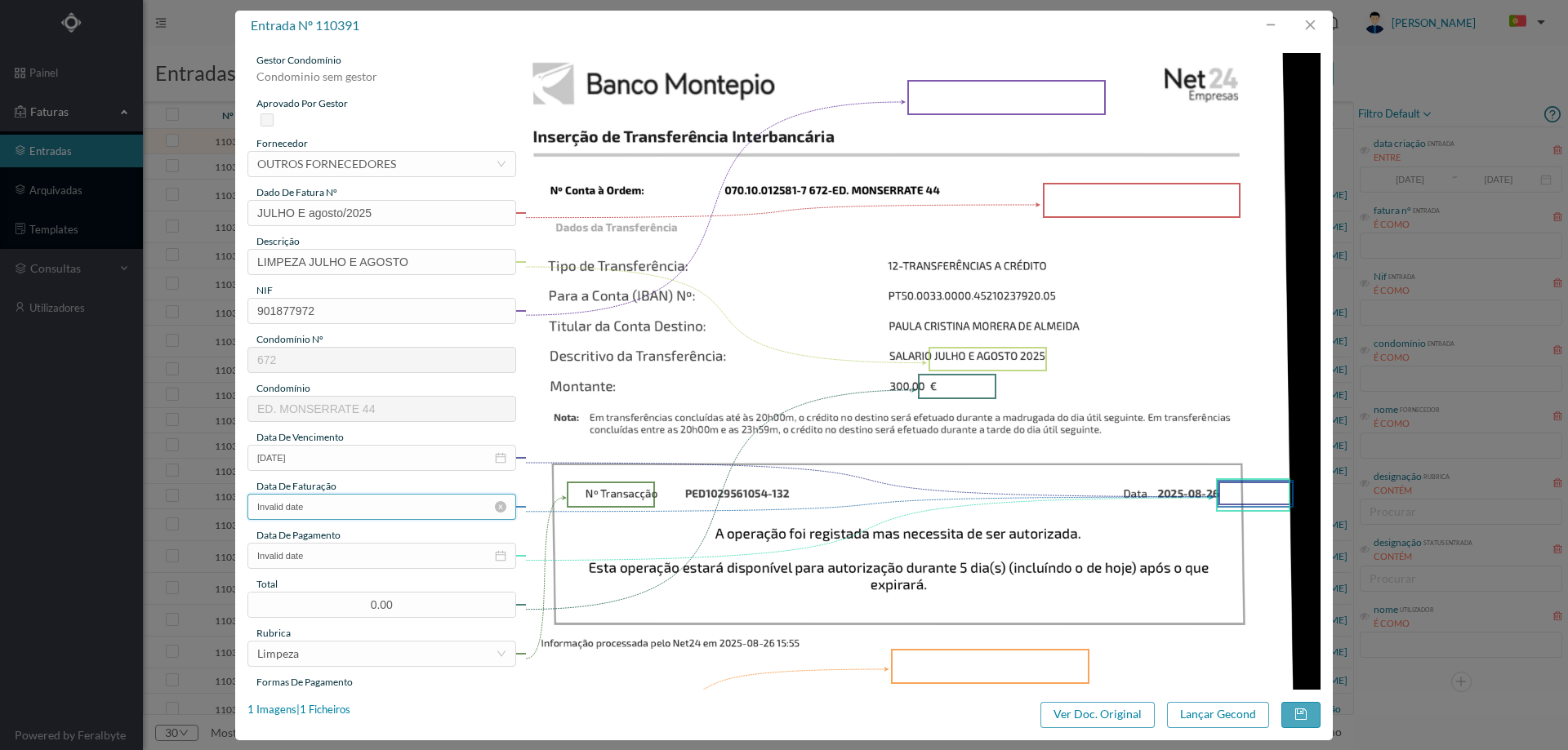
click at [363, 506] on input "Invalid date" at bounding box center [382, 507] width 268 height 26
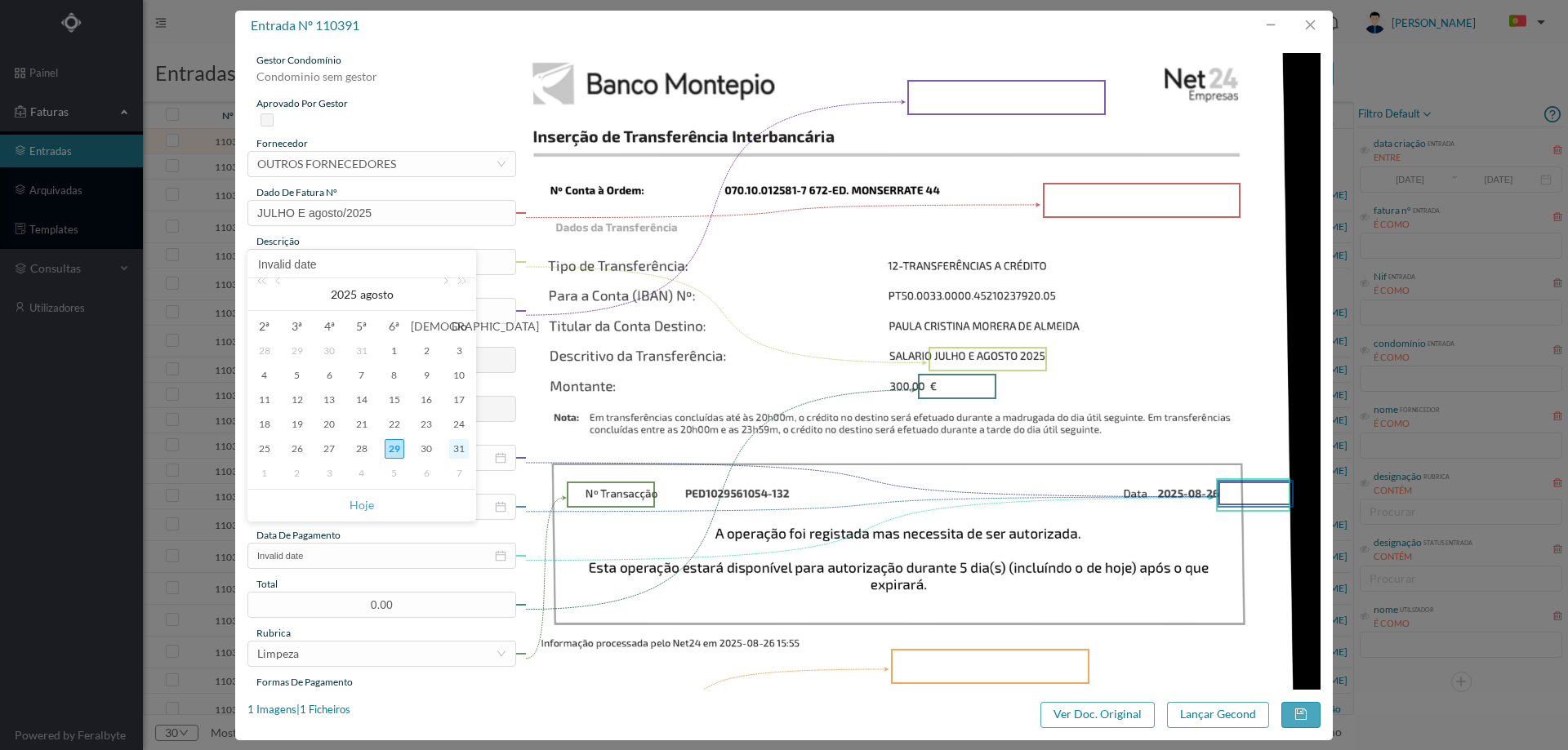
click at [455, 447] on div "31" at bounding box center [459, 449] width 20 height 20
type input "2025-08-31"
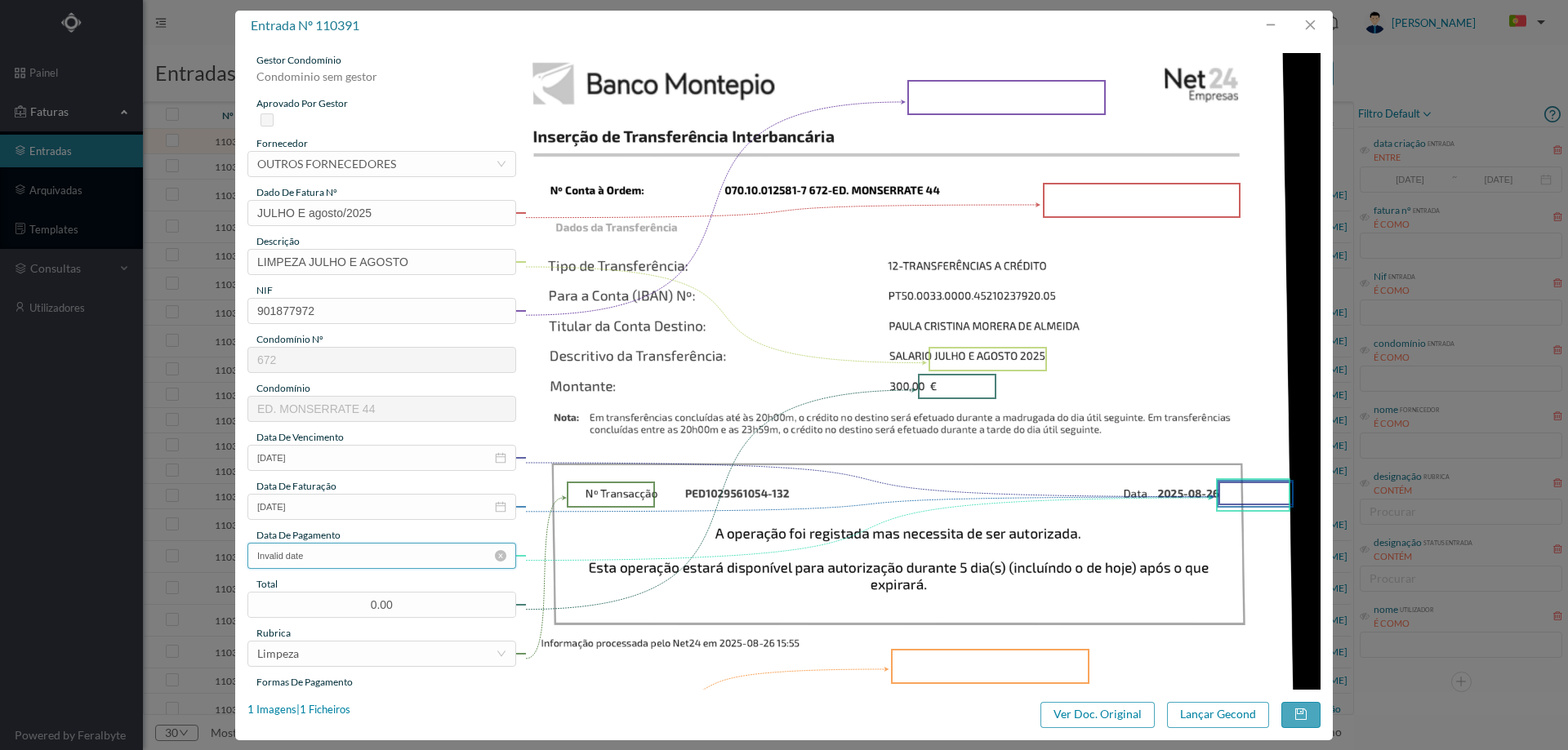
click at [373, 557] on input "Invalid date" at bounding box center [382, 556] width 268 height 26
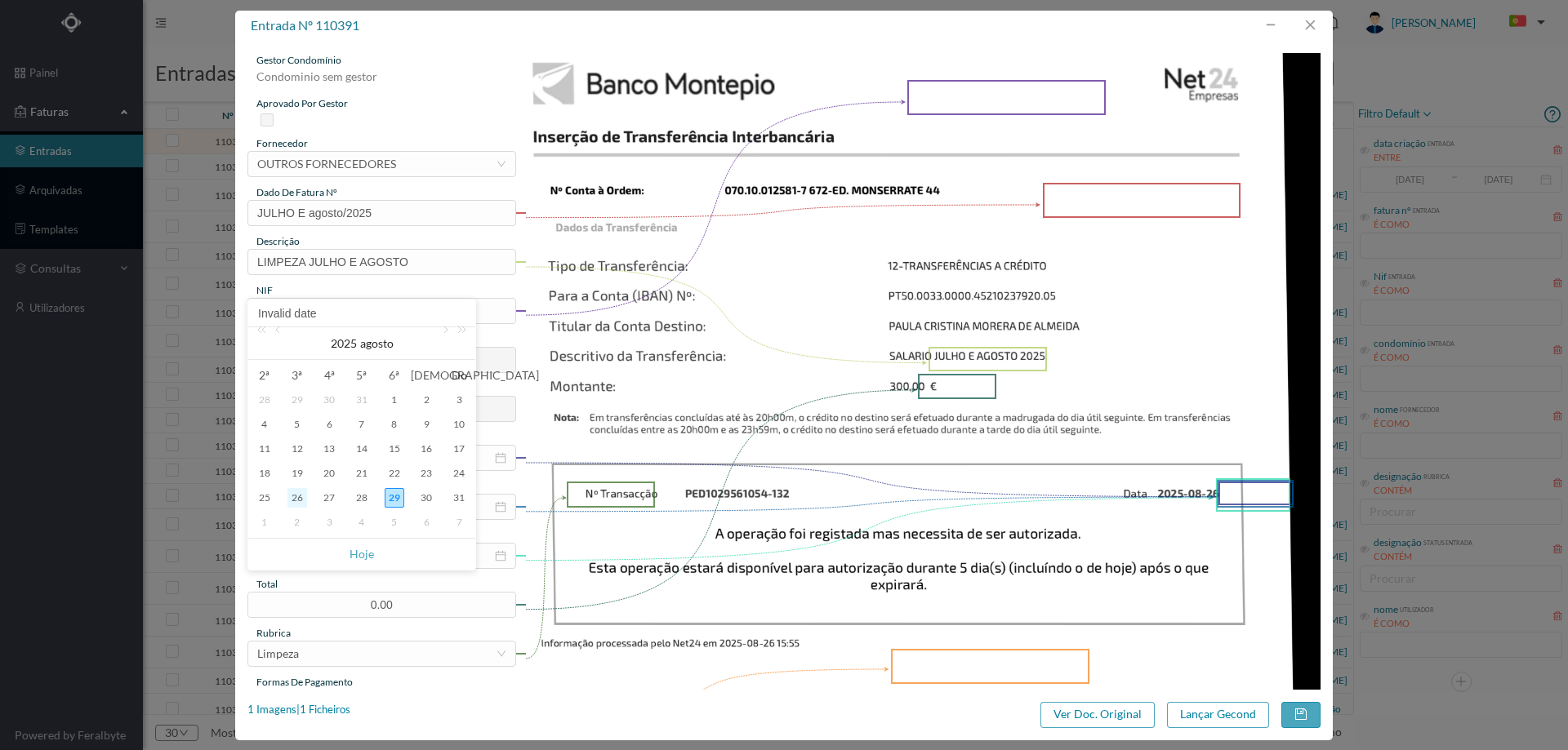
click at [297, 500] on div "26" at bounding box center [297, 498] width 20 height 20
type input "[DATE]"
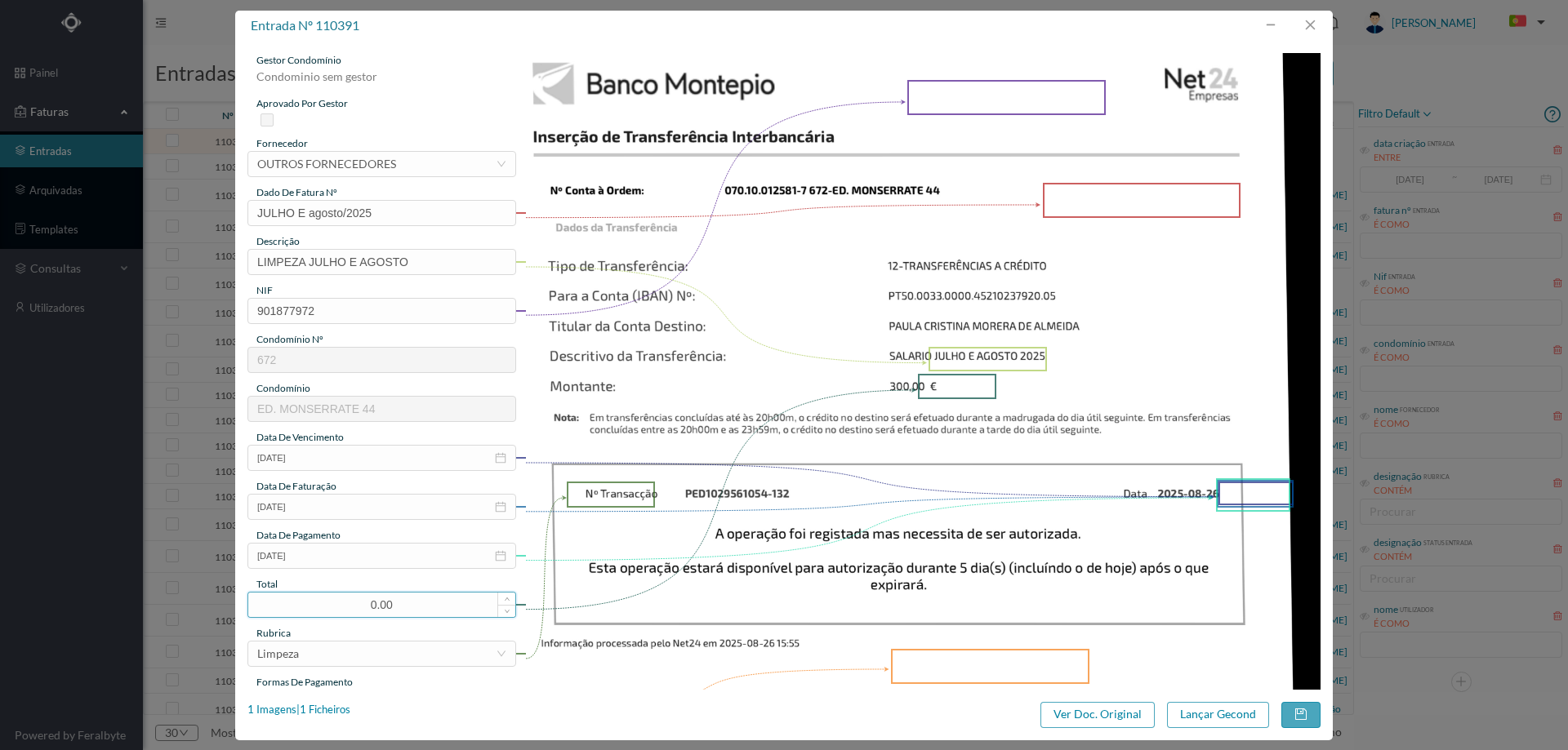
drag, startPoint x: 419, startPoint y: 607, endPoint x: 317, endPoint y: 599, distance: 102.3
click at [317, 599] on input "0.00" at bounding box center [382, 605] width 267 height 24
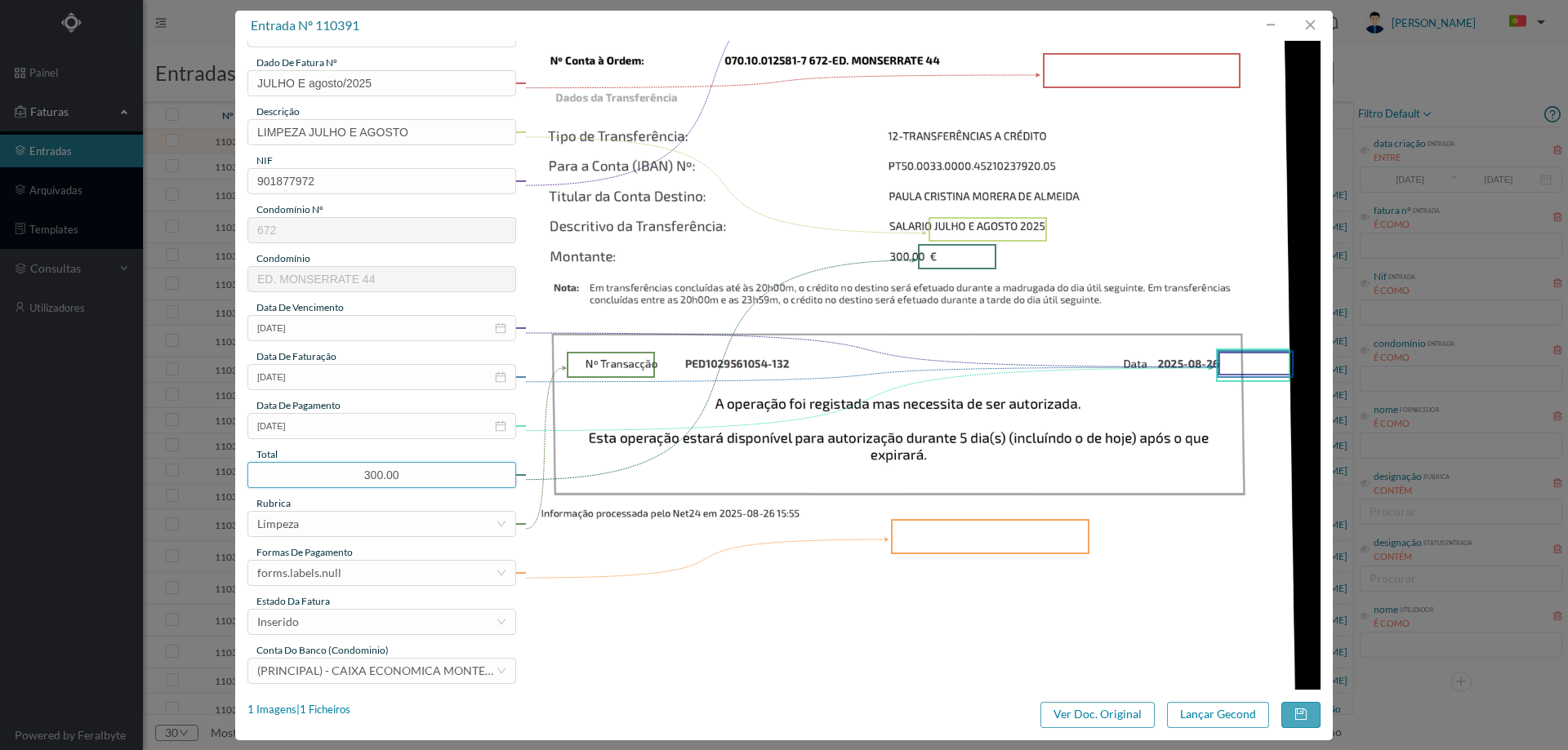
scroll to position [326, 0]
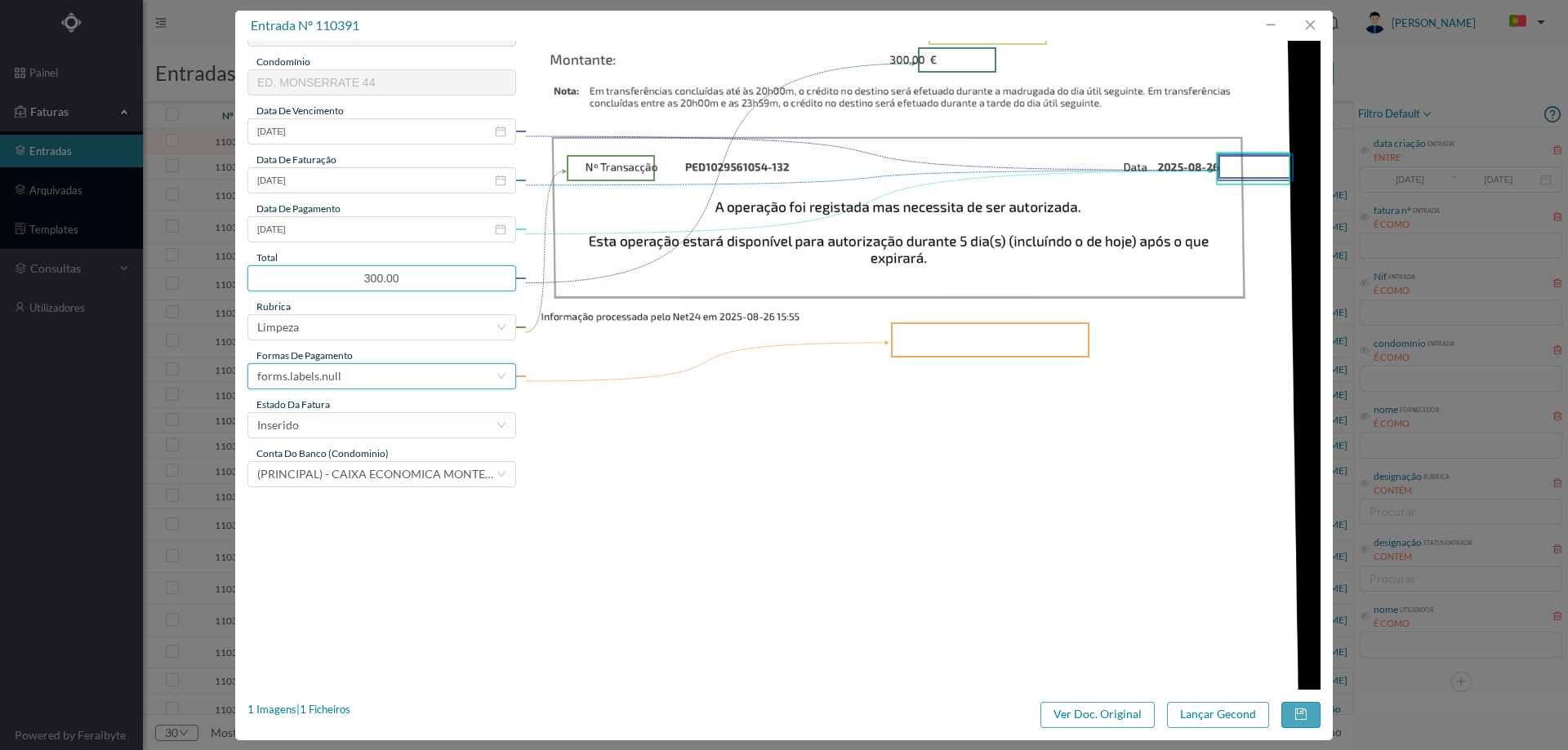
type input "300.00"
click at [398, 371] on div "forms.labels.null" at bounding box center [376, 376] width 239 height 24
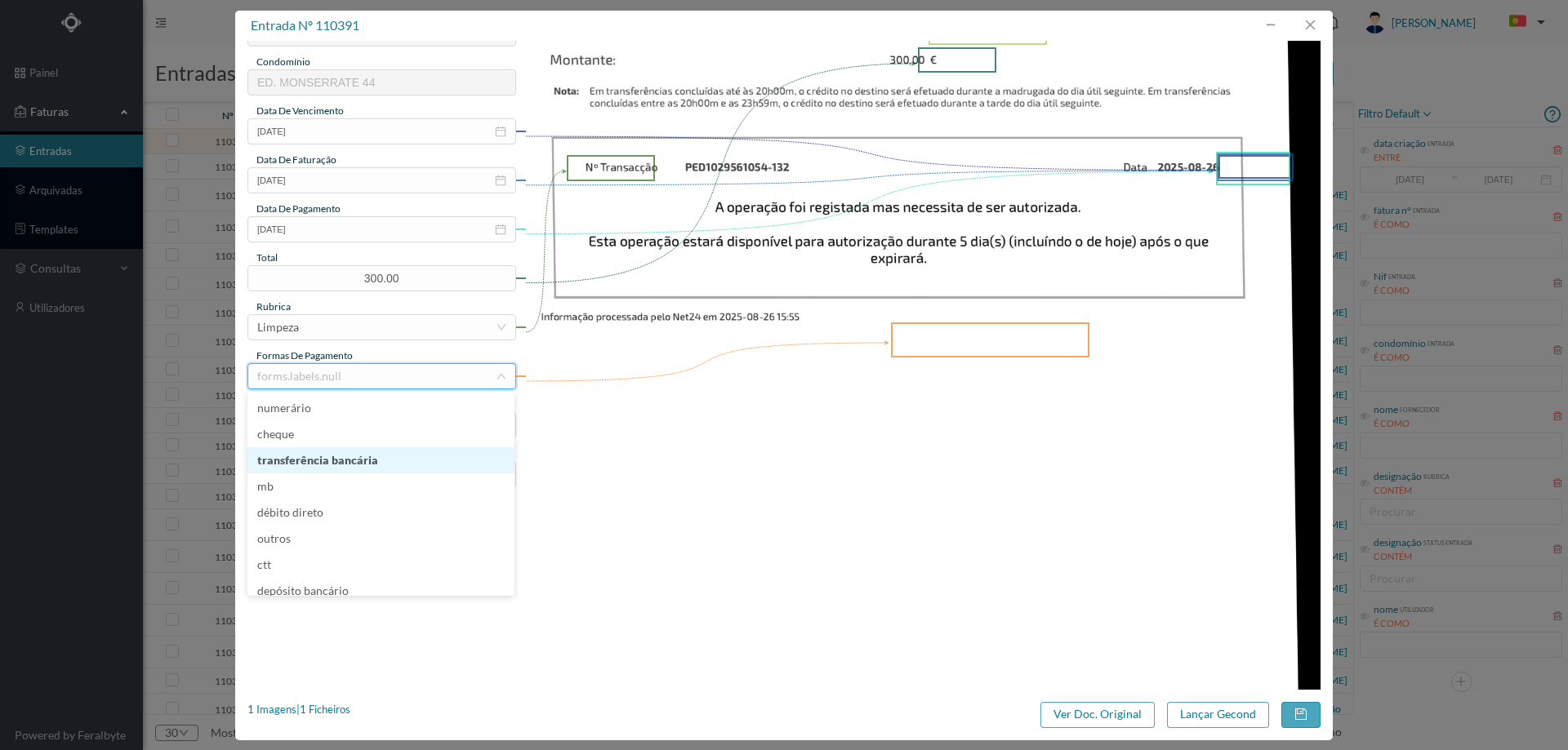
click at [359, 462] on li "transferência bancária" at bounding box center [381, 460] width 267 height 26
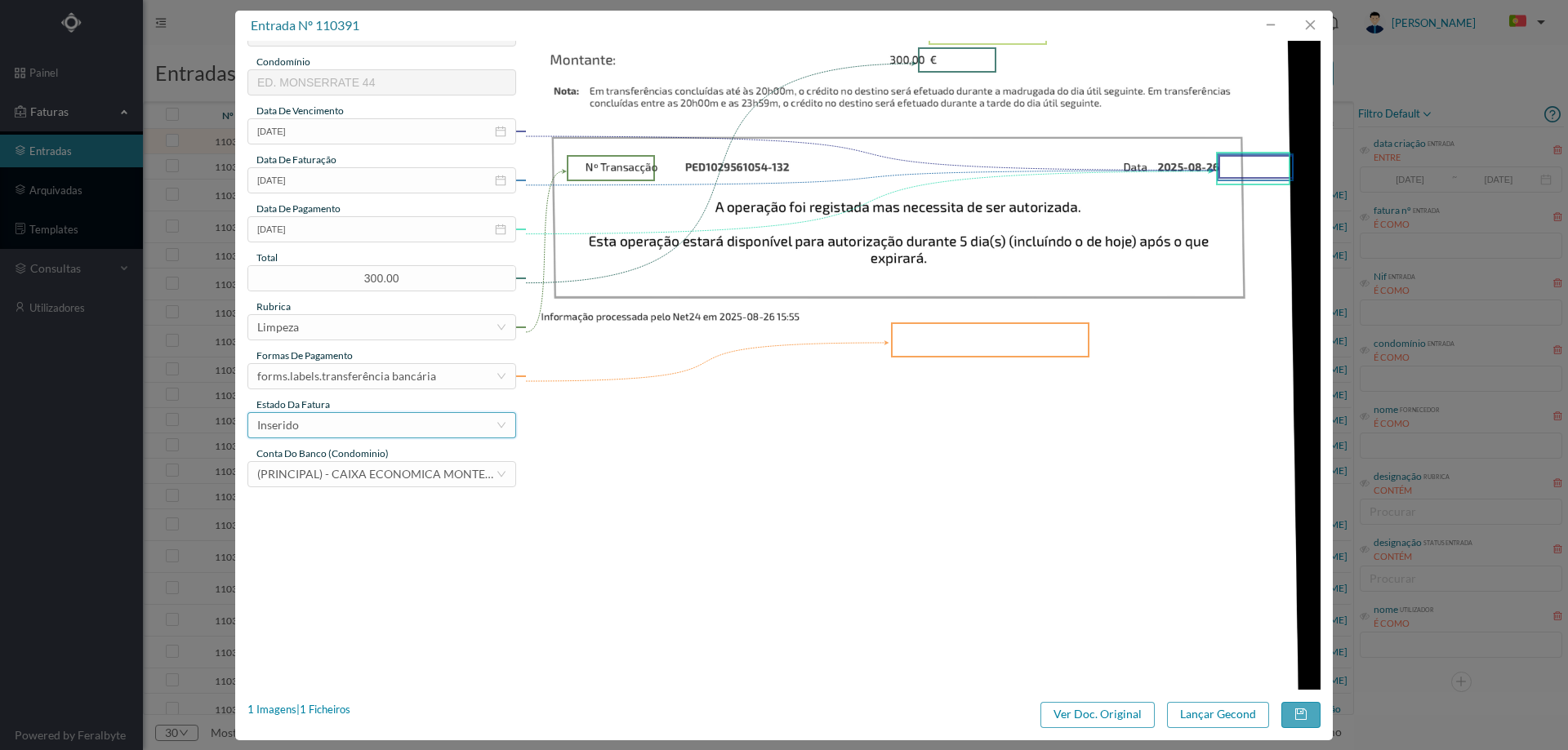
click at [355, 429] on div "Inserido" at bounding box center [376, 425] width 239 height 24
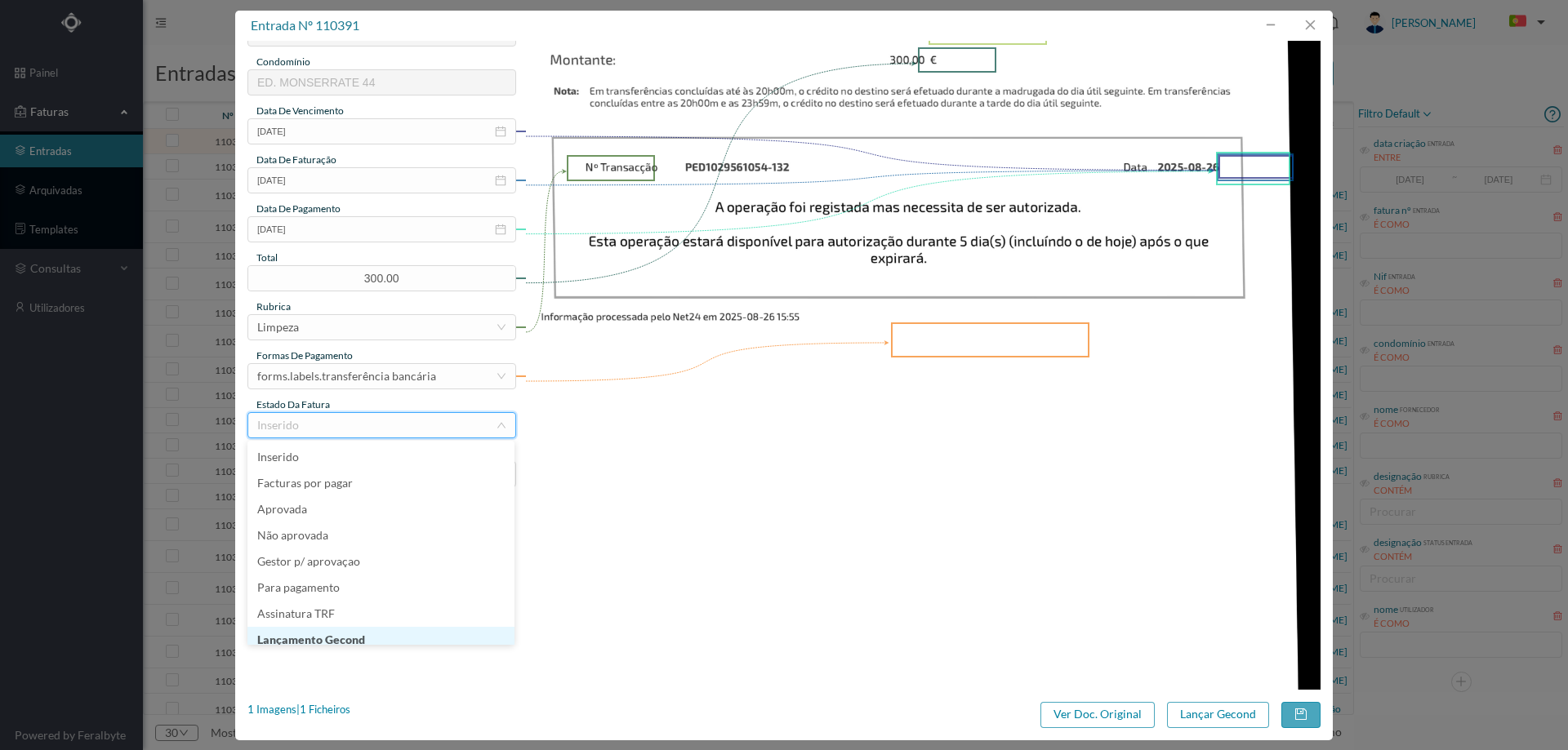
scroll to position [8, 0]
click at [352, 634] on li "Lançamento Gecond" at bounding box center [381, 632] width 267 height 26
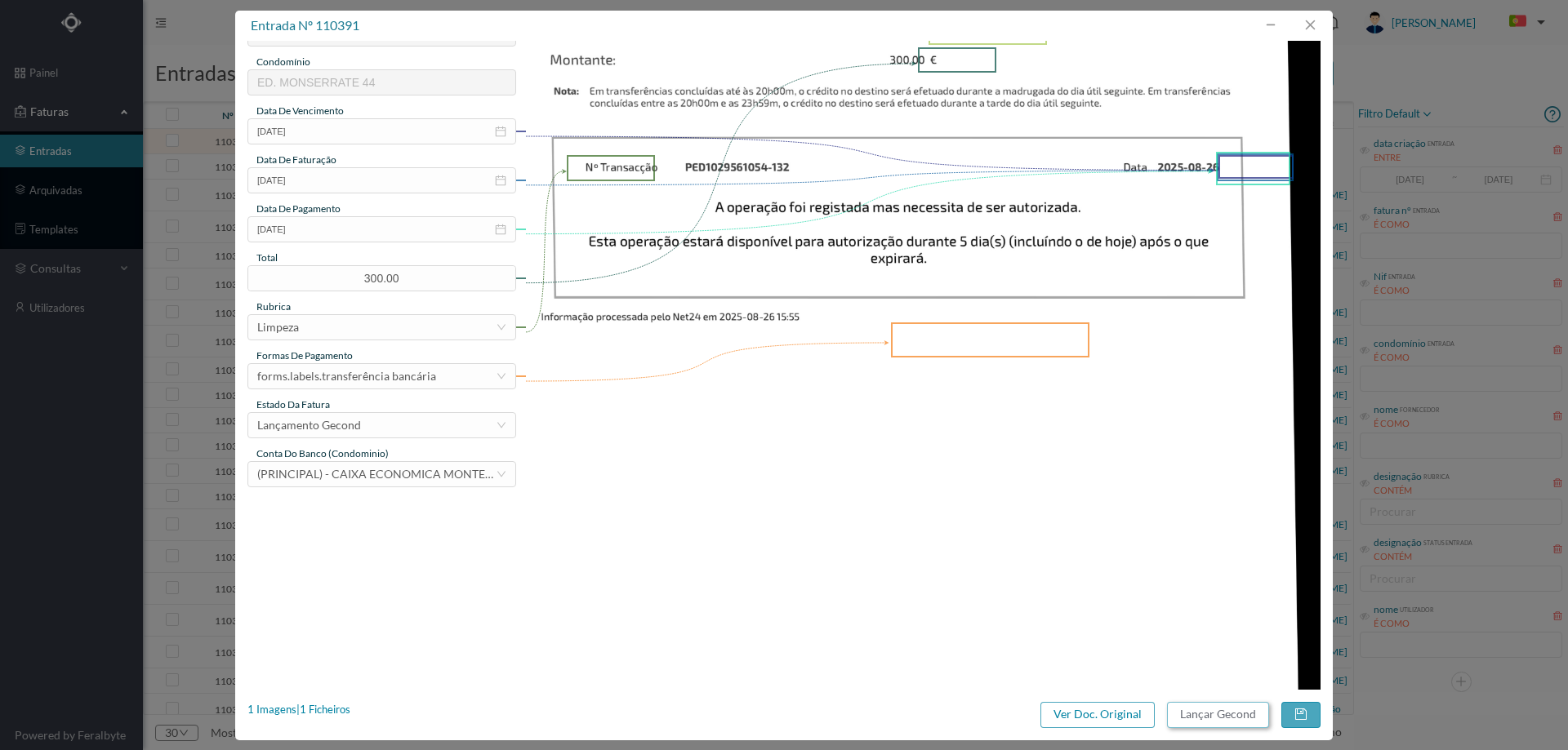
click at [1207, 719] on button "Lançar Gecond" at bounding box center [1218, 715] width 102 height 26
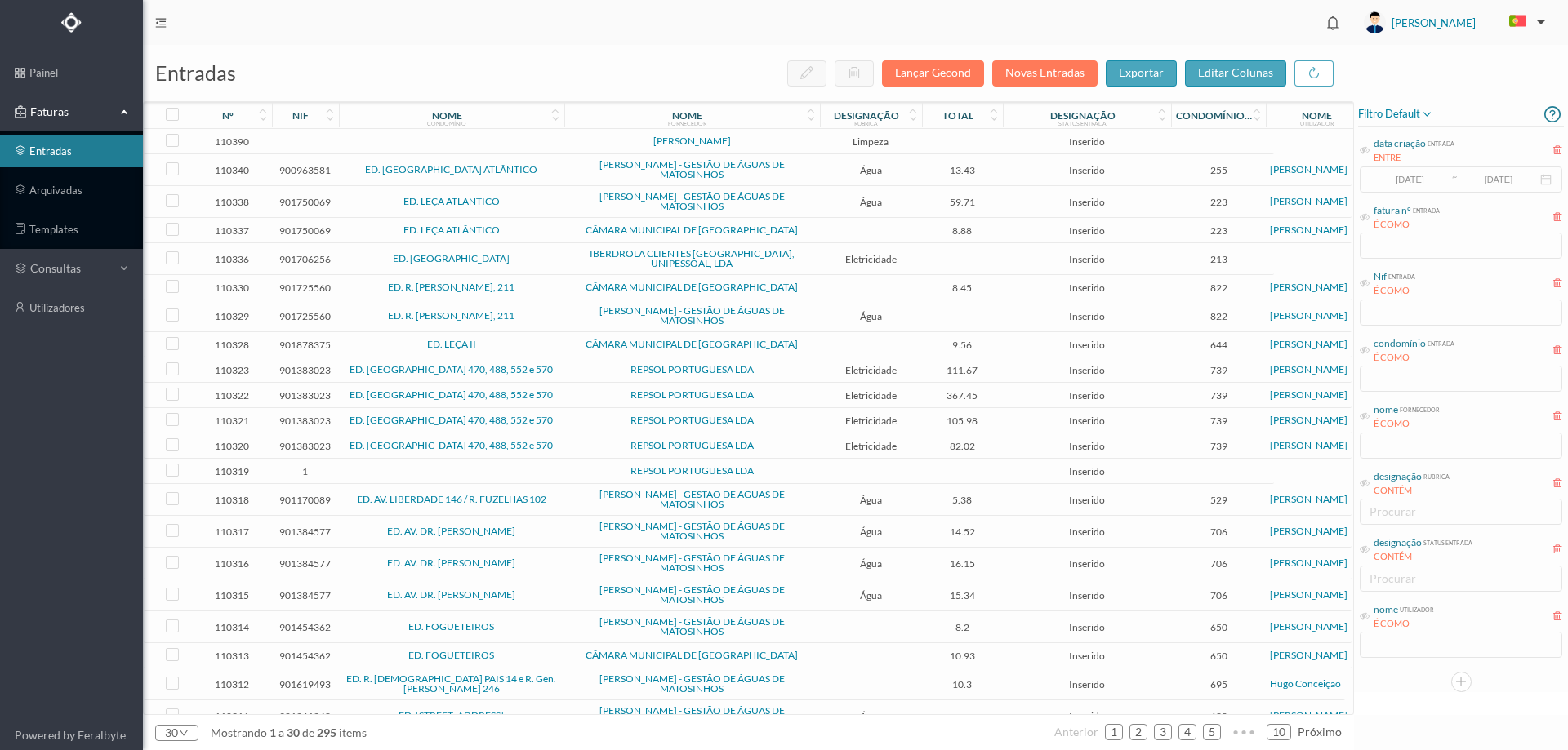
click at [528, 134] on td at bounding box center [452, 141] width 226 height 25
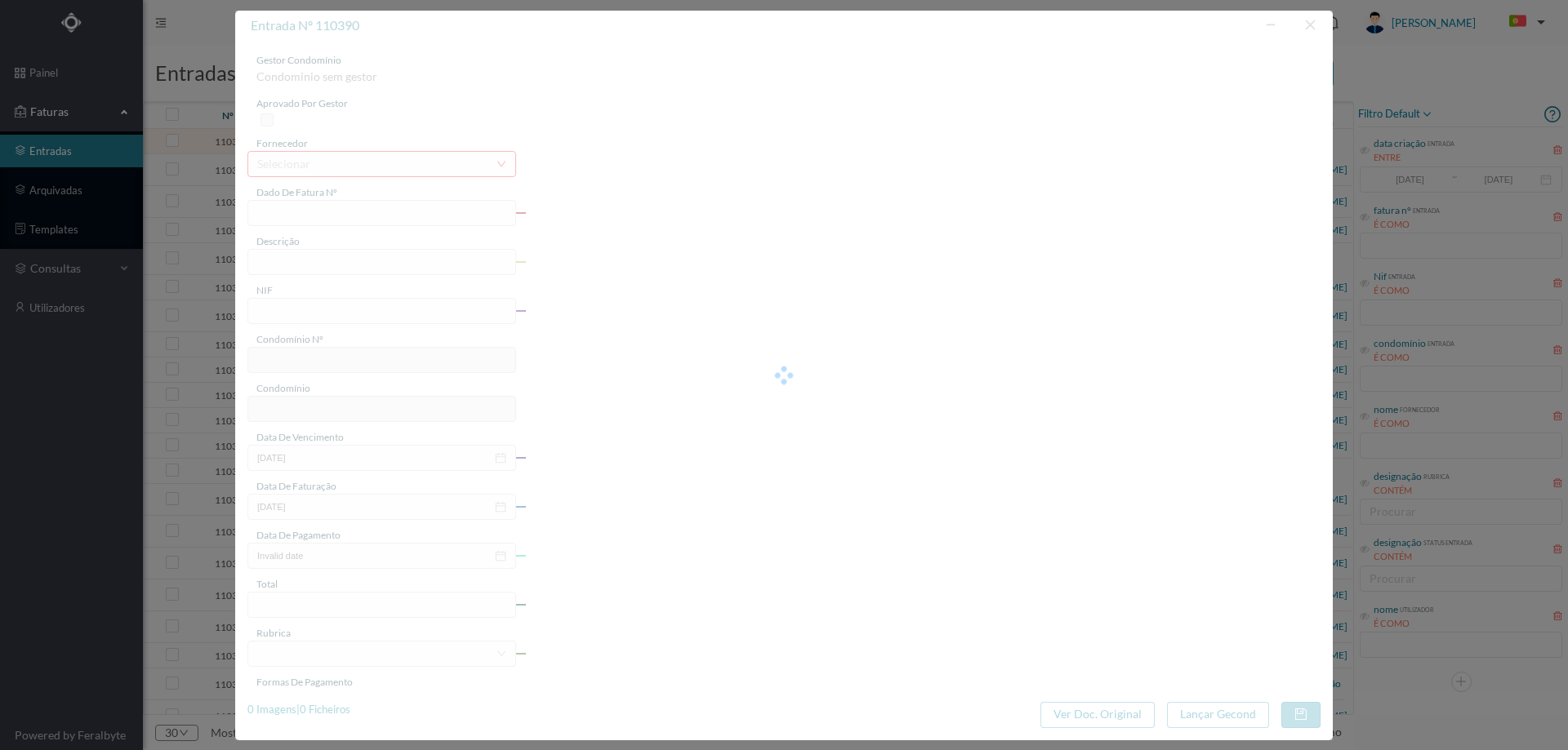
type input "RIO AGOSTO 2025"
type input "0"
type input "Invalid date"
type input "0.00"
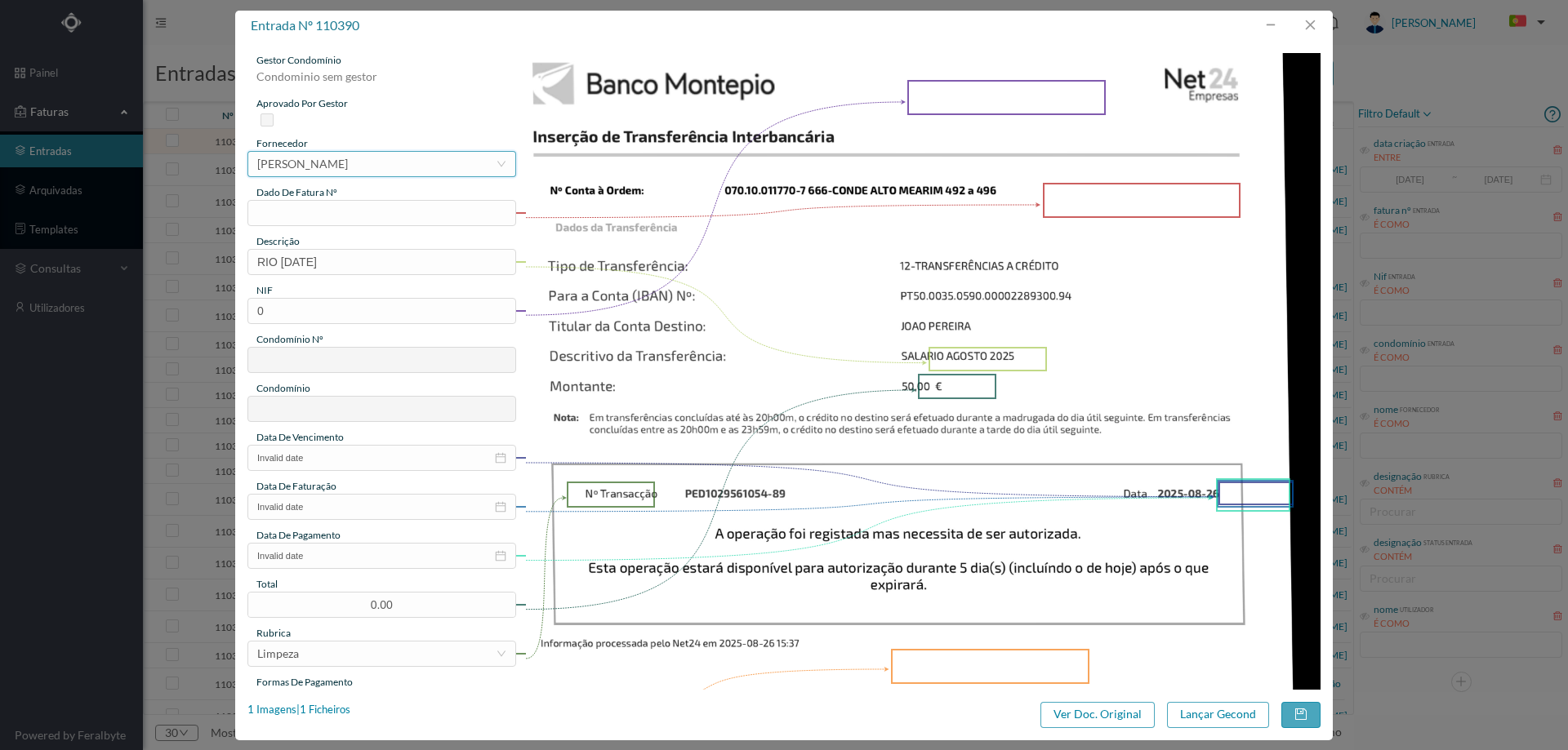
click at [348, 162] on div "[PERSON_NAME]" at bounding box center [303, 163] width 91 height 24
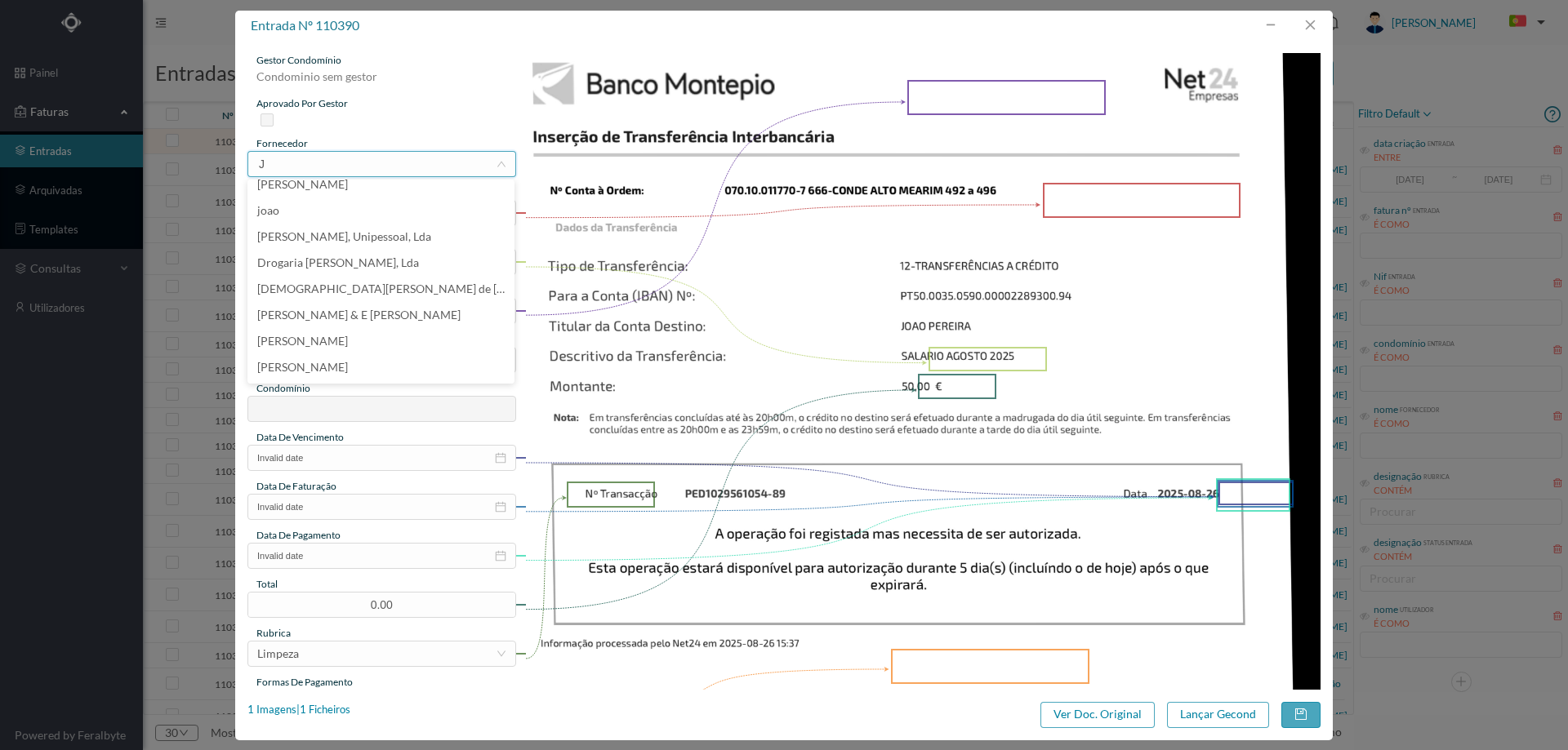
scroll to position [4, 0]
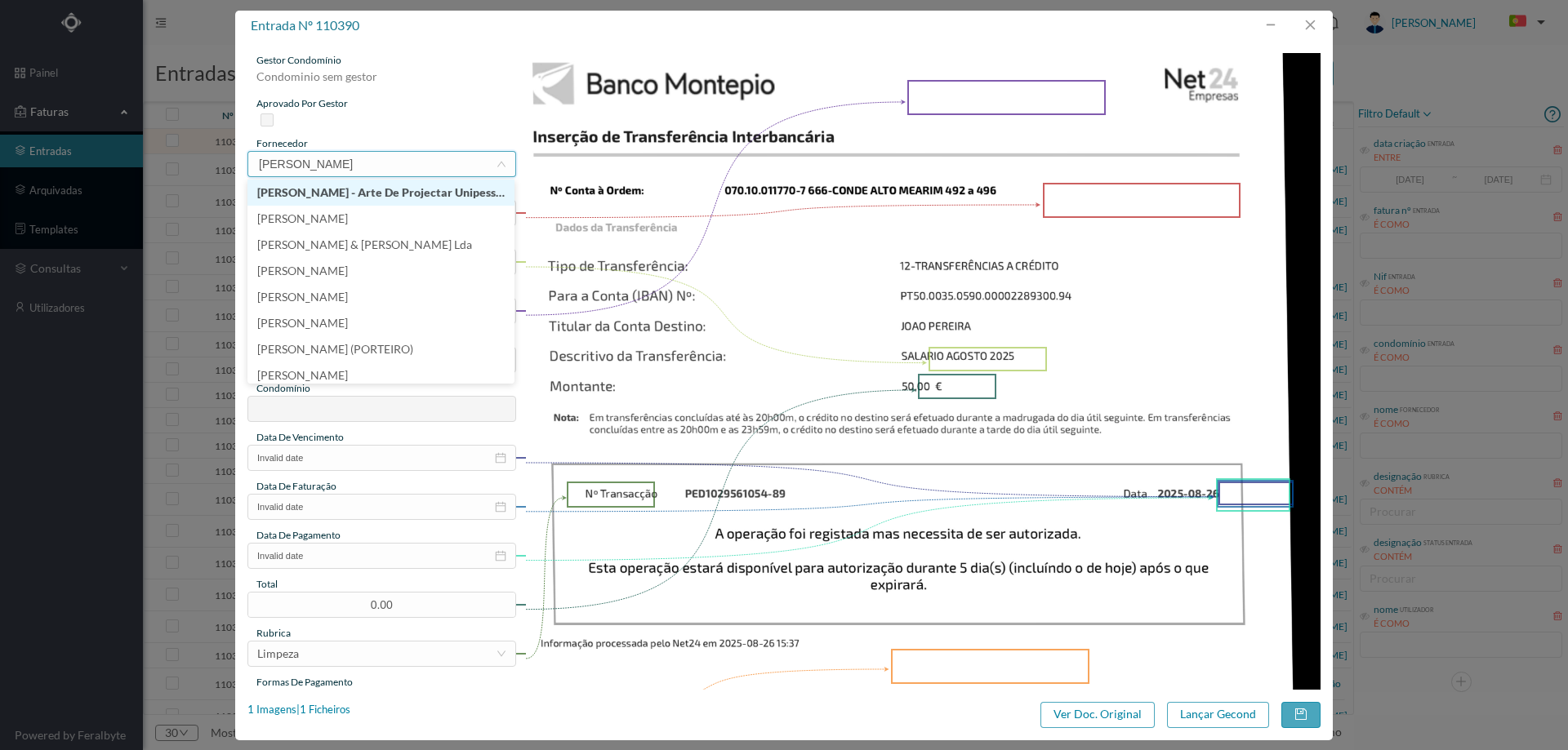
type input "JOÃ"
click at [386, 229] on li "[PERSON_NAME]" at bounding box center [381, 219] width 267 height 26
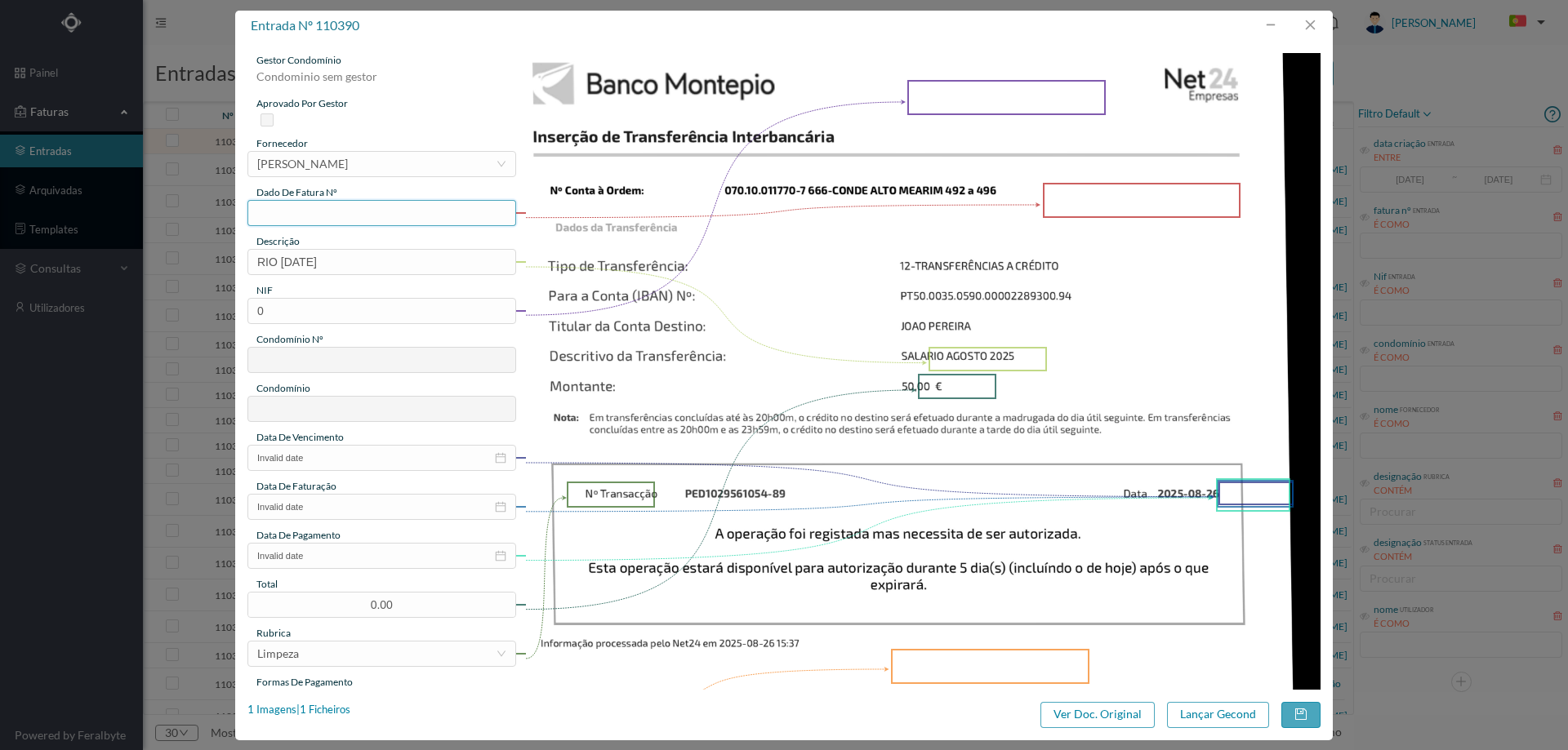
click at [377, 214] on input "text" at bounding box center [382, 213] width 268 height 26
type input "agosto/2025"
drag, startPoint x: 224, startPoint y: 270, endPoint x: 184, endPoint y: 271, distance: 40.0
click at [187, 271] on div "entrada nº 110390 gestor condomínio Condominio sem gestor aprovado por gestor f…" at bounding box center [784, 375] width 1568 height 750
type input "Limpeza Agosto 2025"
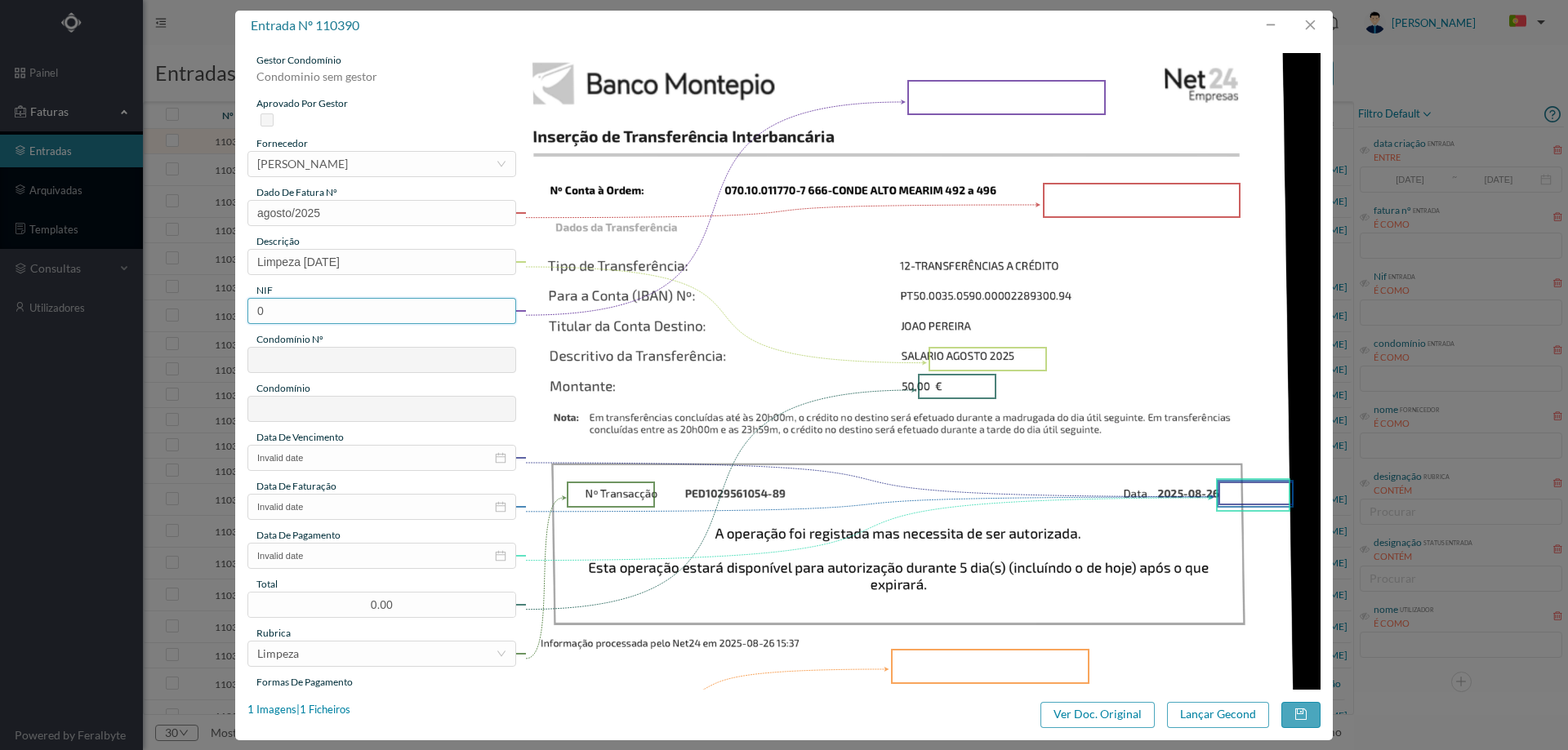
click at [298, 307] on input "0" at bounding box center [382, 311] width 268 height 26
paste input "901868191"
type input "901868191"
type input "666"
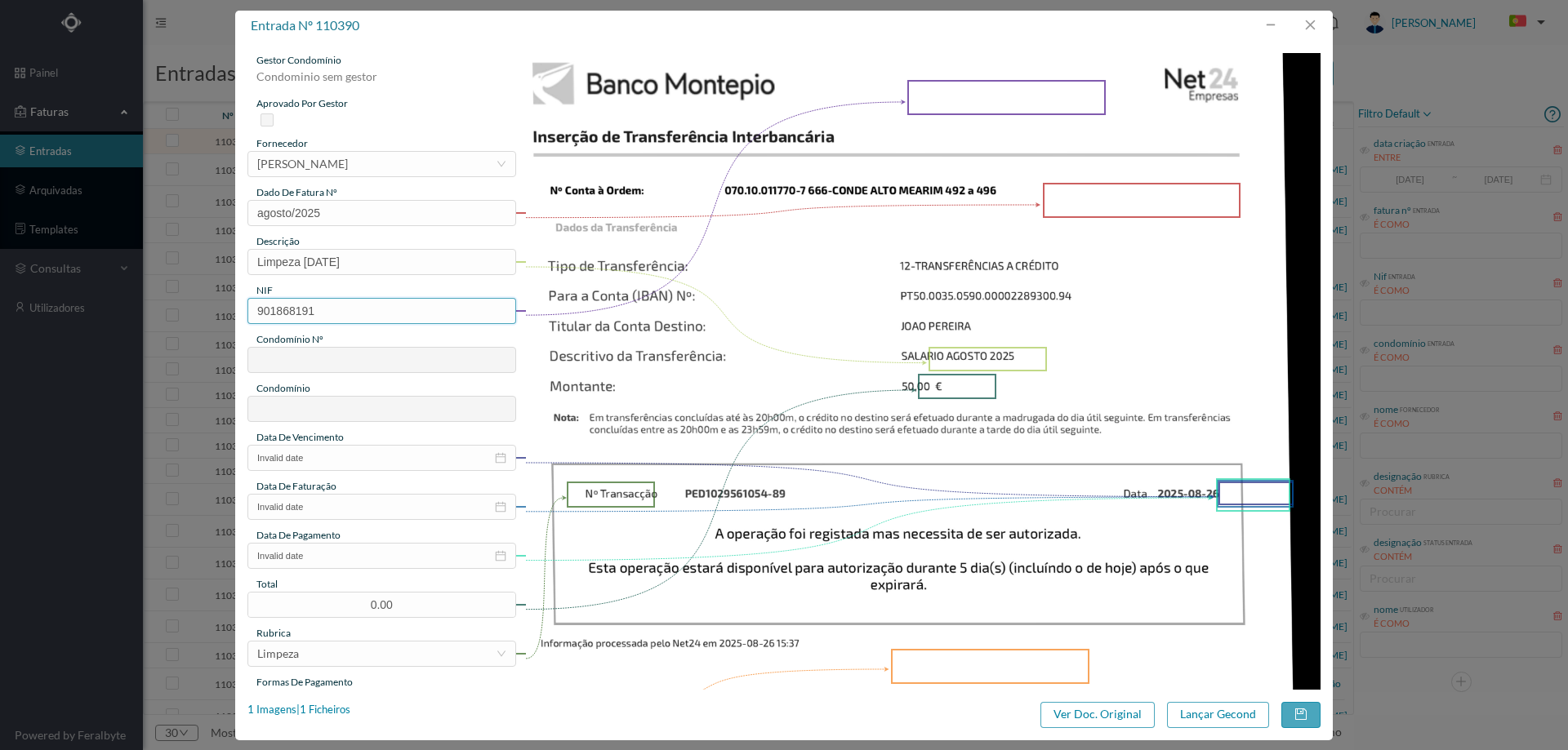
type input "ED. R. CONDE ALTO MEARIM 492 a 496"
type input "901868191"
click at [326, 463] on input "Invalid date" at bounding box center [382, 458] width 268 height 26
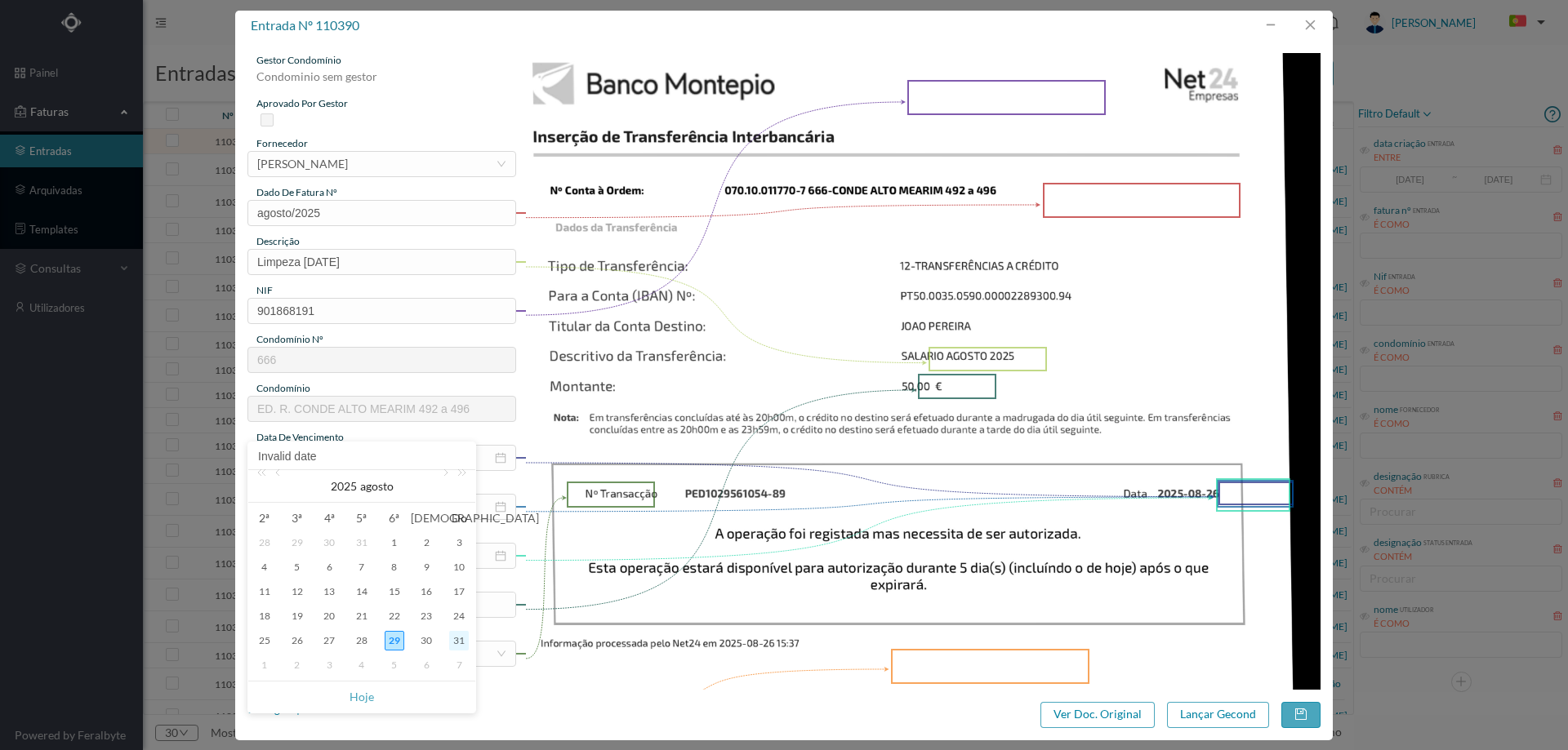
click at [468, 643] on div "31" at bounding box center [459, 641] width 20 height 20
type input "[DATE]"
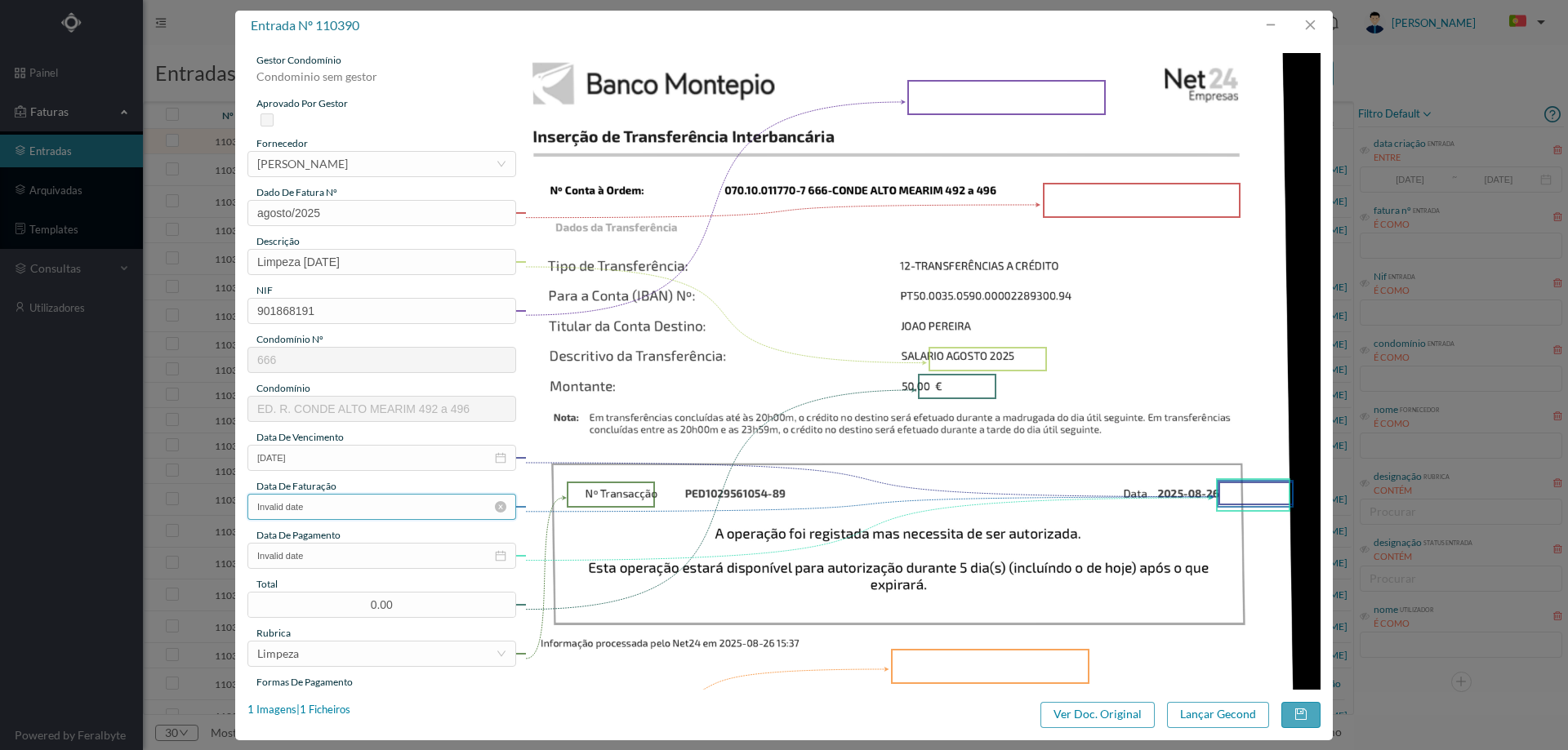
click at [377, 503] on input "Invalid date" at bounding box center [382, 507] width 268 height 26
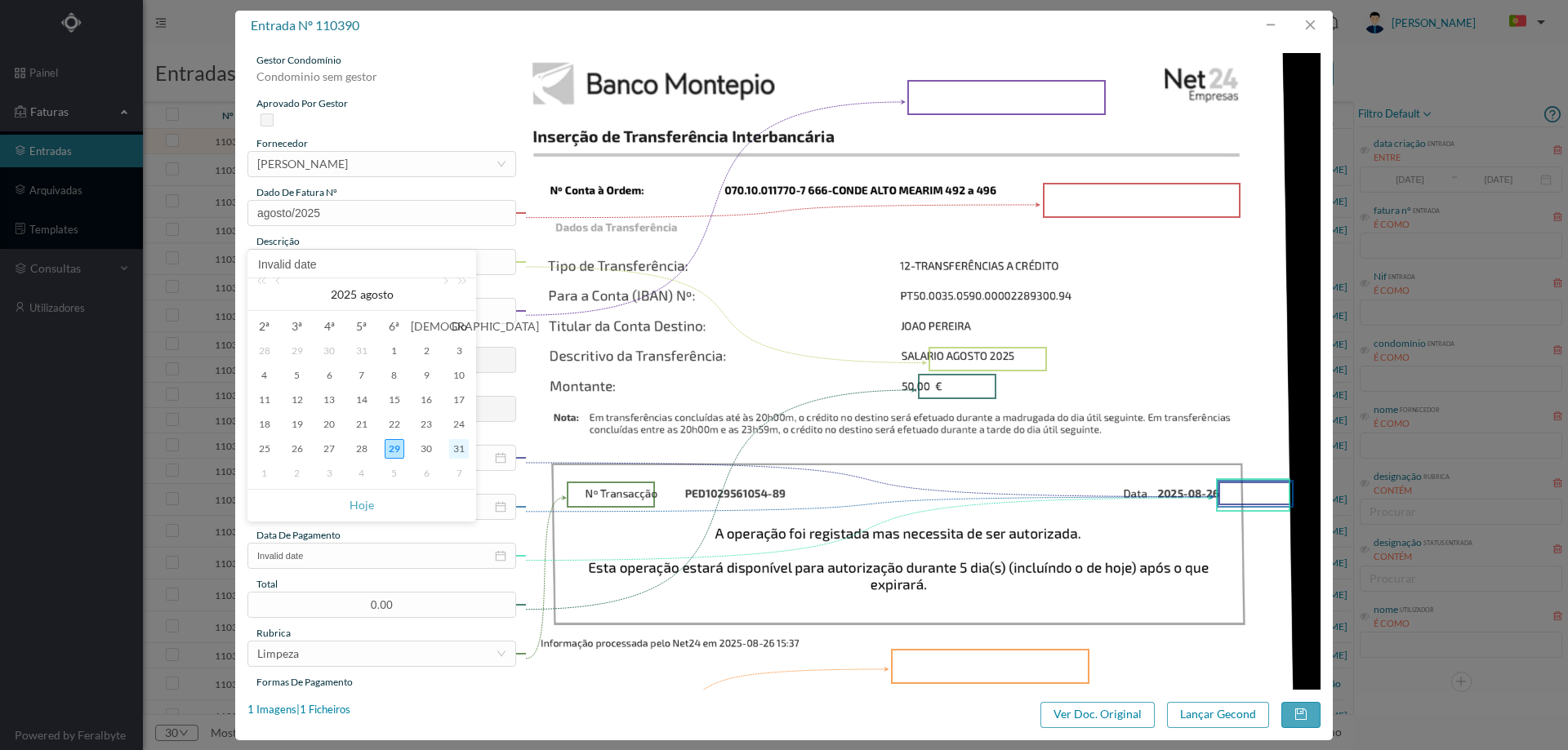
click at [463, 452] on div "31" at bounding box center [459, 449] width 20 height 20
type input "[DATE]"
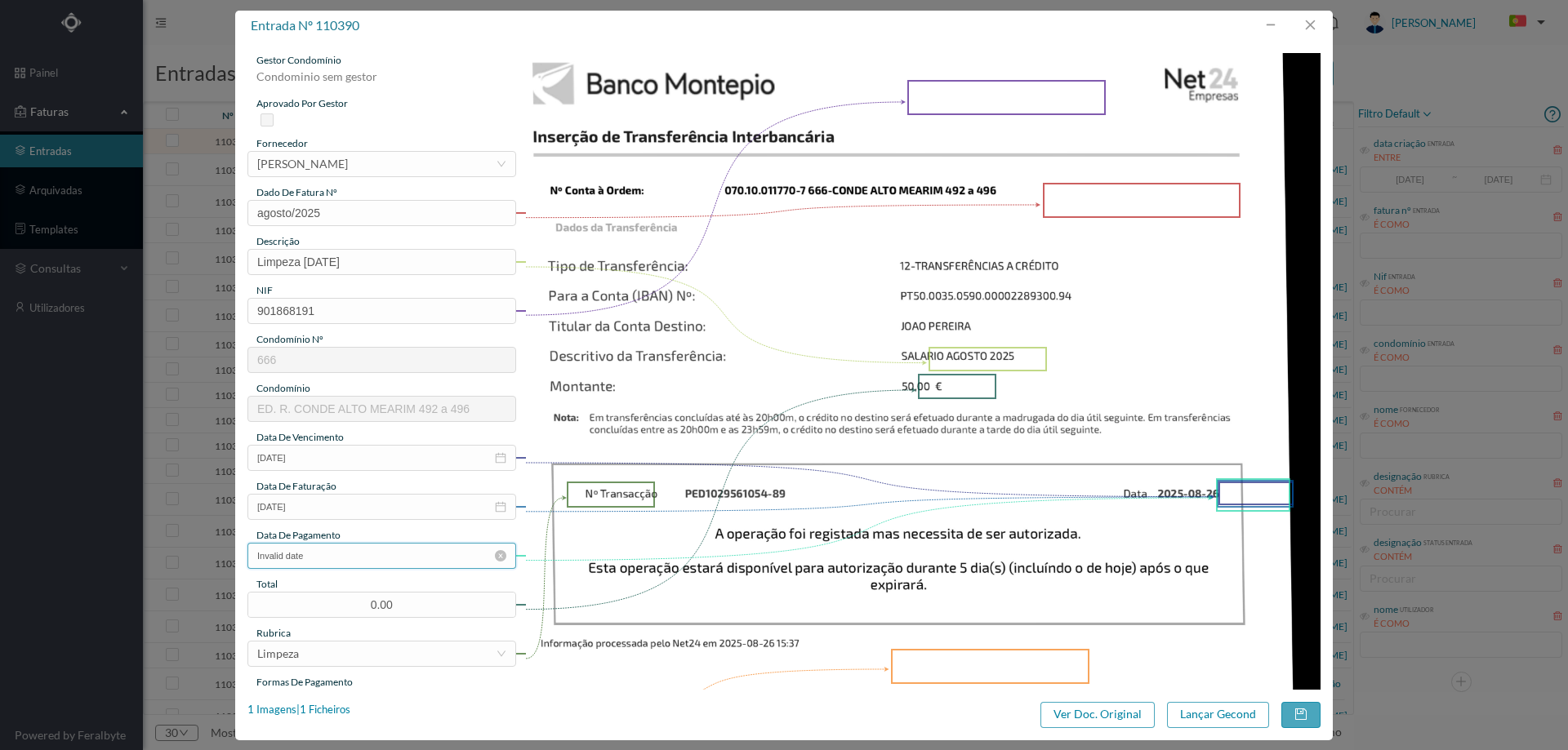
click at [406, 559] on input "Invalid date" at bounding box center [382, 556] width 268 height 26
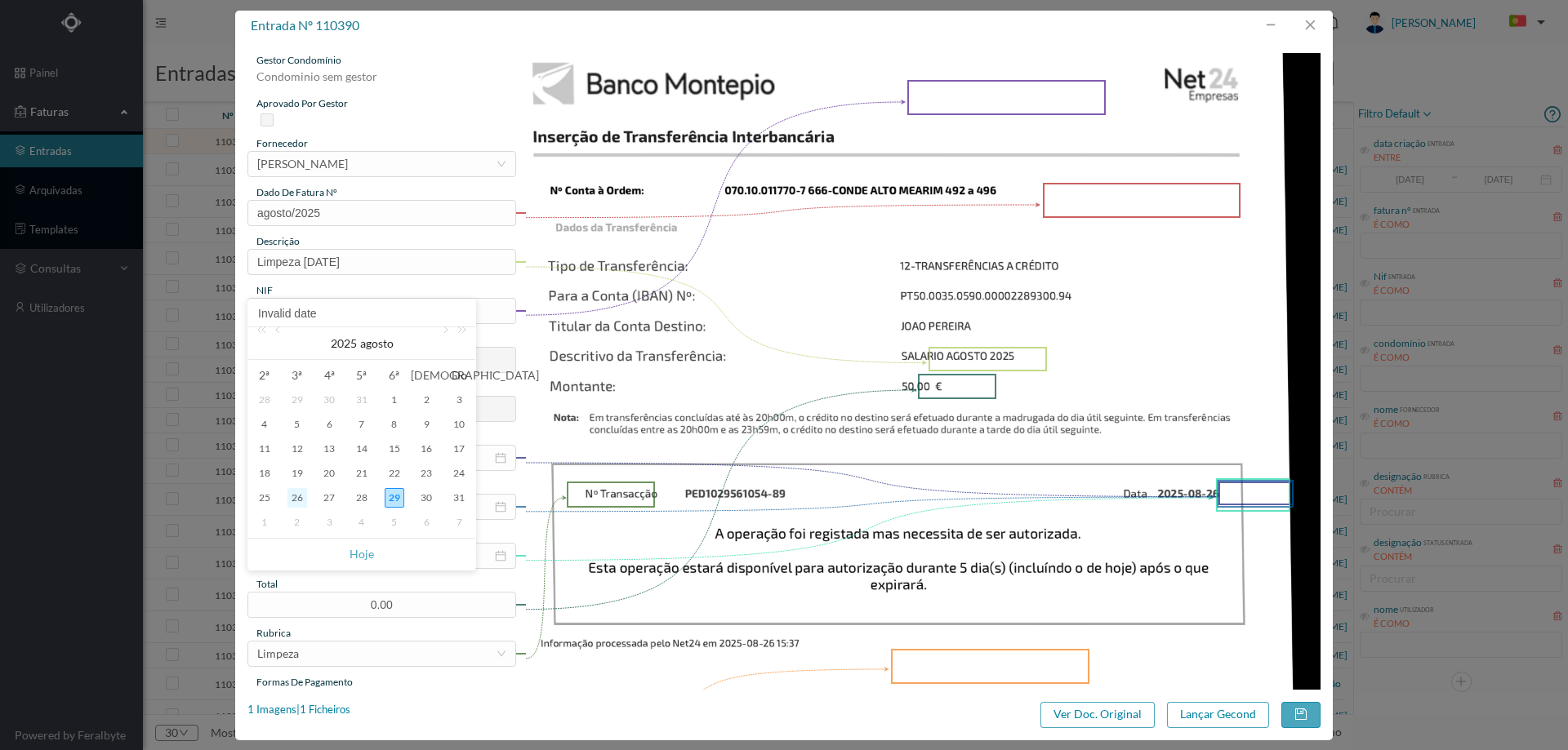
click at [300, 498] on div "26" at bounding box center [297, 498] width 20 height 20
type input "[DATE]"
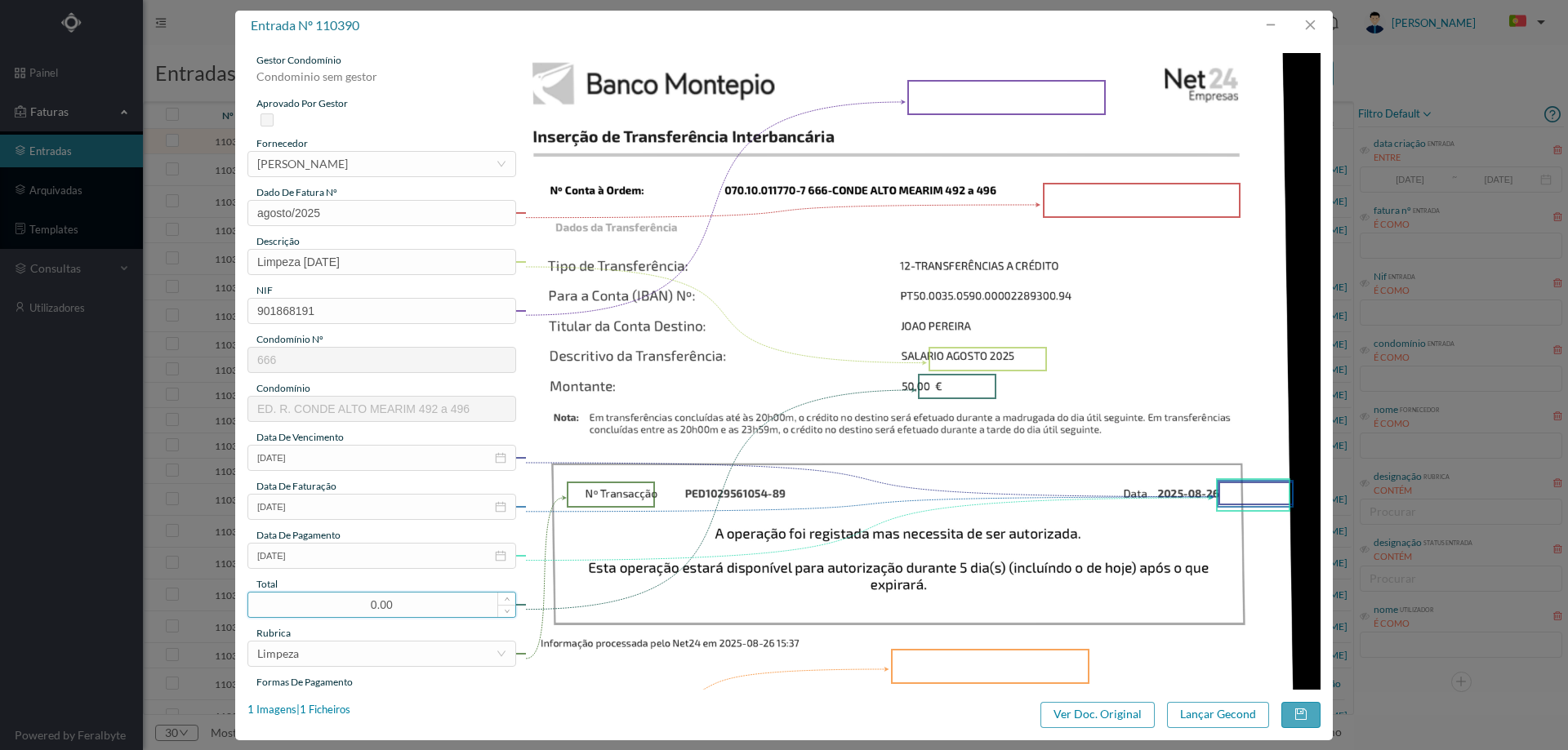
drag, startPoint x: 408, startPoint y: 611, endPoint x: 332, endPoint y: 605, distance: 76.2
click at [332, 605] on input "0.00" at bounding box center [382, 605] width 267 height 24
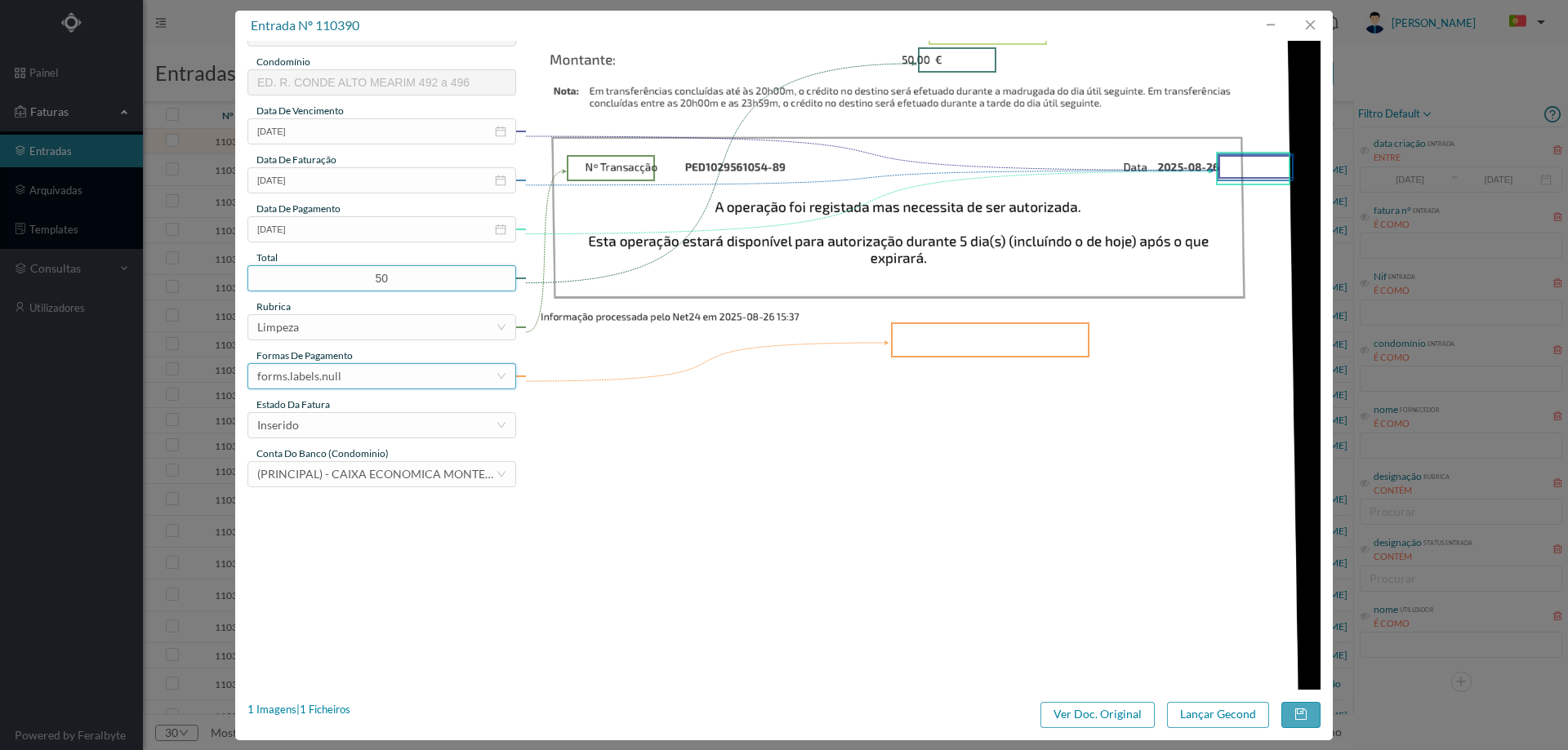
click at [326, 373] on div "forms.labels.null" at bounding box center [299, 376] width 84 height 24
type input "50.00"
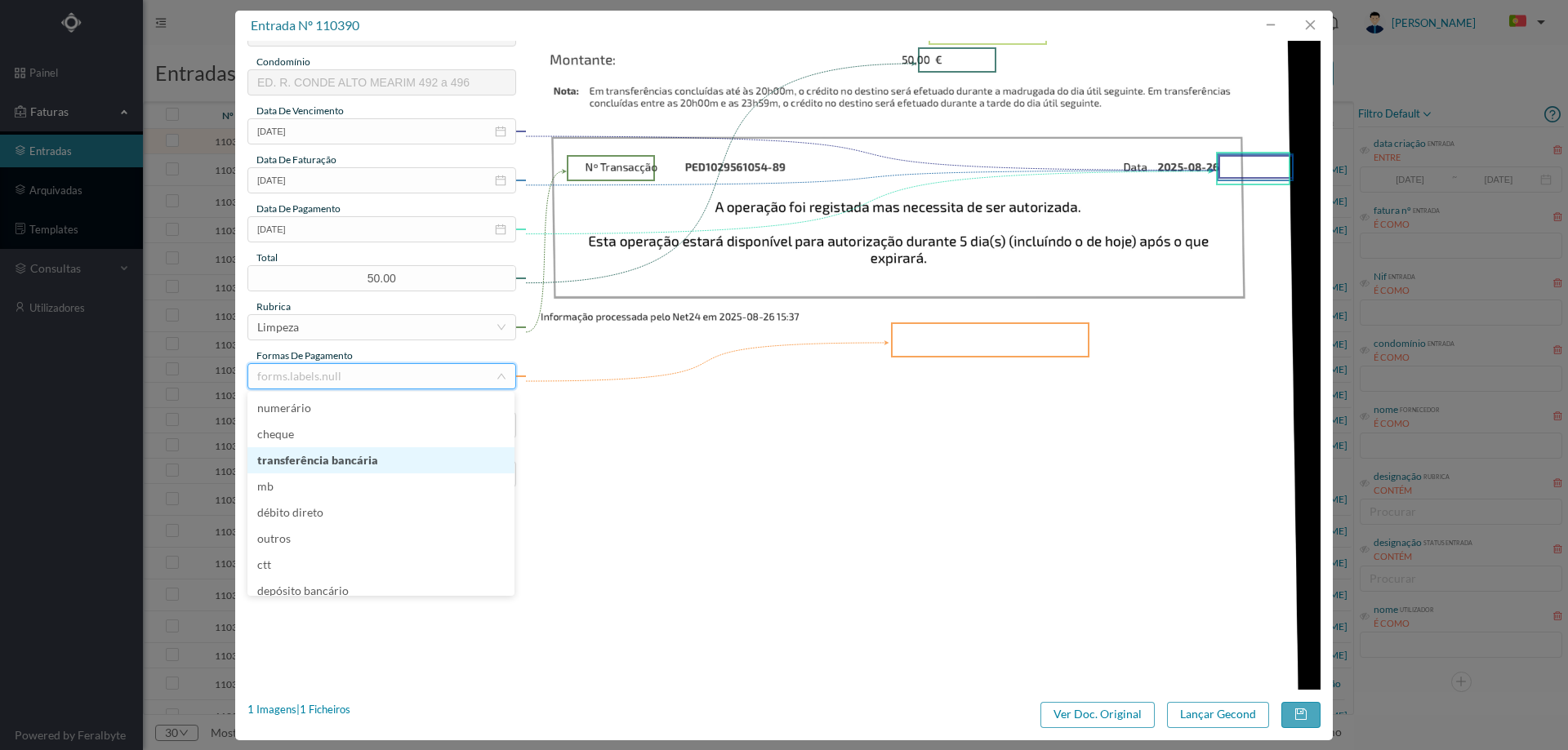
click at [339, 466] on li "transferência bancária" at bounding box center [381, 460] width 267 height 26
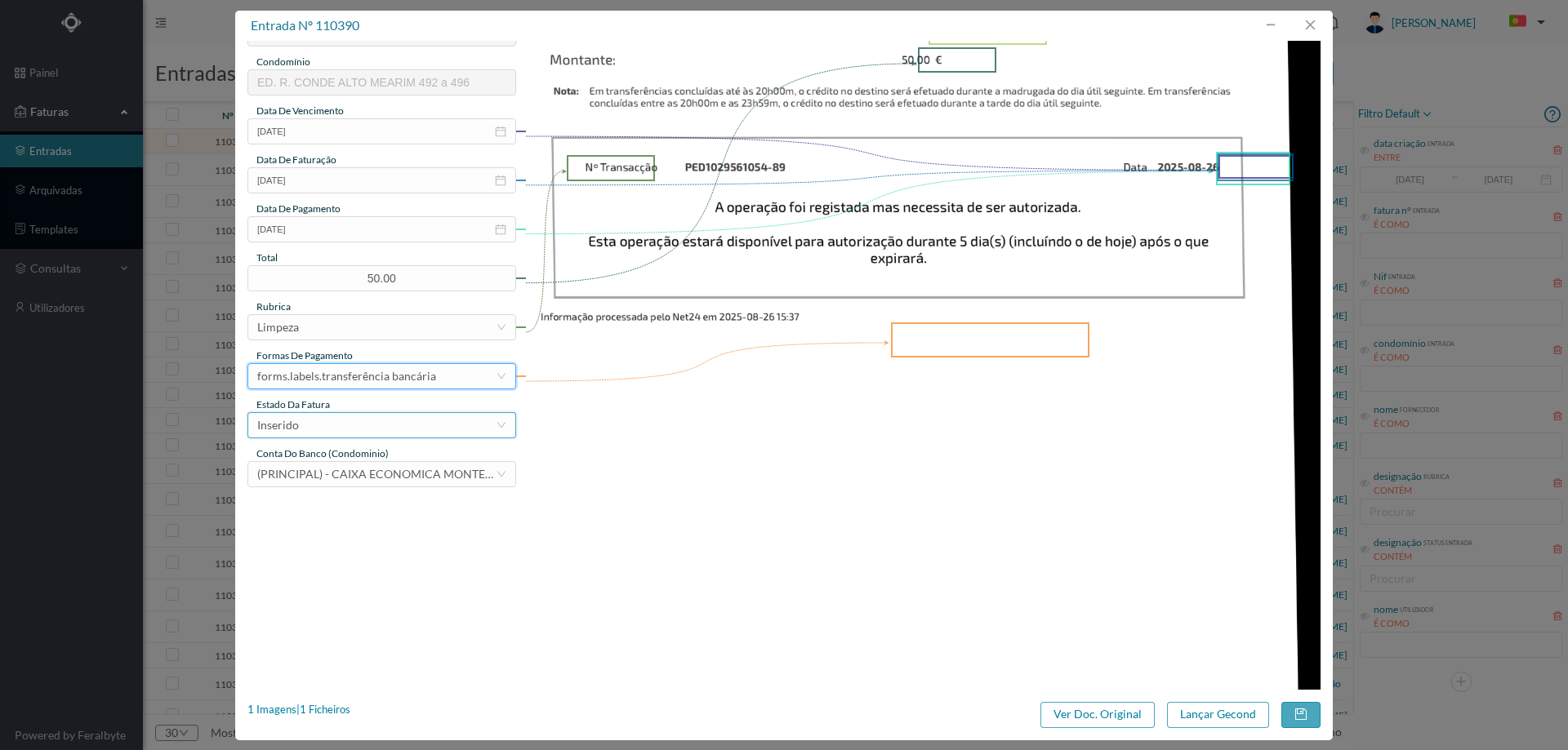
click at [337, 423] on div "Inserido" at bounding box center [376, 425] width 239 height 24
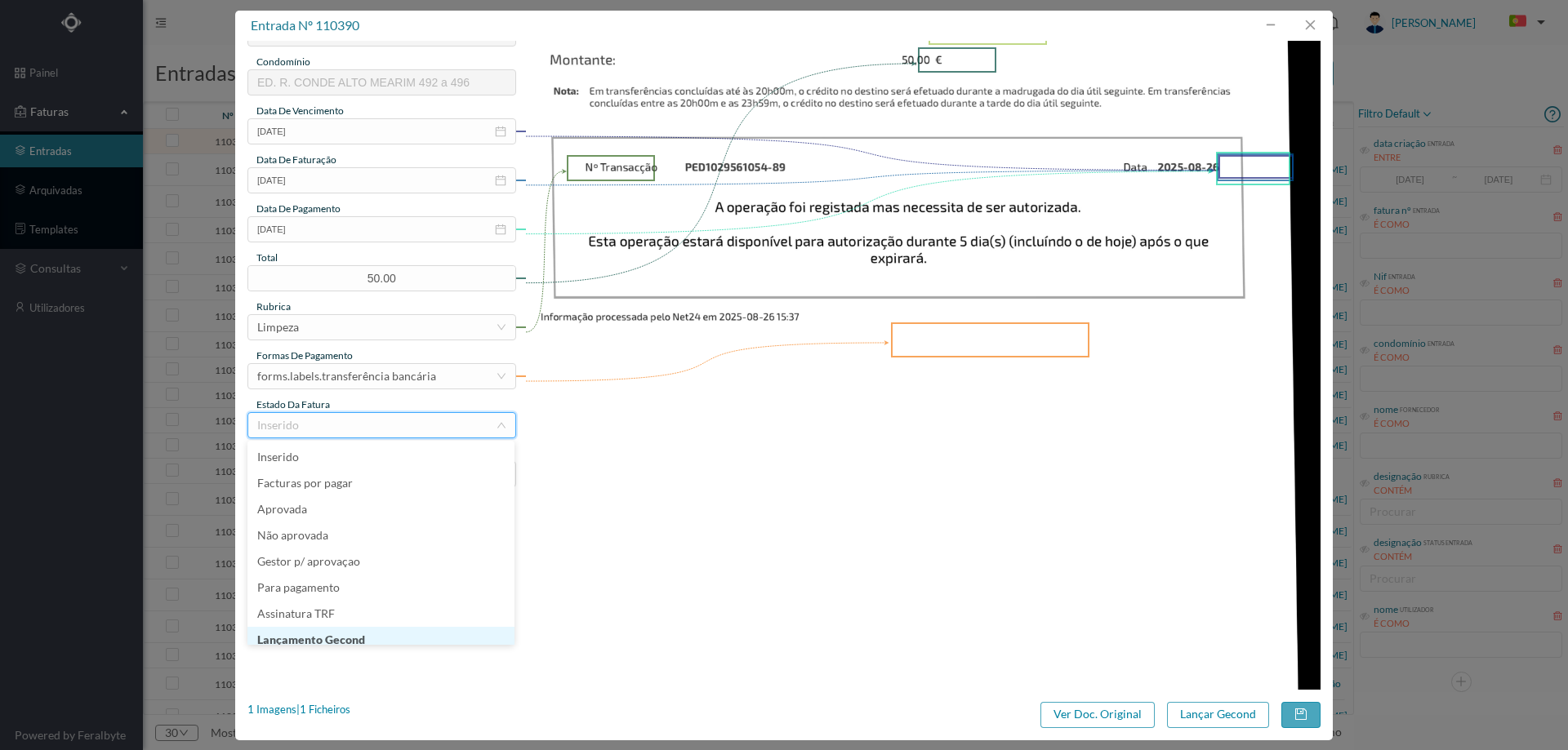
scroll to position [8, 0]
click at [380, 631] on li "Lançamento Gecond" at bounding box center [381, 632] width 267 height 26
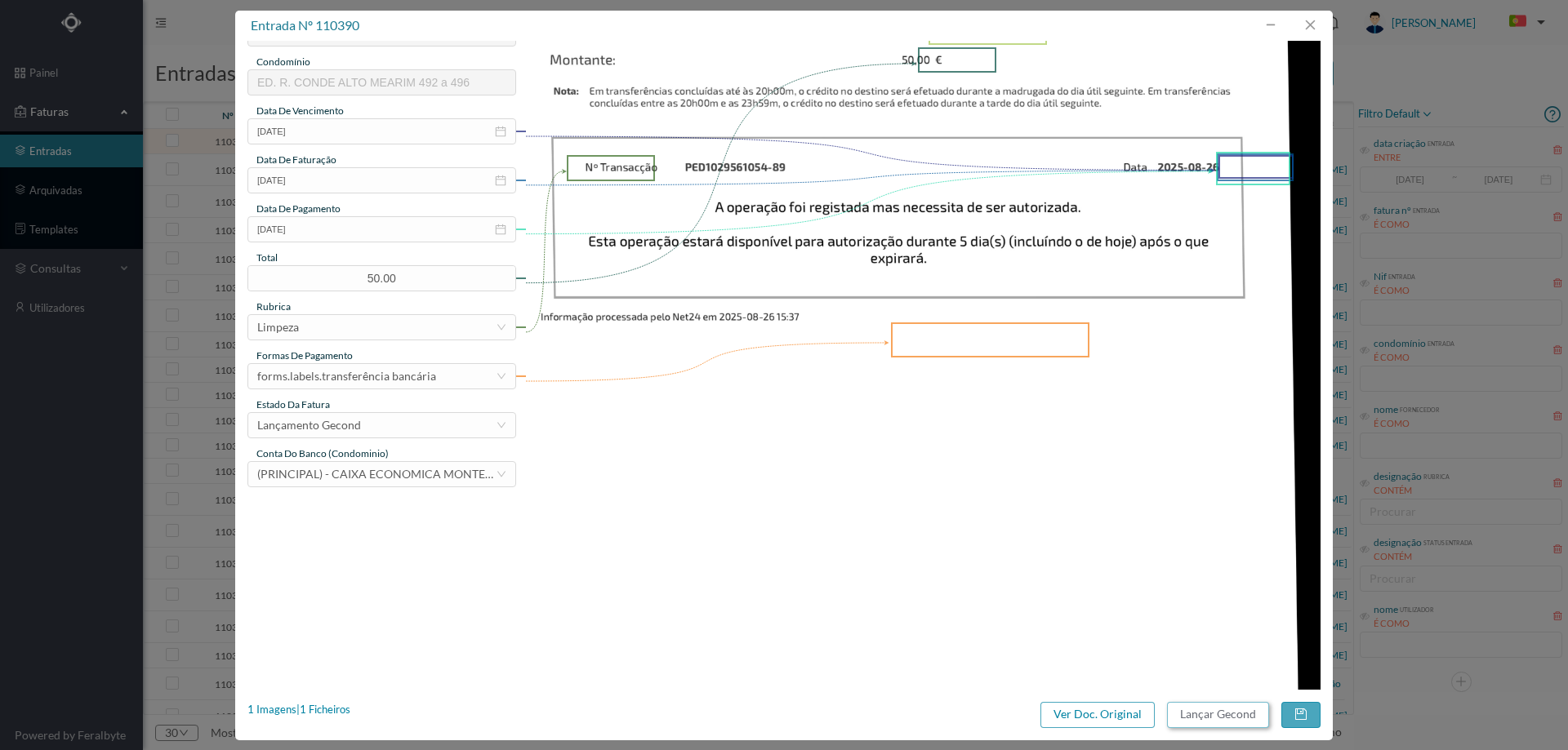
click at [1191, 716] on button "Lançar Gecond" at bounding box center [1218, 715] width 102 height 26
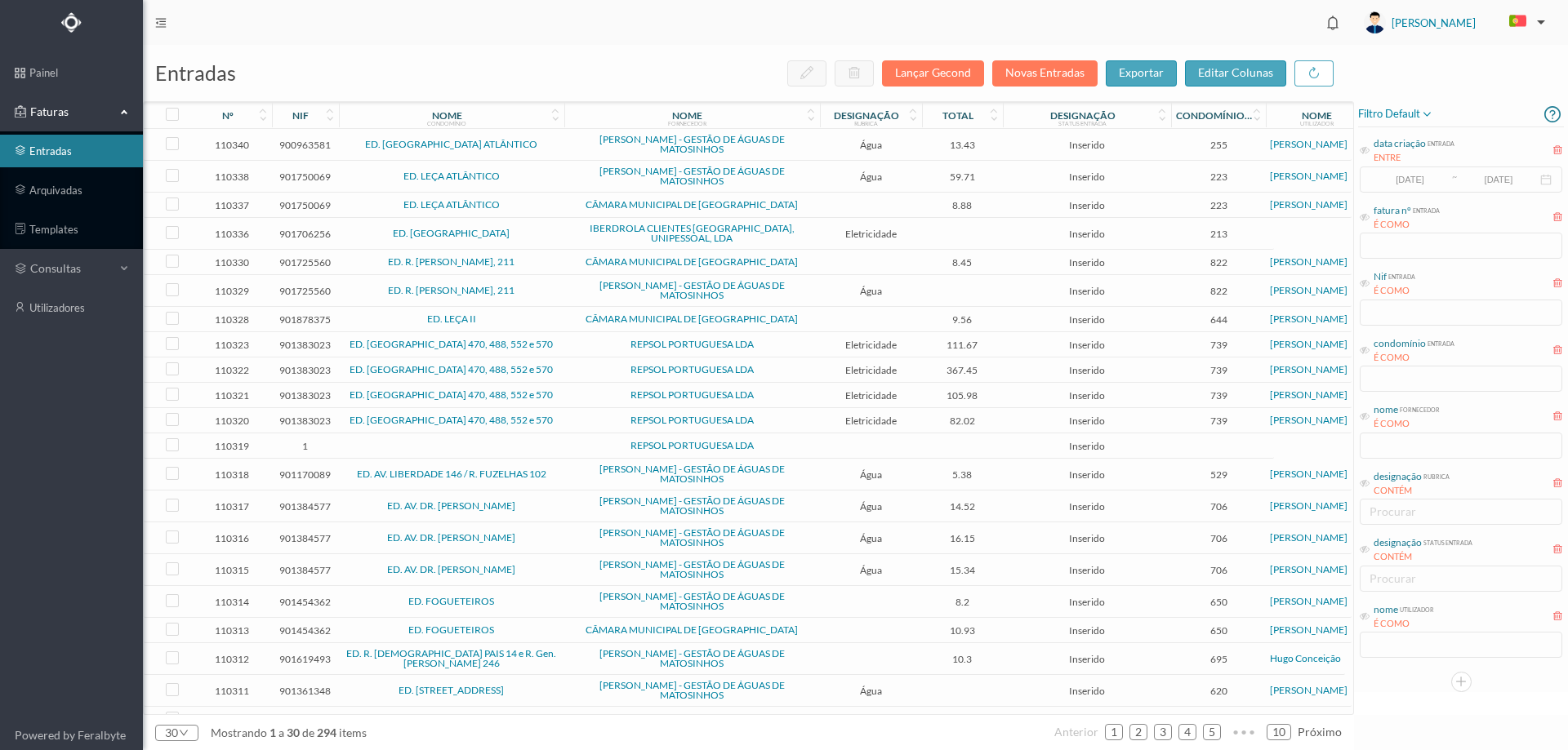
click at [535, 138] on td "ED. PALMEIRA ATLÂNTICO" at bounding box center [452, 144] width 226 height 32
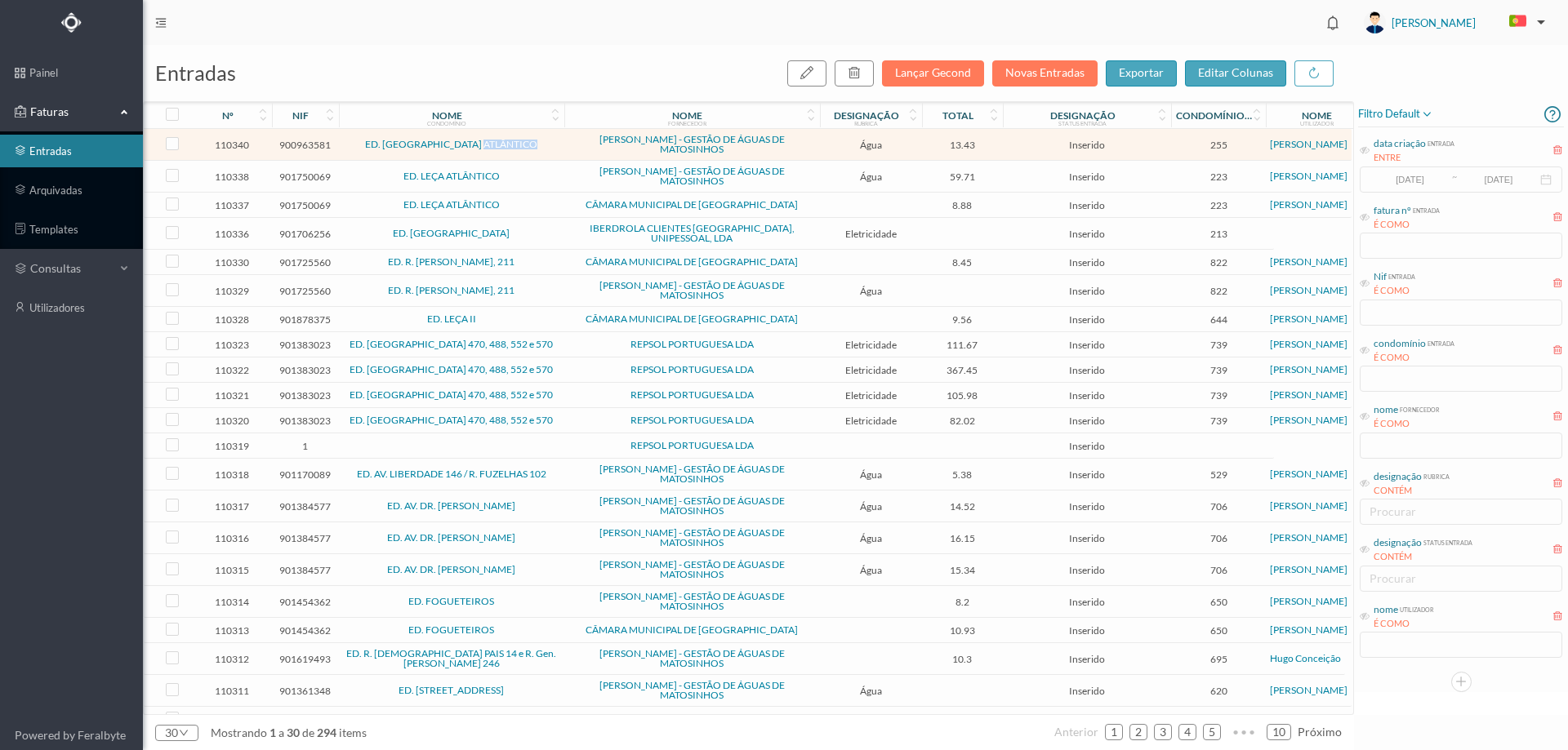
click at [535, 138] on td "ED. PALMEIRA ATLÂNTICO" at bounding box center [452, 144] width 226 height 32
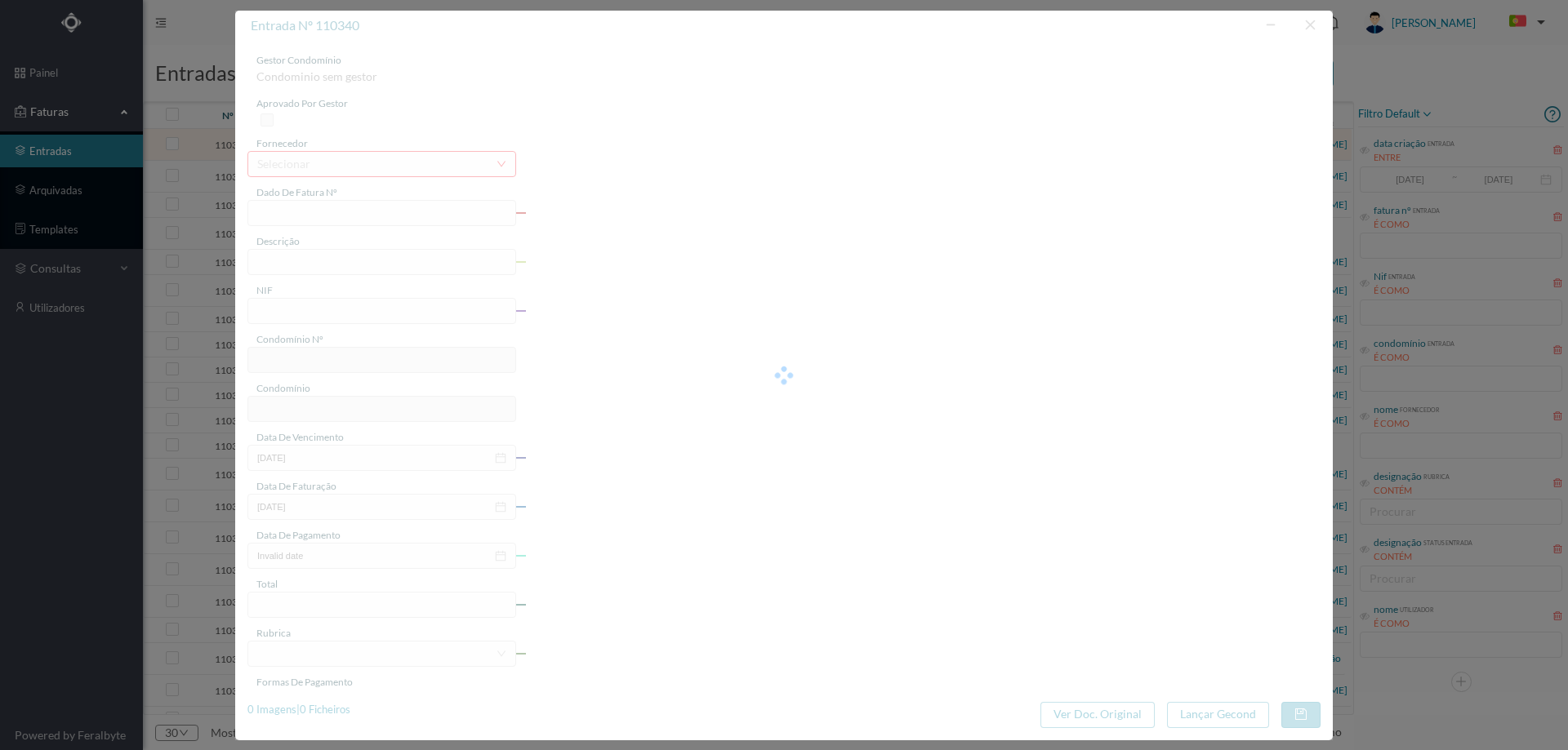
type input "FA K4025FA/10505368"
type input "Período de faturação: 26.06.2025 a 26.08.2025"
type input "900963581"
type input "18-09-2025"
type input "29-08-2025"
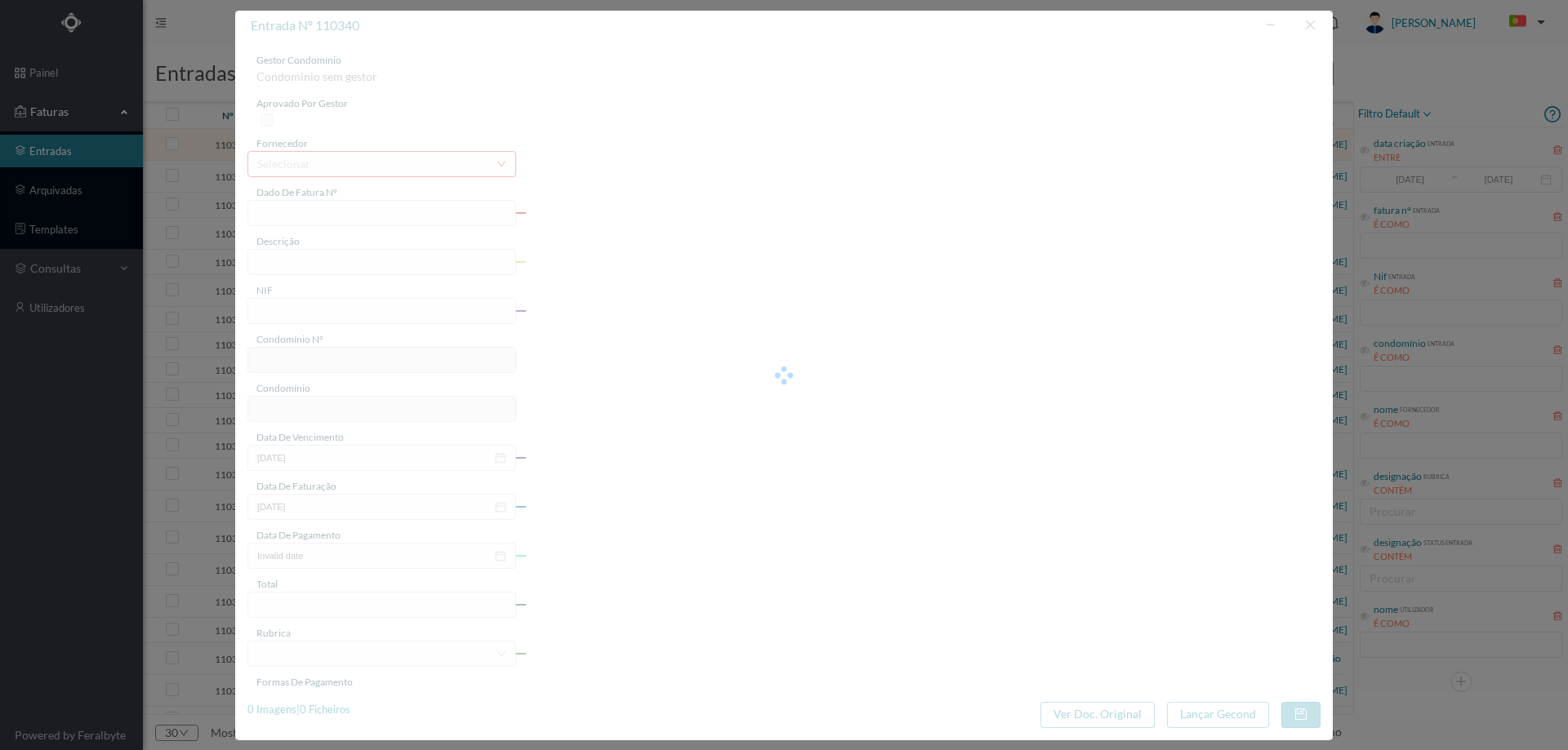
type input "18-09-2025"
type input "13.43"
type input "255"
type input "ED. PALMEIRA ATLÂNTICO"
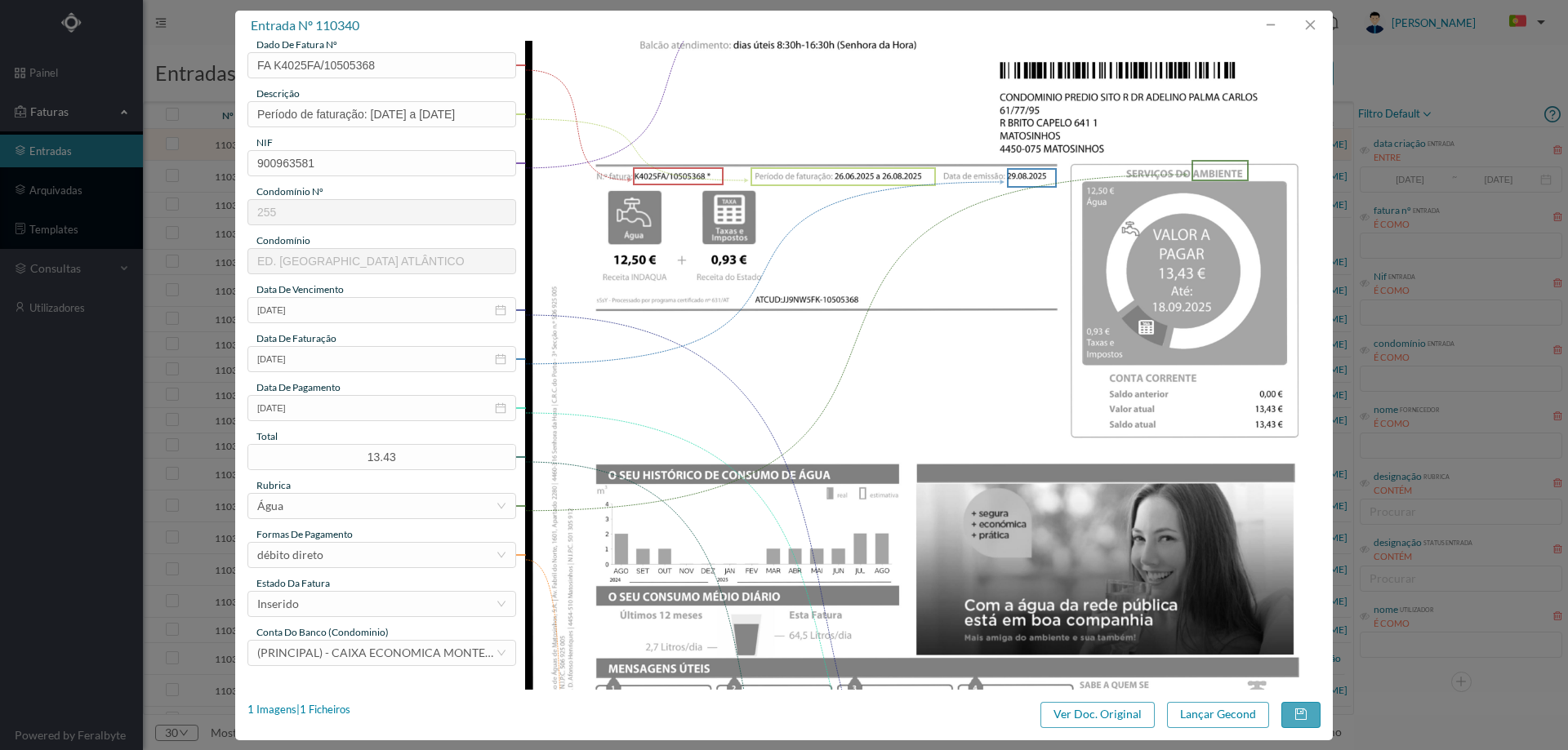
scroll to position [245, 0]
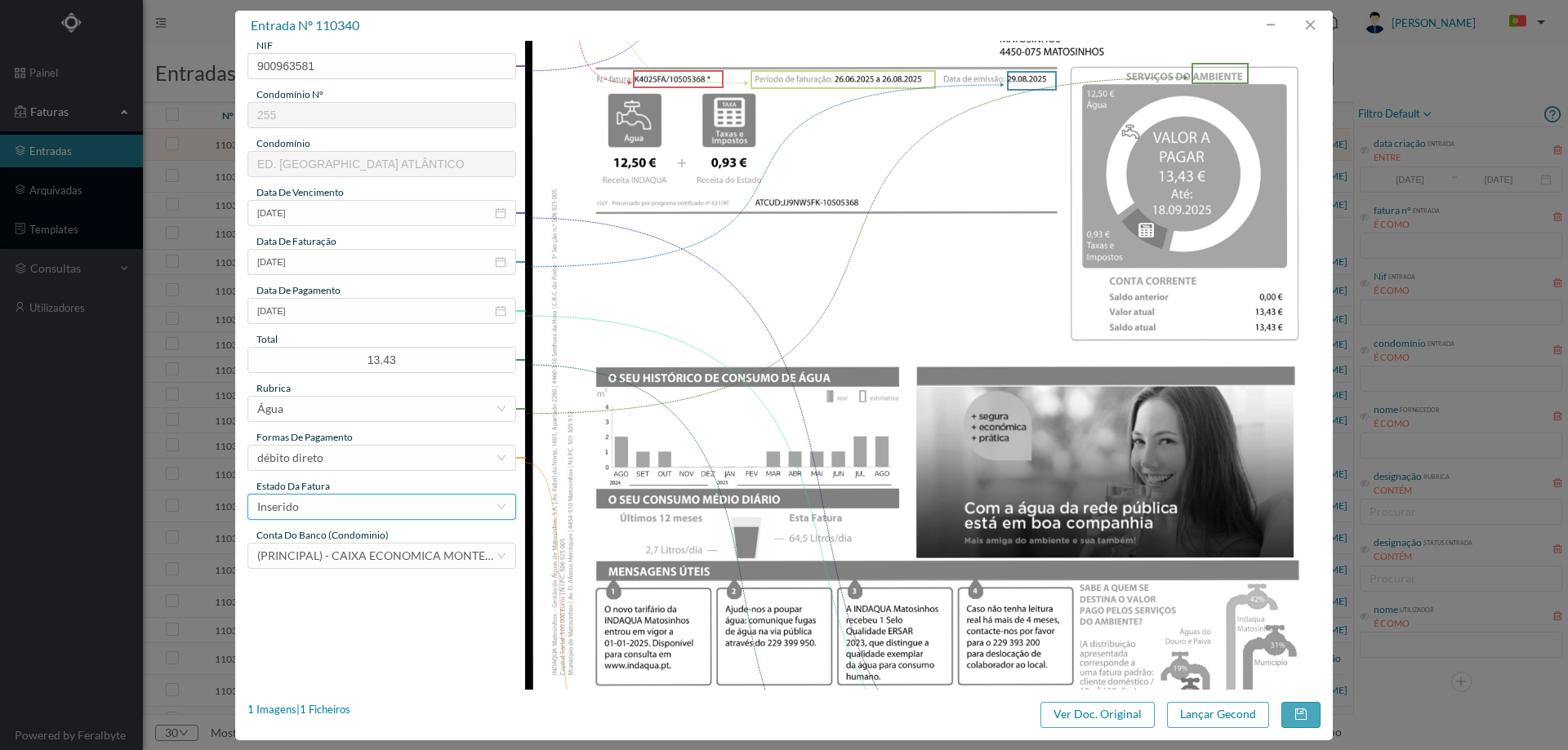
click at [320, 513] on div "Inserido" at bounding box center [376, 507] width 239 height 24
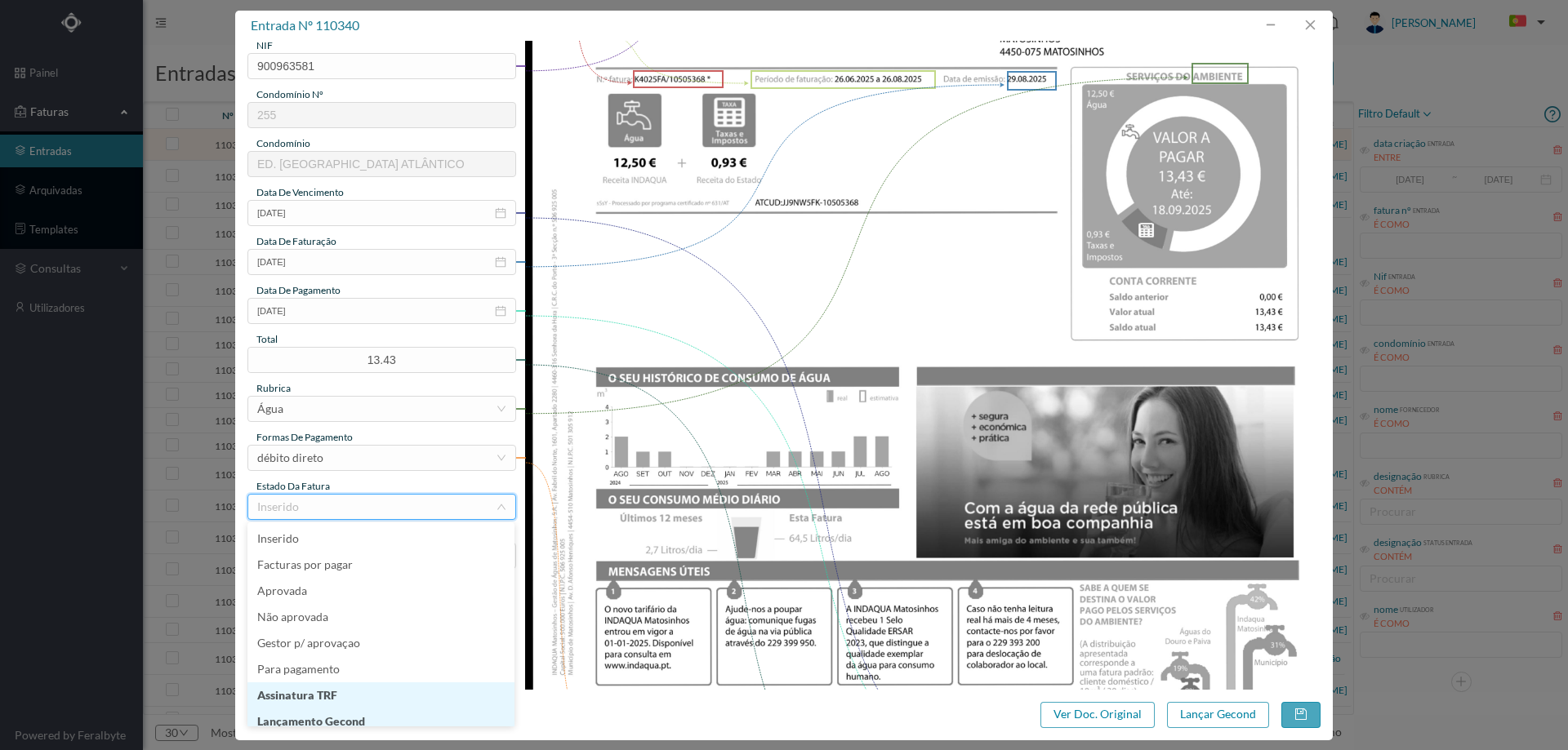
scroll to position [8, 0]
click at [346, 714] on li "Lançamento Gecond" at bounding box center [381, 714] width 267 height 26
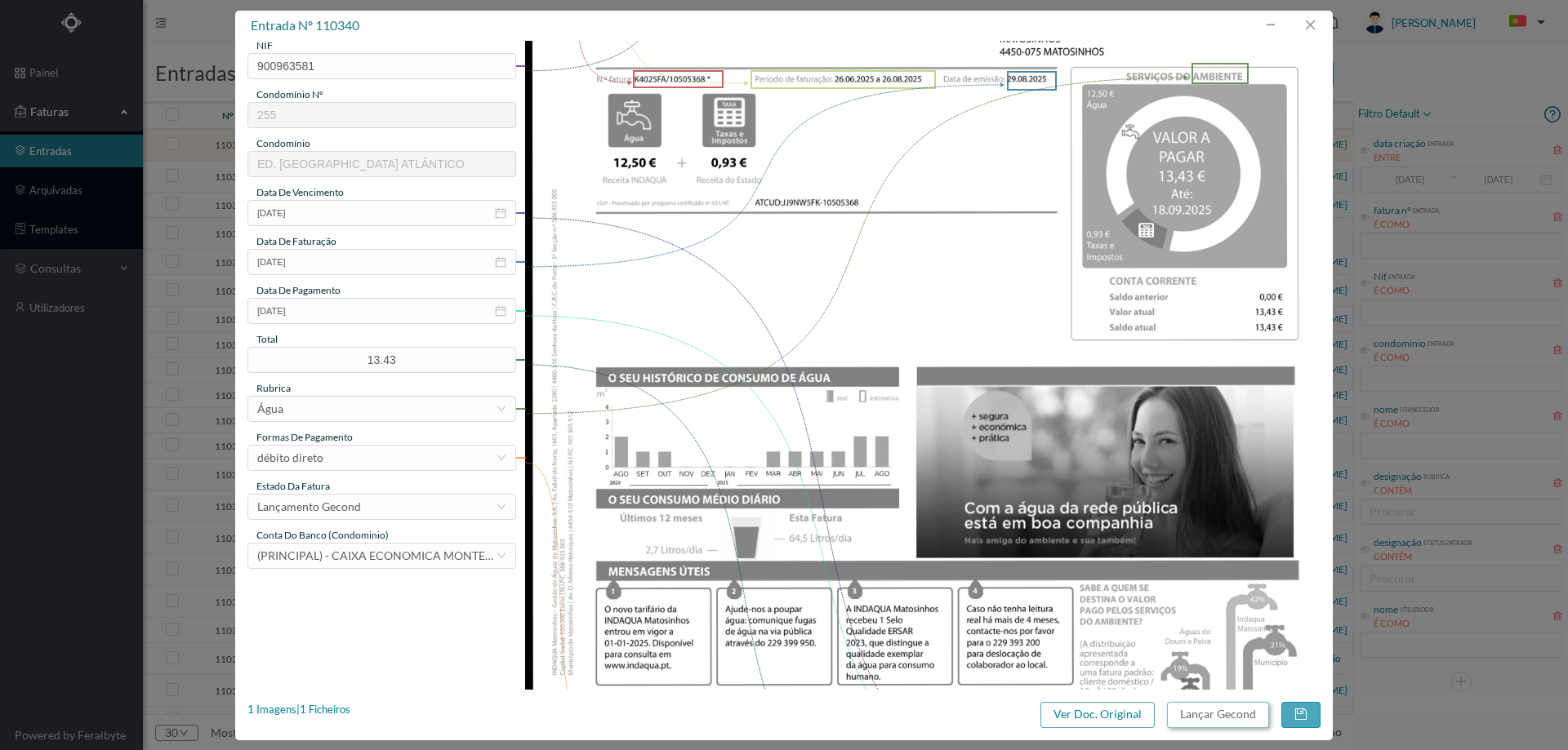
click at [1209, 719] on button "Lançar Gecond" at bounding box center [1218, 715] width 102 height 26
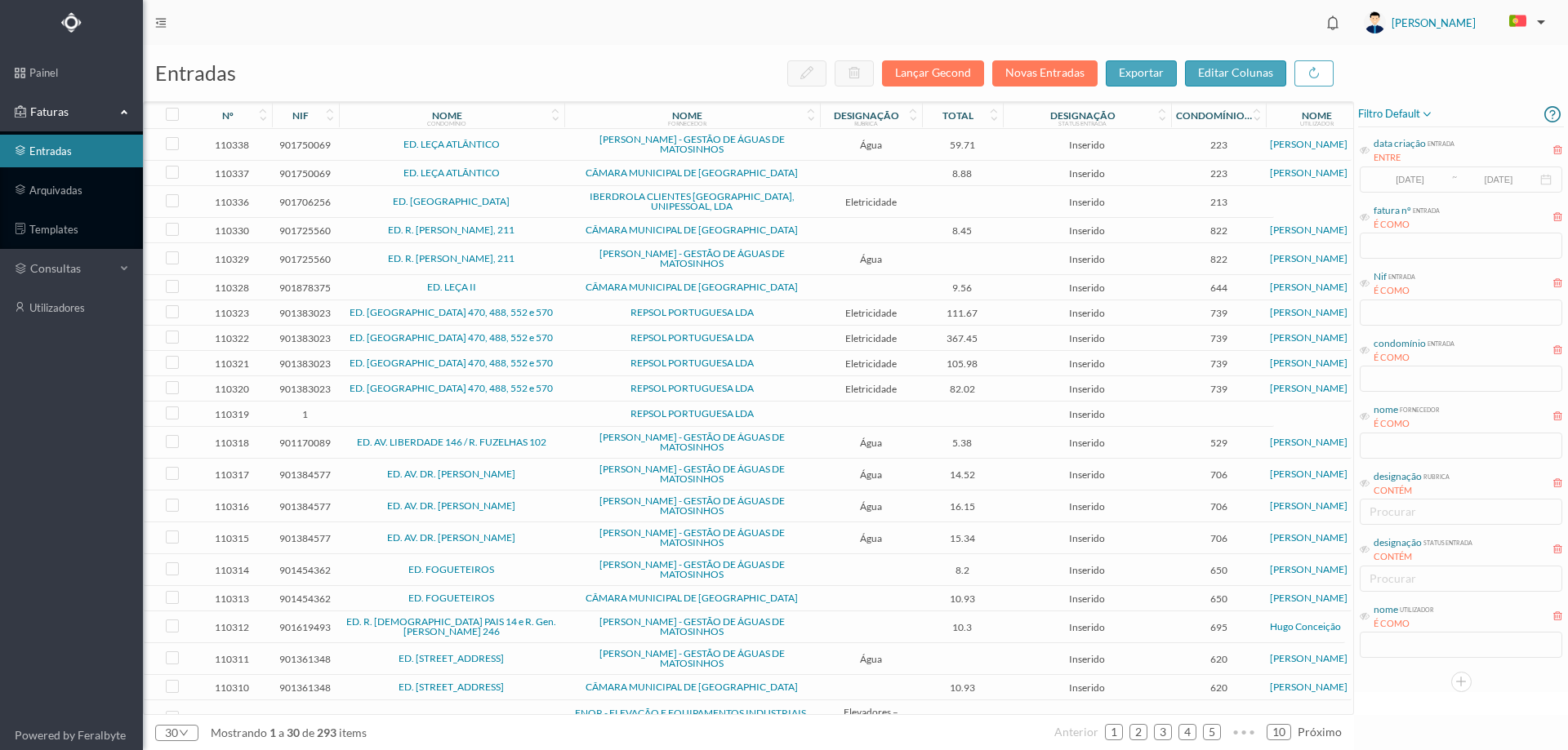
click at [582, 229] on td "CÂMARA MUNICIPAL DE [GEOGRAPHIC_DATA]" at bounding box center [692, 230] width 256 height 25
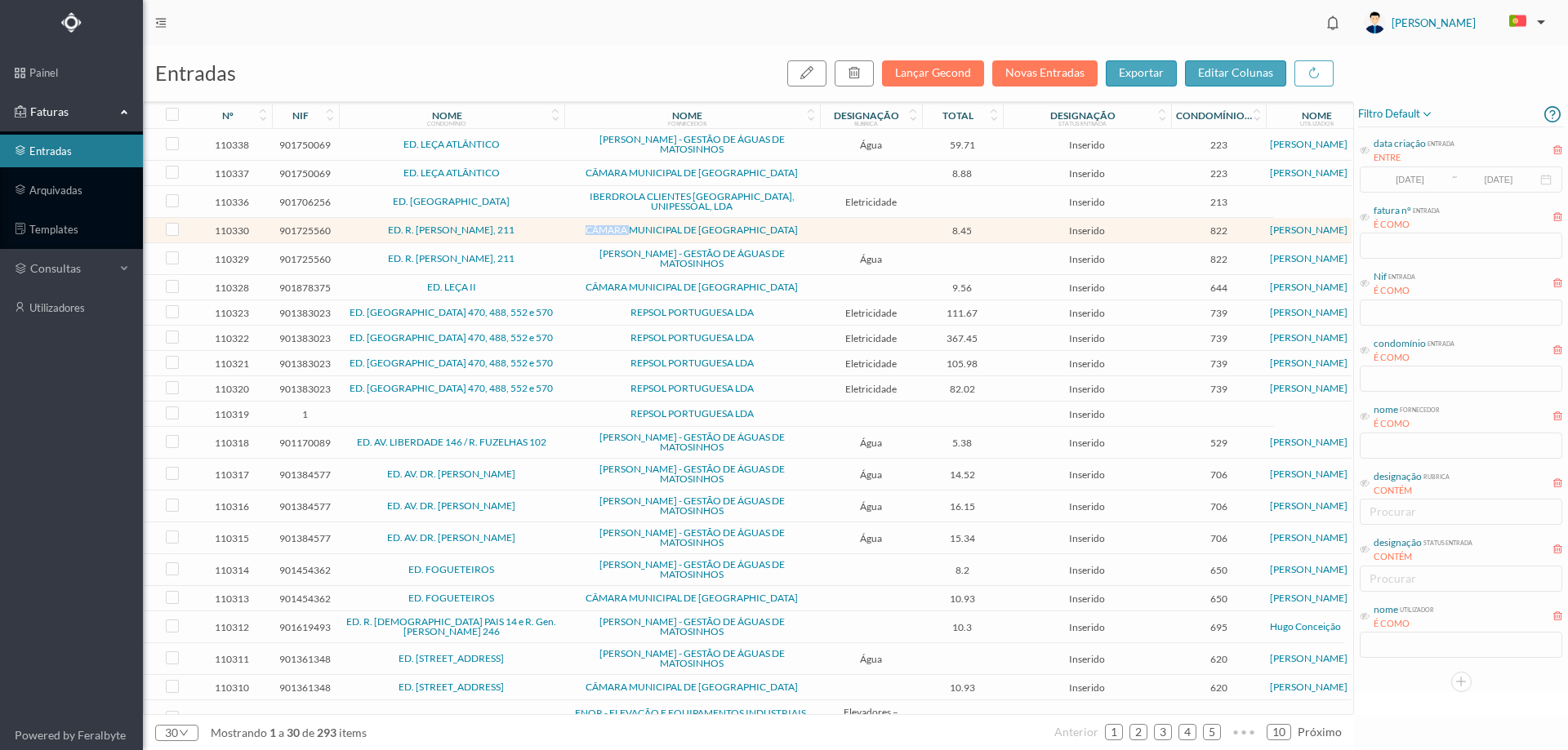
click at [582, 229] on span "CÂMARA MUNICIPAL DE [GEOGRAPHIC_DATA]" at bounding box center [692, 230] width 248 height 10
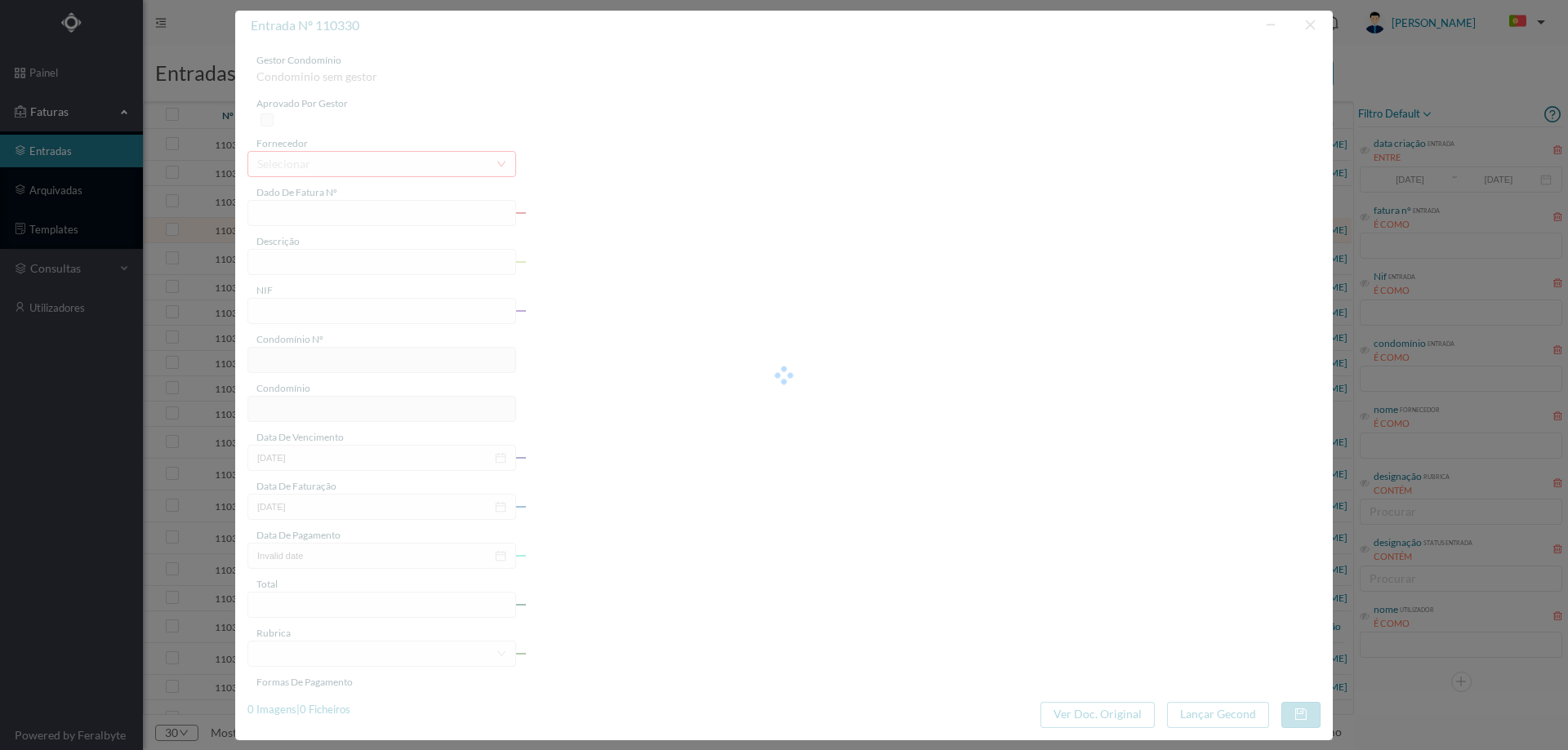
type input "FE E4025FE/10488150"
type input "901725560"
type input "Invalid date"
type input "28-08-2025"
type input "8.45"
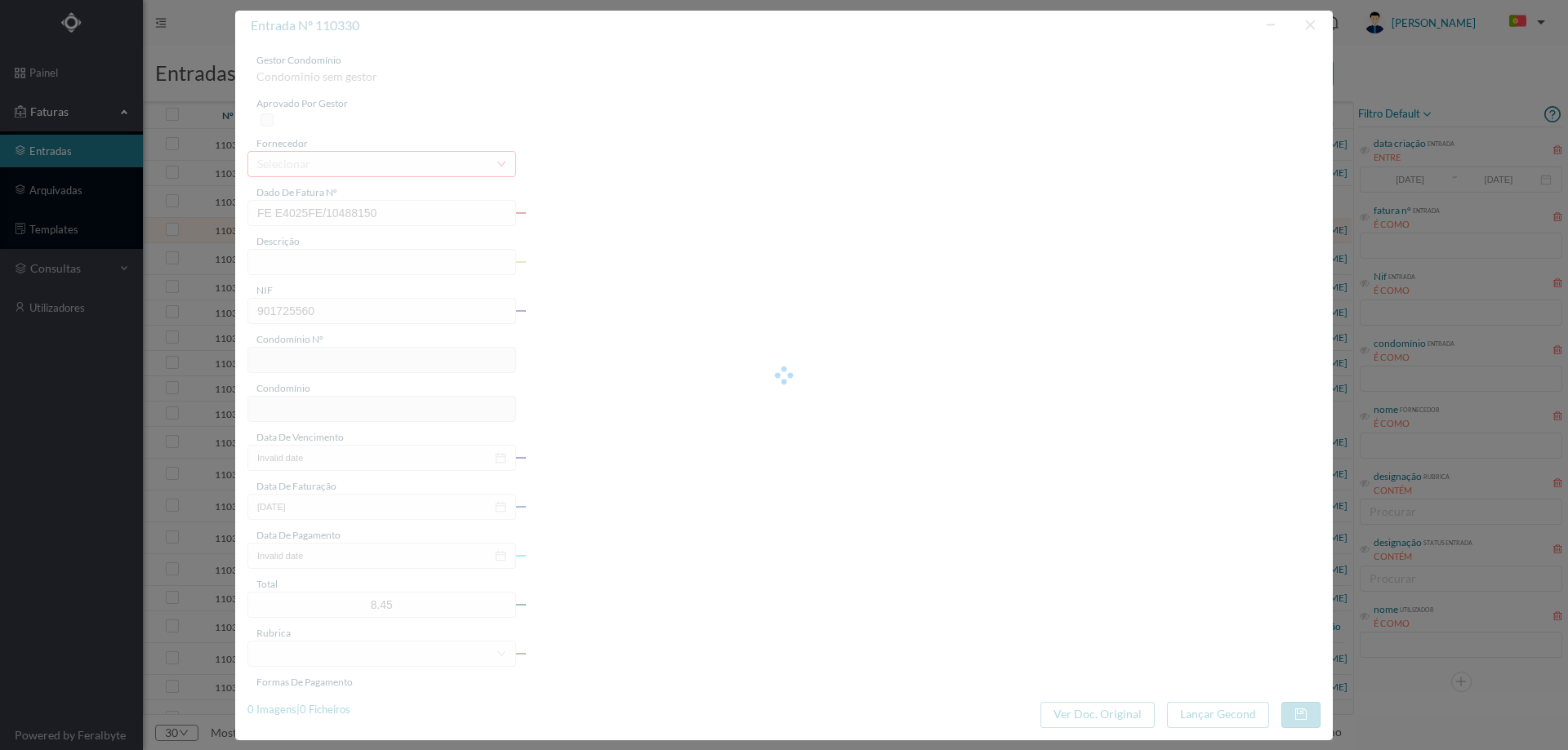
type input "822"
type input "ED. R. MANUEL DA SILVA ARAÚJO, 211"
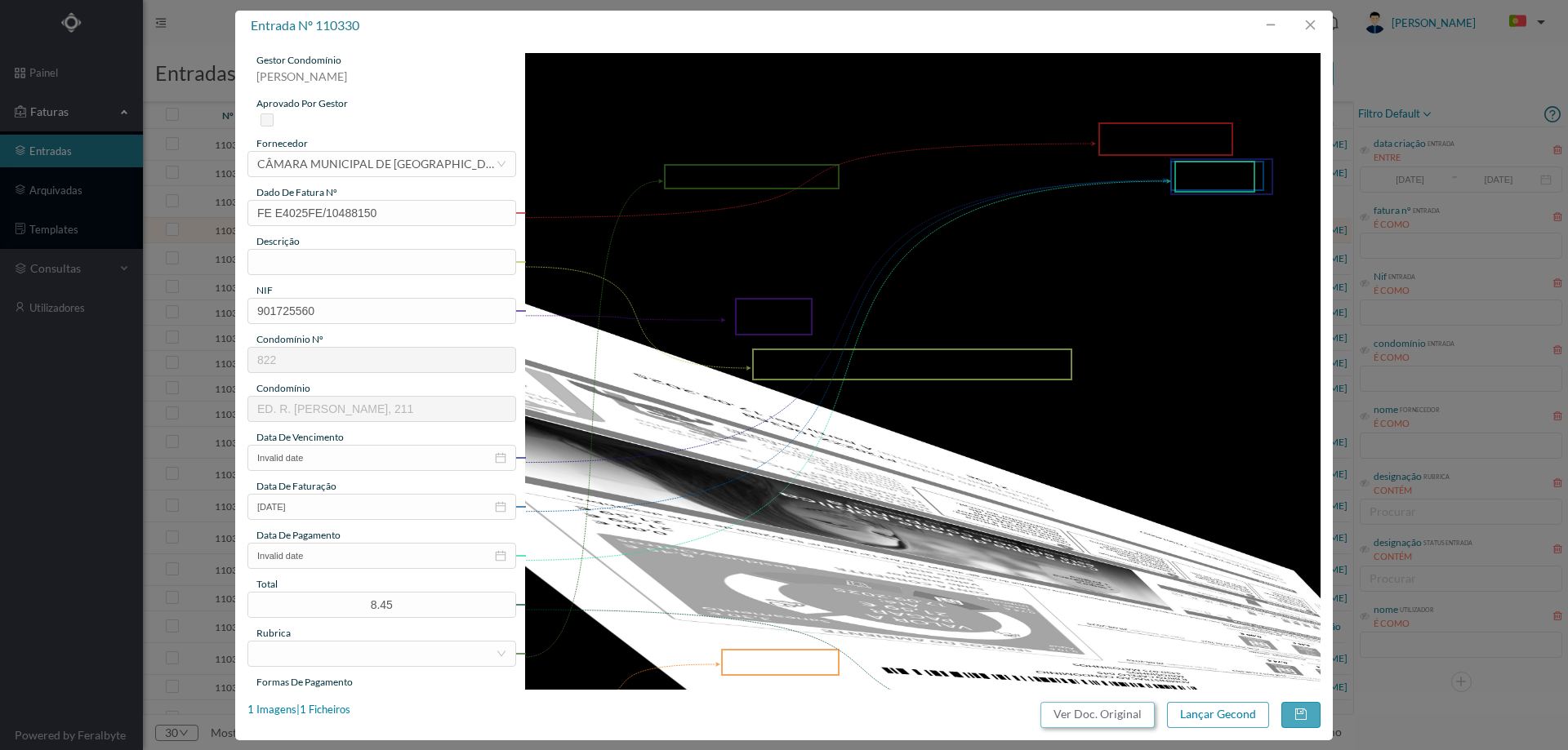
click at [1105, 723] on button "Ver Doc. Original" at bounding box center [1097, 715] width 114 height 26
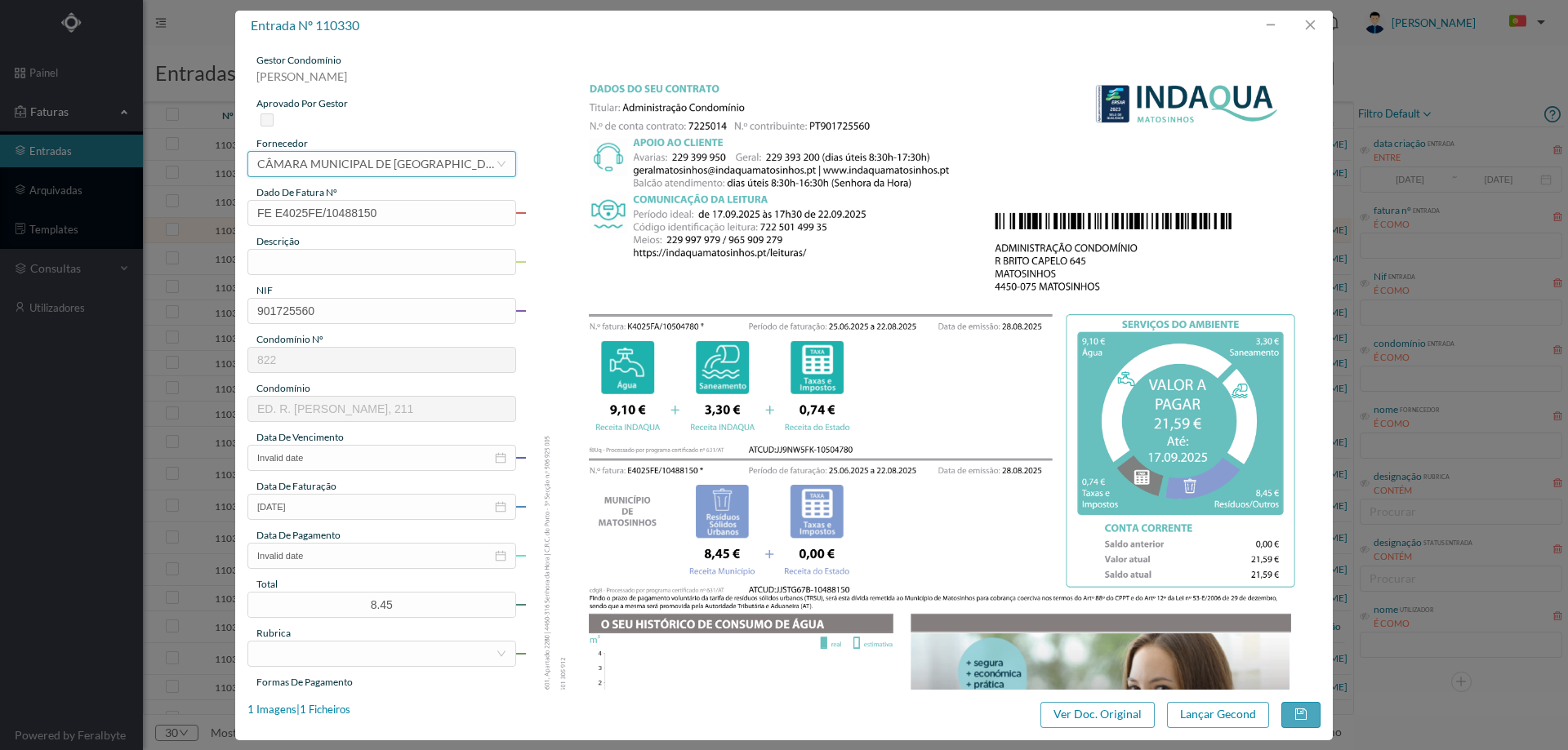
click at [423, 165] on div "CÂMARA MUNICIPAL DE [GEOGRAPHIC_DATA]" at bounding box center [376, 163] width 239 height 24
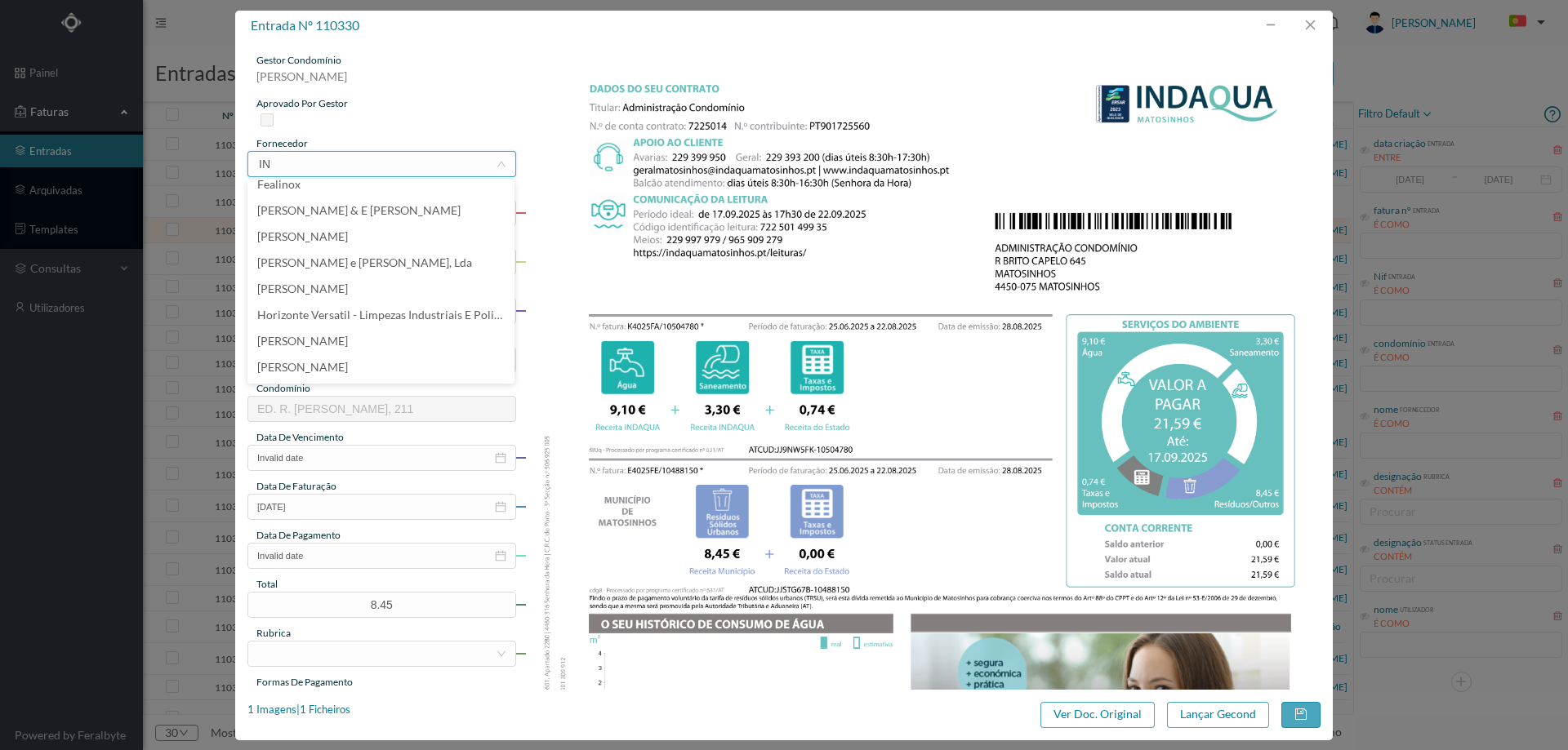
scroll to position [0, 0]
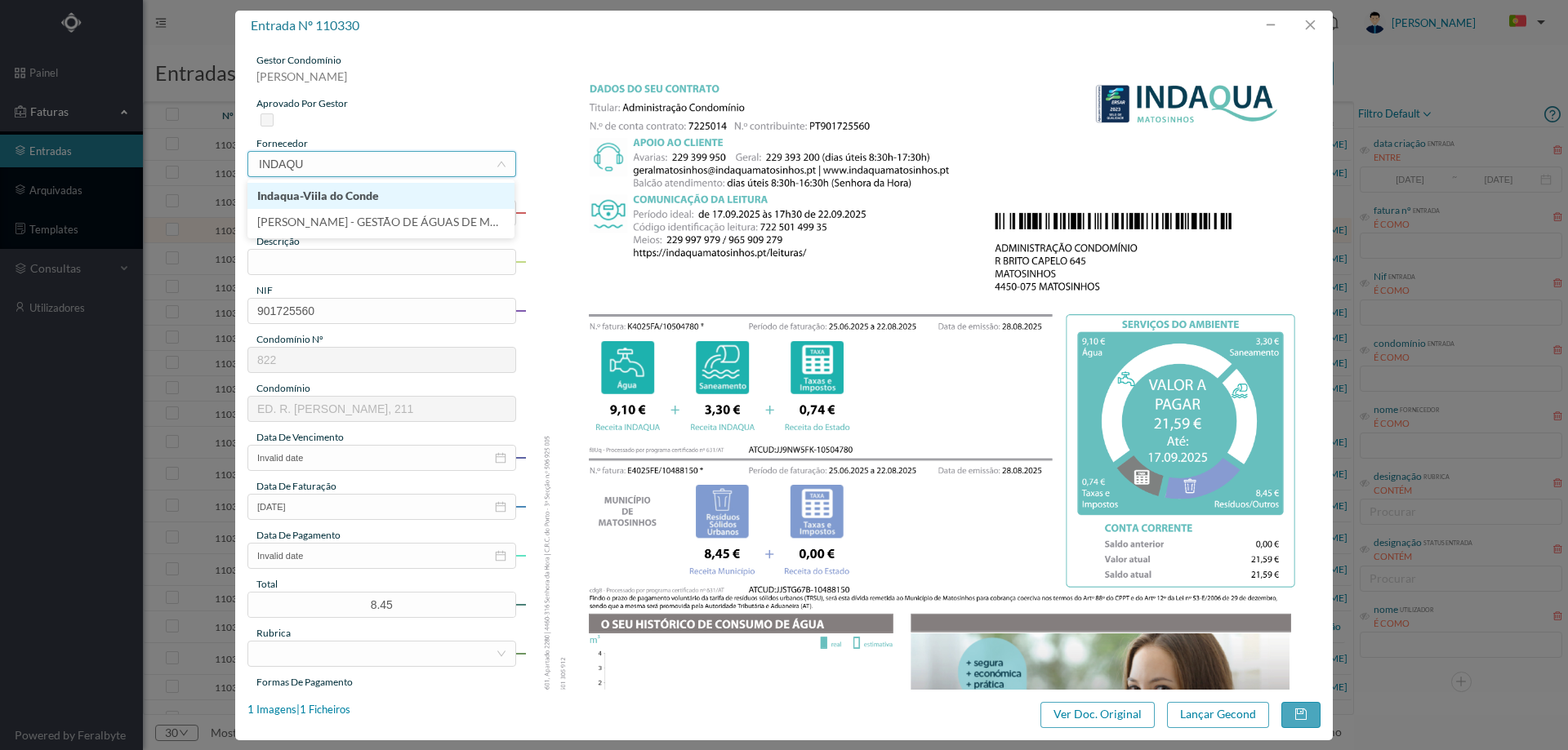
type input "INDAQUA"
click at [361, 218] on li "[PERSON_NAME] - GESTÃO DE ÁGUAS DE MATOSINHOS" at bounding box center [381, 222] width 267 height 26
click at [355, 266] on input "text" at bounding box center [382, 262] width 268 height 26
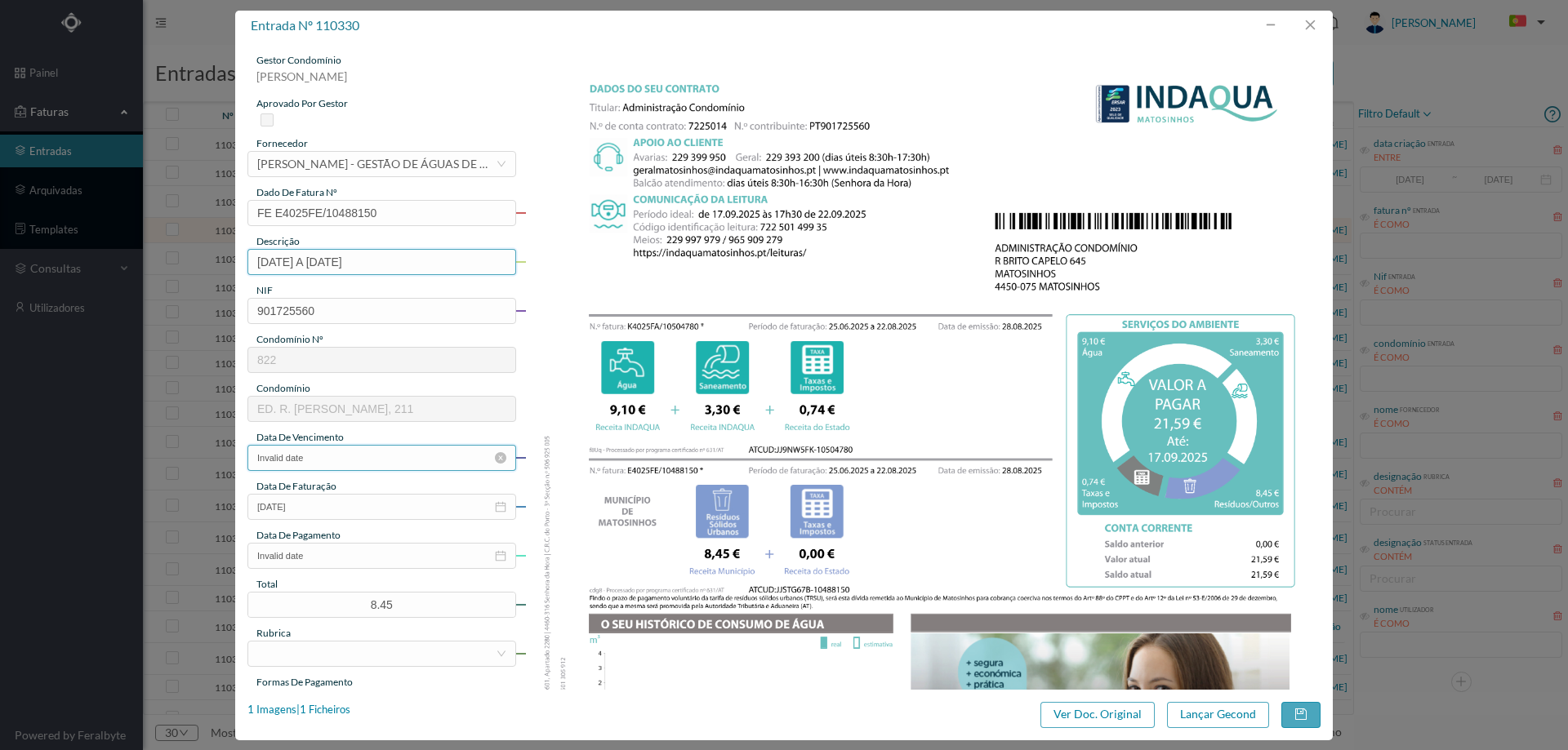
type input "25.06.2025 A 22.08.2025"
click at [360, 452] on input "Invalid date" at bounding box center [382, 458] width 268 height 26
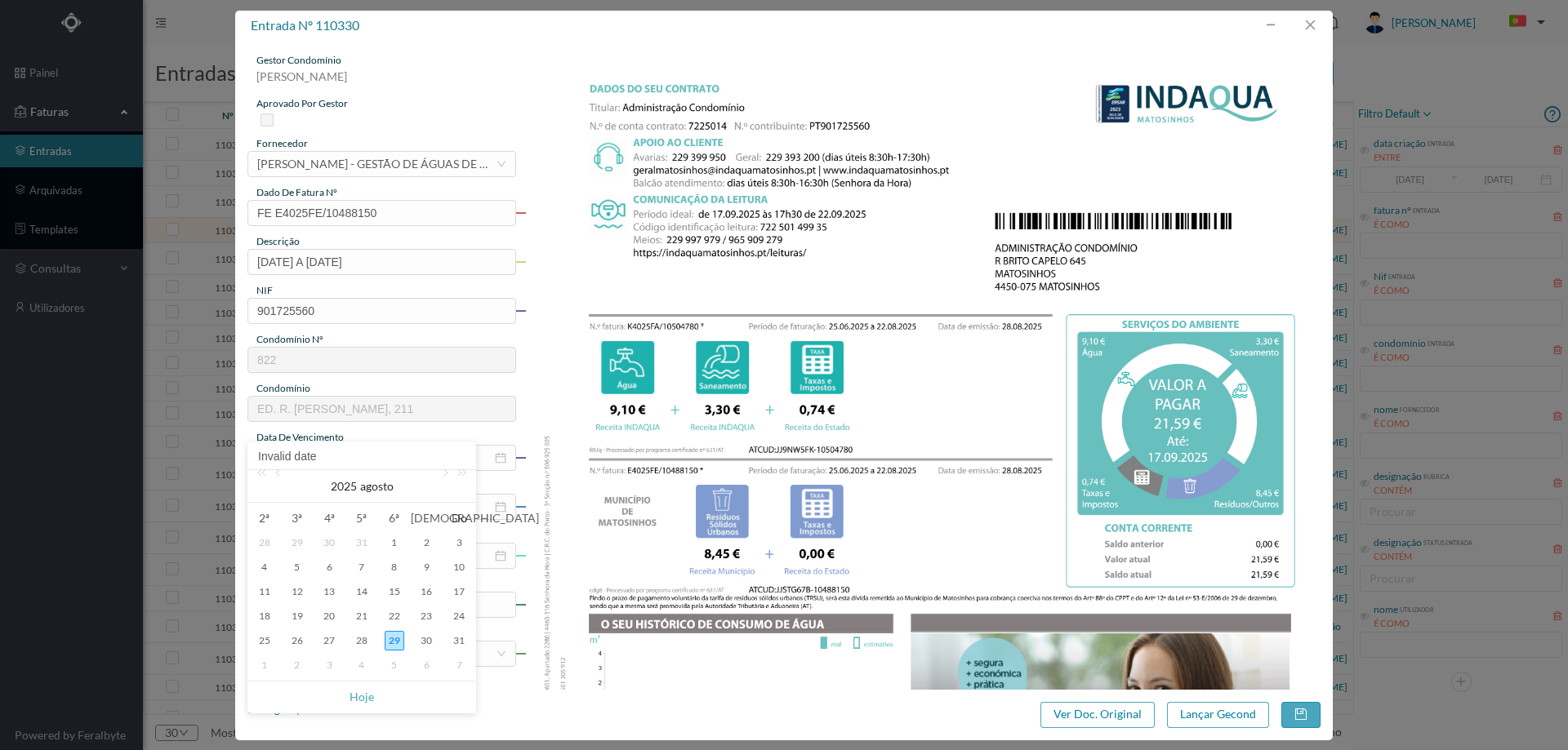
click at [448, 469] on div "Invalid date" at bounding box center [362, 456] width 227 height 28
click at [446, 472] on link at bounding box center [444, 487] width 15 height 33
click at [334, 594] on div "17" at bounding box center [329, 592] width 20 height 20
type input "17-09-2025"
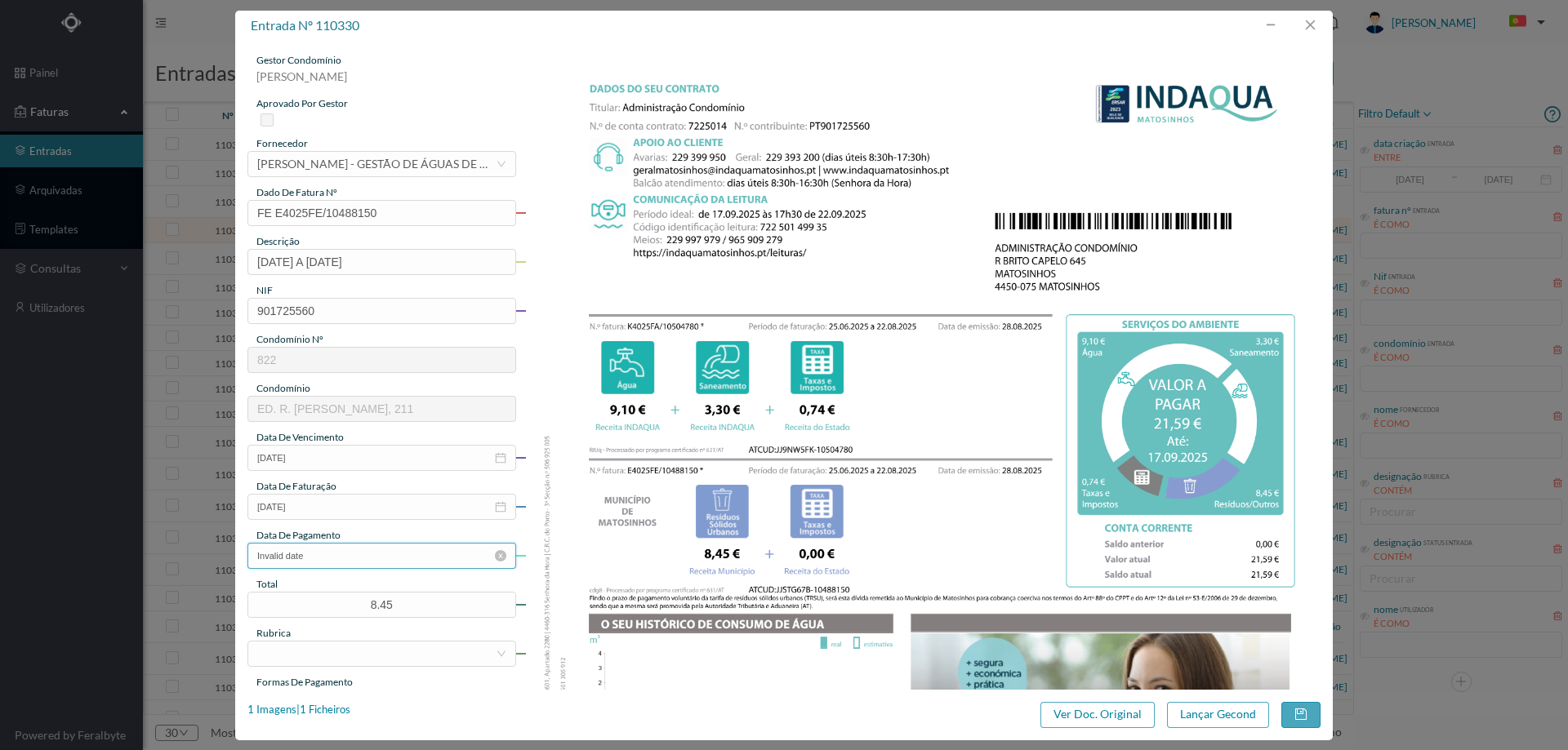
click at [339, 561] on input "Invalid date" at bounding box center [382, 556] width 268 height 26
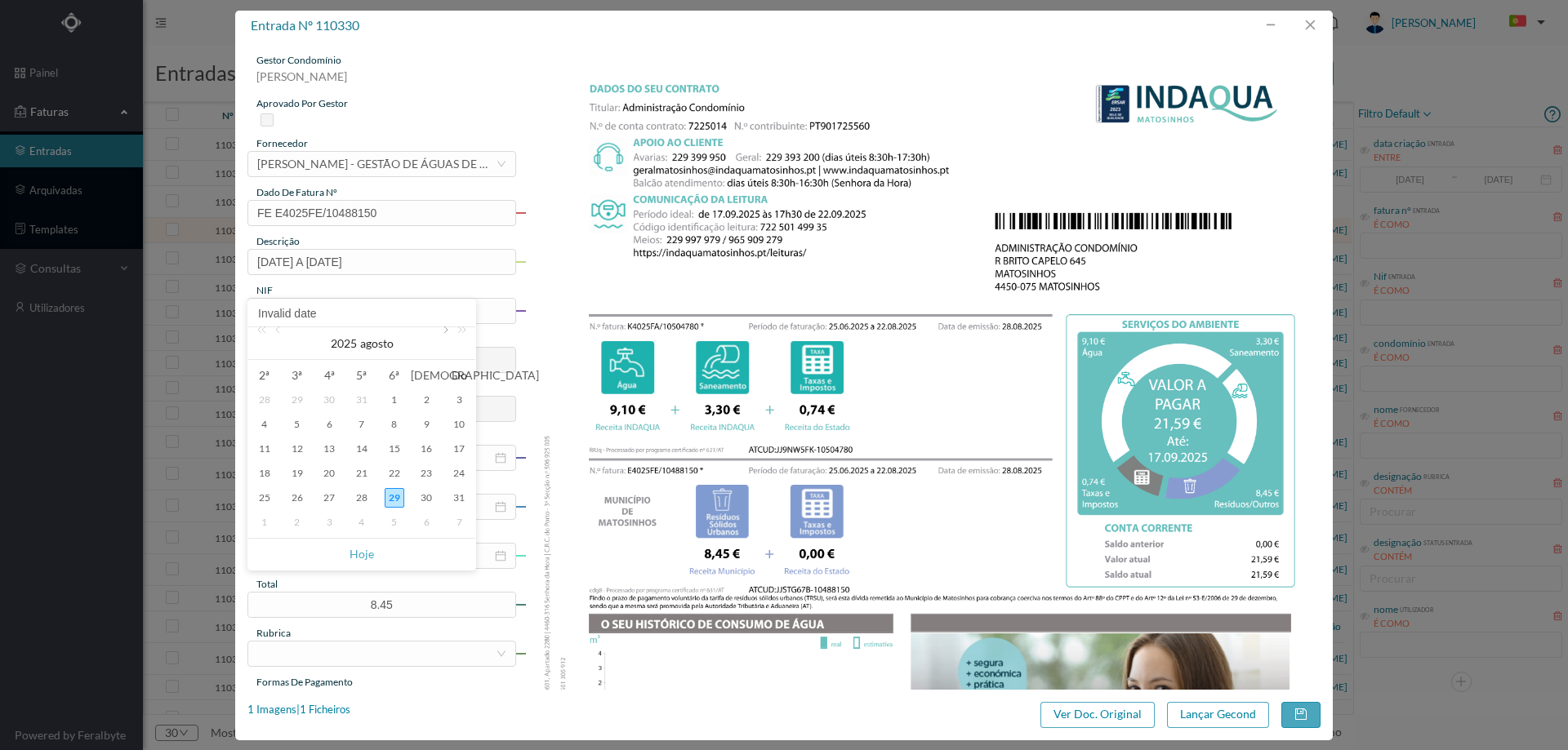
click at [437, 337] on link at bounding box center [444, 344] width 15 height 33
click at [332, 443] on div "17" at bounding box center [329, 449] width 20 height 20
type input "17-09-2025"
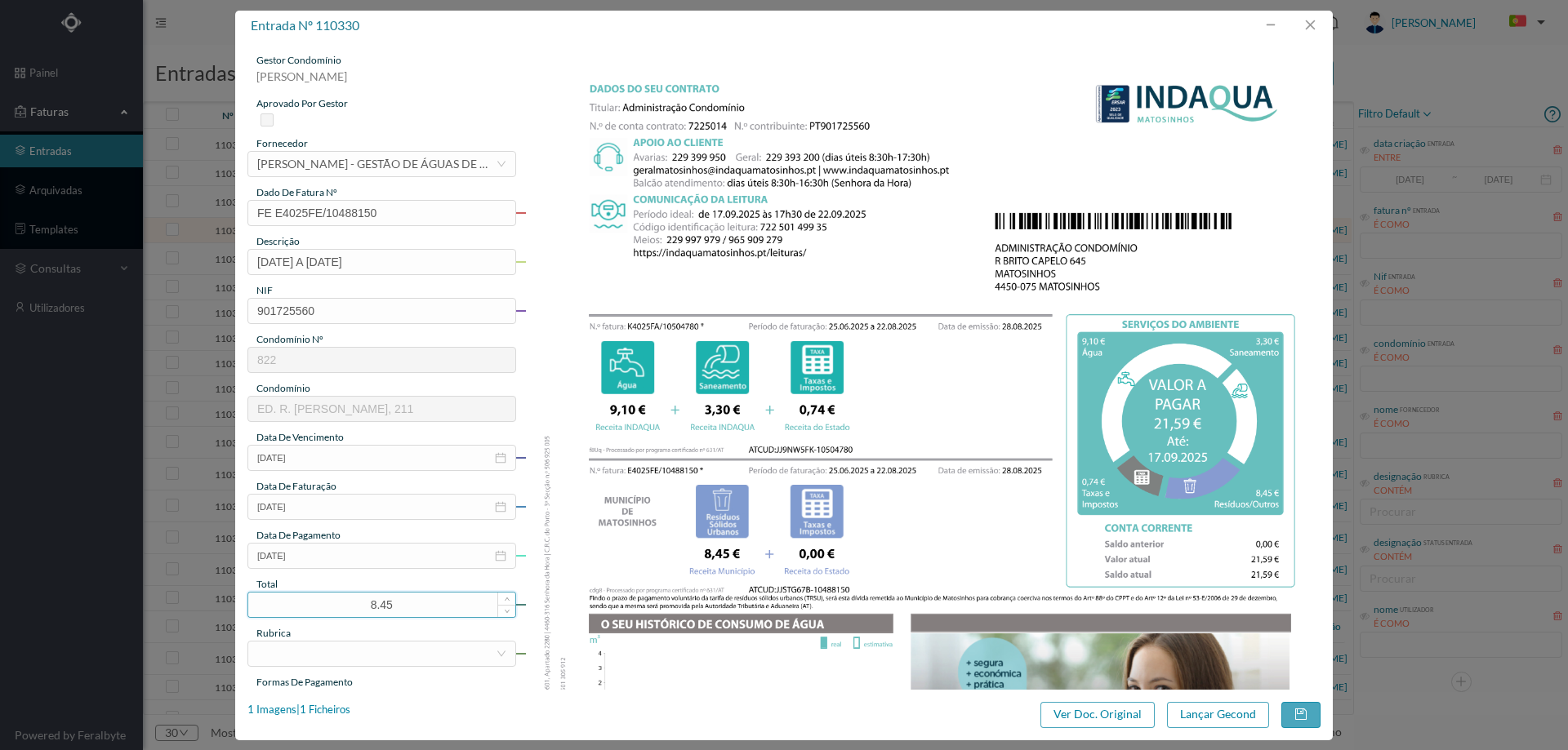
drag, startPoint x: 361, startPoint y: 605, endPoint x: 349, endPoint y: 605, distance: 12.0
click at [351, 605] on input "8.45" at bounding box center [382, 605] width 267 height 24
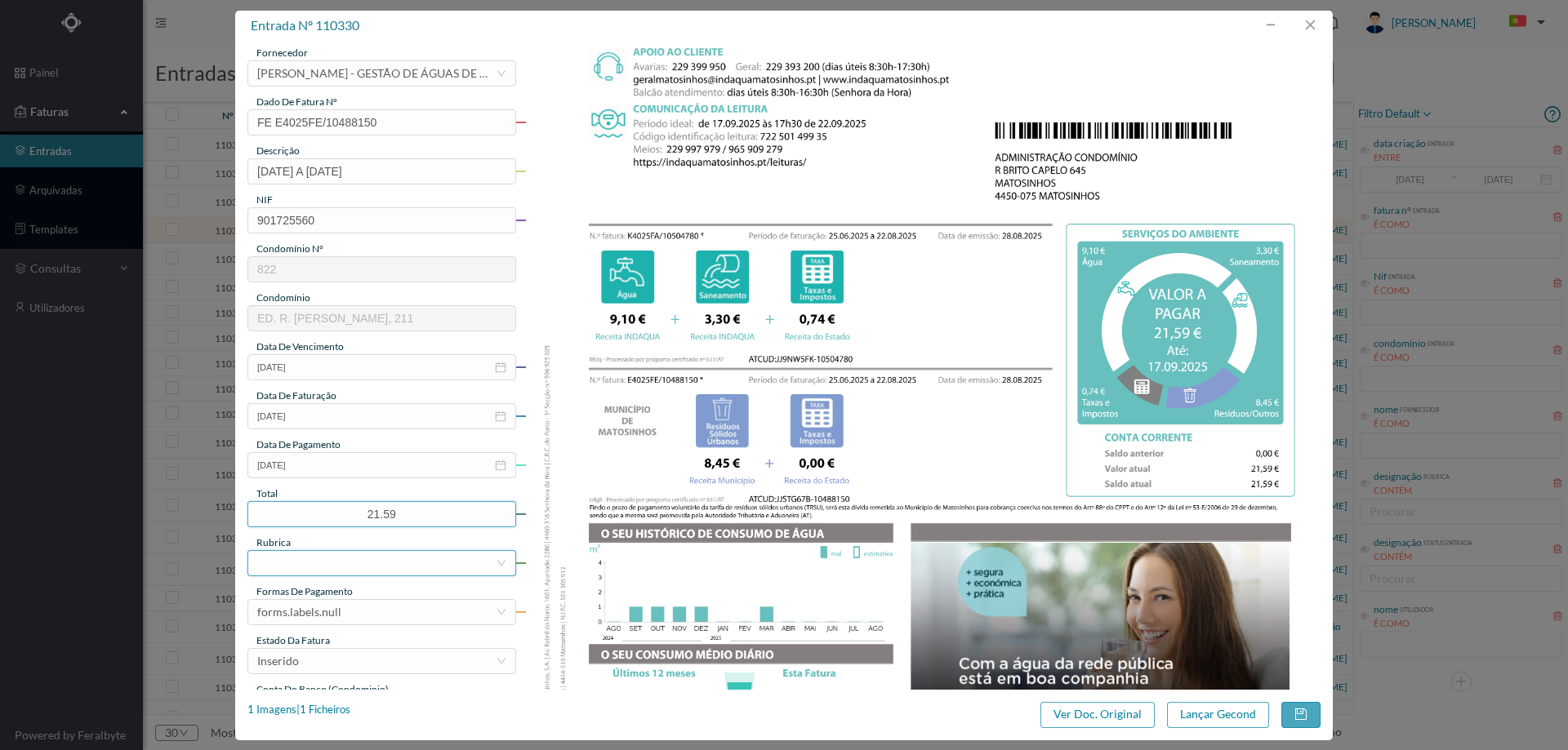
scroll to position [326, 0]
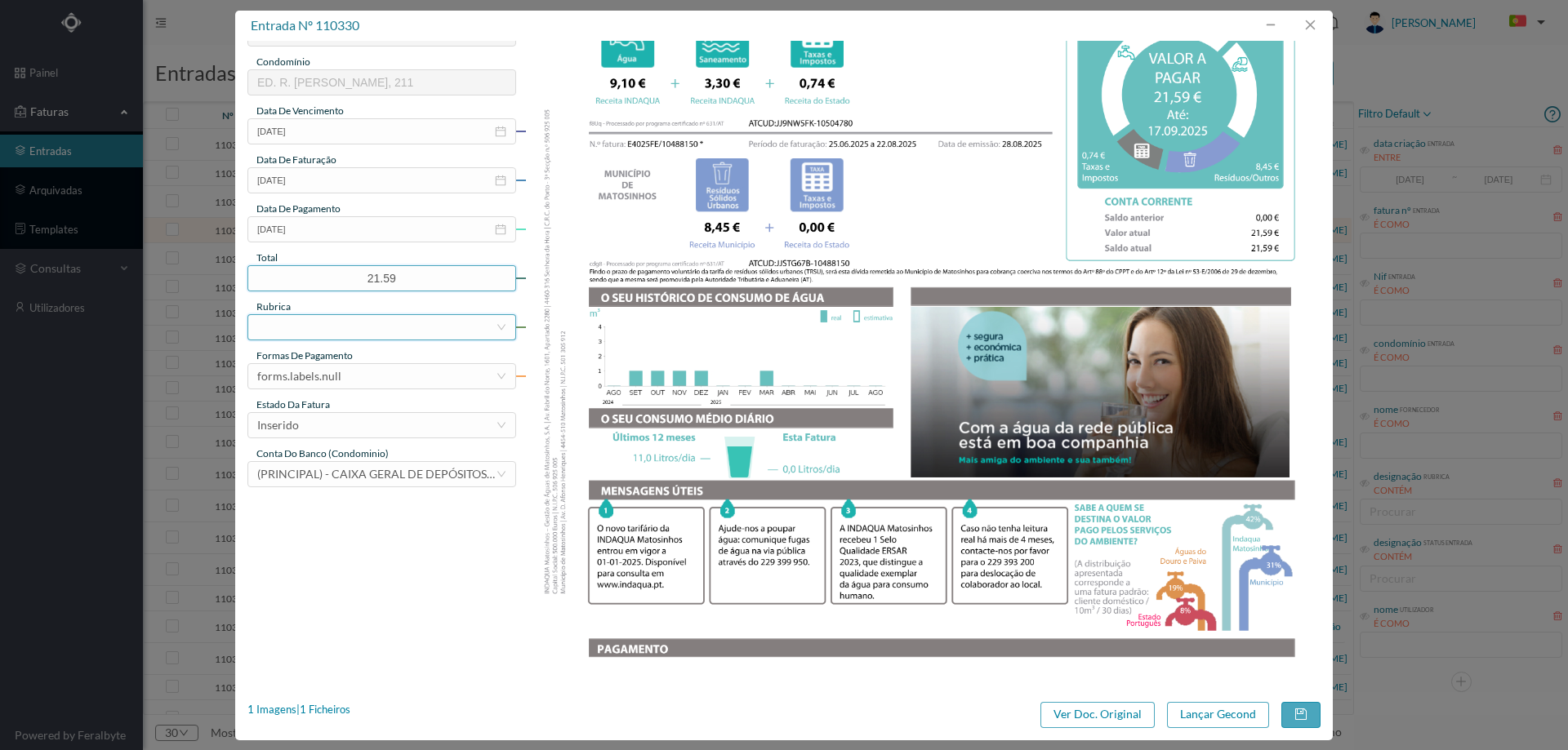
type input "21.59"
click at [348, 319] on div at bounding box center [376, 327] width 239 height 24
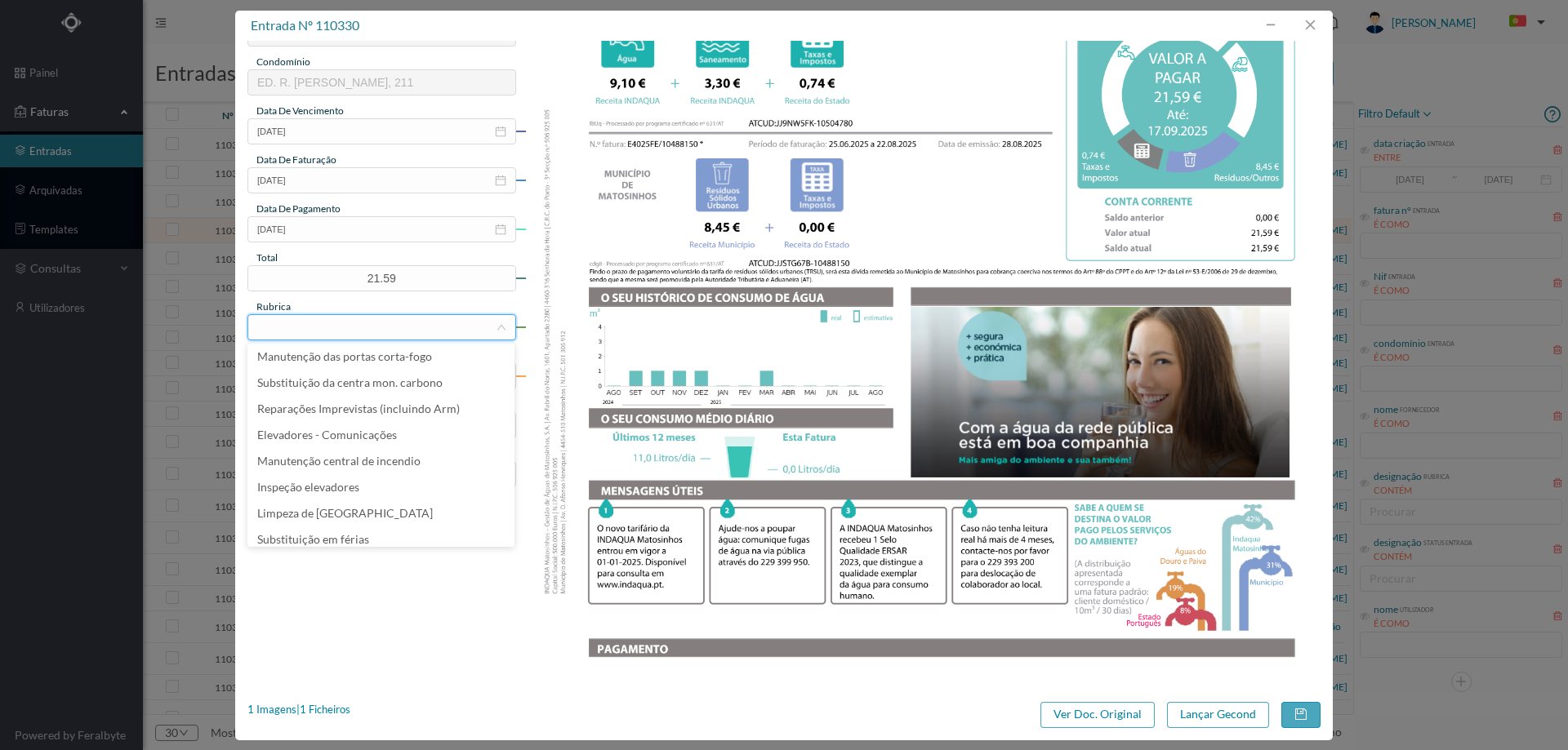
scroll to position [245, 0]
click at [359, 475] on li "Água" at bounding box center [381, 480] width 267 height 26
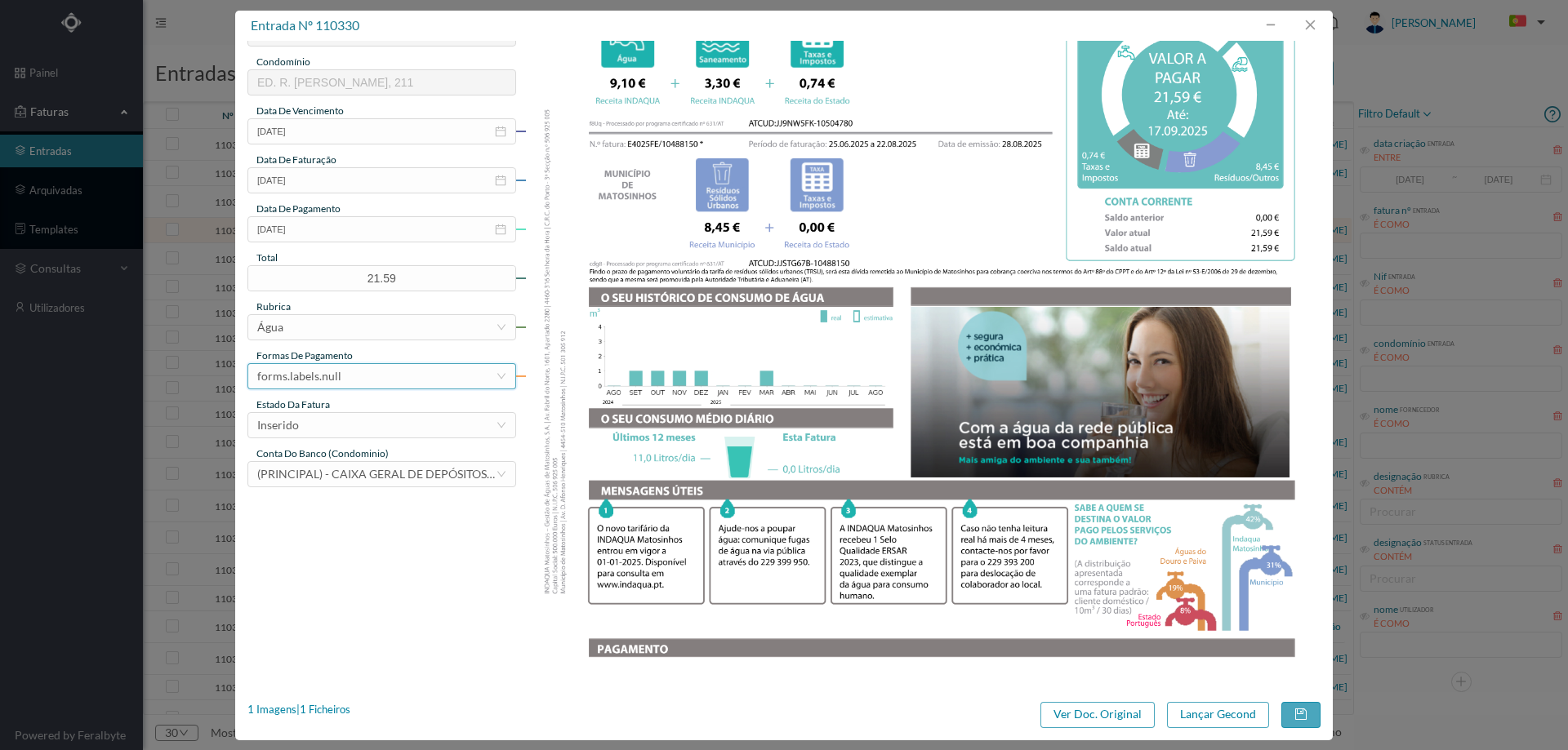
click at [340, 376] on div "forms.labels.null" at bounding box center [376, 376] width 239 height 24
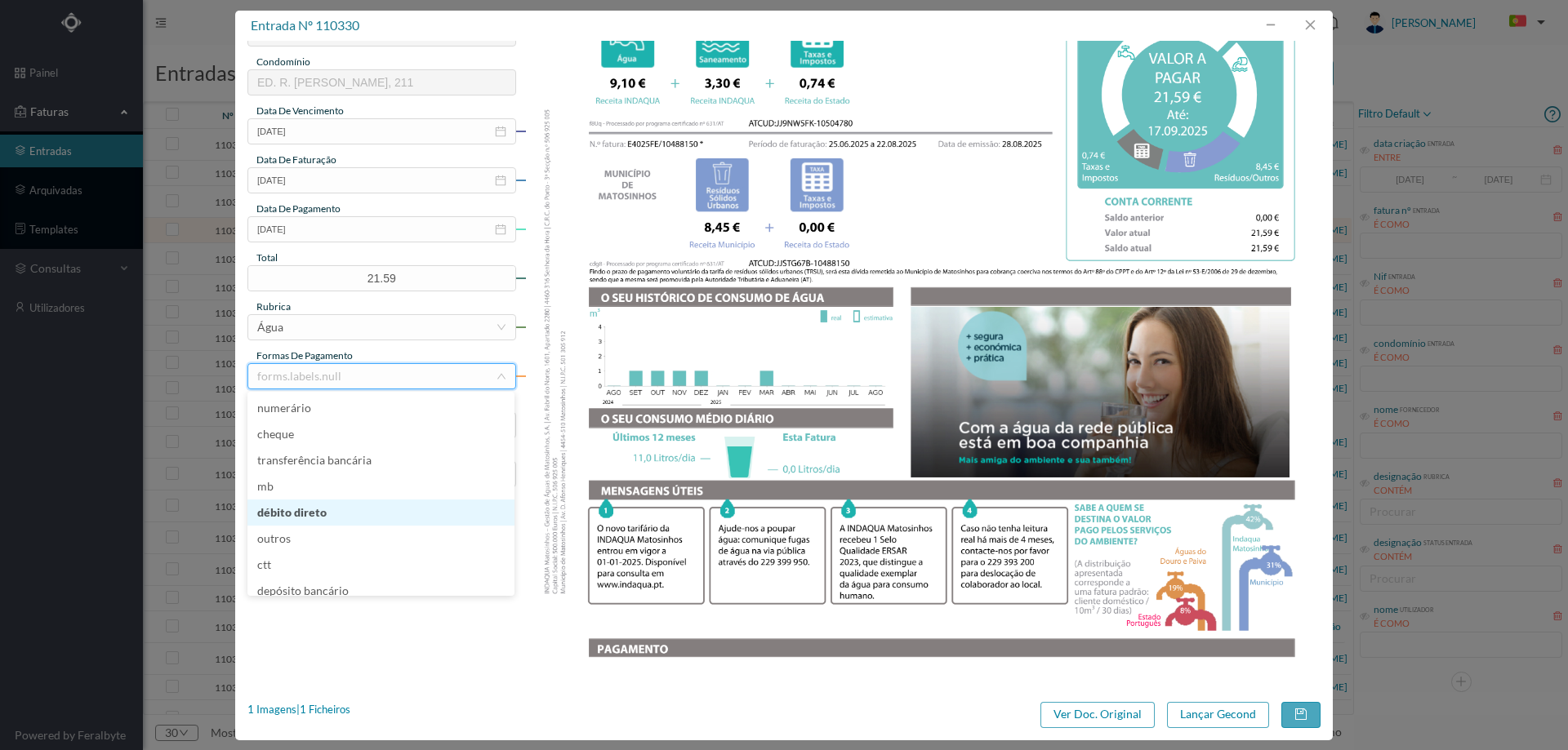
click at [348, 511] on li "débito direto" at bounding box center [381, 512] width 267 height 26
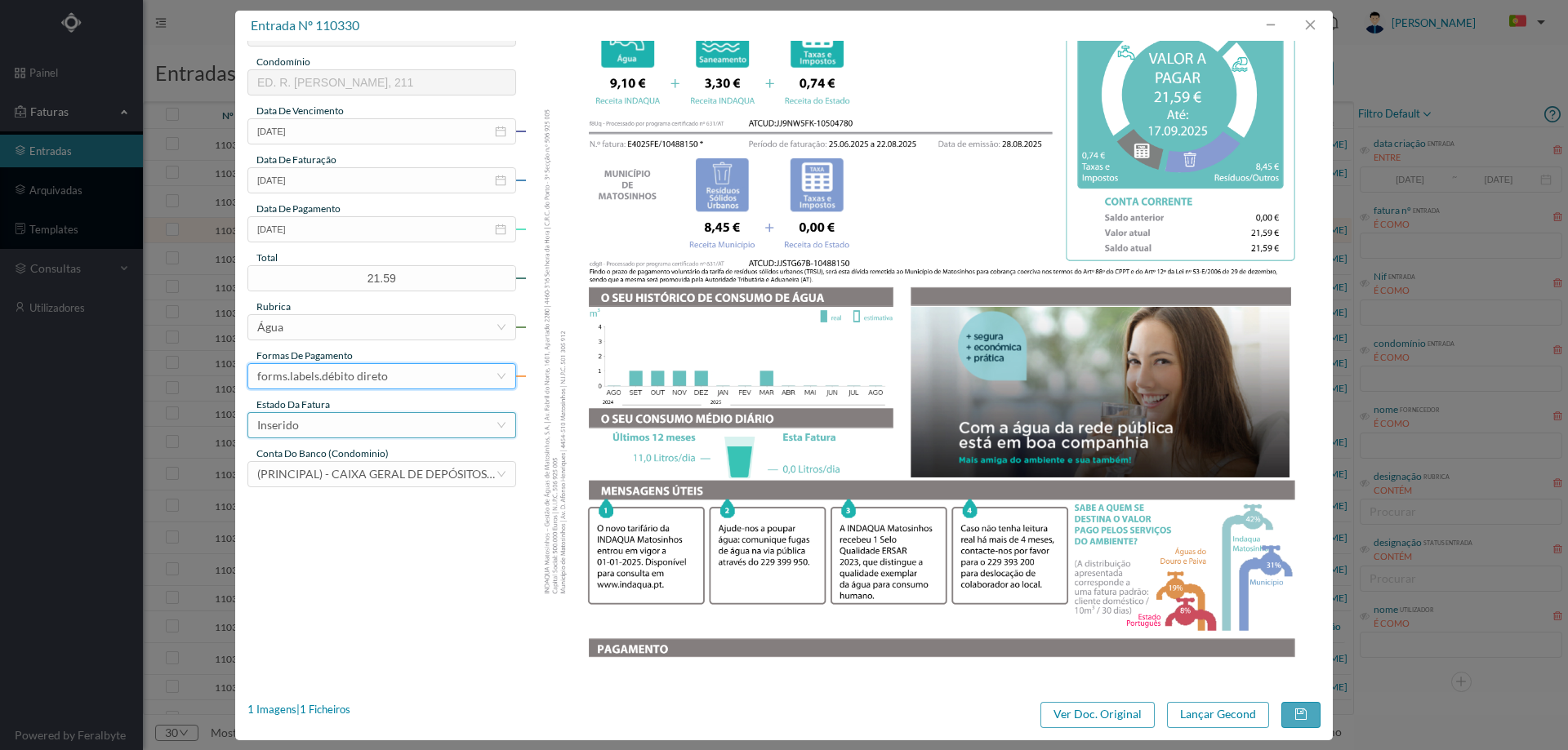
click at [346, 428] on div "Inserido" at bounding box center [376, 425] width 239 height 24
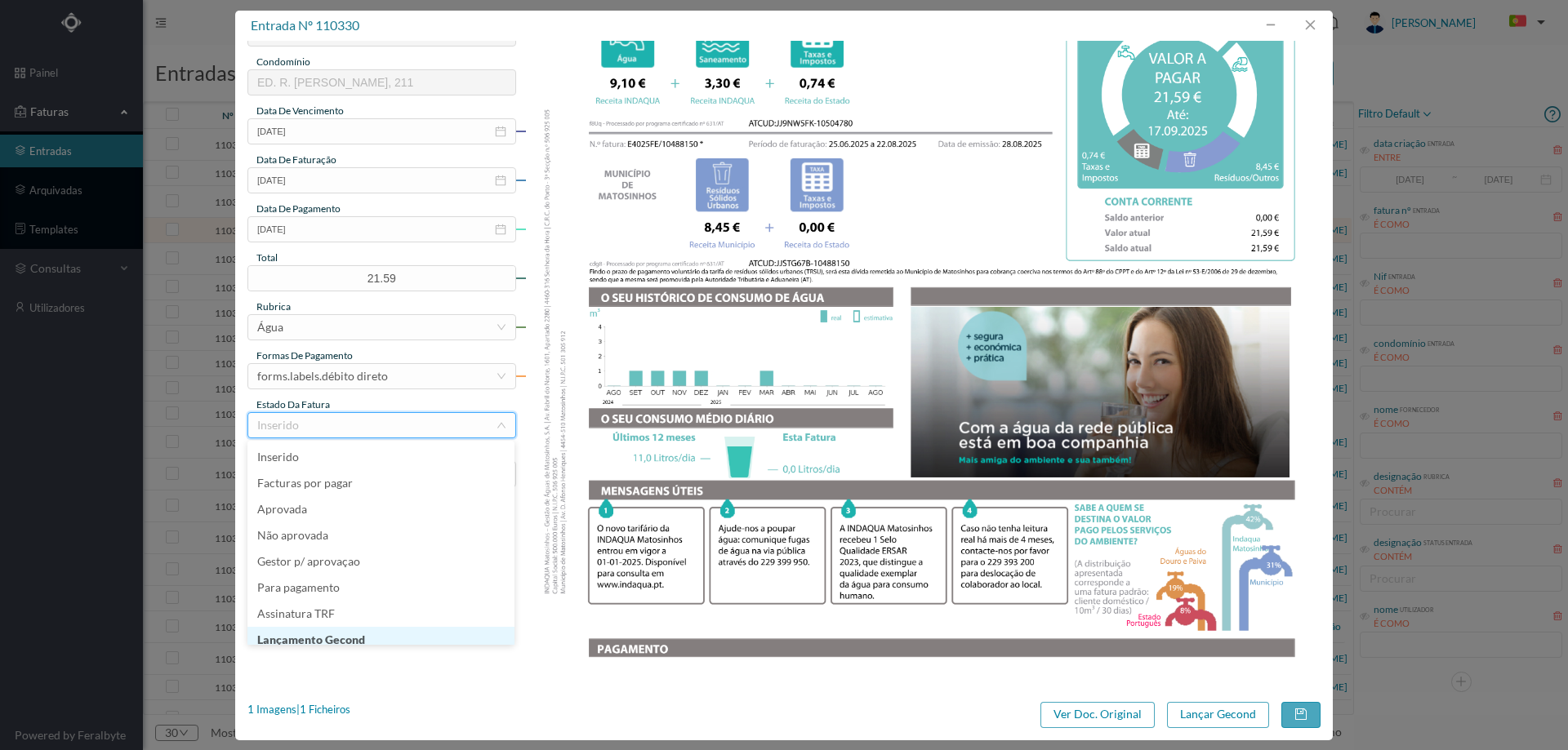
scroll to position [8, 0]
click at [356, 628] on li "Lançamento Gecond" at bounding box center [381, 632] width 267 height 26
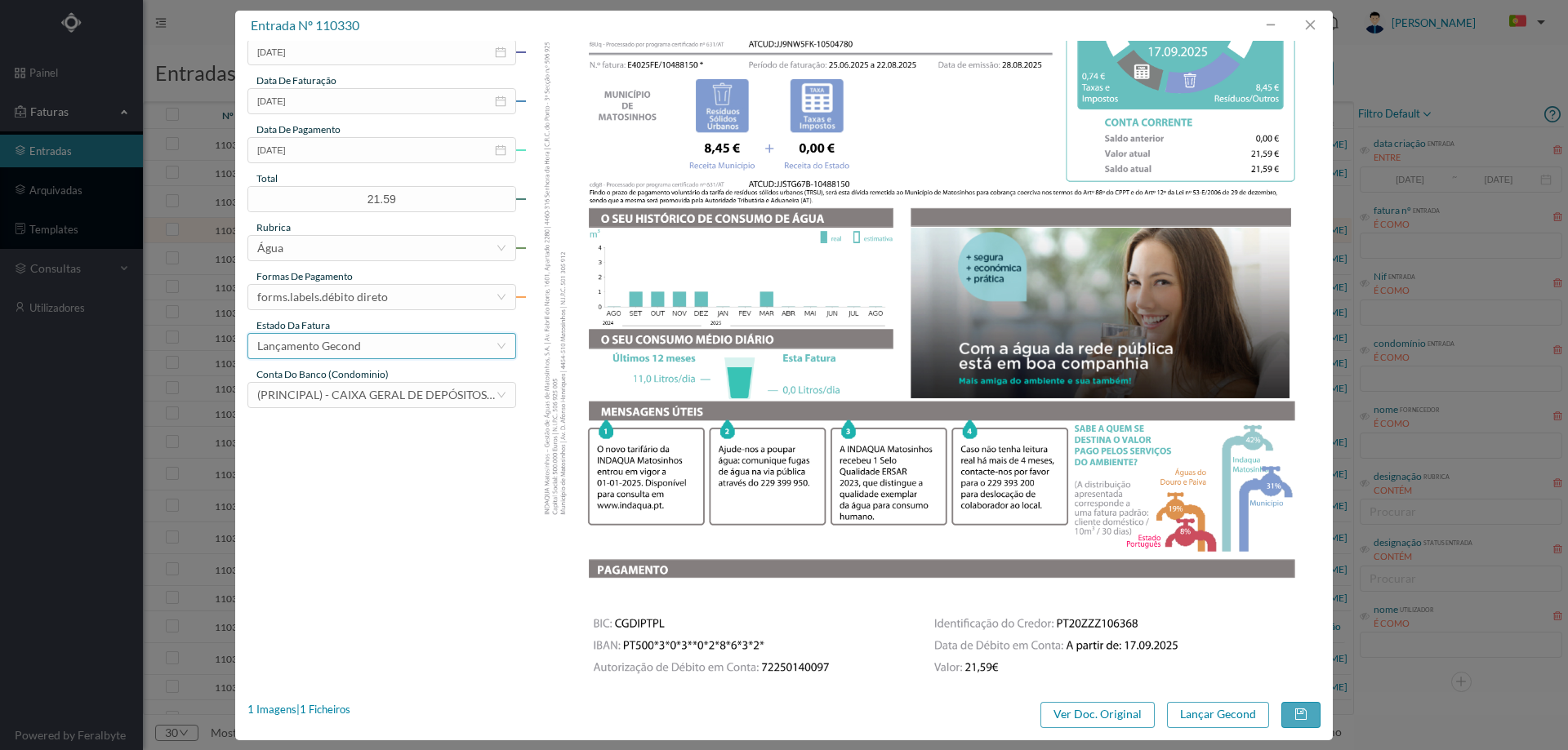
scroll to position [490, 0]
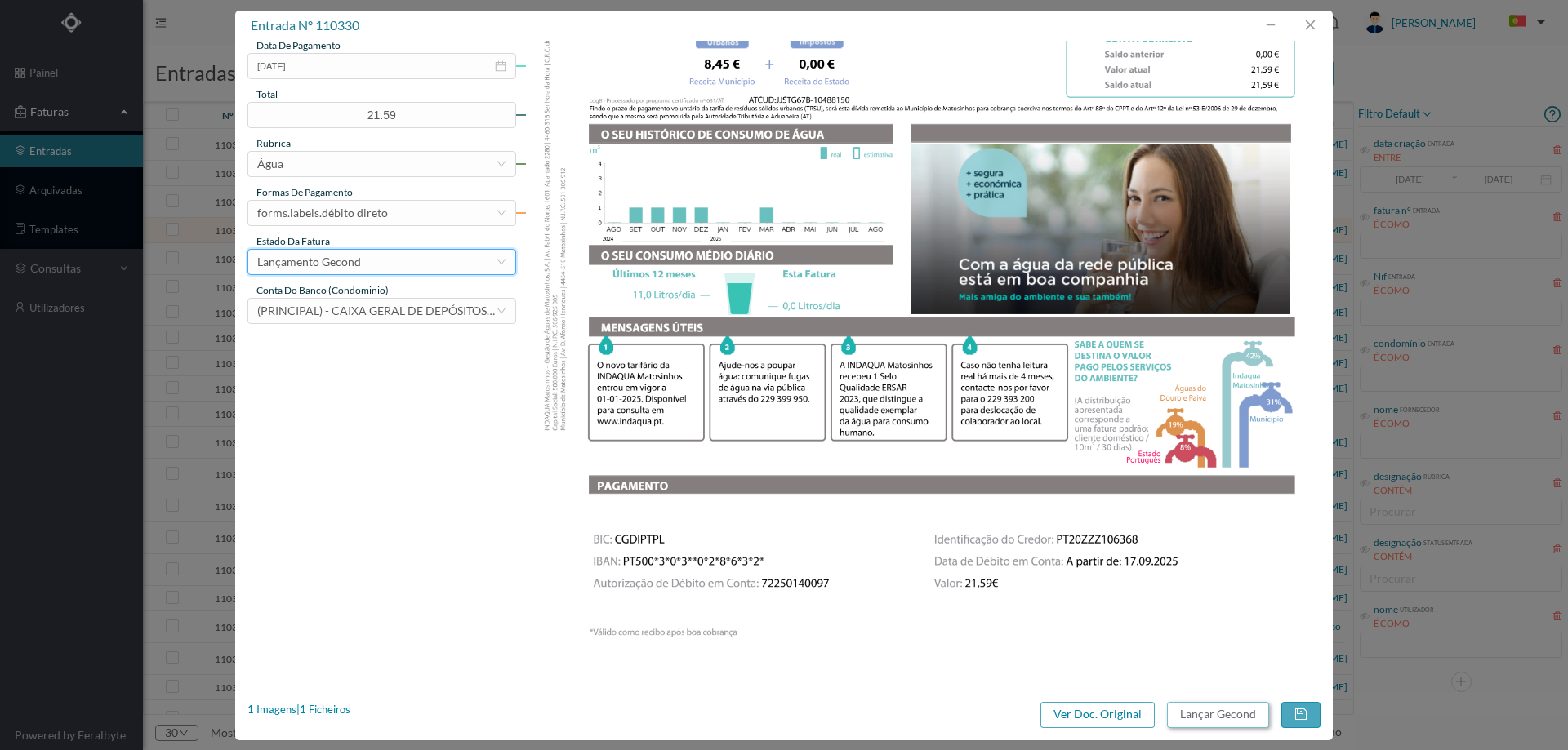
click at [1214, 717] on button "Lançar Gecond" at bounding box center [1218, 715] width 102 height 26
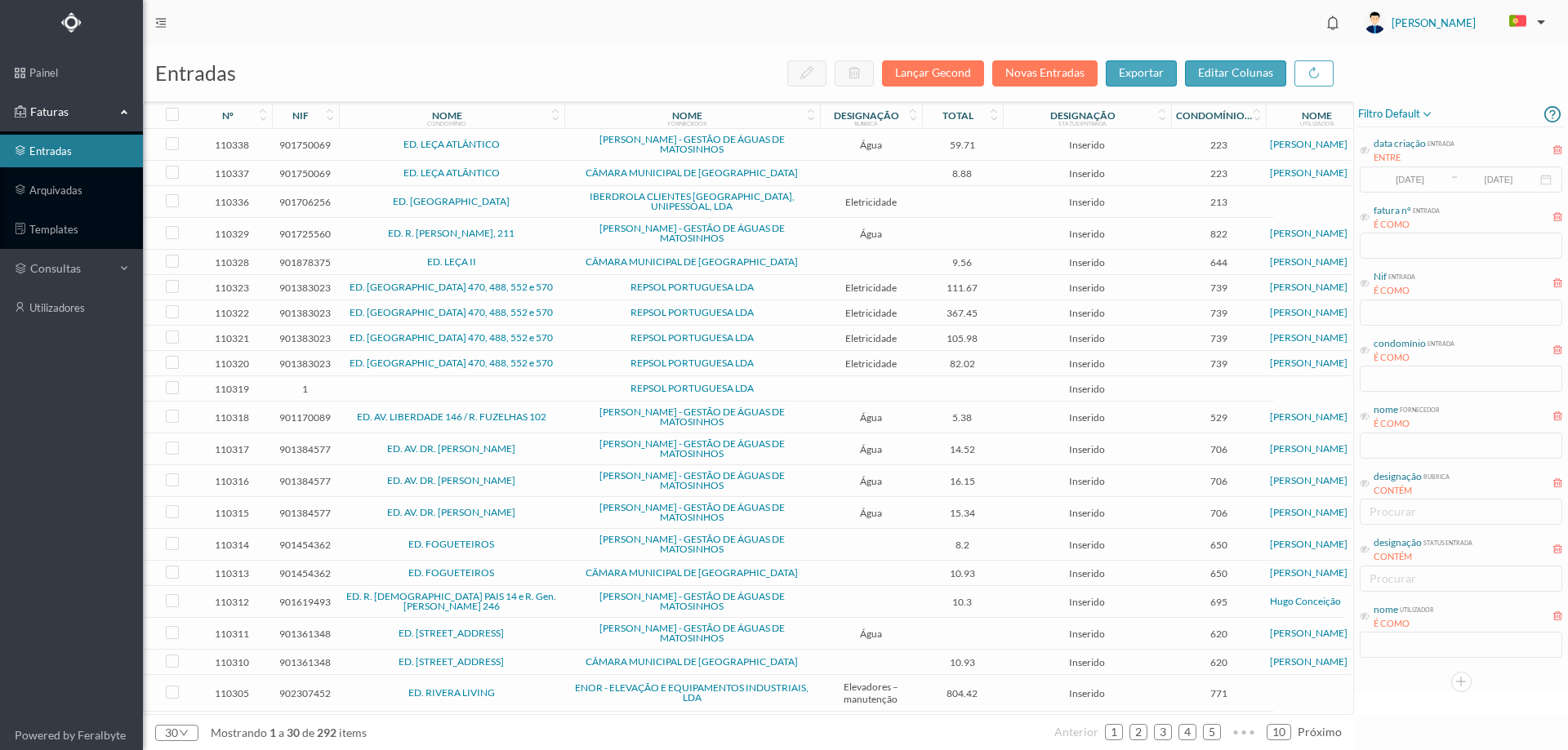
click at [557, 229] on span "ED. R. MANUEL DA SILVA ARAÚJO, 211" at bounding box center [452, 233] width 218 height 10
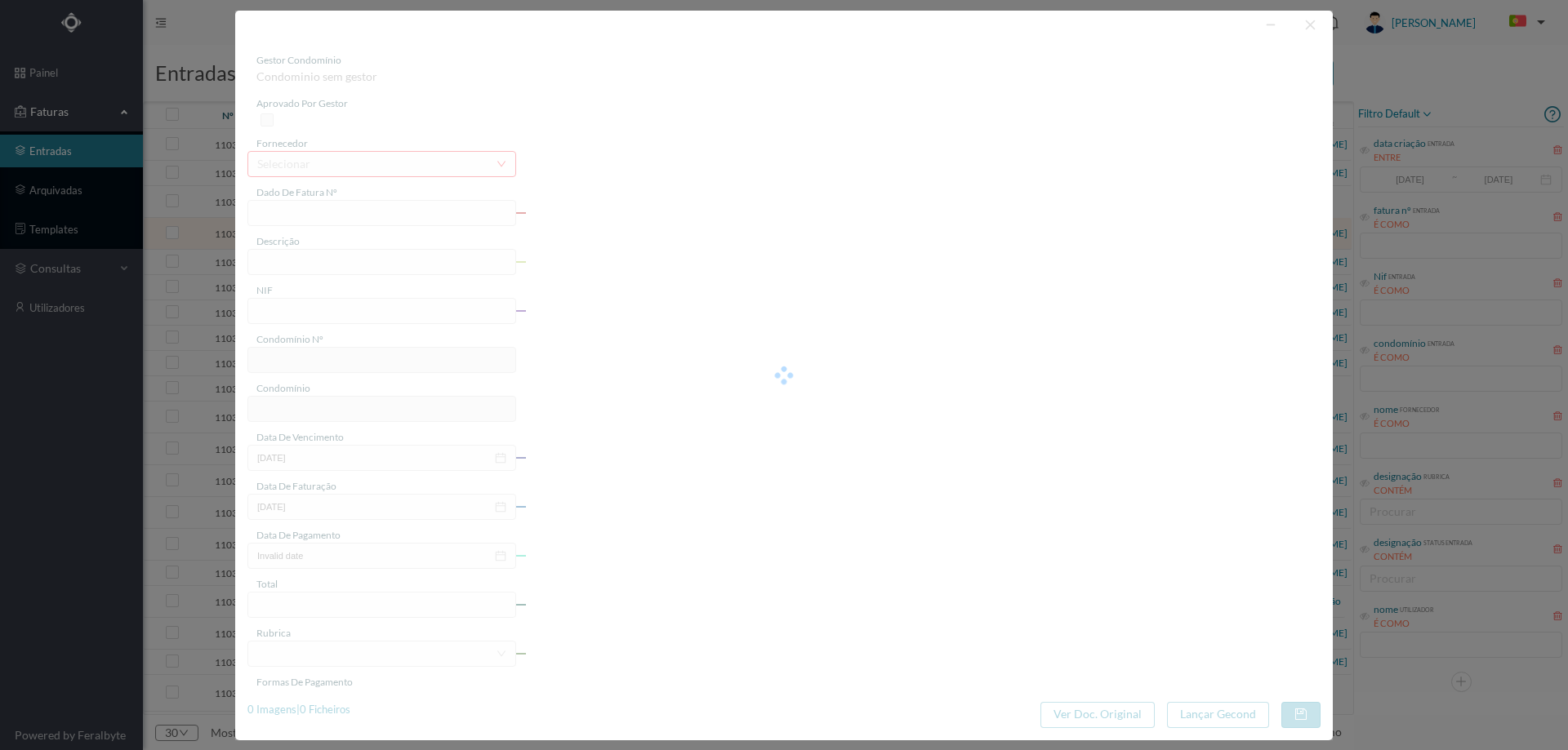
type input "FA K4025FA/10504779"
type input "Periodo de faturação: 25.06.2025 a 22.08.2025"
type input "901725560"
type input "17-09-2025"
type input "28-08-2025"
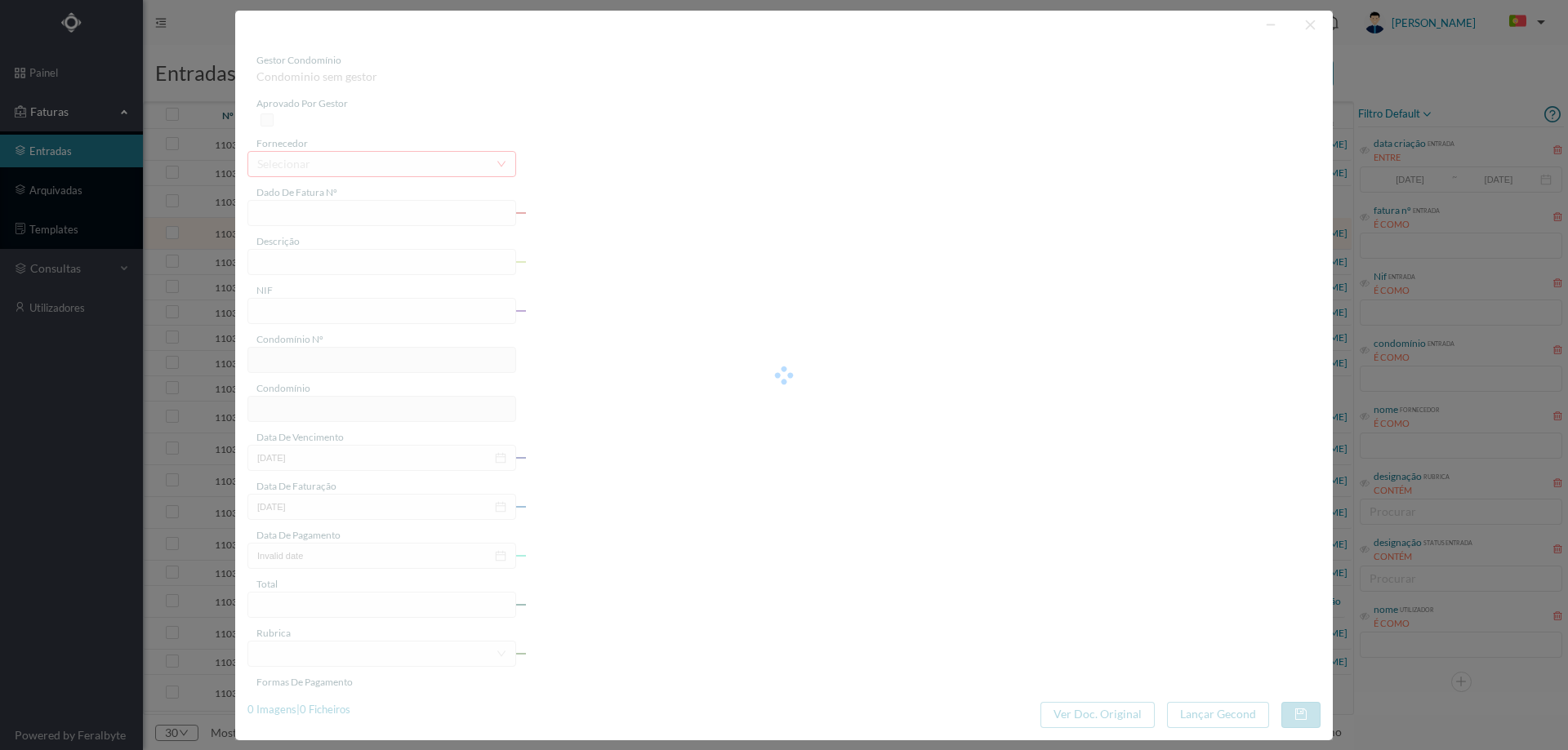
type input "17-09-2025"
type input "0.00"
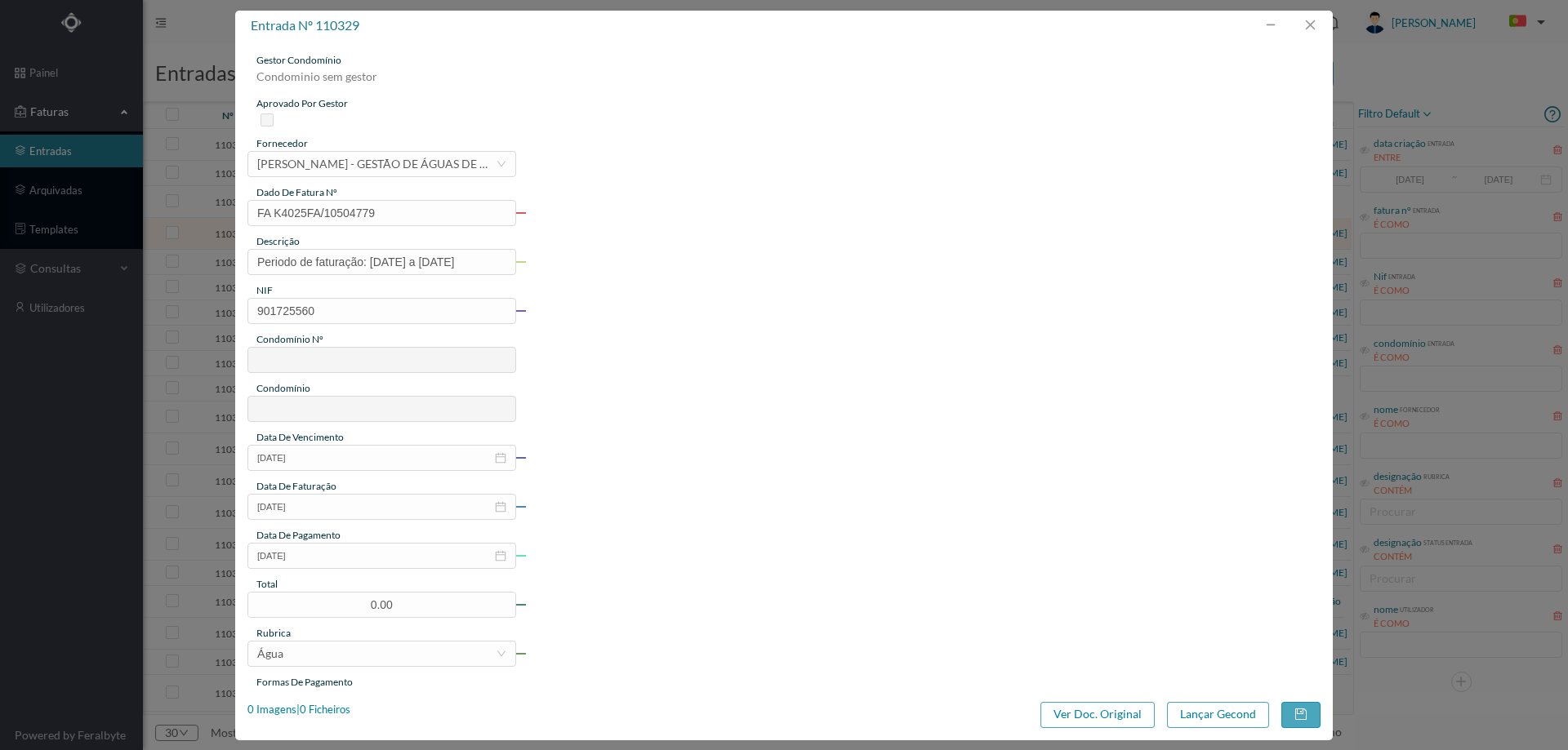
type input "822"
type input "ED. R. MANUEL DA SILVA ARAÚJO, 211"
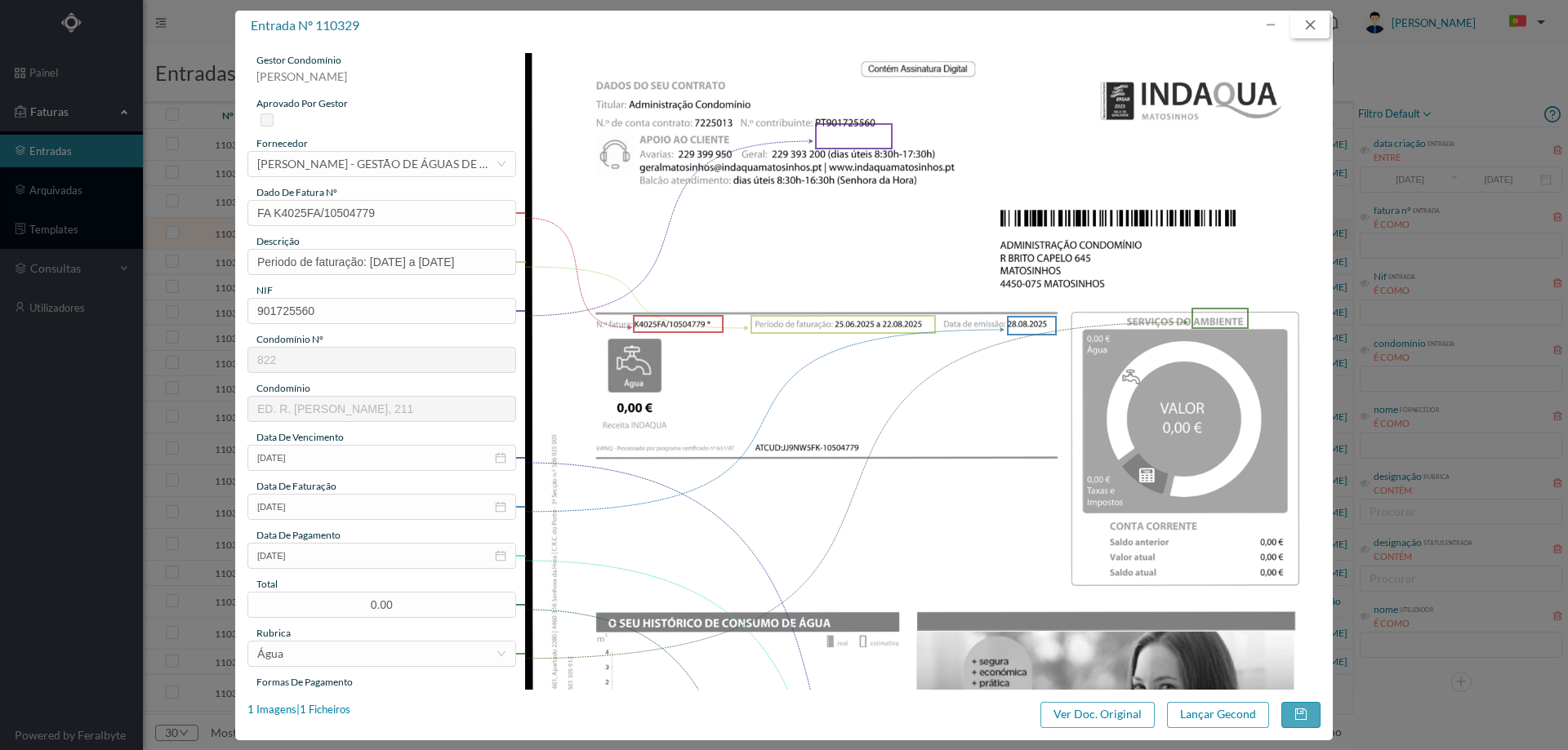
click at [1307, 18] on button "button" at bounding box center [1310, 25] width 39 height 26
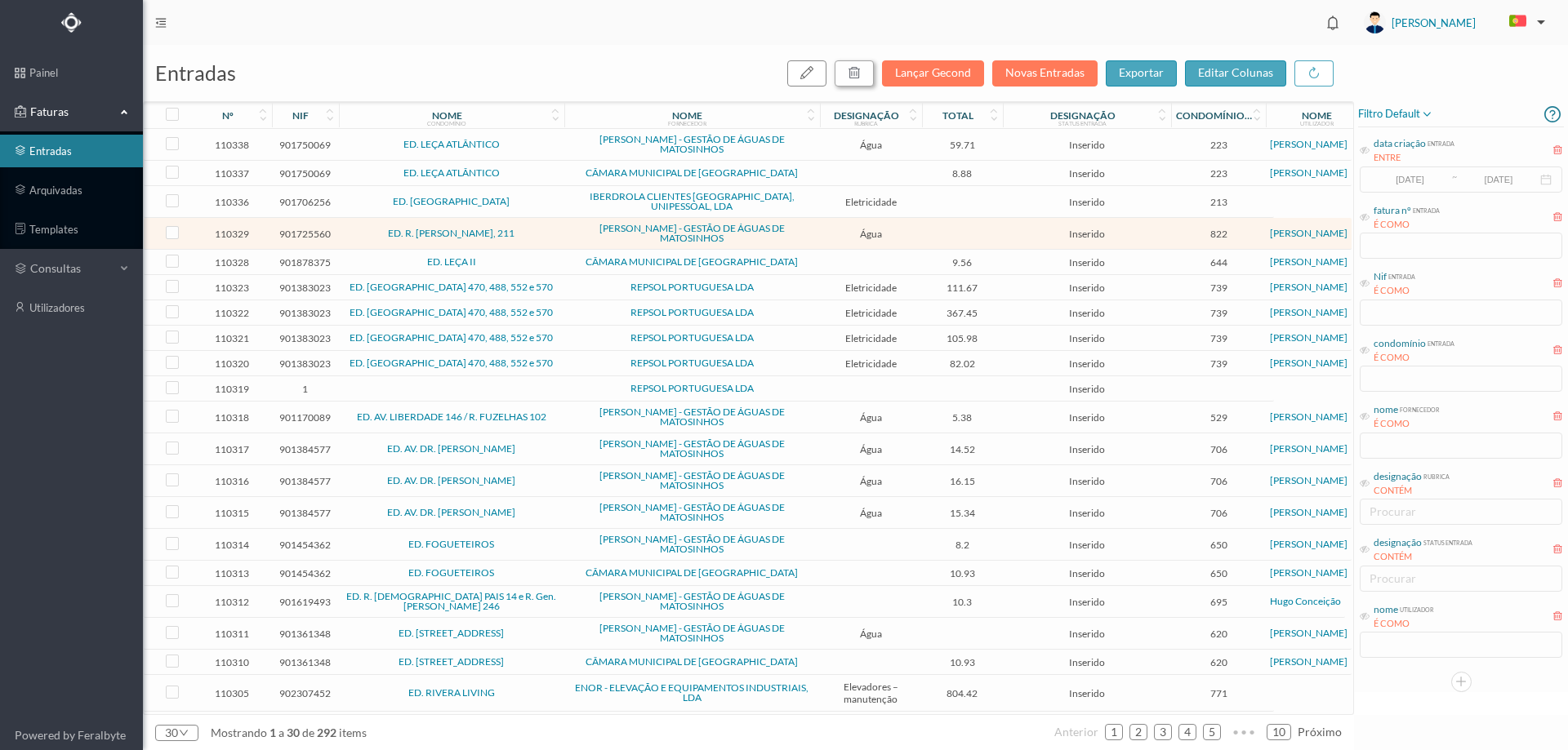
click at [861, 75] on icon "button" at bounding box center [854, 73] width 13 height 13
click at [996, 149] on button "sim" at bounding box center [1002, 147] width 32 height 20
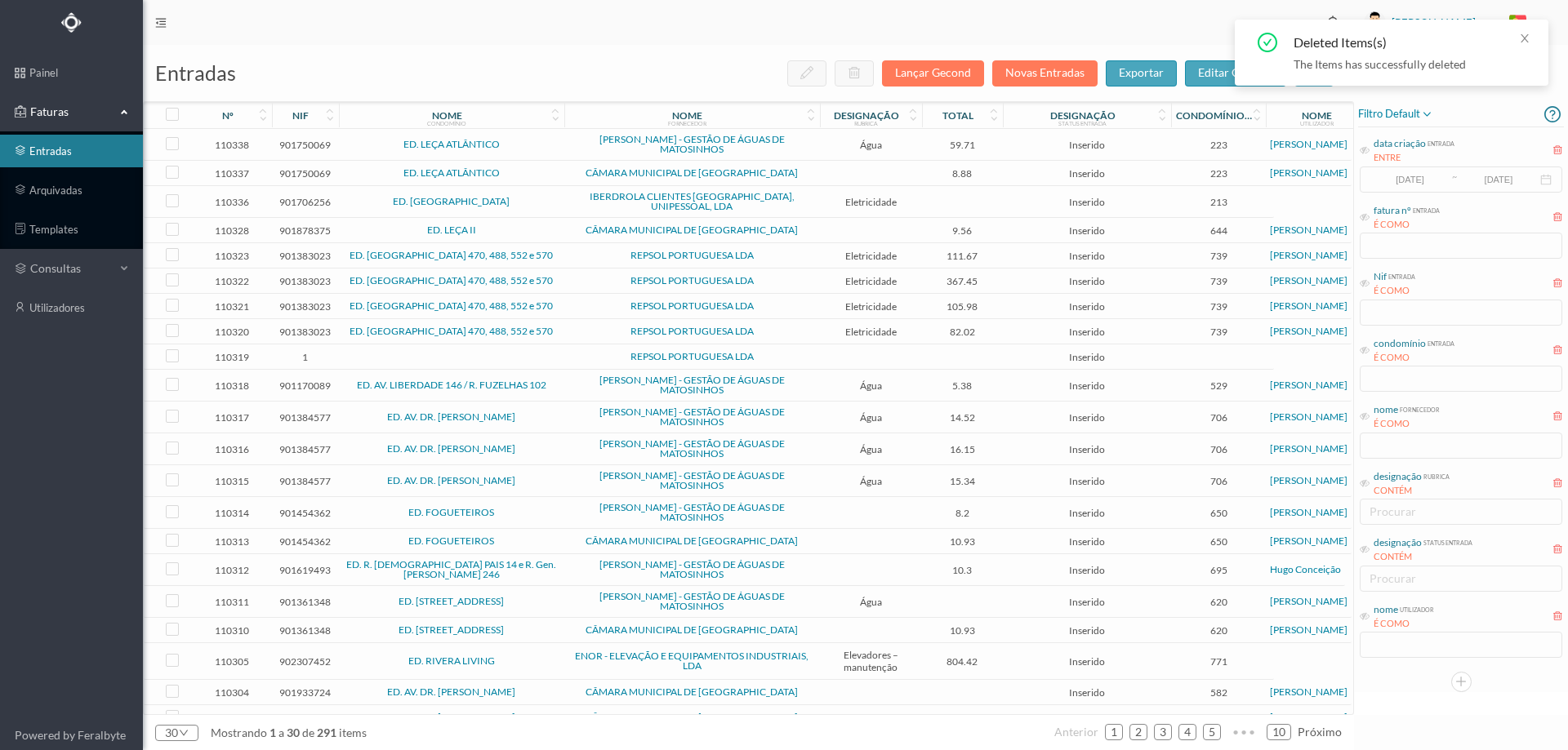
click at [537, 226] on span "ED. LEÇA II" at bounding box center [452, 230] width 218 height 10
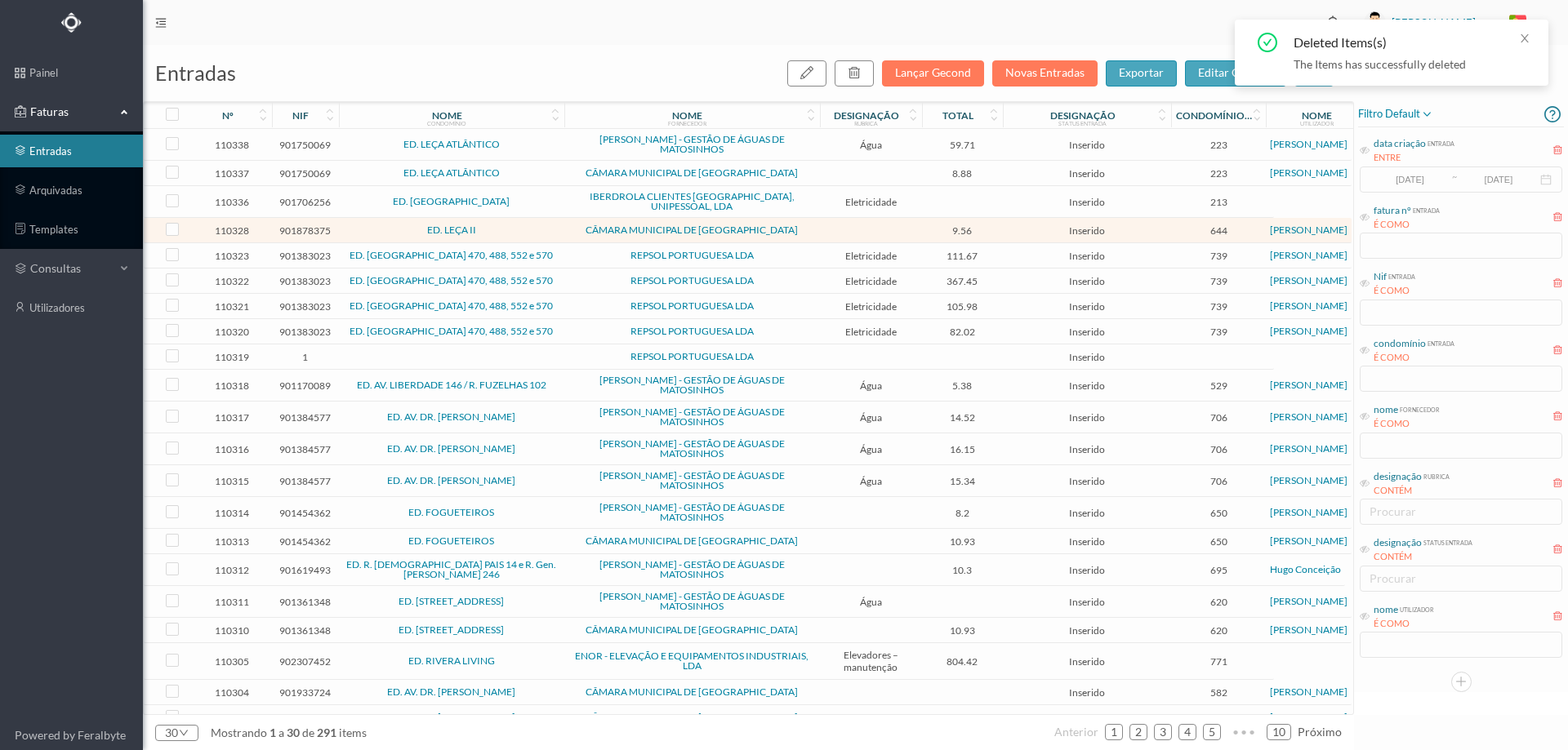
click at [537, 226] on span "ED. LEÇA II" at bounding box center [452, 230] width 218 height 10
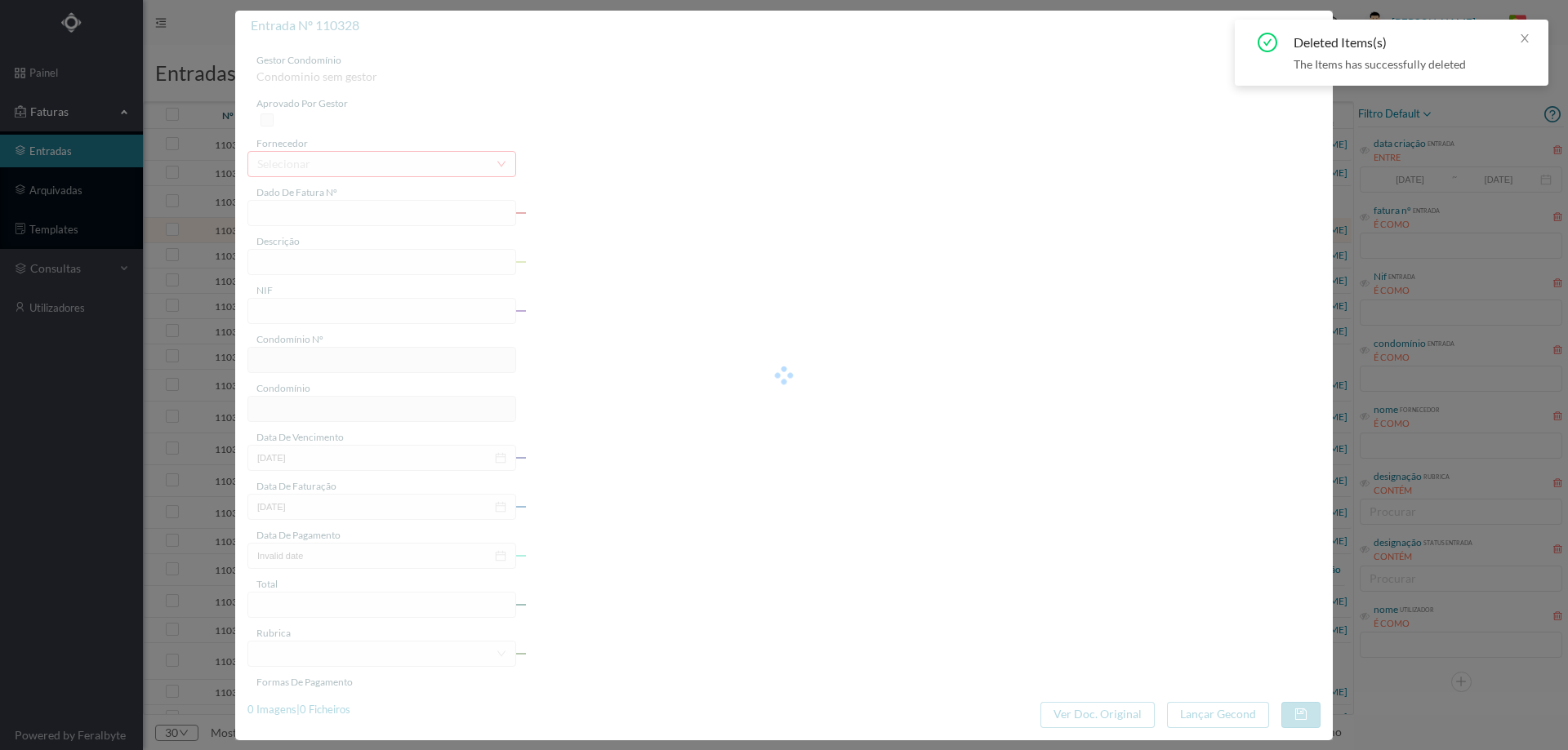
type input "FE E4025FE/10488153"
type input "901878375"
type input "Invalid date"
type input "28-08-2025"
type input "9.56"
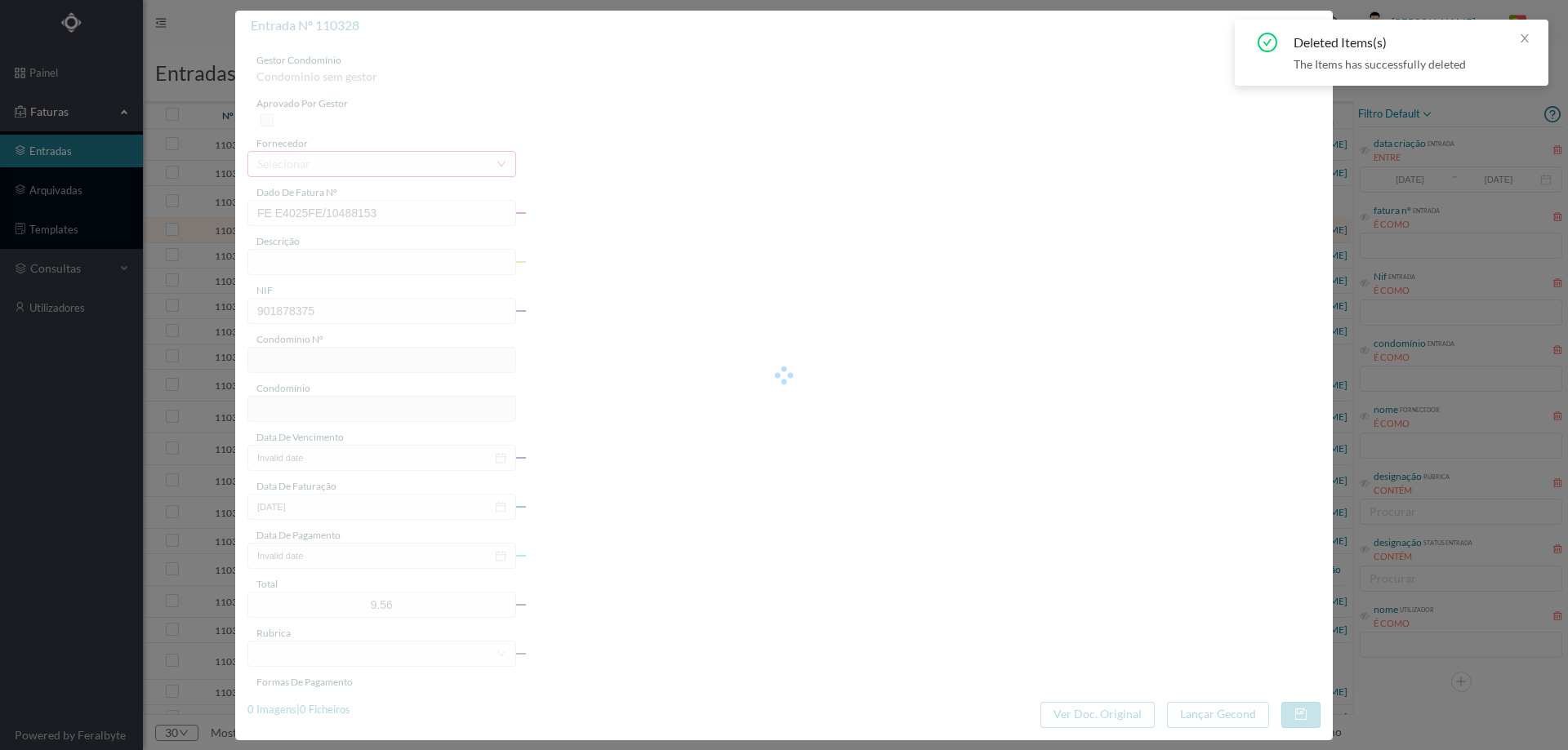
type input "644"
type input "ED. LEÇA II"
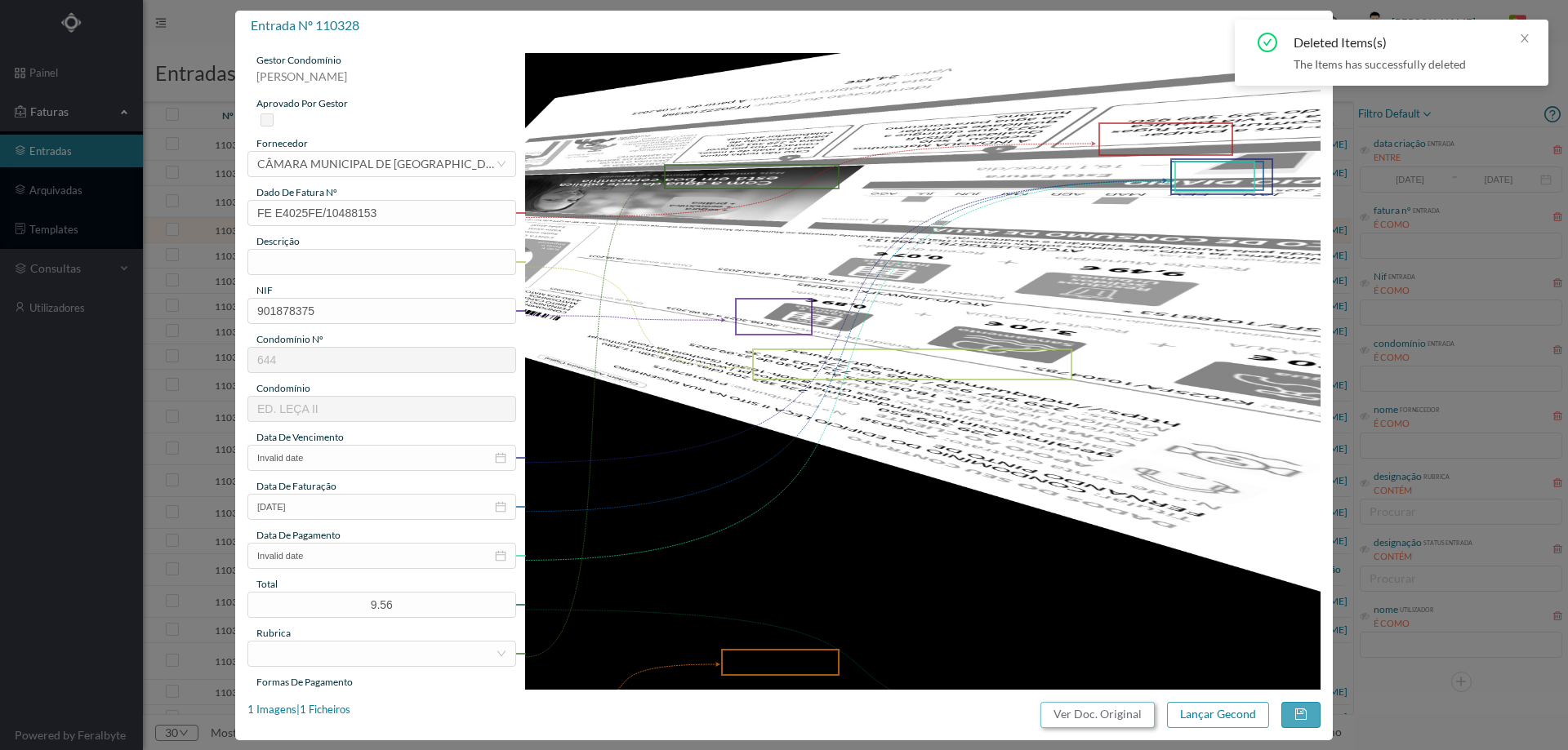
click at [1113, 717] on button "Ver Doc. Original" at bounding box center [1097, 715] width 114 height 26
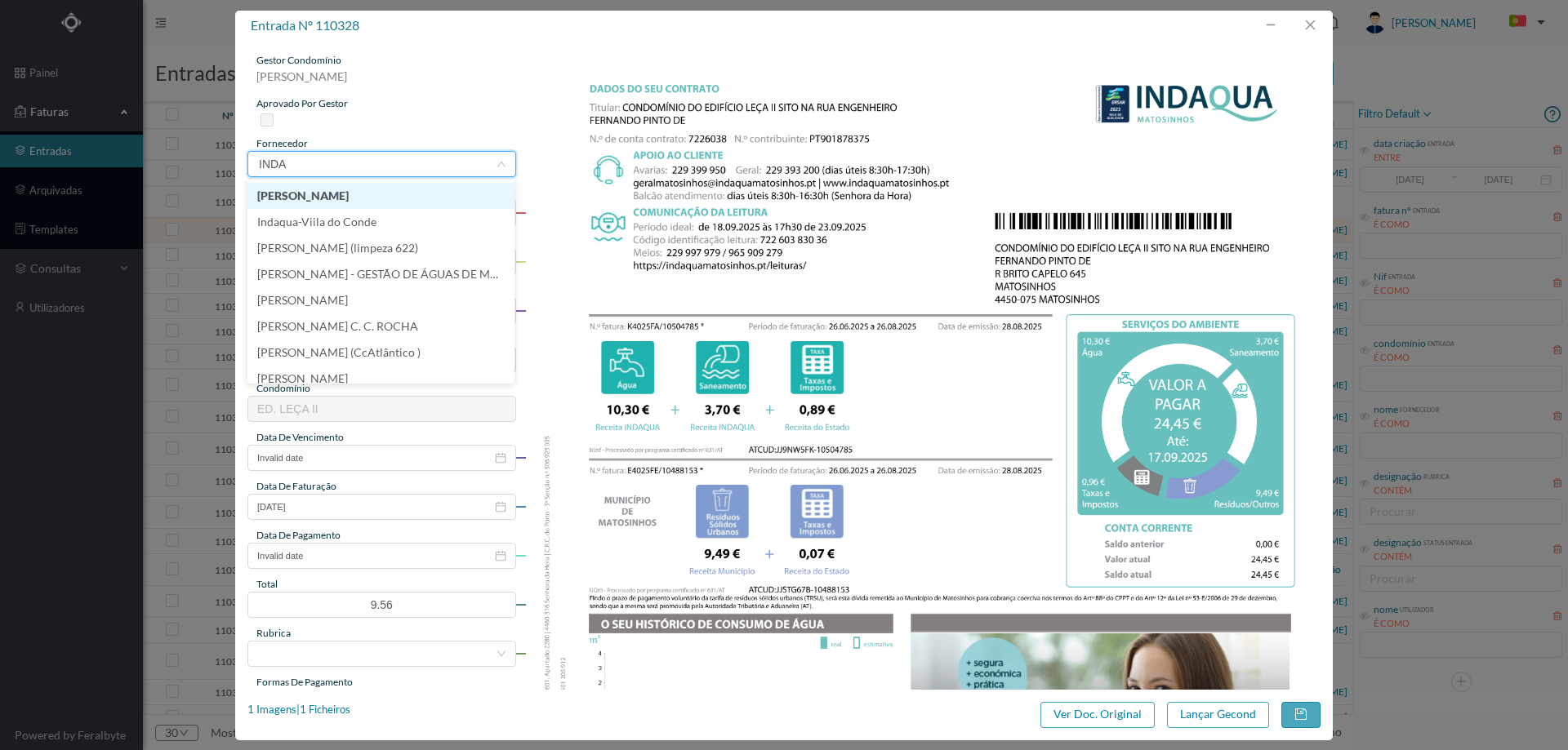
type input "INDAQ"
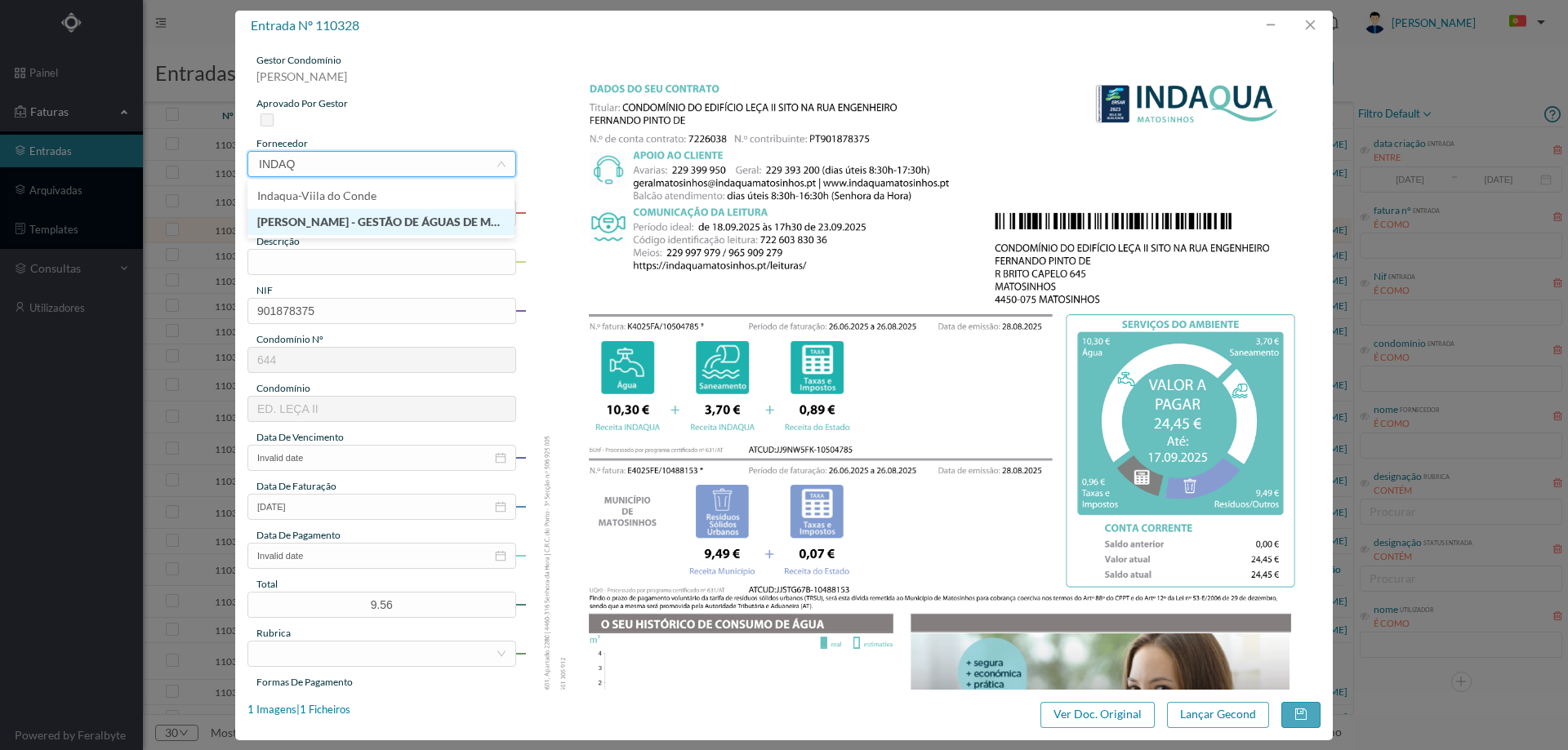
click at [443, 226] on li "[PERSON_NAME] - GESTÃO DE ÁGUAS DE MATOSINHOS" at bounding box center [381, 222] width 267 height 26
click at [402, 262] on input "text" at bounding box center [382, 262] width 268 height 26
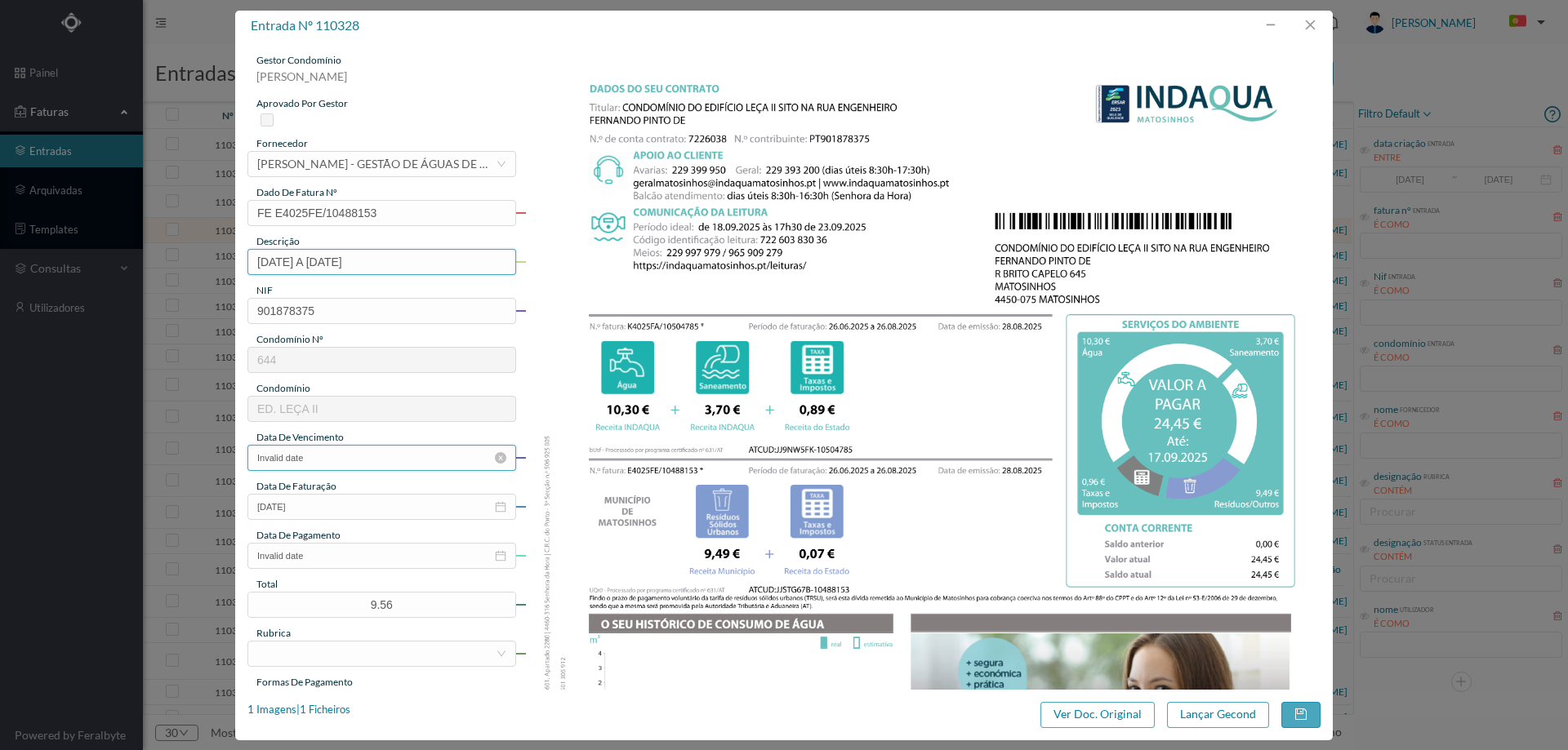
type input "[DATE] A [DATE]"
click at [326, 463] on input "Invalid date" at bounding box center [382, 458] width 268 height 26
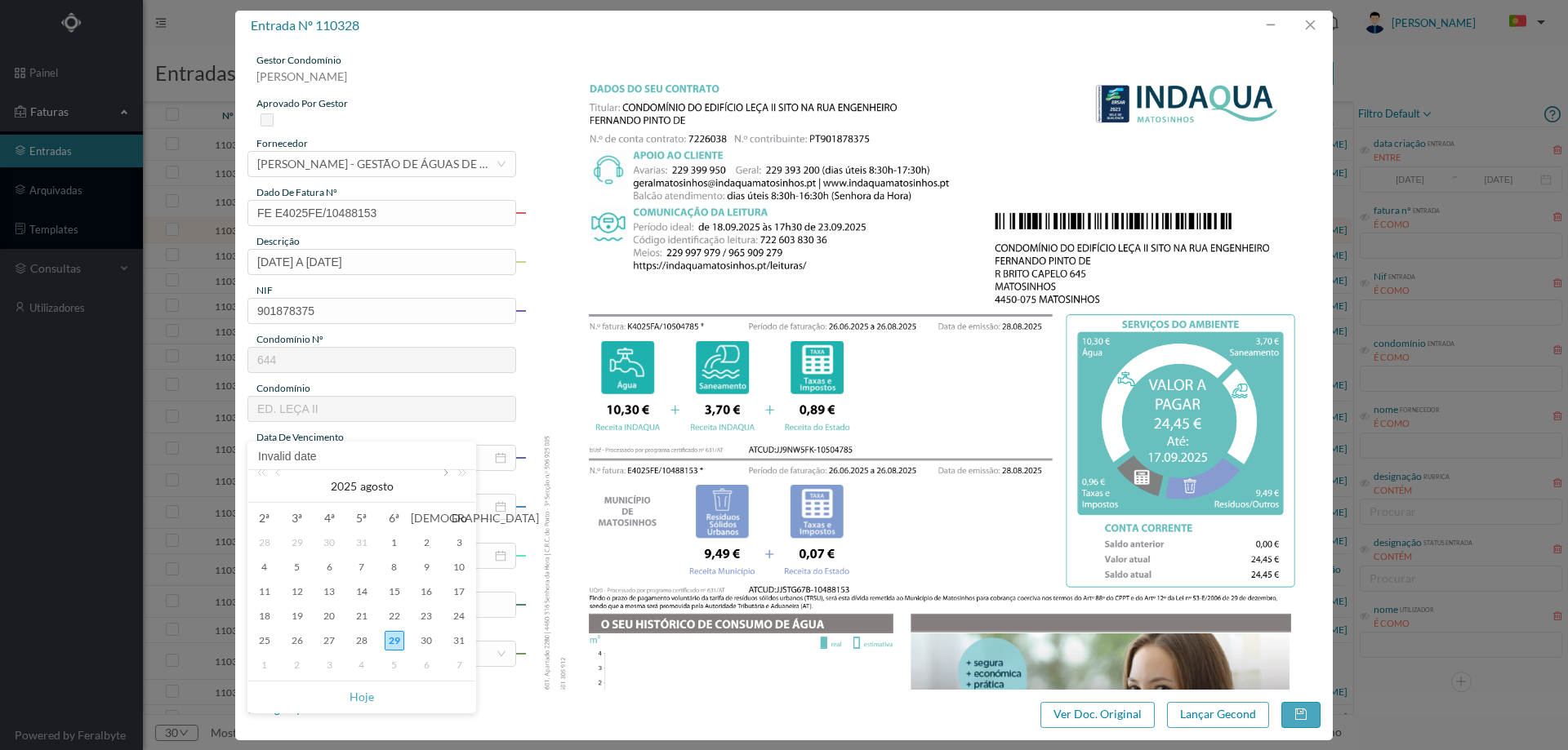
click at [447, 480] on link at bounding box center [444, 487] width 15 height 33
click at [331, 588] on div "17" at bounding box center [329, 592] width 20 height 20
type input "[DATE]"
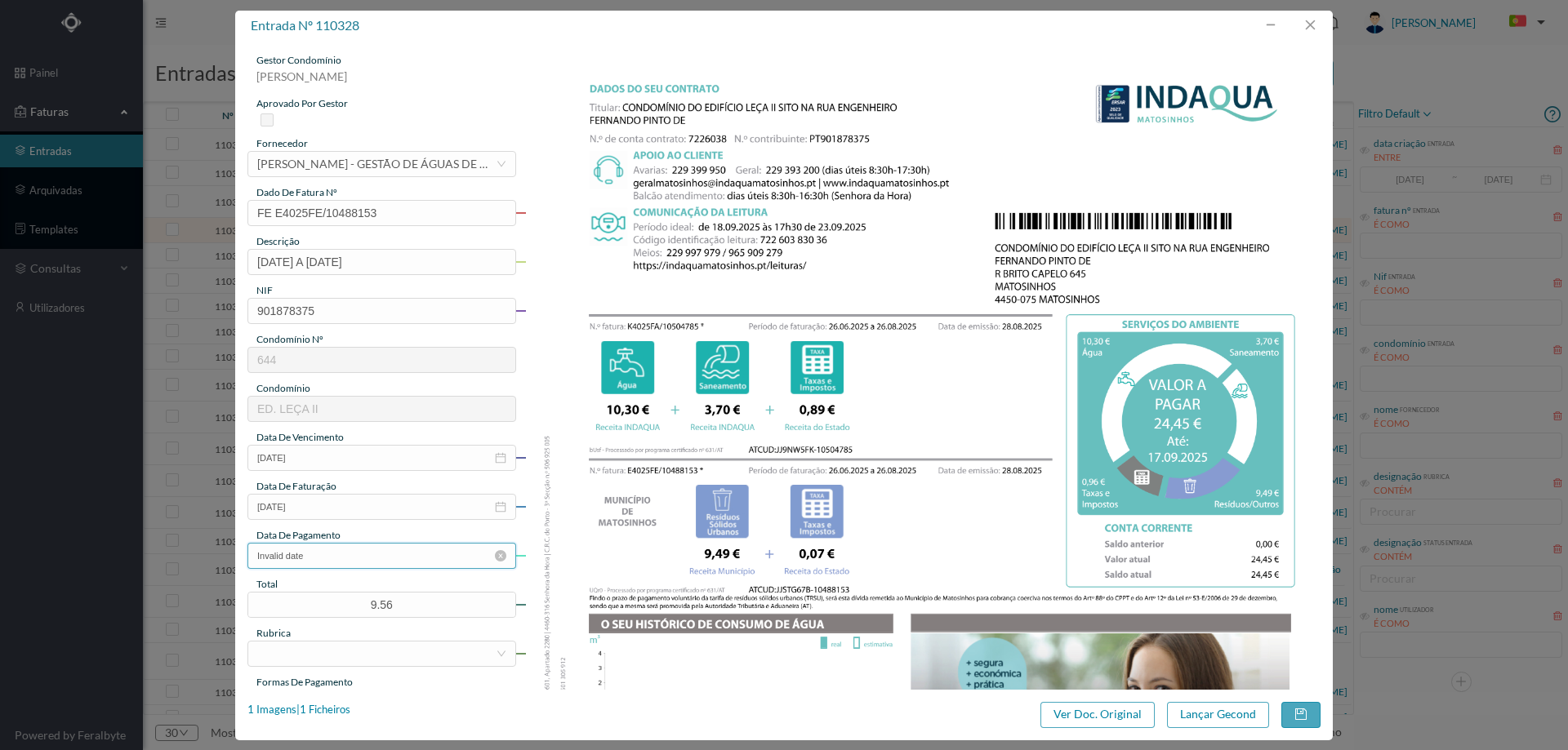
click at [344, 549] on input "Invalid date" at bounding box center [382, 556] width 268 height 26
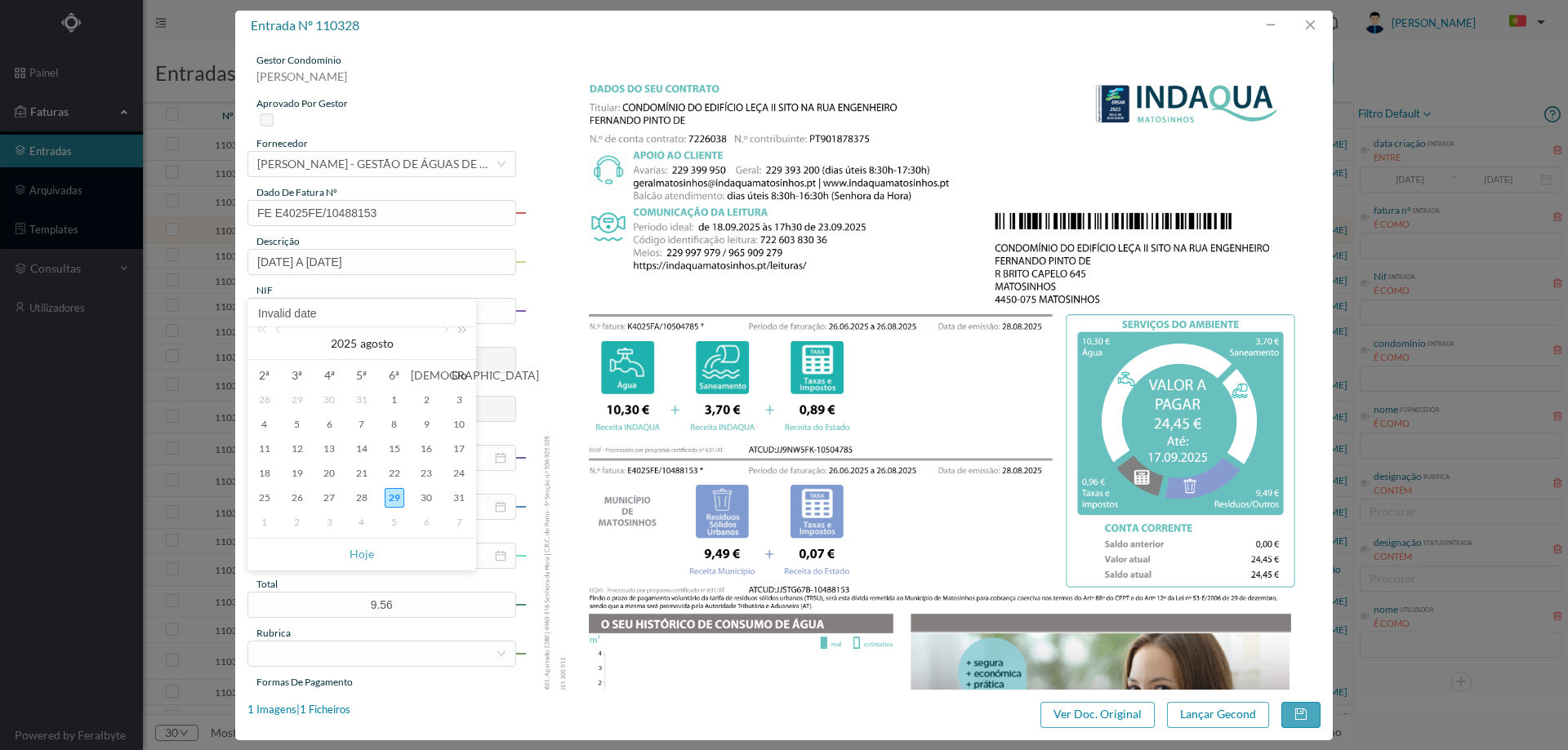
click at [448, 332] on link at bounding box center [458, 344] width 21 height 33
click at [447, 332] on link at bounding box center [444, 344] width 15 height 33
click at [259, 329] on link at bounding box center [264, 344] width 21 height 33
click at [327, 450] on div "17" at bounding box center [329, 449] width 20 height 20
type input "17-09-2025"
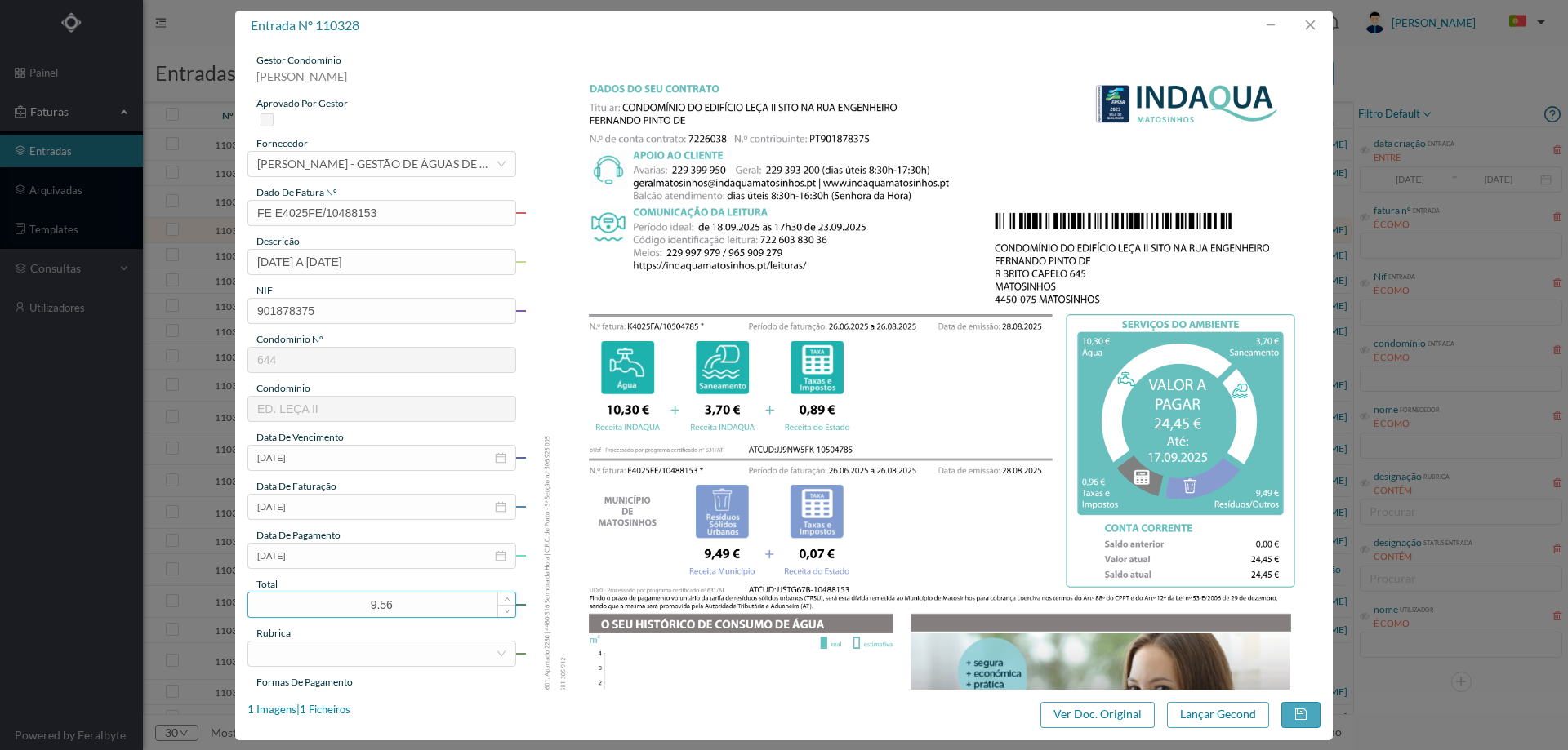
drag, startPoint x: 406, startPoint y: 605, endPoint x: 356, endPoint y: 604, distance: 50.0
click at [356, 604] on input "9.56" at bounding box center [382, 605] width 267 height 24
type input "24.45"
click at [347, 656] on div at bounding box center [376, 654] width 239 height 24
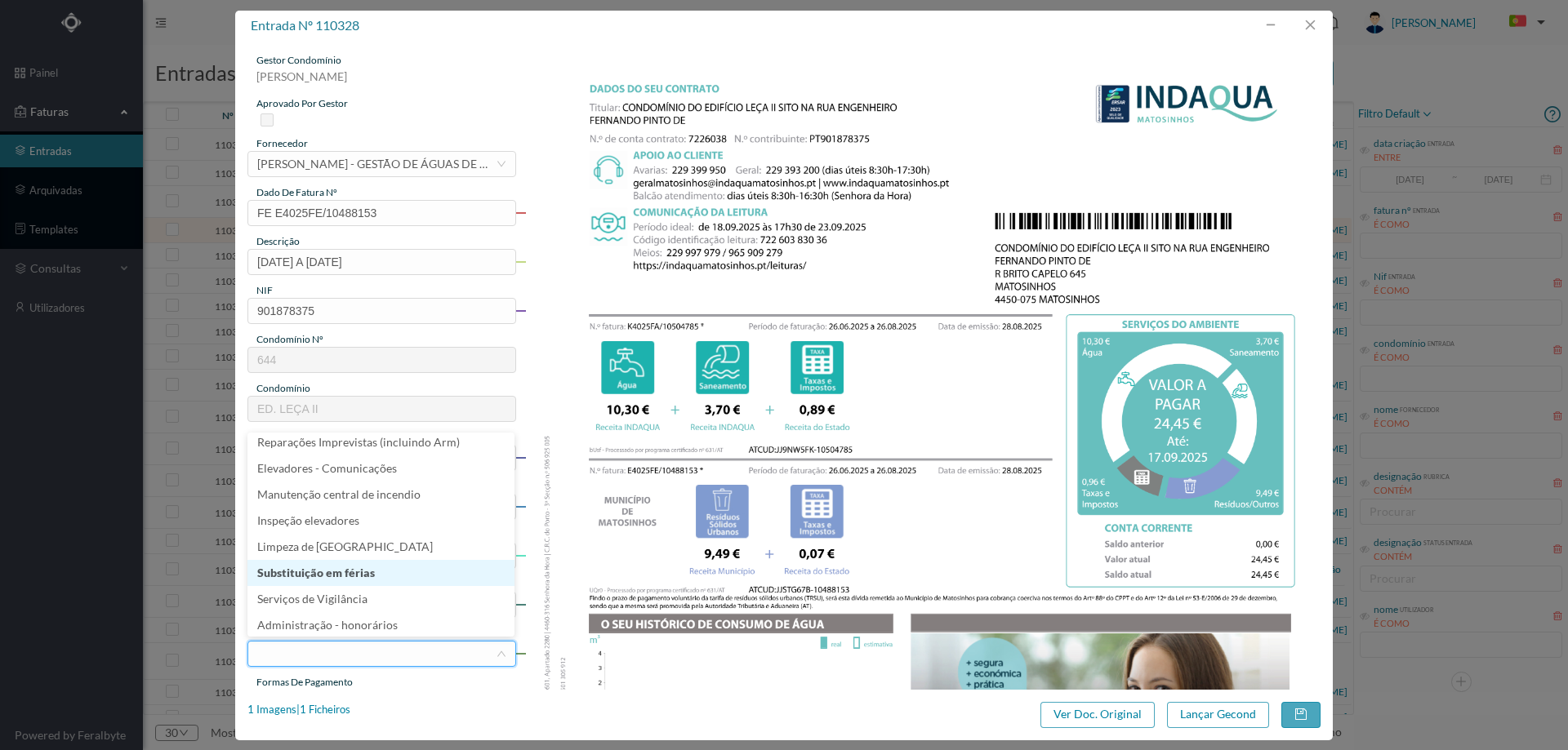
scroll to position [326, 0]
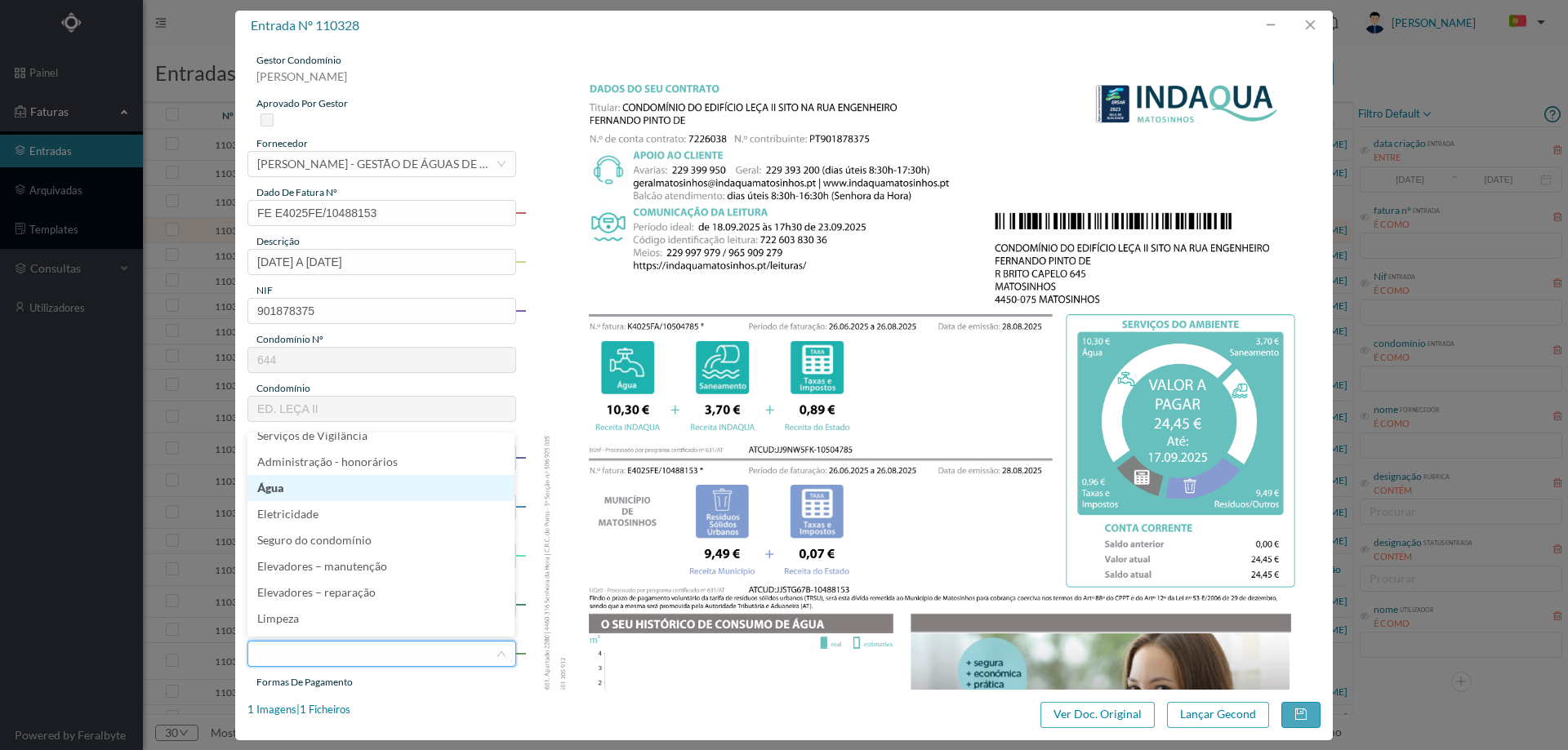
click at [340, 494] on li "Água" at bounding box center [381, 488] width 267 height 26
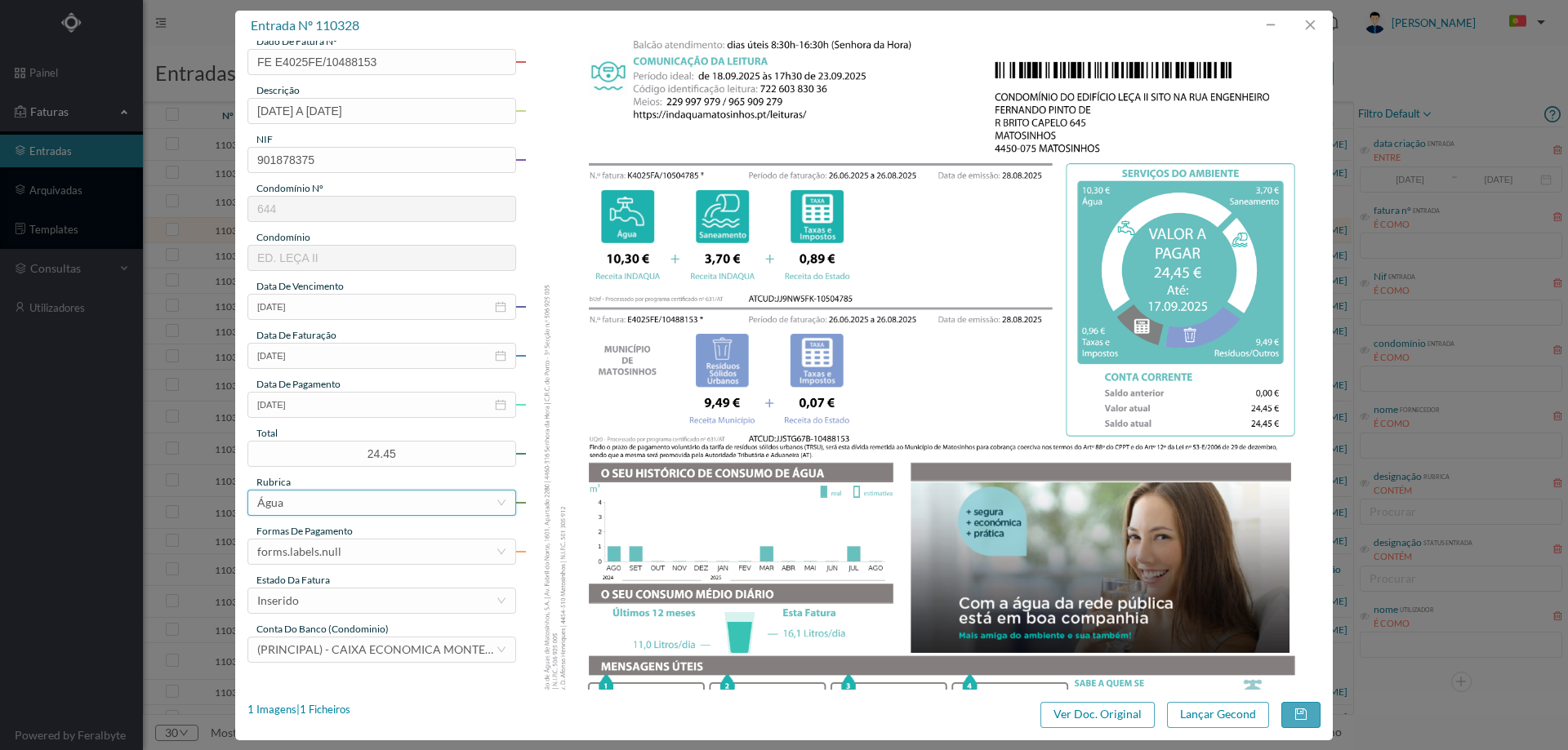
scroll to position [163, 0]
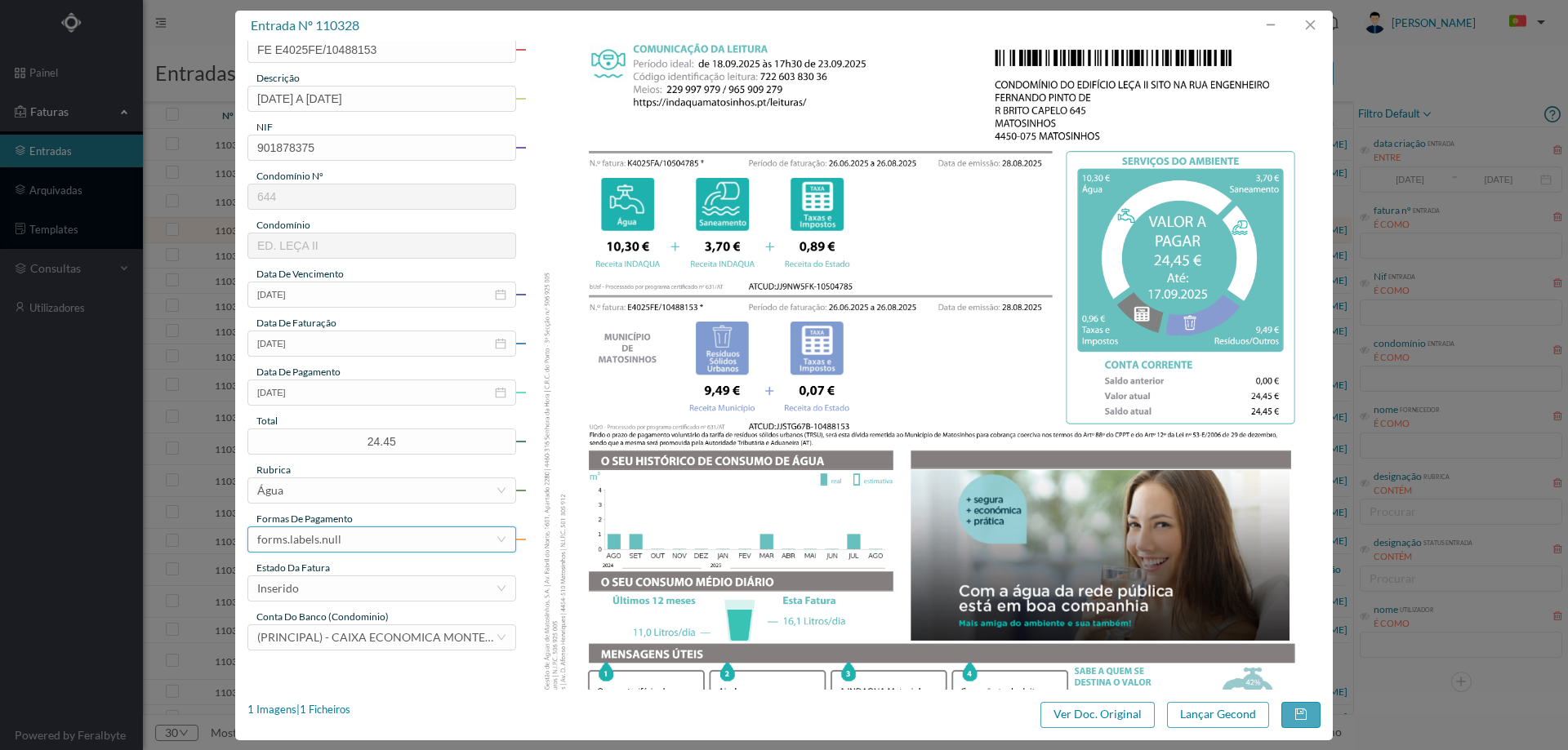
click at [337, 550] on div "forms.labels.null" at bounding box center [299, 540] width 84 height 24
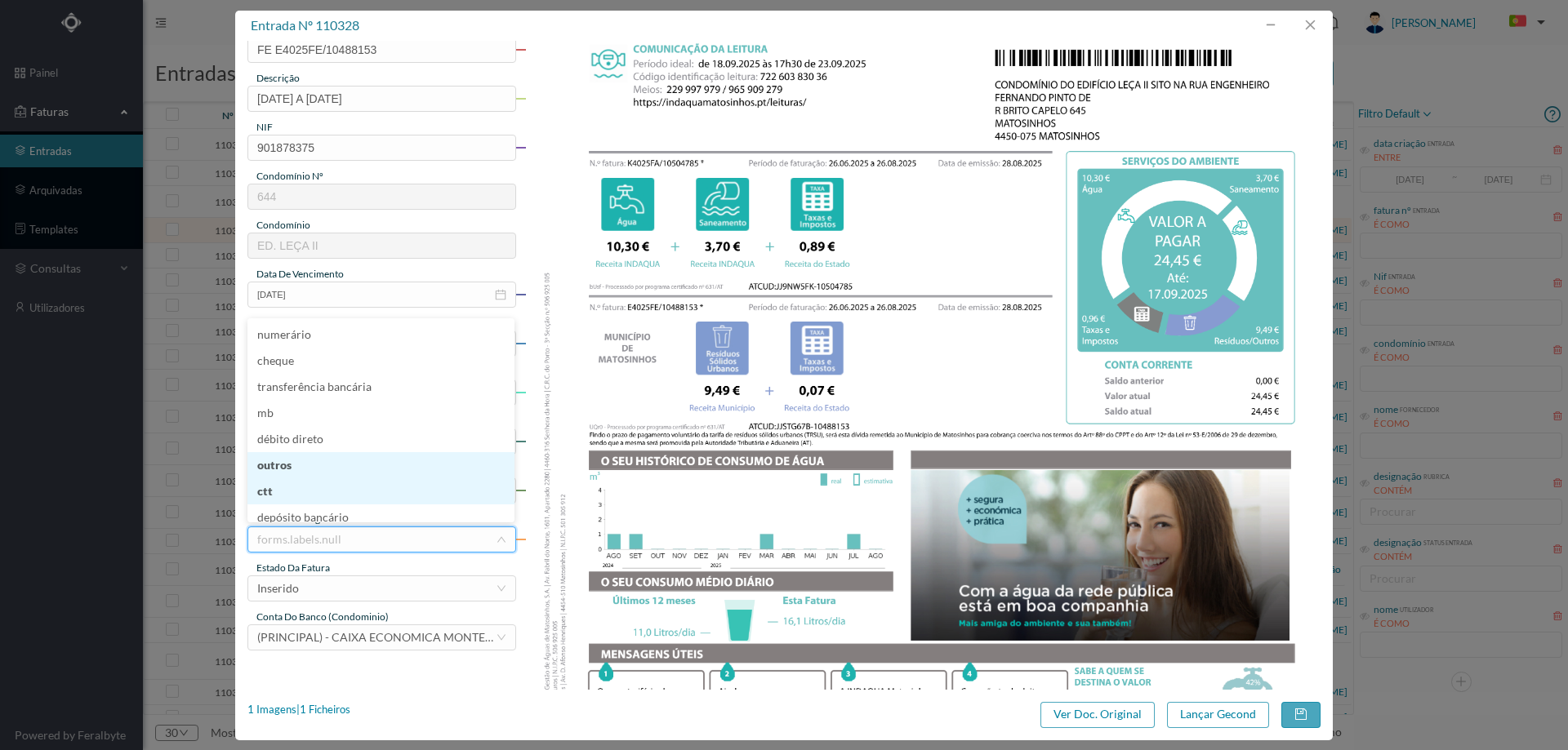
scroll to position [5, 0]
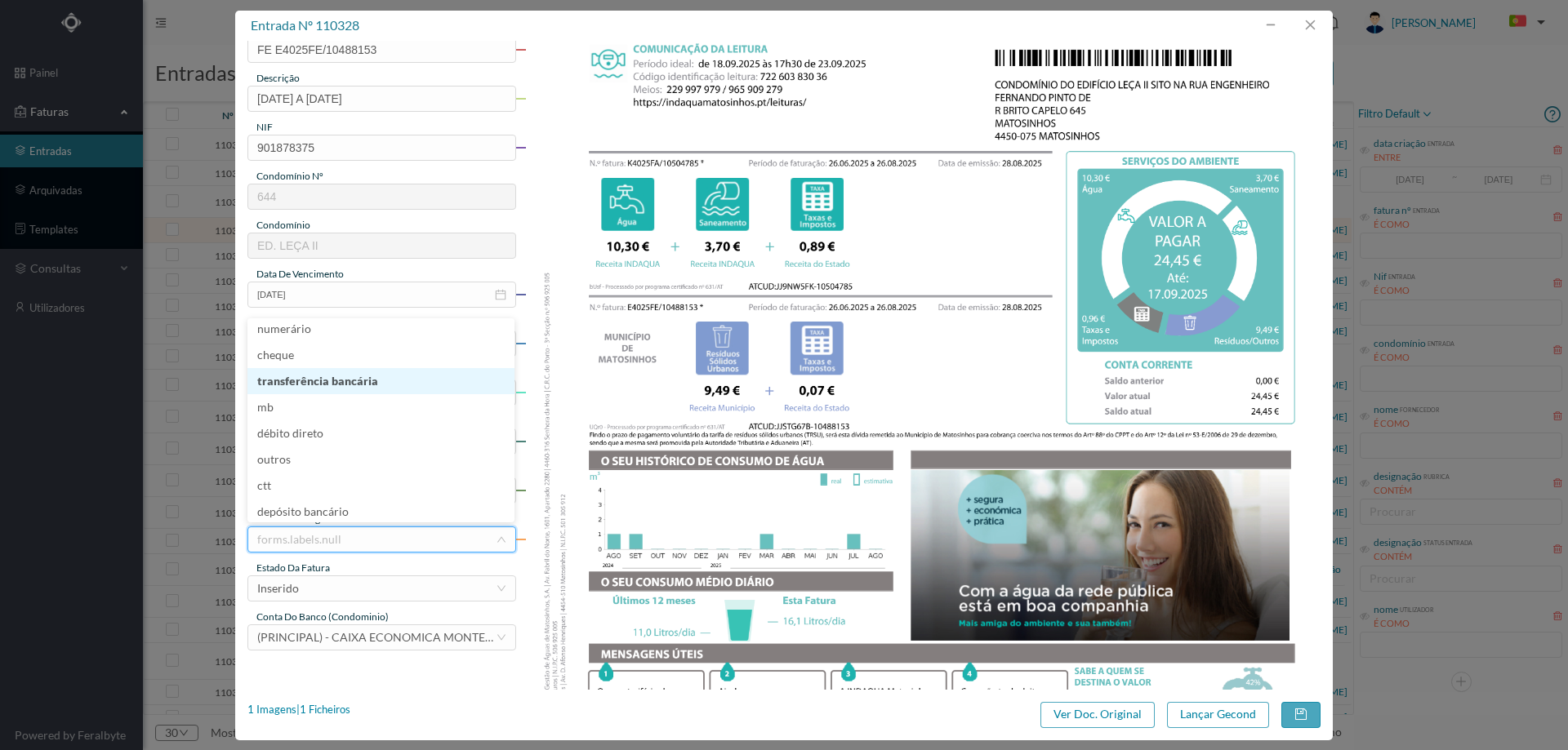
click at [367, 376] on li "transferência bancária" at bounding box center [381, 381] width 267 height 26
click at [363, 546] on div "forms.labels.transferência bancária" at bounding box center [346, 540] width 179 height 24
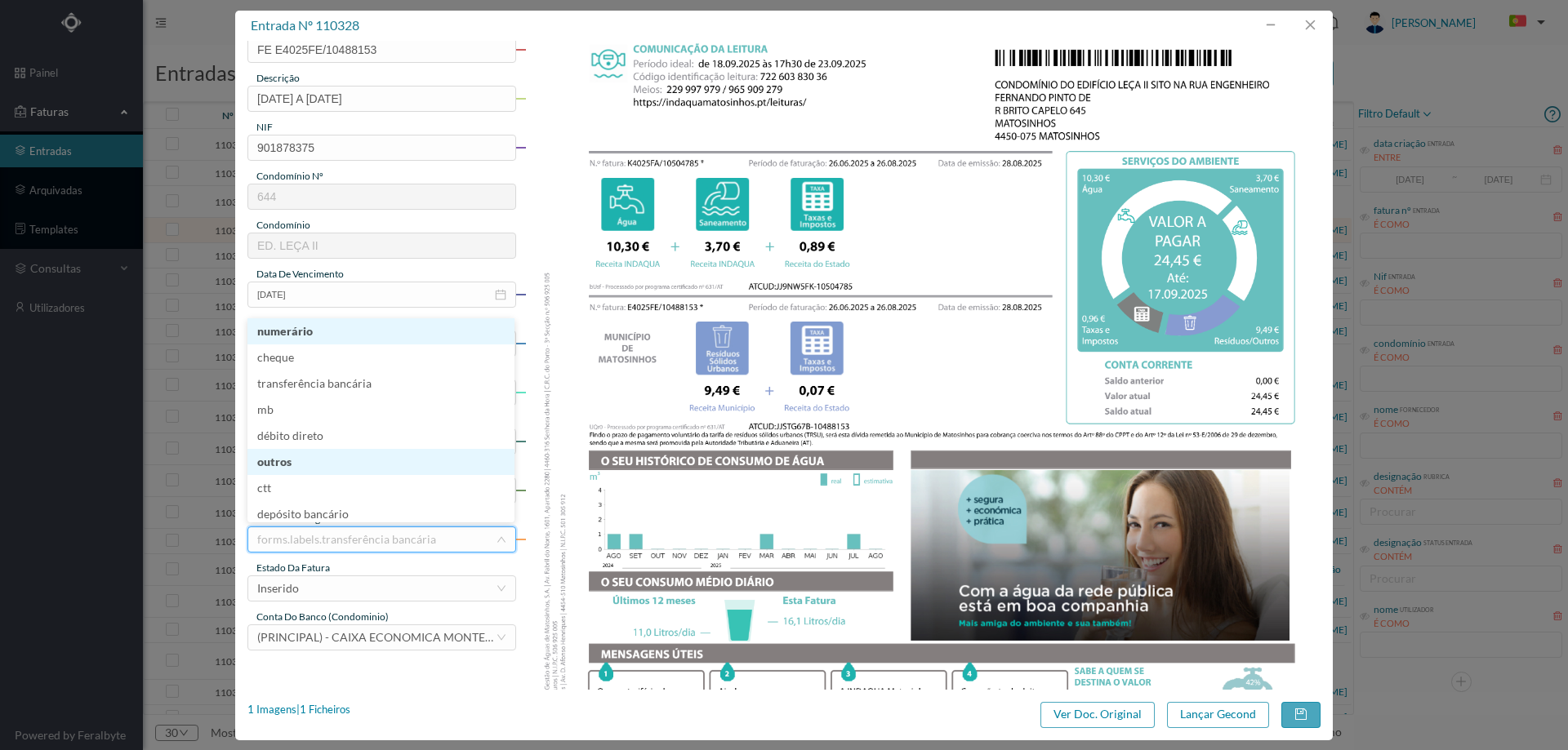
scroll to position [6, 0]
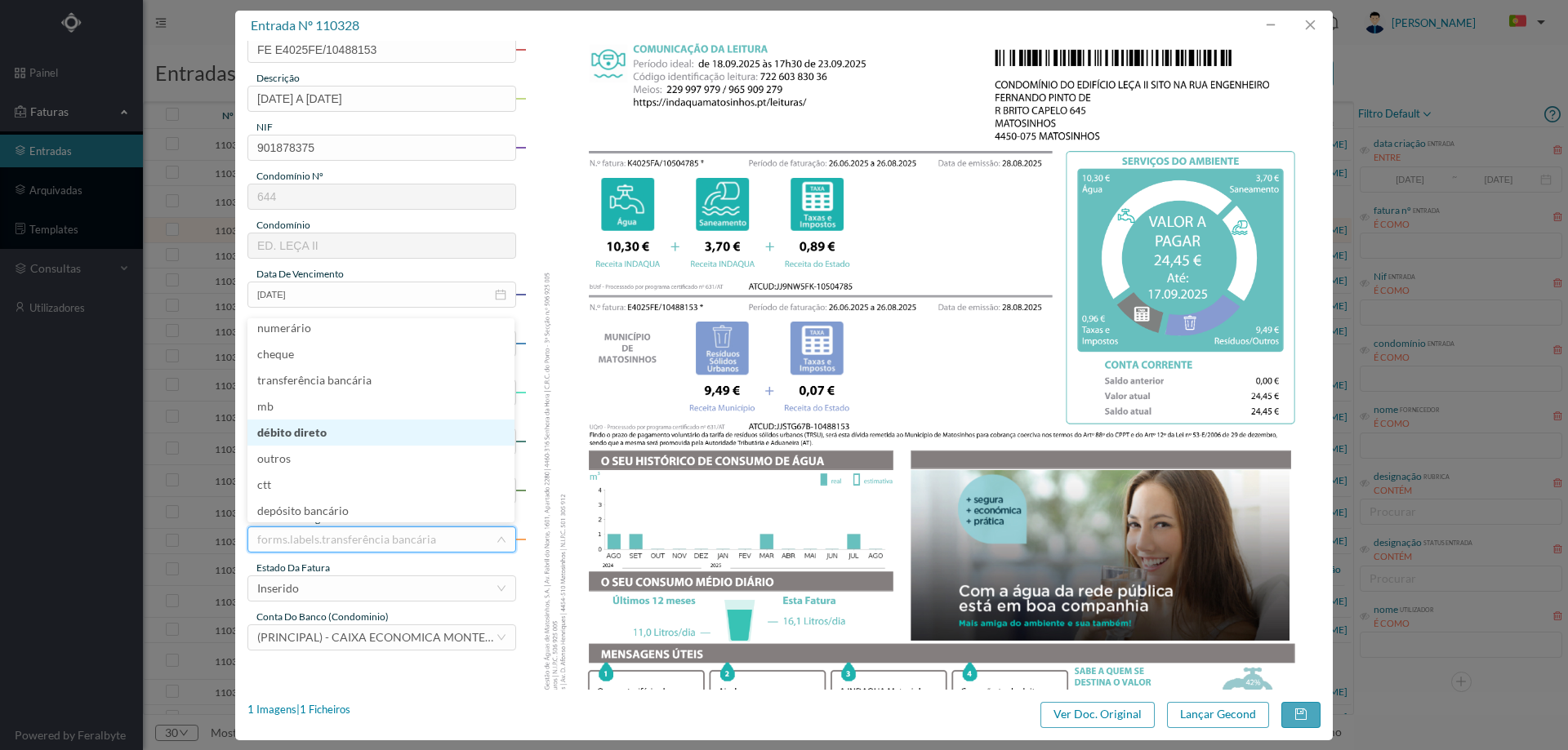
click at [344, 437] on li "débito direto" at bounding box center [381, 433] width 267 height 26
click at [341, 598] on div "Inserido" at bounding box center [376, 589] width 239 height 24
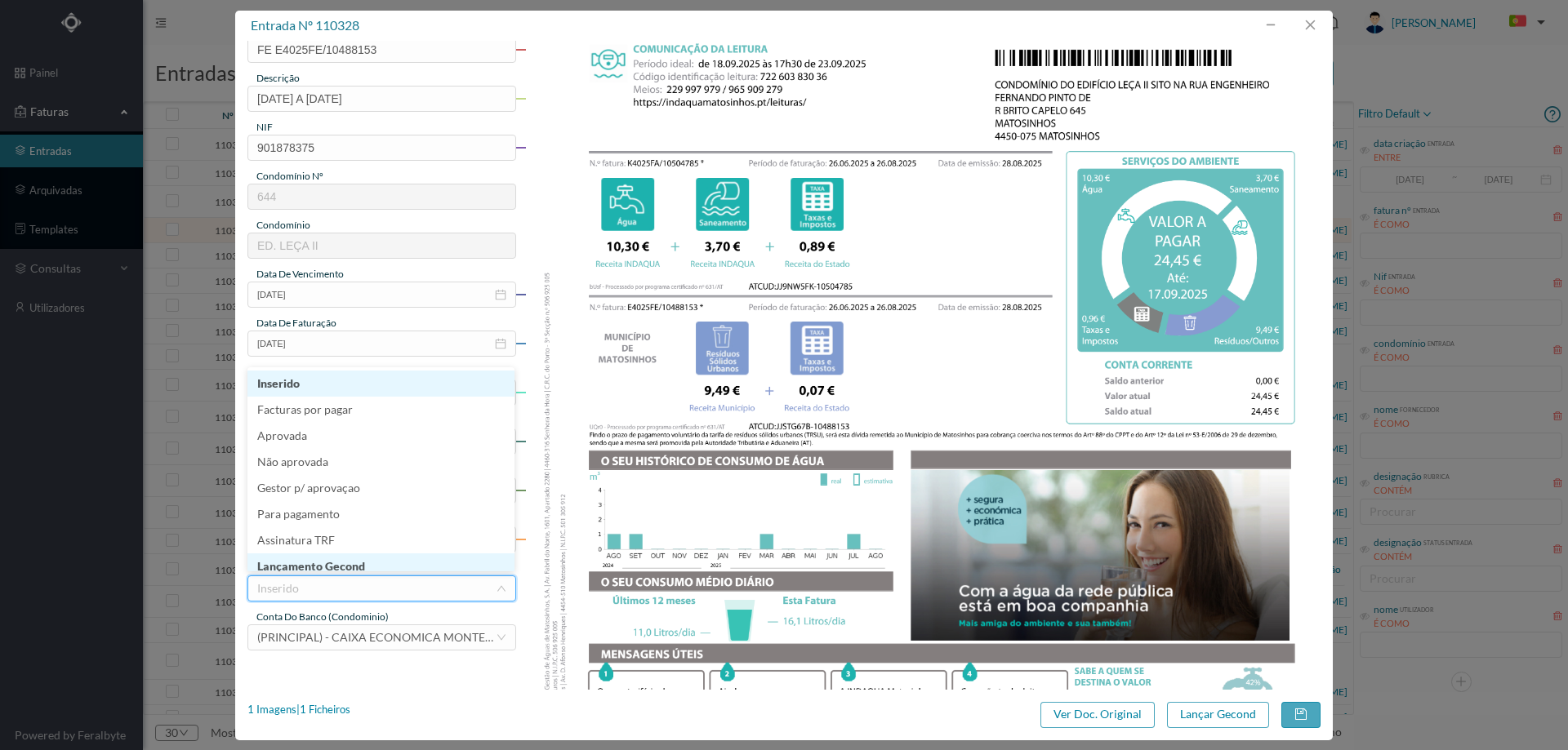
scroll to position [8, 0]
click at [348, 557] on li "Lançamento Gecond" at bounding box center [381, 558] width 267 height 26
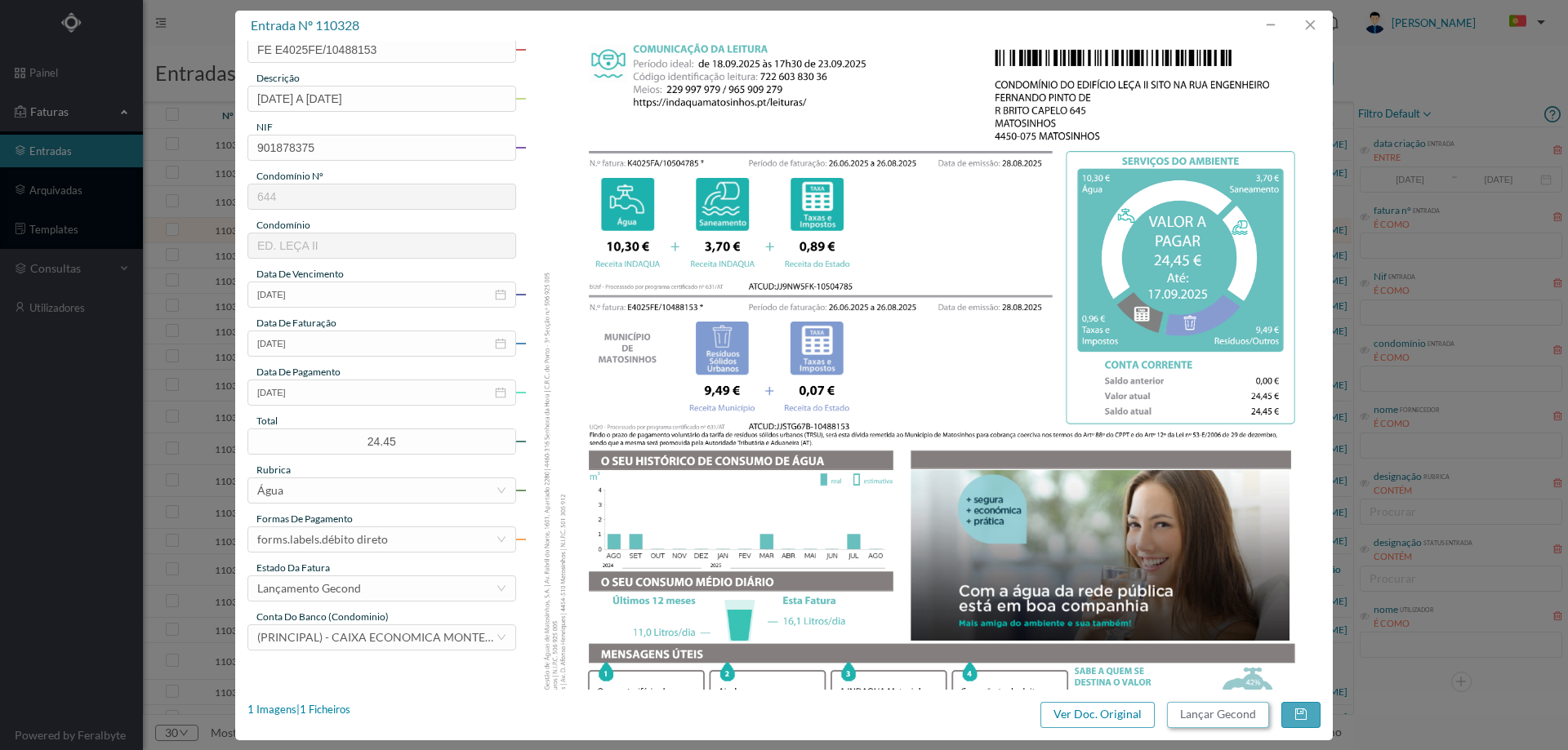
click at [1222, 722] on button "Lançar Gecond" at bounding box center [1218, 715] width 102 height 26
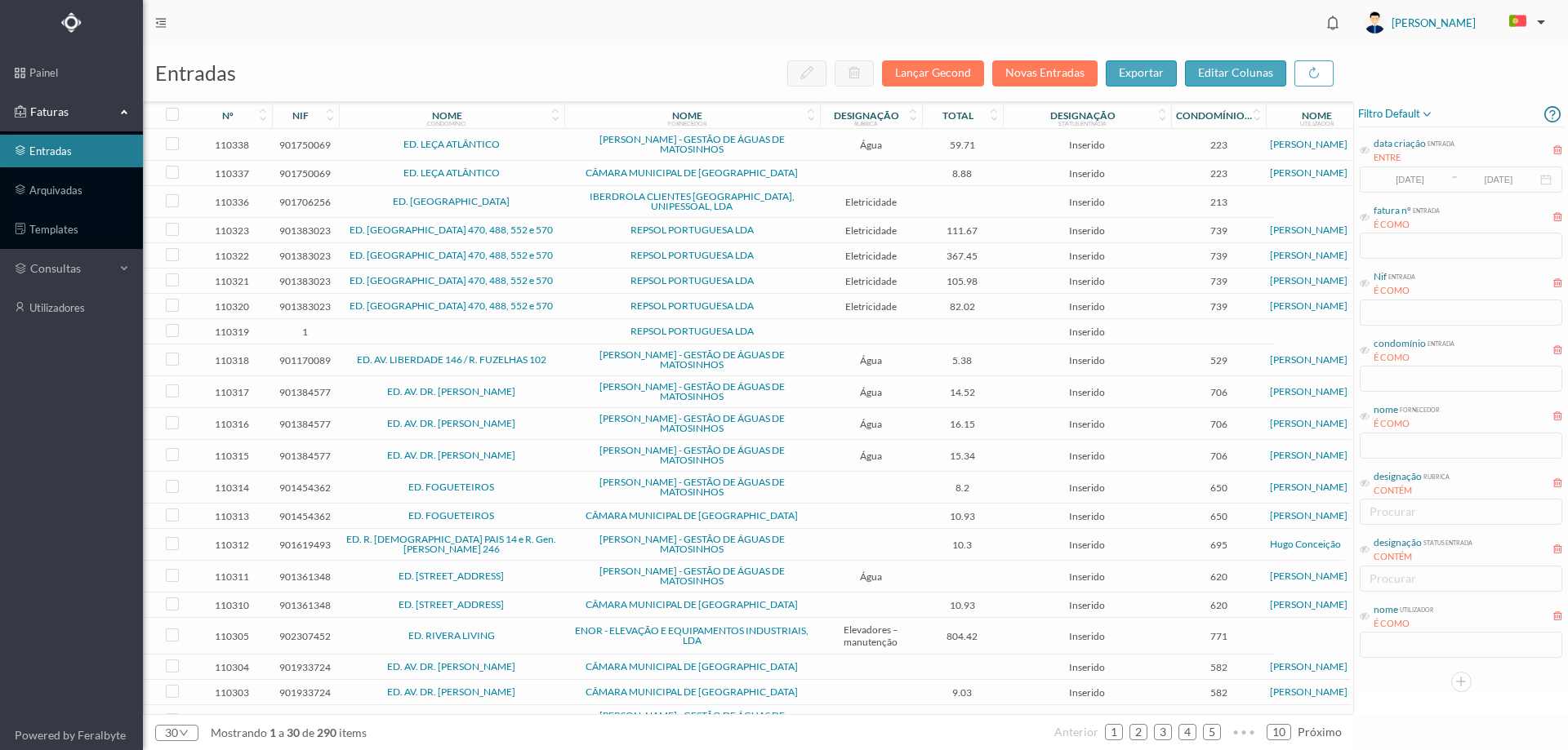
click at [605, 330] on span "REPSOL PORTUGUESA LDA" at bounding box center [692, 331] width 248 height 10
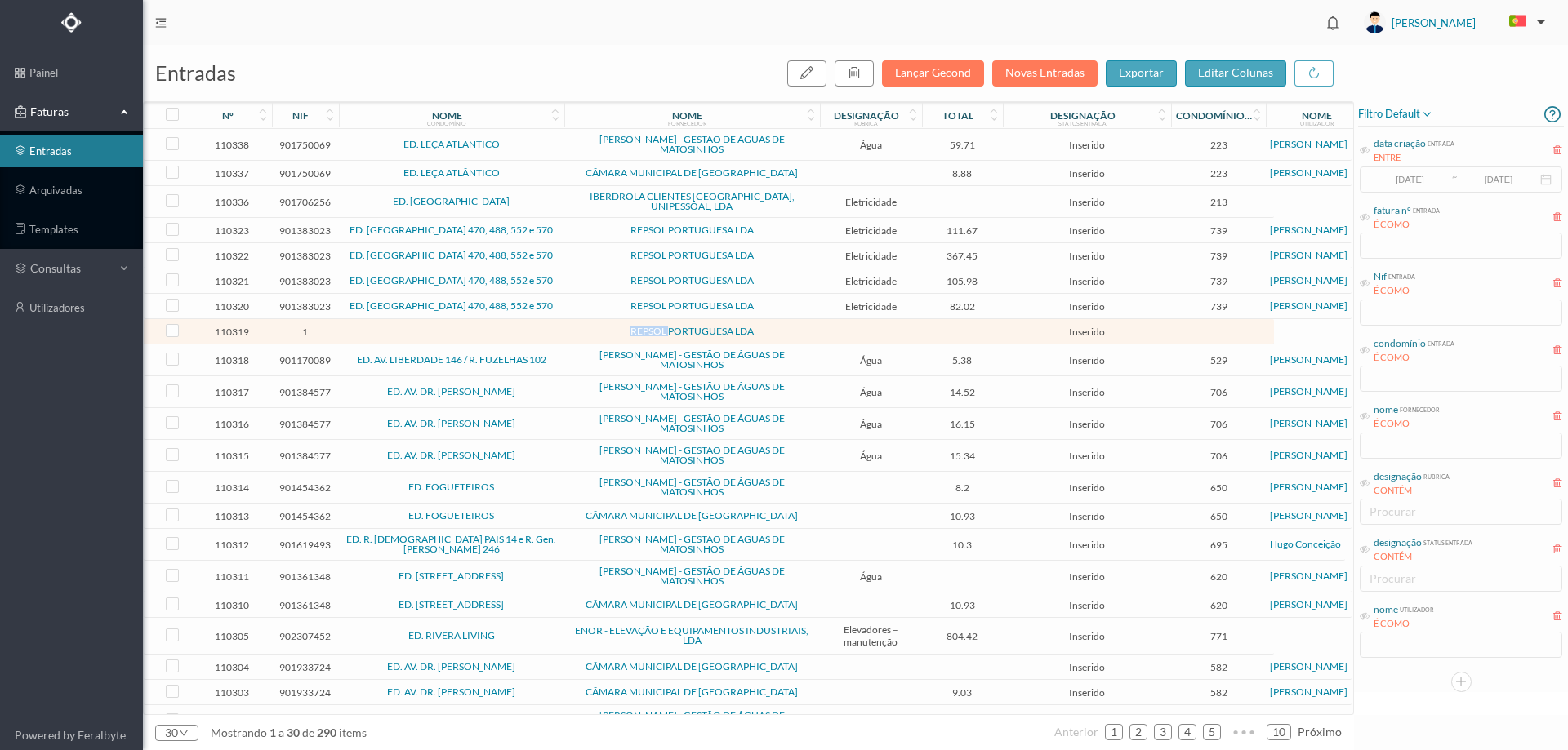
click at [605, 330] on span "REPSOL PORTUGUESA LDA" at bounding box center [692, 331] width 248 height 10
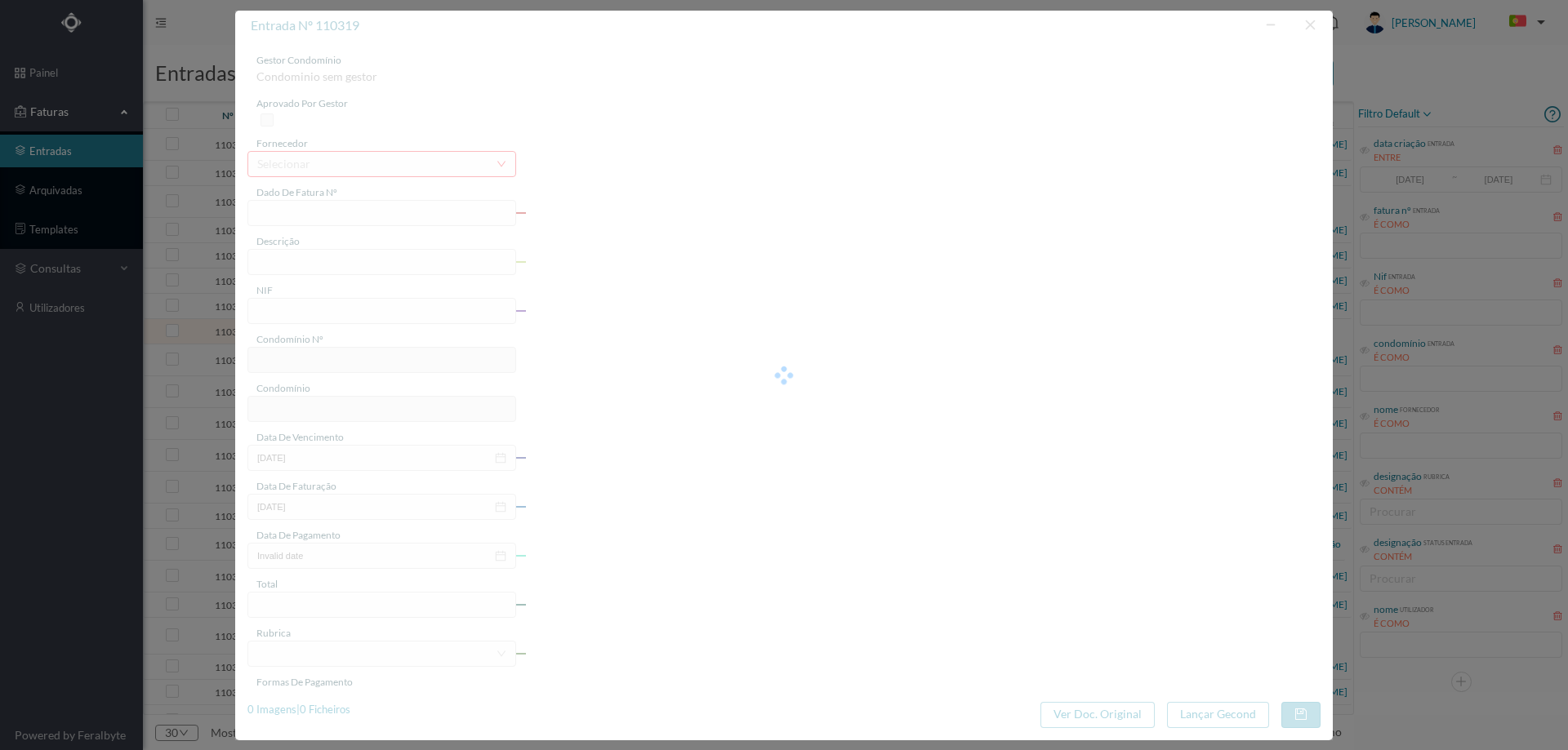
type input "1"
type input "Invalid date"
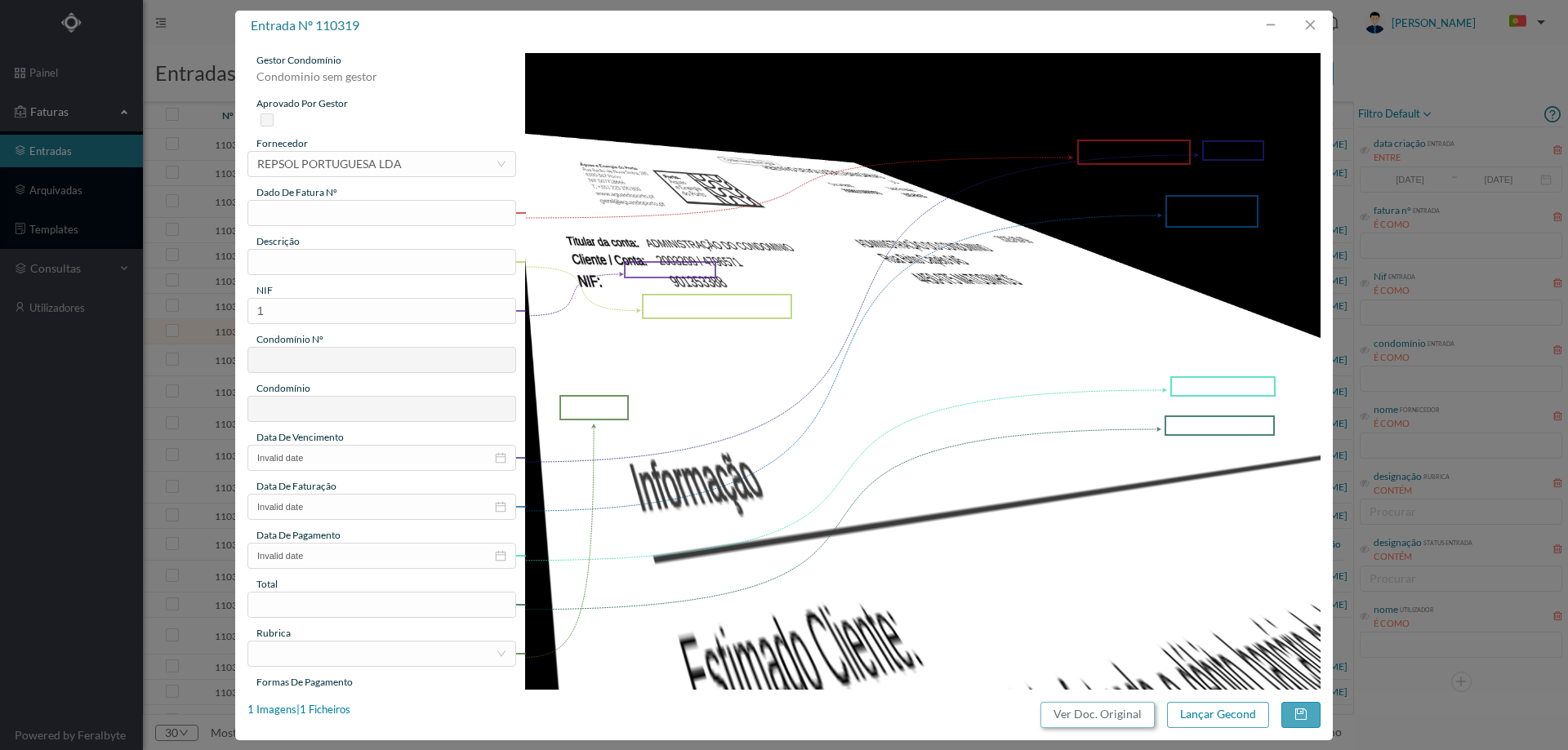
click at [1129, 717] on button "Ver Doc. Original" at bounding box center [1097, 715] width 114 height 26
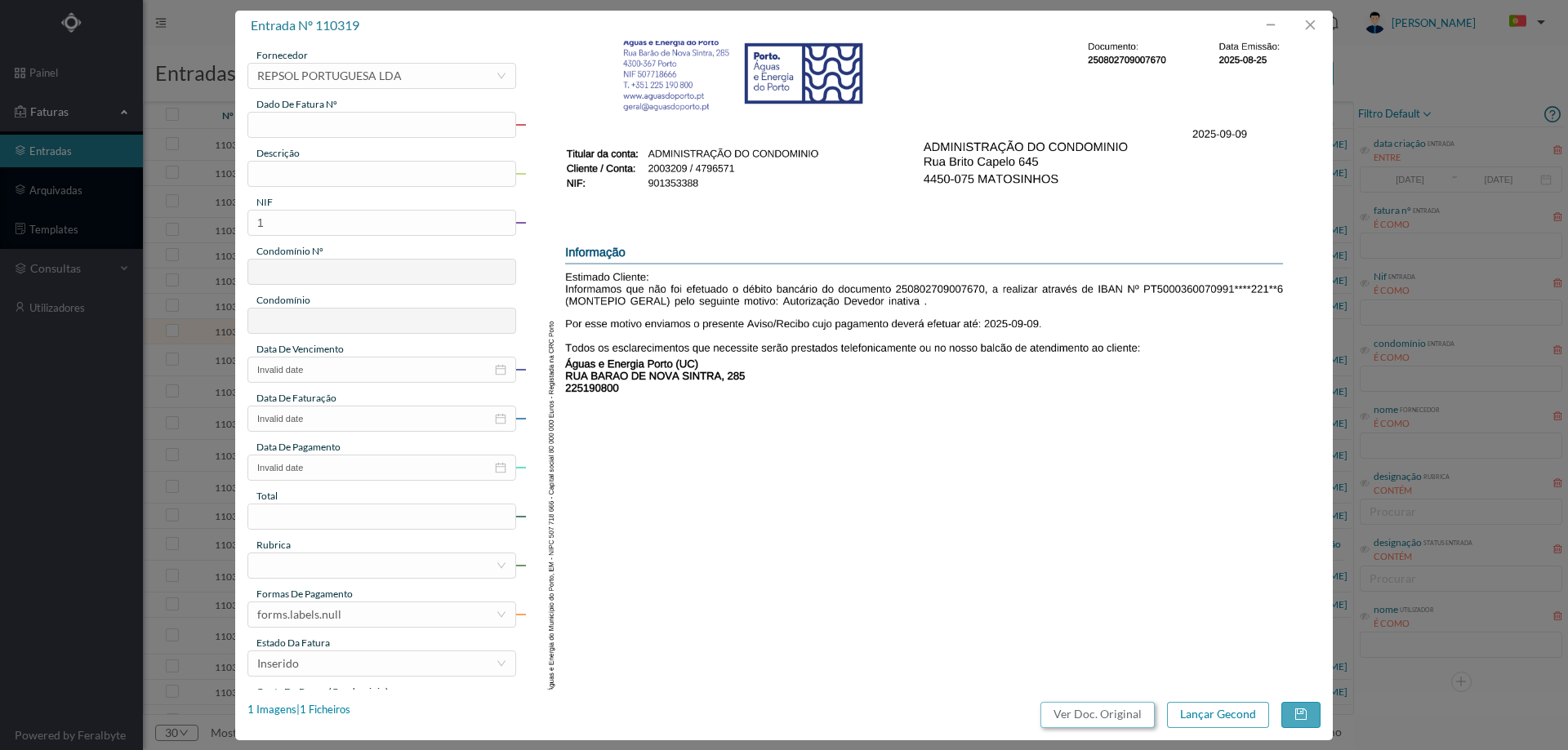
scroll to position [82, 0]
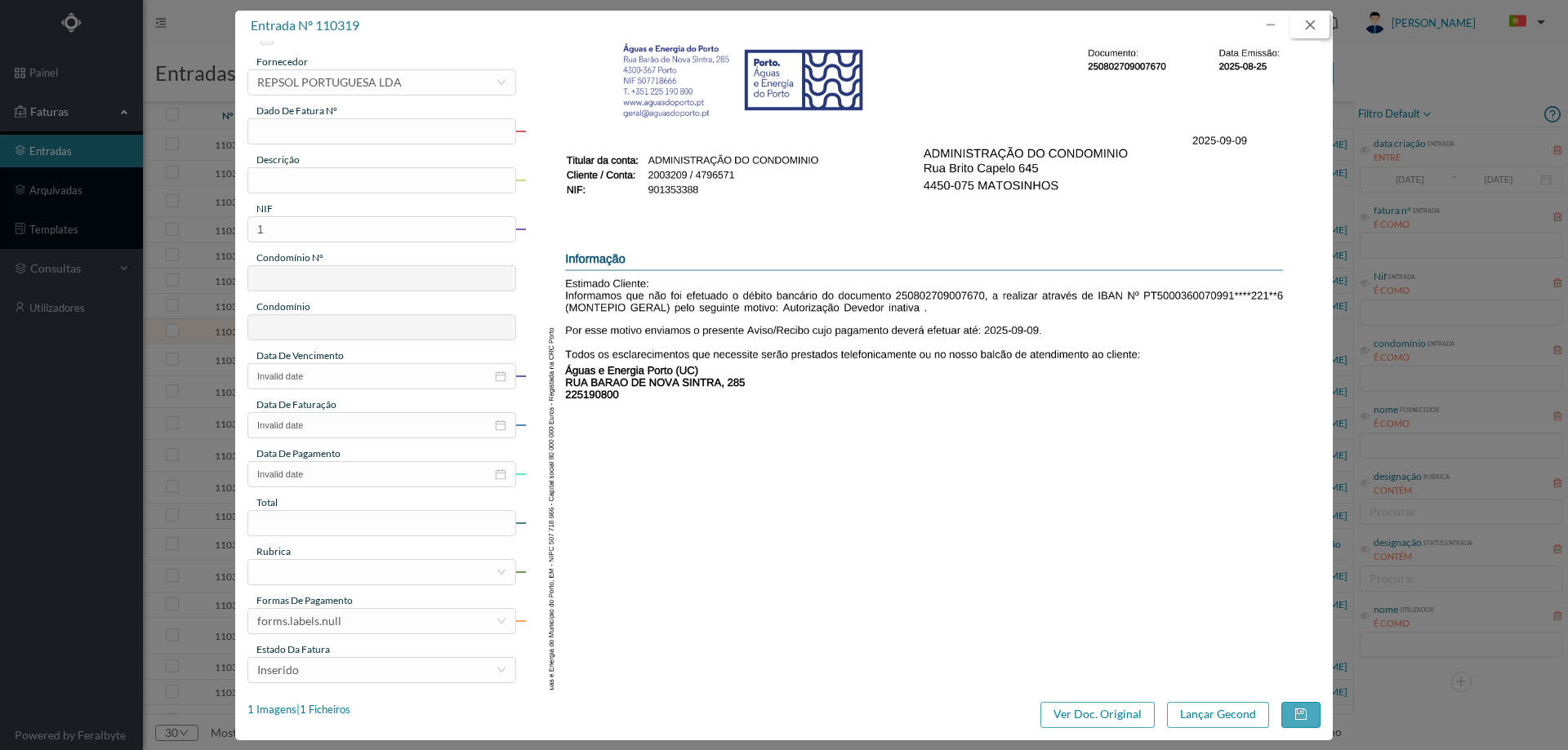
click at [1309, 29] on button "button" at bounding box center [1310, 25] width 39 height 26
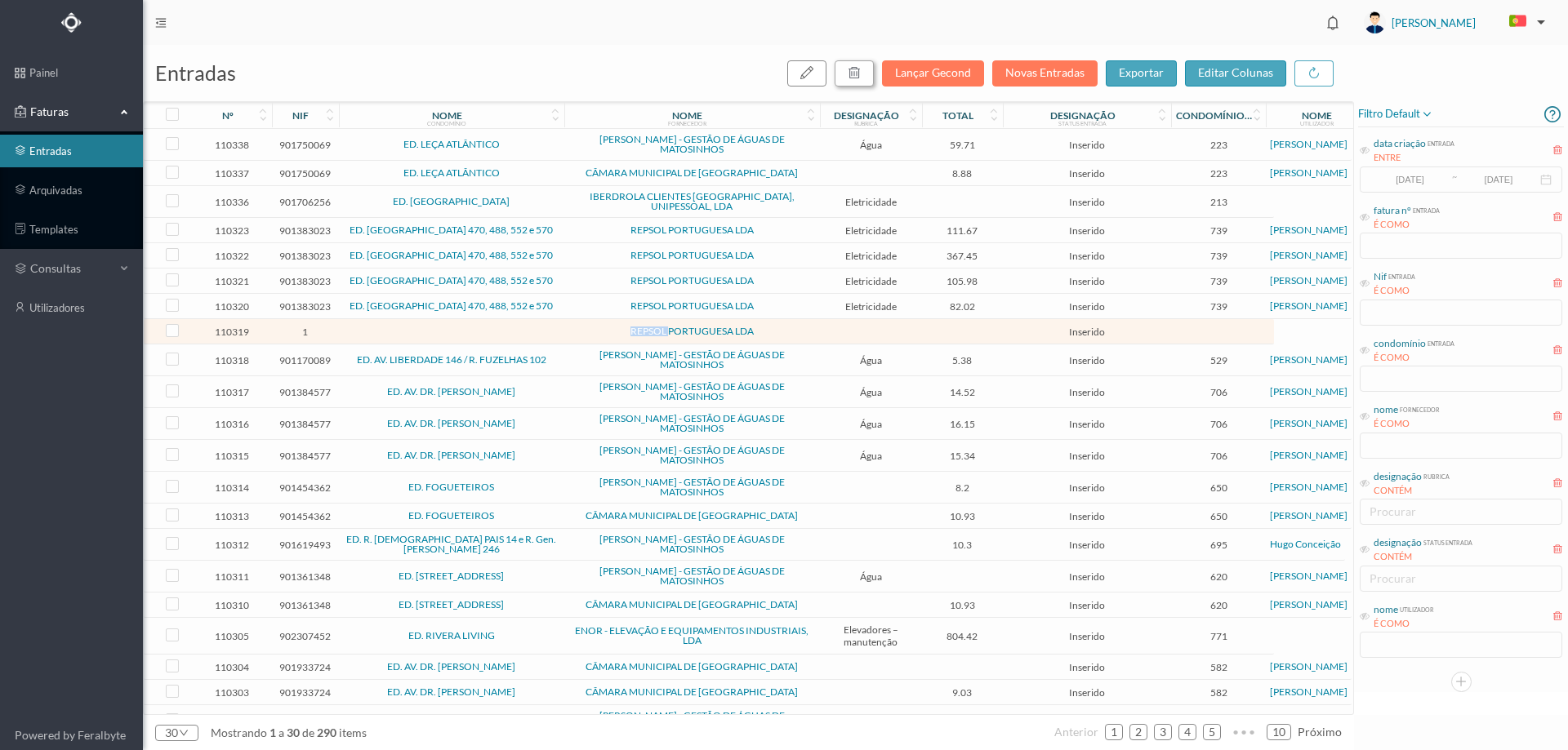
click at [859, 73] on icon "button" at bounding box center [854, 73] width 13 height 13
click at [999, 152] on button "sim" at bounding box center [1002, 147] width 32 height 20
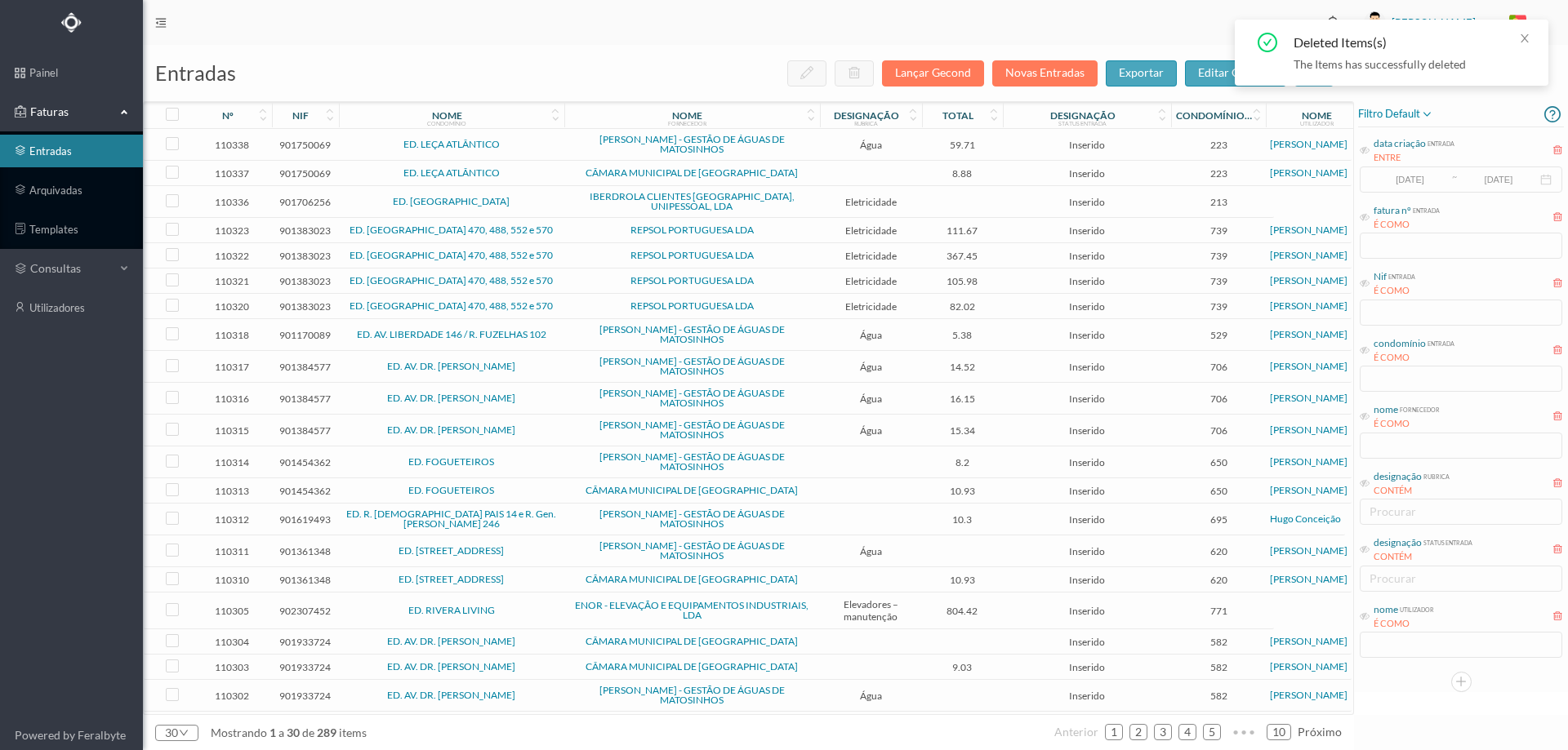
click at [567, 331] on td "[PERSON_NAME] - GESTÃO DE ÁGUAS DE MATOSINHOS" at bounding box center [692, 335] width 256 height 32
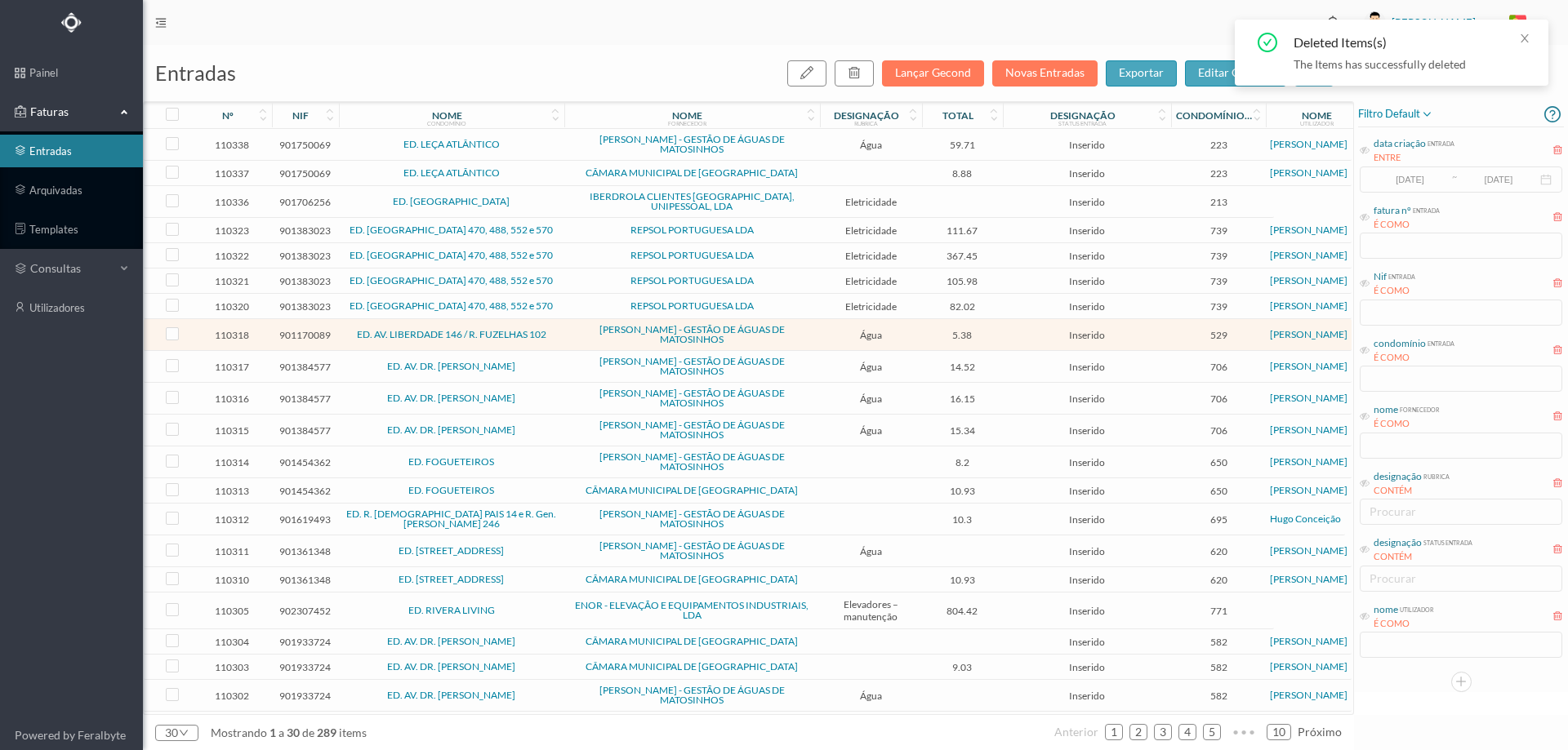
click at [567, 331] on td "[PERSON_NAME] - GESTÃO DE ÁGUAS DE MATOSINHOS" at bounding box center [692, 335] width 256 height 32
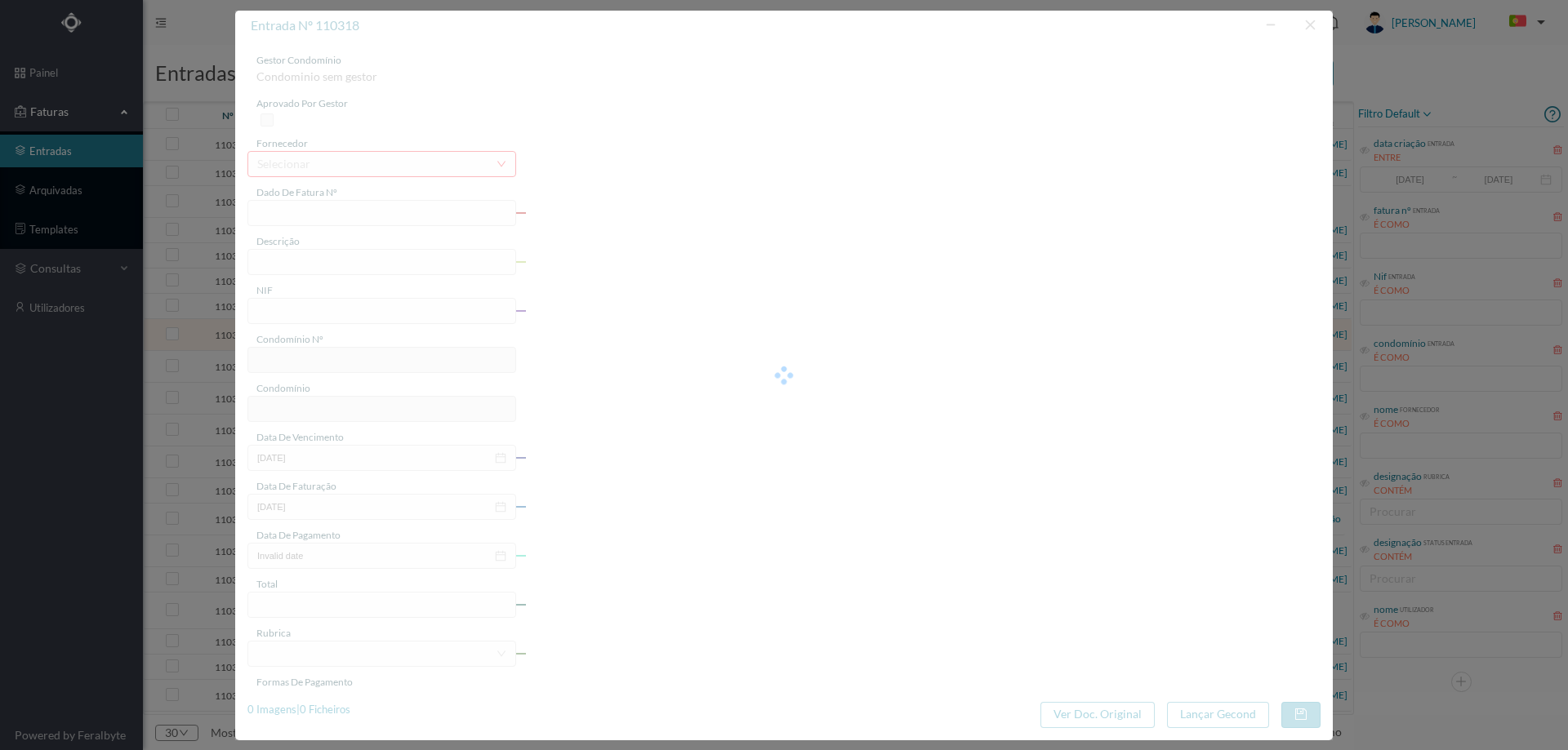
type input "FA K4025FA/10495498"
type input "Periodo de faturação: 19.06.2025 a 20.08.2025"
type input "901170089"
type input "16-09-2025"
type input "27-08-2025"
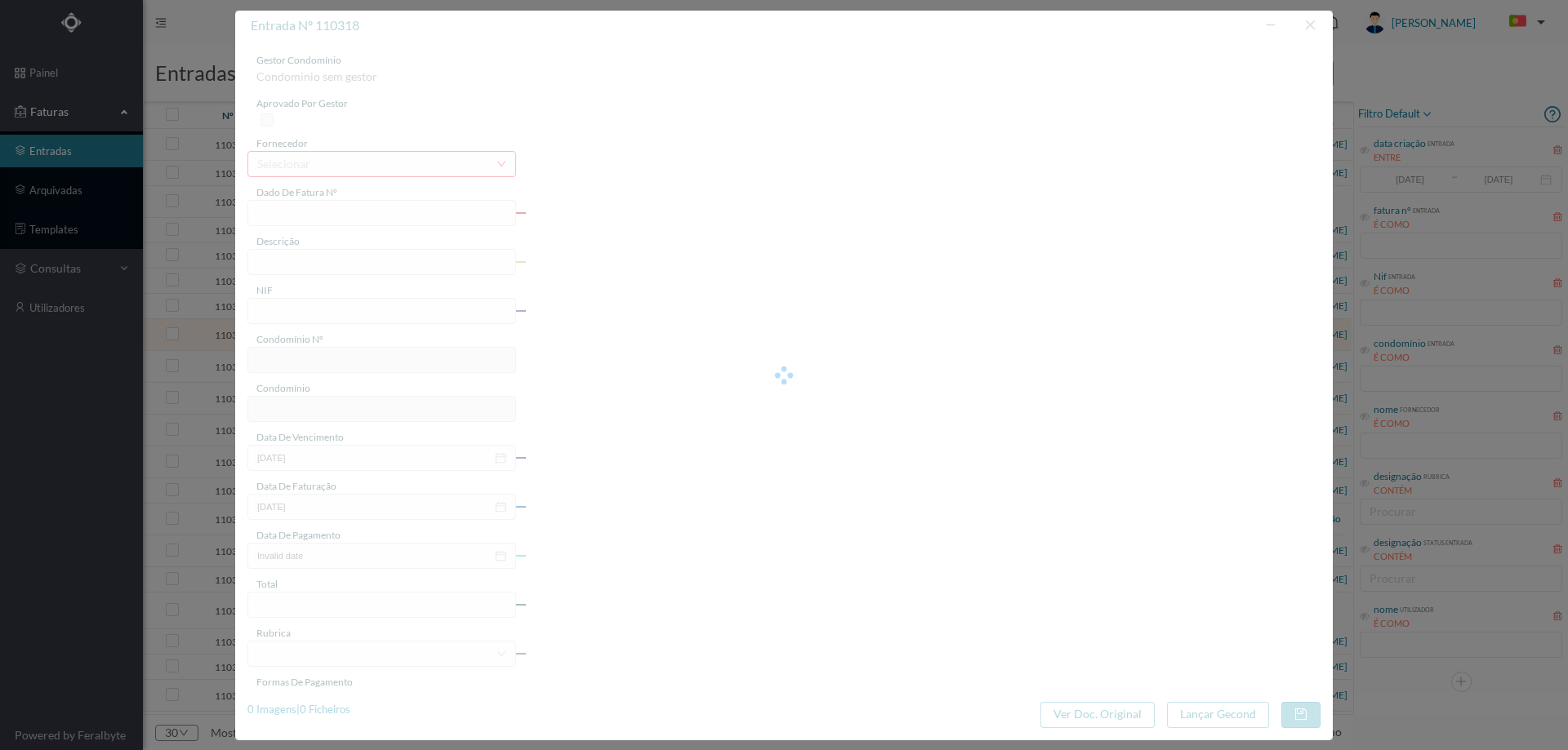
type input "16-09-2025"
type input "5.38"
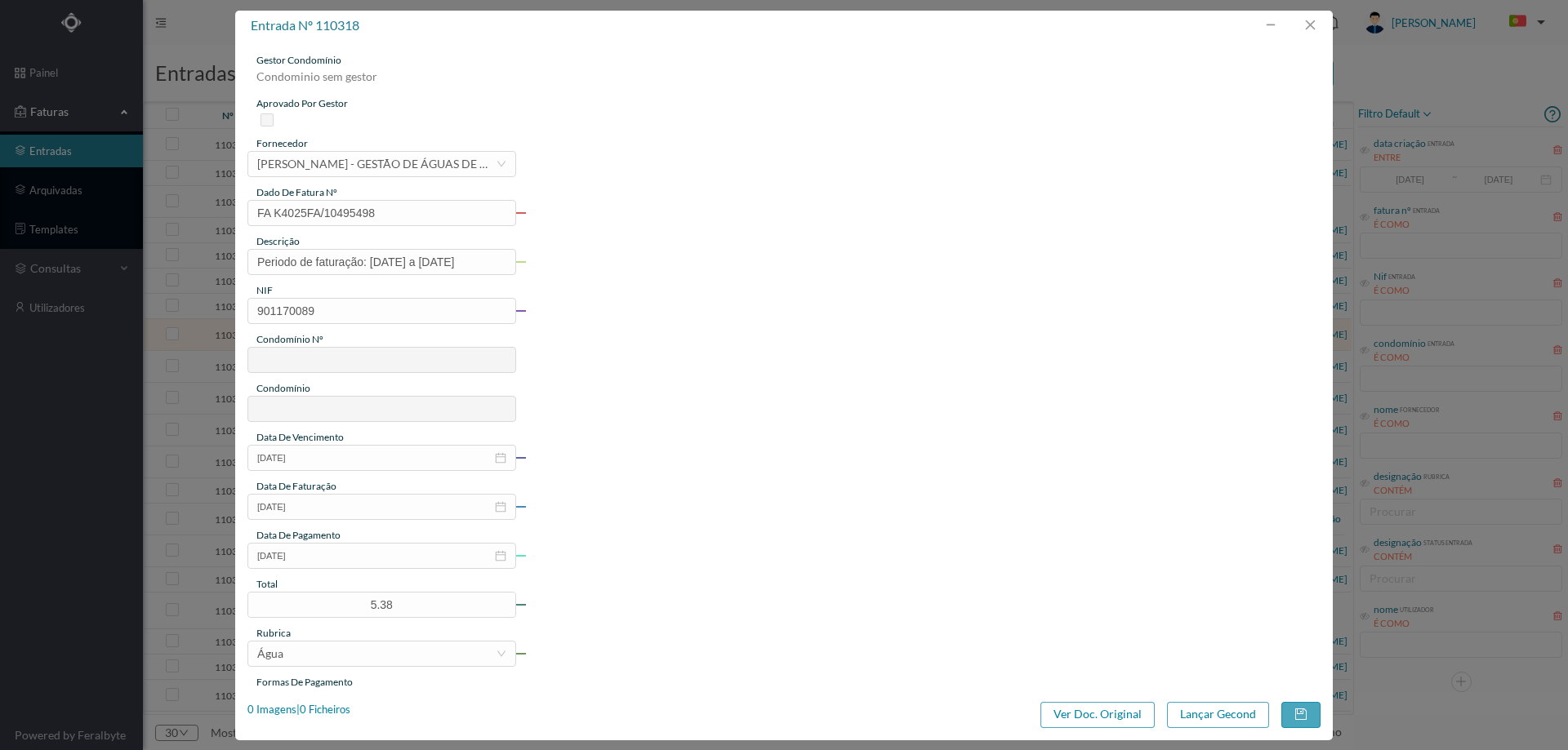
type input "529"
type input "ED. AV. LIBERDADE 146 / R. FUZELHAS 102"
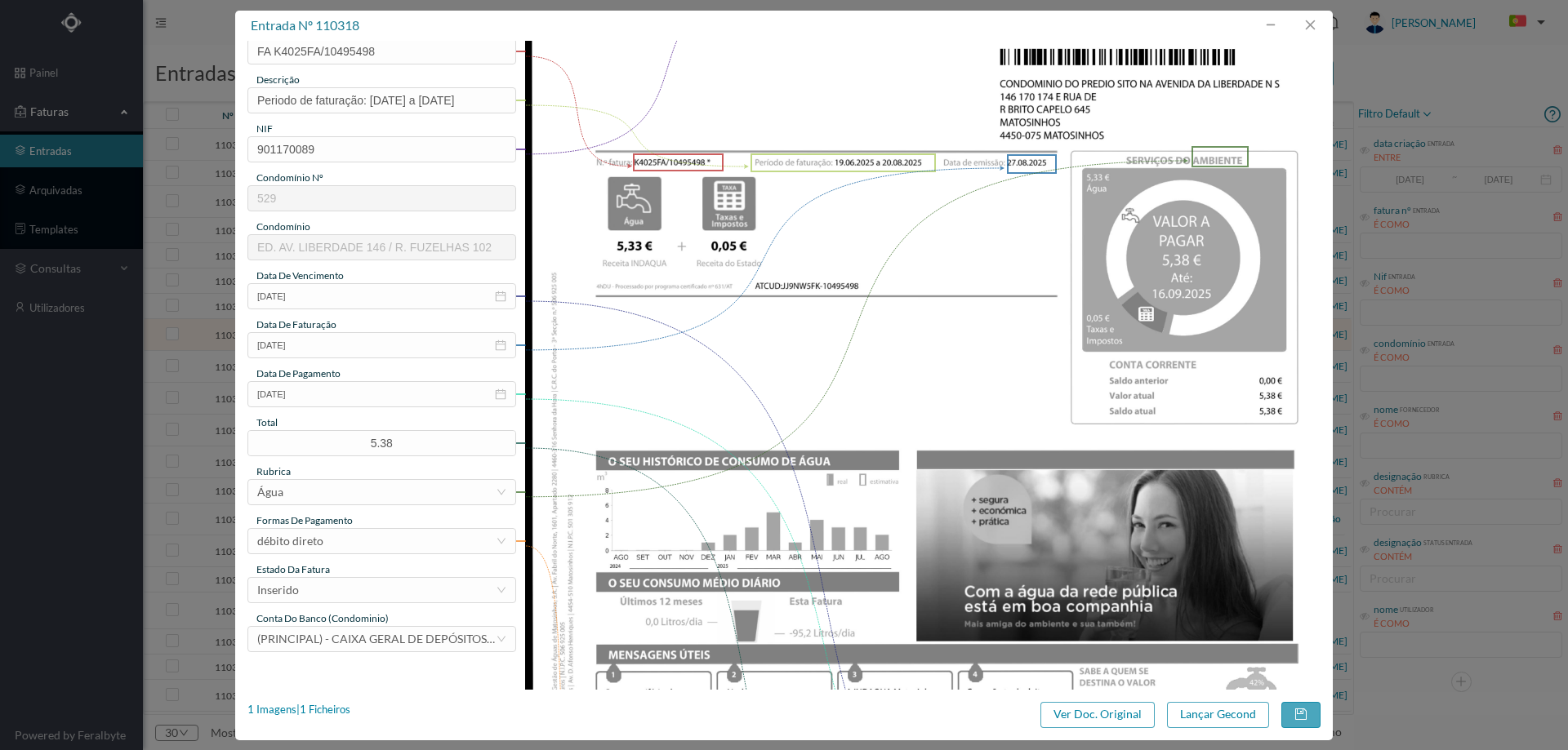
scroll to position [163, 0]
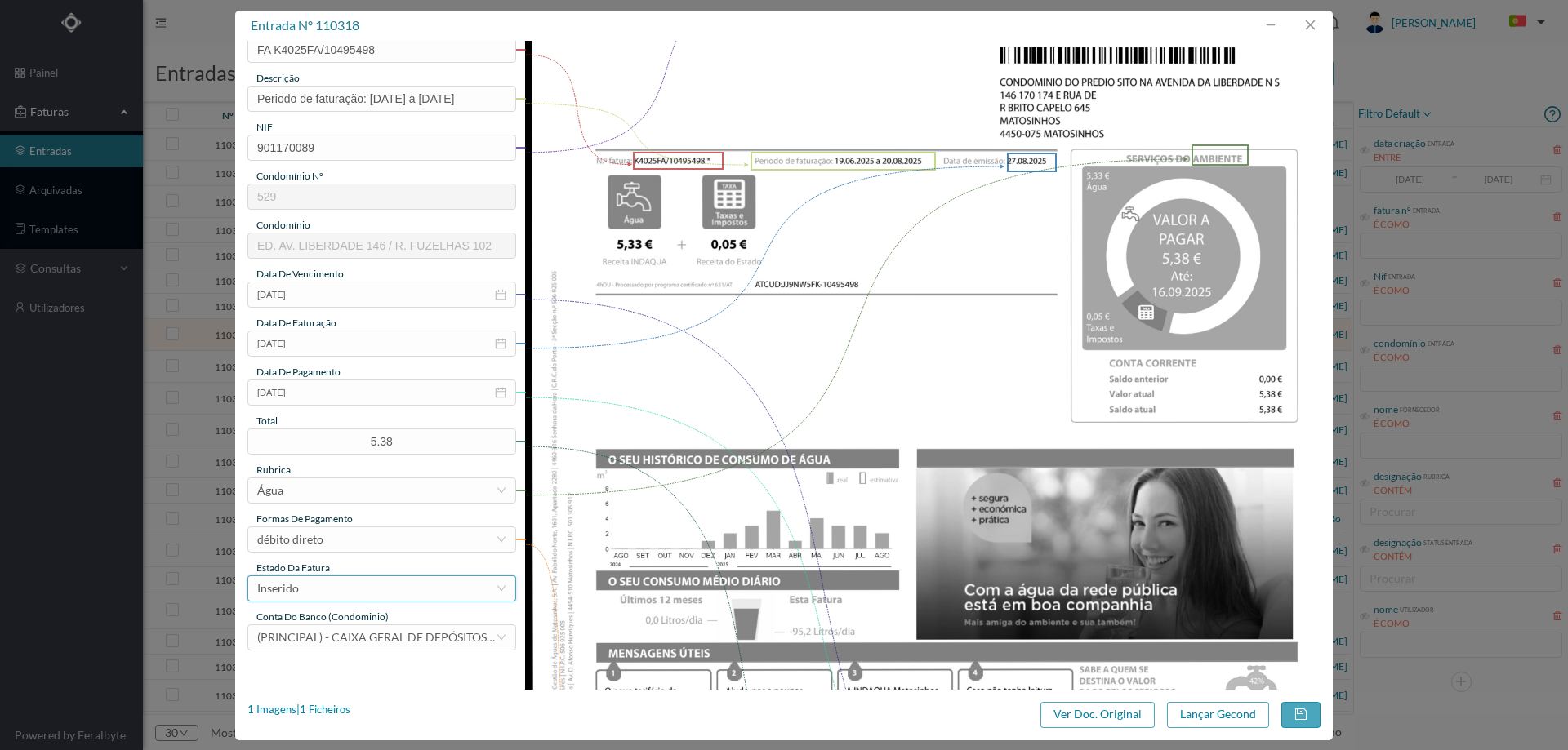
click at [398, 596] on div "Inserido" at bounding box center [376, 589] width 239 height 24
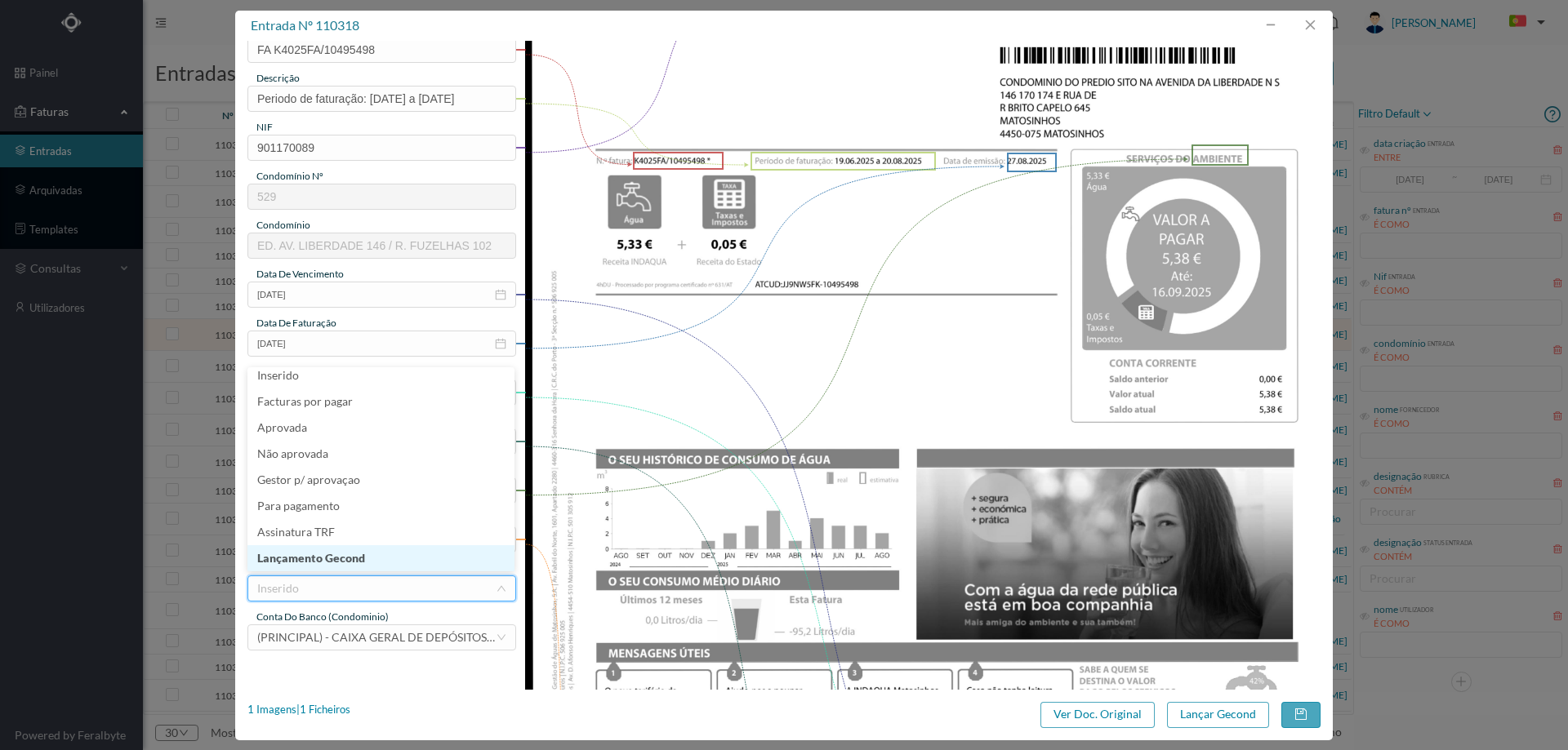
click at [350, 565] on li "Lançamento Gecond" at bounding box center [381, 558] width 267 height 26
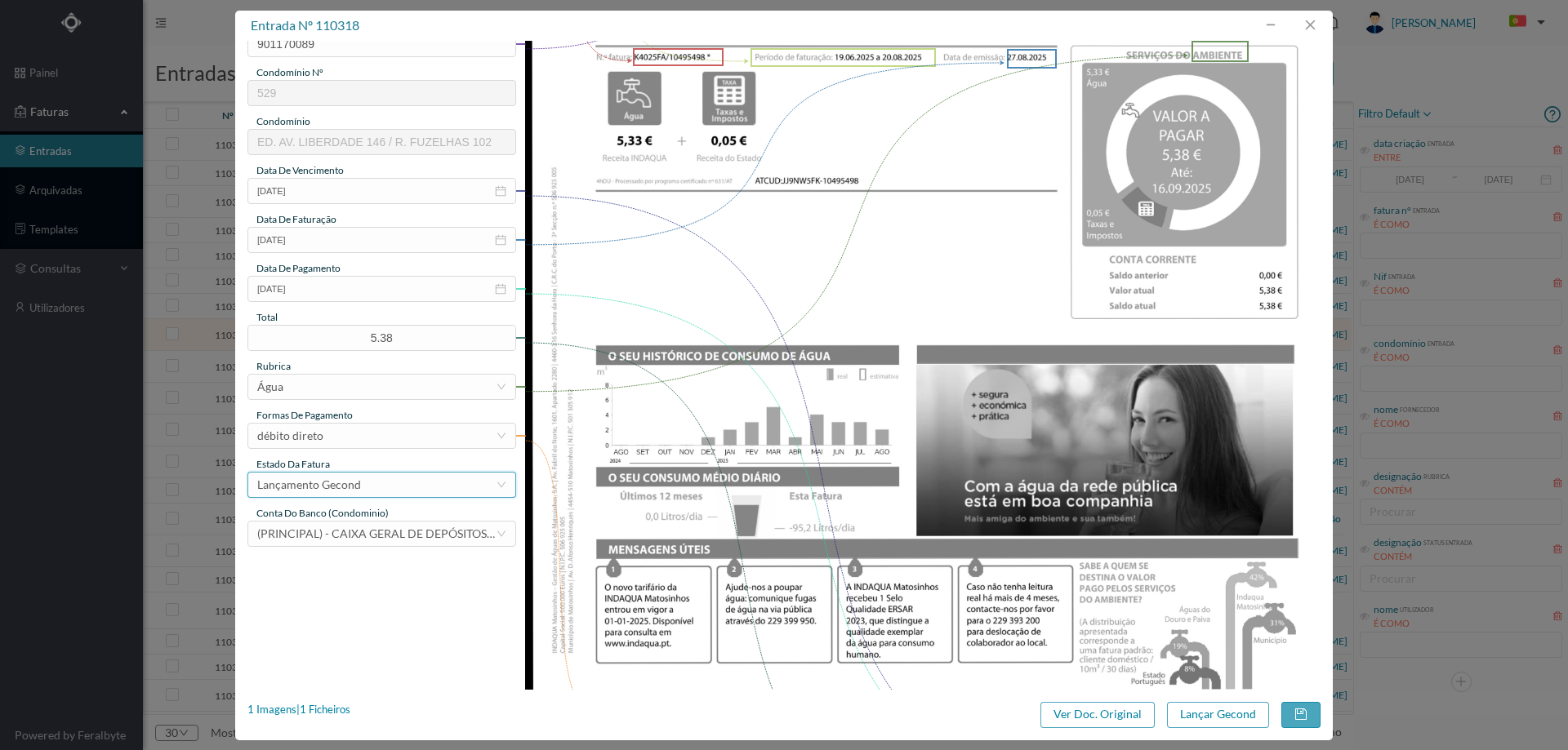
scroll to position [408, 0]
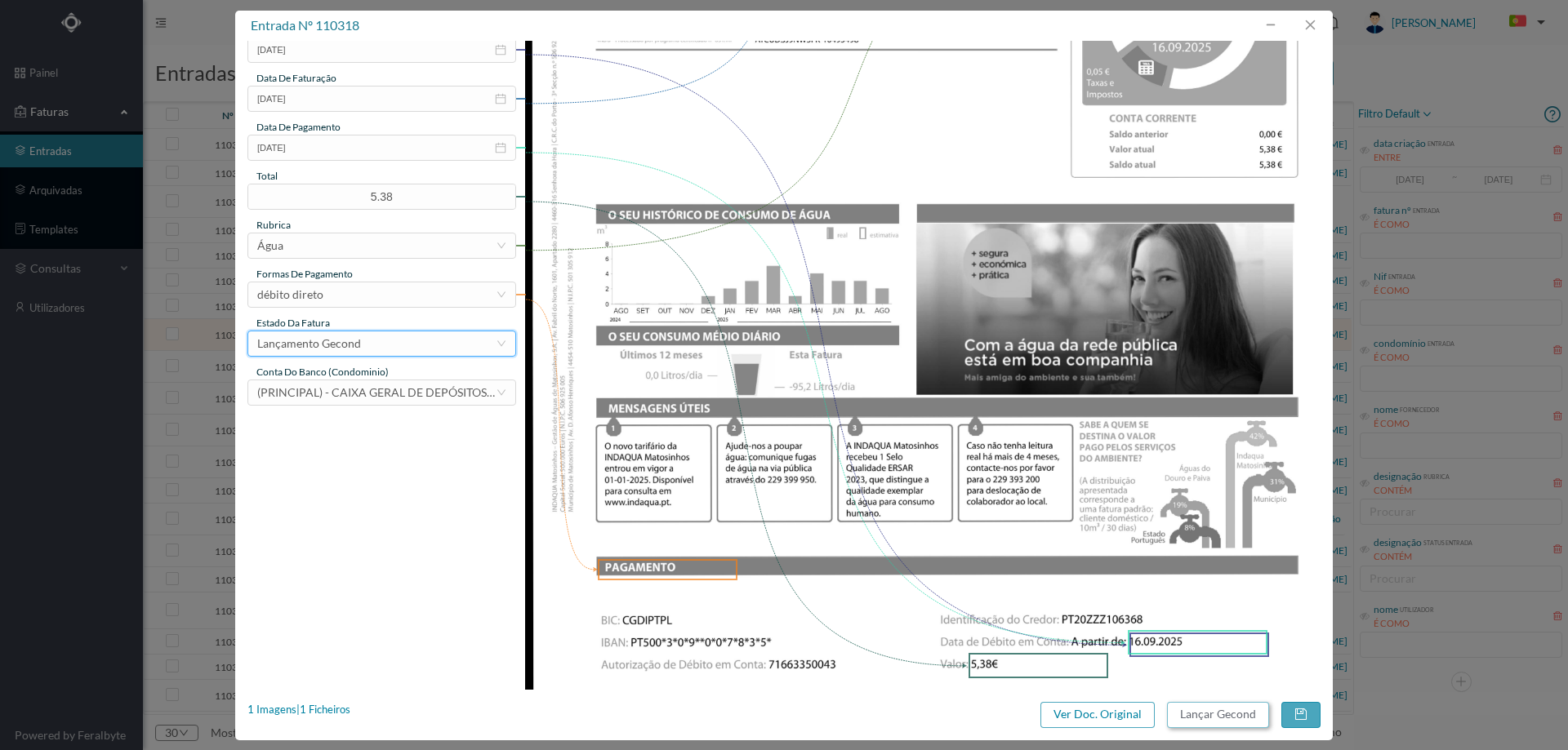
click at [1192, 712] on button "Lançar Gecond" at bounding box center [1218, 715] width 102 height 26
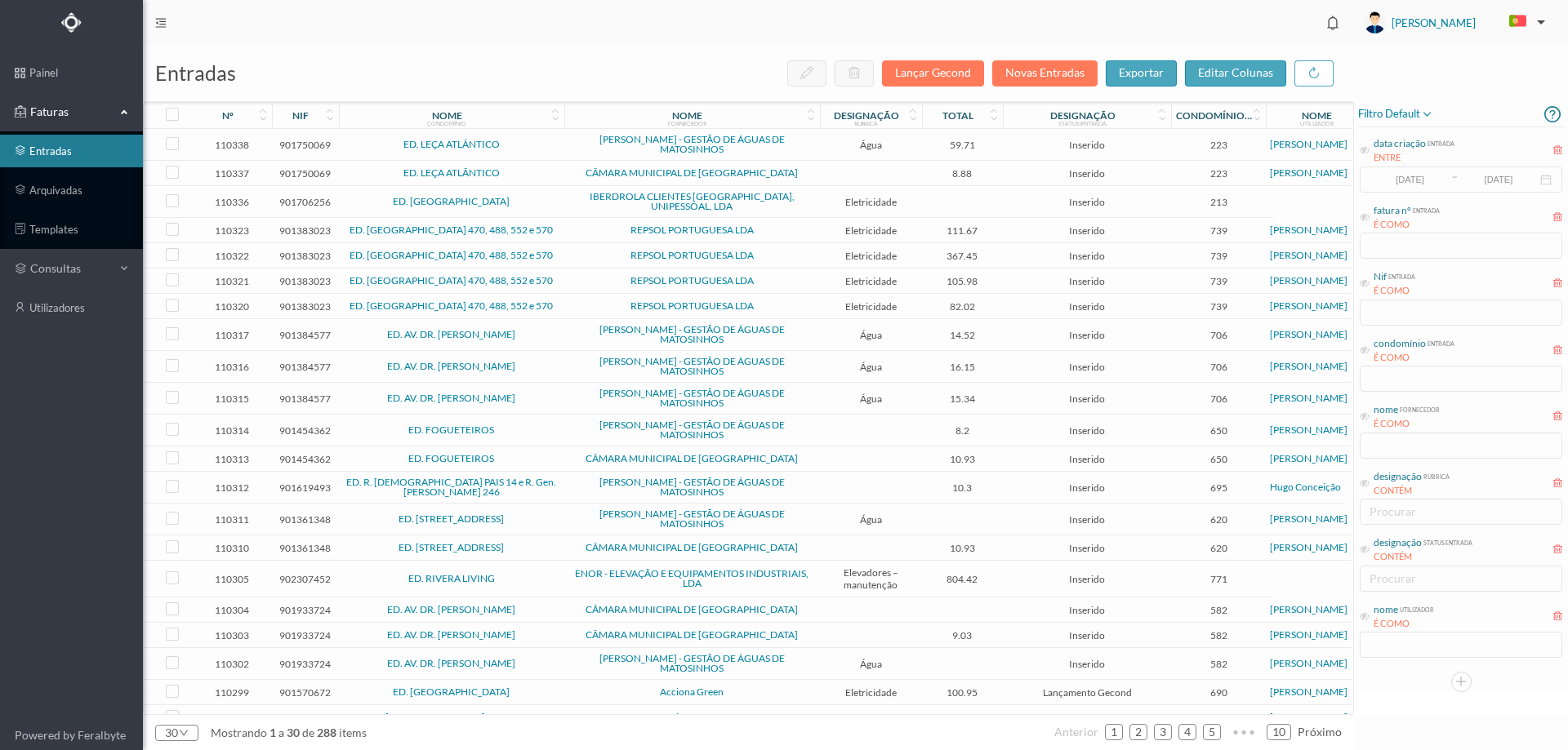
click at [550, 336] on td "ED. AV. DR. FERNANDO AROSO" at bounding box center [452, 335] width 226 height 32
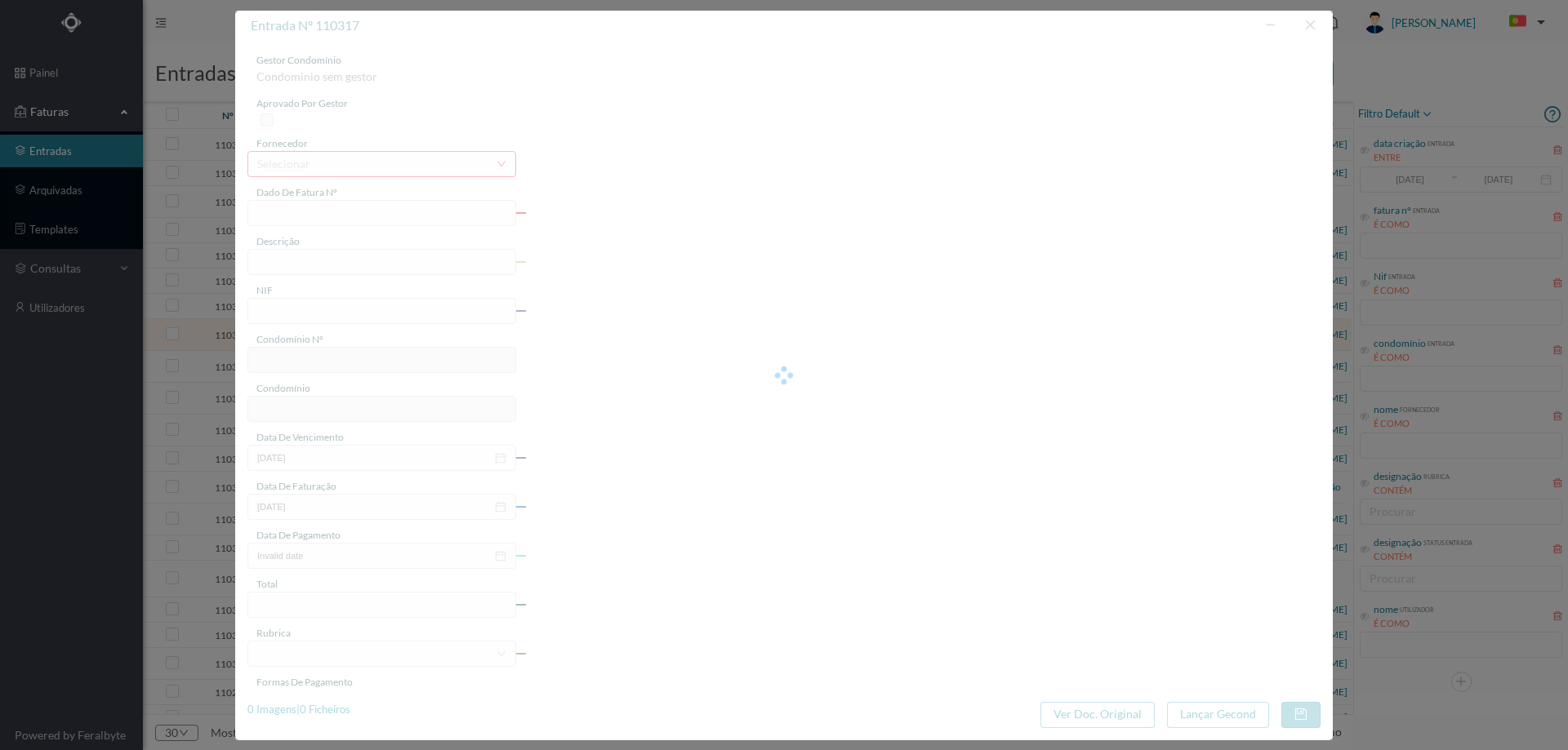
type input "FA K4025FA/10496113"
type input "Periodo de faturação: 24.06.2025 a 22.08.2025"
type input "901384577"
type input "16-09-2025"
type input "27-08-2025"
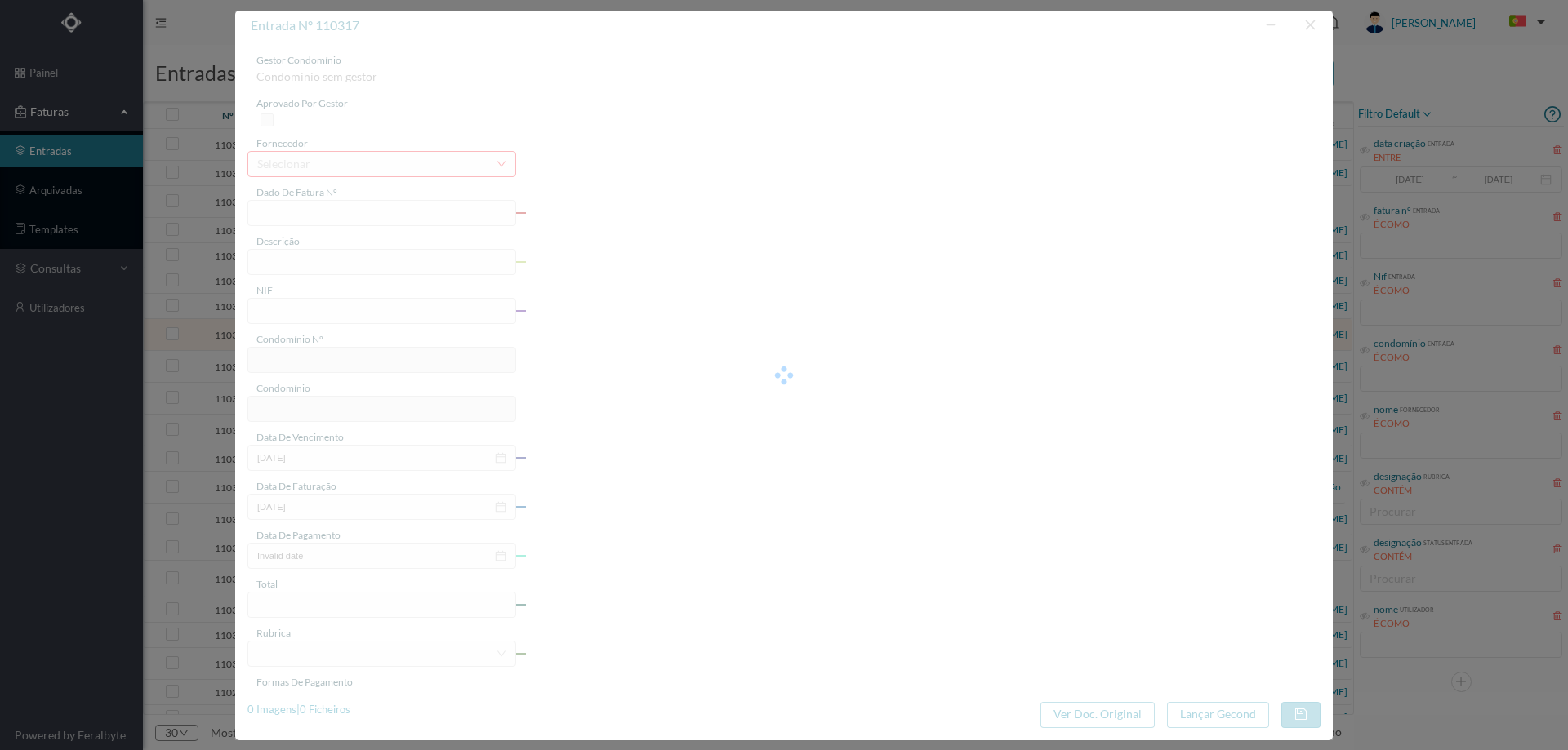
type input "16-09-2025"
type input "14.52"
type input "706"
type input "ED. AV. DR. FERNANDO AROSO"
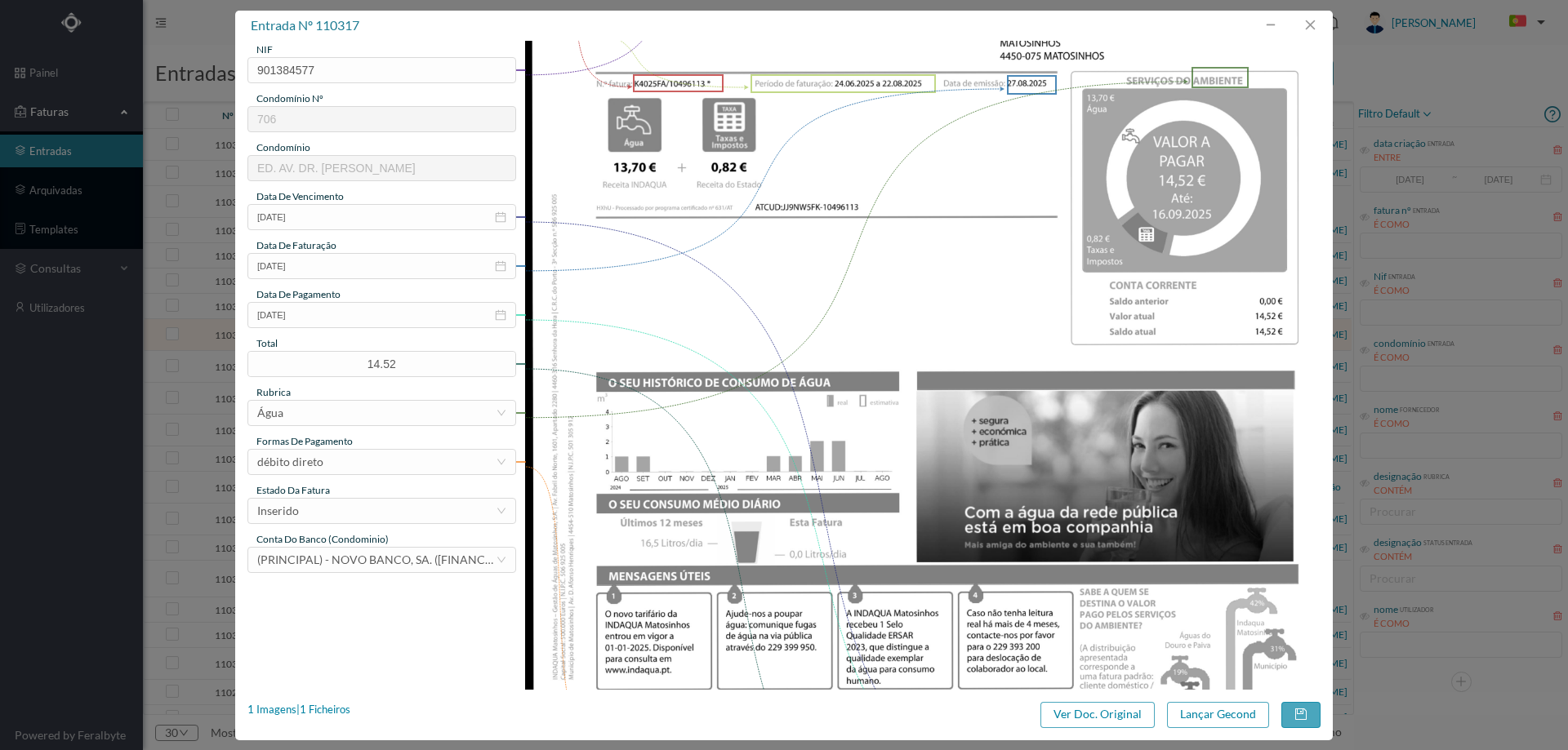
scroll to position [245, 0]
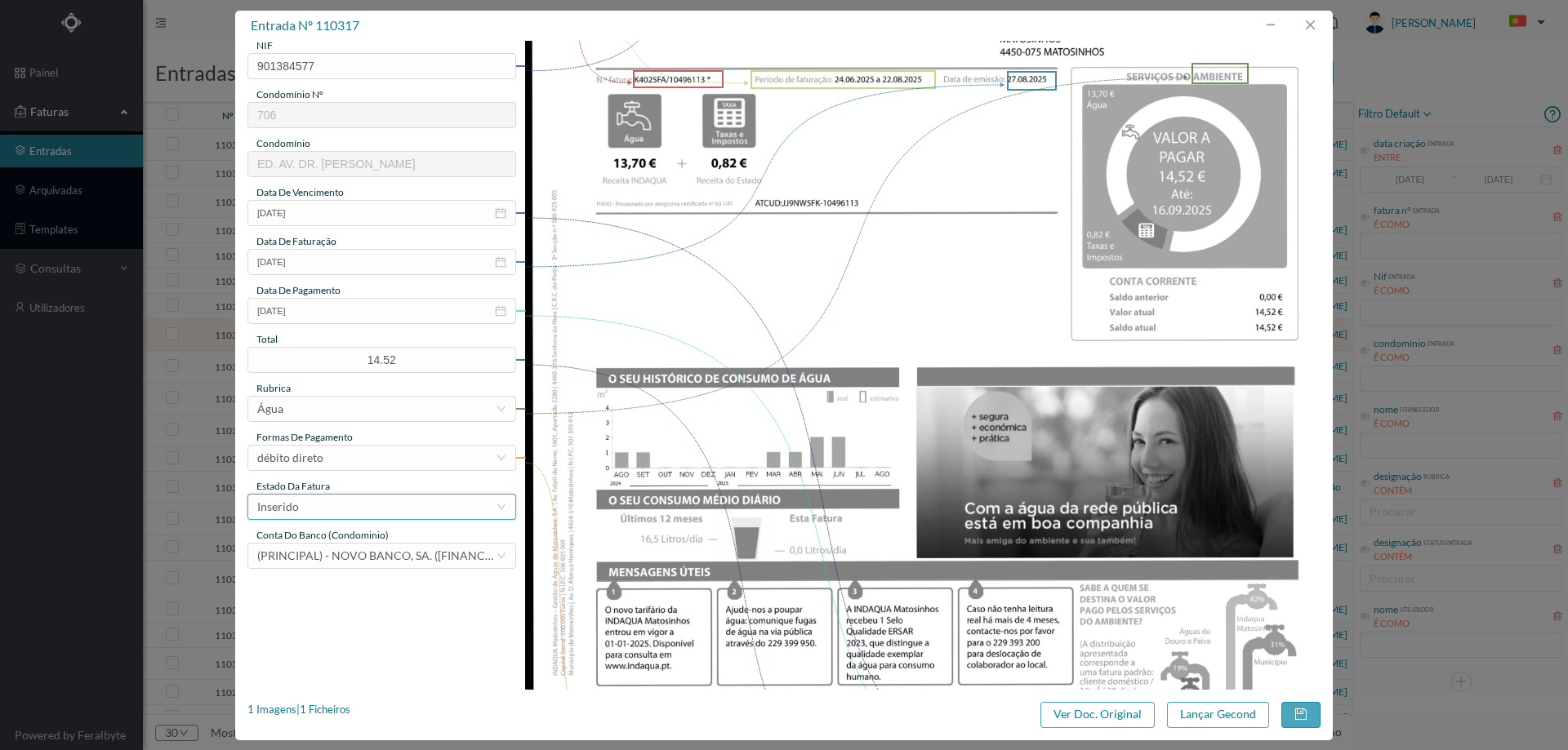
click at [424, 512] on div "Inserido" at bounding box center [376, 507] width 239 height 24
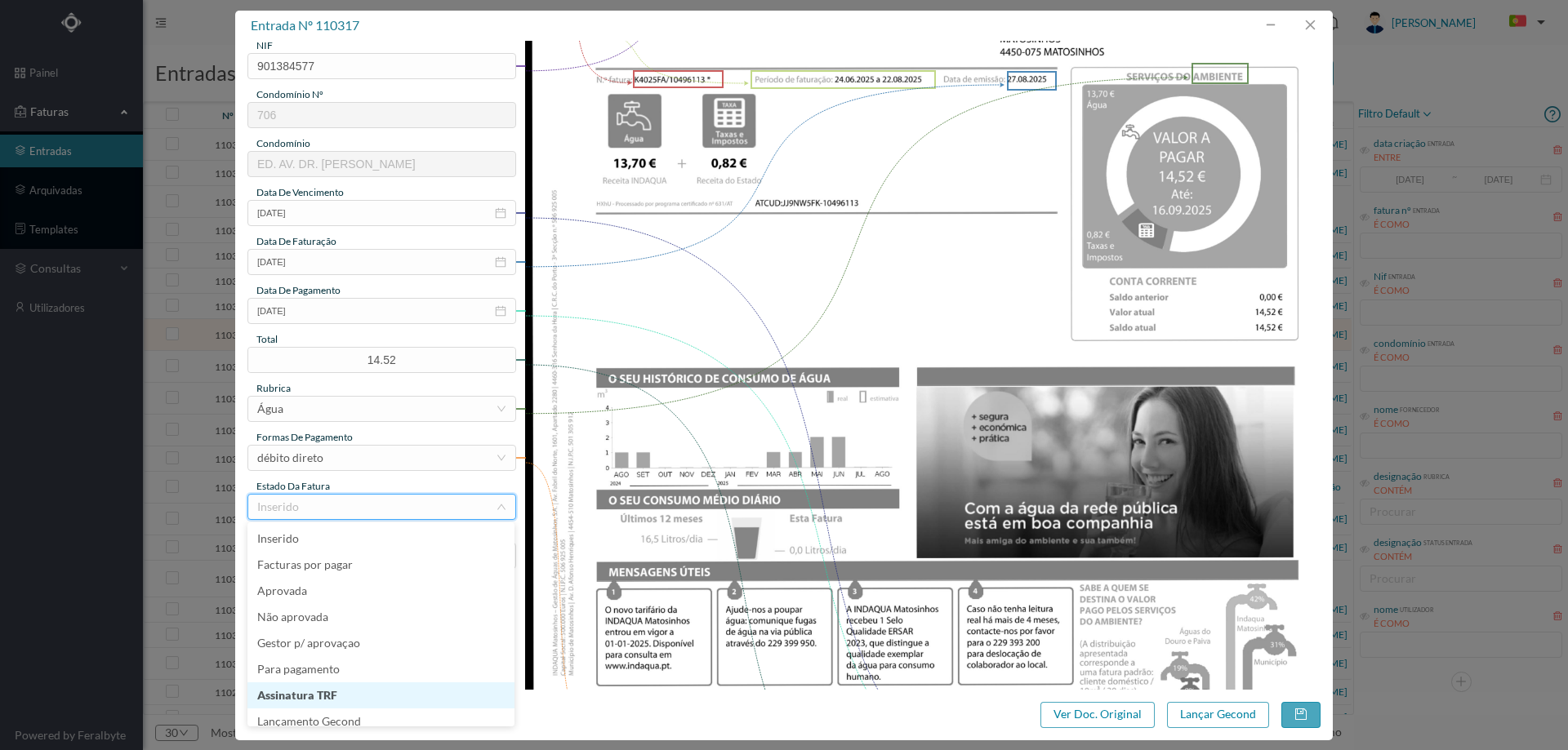
scroll to position [8, 0]
click at [345, 716] on li "Lançamento Gecond" at bounding box center [381, 714] width 267 height 26
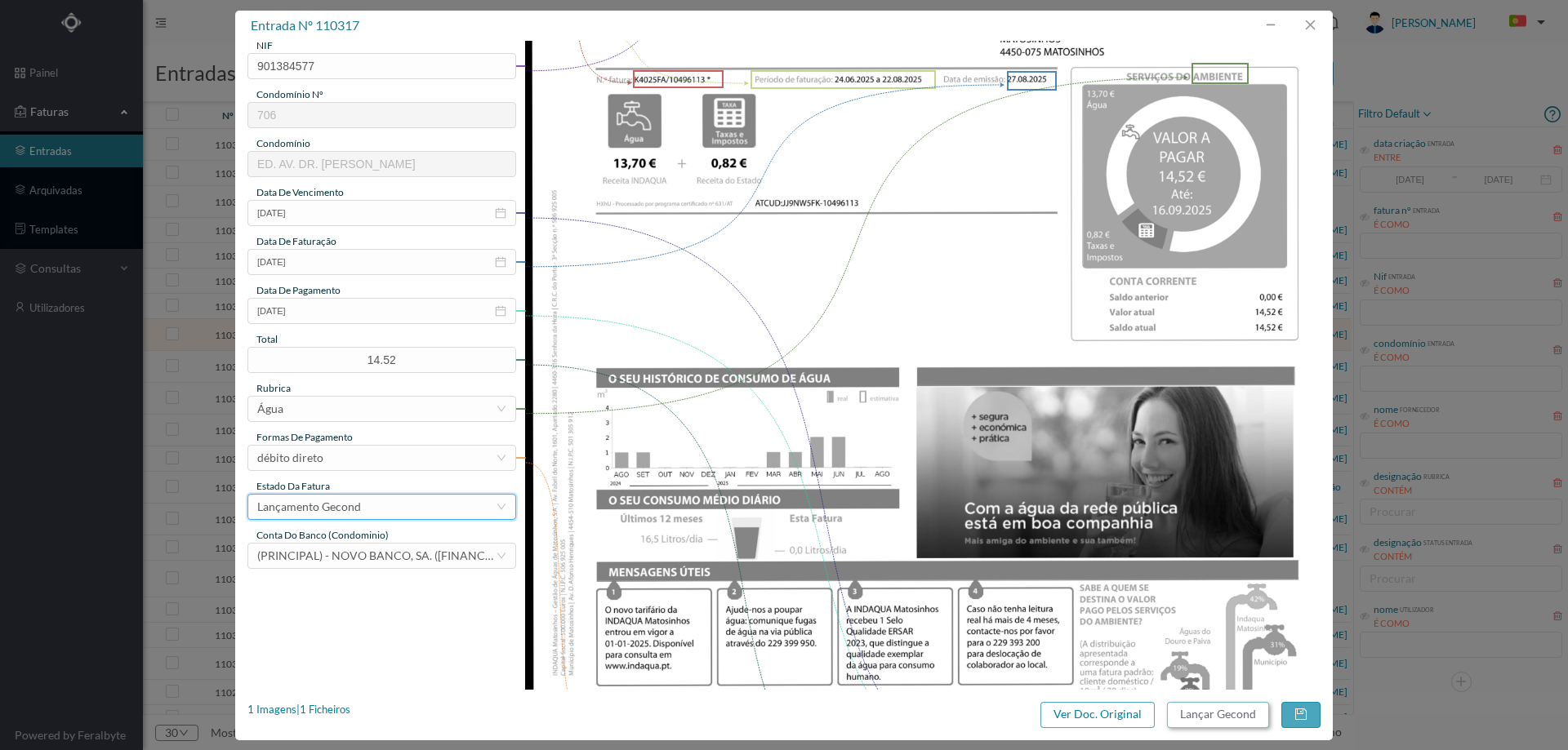
click at [1209, 711] on button "Lançar Gecond" at bounding box center [1218, 715] width 102 height 26
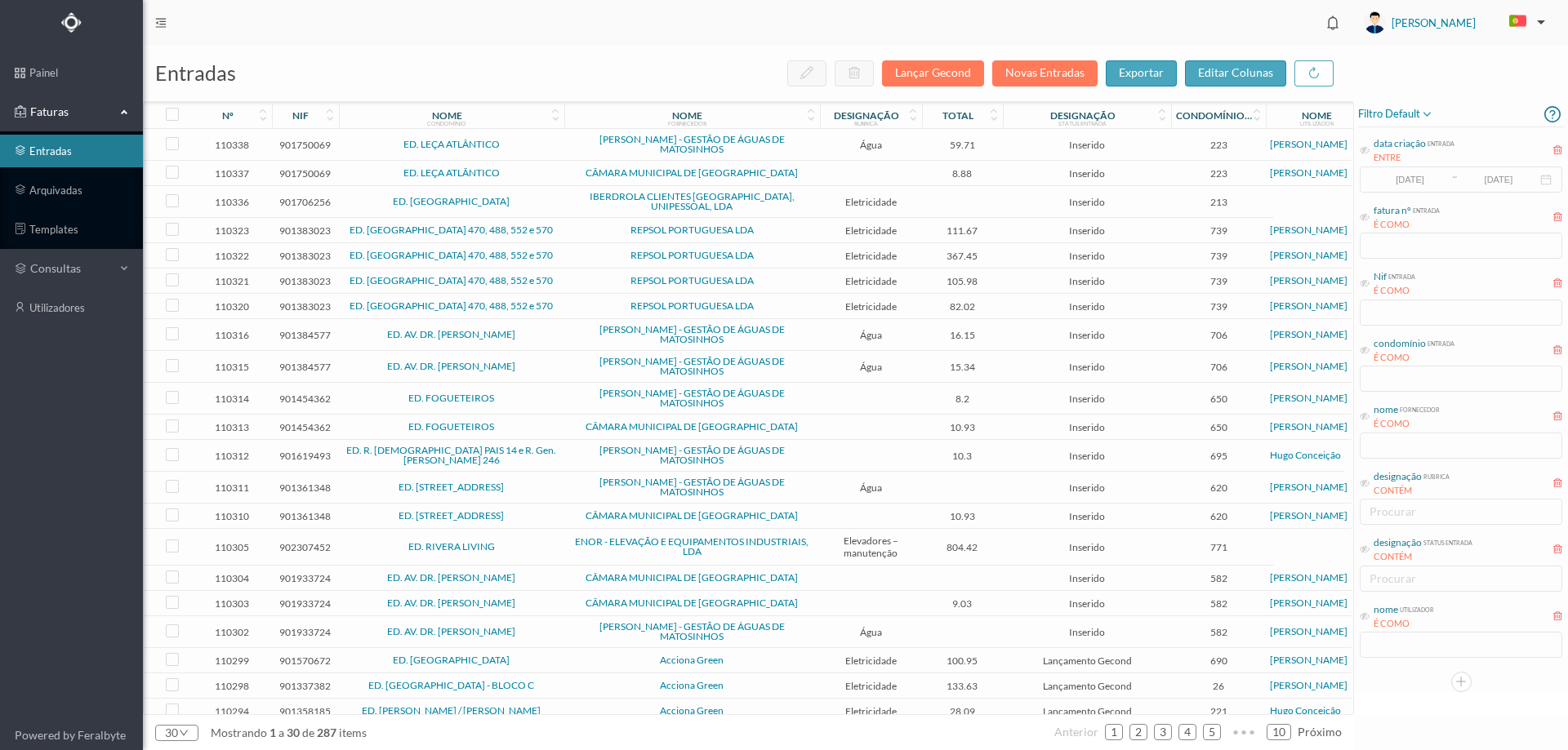
click at [545, 334] on td "ED. AV. DR. FERNANDO AROSO" at bounding box center [452, 335] width 226 height 32
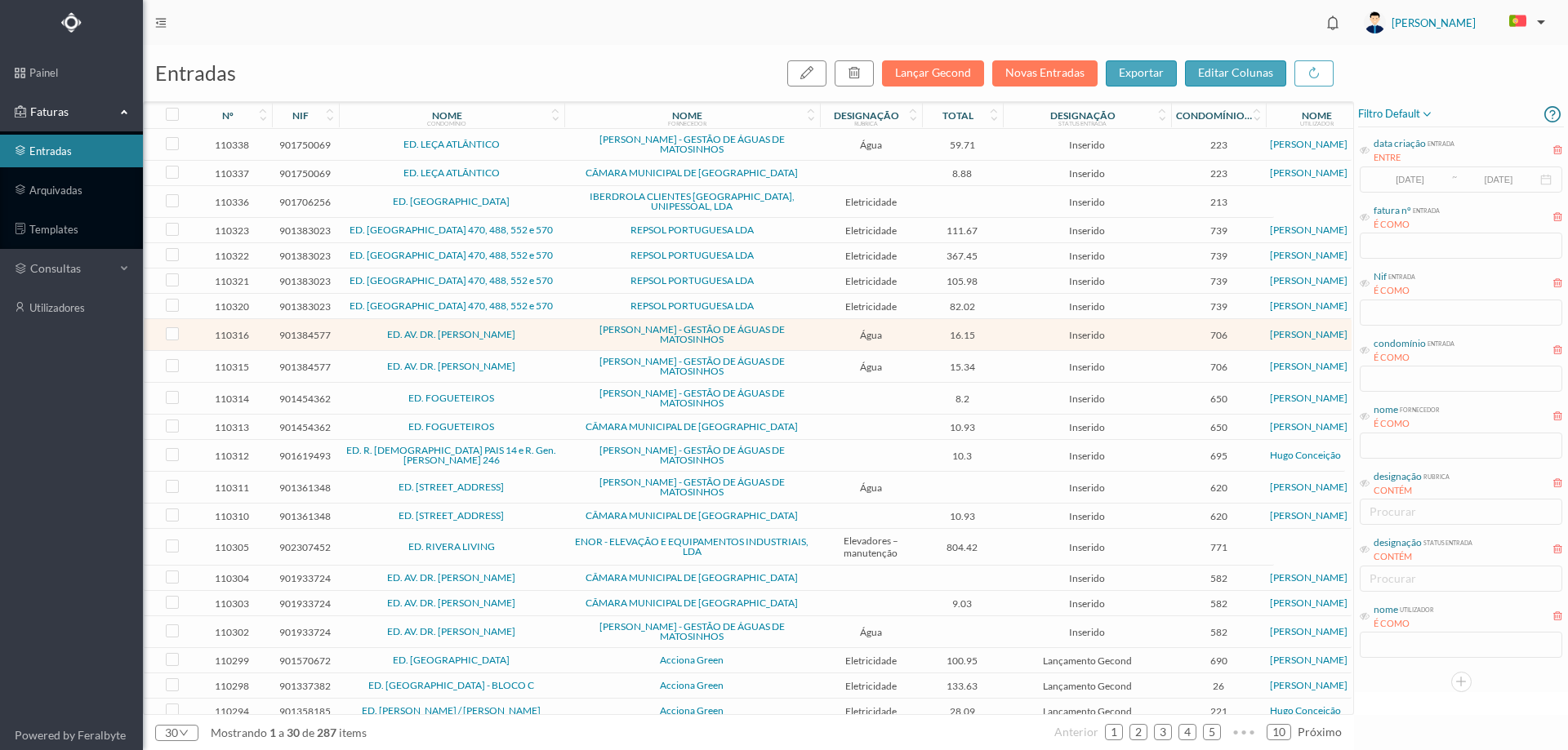
click at [545, 334] on td "ED. AV. DR. FERNANDO AROSO" at bounding box center [452, 335] width 226 height 32
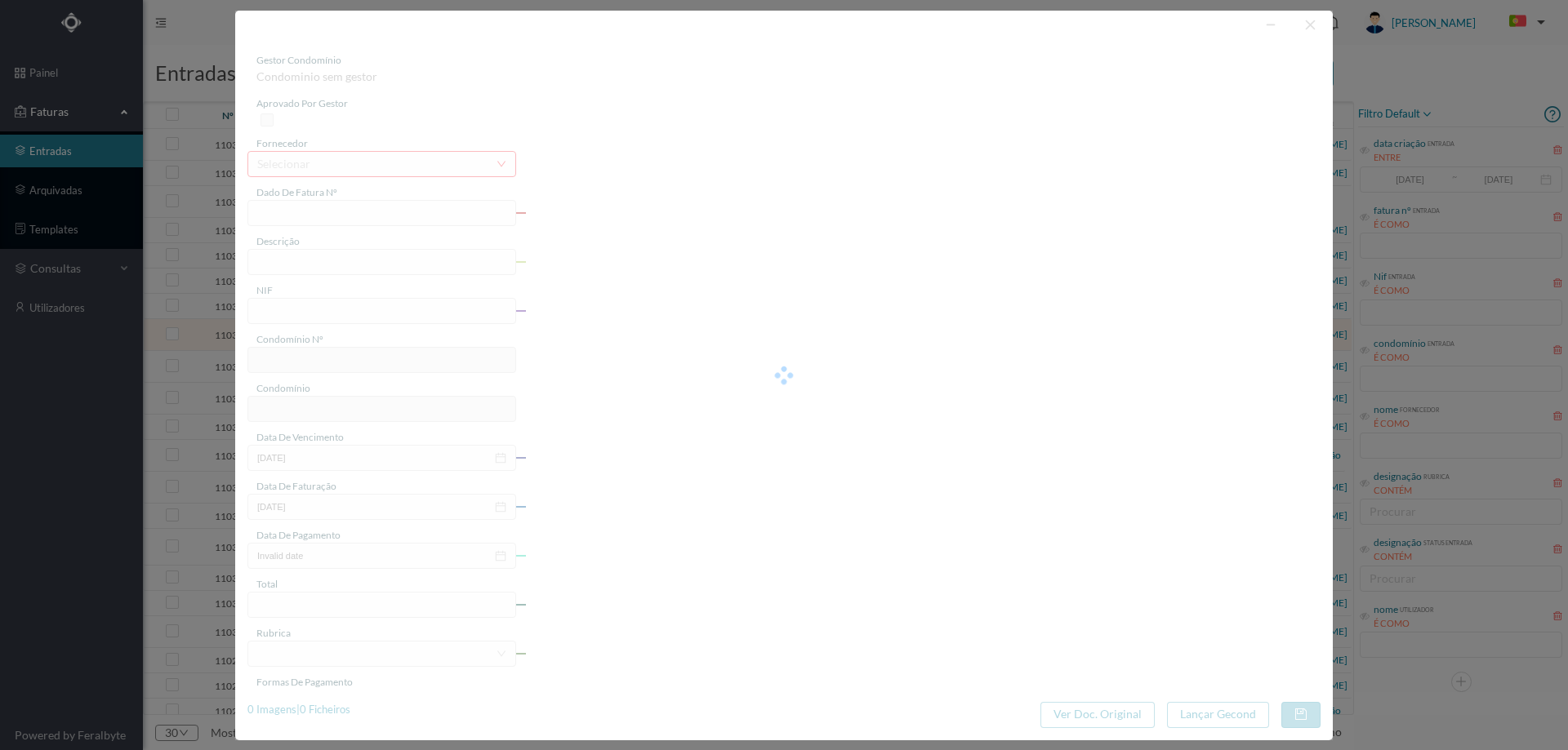
type input "FA K4025FA/10496112"
type input "Periodo de faturação: 24.06.2025 a 22.08.2025"
type input "901384577"
type input "16-09-2025"
type input "27-08-2025"
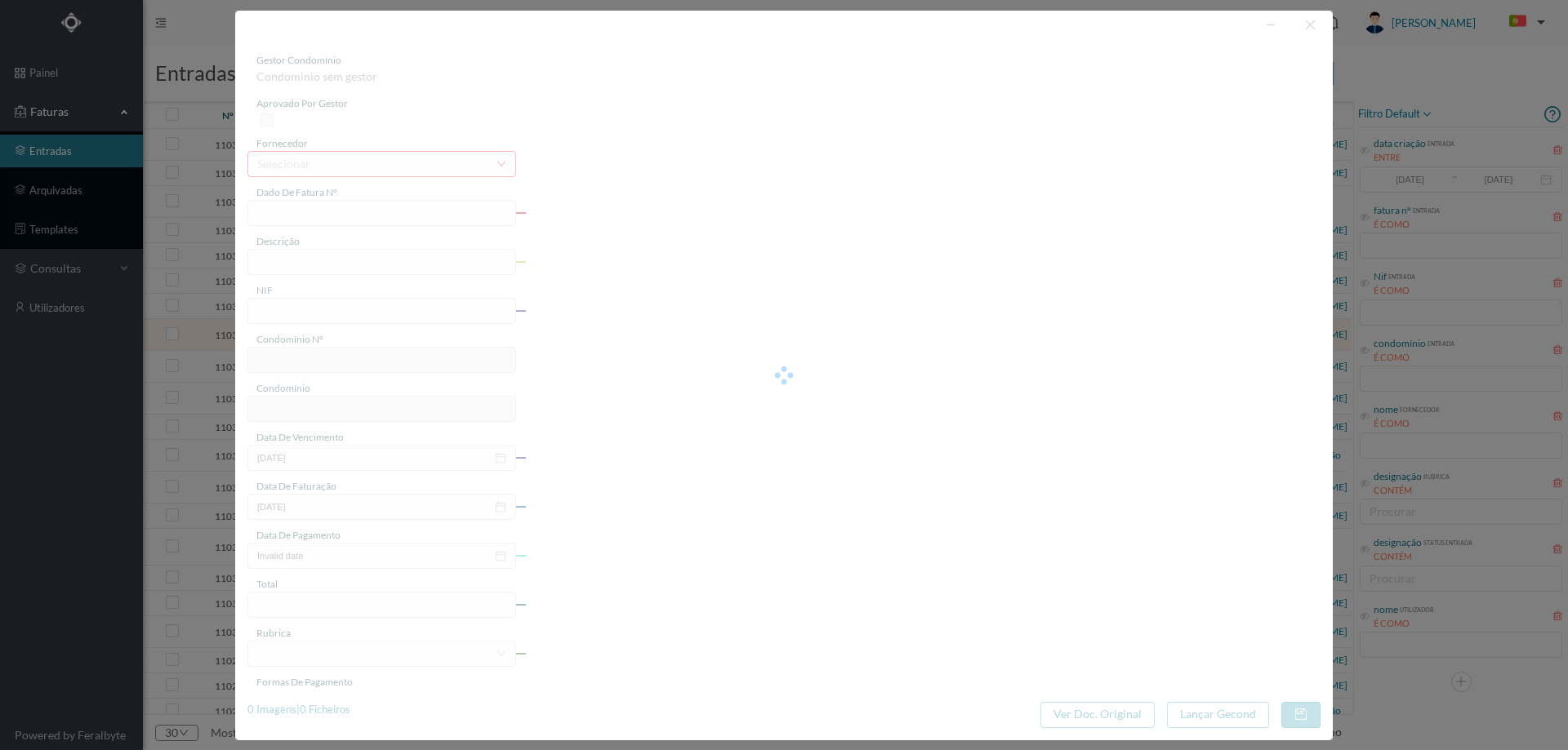
type input "16-09-2025"
type input "16.15"
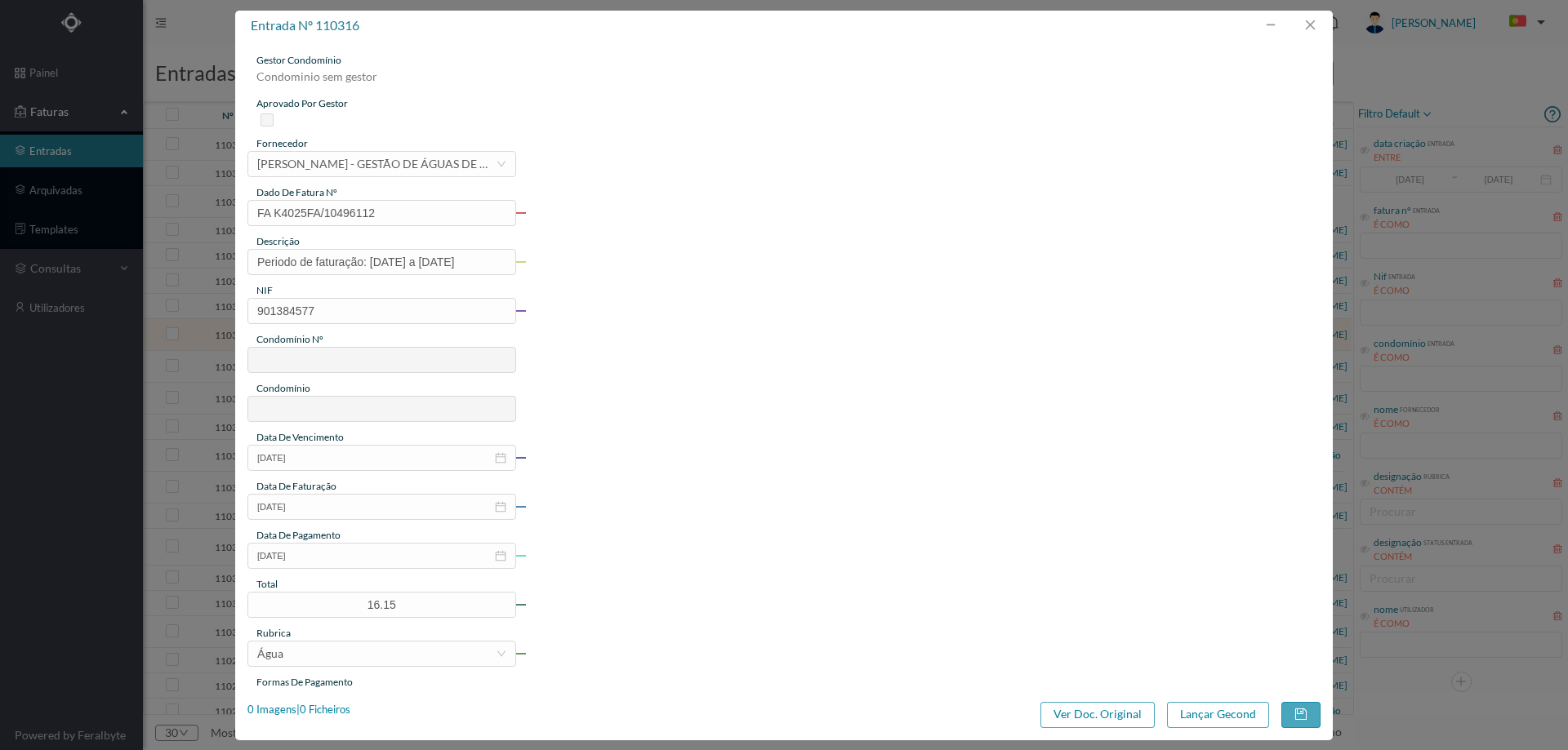
type input "706"
type input "ED. AV. DR. FERNANDO AROSO"
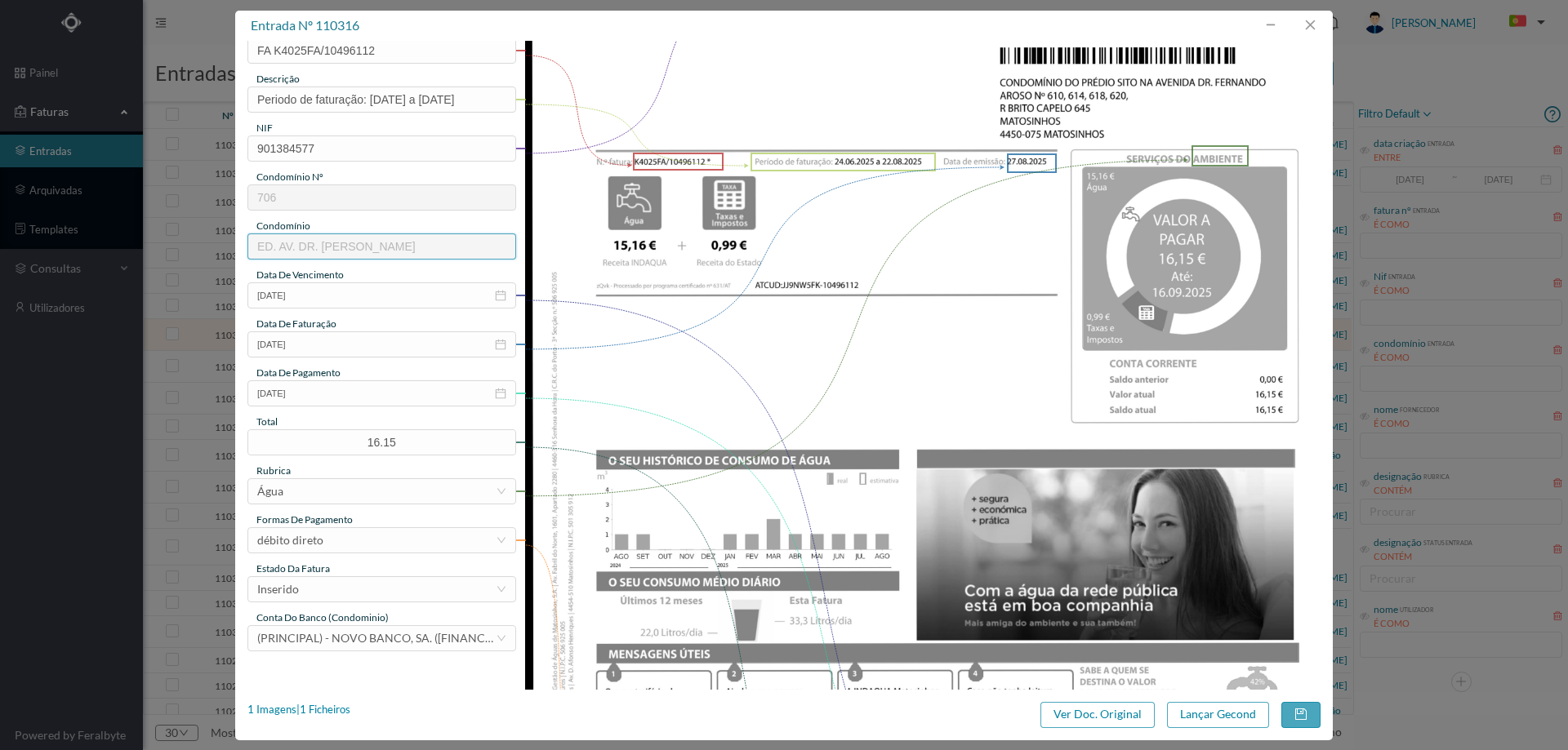
scroll to position [163, 0]
click at [404, 580] on div "Inserido" at bounding box center [376, 589] width 239 height 24
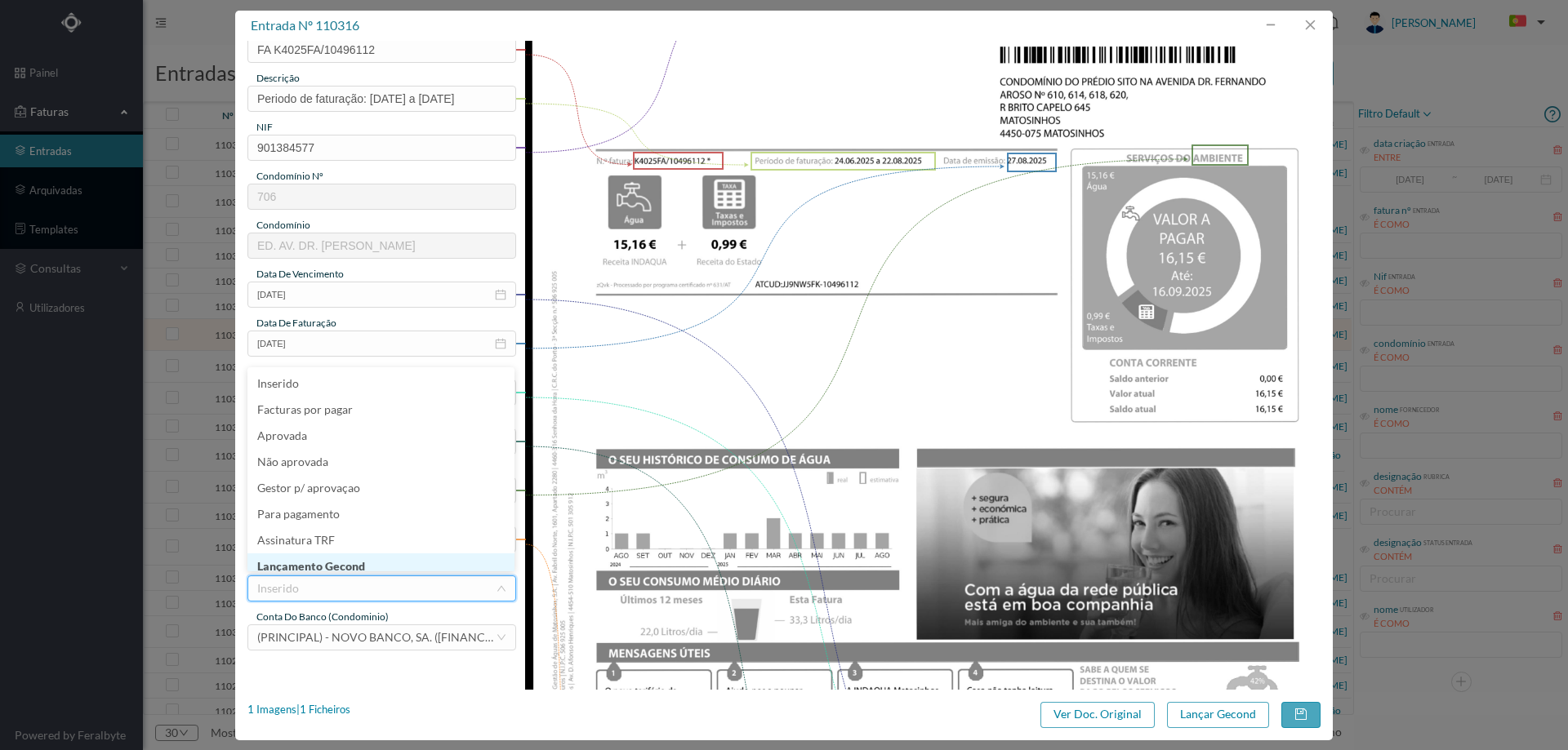
scroll to position [8, 0]
click at [401, 557] on li "Lançamento Gecond" at bounding box center [381, 558] width 267 height 26
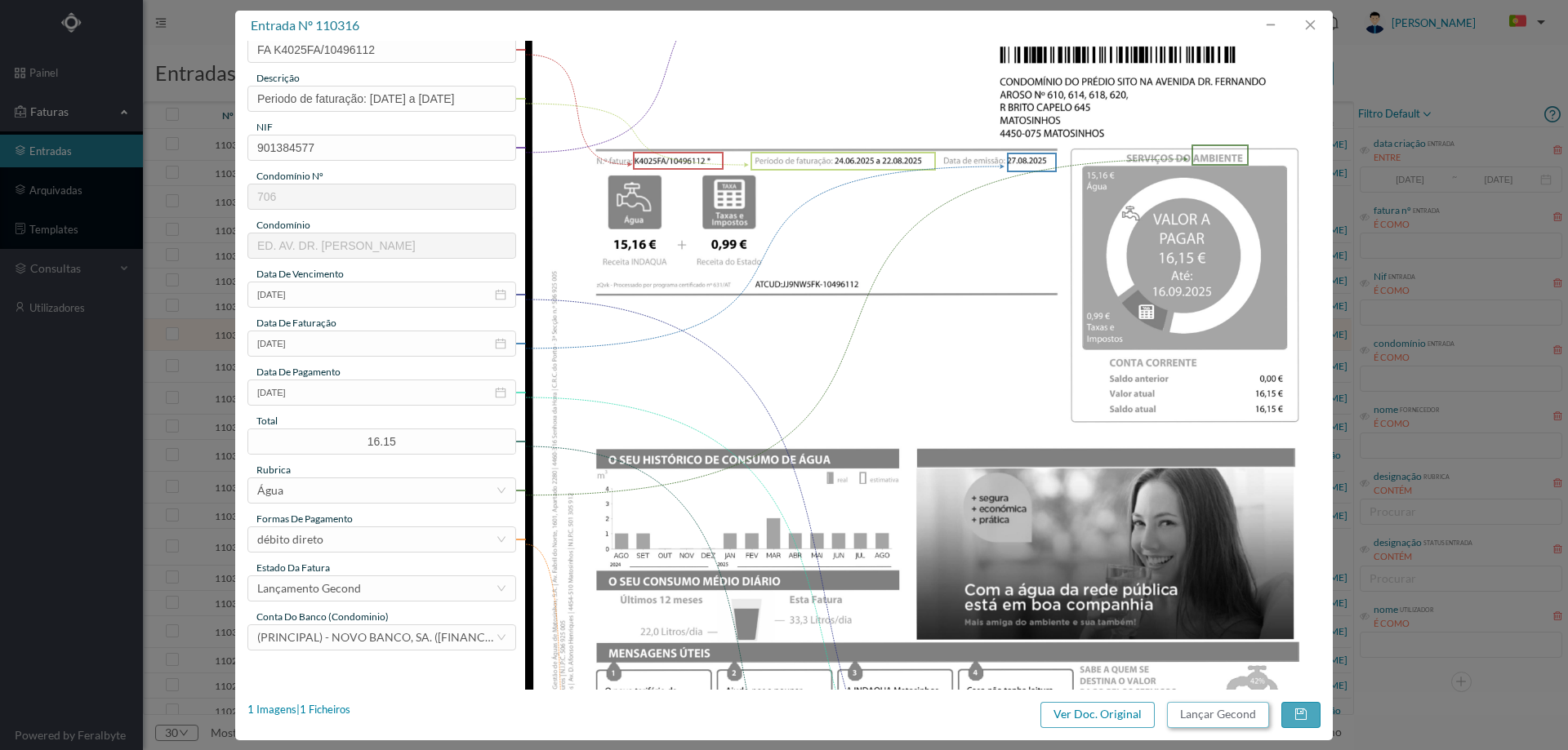
click at [1196, 708] on button "Lançar Gecond" at bounding box center [1218, 715] width 102 height 26
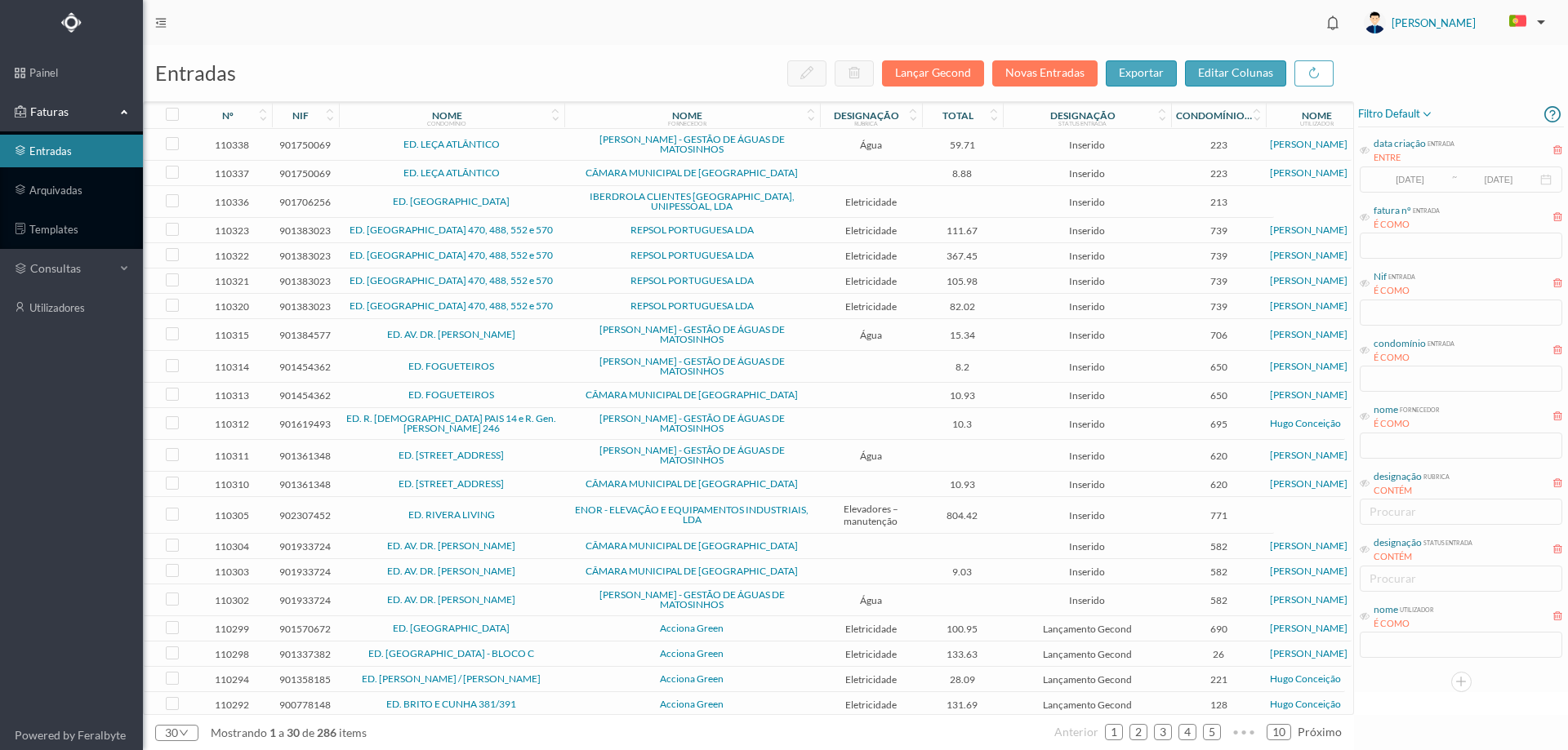
click at [550, 333] on span "ED. AV. DR. FERNANDO AROSO" at bounding box center [452, 335] width 218 height 10
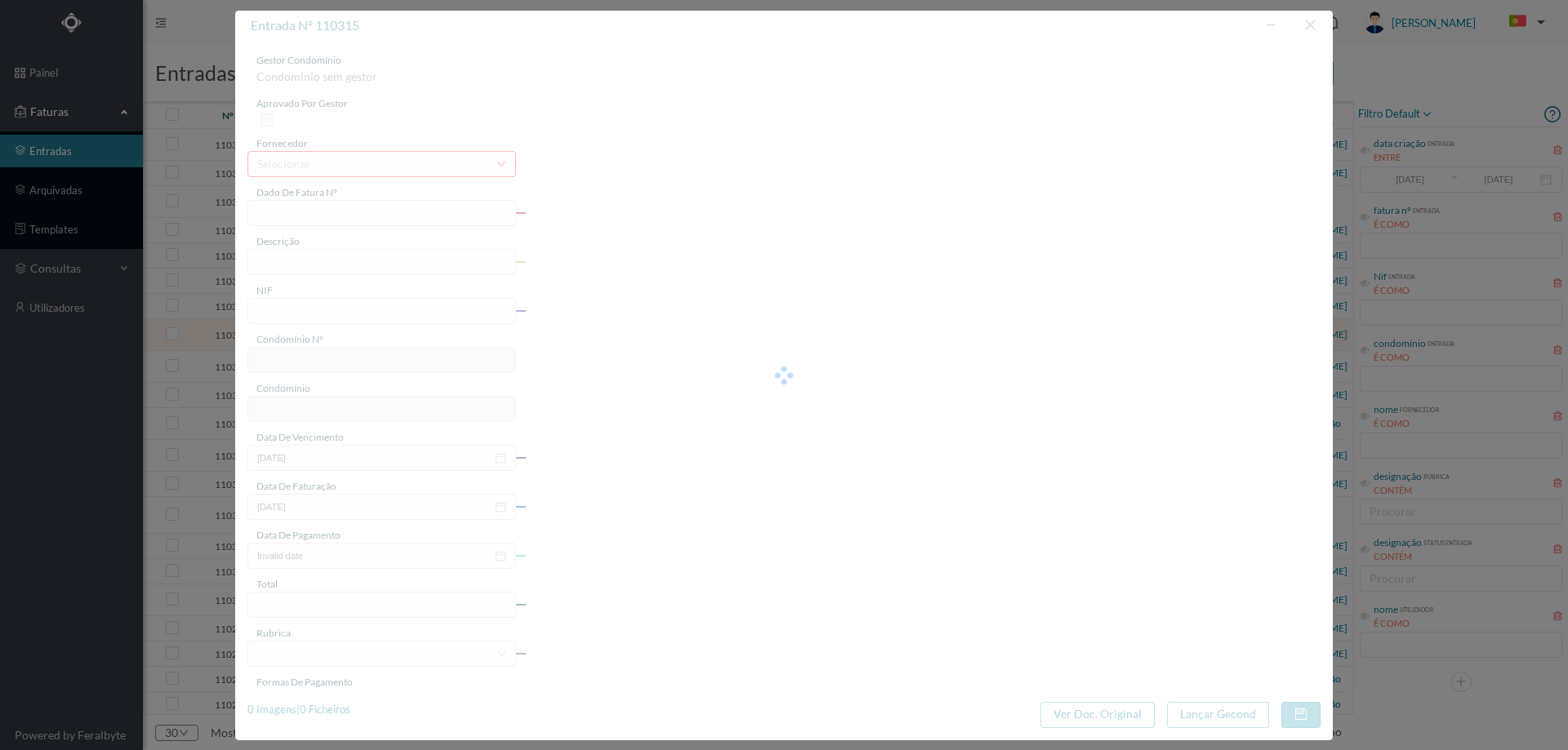
type input "FA K4025FA/10493315"
type input "Periodo de faturação: 24.06.2025 a 22.08.2025"
type input "901384577"
type input "16-09-2025"
type input "27-08-2025"
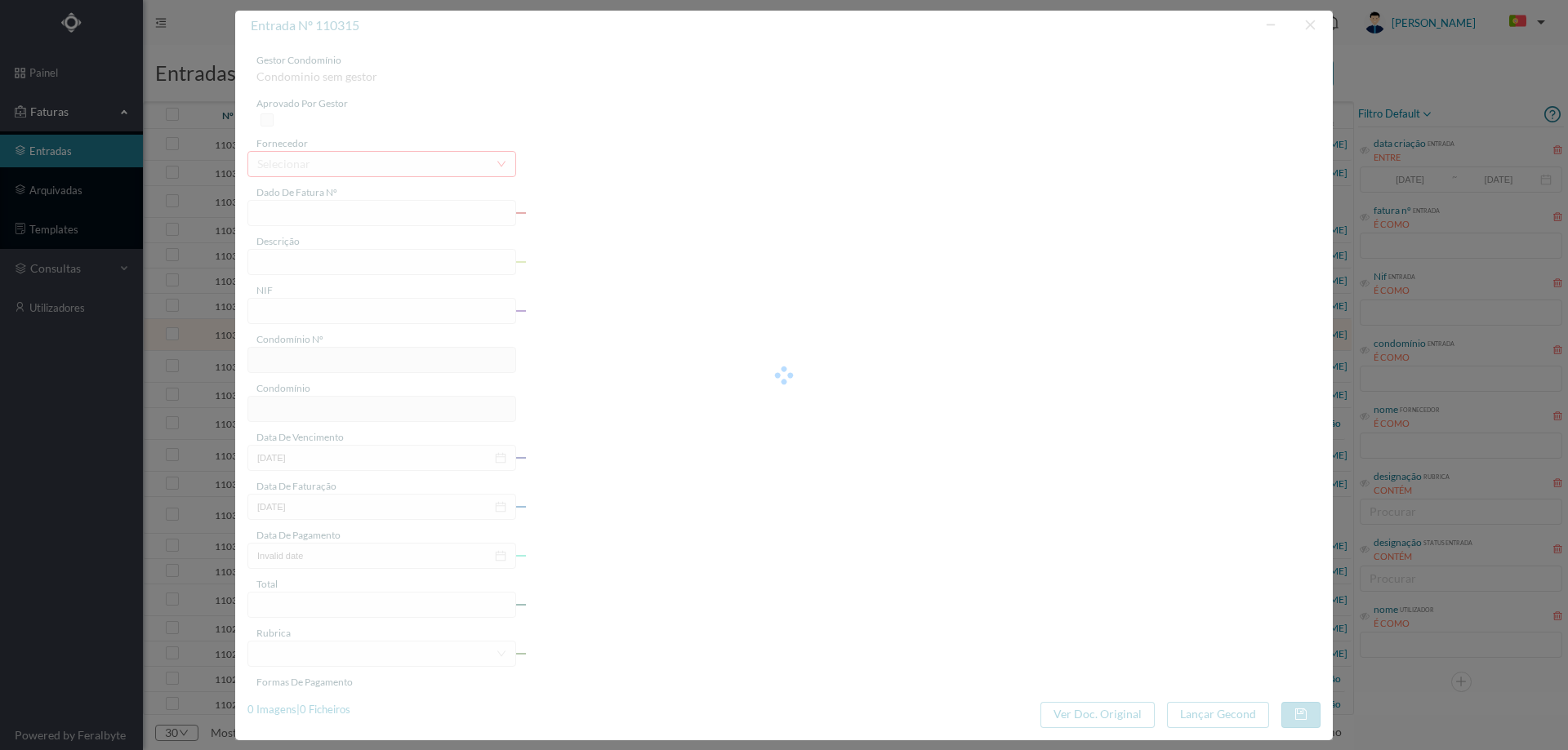
type input "16-09-2025"
type input "15.34"
type input "706"
type input "ED. AV. DR. FERNANDO AROSO"
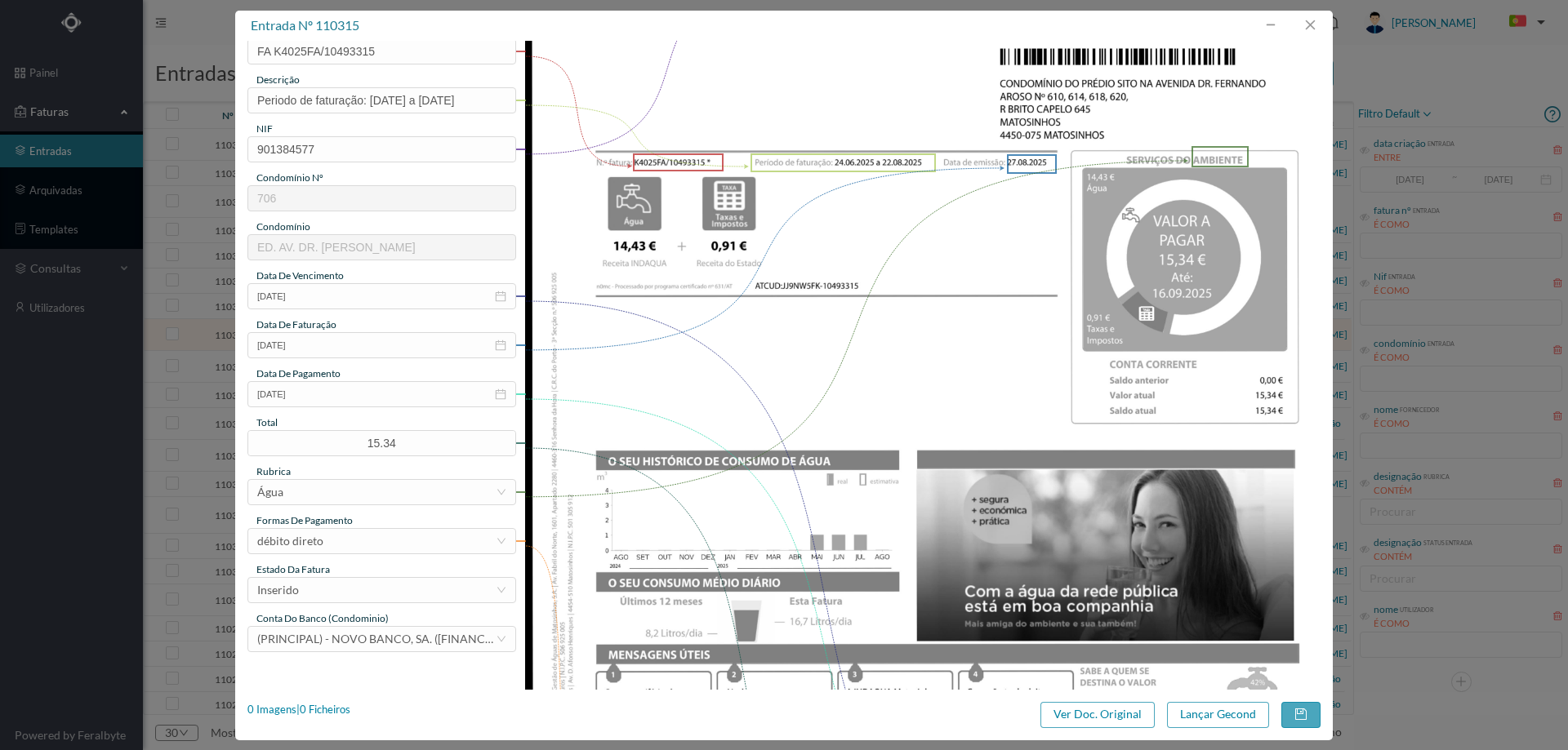
scroll to position [163, 0]
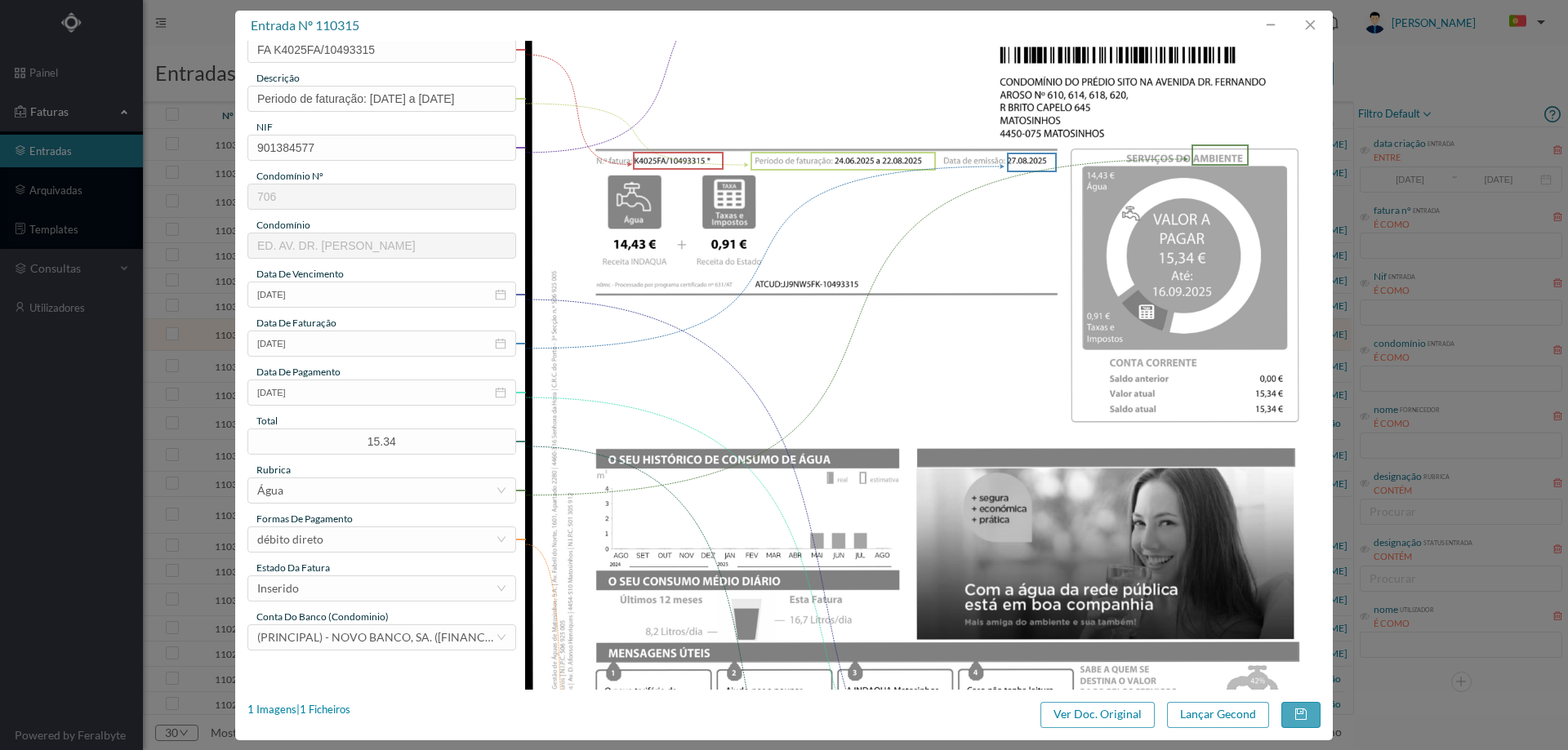
click at [486, 572] on div "estado da fatura" at bounding box center [382, 569] width 268 height 15
click at [480, 584] on div "Inserido" at bounding box center [376, 589] width 239 height 24
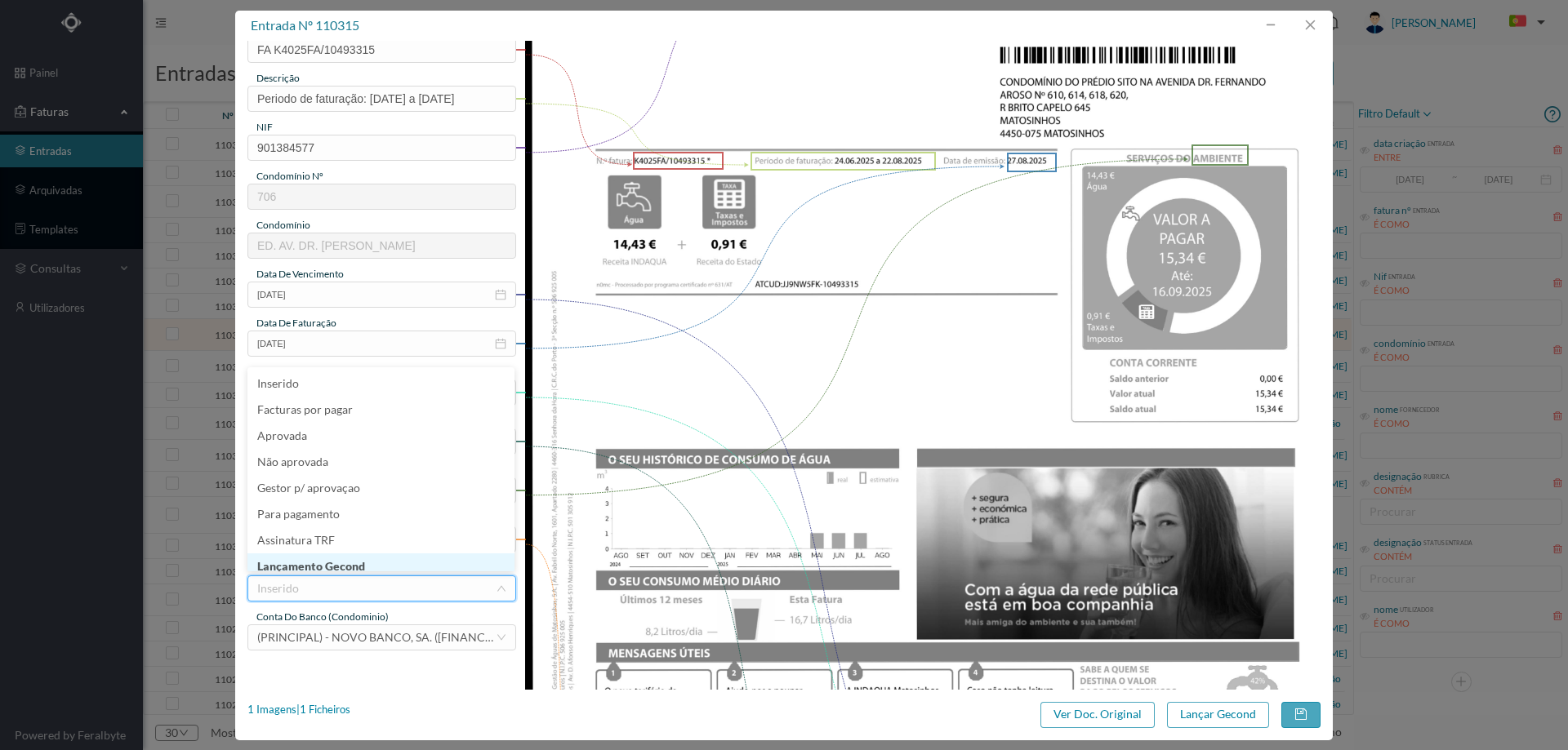
scroll to position [8, 0]
click at [443, 557] on li "Lançamento Gecond" at bounding box center [381, 558] width 267 height 26
click at [1219, 718] on button "Lançar Gecond" at bounding box center [1218, 715] width 102 height 26
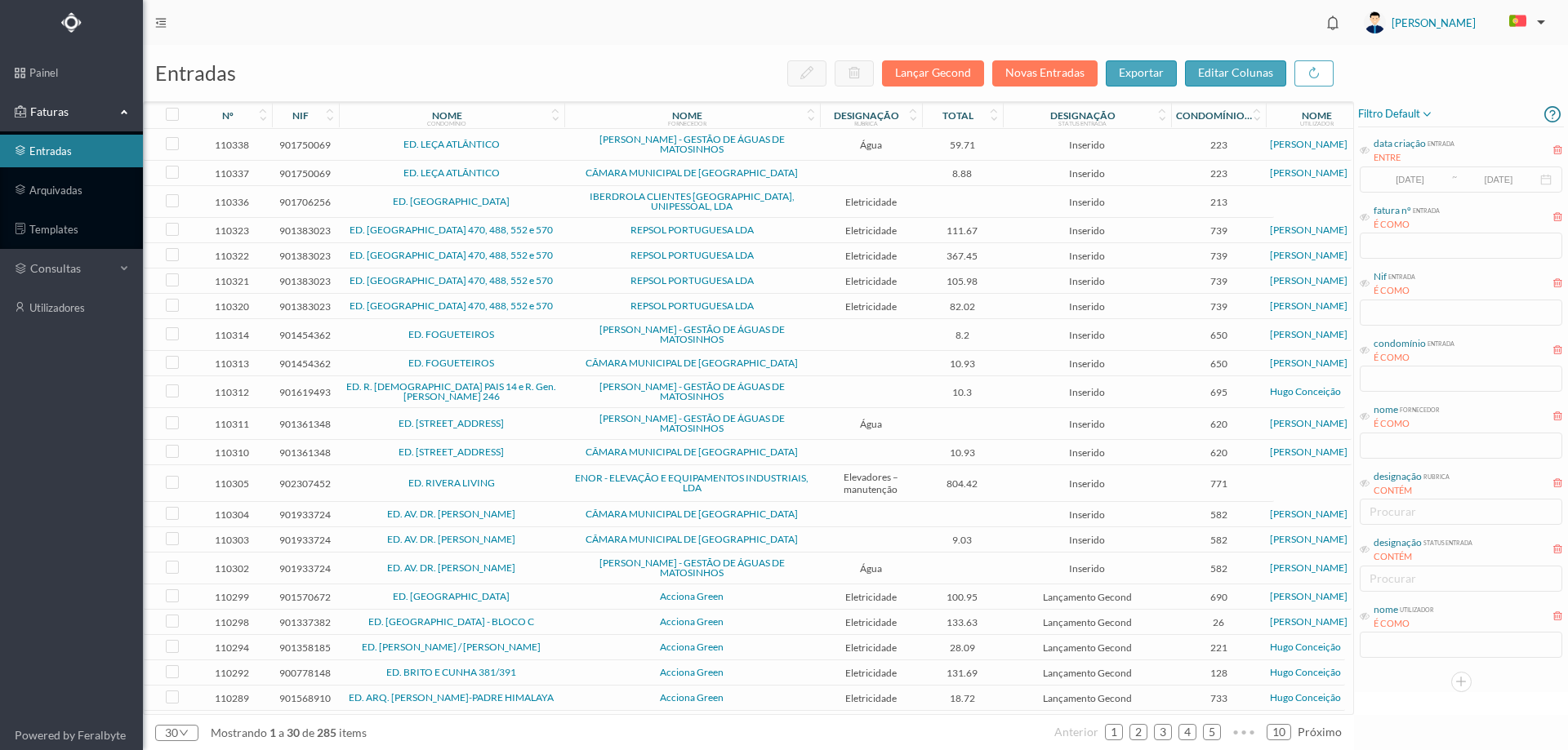
click at [549, 330] on span "ED. FOGUETEIROS" at bounding box center [452, 335] width 218 height 10
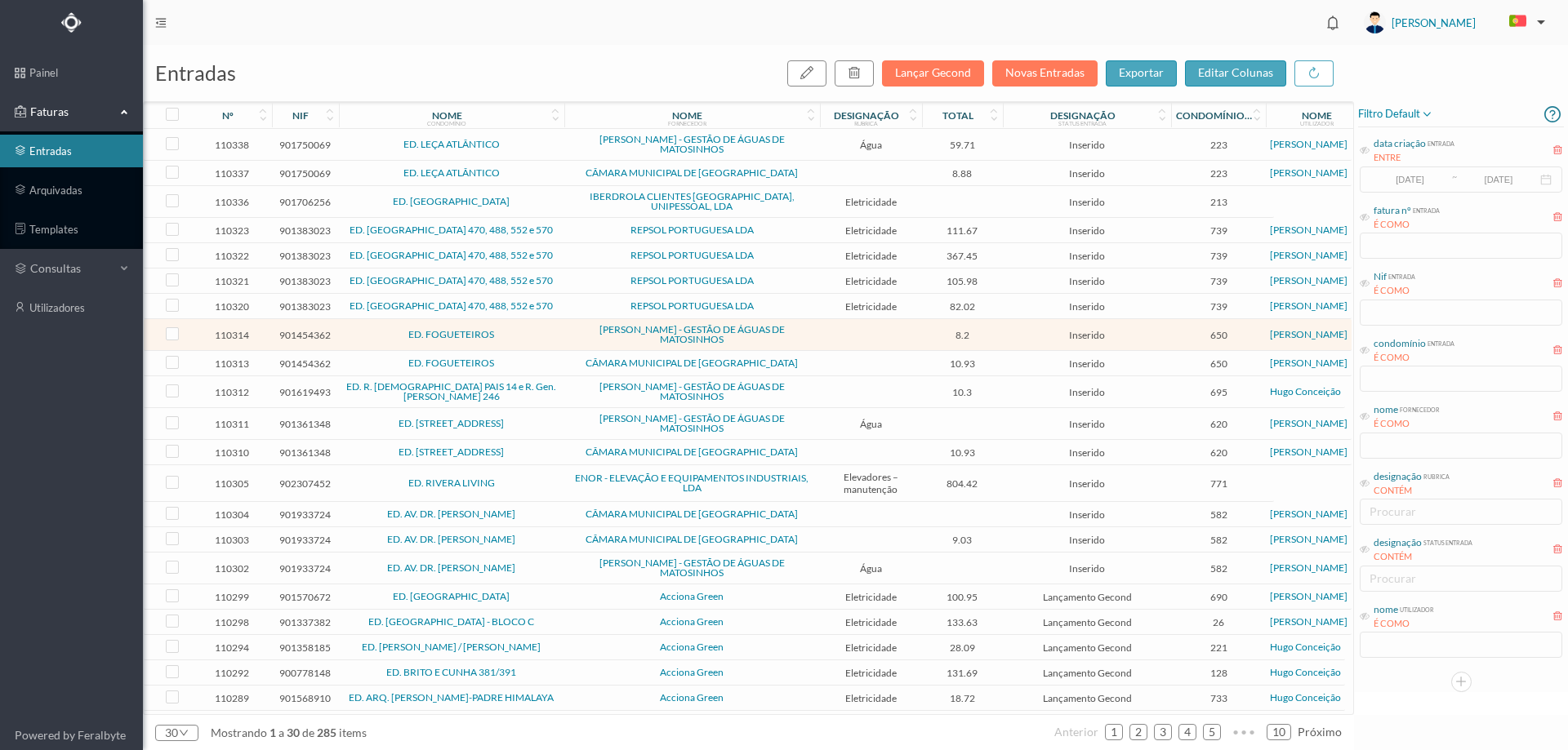
click at [549, 330] on span "ED. FOGUETEIROS" at bounding box center [452, 335] width 218 height 10
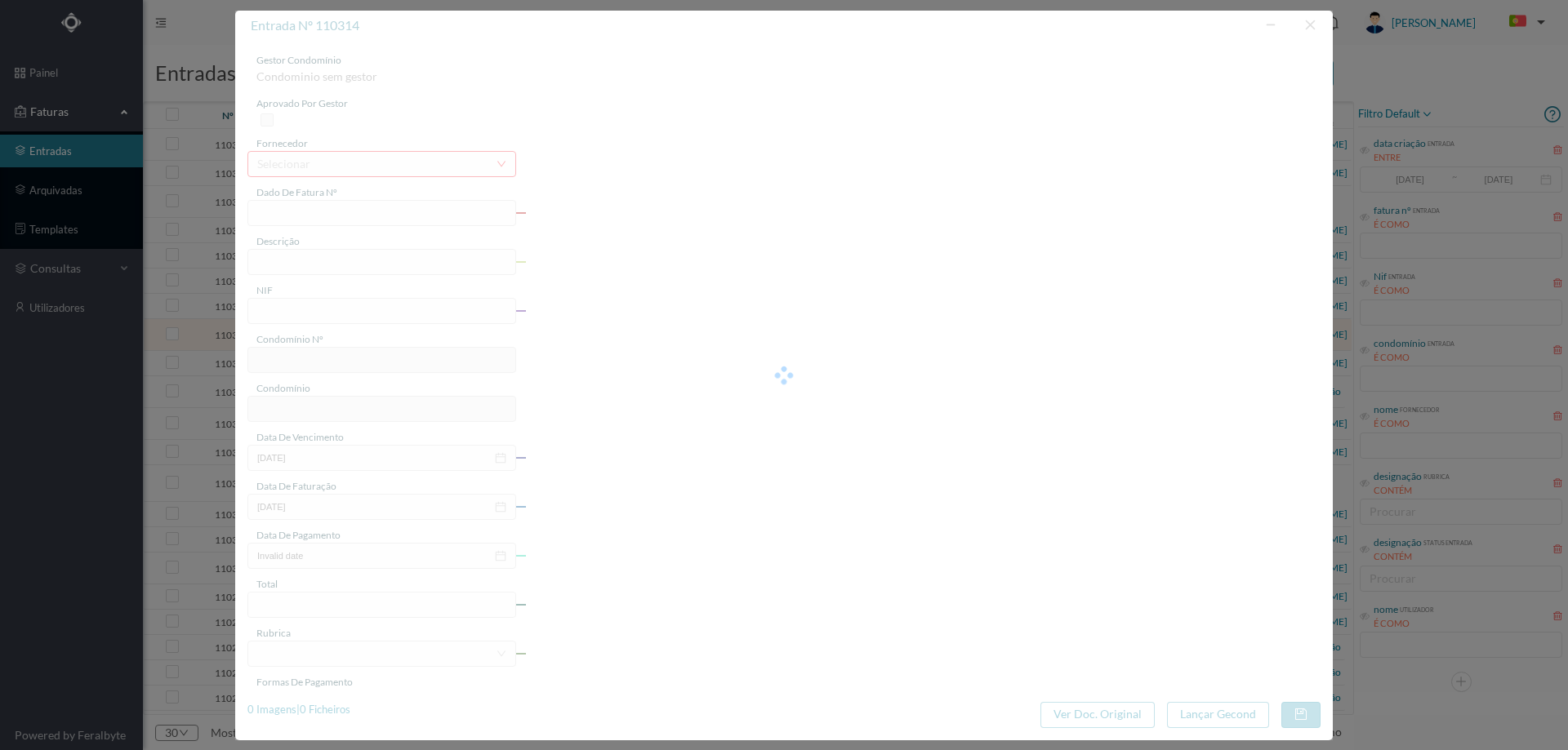
type input "FA K4025FA/10489756"
type input "901454362"
type input "[DATE]"
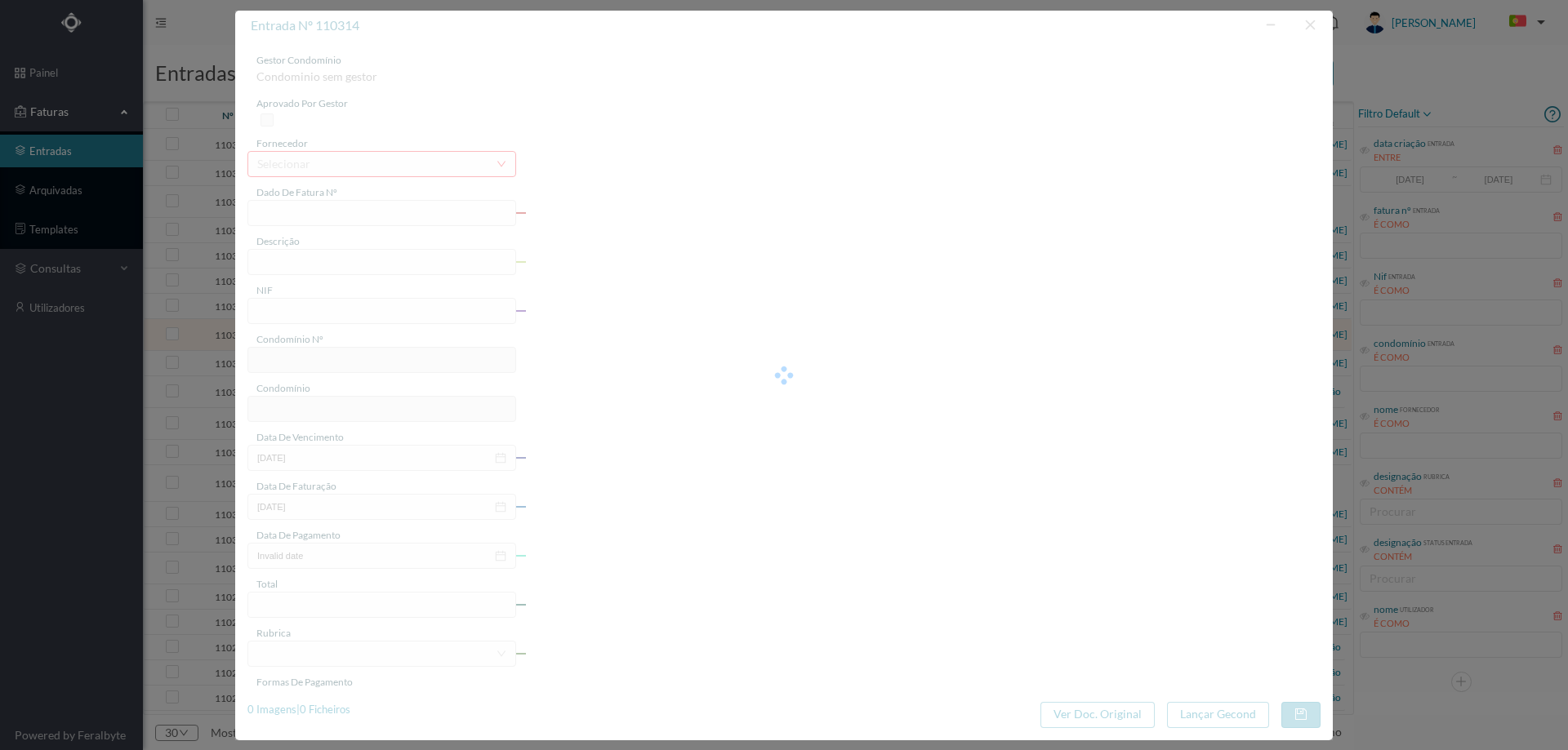
type input "8.20"
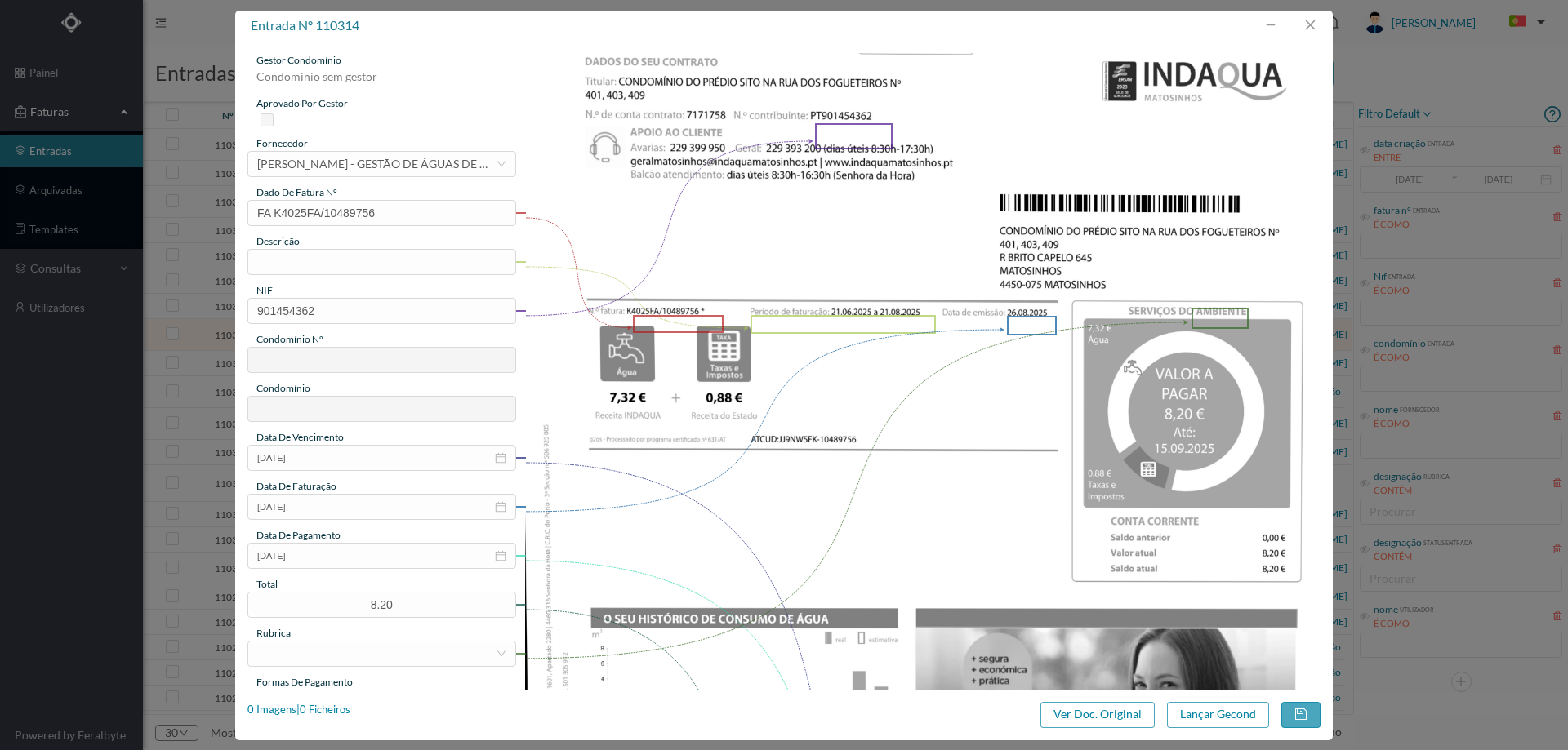
type input "650"
type input "ED. FOGUETEIROS"
click at [318, 258] on input "text" at bounding box center [382, 262] width 268 height 26
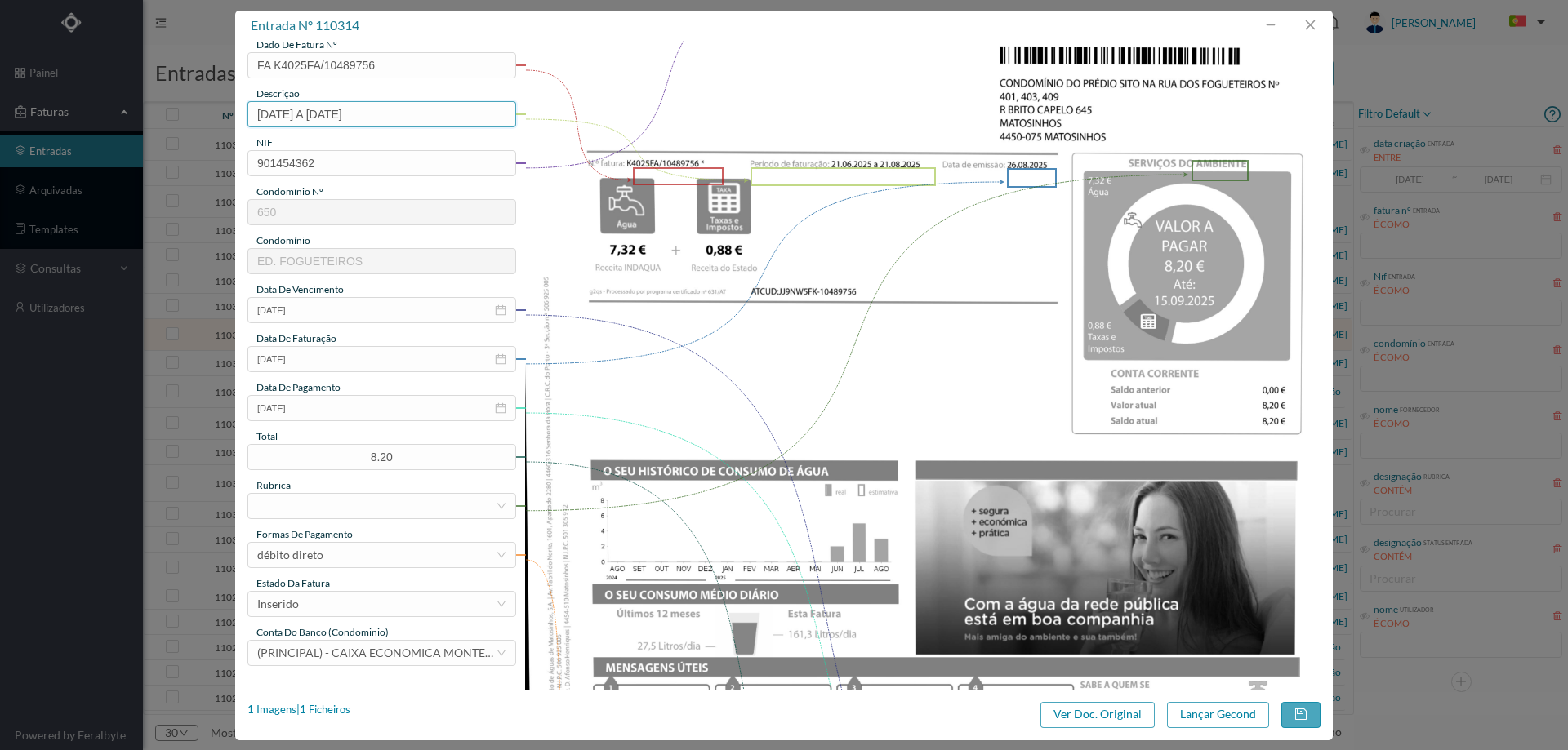
scroll to position [163, 0]
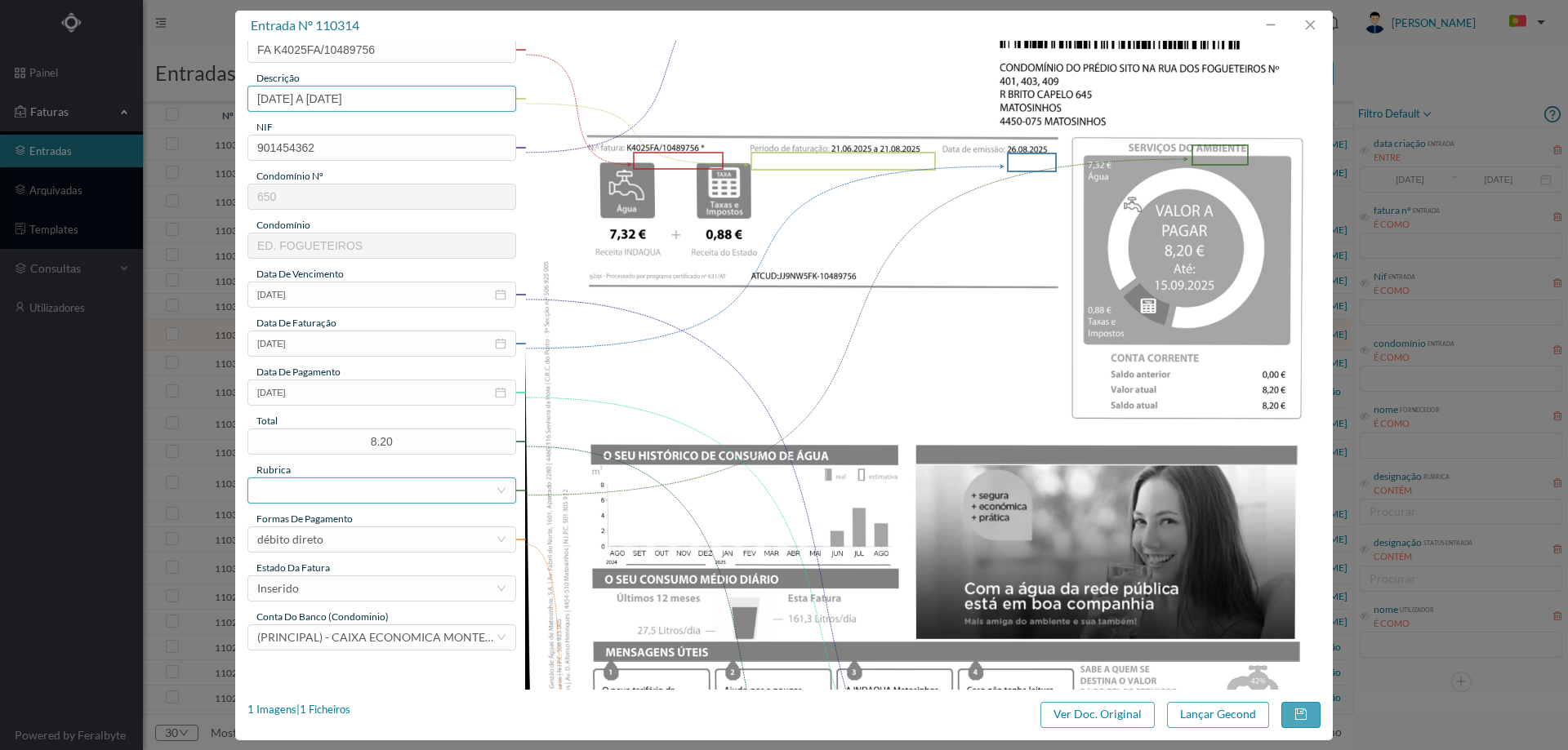
type input "[DATE] A [DATE]"
click at [342, 501] on div at bounding box center [376, 491] width 239 height 24
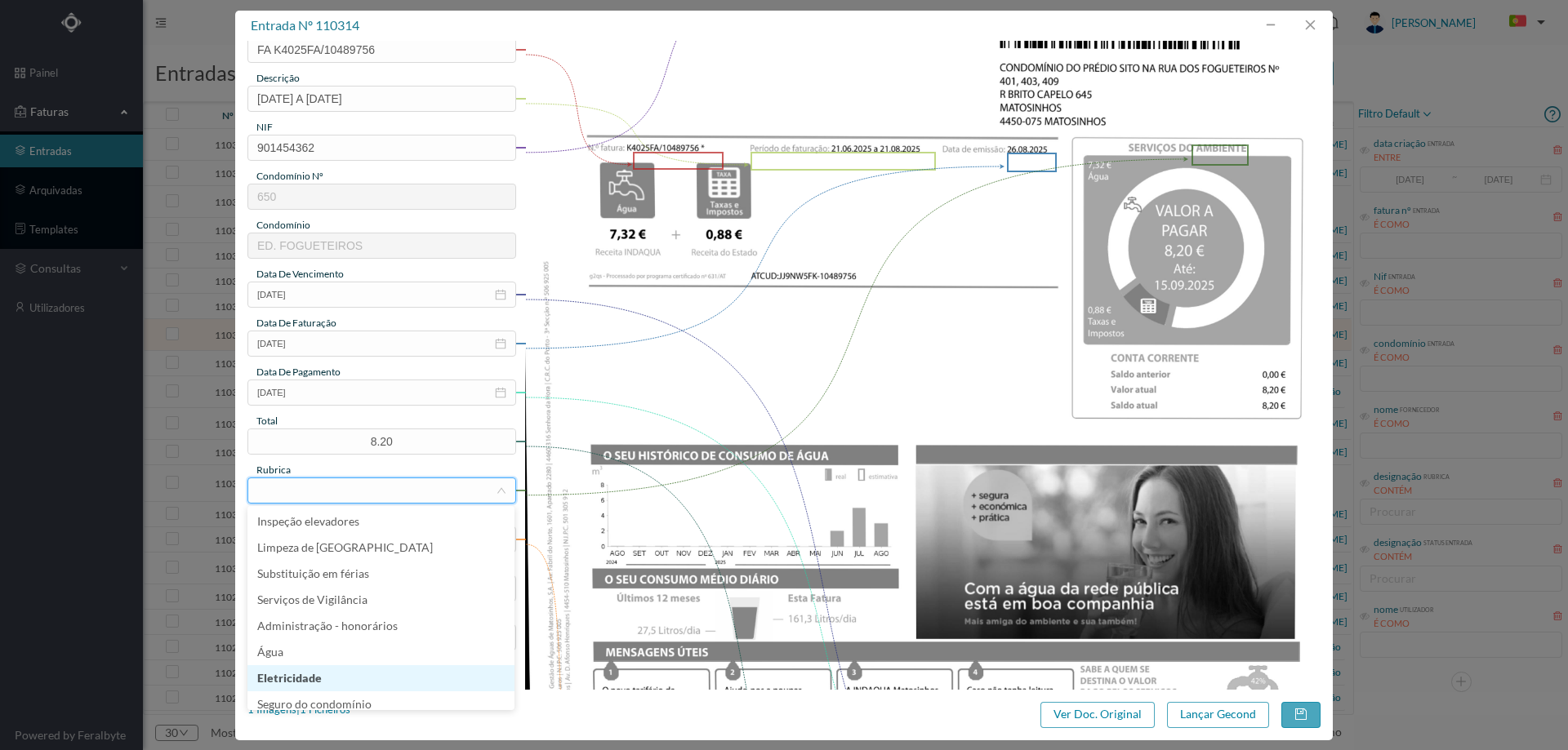
scroll to position [326, 0]
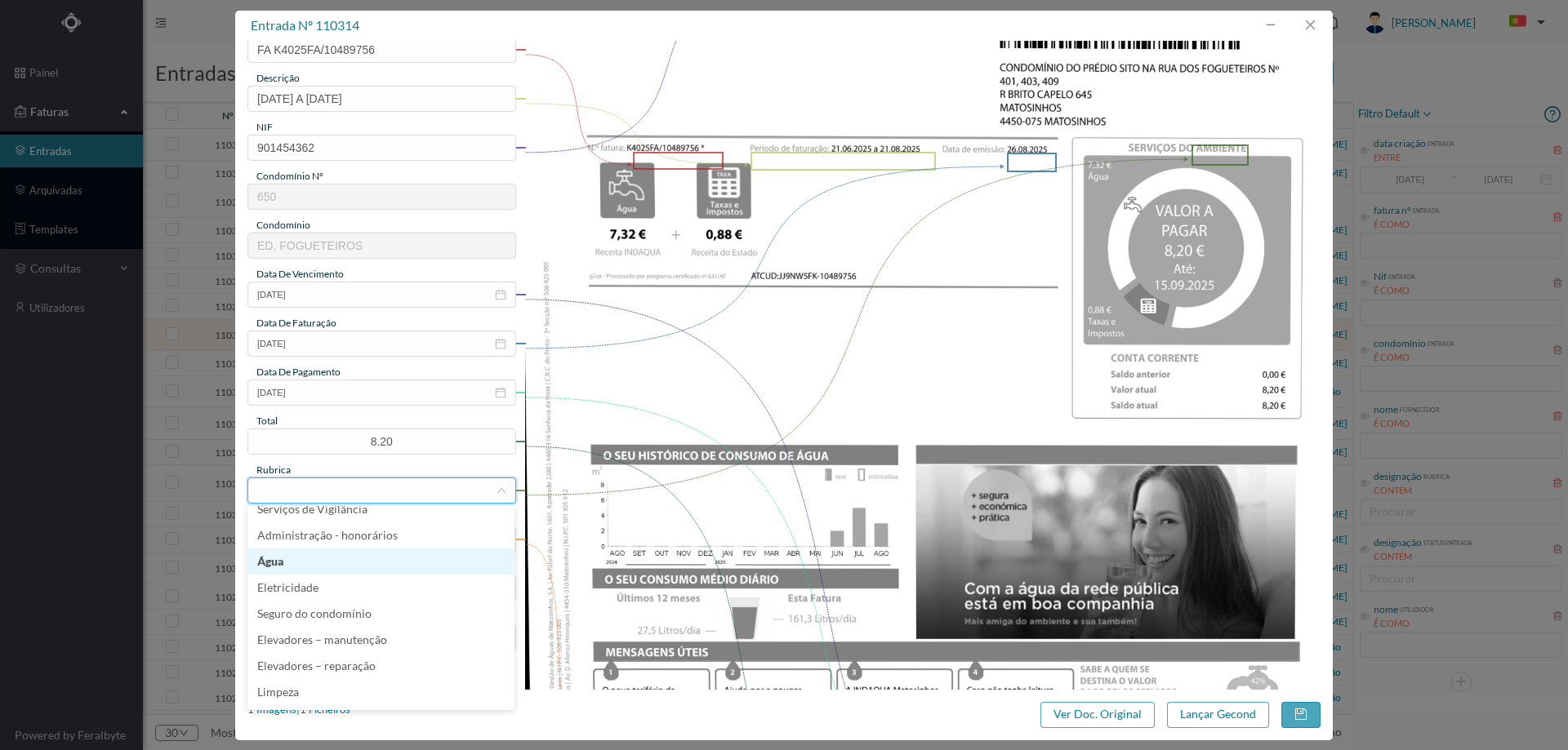
click at [317, 555] on li "Água" at bounding box center [381, 561] width 267 height 26
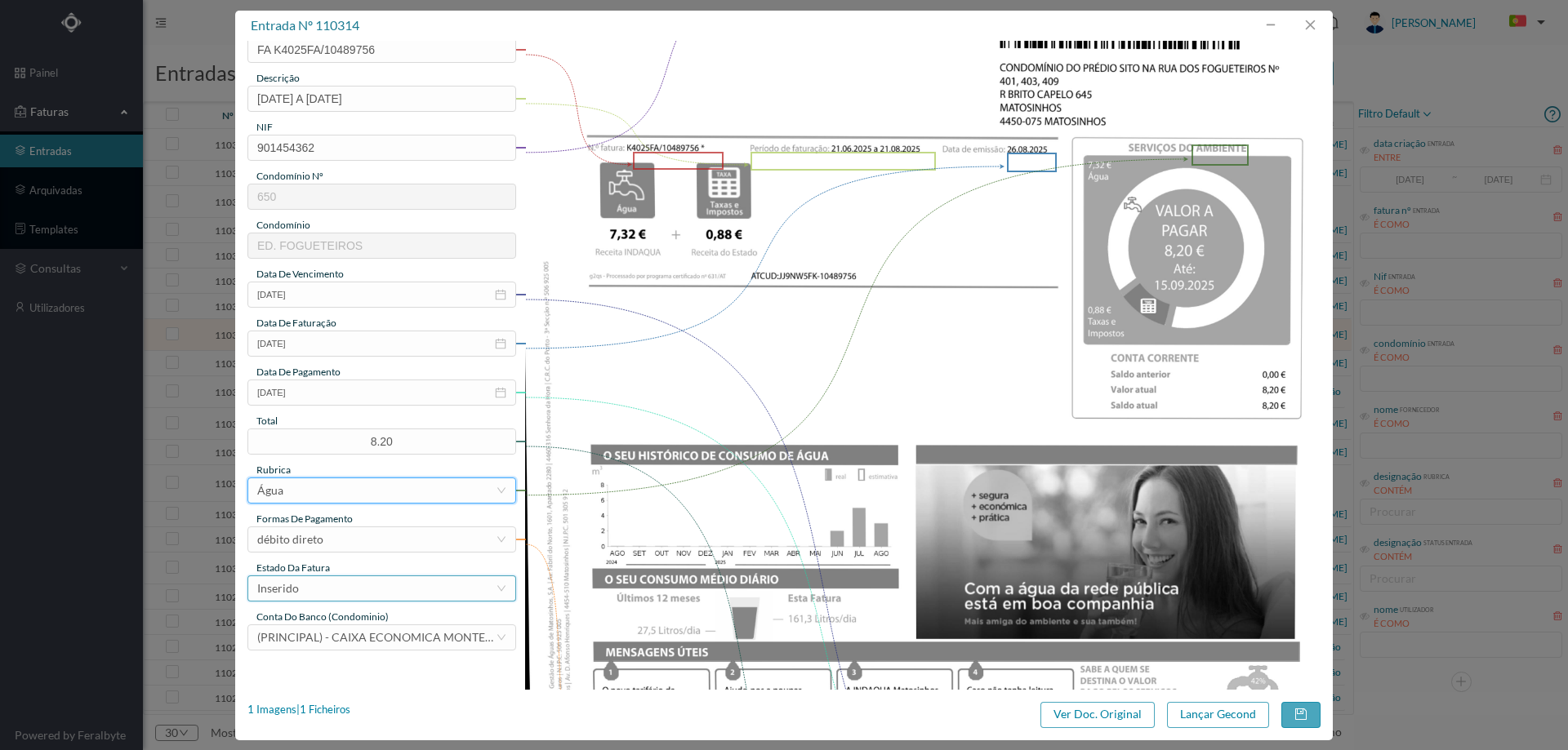
drag, startPoint x: 328, startPoint y: 593, endPoint x: 341, endPoint y: 590, distance: 13.3
click at [328, 592] on div "Inserido" at bounding box center [376, 589] width 239 height 24
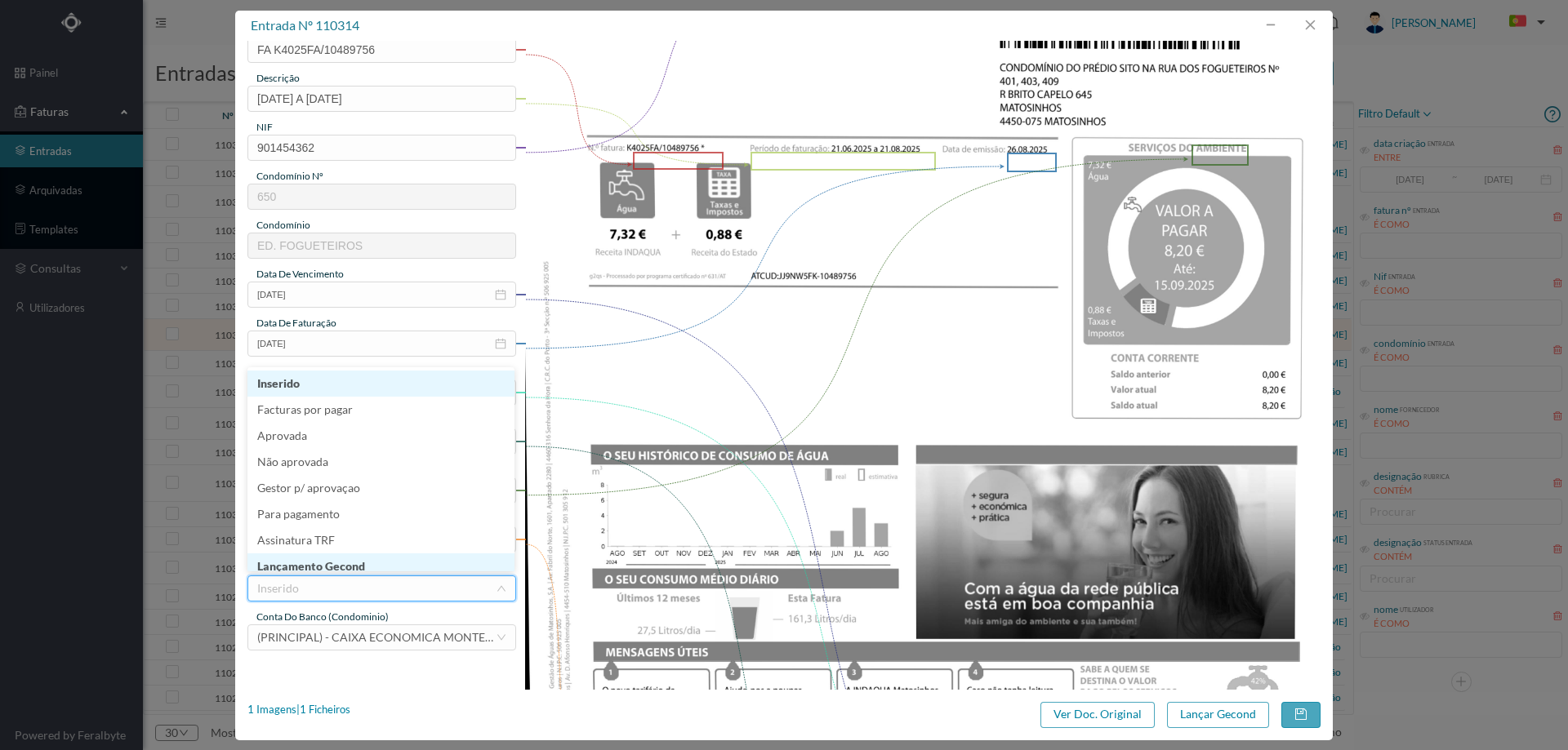
scroll to position [8, 0]
click at [350, 570] on li "Lançamento Gecond" at bounding box center [381, 558] width 267 height 26
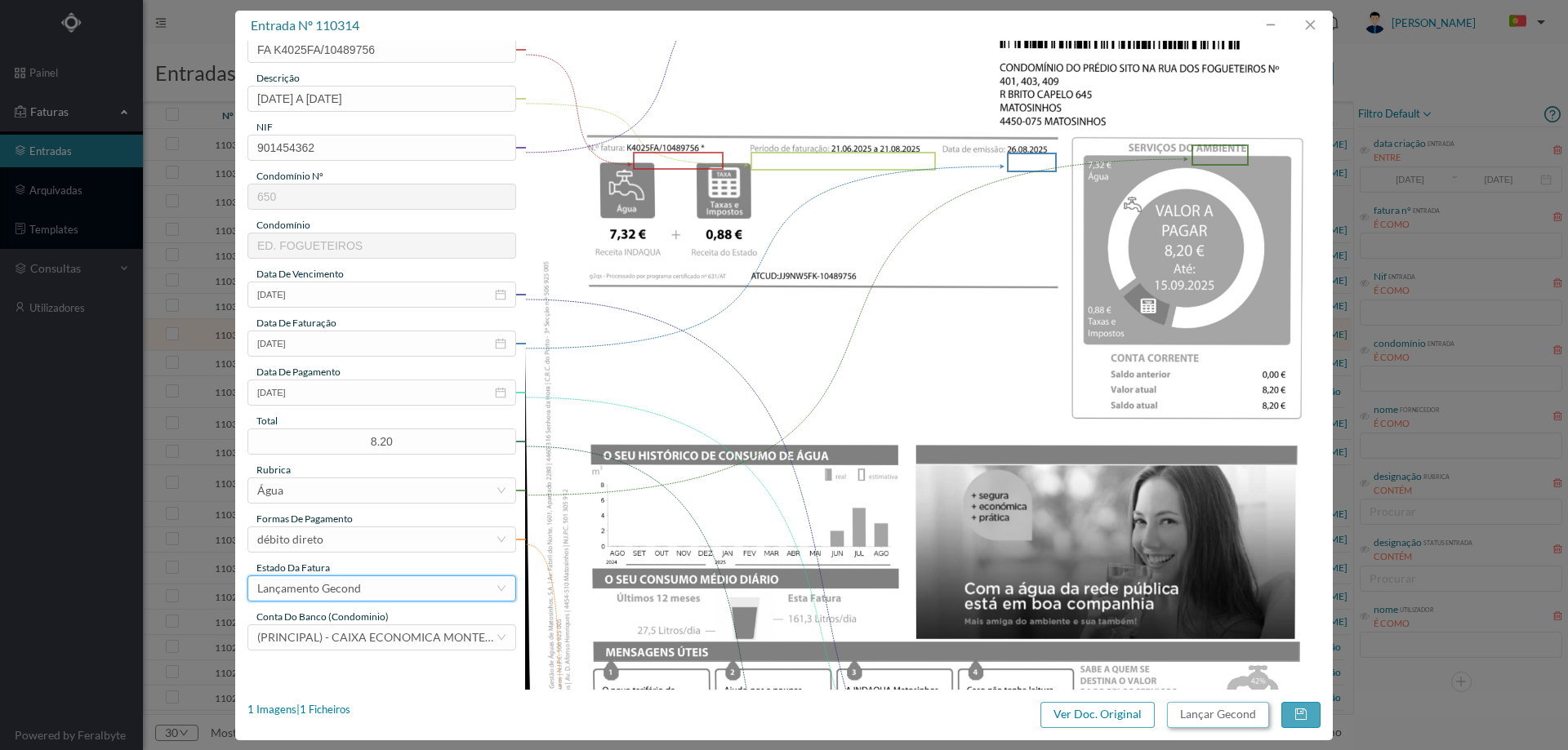
click at [1232, 720] on button "Lançar Gecond" at bounding box center [1218, 715] width 102 height 26
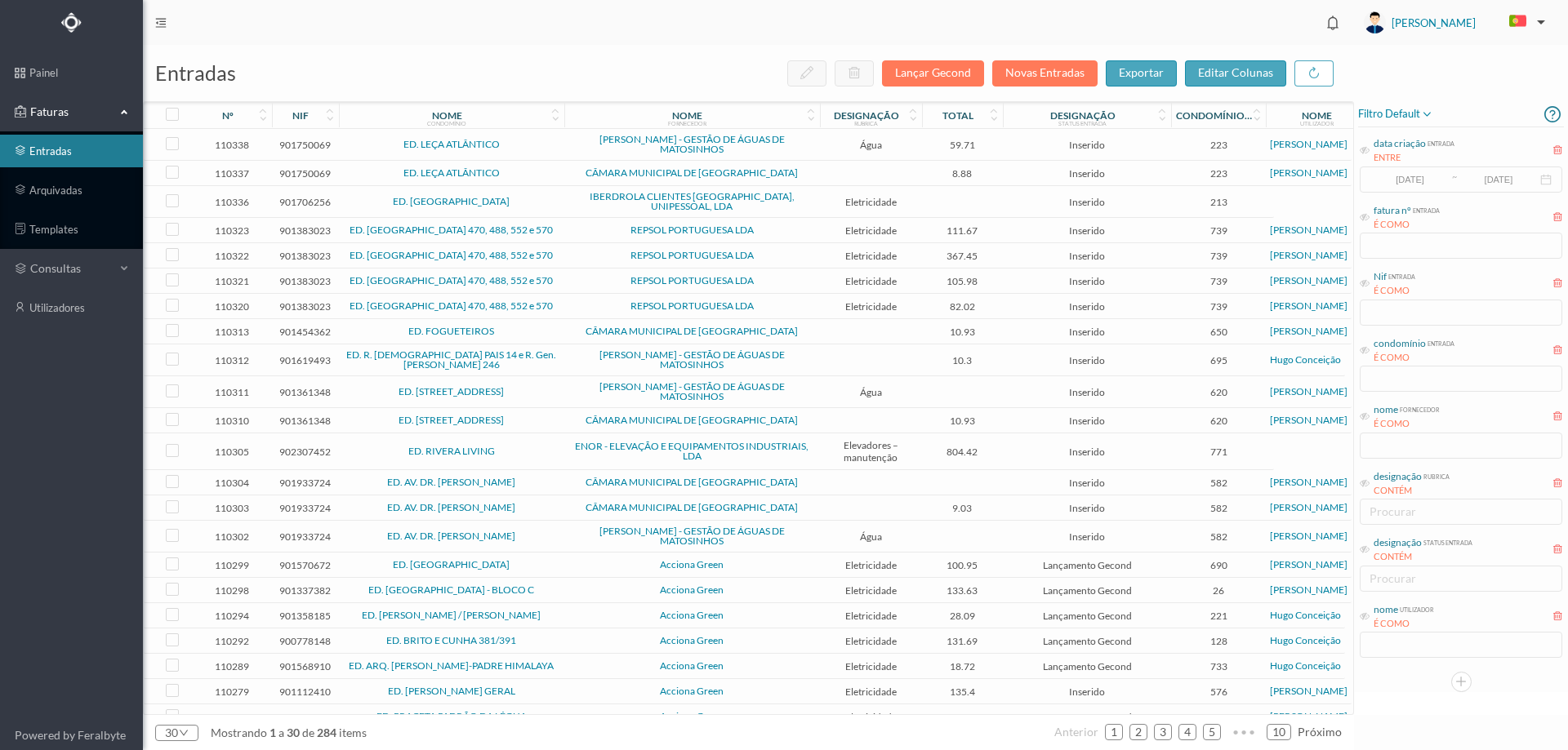
click at [555, 332] on td "ED. FOGUETEIROS" at bounding box center [452, 332] width 226 height 25
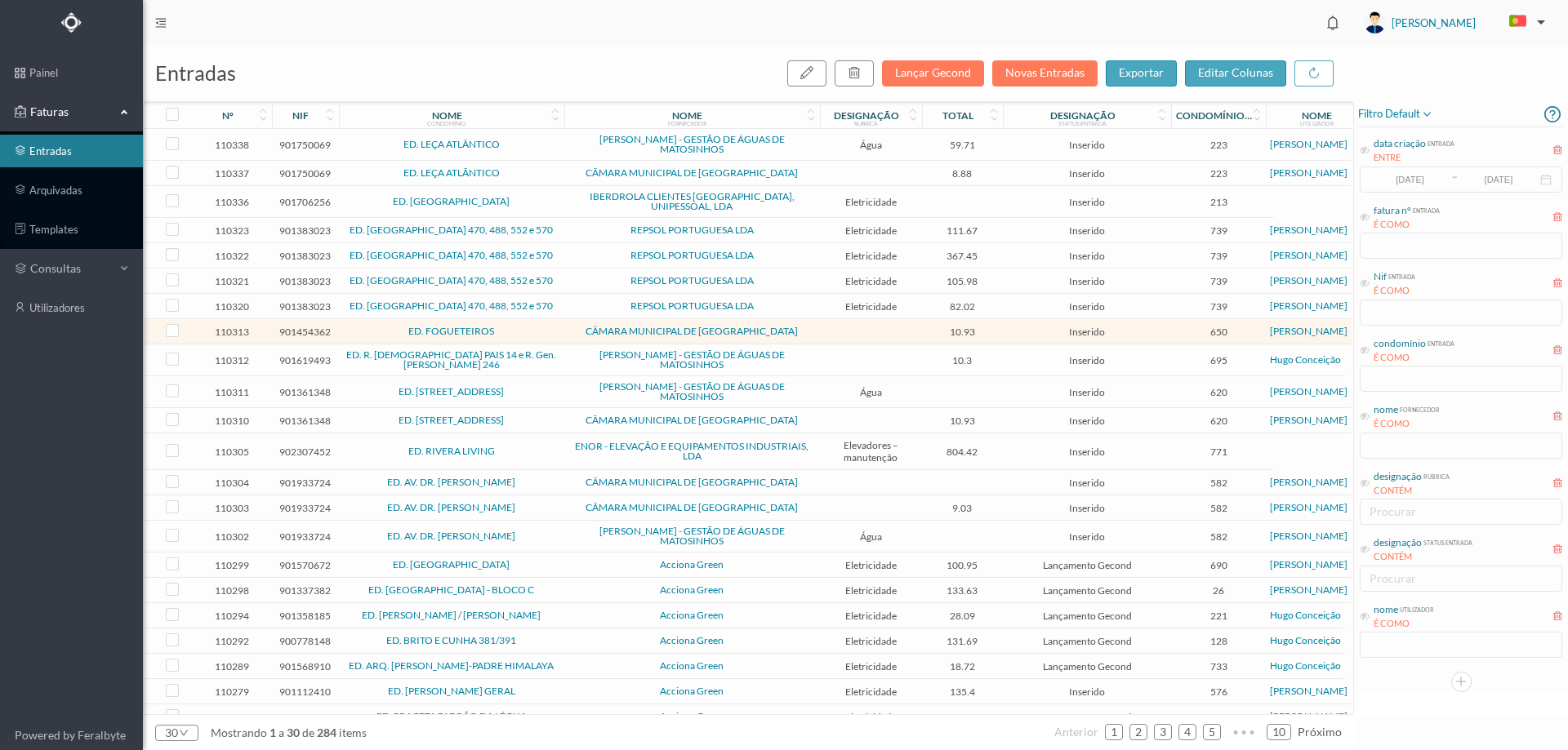
click at [555, 332] on td "ED. FOGUETEIROS" at bounding box center [452, 332] width 226 height 25
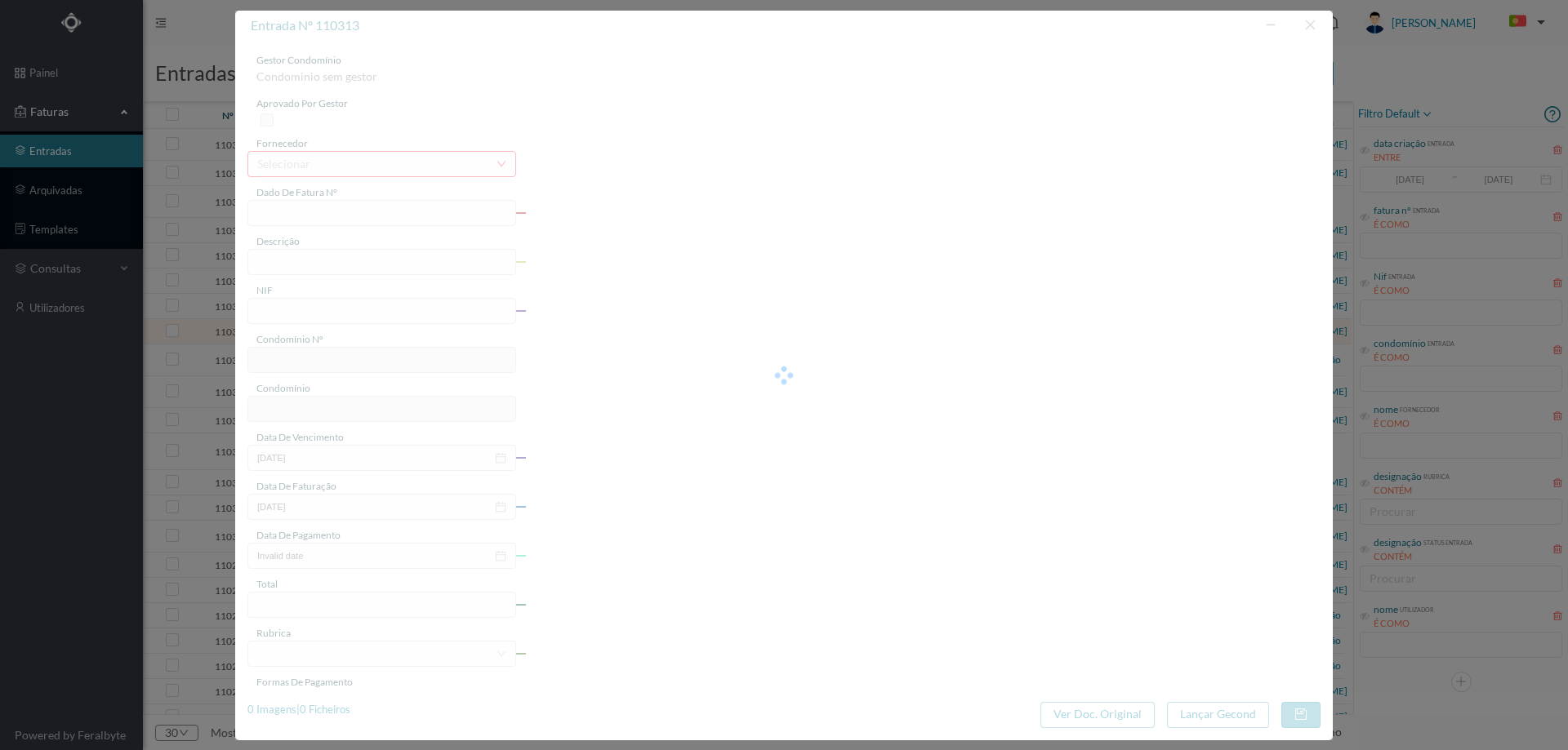
type input "FE E4025FE/10473608"
type input "901454362"
type input "Invalid date"
type input "[DATE]"
type input "10.93"
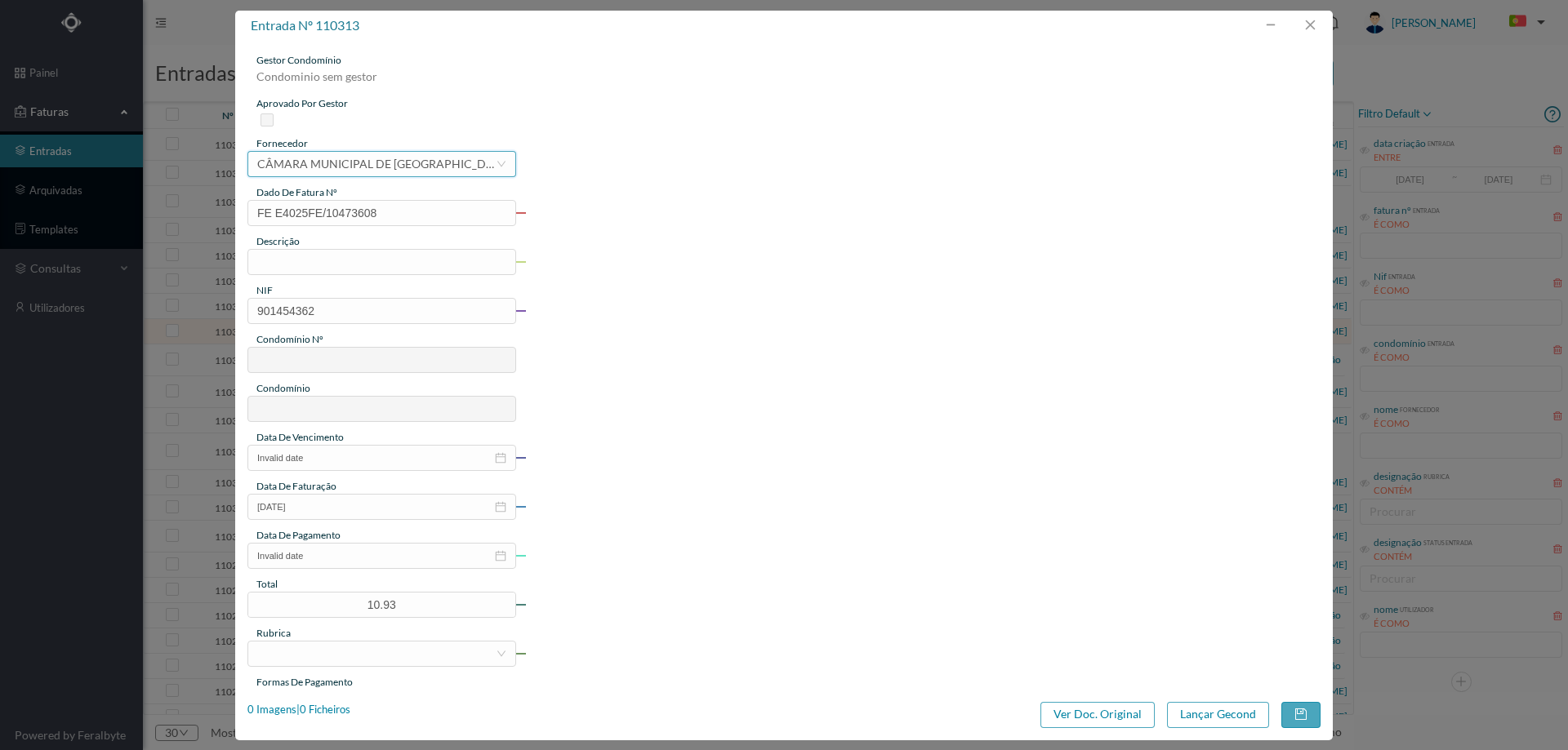
click at [407, 171] on div "CÂMARA MUNICIPAL DE [GEOGRAPHIC_DATA]" at bounding box center [376, 163] width 239 height 24
type input "650"
type input "ED. FOGUETEIROS"
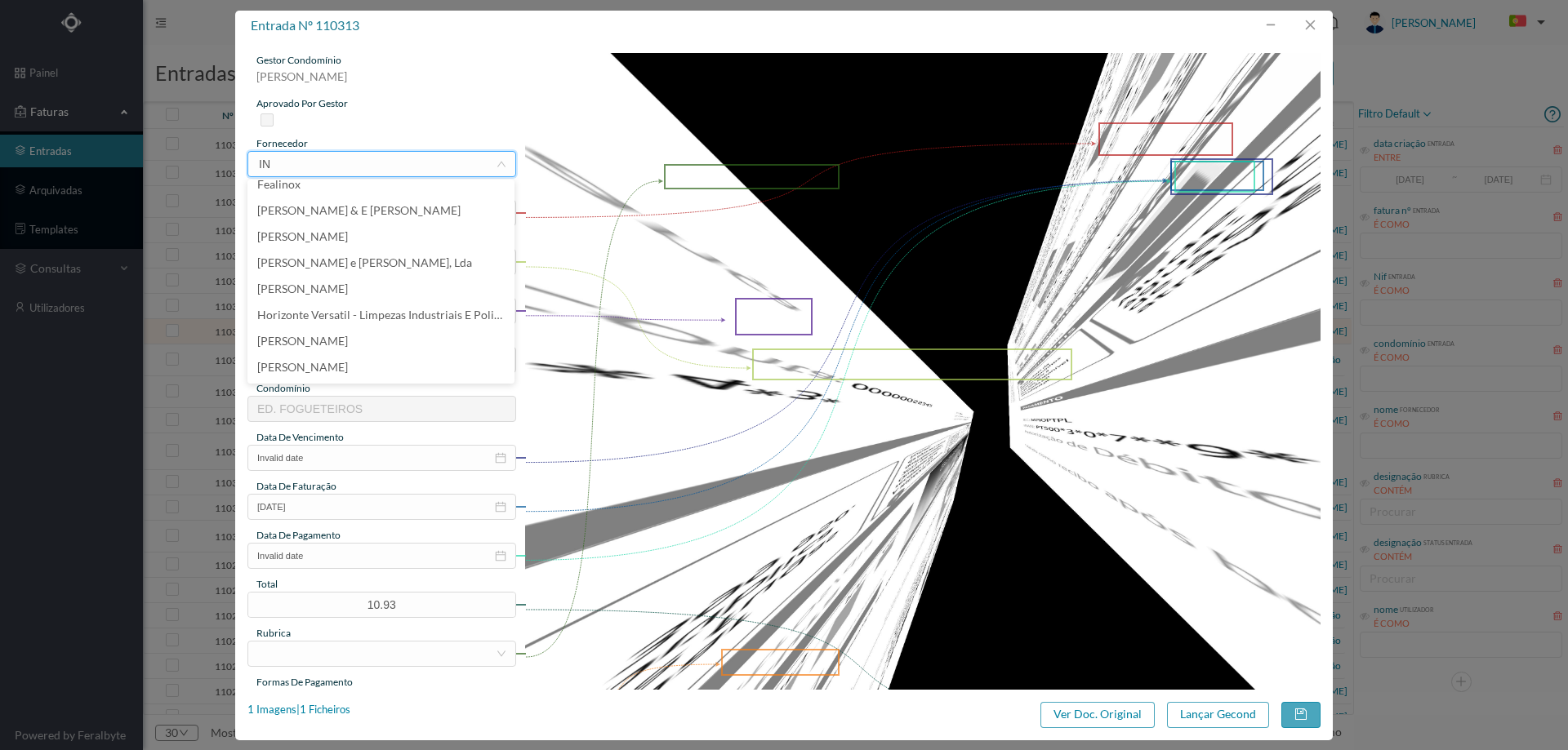
scroll to position [0, 0]
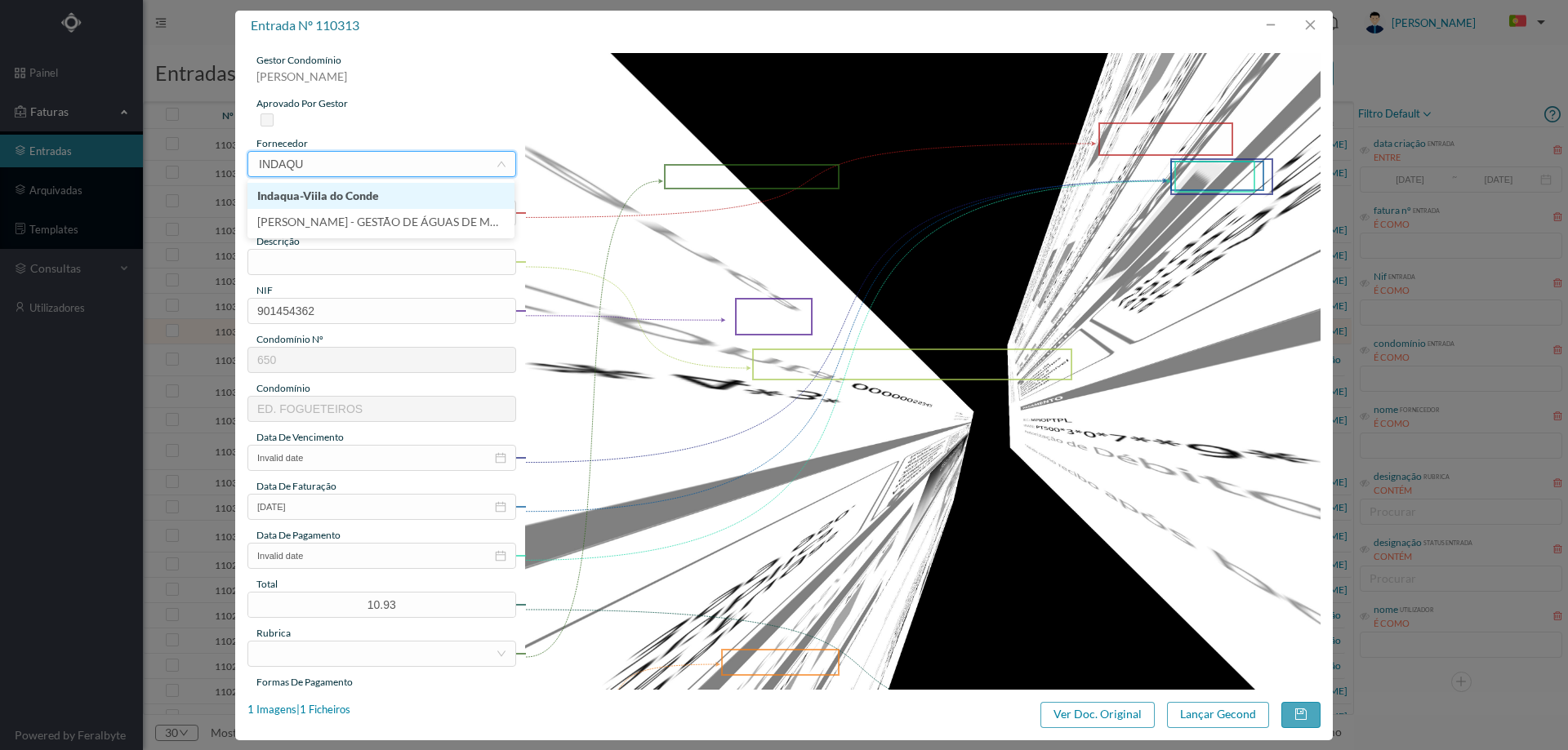
type input "INDAQUA"
click at [414, 218] on li "[PERSON_NAME] - GESTÃO DE ÁGUAS DE MATOSINHOS" at bounding box center [381, 222] width 267 height 26
click at [1209, 720] on button "Lançar Gecond" at bounding box center [1218, 715] width 102 height 26
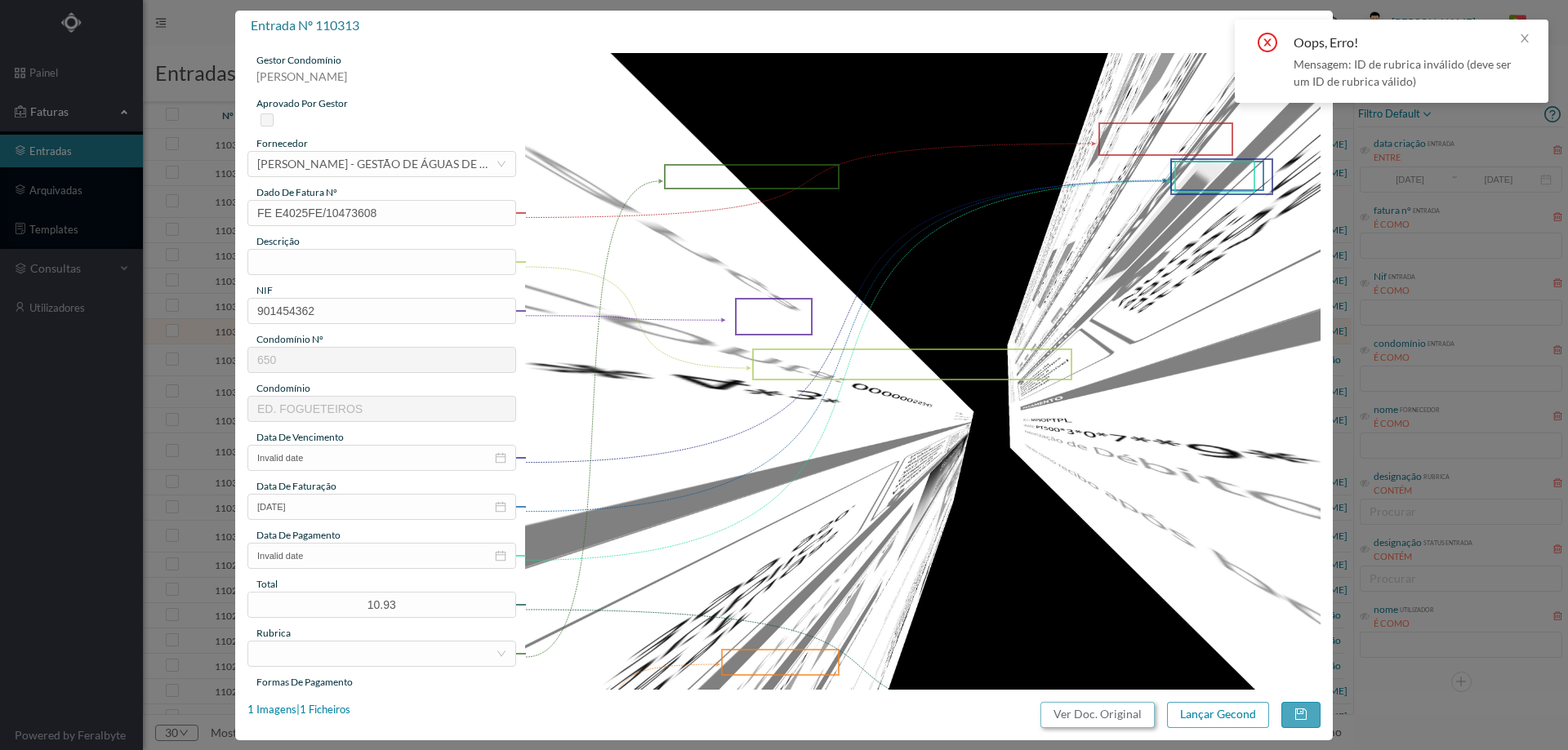
click at [1112, 714] on button "Ver Doc. Original" at bounding box center [1097, 715] width 114 height 26
drag, startPoint x: 278, startPoint y: 267, endPoint x: 655, endPoint y: 438, distance: 414.0
click at [278, 267] on input "text" at bounding box center [382, 262] width 268 height 26
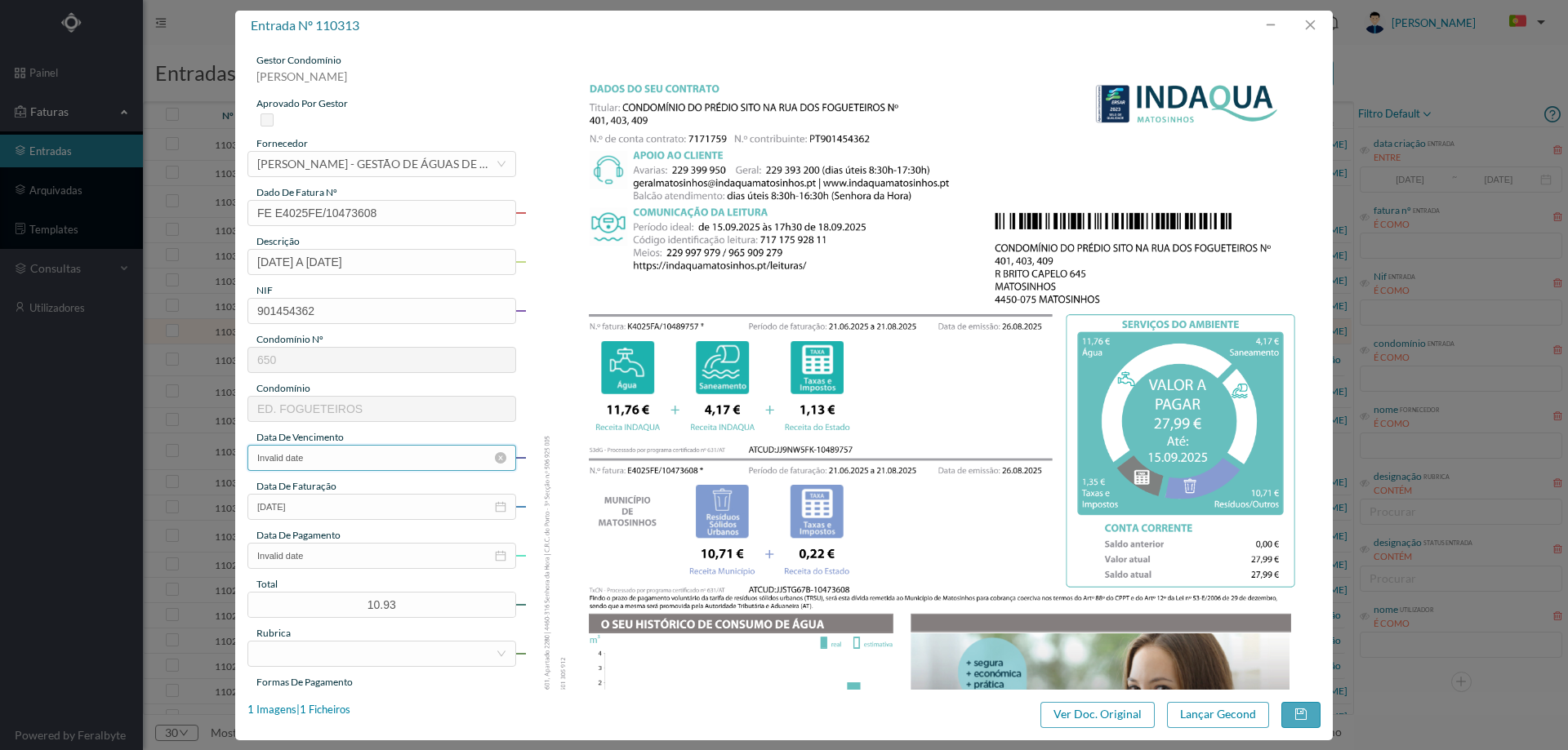
type input "[DATE] A [DATE]"
click at [421, 467] on input "Invalid date" at bounding box center [382, 458] width 268 height 26
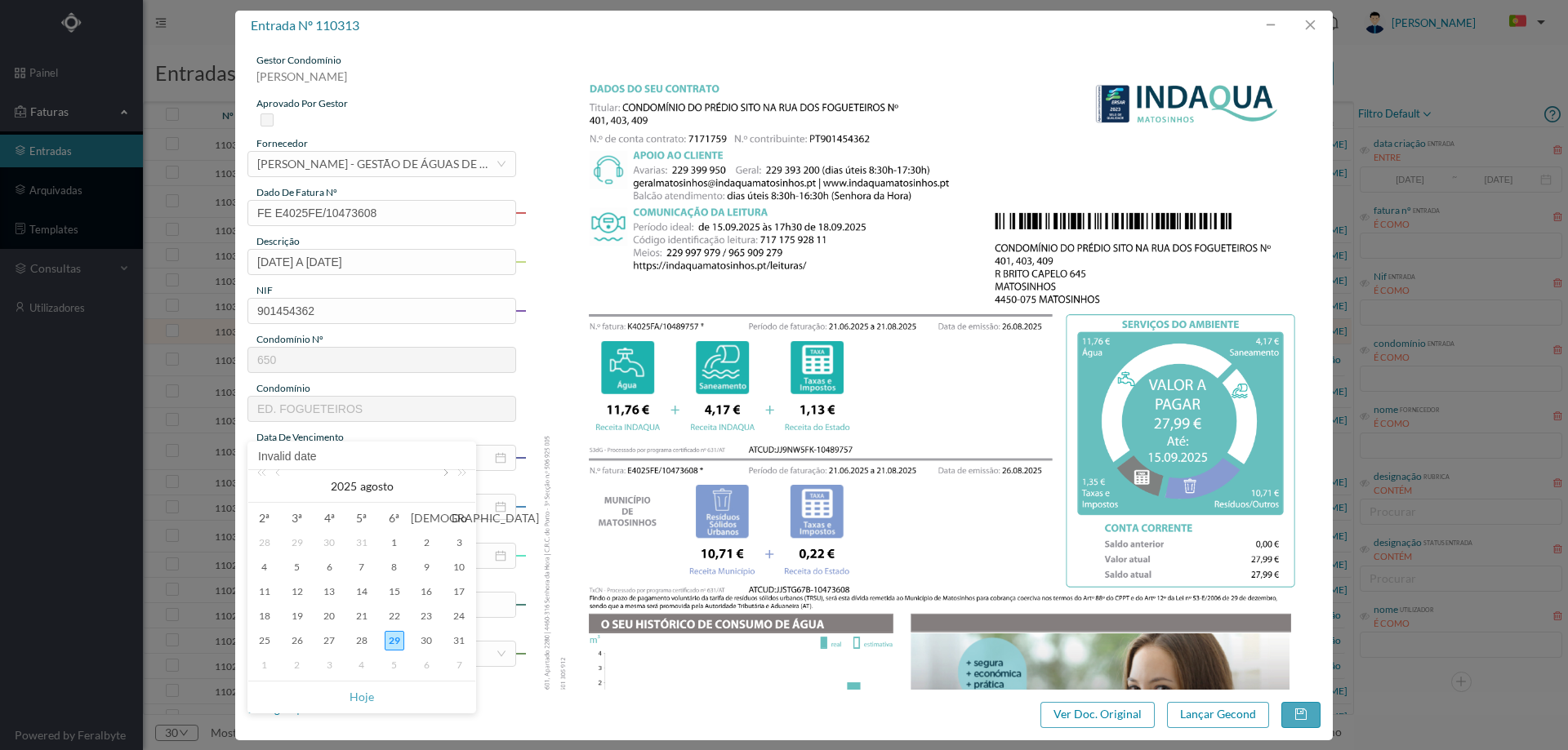
click at [440, 479] on link at bounding box center [444, 487] width 15 height 33
click at [263, 589] on div "15" at bounding box center [265, 592] width 20 height 20
type input "[DATE]"
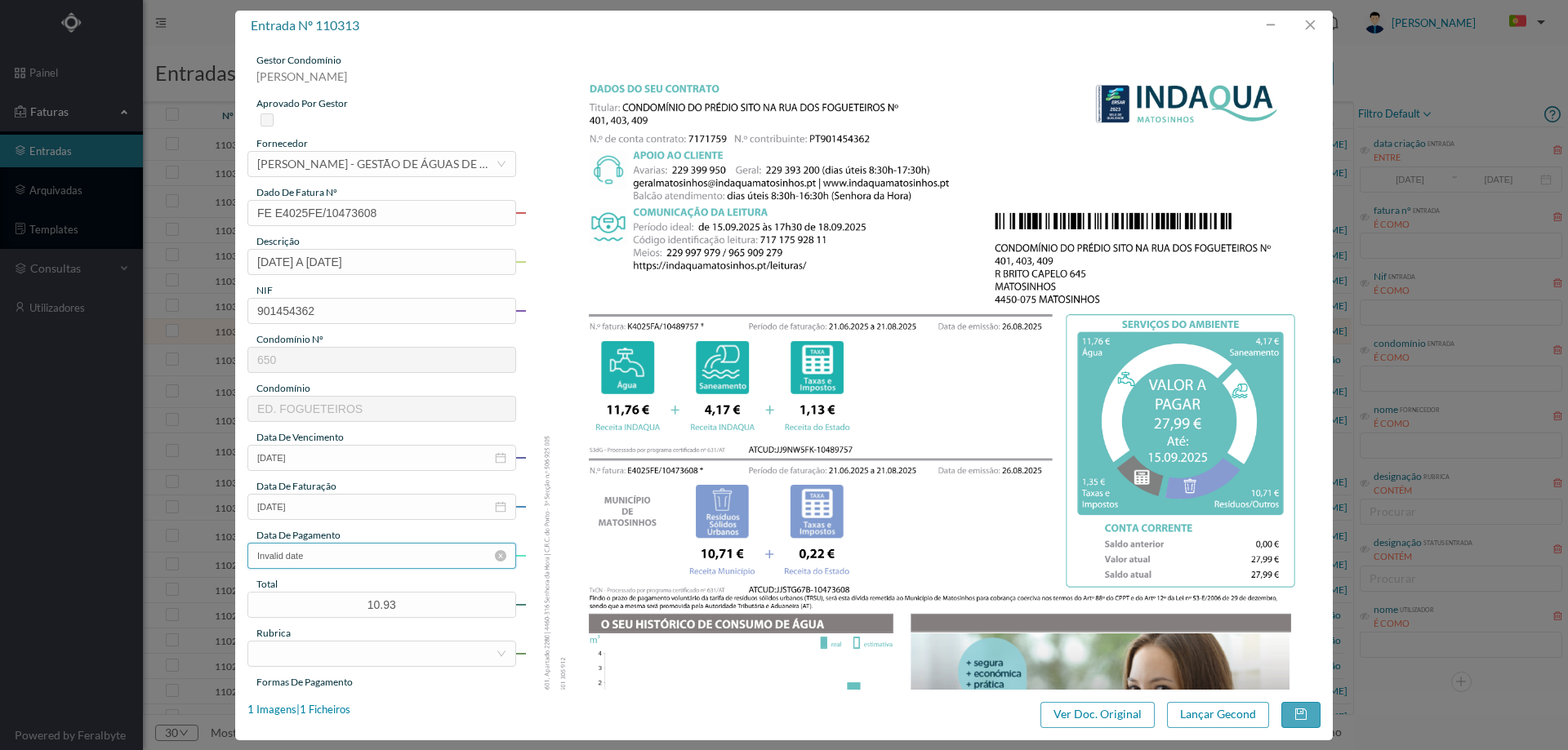
click at [335, 555] on input "Invalid date" at bounding box center [382, 556] width 268 height 26
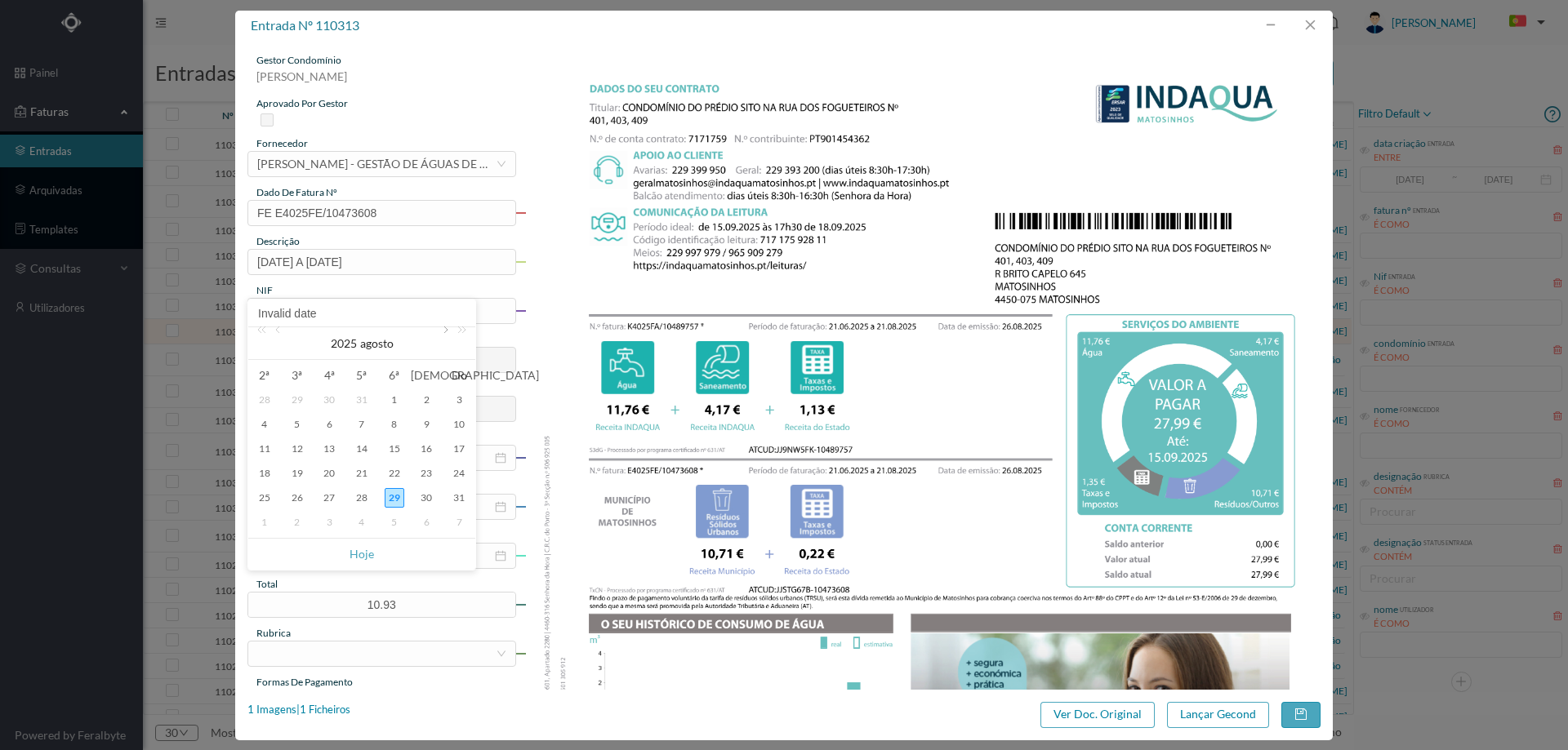
click at [440, 328] on link at bounding box center [444, 344] width 15 height 33
click at [269, 454] on div "15" at bounding box center [265, 449] width 20 height 20
type input "[DATE]"
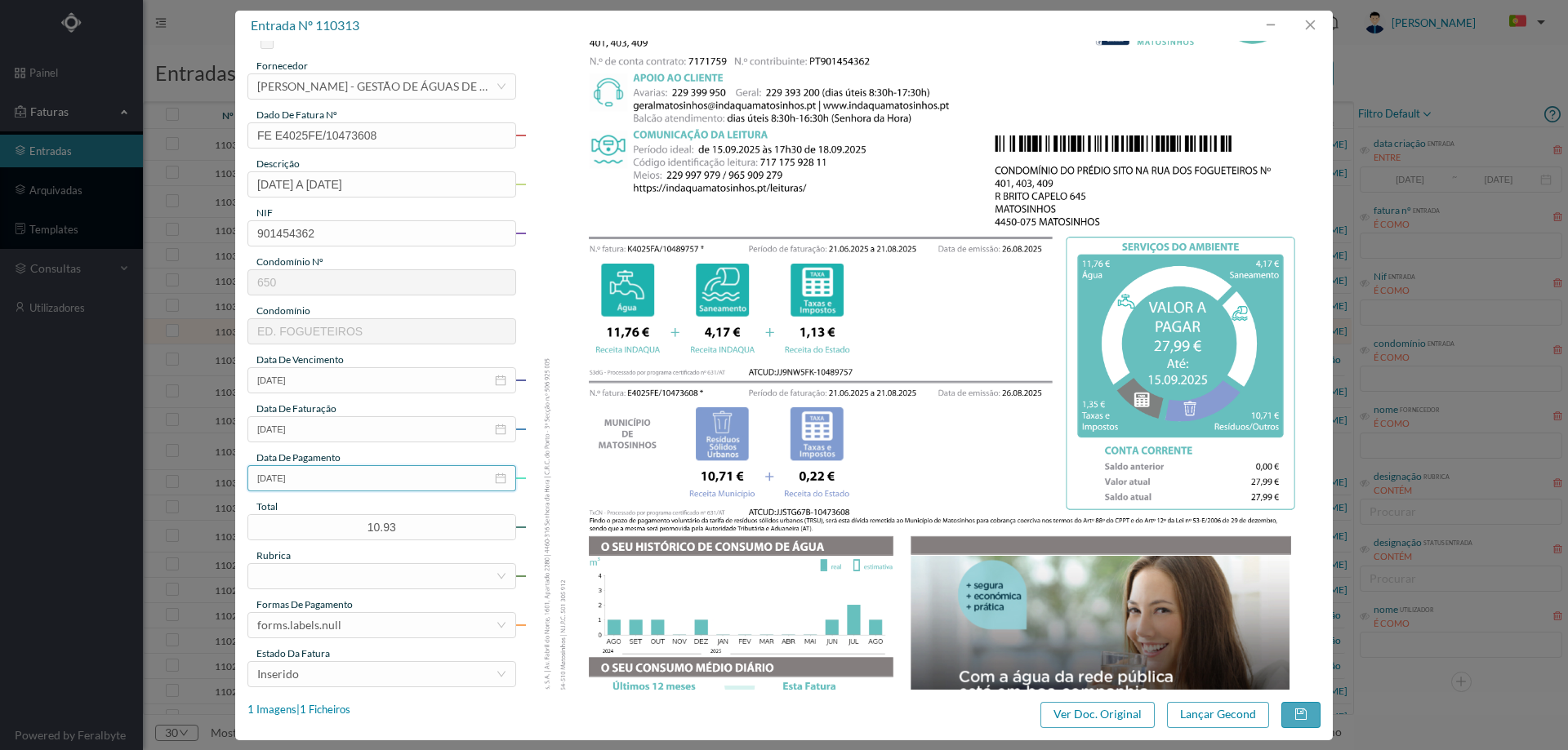
scroll to position [163, 0]
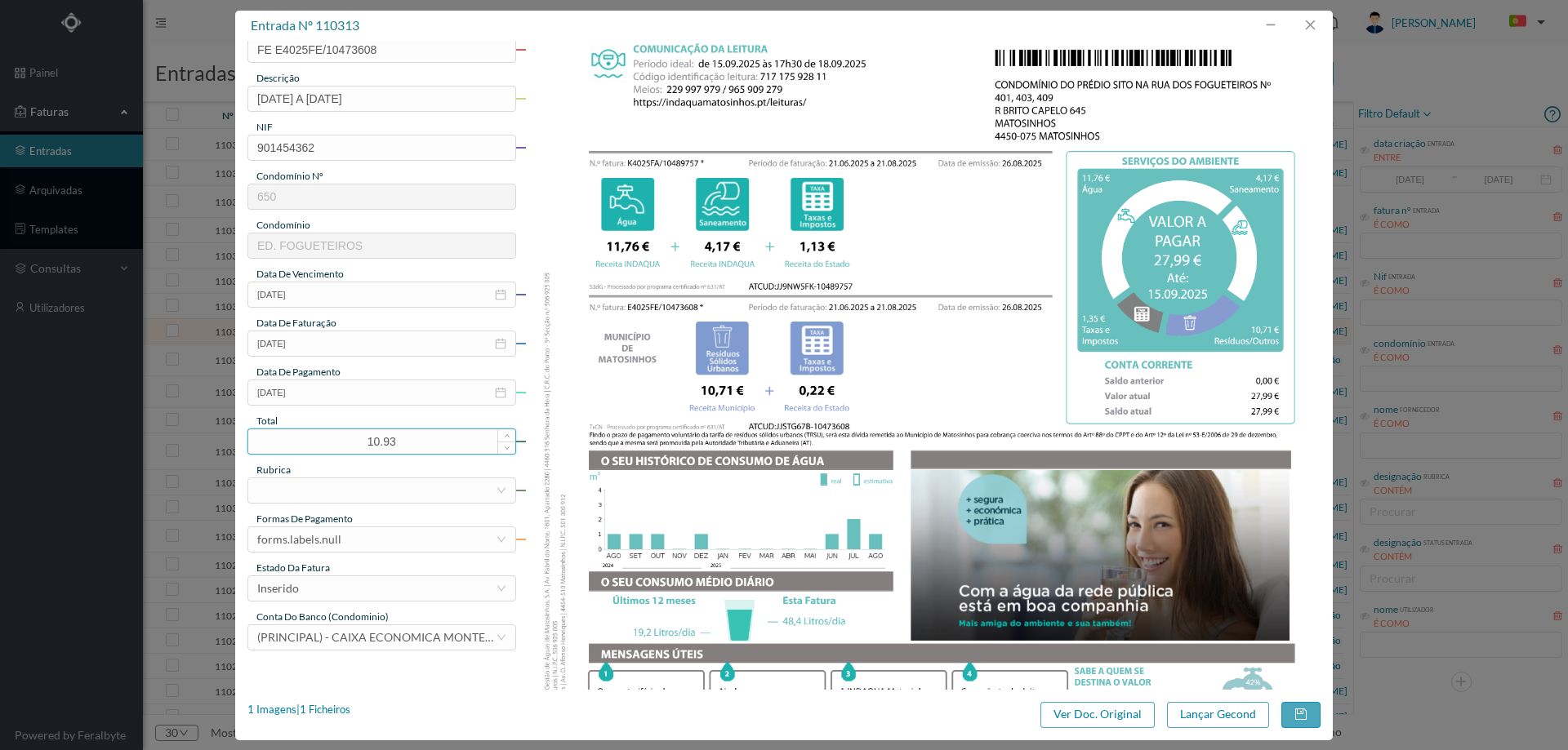
drag, startPoint x: 409, startPoint y: 443, endPoint x: 349, endPoint y: 443, distance: 60.0
click at [349, 443] on input "10.93" at bounding box center [382, 442] width 267 height 24
type input "27.99"
click at [354, 492] on div at bounding box center [376, 491] width 239 height 24
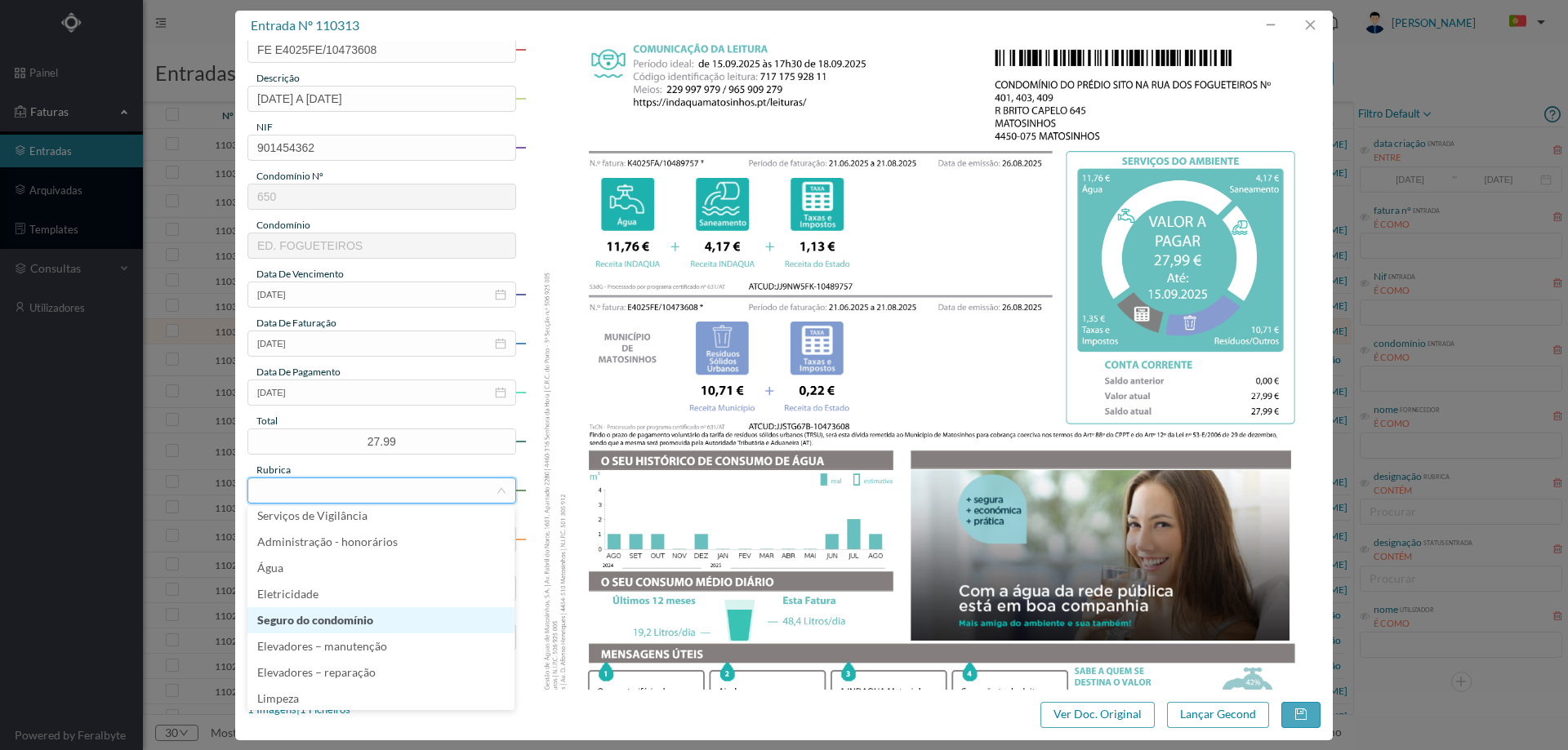
scroll to position [326, 0]
click at [320, 549] on li "Água" at bounding box center [381, 561] width 267 height 26
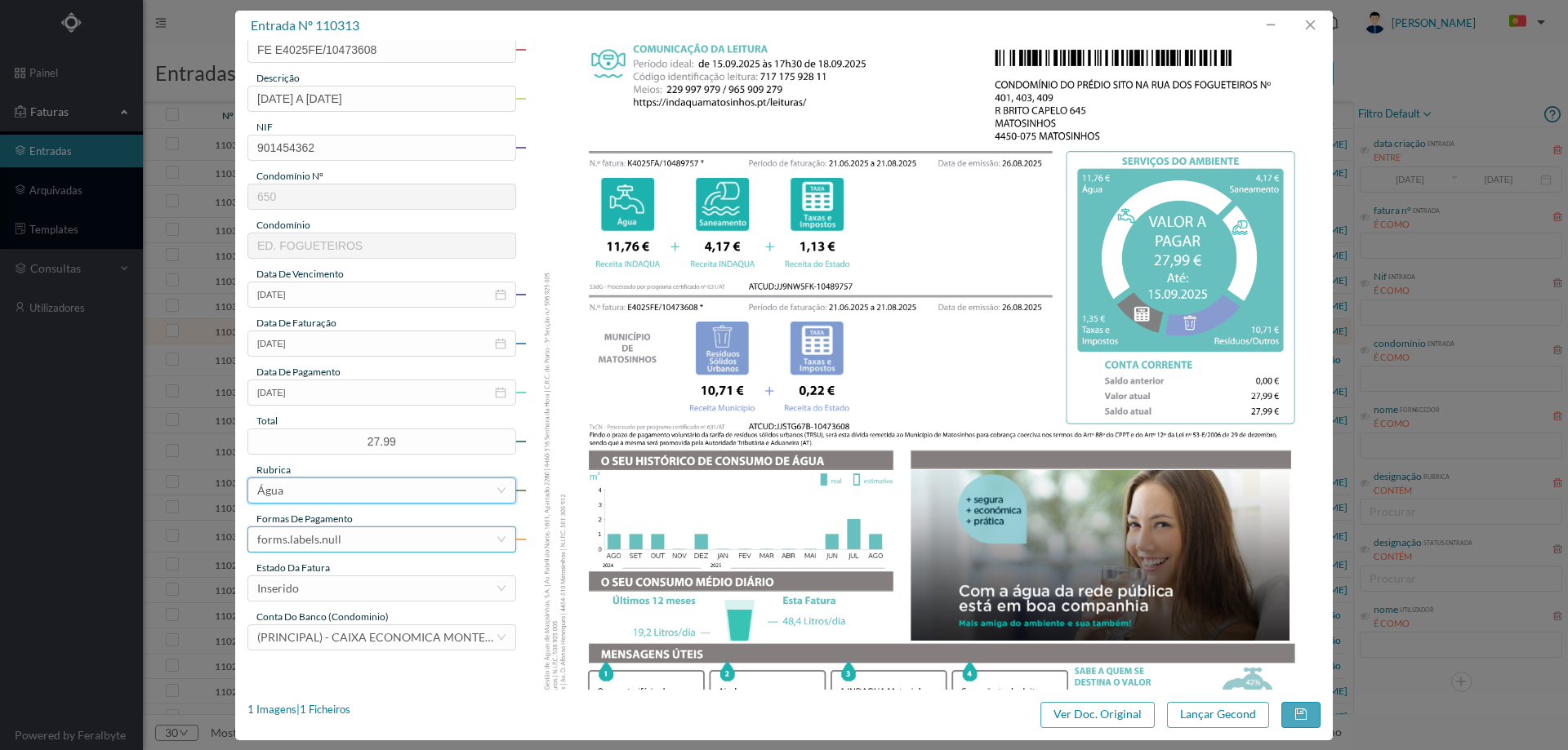
click at [323, 538] on div "forms.labels.null" at bounding box center [299, 540] width 84 height 24
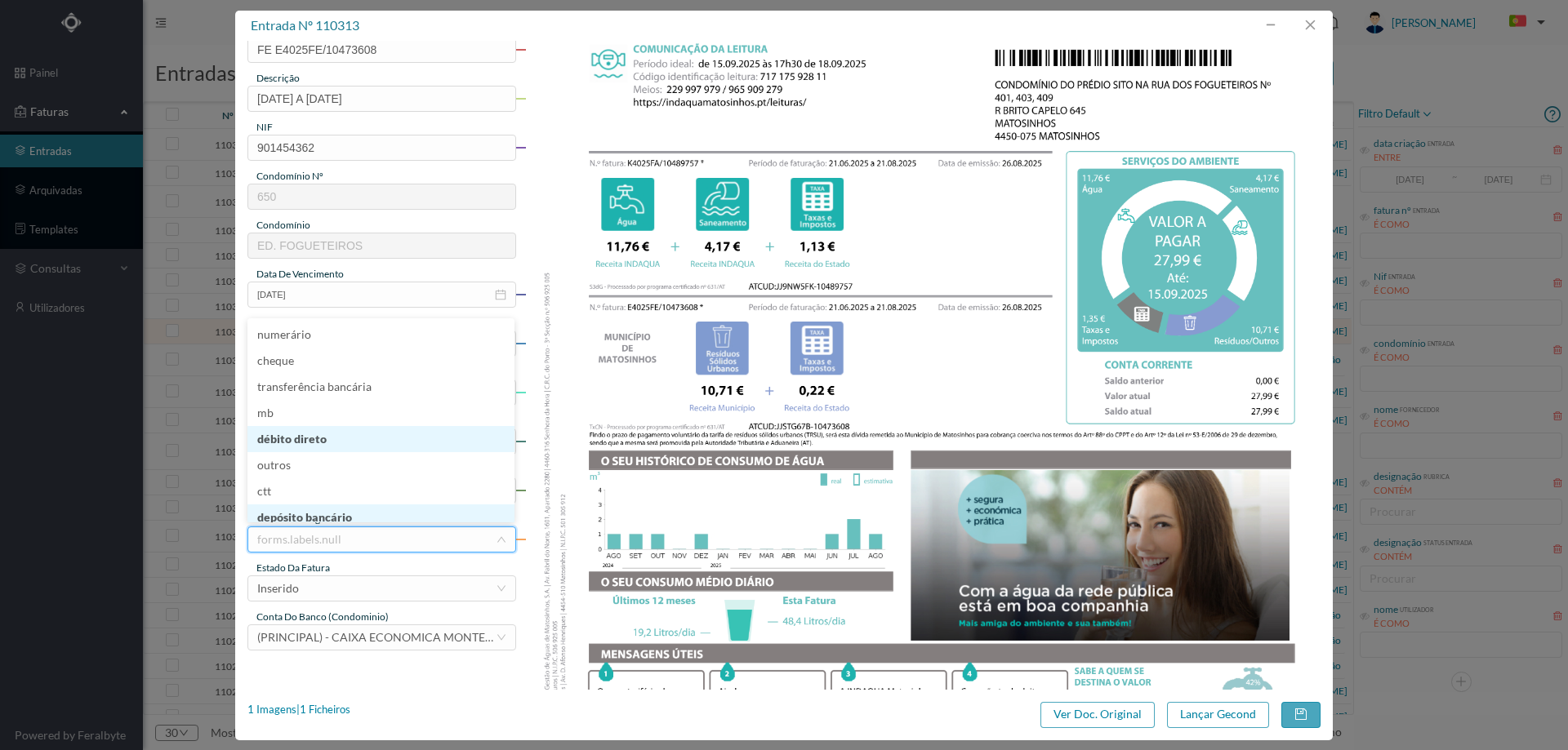
scroll to position [7, 0]
click at [332, 434] on li "débito direto" at bounding box center [381, 432] width 267 height 26
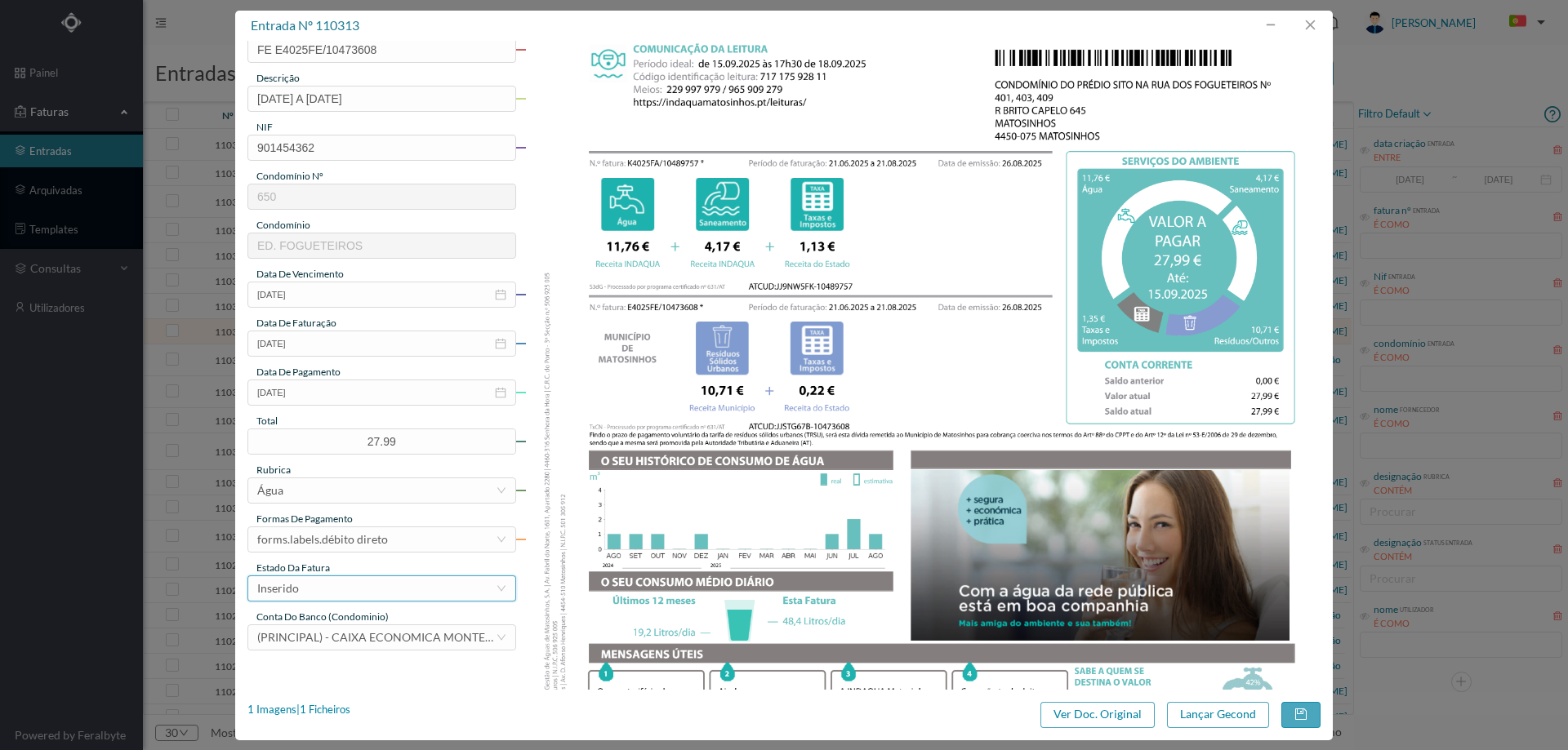
click at [339, 585] on div "Inserido" at bounding box center [376, 589] width 239 height 24
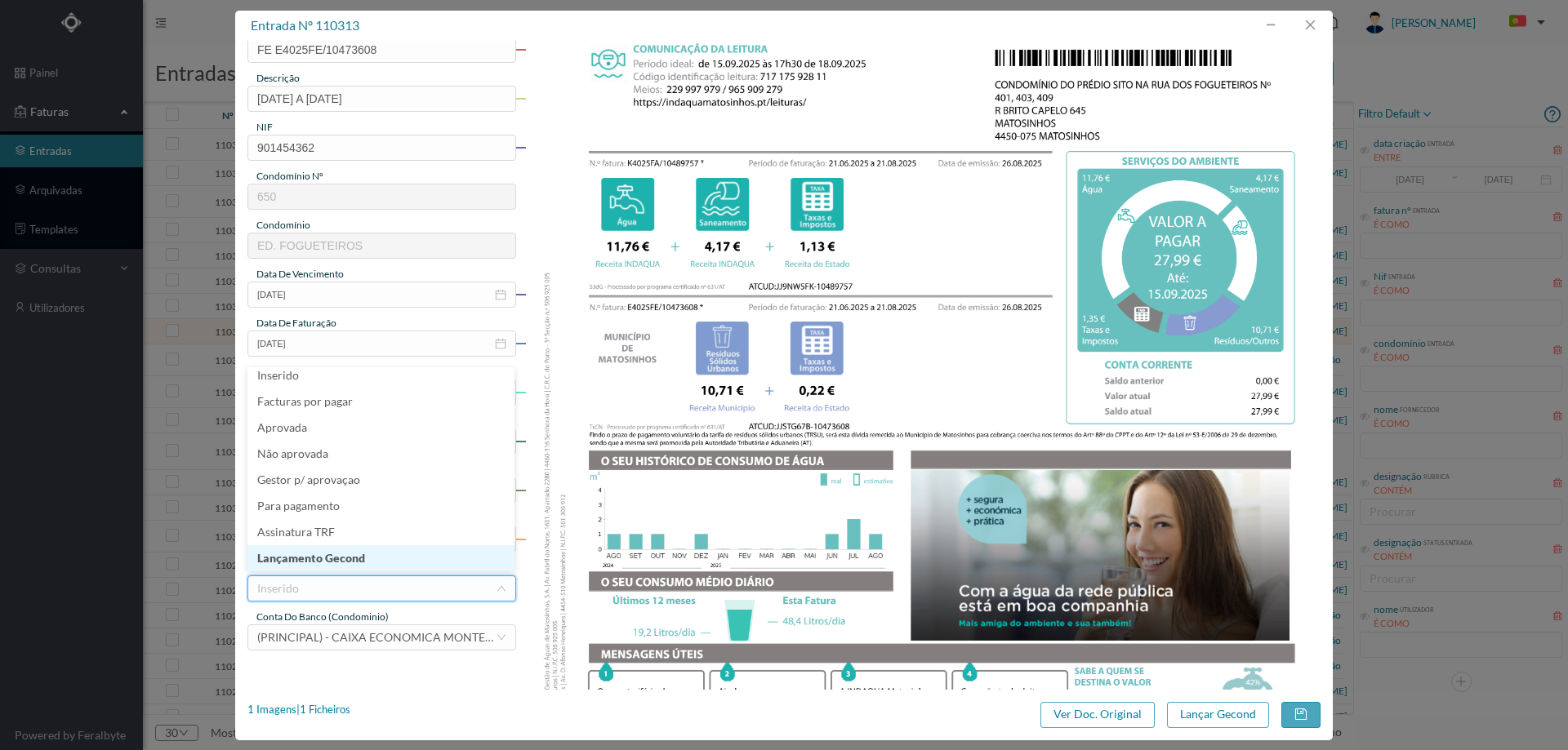
click at [342, 562] on li "Lançamento Gecond" at bounding box center [381, 558] width 267 height 26
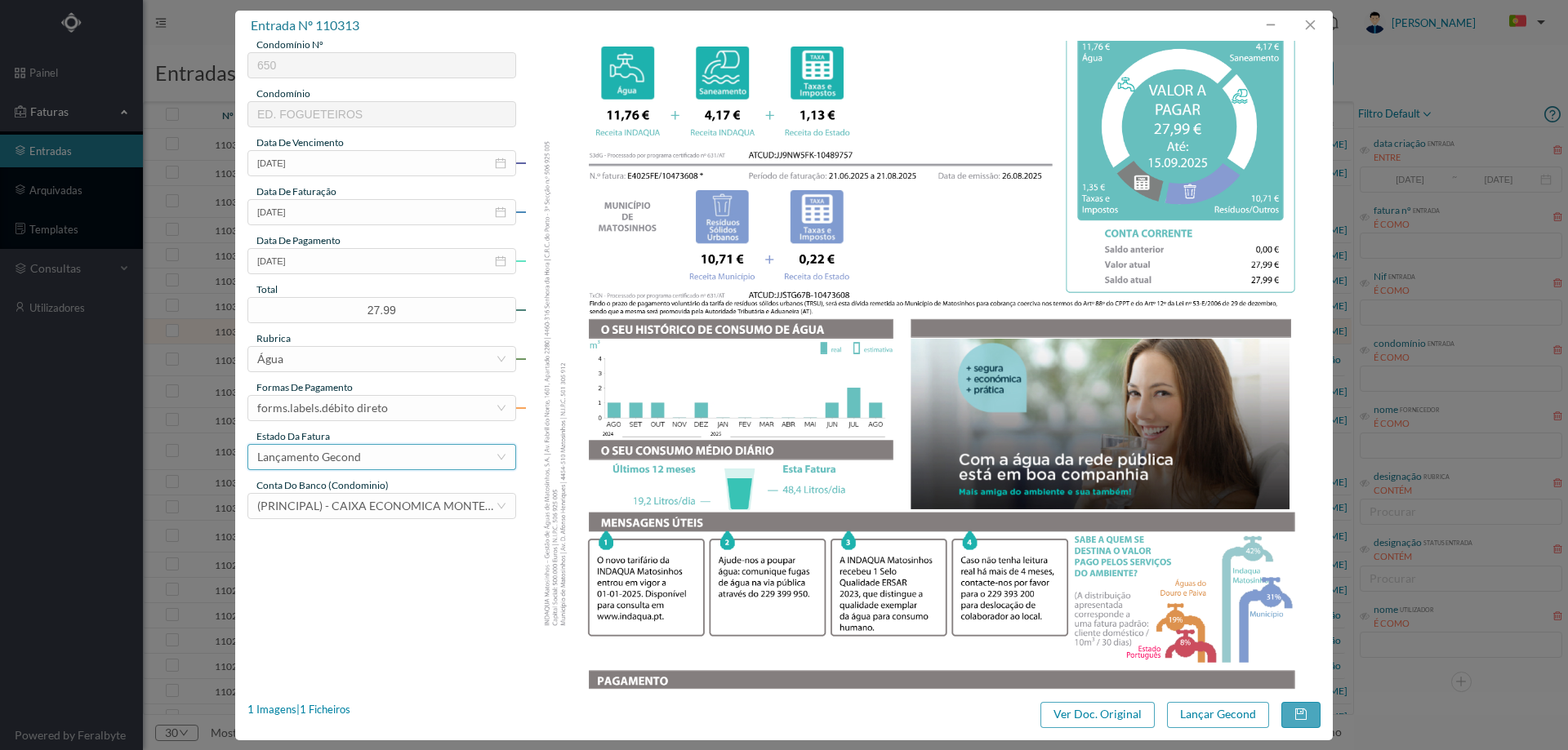
scroll to position [408, 0]
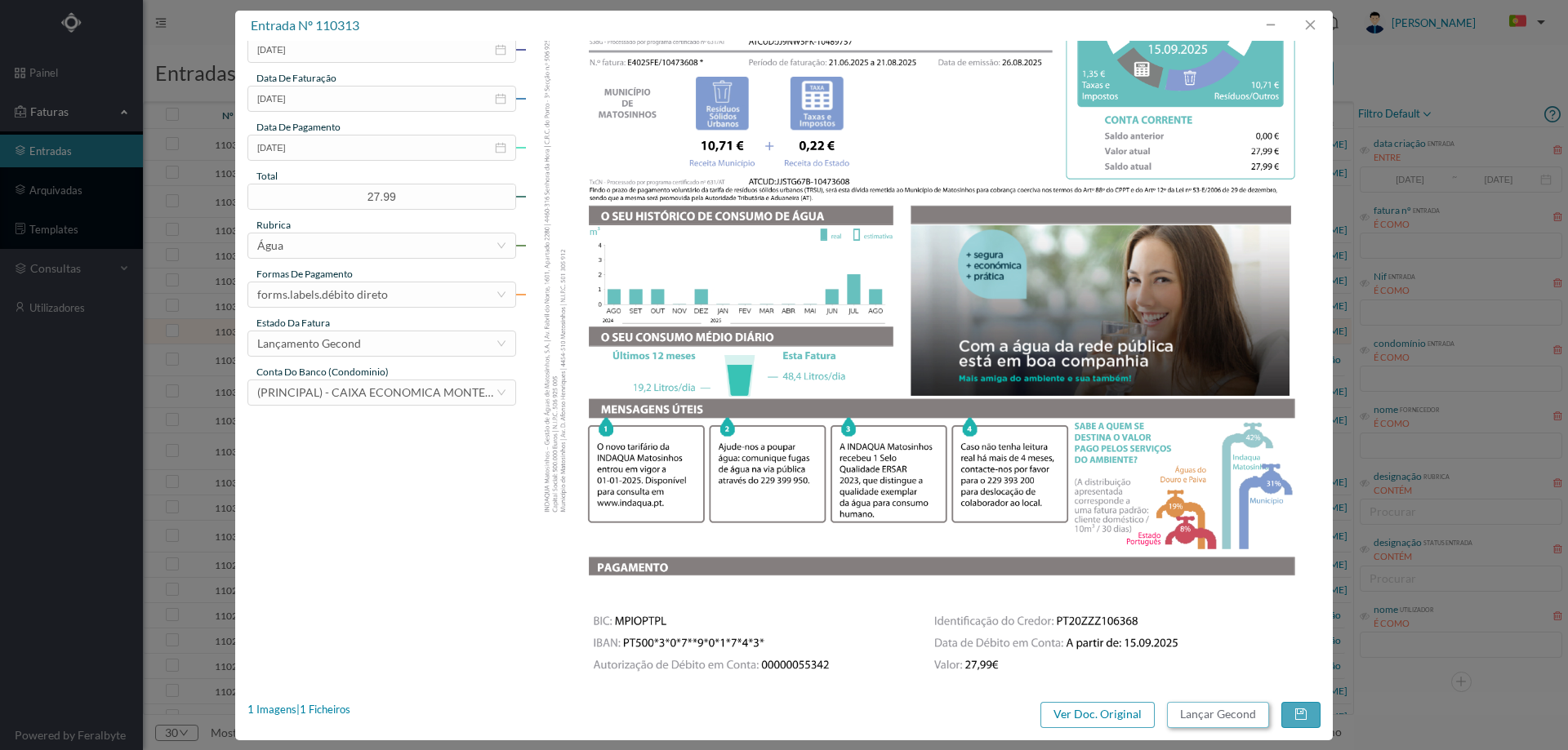
click at [1226, 709] on button "Lançar Gecond" at bounding box center [1218, 715] width 102 height 26
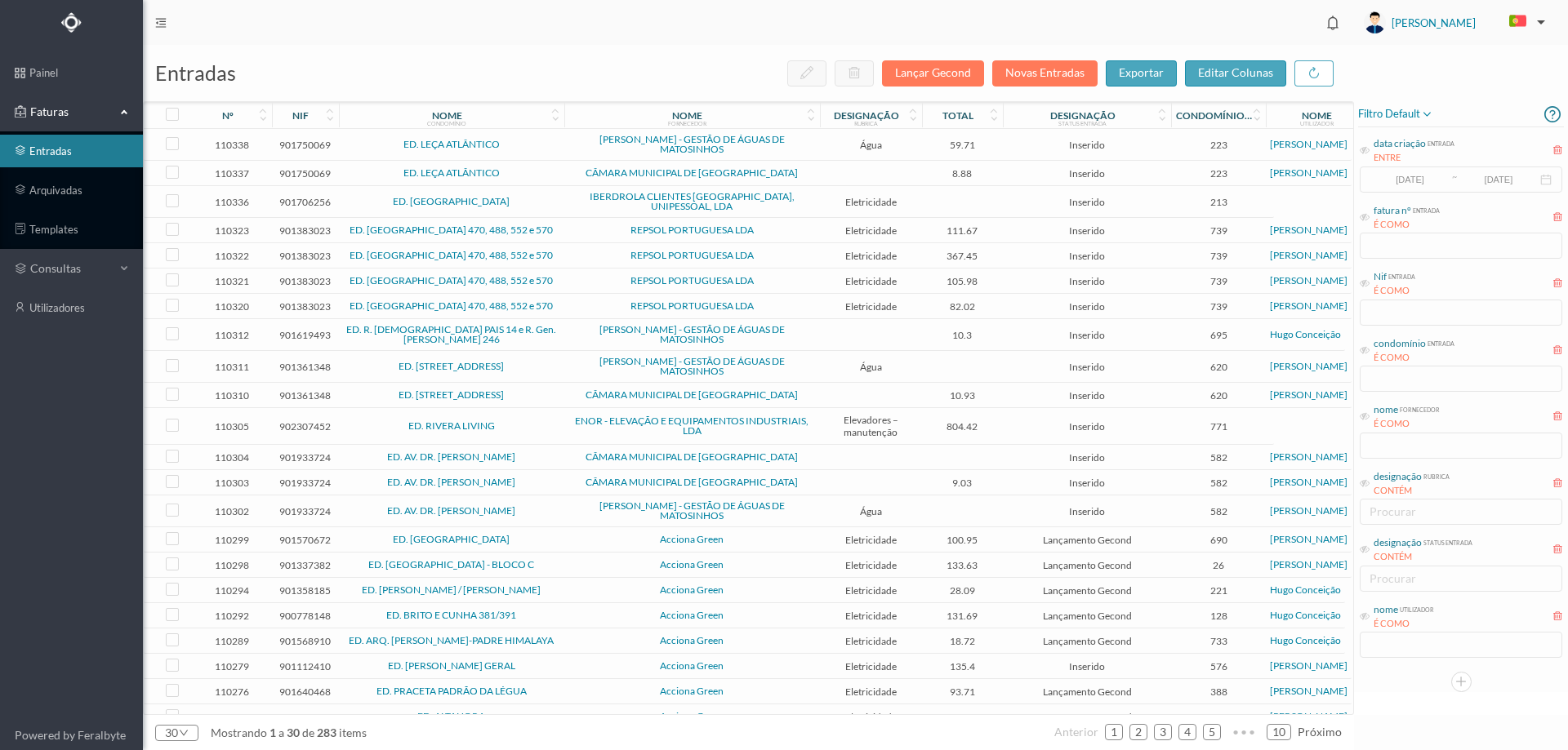
click at [854, 331] on td at bounding box center [871, 335] width 102 height 32
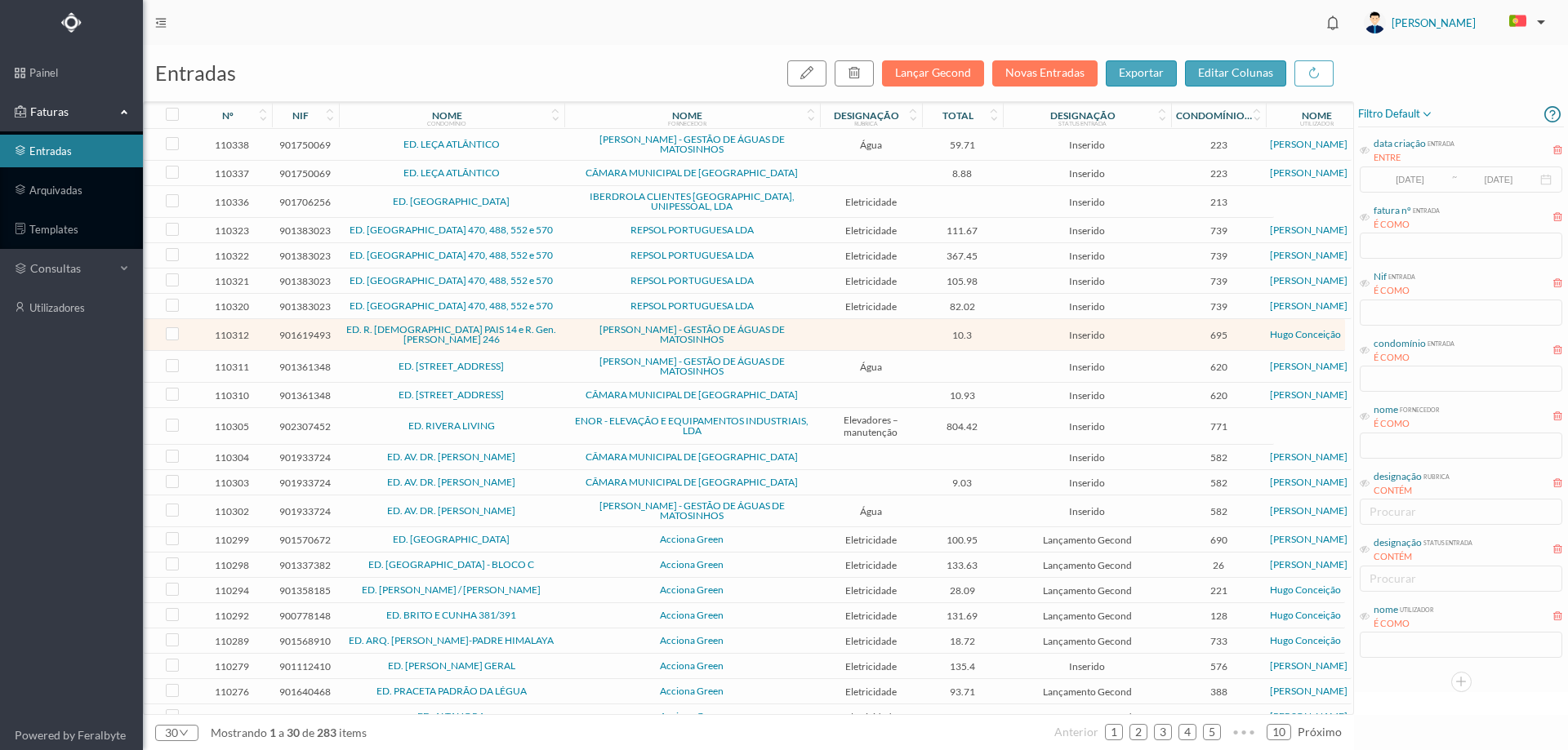
click at [857, 362] on span "Água" at bounding box center [872, 367] width 94 height 13
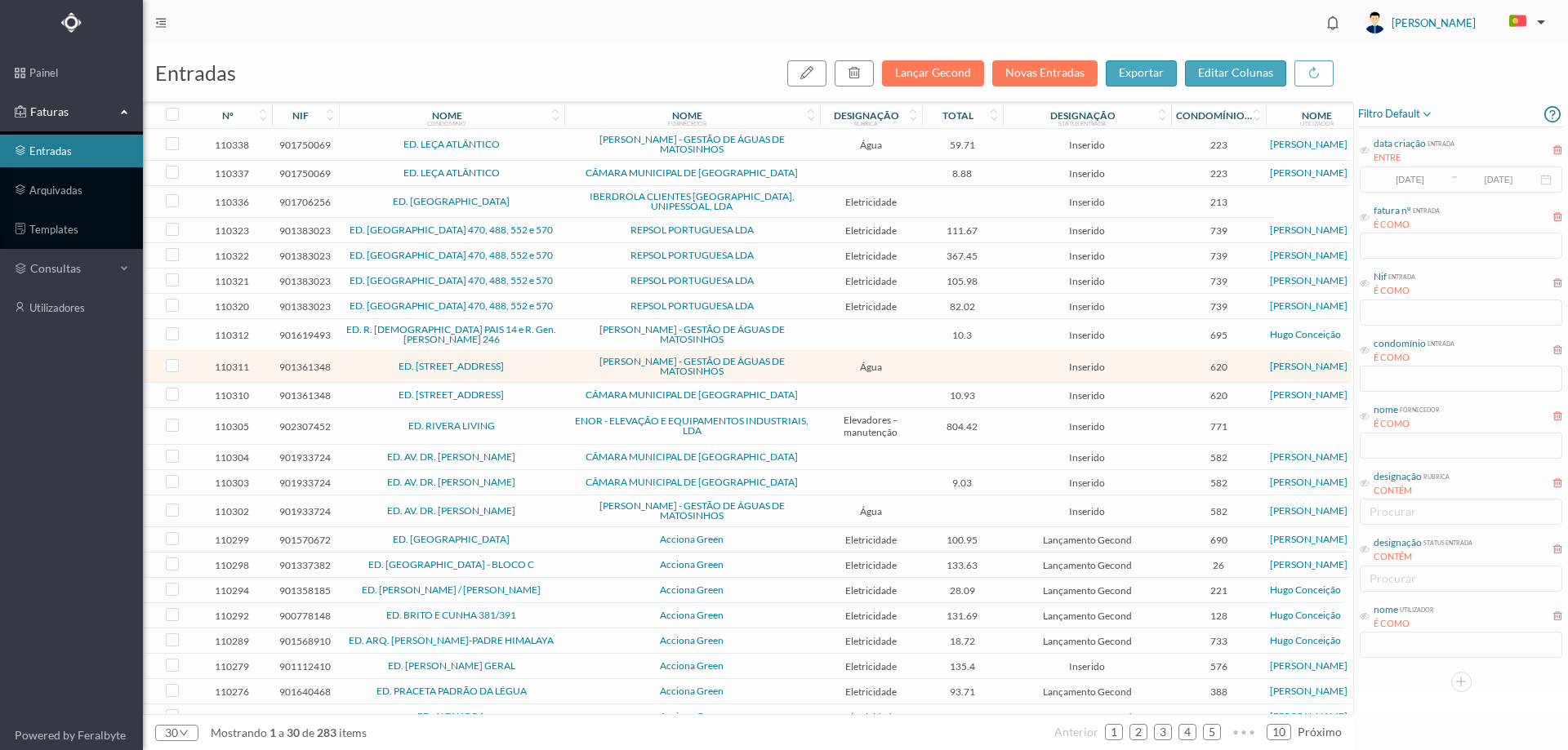
click at [839, 361] on span "Água" at bounding box center [872, 367] width 94 height 13
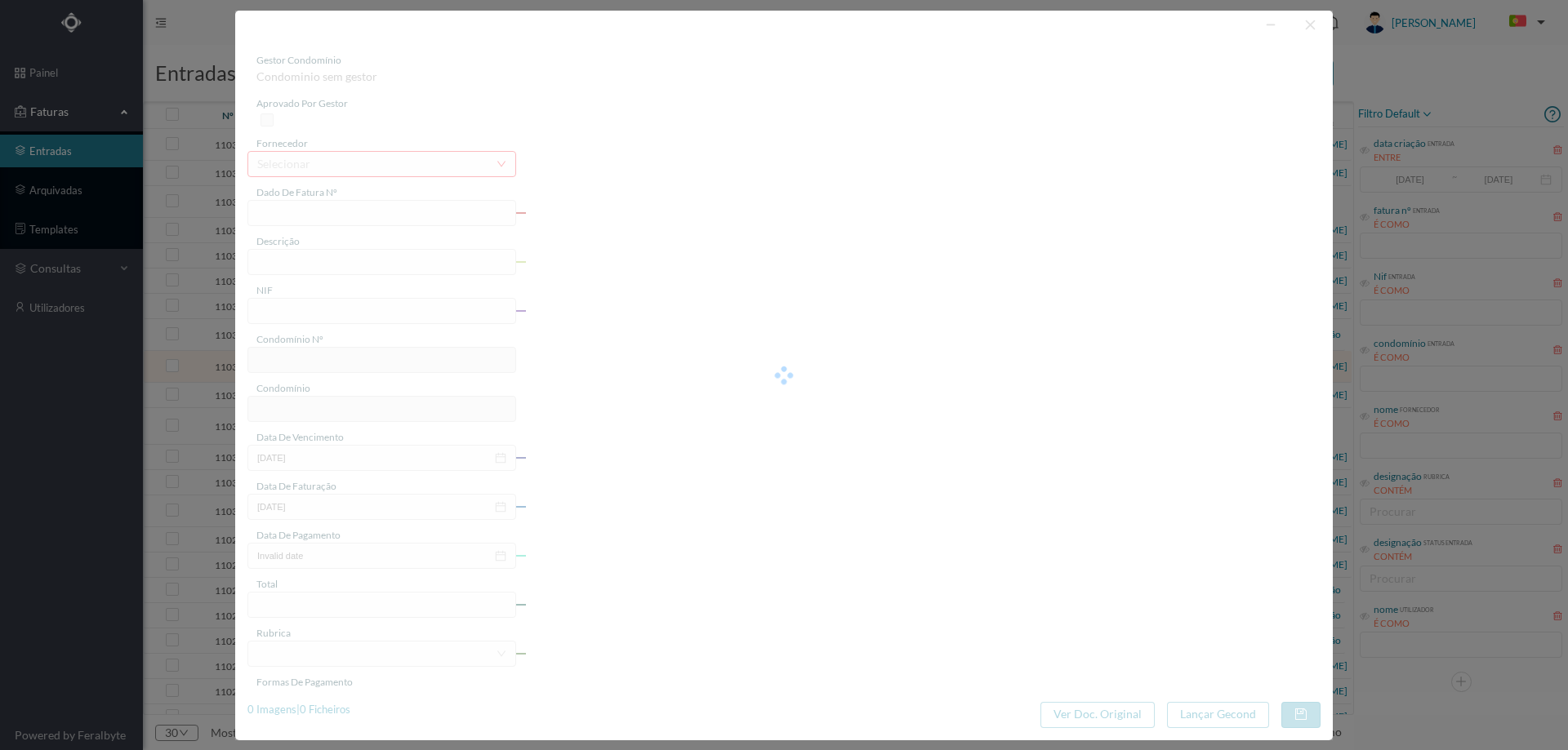
type input "FA K4025FA/10489614"
type input "Periodo de faturação: [DATE] a [DATE]"
type input "901361348"
type input "[DATE]"
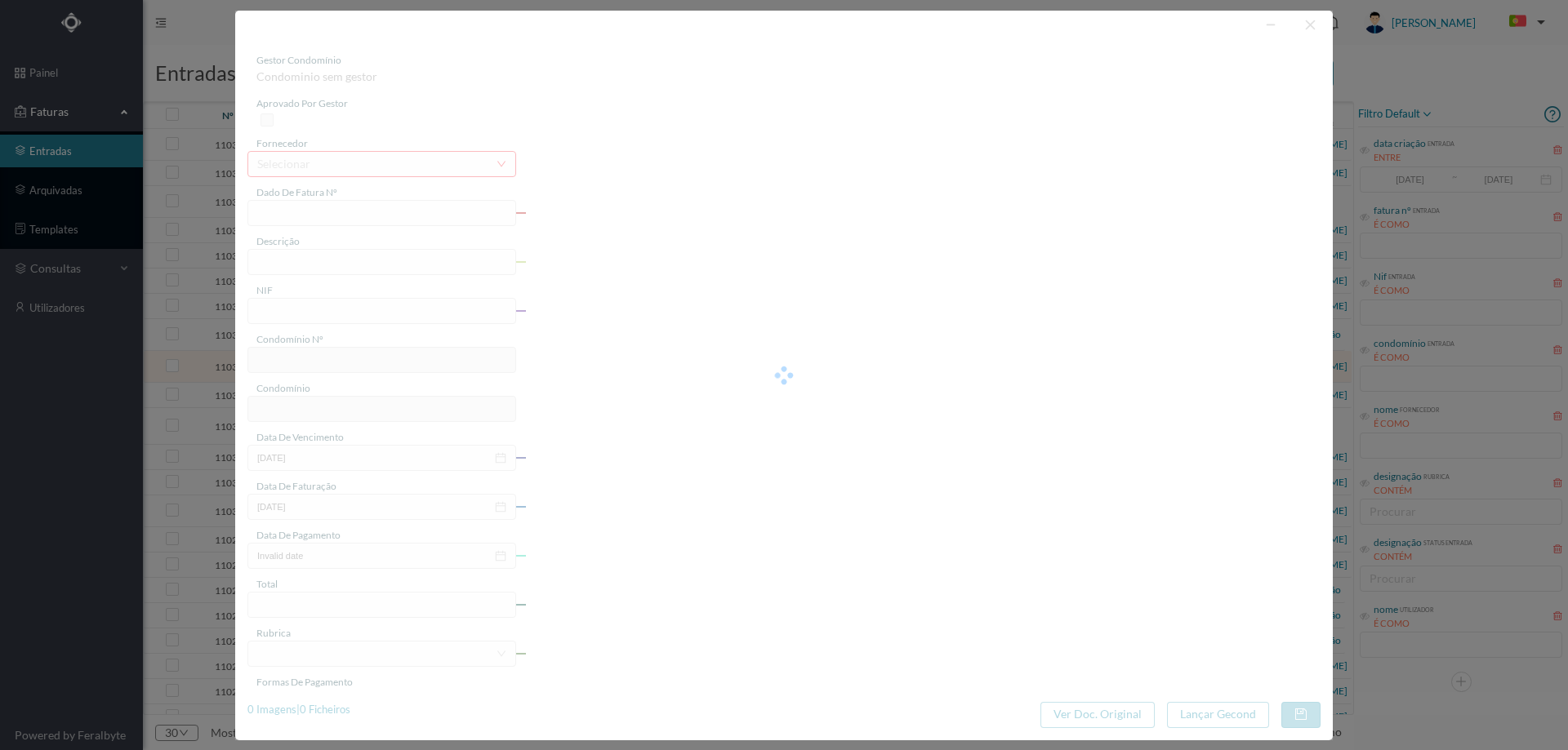
type input "[DATE]"
type input "0.00"
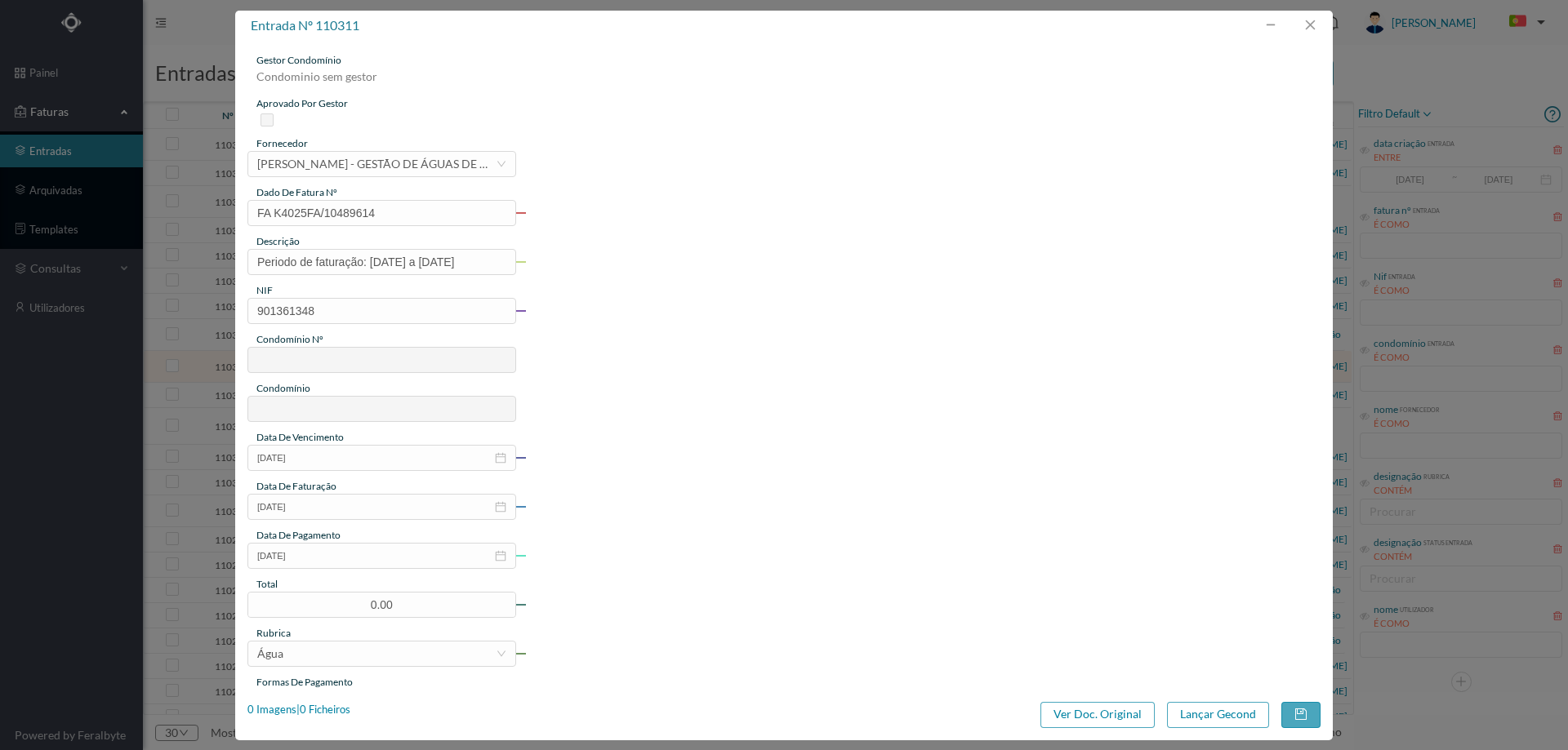
type input "620"
type input "ED. [STREET_ADDRESS]"
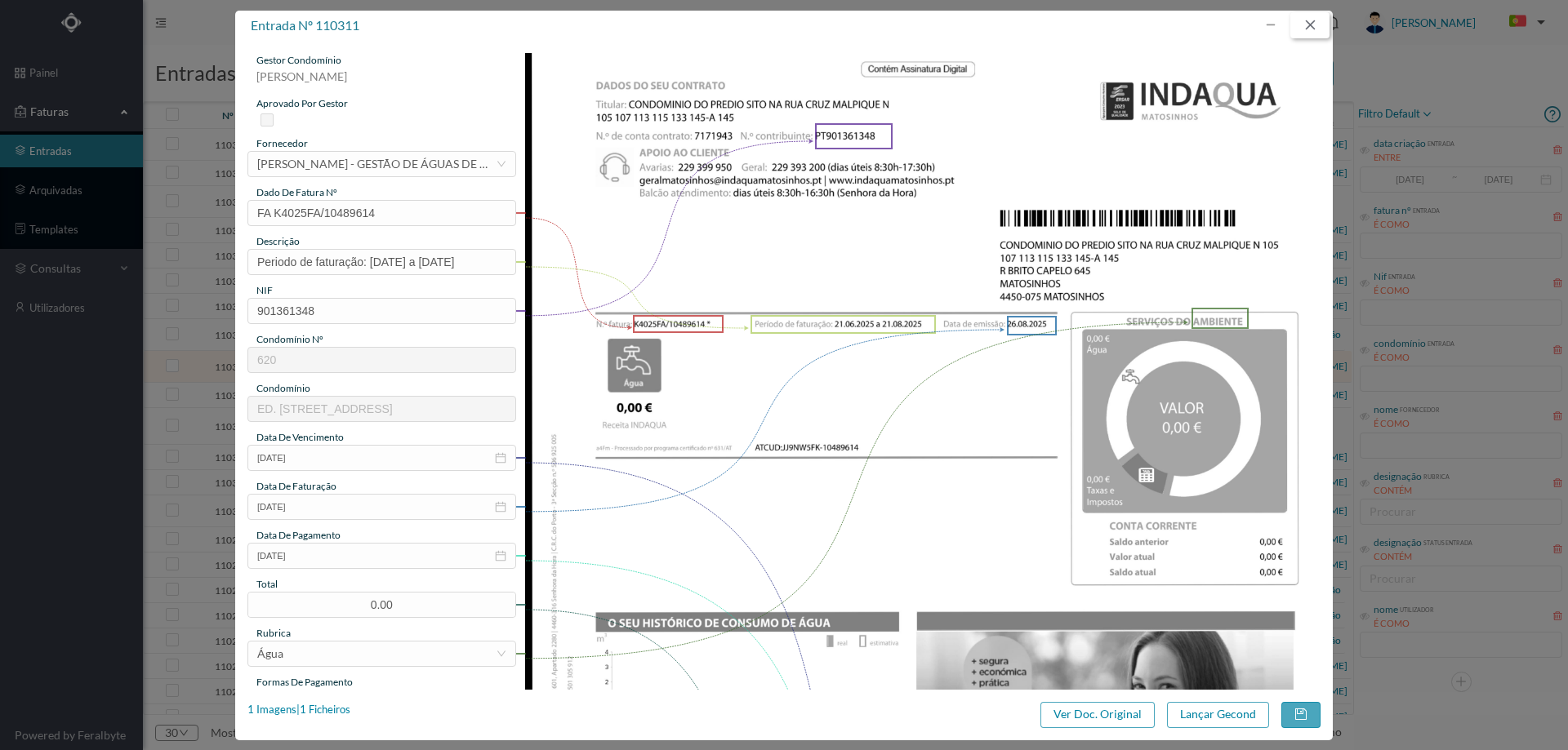
click at [1309, 29] on button "button" at bounding box center [1310, 25] width 39 height 26
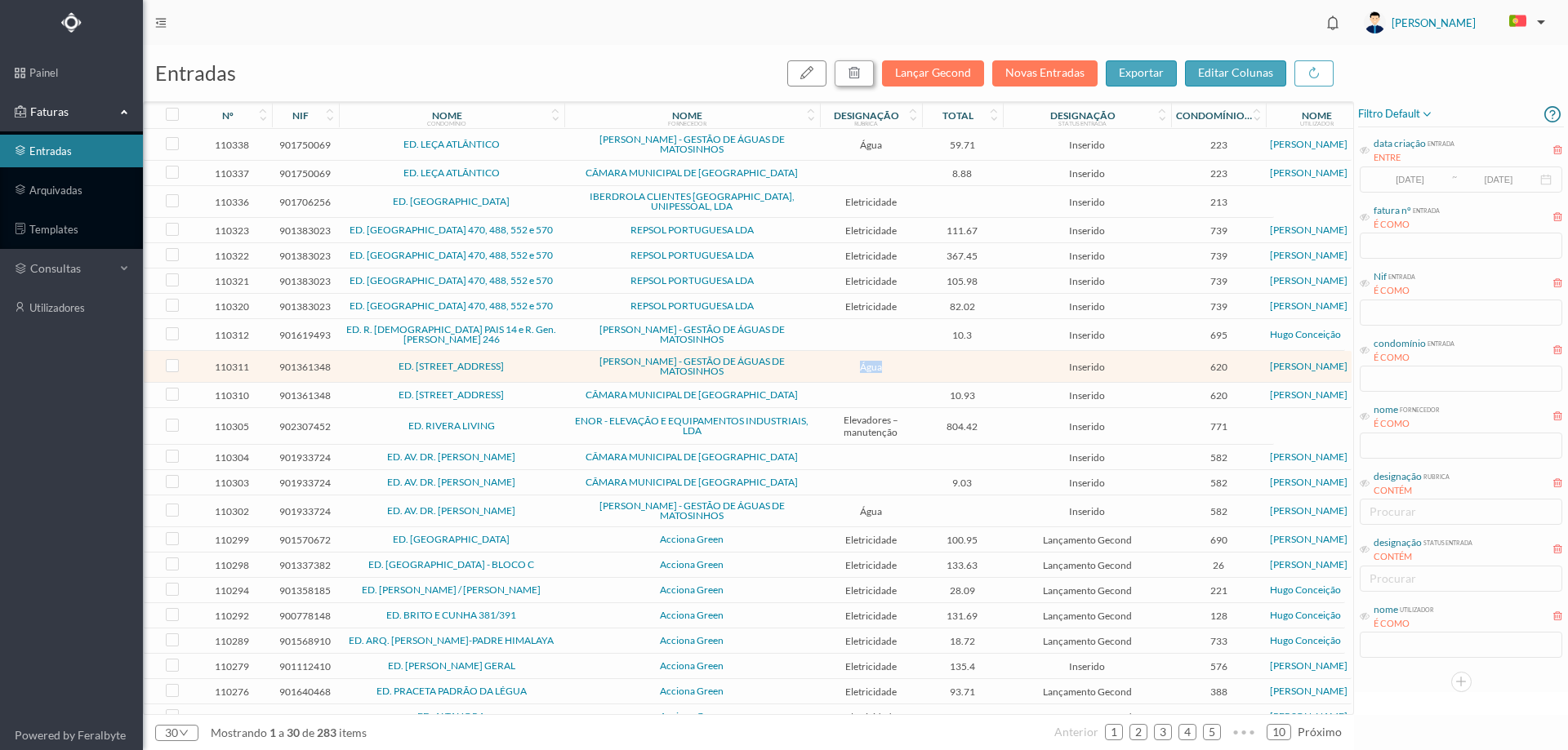
click at [867, 71] on button "button" at bounding box center [853, 73] width 39 height 26
click at [1000, 144] on button "sim" at bounding box center [1002, 147] width 32 height 20
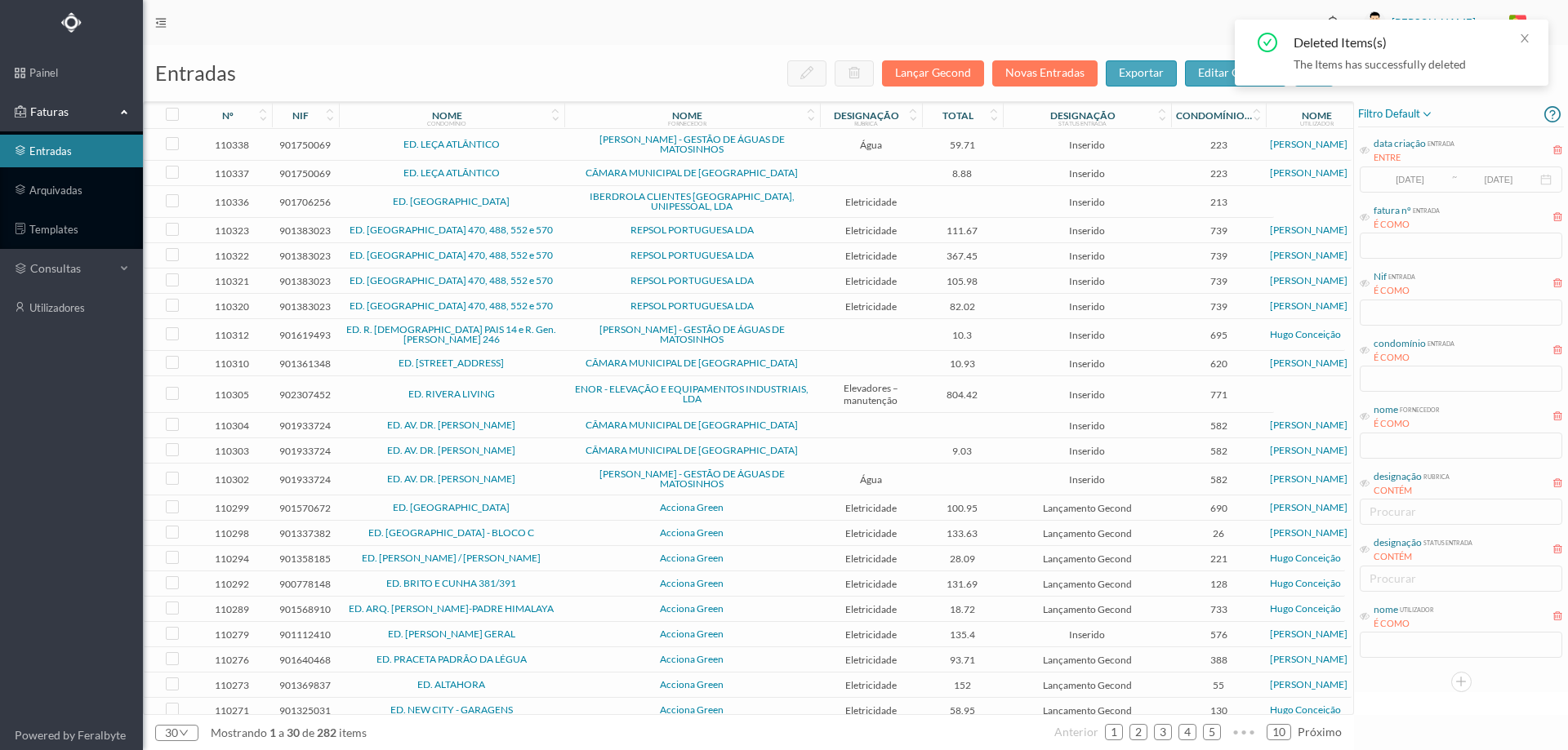
click at [857, 355] on td at bounding box center [871, 364] width 102 height 25
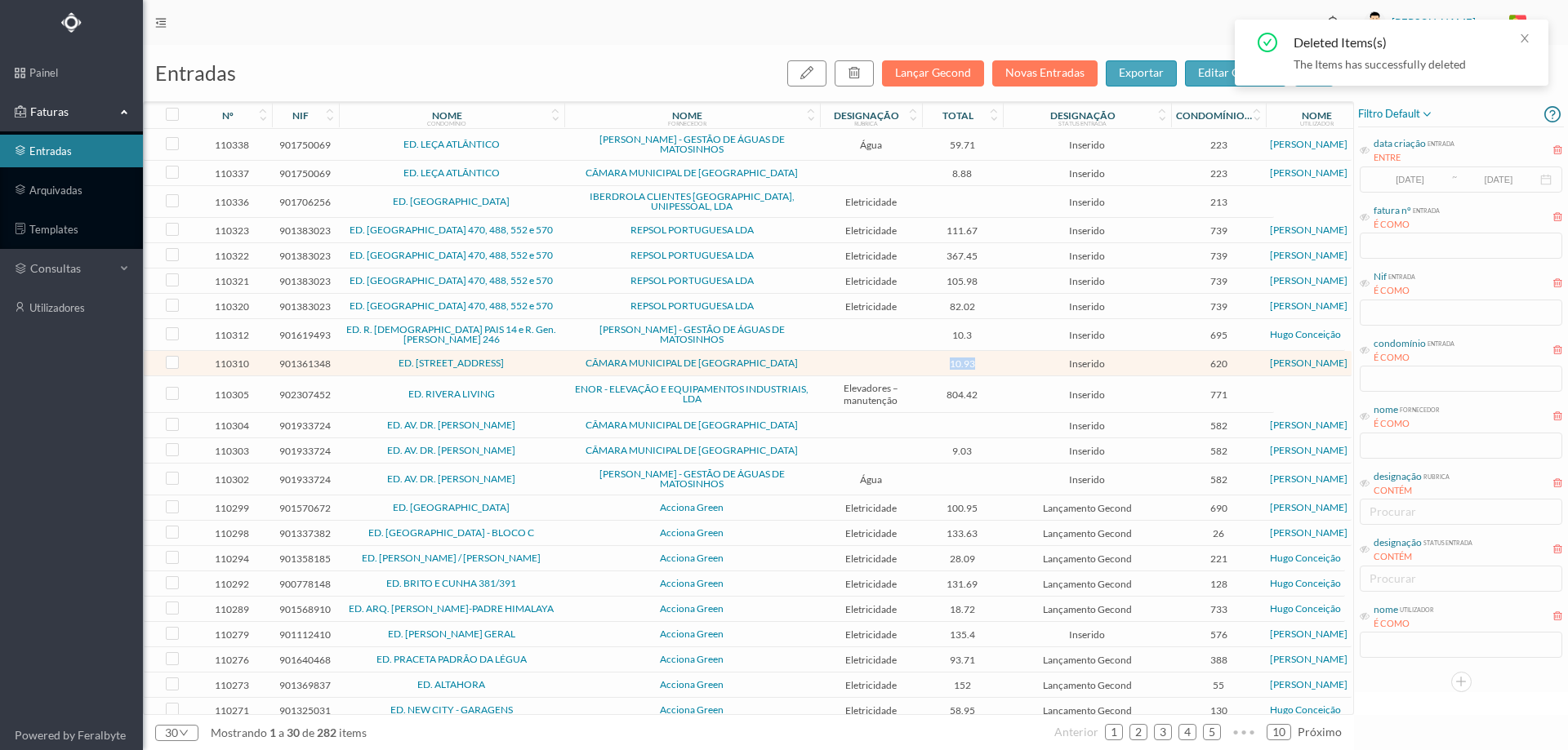
click at [857, 355] on td at bounding box center [871, 364] width 102 height 25
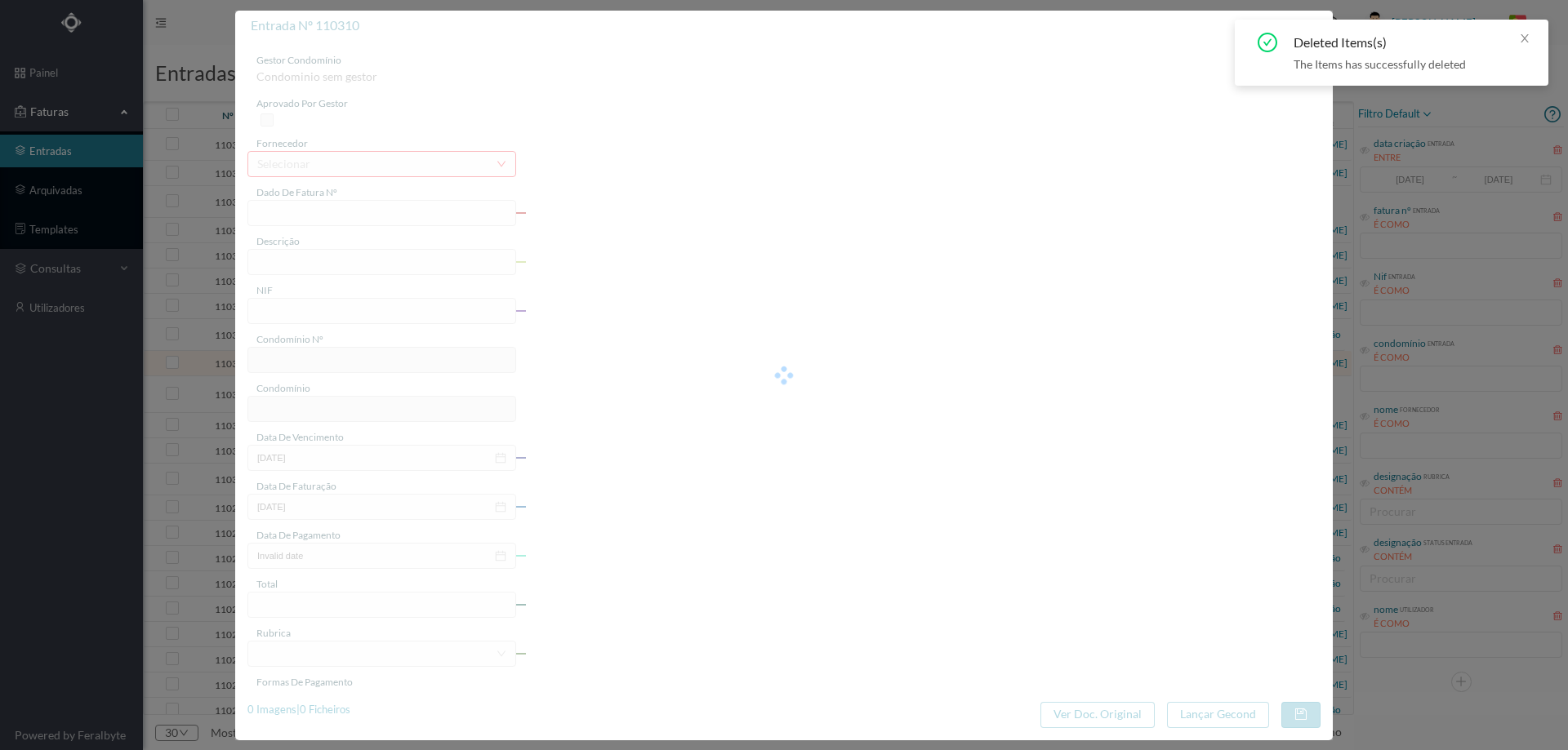
type input "FE E4025FE/10473511"
type input "N W W"
type input "901361348"
type input "Invalid date"
type input "[DATE]"
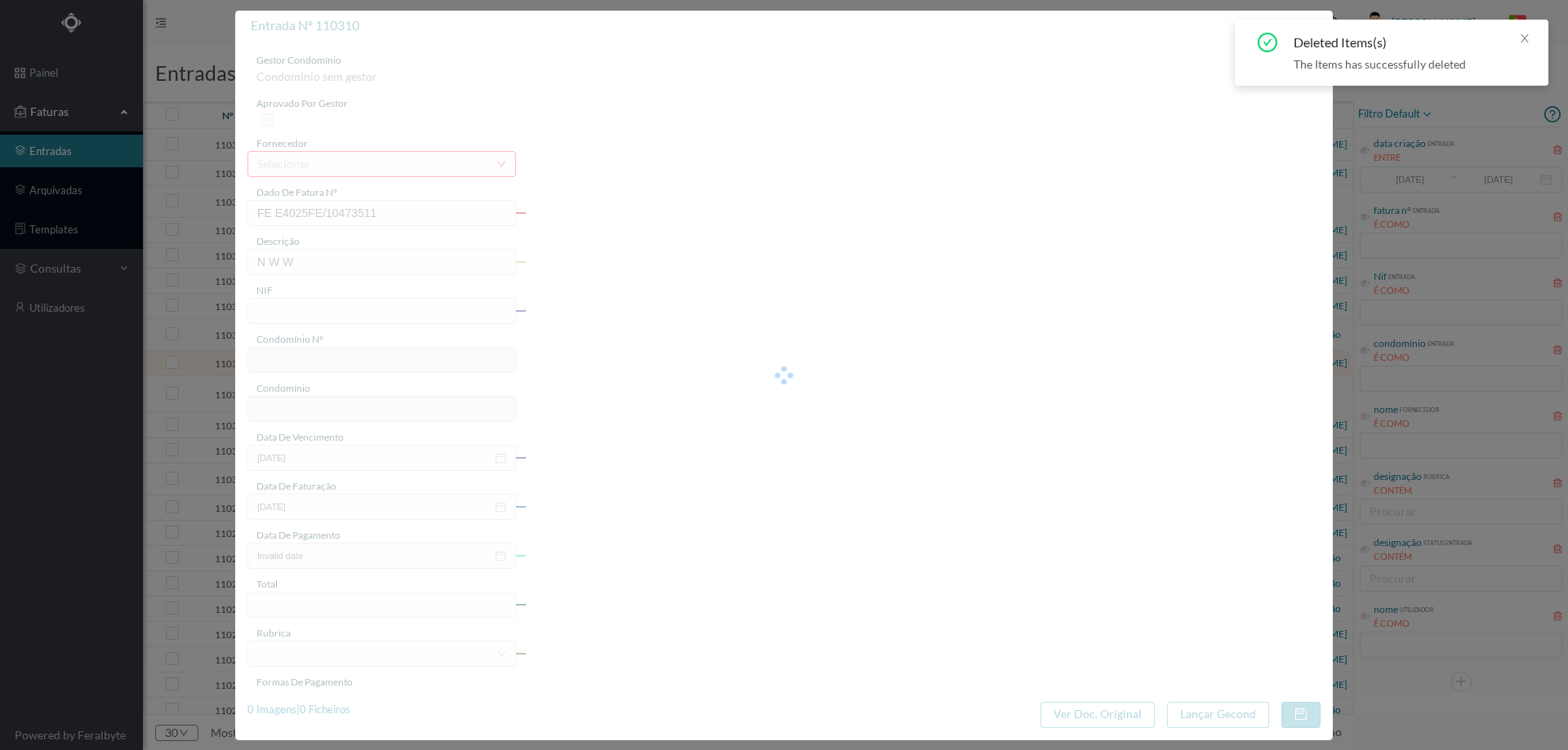
type input "10.93"
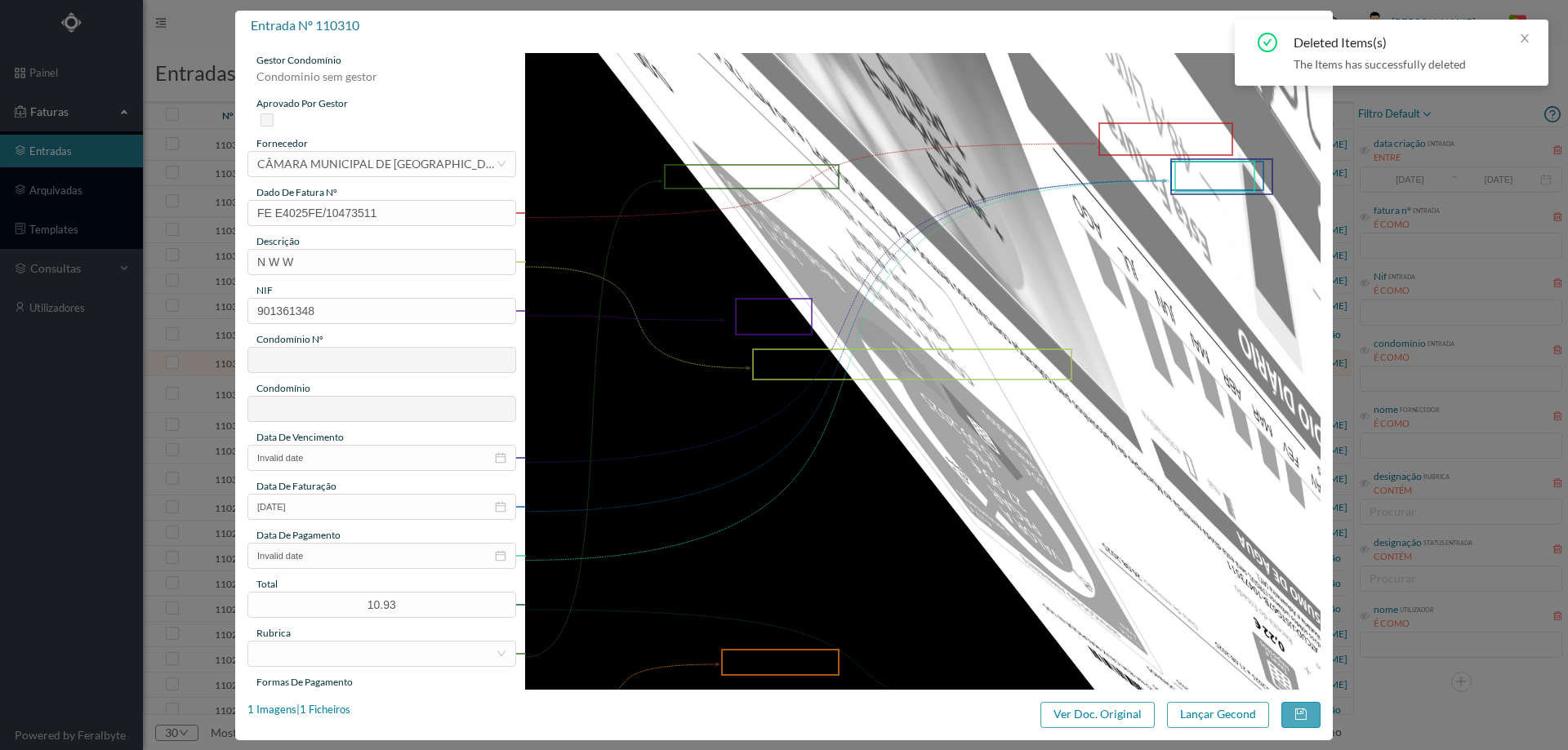
type input "620"
type input "ED. [STREET_ADDRESS]"
click at [1104, 714] on button "Ver Doc. Original" at bounding box center [1097, 715] width 114 height 26
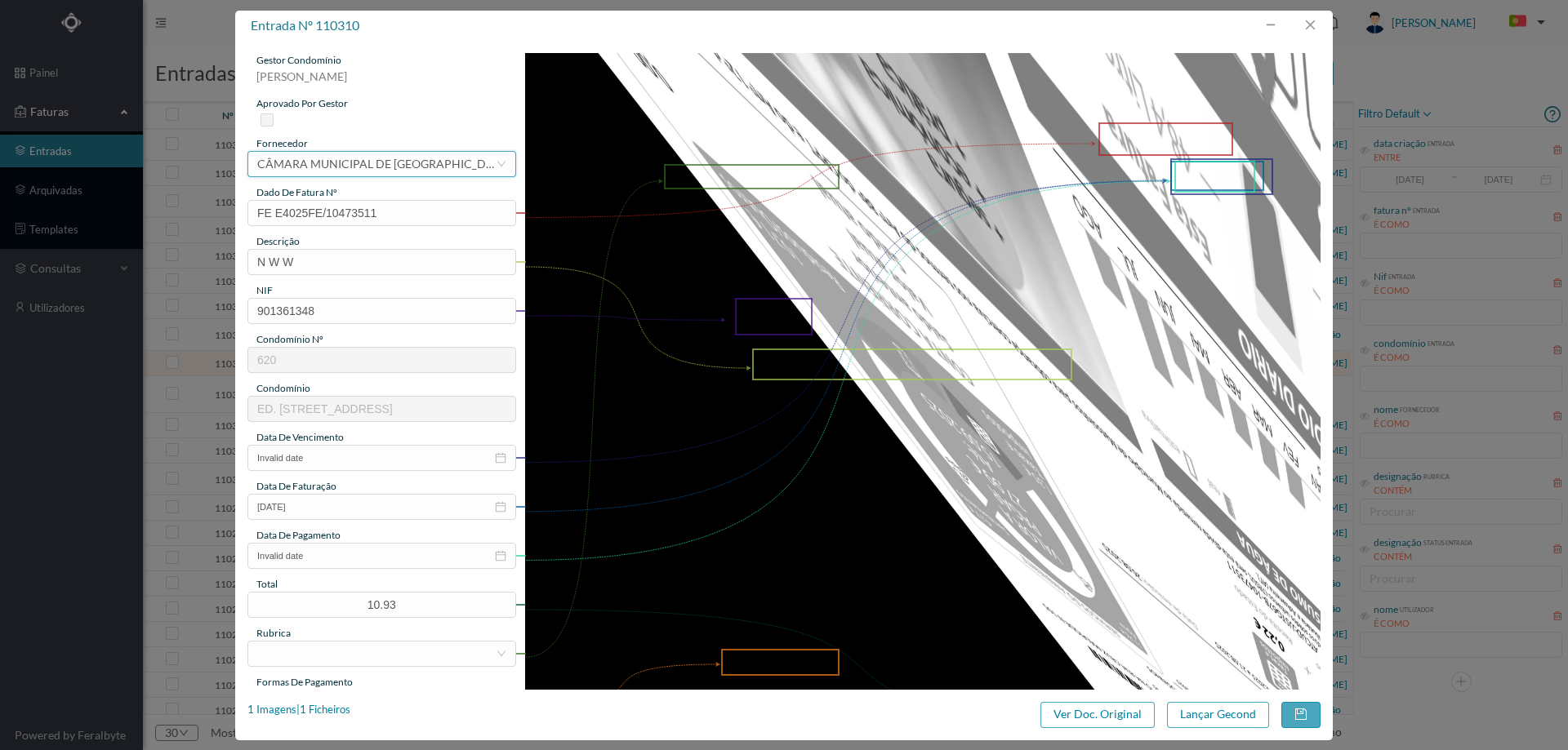
click at [433, 173] on div "CÂMARA MUNICIPAL DE [GEOGRAPHIC_DATA]" at bounding box center [376, 163] width 239 height 24
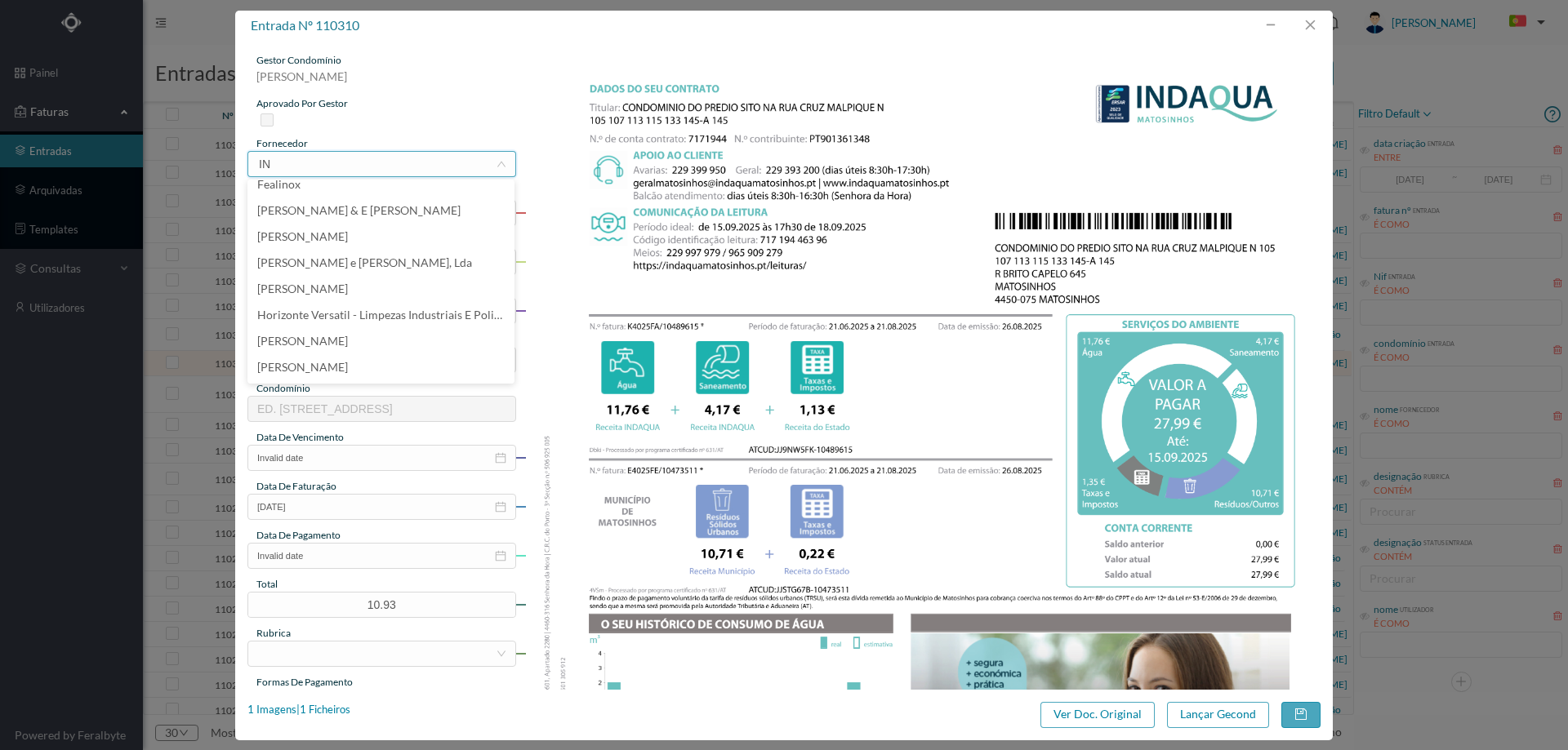
scroll to position [0, 0]
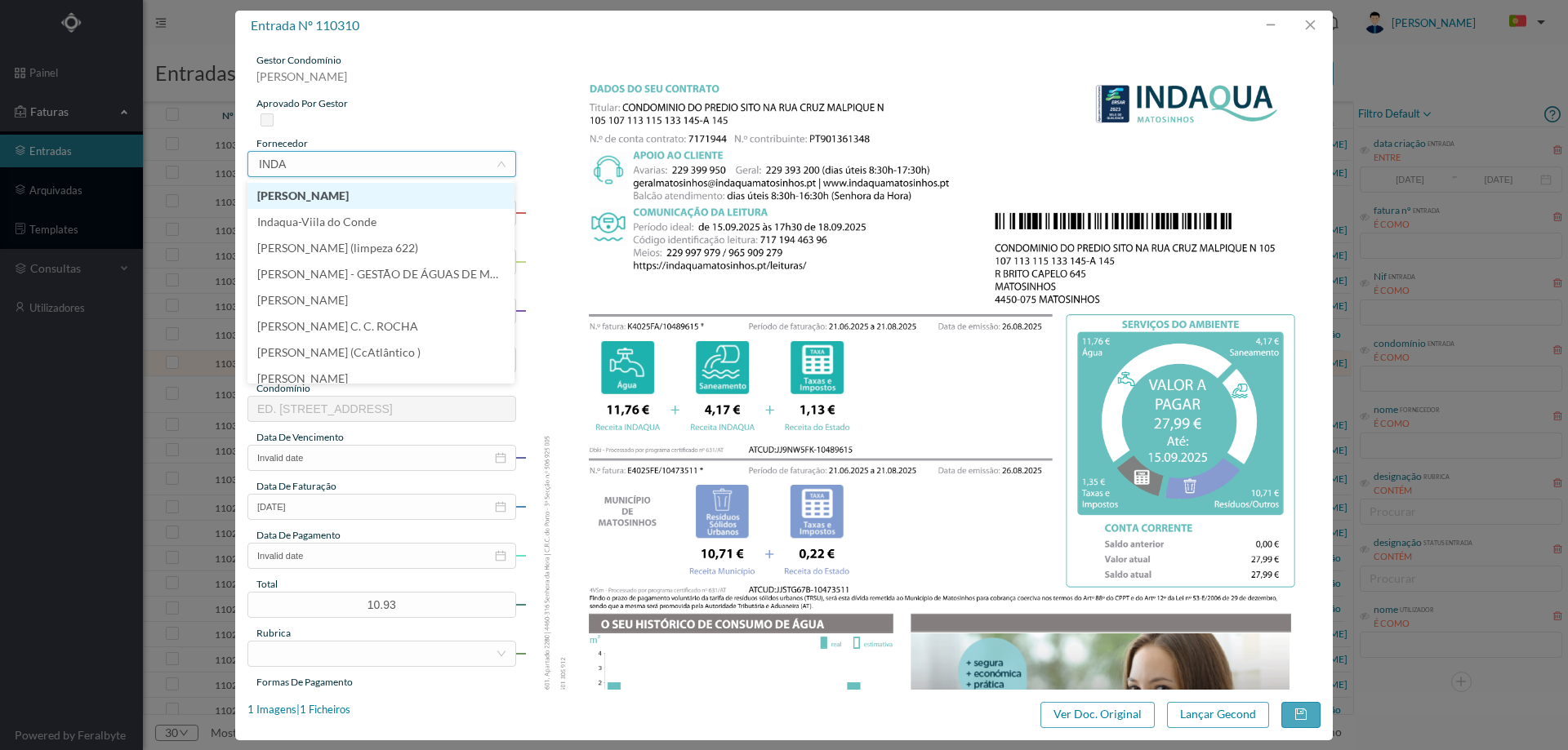
type input "INDAQ"
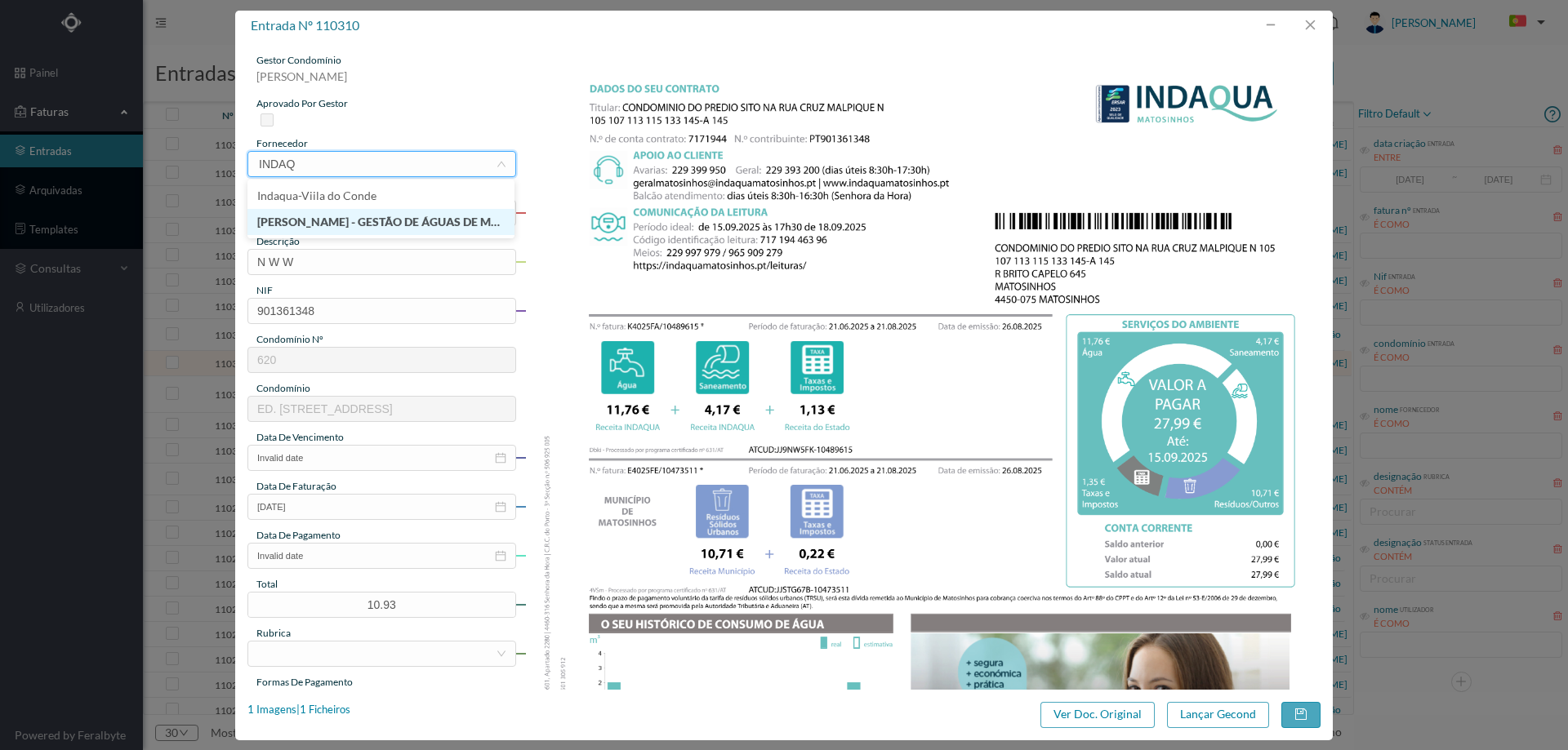
click at [426, 223] on li "[PERSON_NAME] - GESTÃO DE ÁGUAS DE MATOSINHOS" at bounding box center [381, 222] width 267 height 26
click at [341, 258] on input "N W W" at bounding box center [382, 262] width 268 height 26
click at [341, 258] on input "N W W" at bounding box center [382, 262] width 268 height 26
type input "[DATE] A [DATE]"
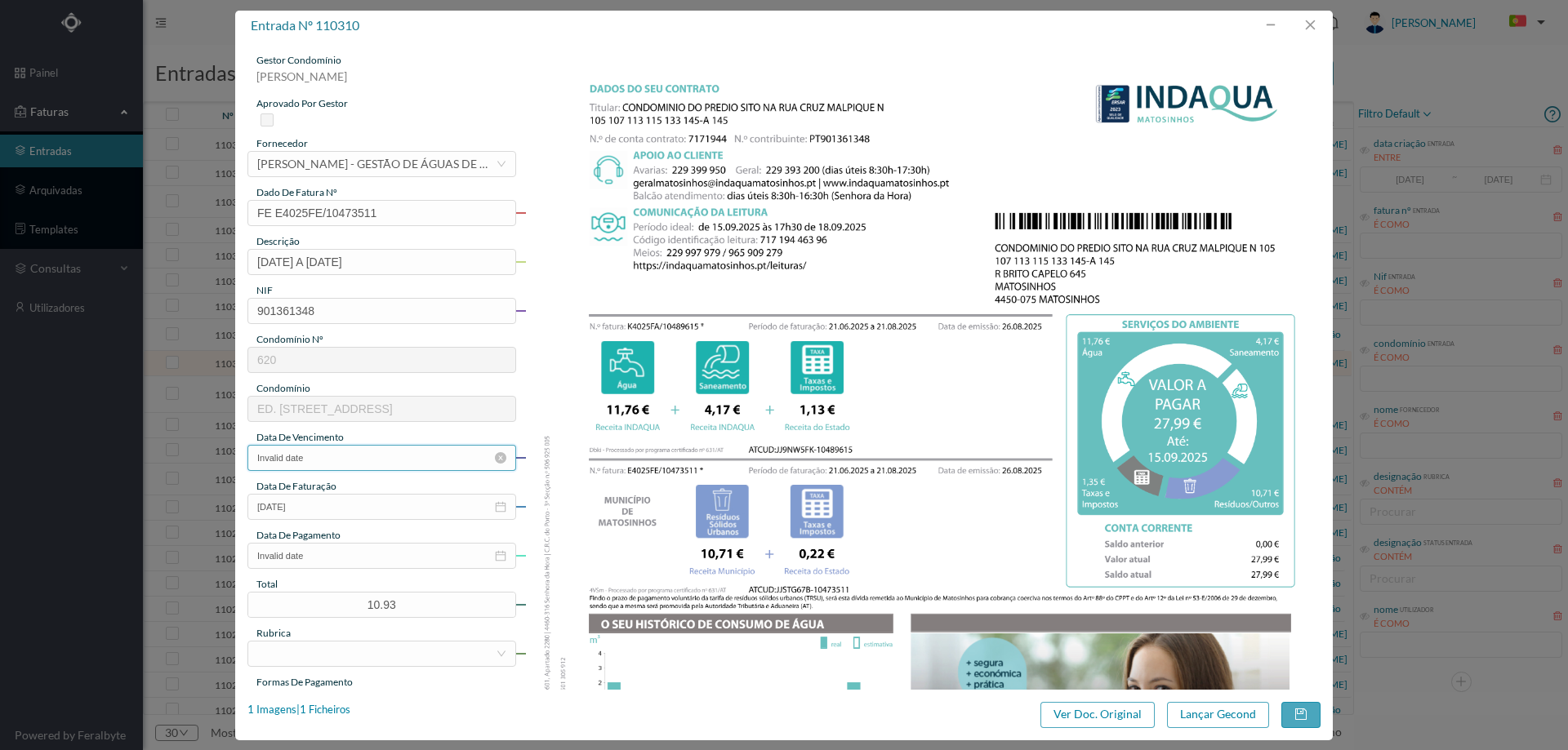
click at [359, 459] on input "Invalid date" at bounding box center [382, 458] width 268 height 26
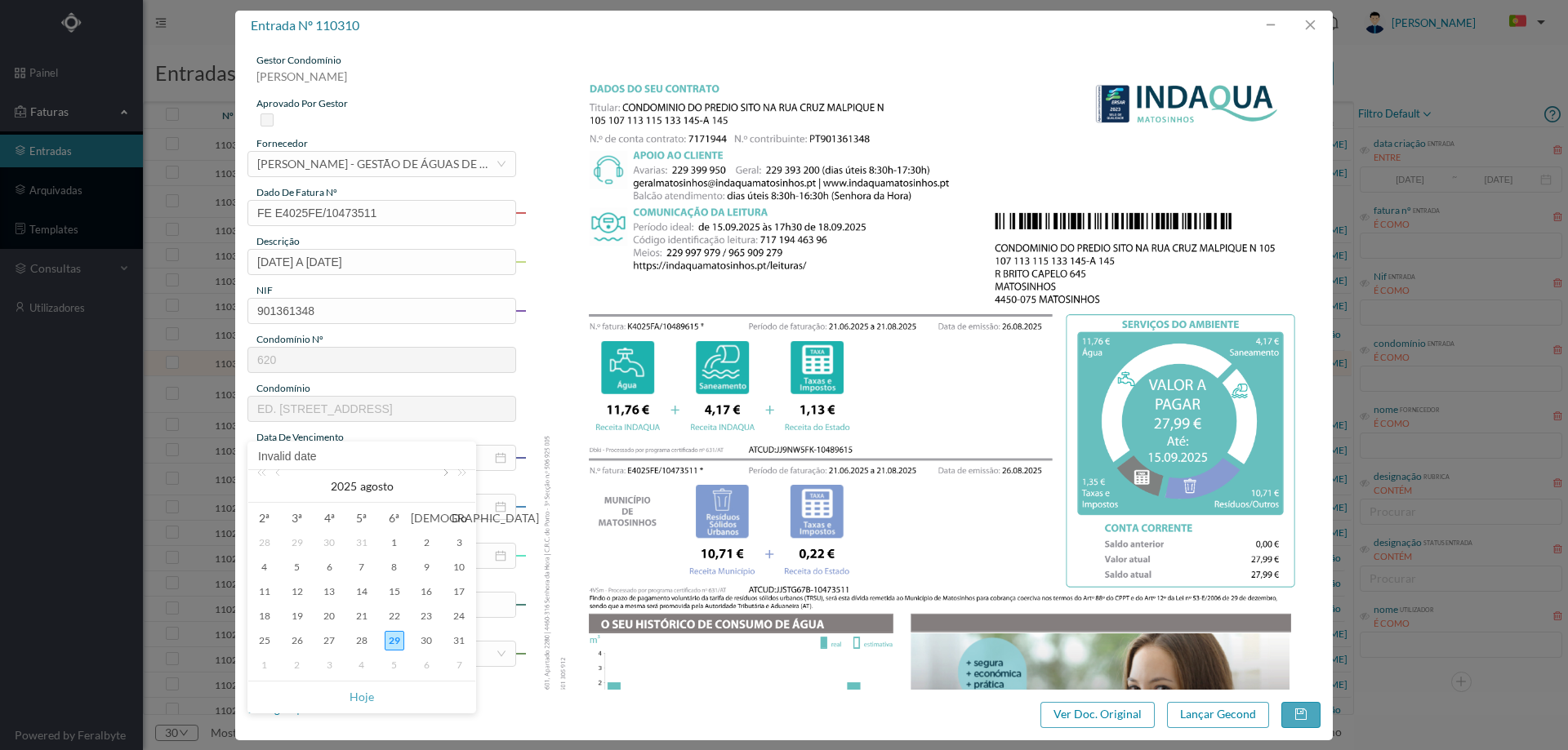
click at [445, 485] on link at bounding box center [444, 487] width 15 height 33
click at [264, 597] on div "15" at bounding box center [265, 592] width 20 height 20
type input "[DATE]"
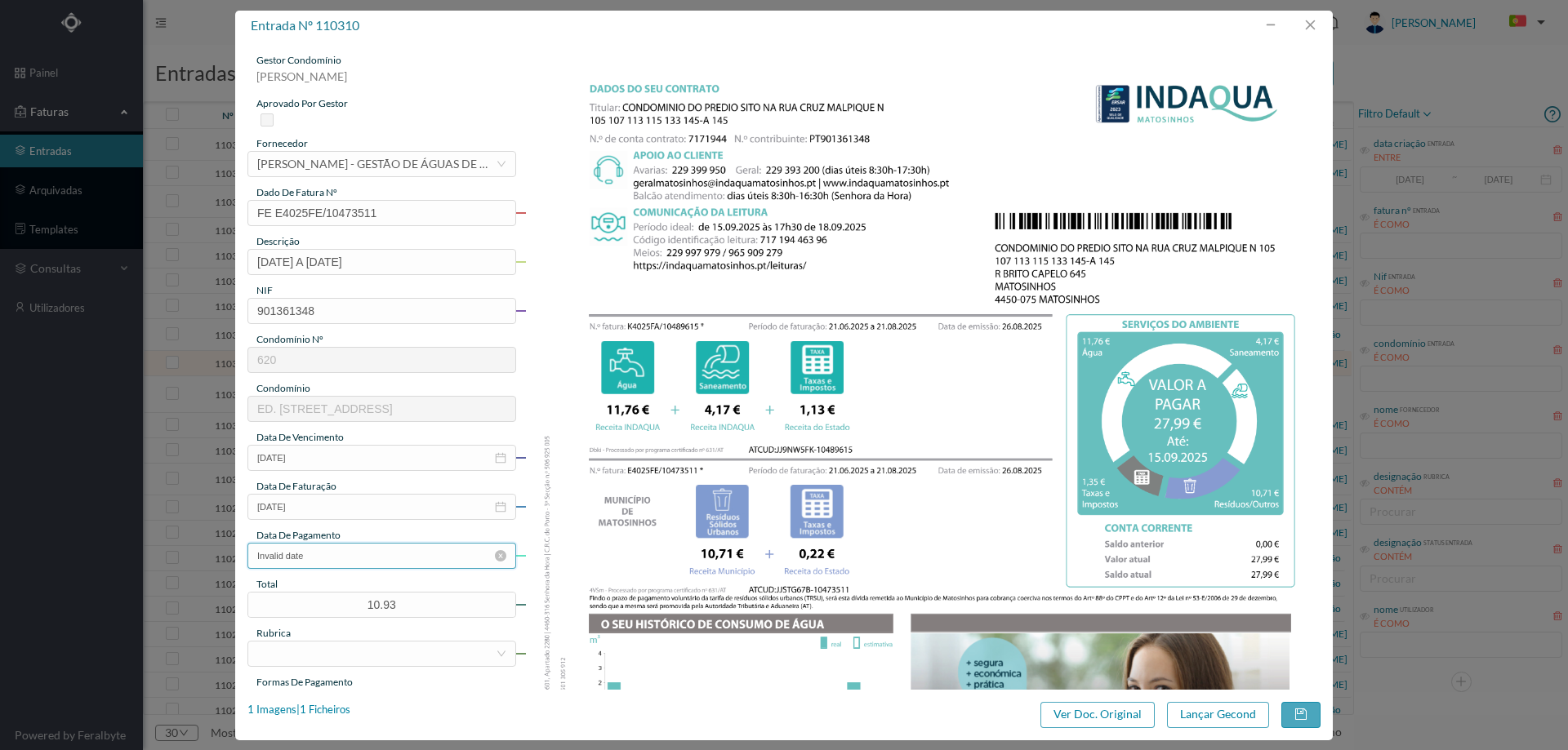
click at [318, 560] on input "Invalid date" at bounding box center [382, 556] width 268 height 26
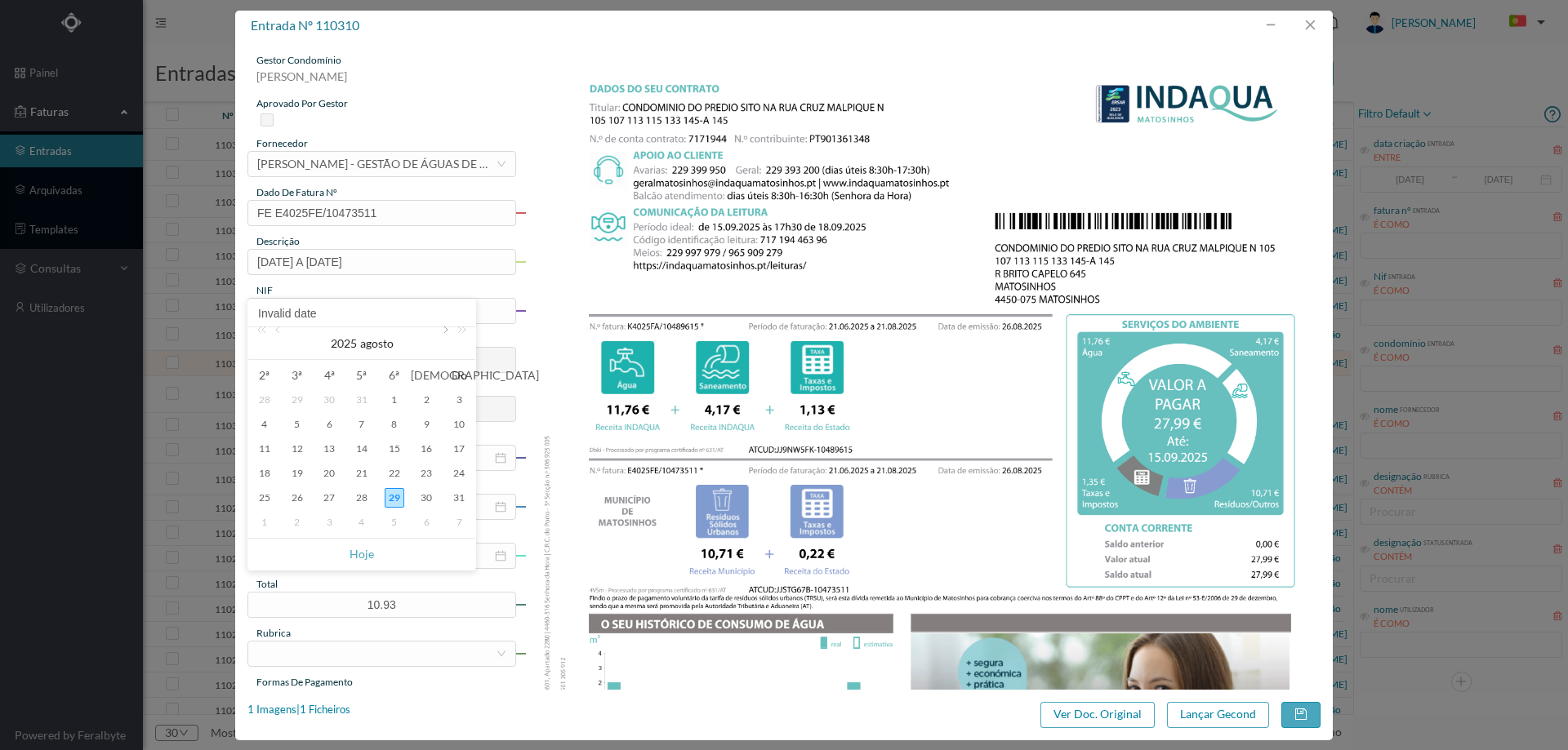
click at [443, 336] on link at bounding box center [444, 344] width 15 height 33
click at [267, 449] on div "15" at bounding box center [265, 449] width 20 height 20
type input "[DATE]"
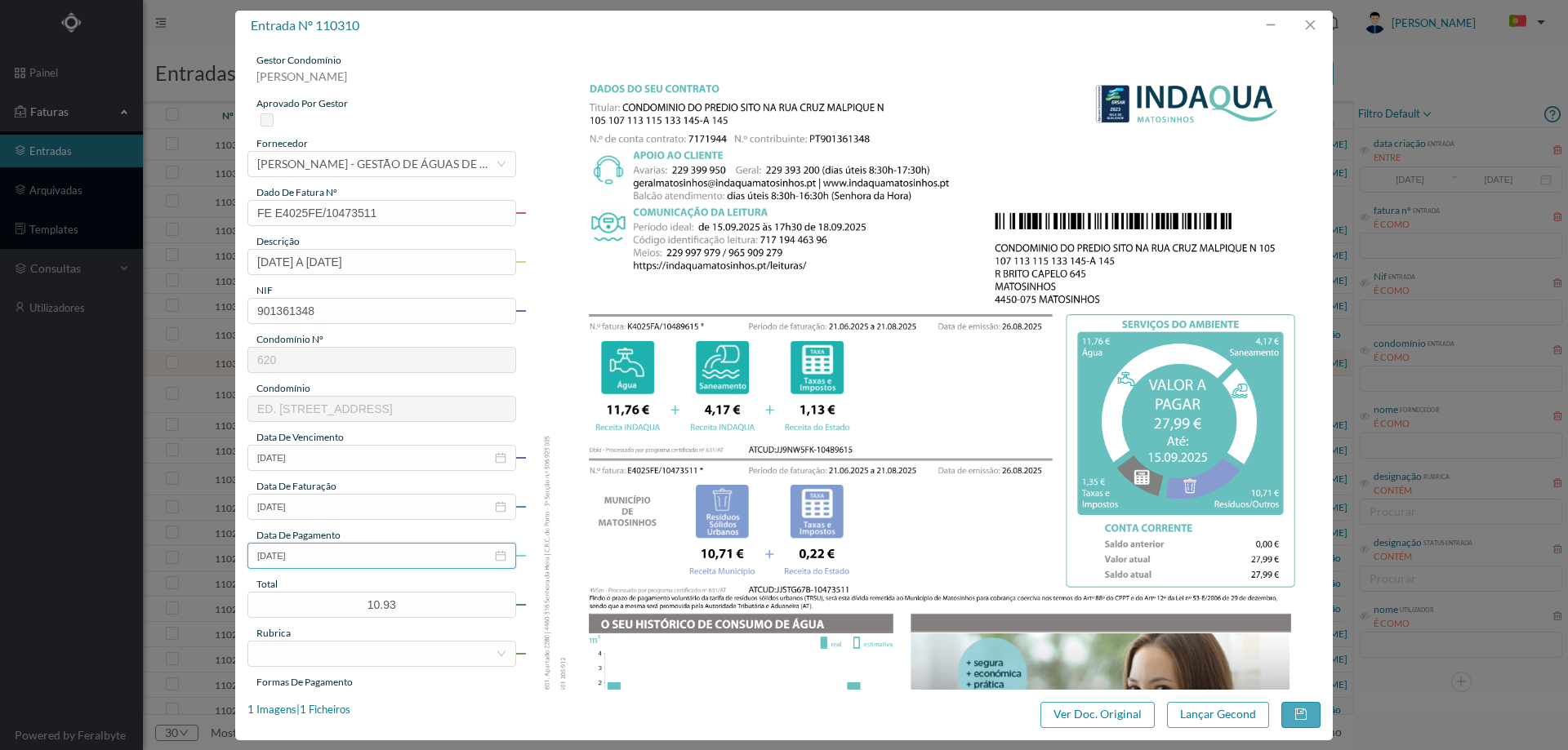
scroll to position [163, 0]
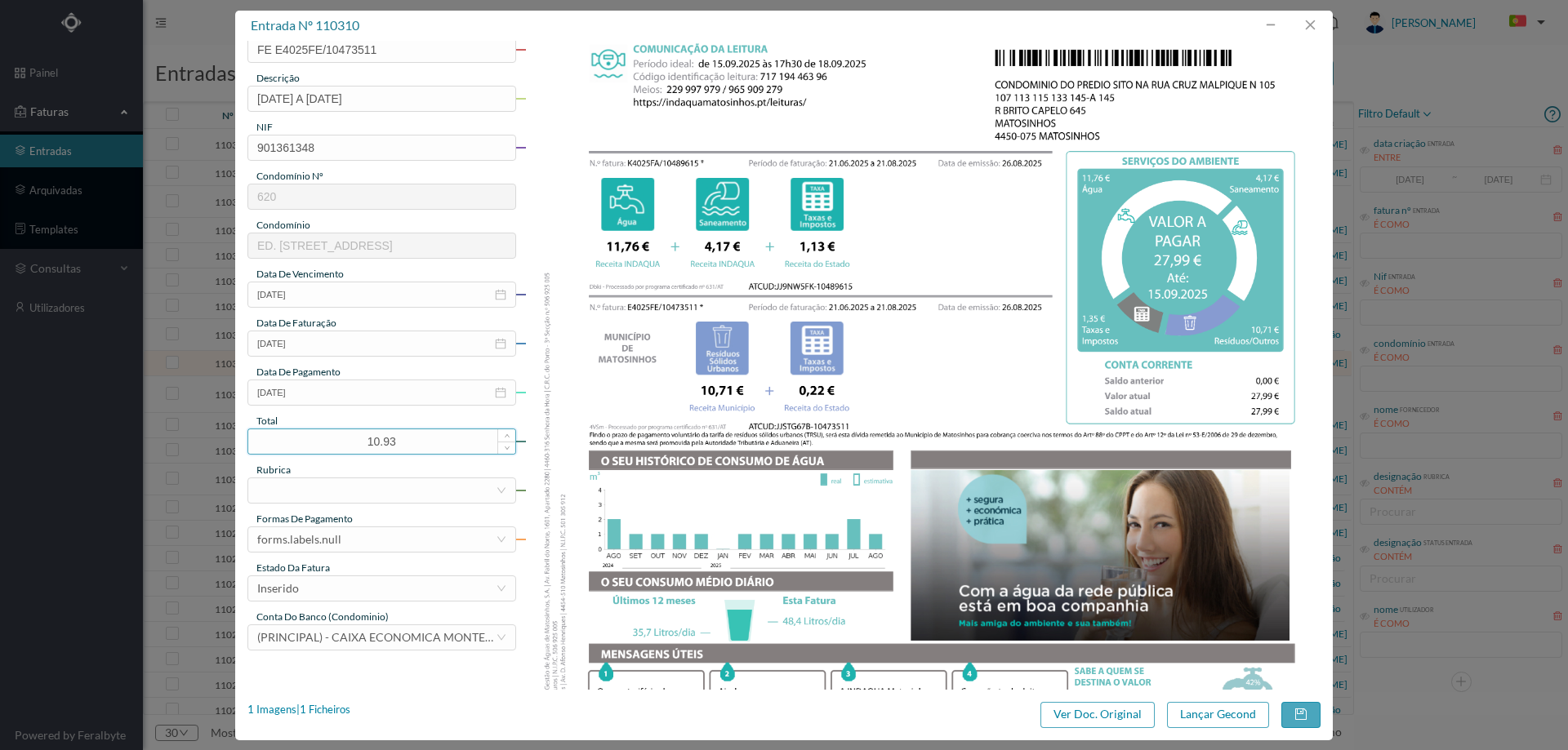
drag, startPoint x: 403, startPoint y: 447, endPoint x: 343, endPoint y: 447, distance: 60.0
click at [343, 447] on input "10.93" at bounding box center [382, 442] width 267 height 24
type input "27.99"
click at [417, 491] on div at bounding box center [376, 491] width 239 height 24
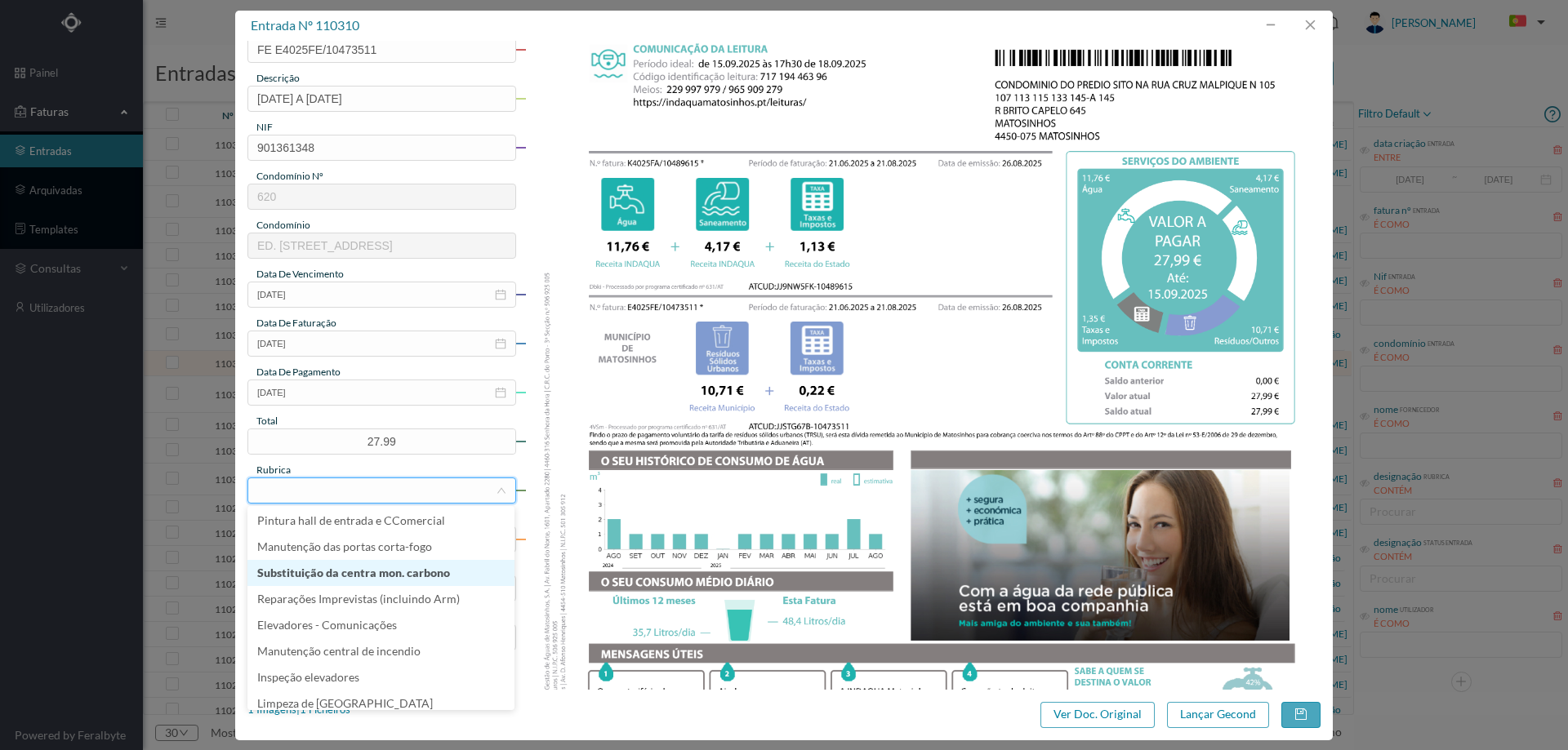
scroll to position [245, 0]
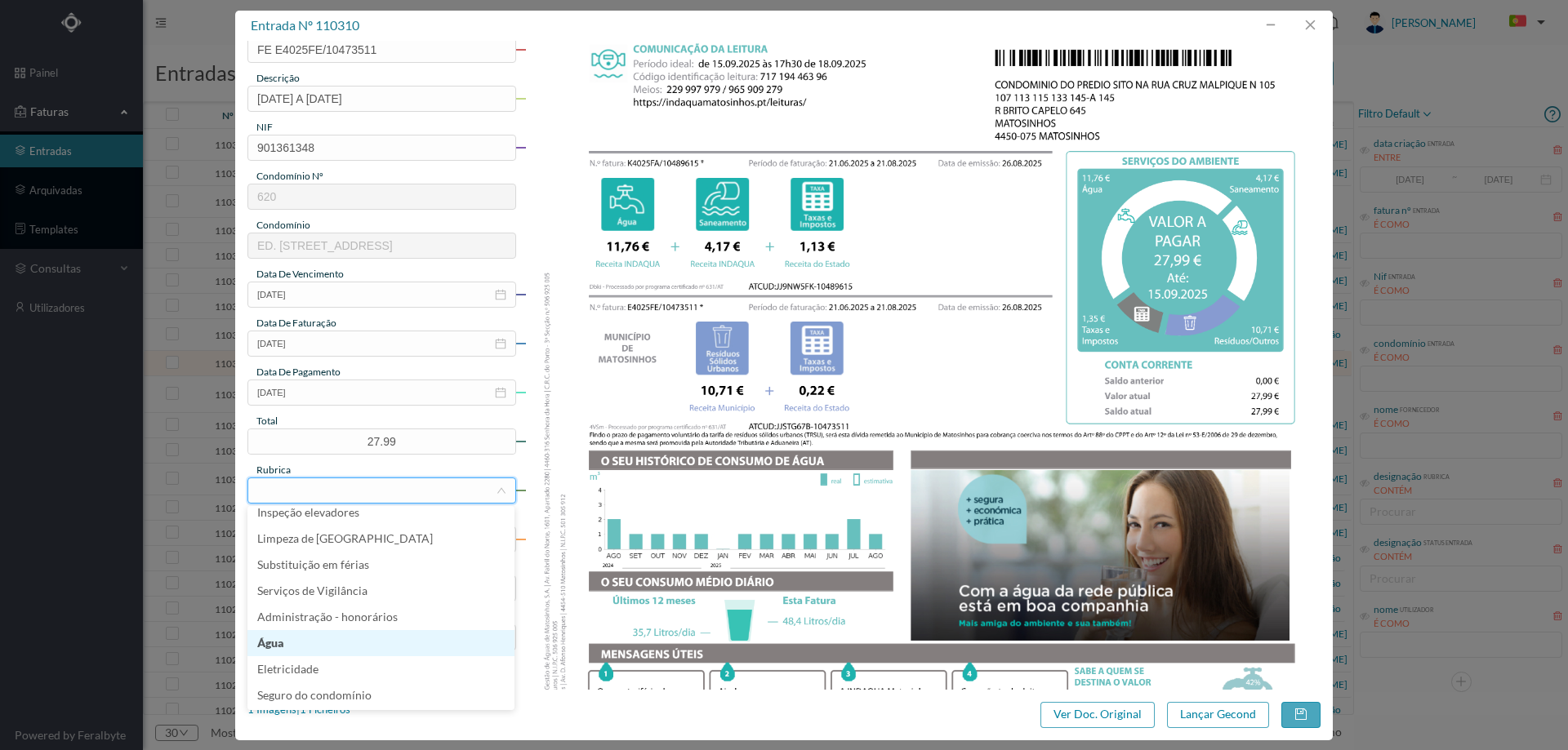
click at [338, 639] on li "Água" at bounding box center [381, 643] width 267 height 26
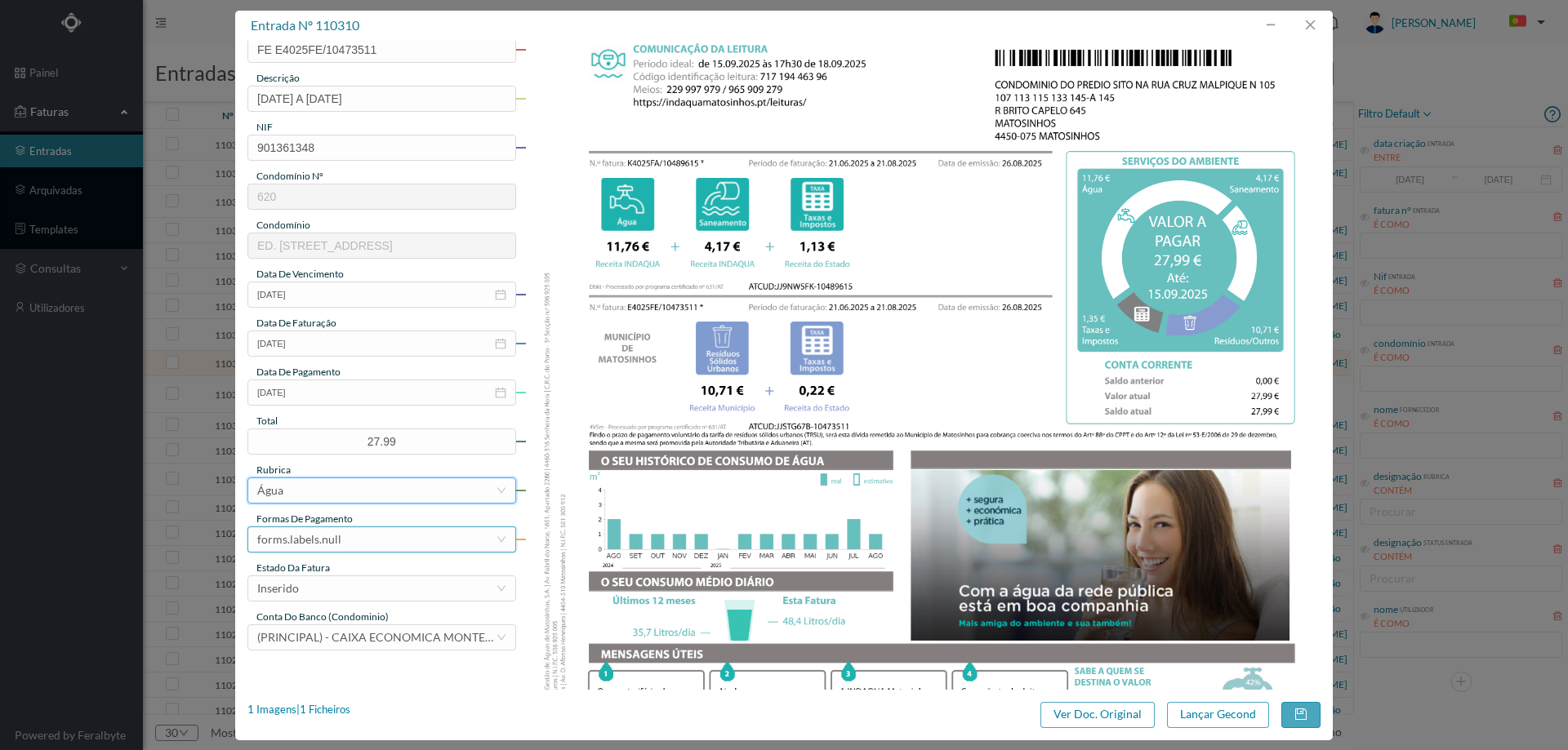
click at [347, 541] on div "forms.labels.null" at bounding box center [376, 540] width 239 height 24
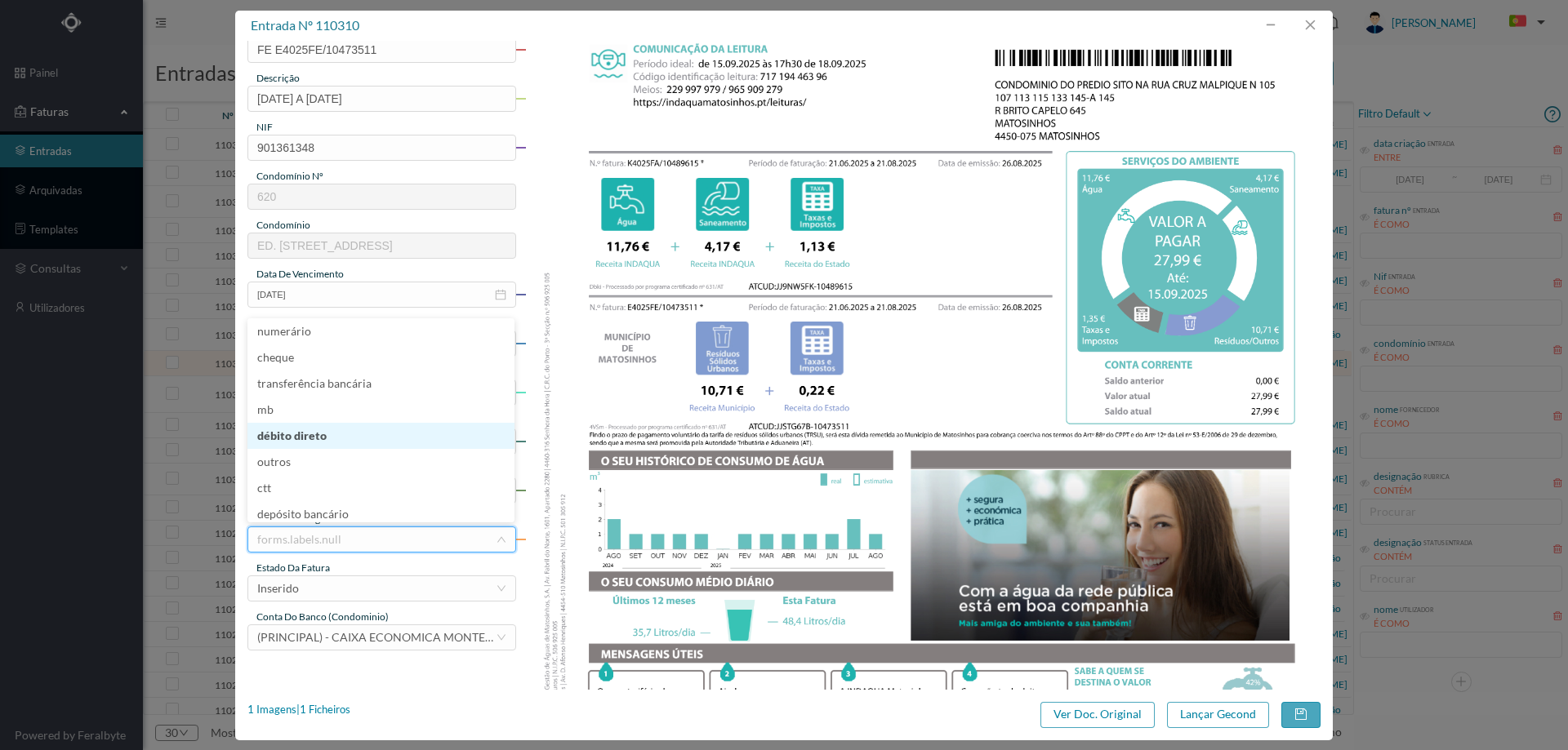
click at [350, 433] on li "débito direto" at bounding box center [381, 435] width 267 height 26
click at [347, 586] on div "Inserido" at bounding box center [376, 589] width 239 height 24
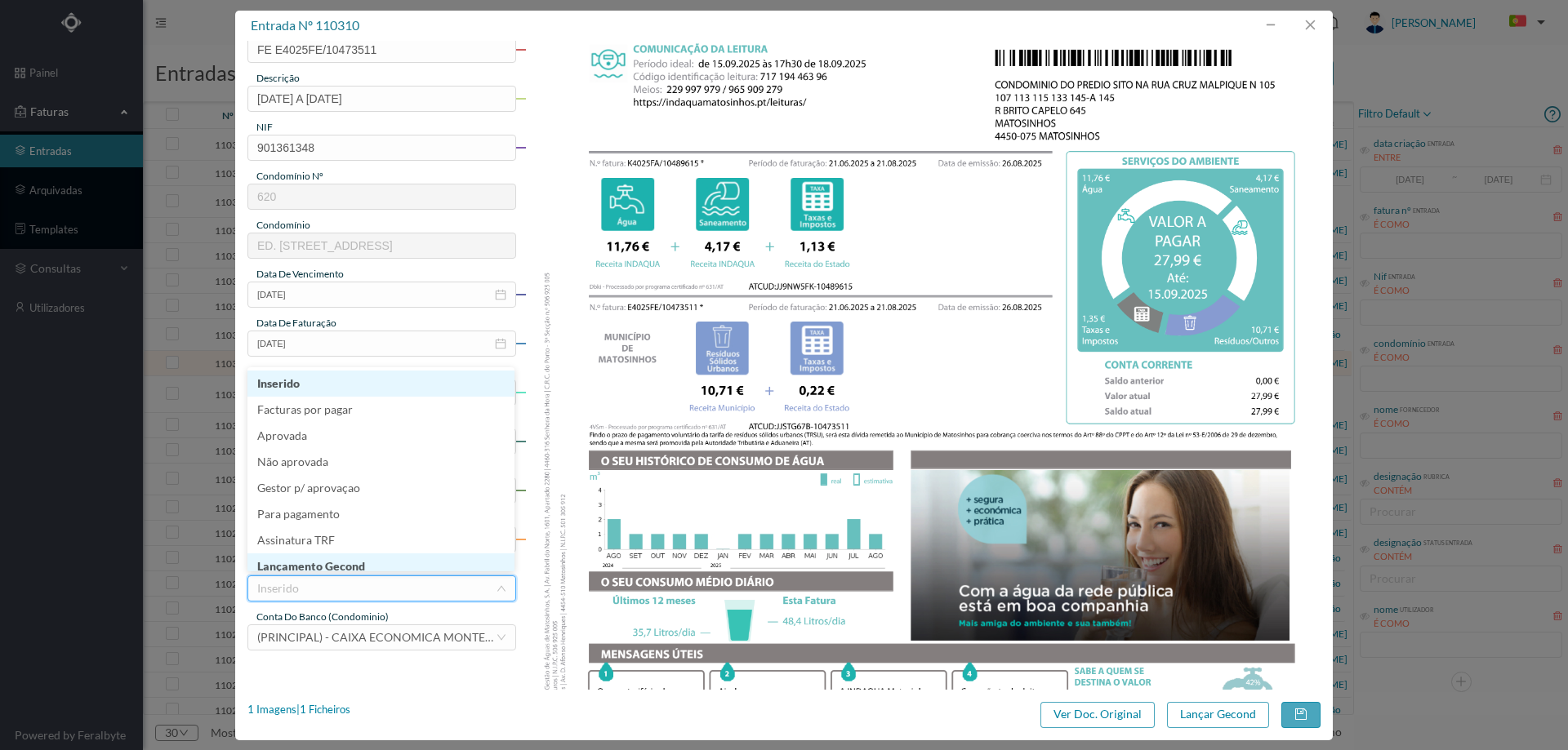
scroll to position [8, 0]
click at [353, 555] on li "Lançamento Gecond" at bounding box center [381, 558] width 267 height 26
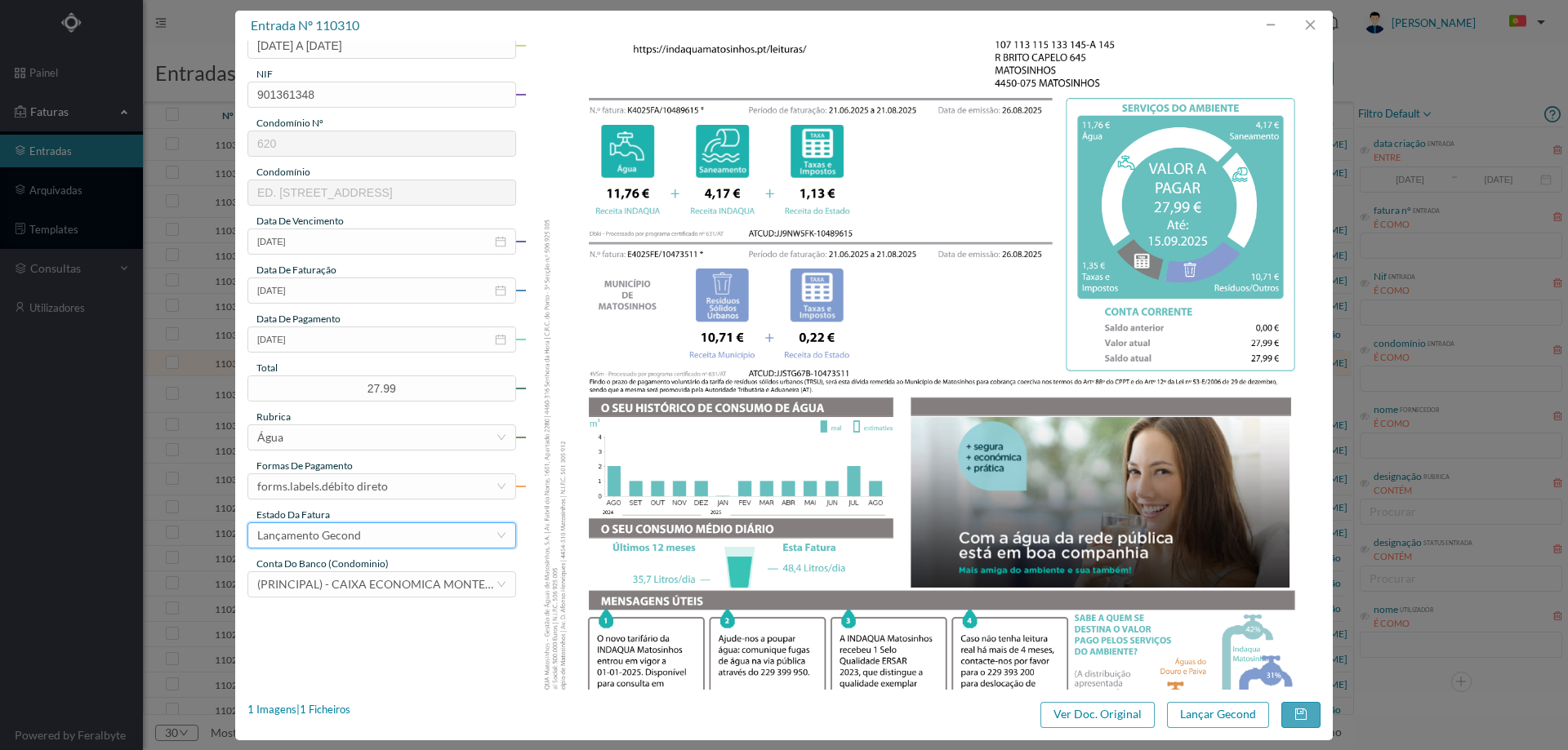
scroll to position [490, 0]
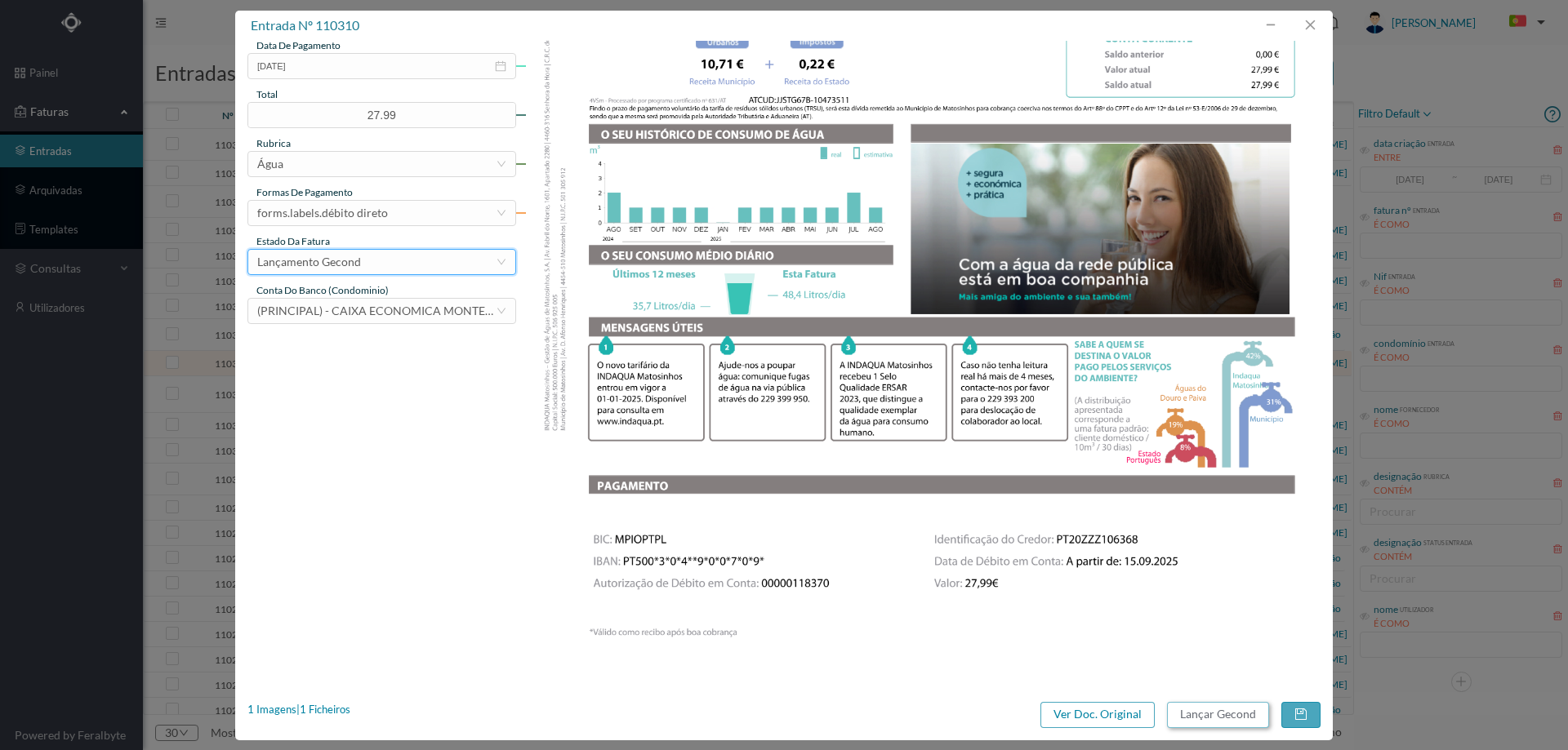
click at [1222, 722] on button "Lançar Gecond" at bounding box center [1218, 715] width 102 height 26
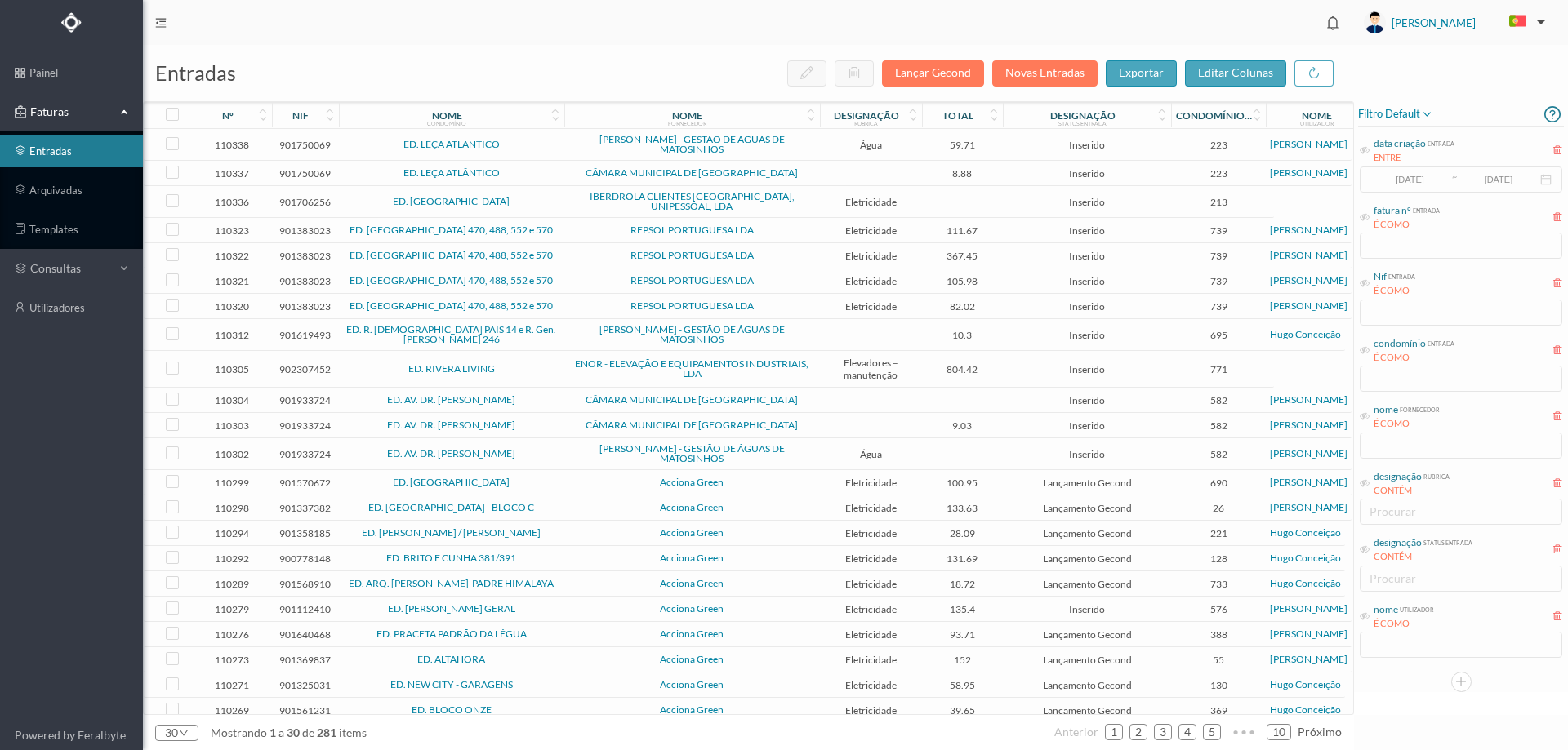
click at [530, 365] on span "ED. RIVERA LIVING" at bounding box center [452, 369] width 218 height 10
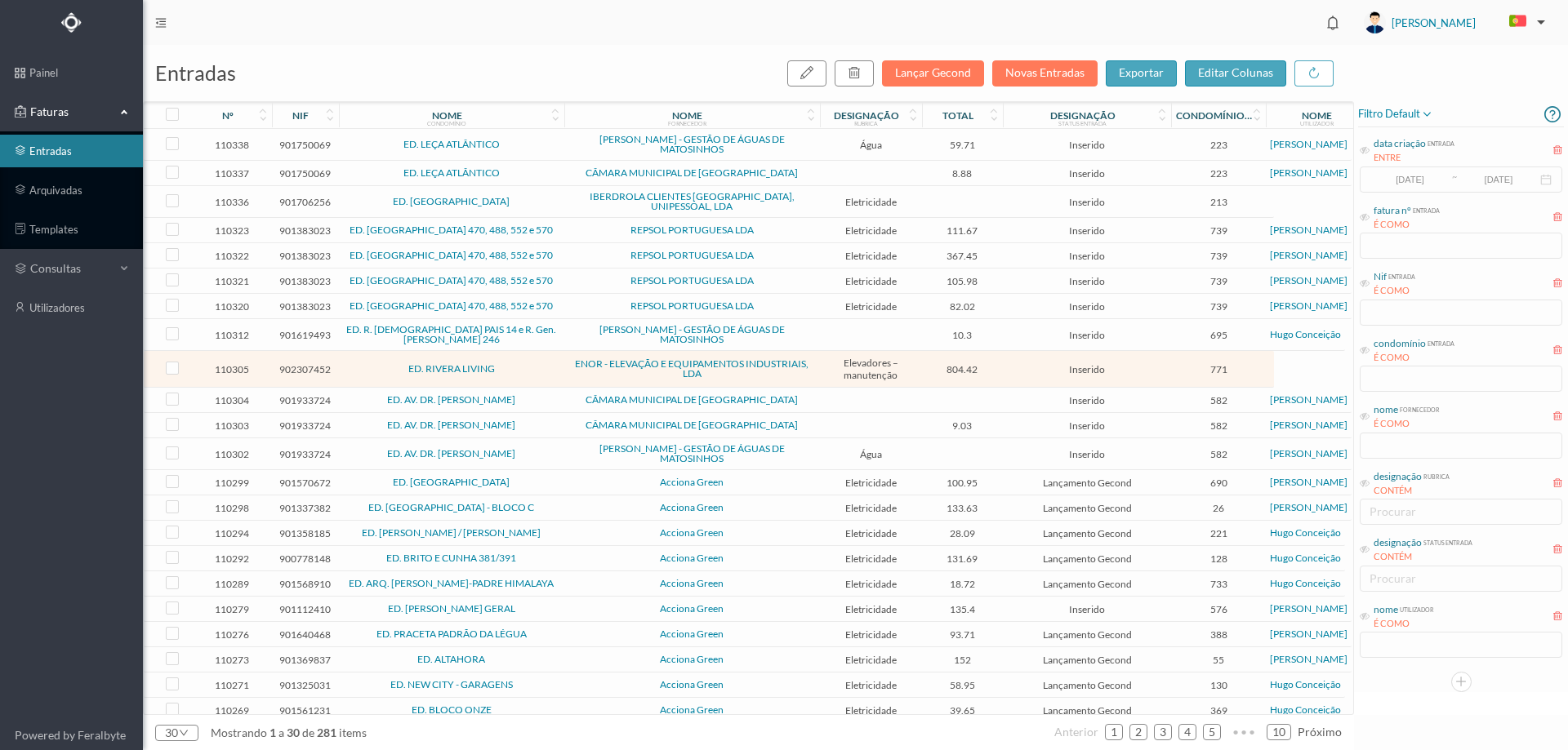
click at [530, 365] on span "ED. RIVERA LIVING" at bounding box center [452, 369] width 218 height 10
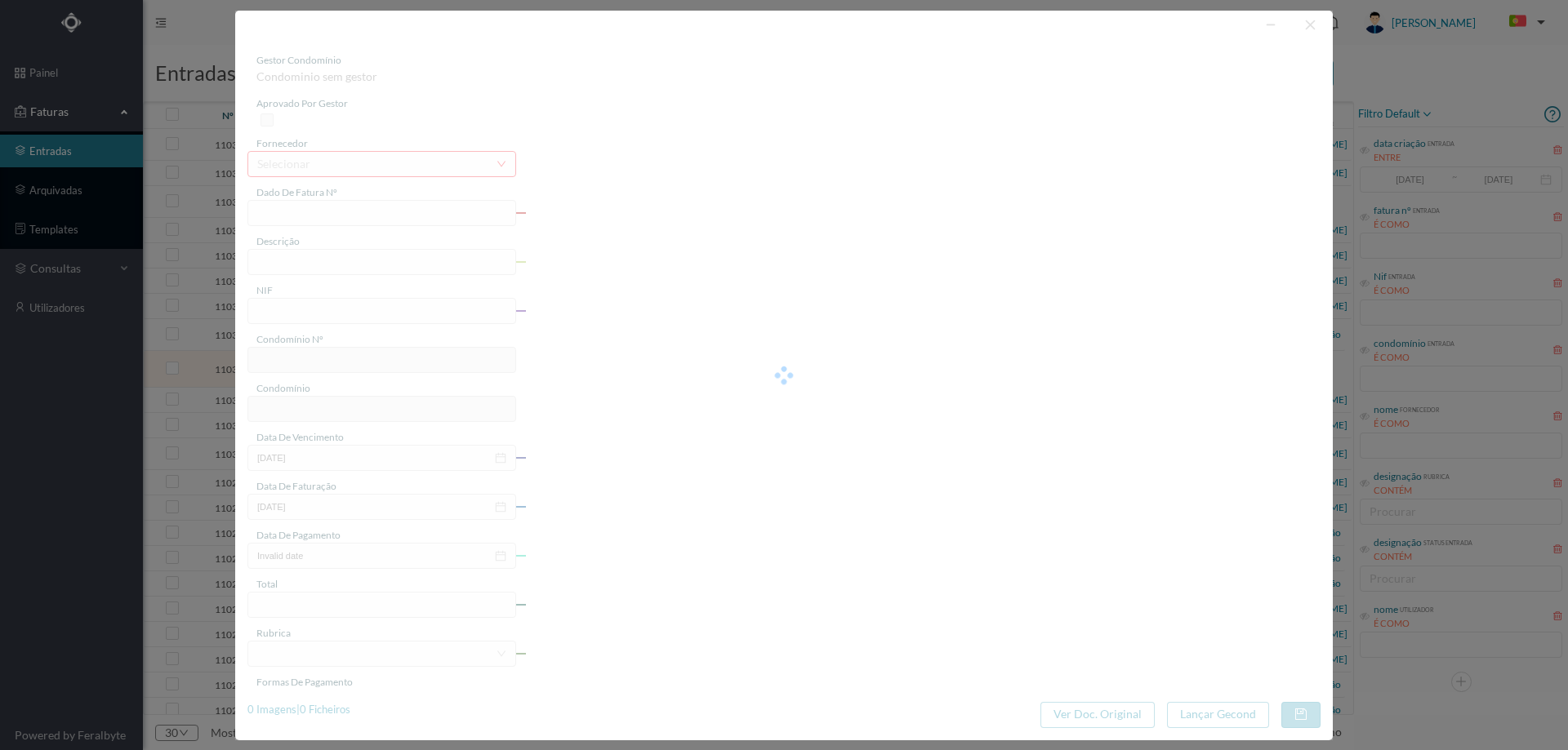
type input "FA 2025.2B/25900240"
type input "CONSERVAÇÃO NO PERIODO DE 06/2025 a ("
type input "902307452"
type input "[DATE]"
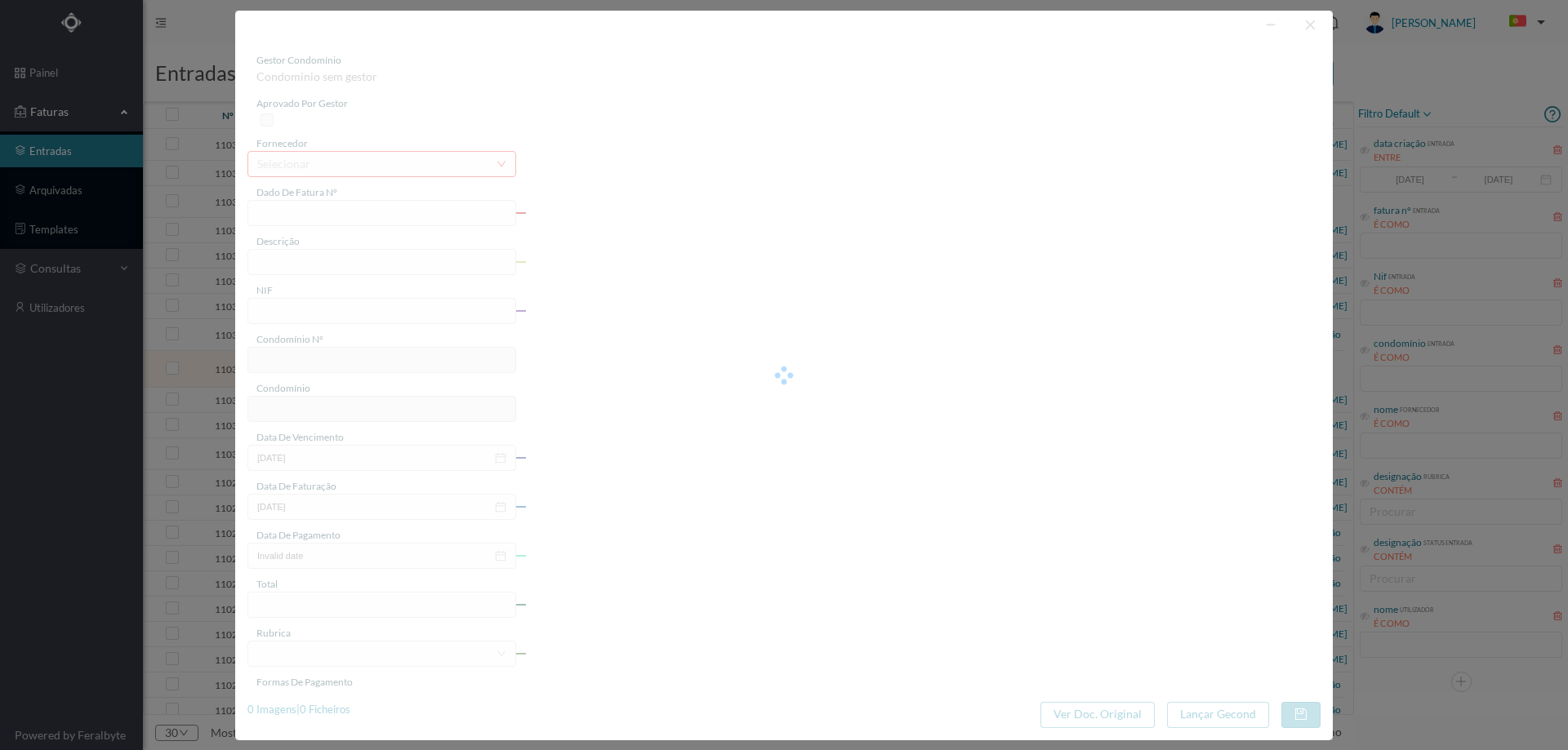
type input "[DATE]"
type input "804.42"
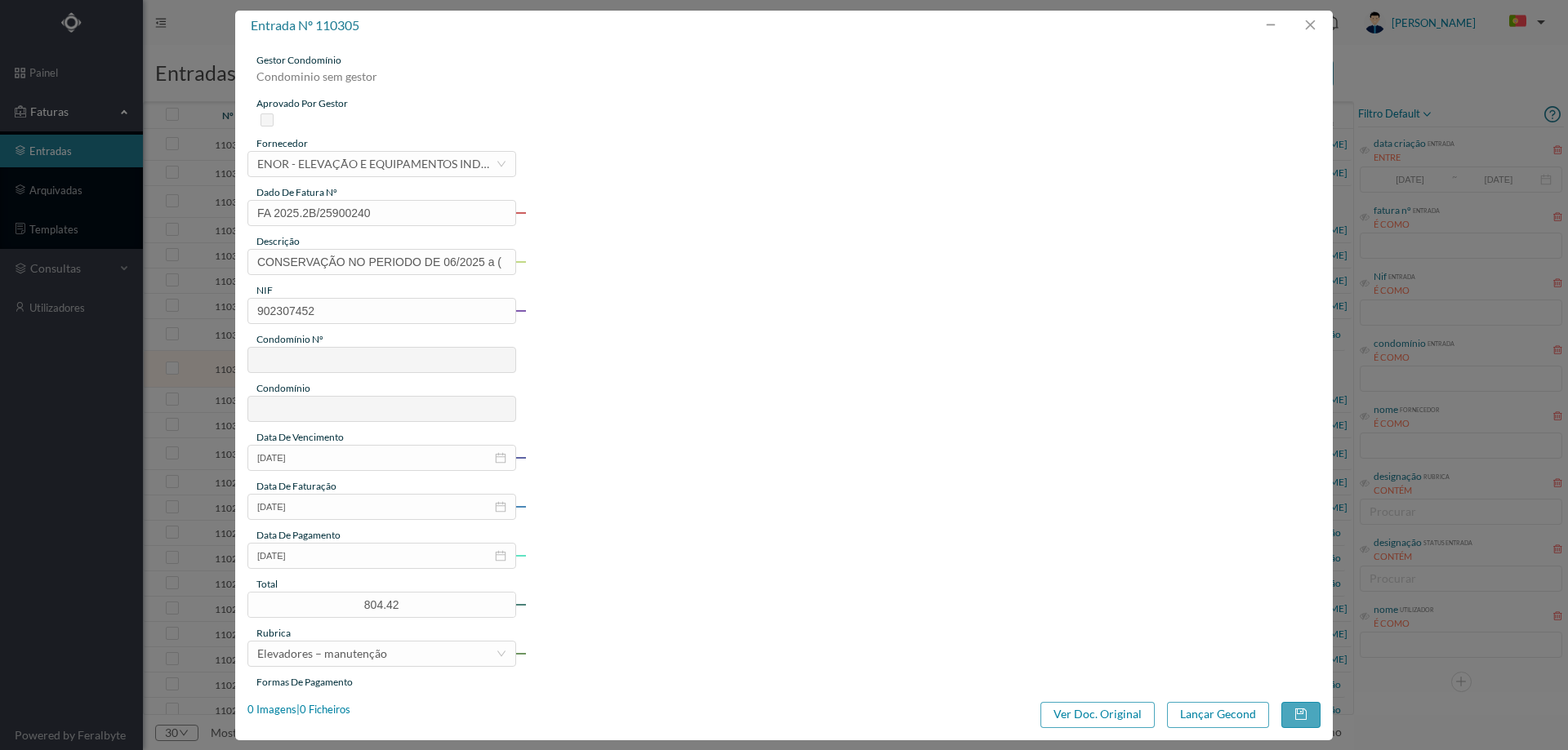
type input "771"
type input "ED. RIVERA LIVING"
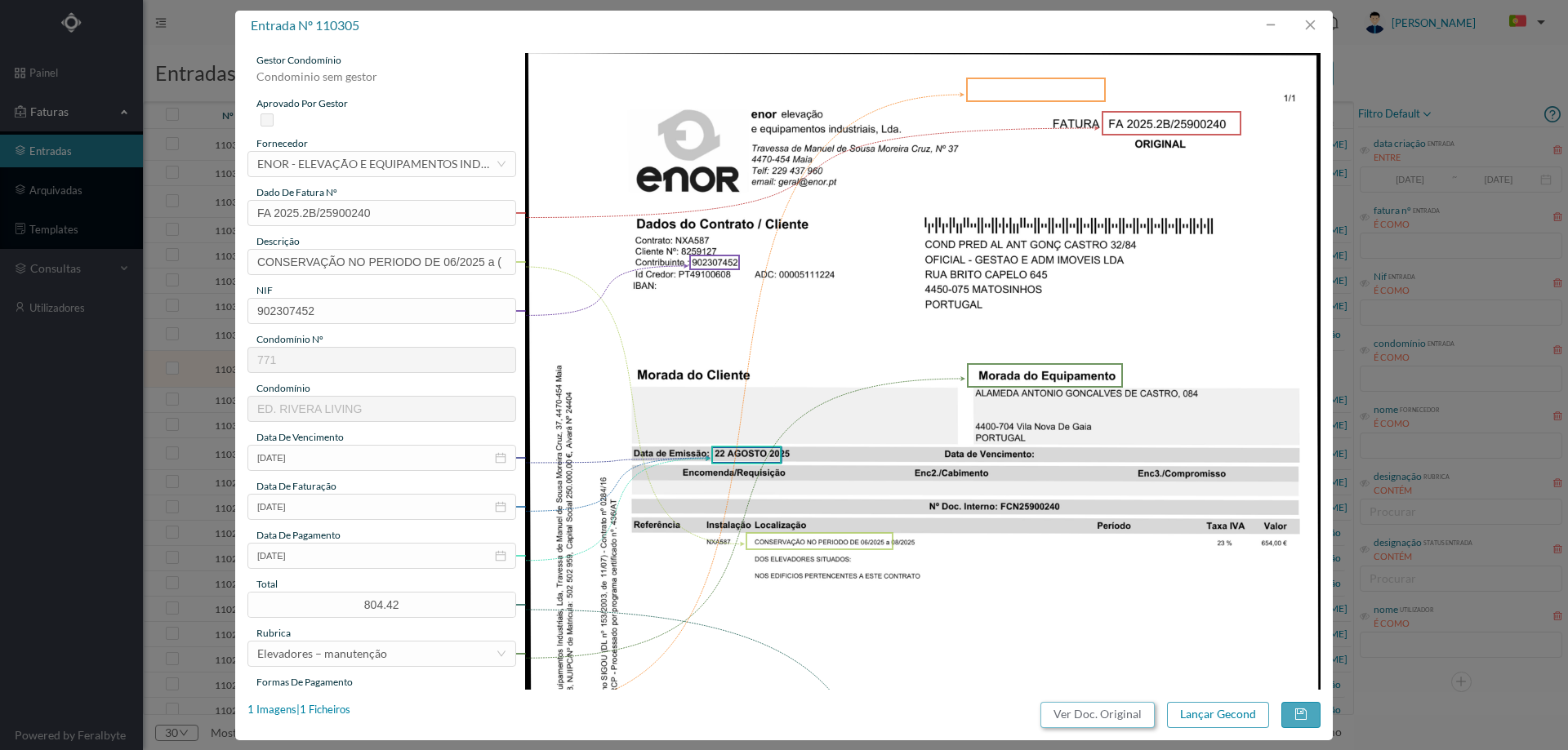
click at [1082, 712] on button "Ver Doc. Original" at bounding box center [1097, 715] width 114 height 26
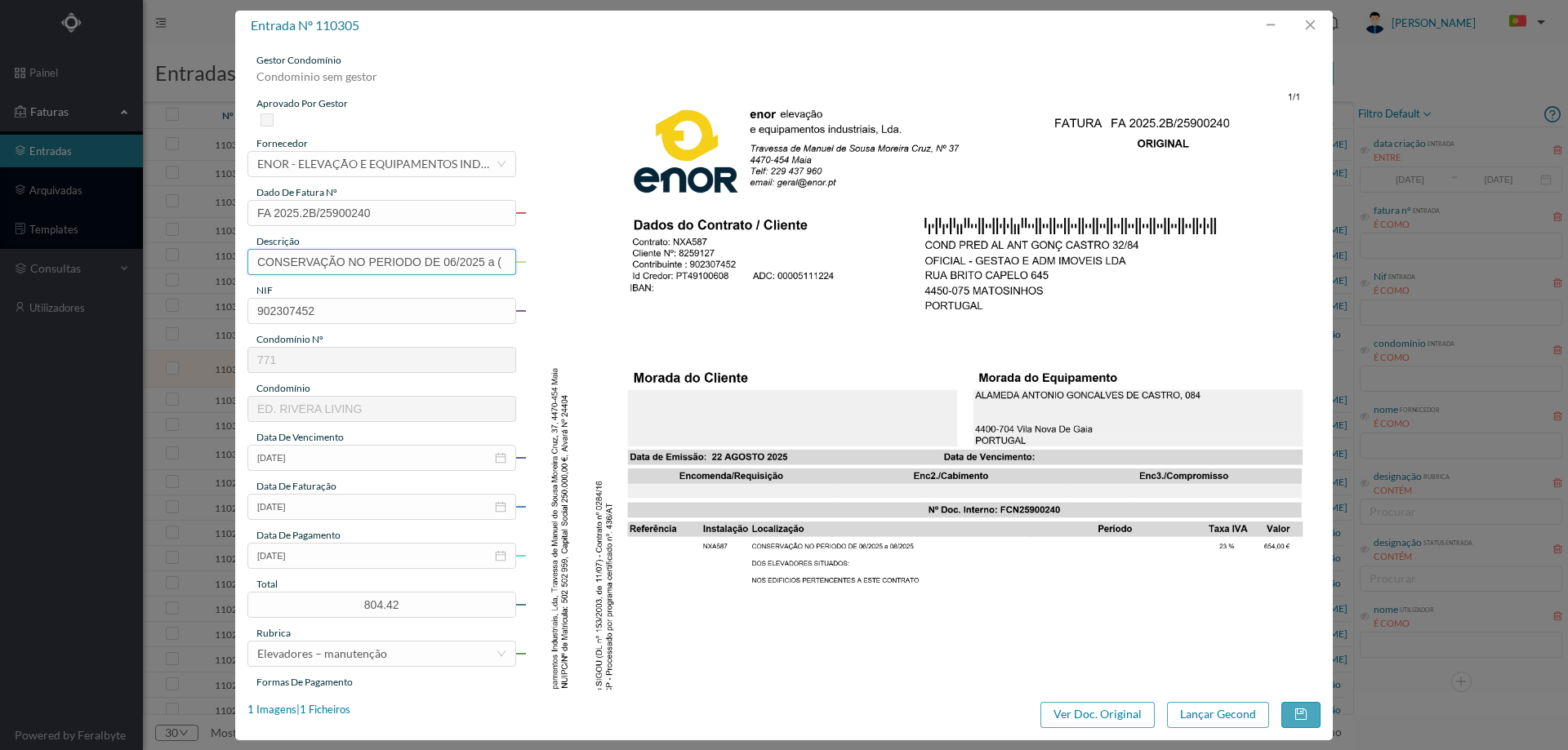
click at [420, 262] on input "CONSERVAÇÃO NO PERIODO DE 06/2025 a (" at bounding box center [382, 262] width 268 height 26
click at [403, 261] on input "Manutenção elevadores - [DATE] a [DATE]" at bounding box center [382, 262] width 268 height 26
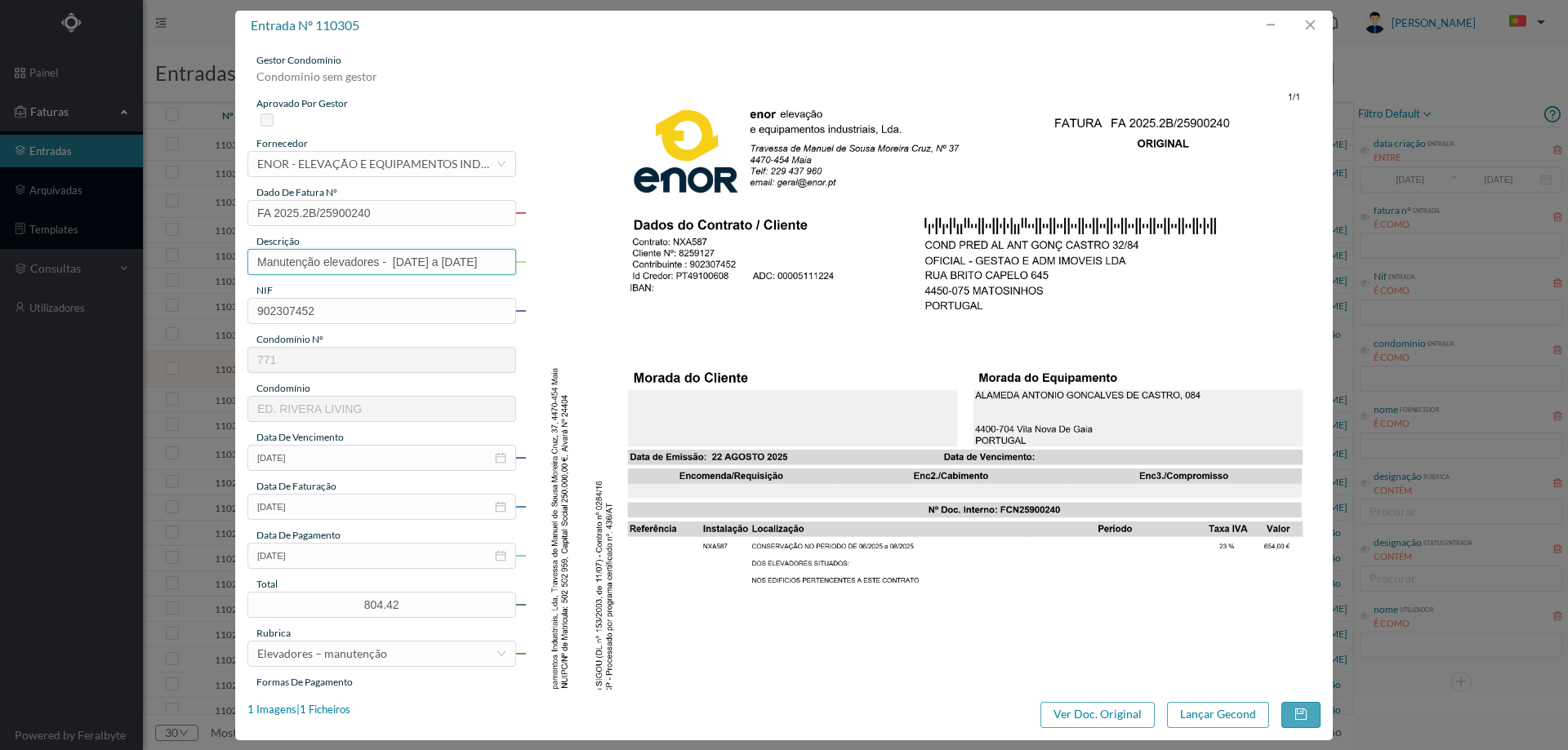
click at [403, 261] on input "Manutenção elevadores - [DATE] a [DATE]" at bounding box center [382, 262] width 268 height 26
click at [446, 262] on input "Manutenção elevadores - [DATE] a [DATE]" at bounding box center [382, 262] width 268 height 26
type input "Manutenção elevadores - [DATE] a [DATE]"
click at [333, 459] on input "[DATE]" at bounding box center [382, 458] width 268 height 26
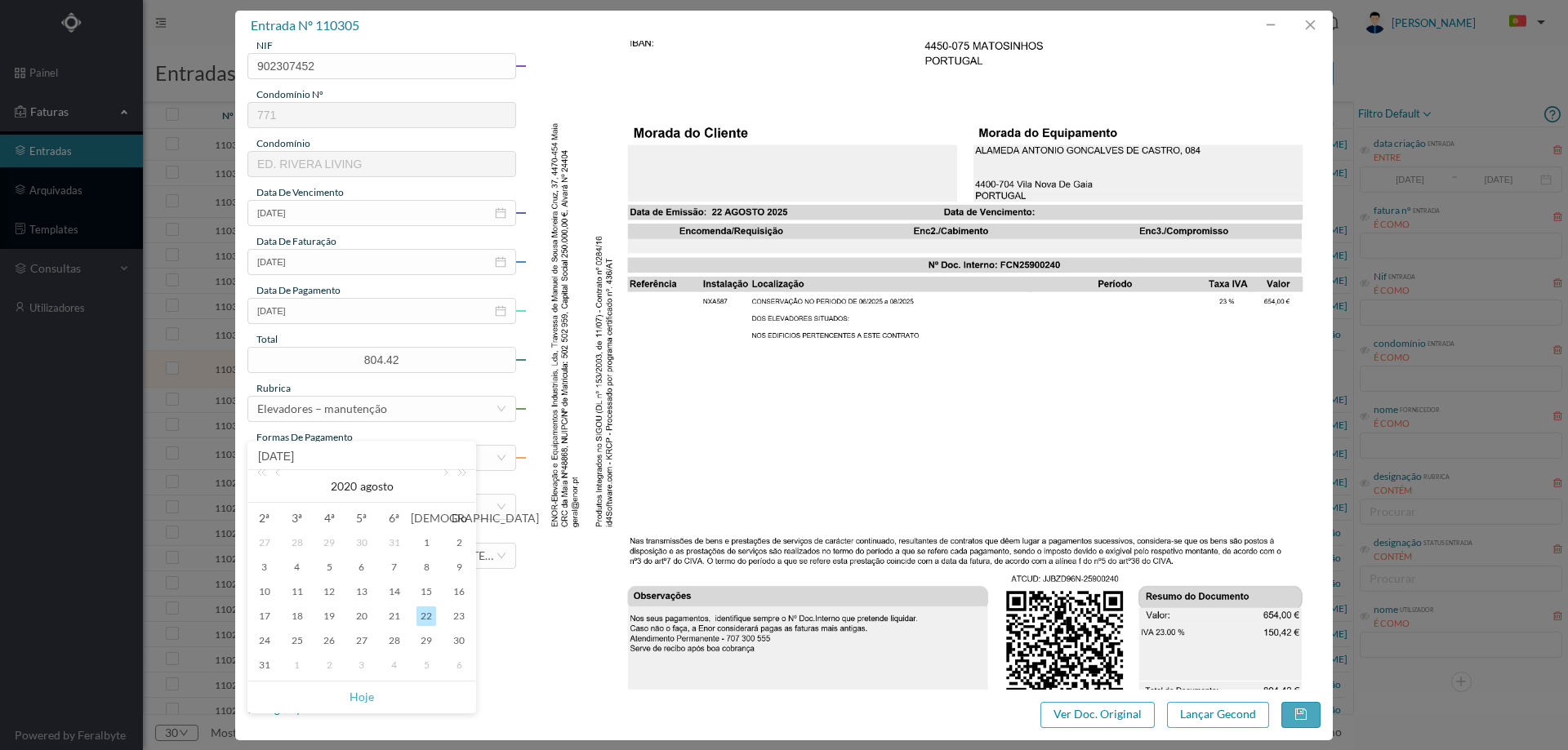
scroll to position [496, 0]
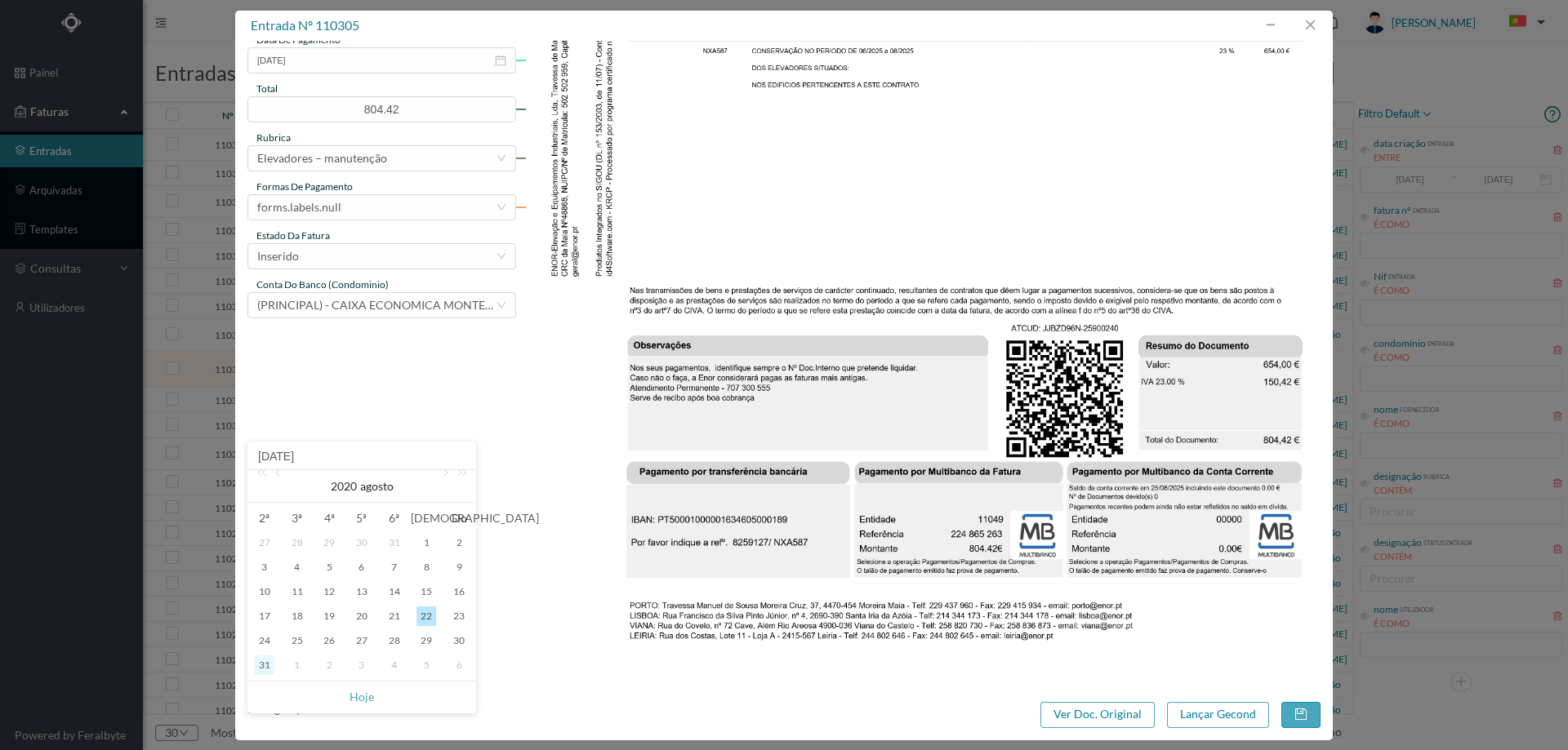
click at [267, 664] on div "31" at bounding box center [265, 666] width 20 height 20
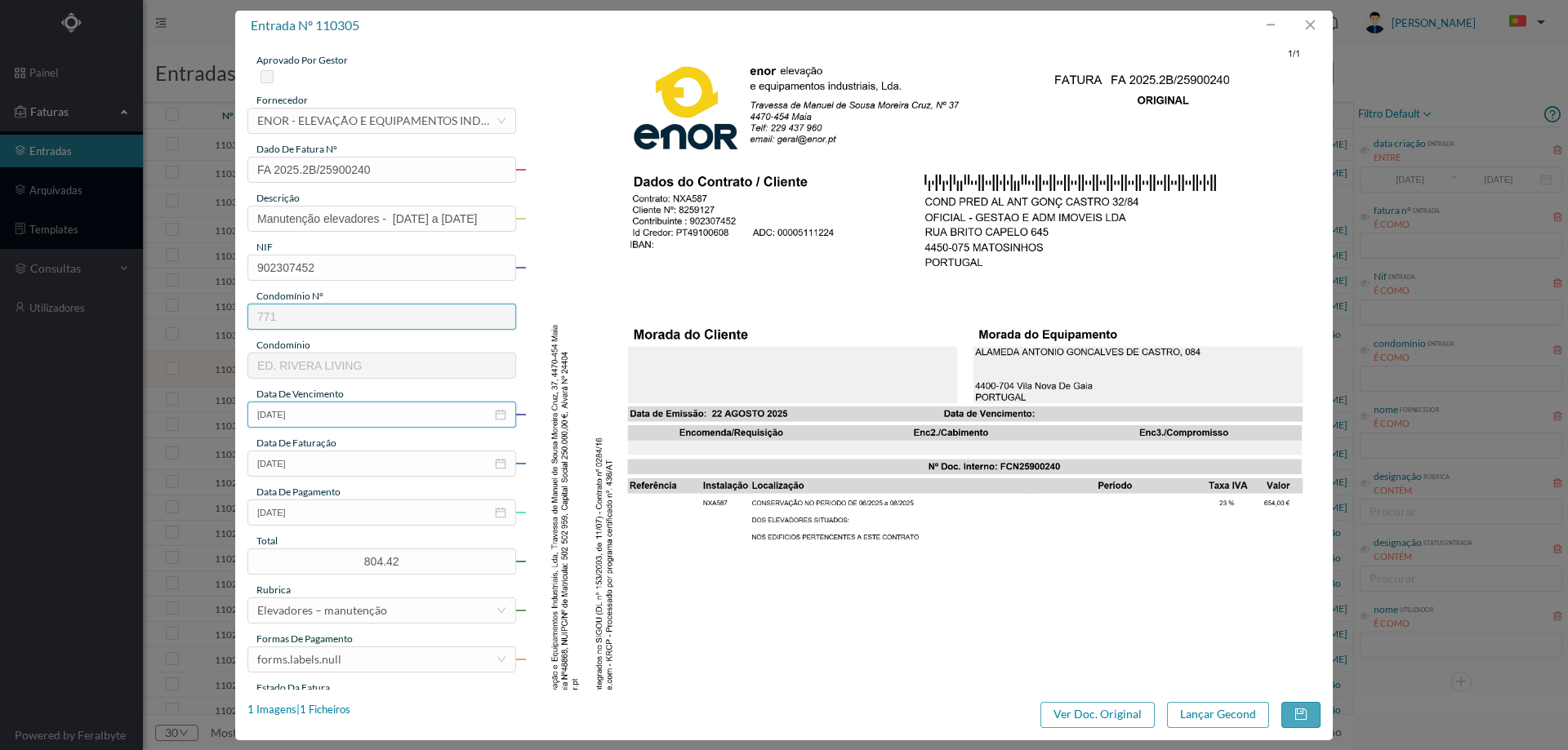
scroll to position [0, 0]
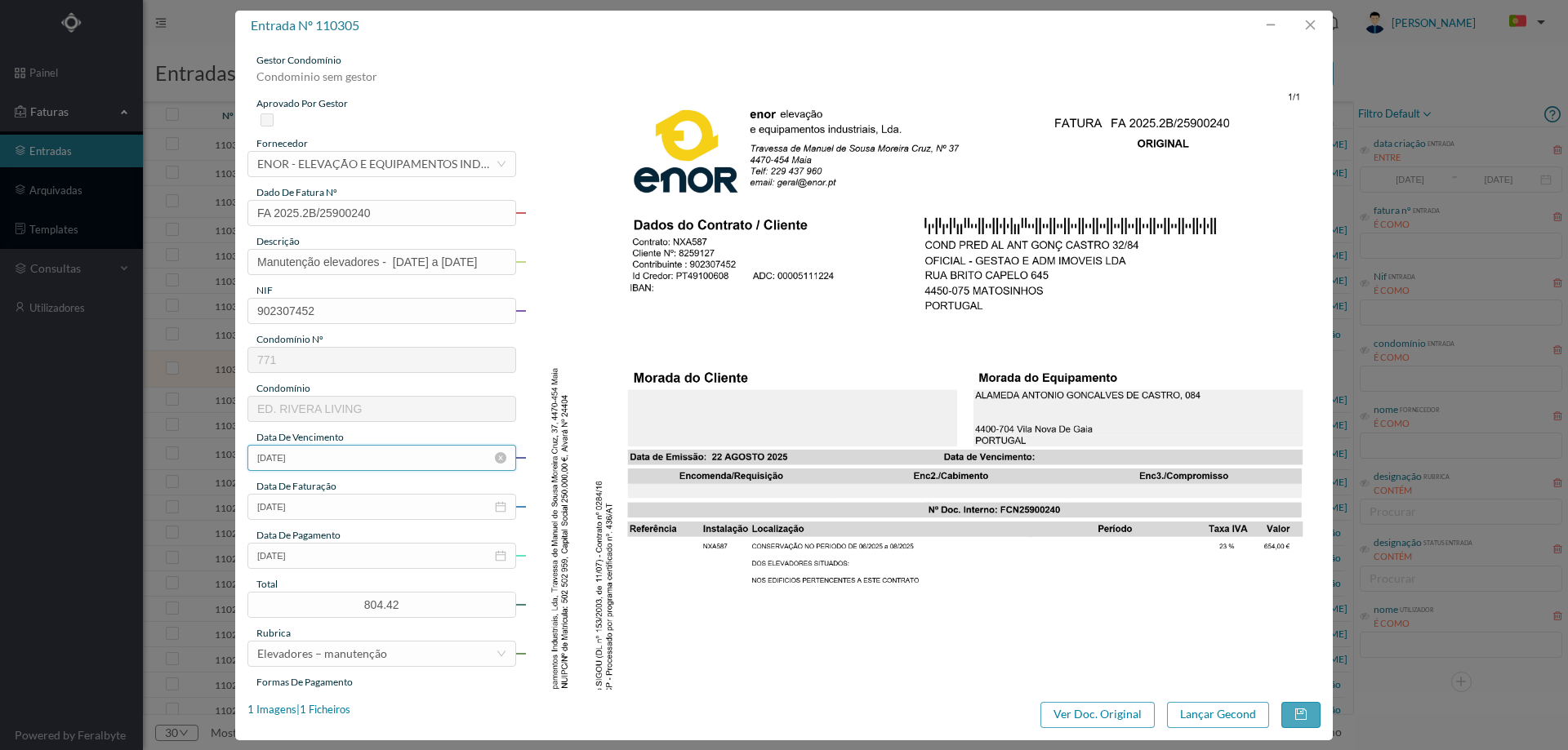
click at [364, 455] on input "[DATE]" at bounding box center [382, 458] width 268 height 26
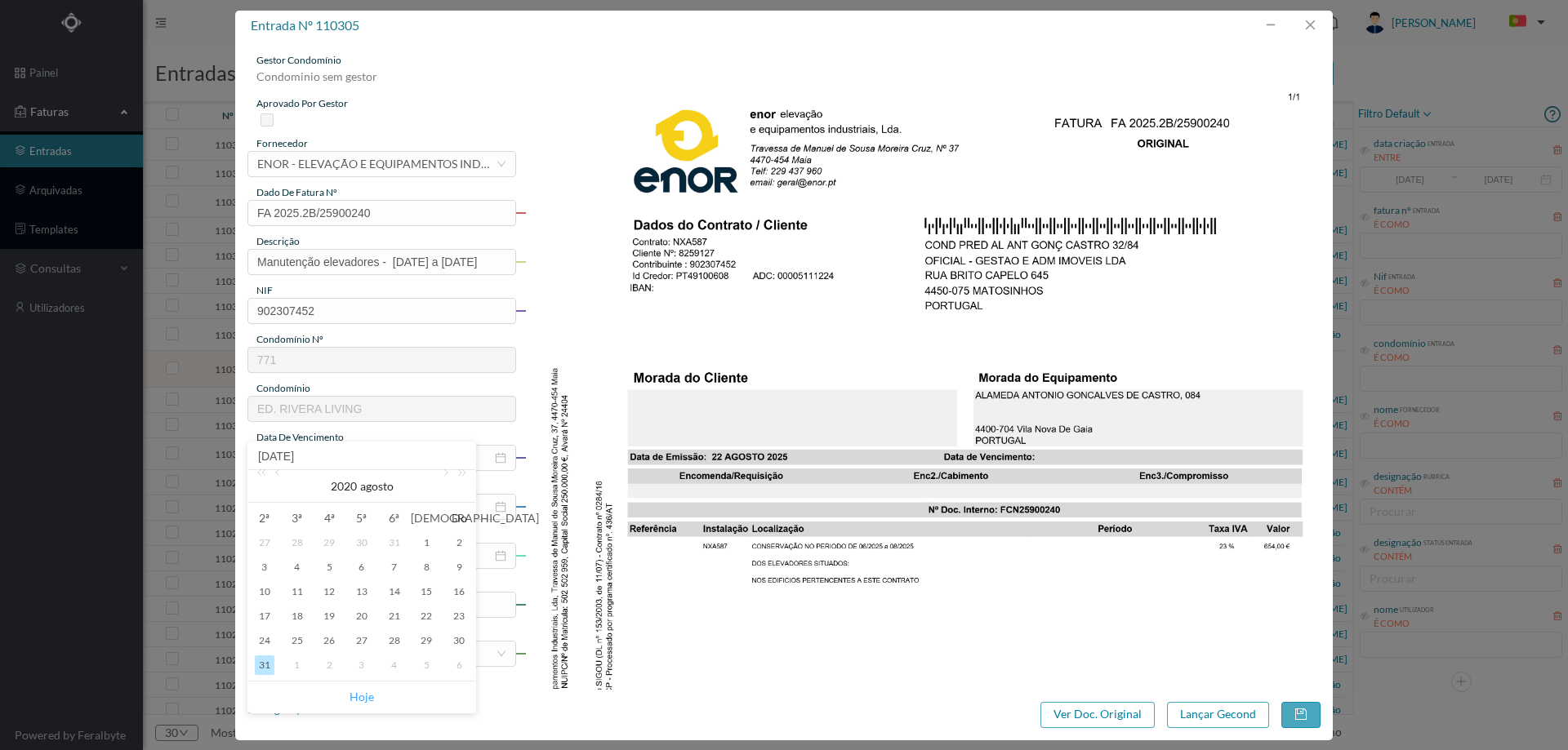
click at [359, 692] on link "Hoje" at bounding box center [361, 697] width 24 height 31
type input "[DATE]"
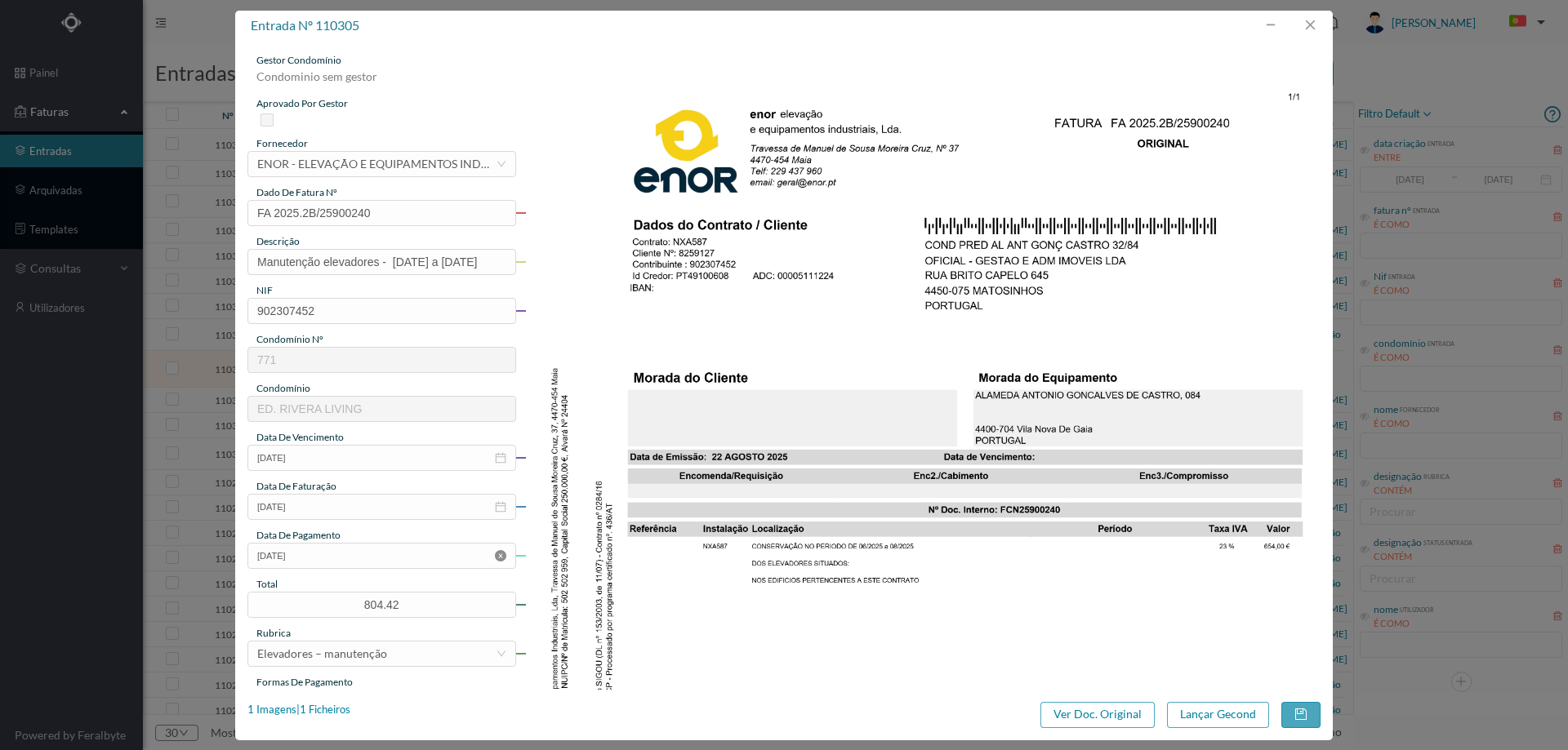
click at [497, 560] on icon "icon: close-circle" at bounding box center [501, 556] width 12 height 12
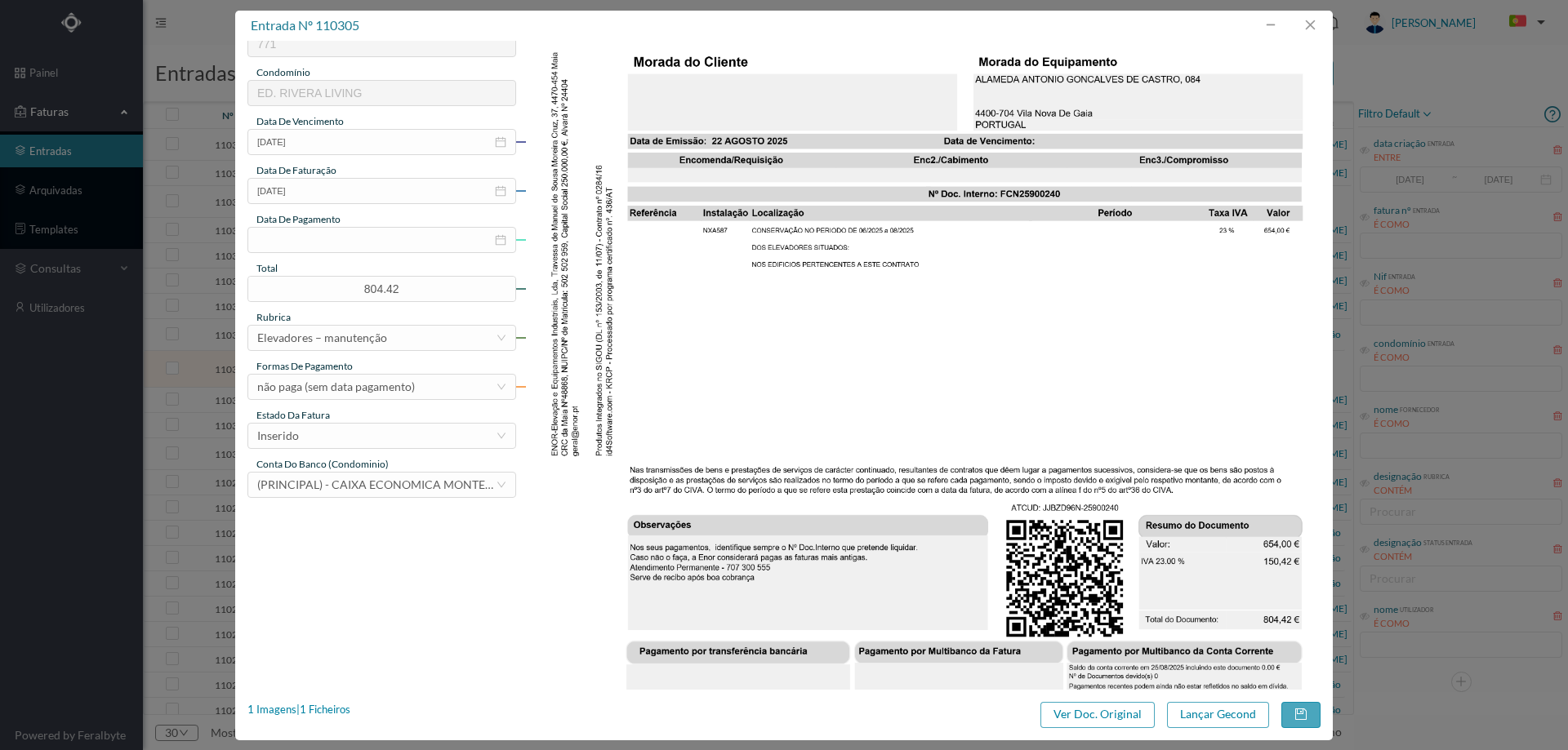
scroll to position [326, 0]
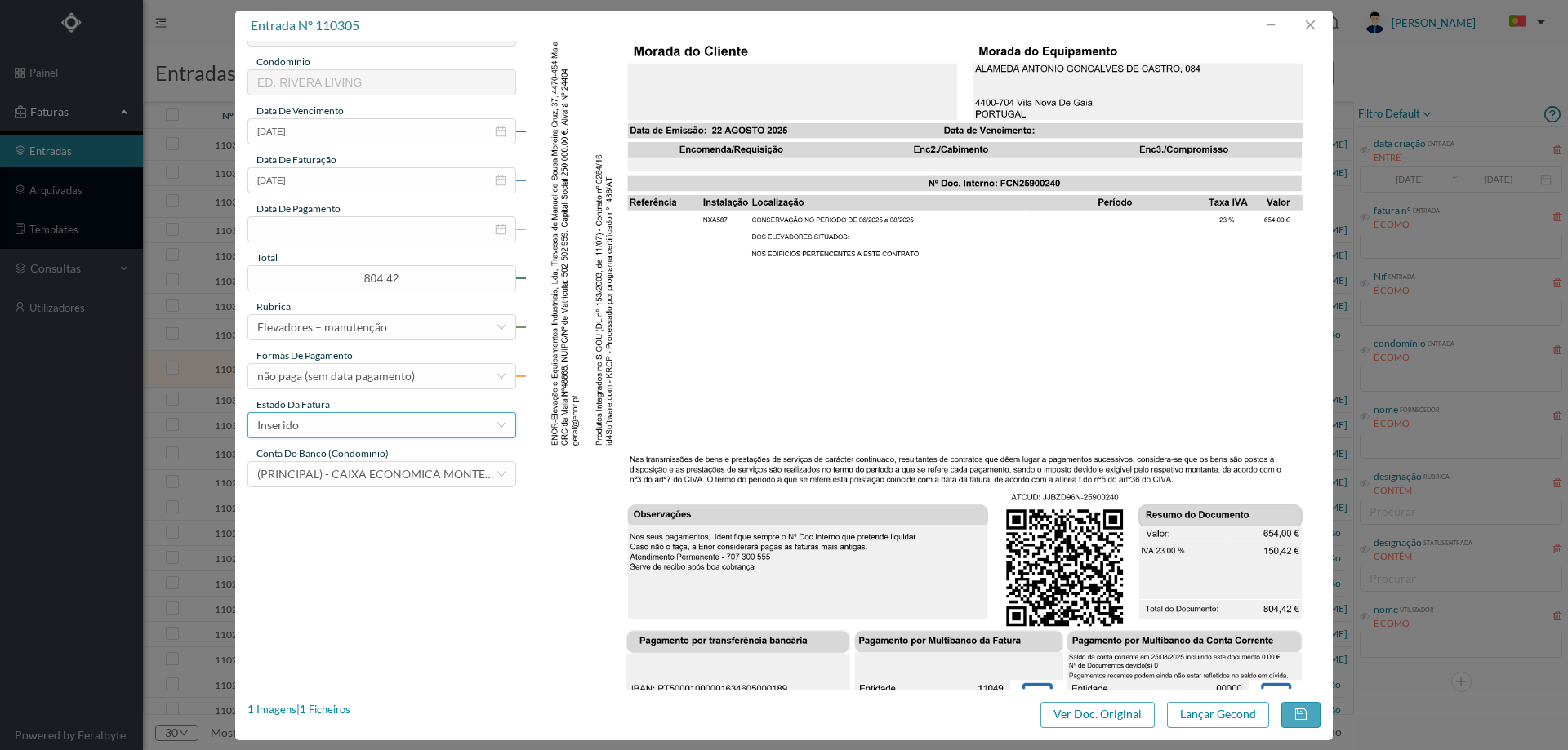
click at [329, 426] on div "Inserido" at bounding box center [376, 425] width 239 height 24
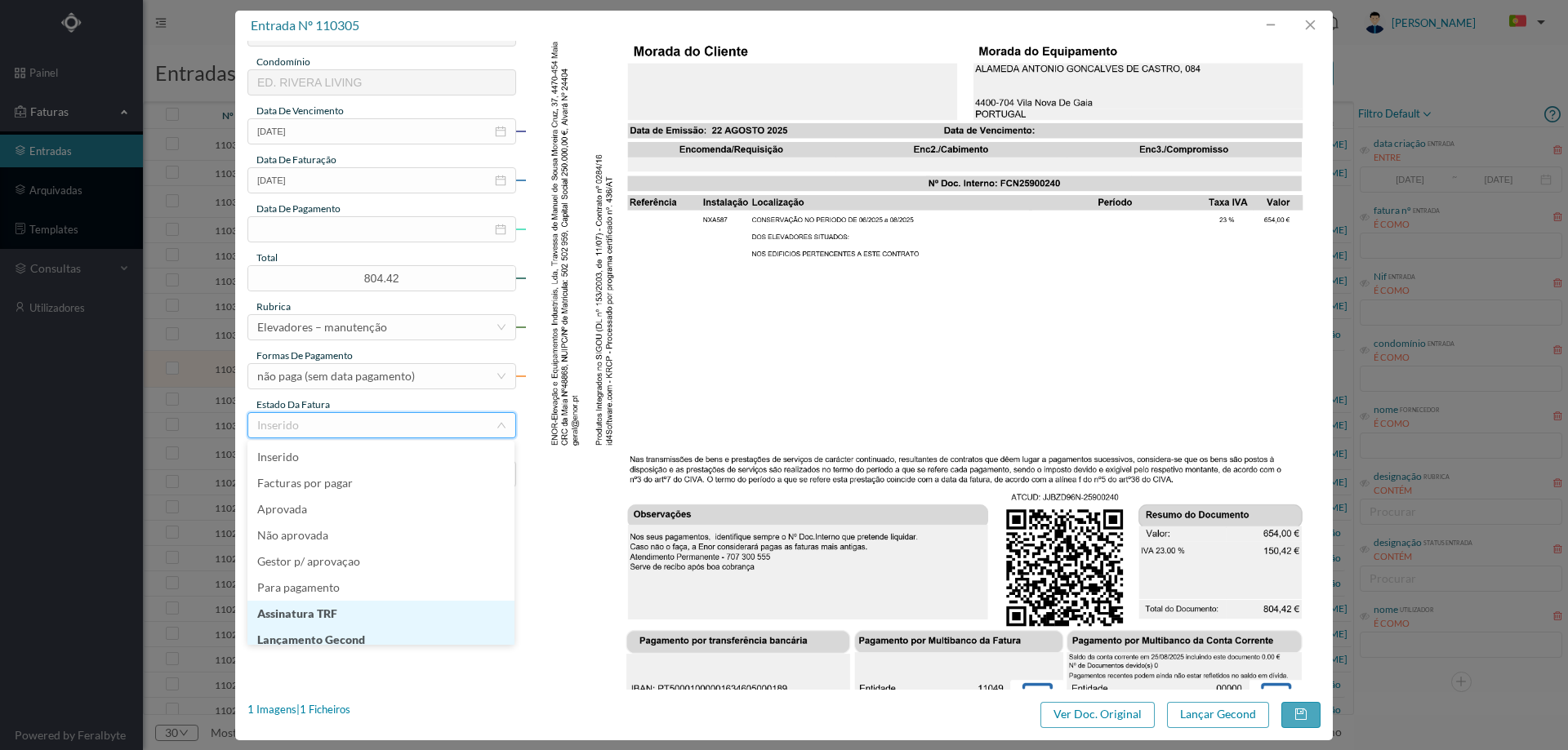
scroll to position [8, 0]
click at [348, 637] on li "Lançamento Gecond" at bounding box center [381, 632] width 267 height 26
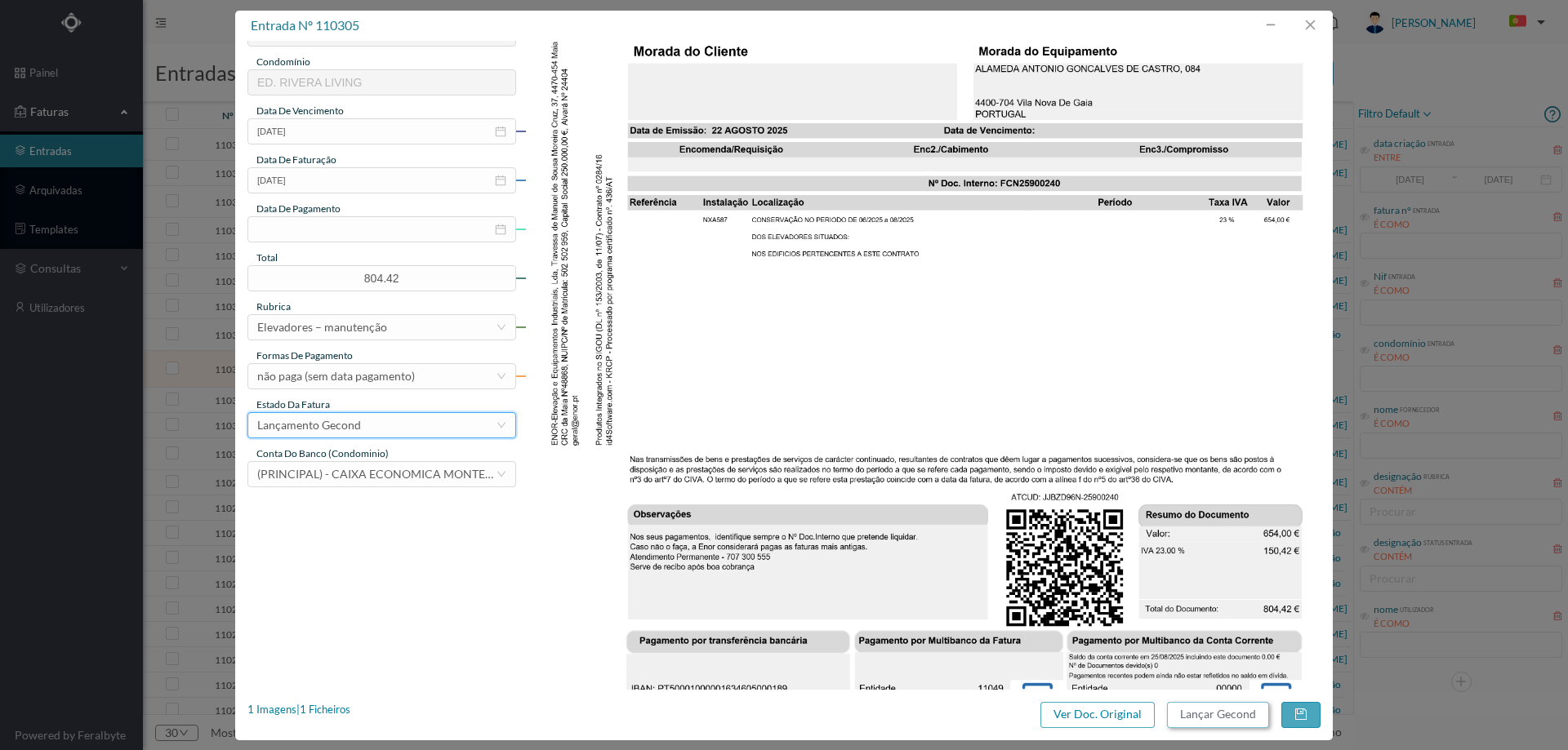
click at [1226, 710] on button "Lançar Gecond" at bounding box center [1218, 715] width 102 height 26
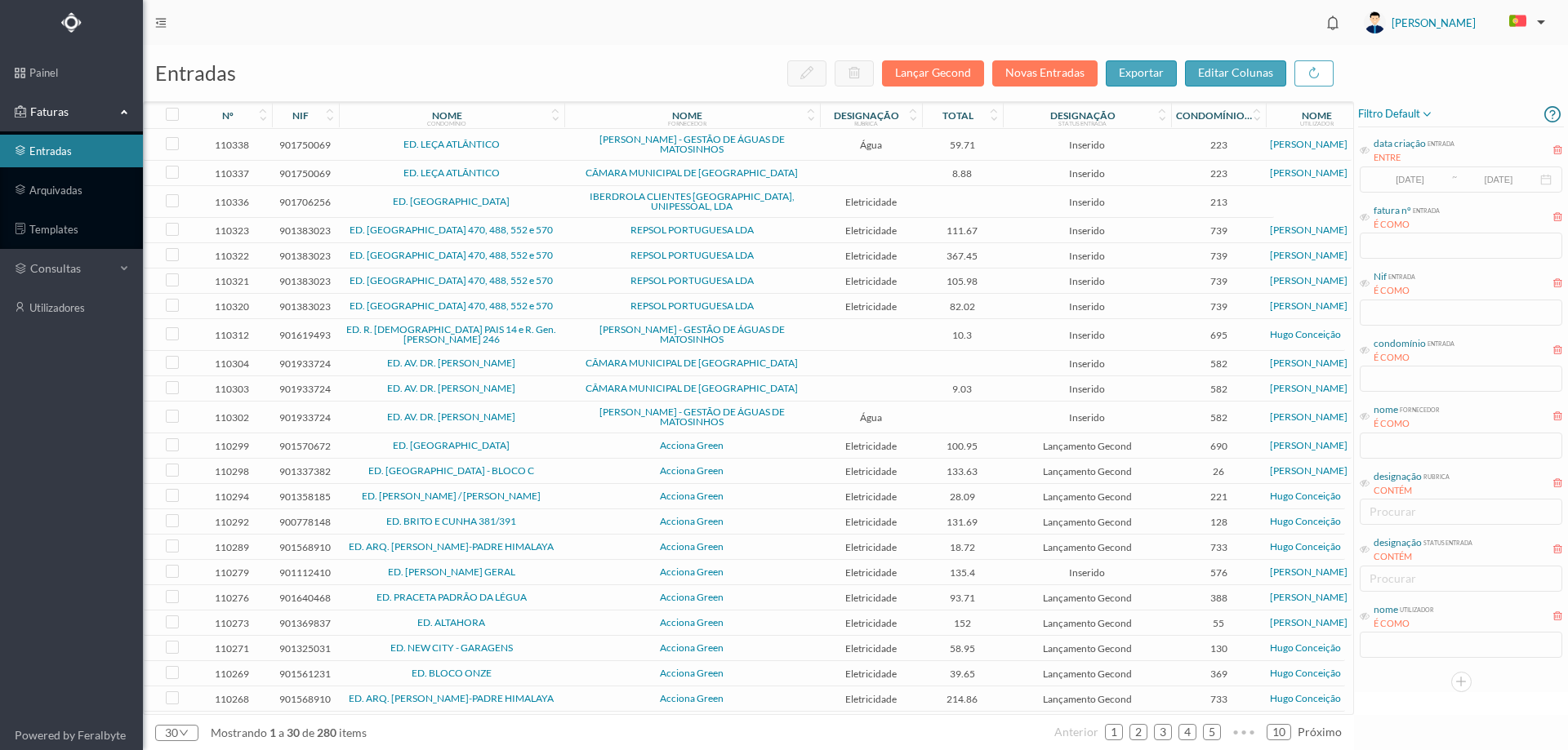
click at [820, 362] on td at bounding box center [871, 364] width 102 height 25
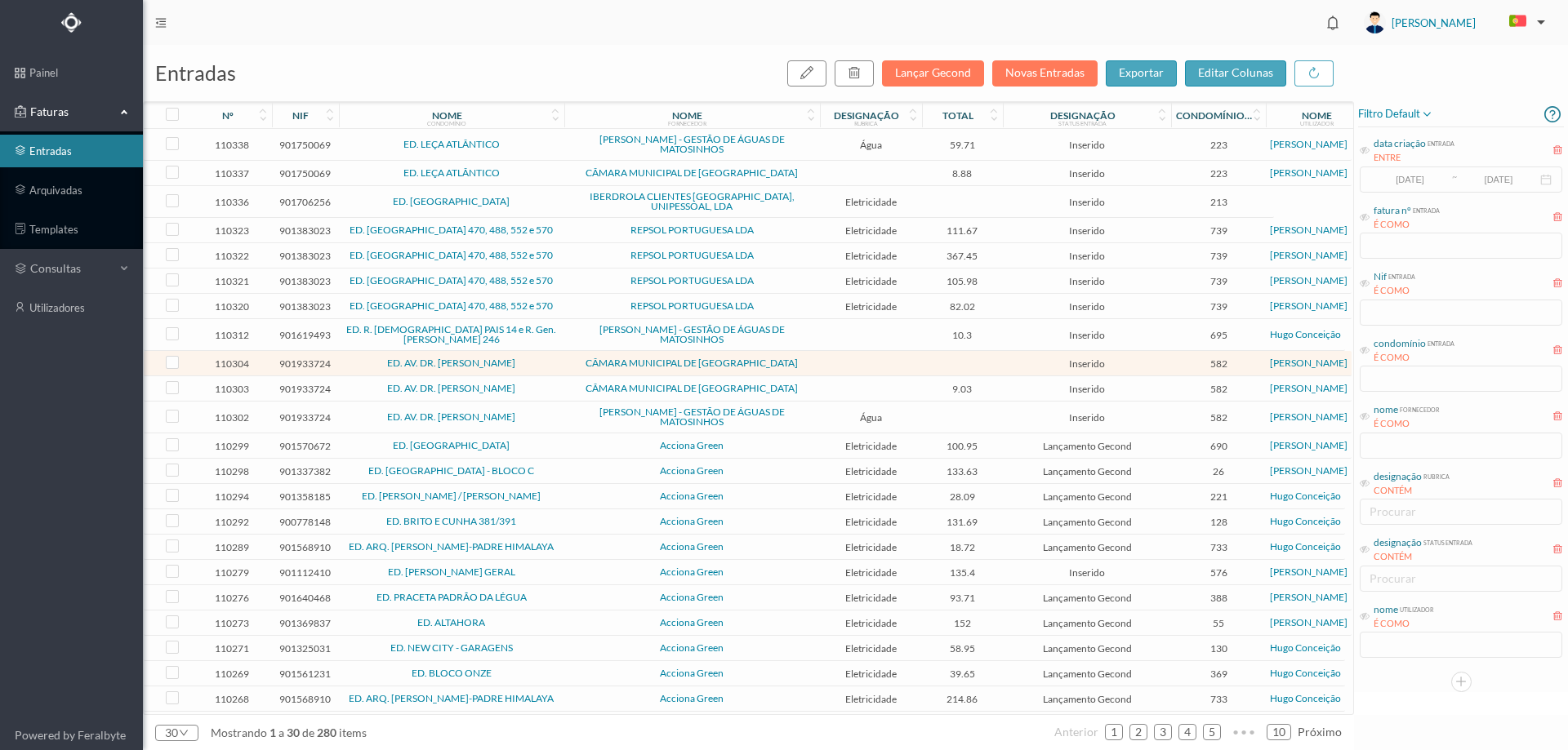
click at [820, 362] on td at bounding box center [871, 364] width 102 height 25
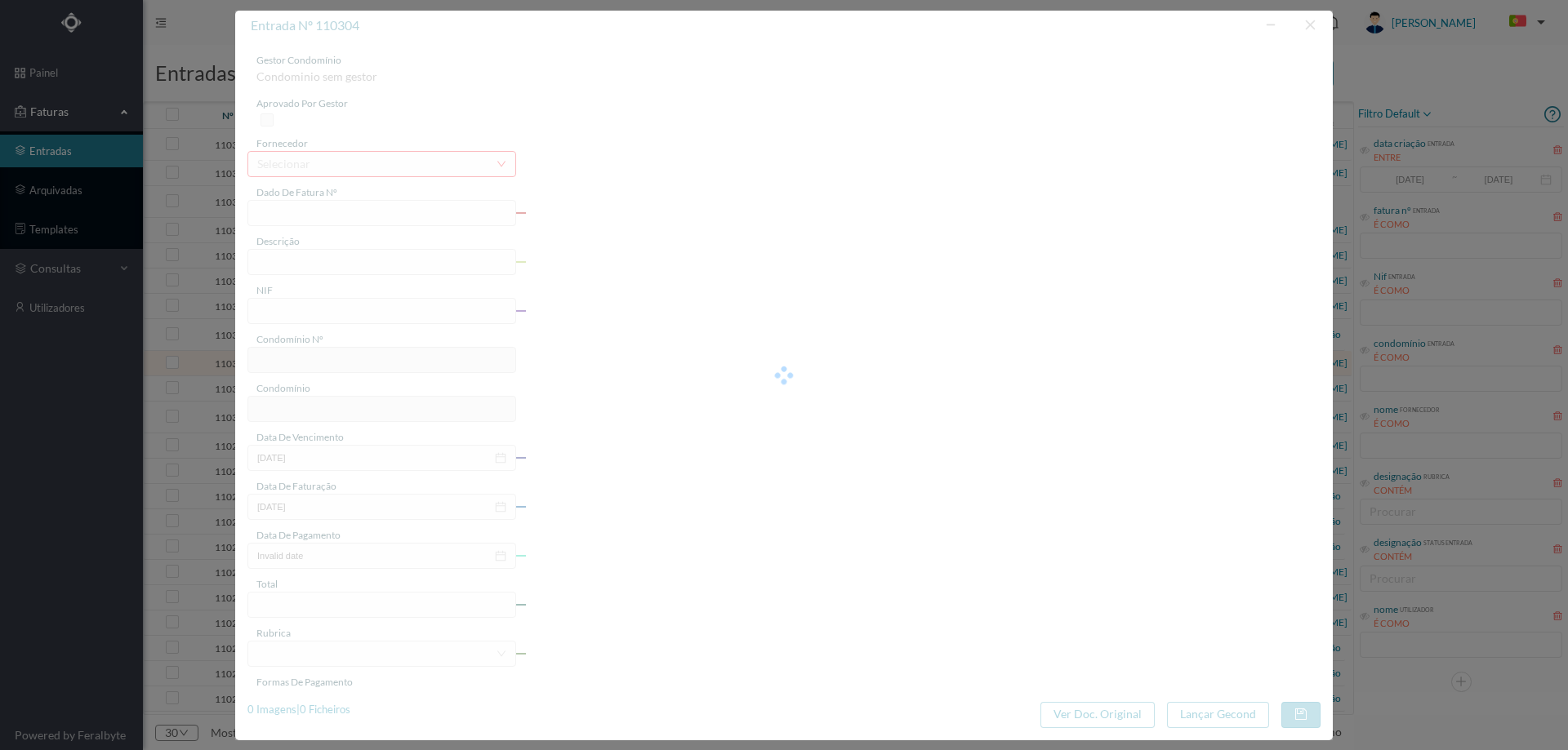
type input "FE E4025FE/10475633"
type input "901933724"
type input "Invalid date"
type input "[DATE]"
type input "0.00"
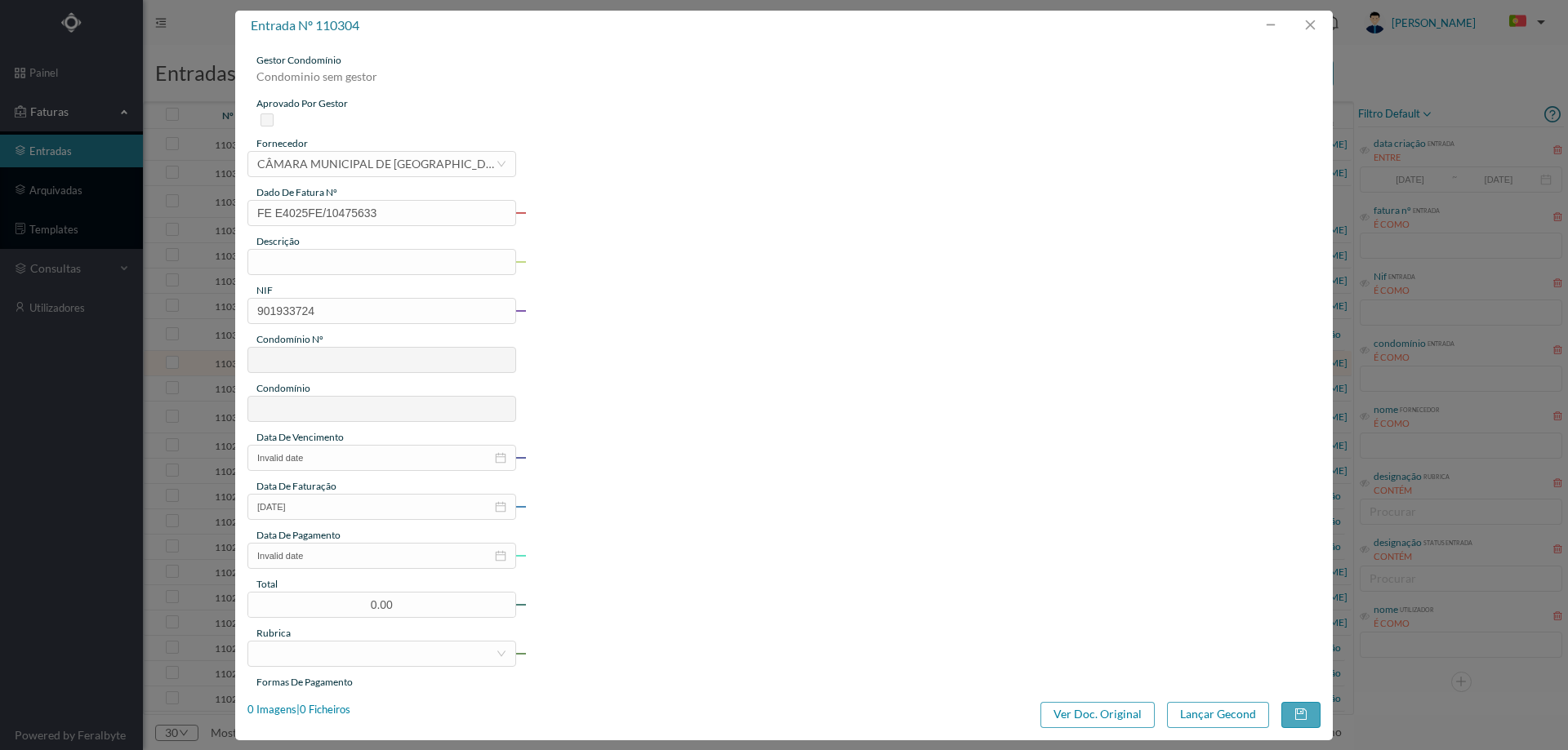
type input "582"
type input "ED. AV. DR. [PERSON_NAME]"
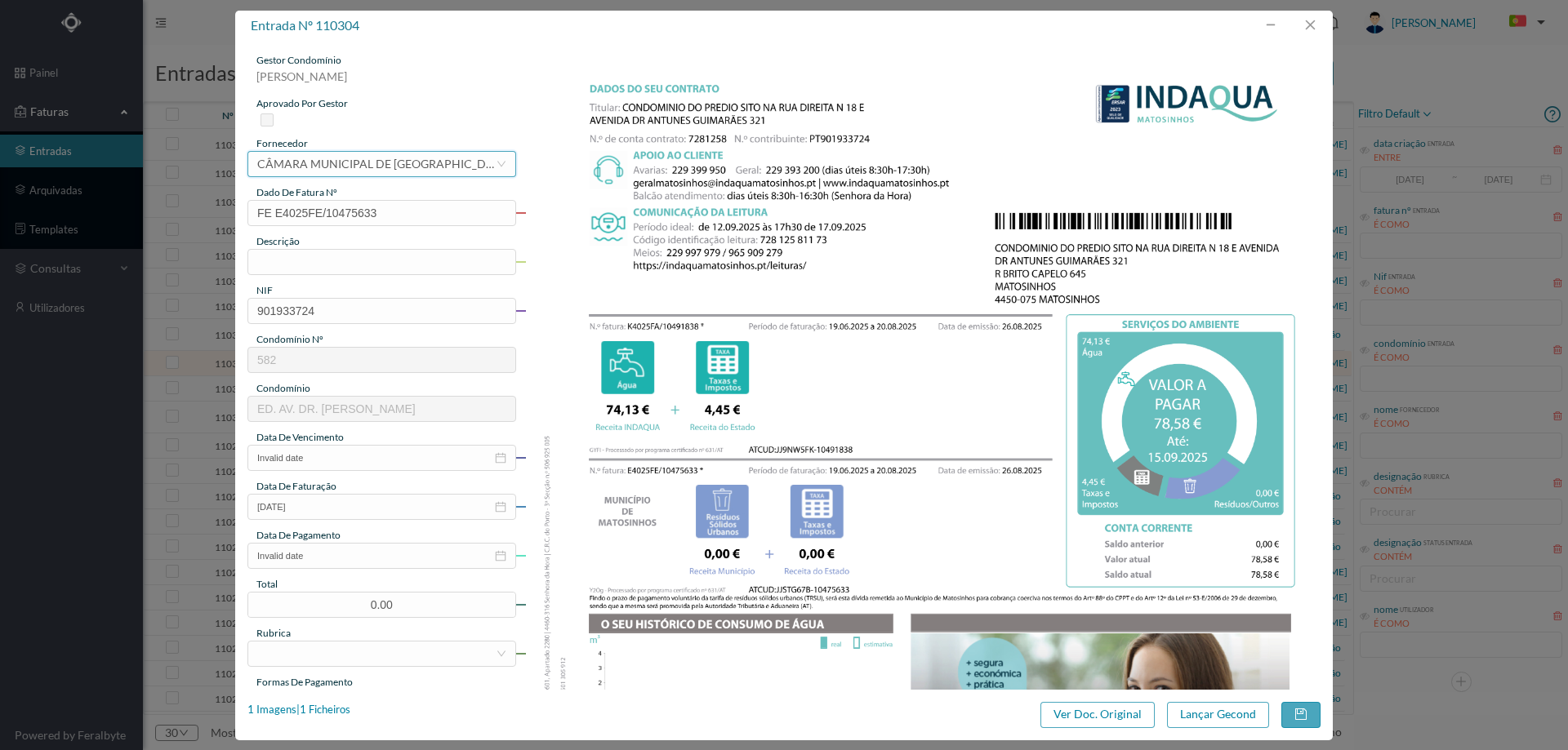
click at [447, 165] on div "CÂMARA MUNICIPAL DE [GEOGRAPHIC_DATA]" at bounding box center [376, 163] width 239 height 24
type input "indaqua"
click at [391, 230] on li "[PERSON_NAME] - GESTÃO DE ÁGUAS DE MATOSINHOS" at bounding box center [381, 222] width 267 height 26
click at [356, 267] on input "text" at bounding box center [382, 262] width 268 height 26
type input "[DATE] a [DATE]"
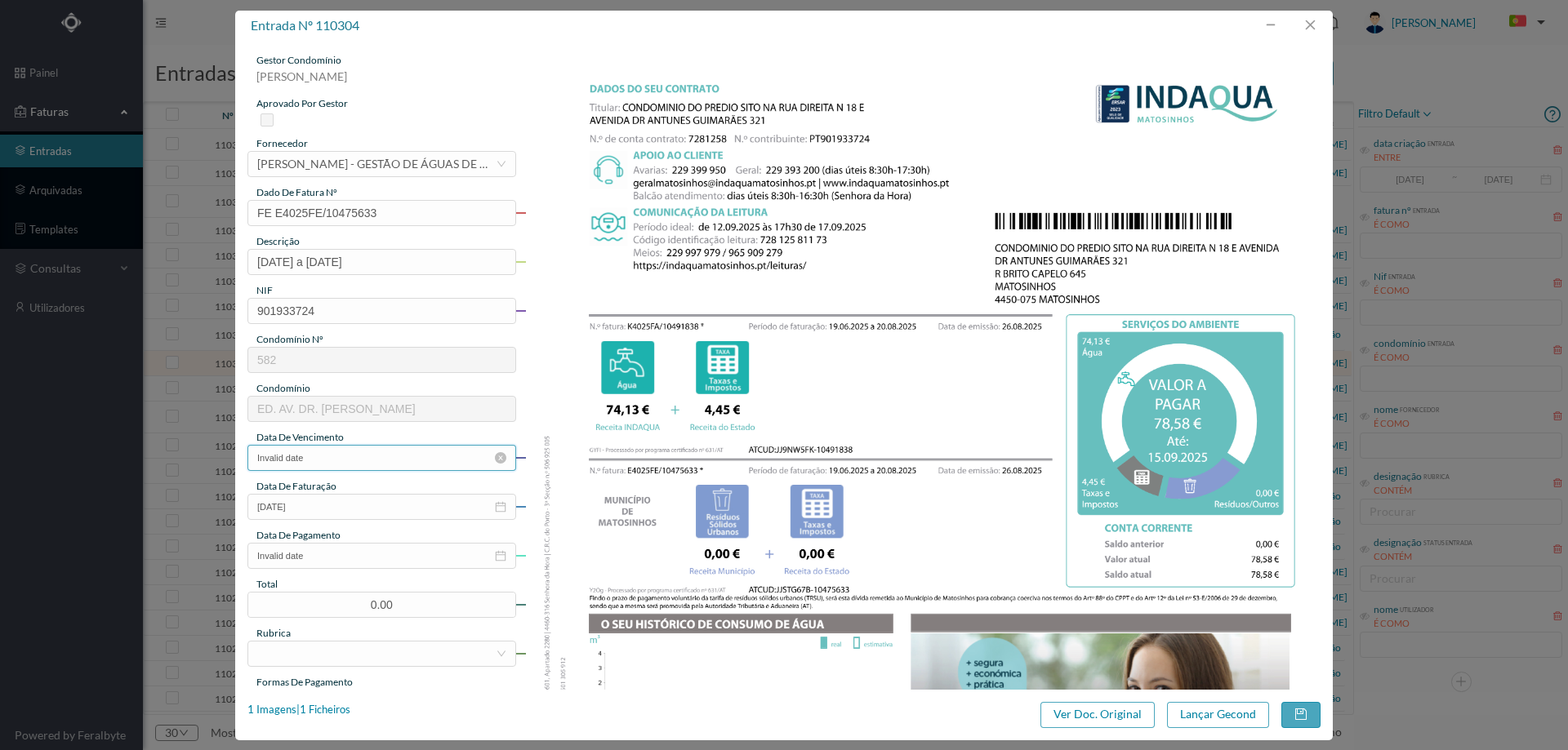
click at [334, 469] on input "Invalid date" at bounding box center [382, 458] width 268 height 26
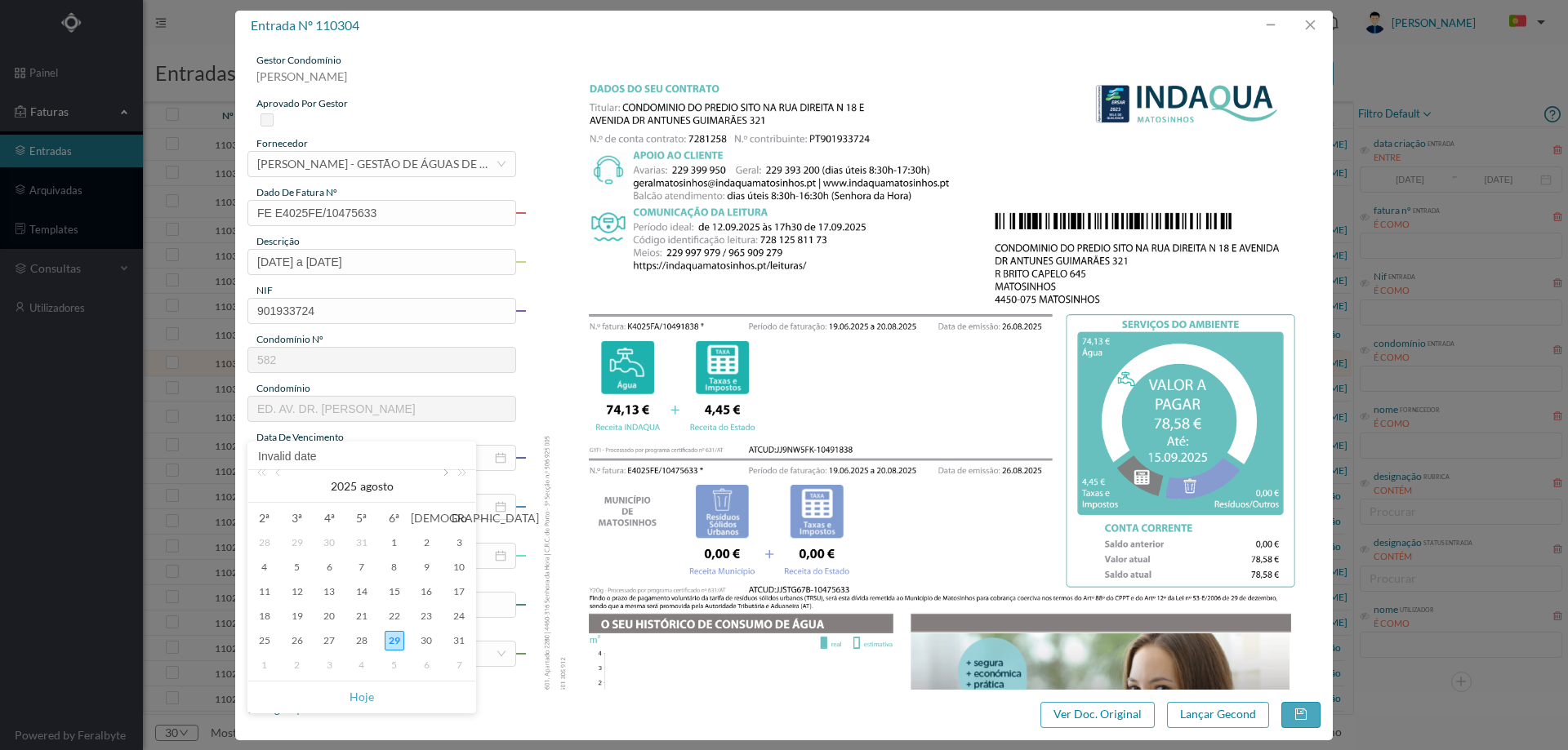
click at [443, 472] on link at bounding box center [444, 487] width 15 height 33
click at [268, 594] on div "15" at bounding box center [265, 592] width 20 height 20
type input "[DATE]"
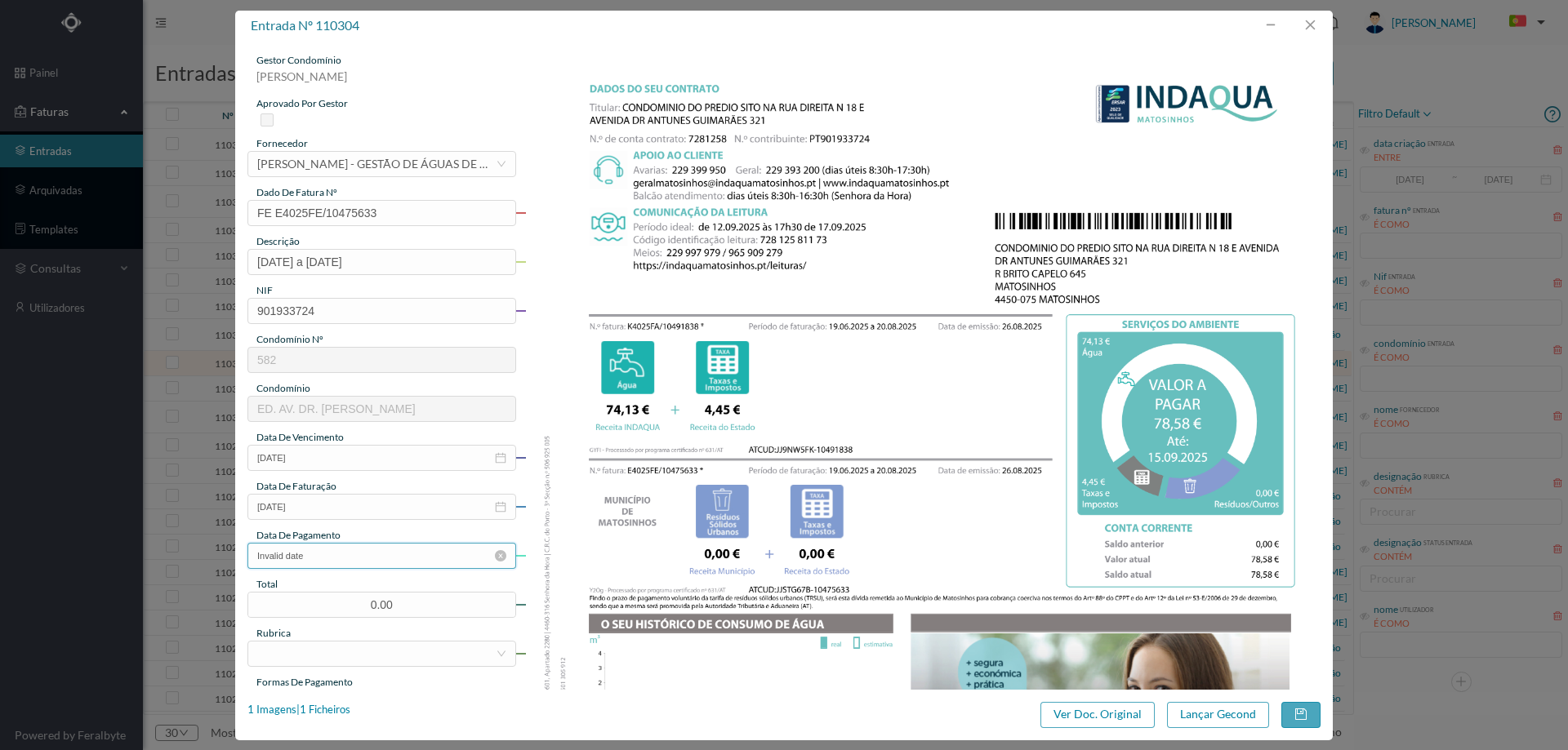
click at [336, 558] on input "Invalid date" at bounding box center [382, 556] width 268 height 26
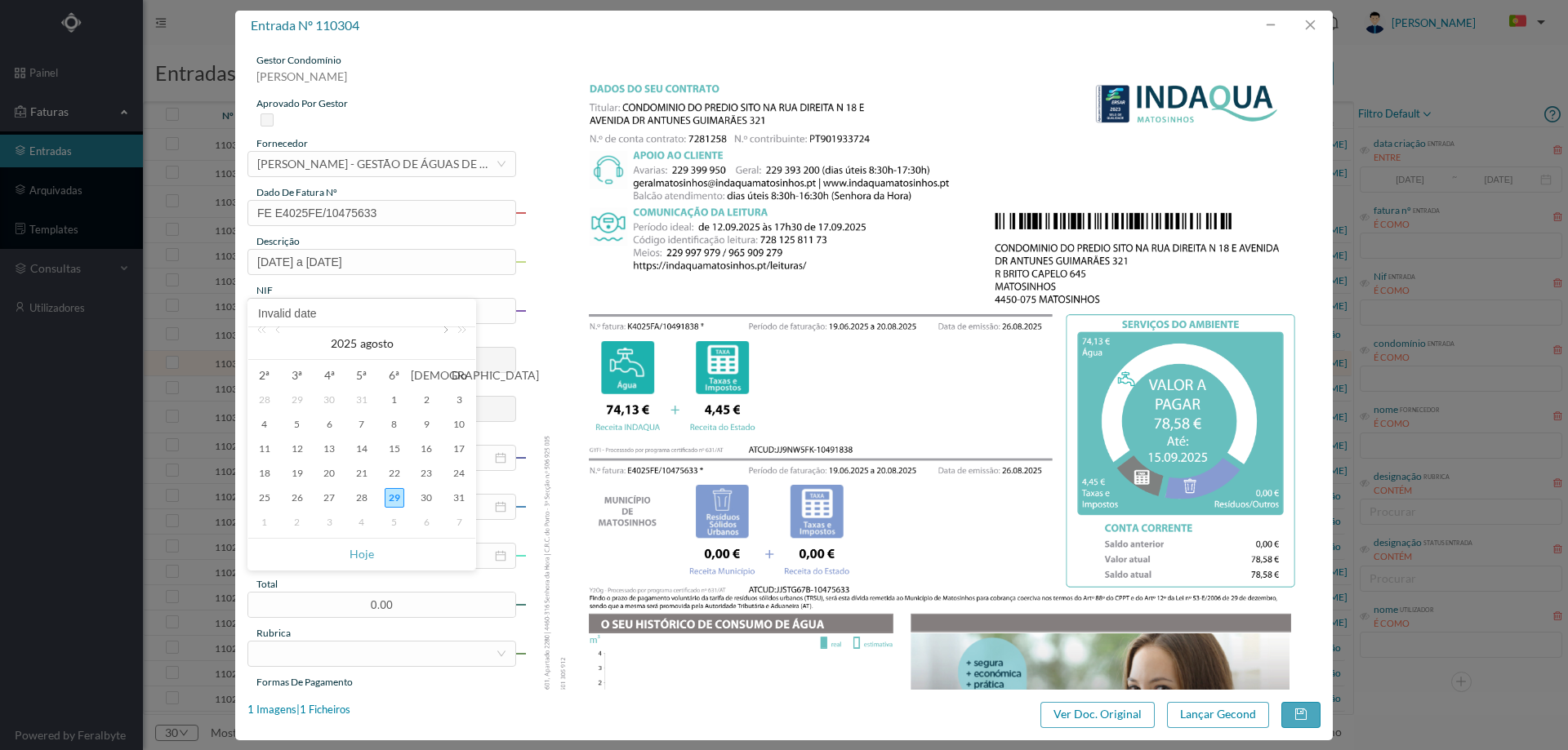
click at [441, 334] on link at bounding box center [444, 344] width 15 height 33
click at [267, 455] on div "15" at bounding box center [265, 449] width 20 height 20
type input "[DATE]"
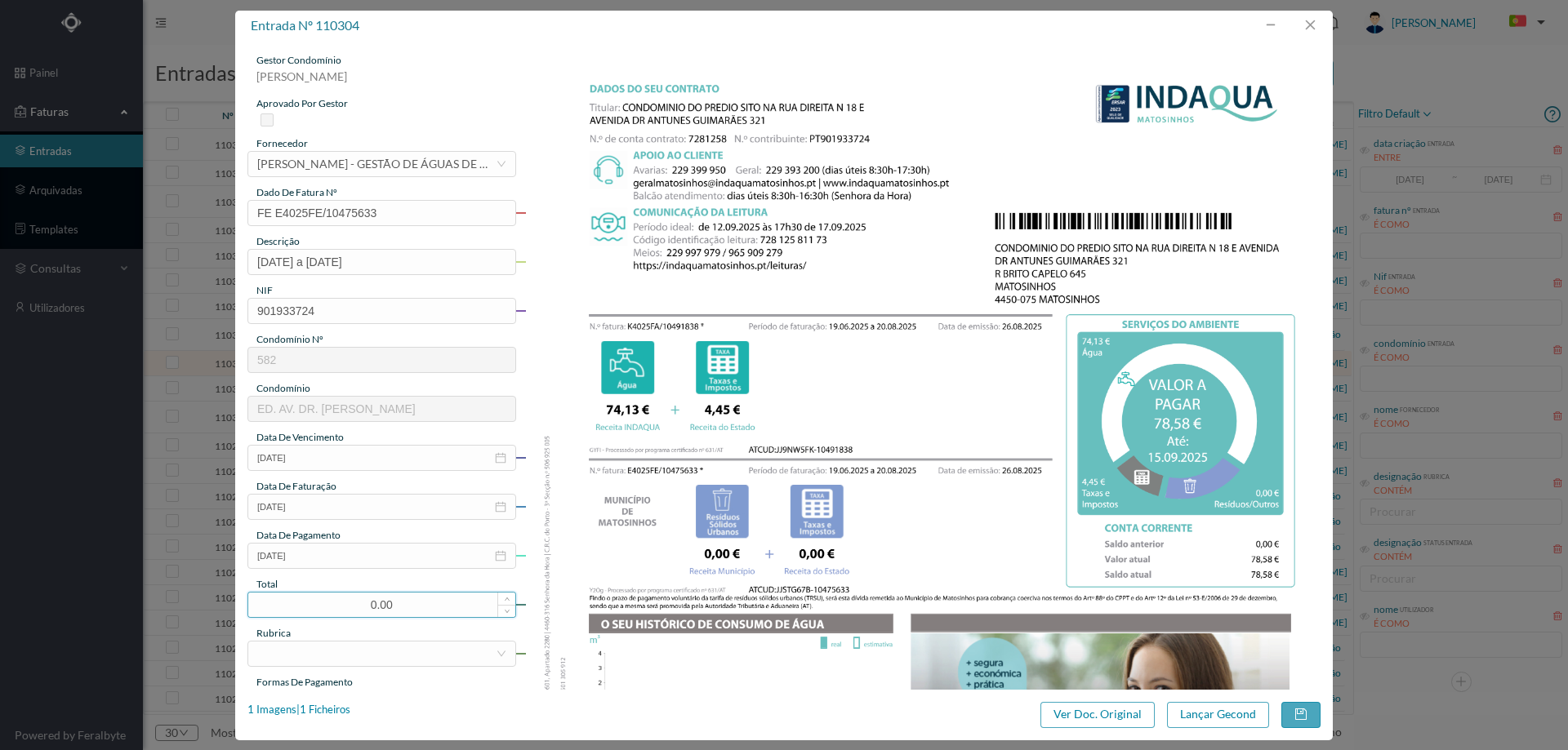
drag, startPoint x: 336, startPoint y: 600, endPoint x: 320, endPoint y: 599, distance: 16.0
click at [320, 599] on input "0.00" at bounding box center [382, 605] width 267 height 24
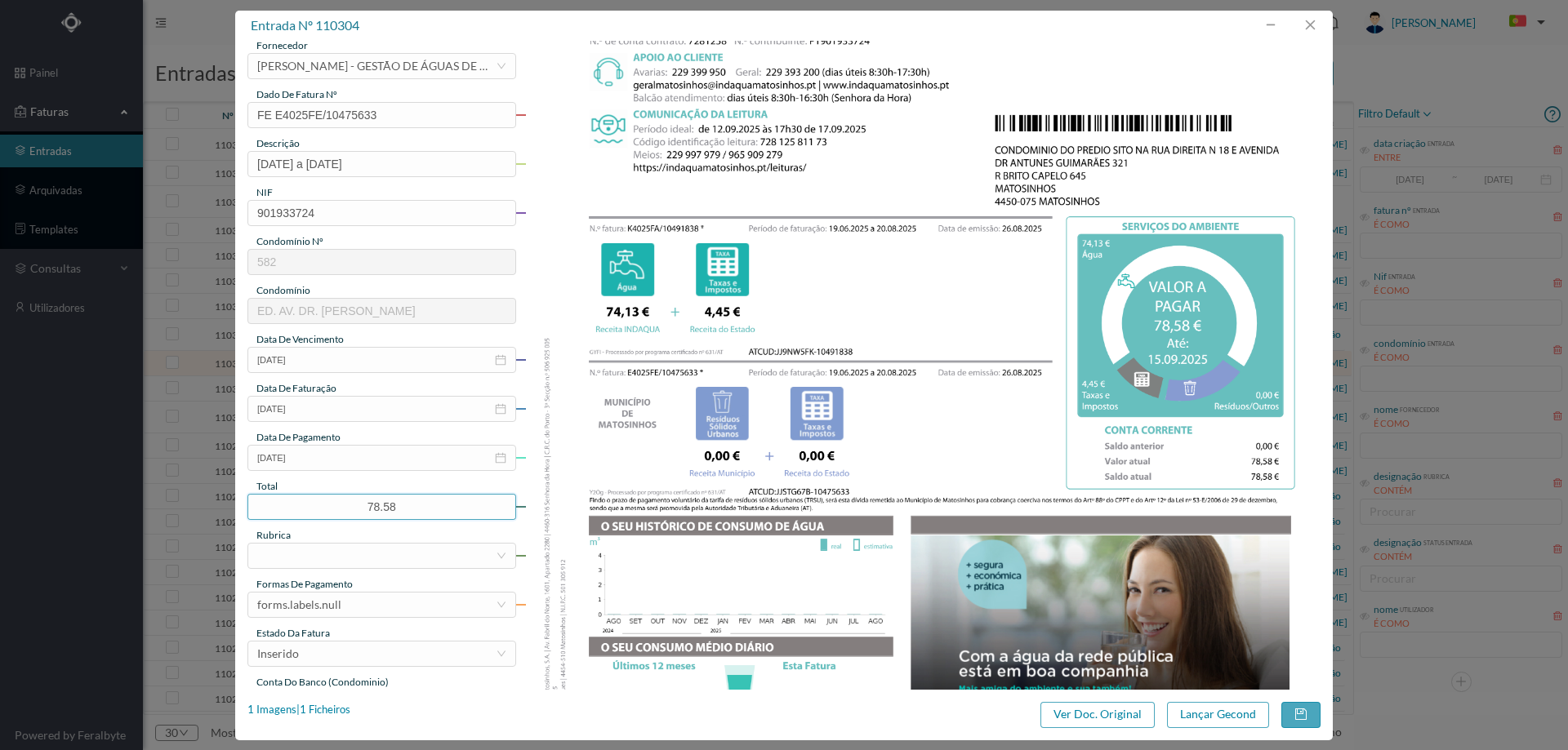
scroll to position [326, 0]
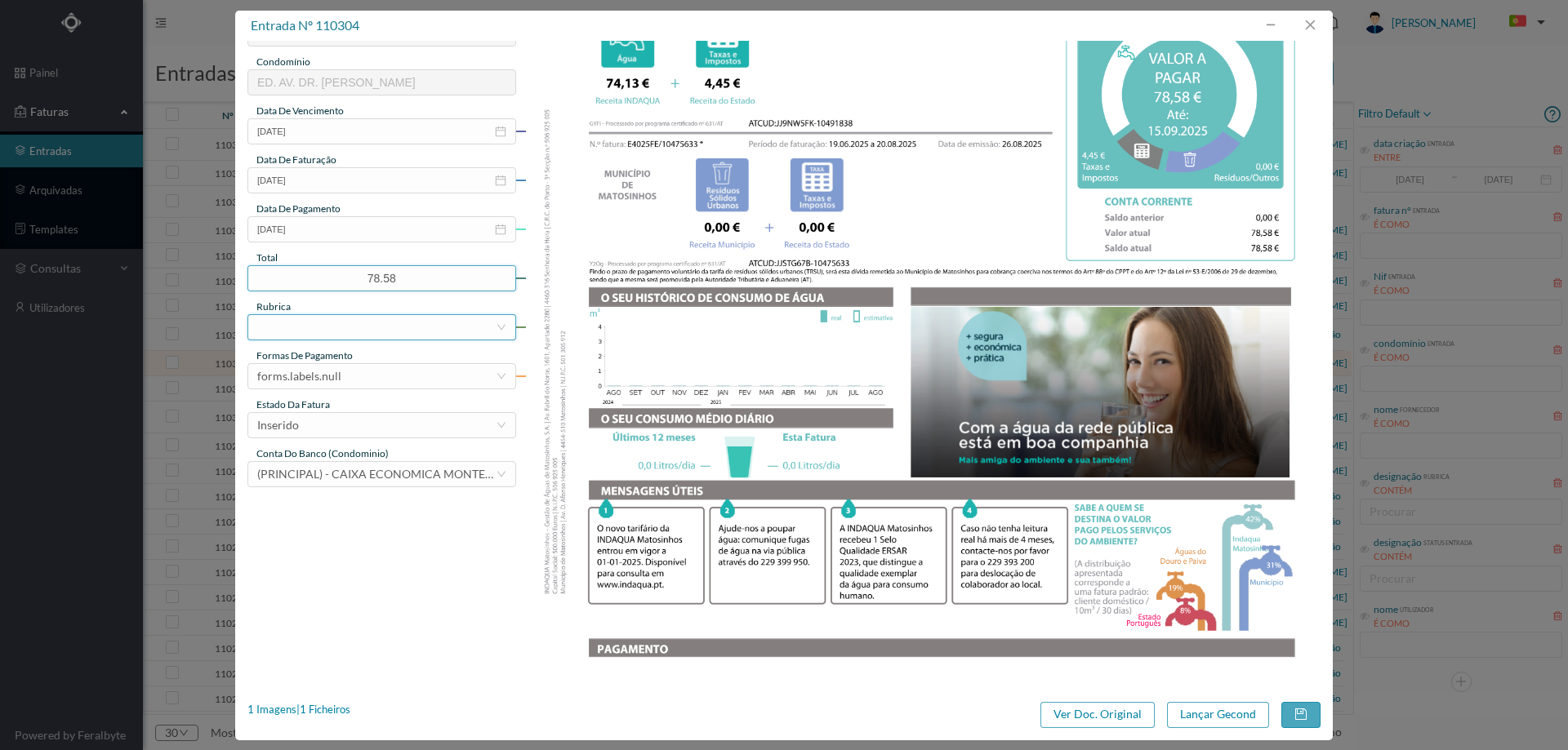
type input "78.58"
click at [331, 323] on div at bounding box center [376, 327] width 239 height 24
click at [326, 397] on li "Água" at bounding box center [381, 398] width 267 height 26
click at [348, 376] on div "forms.labels.null" at bounding box center [376, 376] width 239 height 24
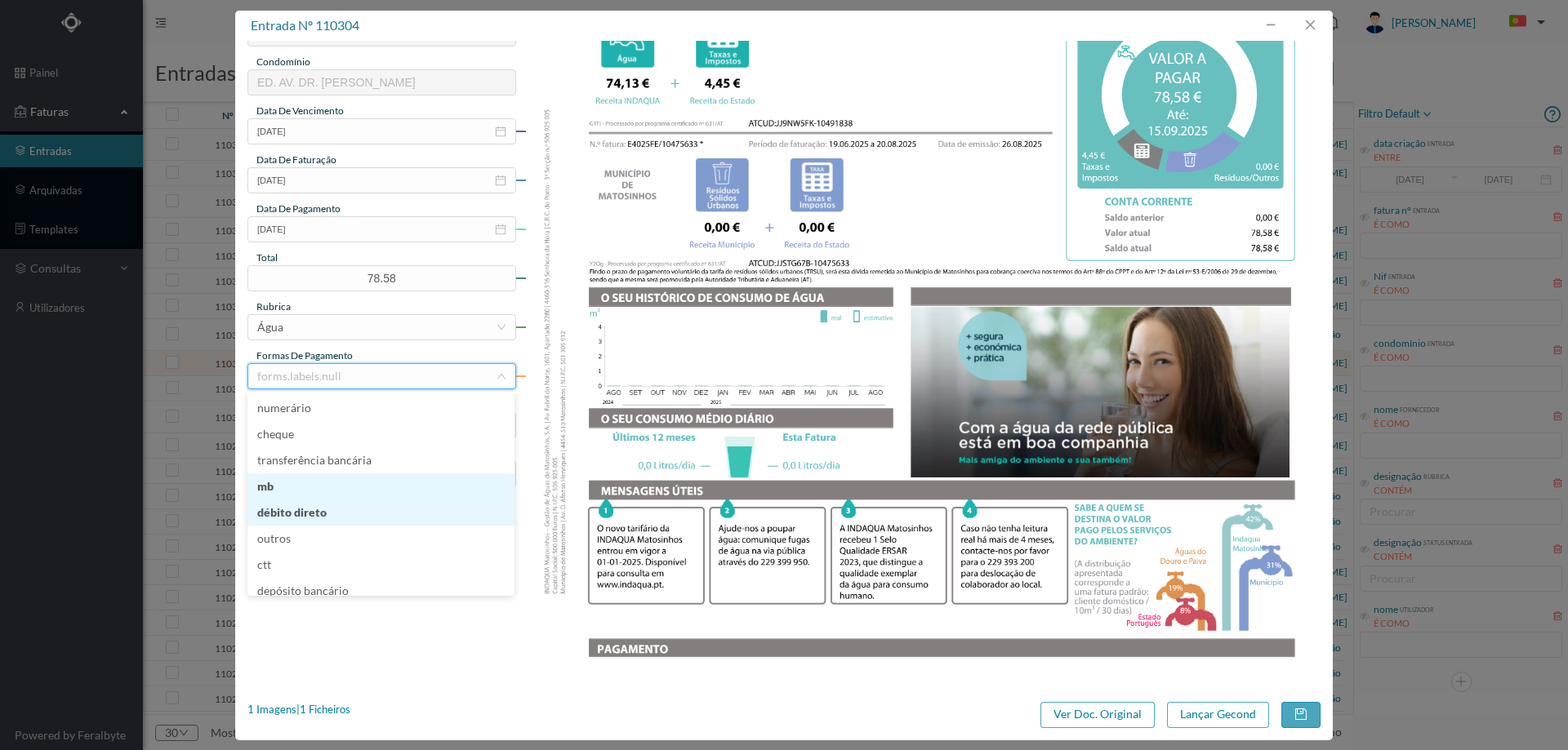
click at [351, 505] on li "débito direto" at bounding box center [381, 512] width 267 height 26
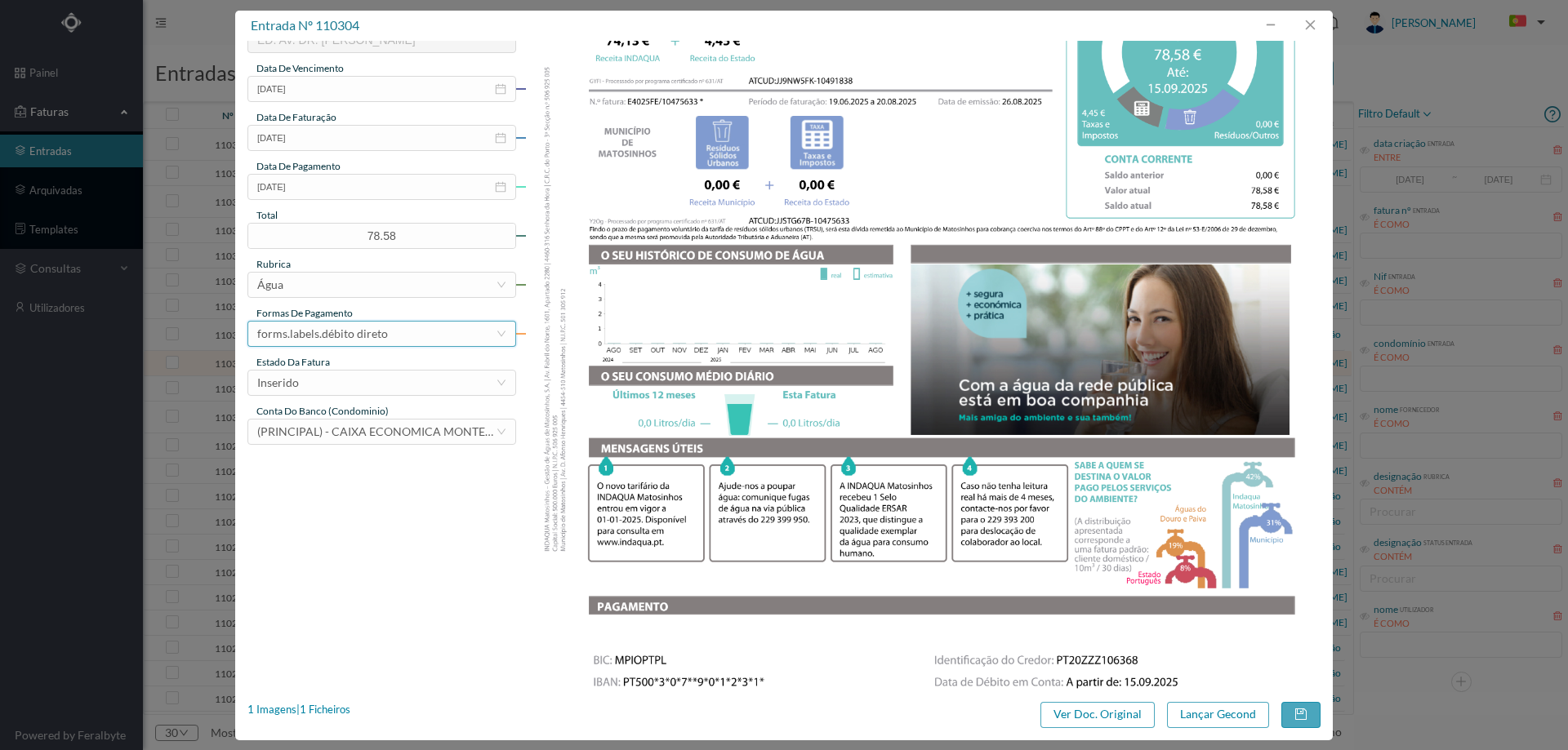
scroll to position [408, 0]
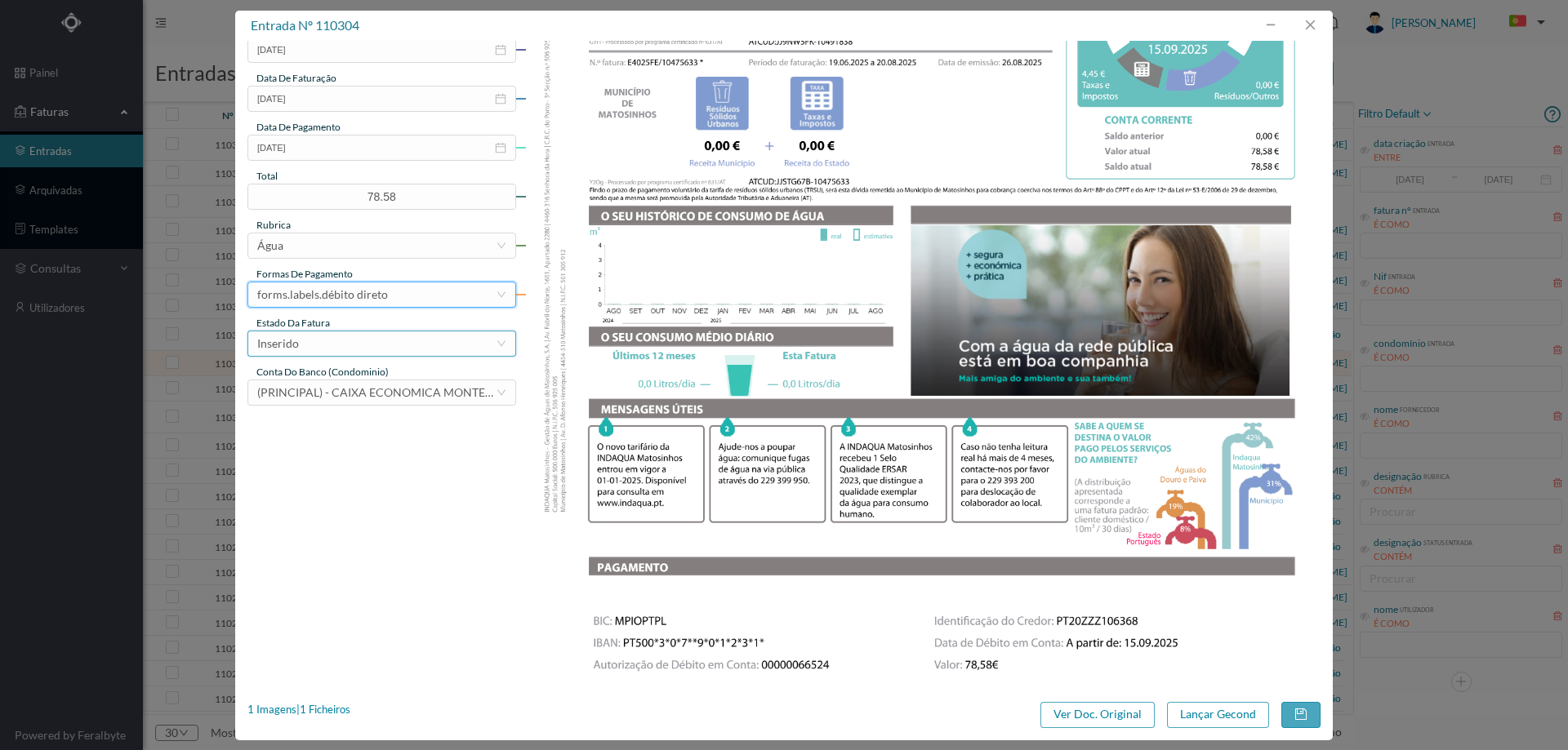
click at [363, 334] on div "Inserido" at bounding box center [376, 344] width 239 height 24
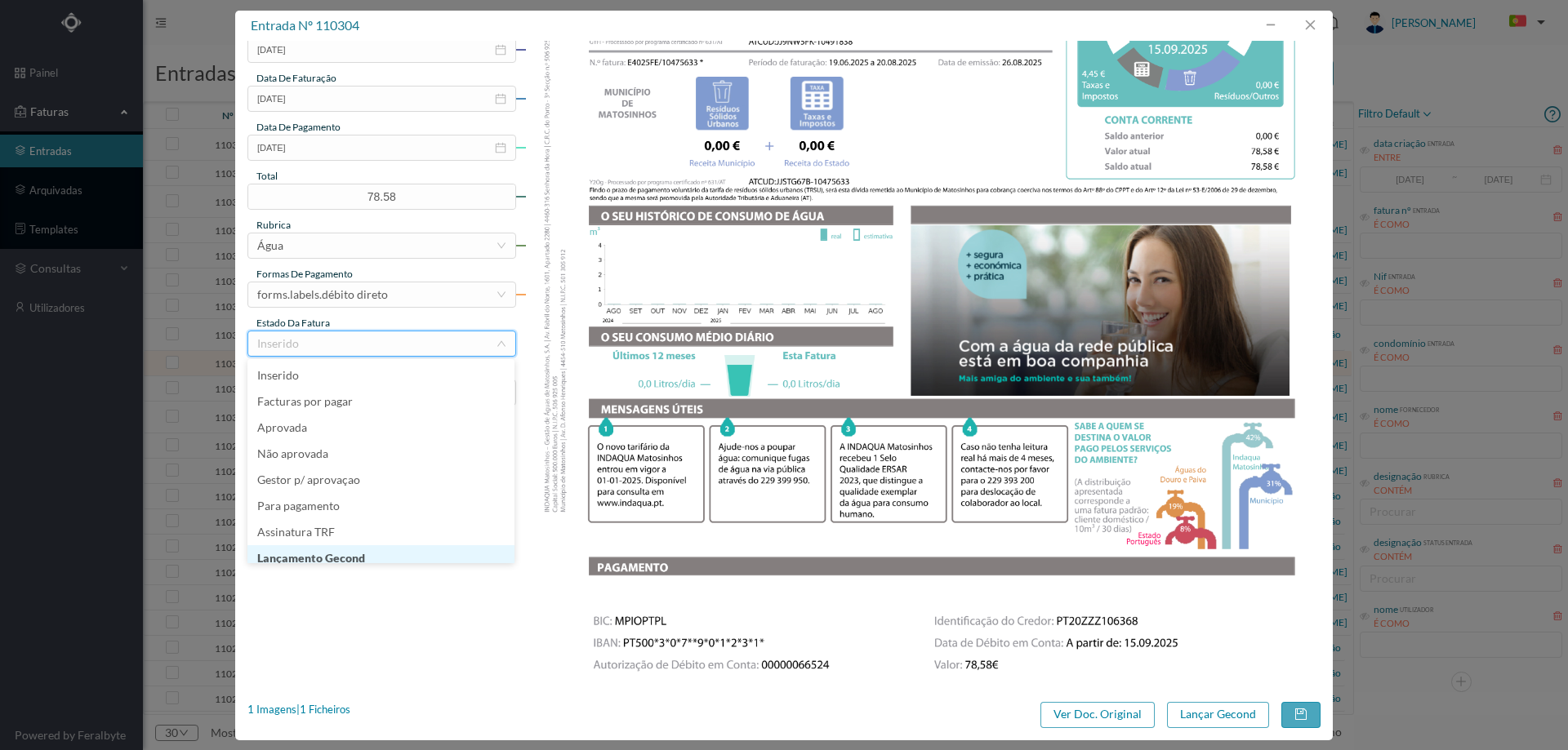
scroll to position [8, 0]
click at [365, 555] on li "Lançamento Gecond" at bounding box center [381, 550] width 267 height 26
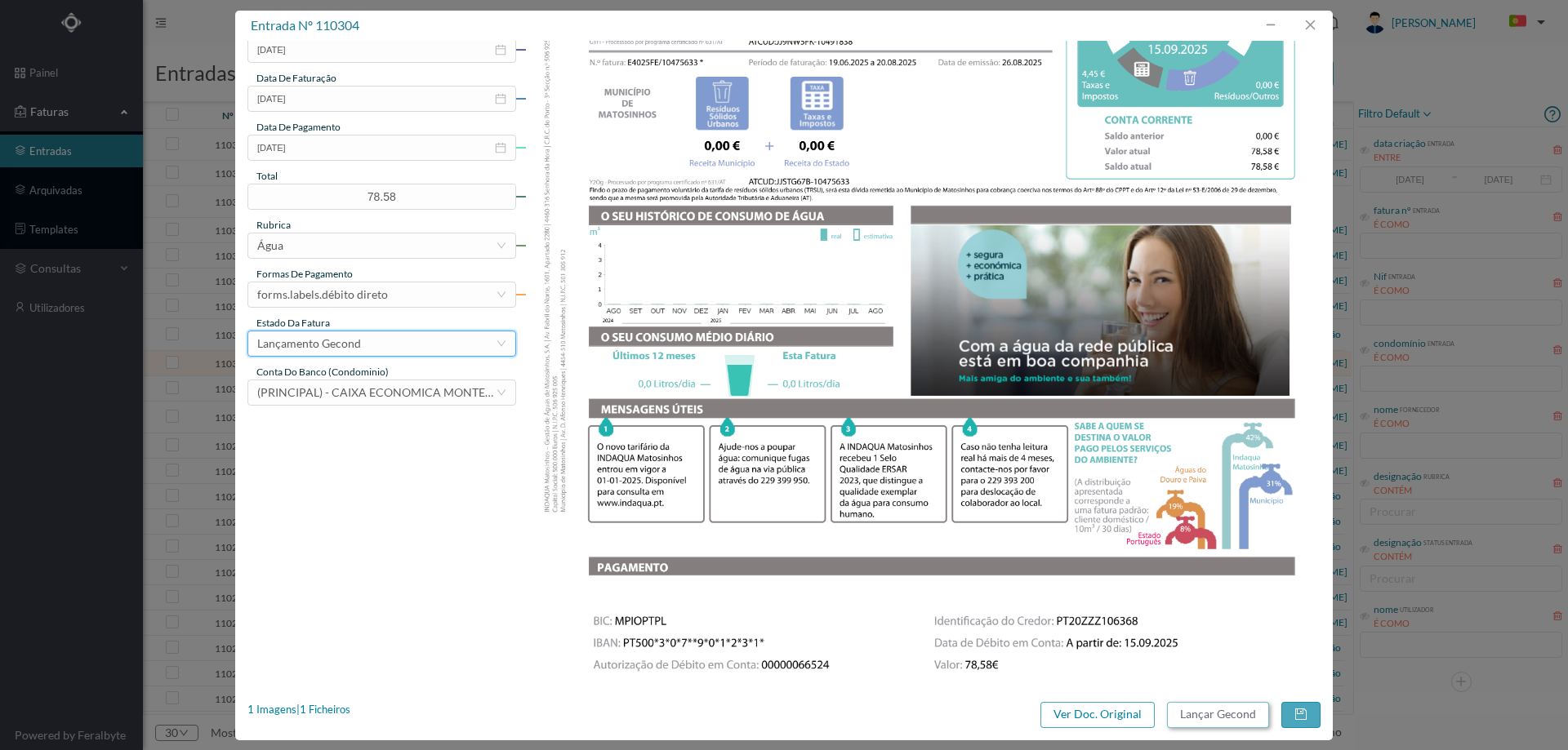
click at [1231, 722] on button "Lançar Gecond" at bounding box center [1218, 715] width 102 height 26
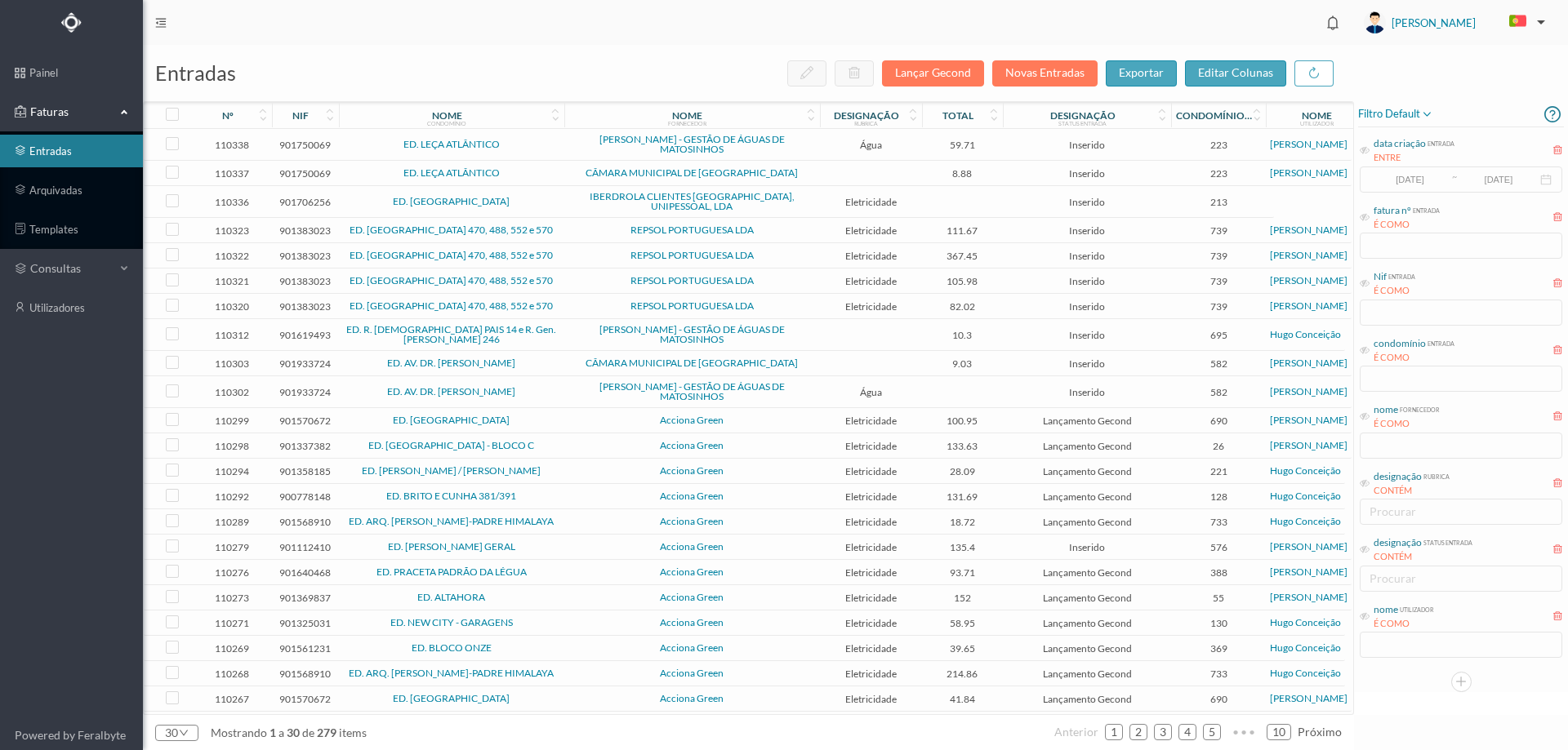
click at [553, 358] on span "ED. AV. DR. ANTUNES GUIMARAES" at bounding box center [452, 363] width 218 height 10
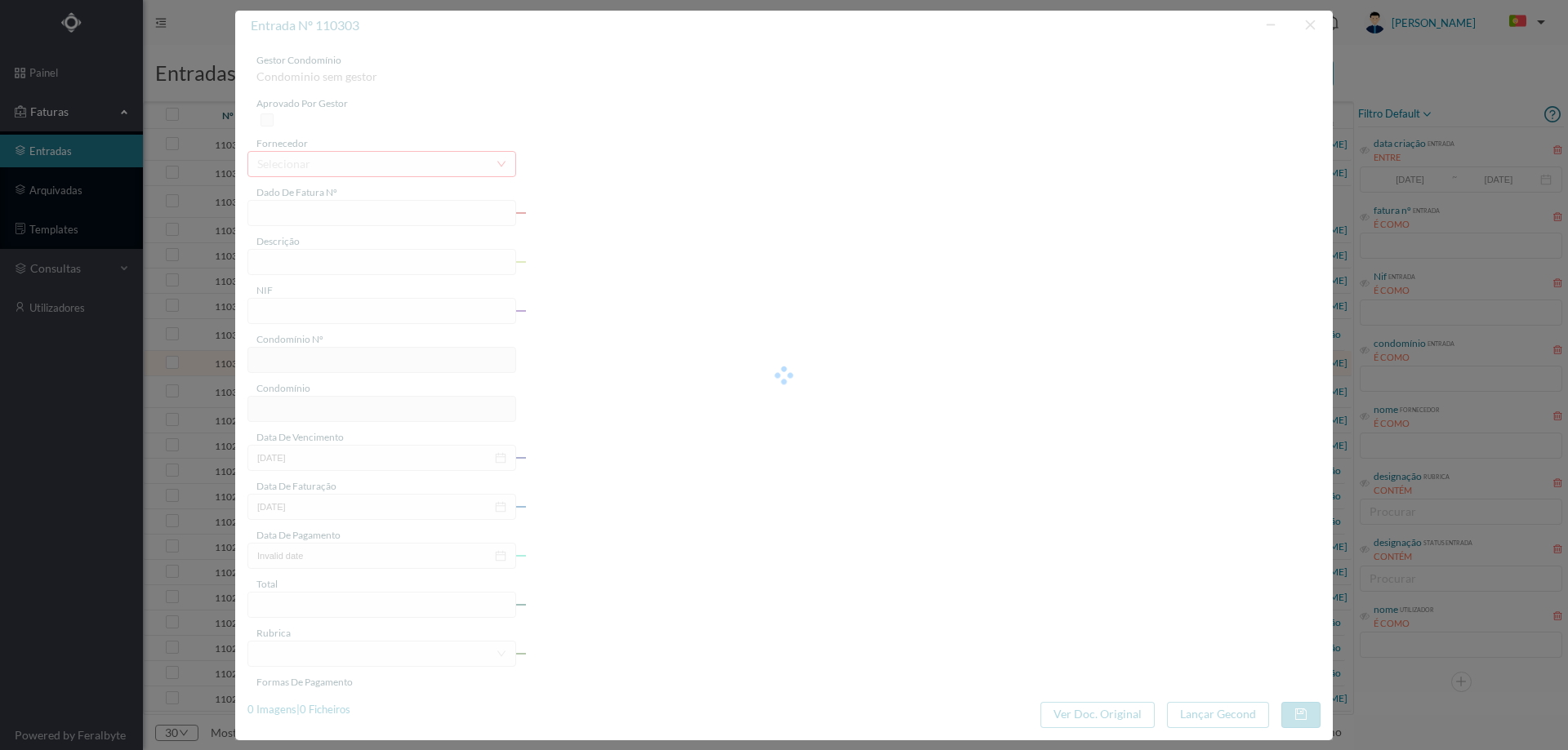
type input "FE E4025FE/10475632"
type input "901933724"
type input "Invalid date"
type input "26-08-2025"
type input "9.03"
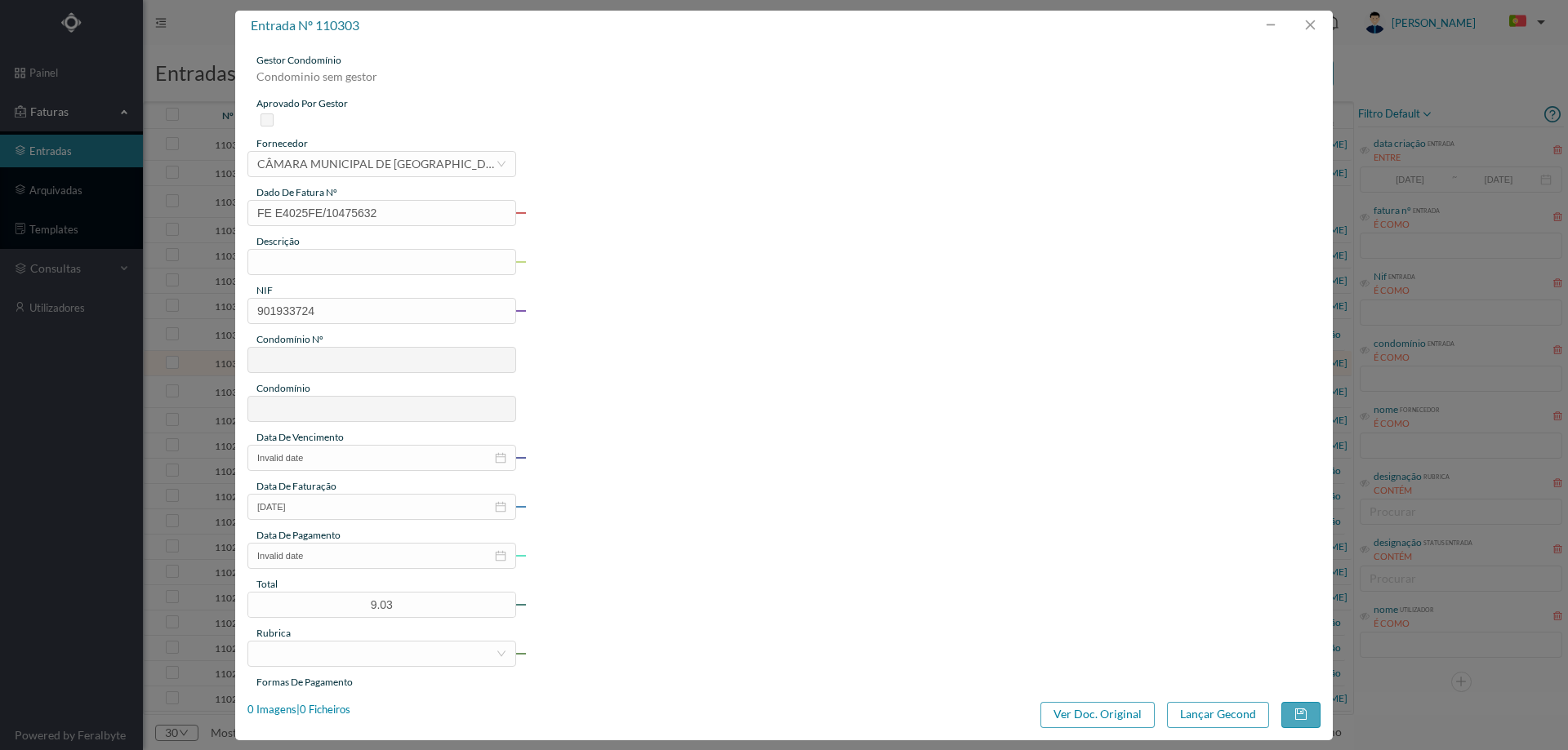
type input "582"
type input "ED. AV. DR. ANTUNES GUIMARAES"
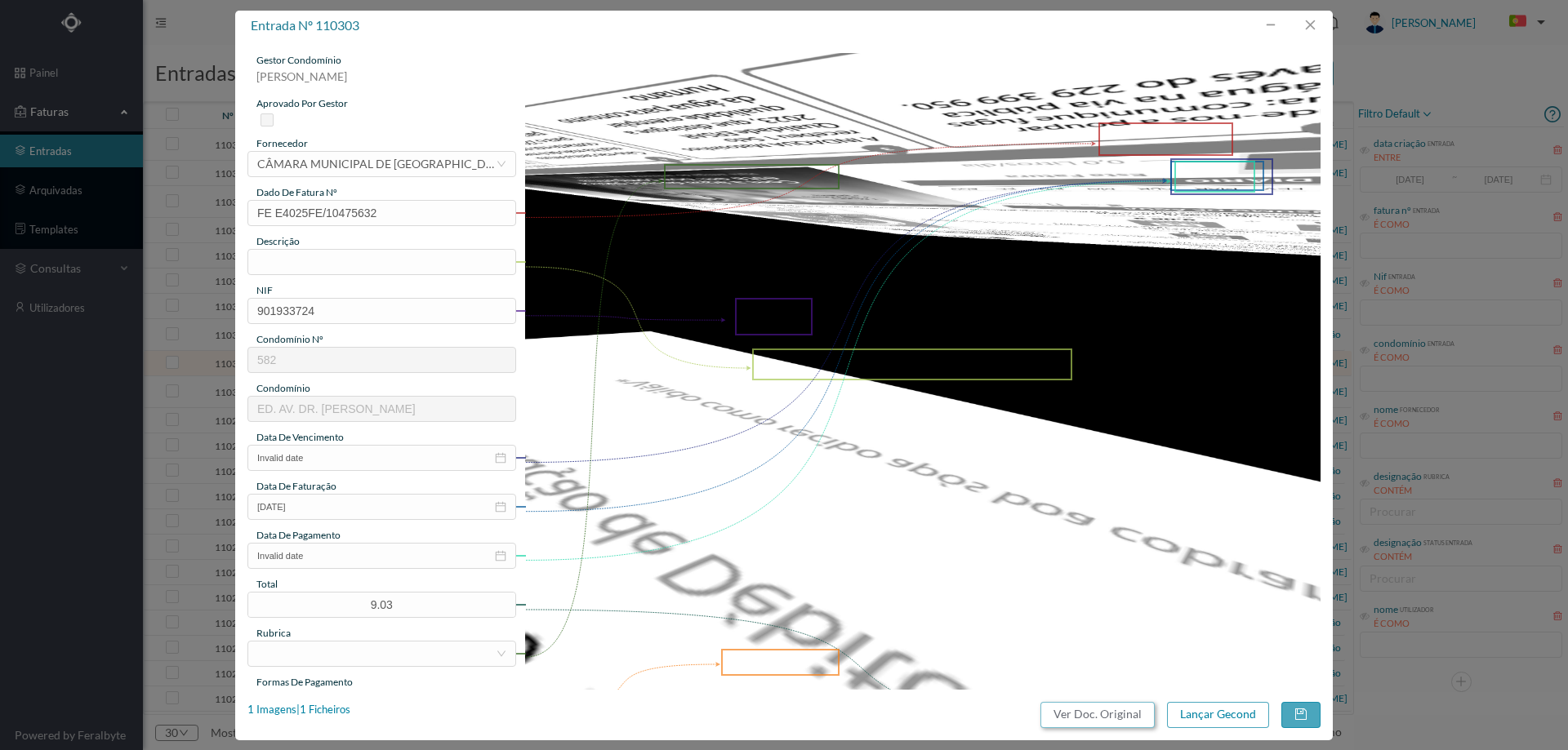
click at [1100, 719] on button "Ver Doc. Original" at bounding box center [1097, 715] width 114 height 26
click at [394, 164] on div "CÂMARA MUNICIPAL DE [GEOGRAPHIC_DATA]" at bounding box center [376, 163] width 239 height 24
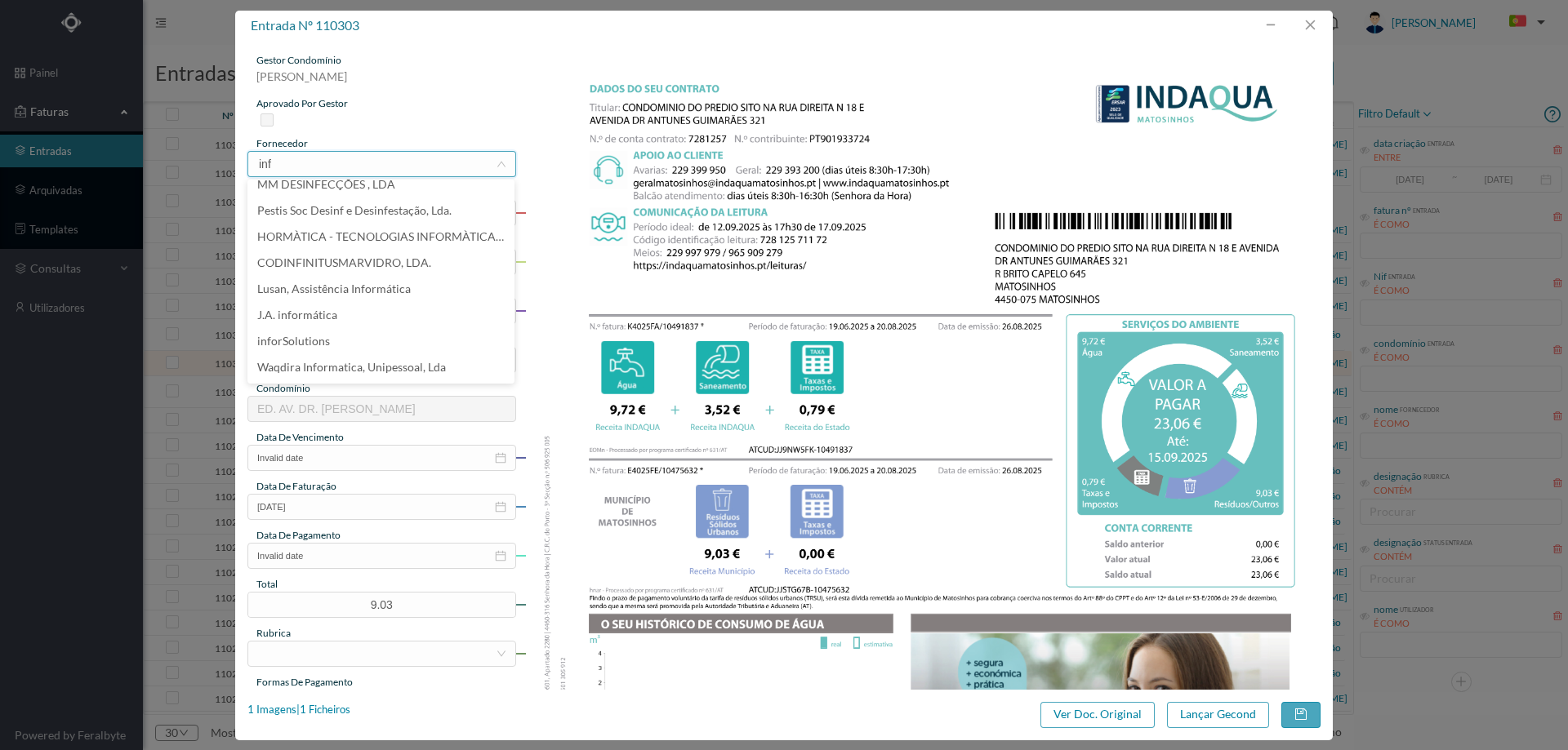
scroll to position [0, 0]
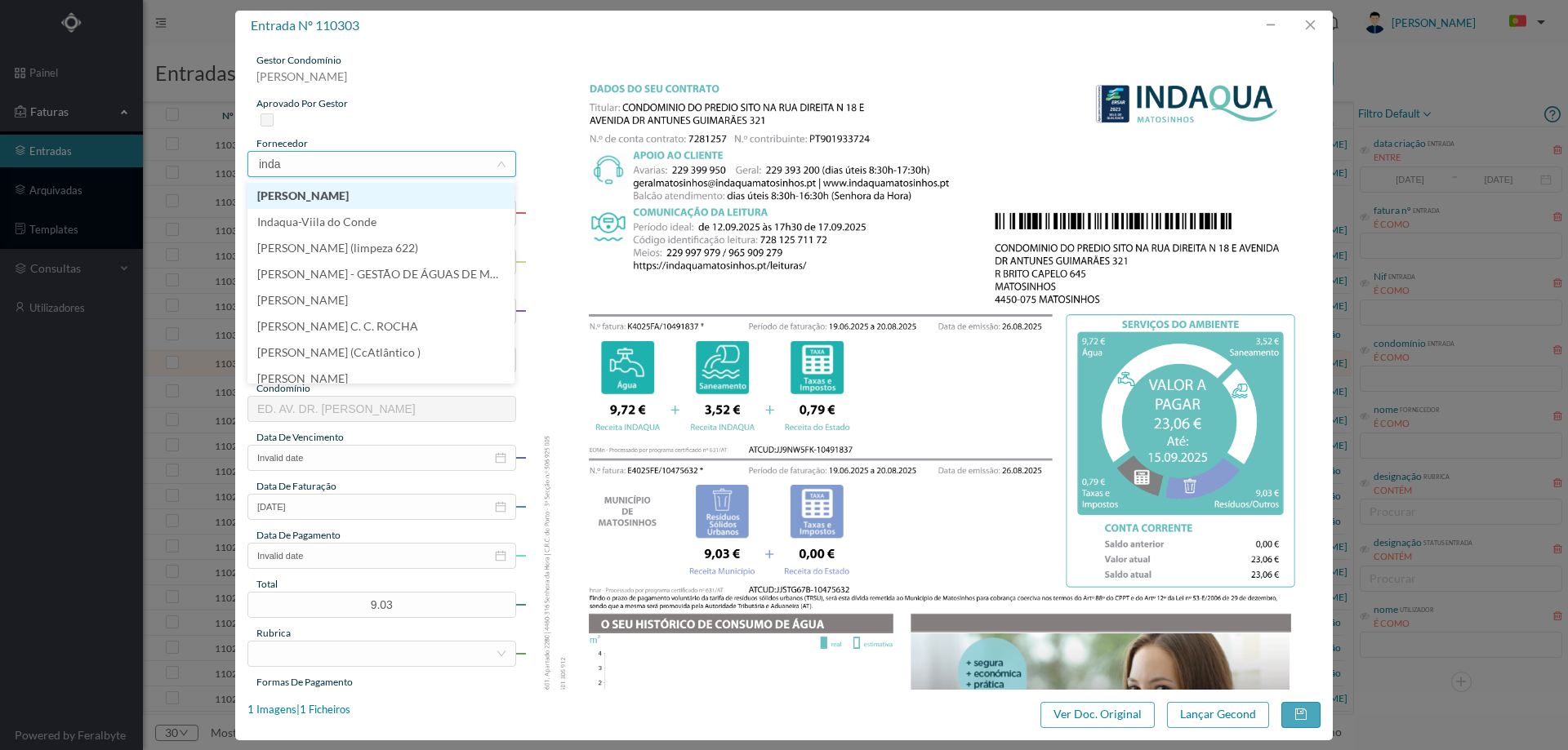
type input "indaq"
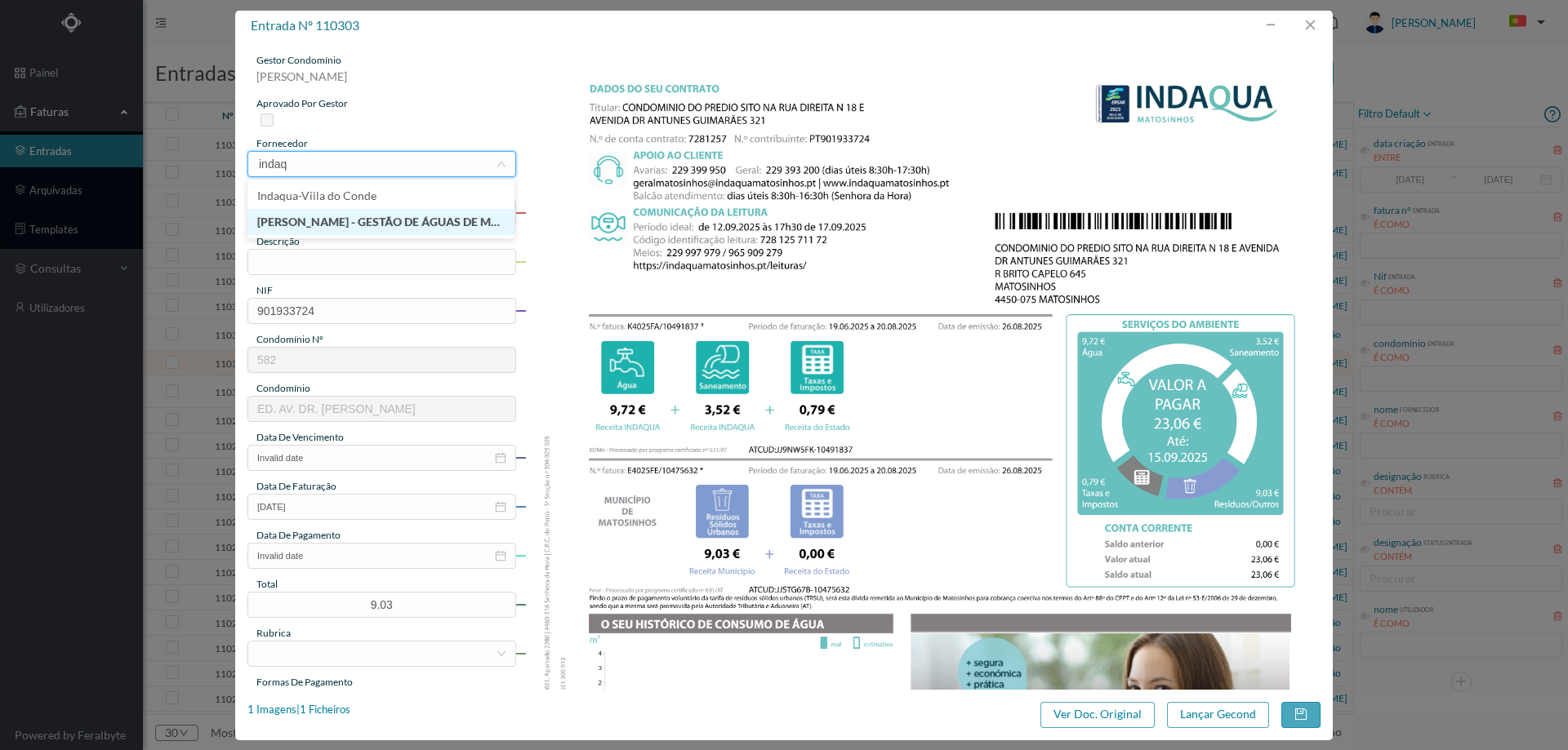
click at [365, 219] on li "[PERSON_NAME] - GESTÃO DE ÁGUAS DE MATOSINHOS" at bounding box center [381, 222] width 267 height 26
click at [348, 266] on input "text" at bounding box center [382, 262] width 268 height 26
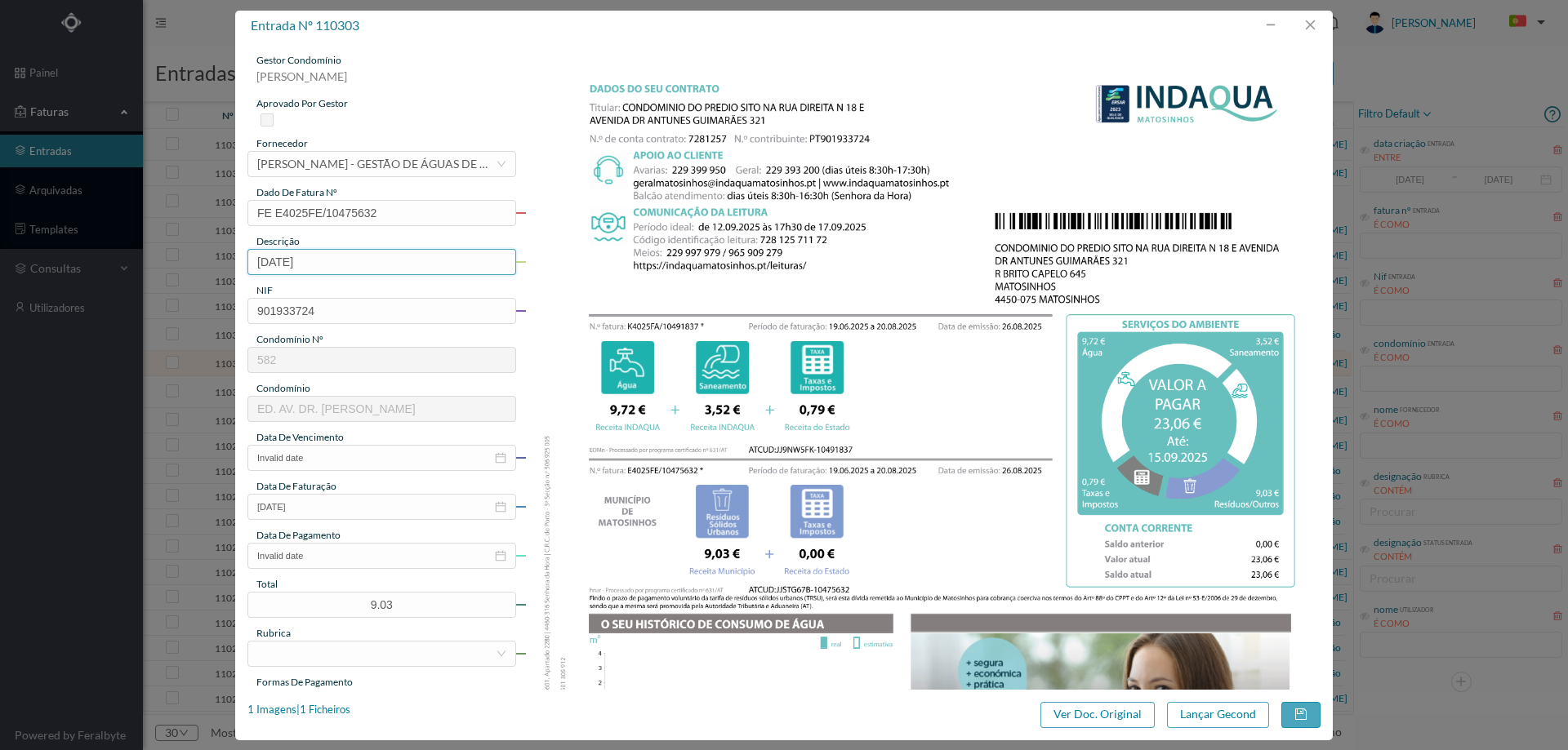
type input "19.06.2025 a 20.08.2025"
click at [332, 455] on input "Invalid date" at bounding box center [382, 458] width 268 height 26
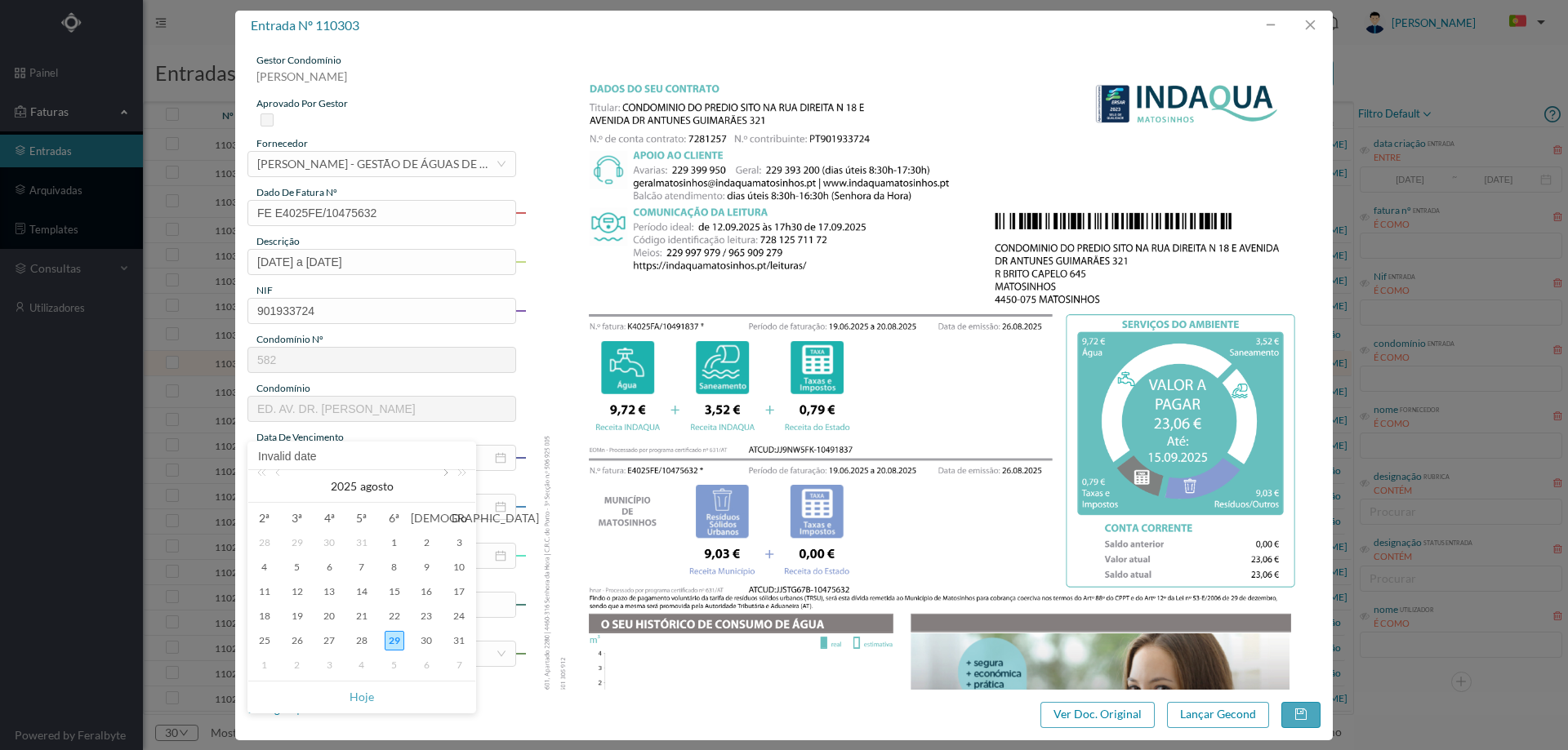
click at [444, 474] on link at bounding box center [444, 487] width 15 height 33
click at [260, 589] on div "15" at bounding box center [265, 592] width 20 height 20
type input "15-09-2025"
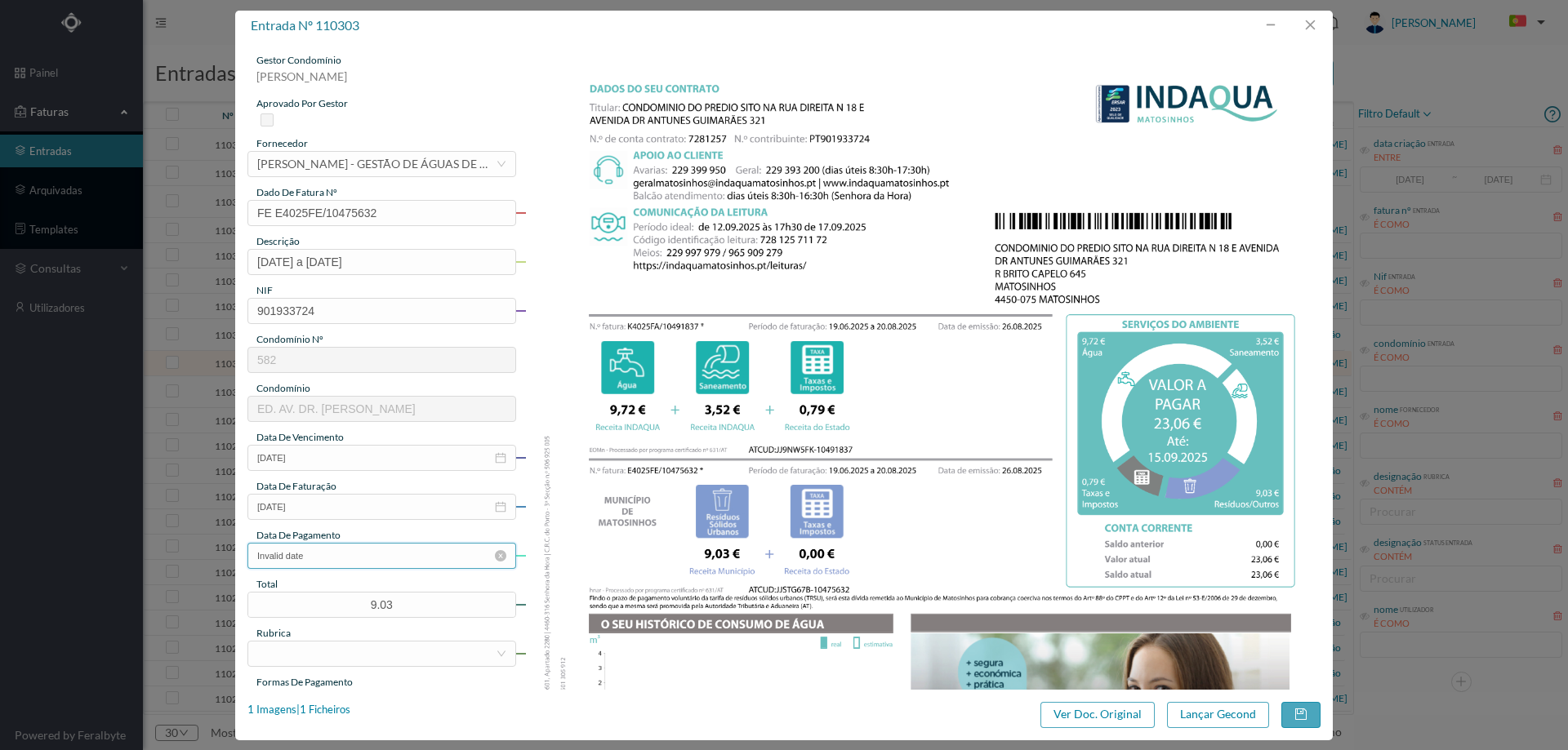
click at [314, 563] on input "Invalid date" at bounding box center [382, 556] width 268 height 26
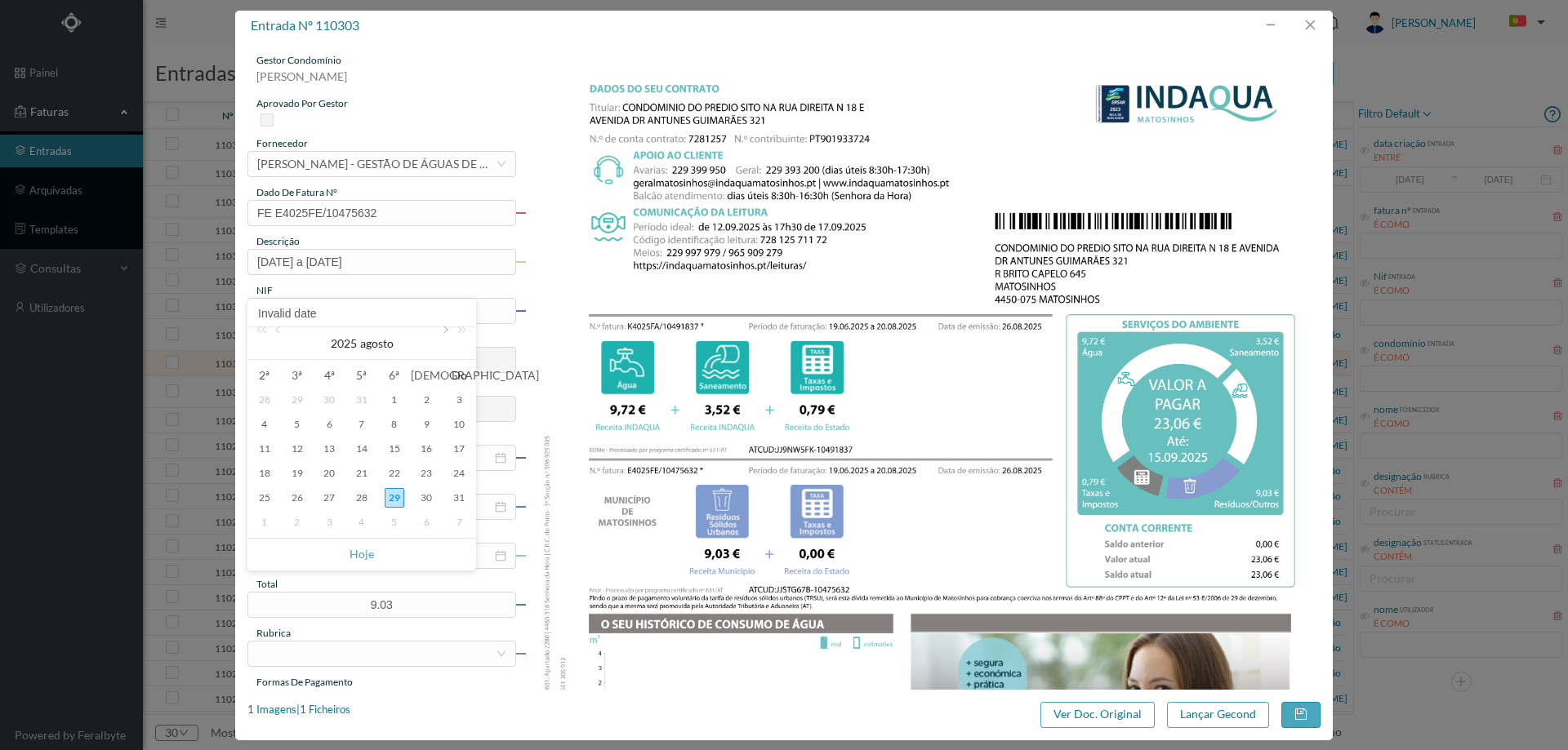
click at [446, 329] on link at bounding box center [444, 344] width 15 height 33
click at [268, 444] on div "15" at bounding box center [265, 449] width 20 height 20
type input "15-09-2025"
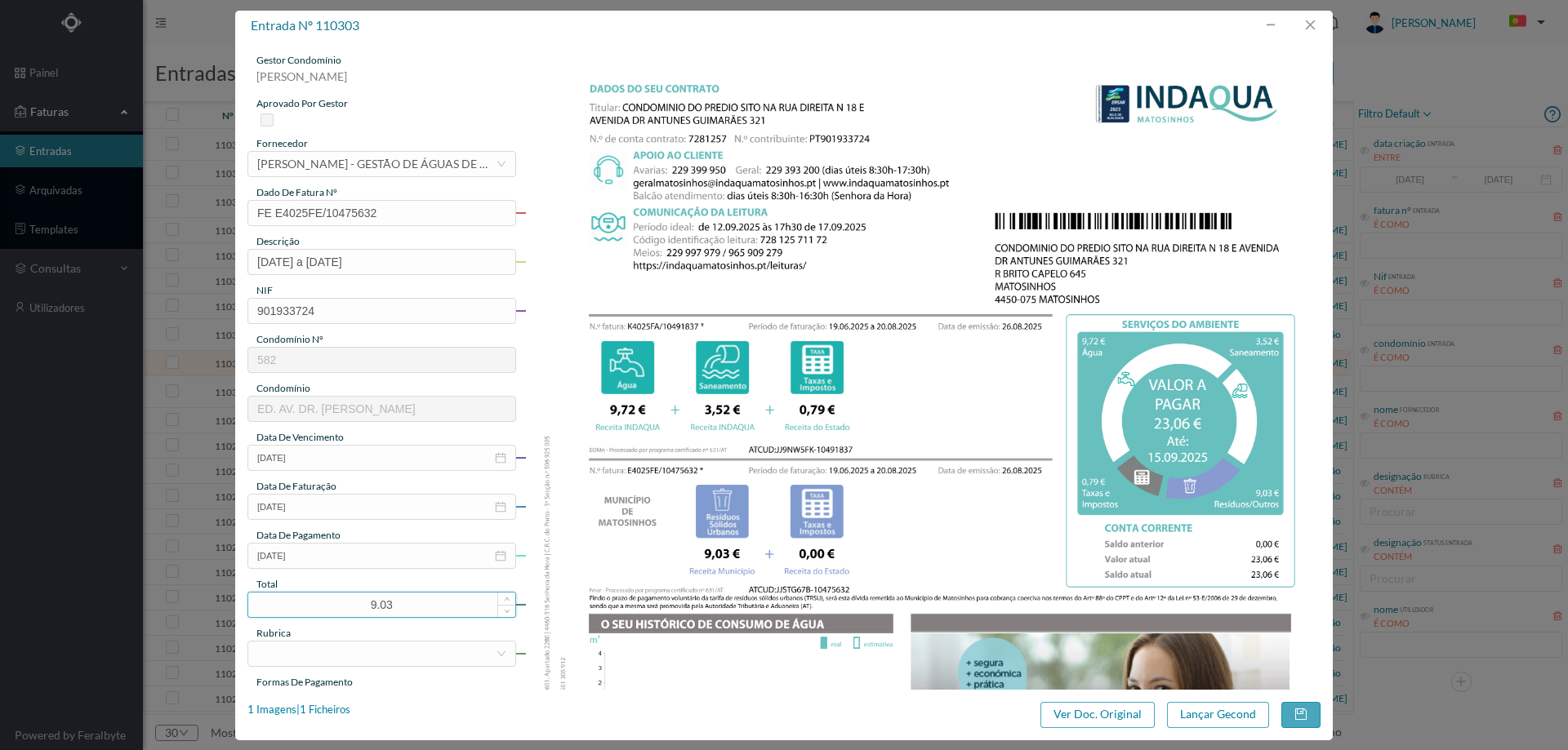
drag, startPoint x: 395, startPoint y: 611, endPoint x: 362, endPoint y: 602, distance: 34.2
click at [362, 602] on input "9.03" at bounding box center [382, 605] width 267 height 24
type input "23.06"
click at [338, 657] on div at bounding box center [376, 654] width 239 height 24
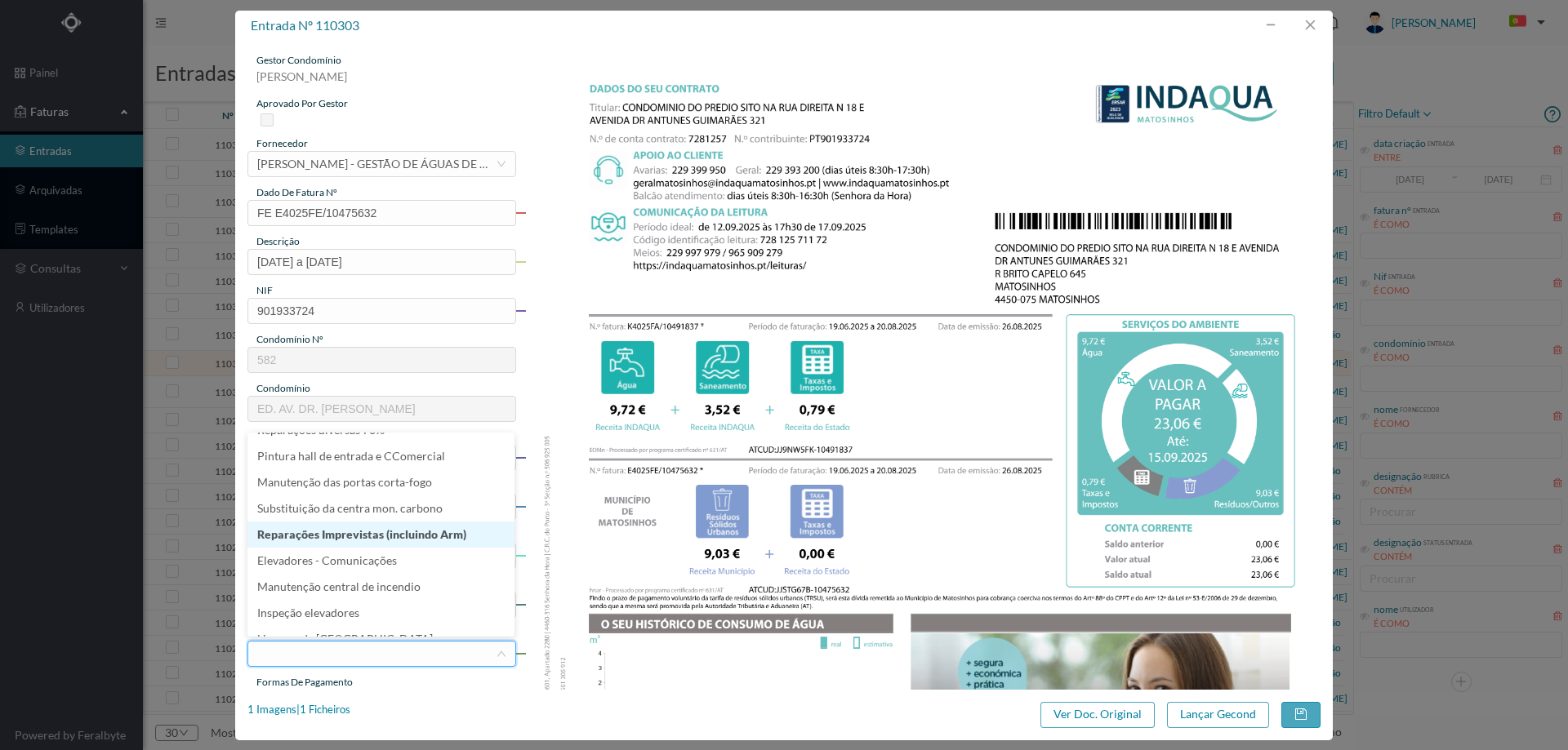
scroll to position [245, 0]
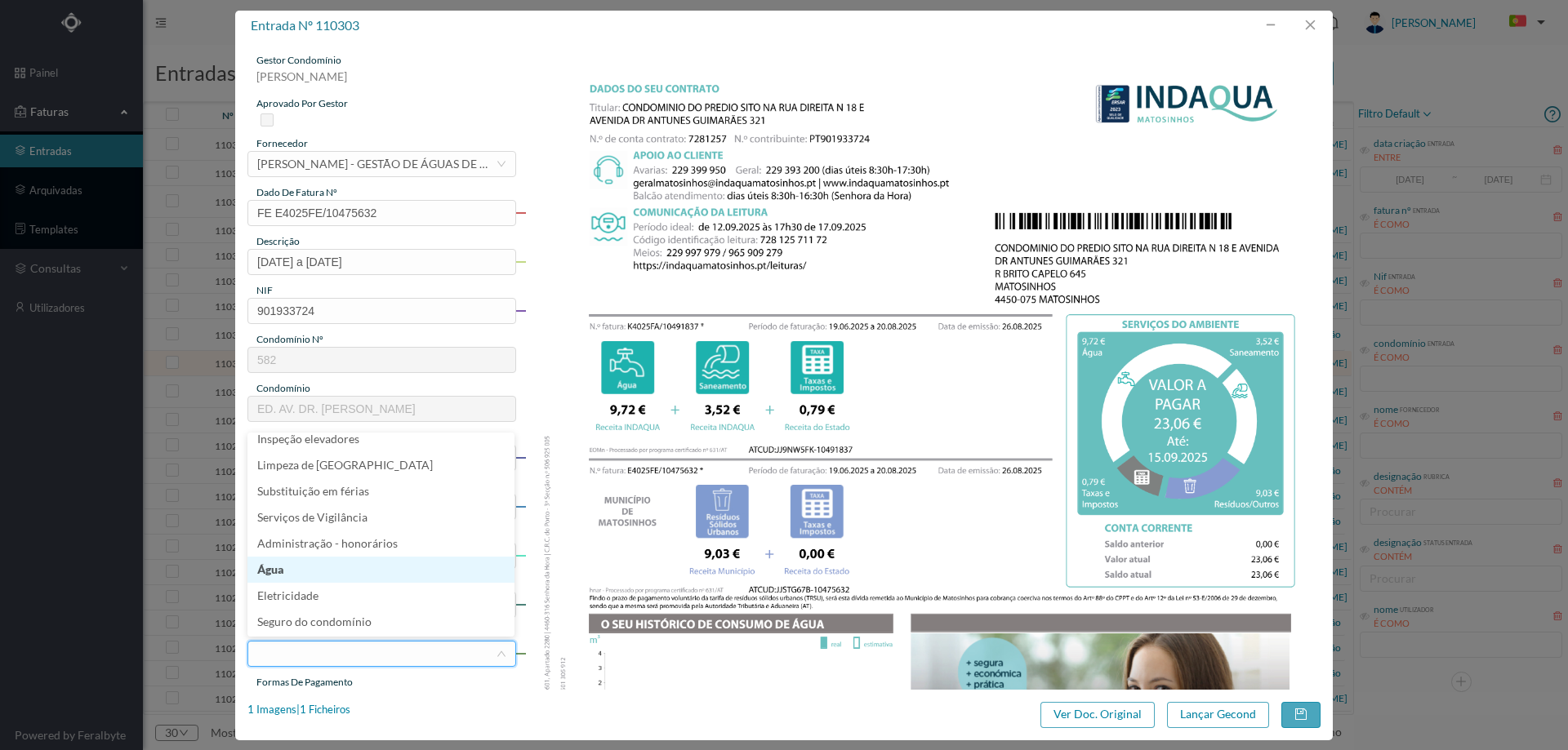
click at [336, 576] on li "Água" at bounding box center [381, 570] width 267 height 26
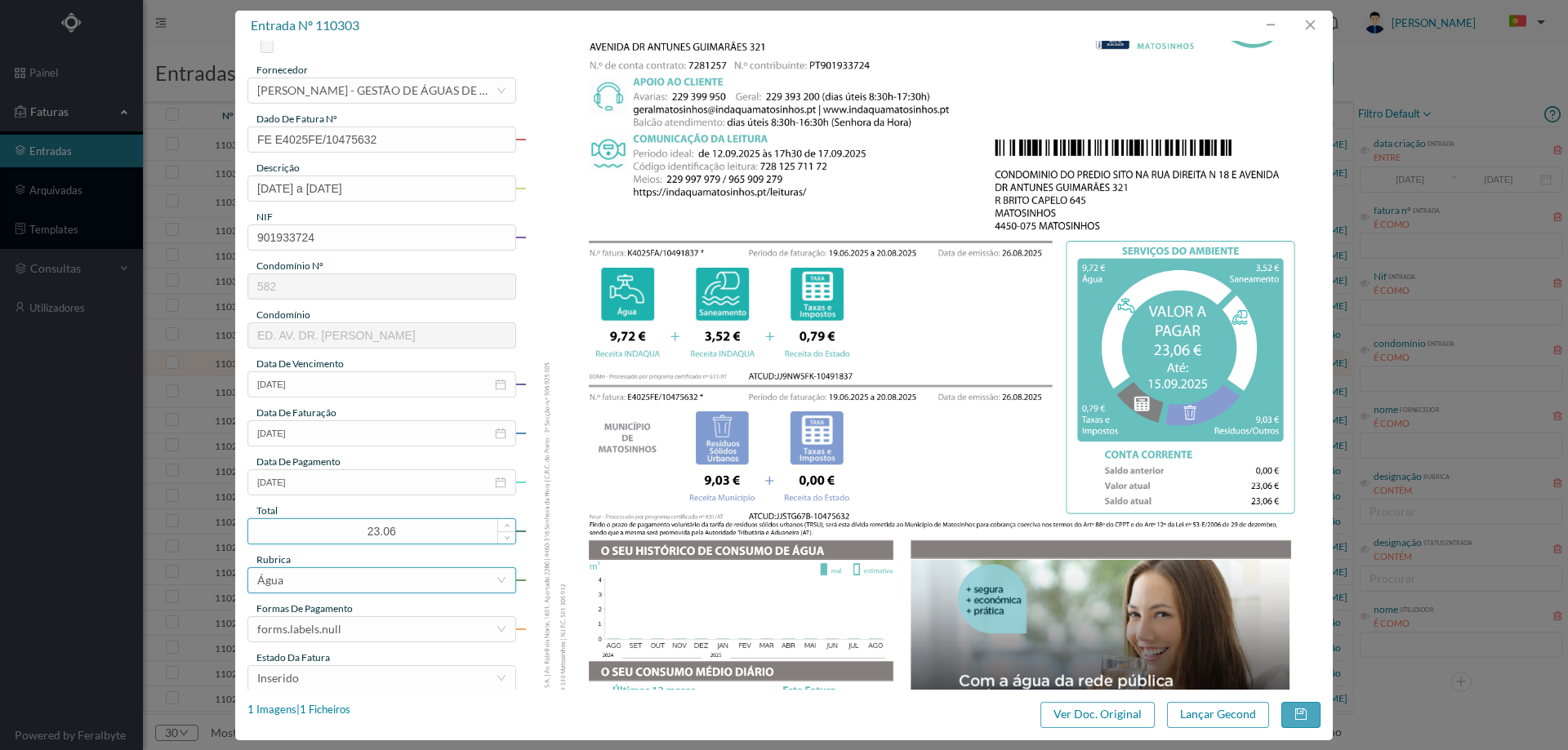
scroll to position [163, 0]
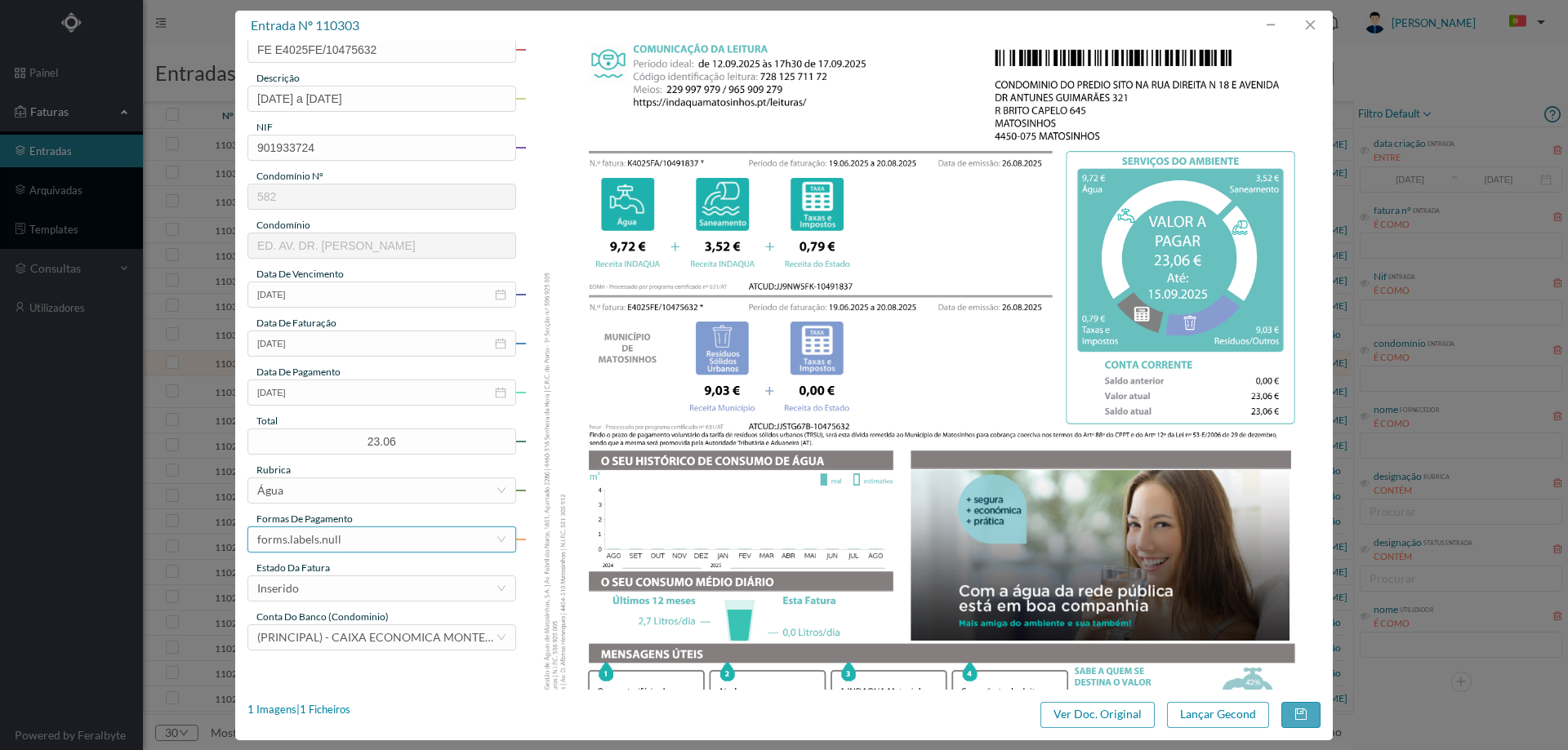
click at [351, 541] on div "forms.labels.null" at bounding box center [376, 540] width 239 height 24
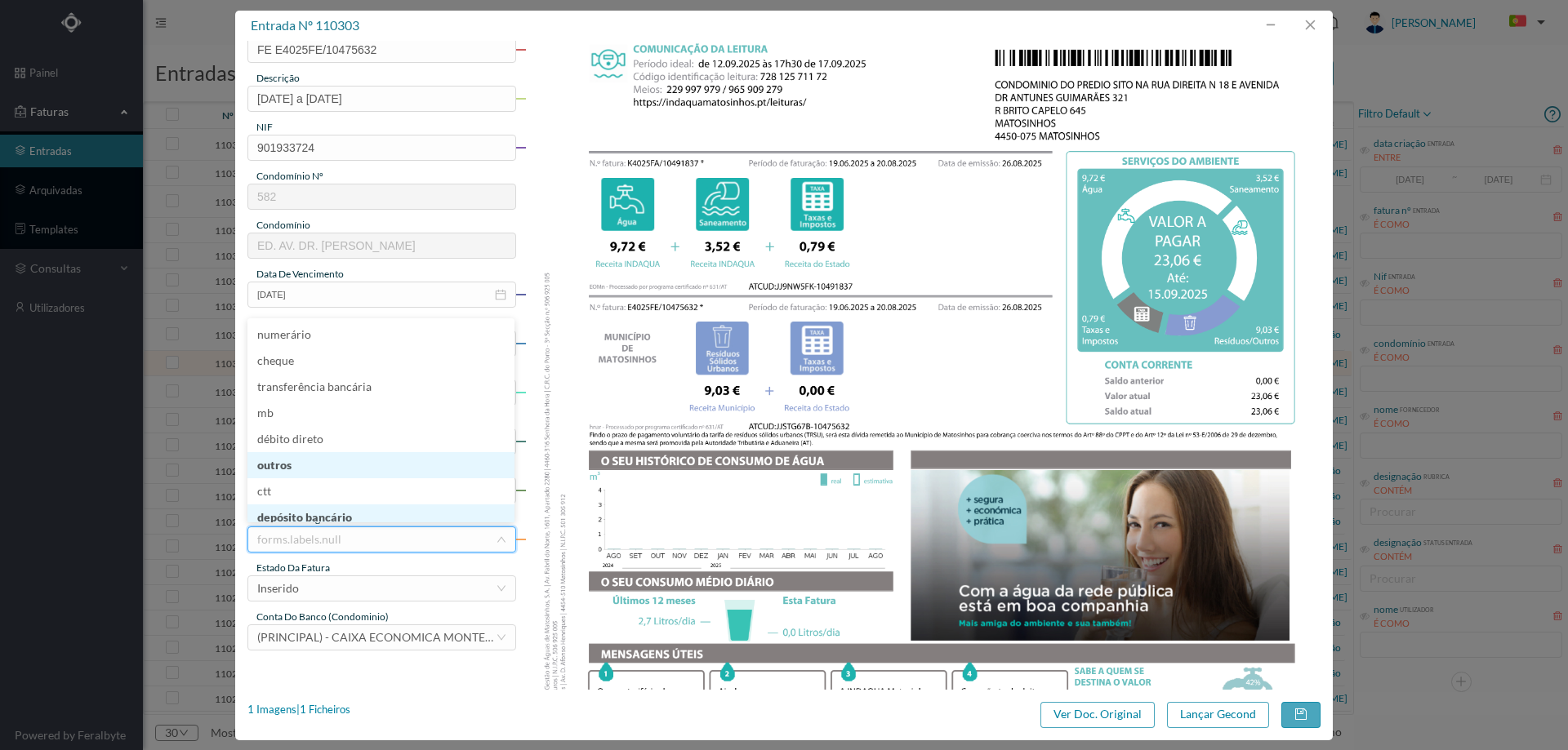
scroll to position [8, 0]
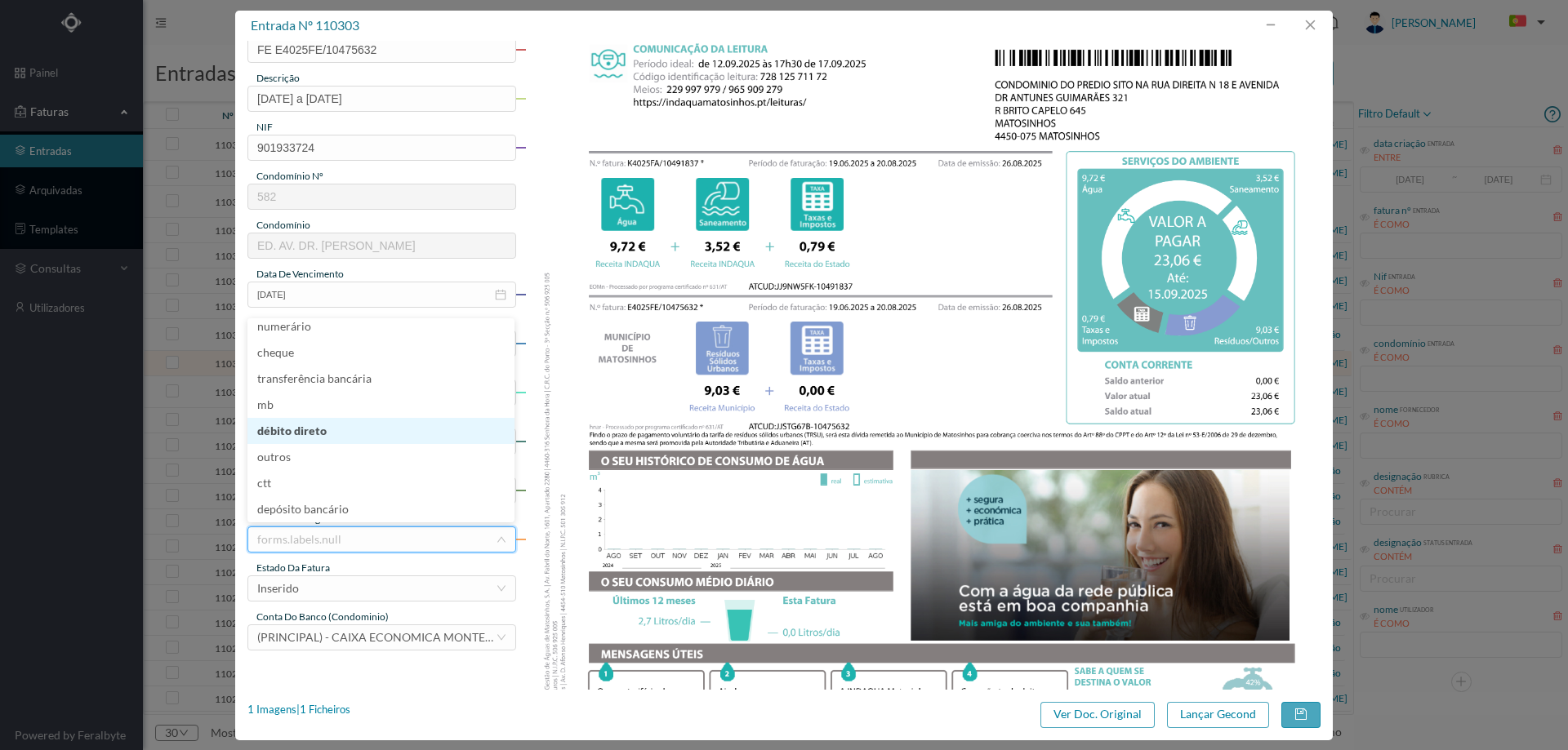
click at [308, 430] on li "débito direto" at bounding box center [381, 431] width 267 height 26
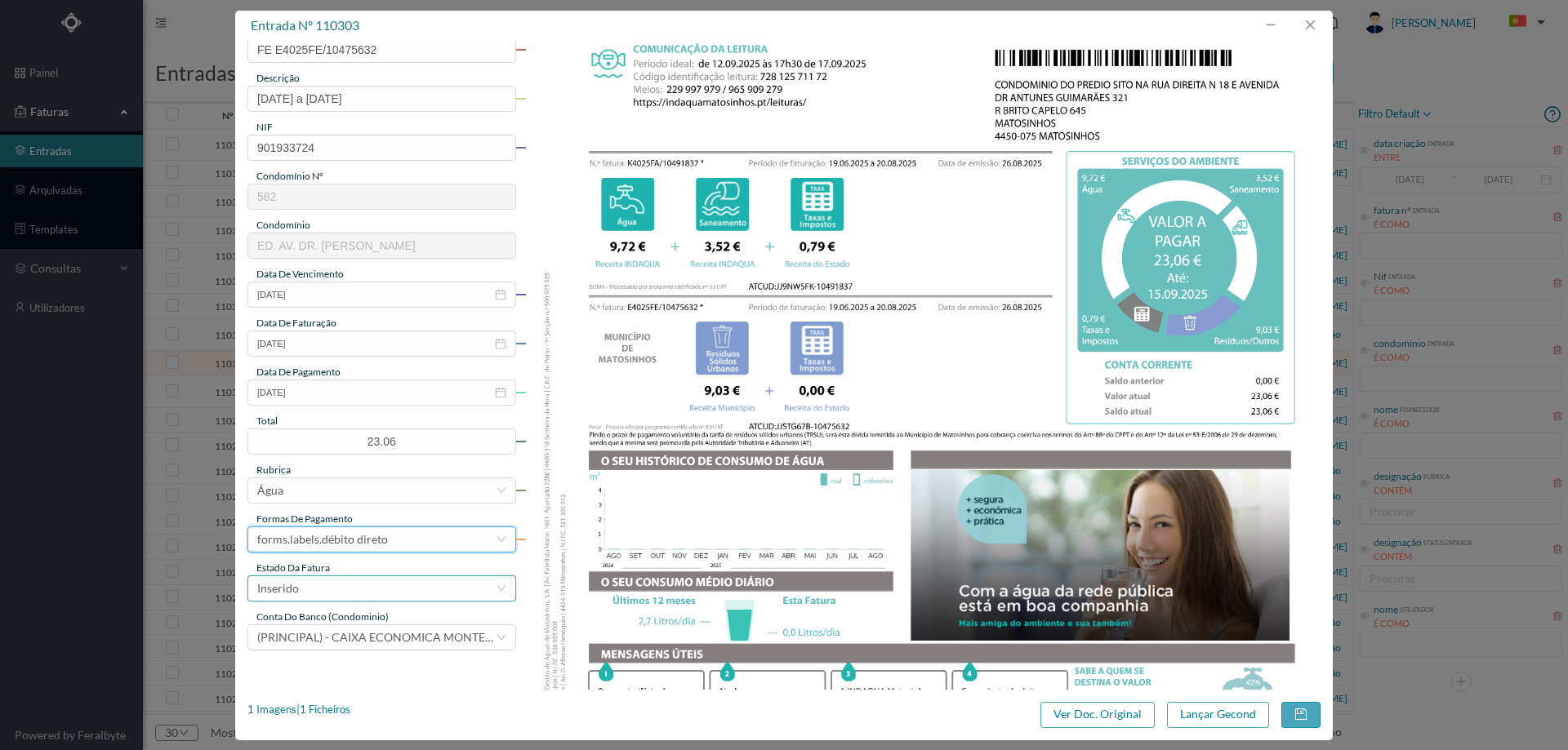
click at [346, 592] on div "Inserido" at bounding box center [376, 589] width 239 height 24
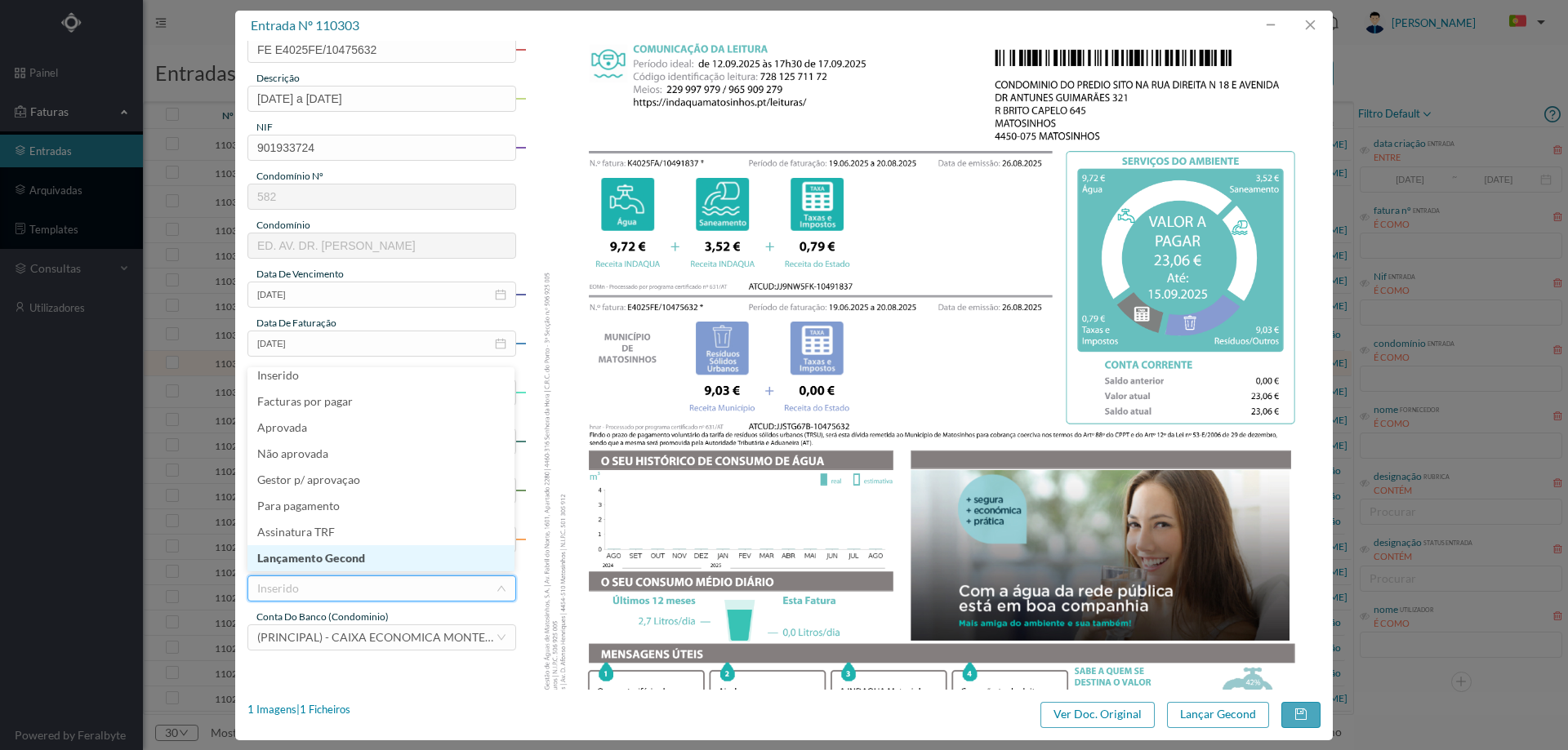
click at [353, 555] on li "Lançamento Gecond" at bounding box center [381, 558] width 267 height 26
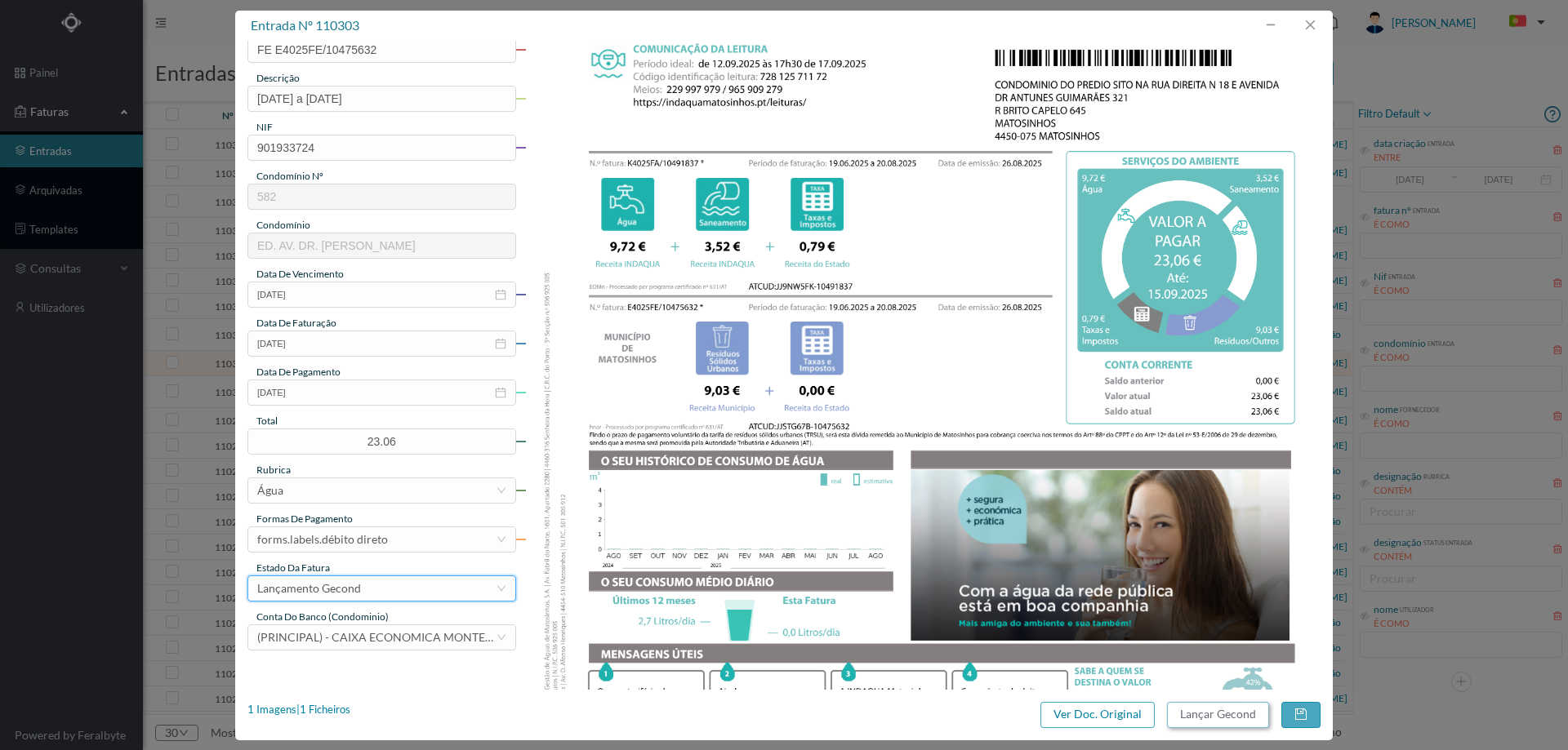
click at [1245, 723] on button "Lançar Gecond" at bounding box center [1218, 715] width 102 height 26
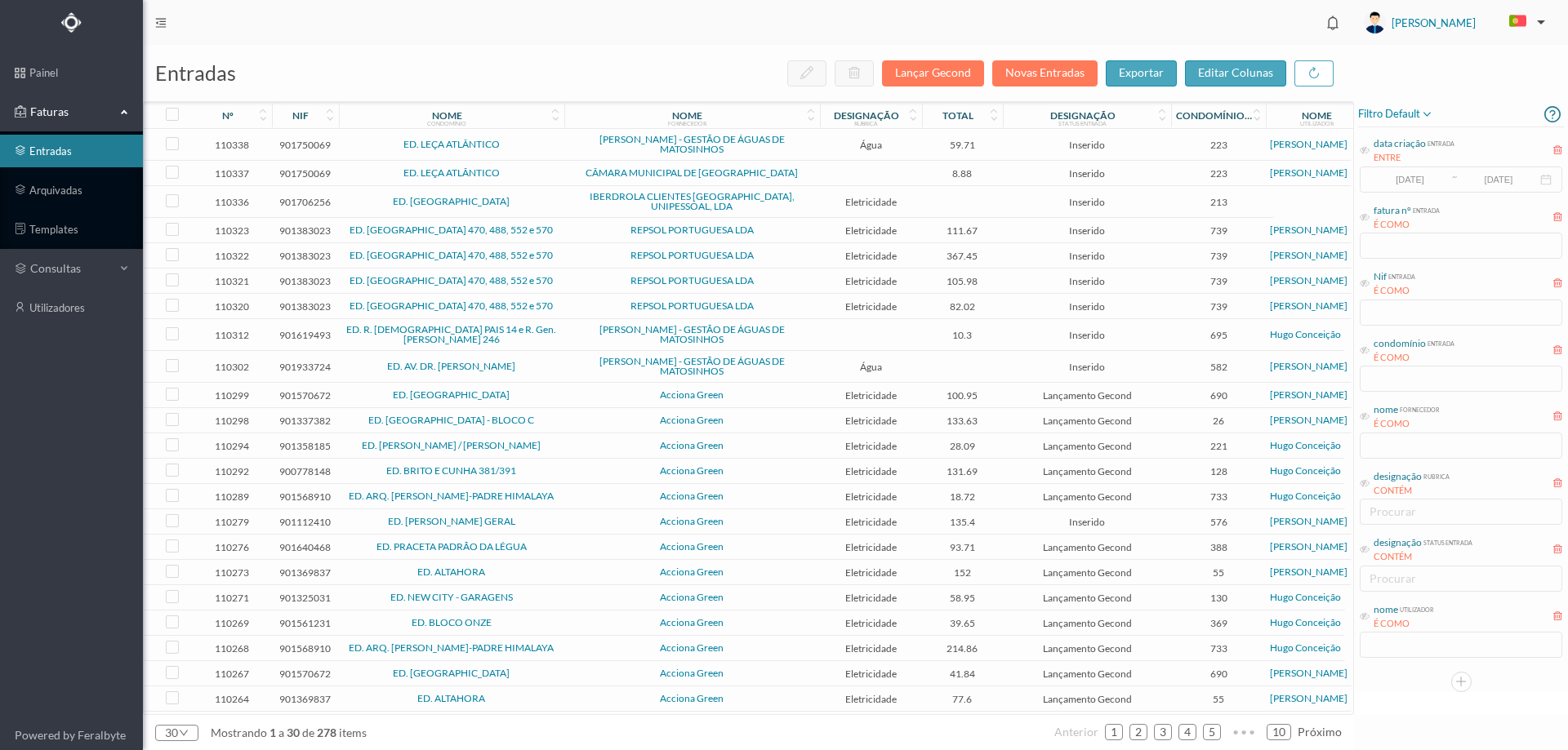
click at [549, 362] on span "ED. AV. DR. [PERSON_NAME]" at bounding box center [452, 366] width 218 height 10
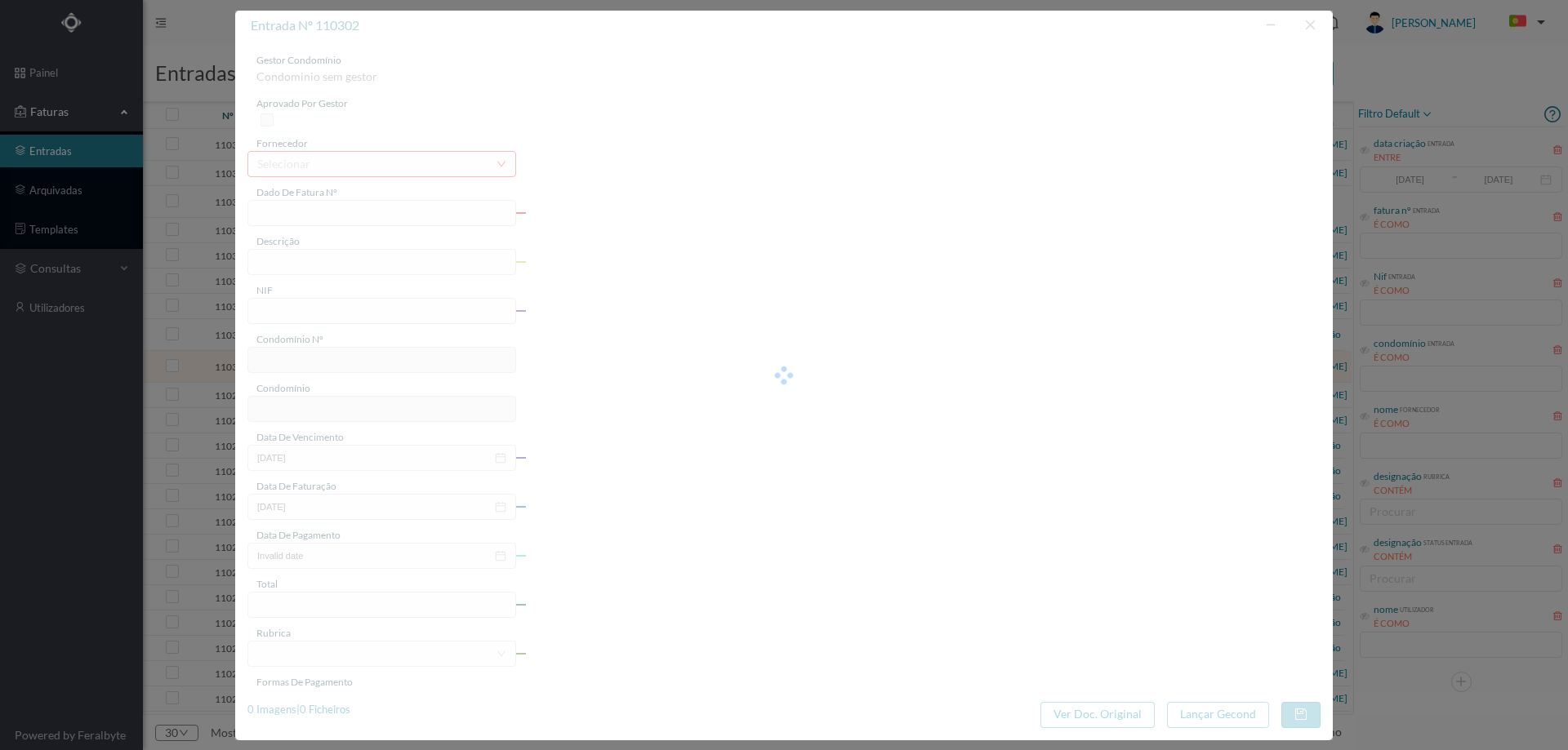
type input "FA K4025FA/10491836"
type input "Periodo de faturação: [DATE] a [DATE]"
type input "901933724"
type input "[DATE]"
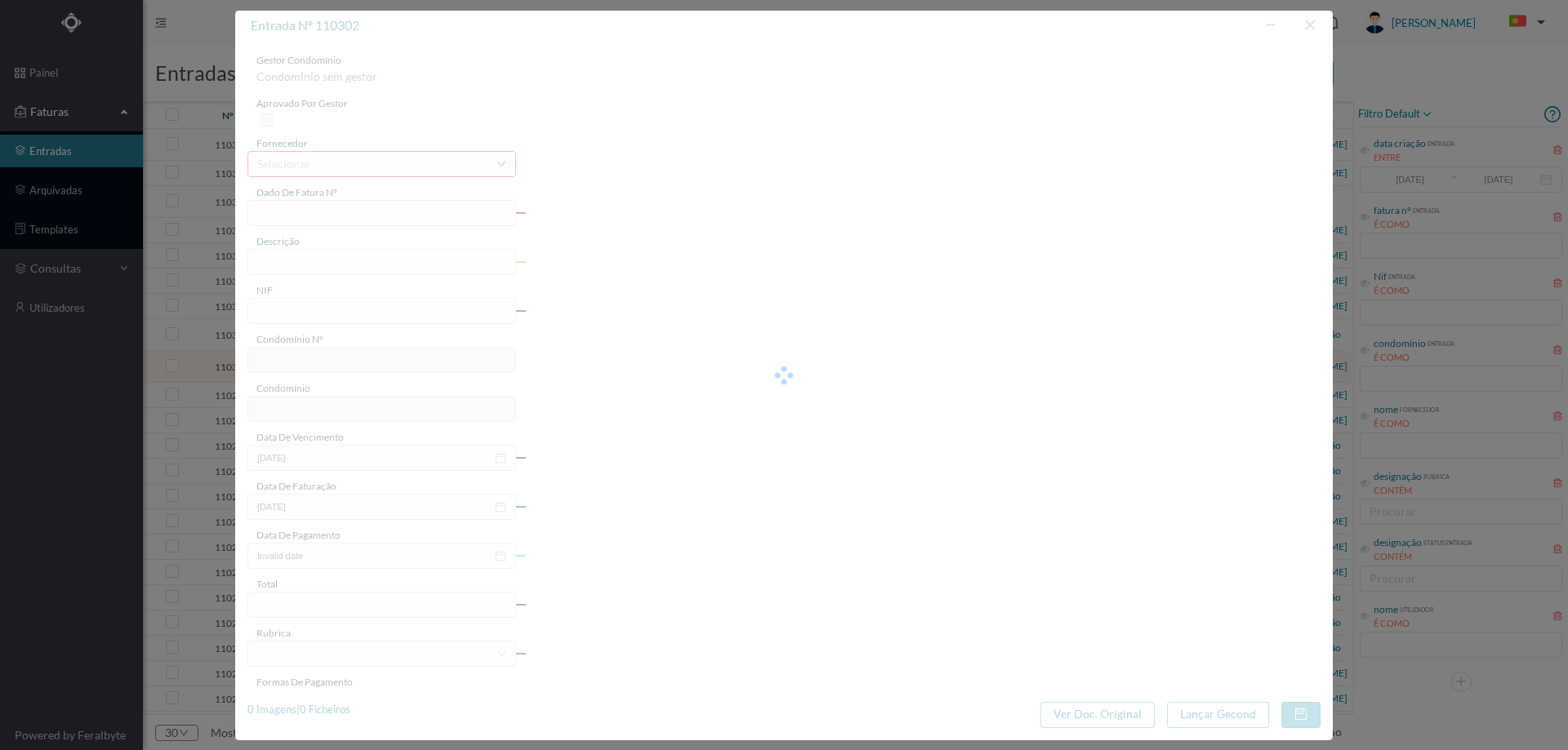
type input "[DATE]"
type input "0.00"
type input "582"
type input "ED. AV. DR. [PERSON_NAME]"
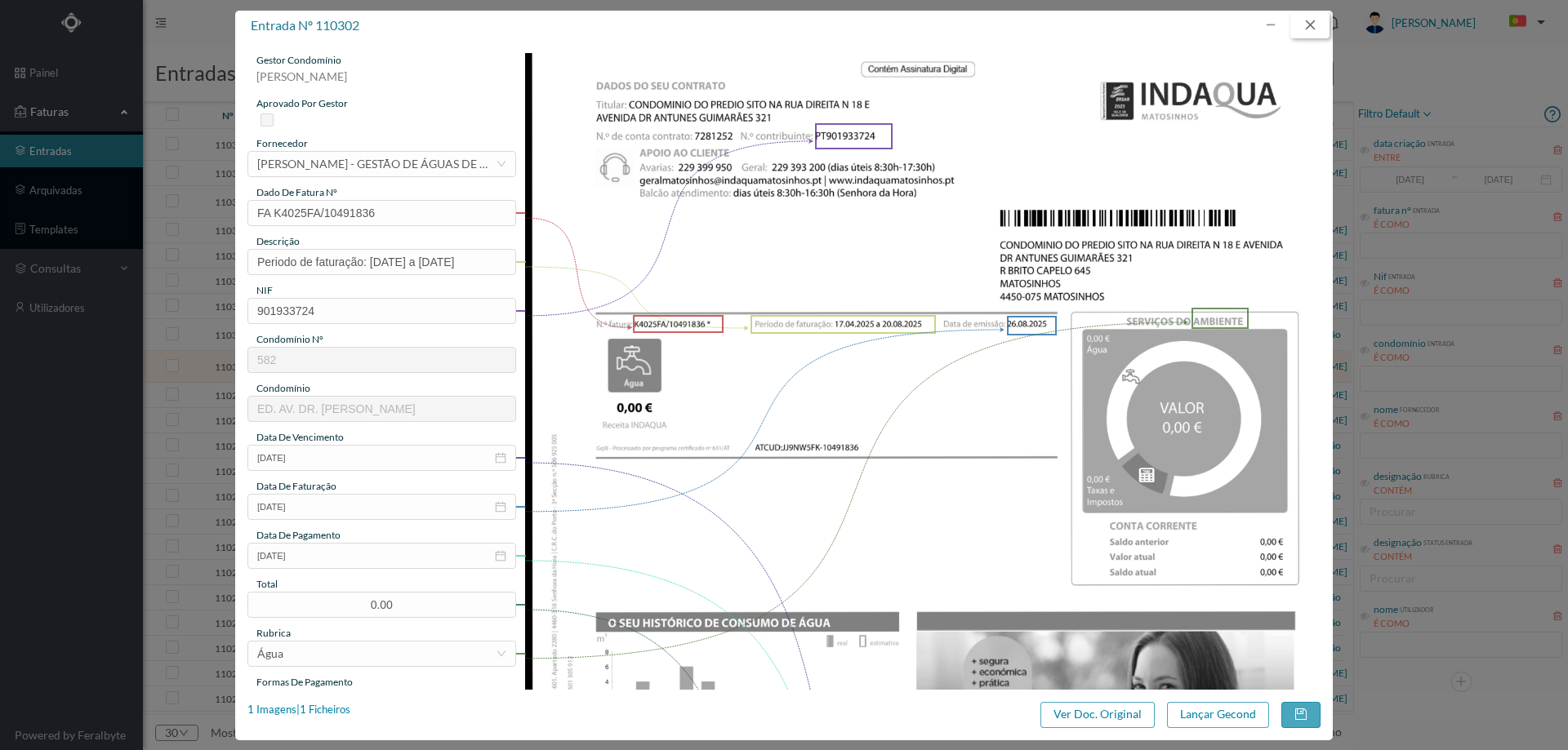
click at [1300, 20] on button "button" at bounding box center [1310, 25] width 39 height 26
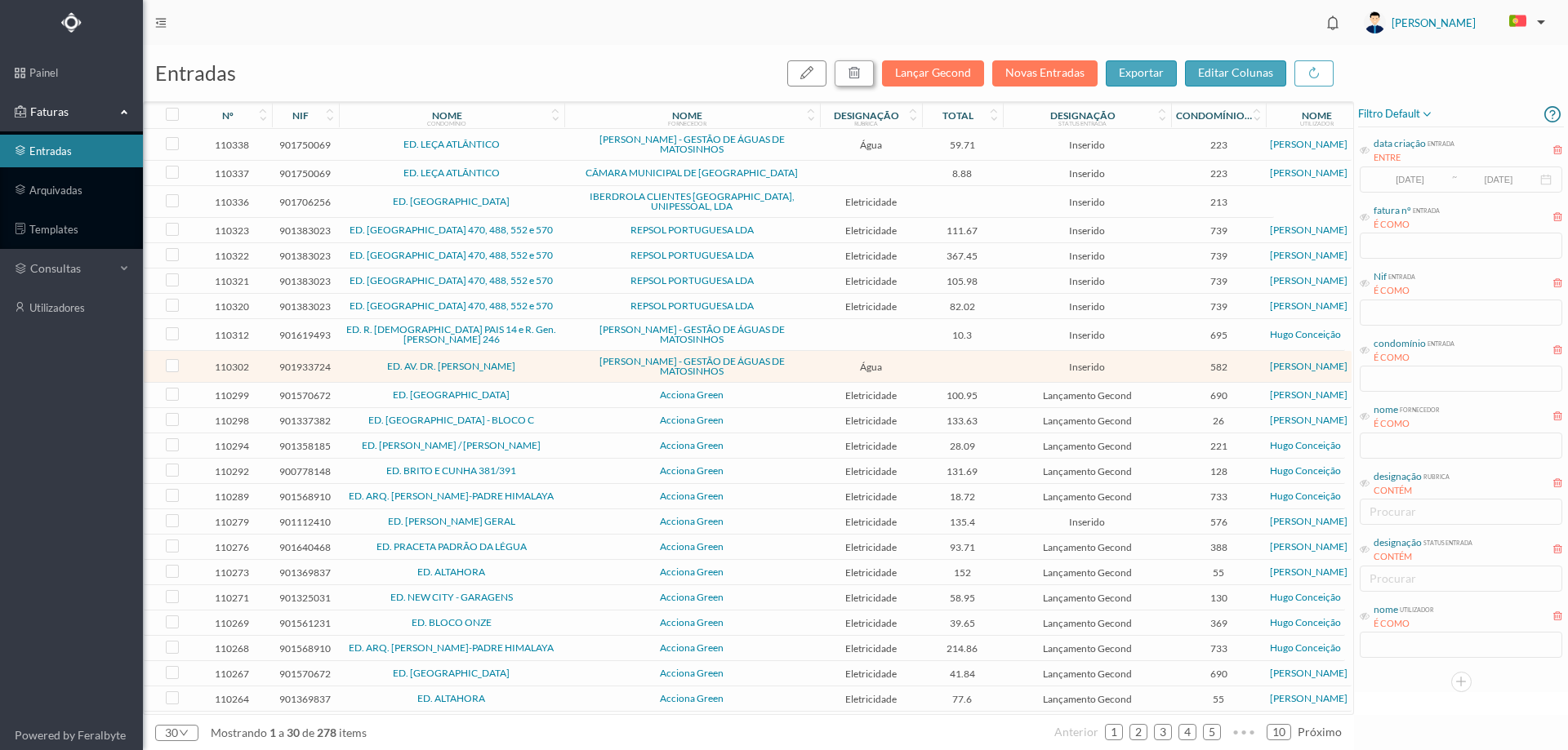
click at [841, 77] on button "button" at bounding box center [853, 73] width 39 height 26
click at [998, 148] on button "sim" at bounding box center [1002, 147] width 32 height 20
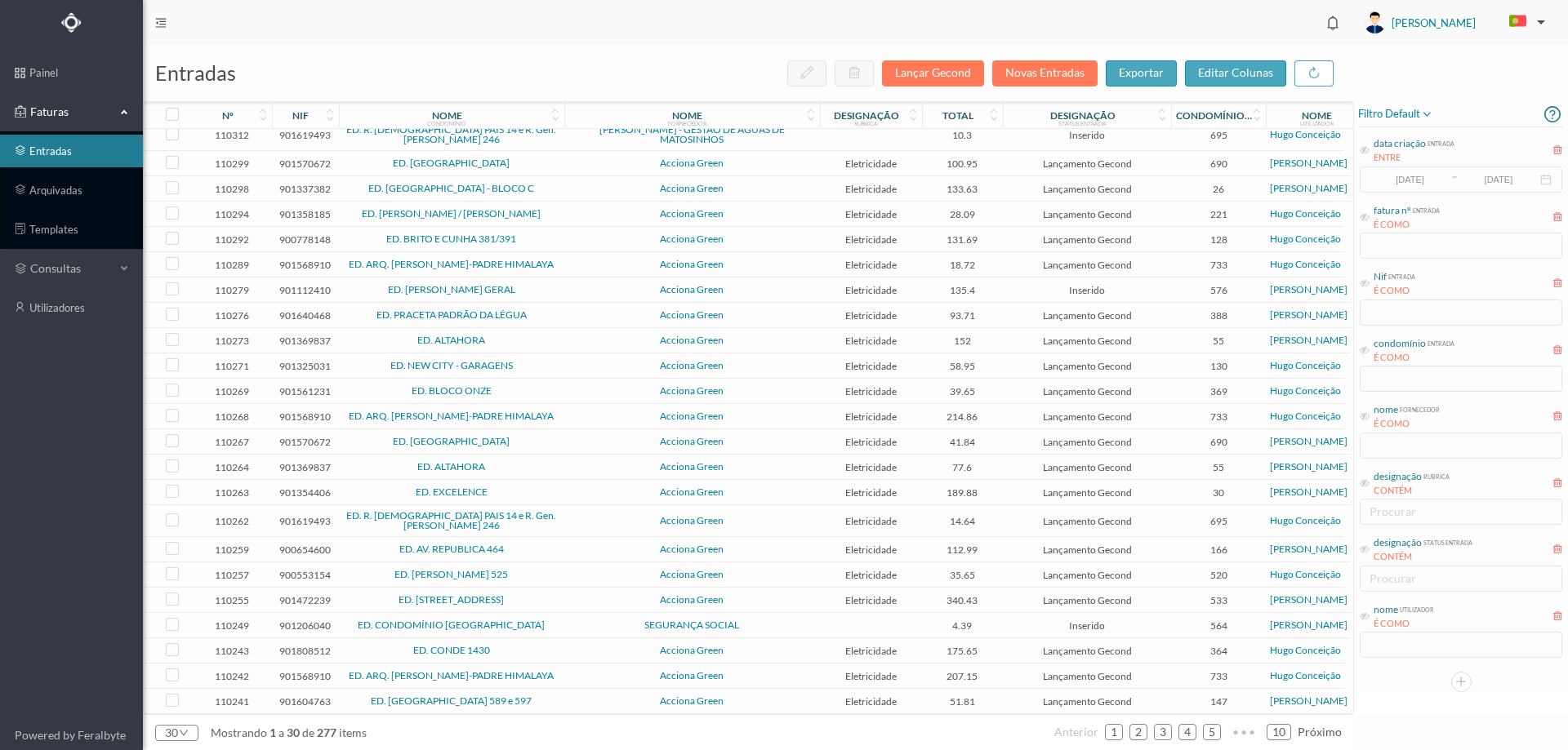
scroll to position [218, 0]
click at [1139, 619] on span "Inserido" at bounding box center [1086, 626] width 160 height 13
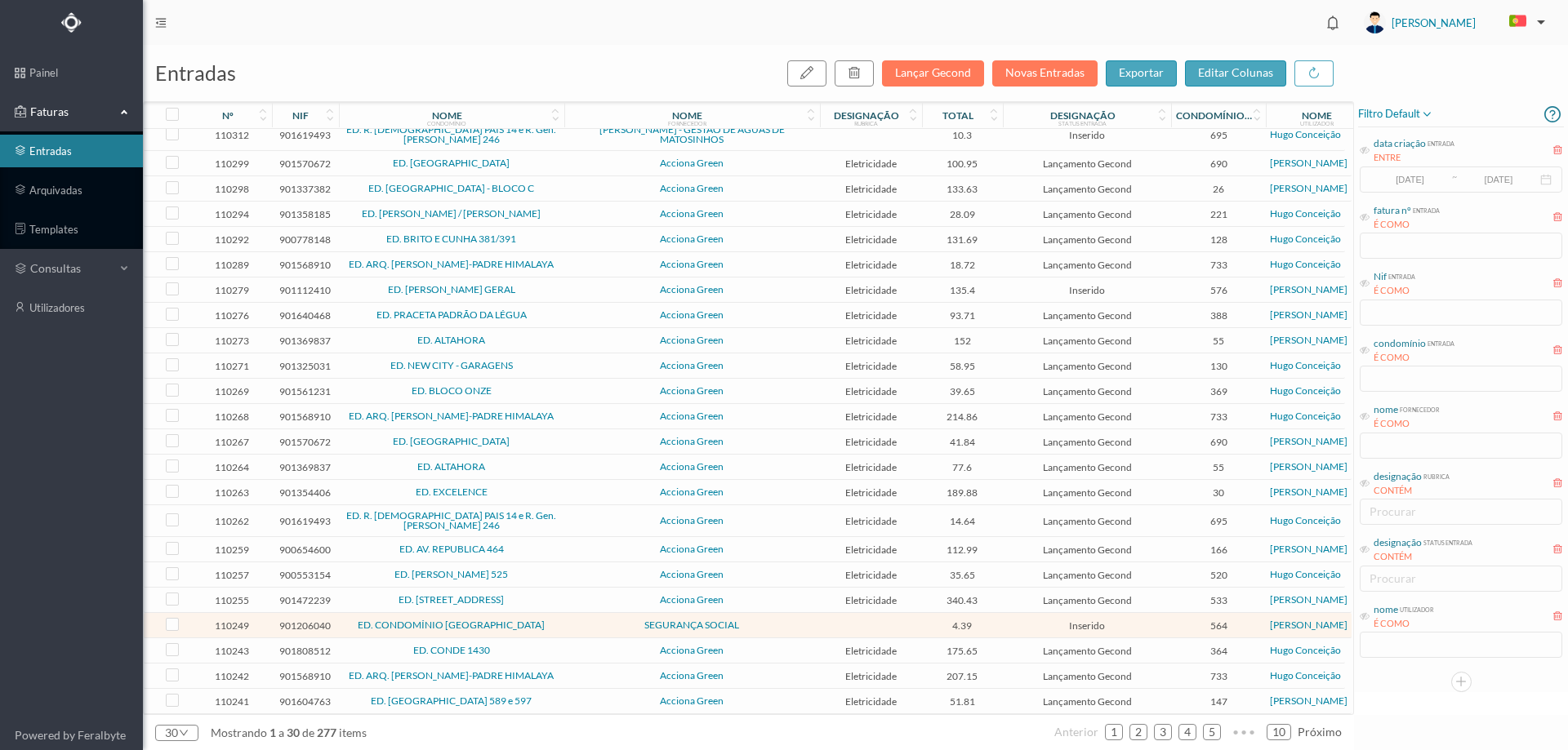
click at [1144, 619] on span "Inserido" at bounding box center [1086, 626] width 160 height 13
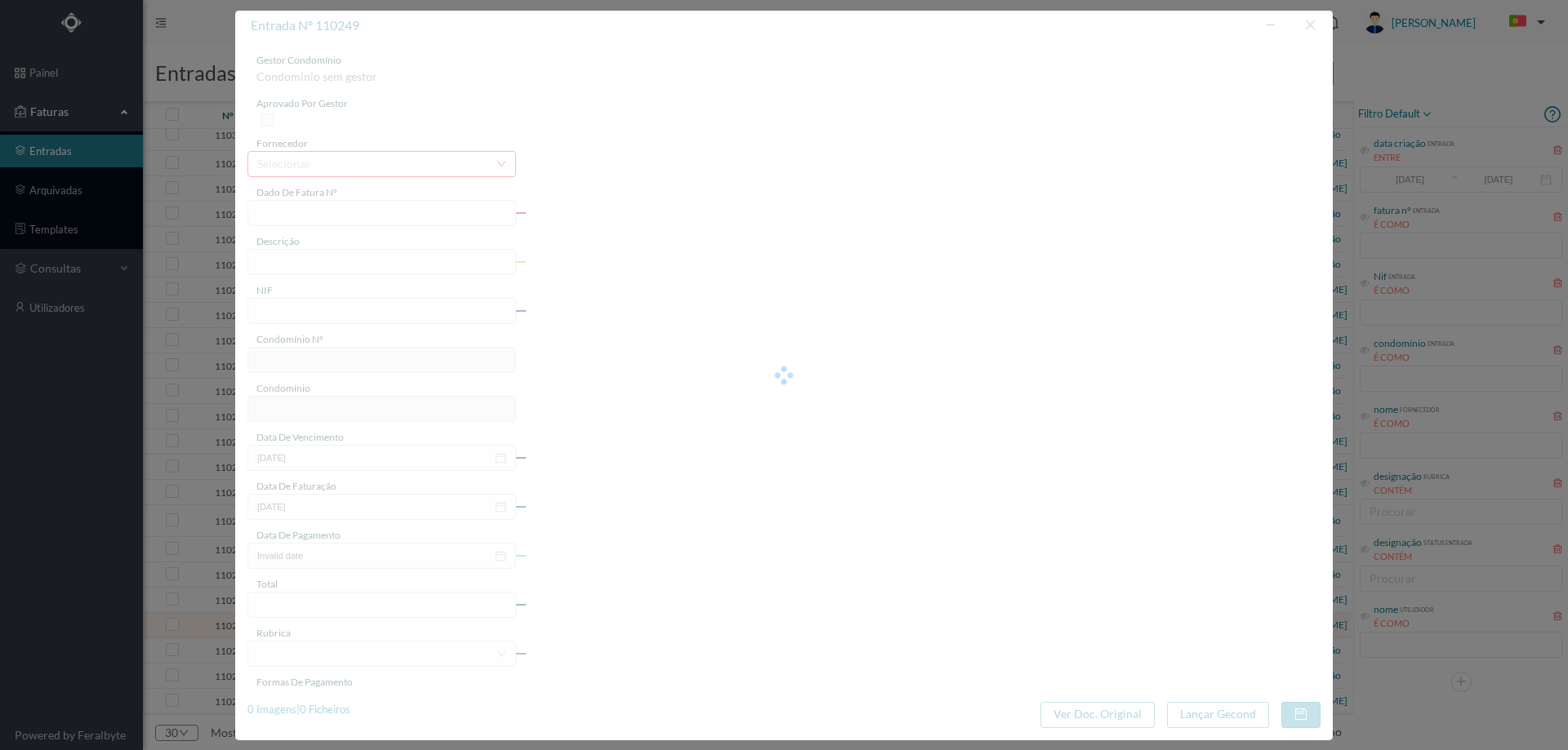
type input "FT 20250066201/004858"
type input "901206040"
type input "Invalid date"
type input "[DATE]"
type input "4.39"
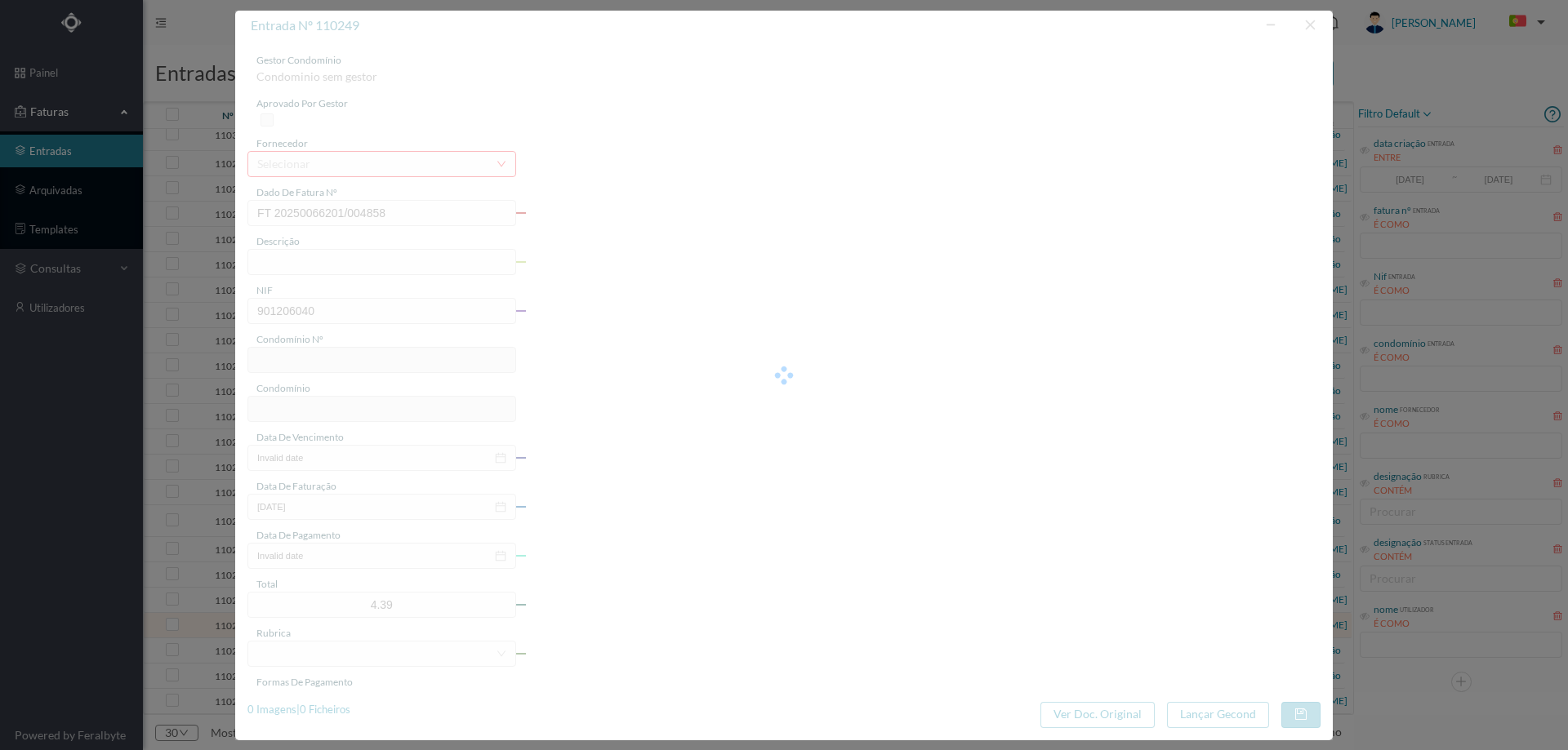
type input "564"
type input "ED. CONDOMÍNIO [GEOGRAPHIC_DATA]"
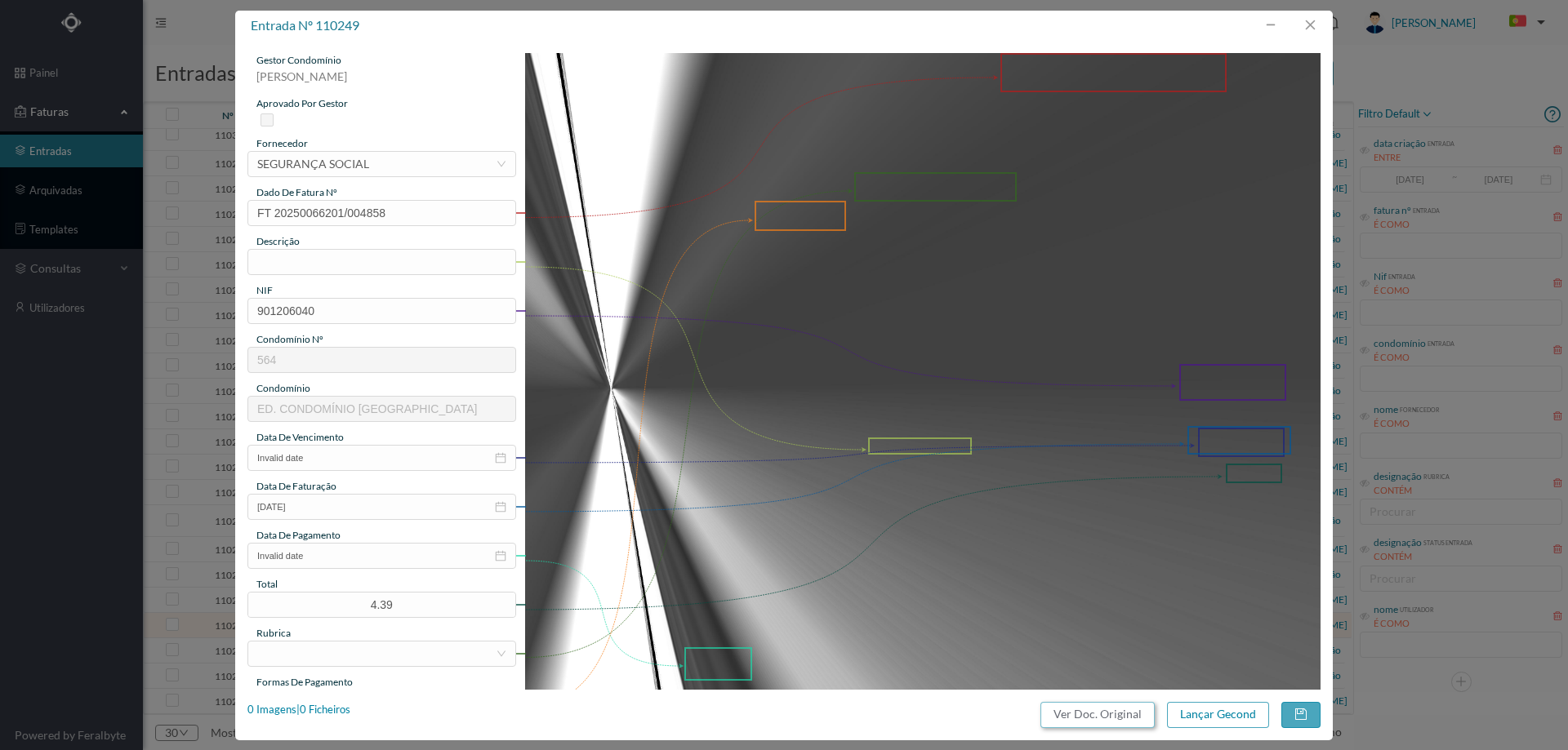
click at [1119, 712] on button "Ver Doc. Original" at bounding box center [1097, 715] width 114 height 26
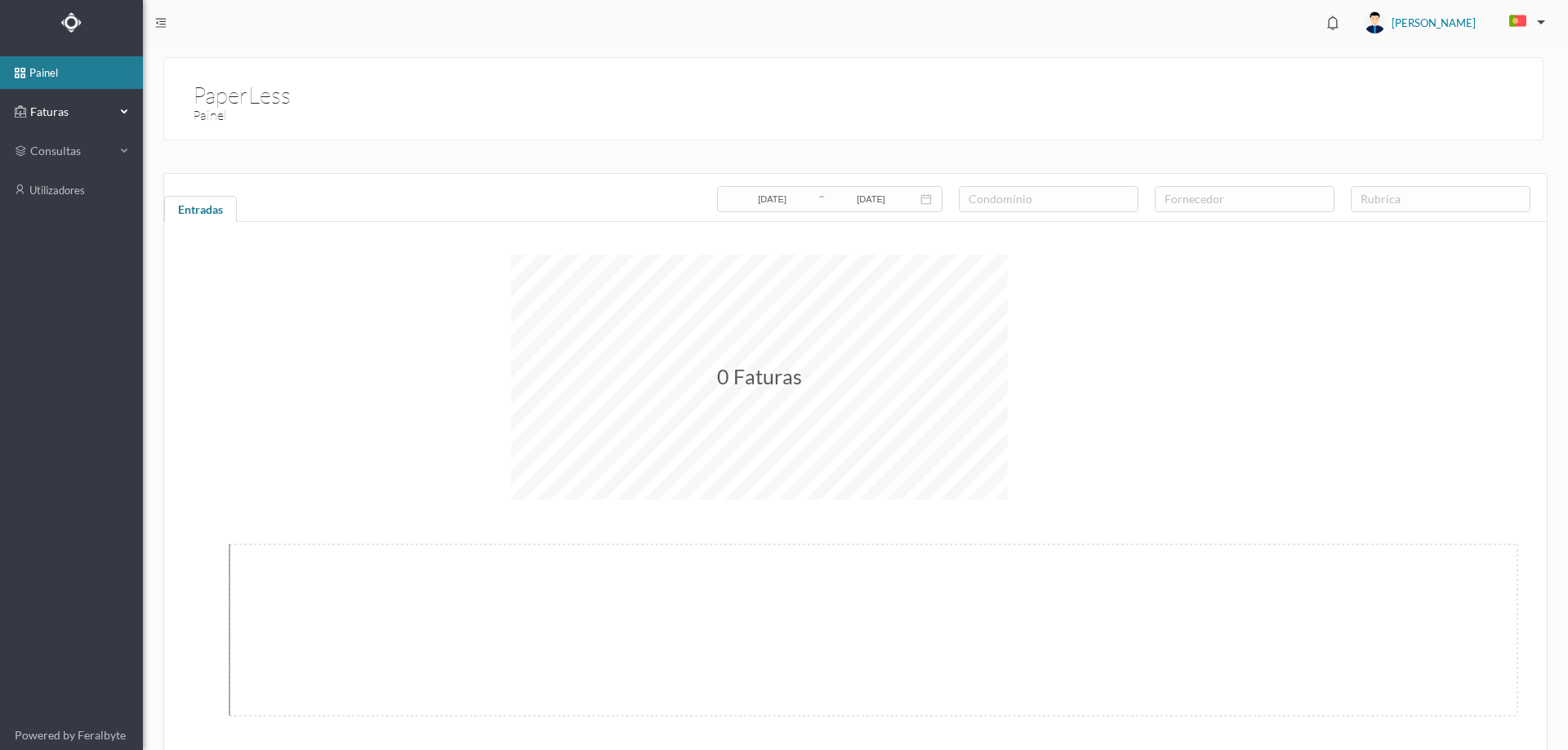
click at [54, 114] on span "Faturas" at bounding box center [71, 112] width 90 height 16
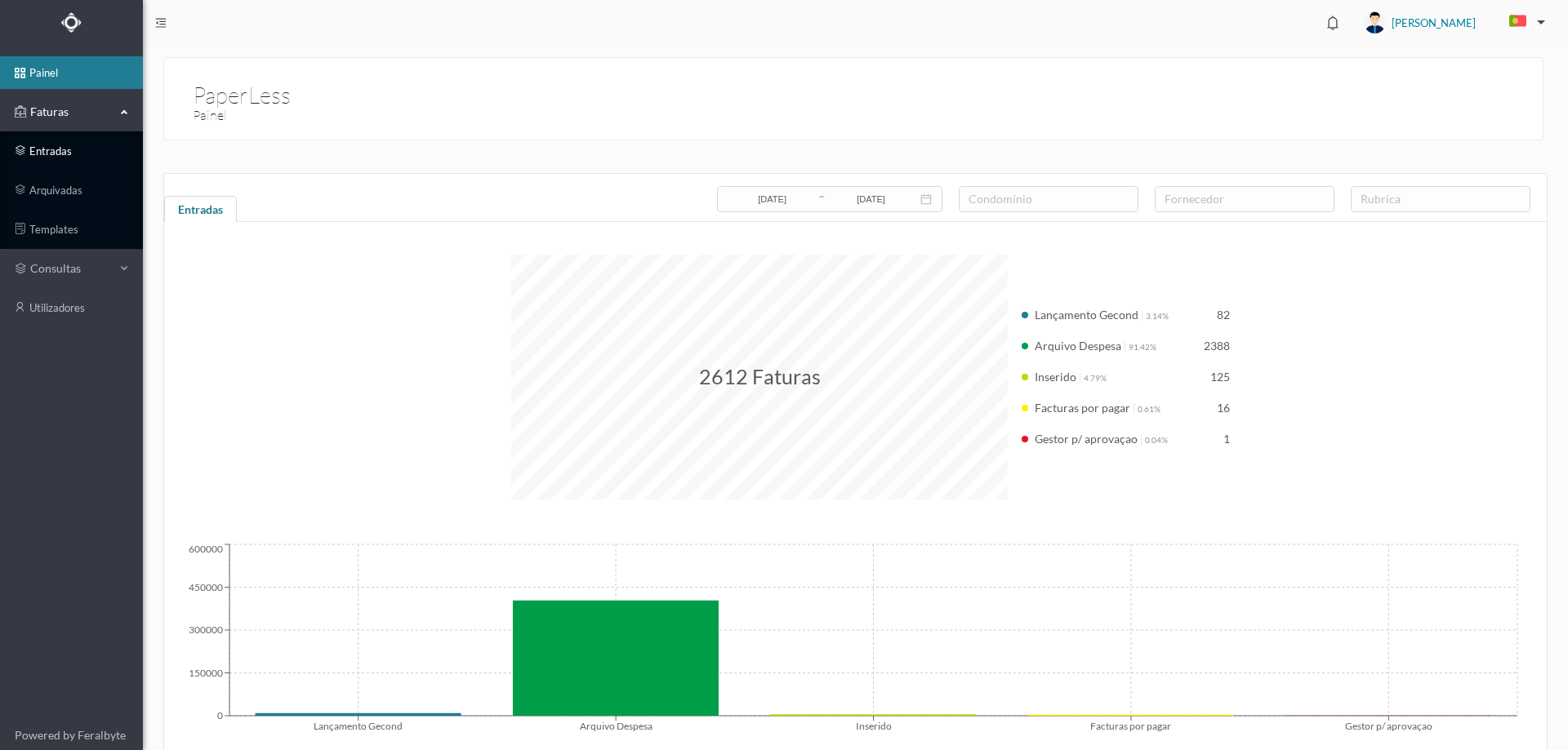
click at [56, 147] on link "entradas" at bounding box center [72, 151] width 143 height 33
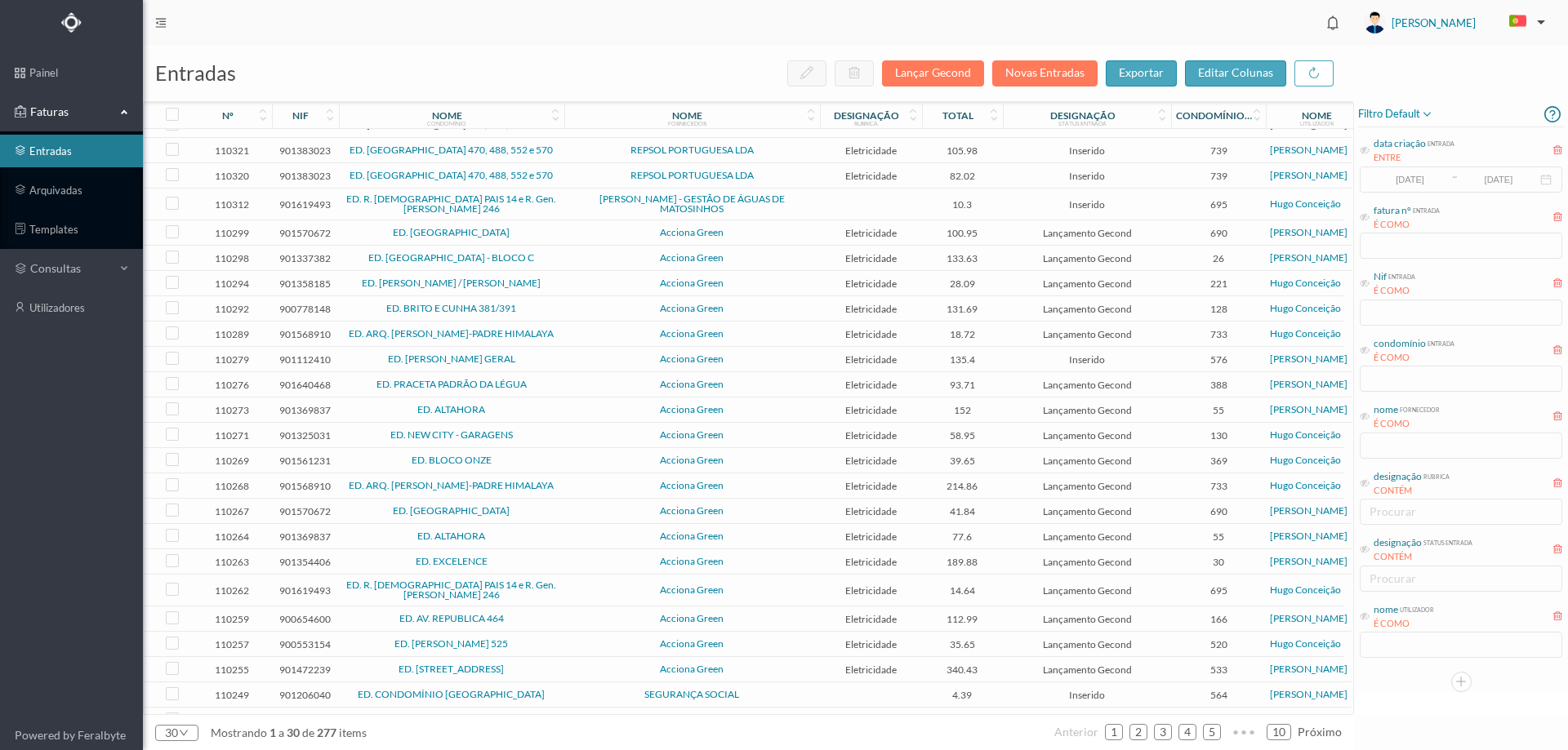
scroll to position [218, 0]
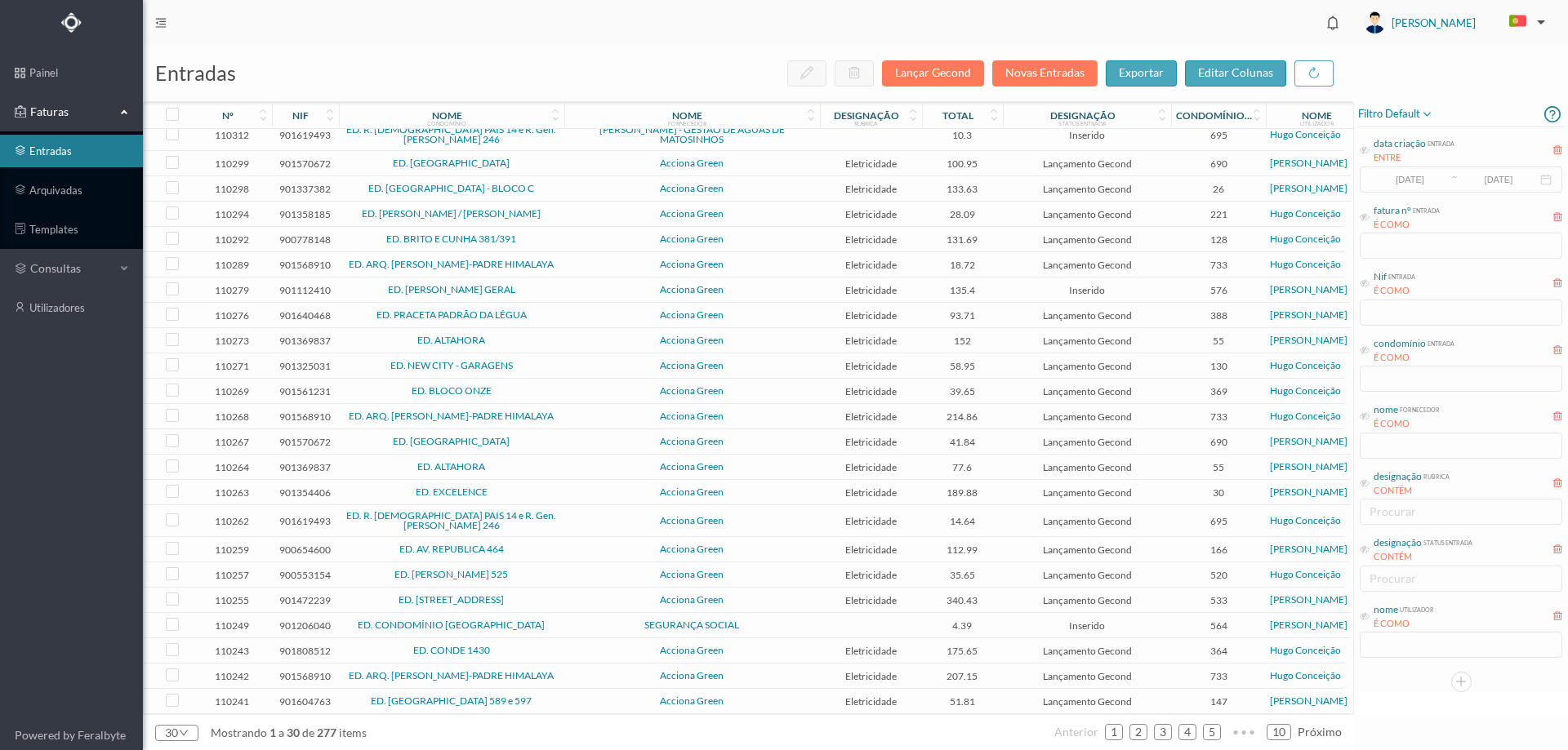
click at [566, 618] on td "SEGURANÇA SOCIAL" at bounding box center [692, 626] width 256 height 25
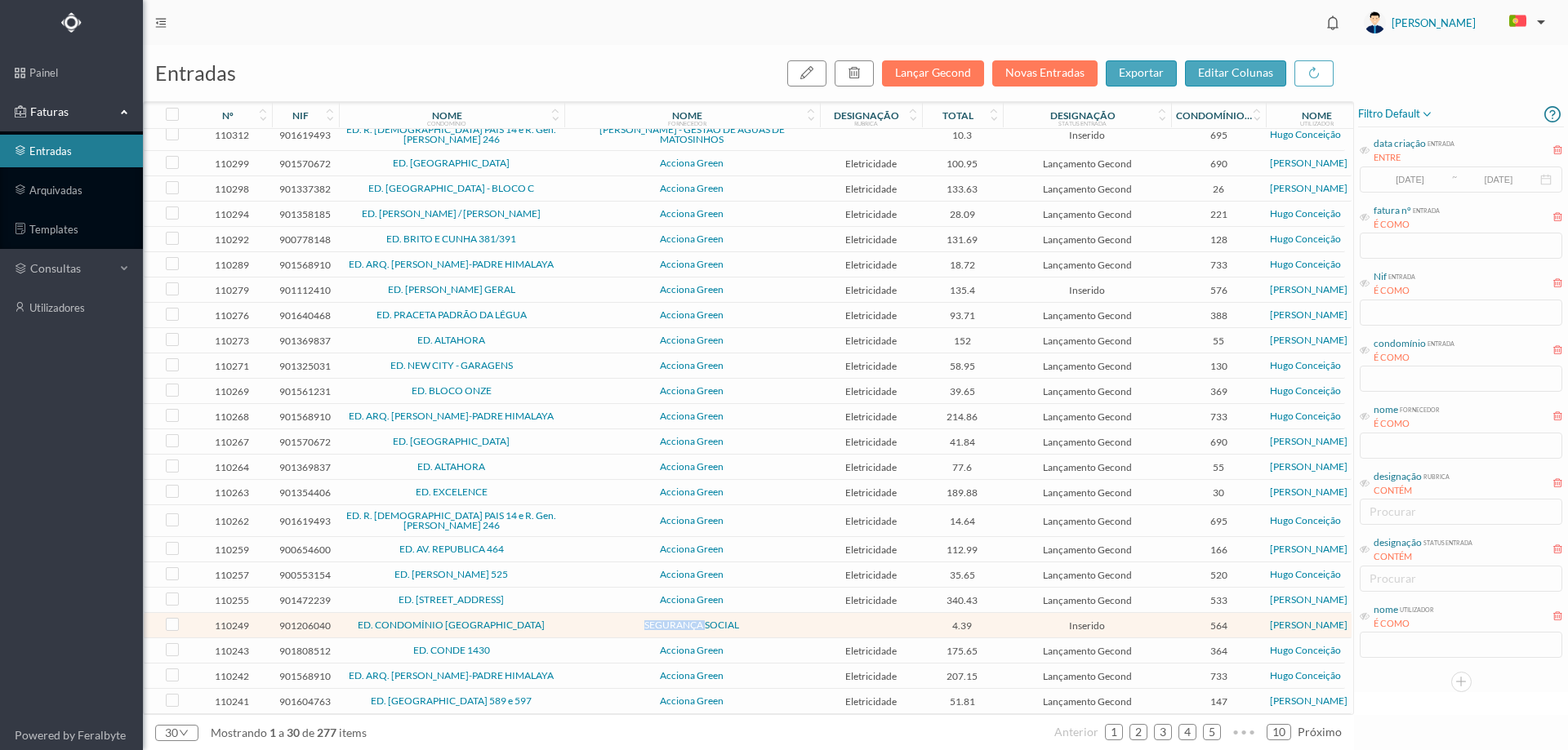
click at [566, 618] on td "SEGURANÇA SOCIAL" at bounding box center [692, 626] width 256 height 25
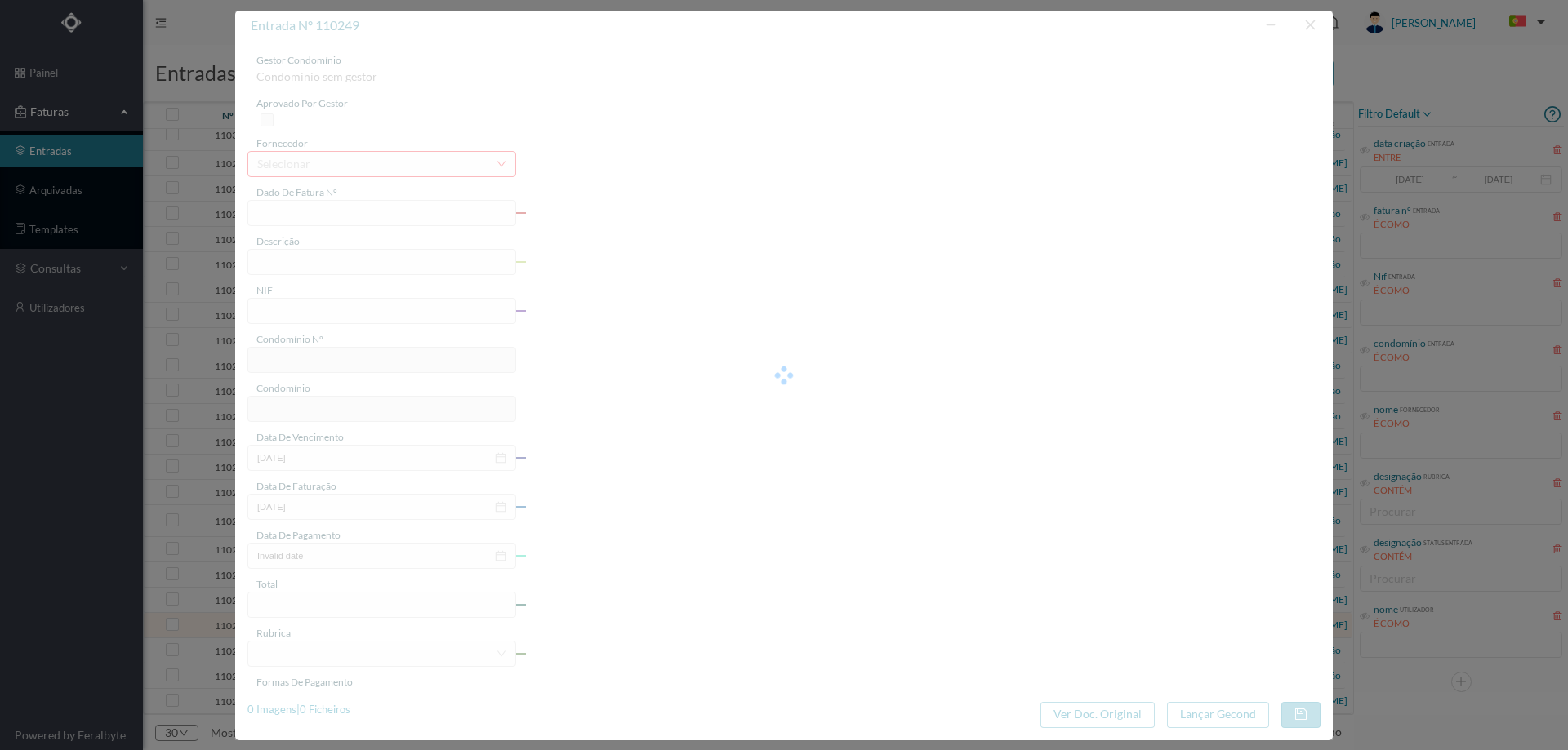
type input "FT 20250066201/004858"
type input "901206040"
type input "Invalid date"
type input "[DATE]"
type input "4.39"
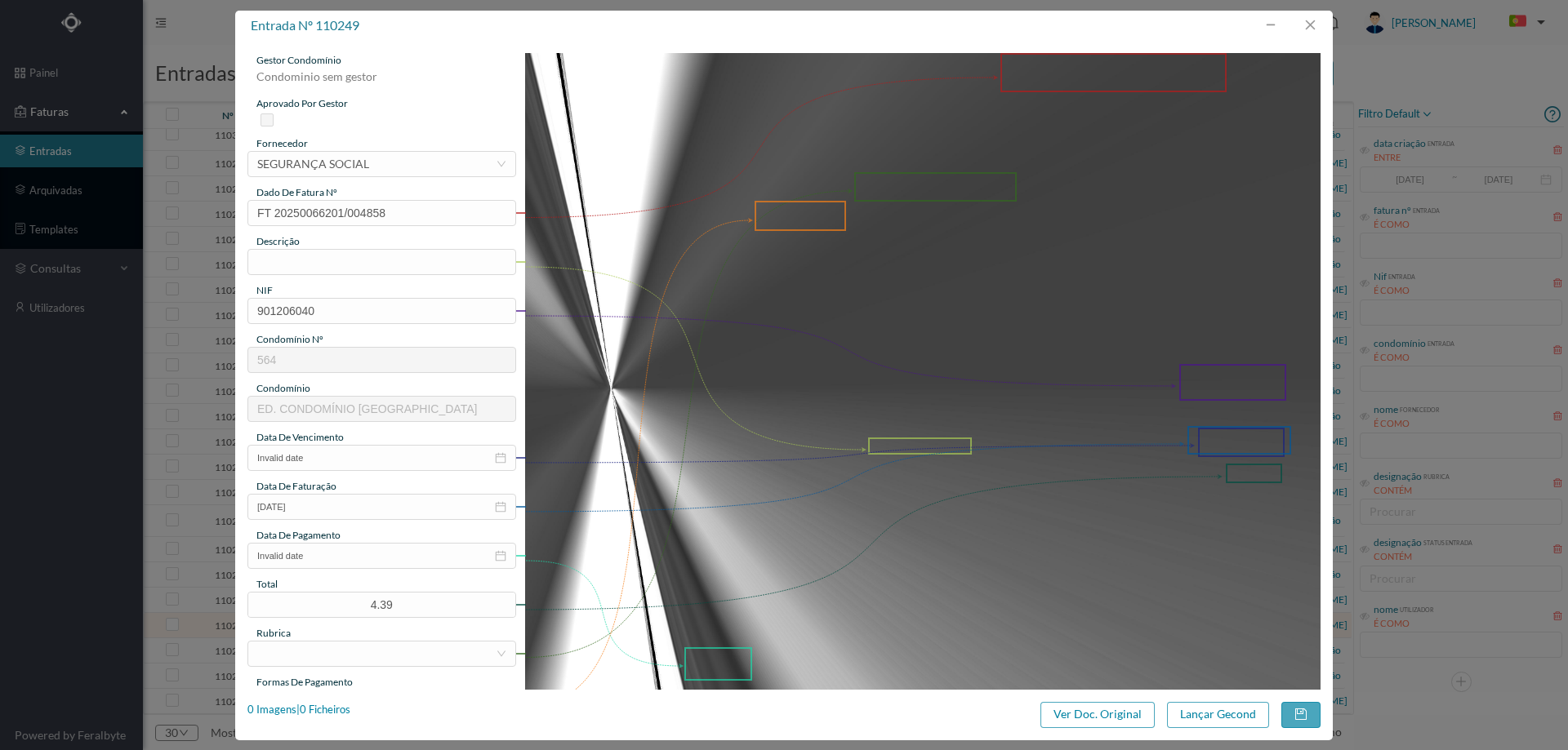
type input "564"
type input "ED. CONDOMÍNIO [GEOGRAPHIC_DATA]"
click at [1149, 712] on button "Ver Doc. Original" at bounding box center [1097, 715] width 114 height 26
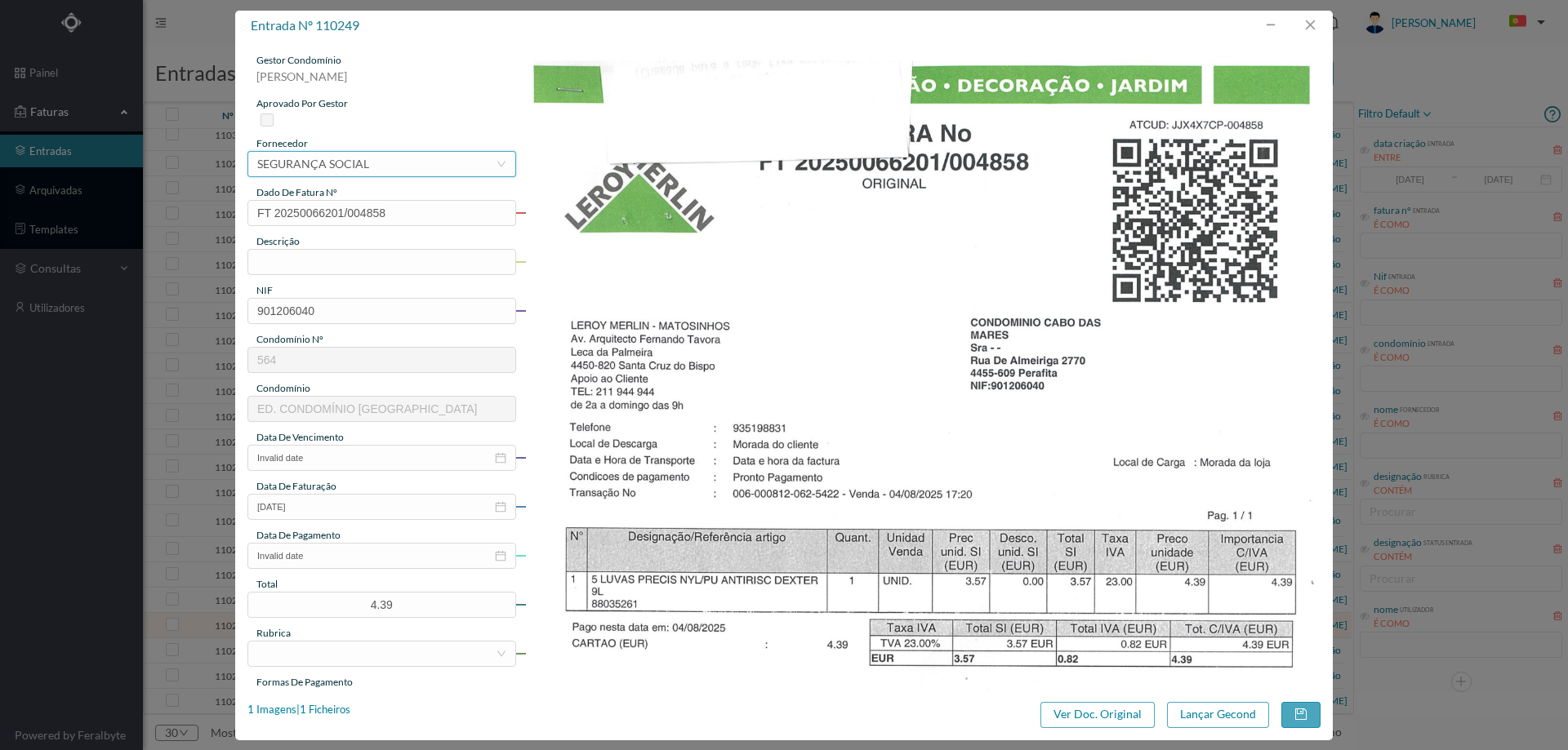
click at [449, 175] on div "selecionar SEGURANÇA SOCIAL" at bounding box center [376, 163] width 239 height 24
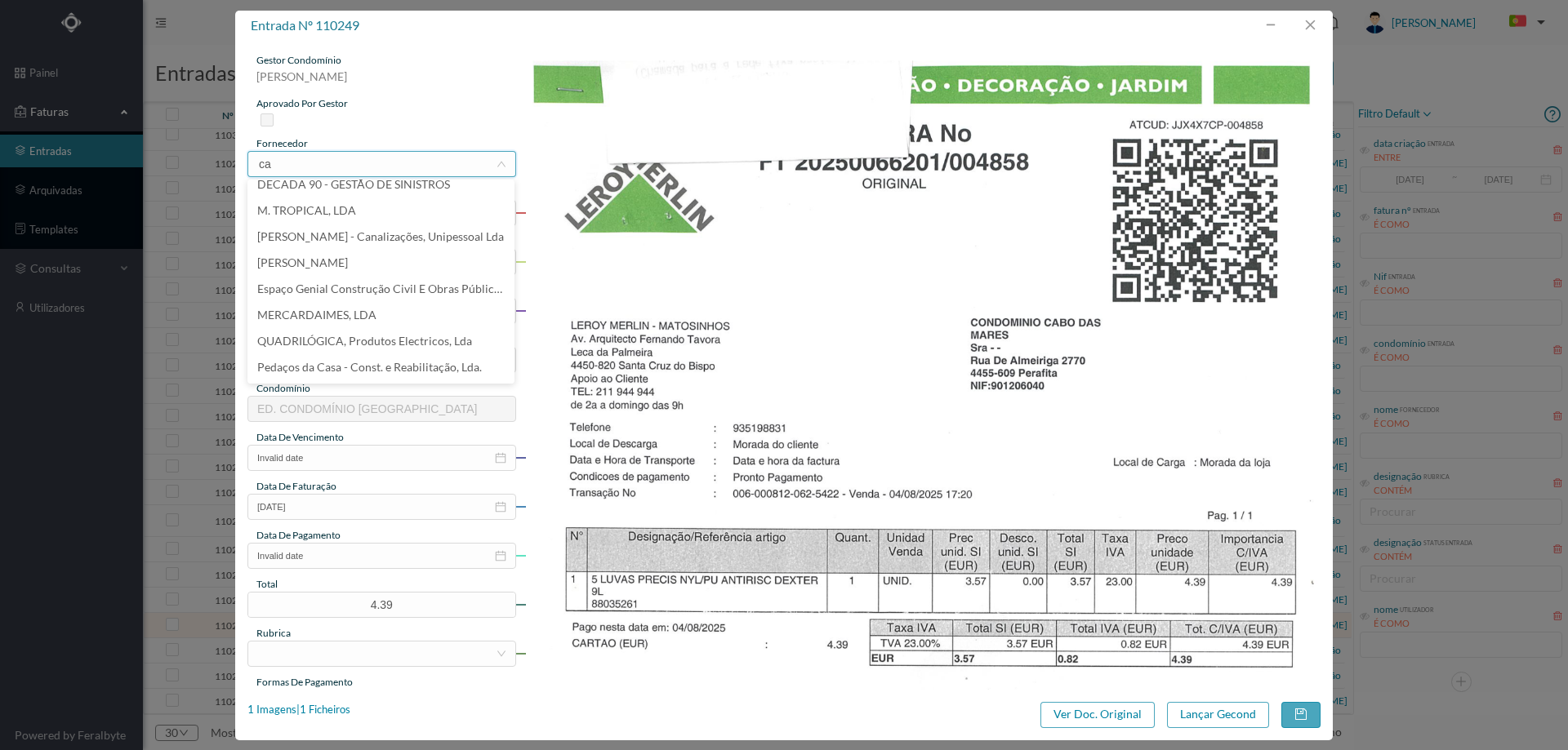
scroll to position [0, 0]
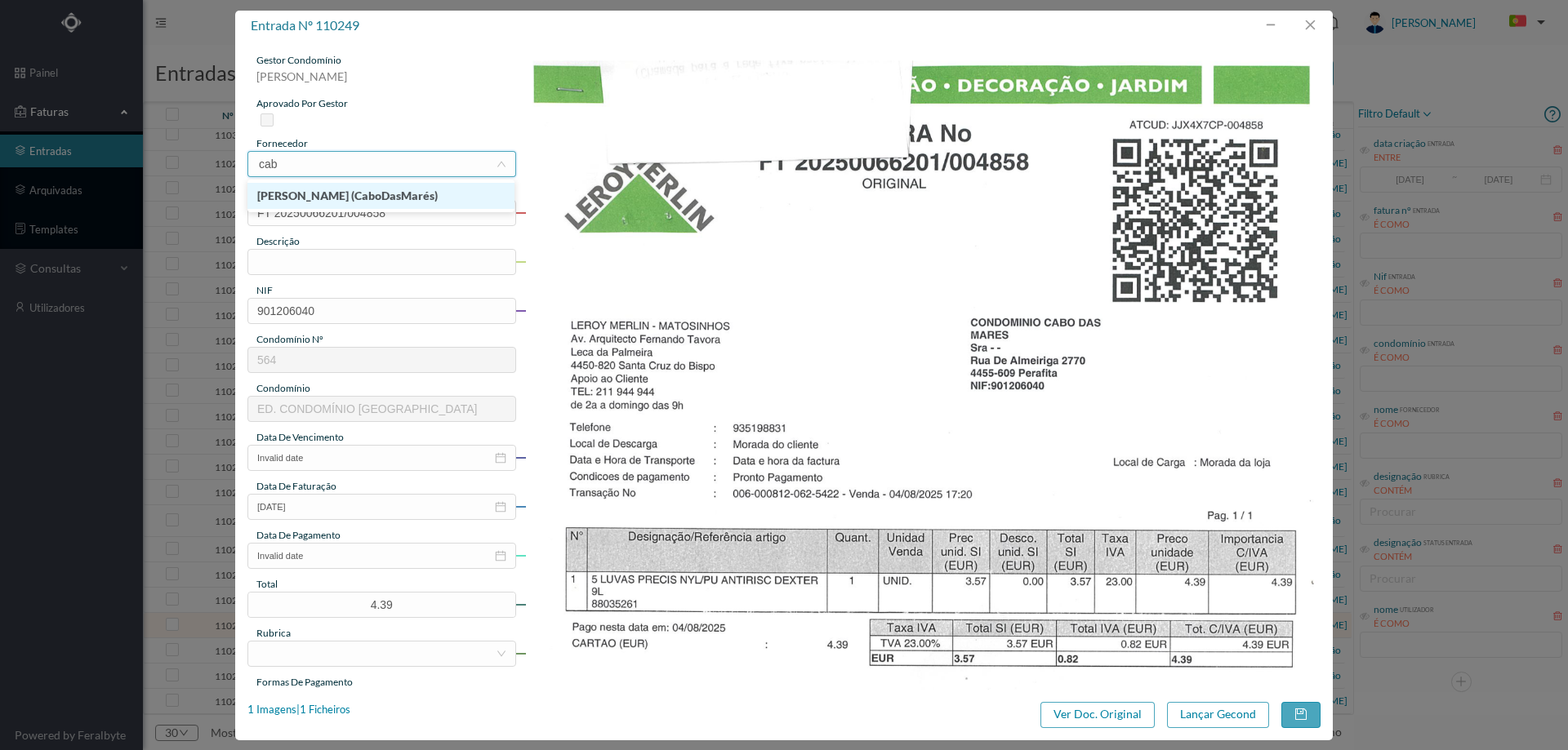
type input "cabo"
click at [430, 198] on li "[PERSON_NAME] (CaboDasMarés)" at bounding box center [381, 196] width 267 height 26
click at [372, 264] on input "text" at bounding box center [382, 262] width 268 height 26
type input "m"
type input "luvas"
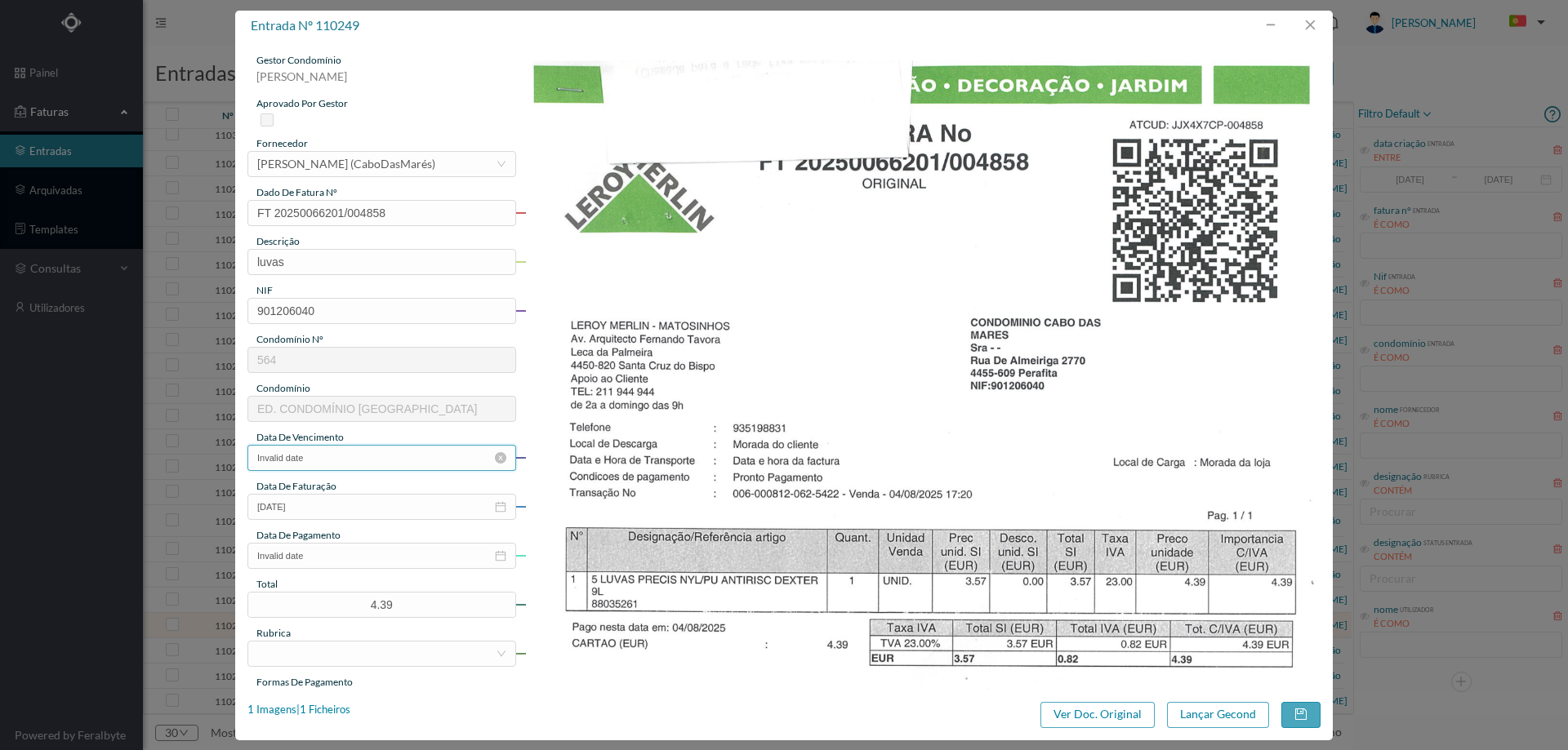
click at [356, 445] on input "Invalid date" at bounding box center [382, 458] width 268 height 26
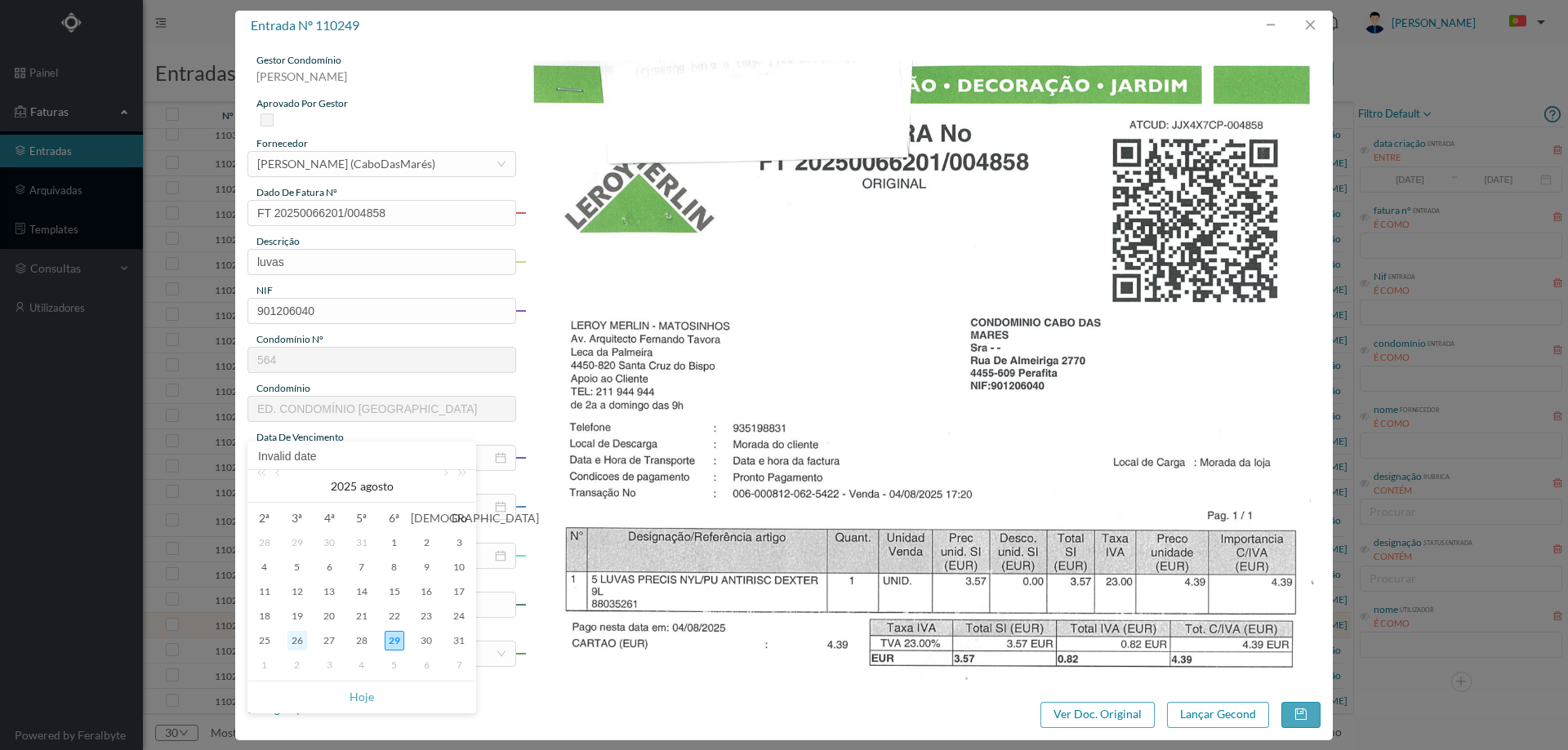
click at [296, 642] on div "26" at bounding box center [297, 641] width 20 height 20
type input "[DATE]"
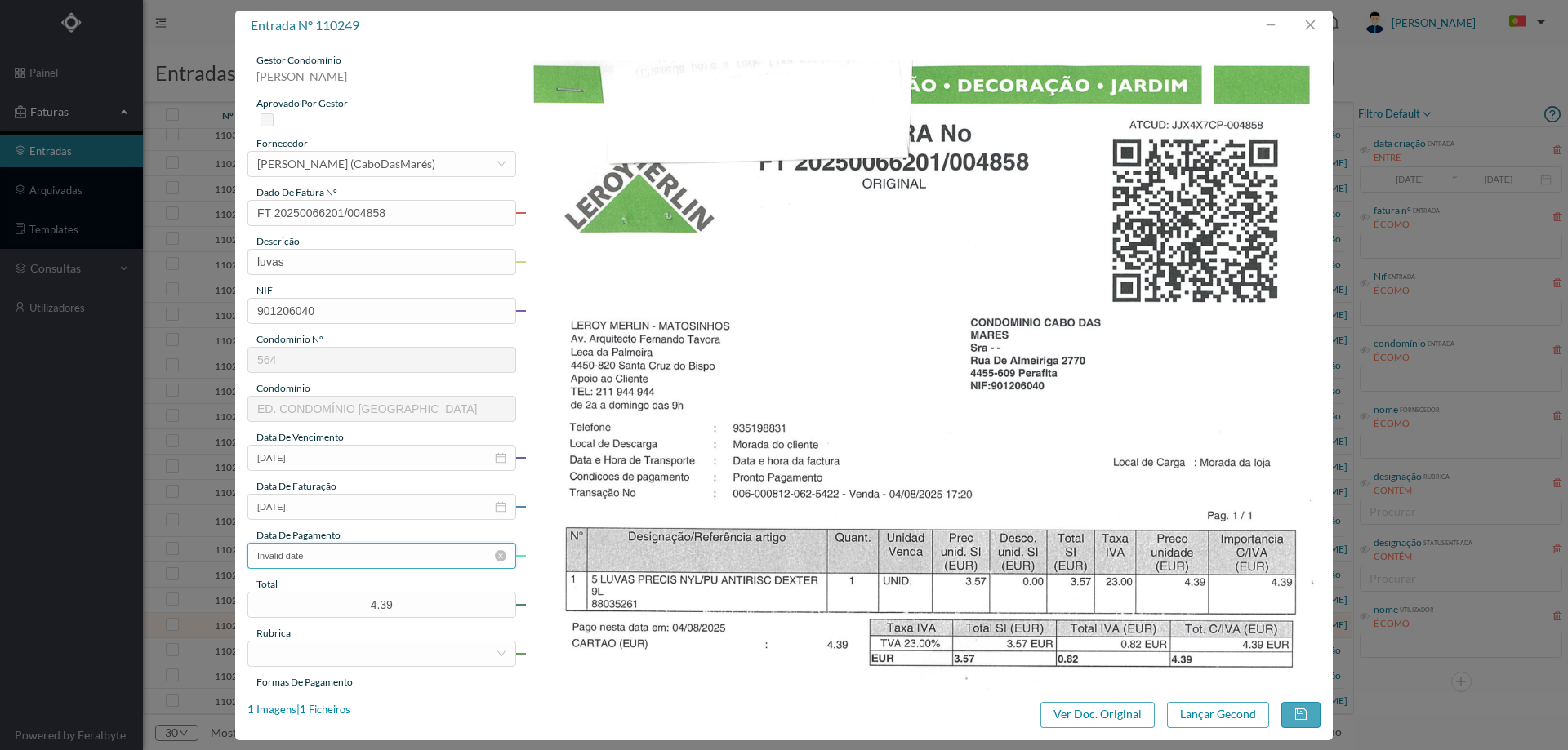
click at [323, 561] on input "Invalid date" at bounding box center [382, 556] width 268 height 26
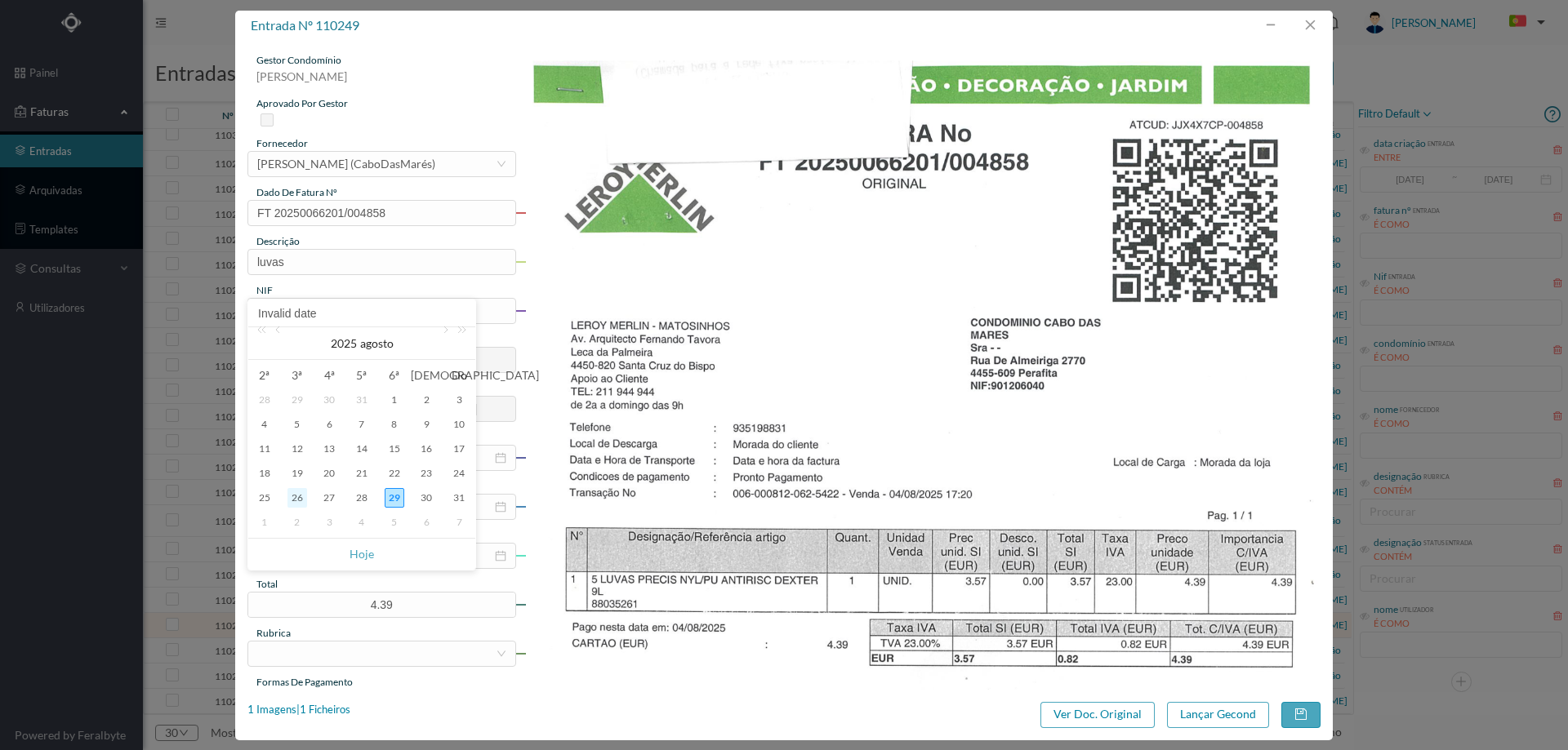
click at [296, 500] on div "26" at bounding box center [297, 498] width 20 height 20
type input "[DATE]"
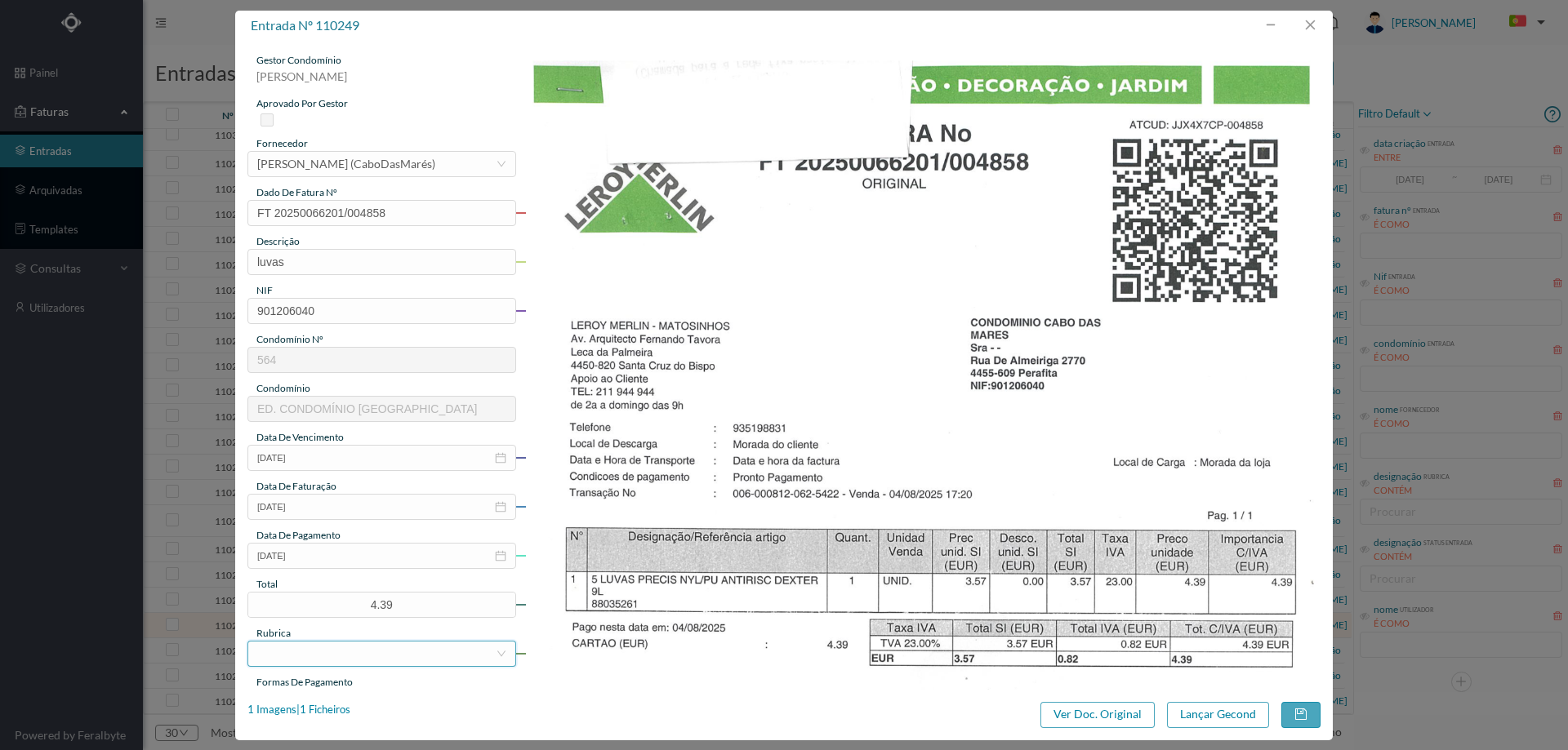
click at [397, 663] on div at bounding box center [376, 654] width 239 height 24
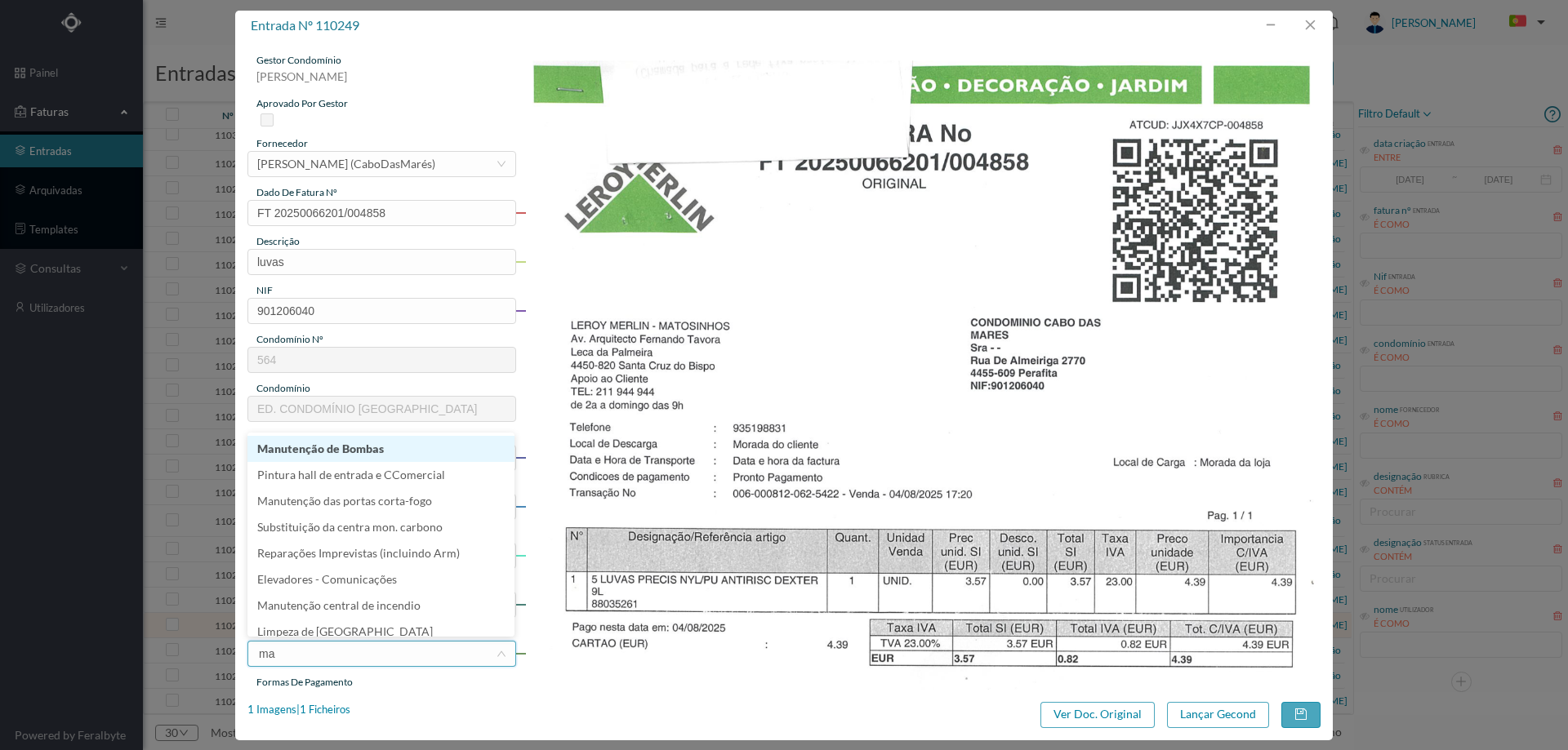
type input "mat"
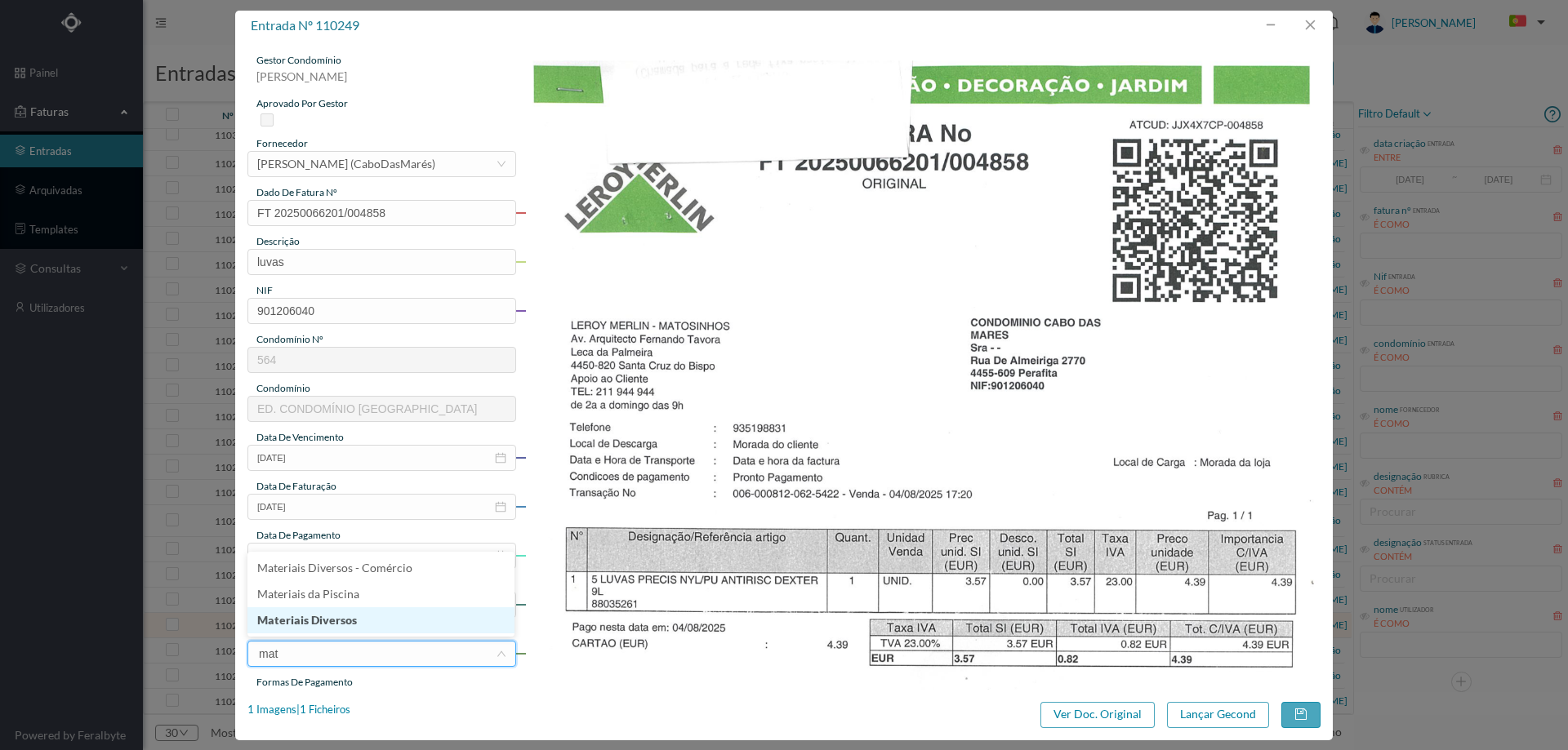
click at [396, 626] on li "Materiais Diversos" at bounding box center [381, 620] width 267 height 26
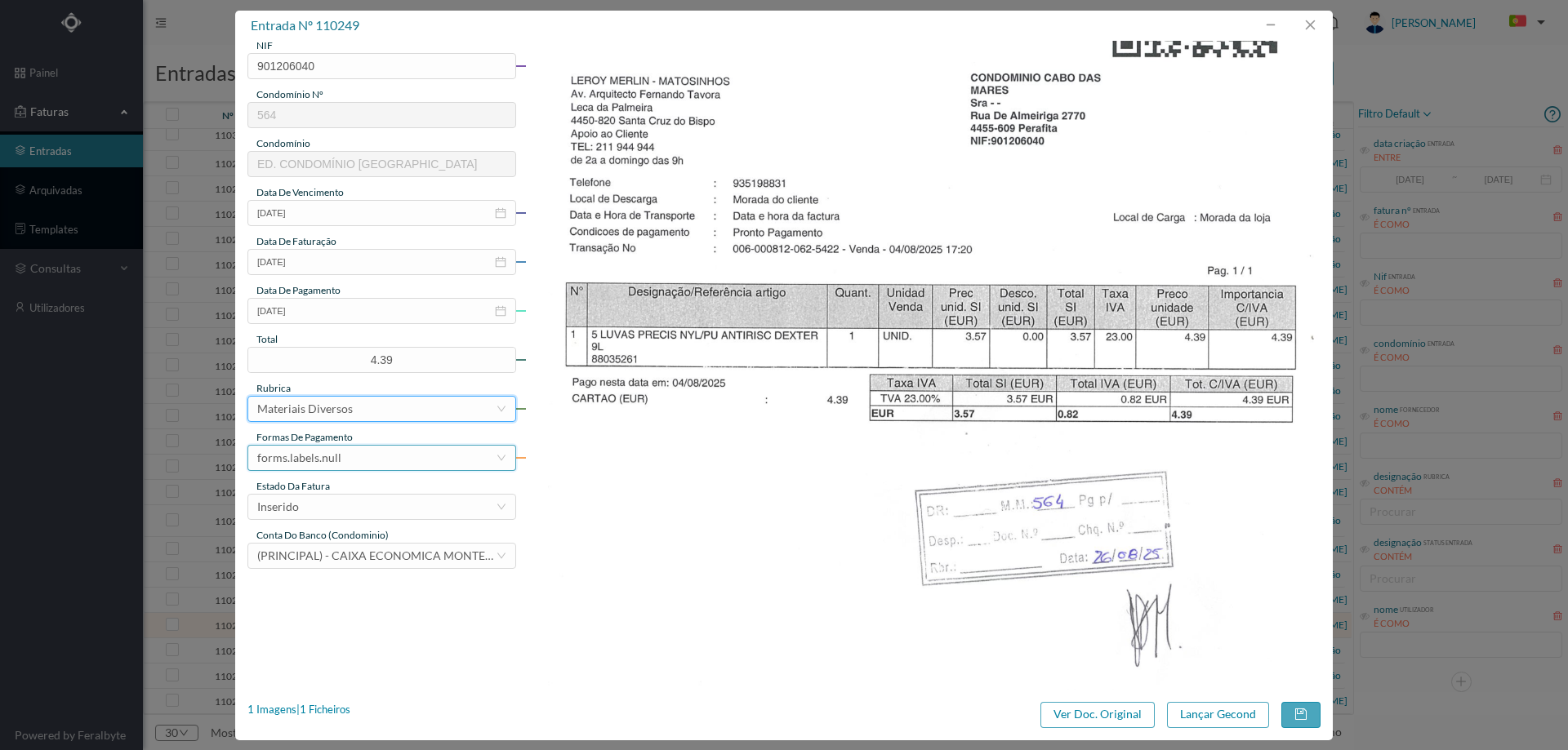
click at [357, 457] on div "forms.labels.null" at bounding box center [376, 458] width 239 height 24
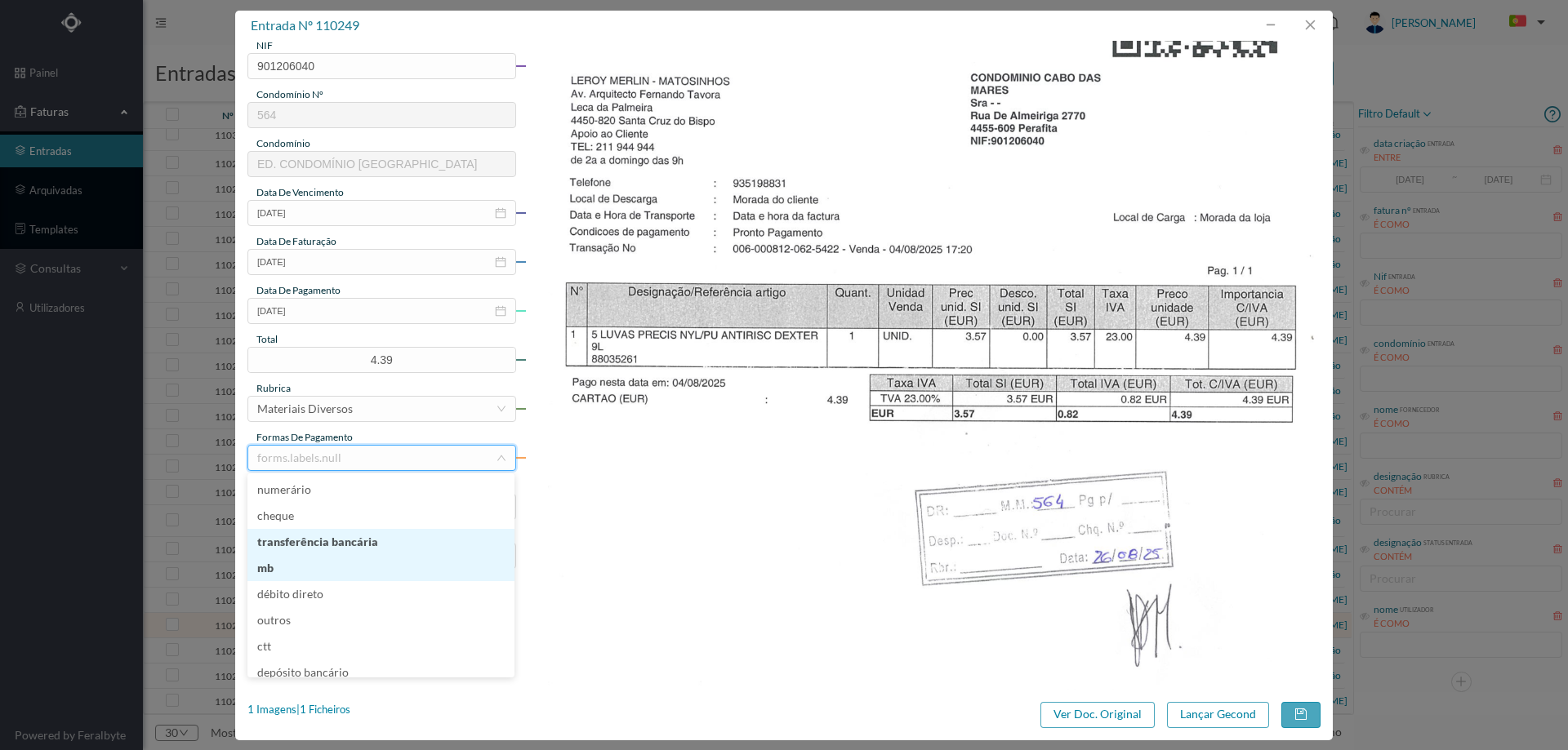
click at [335, 548] on li "transferência bancária" at bounding box center [381, 541] width 267 height 26
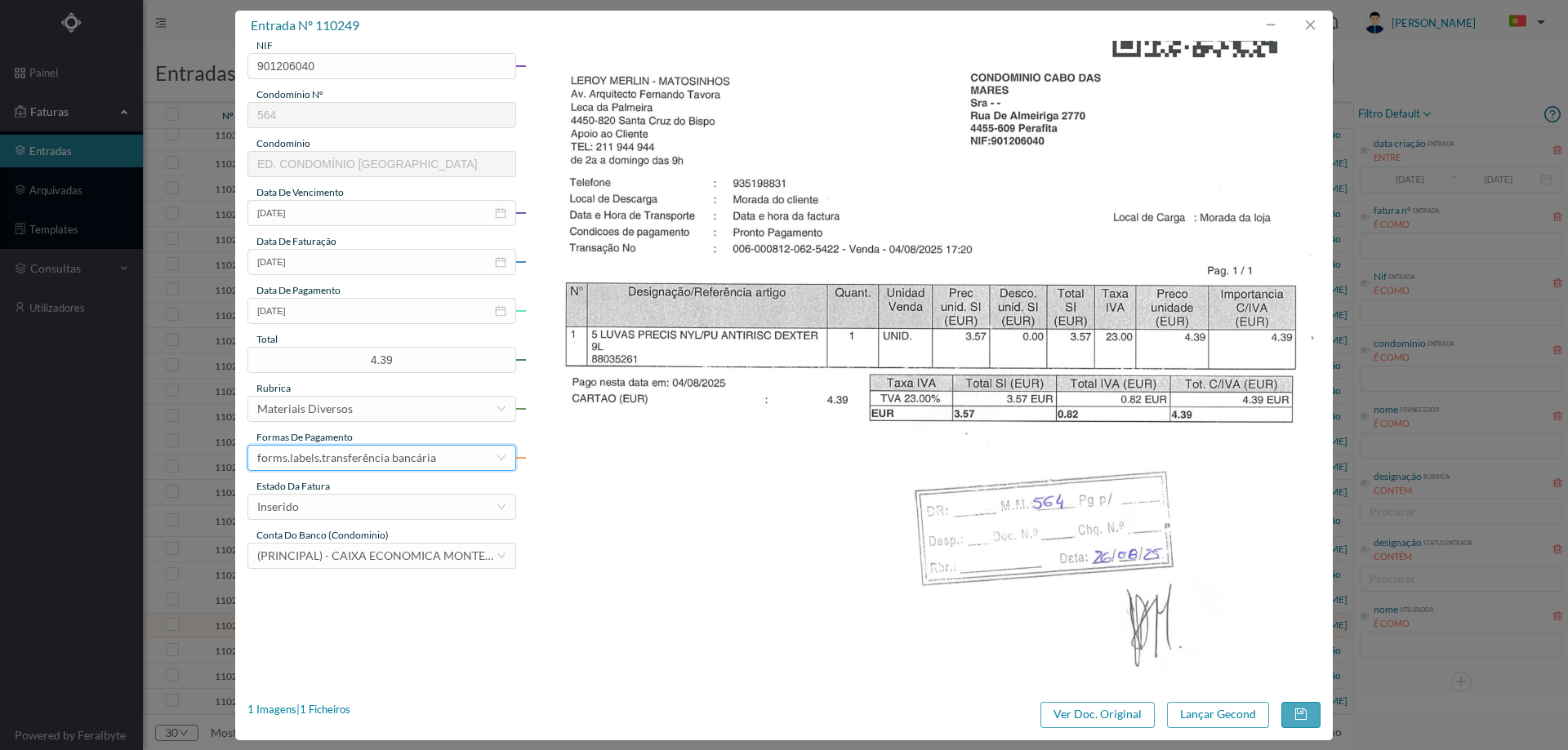
click at [365, 488] on div "estado da fatura" at bounding box center [382, 487] width 268 height 15
click at [367, 505] on div "Inserido" at bounding box center [376, 507] width 239 height 24
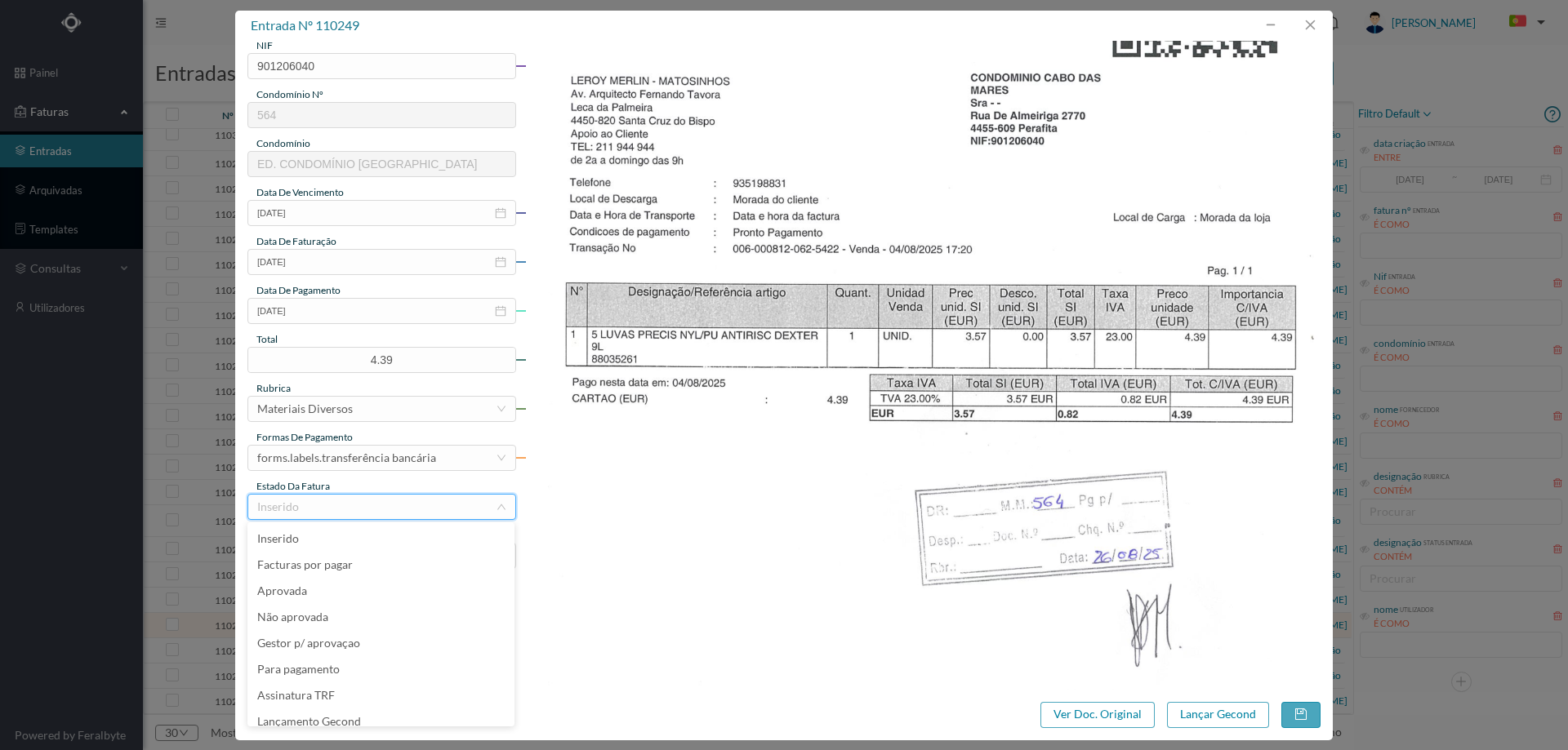
scroll to position [8, 0]
click at [358, 709] on li "Lançamento Gecond" at bounding box center [381, 714] width 267 height 26
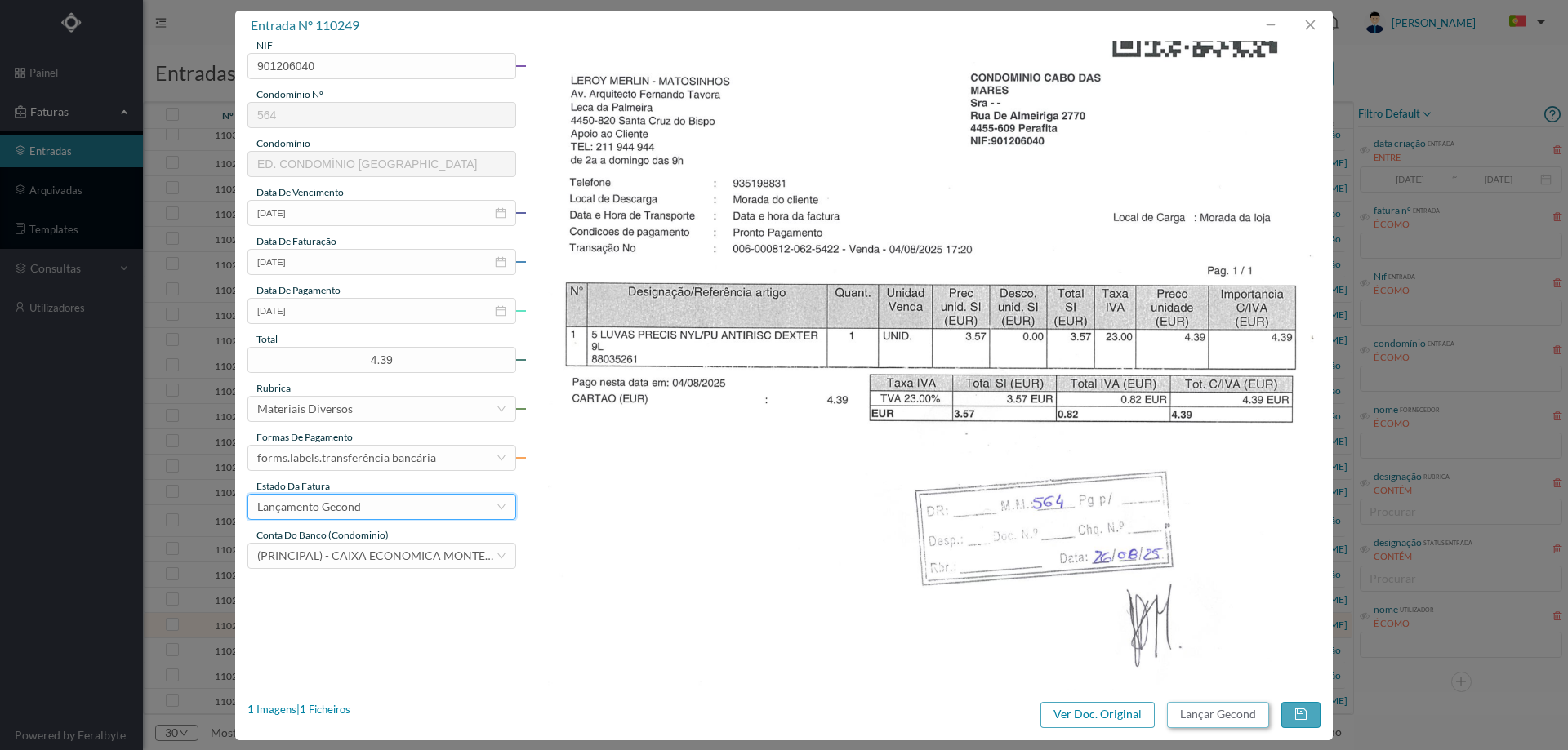
click at [1203, 715] on button "Lançar Gecond" at bounding box center [1218, 715] width 102 height 26
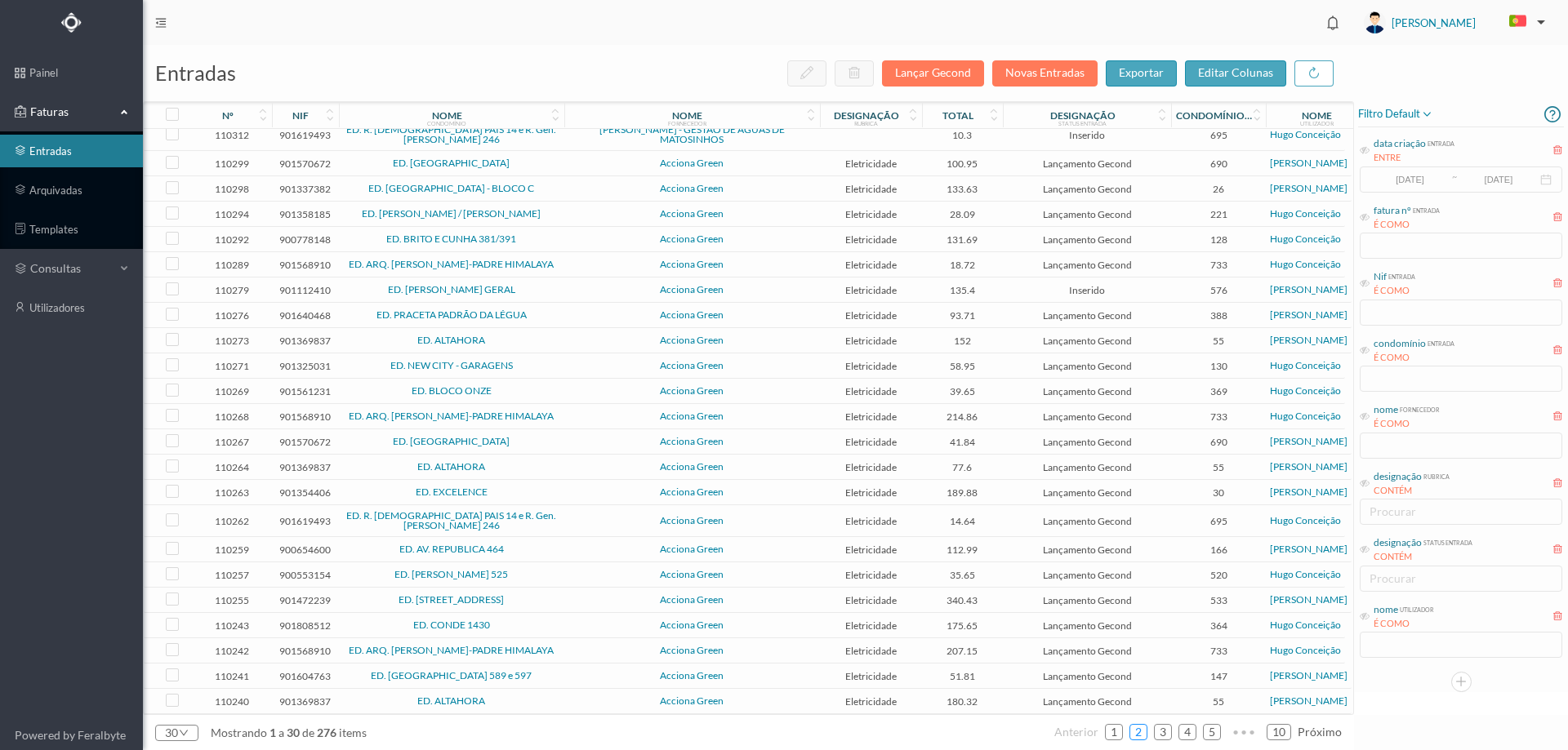
click at [1135, 735] on link "2" at bounding box center [1138, 732] width 16 height 24
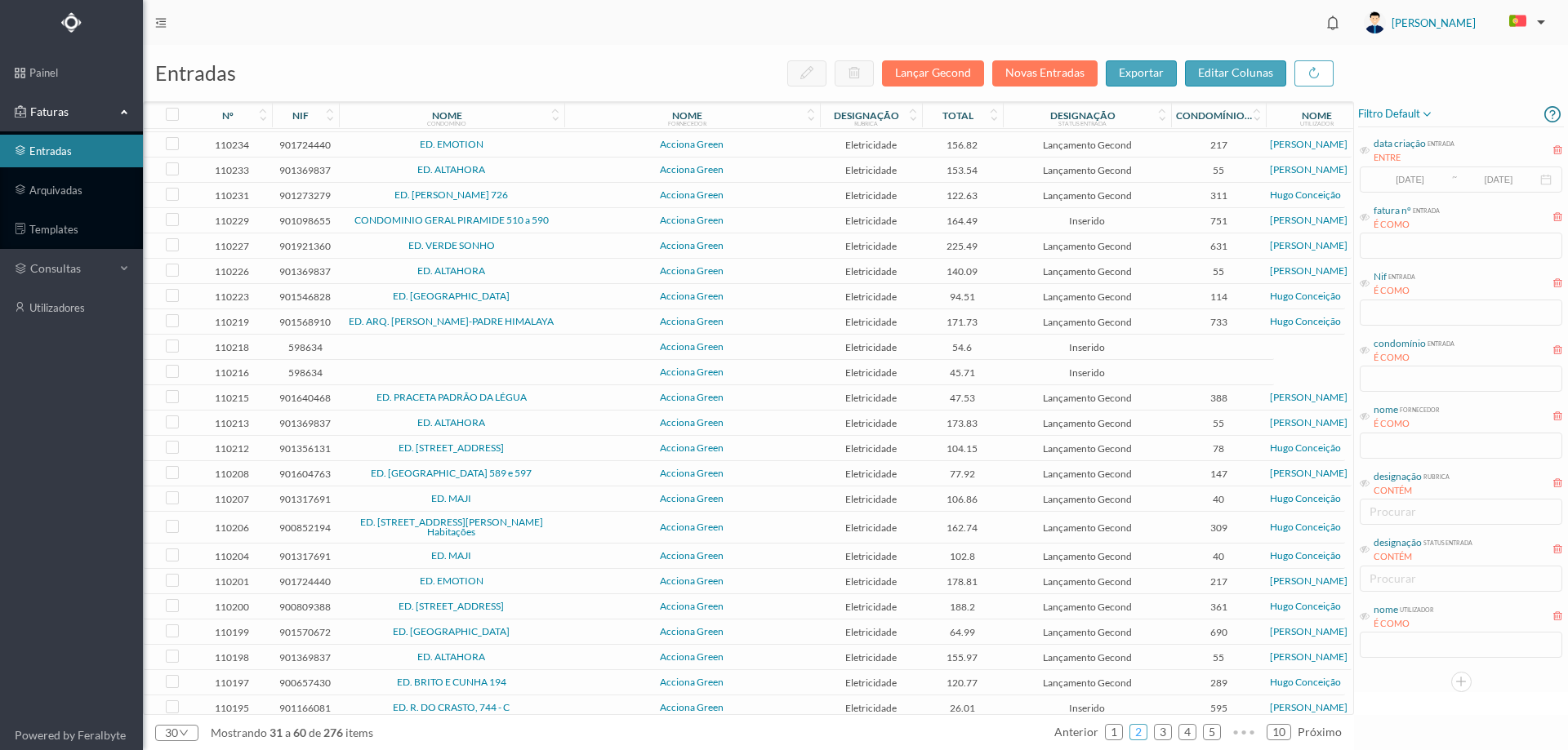
scroll to position [0, 0]
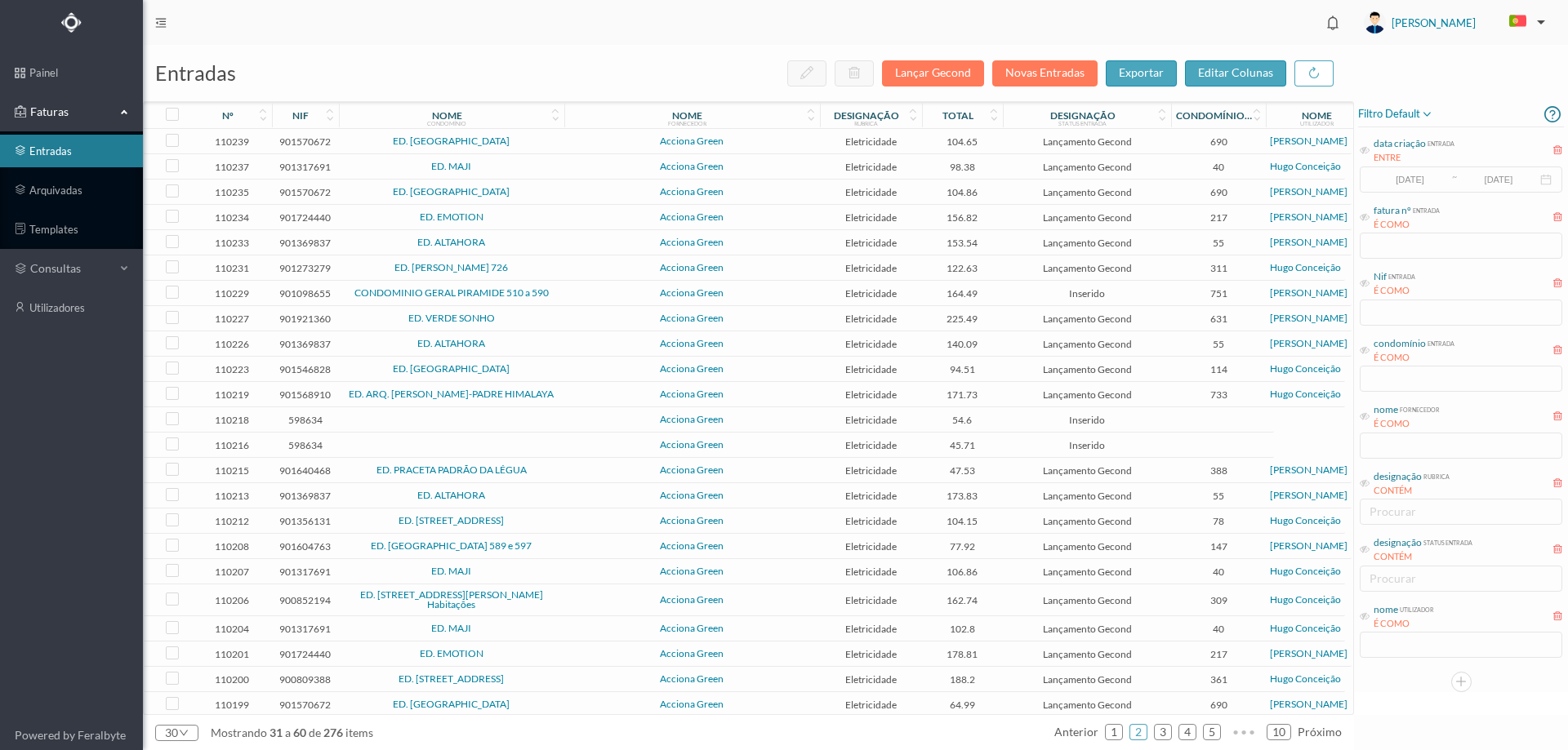
click at [570, 433] on td "Acciona Green" at bounding box center [692, 420] width 256 height 25
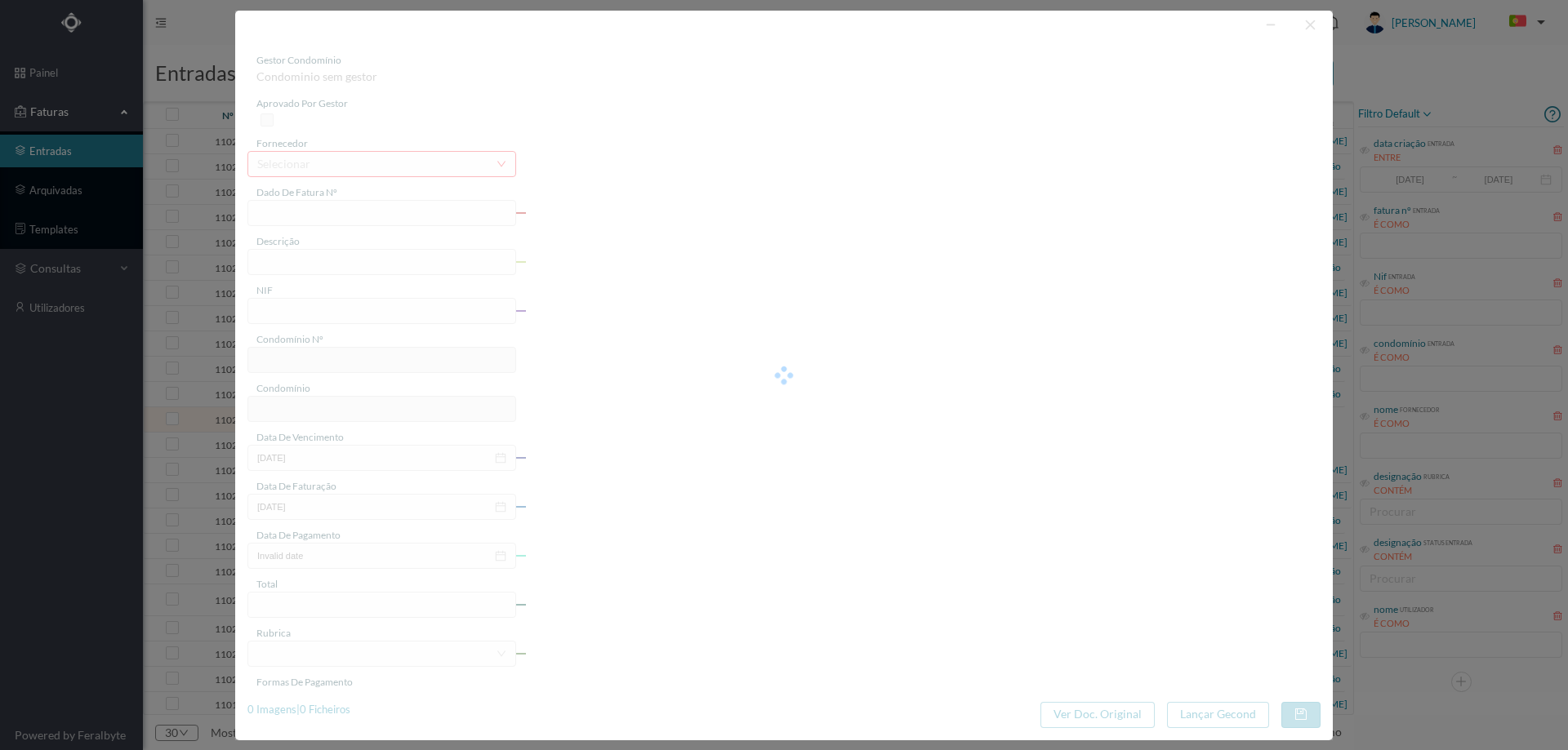
type input "FT P25/036082"
type input "DAS AUSTRALIAS 528"
type input "598634"
type input "[DATE]"
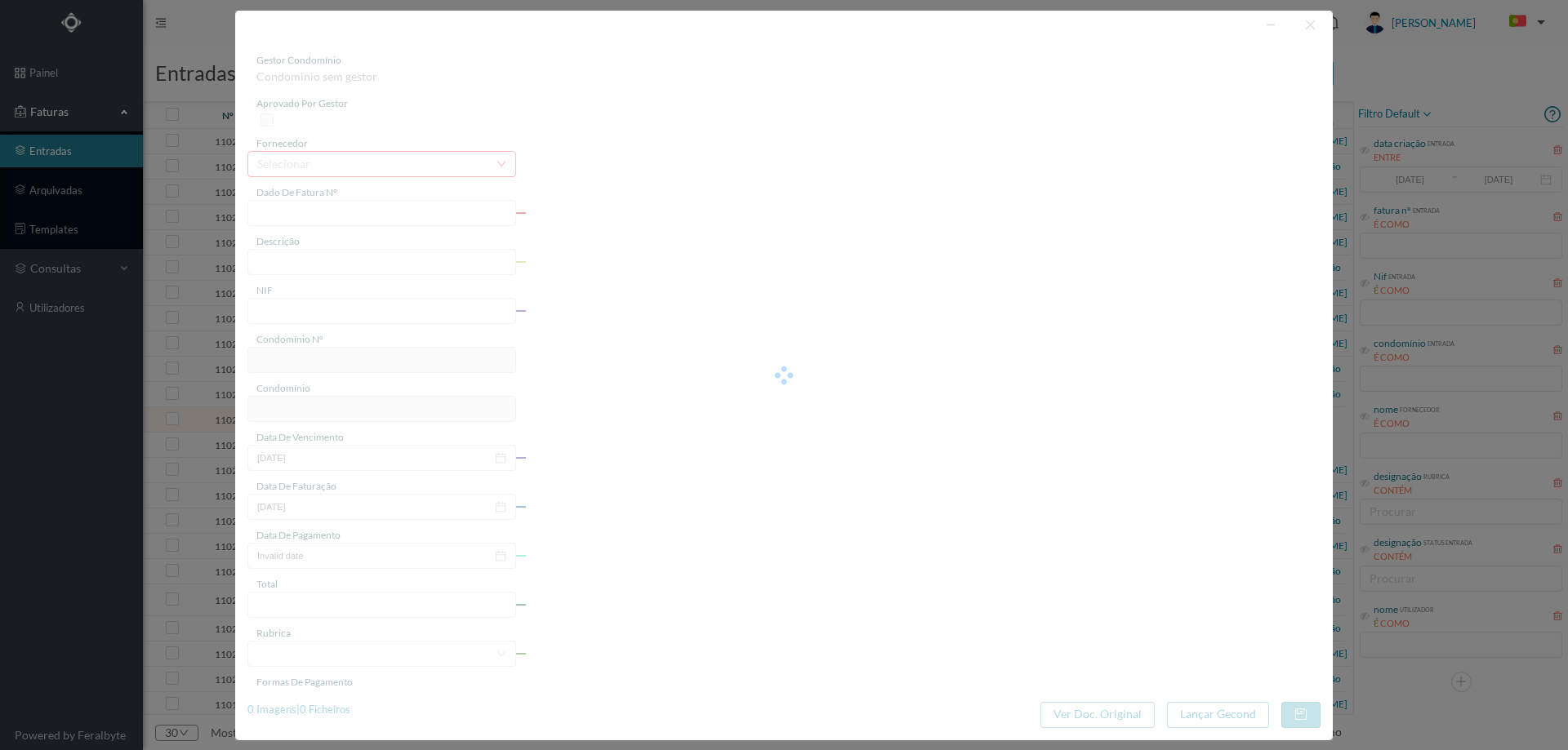
type input "[DATE]"
type input "54.60"
